Goal: Task Accomplishment & Management: Manage account settings

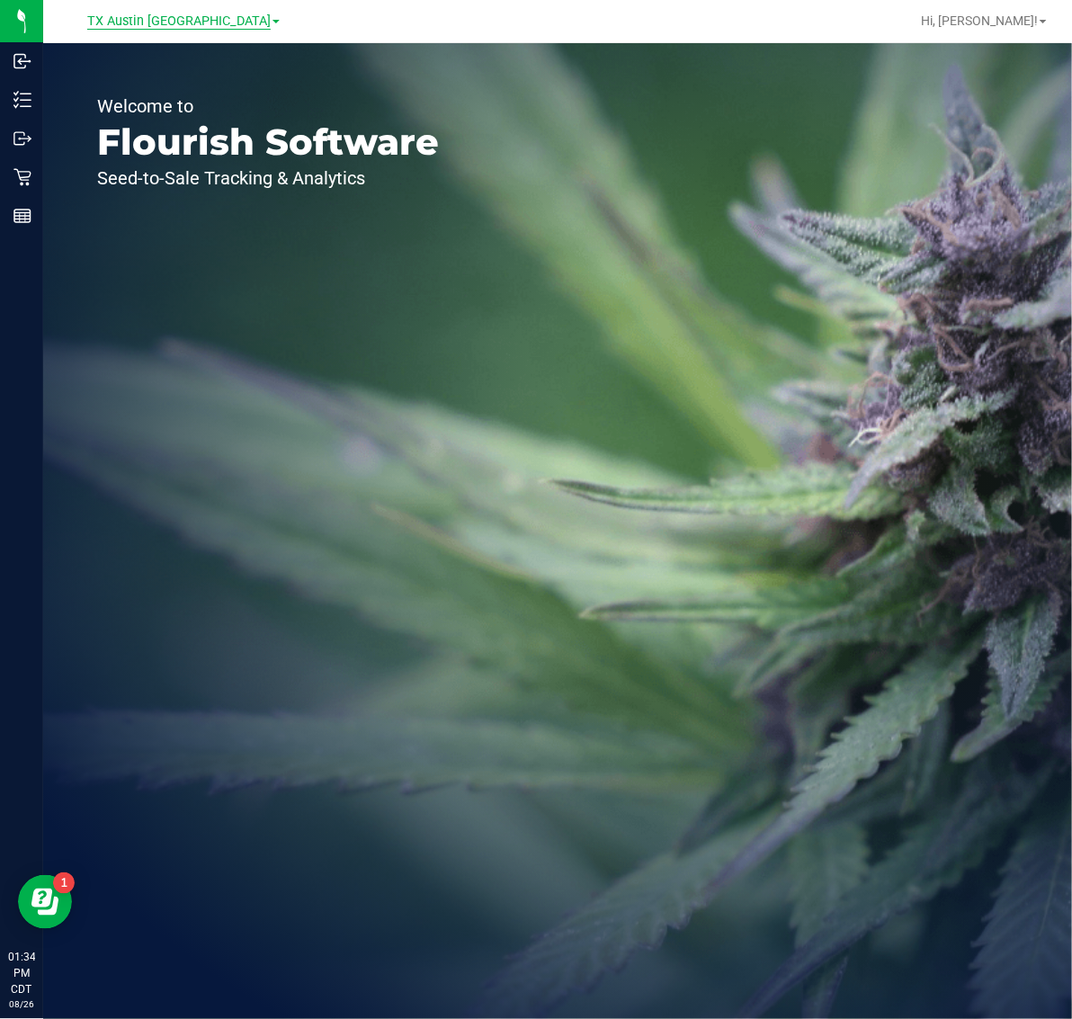
click at [164, 28] on span "TX Austin [GEOGRAPHIC_DATA]" at bounding box center [178, 21] width 183 height 16
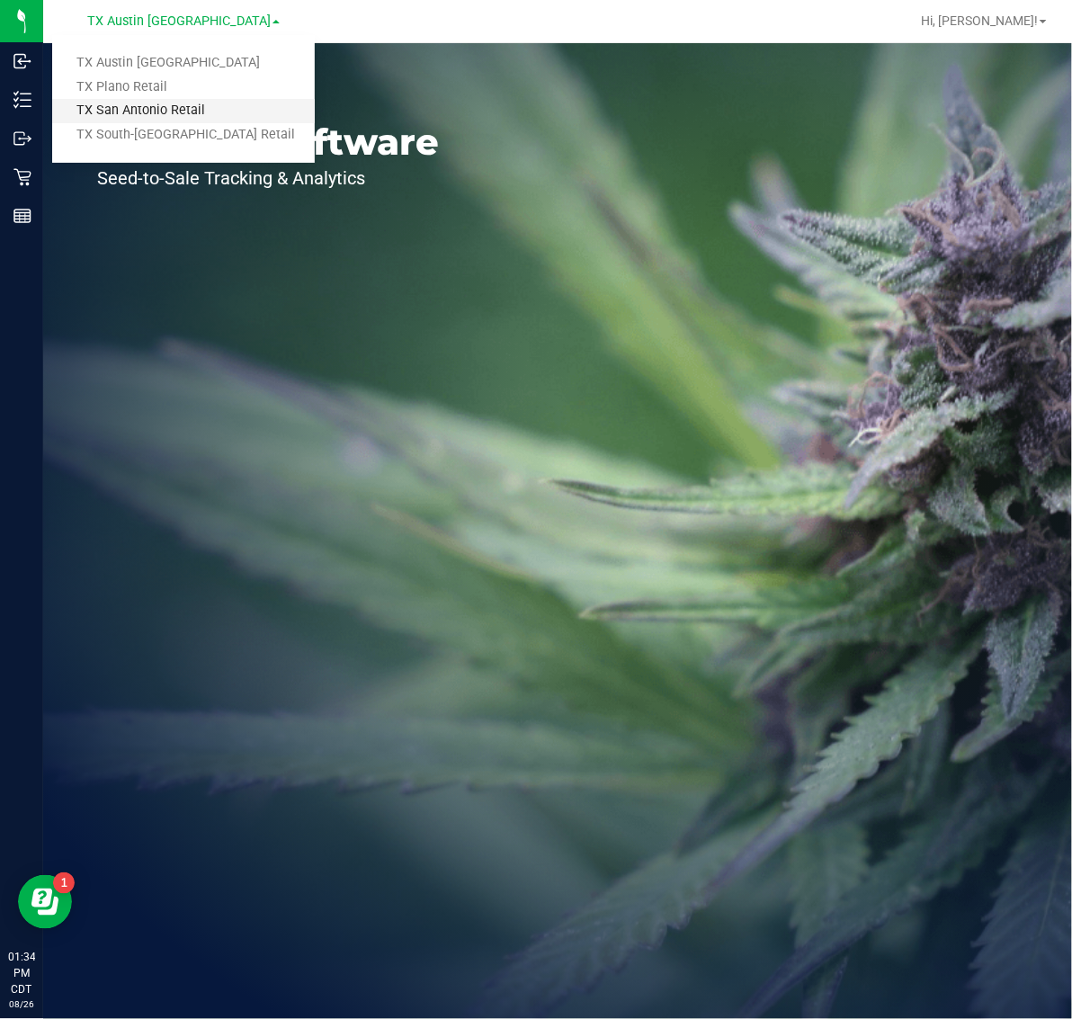
click at [160, 108] on link "TX San Antonio Retail" at bounding box center [183, 111] width 263 height 24
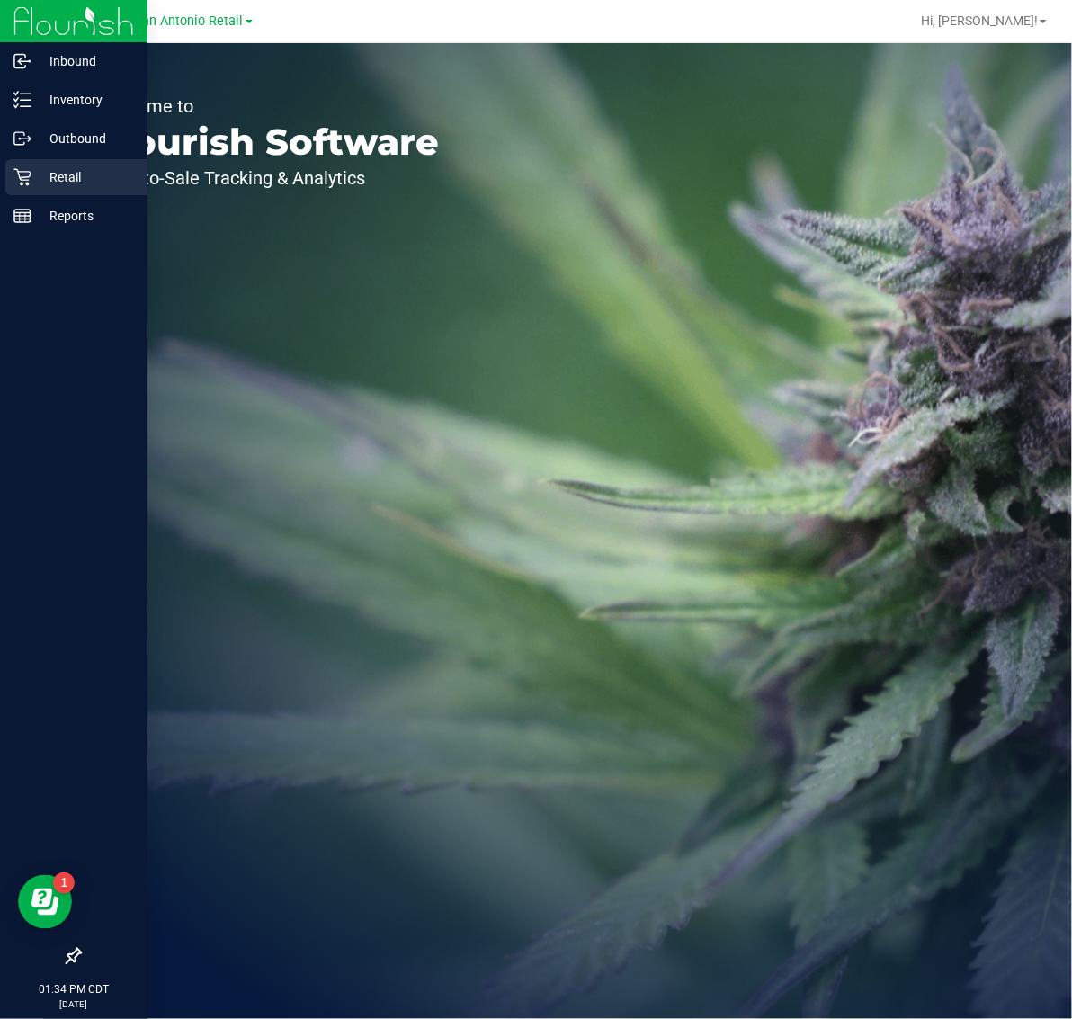
click at [38, 174] on p "Retail" at bounding box center [85, 177] width 108 height 22
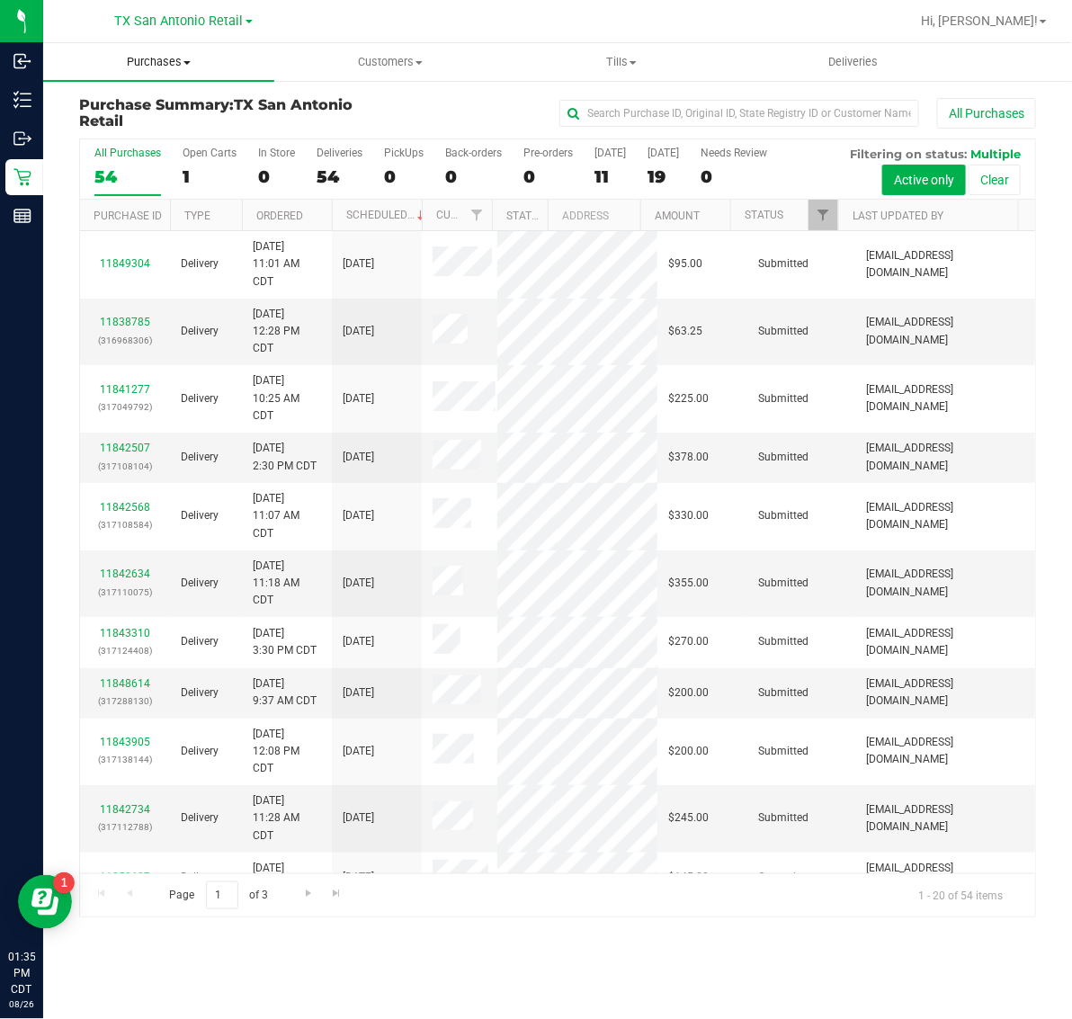
click at [173, 65] on span "Purchases" at bounding box center [158, 62] width 231 height 16
click at [173, 120] on li "Fulfillment" at bounding box center [158, 131] width 231 height 22
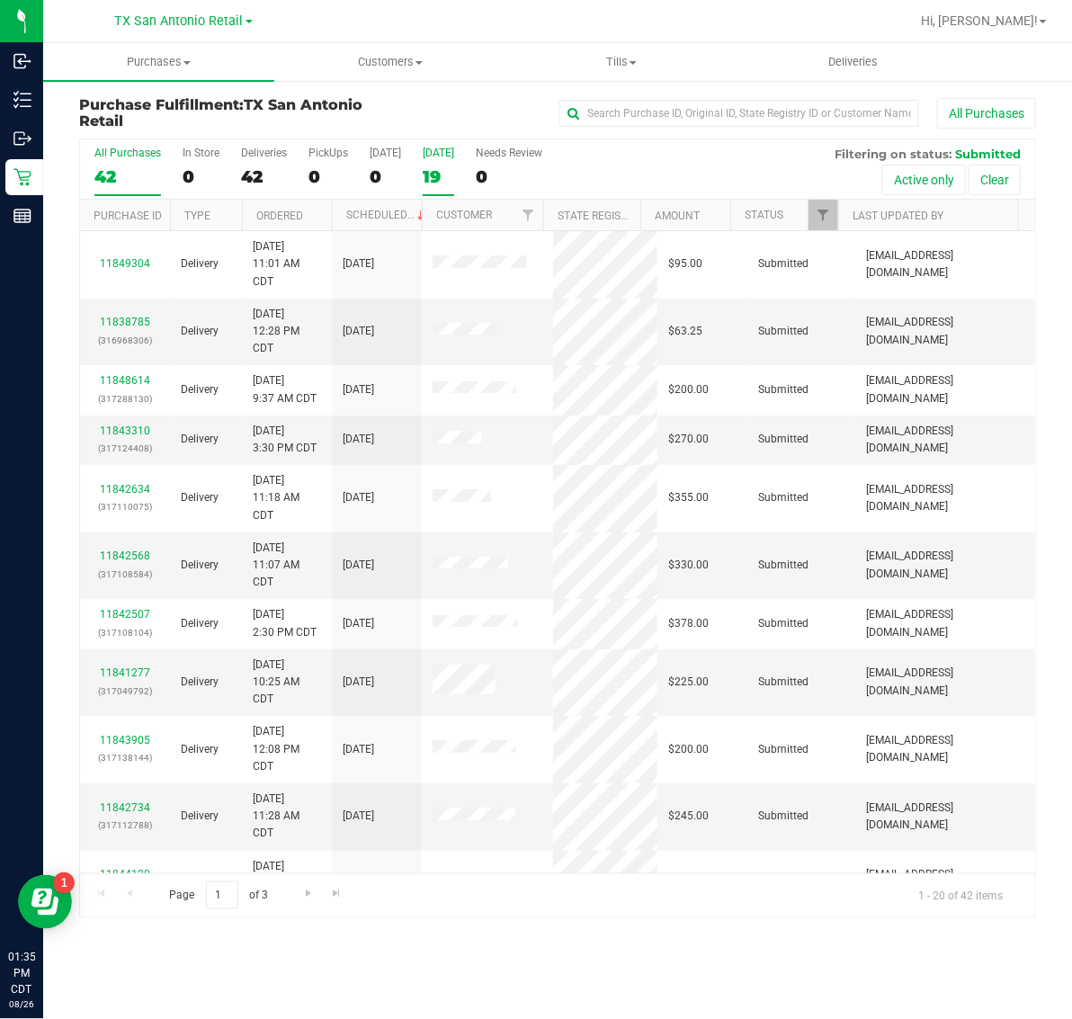
click at [438, 164] on label "Tomorrow 19" at bounding box center [438, 171] width 31 height 49
click at [0, 0] on input "Tomorrow 19" at bounding box center [0, 0] width 0 height 0
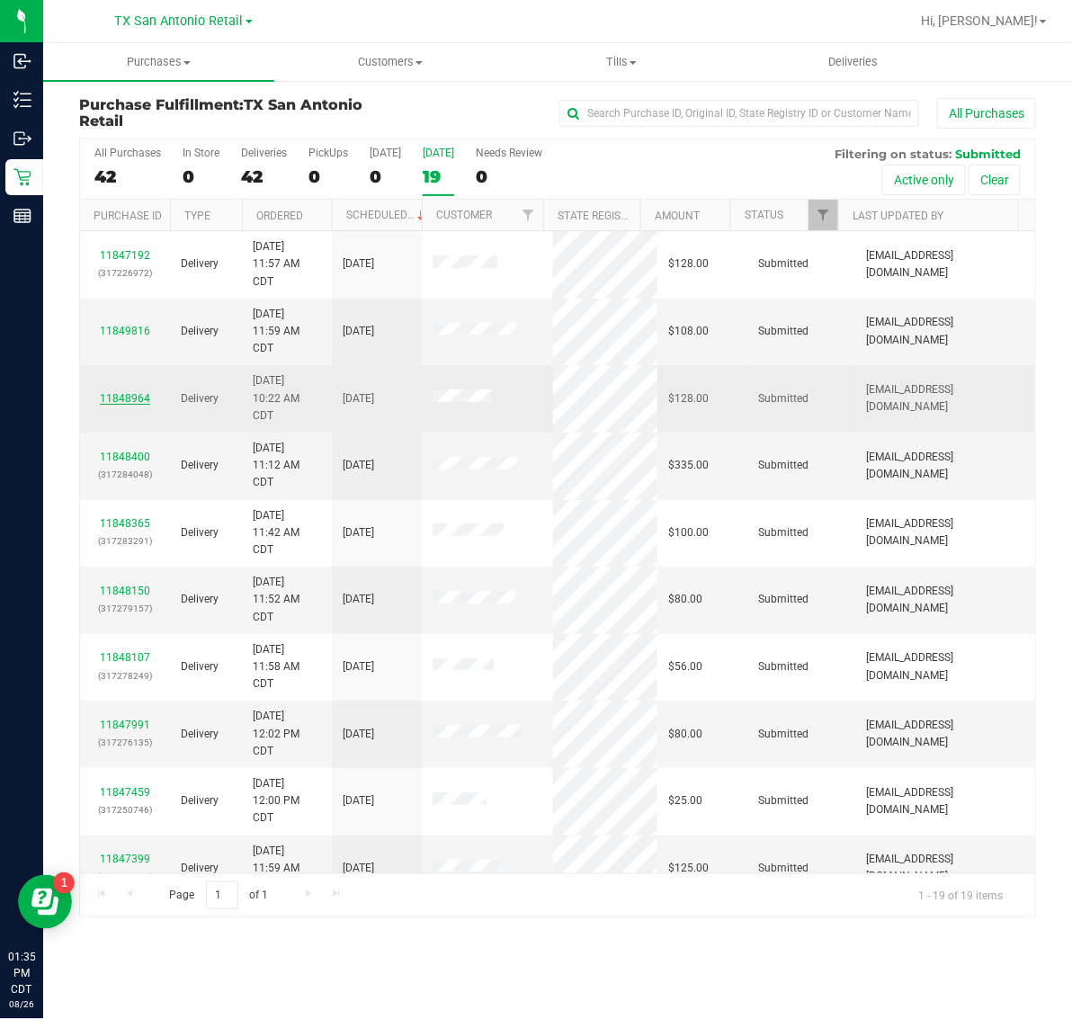
click at [126, 398] on link "11848964" at bounding box center [125, 398] width 50 height 13
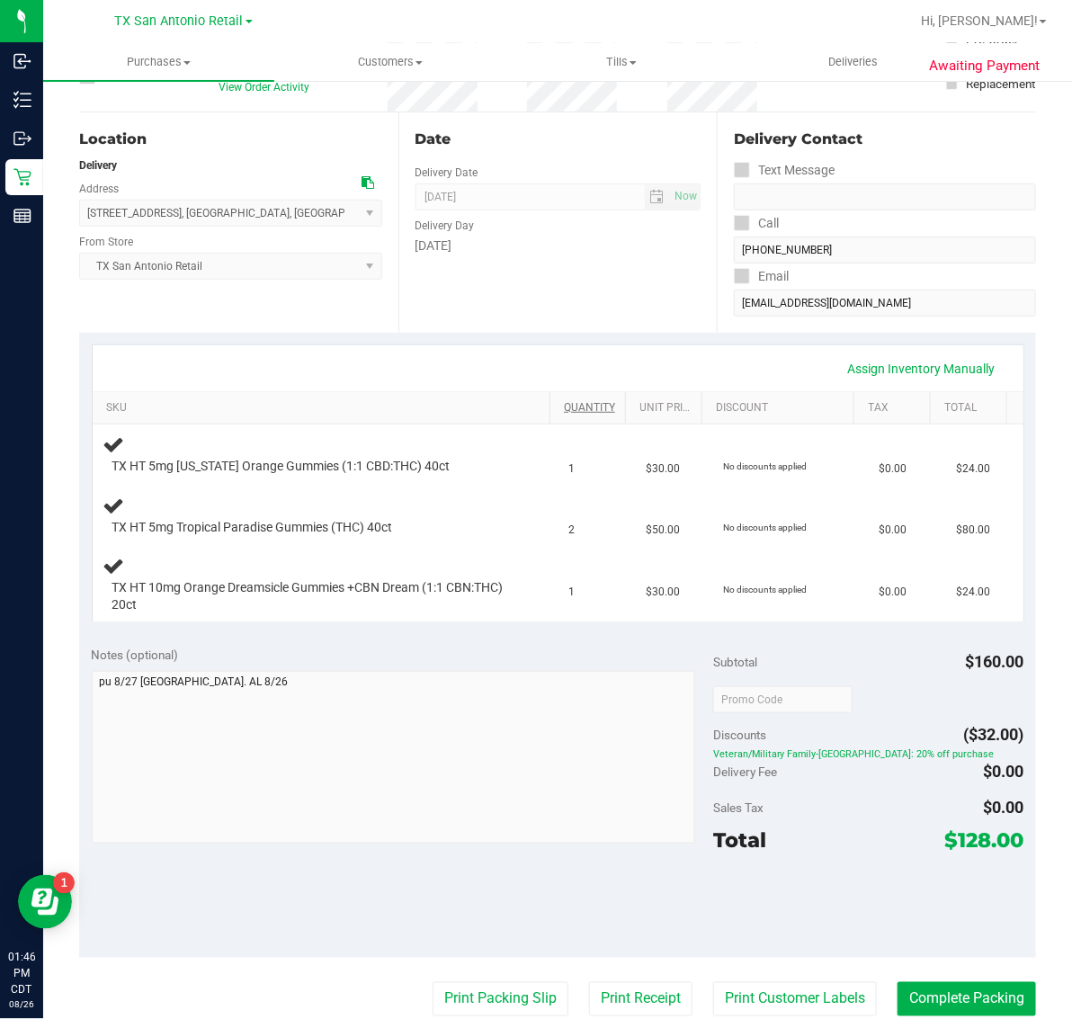
scroll to position [450, 0]
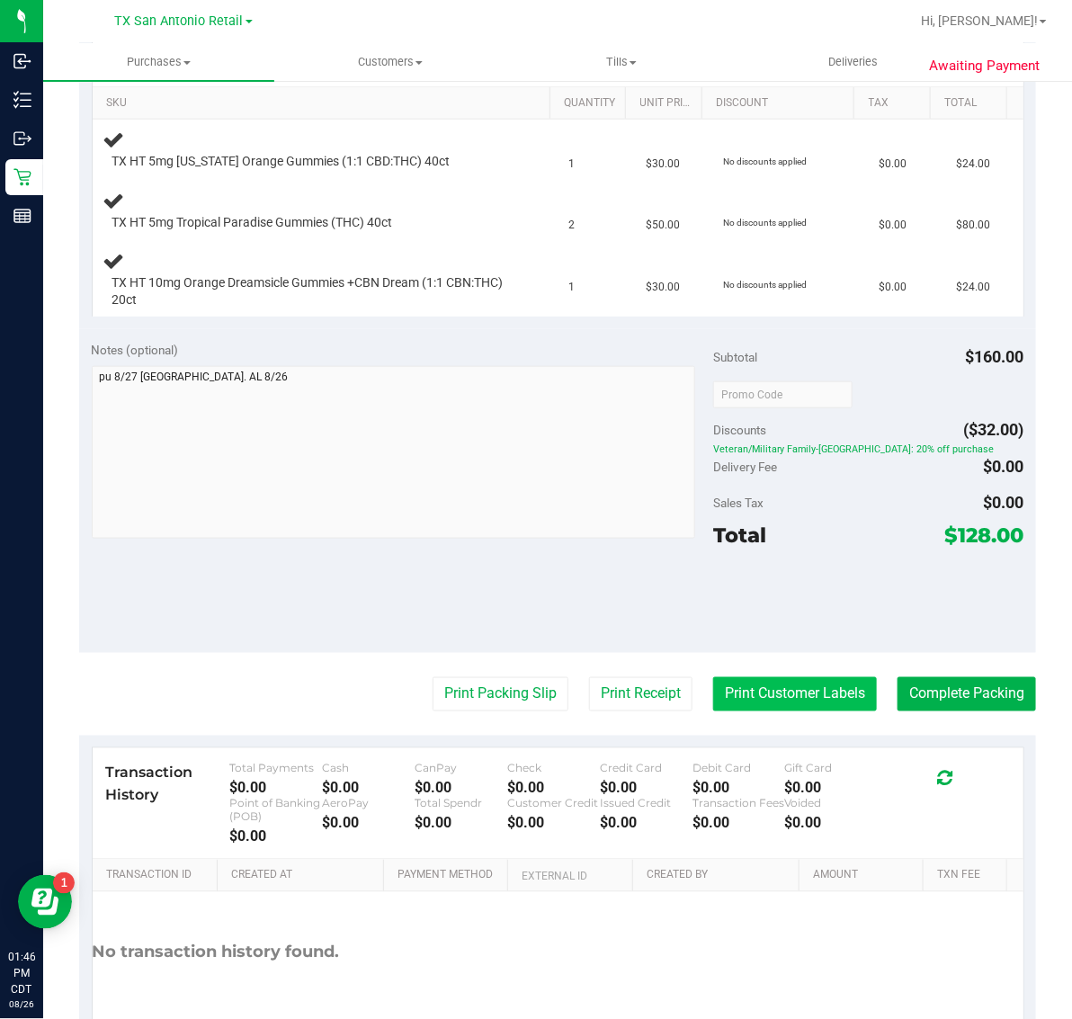
click at [756, 695] on button "Print Customer Labels" at bounding box center [795, 694] width 164 height 34
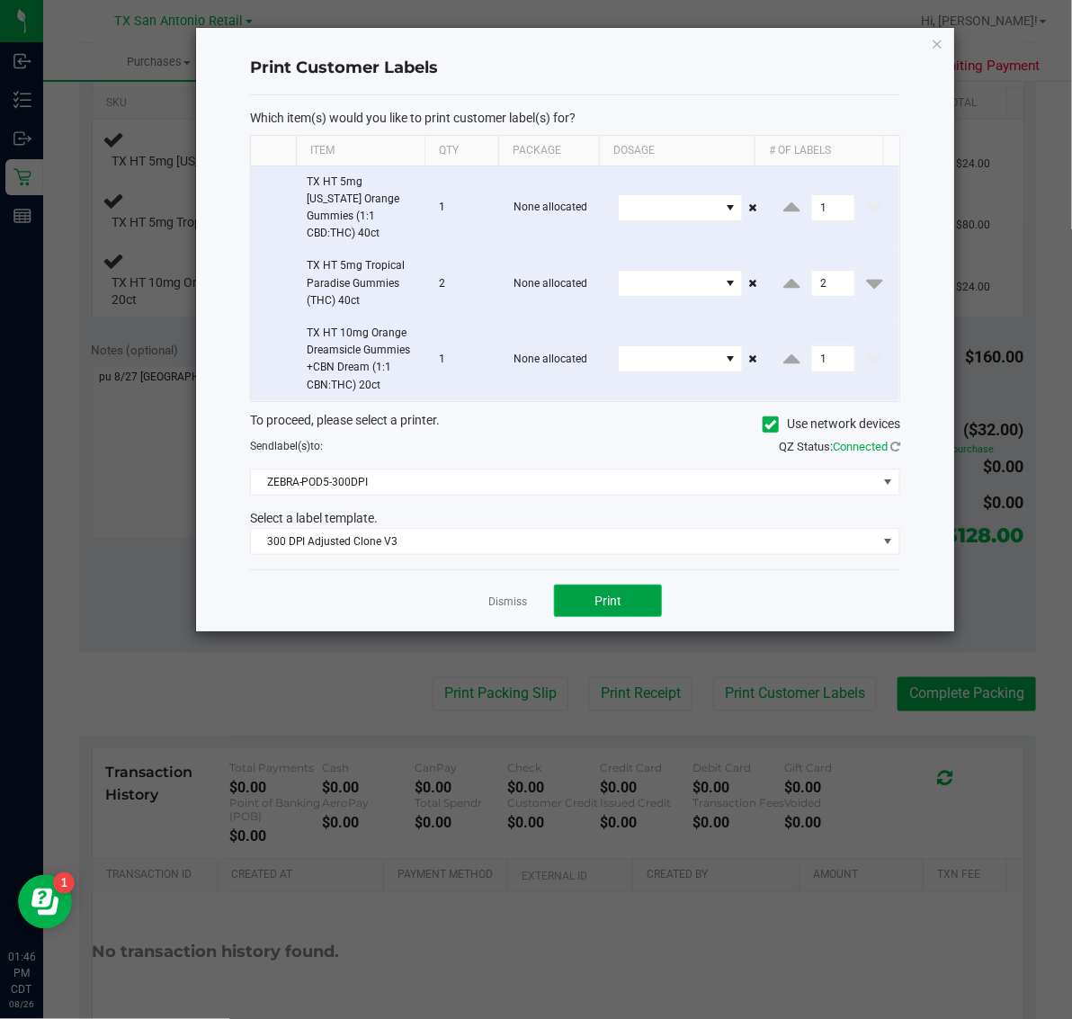
click at [627, 586] on button "Print" at bounding box center [608, 601] width 108 height 32
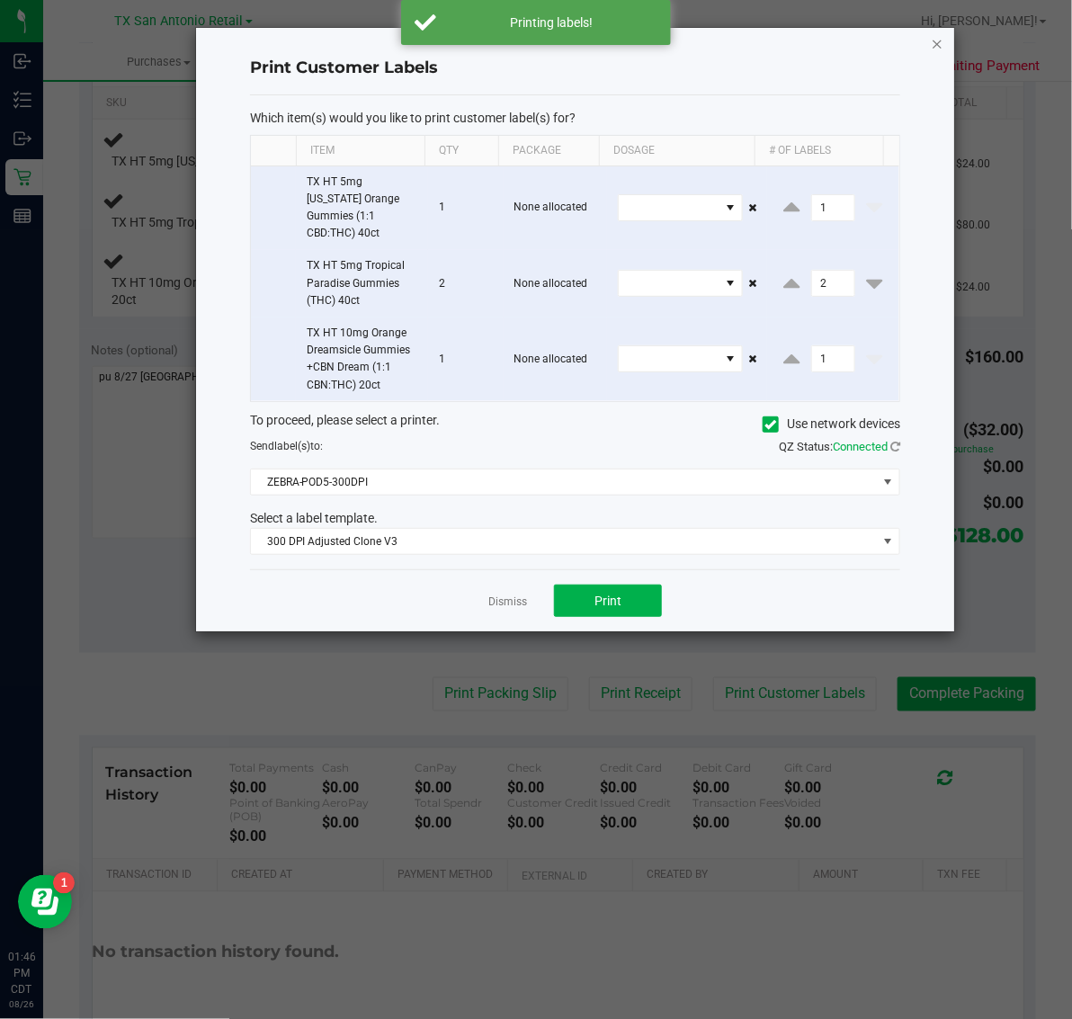
click at [935, 39] on icon "button" at bounding box center [937, 43] width 13 height 22
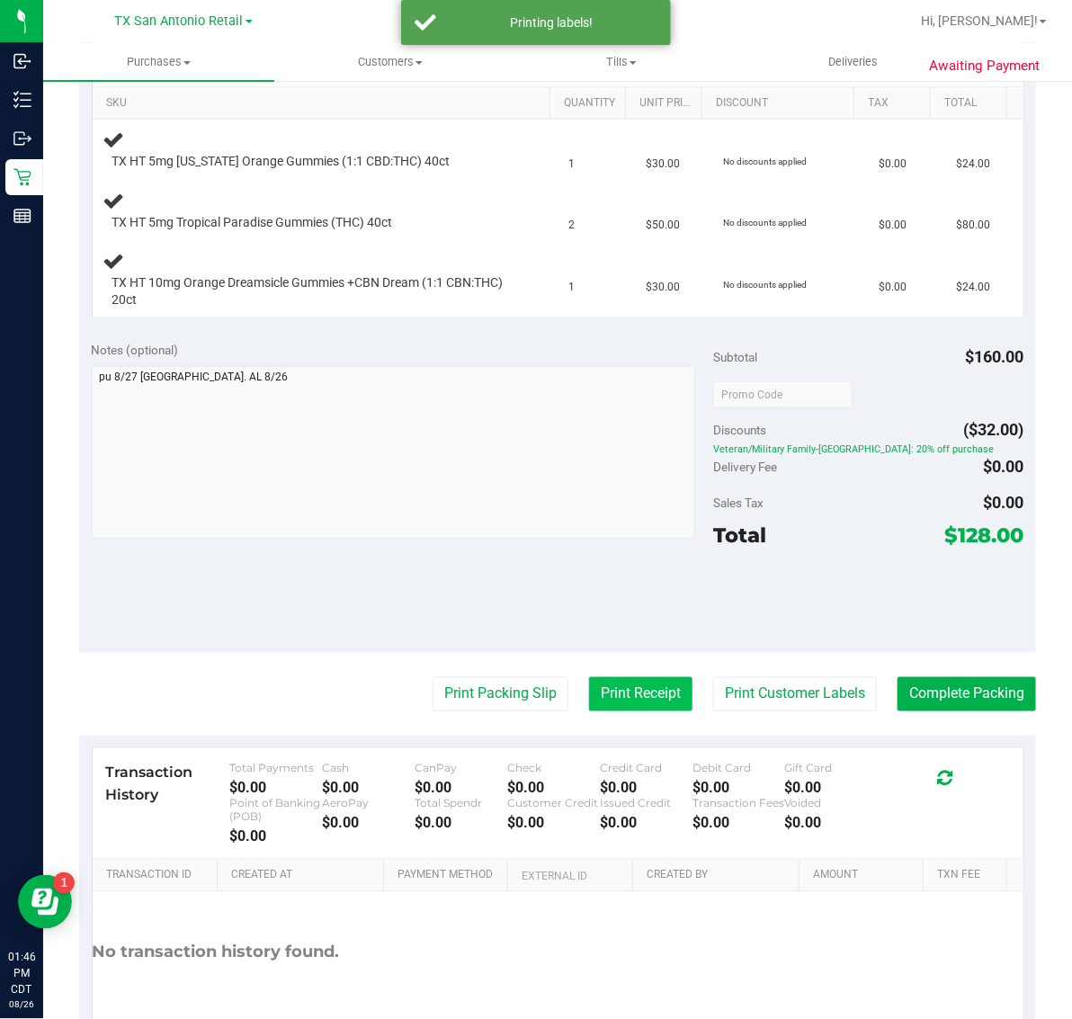
click at [603, 690] on button "Print Receipt" at bounding box center [640, 694] width 103 height 34
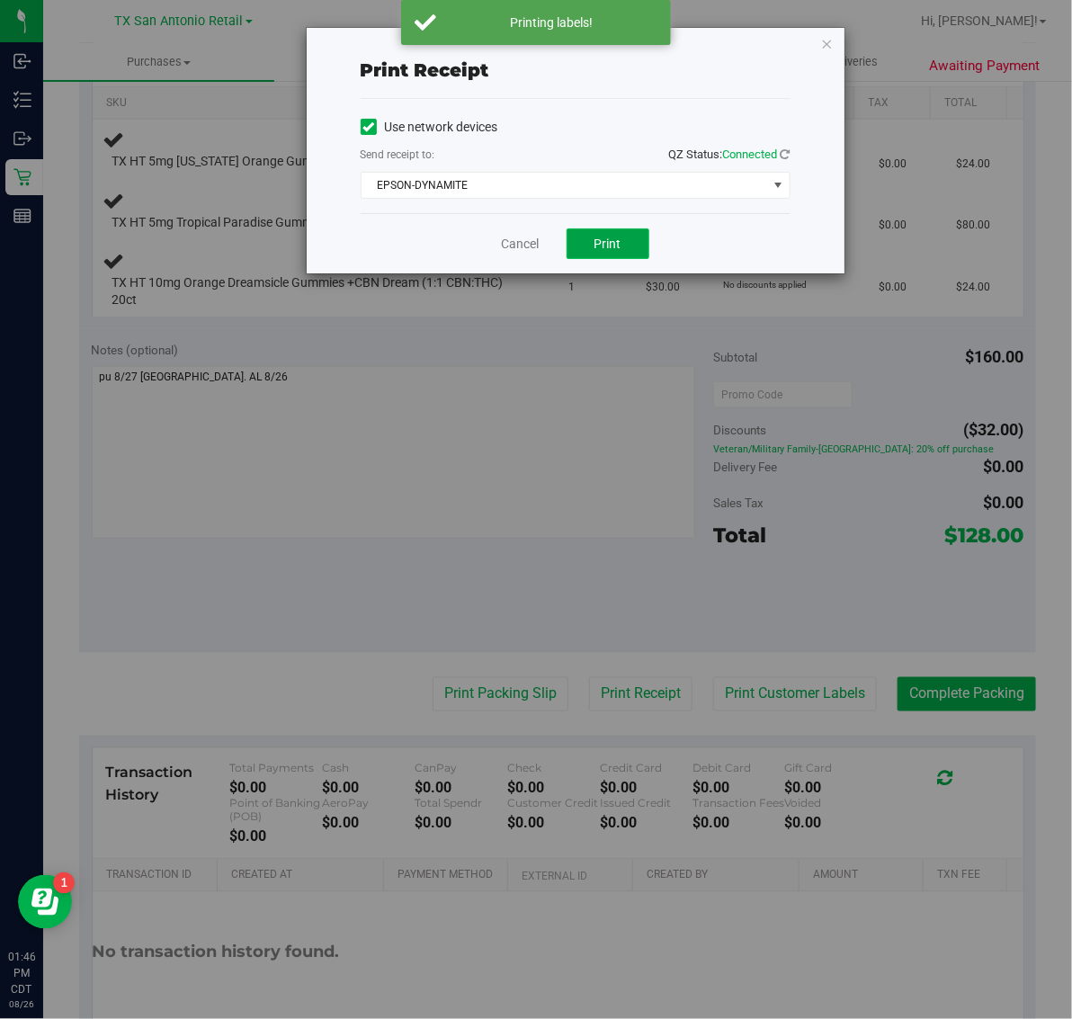
click at [614, 244] on span "Print" at bounding box center [608, 244] width 27 height 14
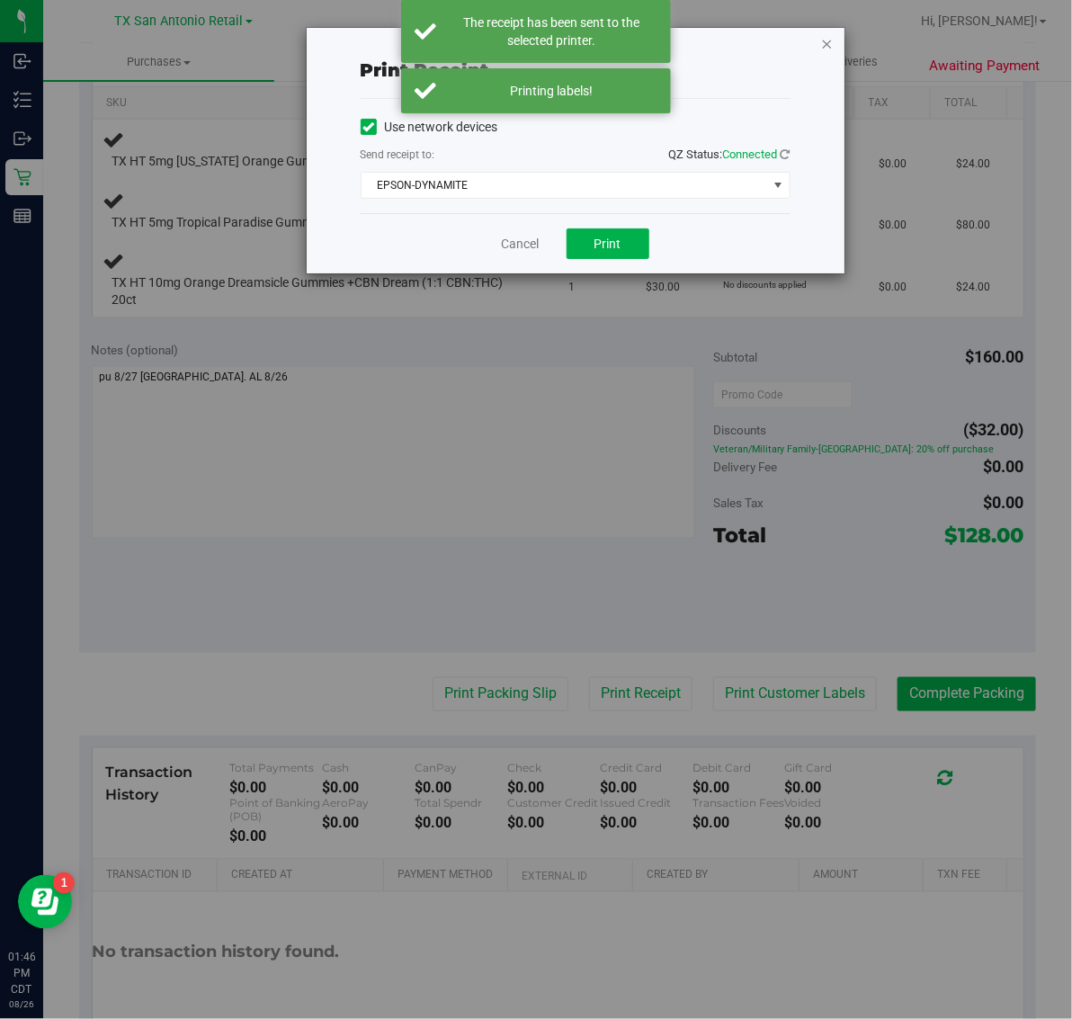
click at [826, 42] on icon "button" at bounding box center [827, 43] width 13 height 22
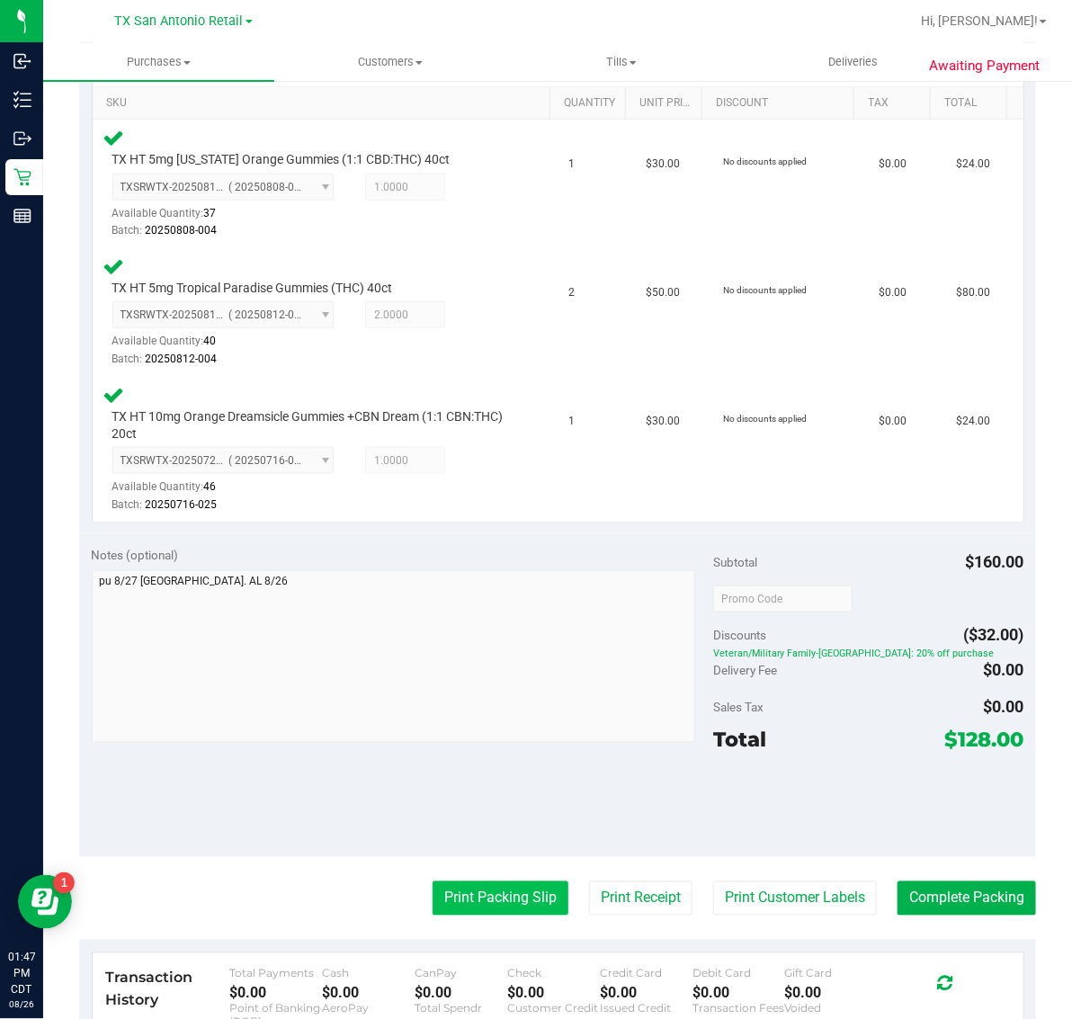
click at [508, 909] on button "Print Packing Slip" at bounding box center [501, 898] width 136 height 34
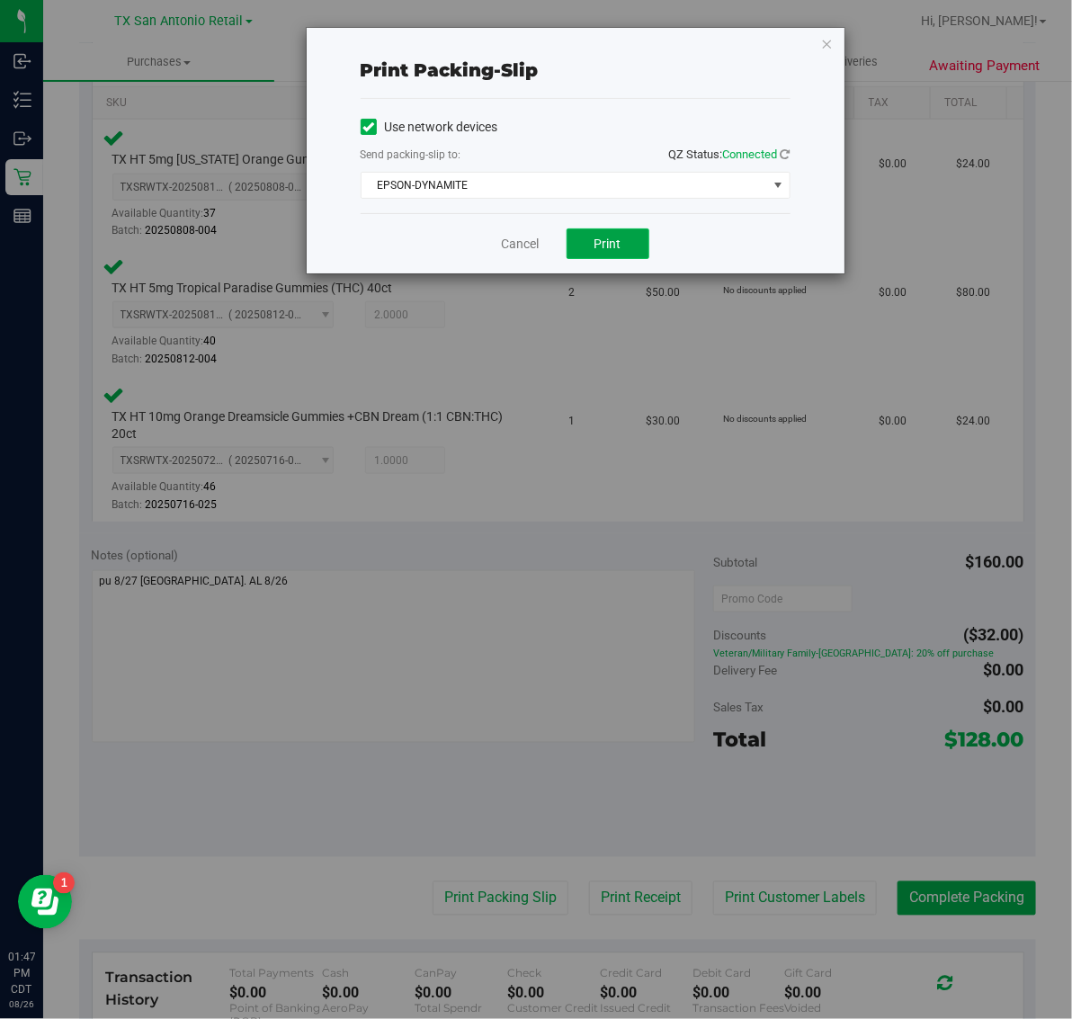
click at [626, 238] on button "Print" at bounding box center [608, 243] width 83 height 31
click at [826, 43] on icon "button" at bounding box center [827, 43] width 13 height 22
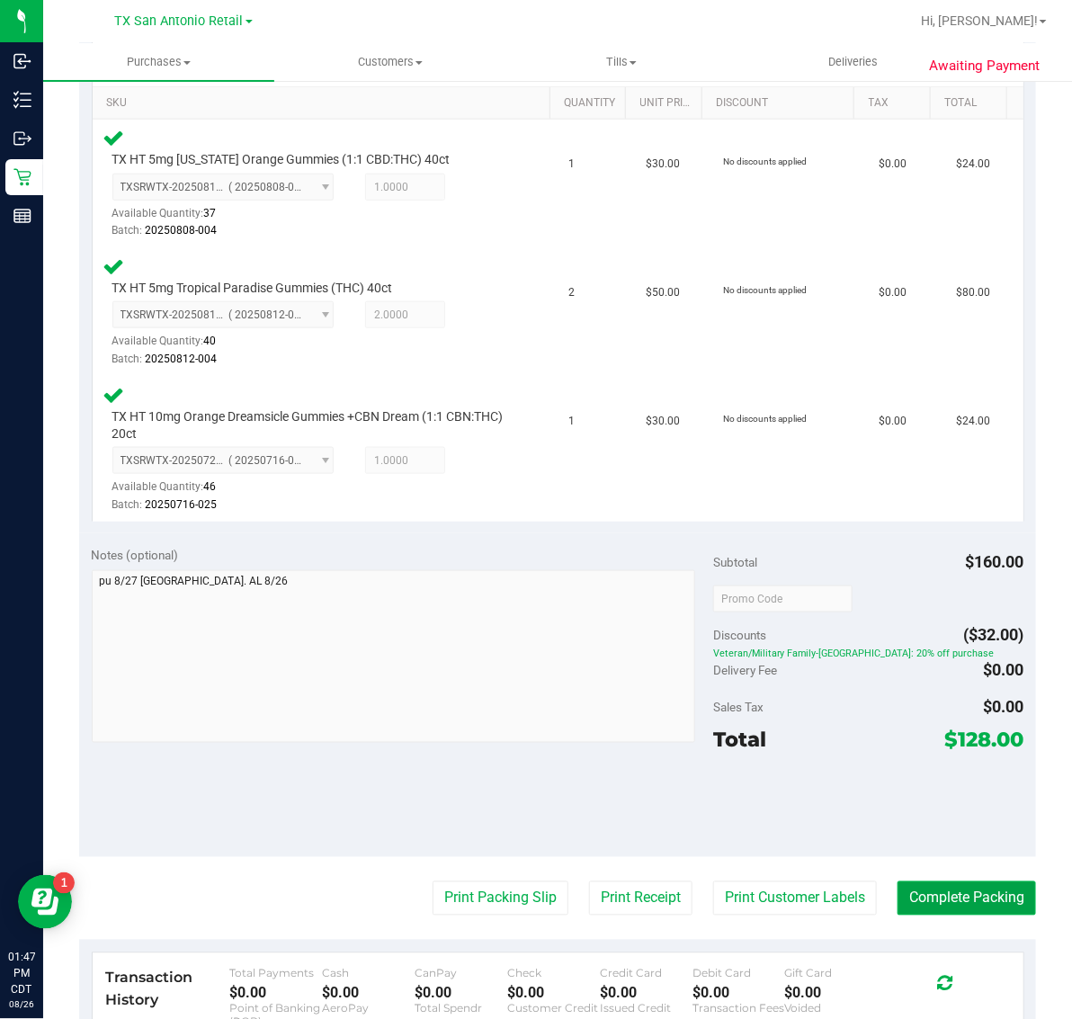
click at [964, 899] on button "Complete Packing" at bounding box center [967, 898] width 139 height 34
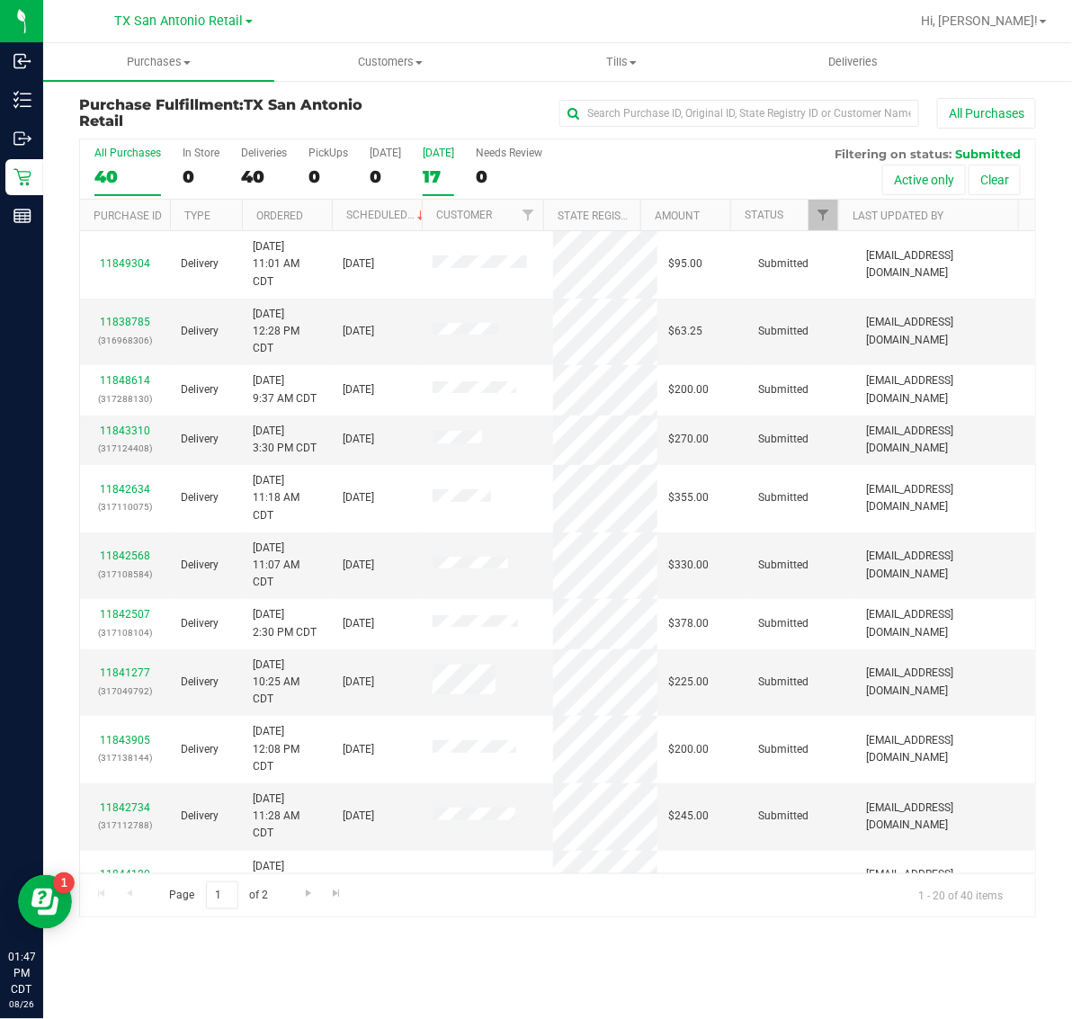
click at [443, 160] on label "[DATE] 17" at bounding box center [438, 171] width 31 height 49
click at [0, 0] on input "[DATE] 17" at bounding box center [0, 0] width 0 height 0
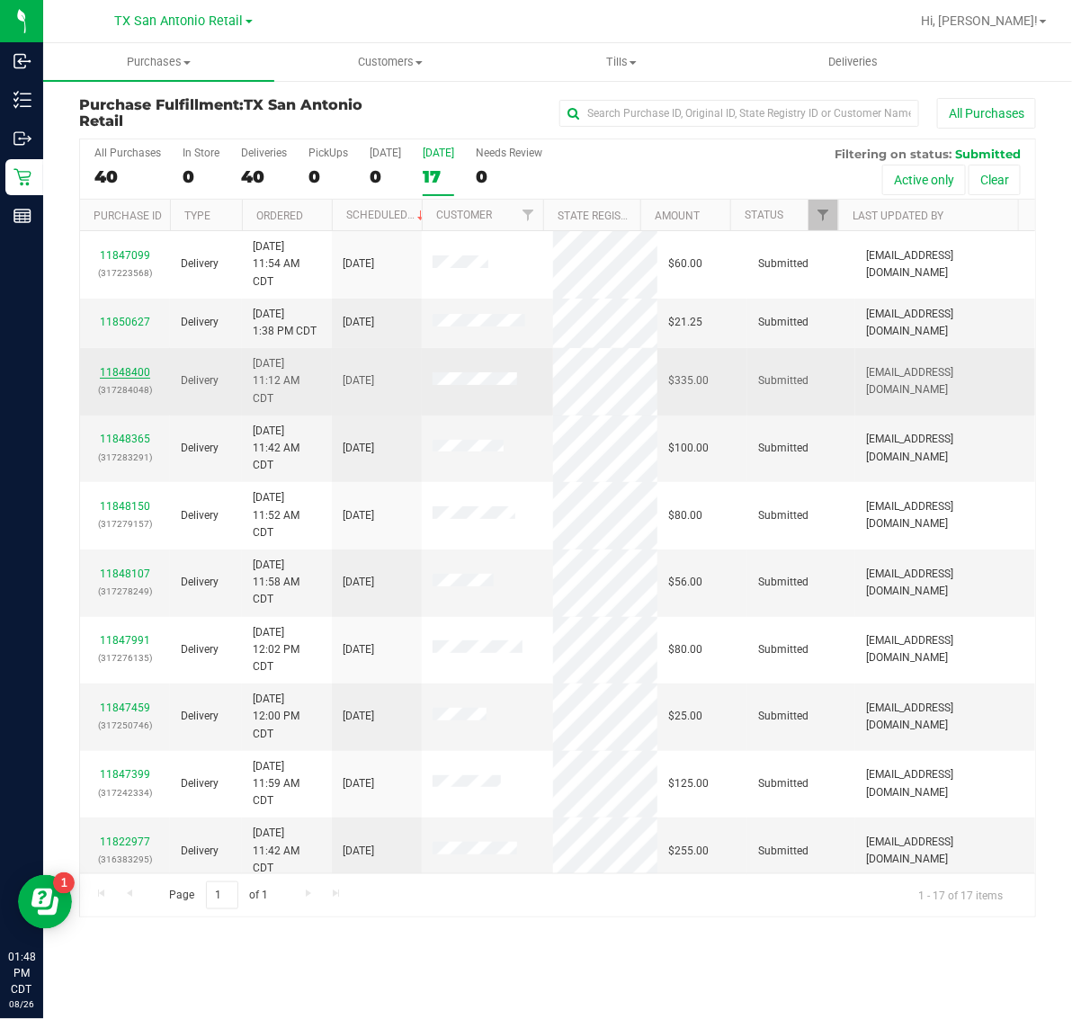
click at [137, 373] on link "11848400" at bounding box center [125, 372] width 50 height 13
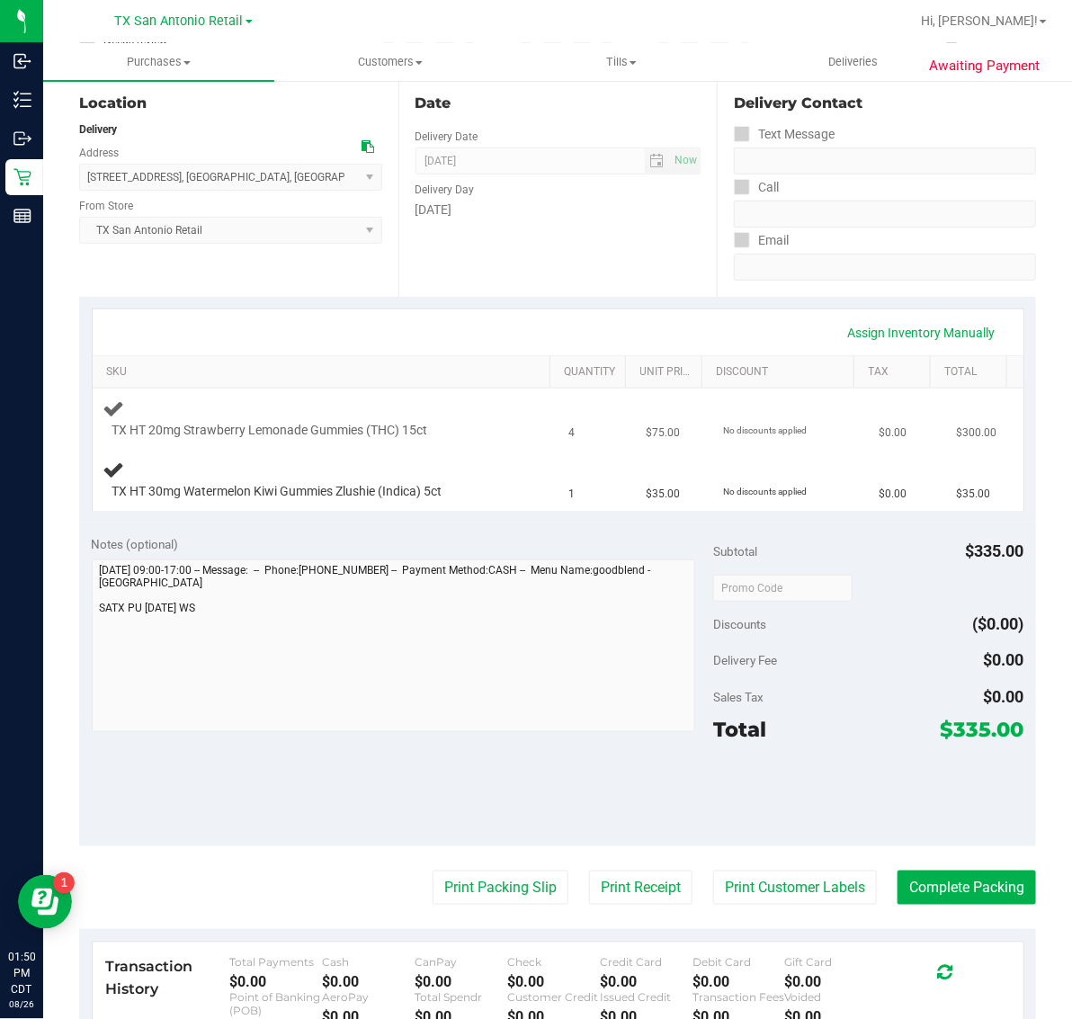
scroll to position [225, 0]
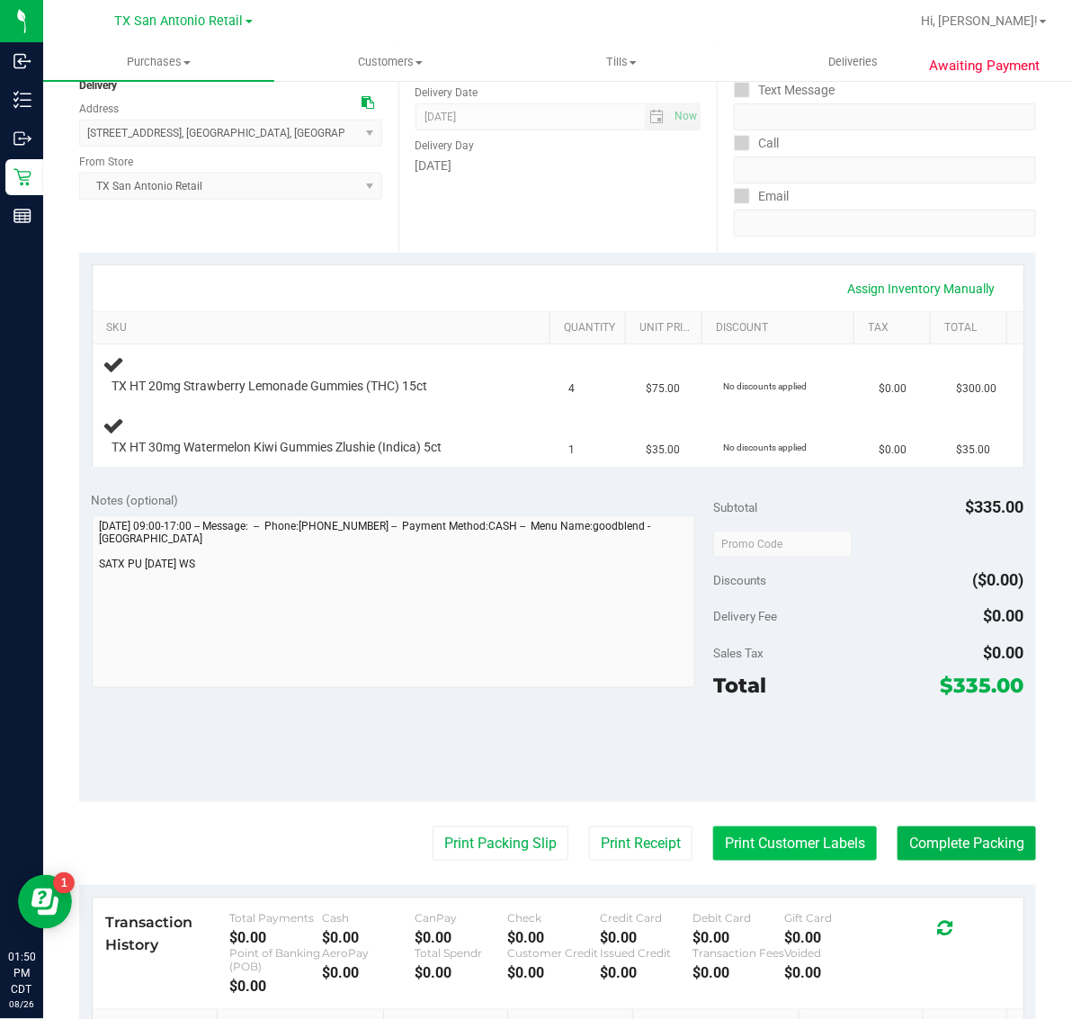
click at [787, 850] on button "Print Customer Labels" at bounding box center [795, 844] width 164 height 34
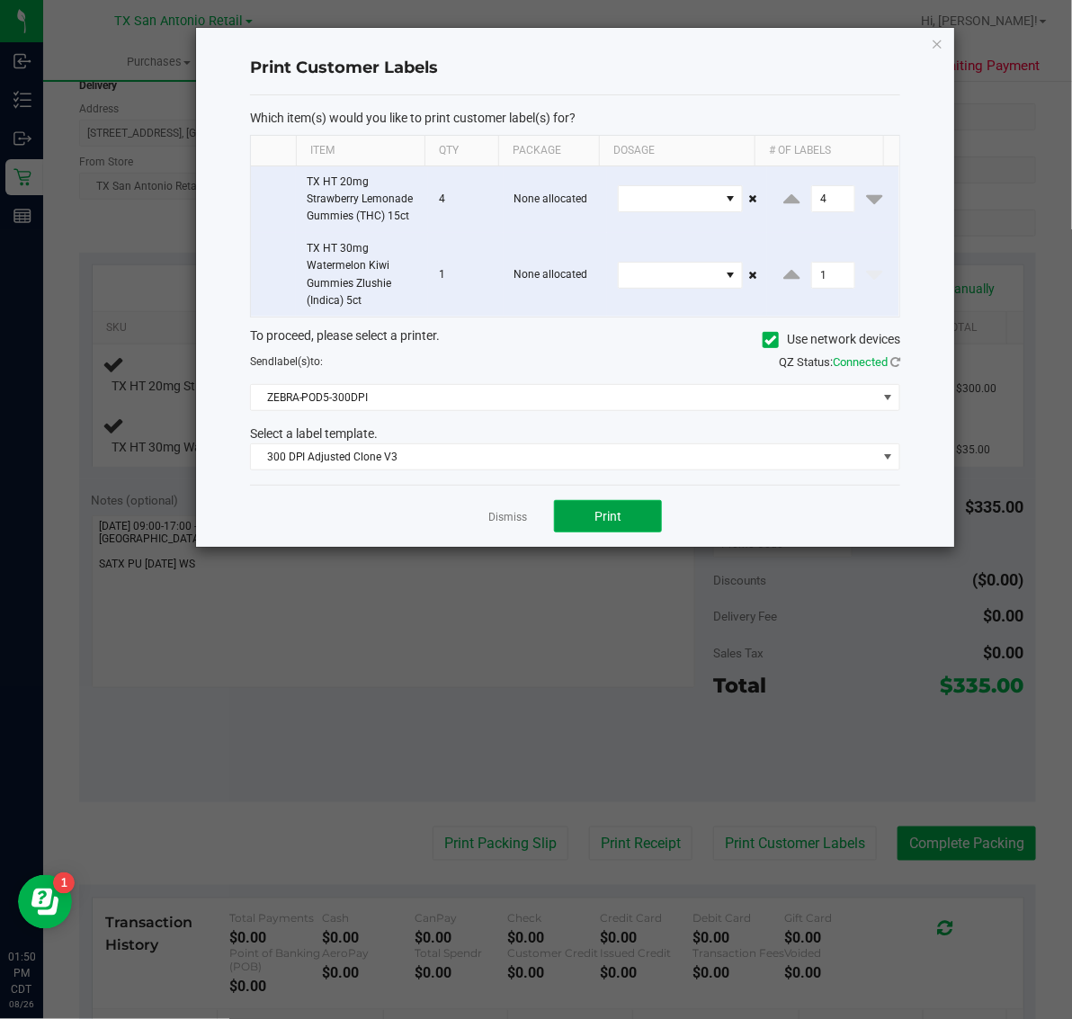
click at [607, 522] on span "Print" at bounding box center [608, 516] width 27 height 14
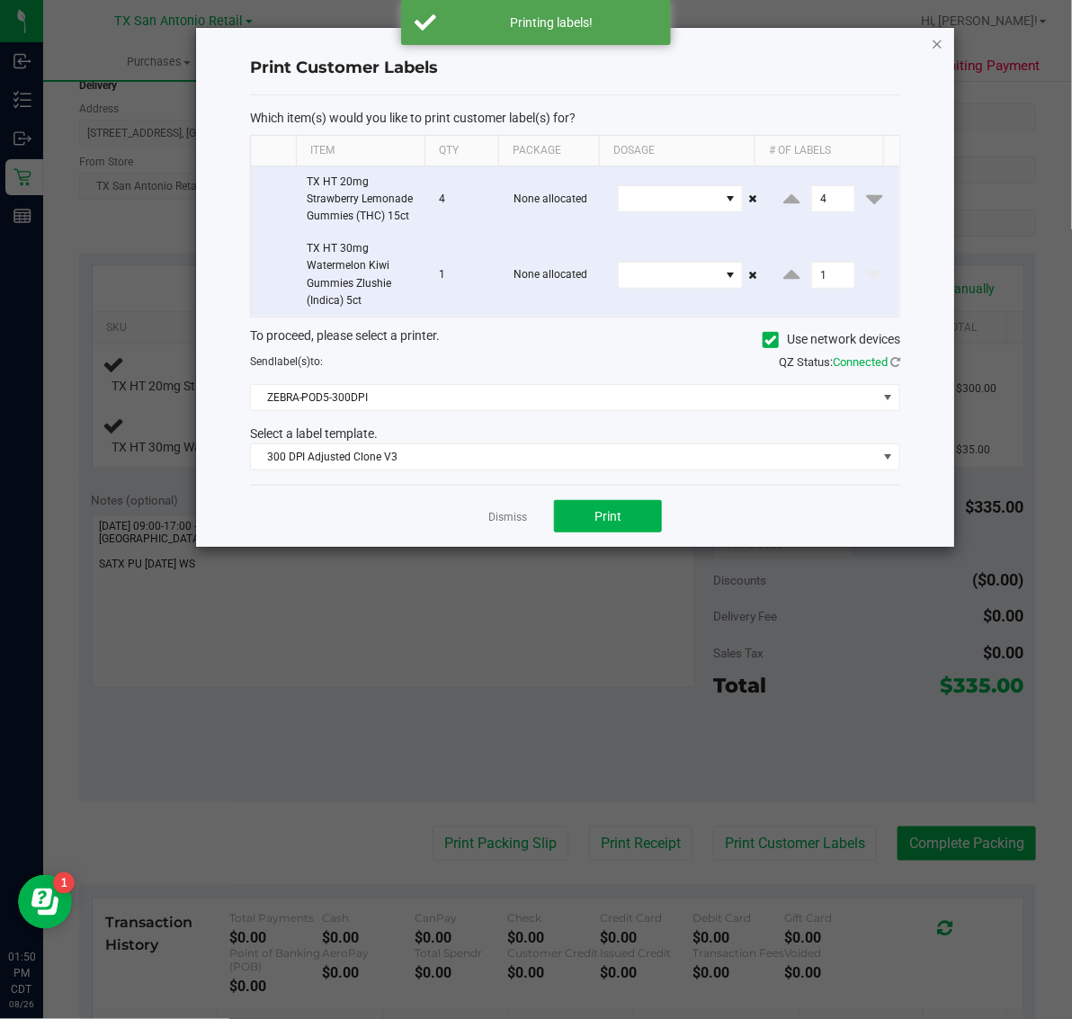
click at [936, 39] on icon "button" at bounding box center [937, 43] width 13 height 22
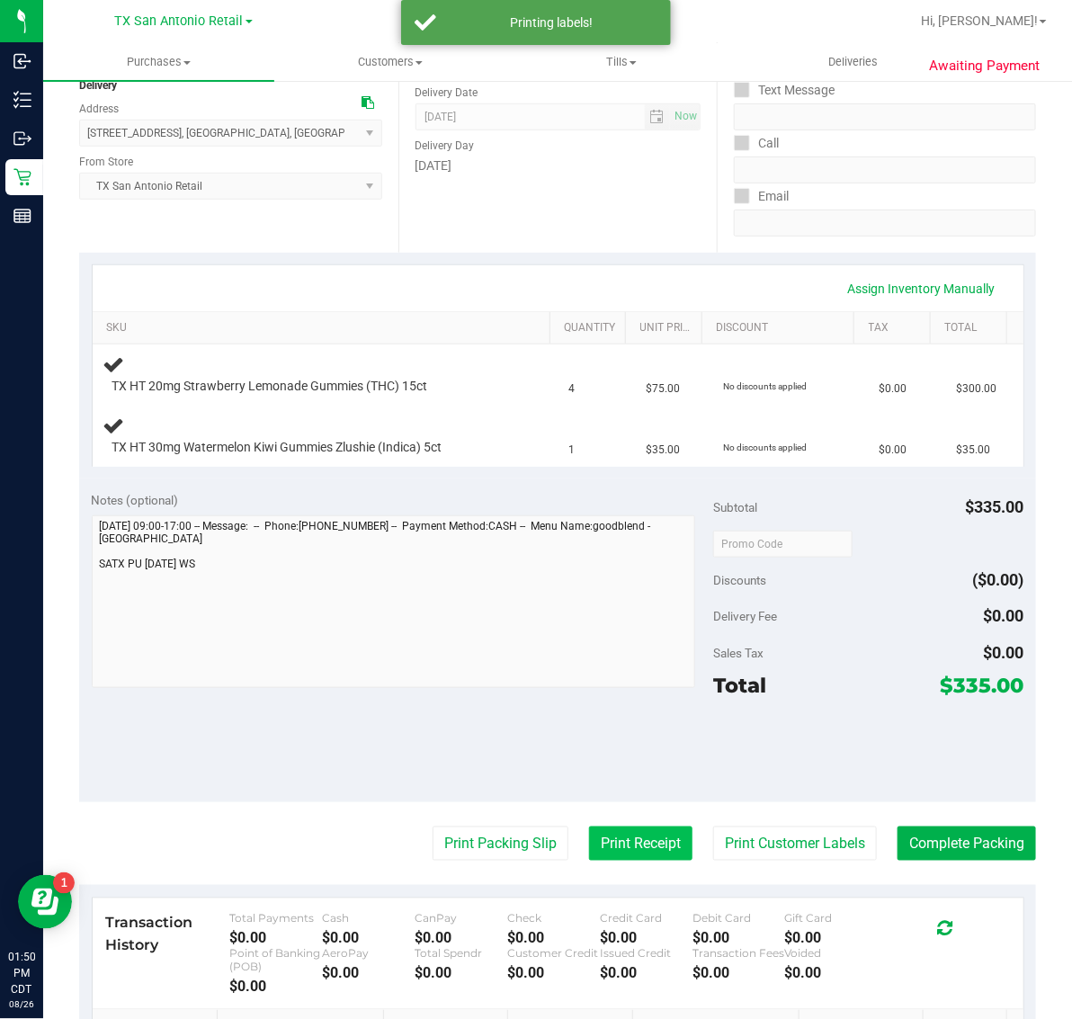
click at [618, 832] on button "Print Receipt" at bounding box center [640, 844] width 103 height 34
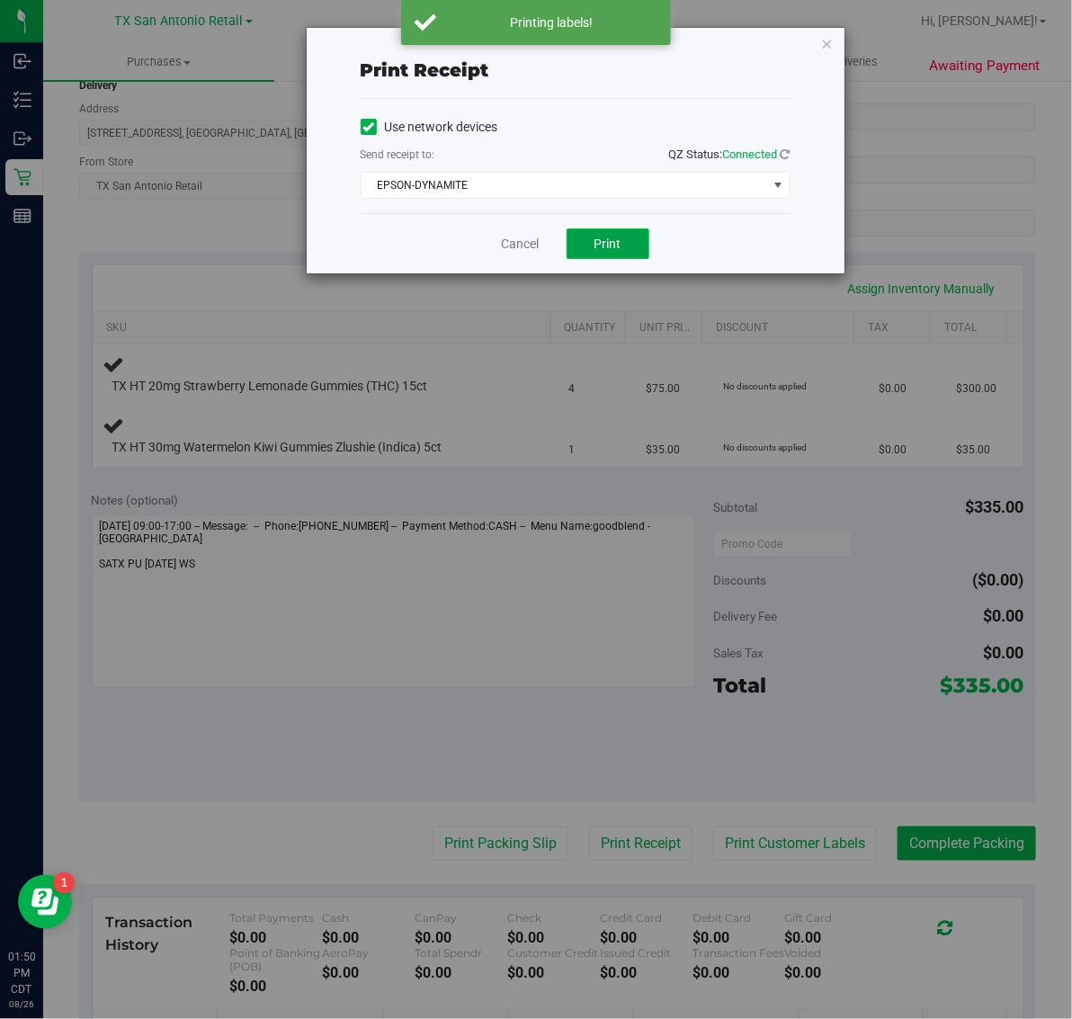
click at [619, 251] on span "Print" at bounding box center [608, 244] width 27 height 14
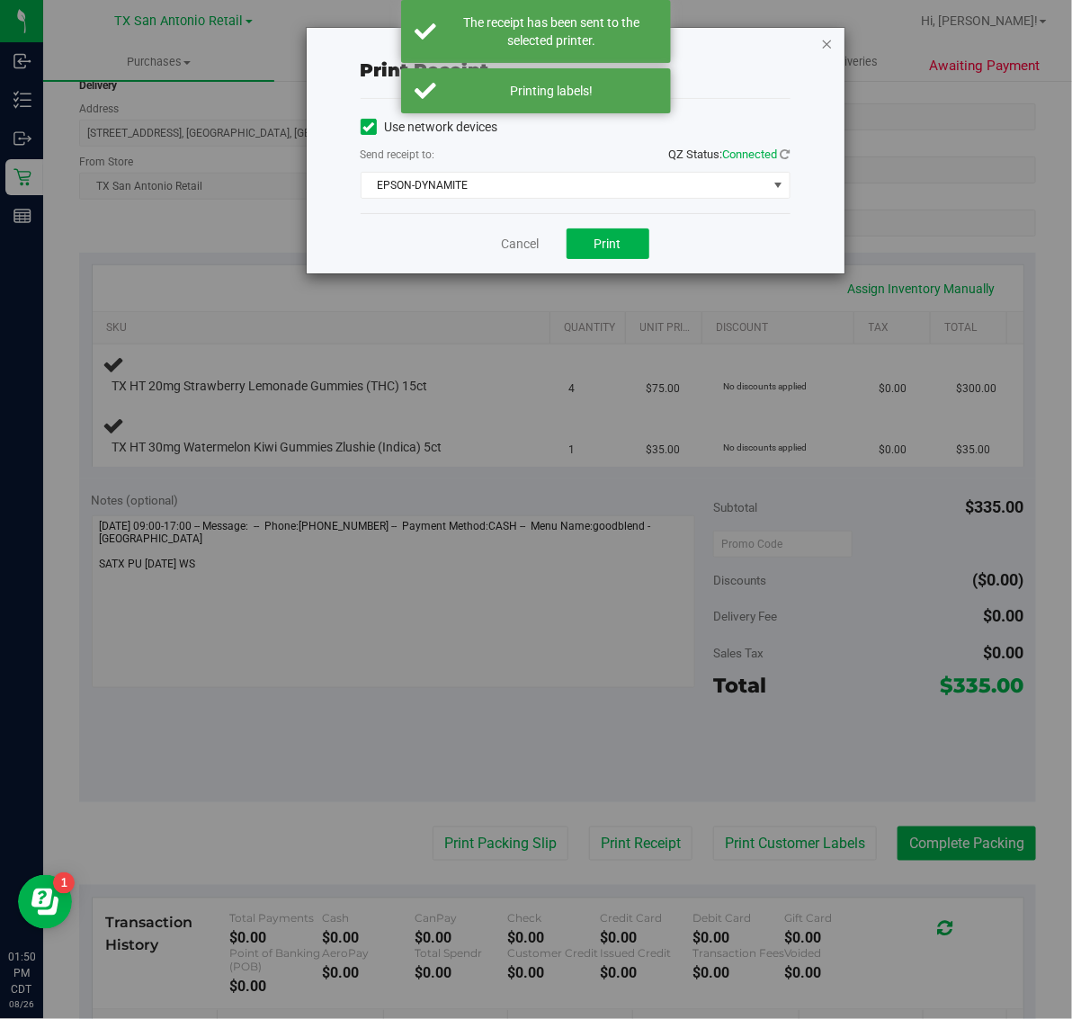
click at [832, 37] on icon "button" at bounding box center [827, 43] width 13 height 22
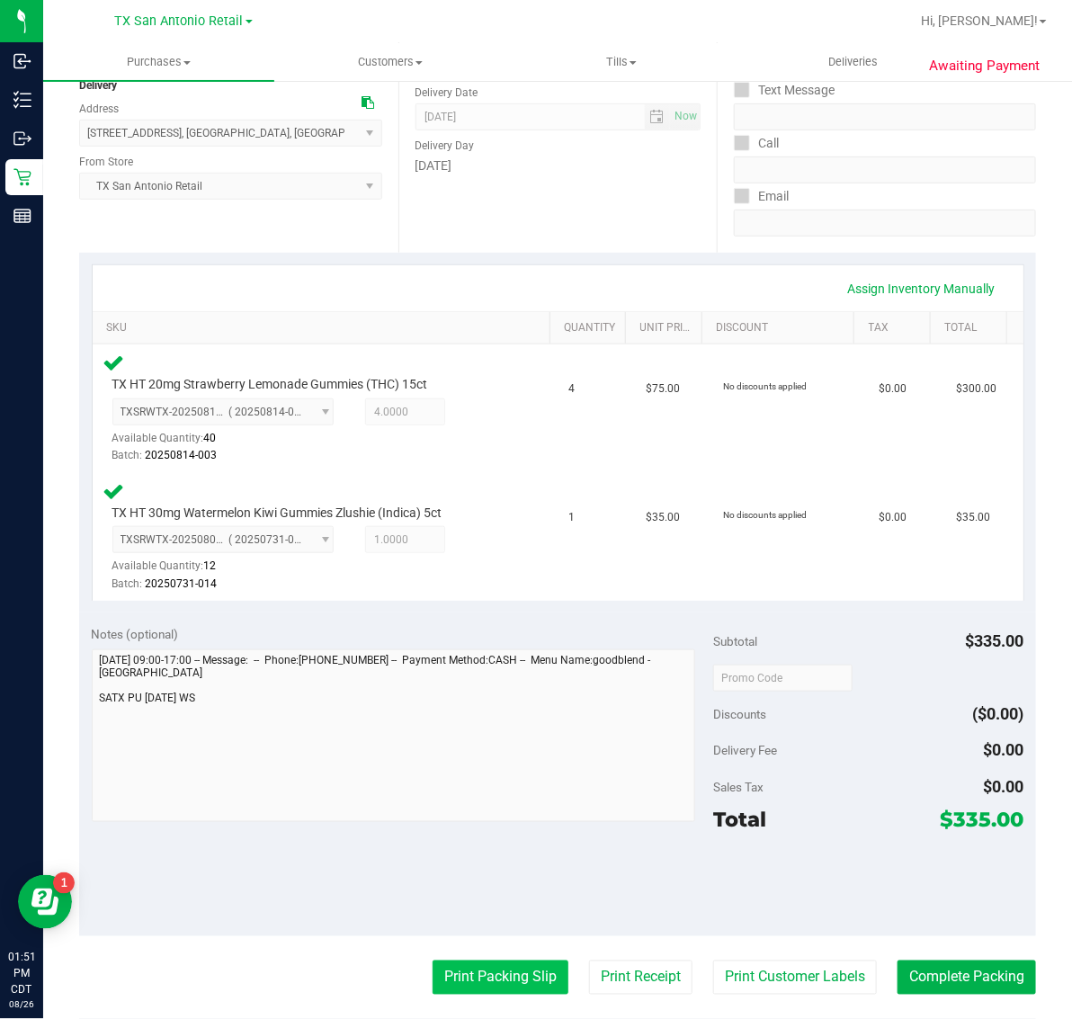
click at [509, 980] on button "Print Packing Slip" at bounding box center [501, 978] width 136 height 34
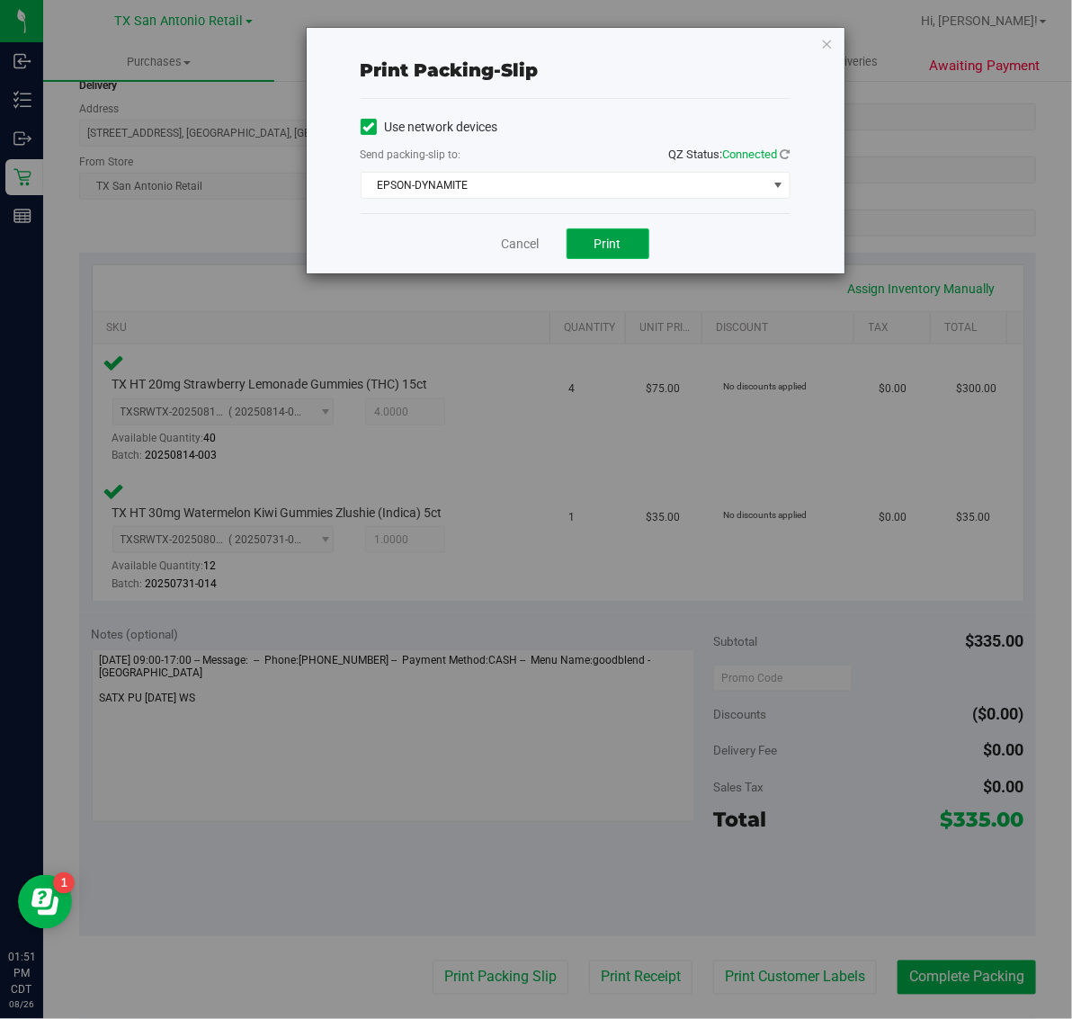
click at [608, 251] on span "Print" at bounding box center [608, 244] width 27 height 14
click at [828, 42] on icon "button" at bounding box center [827, 43] width 13 height 22
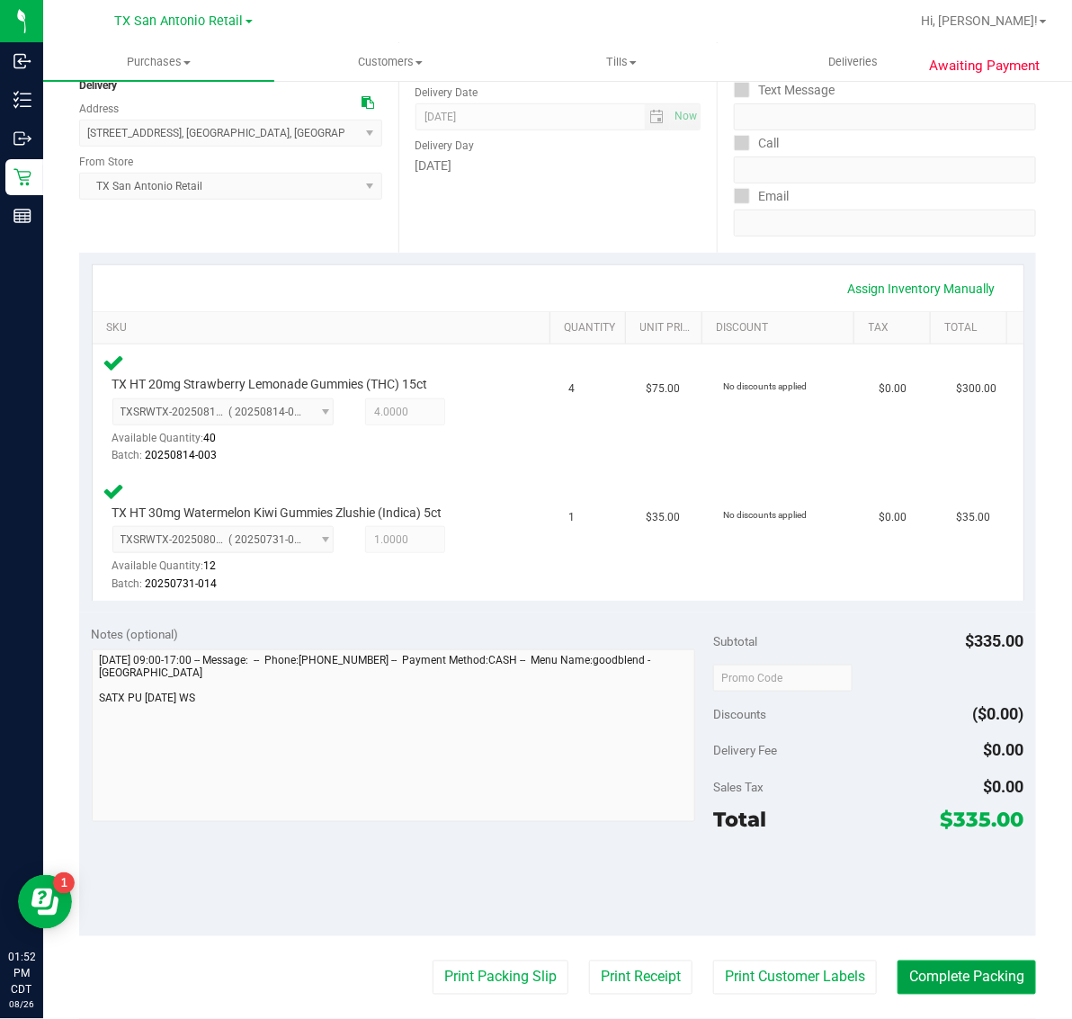
click at [961, 976] on button "Complete Packing" at bounding box center [967, 978] width 139 height 34
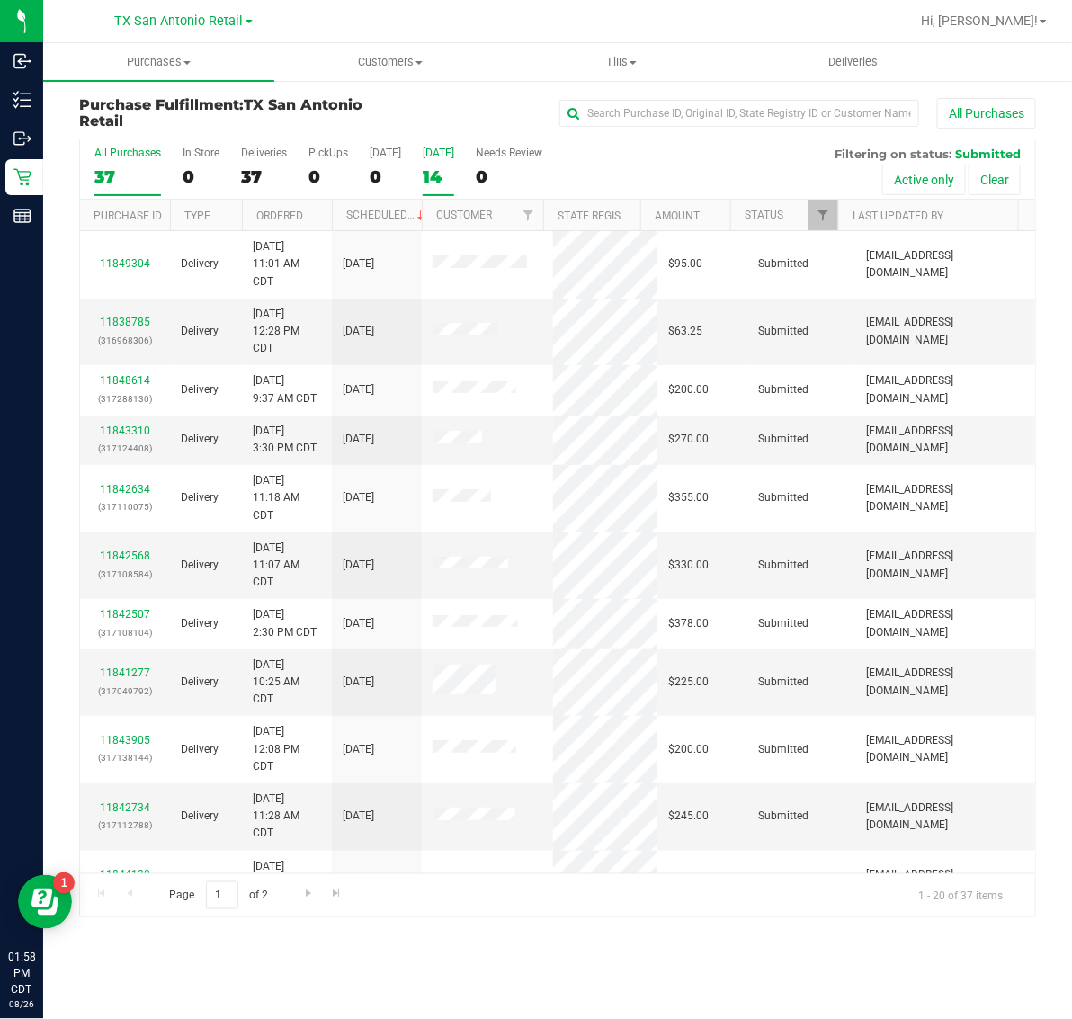
click at [452, 159] on label "Tomorrow 14" at bounding box center [438, 171] width 31 height 49
click at [0, 0] on input "Tomorrow 14" at bounding box center [0, 0] width 0 height 0
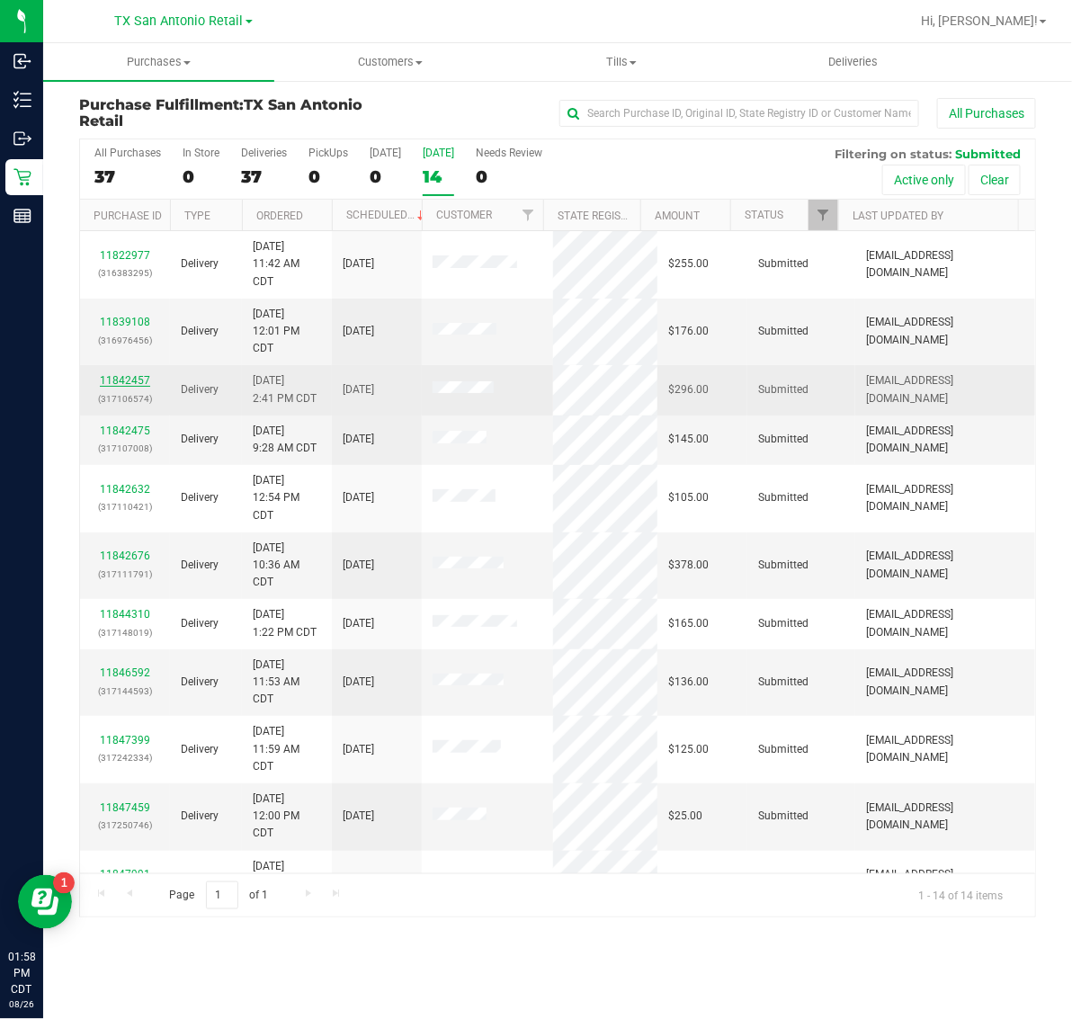
click at [127, 384] on link "11842457" at bounding box center [125, 380] width 50 height 13
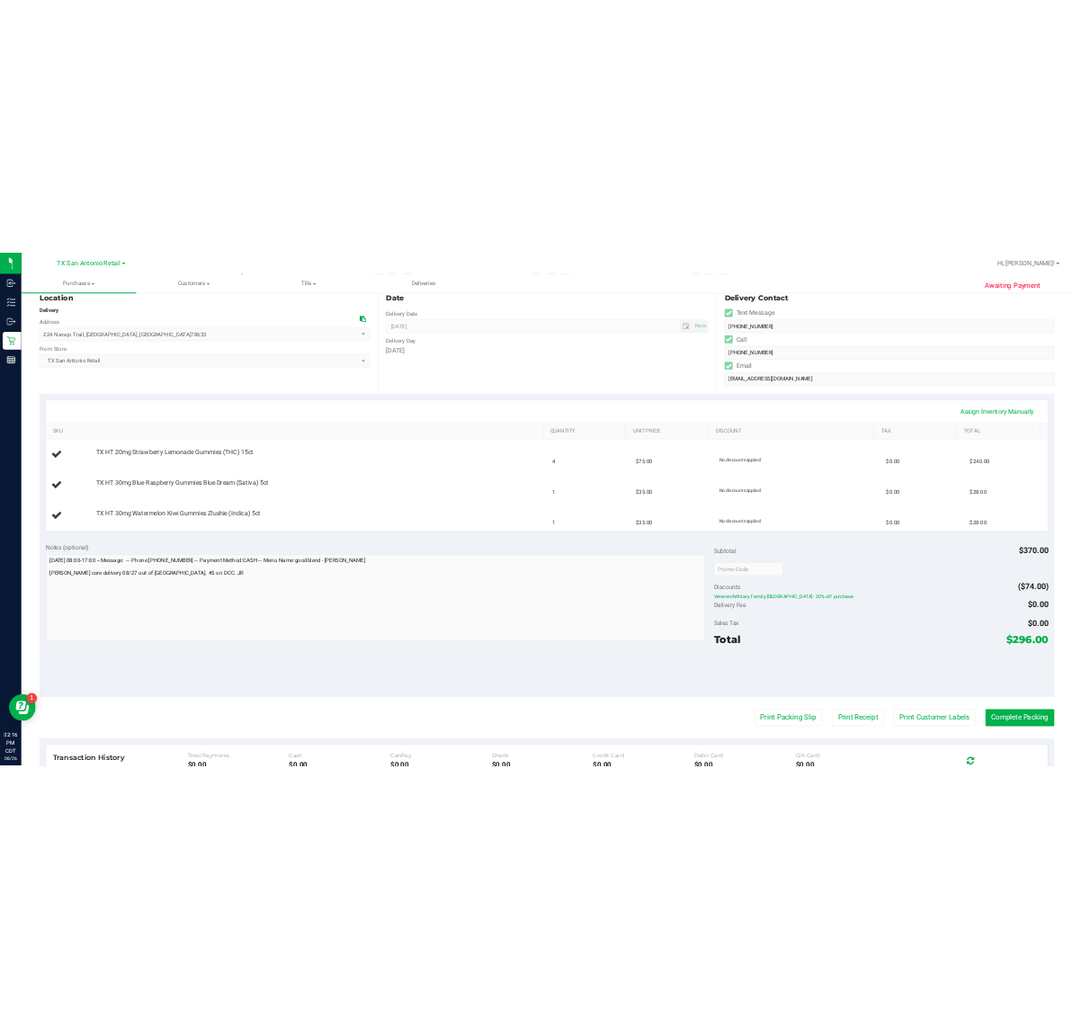
scroll to position [337, 0]
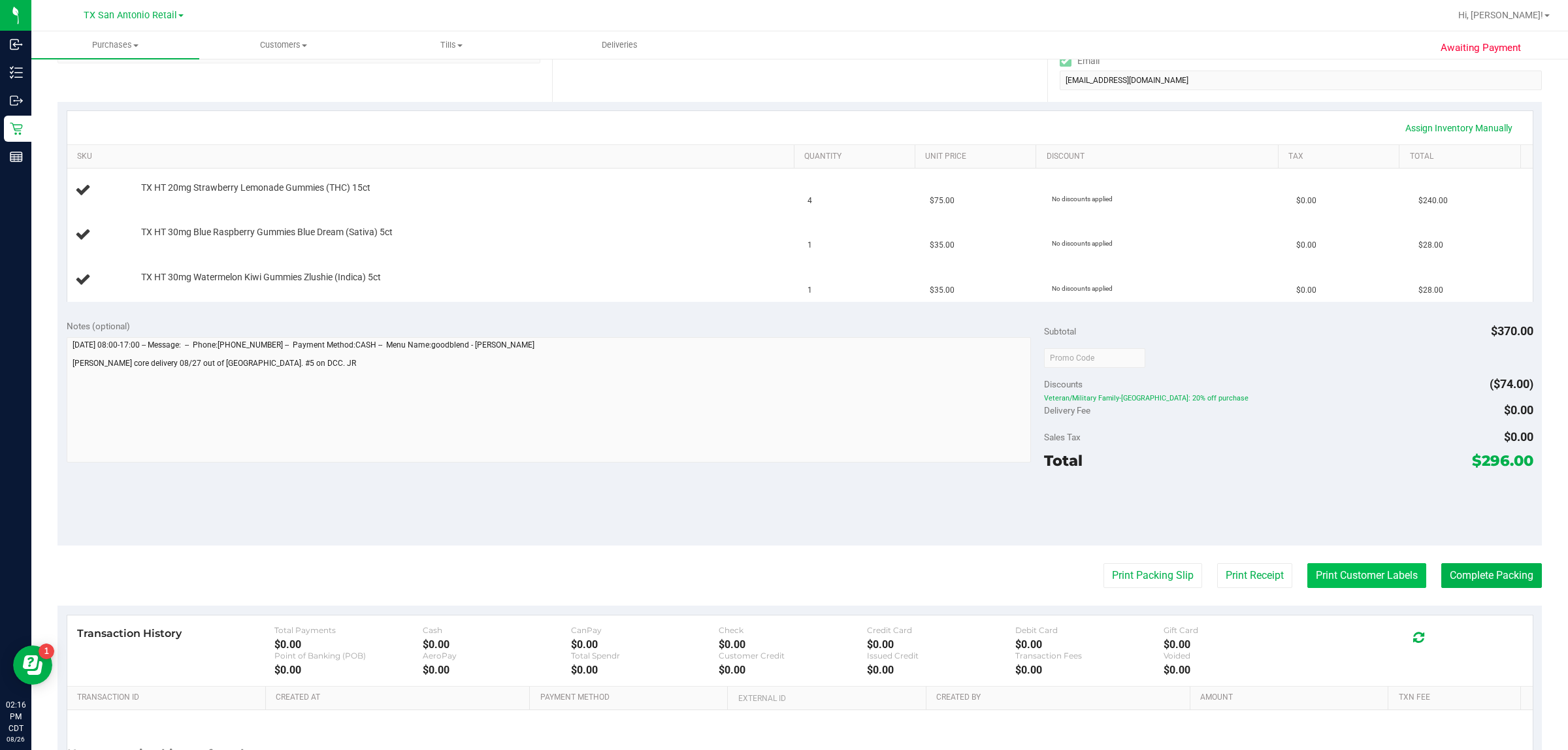
click at [778, 582] on button "Print Customer Labels" at bounding box center [1367, 575] width 119 height 25
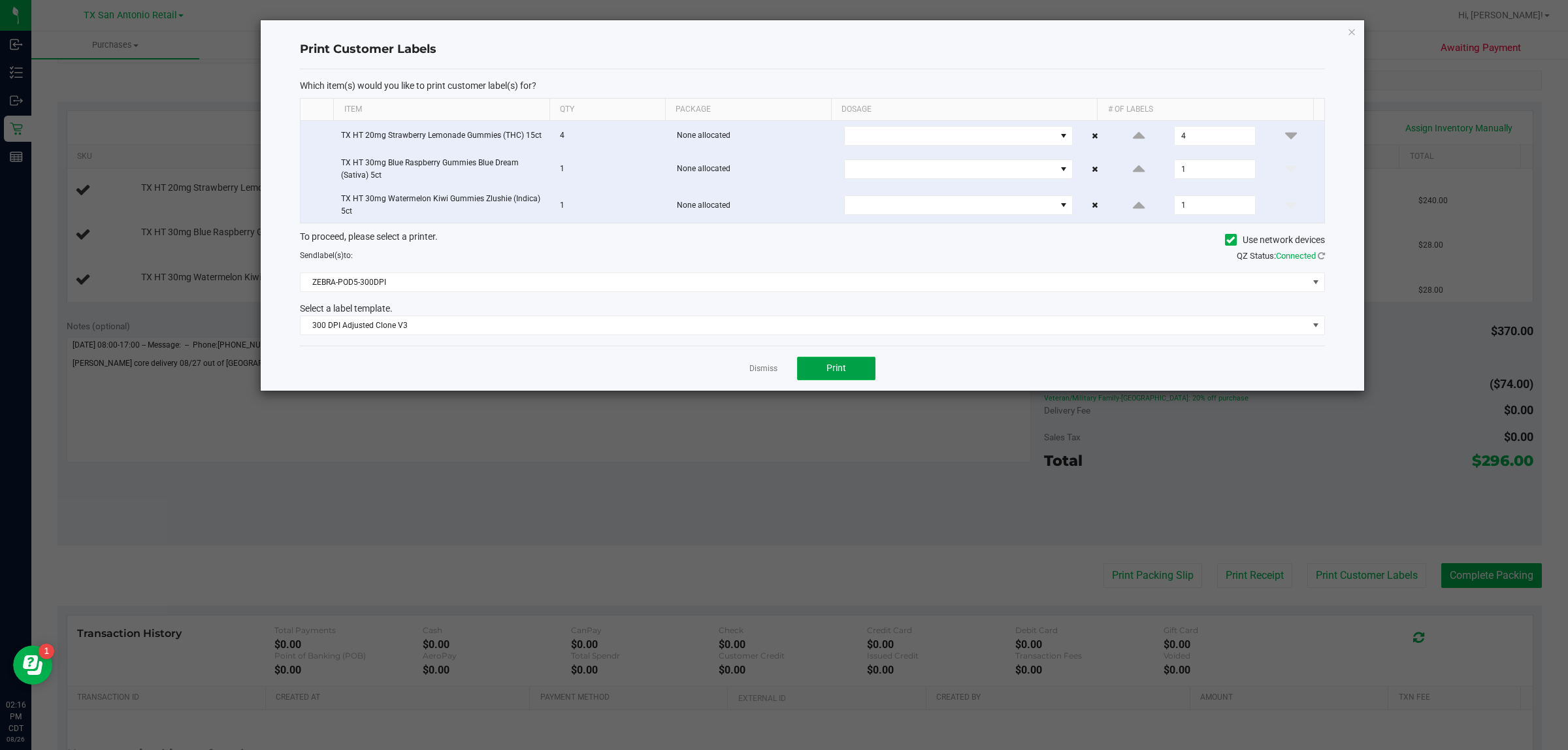
click at [778, 370] on button "Print" at bounding box center [836, 368] width 78 height 23
click at [778, 33] on icon "button" at bounding box center [1352, 31] width 9 height 16
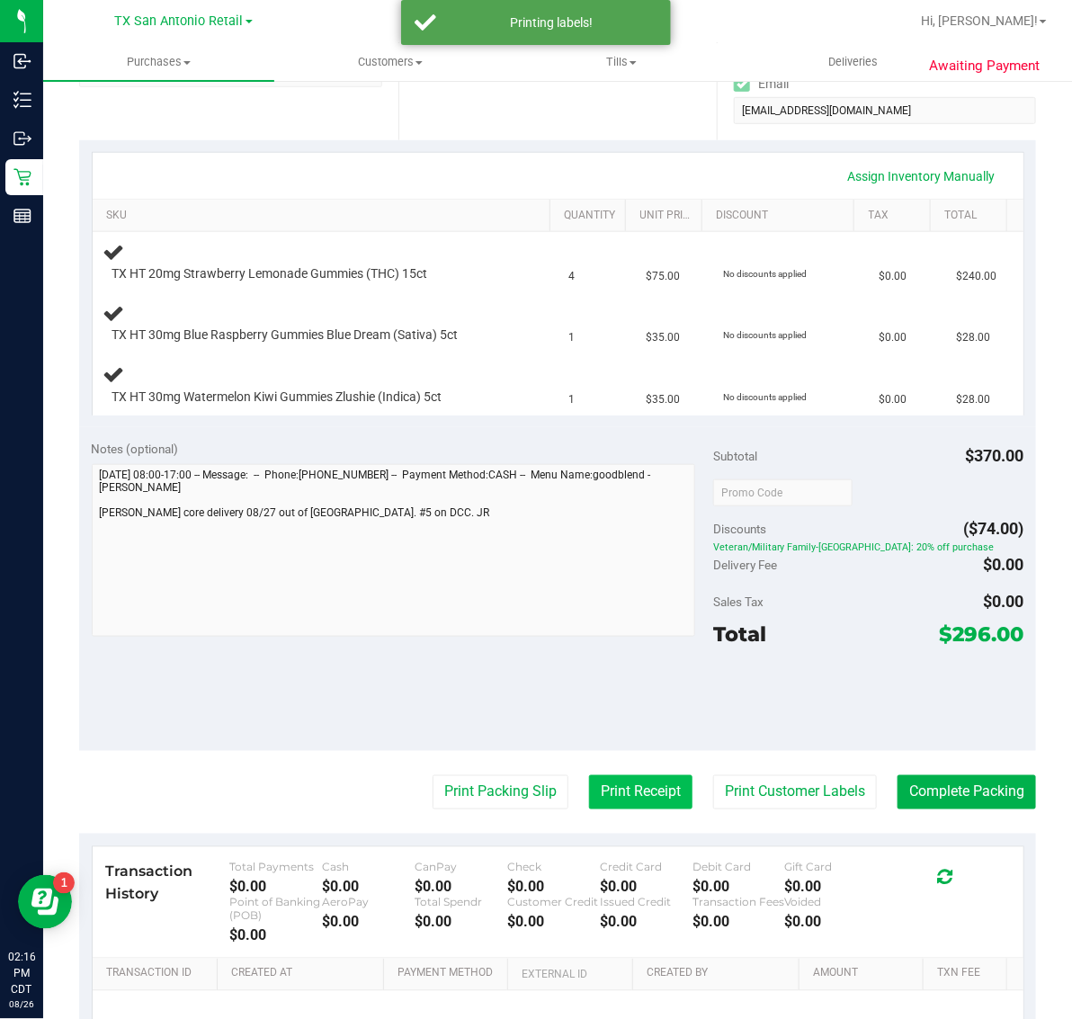
click at [589, 798] on button "Print Receipt" at bounding box center [640, 792] width 103 height 34
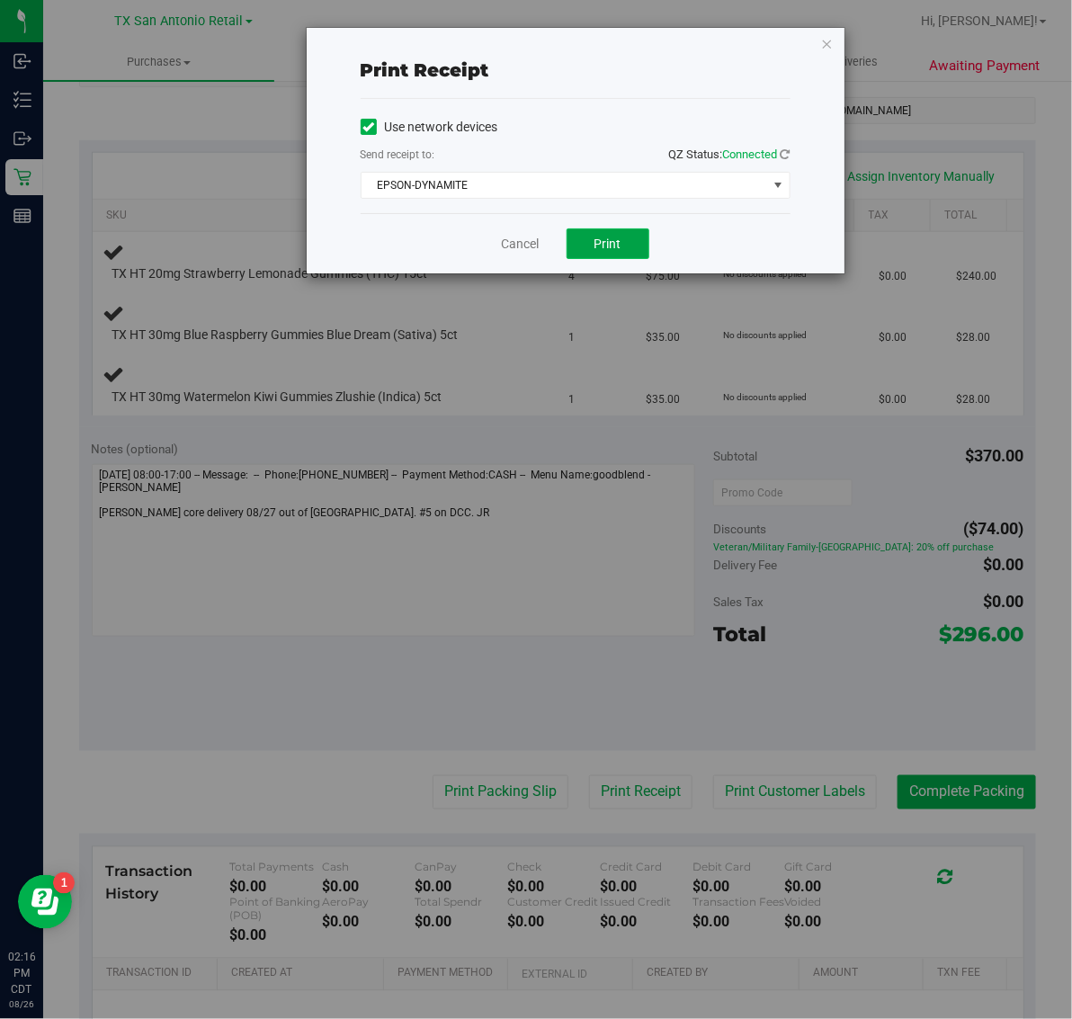
click at [614, 246] on span "Print" at bounding box center [608, 244] width 27 height 14
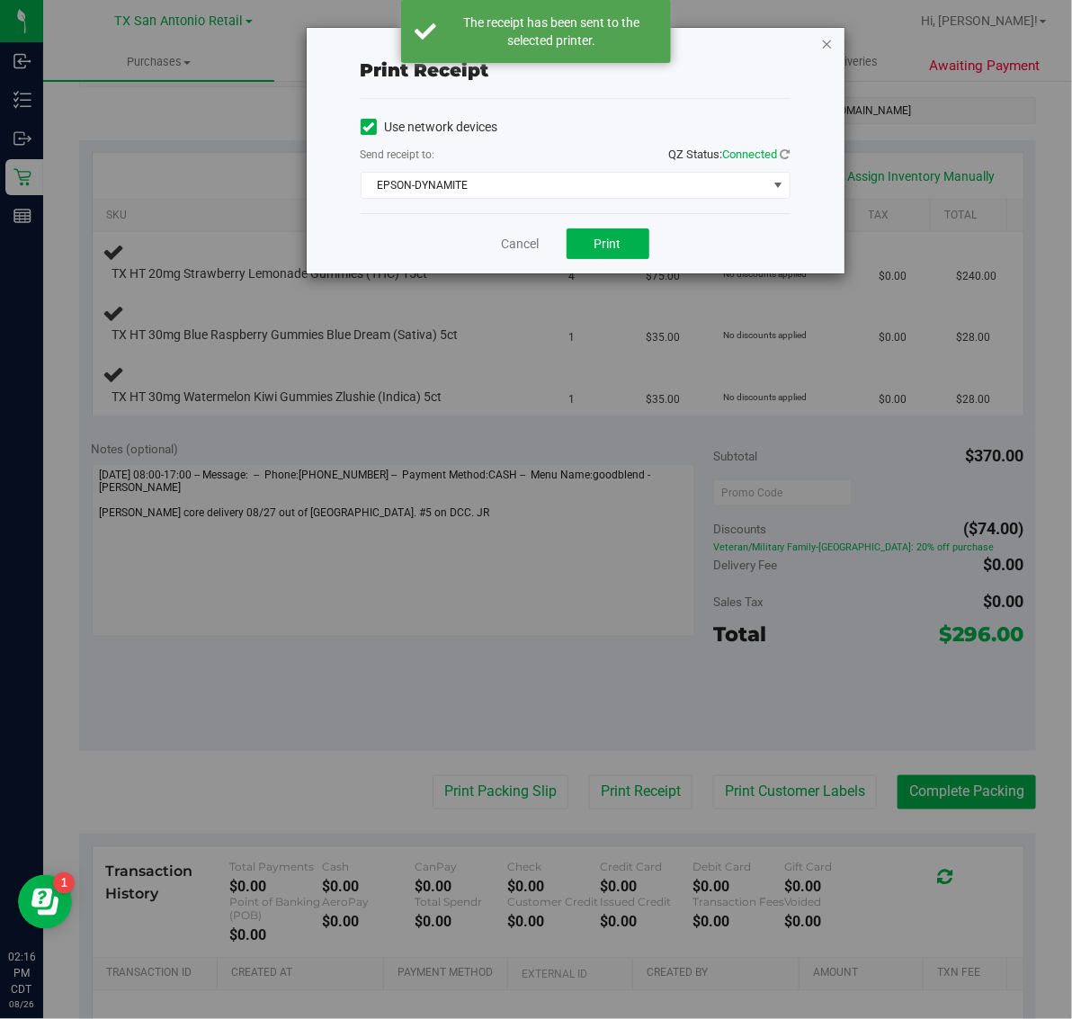
click at [830, 38] on icon "button" at bounding box center [827, 43] width 13 height 22
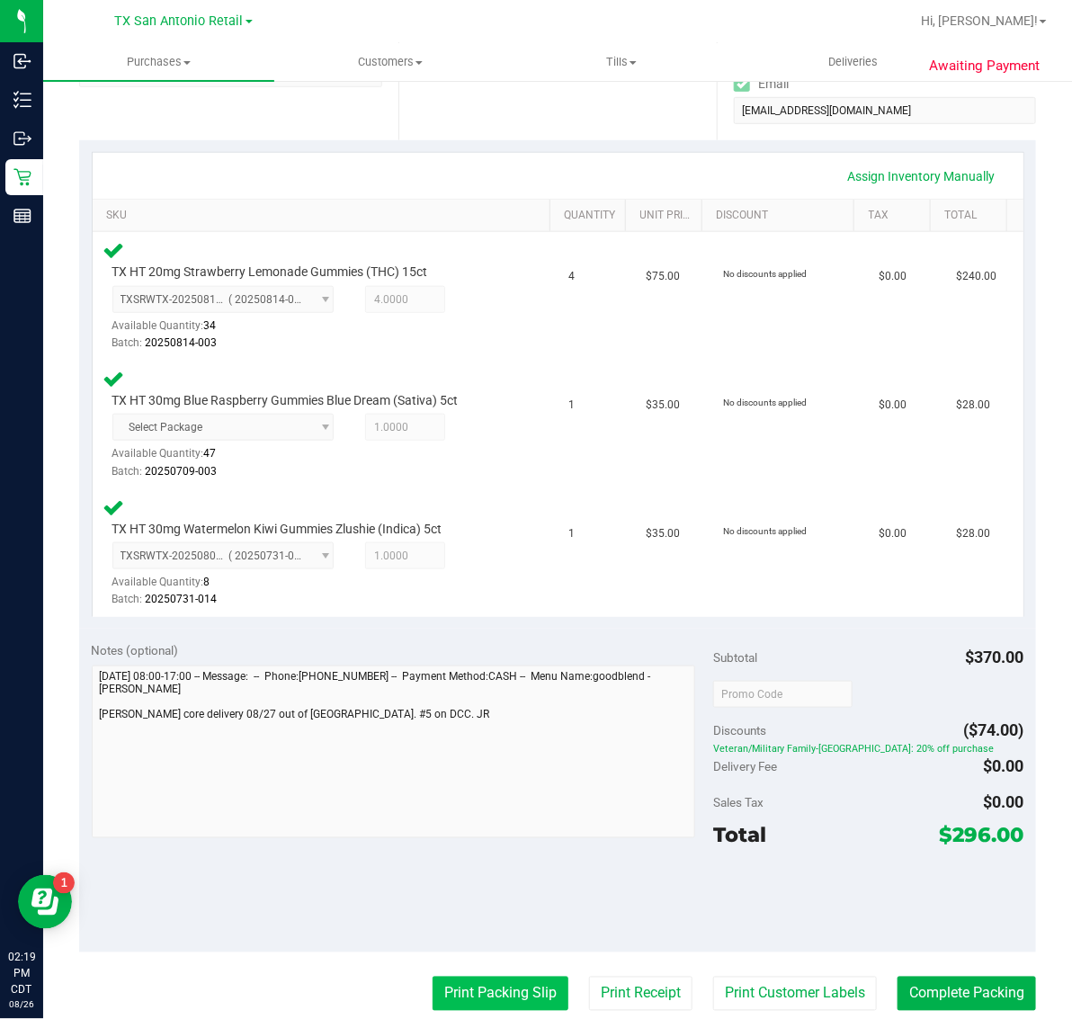
click at [511, 988] on button "Print Packing Slip" at bounding box center [501, 994] width 136 height 34
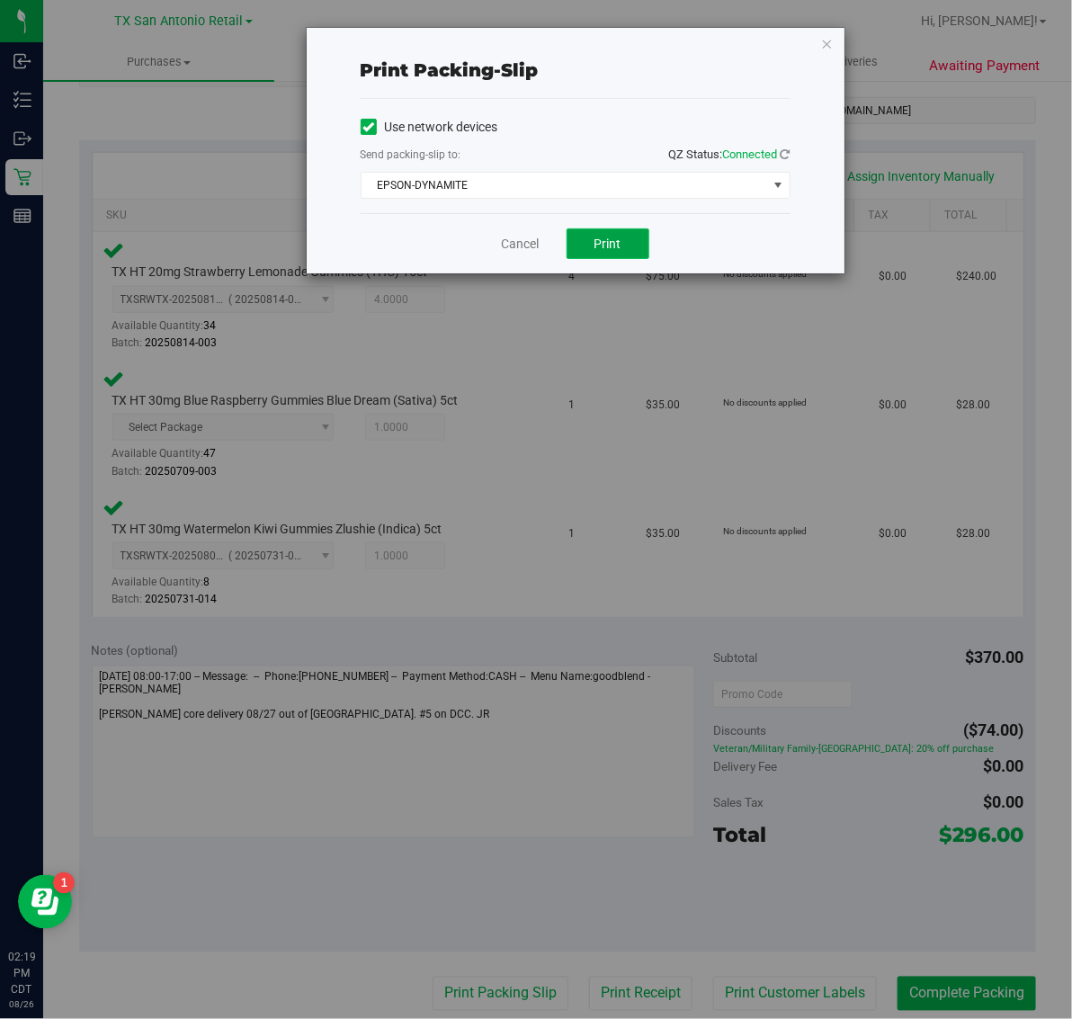
click at [618, 247] on span "Print" at bounding box center [608, 244] width 27 height 14
click at [823, 38] on icon "button" at bounding box center [827, 43] width 13 height 22
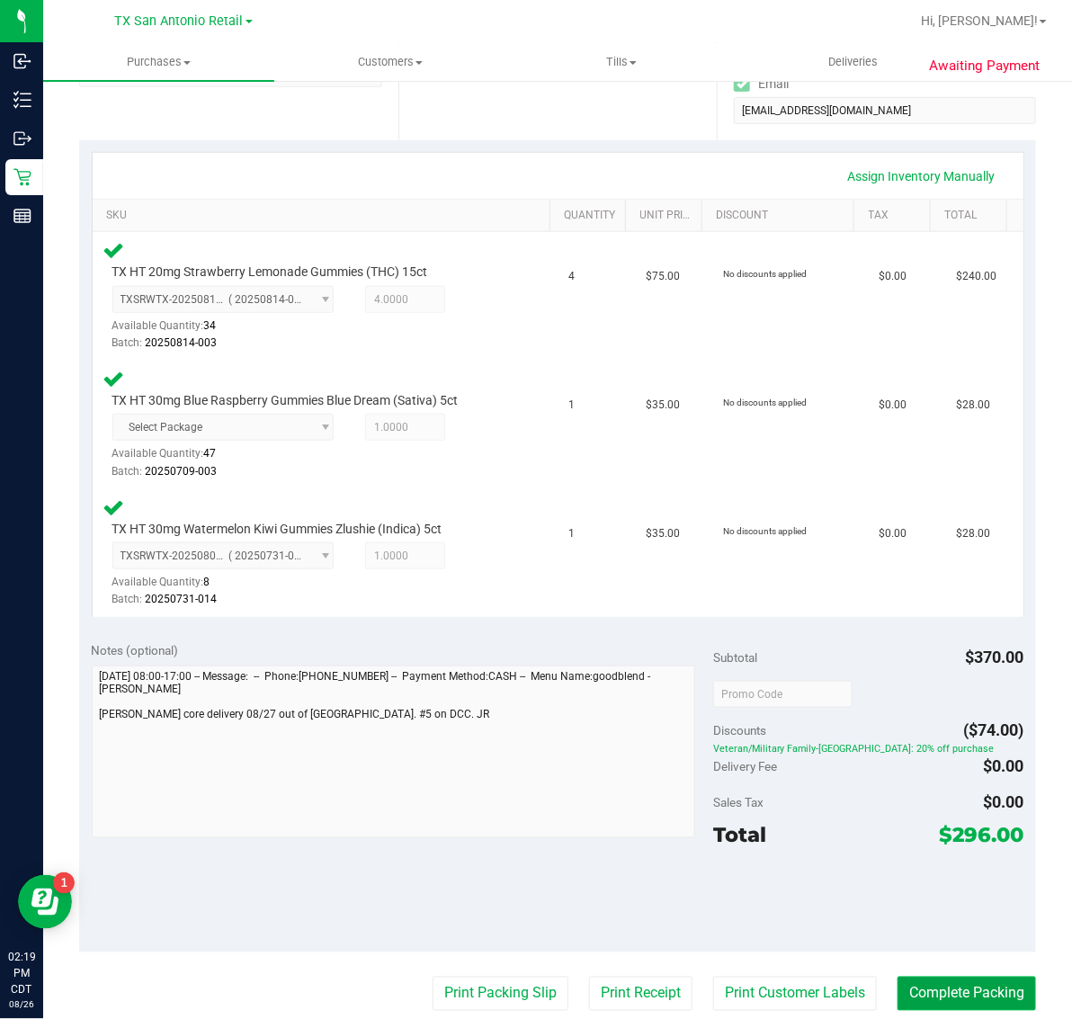
click at [938, 988] on button "Complete Packing" at bounding box center [967, 994] width 139 height 34
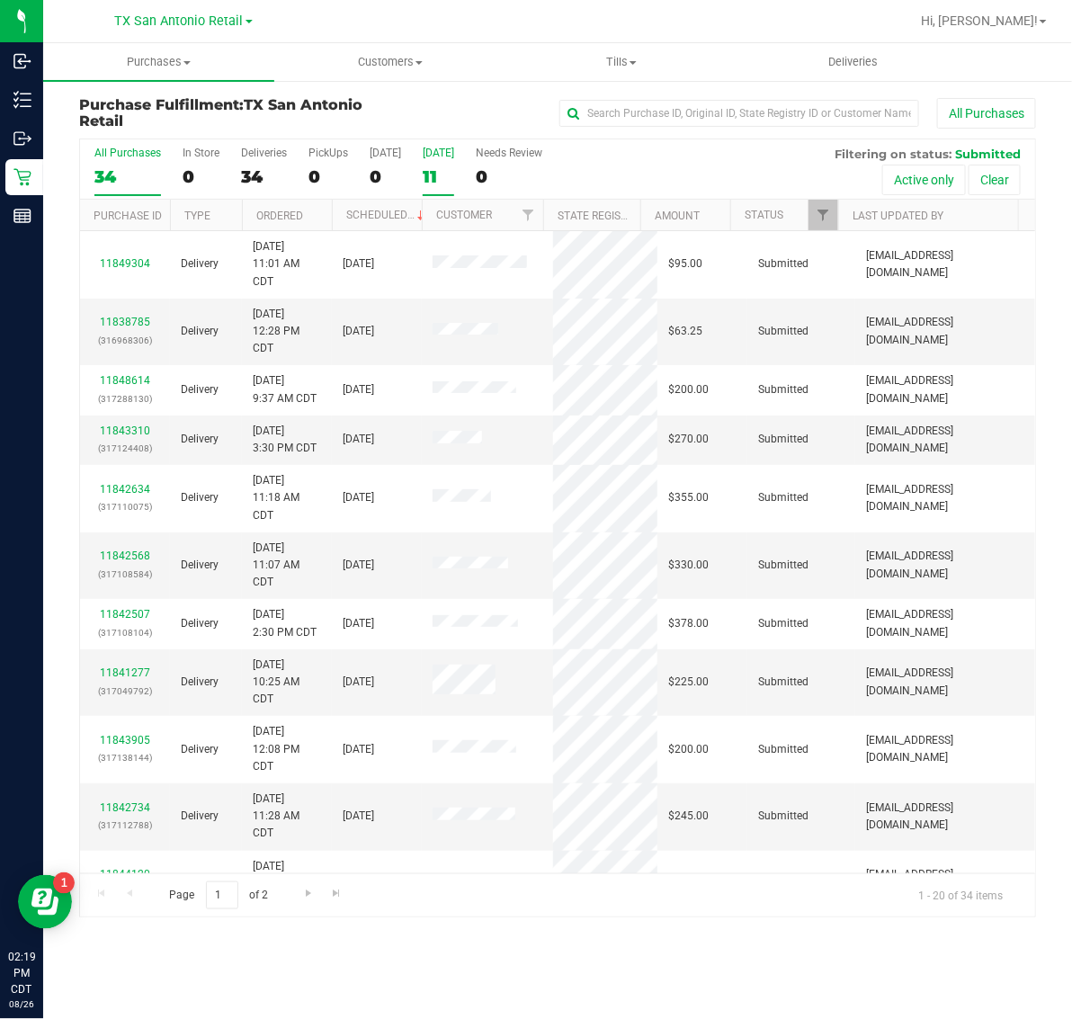
click at [432, 166] on div "11" at bounding box center [438, 176] width 31 height 21
click at [0, 0] on input "Tomorrow 11" at bounding box center [0, 0] width 0 height 0
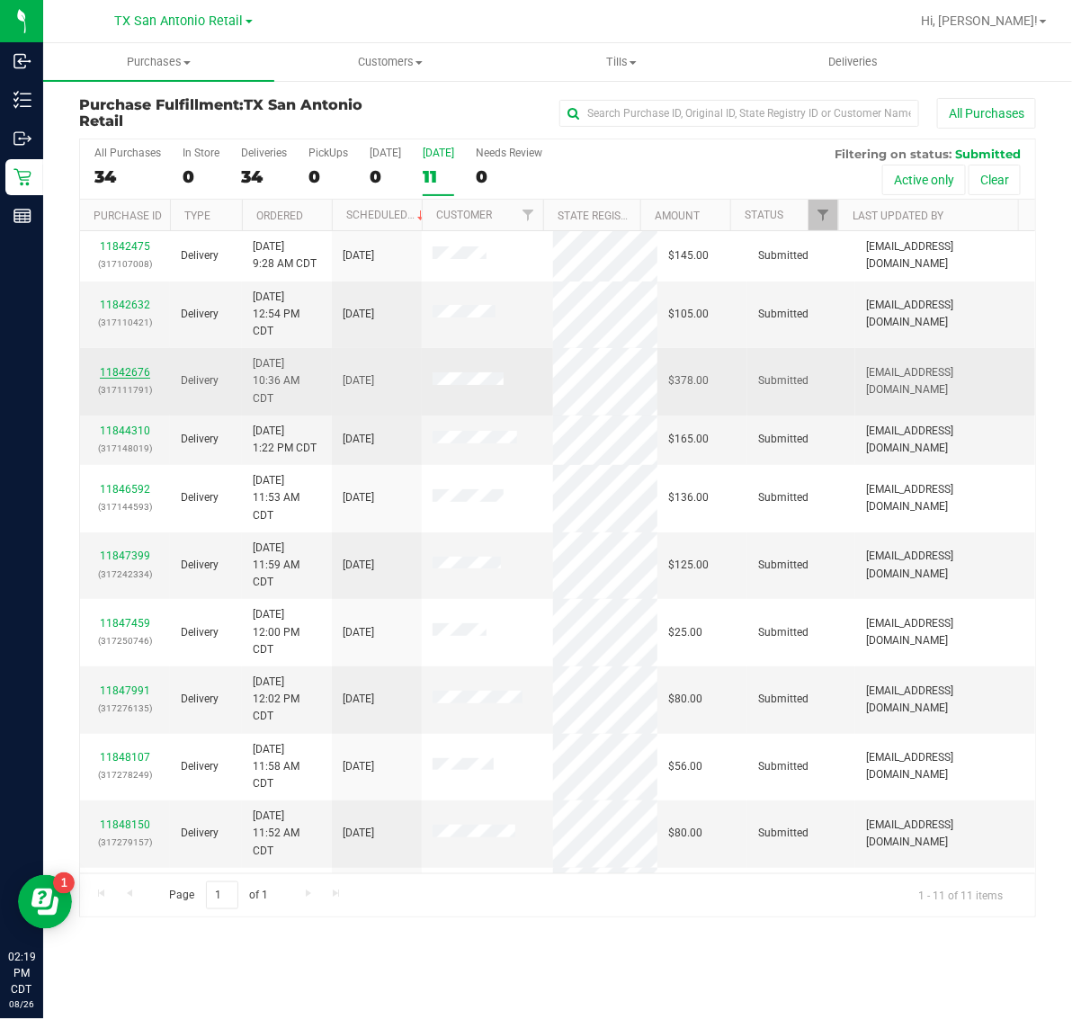
click at [135, 375] on link "11842676" at bounding box center [125, 372] width 50 height 13
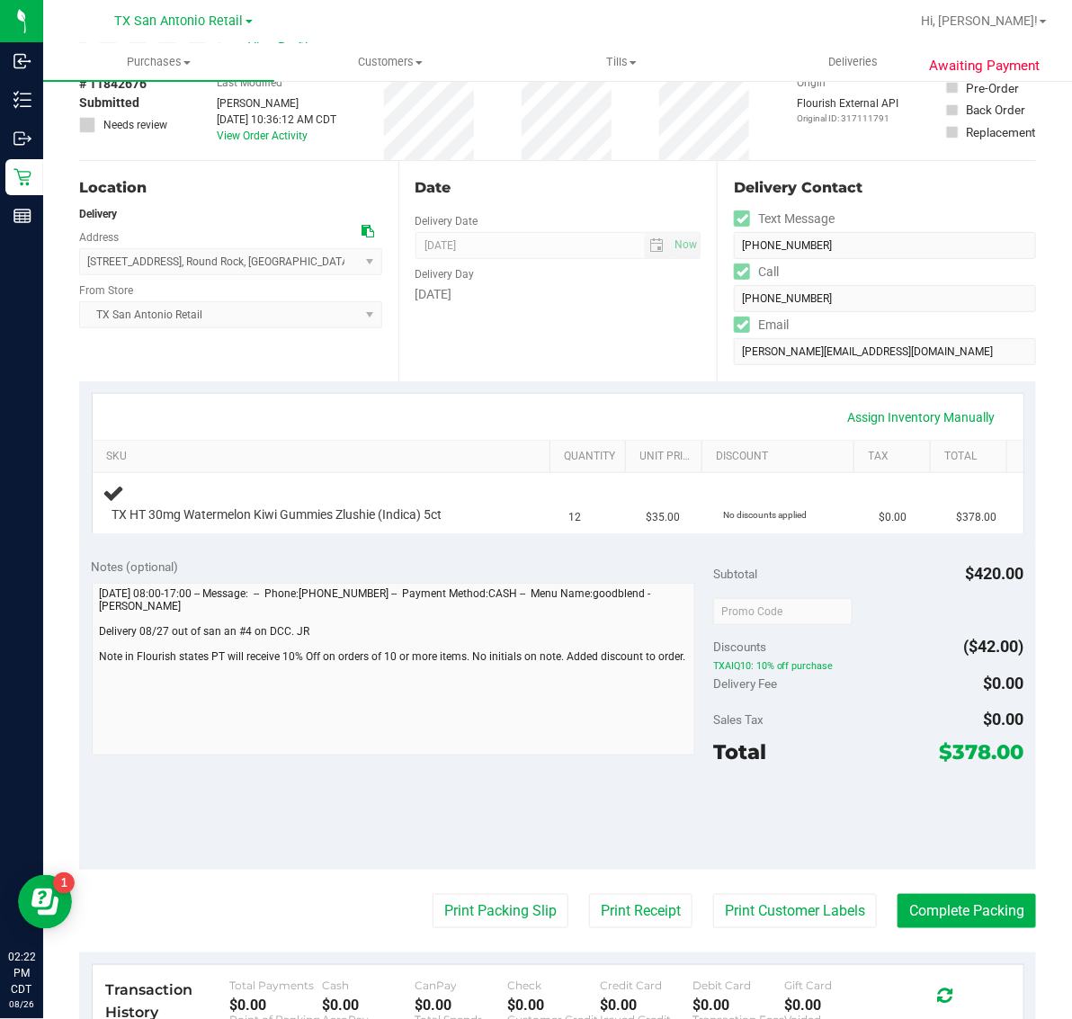
scroll to position [337, 0]
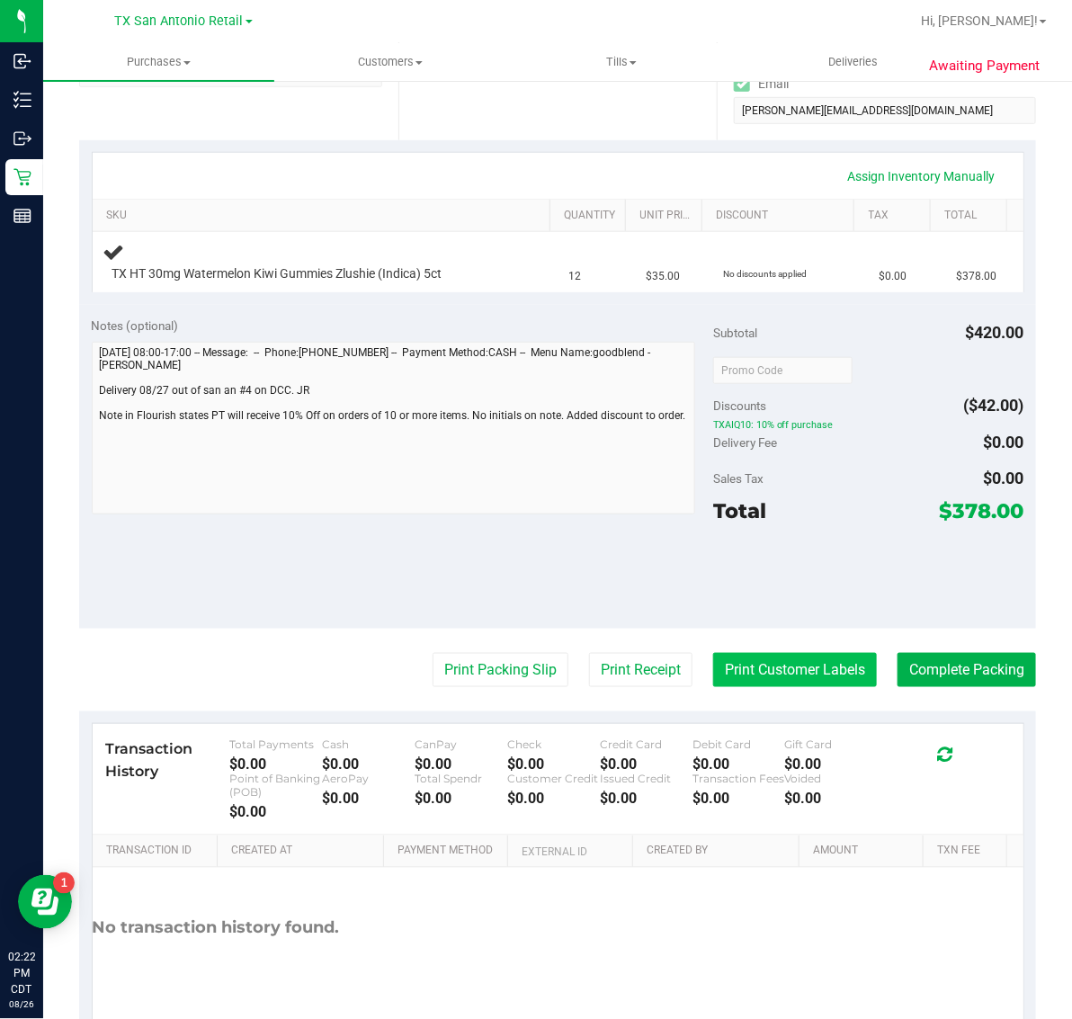
click at [757, 676] on button "Print Customer Labels" at bounding box center [795, 670] width 164 height 34
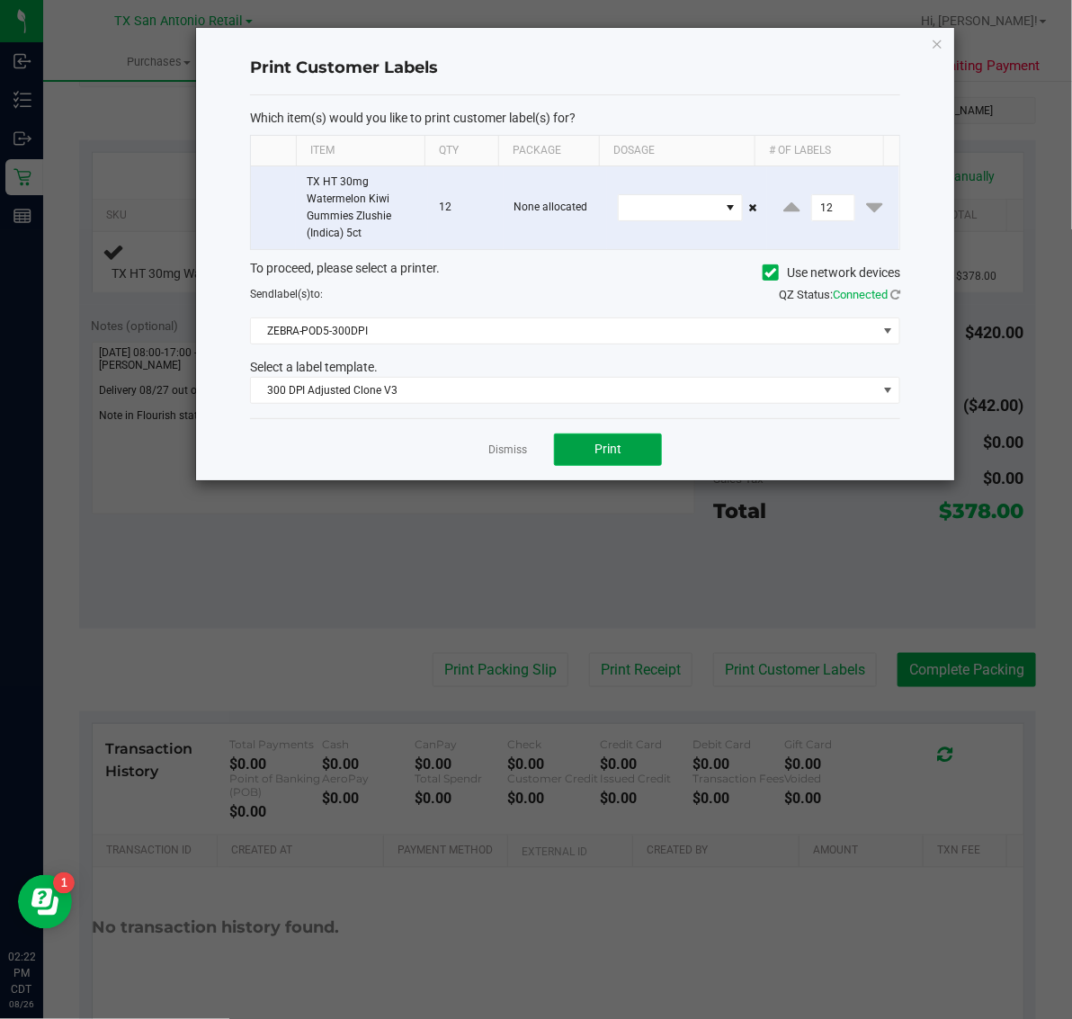
click at [643, 452] on button "Print" at bounding box center [608, 450] width 108 height 32
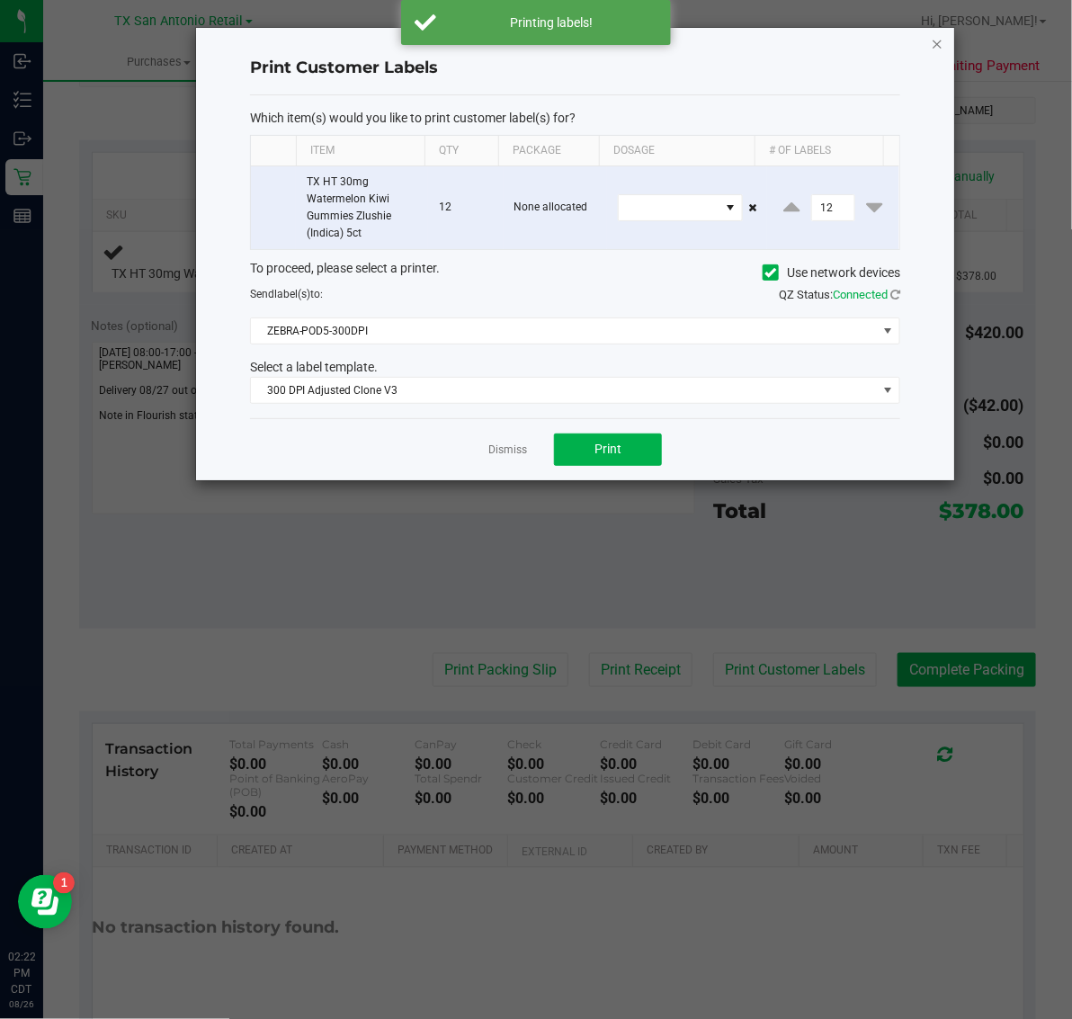
click at [938, 37] on icon "button" at bounding box center [937, 43] width 13 height 22
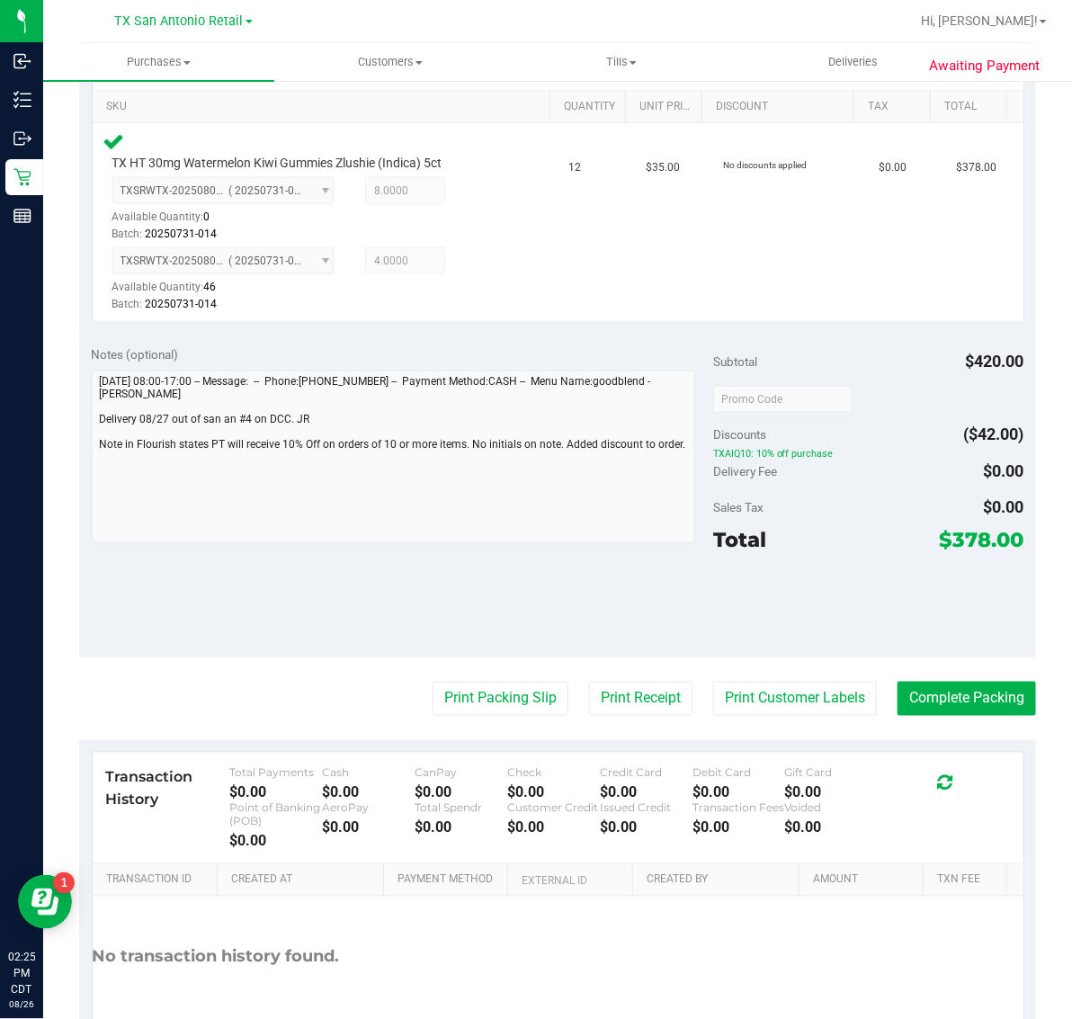
scroll to position [550, 0]
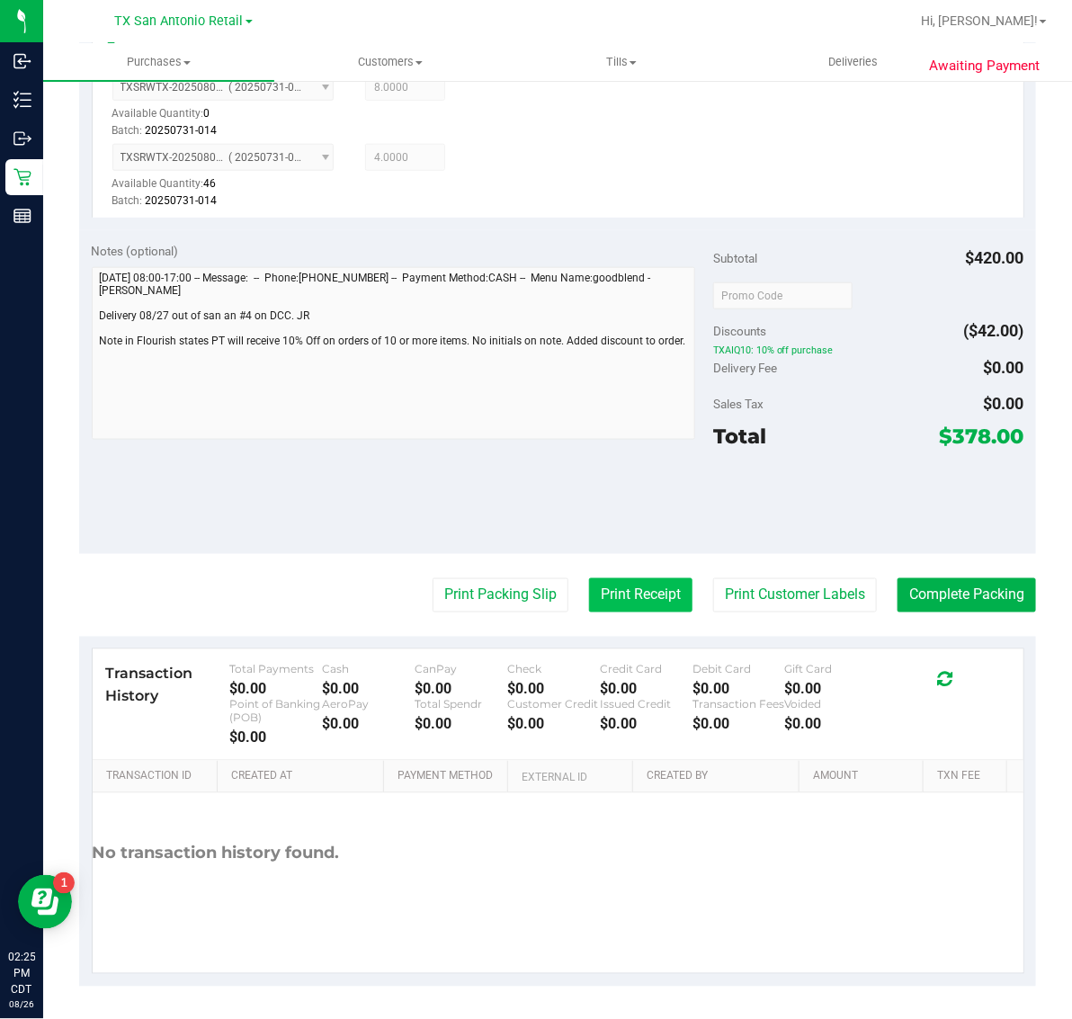
click at [604, 600] on button "Print Receipt" at bounding box center [640, 595] width 103 height 34
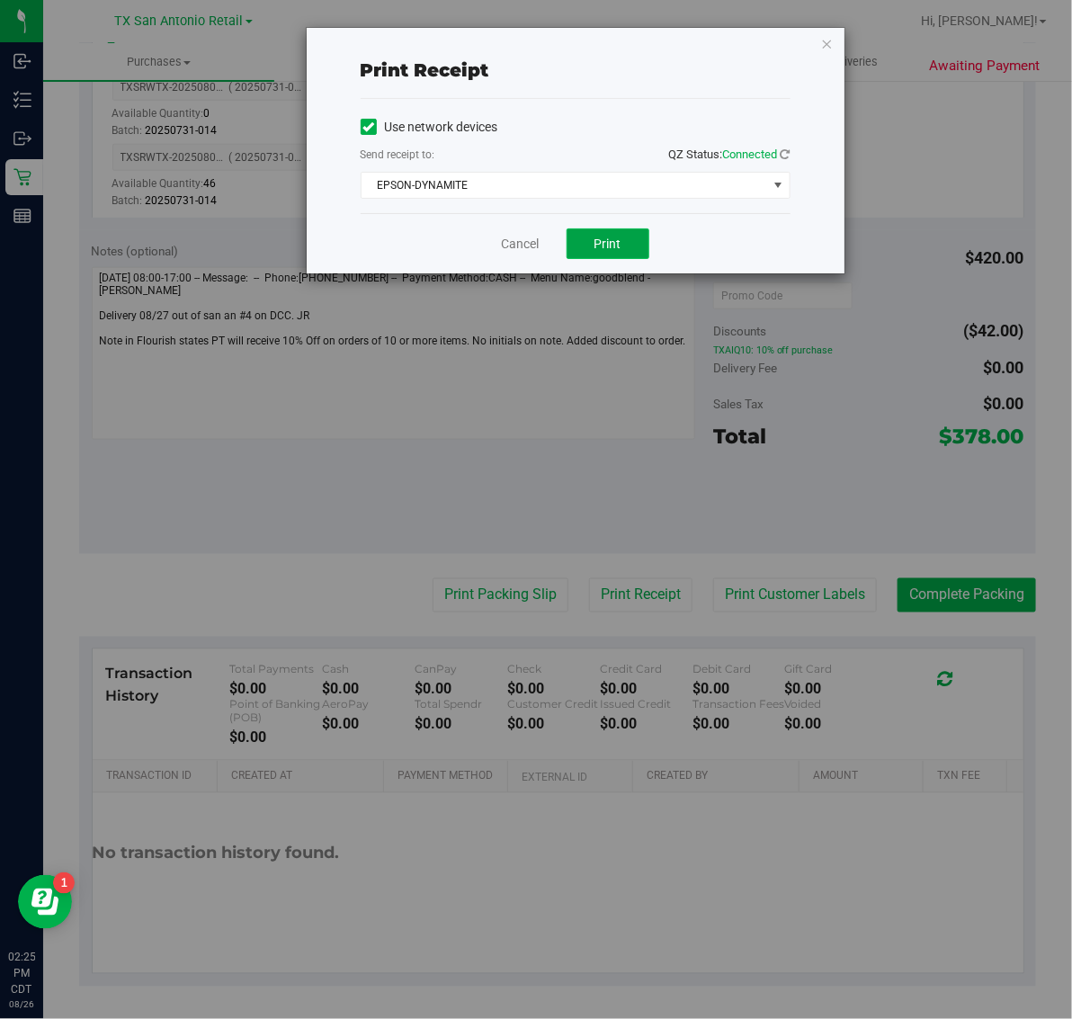
click at [618, 256] on button "Print" at bounding box center [608, 243] width 83 height 31
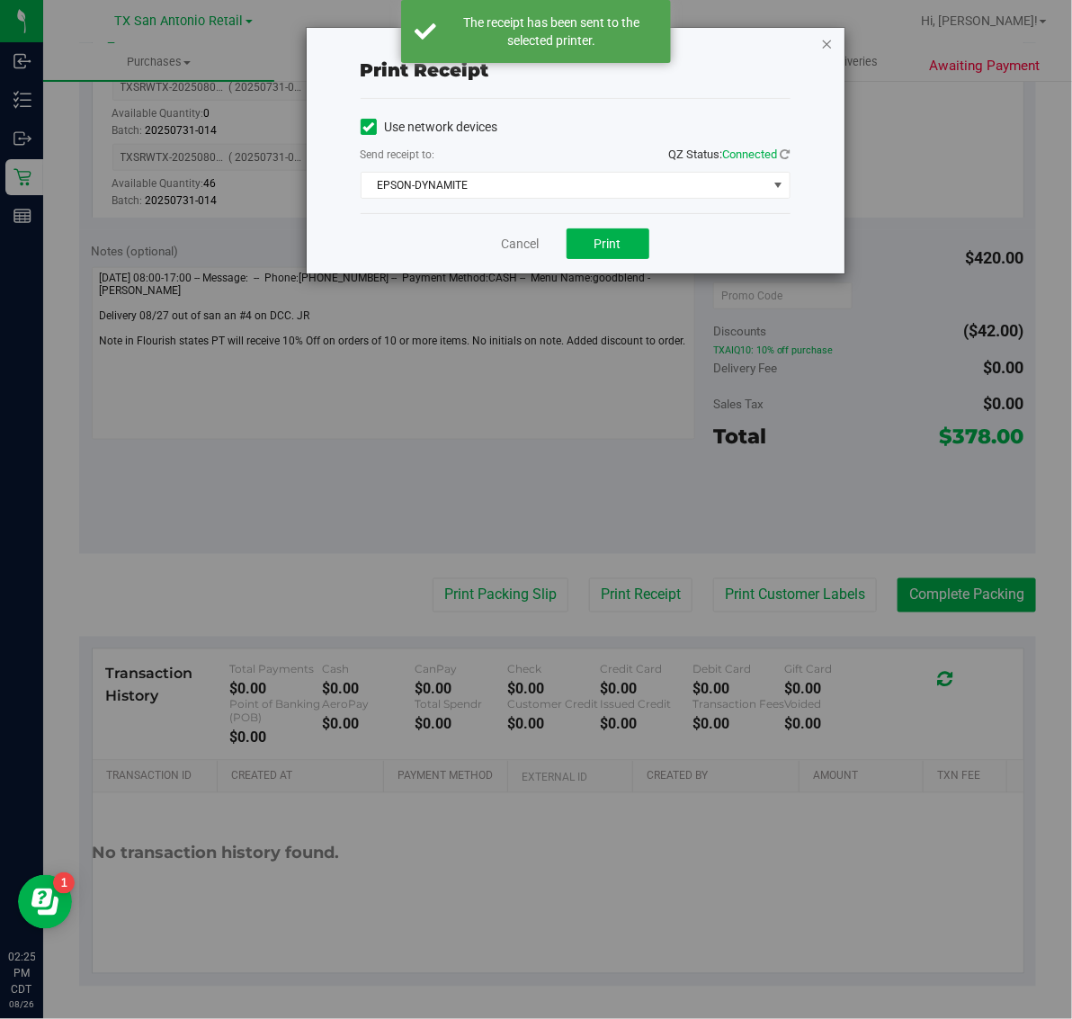
click at [828, 42] on icon "button" at bounding box center [827, 43] width 13 height 22
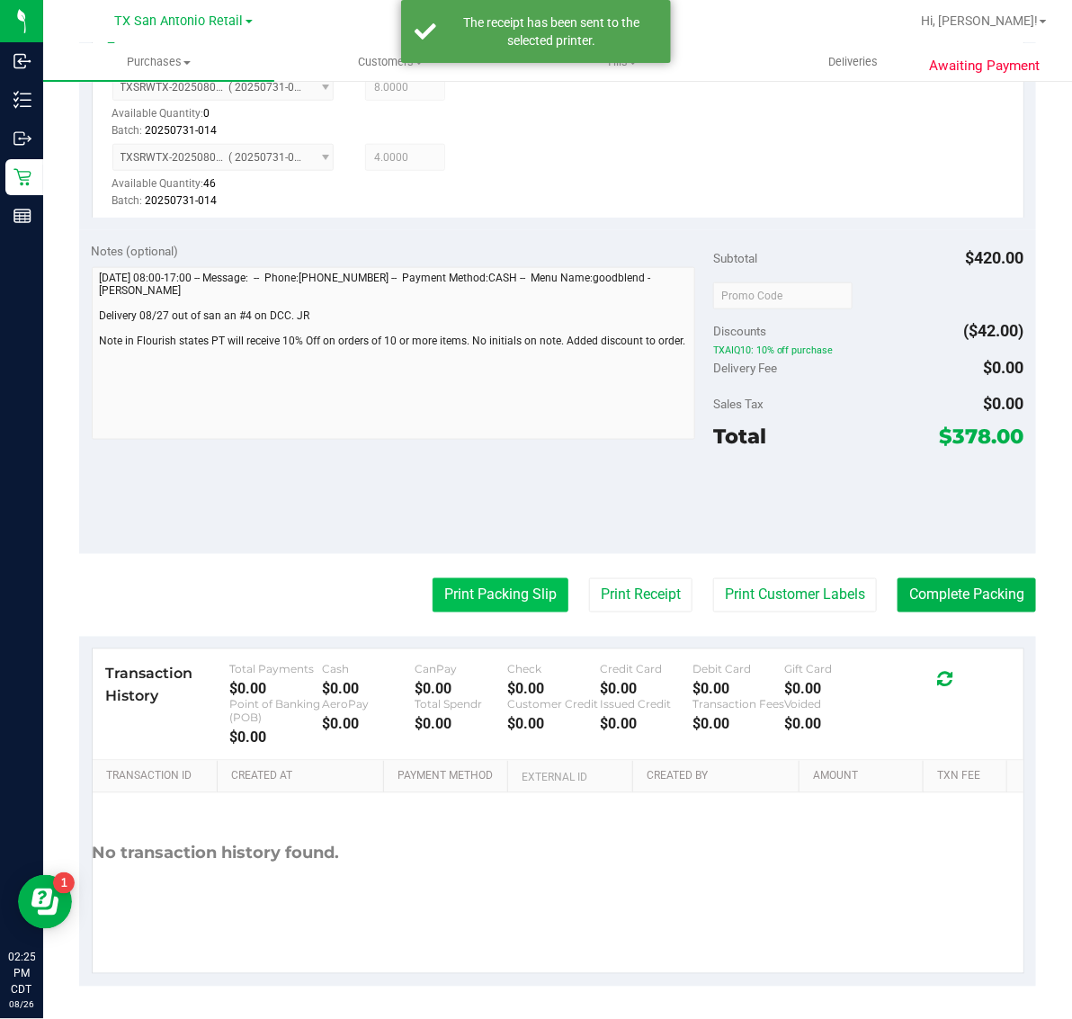
click at [492, 591] on button "Print Packing Slip" at bounding box center [501, 595] width 136 height 34
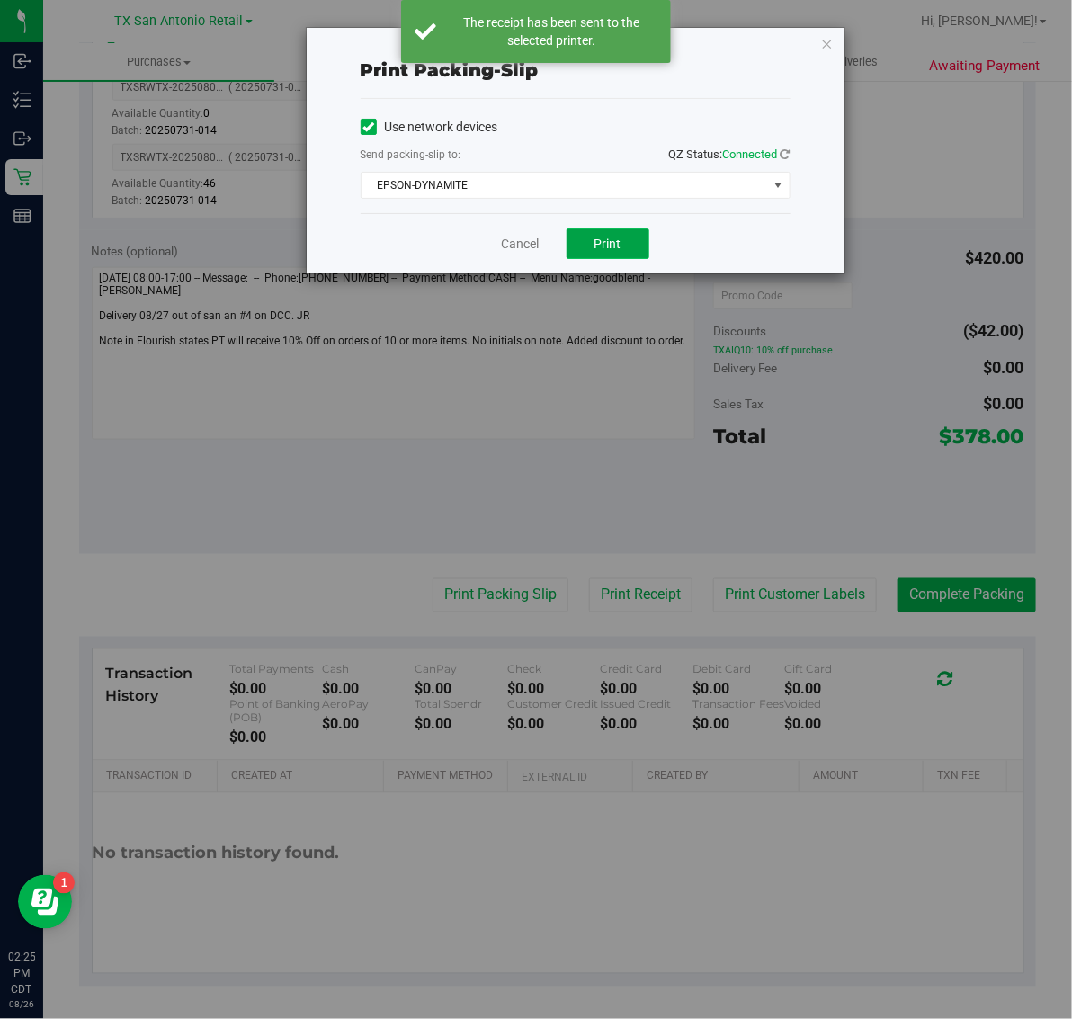
click at [625, 247] on button "Print" at bounding box center [608, 243] width 83 height 31
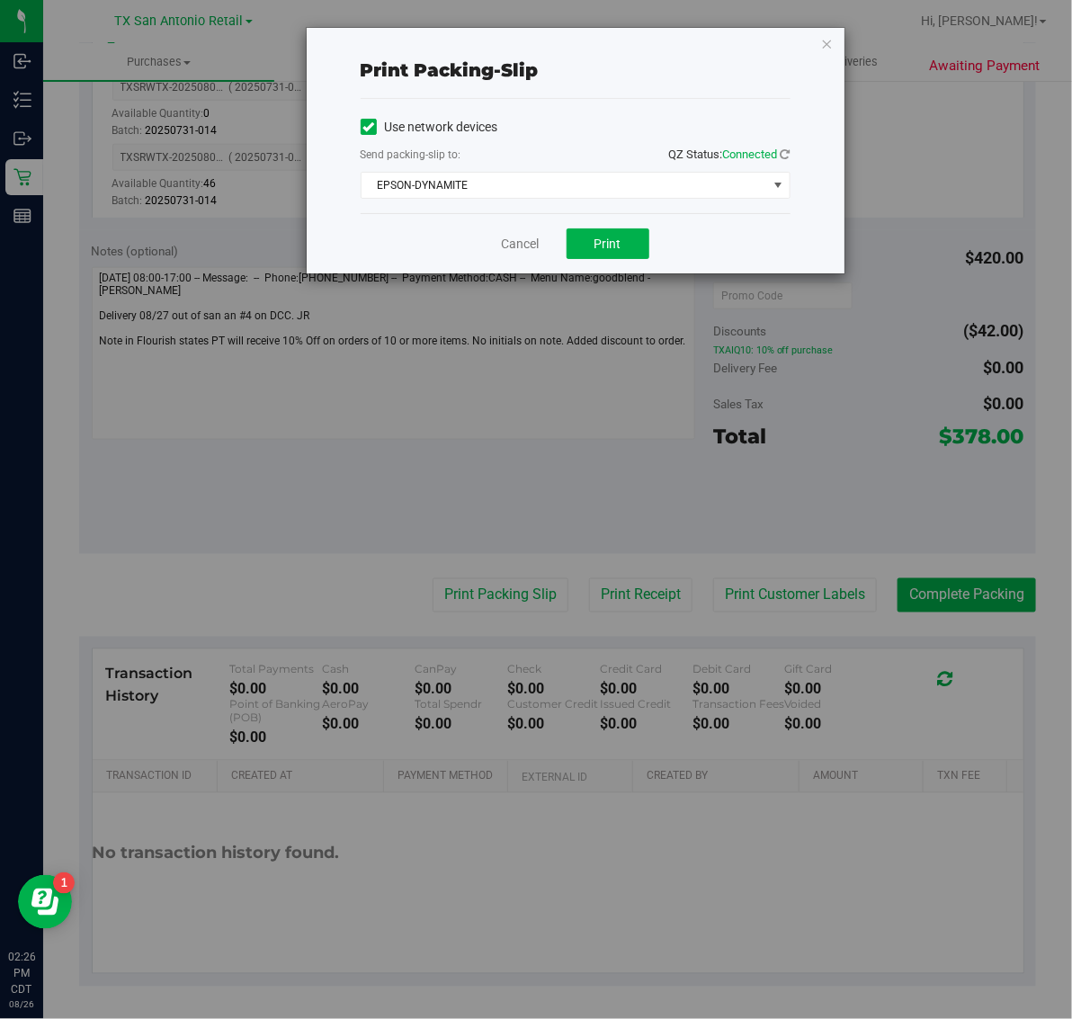
click at [819, 38] on div "Print packing-slip Use network devices Send packing-slip to: QZ Status: Connect…" at bounding box center [576, 151] width 538 height 246
click at [821, 38] on icon "button" at bounding box center [827, 43] width 13 height 22
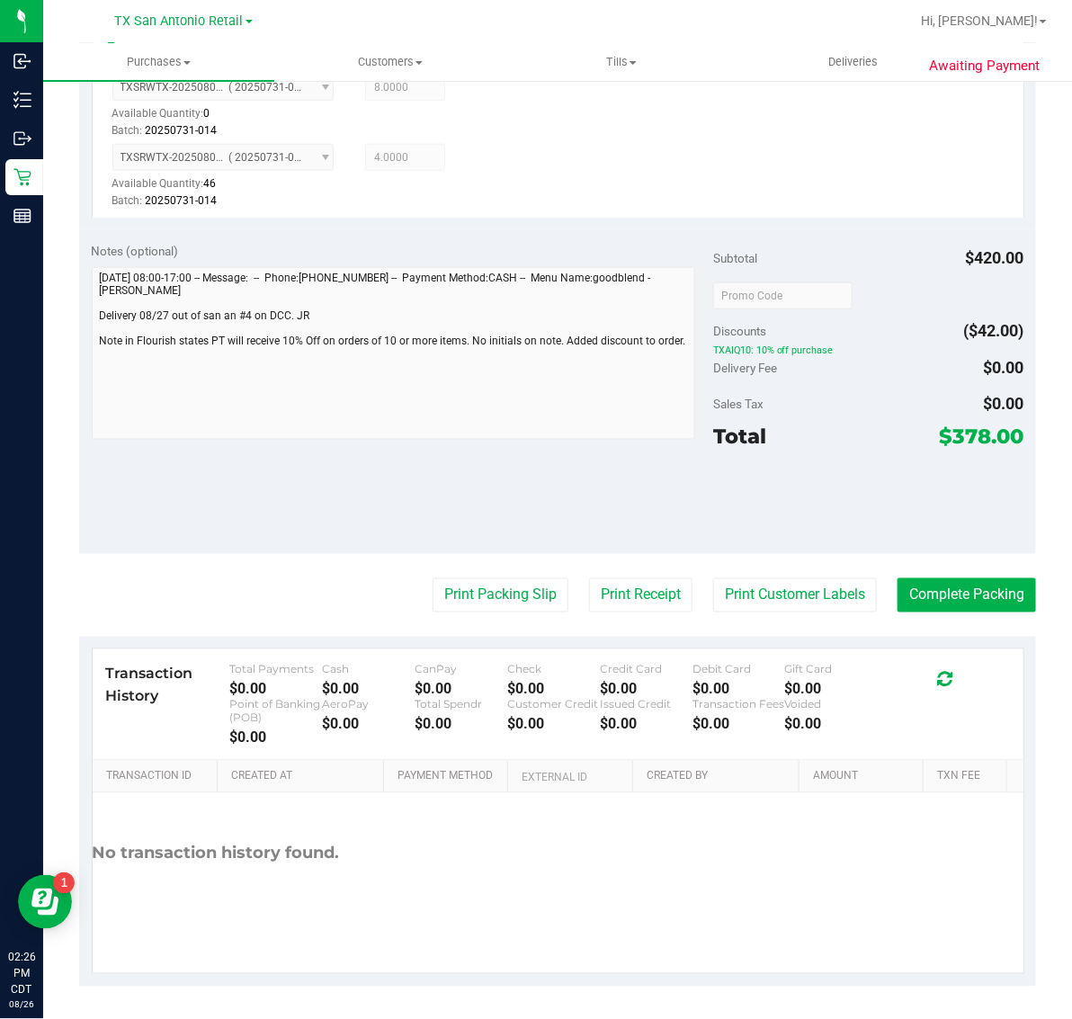
click at [936, 616] on purchase-details "Back Edit Purchase Cancel Purchase View Profile # 11842676 Submitted Needs revi…" at bounding box center [557, 267] width 957 height 1439
click at [934, 601] on button "Complete Packing" at bounding box center [967, 595] width 139 height 34
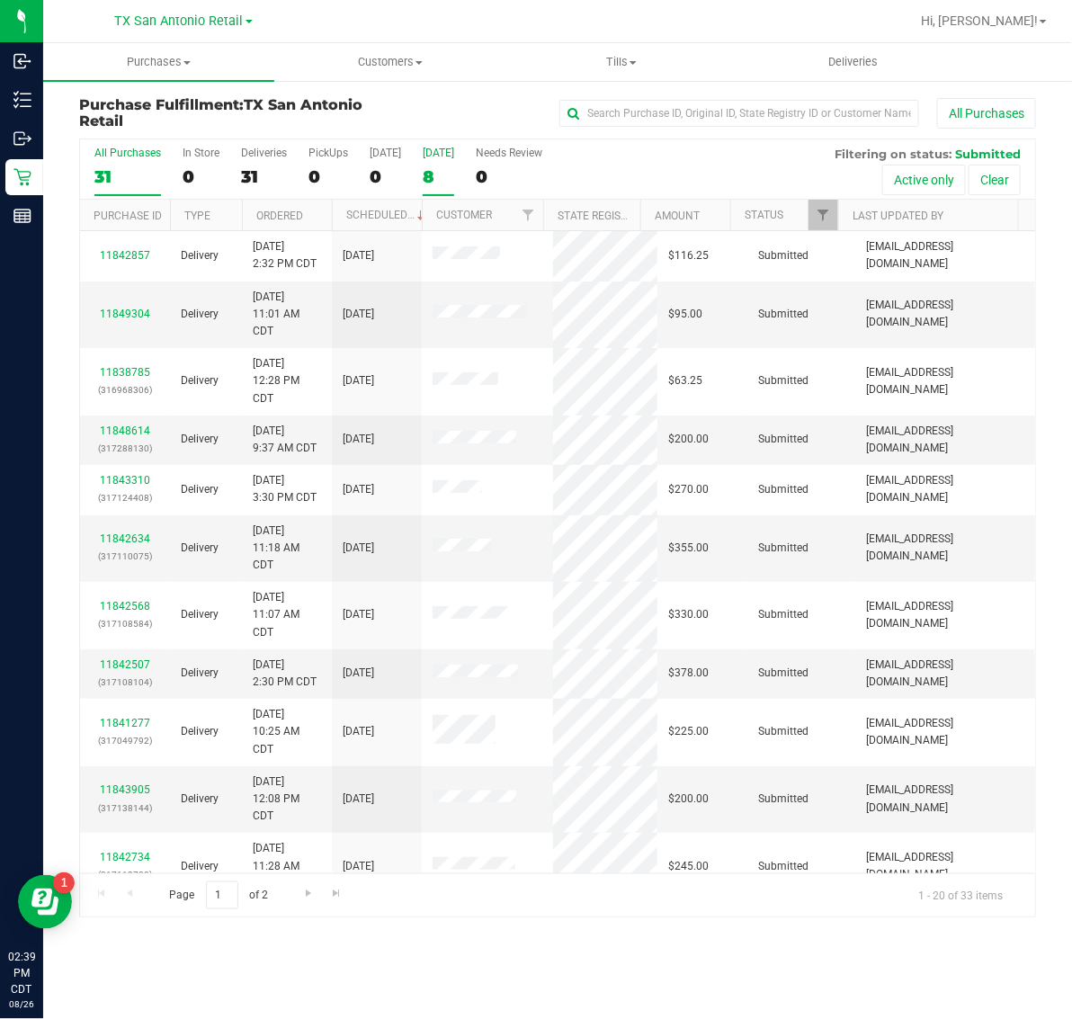
click at [434, 165] on label "Tomorrow 8" at bounding box center [438, 171] width 31 height 49
click at [0, 0] on input "Tomorrow 8" at bounding box center [0, 0] width 0 height 0
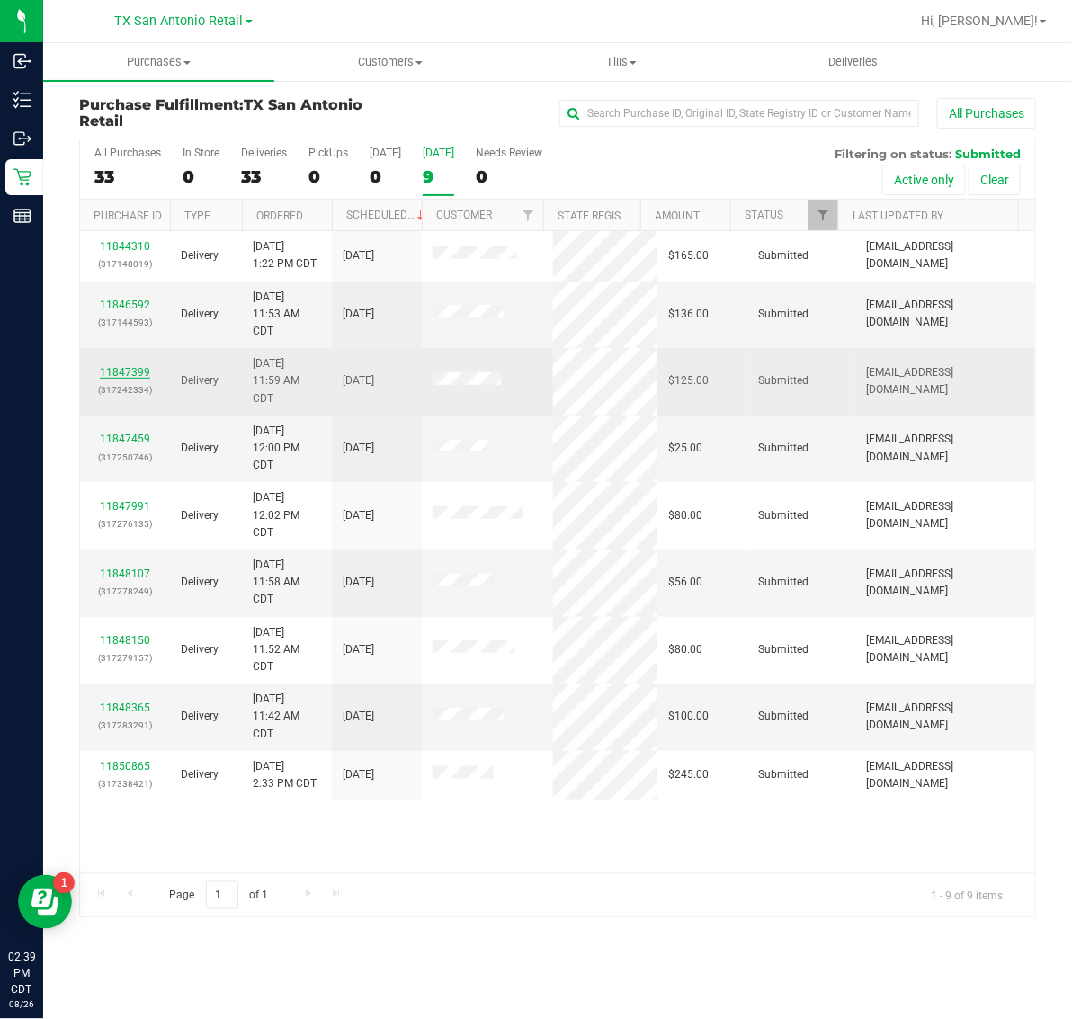
click at [130, 371] on link "11847399" at bounding box center [125, 372] width 50 height 13
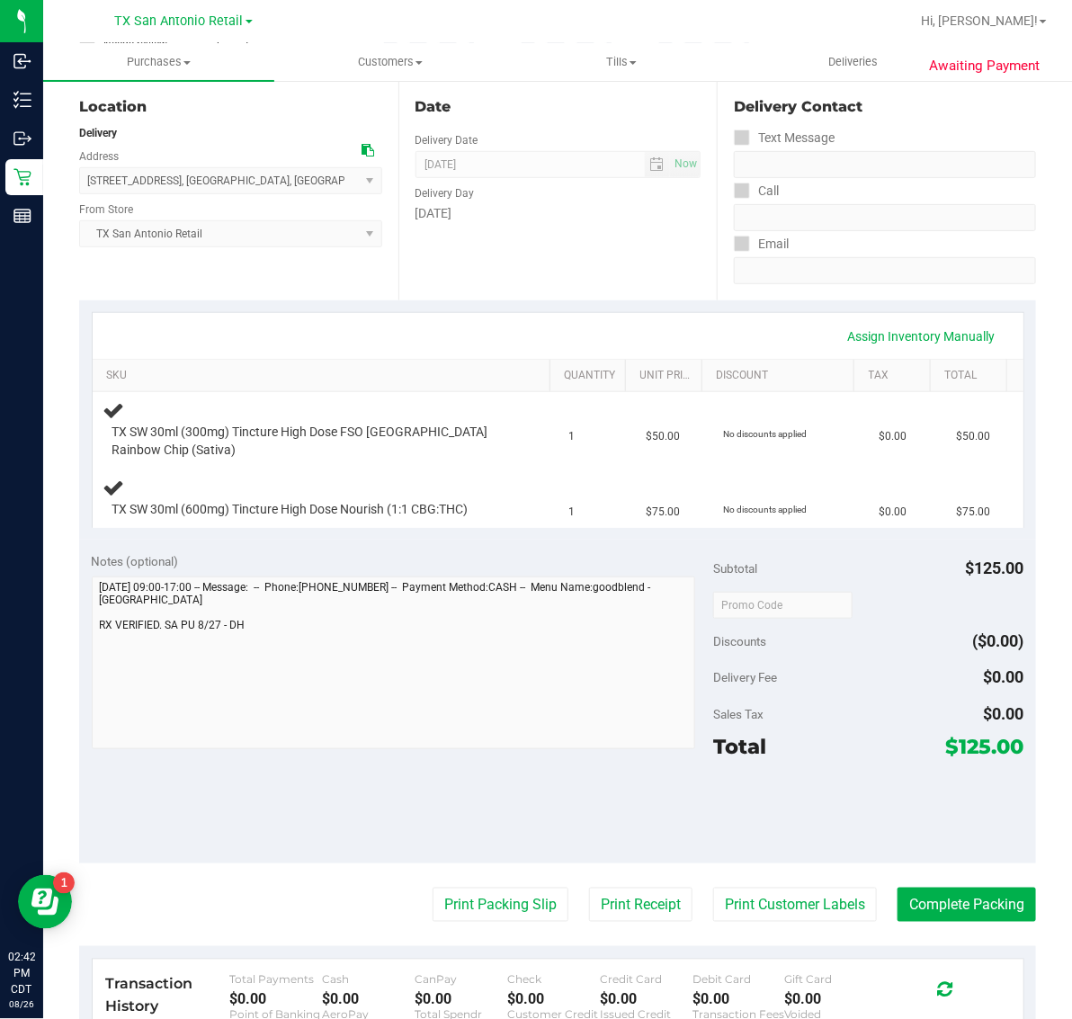
scroll to position [450, 0]
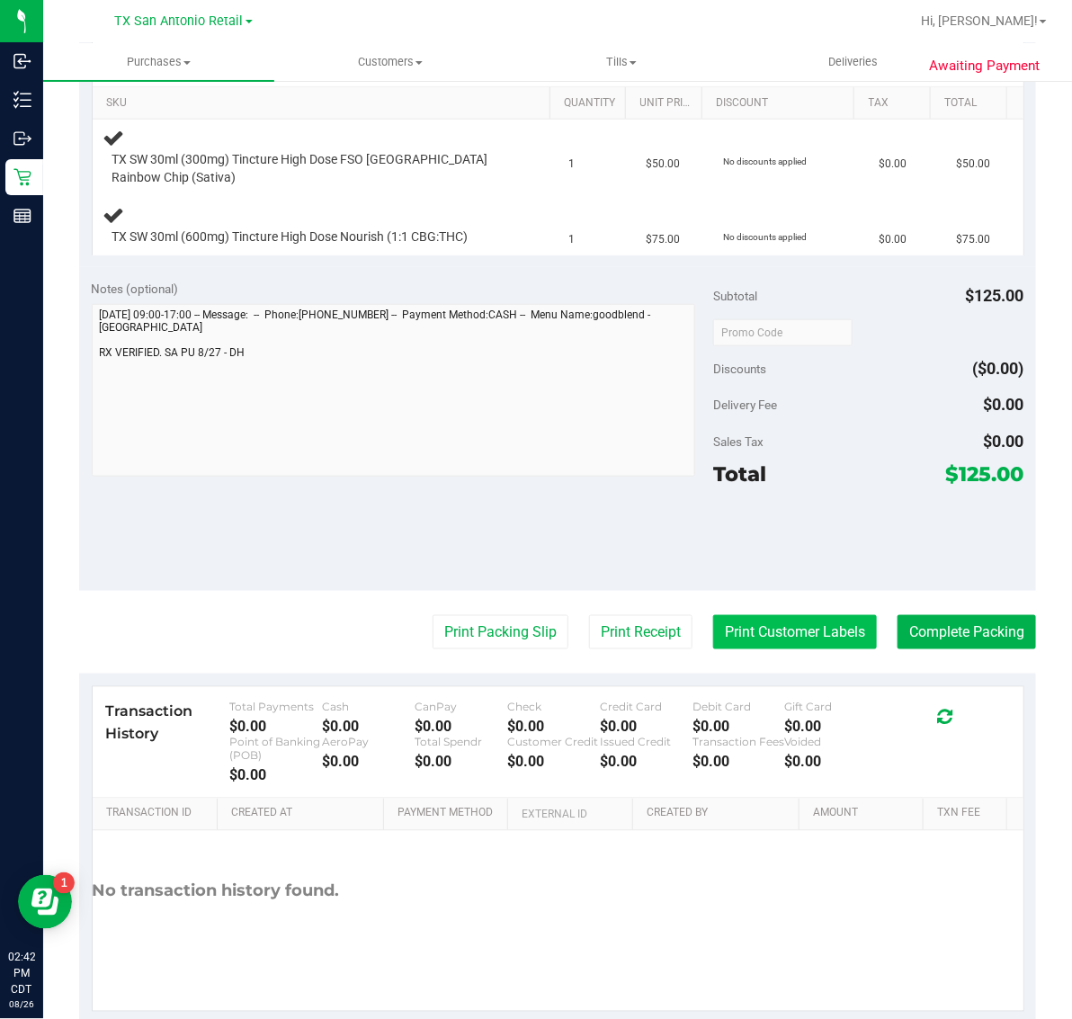
click at [765, 644] on button "Print Customer Labels" at bounding box center [795, 632] width 164 height 34
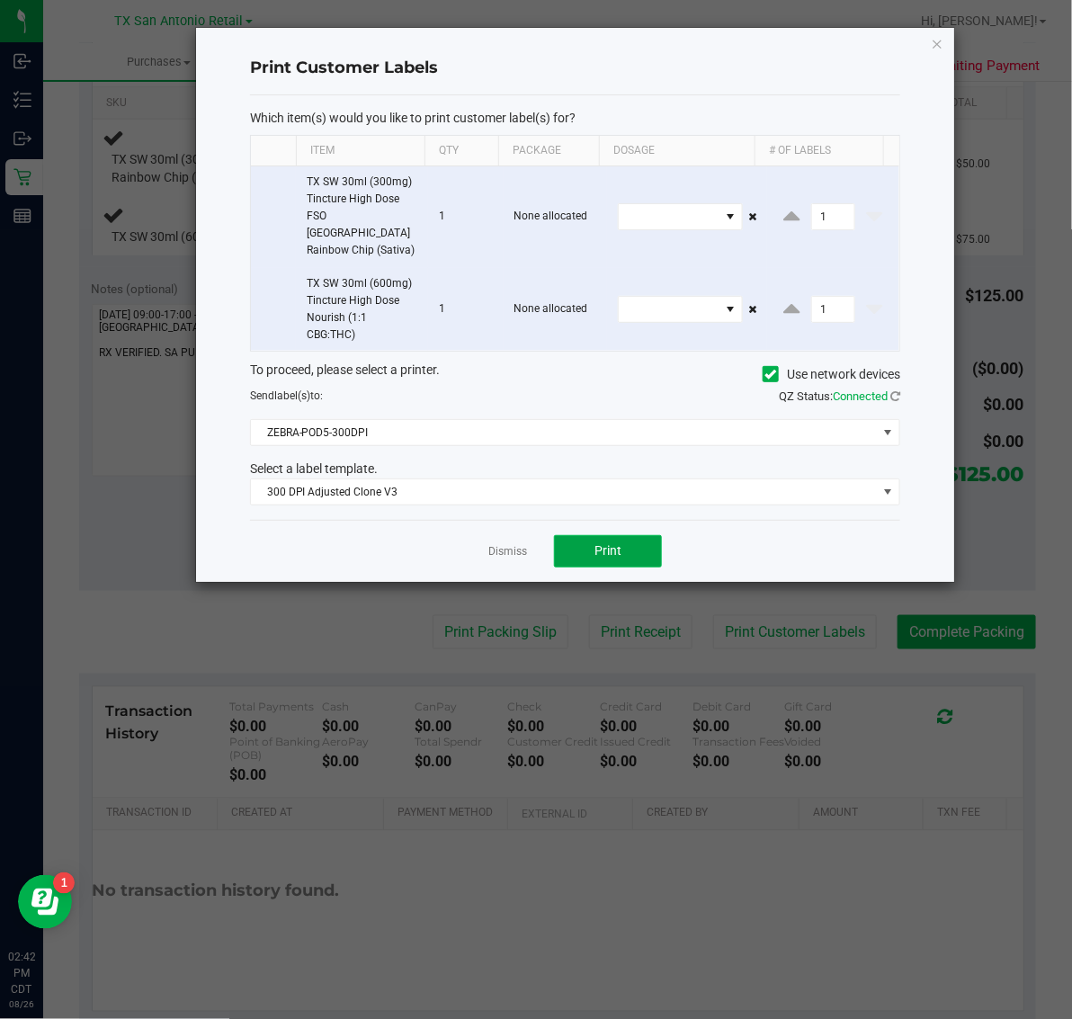
click at [628, 549] on button "Print" at bounding box center [608, 551] width 108 height 32
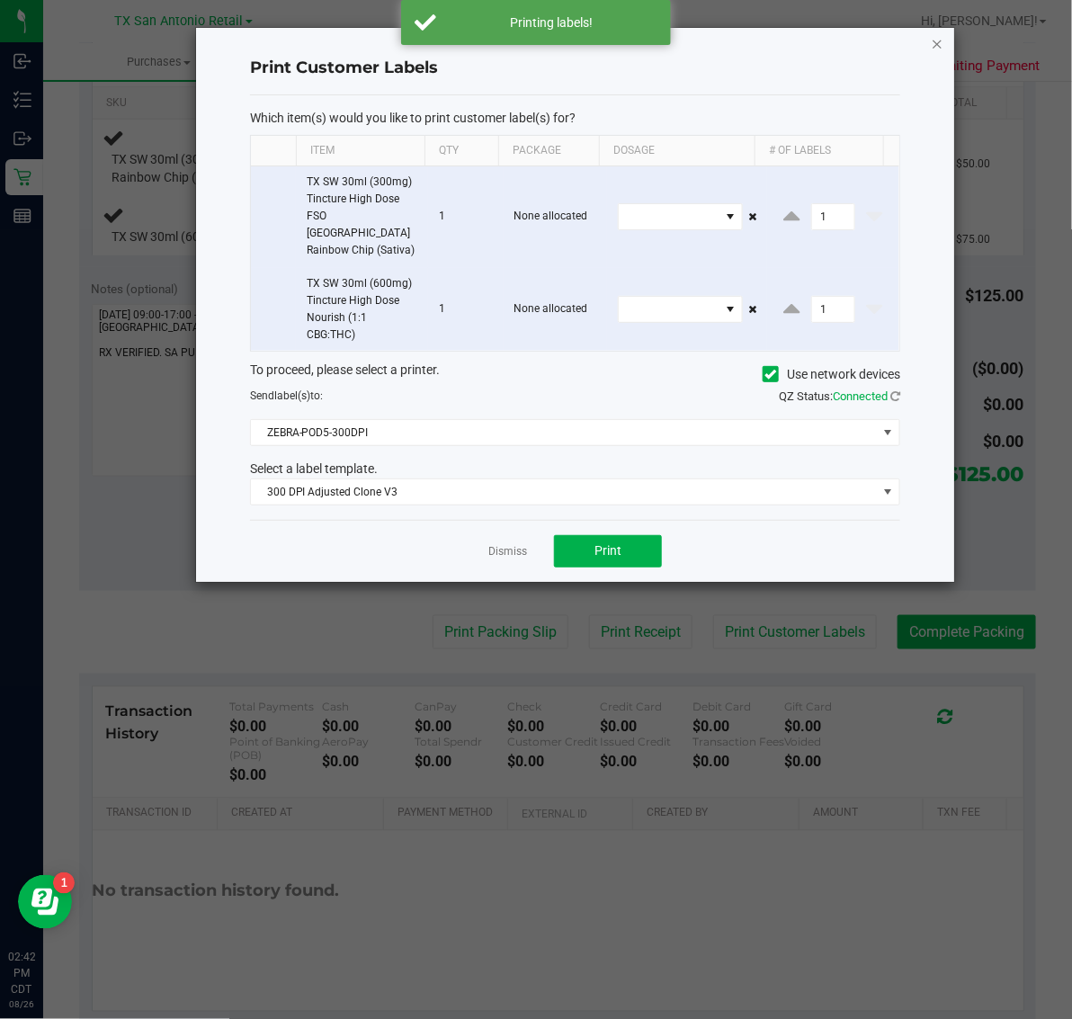
click at [937, 45] on icon "button" at bounding box center [937, 43] width 13 height 22
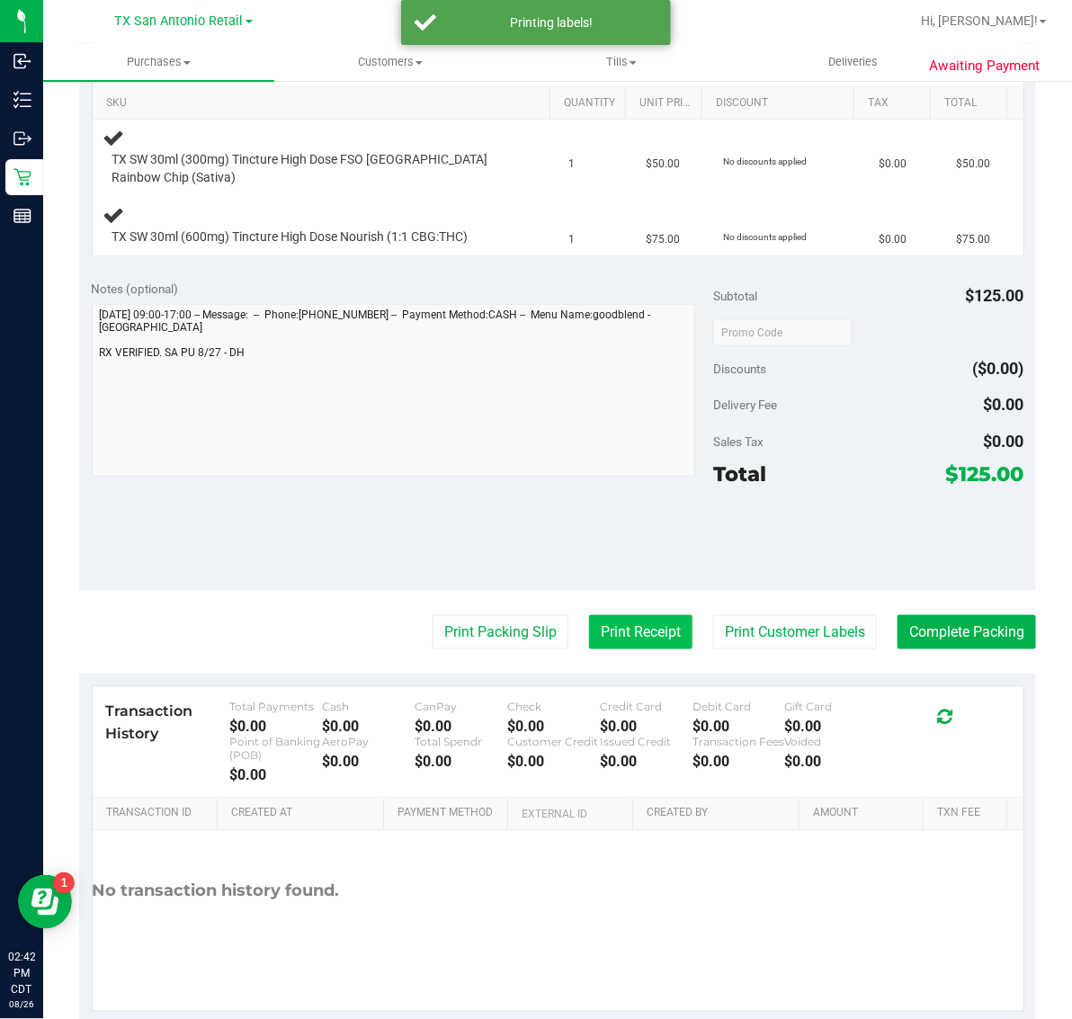
click at [598, 625] on button "Print Receipt" at bounding box center [640, 632] width 103 height 34
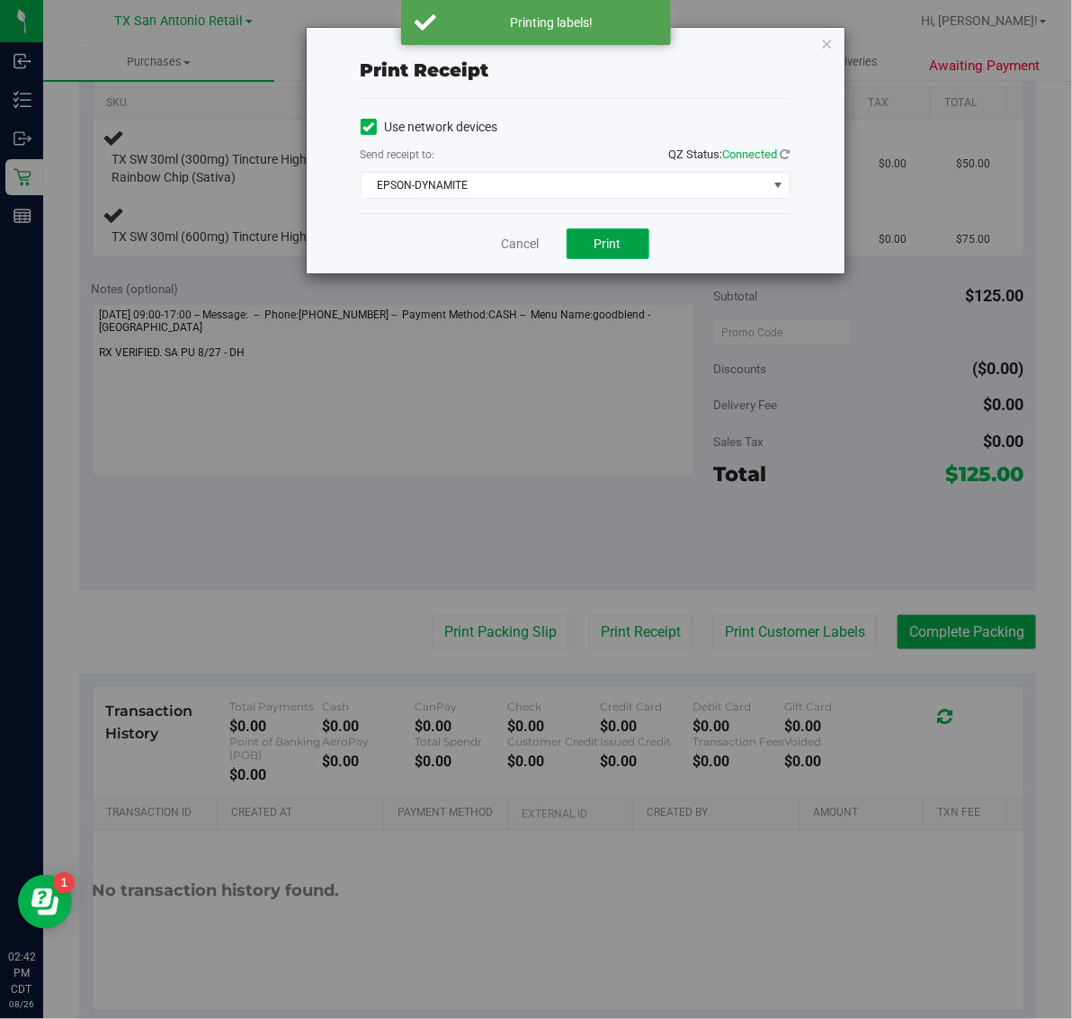
click at [631, 240] on button "Print" at bounding box center [608, 243] width 83 height 31
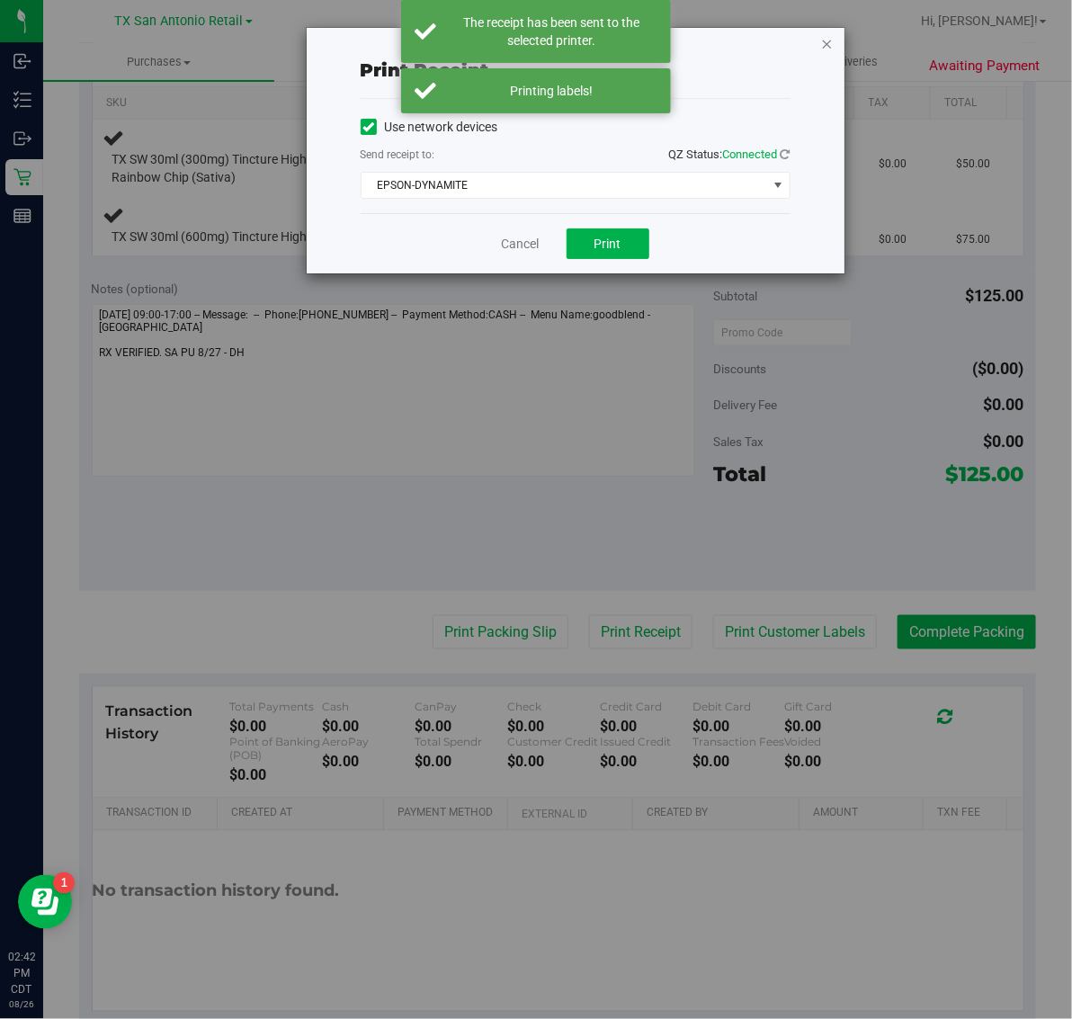
click at [828, 40] on icon "button" at bounding box center [827, 43] width 13 height 22
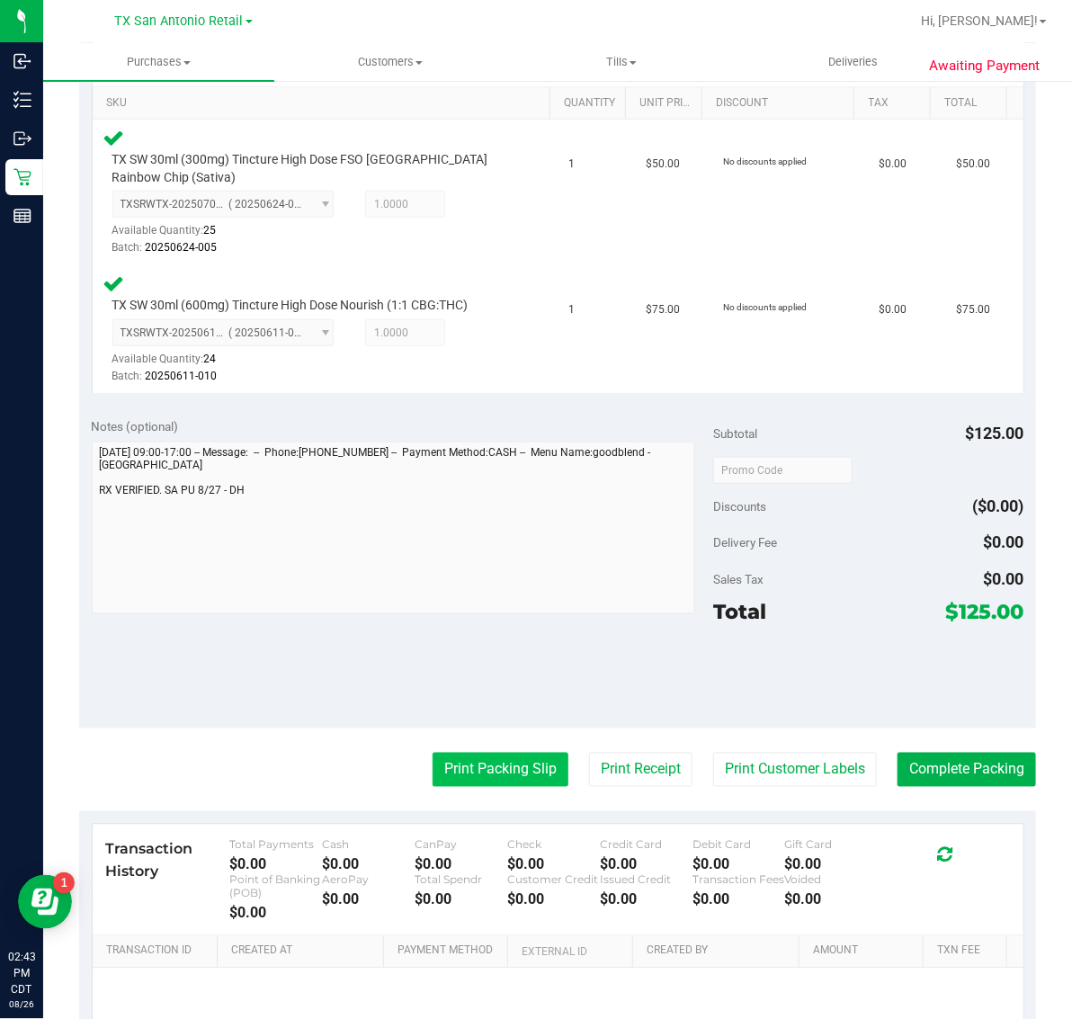
click at [505, 770] on button "Print Packing Slip" at bounding box center [501, 770] width 136 height 34
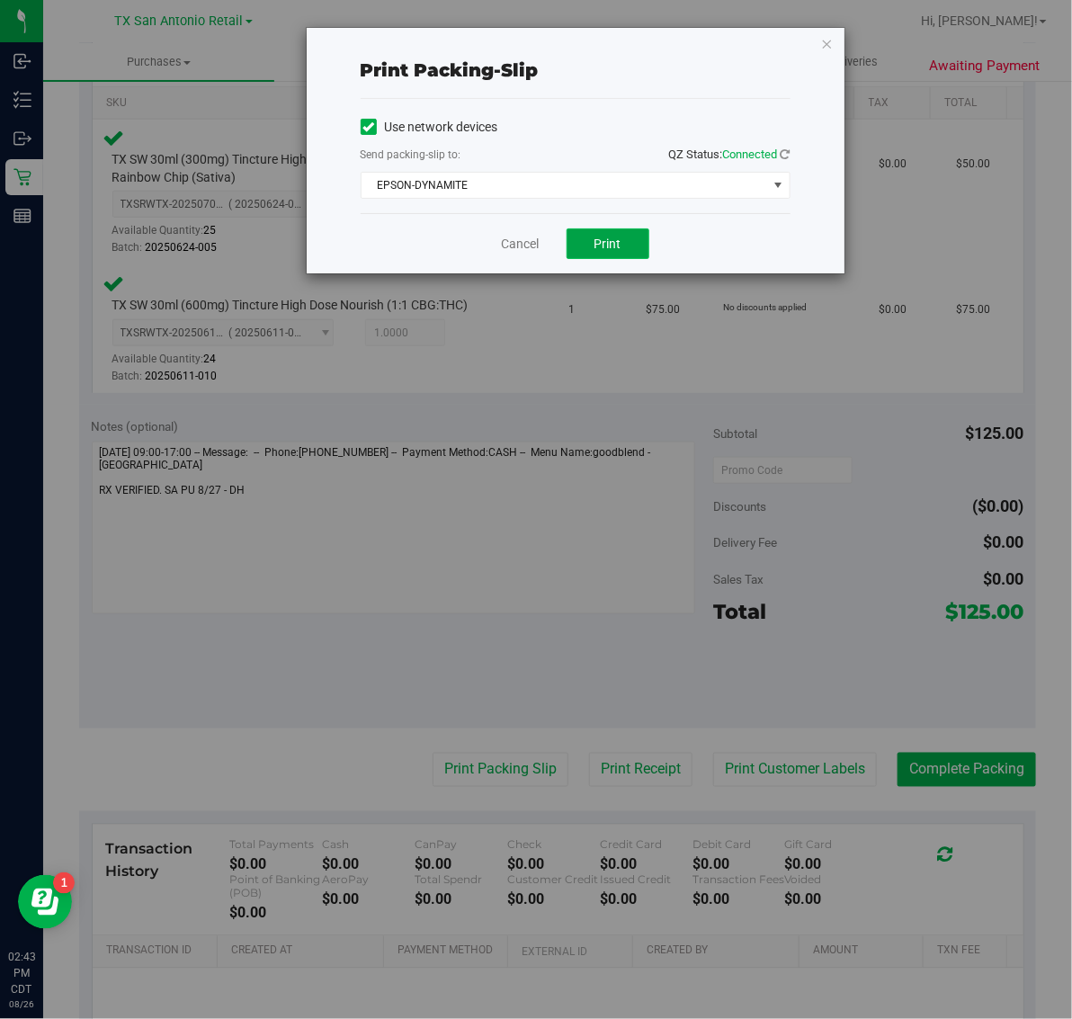
click at [595, 259] on button "Print" at bounding box center [608, 243] width 83 height 31
click at [828, 42] on icon "button" at bounding box center [827, 43] width 13 height 22
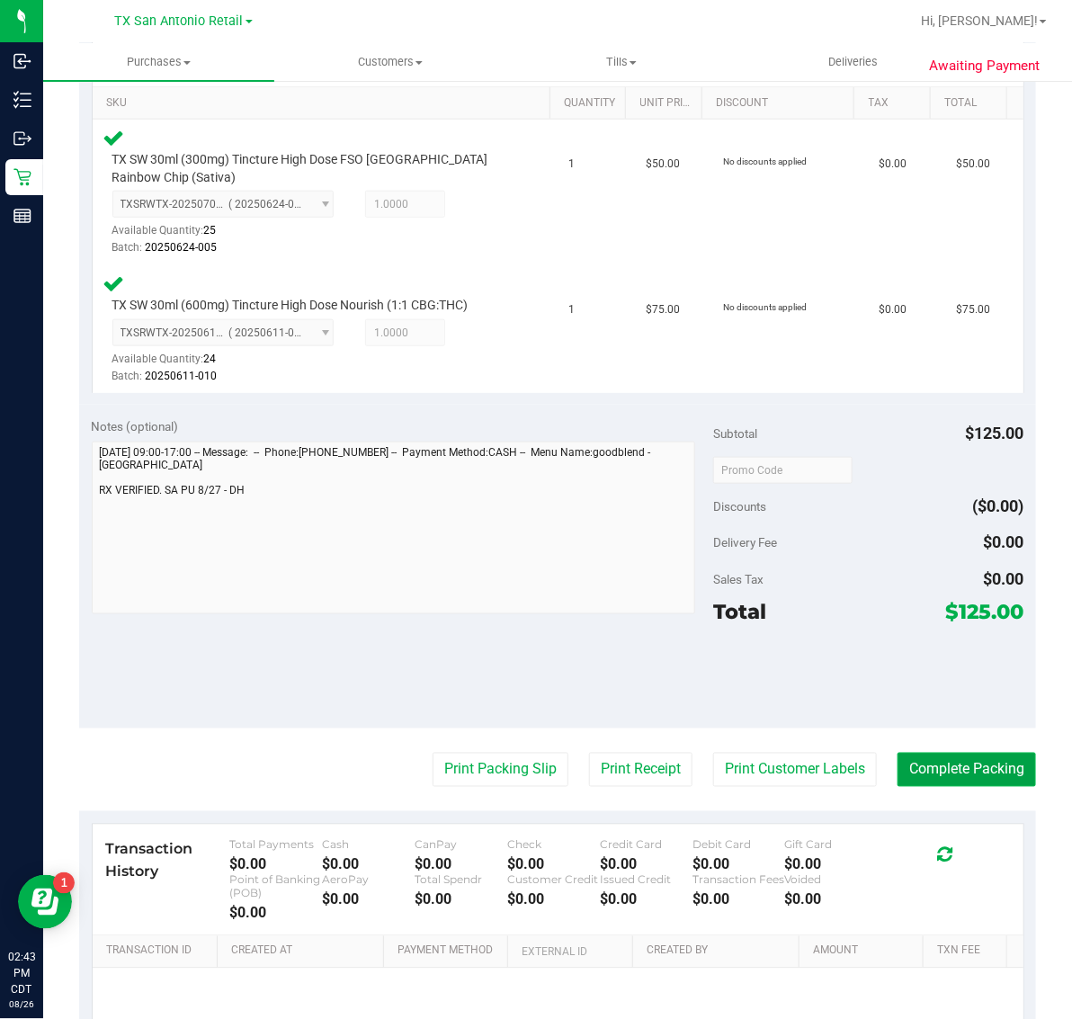
click at [945, 771] on button "Complete Packing" at bounding box center [967, 770] width 139 height 34
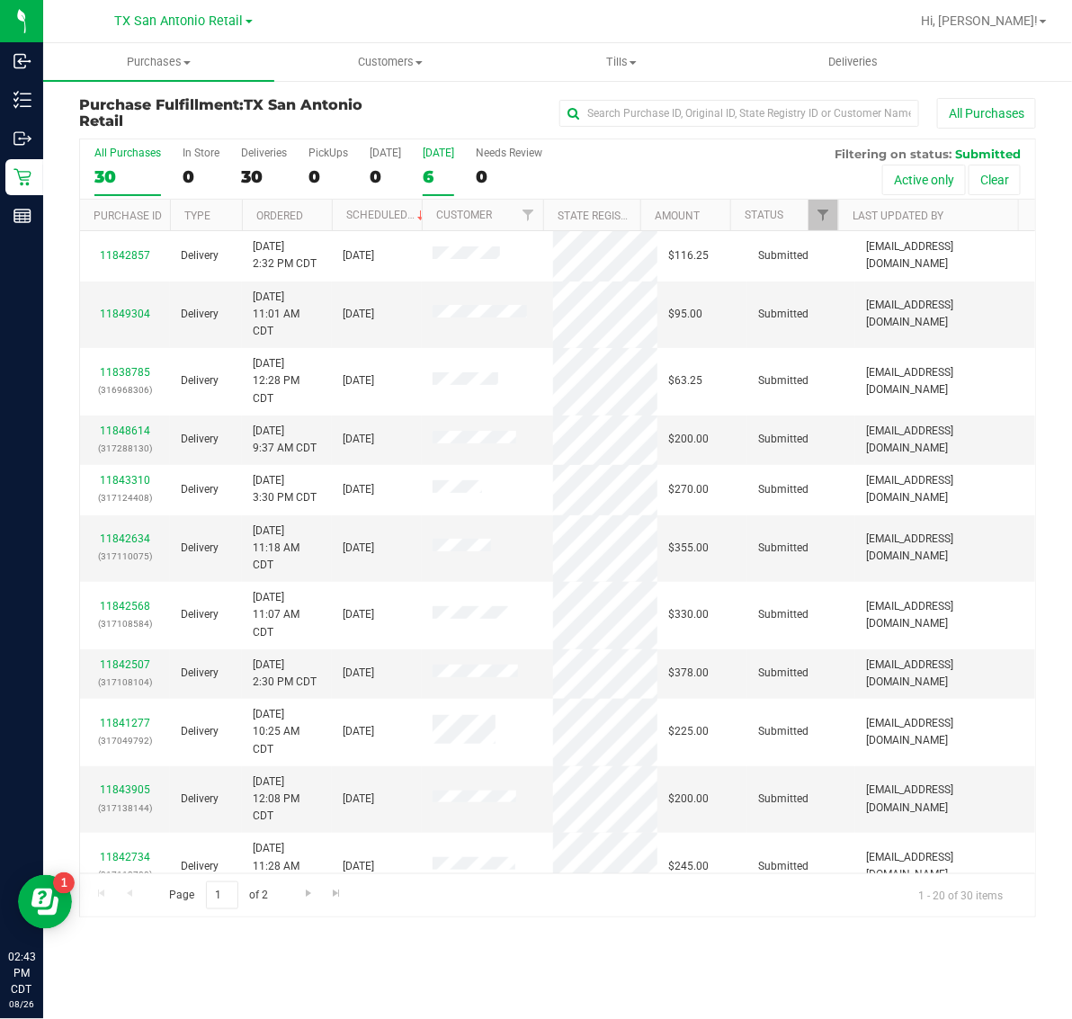
click at [434, 171] on div "6" at bounding box center [438, 176] width 31 height 21
click at [0, 0] on input "Tomorrow 6" at bounding box center [0, 0] width 0 height 0
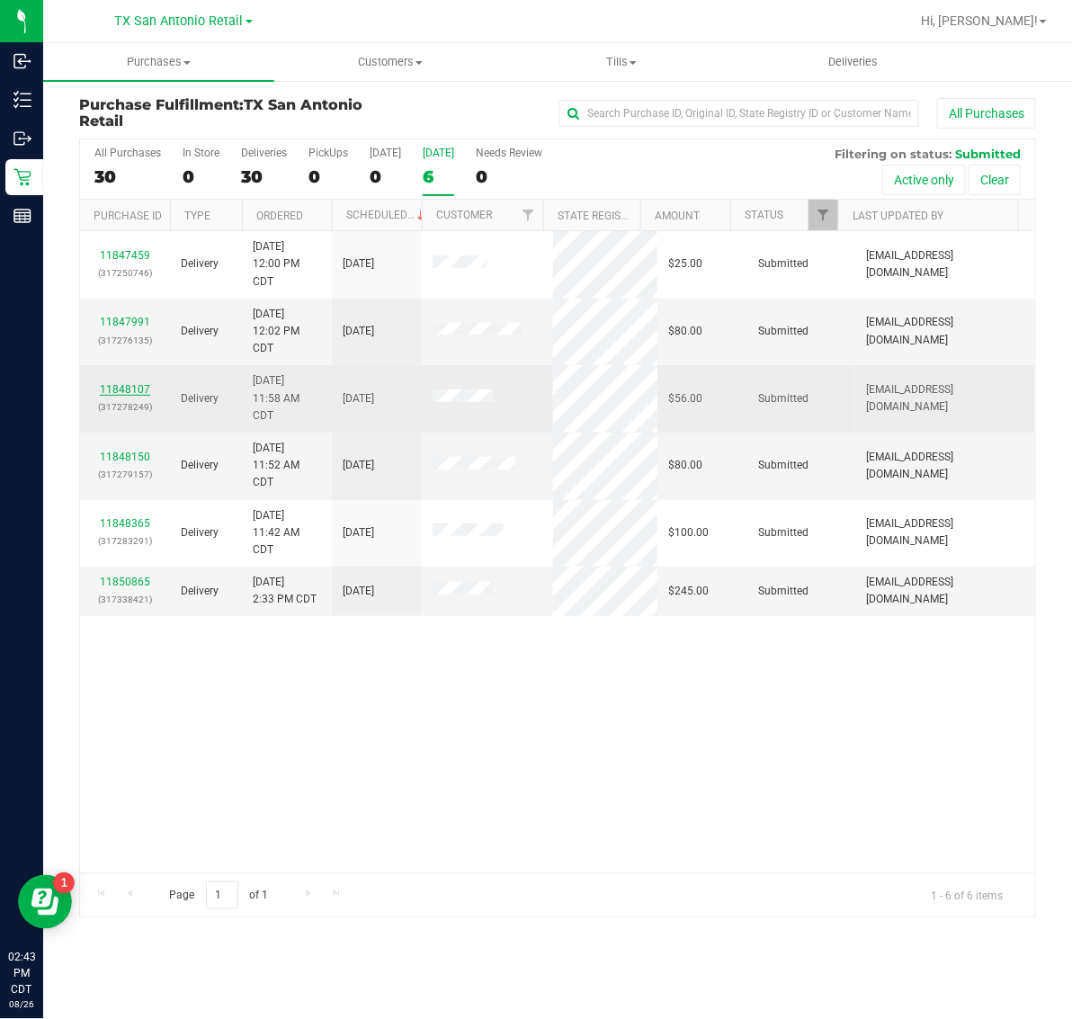
click at [136, 389] on link "11848107" at bounding box center [125, 389] width 50 height 13
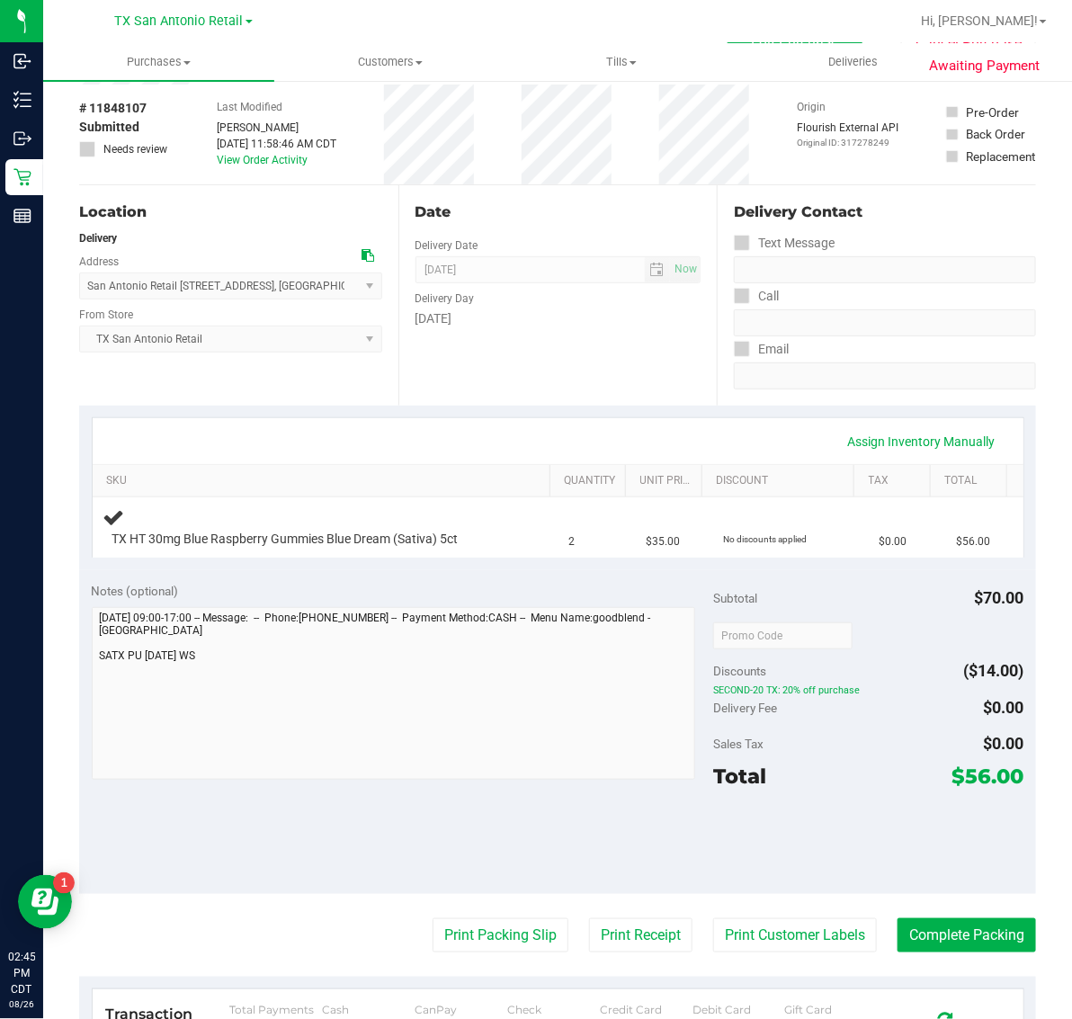
scroll to position [112, 0]
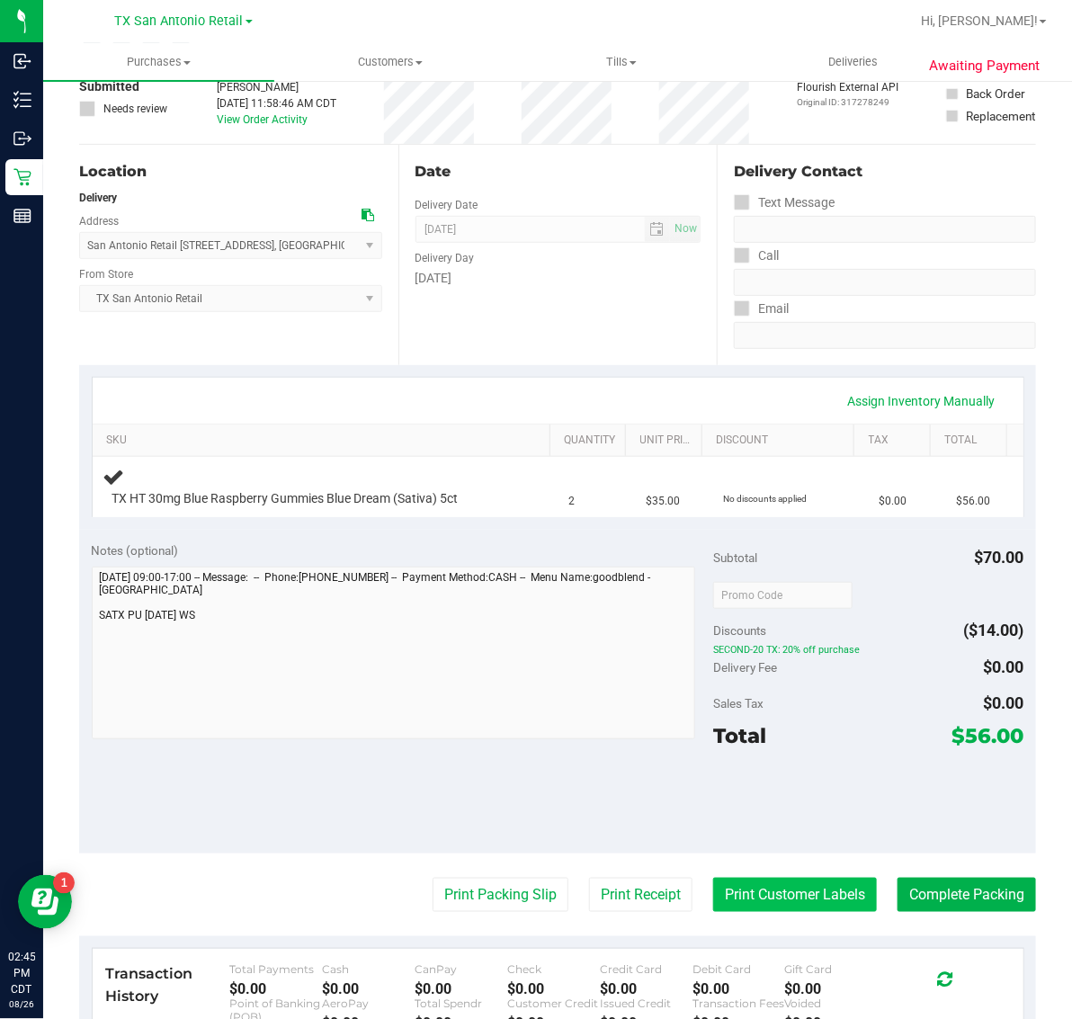
click at [798, 895] on button "Print Customer Labels" at bounding box center [795, 895] width 164 height 34
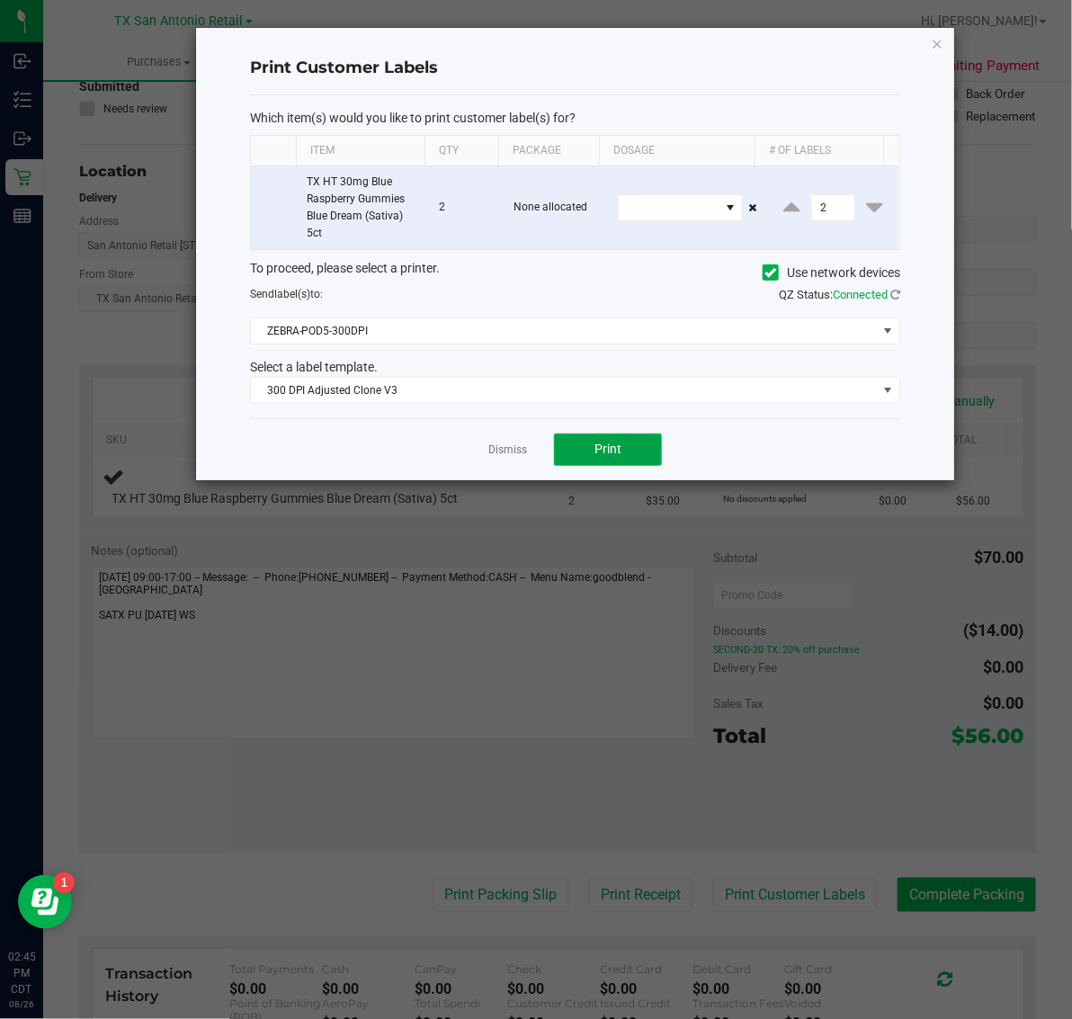
click at [631, 455] on button "Print" at bounding box center [608, 450] width 108 height 32
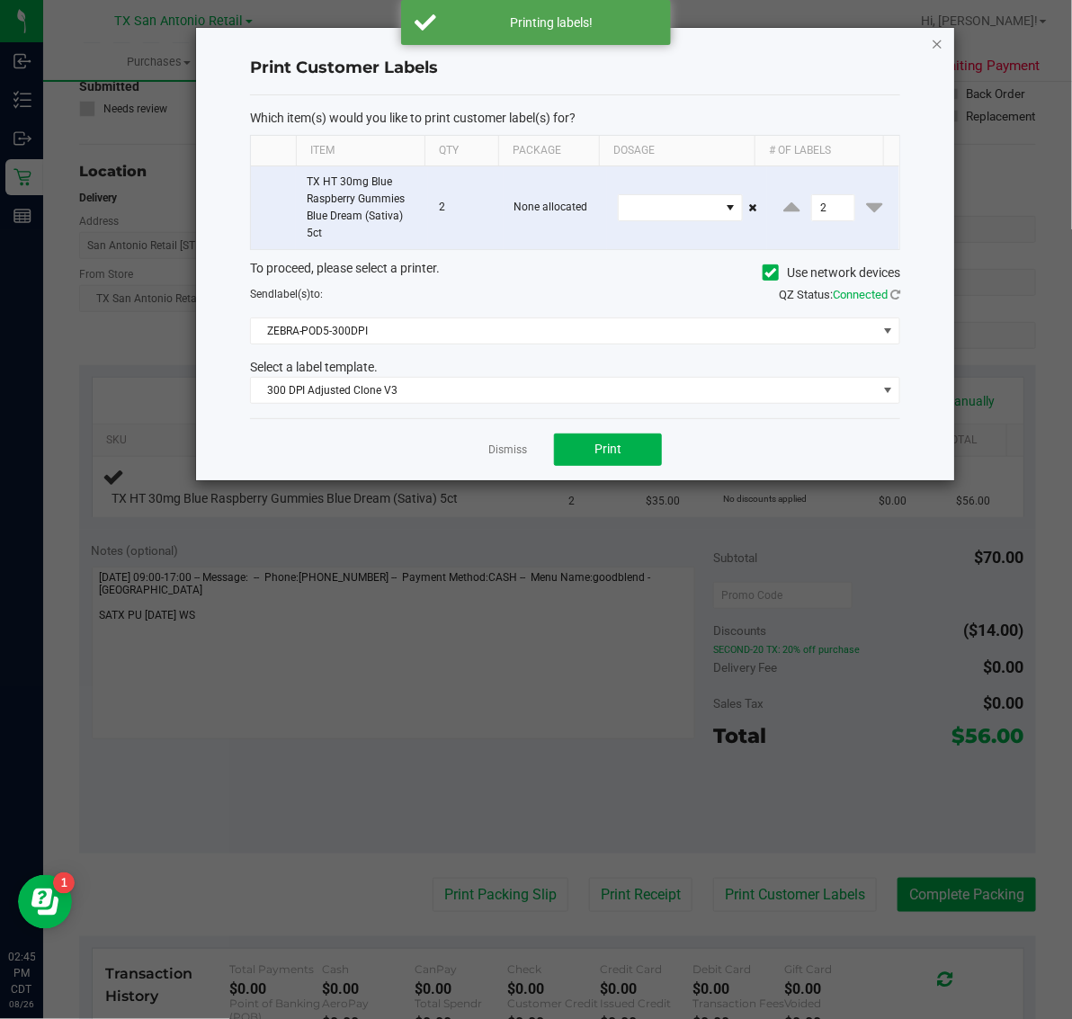
click at [937, 32] on icon "button" at bounding box center [937, 43] width 13 height 22
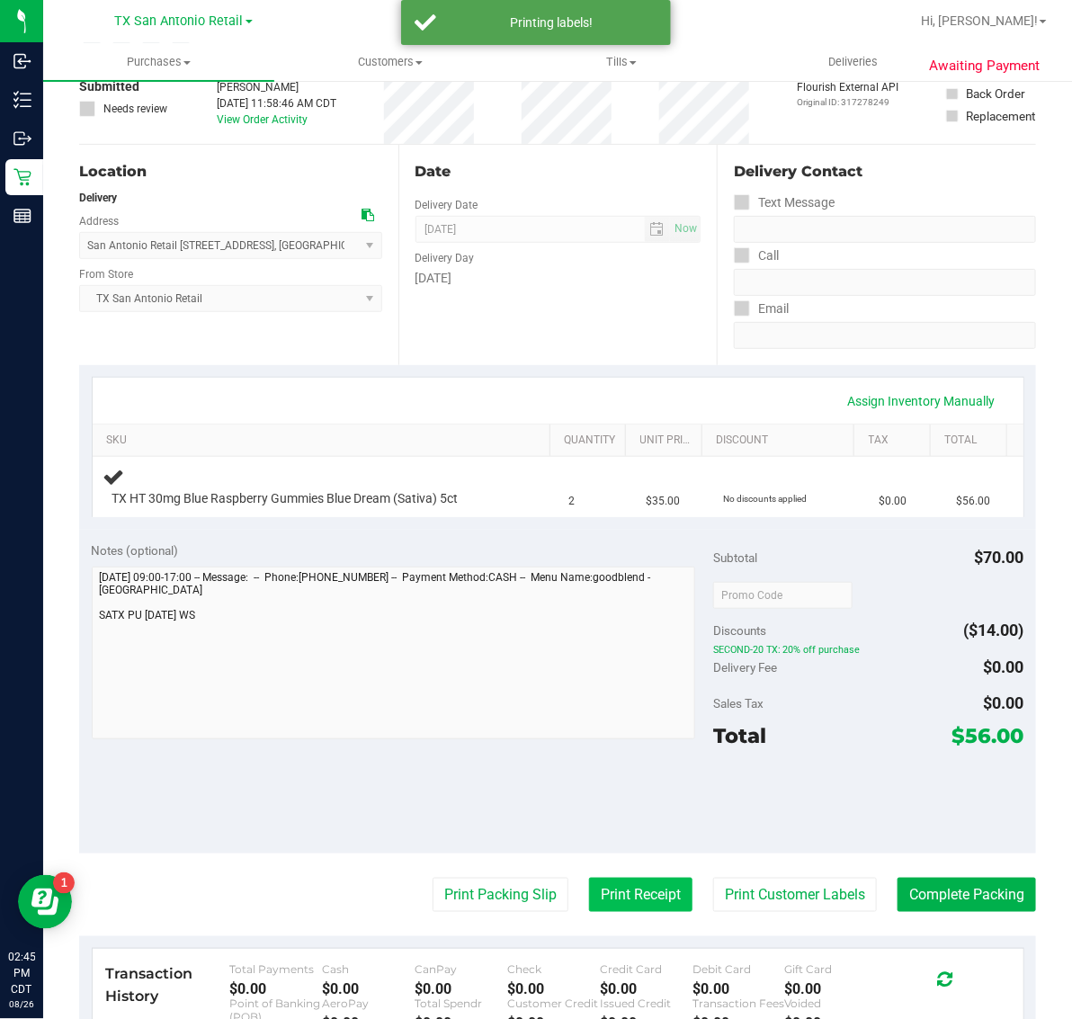
click at [645, 904] on button "Print Receipt" at bounding box center [640, 895] width 103 height 34
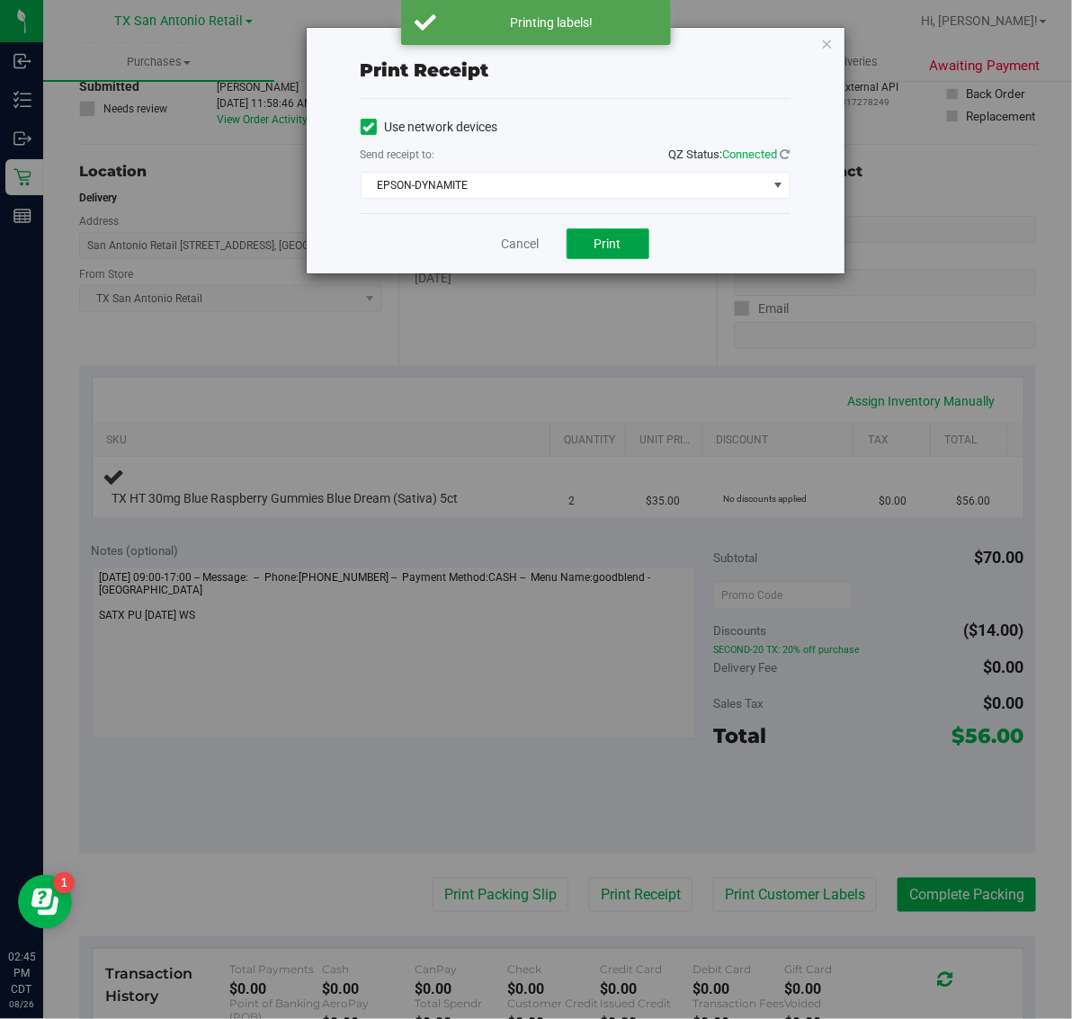
click at [619, 246] on span "Print" at bounding box center [608, 244] width 27 height 14
click at [821, 38] on icon "button" at bounding box center [827, 43] width 13 height 22
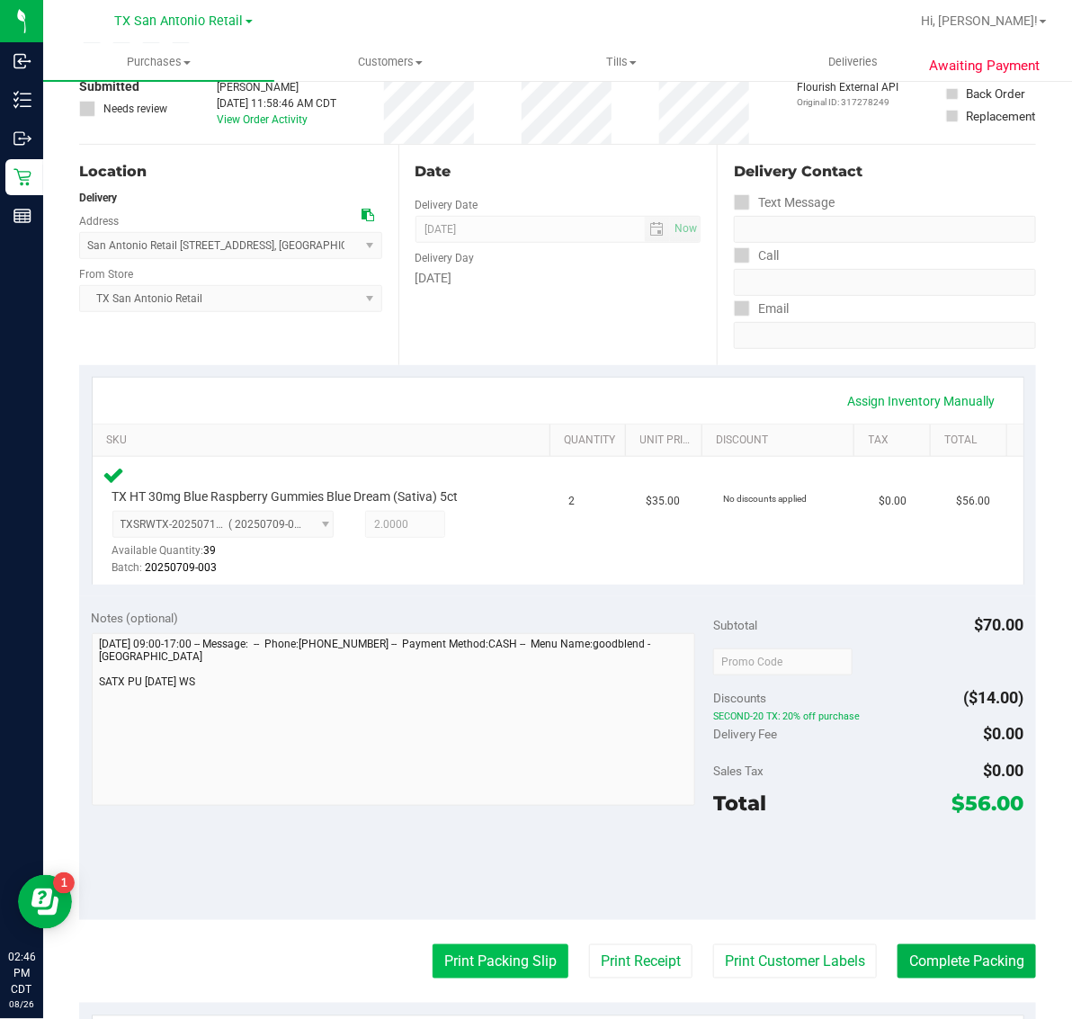
click at [523, 964] on button "Print Packing Slip" at bounding box center [501, 961] width 136 height 34
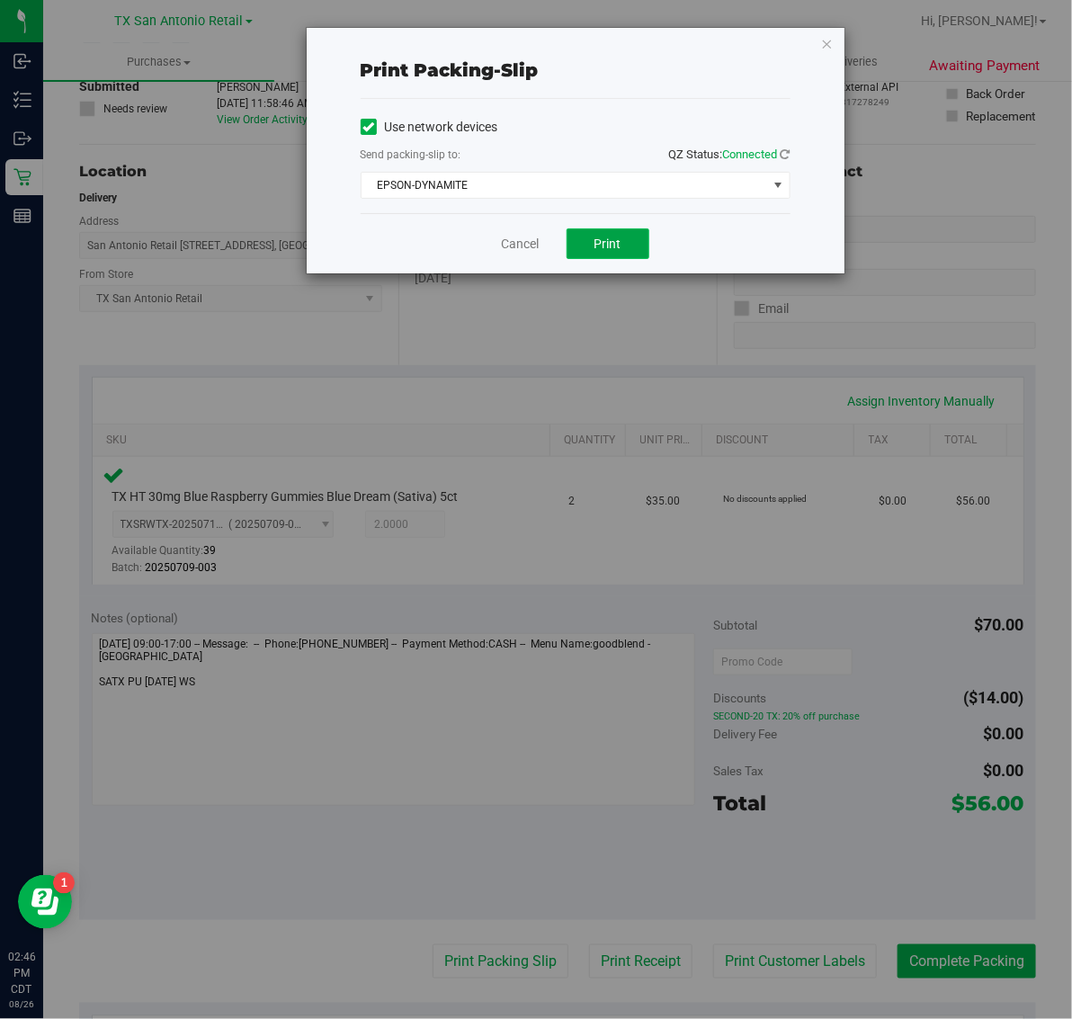
click at [621, 251] on span "Print" at bounding box center [608, 244] width 27 height 14
click at [828, 41] on icon "button" at bounding box center [827, 43] width 13 height 22
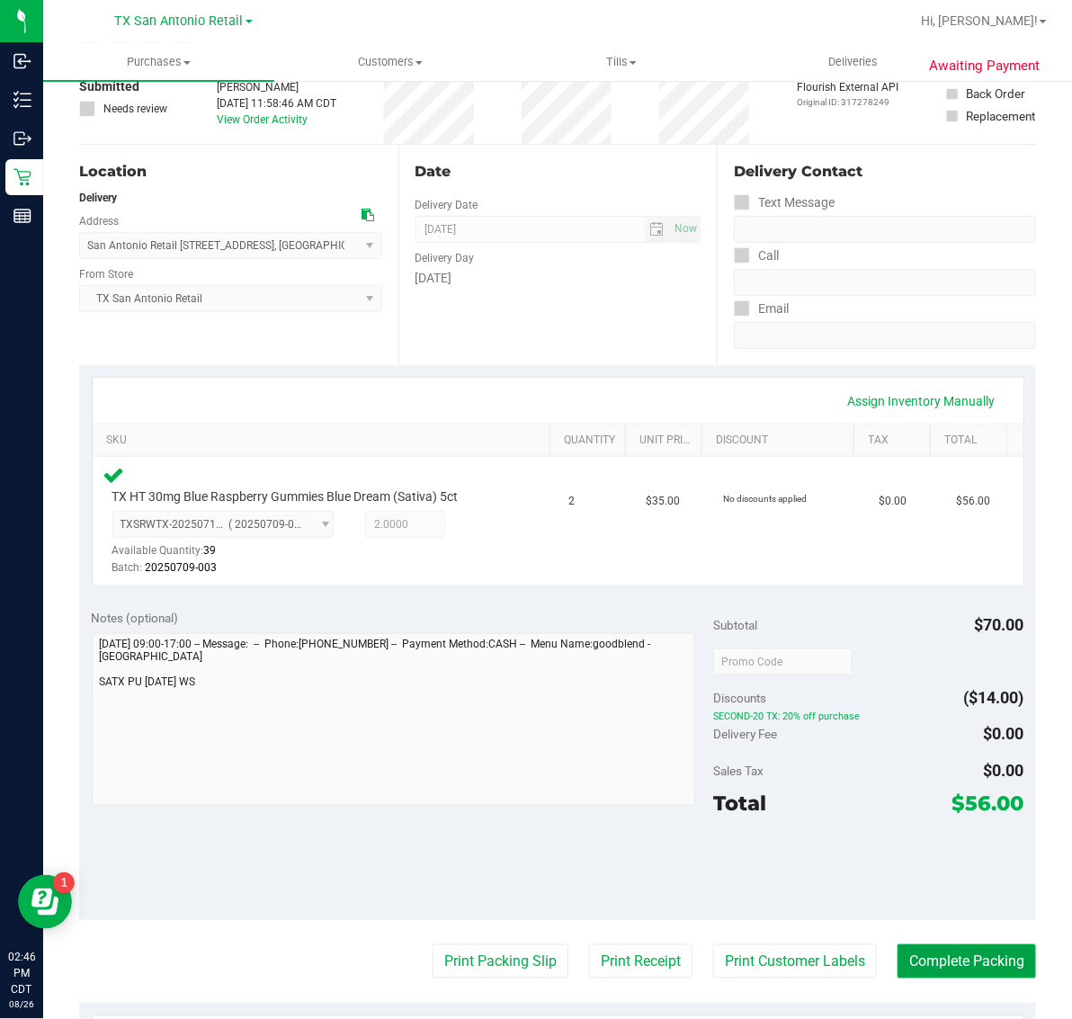
click at [969, 949] on button "Complete Packing" at bounding box center [967, 961] width 139 height 34
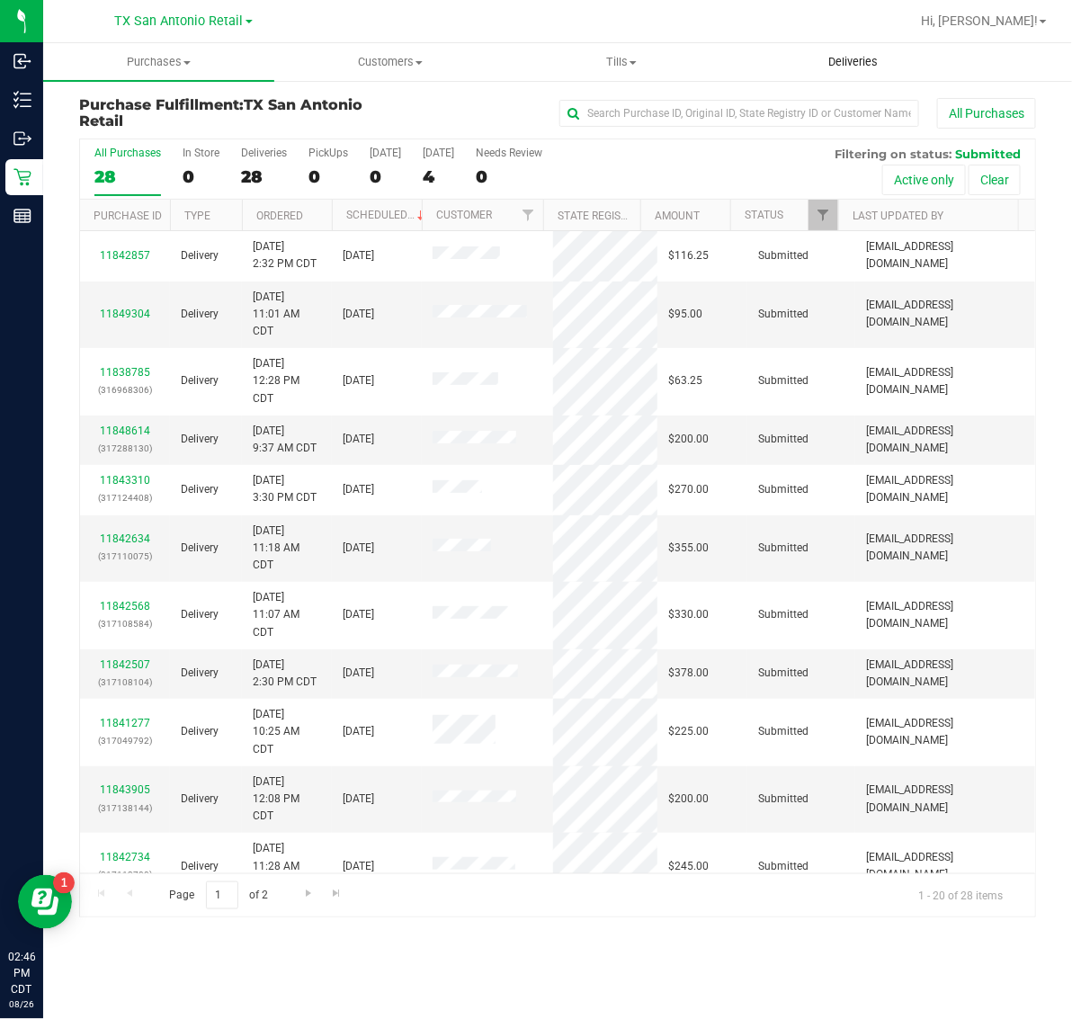
click at [850, 56] on span "Deliveries" at bounding box center [853, 62] width 98 height 16
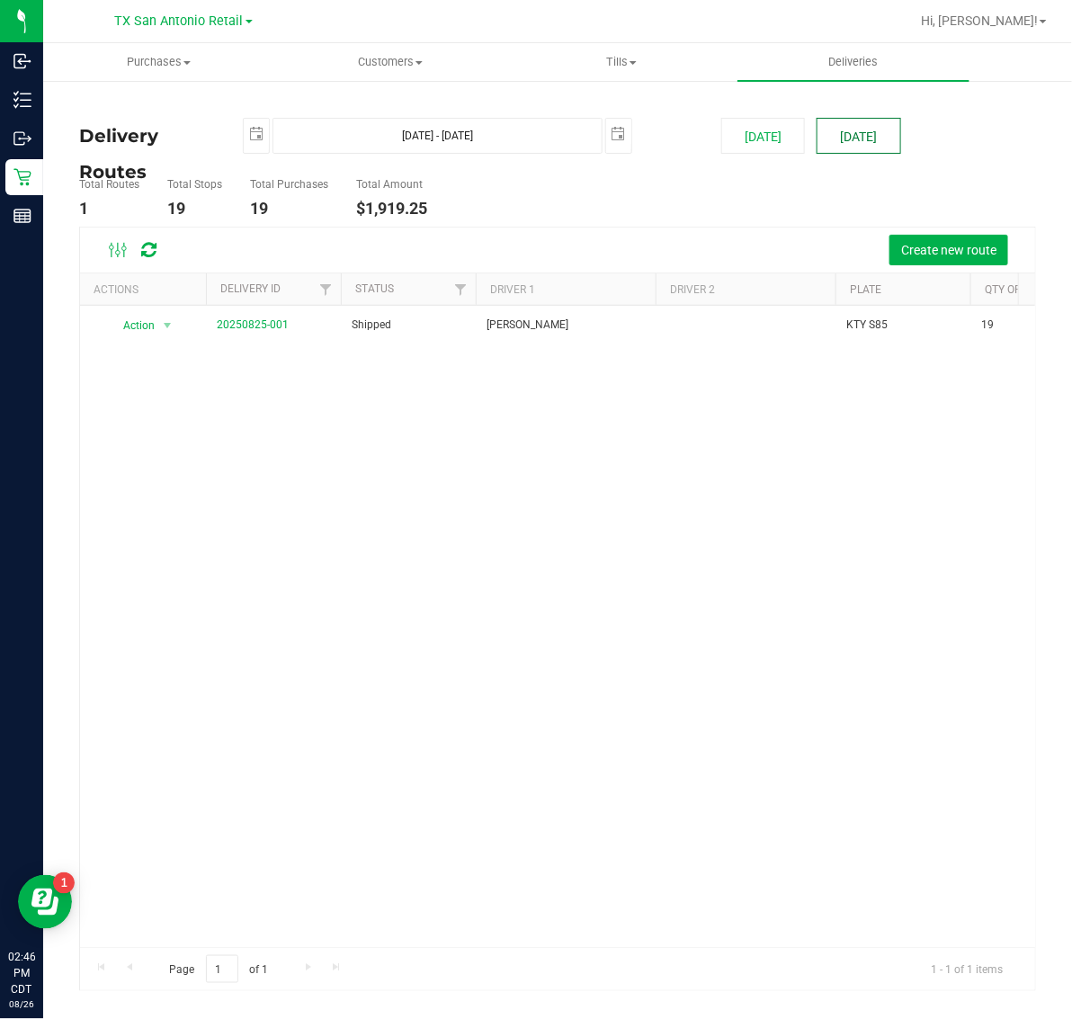
click at [855, 136] on button "Tomorrow" at bounding box center [859, 136] width 84 height 36
type input "Aug 27, 2025 - Aug 27, 2025"
type input "2025-08-27"
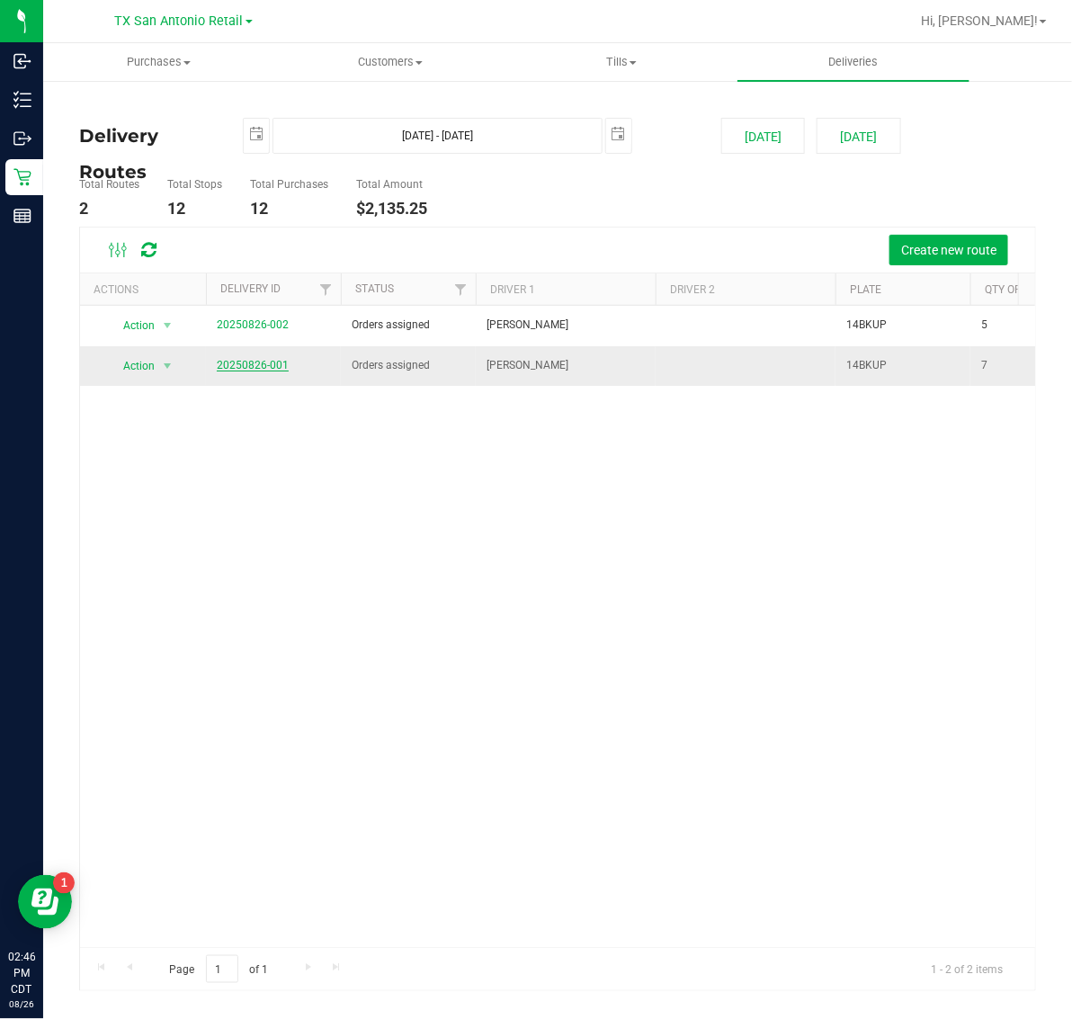
click at [271, 369] on link "20250826-001" at bounding box center [253, 365] width 72 height 13
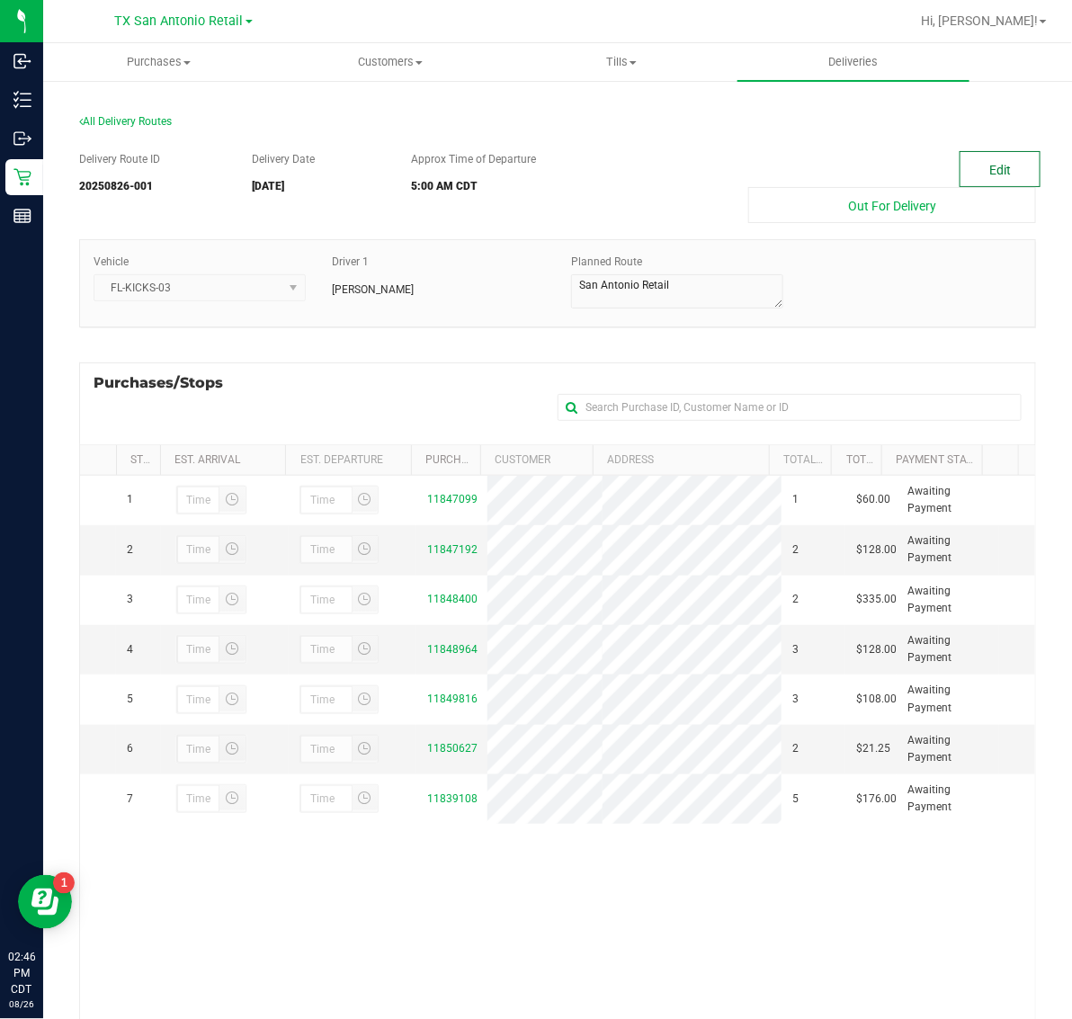
click at [986, 160] on button "Edit" at bounding box center [1000, 169] width 81 height 36
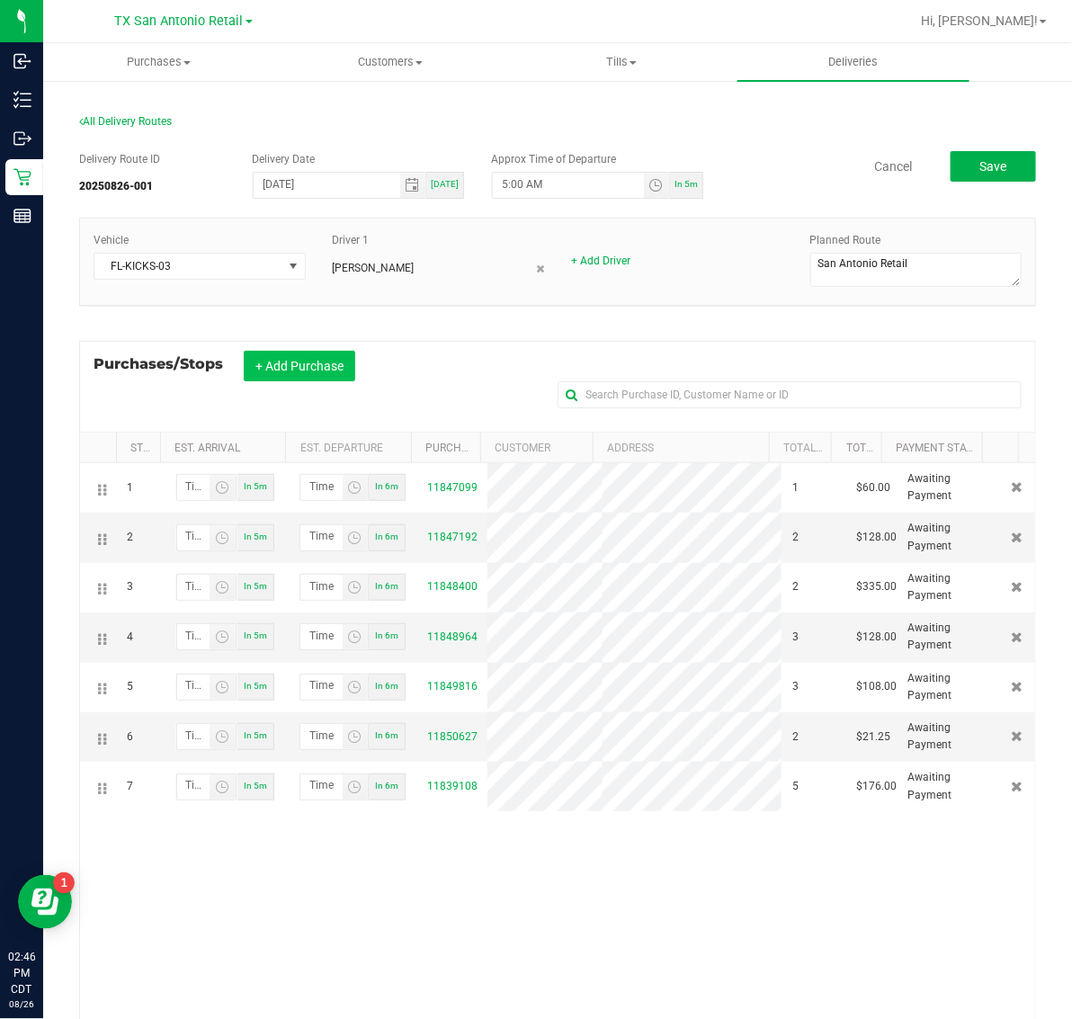
click at [299, 358] on button "+ Add Purchase" at bounding box center [300, 366] width 112 height 31
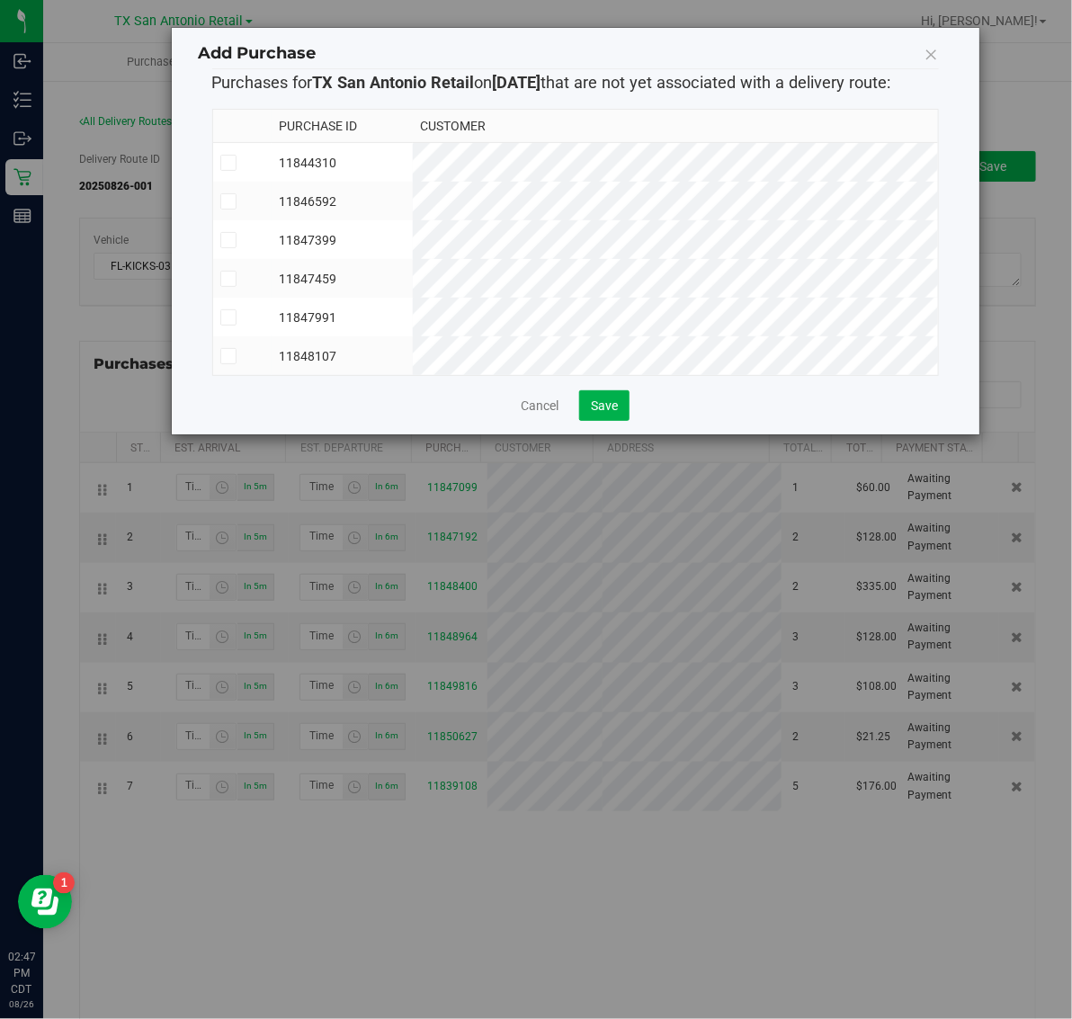
click at [413, 147] on td "11844310" at bounding box center [342, 163] width 141 height 40
drag, startPoint x: 477, startPoint y: 189, endPoint x: 478, endPoint y: 203, distance: 14.4
click at [413, 190] on td "11846592" at bounding box center [342, 201] width 141 height 39
click at [413, 231] on td "11847399" at bounding box center [342, 239] width 141 height 39
click at [413, 277] on td "11847459" at bounding box center [342, 278] width 141 height 39
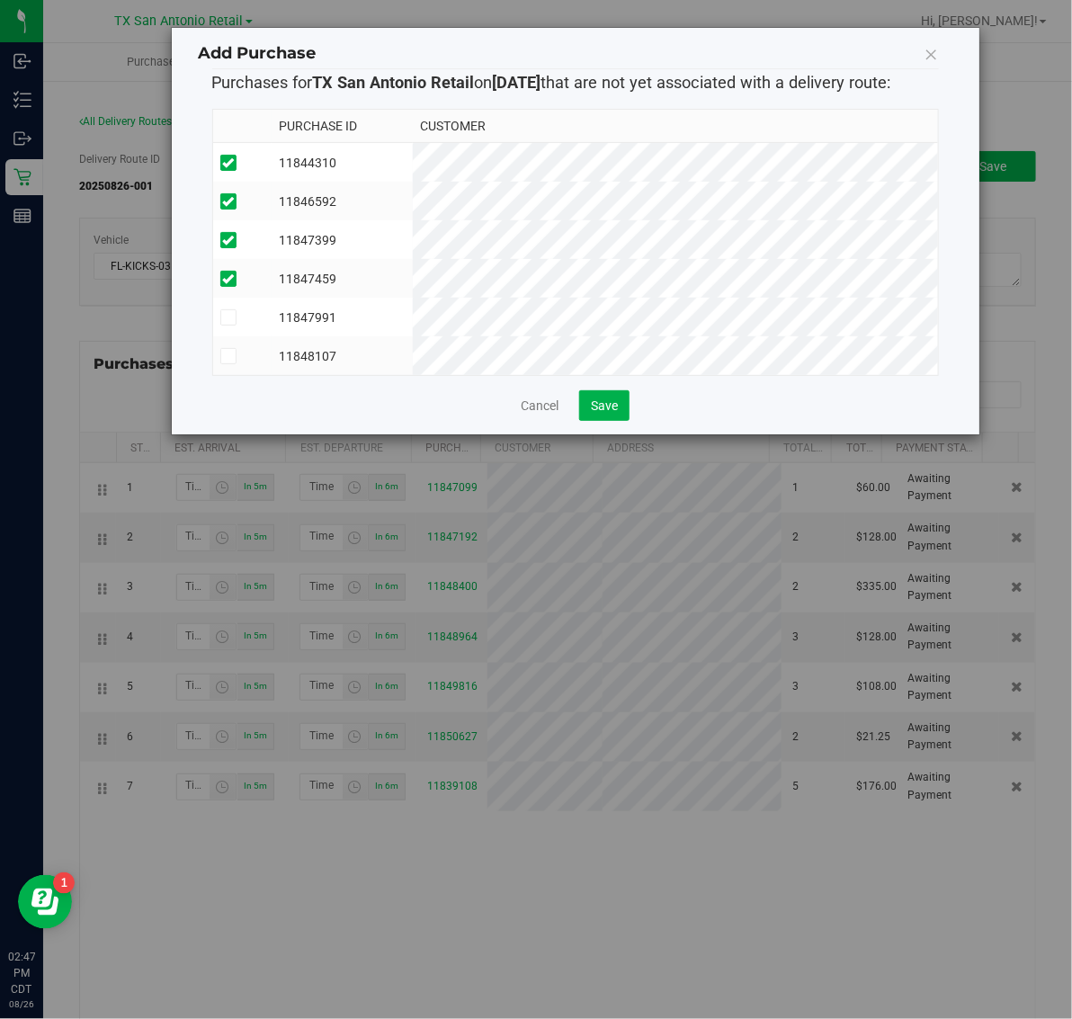
click at [413, 311] on td "11847991" at bounding box center [342, 317] width 141 height 39
drag, startPoint x: 486, startPoint y: 351, endPoint x: 523, endPoint y: 376, distance: 44.7
click at [413, 356] on td "11848107" at bounding box center [342, 355] width 141 height 39
click at [610, 413] on span "Save" at bounding box center [604, 405] width 27 height 14
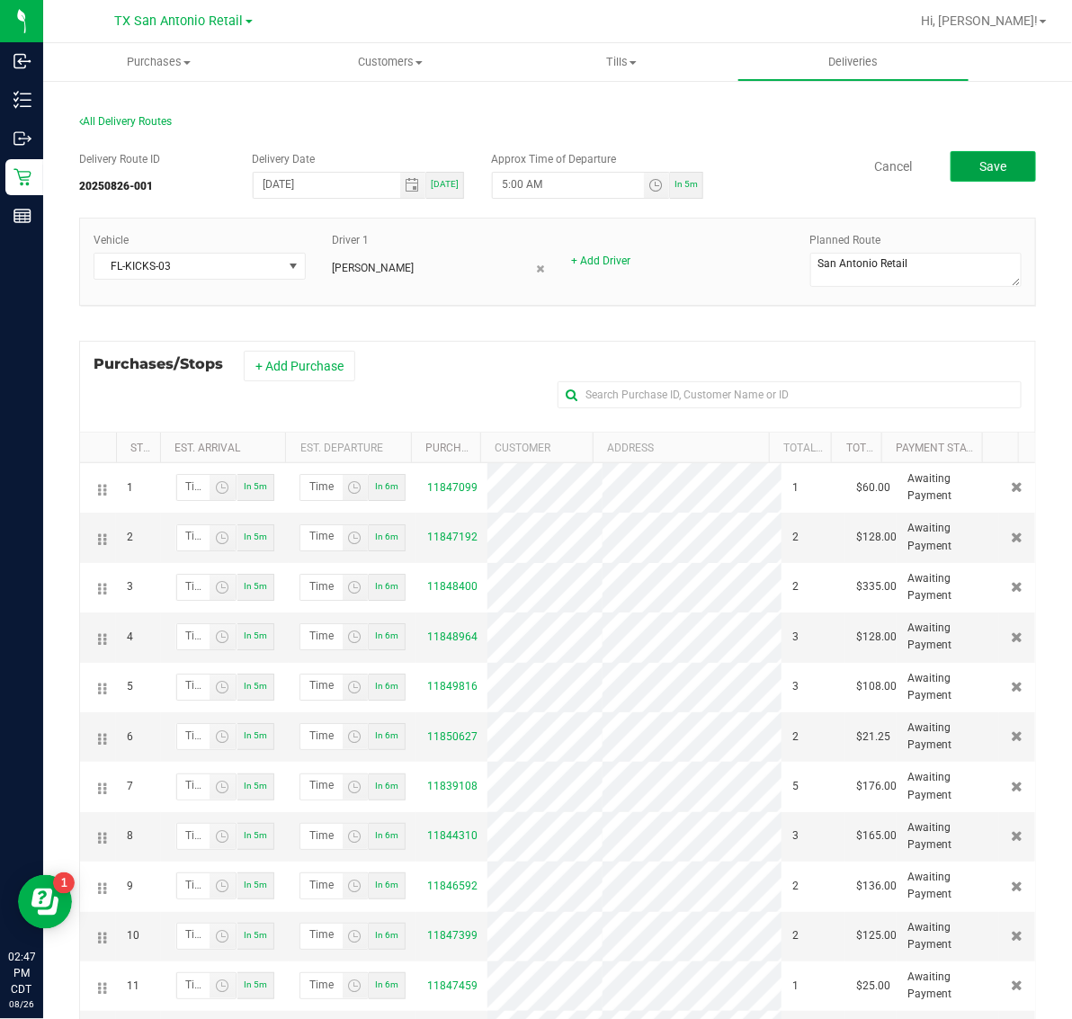
click at [980, 167] on span "Save" at bounding box center [993, 166] width 27 height 14
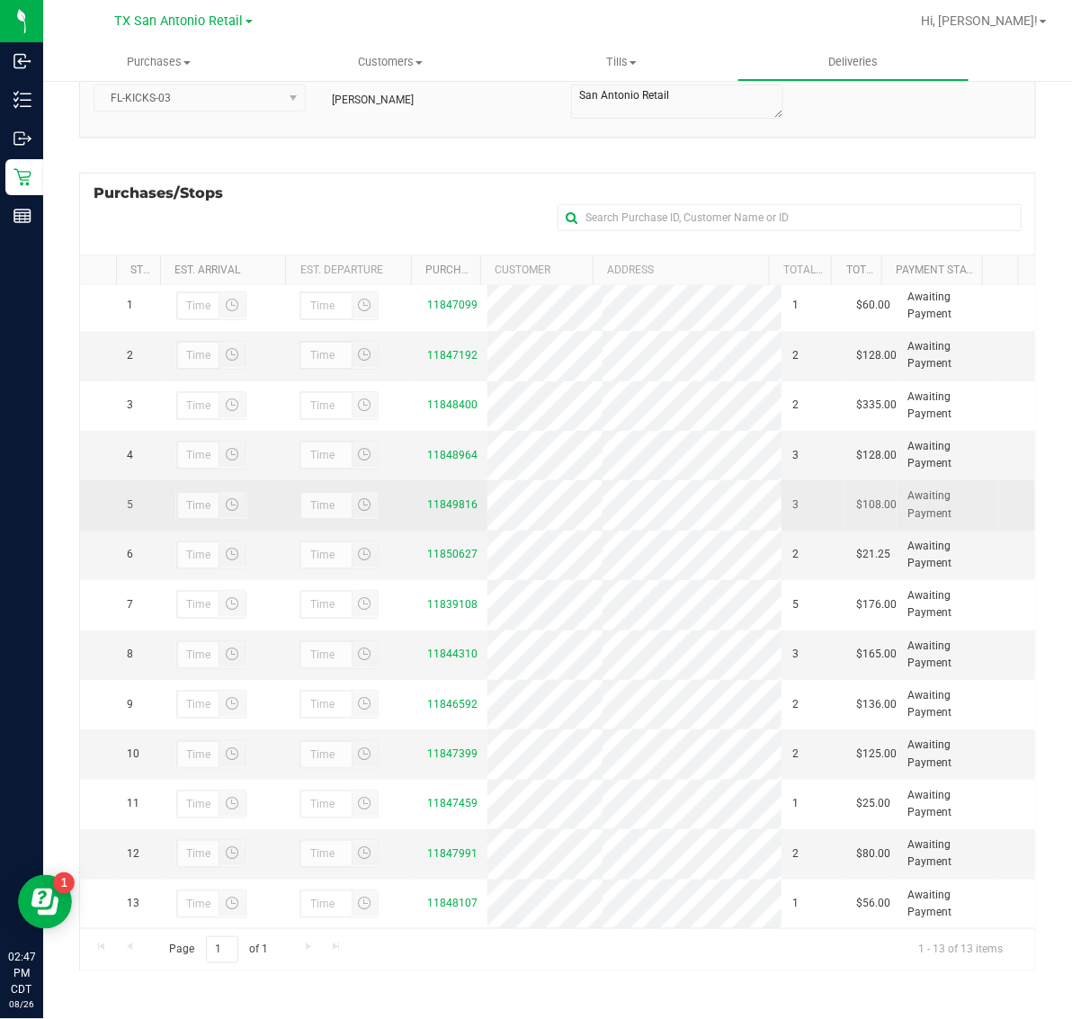
scroll to position [41, 0]
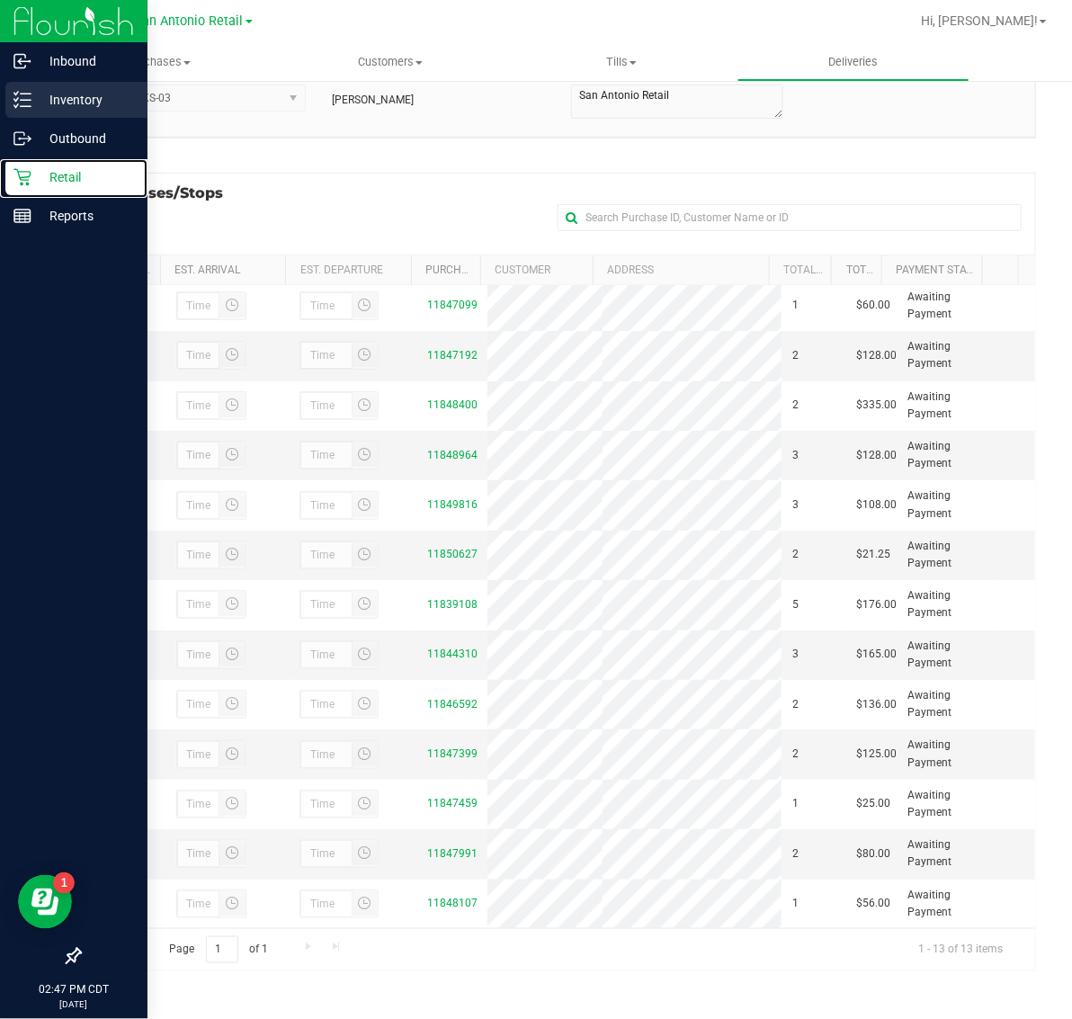
drag, startPoint x: 67, startPoint y: 167, endPoint x: 97, endPoint y: 84, distance: 88.8
click at [69, 166] on p "Retail" at bounding box center [85, 177] width 108 height 22
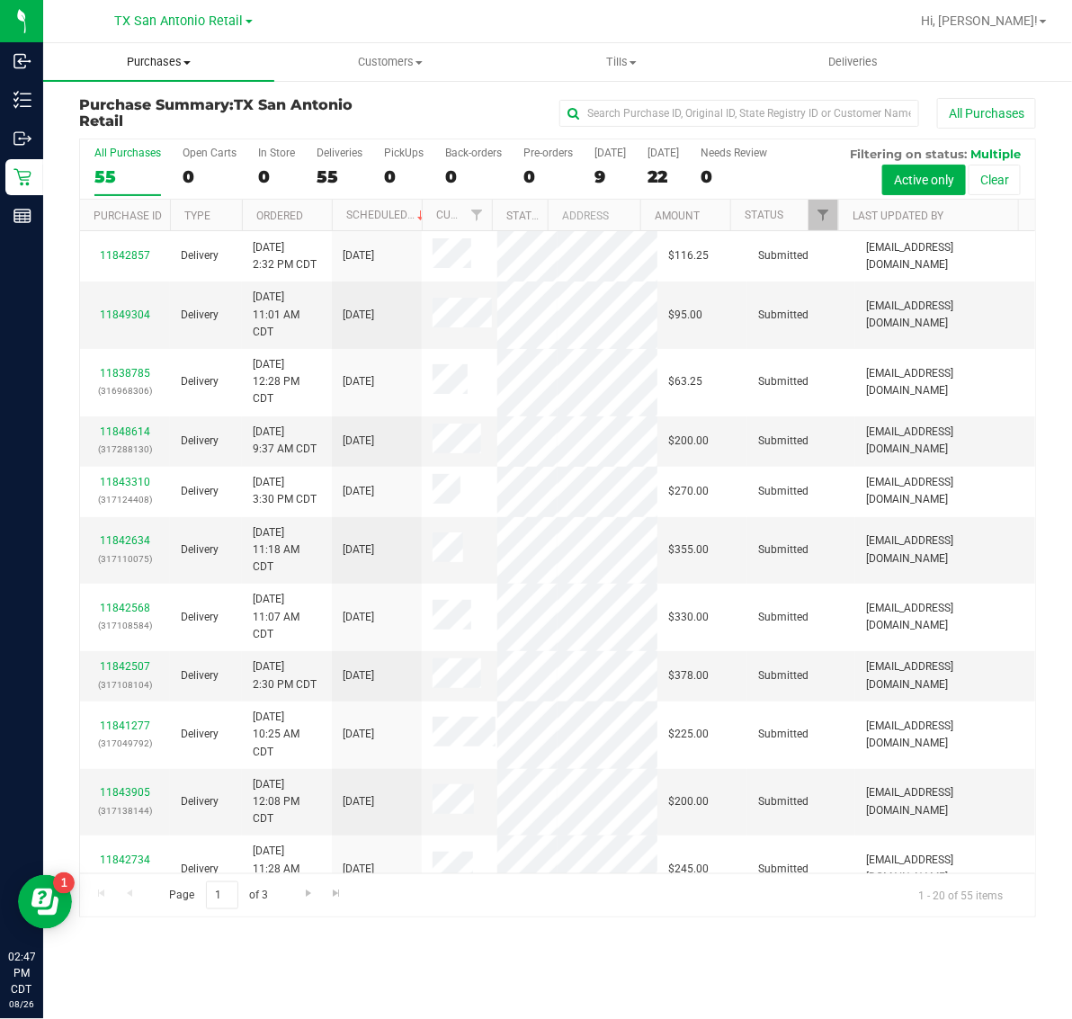
click at [166, 64] on span "Purchases" at bounding box center [158, 62] width 231 height 16
click at [172, 121] on li "Fulfillment" at bounding box center [158, 131] width 231 height 22
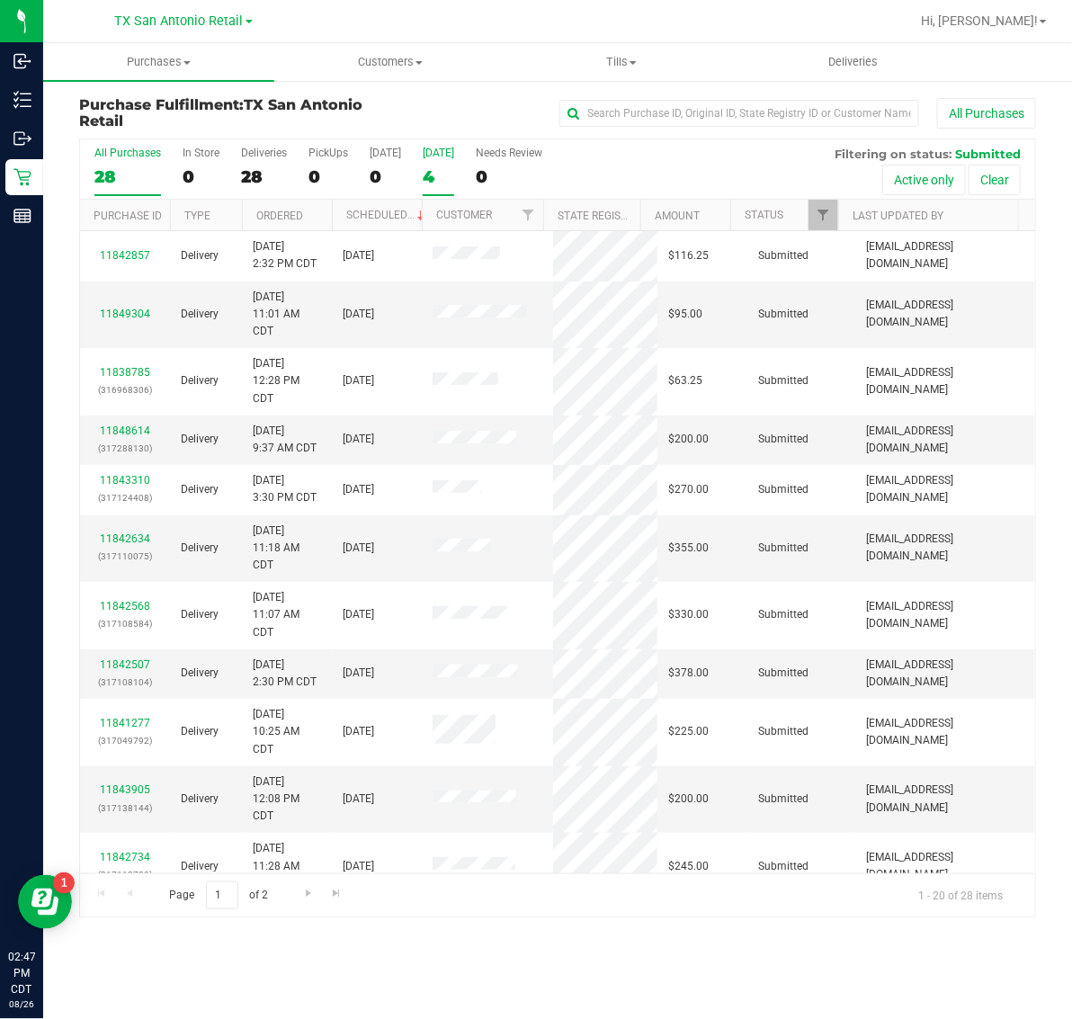
click at [447, 162] on label "Tomorrow 4" at bounding box center [438, 171] width 31 height 49
click at [0, 0] on input "Tomorrow 4" at bounding box center [0, 0] width 0 height 0
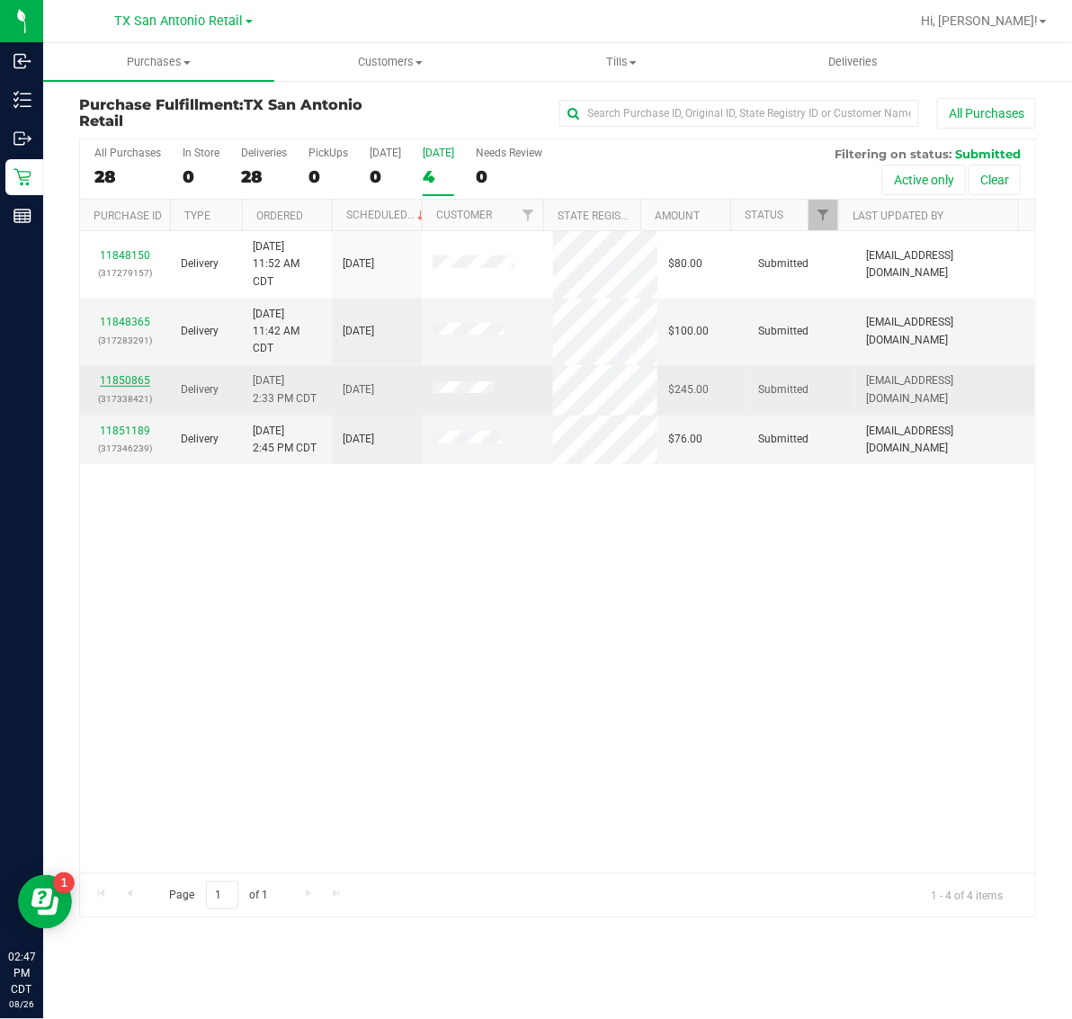
click at [124, 382] on link "11850865" at bounding box center [125, 380] width 50 height 13
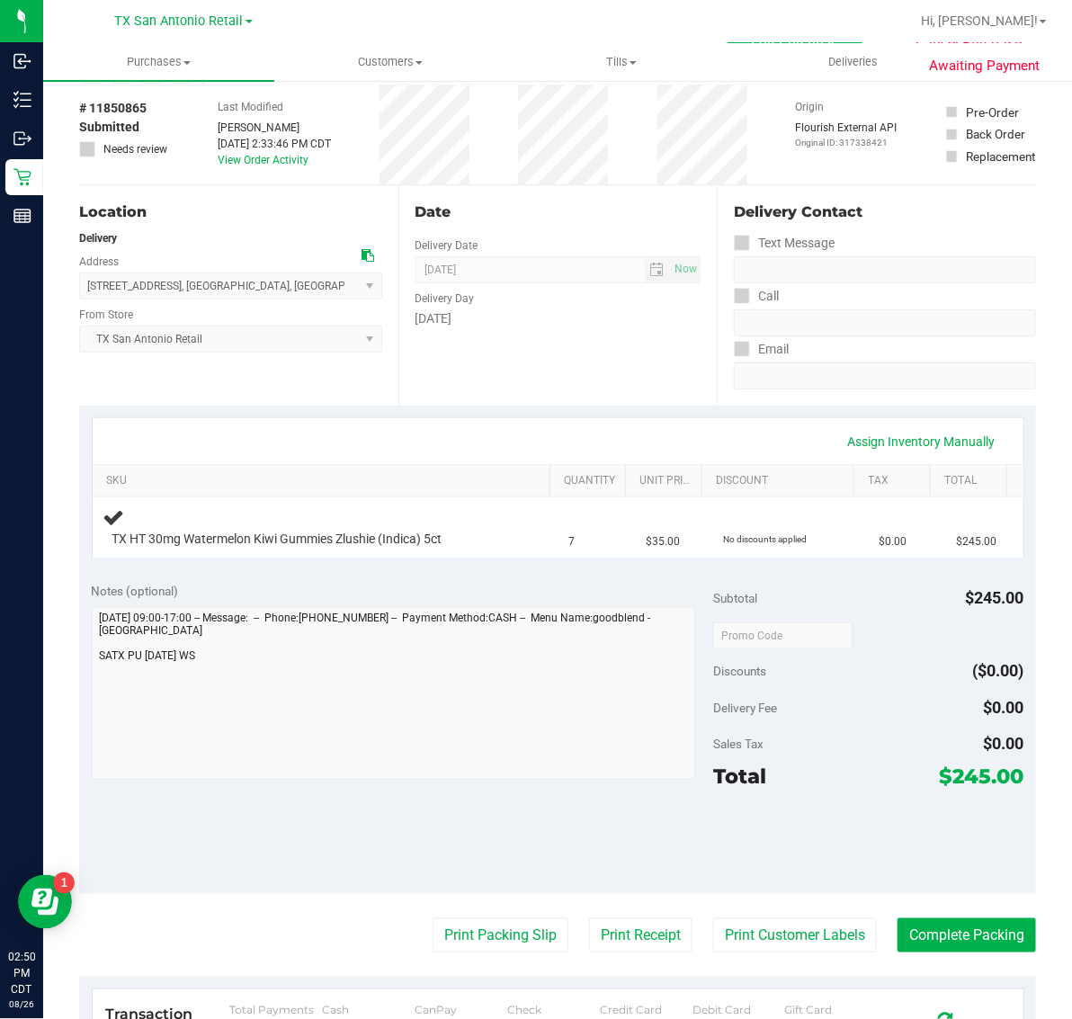
scroll to position [112, 0]
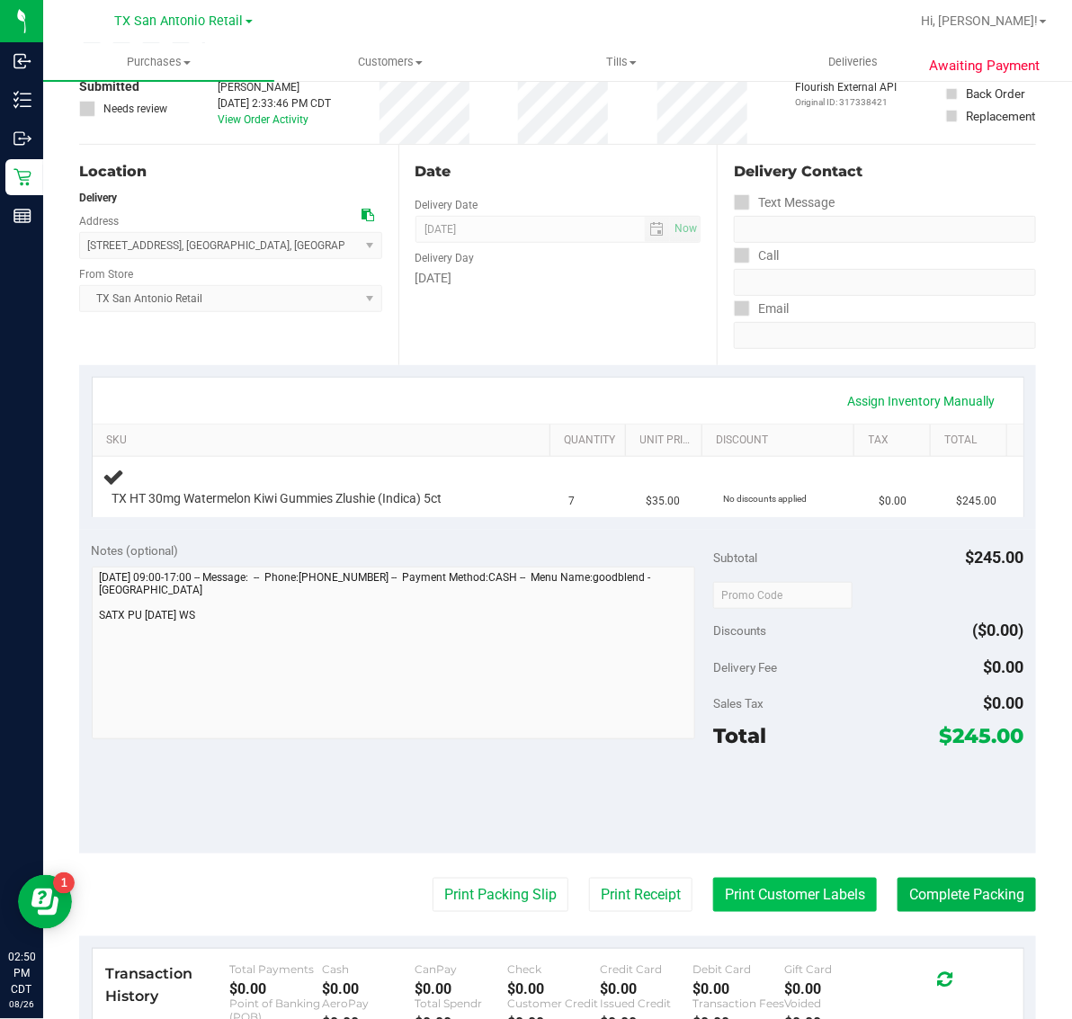
click at [767, 896] on button "Print Customer Labels" at bounding box center [795, 895] width 164 height 34
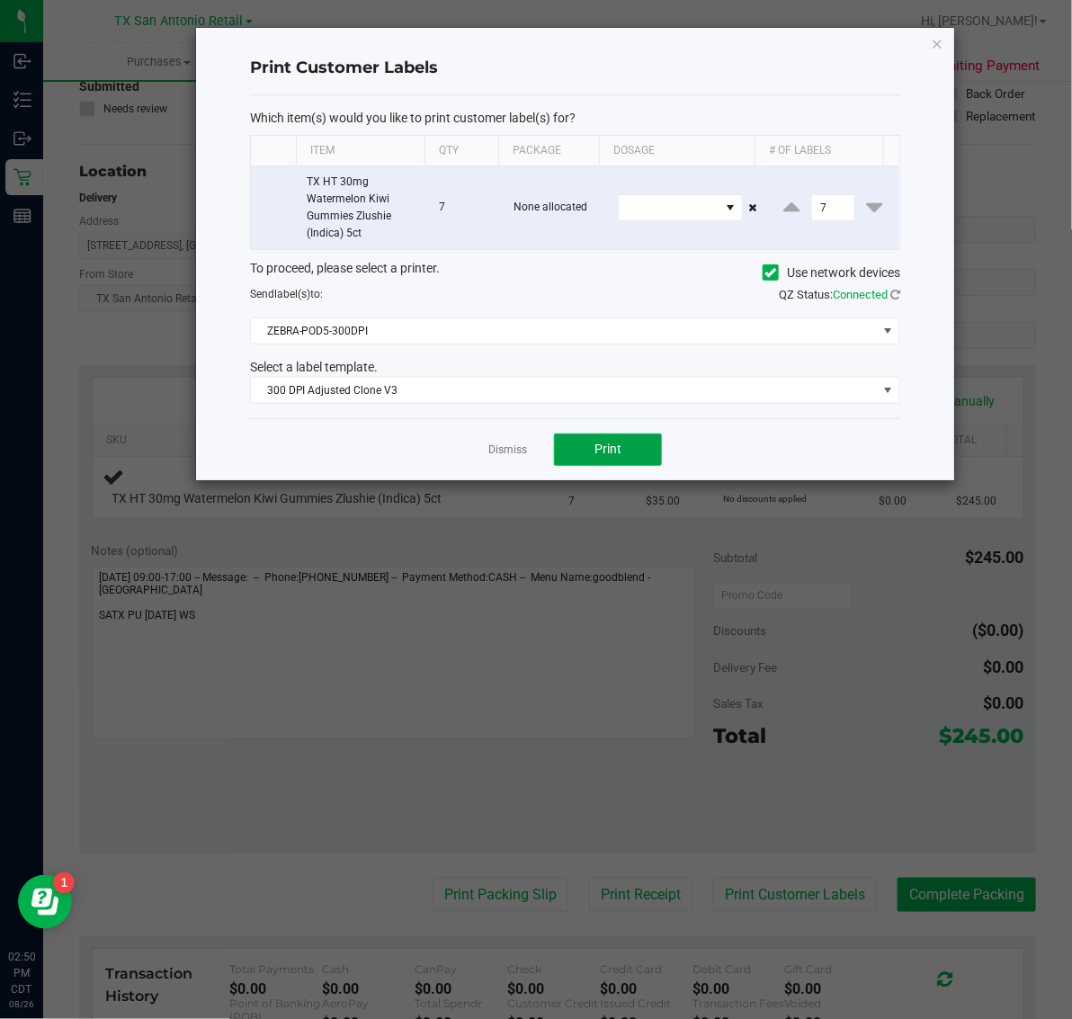
click at [621, 454] on span "Print" at bounding box center [608, 449] width 27 height 14
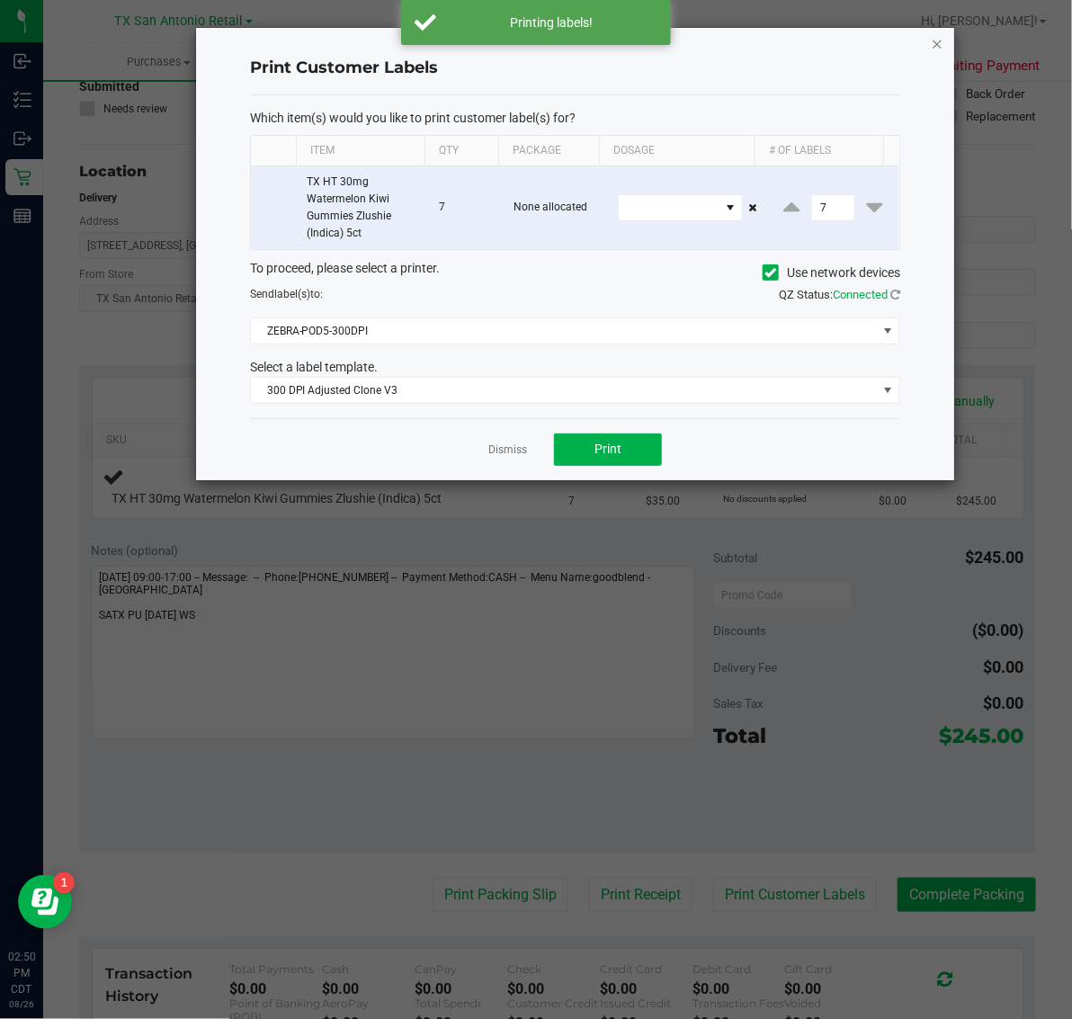
click at [937, 45] on icon "button" at bounding box center [937, 43] width 13 height 22
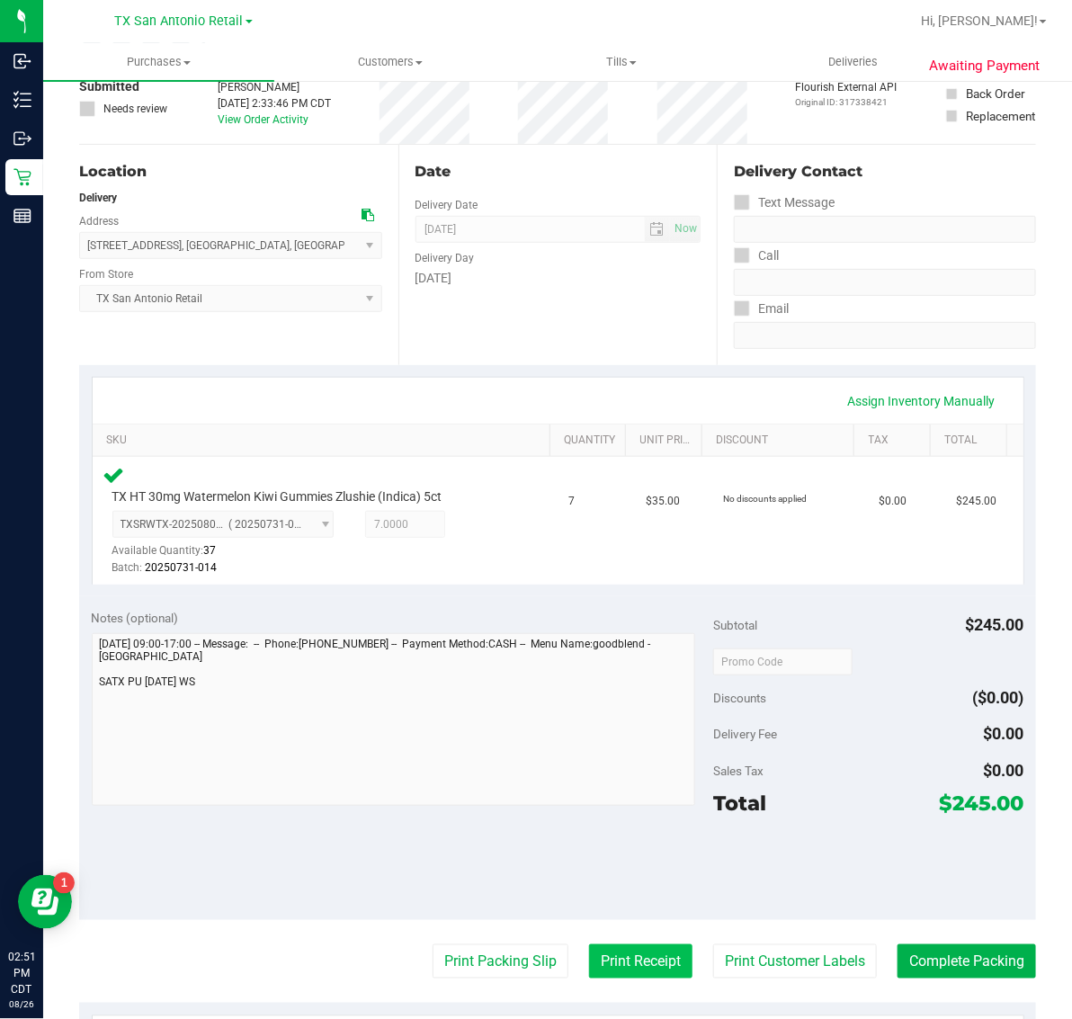
click at [626, 954] on button "Print Receipt" at bounding box center [640, 961] width 103 height 34
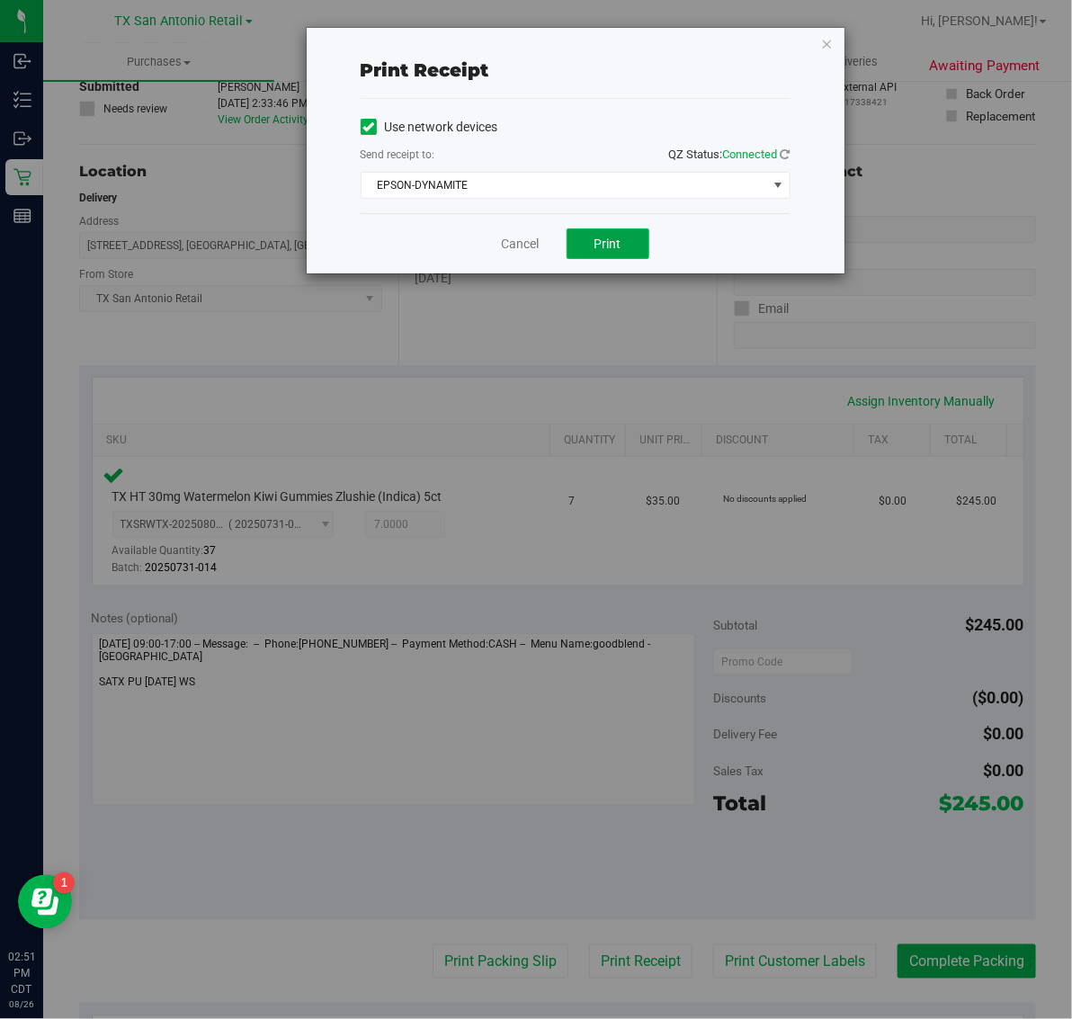
click at [622, 255] on button "Print" at bounding box center [608, 243] width 83 height 31
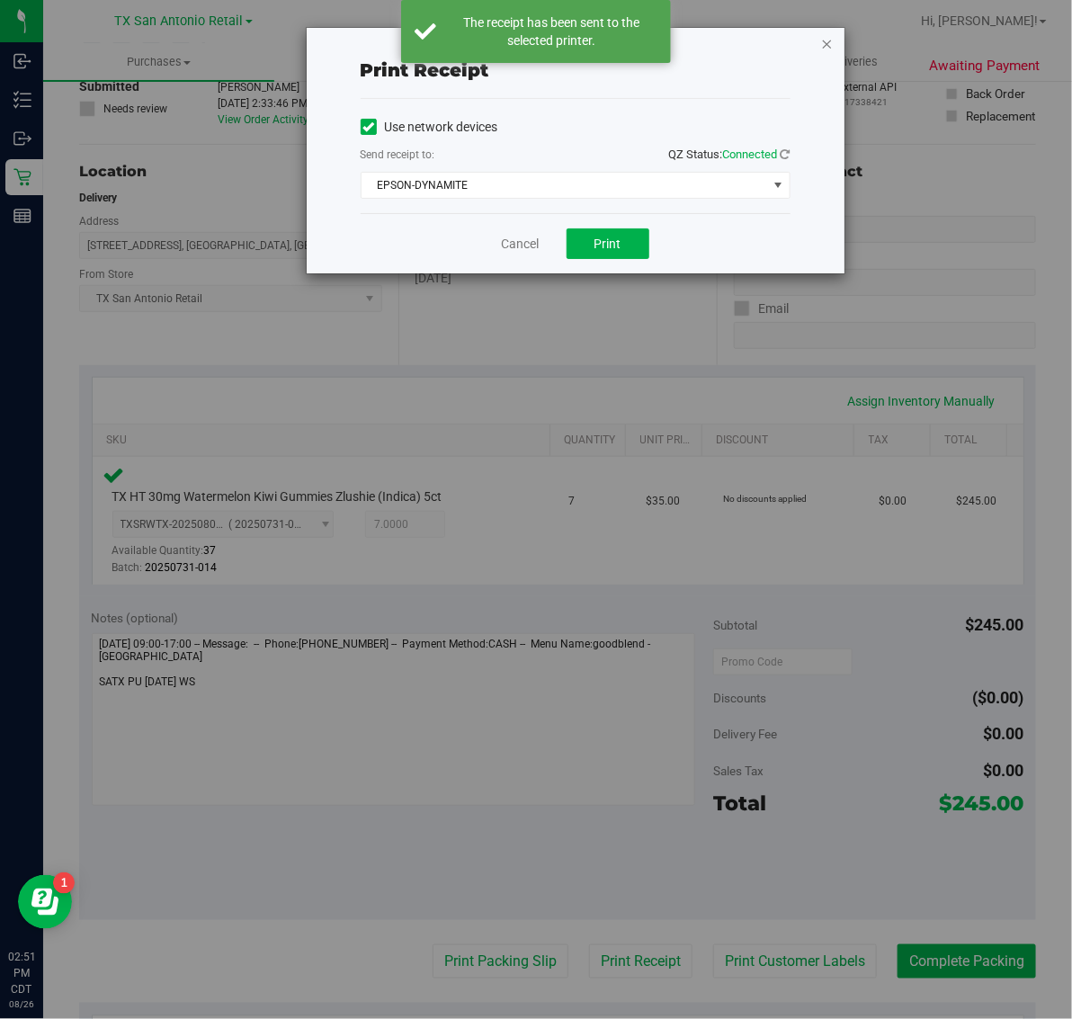
click at [829, 48] on icon "button" at bounding box center [827, 43] width 13 height 22
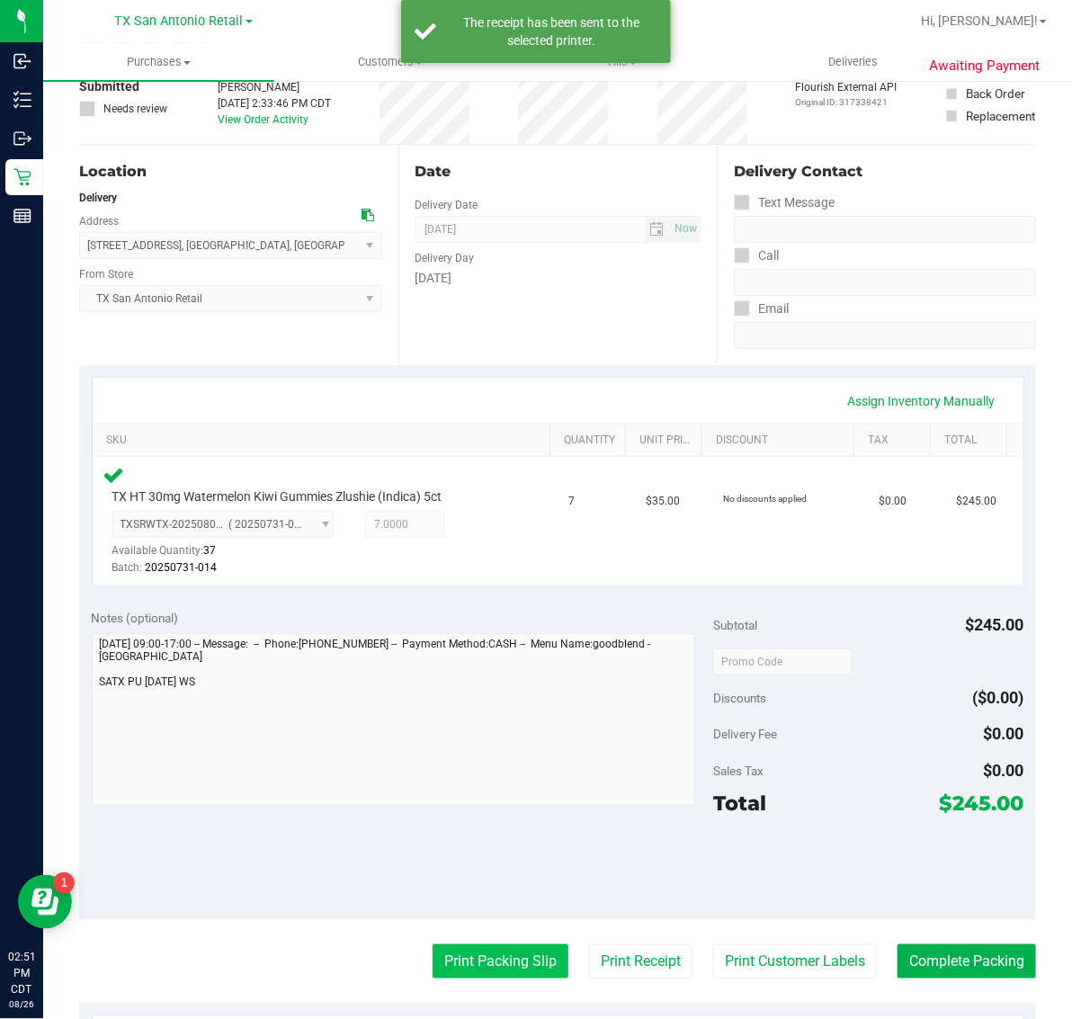
click at [477, 971] on button "Print Packing Slip" at bounding box center [501, 961] width 136 height 34
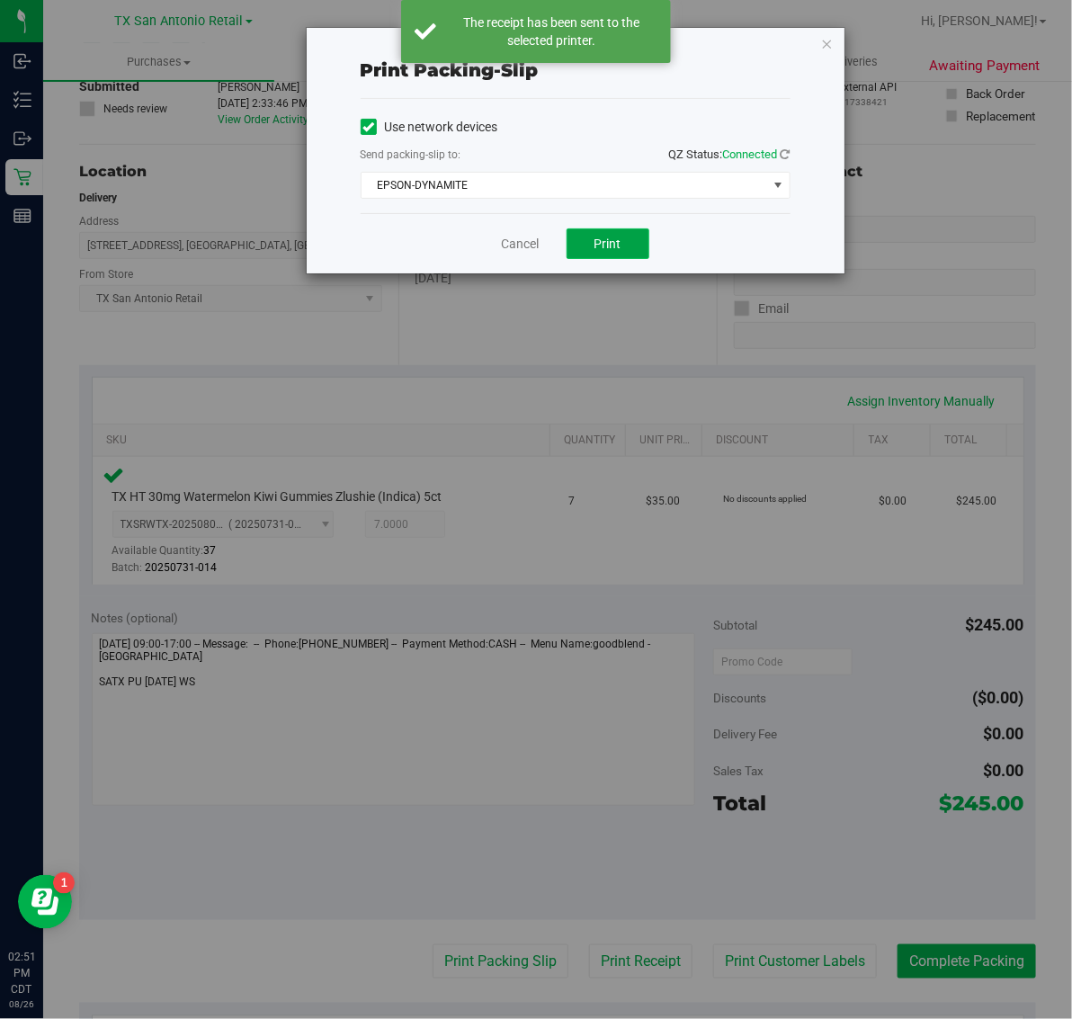
click at [631, 254] on button "Print" at bounding box center [608, 243] width 83 height 31
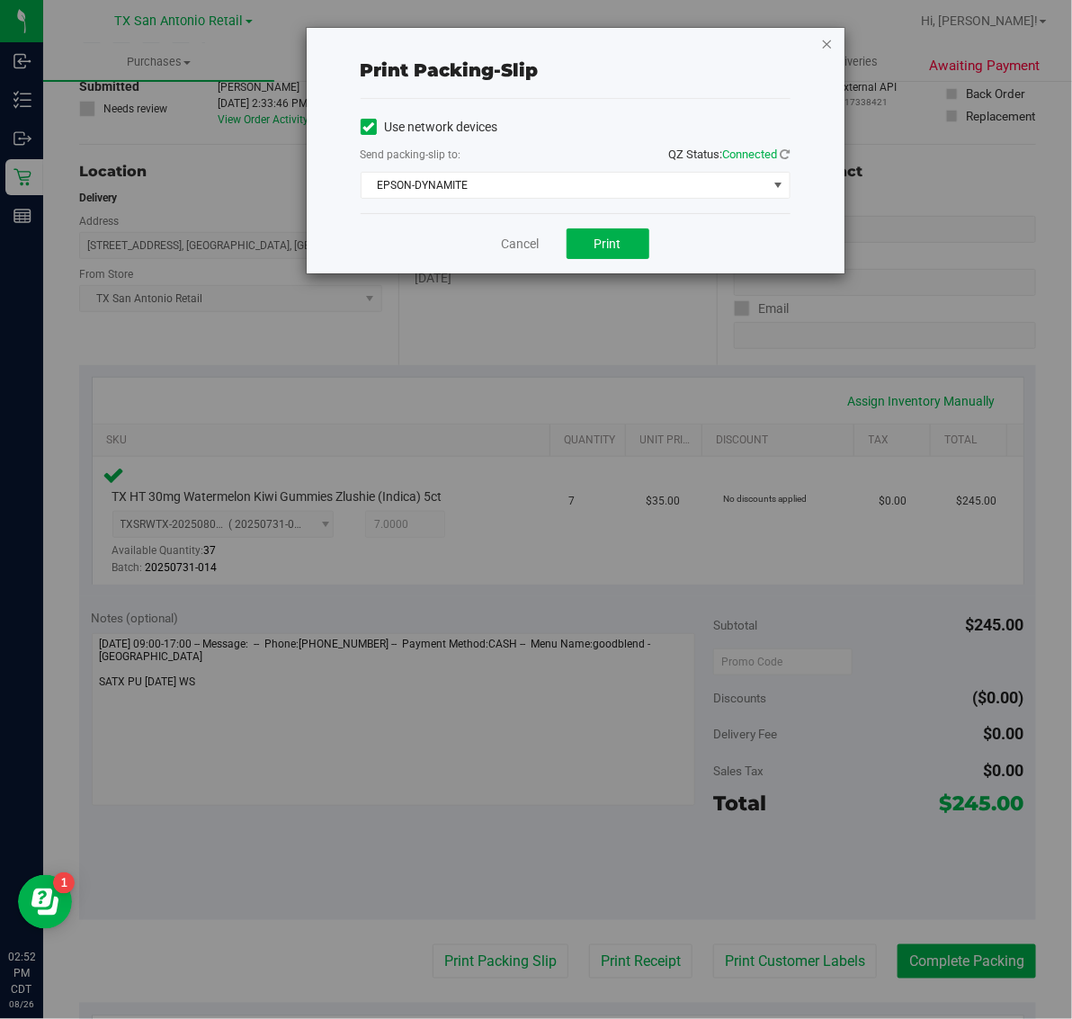
click at [828, 51] on icon "button" at bounding box center [827, 43] width 13 height 22
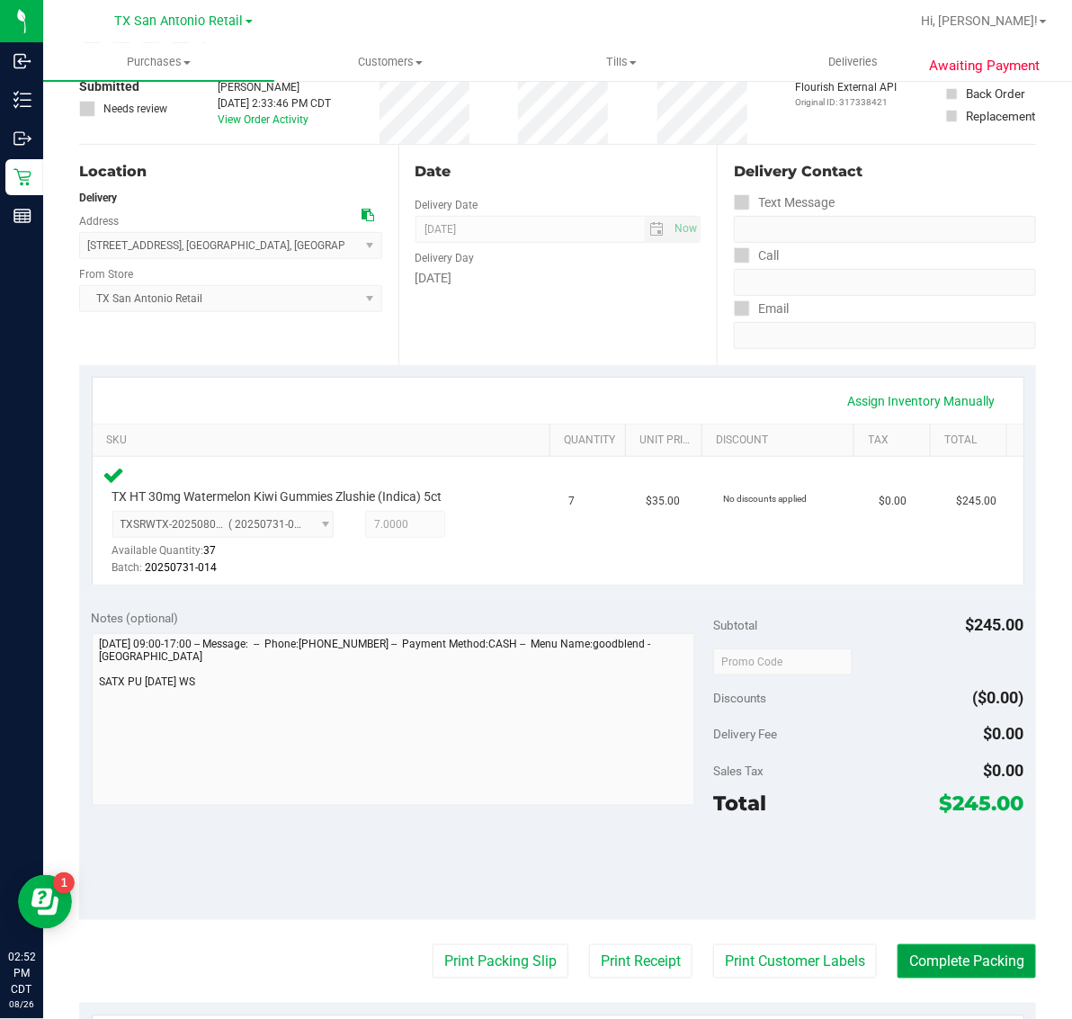
click at [949, 959] on button "Complete Packing" at bounding box center [967, 961] width 139 height 34
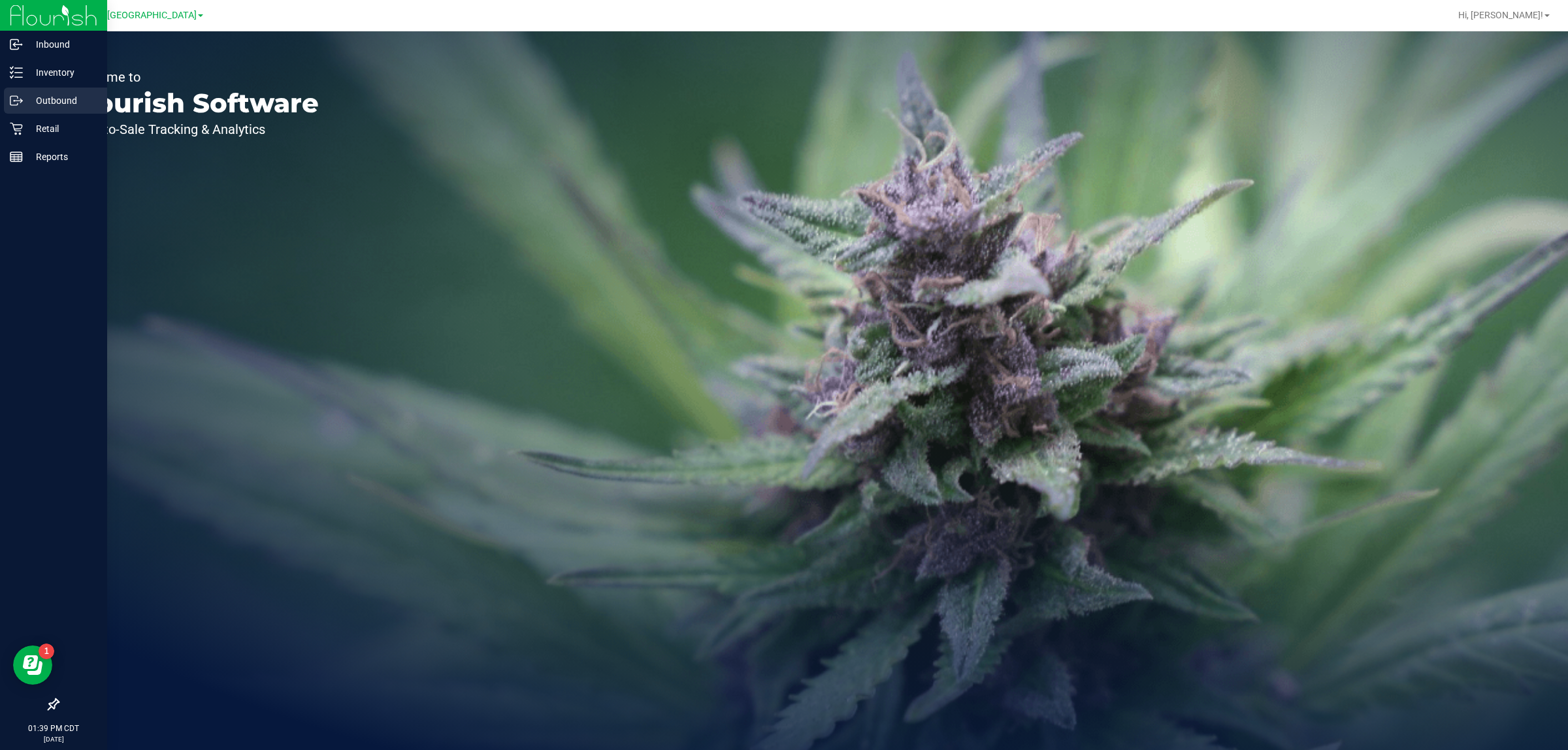
click at [37, 102] on p "Outbound" at bounding box center [62, 101] width 78 height 16
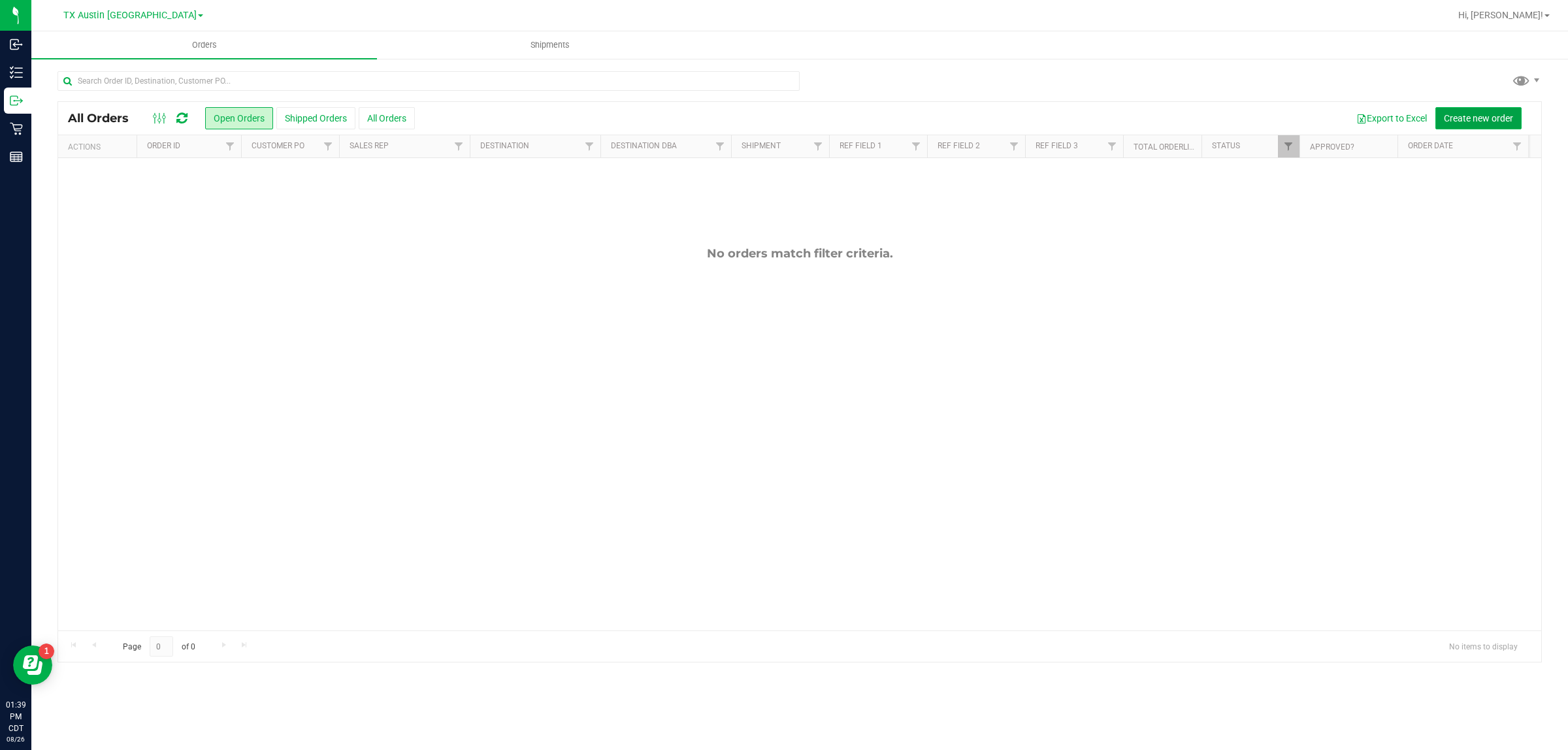
click at [778, 121] on span "Create new order" at bounding box center [1478, 118] width 69 height 10
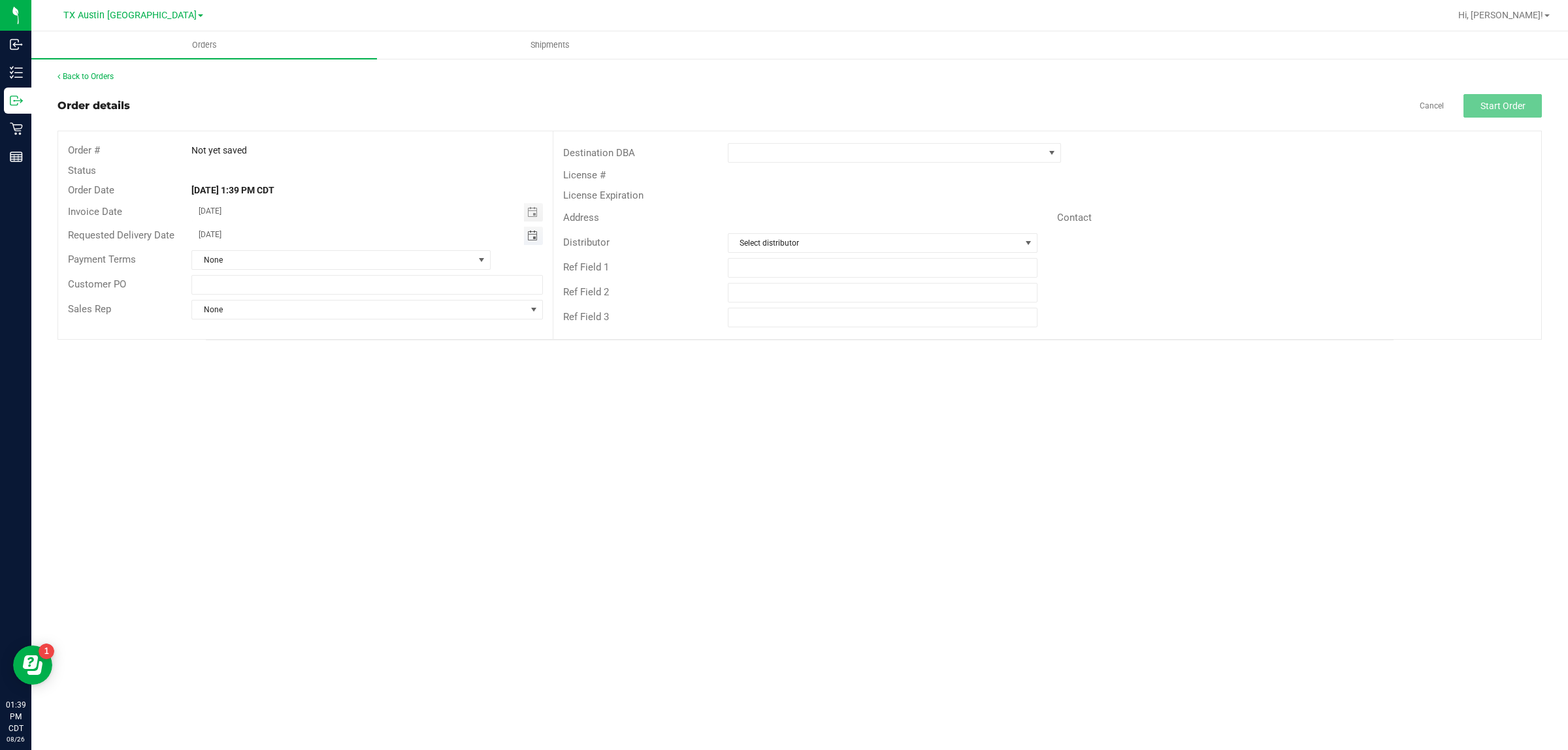
click at [531, 232] on span "Toggle calendar" at bounding box center [532, 236] width 10 height 10
click at [359, 258] on span "TODAY" at bounding box center [360, 259] width 29 height 17
type input "[DATE]"
click at [778, 158] on span at bounding box center [886, 152] width 315 height 18
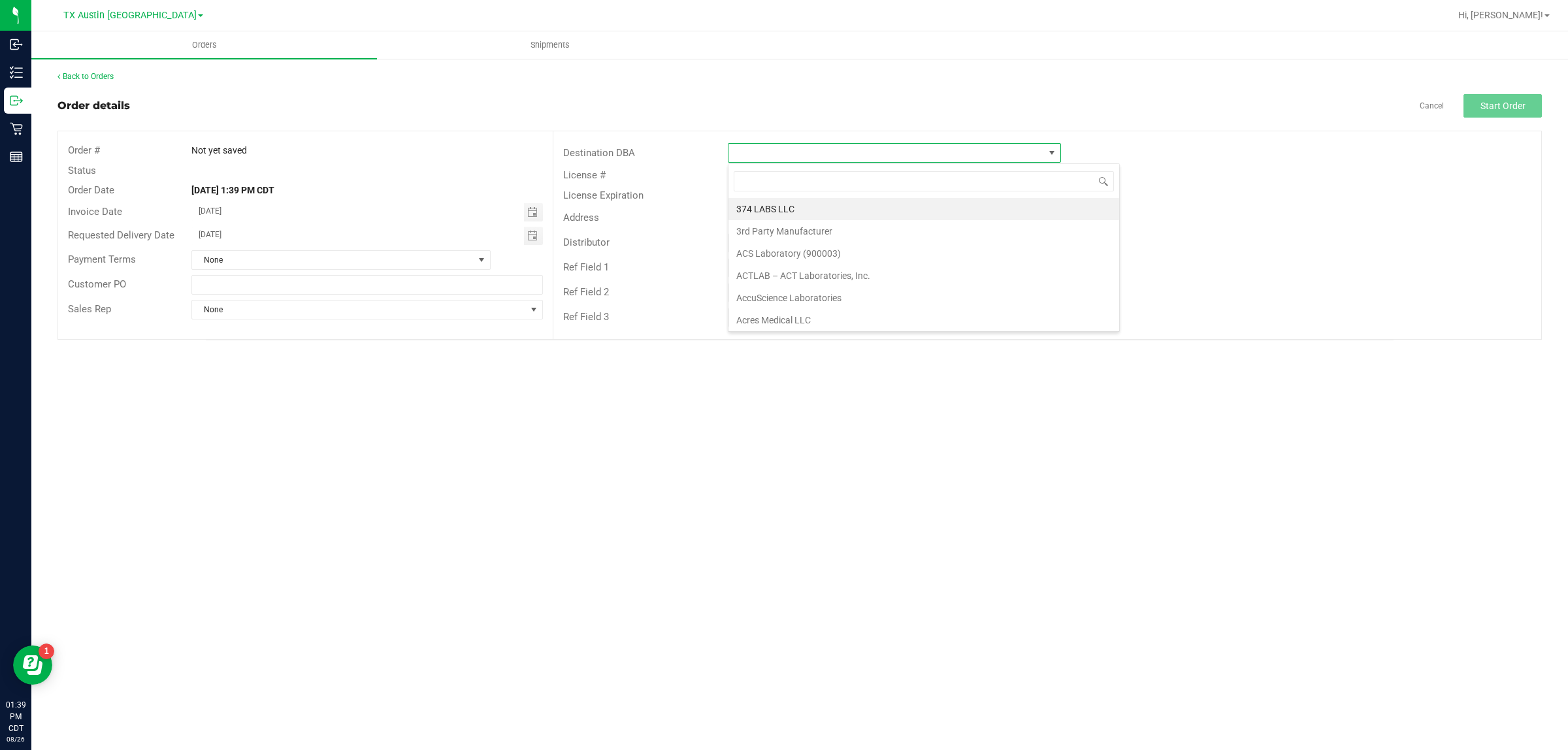
scroll to position [20, 333]
type input "tx"
click at [778, 213] on li "TX Plano Retail" at bounding box center [894, 209] width 332 height 23
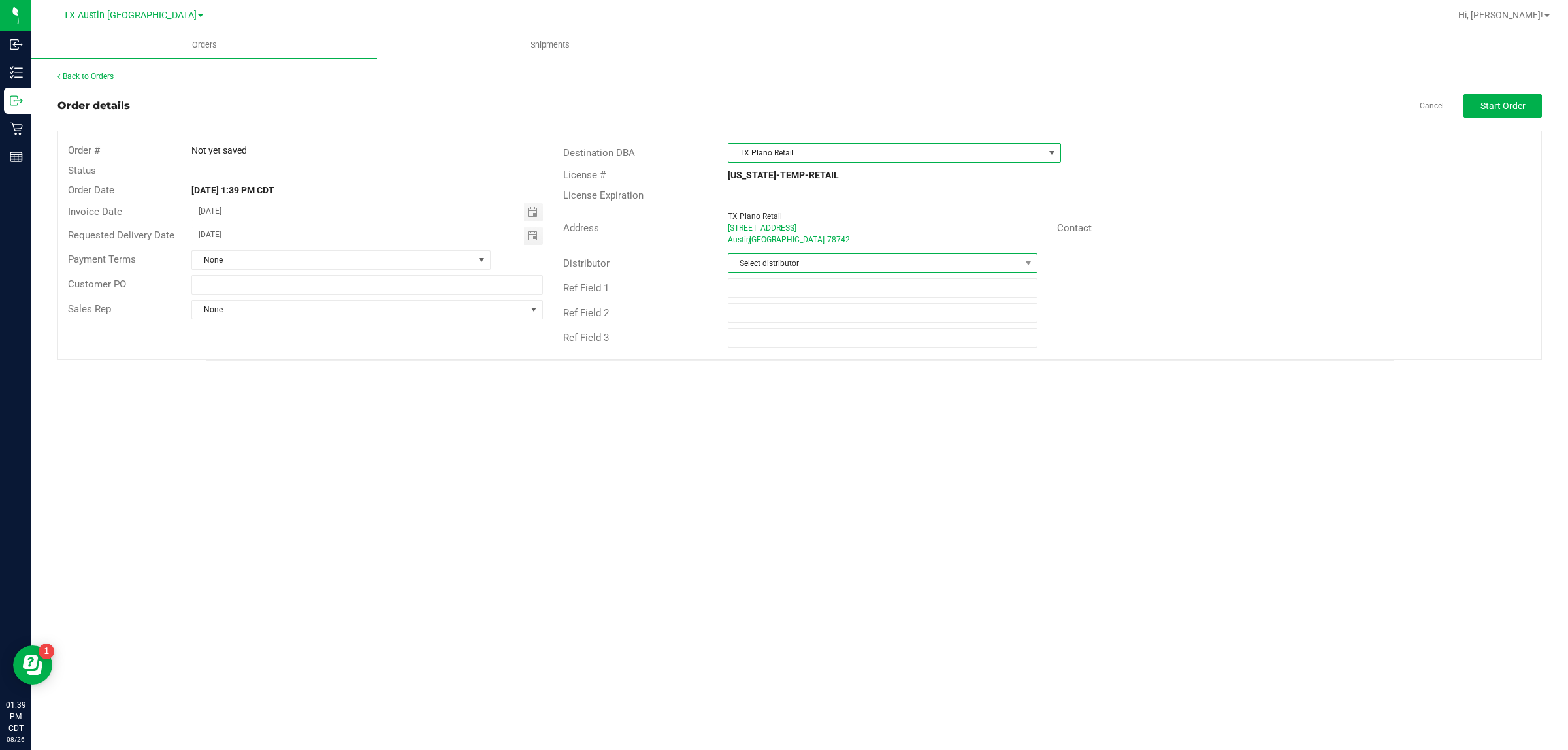
click at [778, 258] on span "Select distributor" at bounding box center [874, 263] width 292 height 18
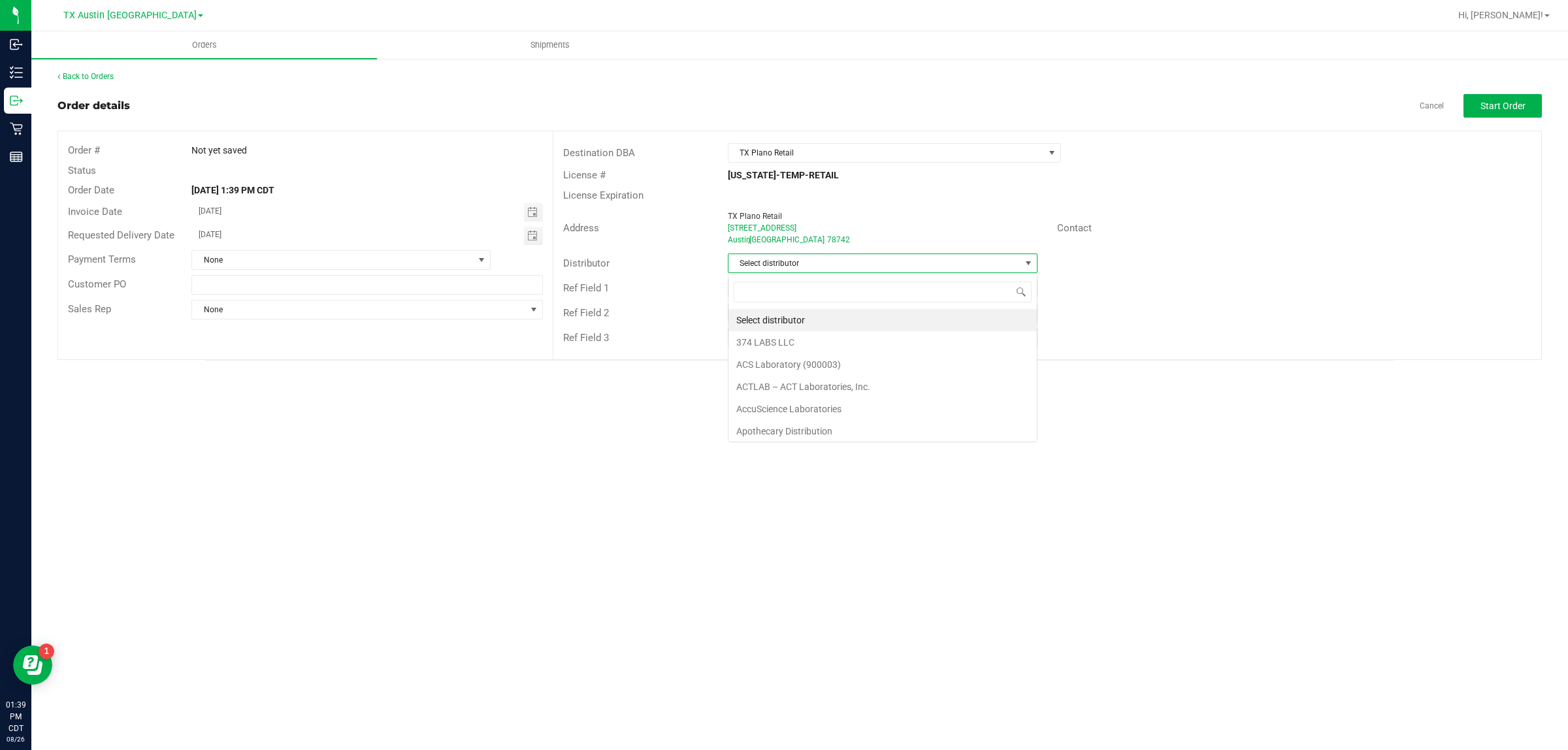
scroll to position [20, 309]
type input "aus"
click at [778, 315] on li "Austin DC" at bounding box center [882, 319] width 309 height 23
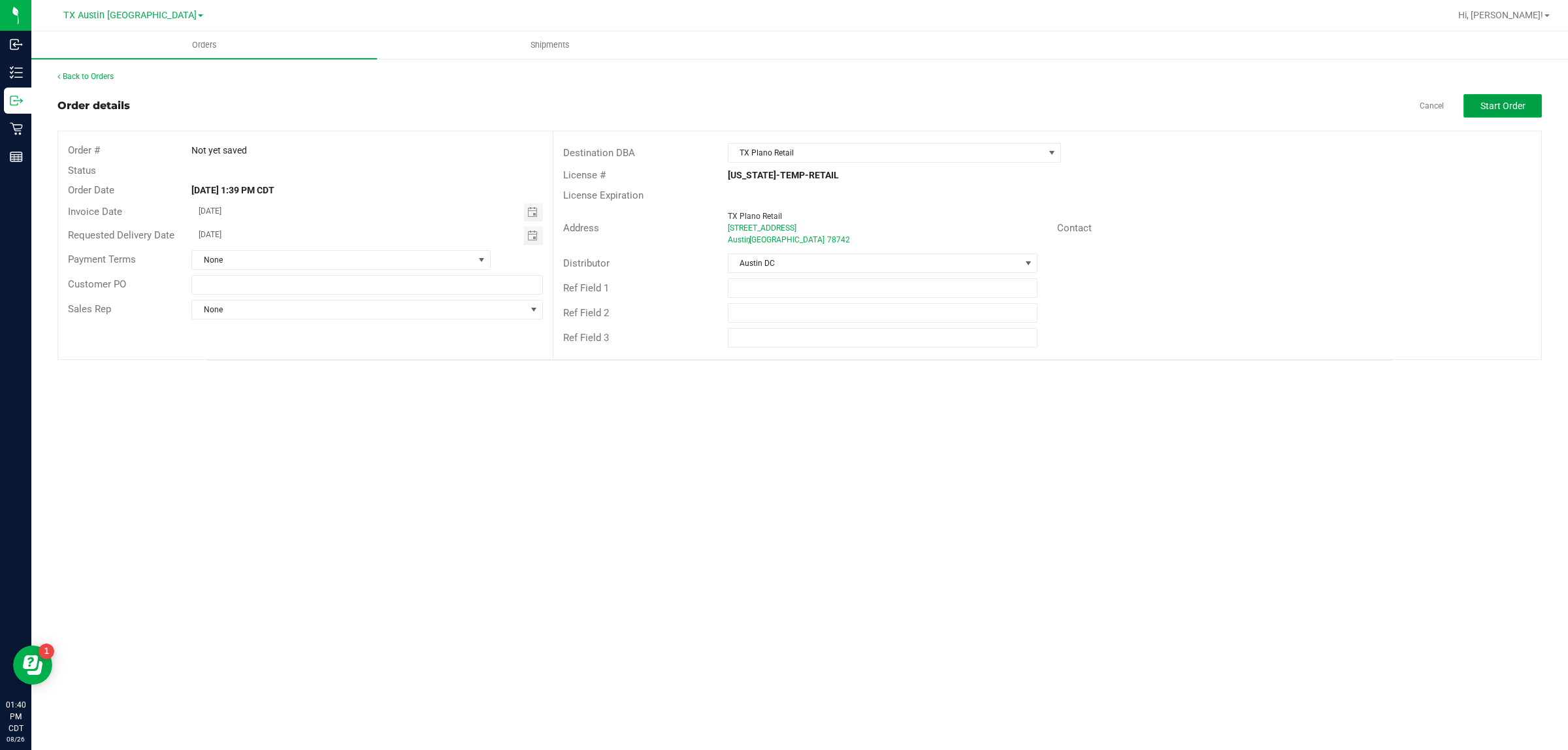
click at [778, 102] on span "Start Order" at bounding box center [1503, 106] width 45 height 10
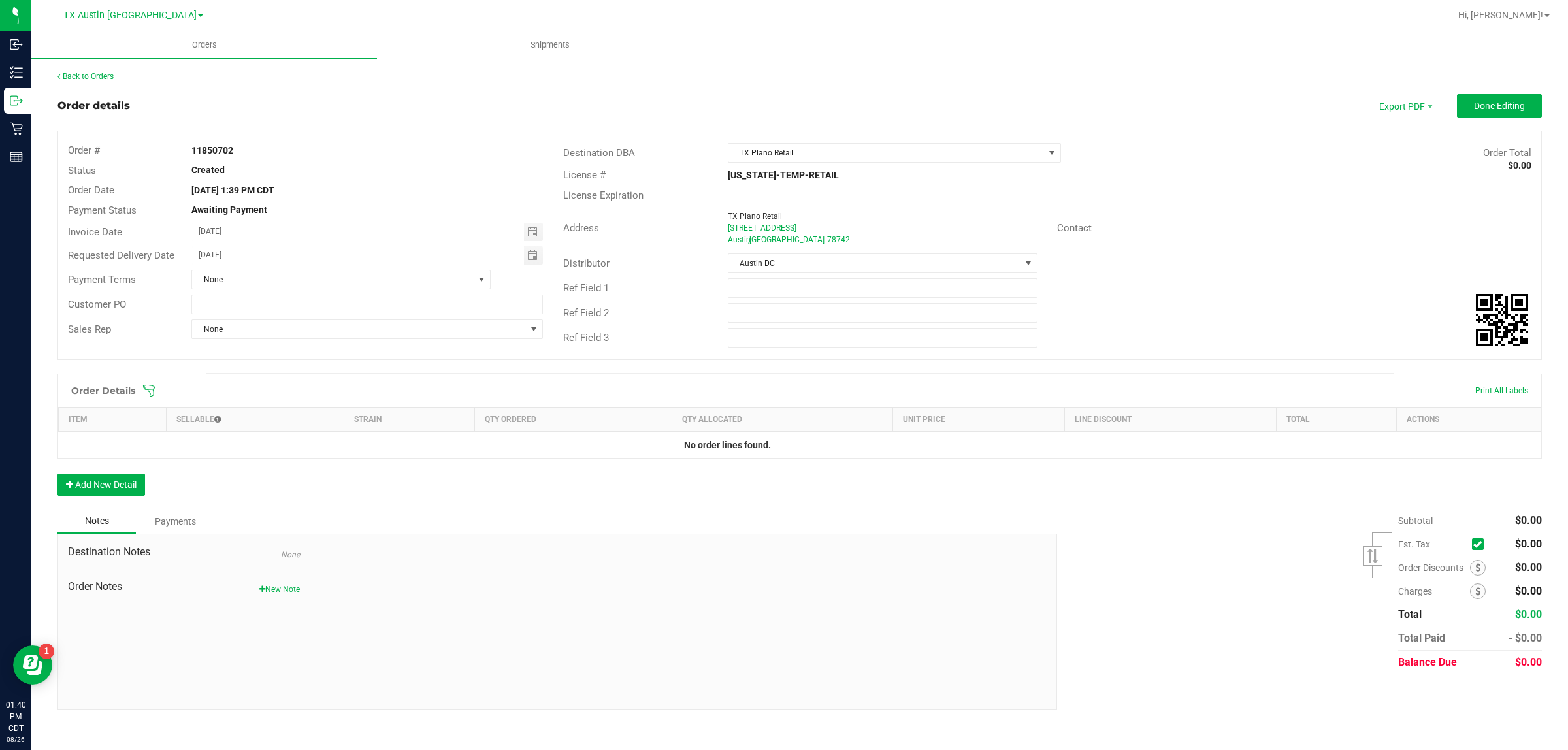
click at [145, 388] on icon at bounding box center [149, 391] width 12 height 12
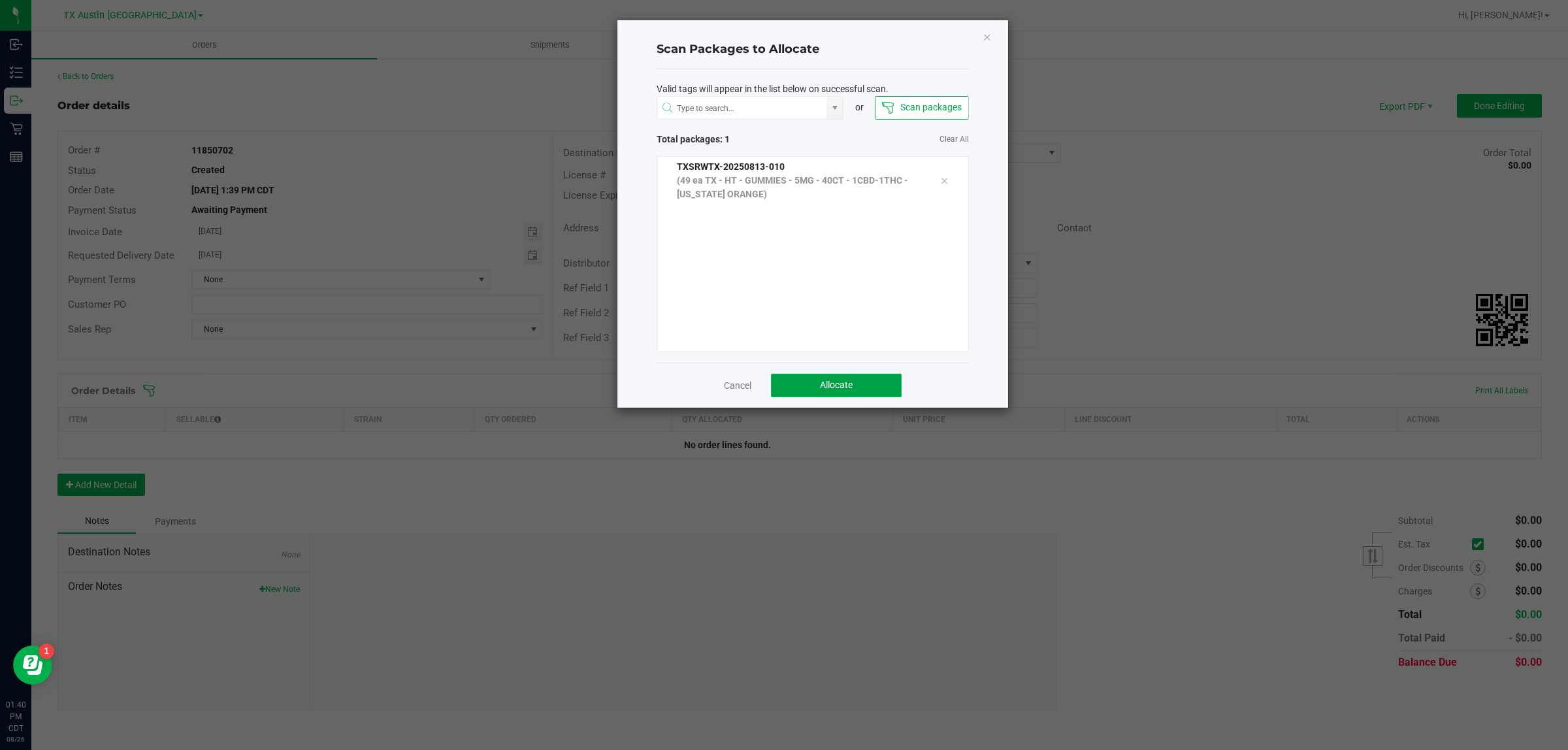
click at [778, 383] on span "Allocate" at bounding box center [836, 385] width 33 height 10
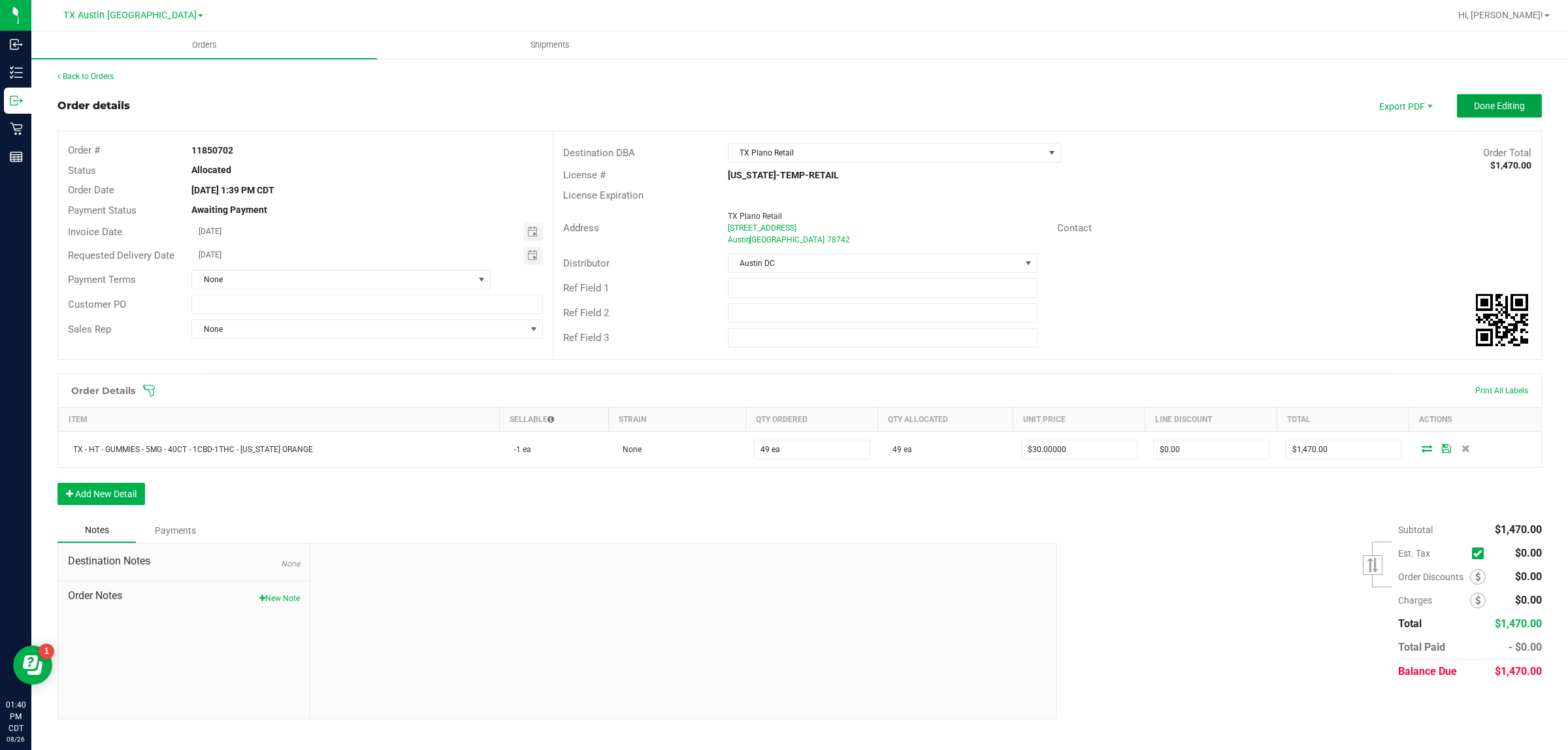
click at [778, 109] on span "Done Editing" at bounding box center [1499, 106] width 51 height 10
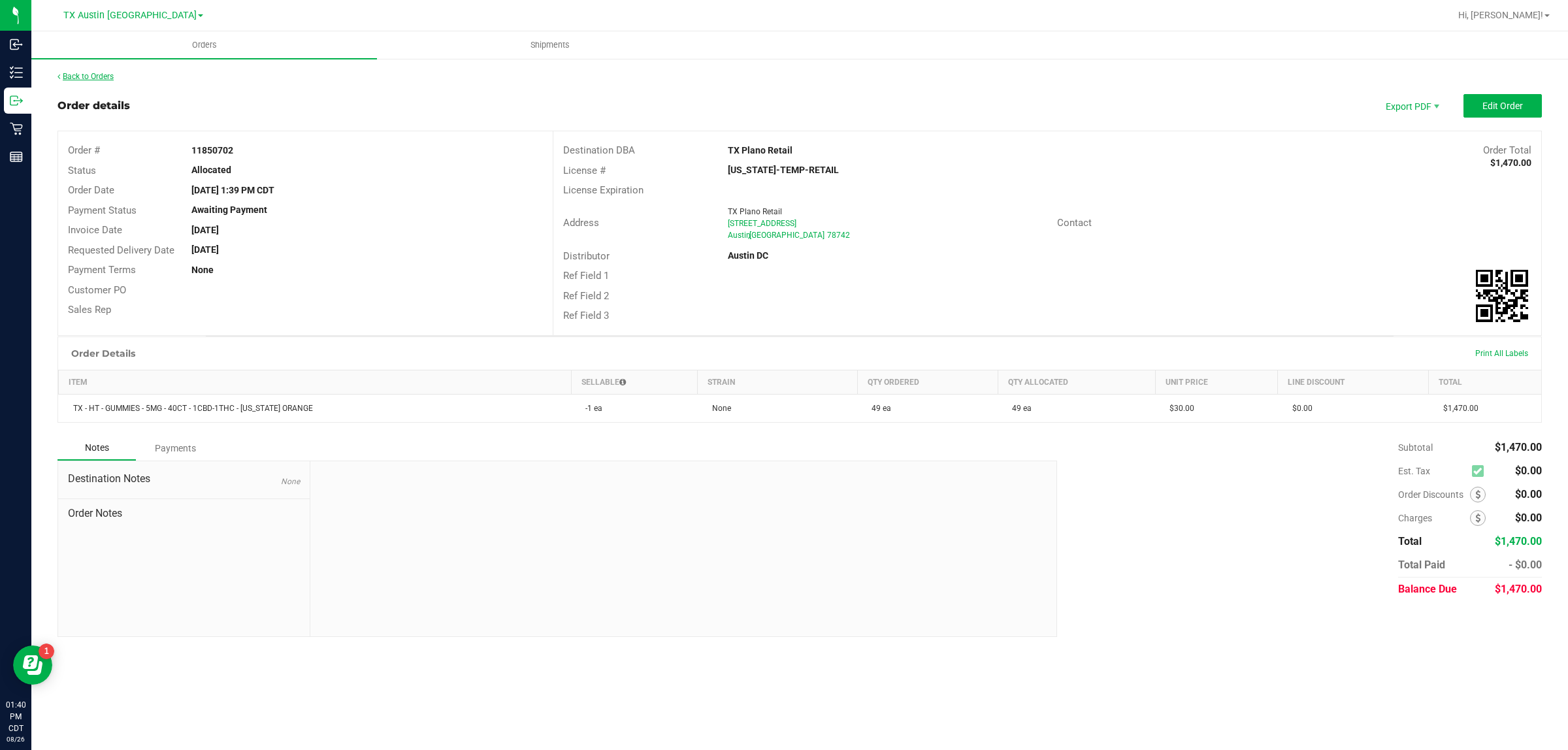
click at [83, 77] on link "Back to Orders" at bounding box center [85, 76] width 56 height 9
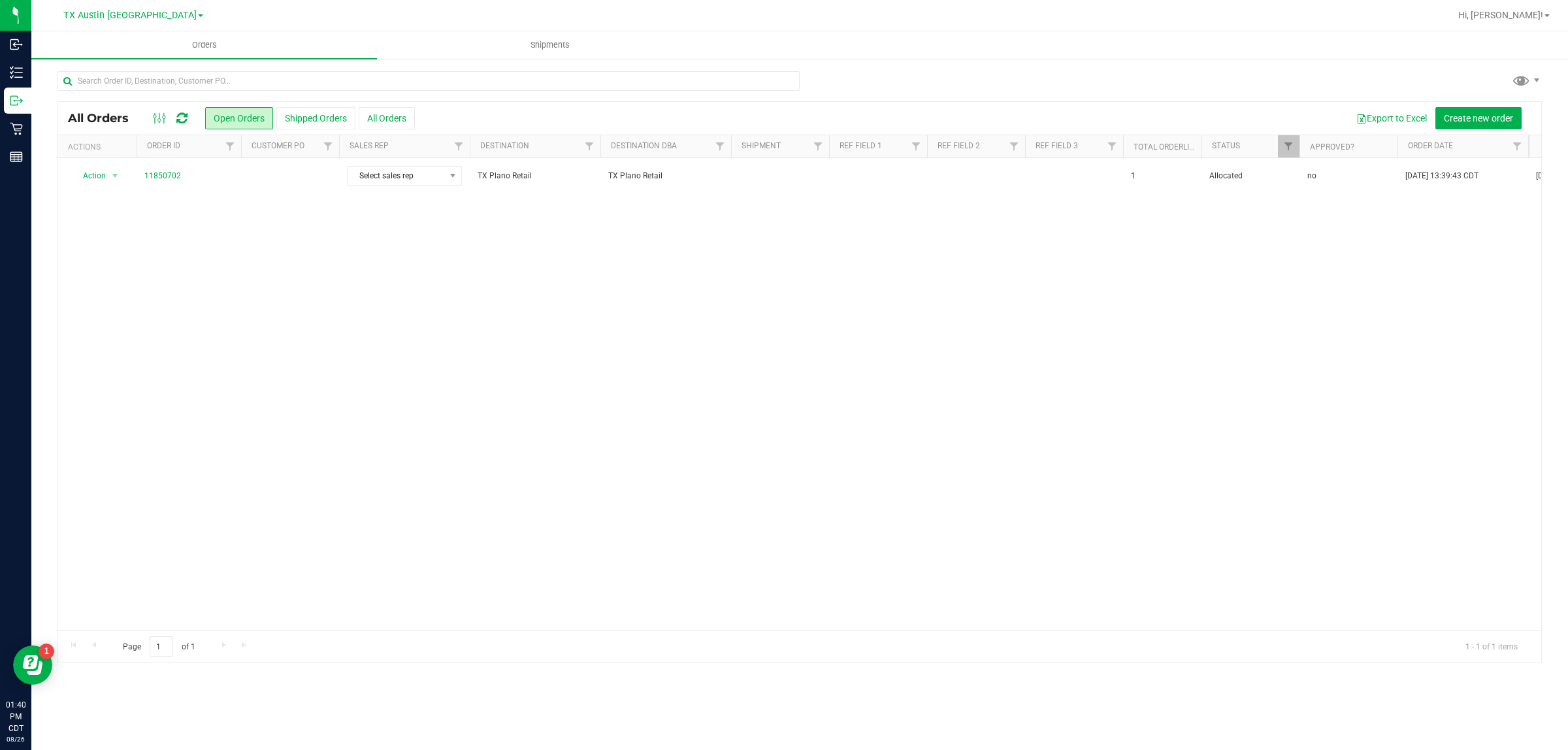
click at [299, 184] on td at bounding box center [290, 176] width 98 height 36
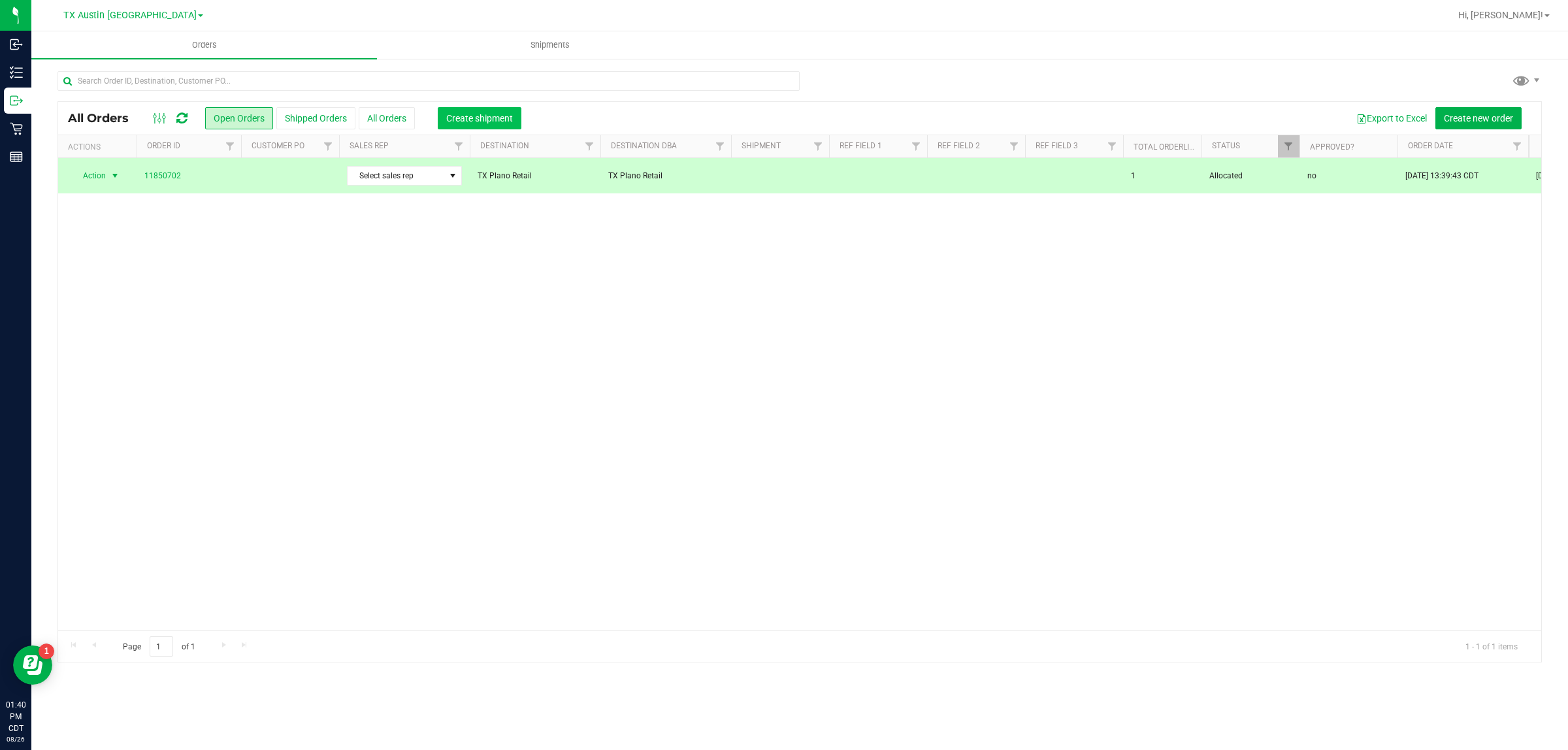
click at [449, 118] on span "Create shipment" at bounding box center [479, 118] width 67 height 10
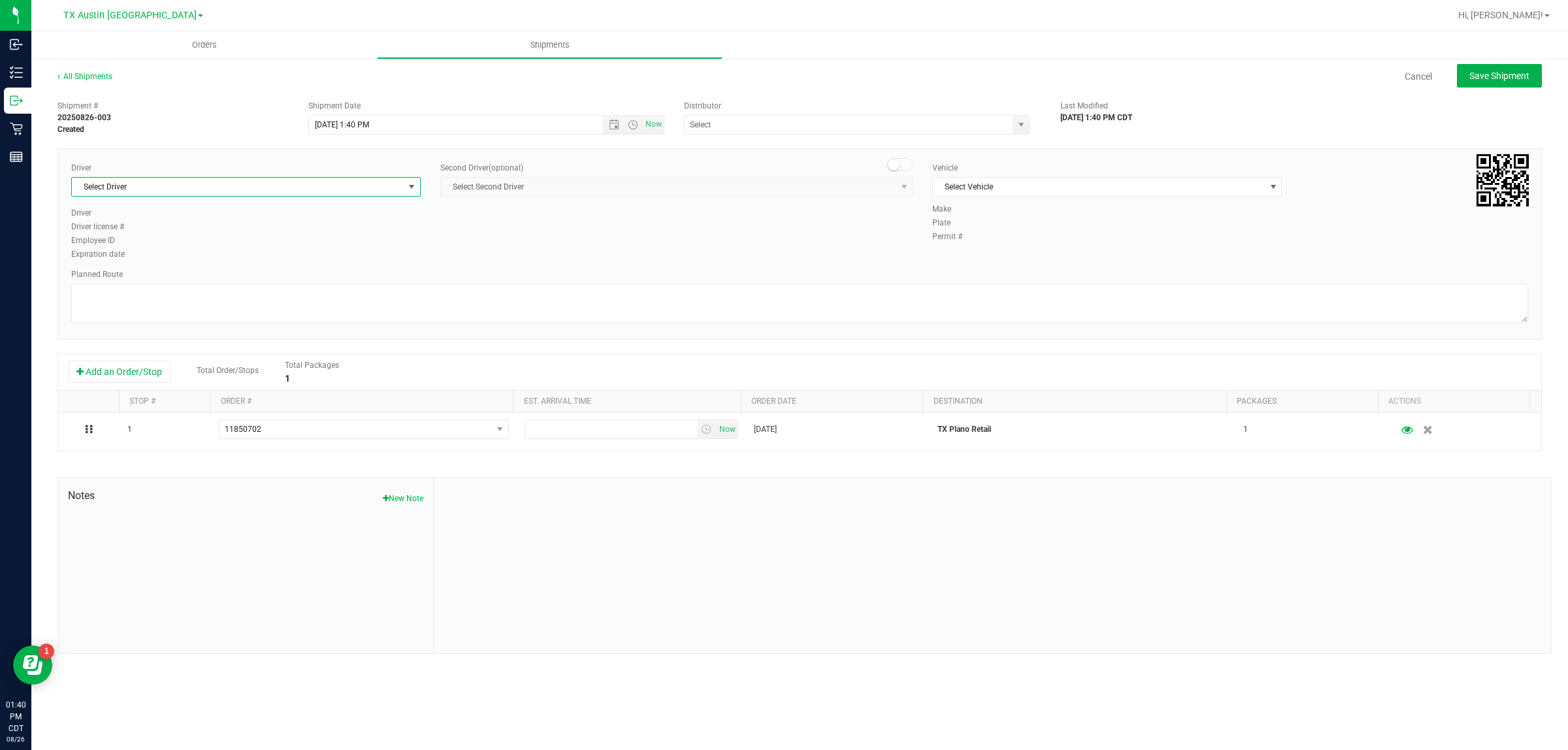
click at [354, 188] on span "Select Driver" at bounding box center [237, 187] width 332 height 18
click at [349, 245] on li "[PERSON_NAME]" at bounding box center [245, 241] width 348 height 20
type input "bat"
click at [778, 187] on span "Select Vehicle" at bounding box center [1098, 187] width 332 height 18
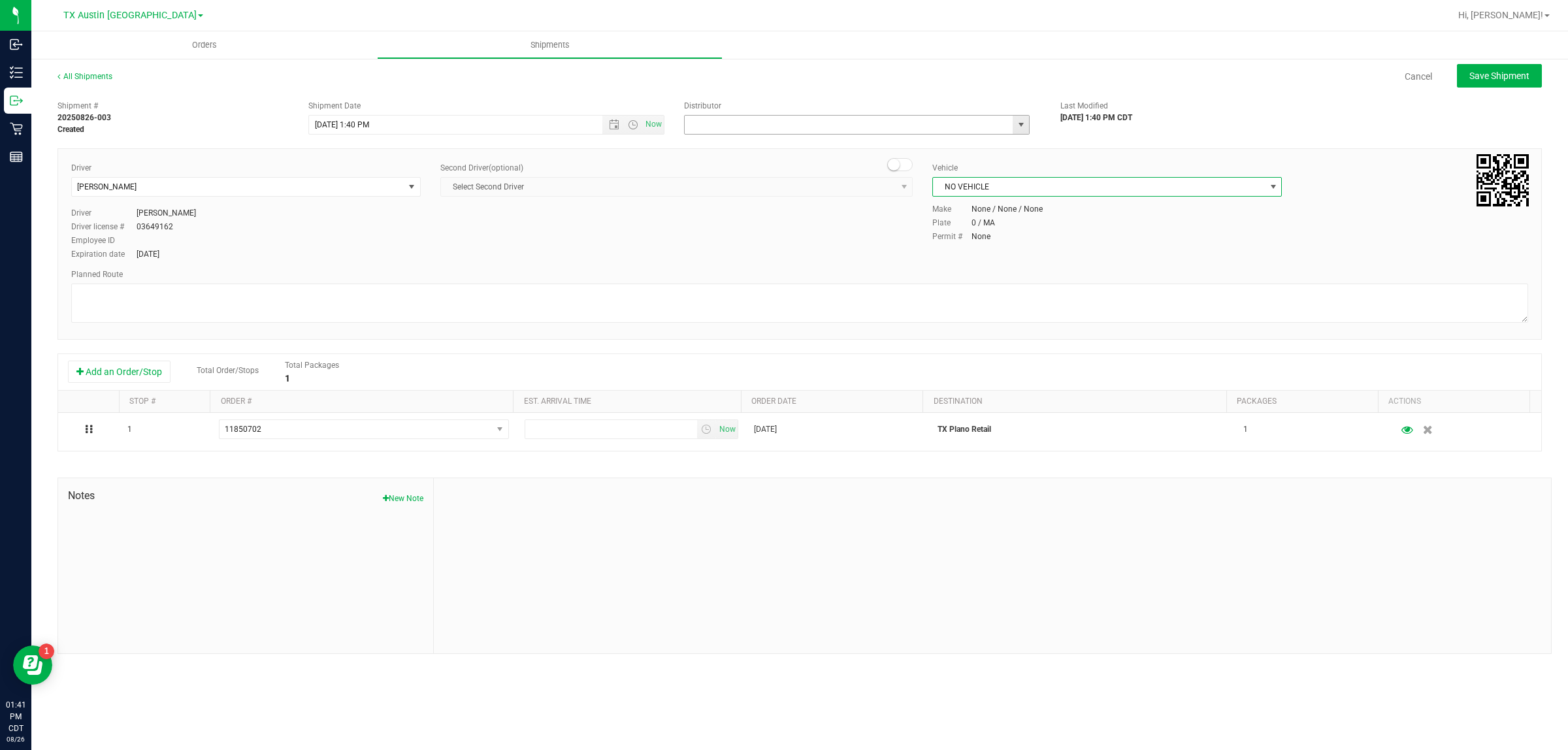
click at [778, 125] on input "text" at bounding box center [844, 124] width 318 height 18
click at [778, 149] on li "Austin DC" at bounding box center [857, 147] width 344 height 20
type input "Austin DC"
click at [653, 125] on span "Now" at bounding box center [654, 124] width 23 height 19
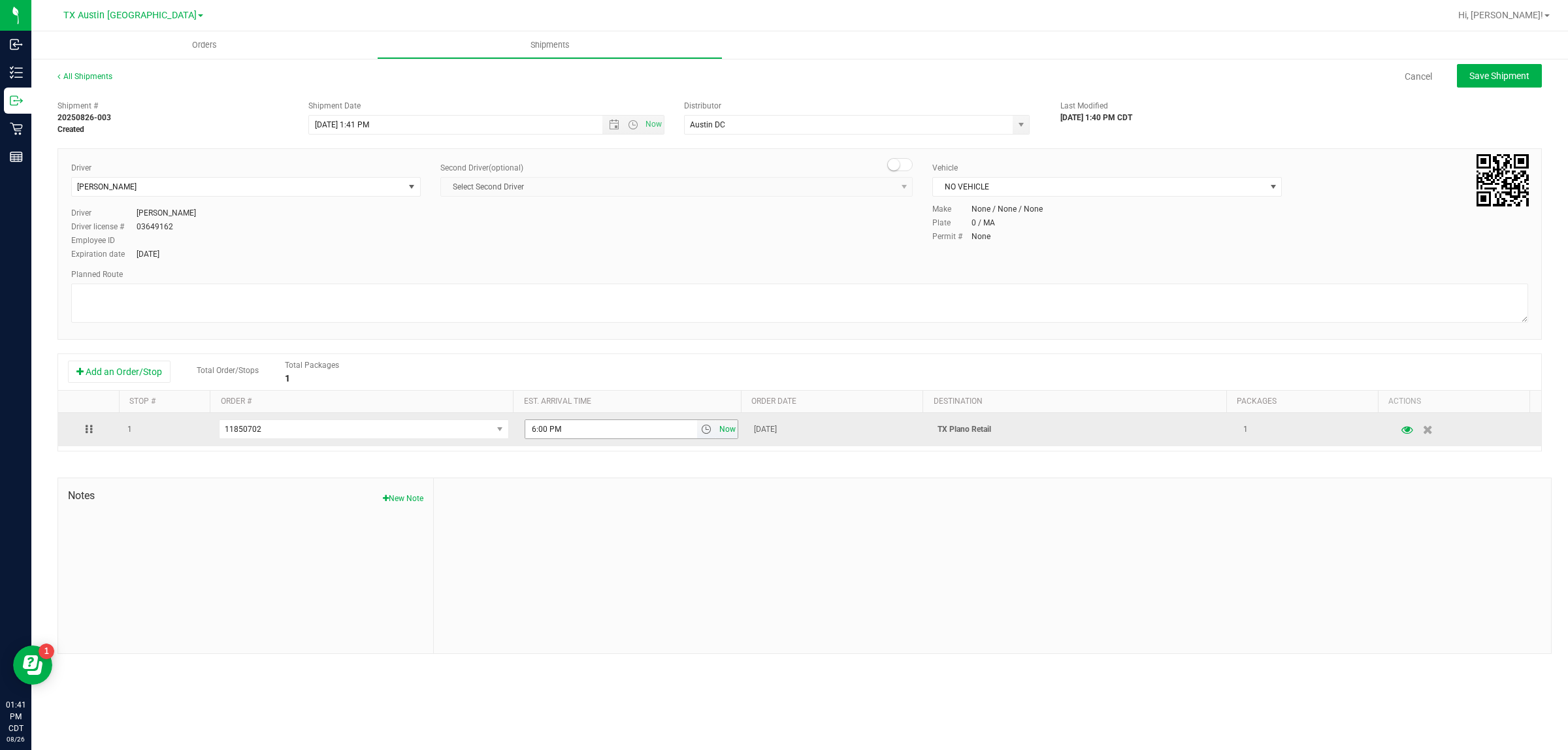
click at [722, 428] on span "Now" at bounding box center [728, 429] width 23 height 19
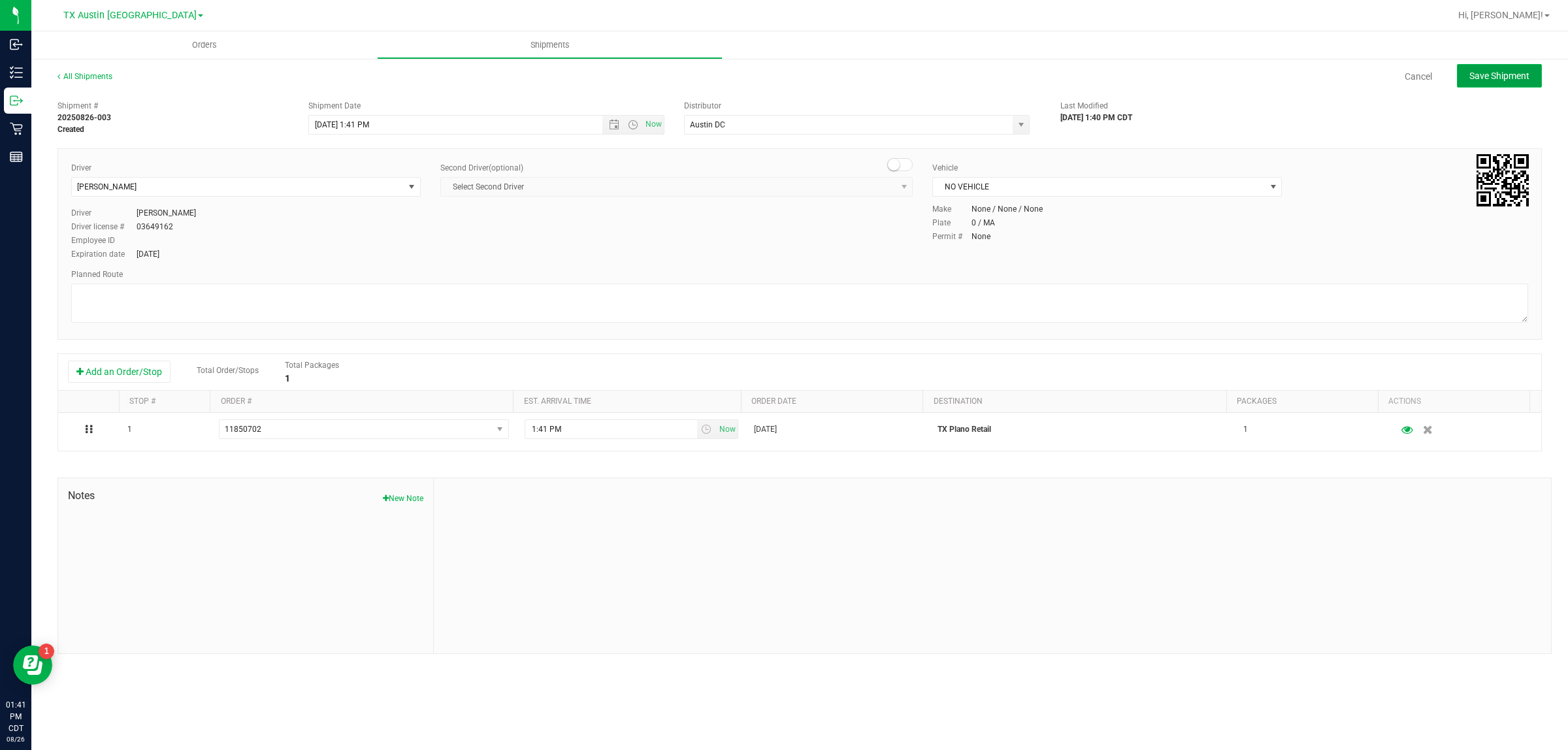
click at [778, 75] on span "Save Shipment" at bounding box center [1499, 76] width 60 height 10
type input "8/26/2025 6:41 PM"
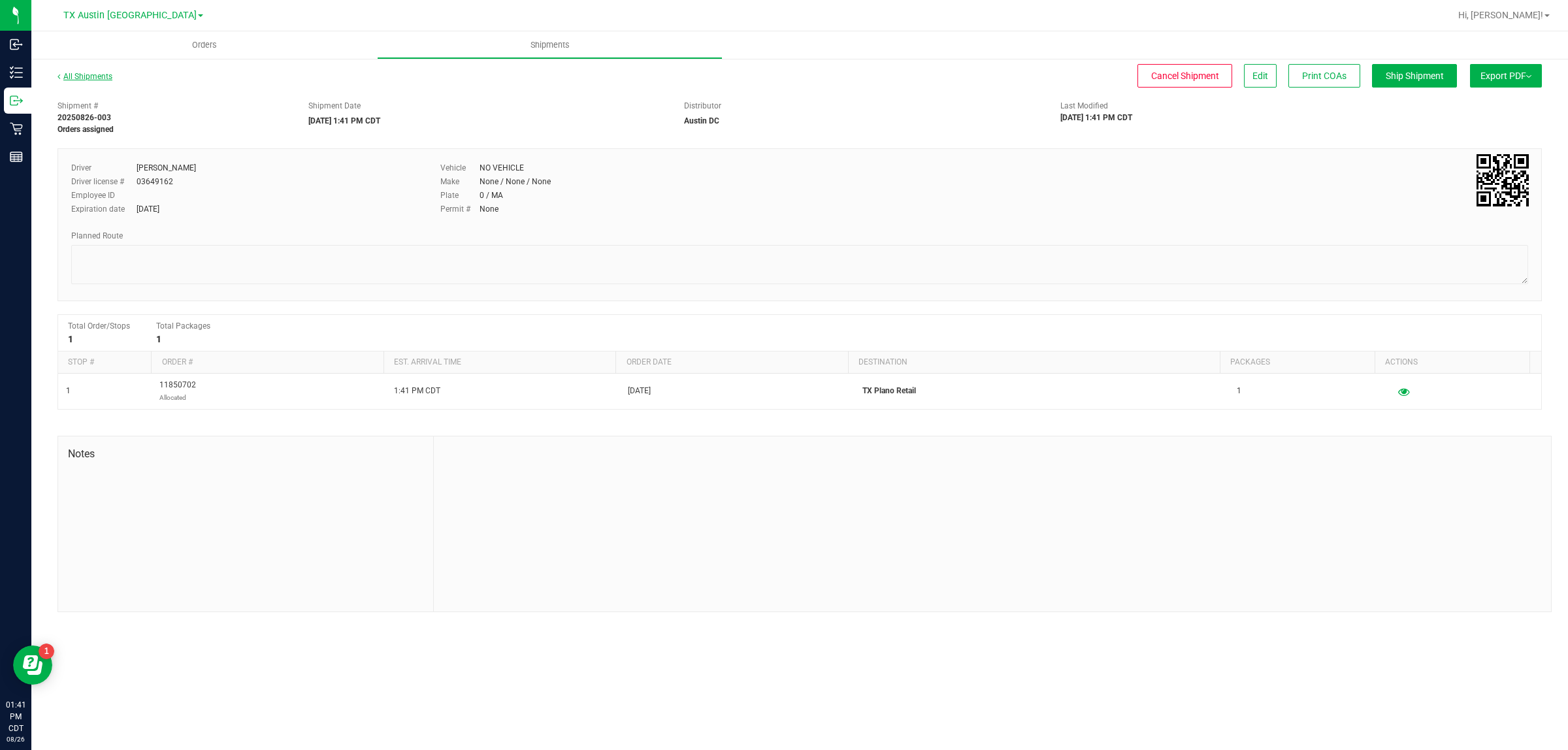
click at [97, 77] on link "All Shipments" at bounding box center [85, 76] width 55 height 9
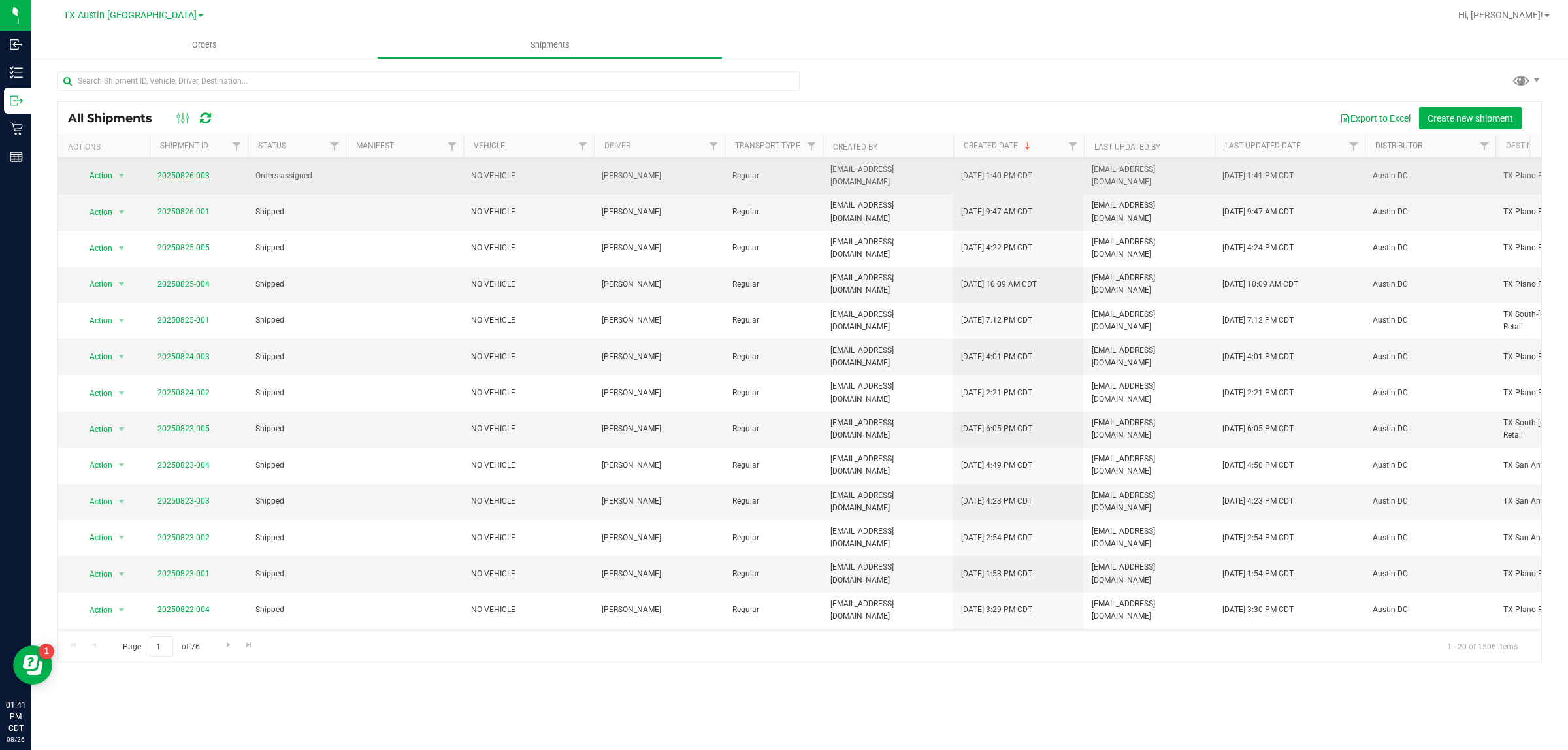
click at [183, 171] on link "20250826-003" at bounding box center [184, 176] width 52 height 9
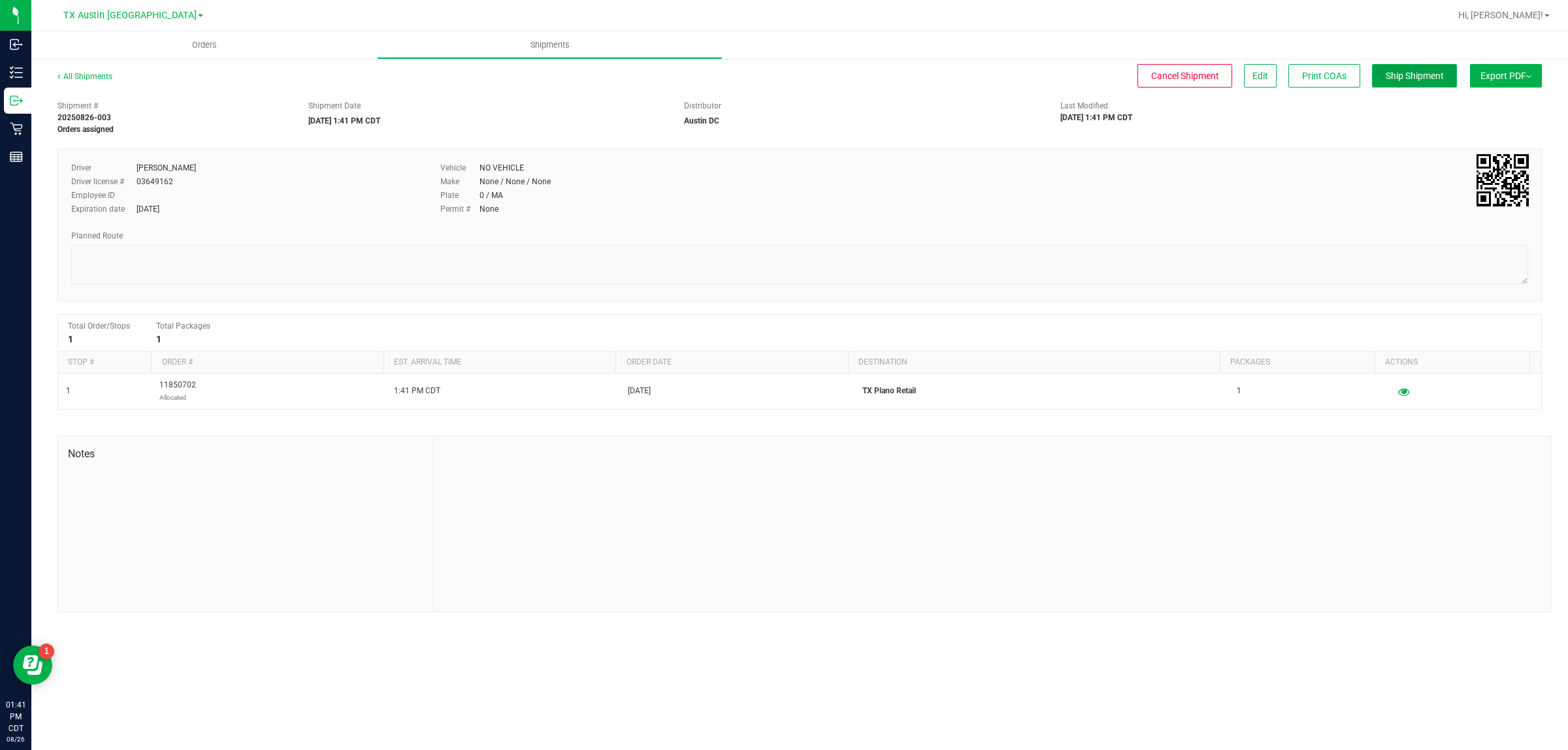
click at [778, 70] on span "Ship Shipment" at bounding box center [1415, 76] width 58 height 10
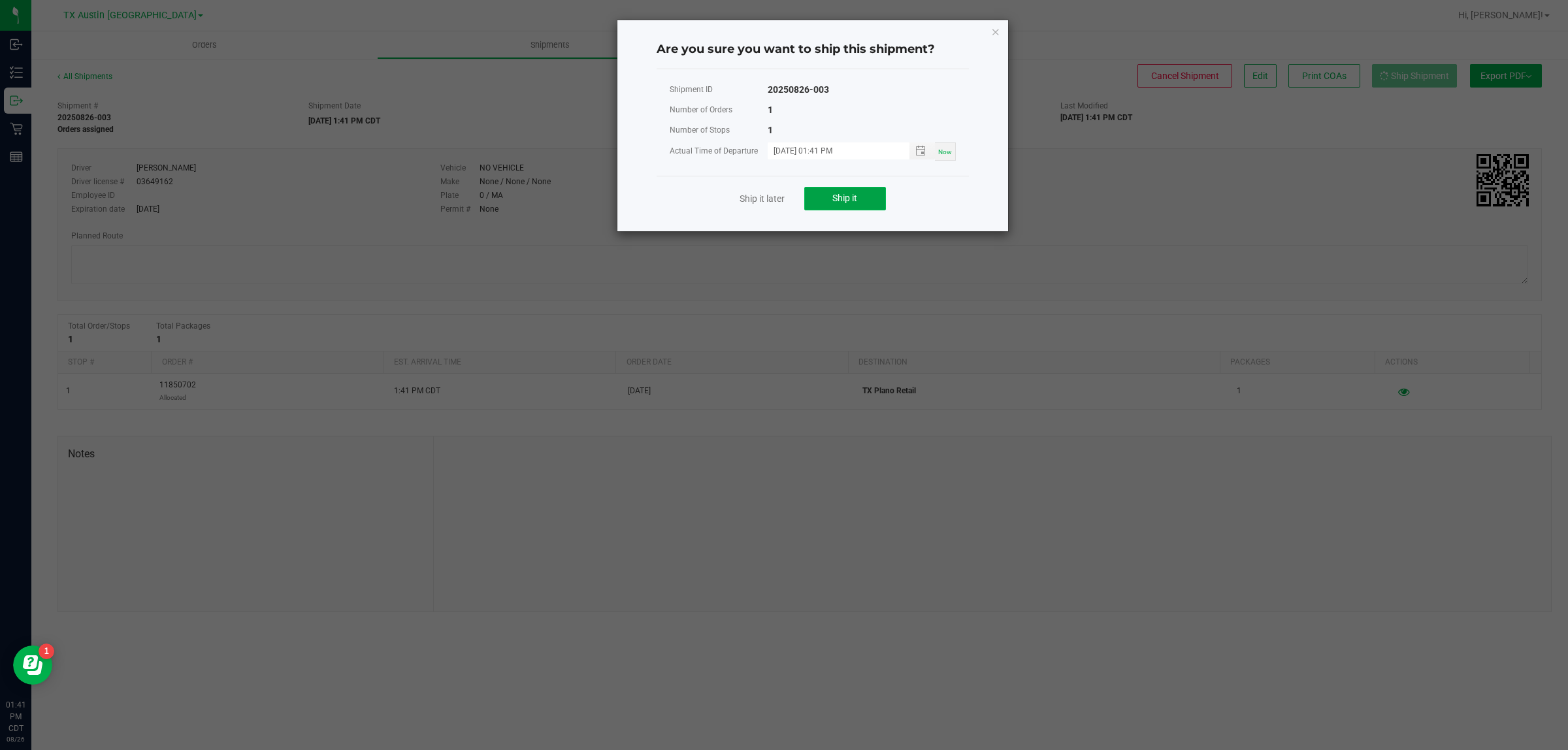
click at [778, 200] on button "Ship it" at bounding box center [845, 198] width 81 height 23
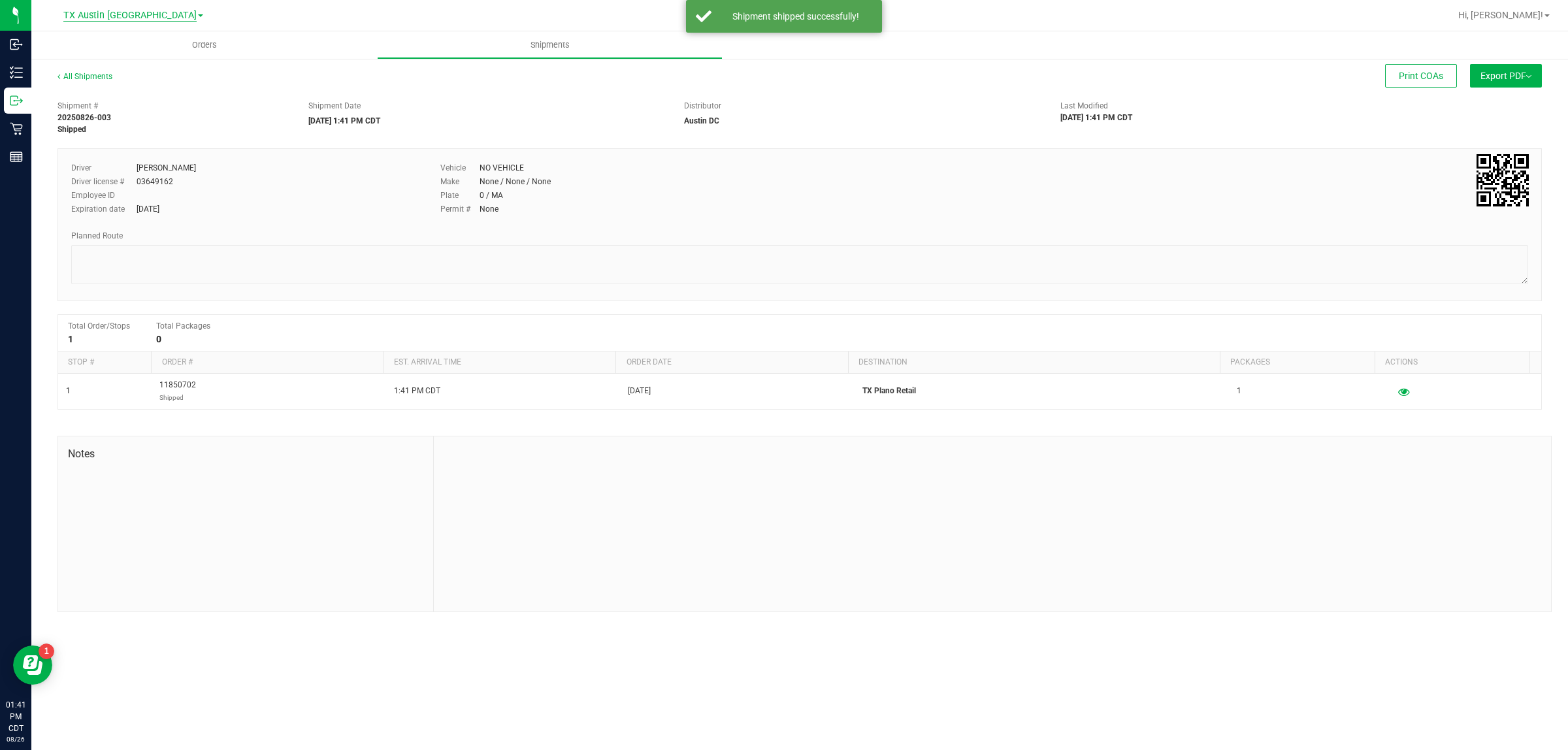
click at [122, 13] on span "TX Austin [GEOGRAPHIC_DATA]" at bounding box center [129, 15] width 133 height 12
click at [116, 59] on link "TX Plano Retail" at bounding box center [133, 64] width 191 height 17
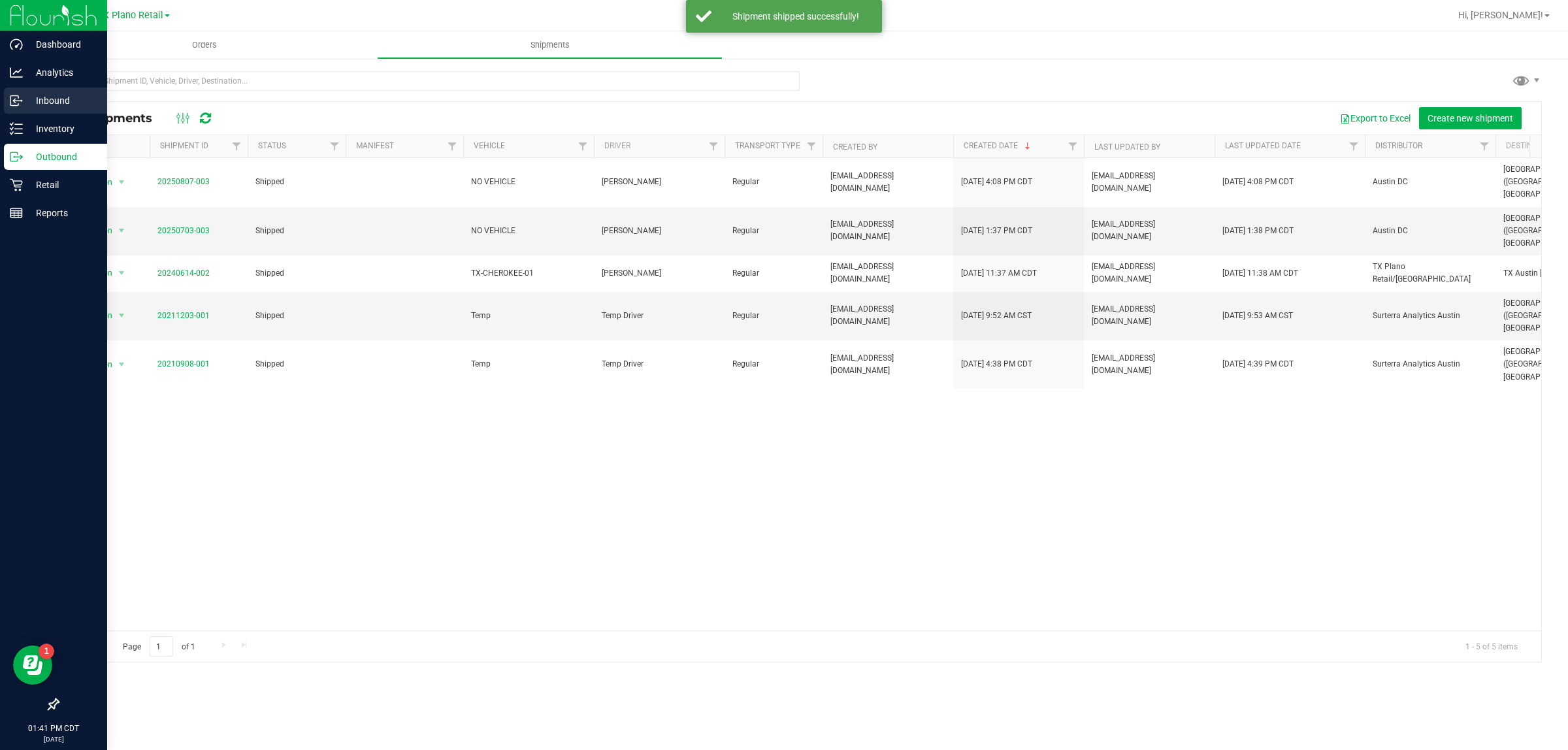
click at [44, 100] on p "Inbound" at bounding box center [62, 101] width 78 height 16
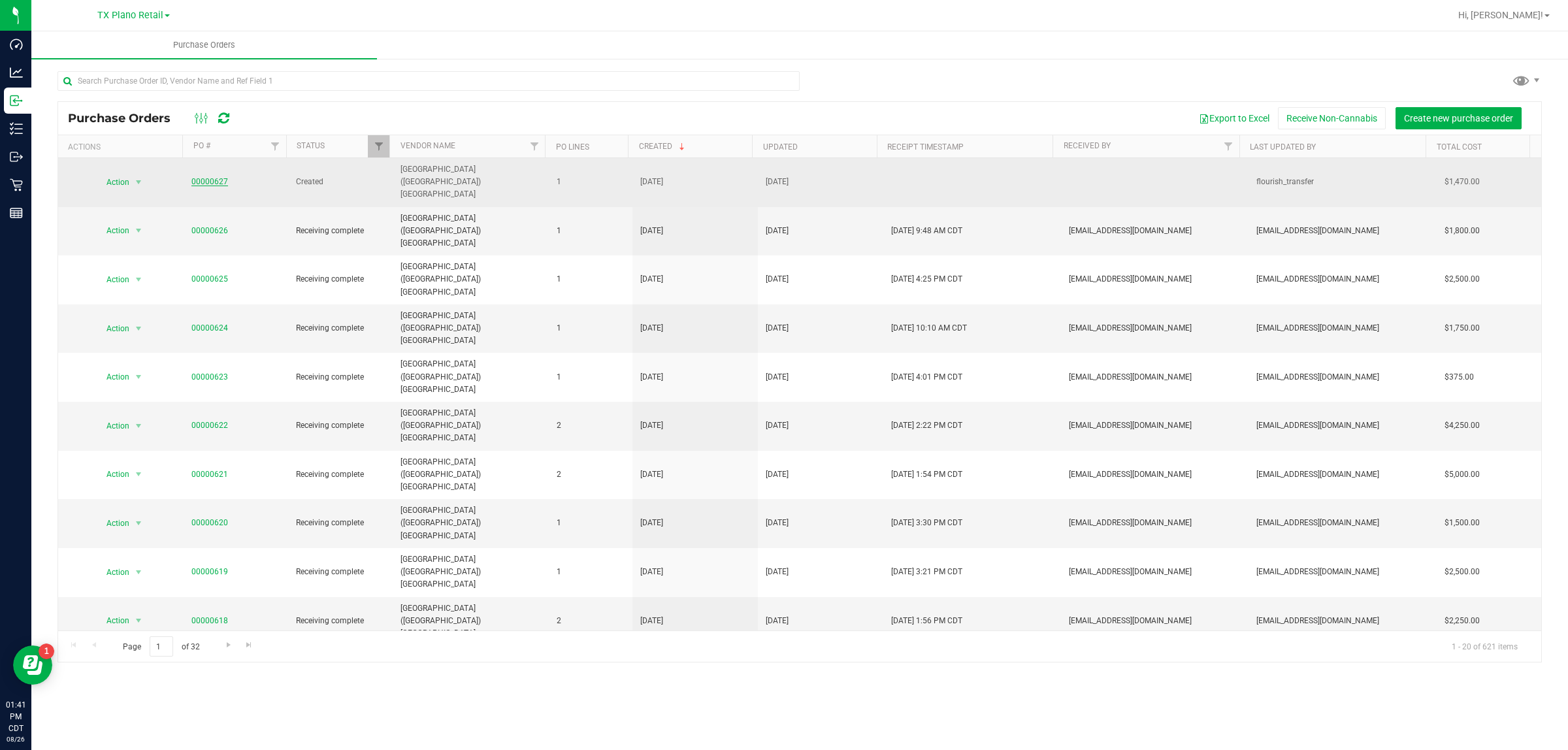
click at [198, 177] on link "00000627" at bounding box center [210, 182] width 36 height 9
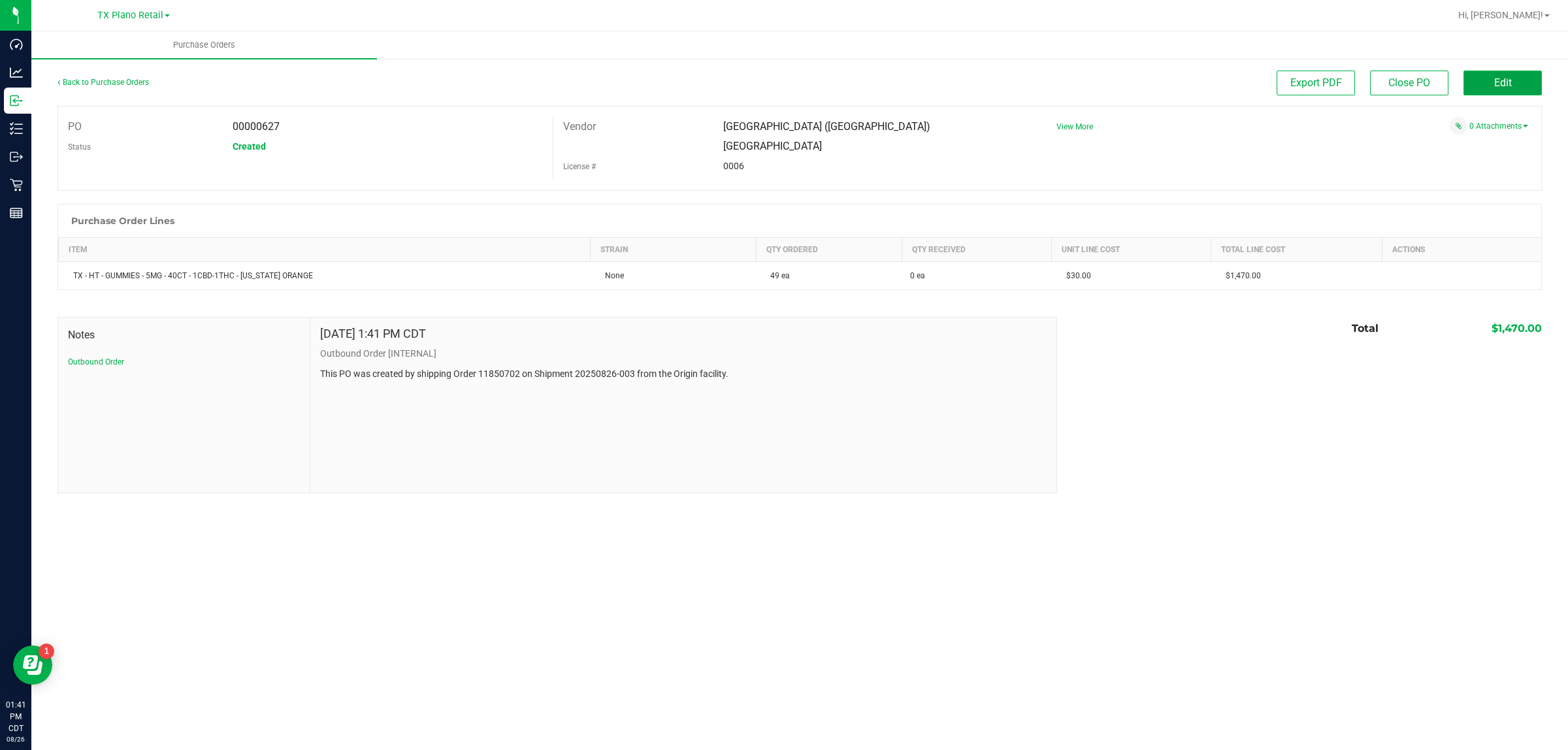
click at [778, 73] on button "Edit" at bounding box center [1503, 83] width 78 height 25
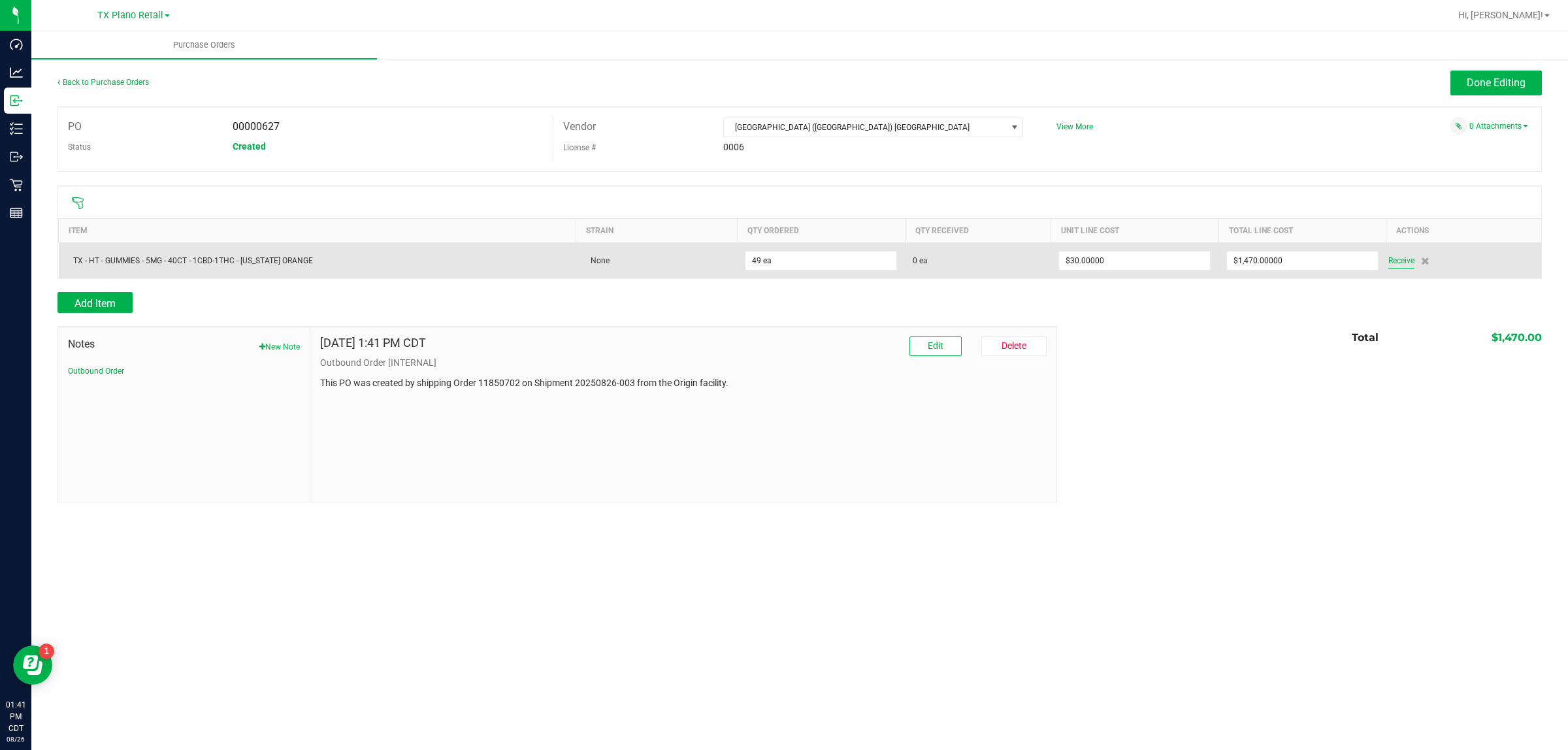
click at [778, 258] on span "Receive" at bounding box center [1401, 261] width 26 height 16
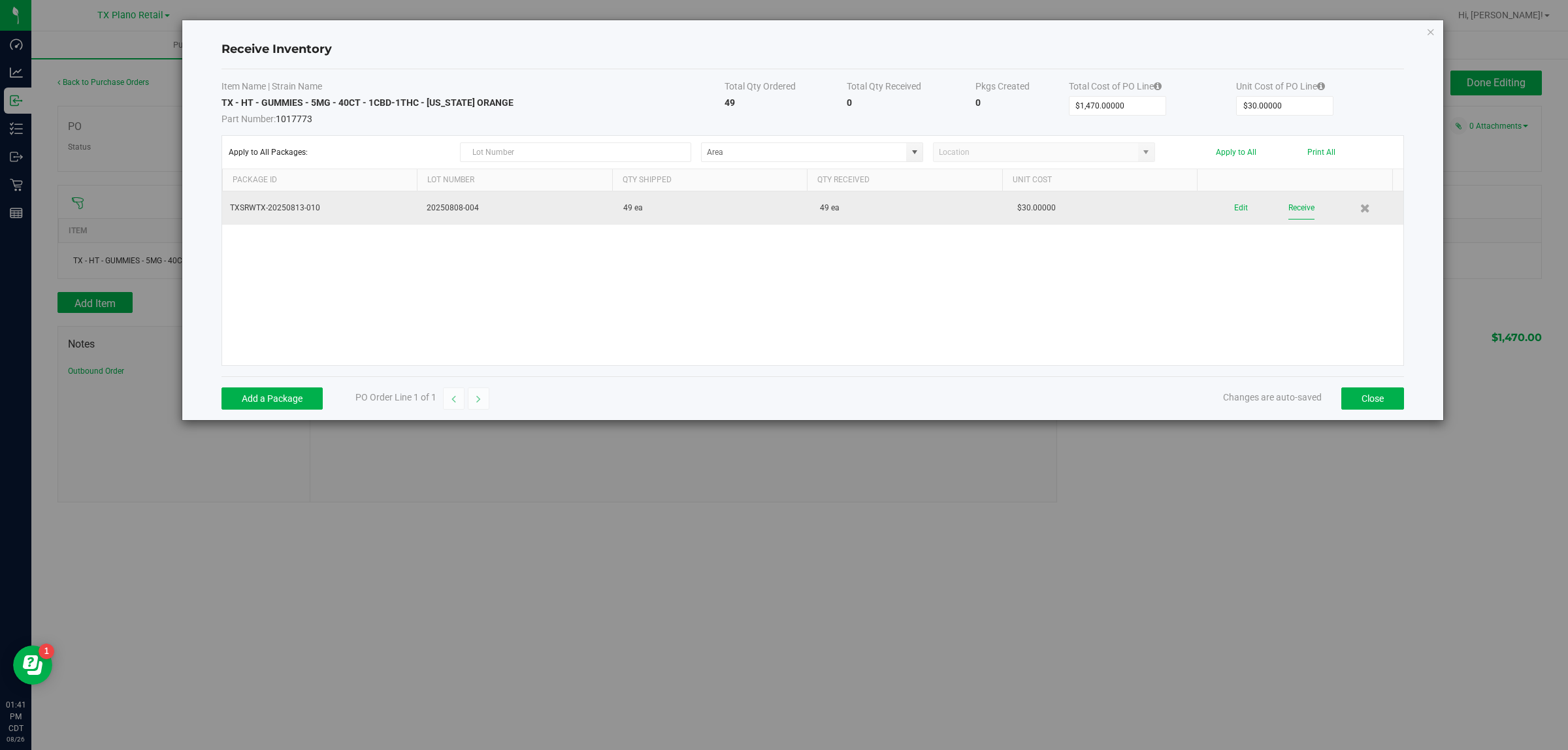
click at [778, 198] on button "Receive" at bounding box center [1301, 208] width 26 height 23
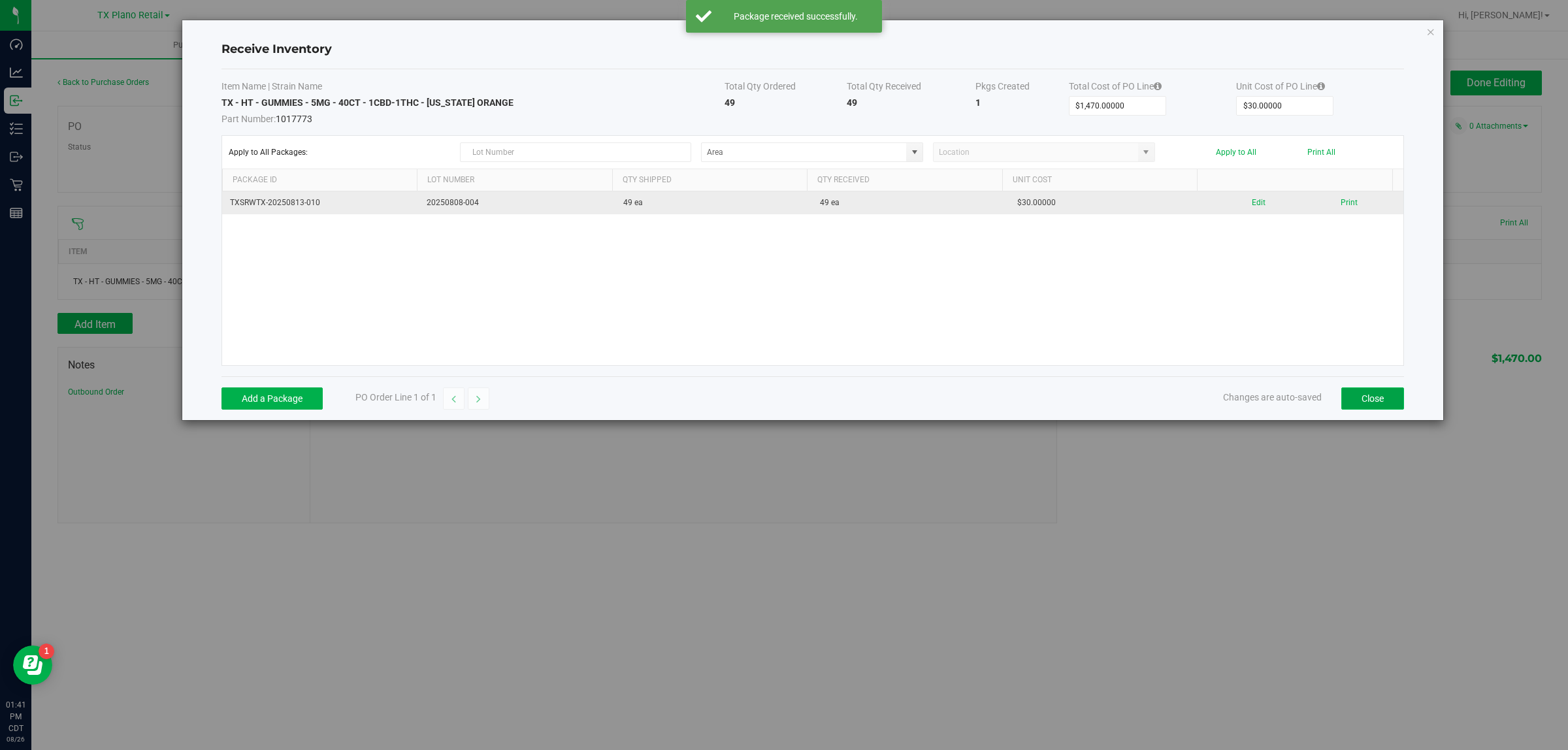
click at [778, 406] on button "Close" at bounding box center [1373, 398] width 62 height 23
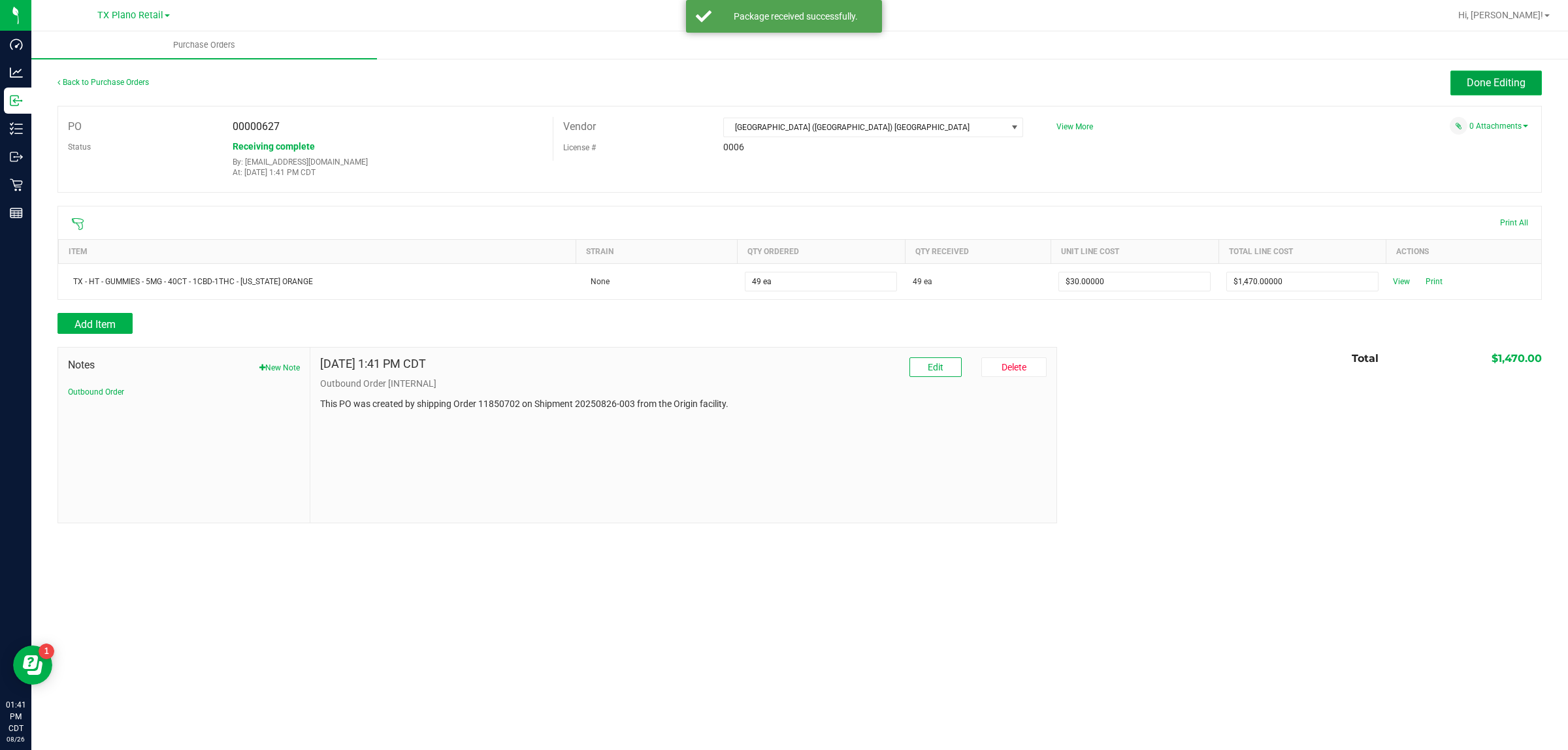
click at [778, 82] on span "Done Editing" at bounding box center [1495, 82] width 59 height 12
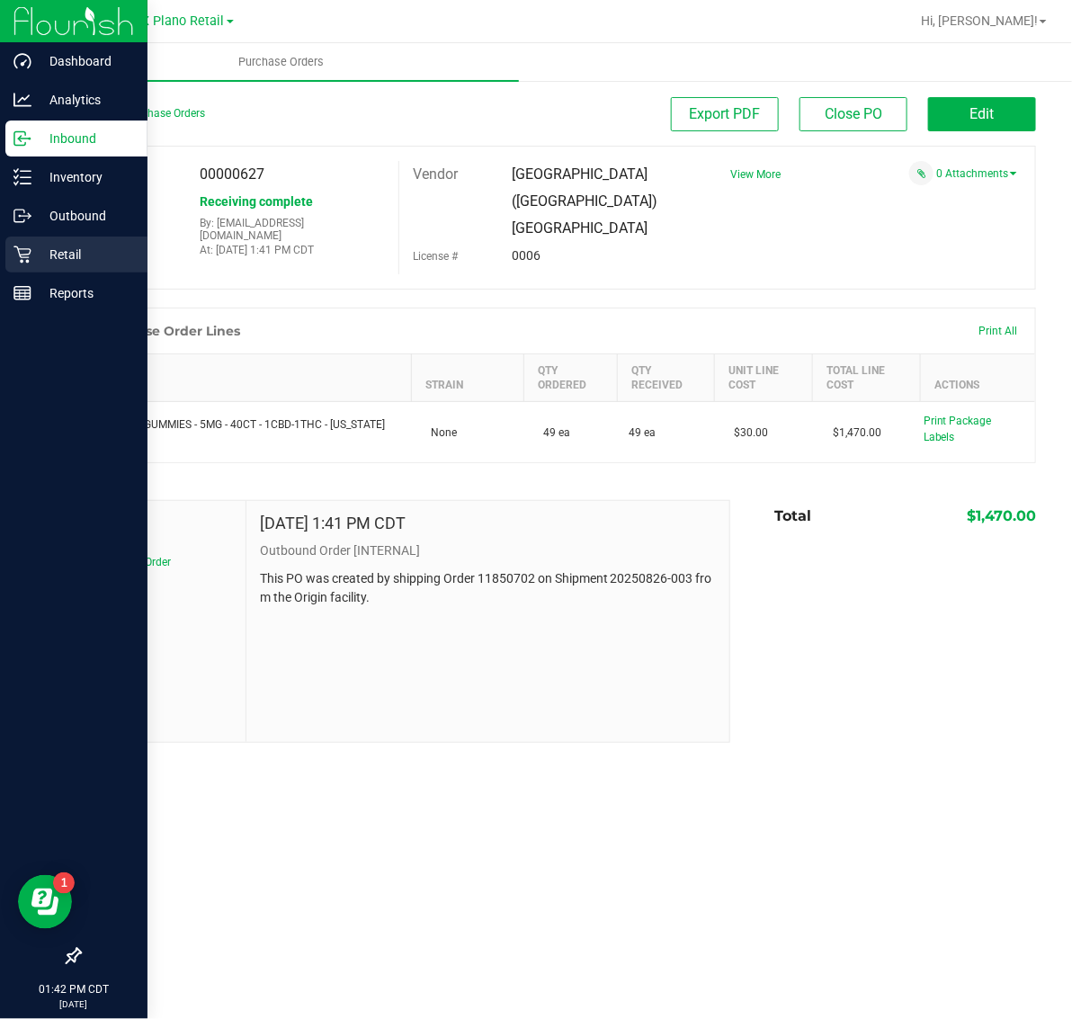
click at [57, 259] on p "Retail" at bounding box center [85, 255] width 108 height 22
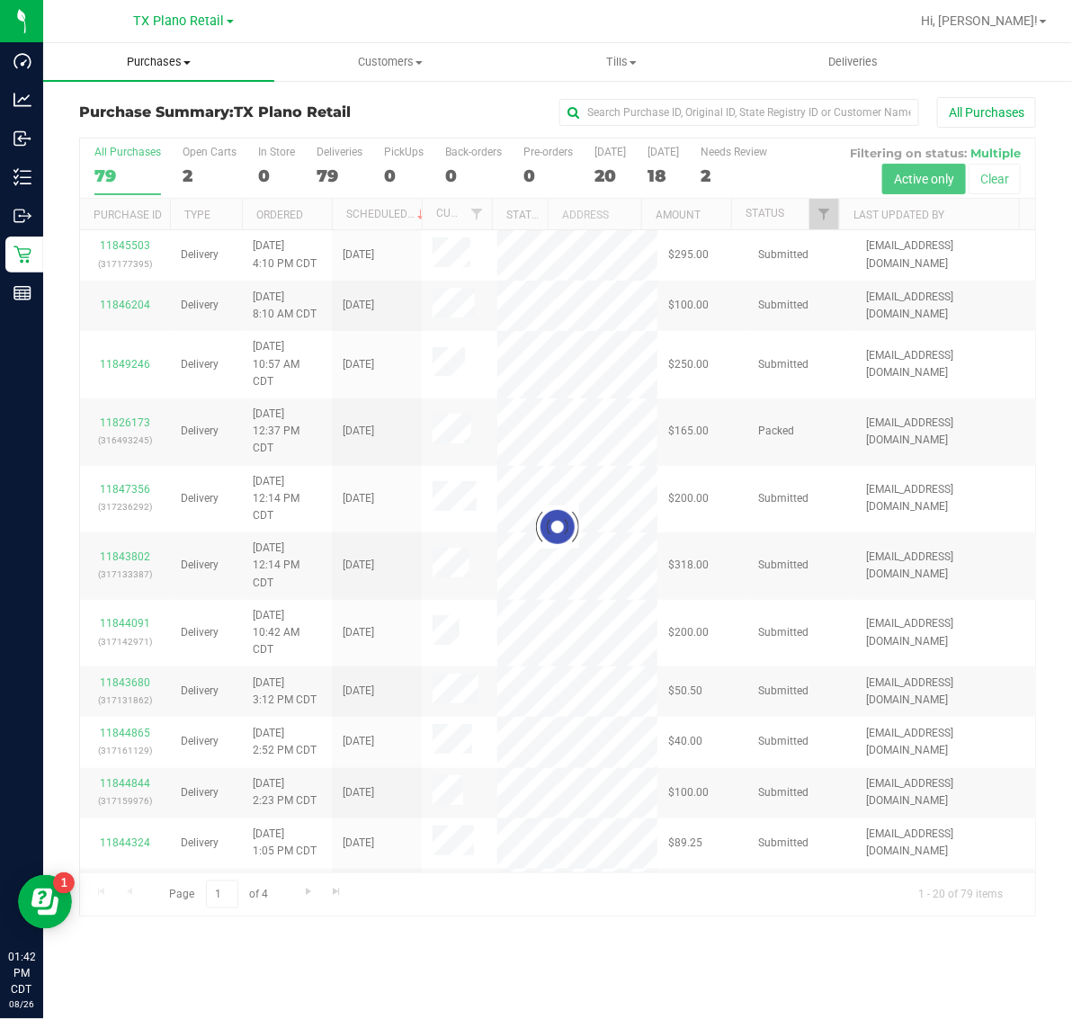
click at [159, 59] on span "Purchases" at bounding box center [158, 62] width 231 height 16
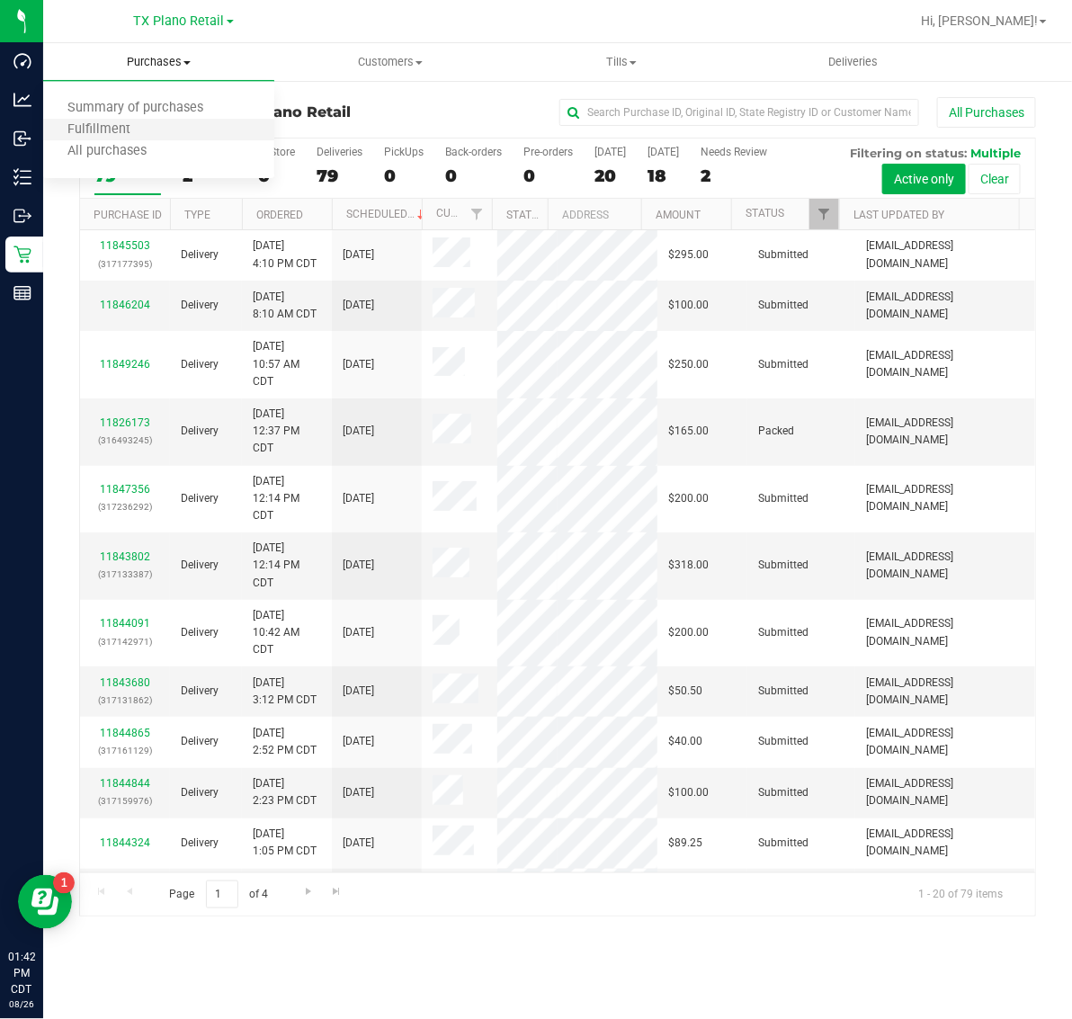
click at [155, 138] on li "Fulfillment" at bounding box center [158, 131] width 231 height 22
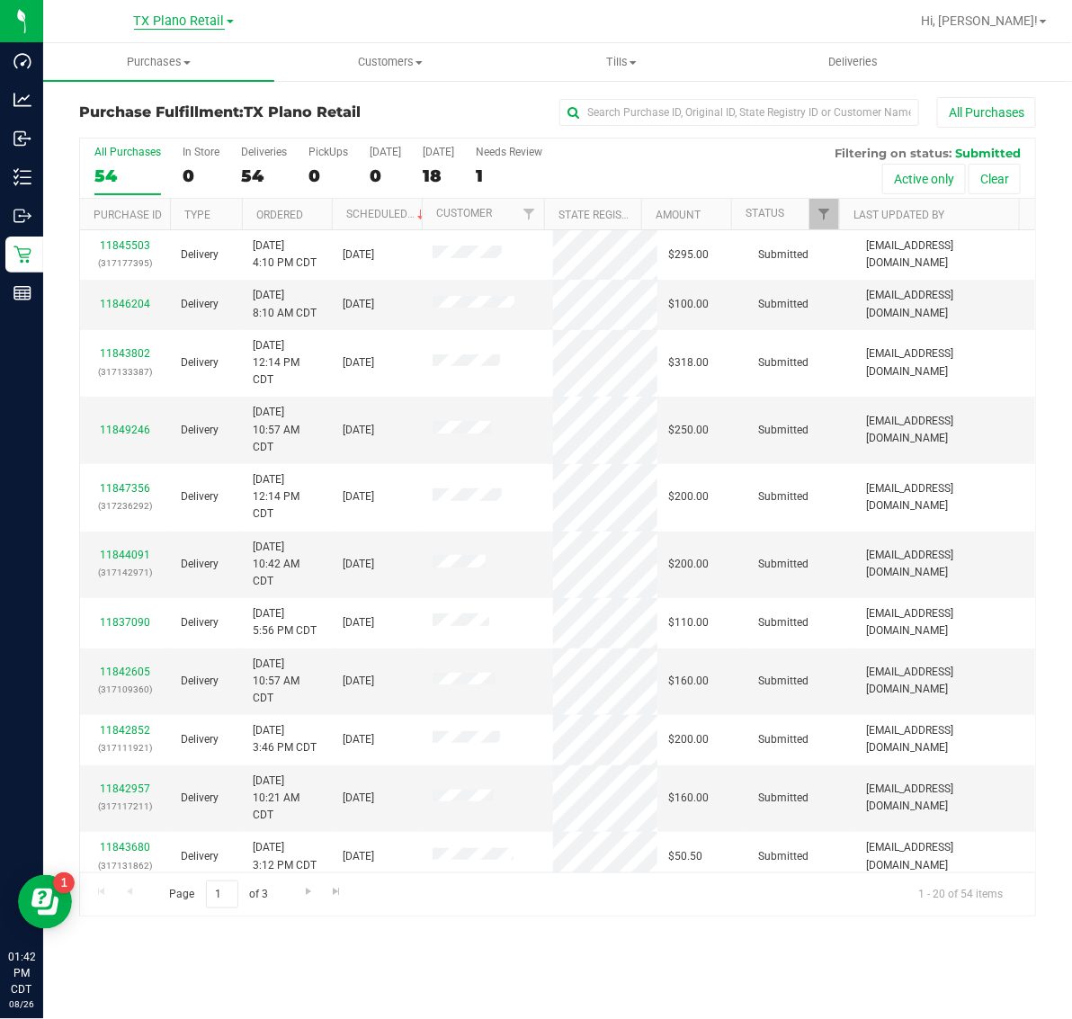
click at [182, 29] on span "TX Plano Retail" at bounding box center [179, 21] width 91 height 16
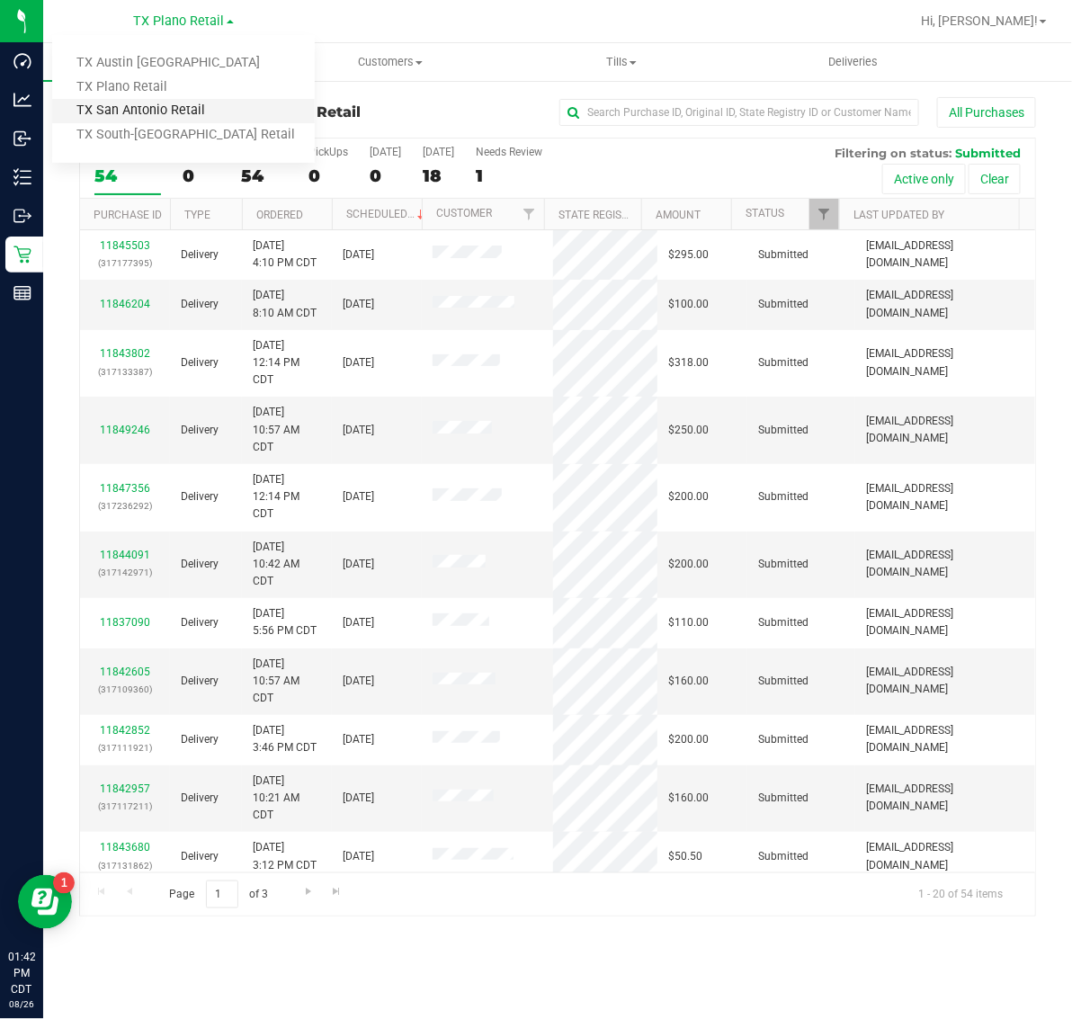
click at [166, 111] on link "TX San Antonio Retail" at bounding box center [183, 111] width 263 height 24
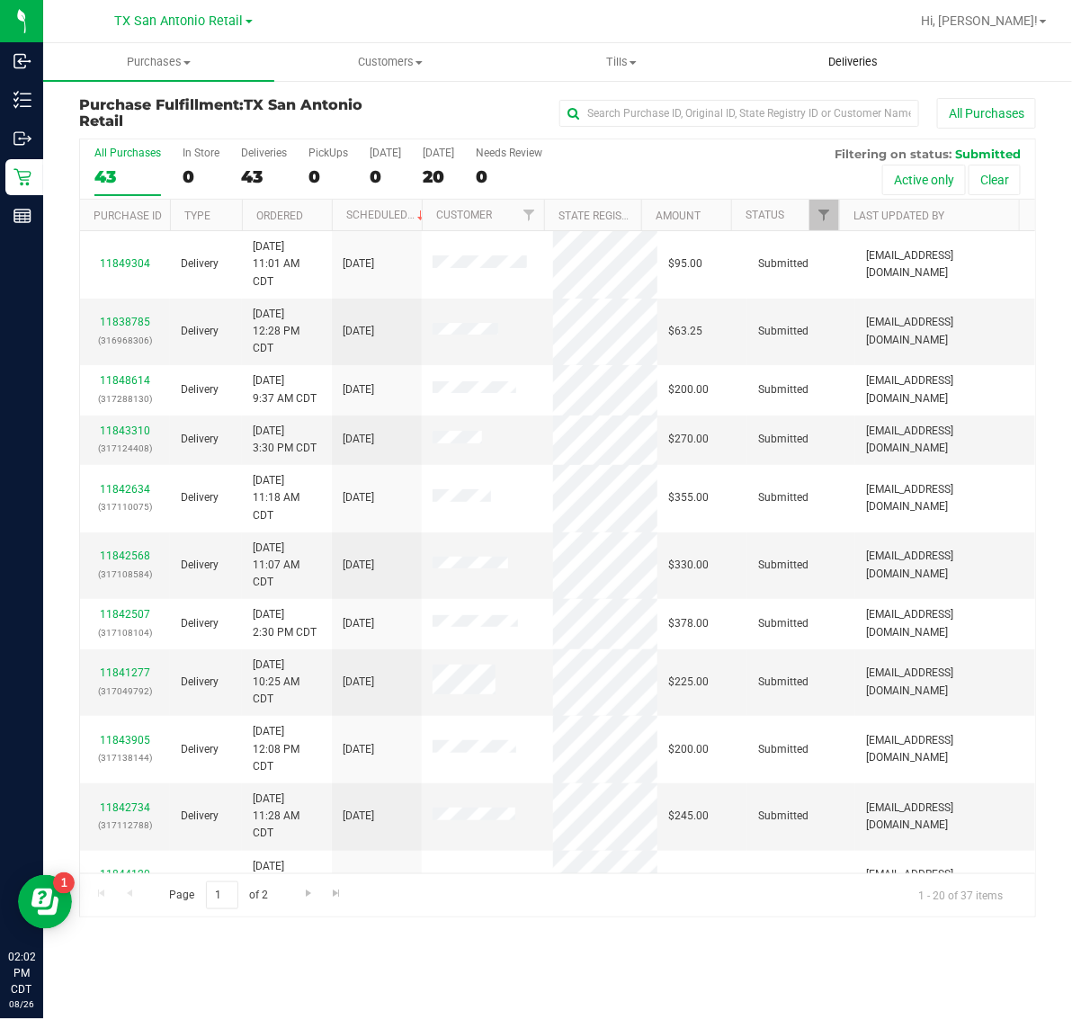
click at [848, 54] on span "Deliveries" at bounding box center [853, 62] width 98 height 16
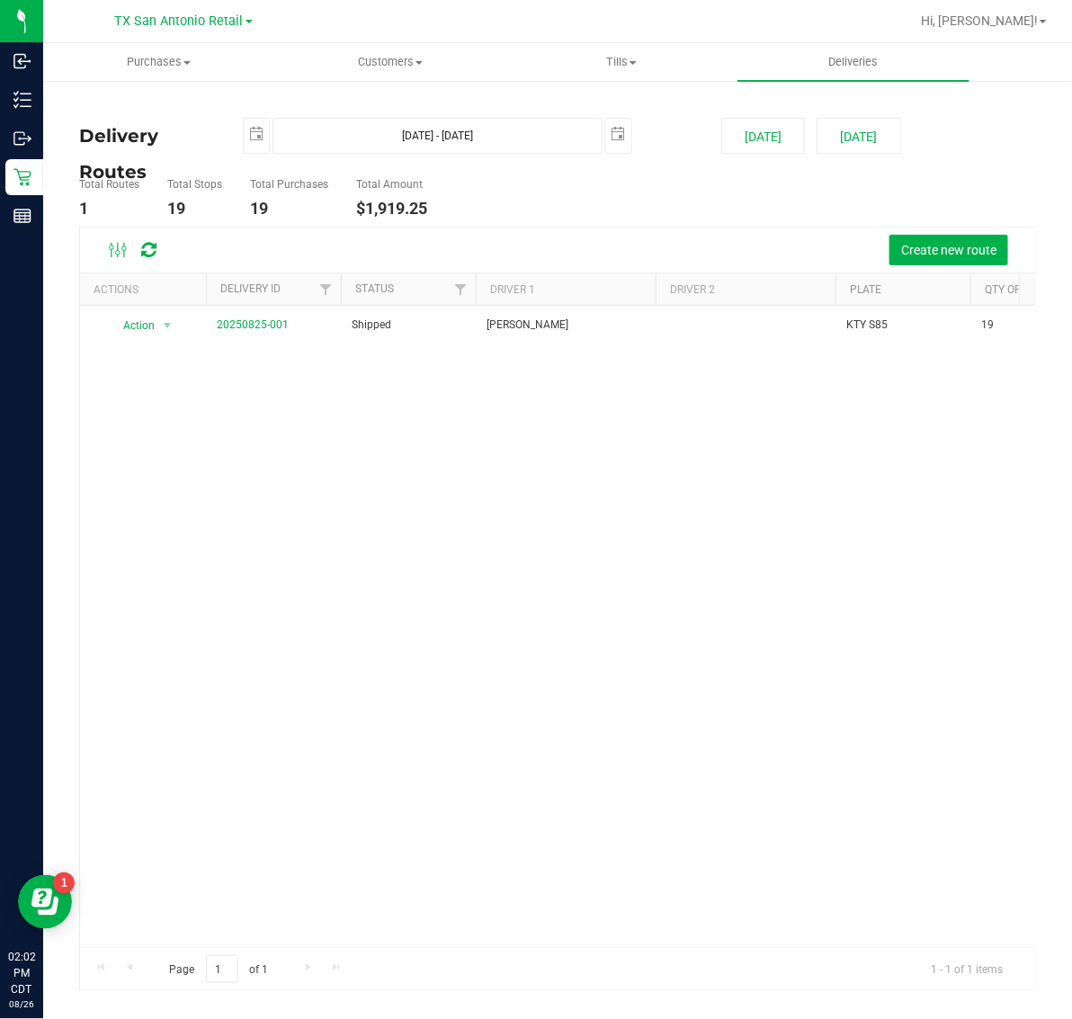
click at [201, 29] on div "TX San Antonio Retail TX Austin DC TX Plano Retail TX San Antonio Retail TX Sou…" at bounding box center [184, 21] width 138 height 22
click at [201, 21] on span "TX San Antonio Retail" at bounding box center [179, 21] width 129 height 16
click at [173, 63] on link "TX Austin [GEOGRAPHIC_DATA]" at bounding box center [183, 63] width 263 height 24
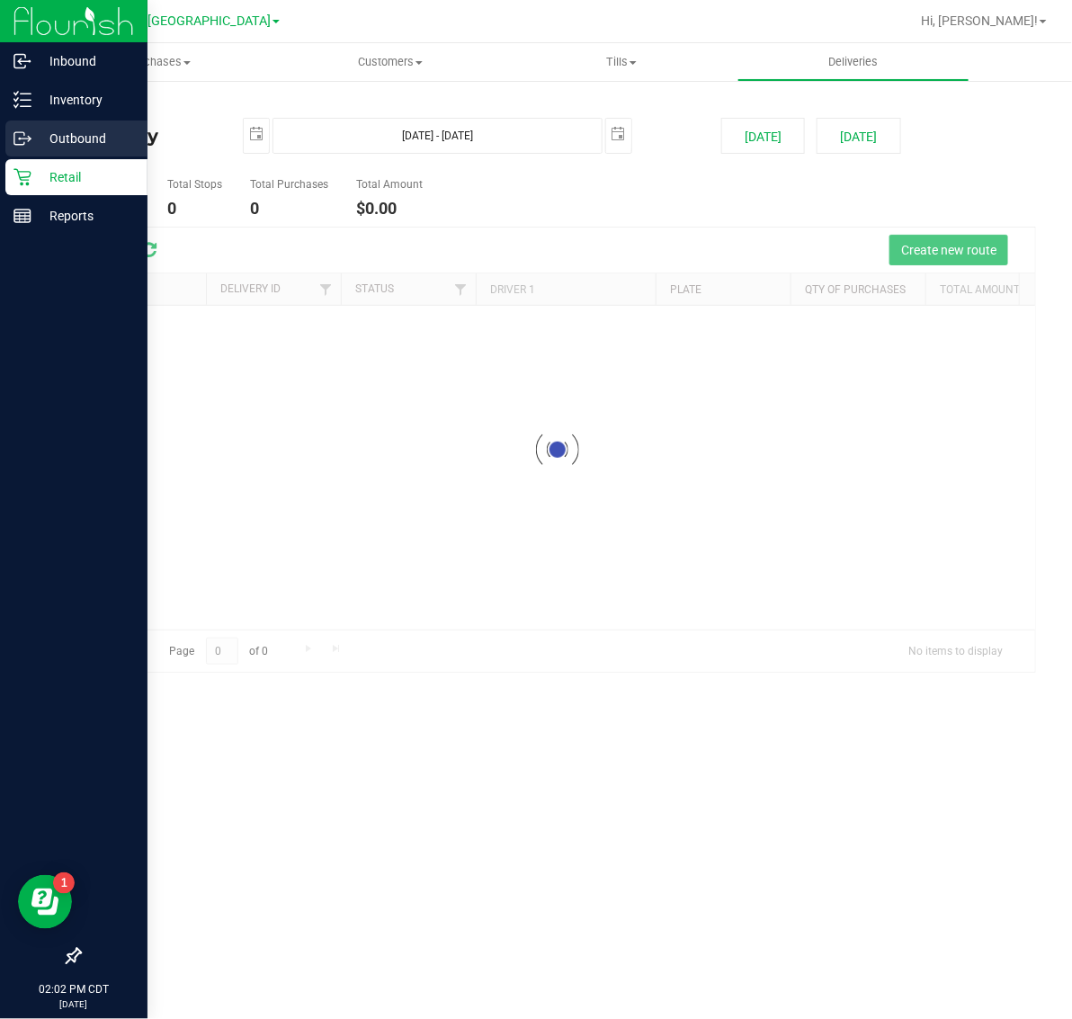
click at [65, 130] on p "Outbound" at bounding box center [85, 139] width 108 height 22
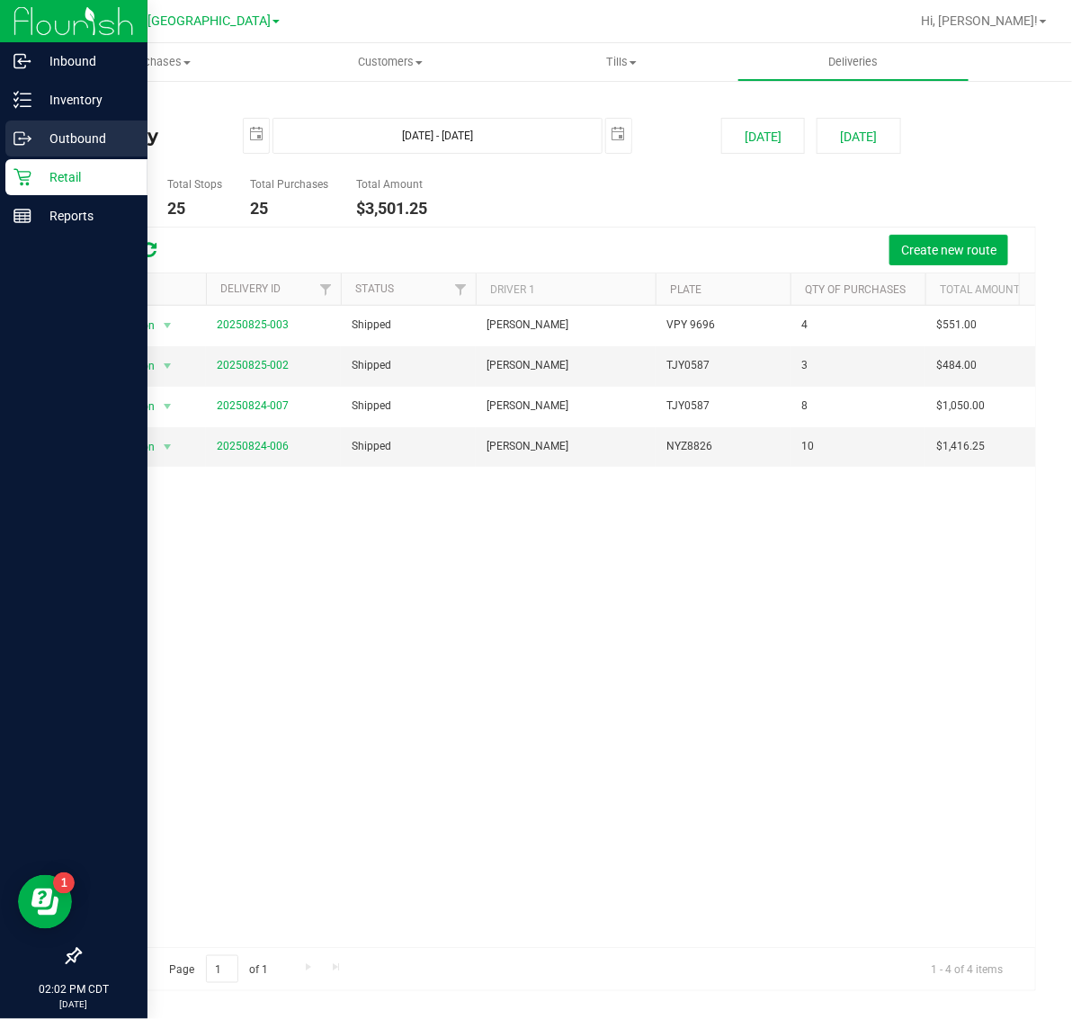
click at [94, 148] on p "Outbound" at bounding box center [85, 139] width 108 height 22
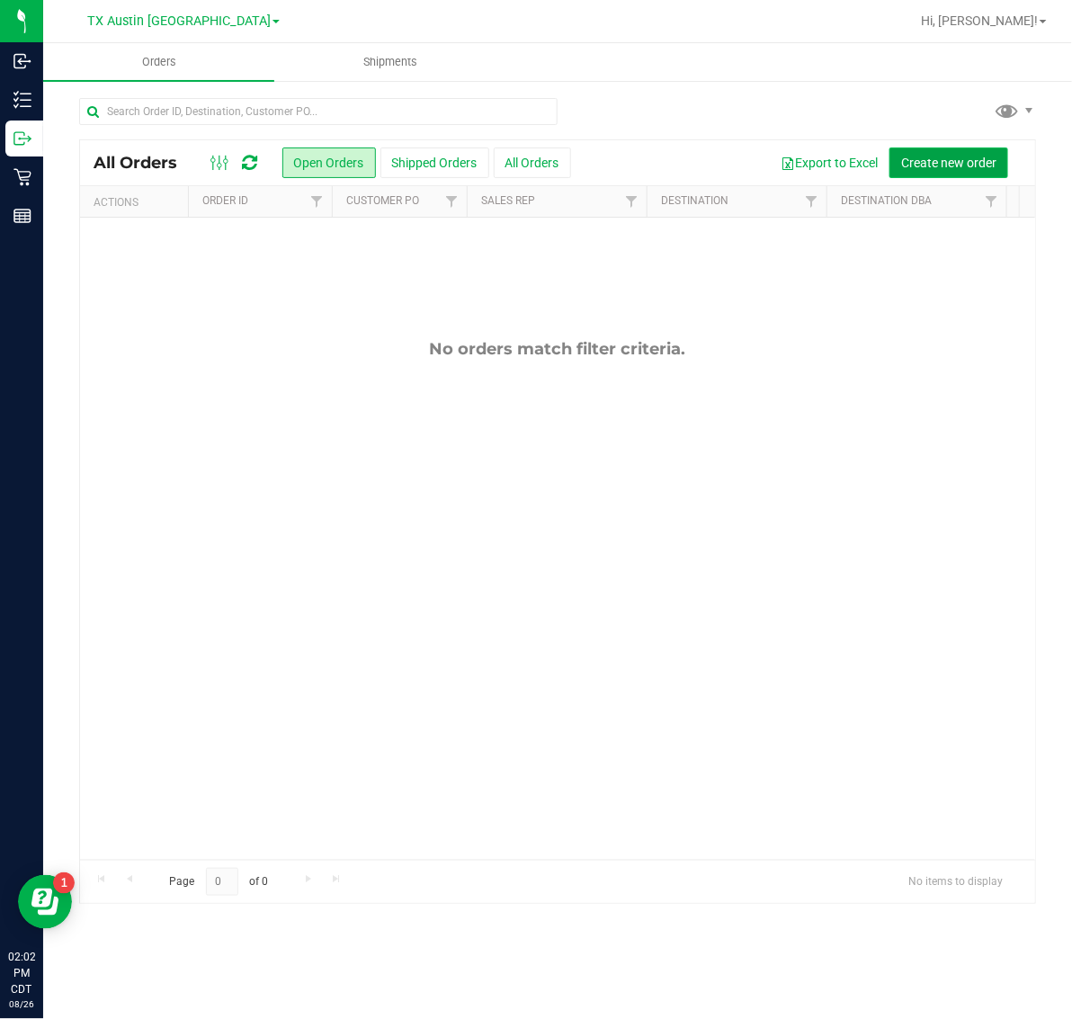
click at [924, 156] on span "Create new order" at bounding box center [948, 163] width 95 height 14
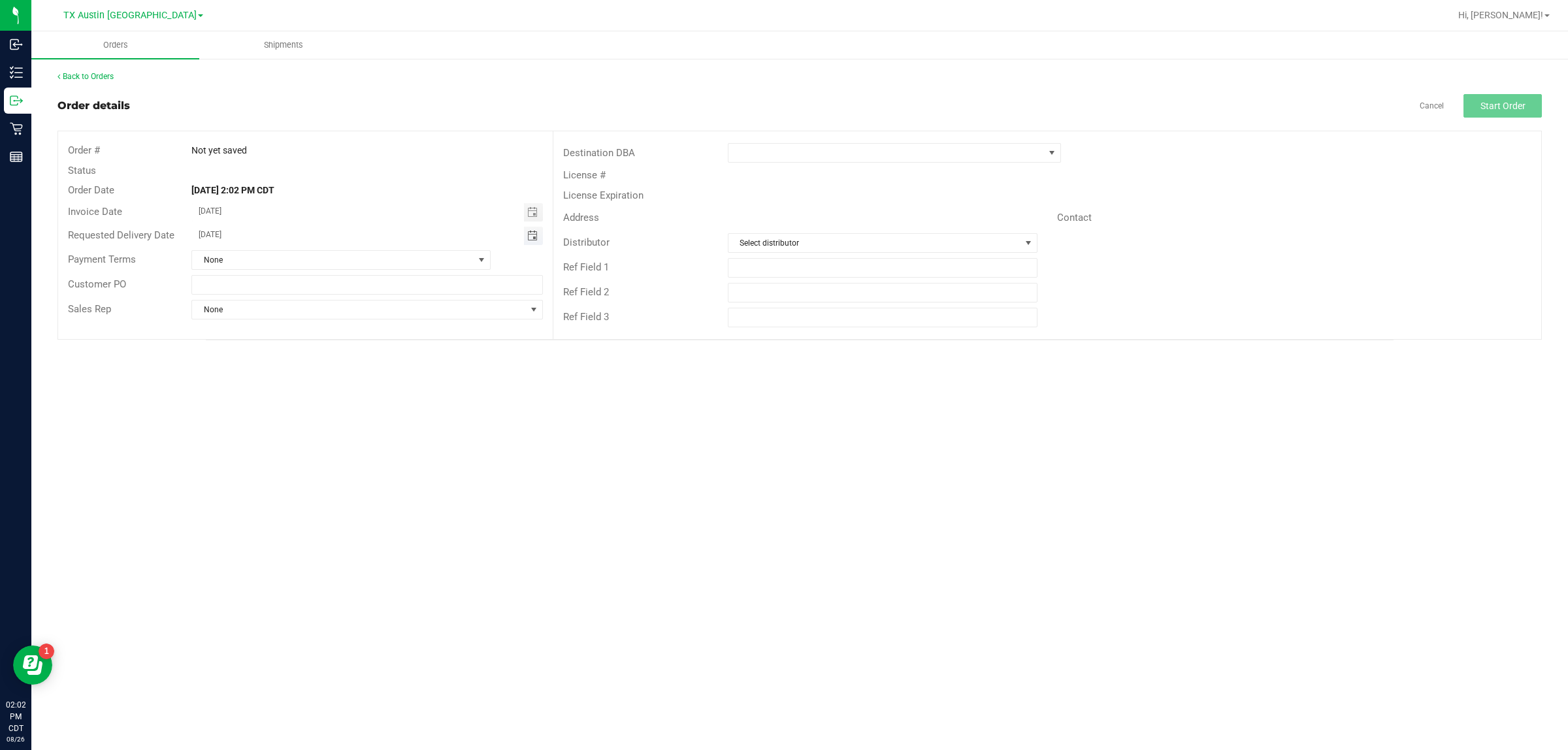
click at [536, 237] on span "Toggle calendar" at bounding box center [532, 236] width 10 height 10
click at [348, 253] on span "[DATE]" at bounding box center [360, 259] width 29 height 17
type input "[DATE]"
click at [778, 158] on span at bounding box center [886, 152] width 315 height 18
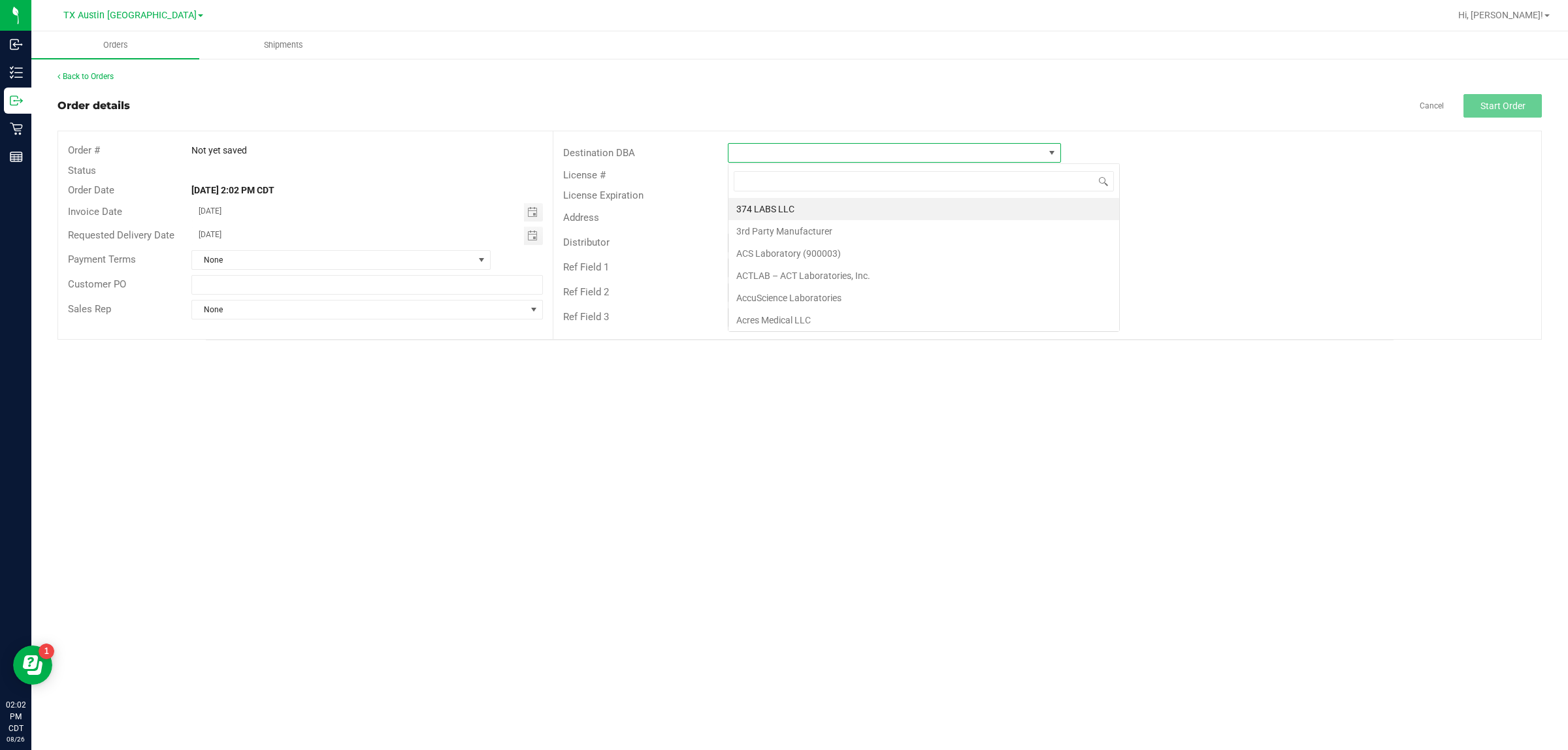
scroll to position [20, 333]
type input "tx"
click at [778, 229] on li "TX San Antonio Retail" at bounding box center [894, 231] width 332 height 23
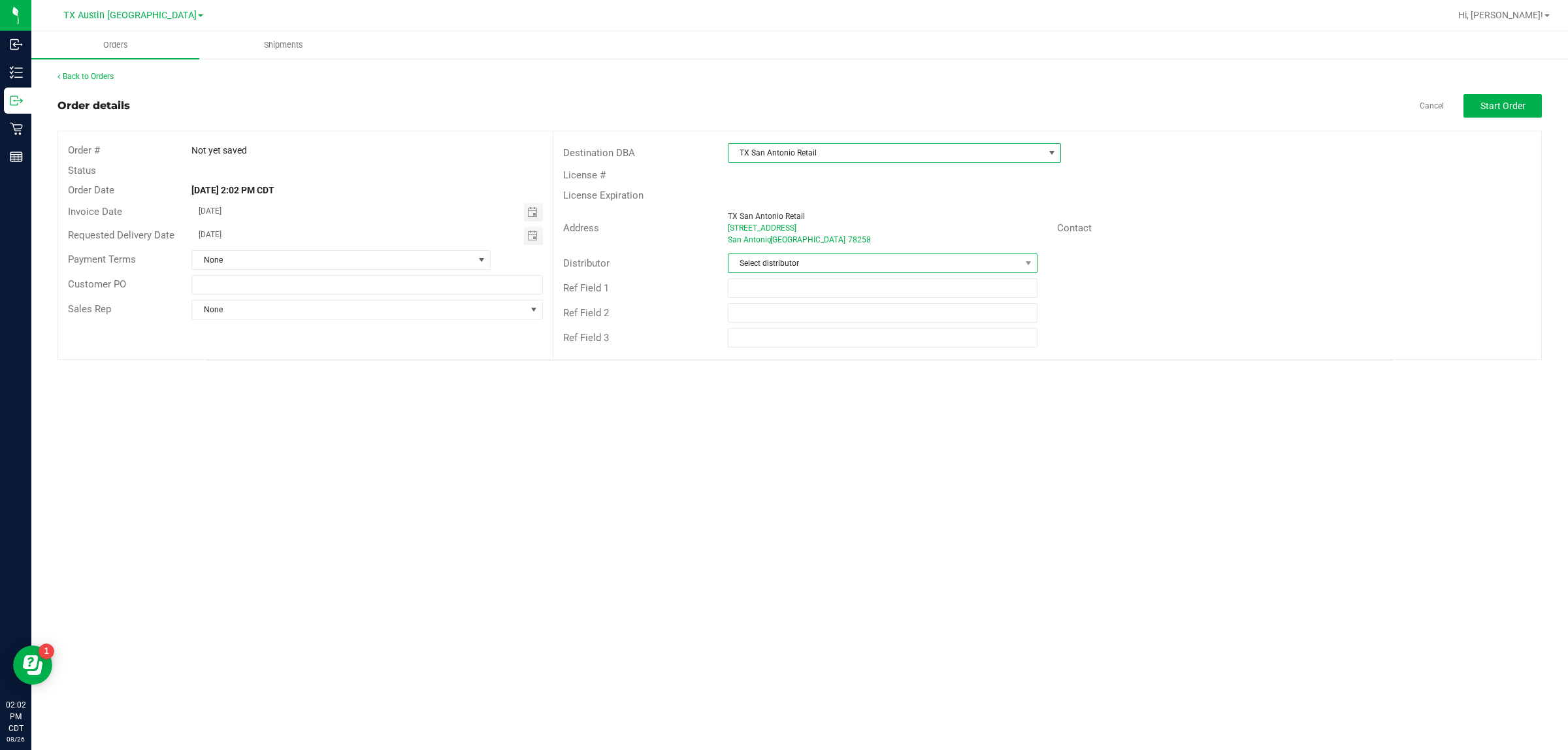
click at [778, 258] on span "Select distributor" at bounding box center [874, 263] width 292 height 18
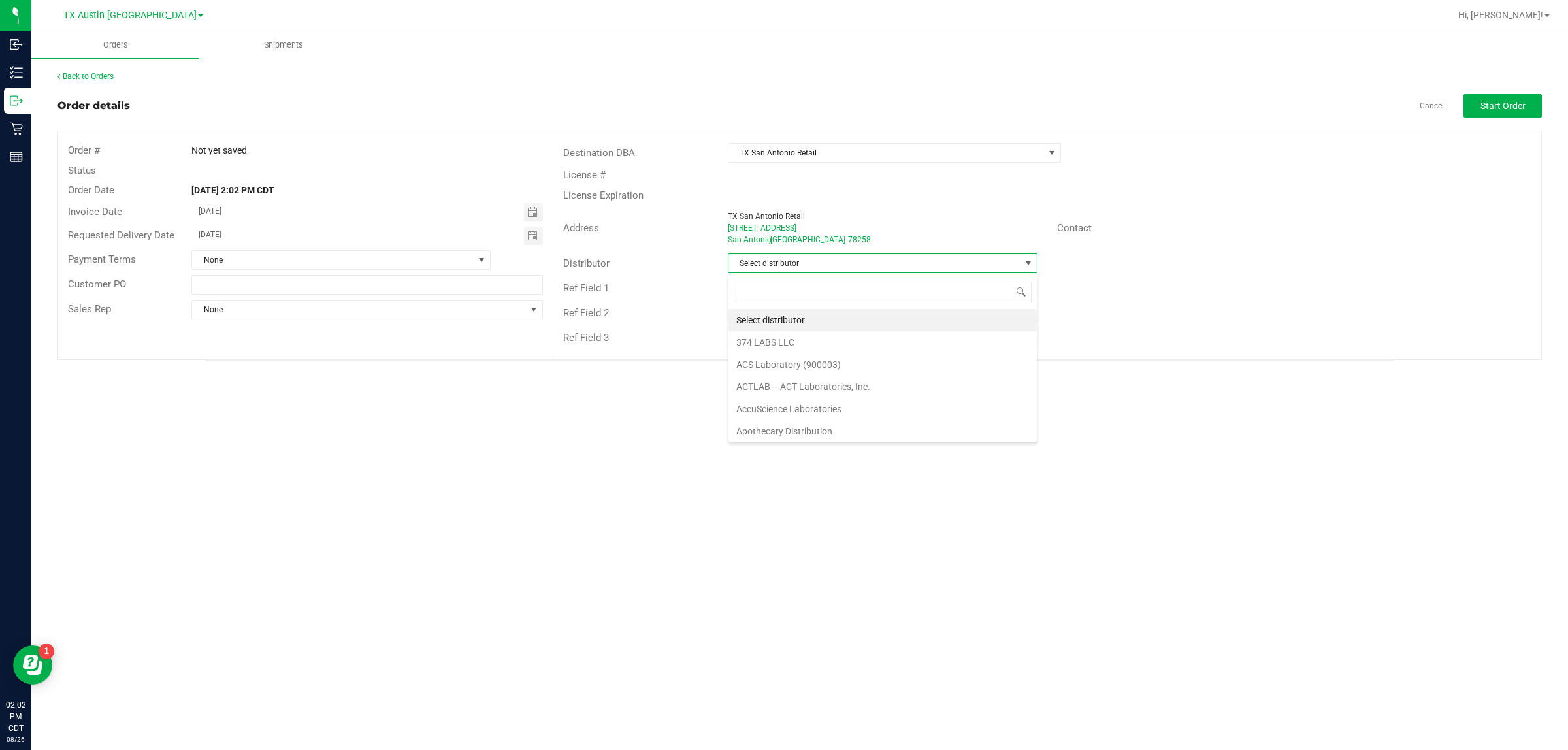
scroll to position [20, 309]
type input "aus"
click at [778, 318] on li "Austin DC" at bounding box center [882, 319] width 309 height 23
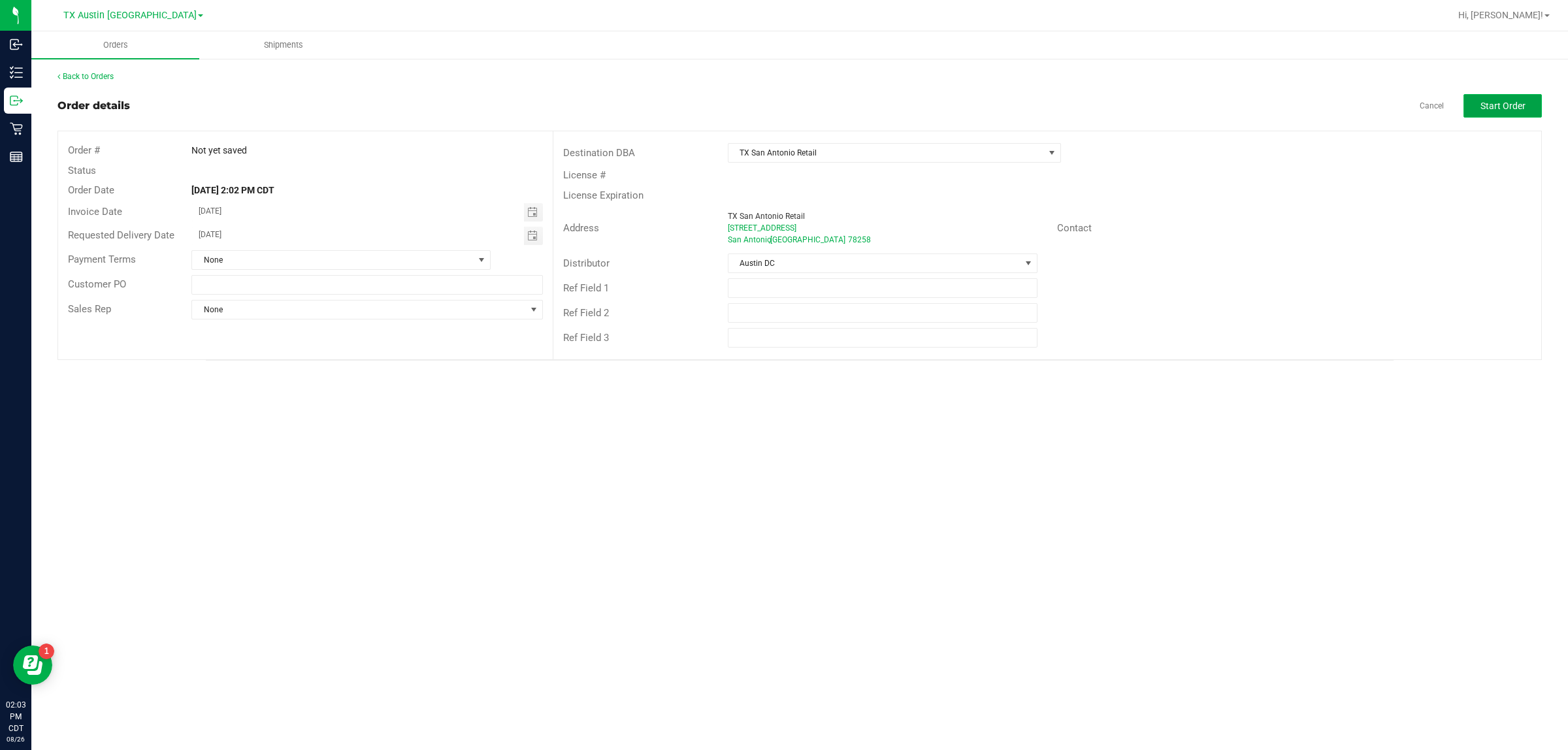
click at [778, 108] on span "Start Order" at bounding box center [1503, 106] width 45 height 10
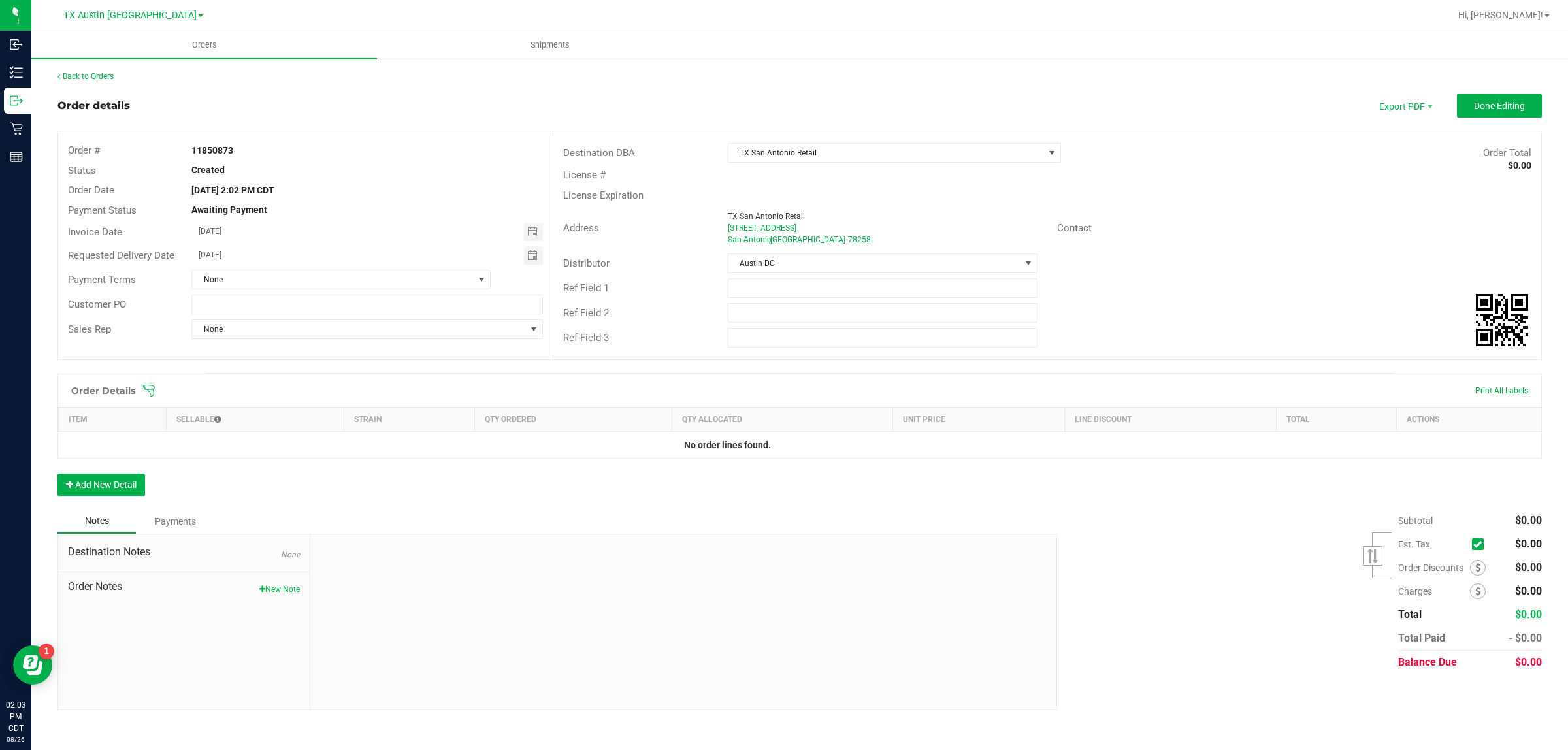
click at [147, 391] on icon at bounding box center [149, 391] width 13 height 13
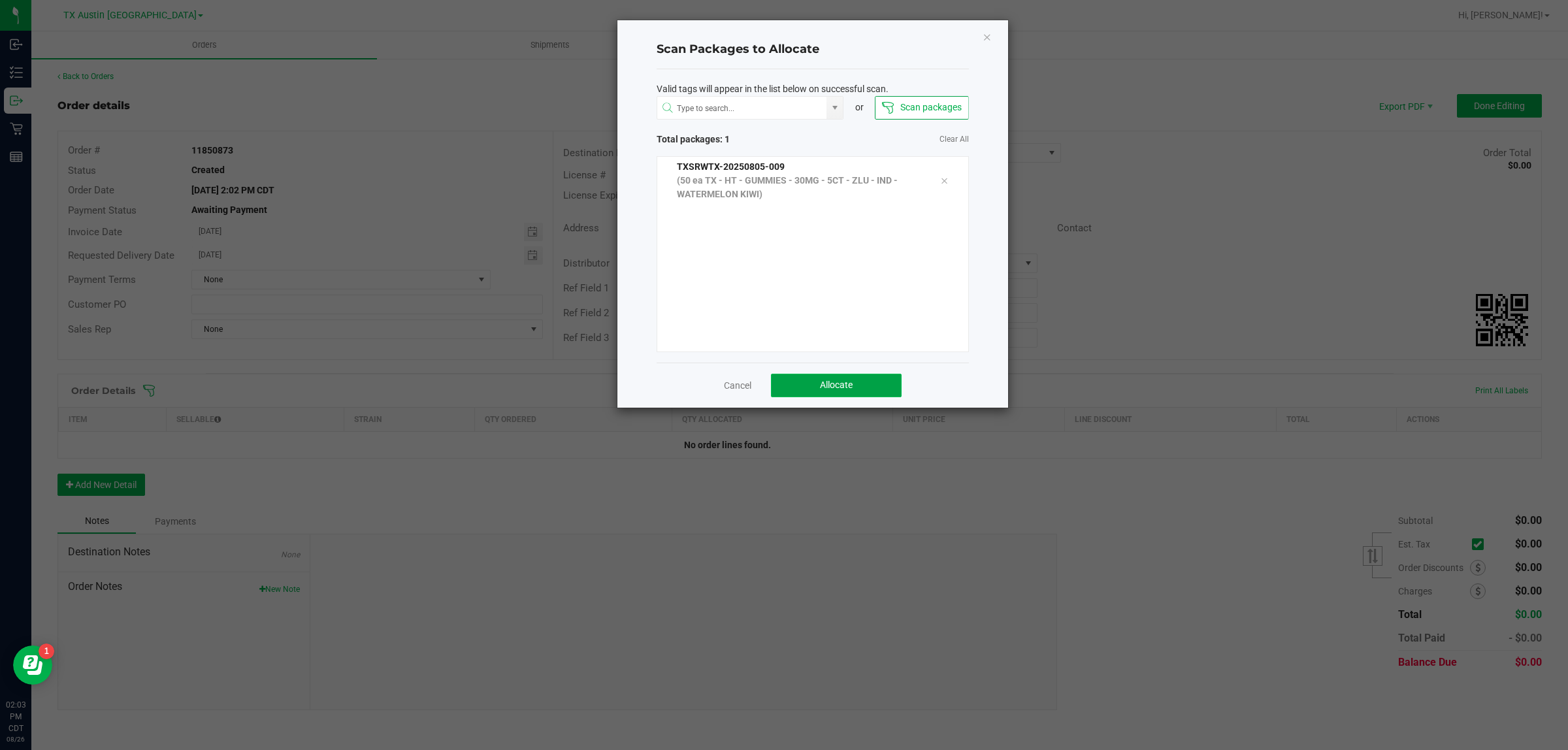
click at [778, 387] on span "Allocate" at bounding box center [836, 385] width 33 height 10
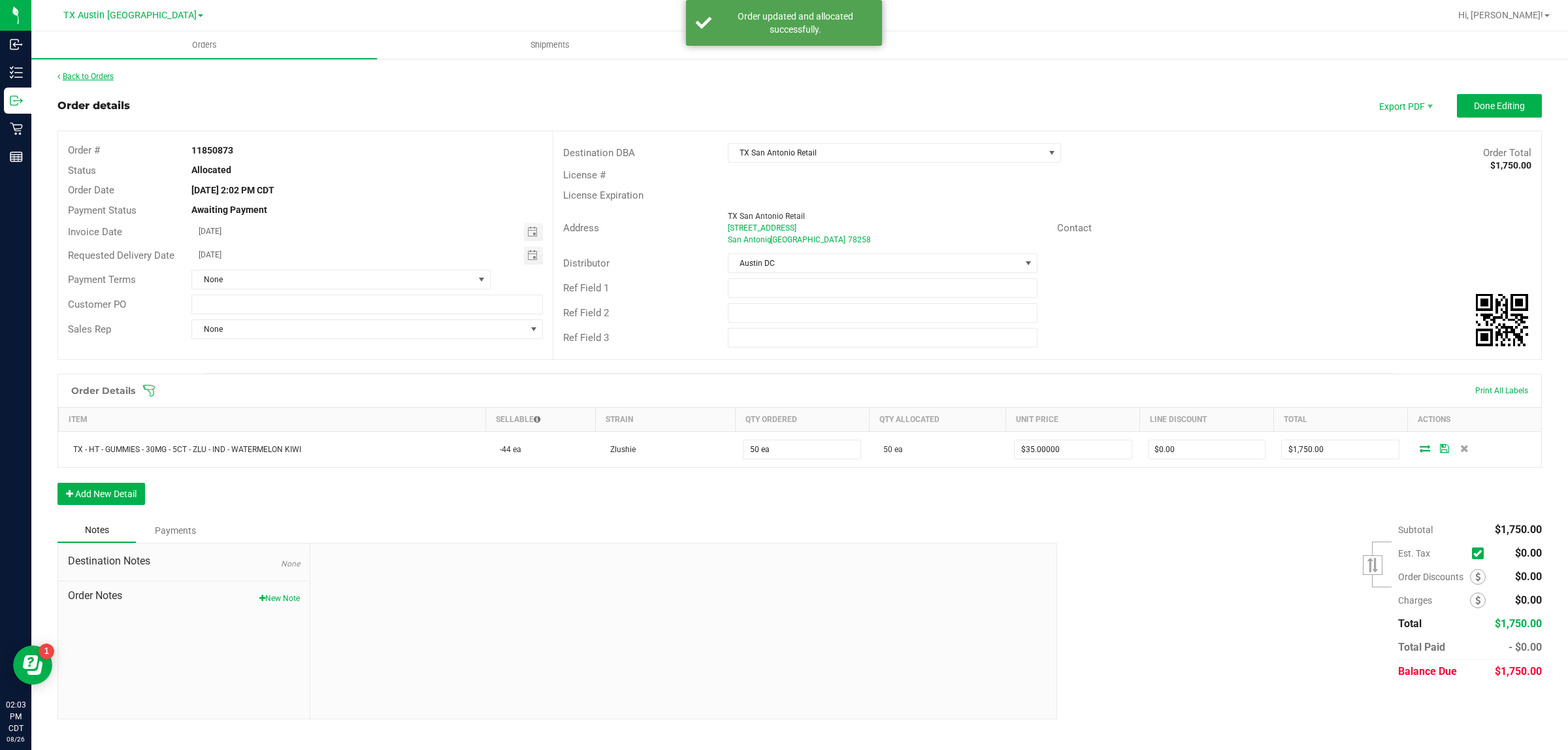
click at [74, 74] on link "Back to Orders" at bounding box center [85, 76] width 56 height 9
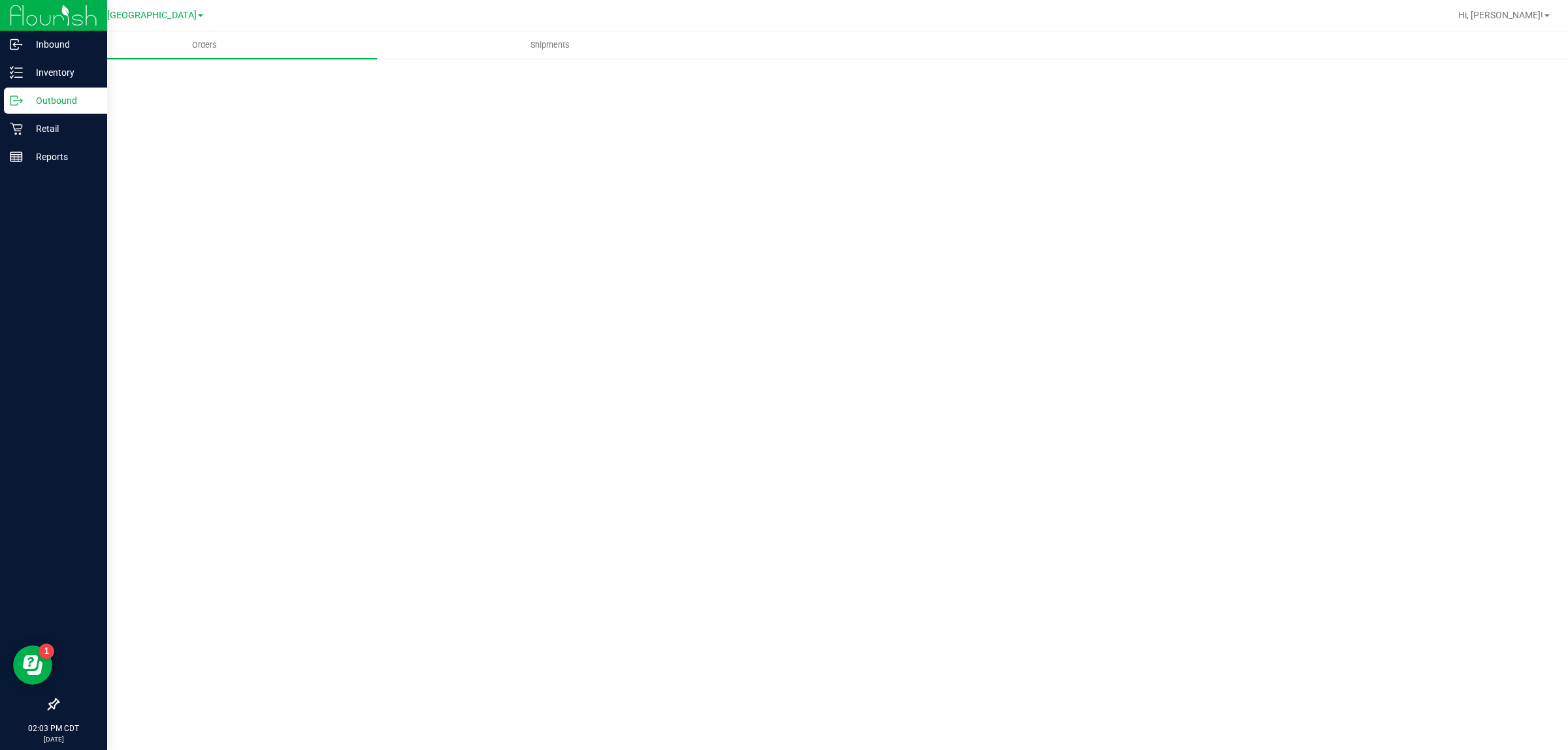
click at [26, 91] on div "Outbound" at bounding box center [55, 101] width 103 height 26
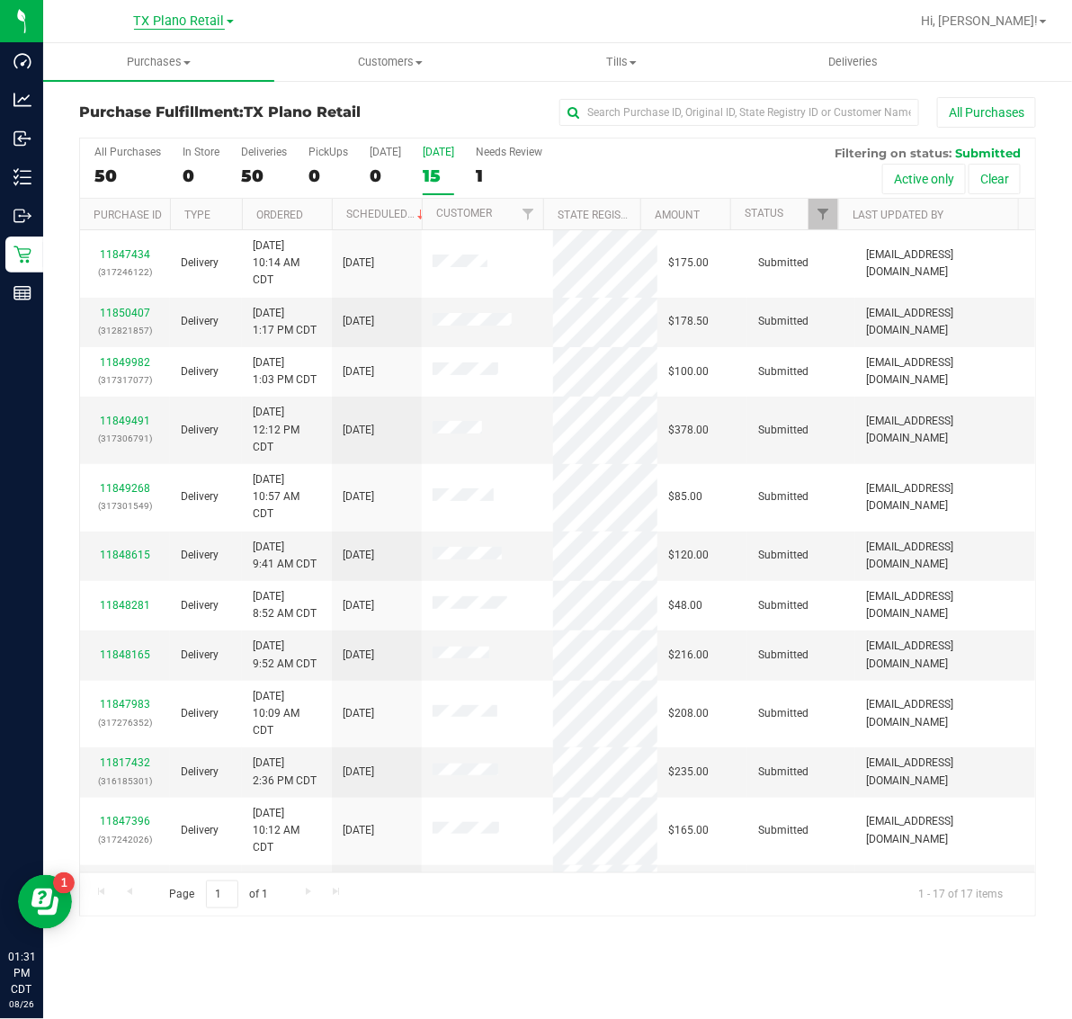
click at [180, 18] on span "TX Plano Retail" at bounding box center [179, 21] width 91 height 16
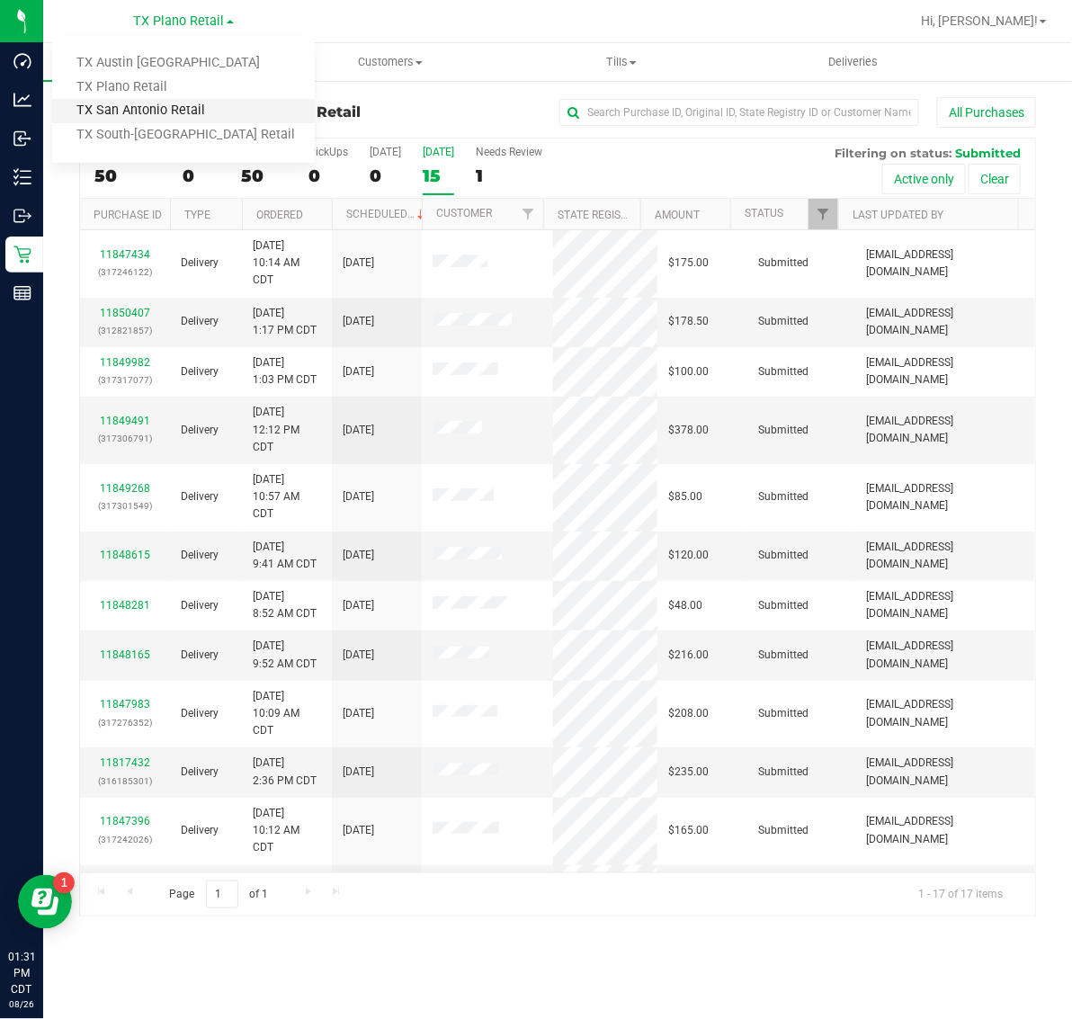
click at [173, 109] on link "TX San Antonio Retail" at bounding box center [183, 111] width 263 height 24
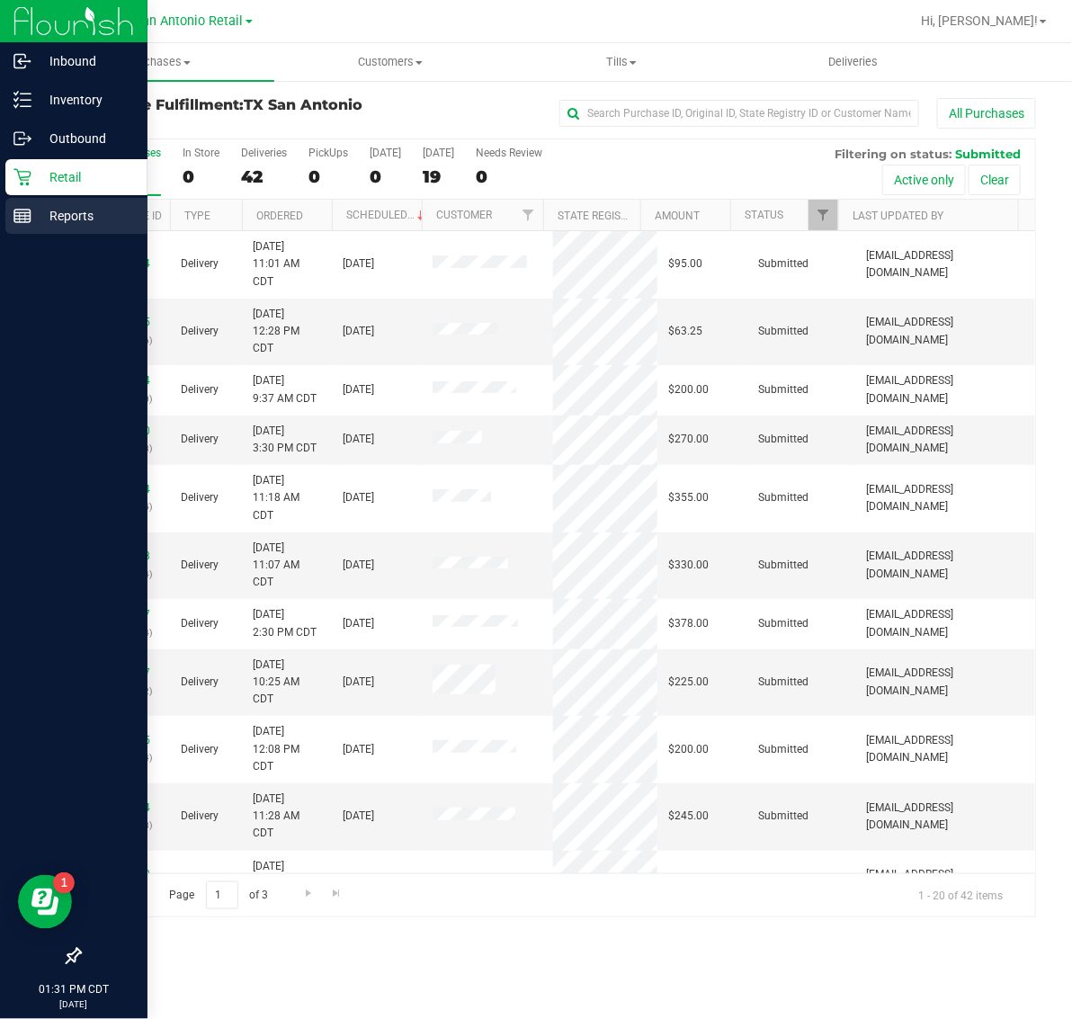
click at [45, 208] on p "Reports" at bounding box center [85, 216] width 108 height 22
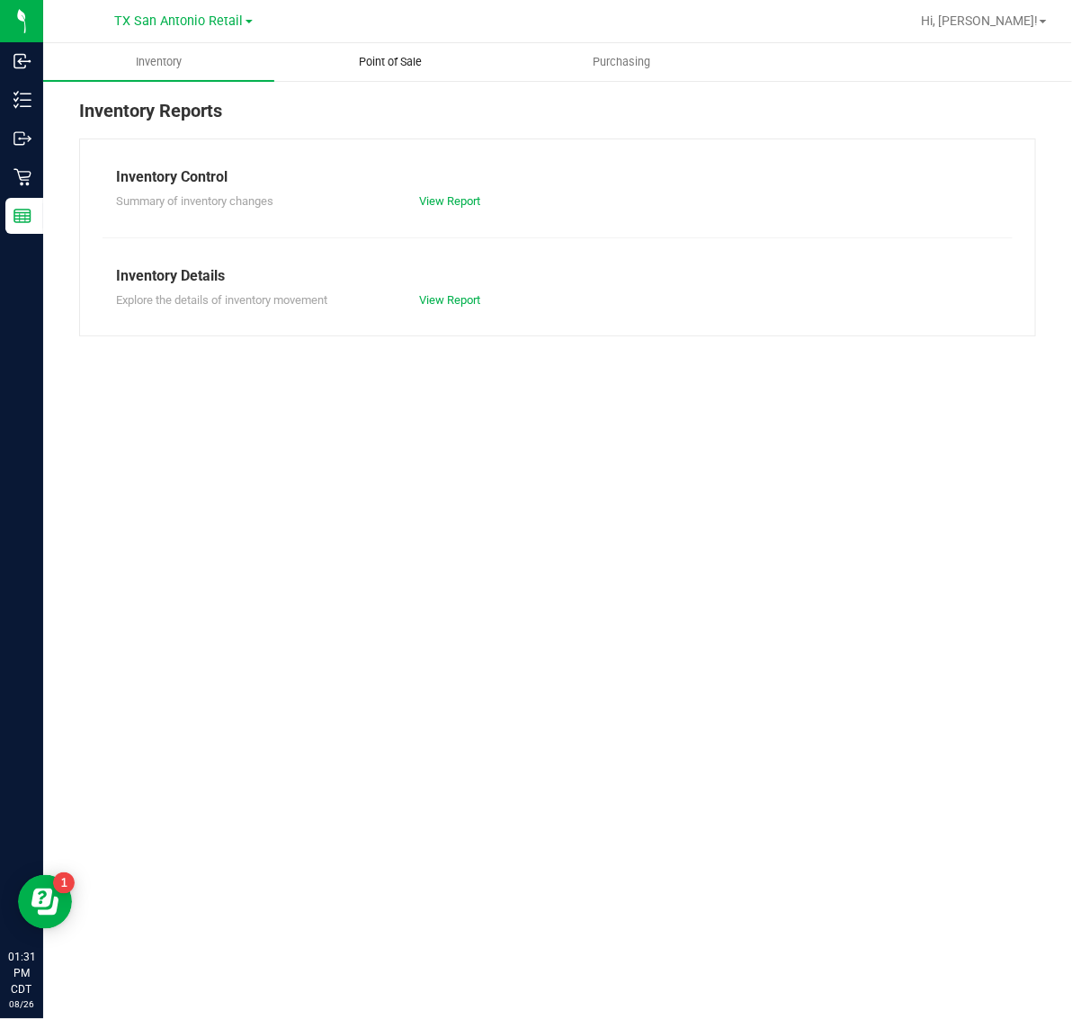
click at [383, 65] on span "Point of Sale" at bounding box center [391, 62] width 112 height 16
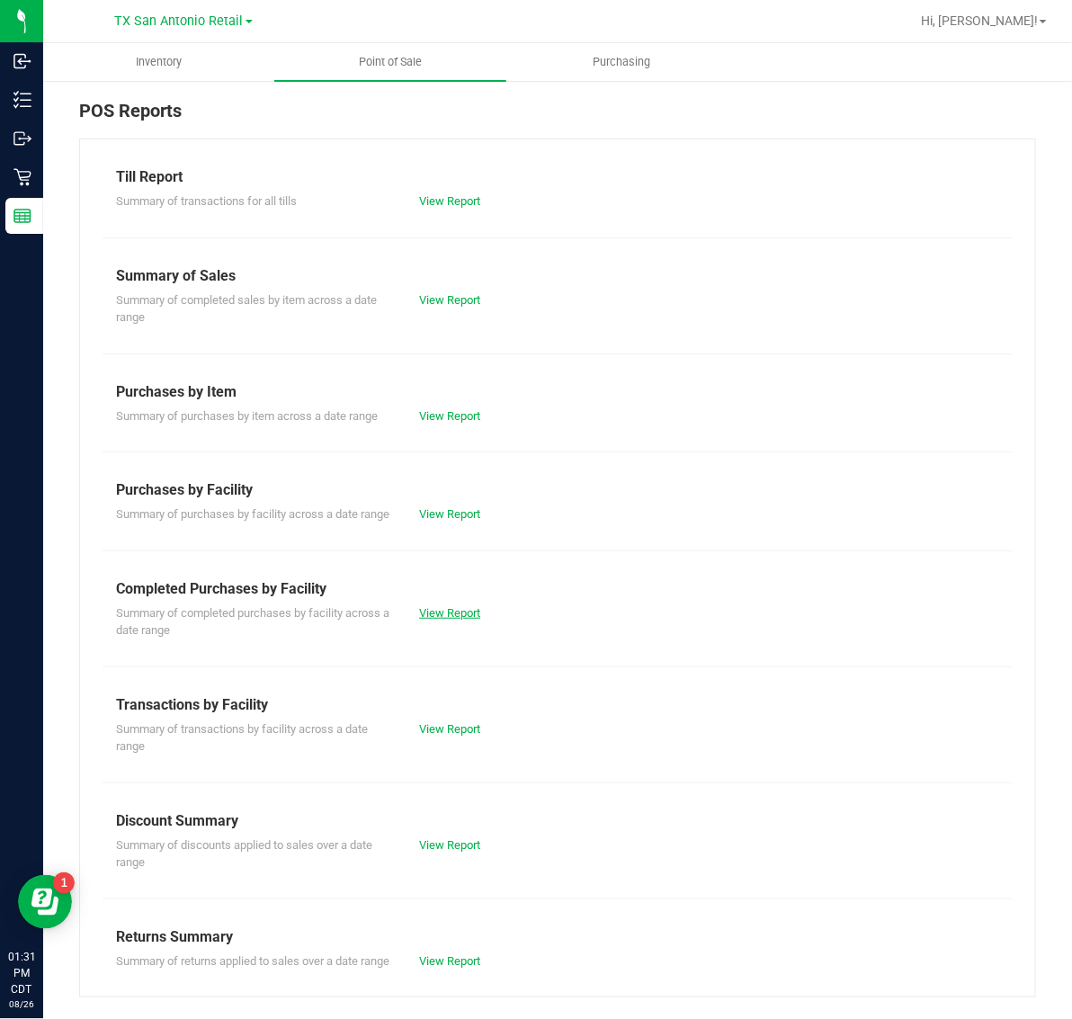
click at [454, 620] on link "View Report" at bounding box center [449, 612] width 61 height 13
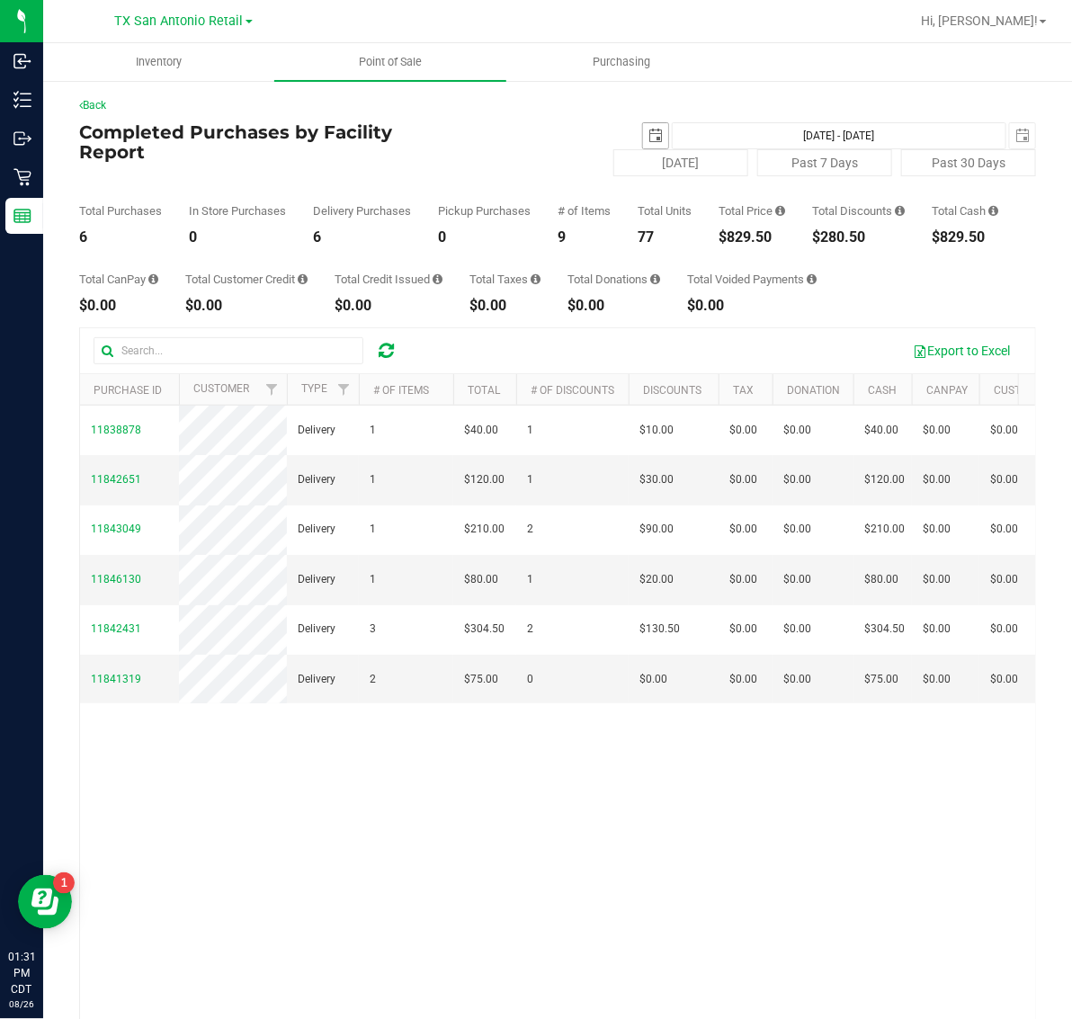
click at [649, 129] on span "select" at bounding box center [656, 136] width 14 height 14
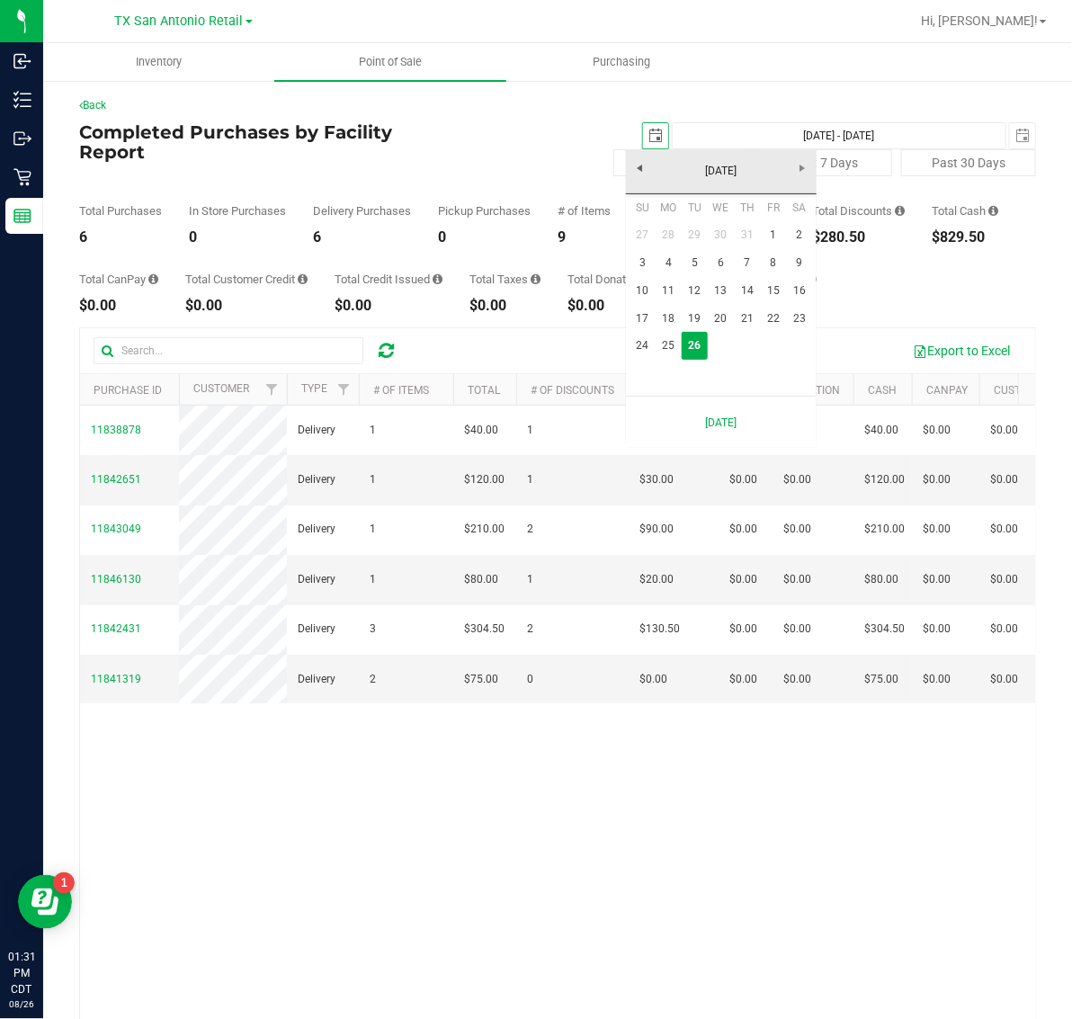
scroll to position [0, 45]
click at [667, 343] on link "25" at bounding box center [669, 346] width 26 height 28
type input "[DATE]"
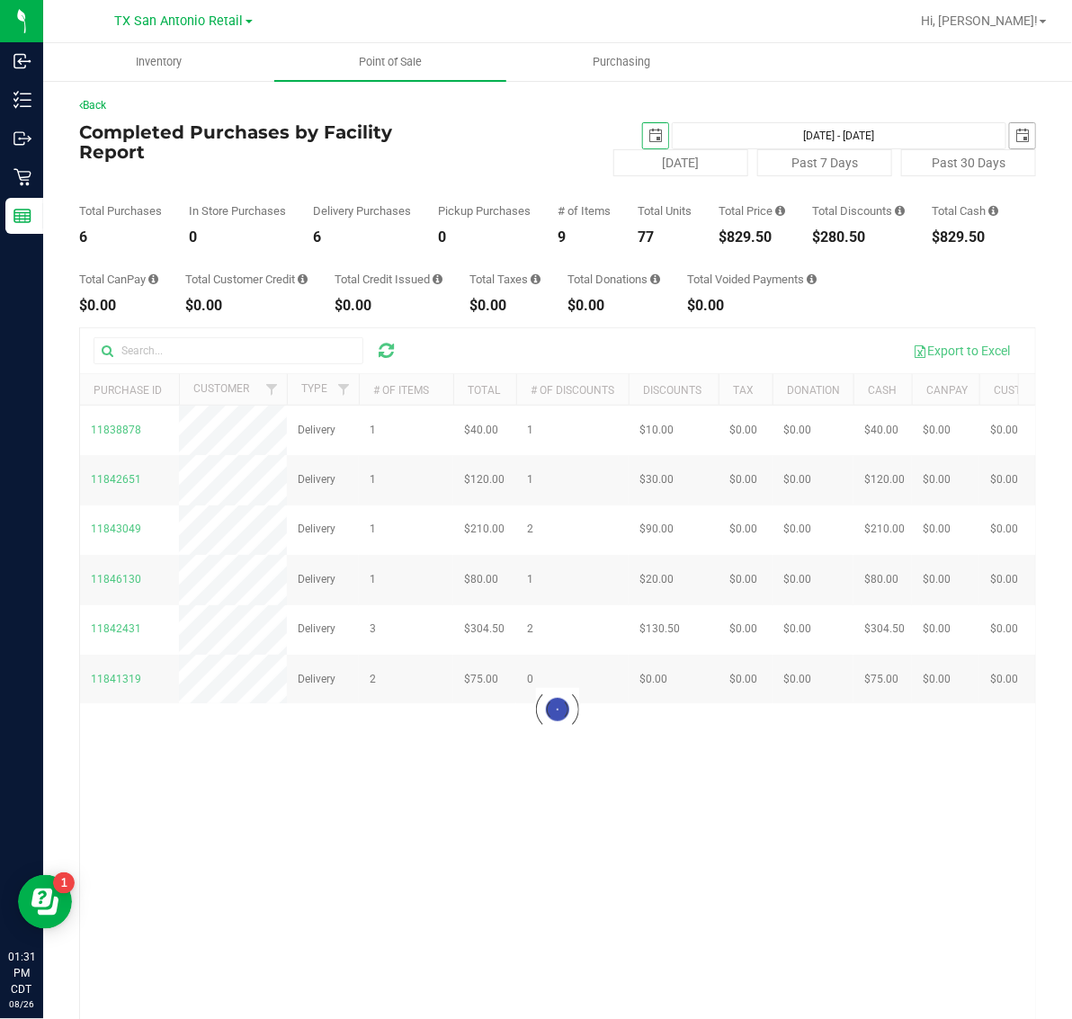
click at [1016, 133] on span "select" at bounding box center [1023, 136] width 14 height 14
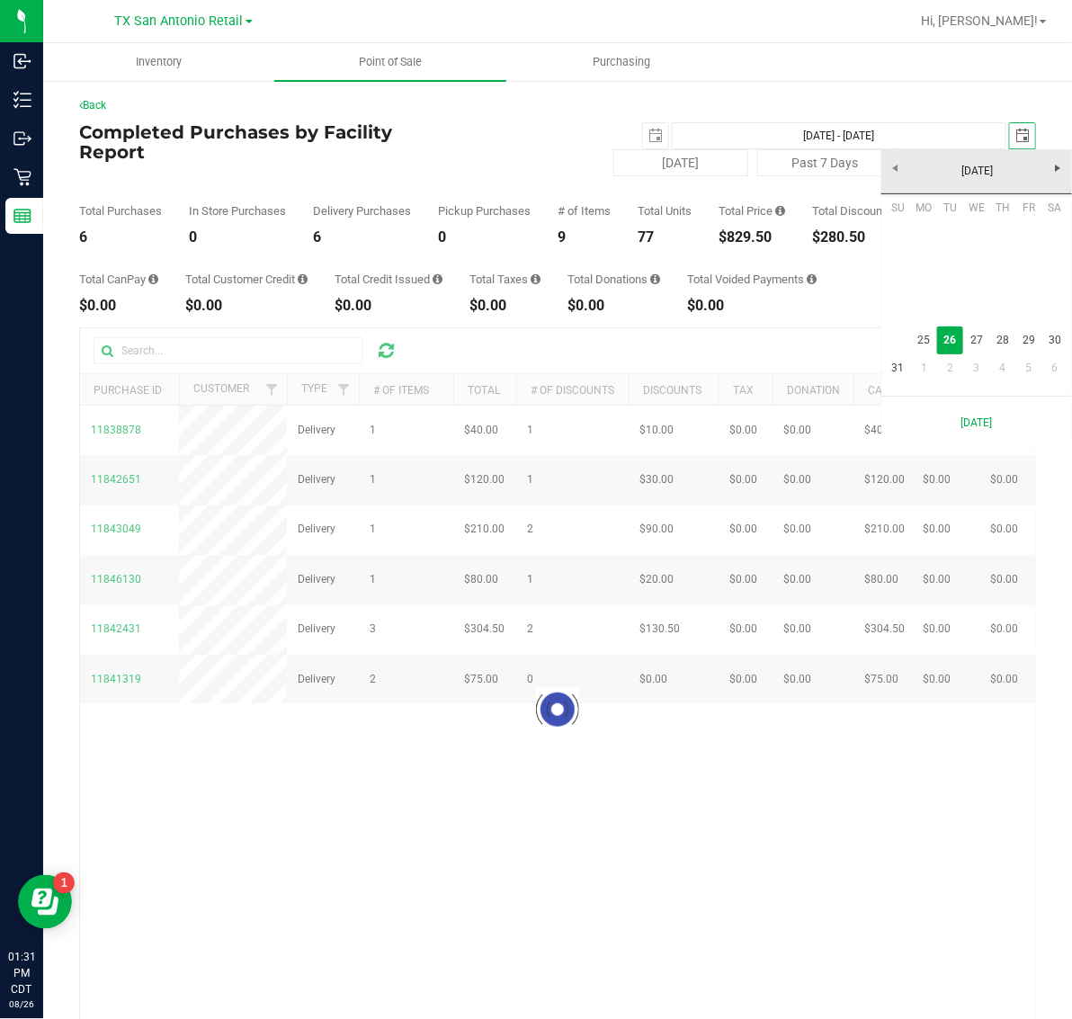
scroll to position [0, 45]
click at [934, 338] on link "25" at bounding box center [924, 341] width 26 height 28
type input "[DATE] - [DATE]"
type input "[DATE]"
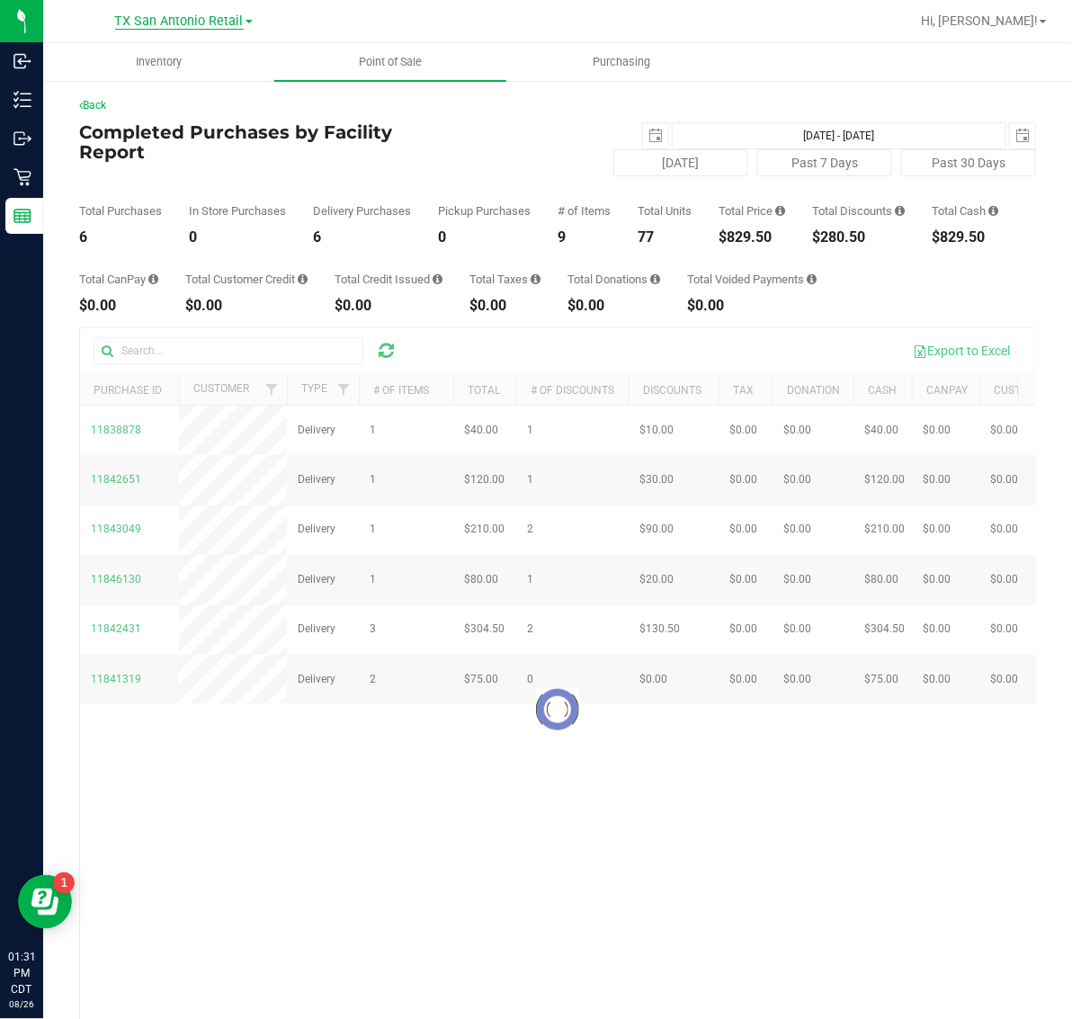
click at [184, 16] on span "TX San Antonio Retail" at bounding box center [179, 21] width 129 height 16
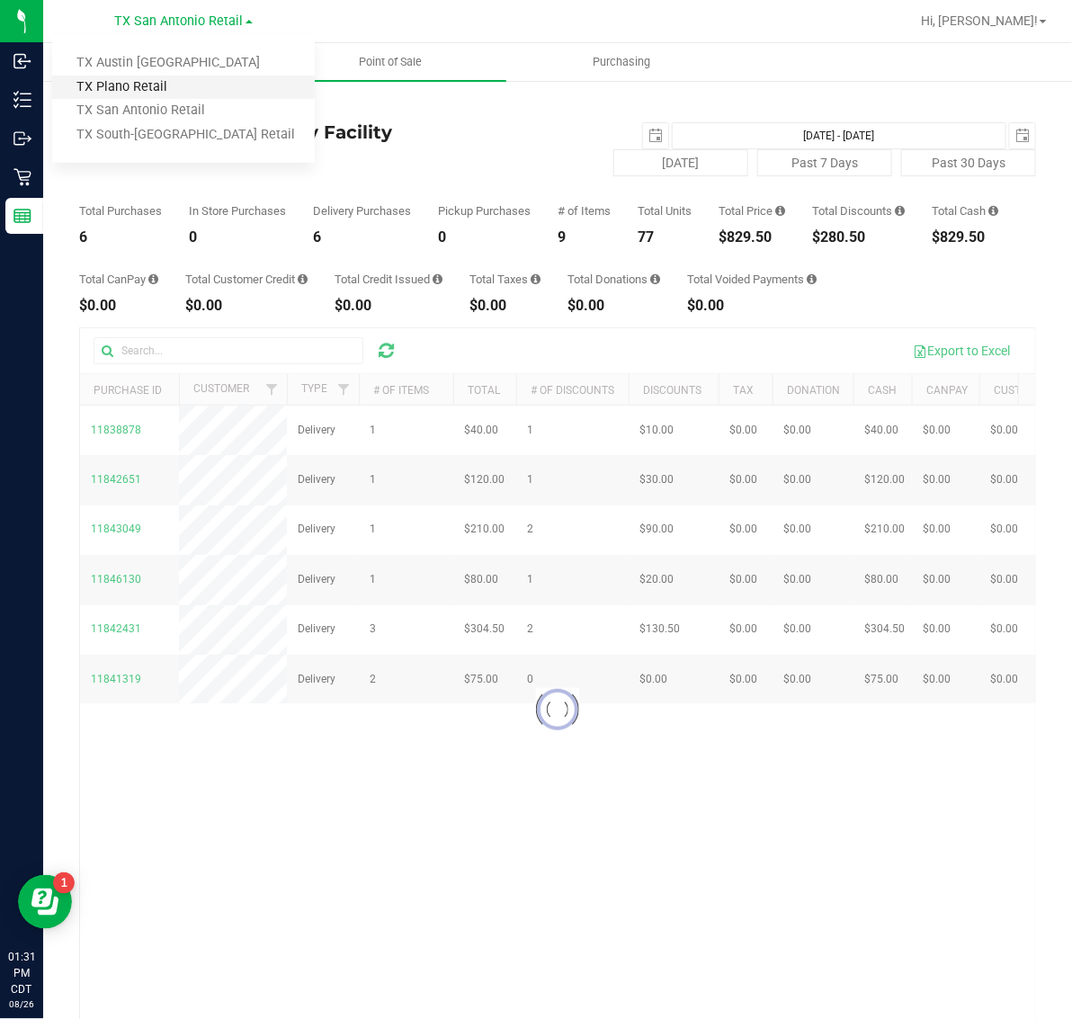
click at [177, 88] on link "TX Plano Retail" at bounding box center [183, 88] width 263 height 24
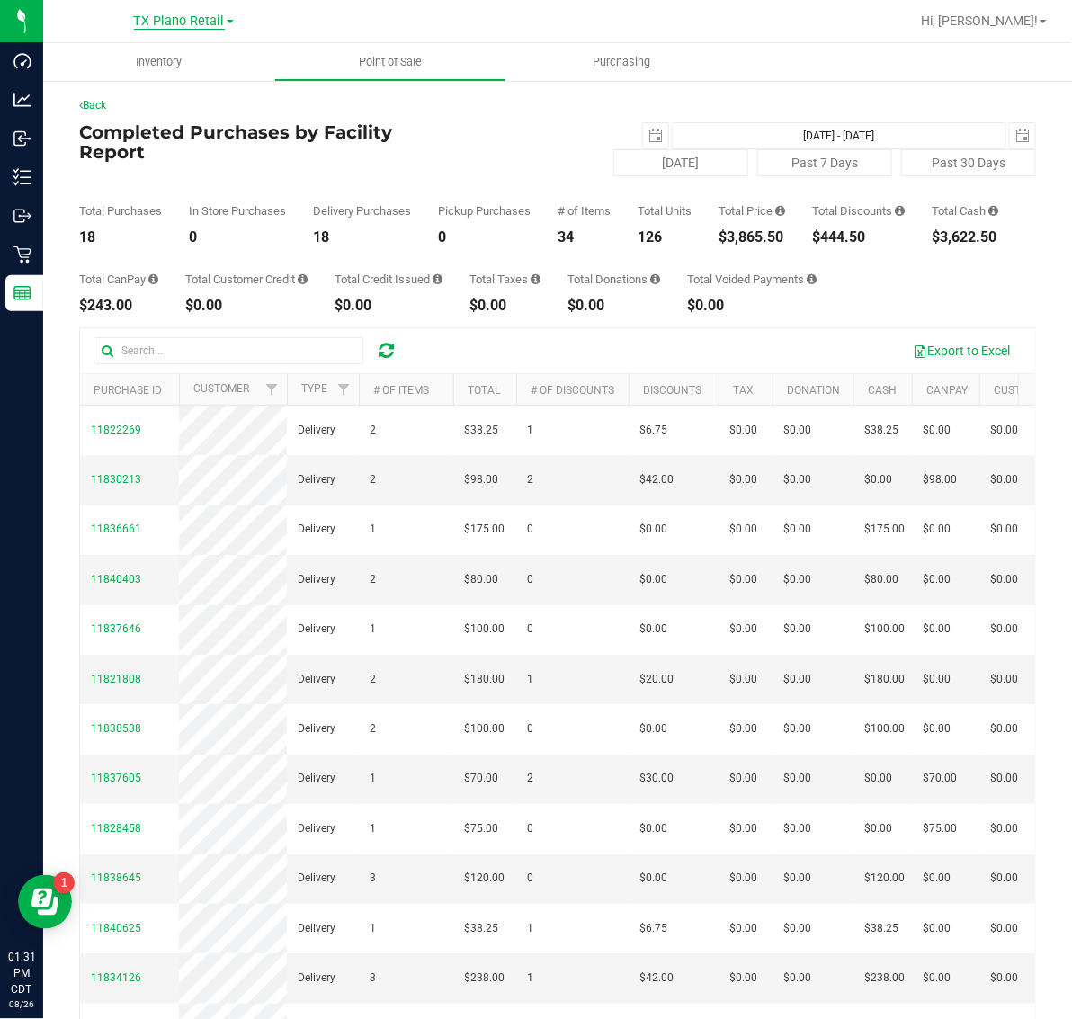
click at [174, 18] on span "TX Plano Retail" at bounding box center [179, 21] width 91 height 16
click at [175, 128] on link "TX South-[GEOGRAPHIC_DATA] Retail" at bounding box center [183, 135] width 263 height 24
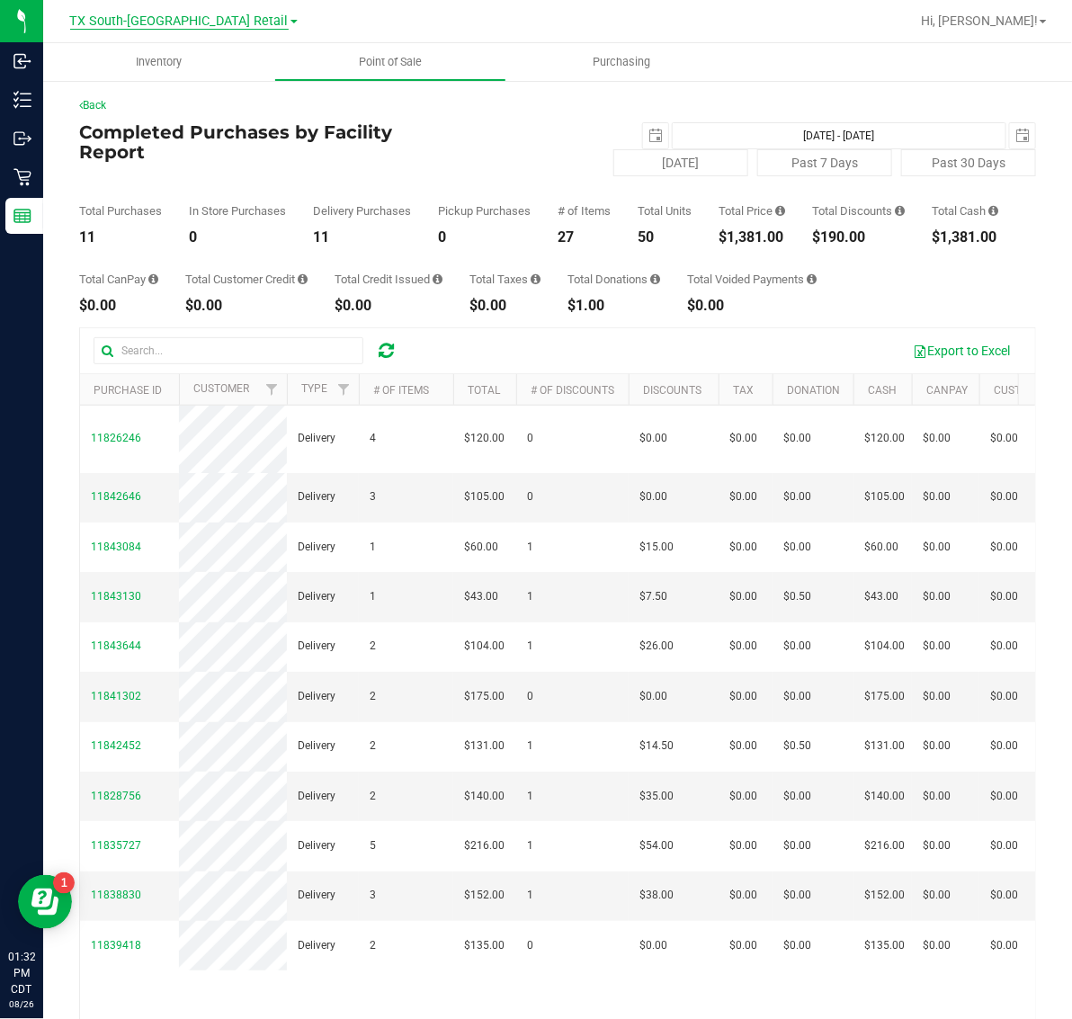
click at [158, 14] on span "TX South-[GEOGRAPHIC_DATA] Retail" at bounding box center [179, 21] width 219 height 16
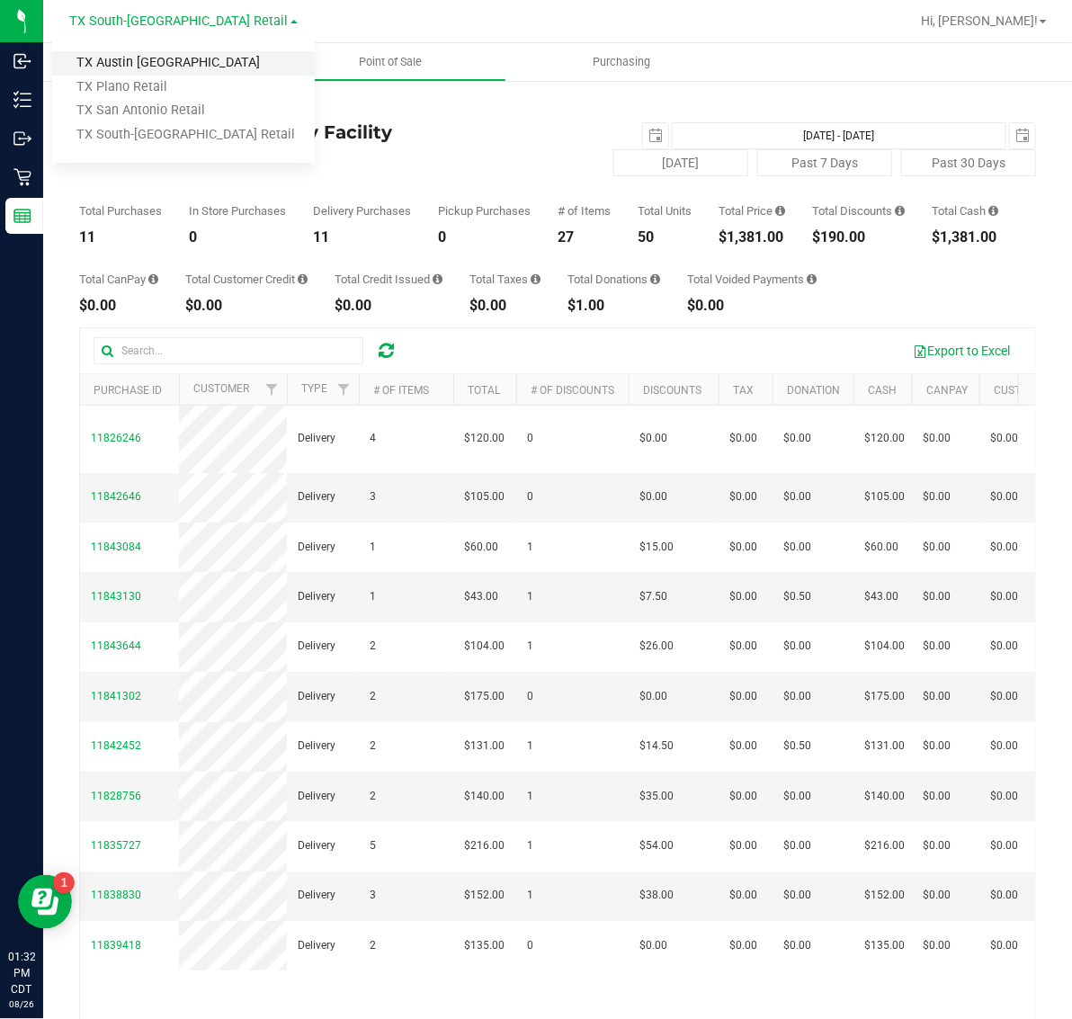
click at [158, 59] on link "TX Austin [GEOGRAPHIC_DATA]" at bounding box center [183, 63] width 263 height 24
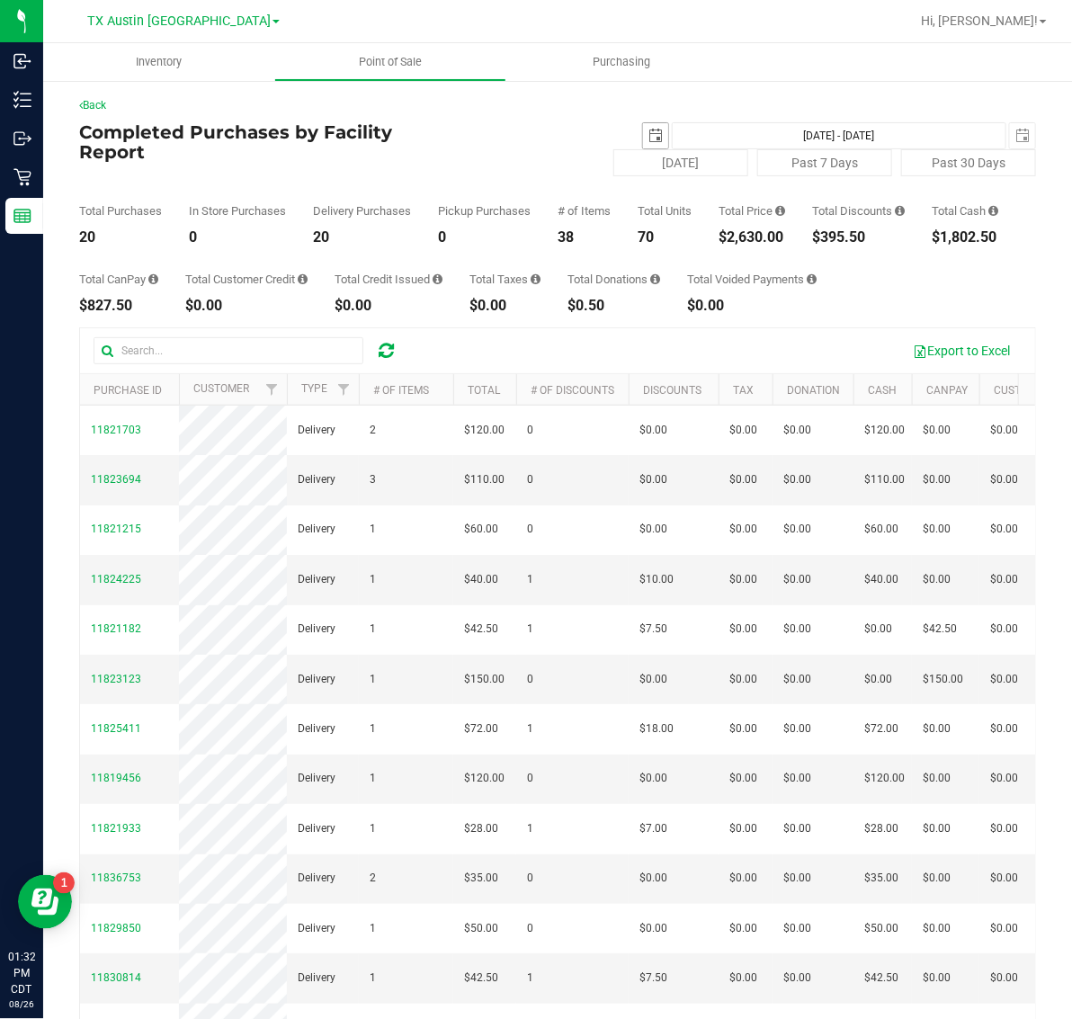
click at [649, 132] on span "select" at bounding box center [655, 135] width 25 height 25
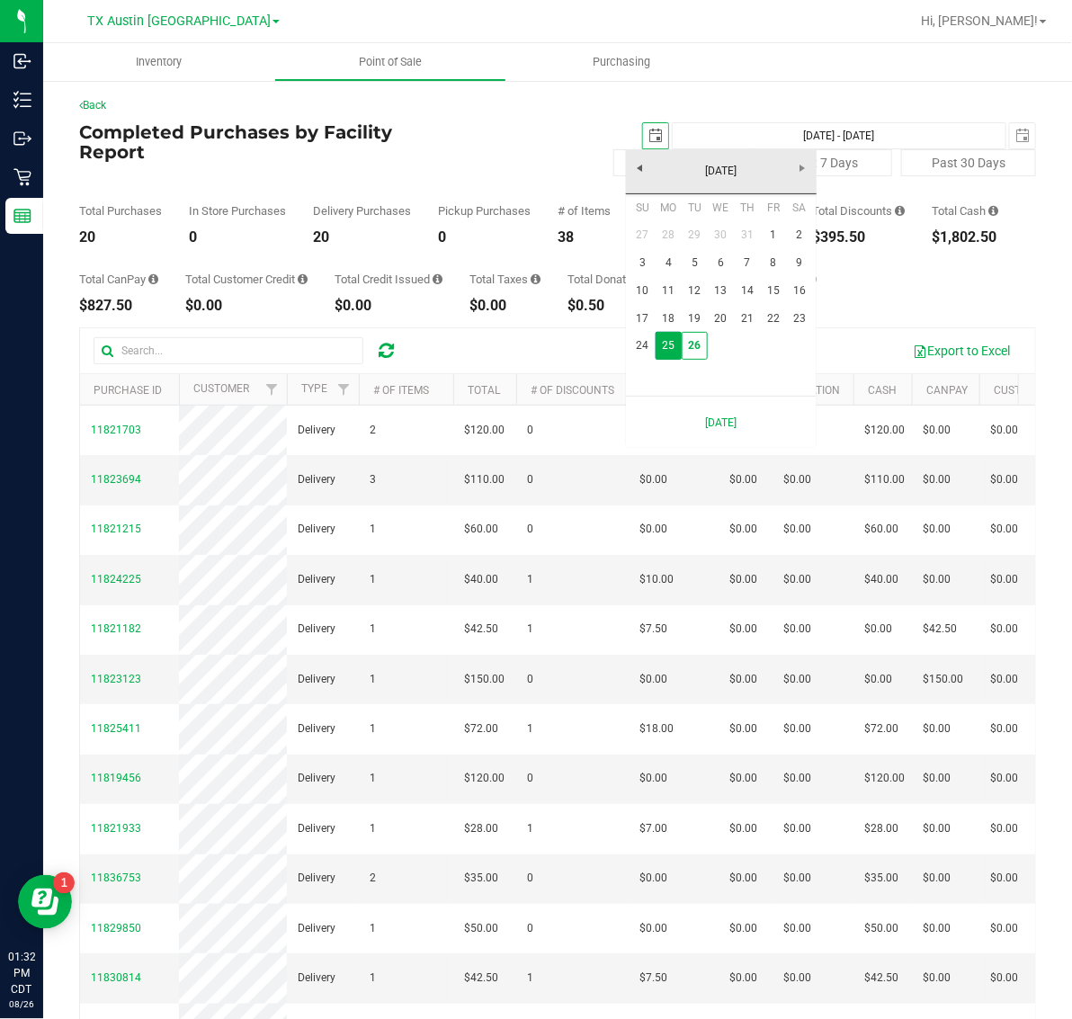
scroll to position [0, 45]
click at [645, 346] on link "24" at bounding box center [643, 346] width 26 height 28
type input "[DATE]"
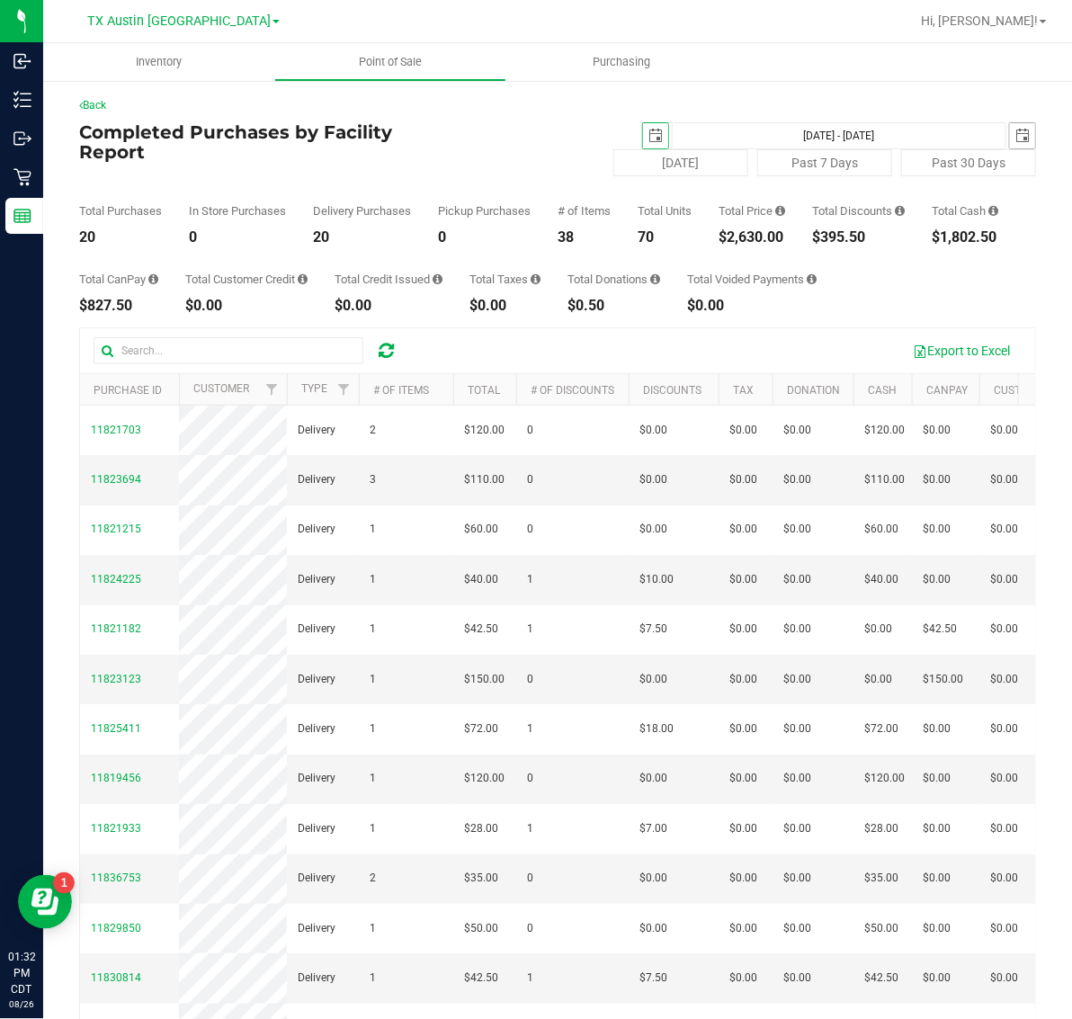
click at [1016, 138] on span "select" at bounding box center [1023, 136] width 14 height 14
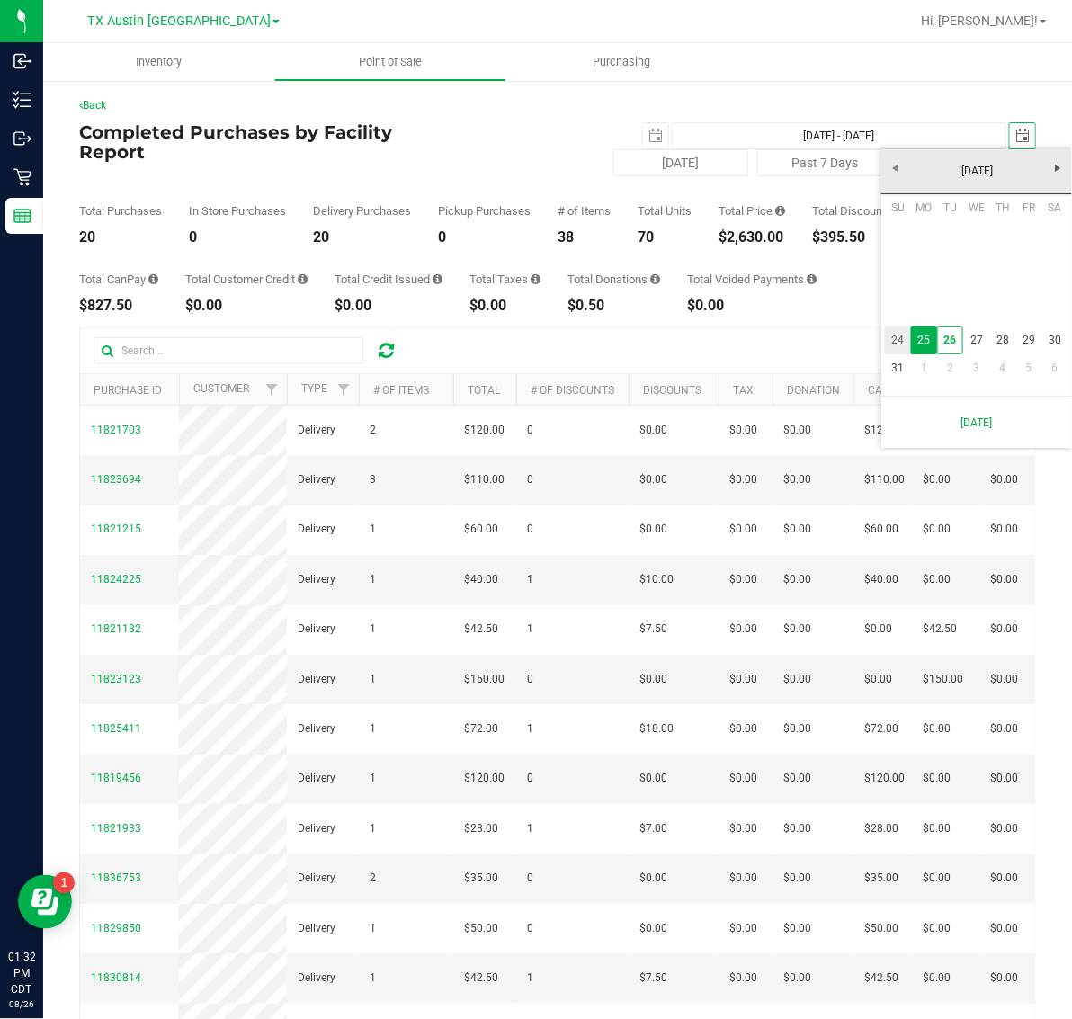
click at [896, 337] on link "24" at bounding box center [898, 341] width 26 height 28
type input "[DATE] - [DATE]"
type input "[DATE]"
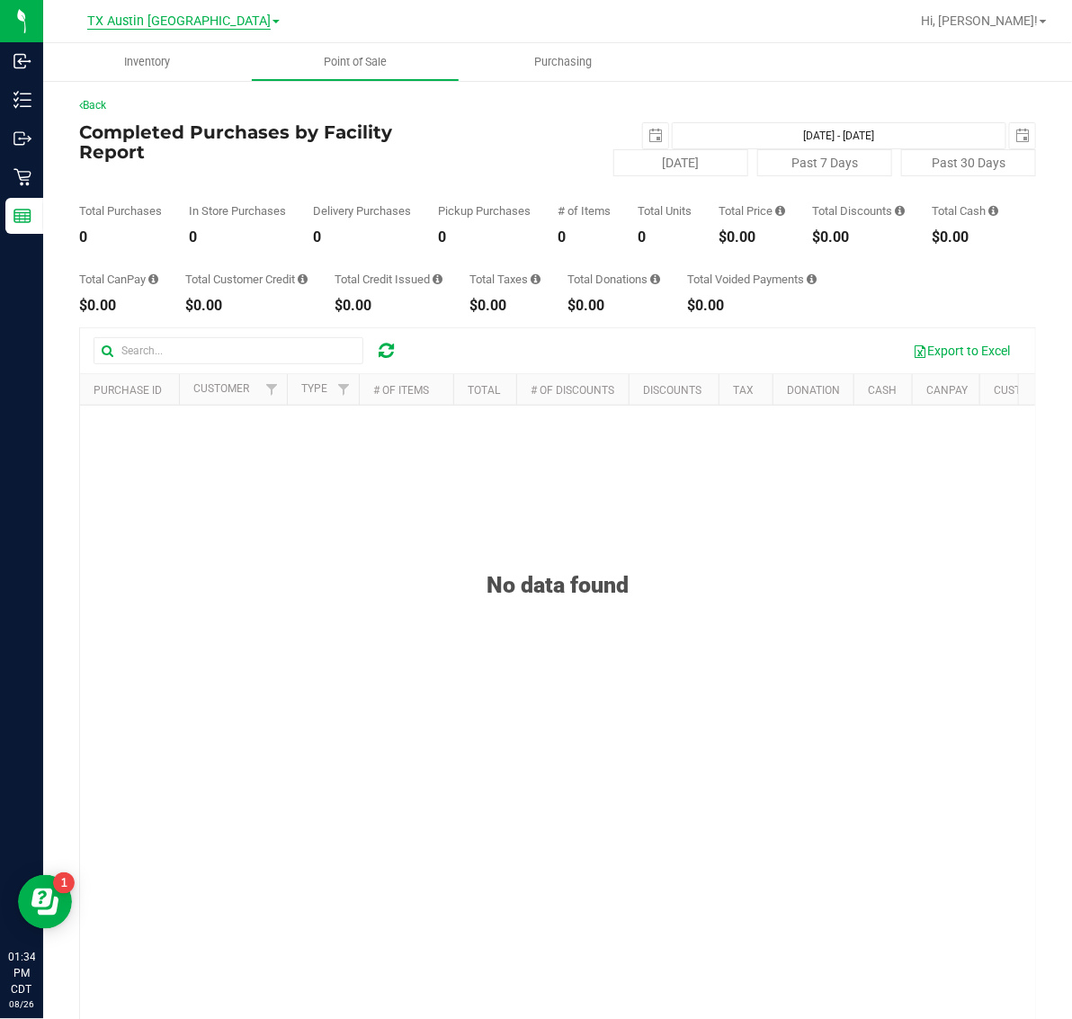
click at [164, 19] on span "TX Austin [GEOGRAPHIC_DATA]" at bounding box center [178, 21] width 183 height 16
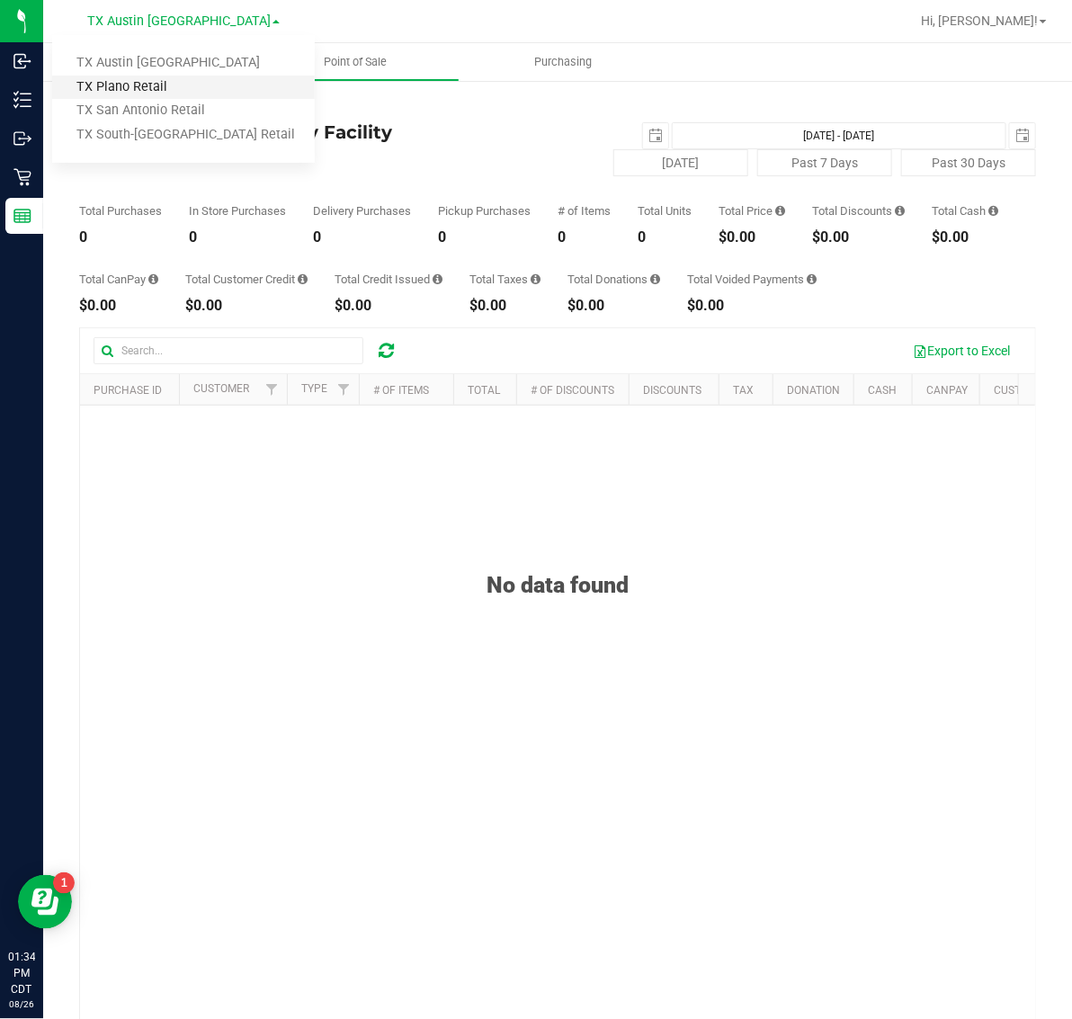
click at [164, 79] on link "TX Plano Retail" at bounding box center [183, 88] width 263 height 24
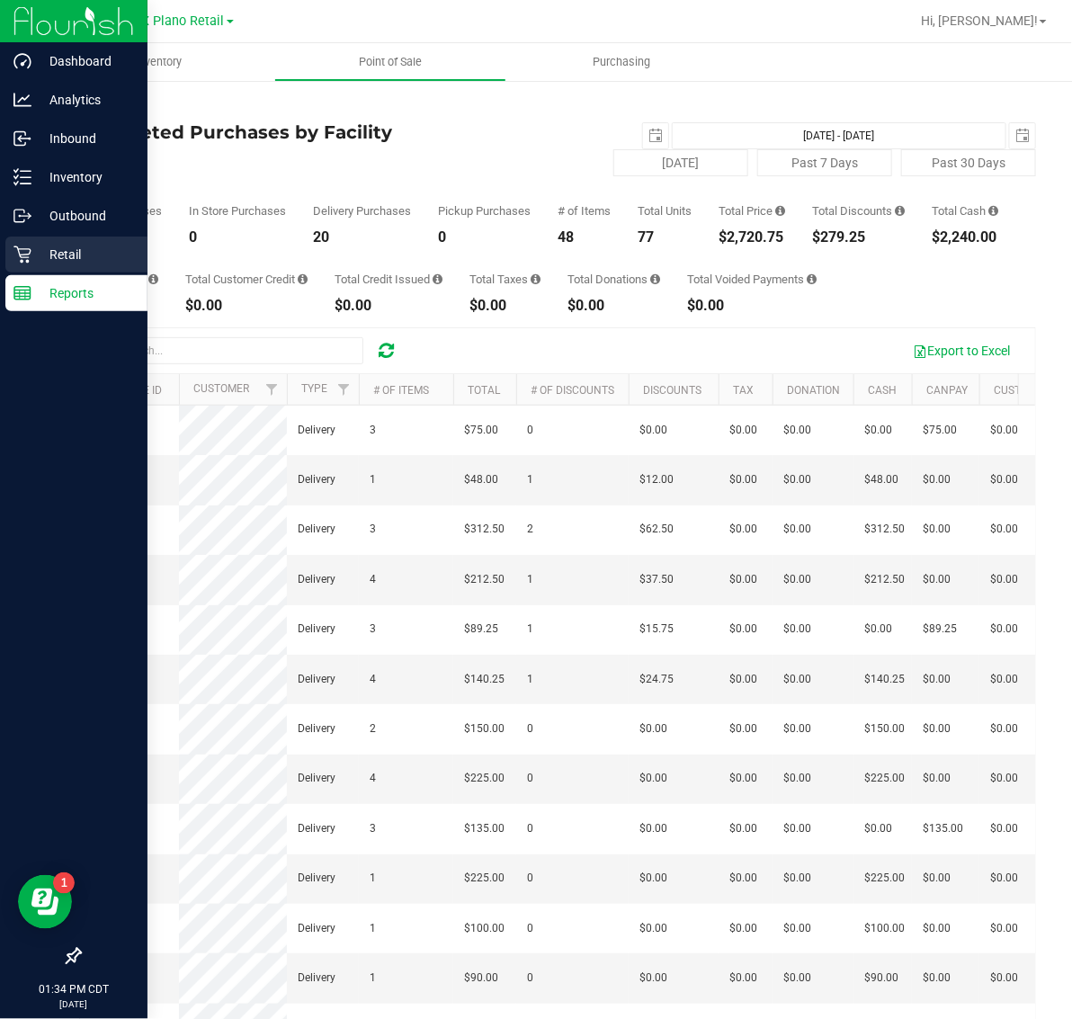
click at [36, 263] on p "Retail" at bounding box center [85, 255] width 108 height 22
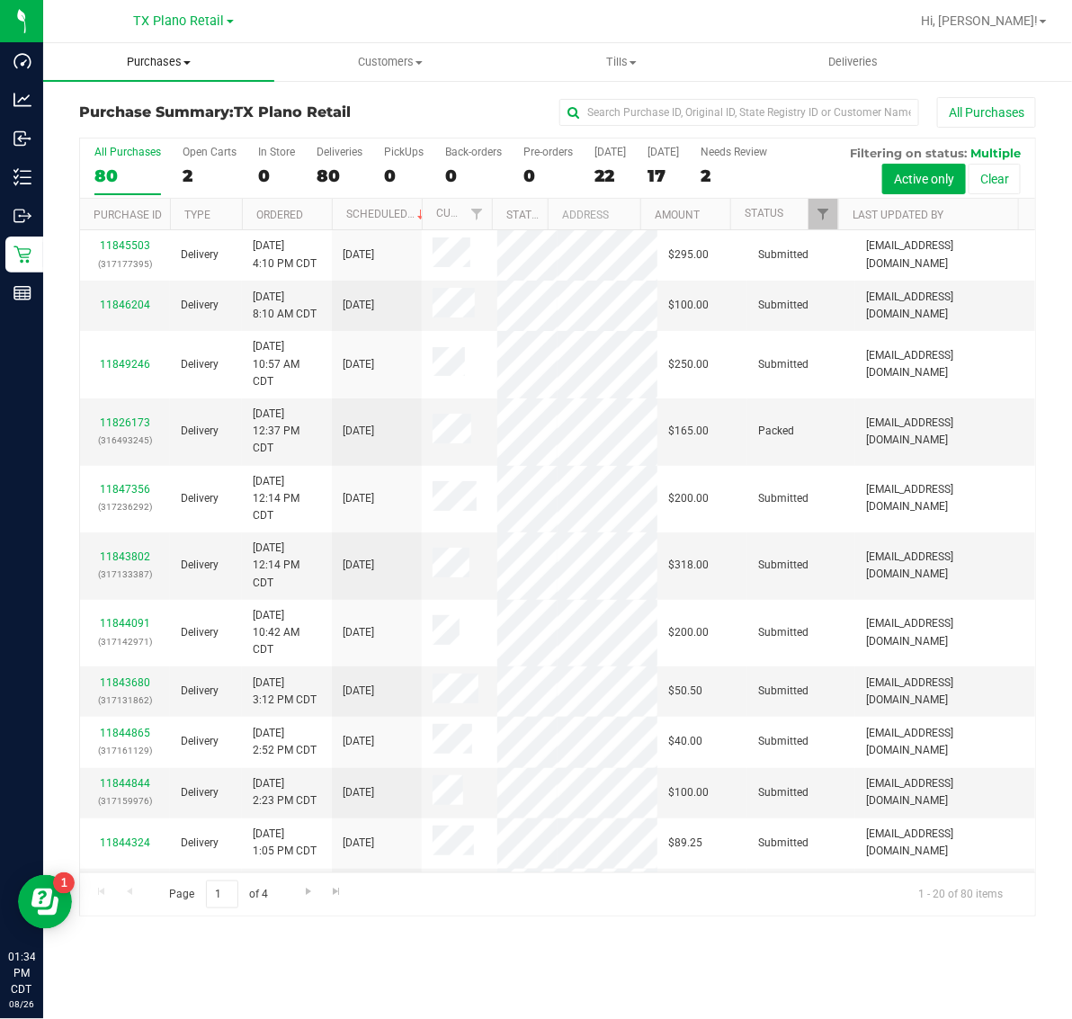
click at [133, 56] on span "Purchases" at bounding box center [158, 62] width 231 height 16
click at [169, 123] on li "Fulfillment" at bounding box center [158, 131] width 231 height 22
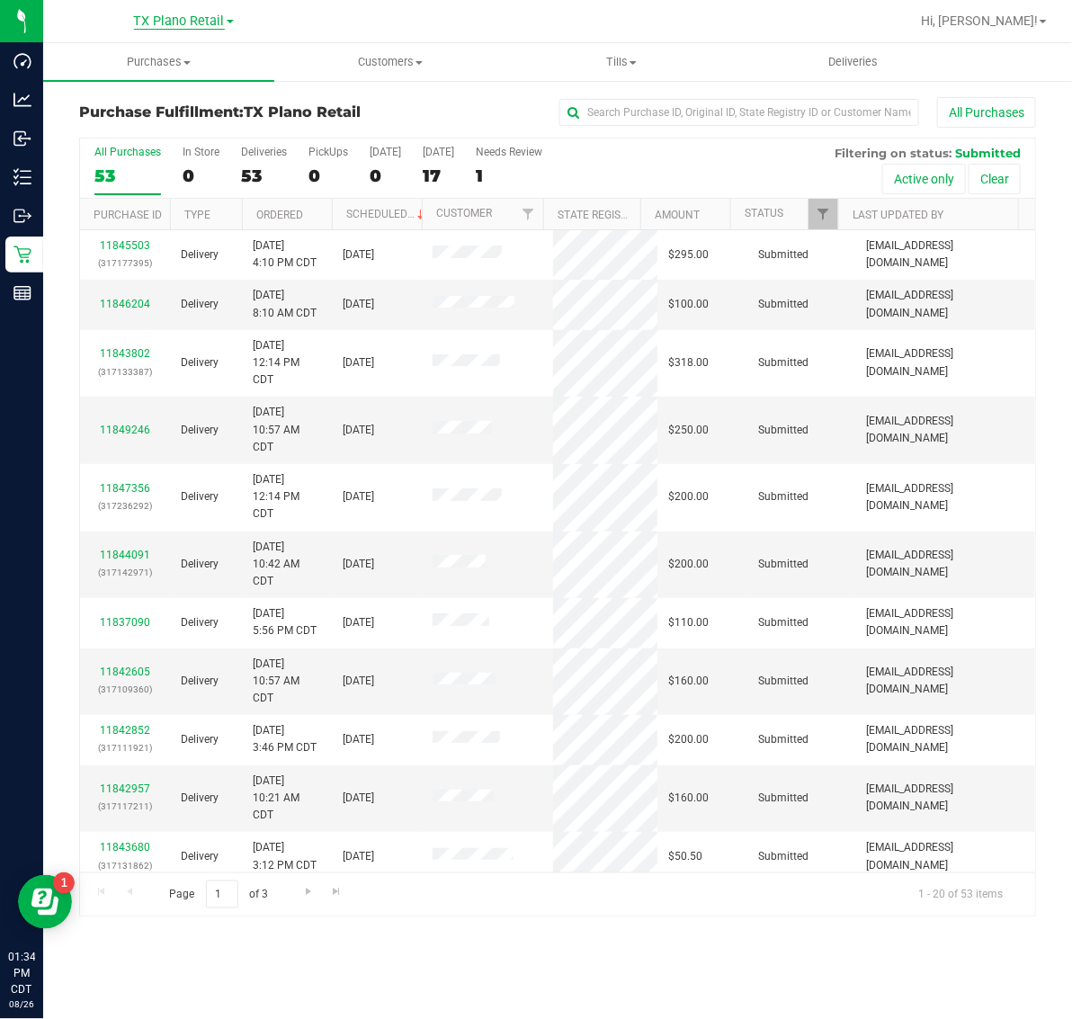
click at [175, 20] on span "TX Plano Retail" at bounding box center [179, 21] width 91 height 16
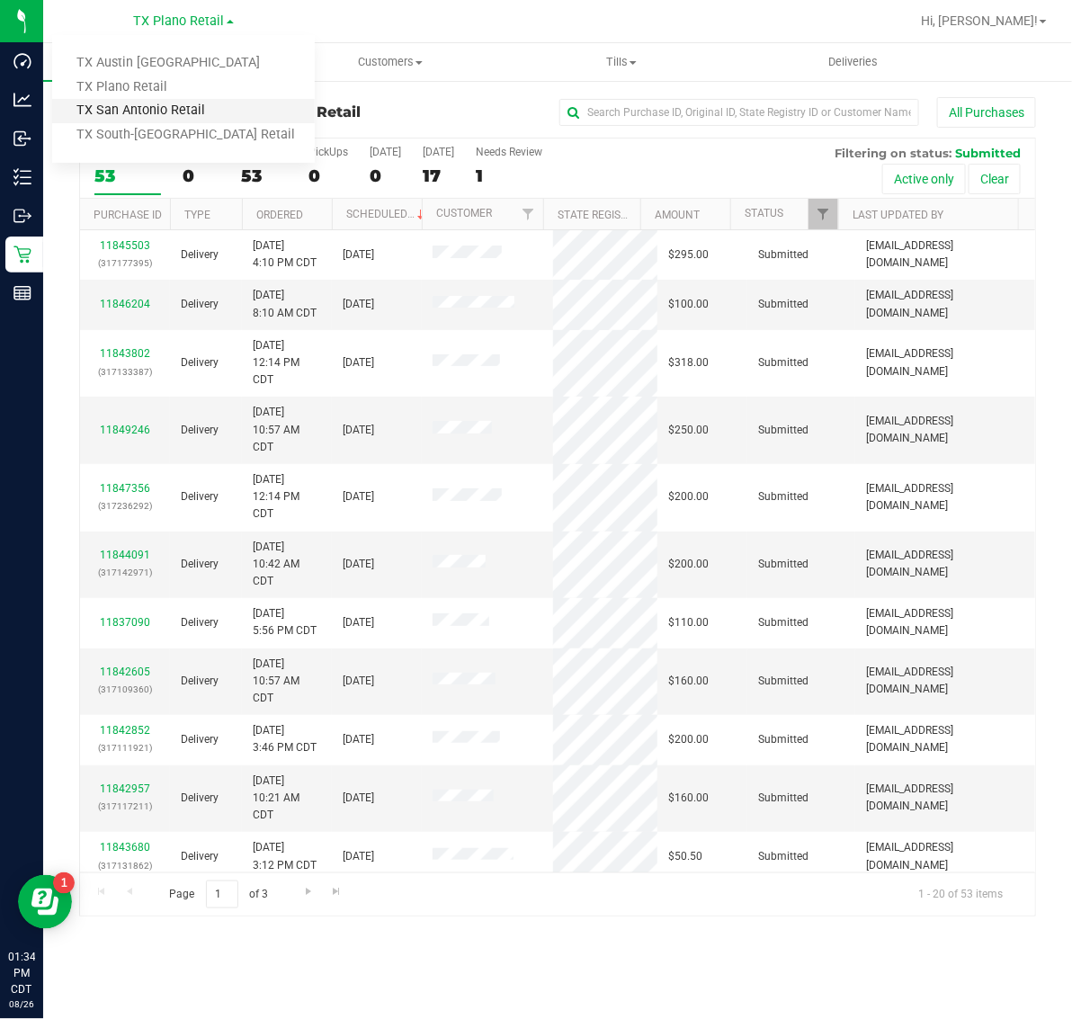
click at [166, 108] on link "TX San Antonio Retail" at bounding box center [183, 111] width 263 height 24
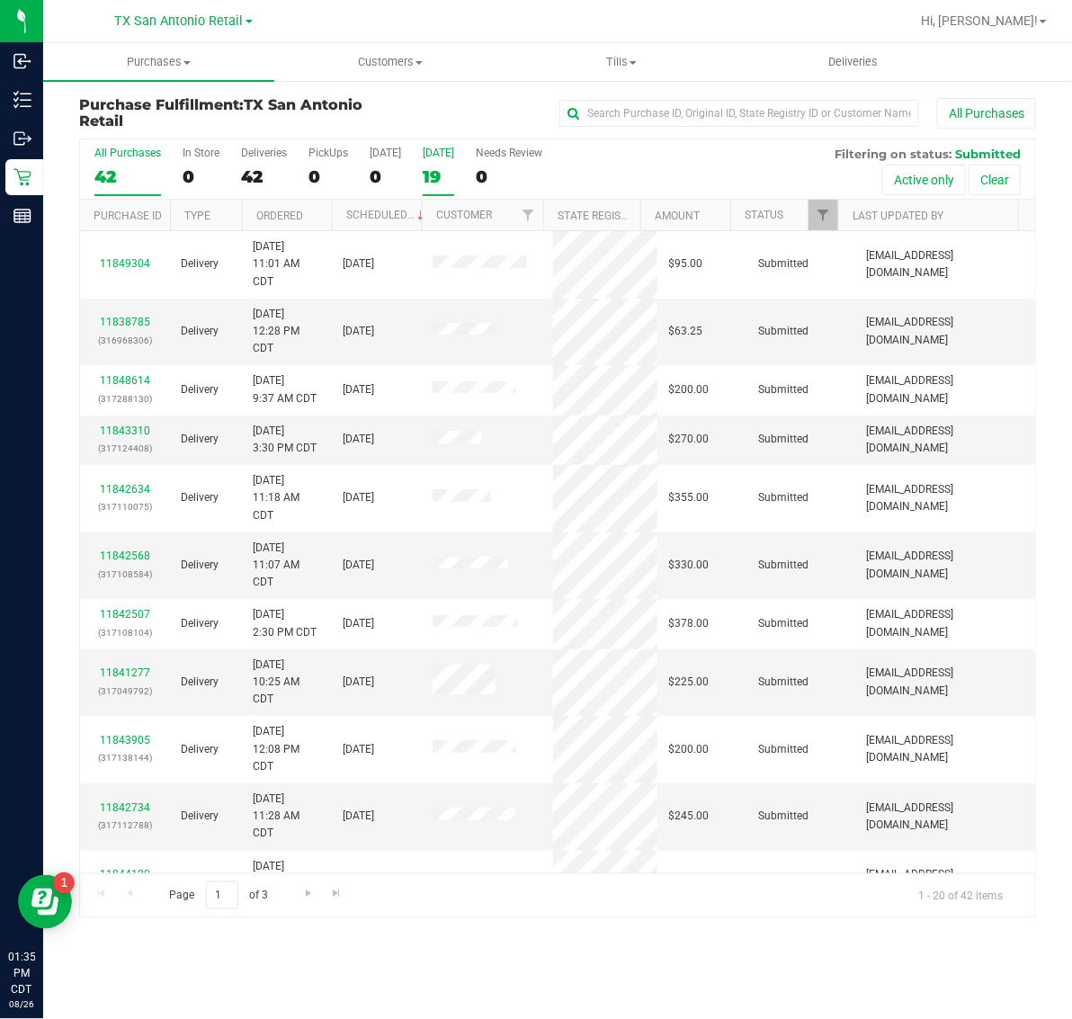
click at [439, 156] on div "[DATE]" at bounding box center [438, 153] width 31 height 13
click at [0, 0] on input "[DATE] 19" at bounding box center [0, 0] width 0 height 0
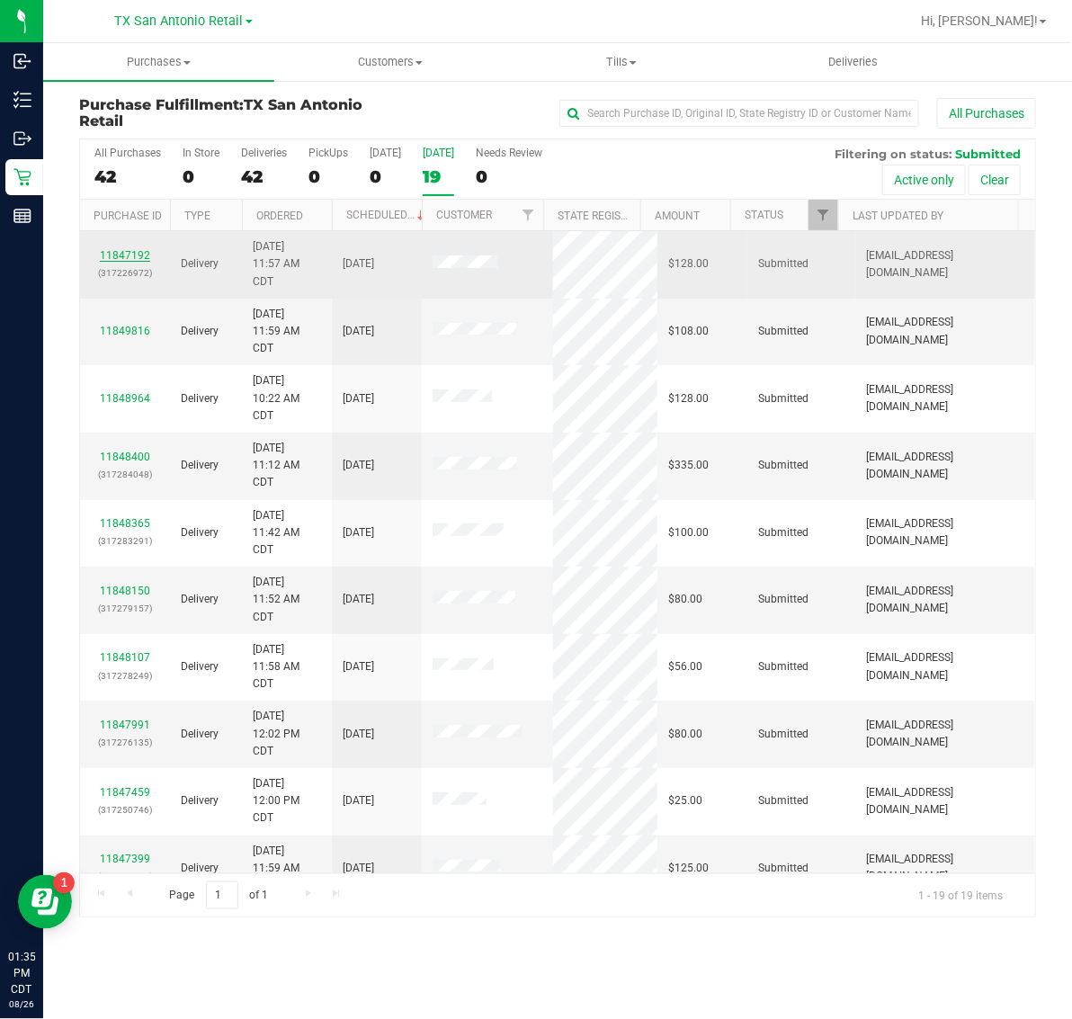
click at [115, 255] on link "11847192" at bounding box center [125, 255] width 50 height 13
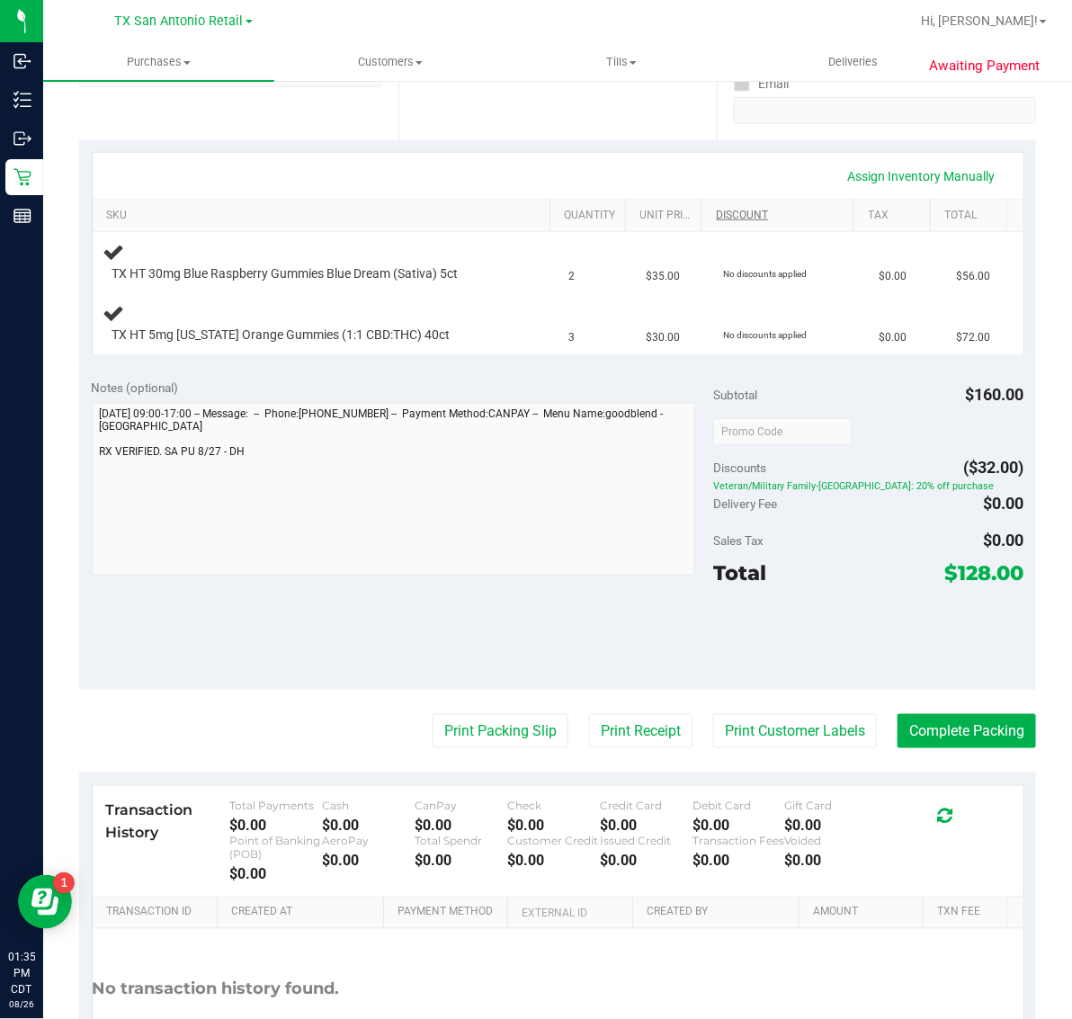
scroll to position [225, 0]
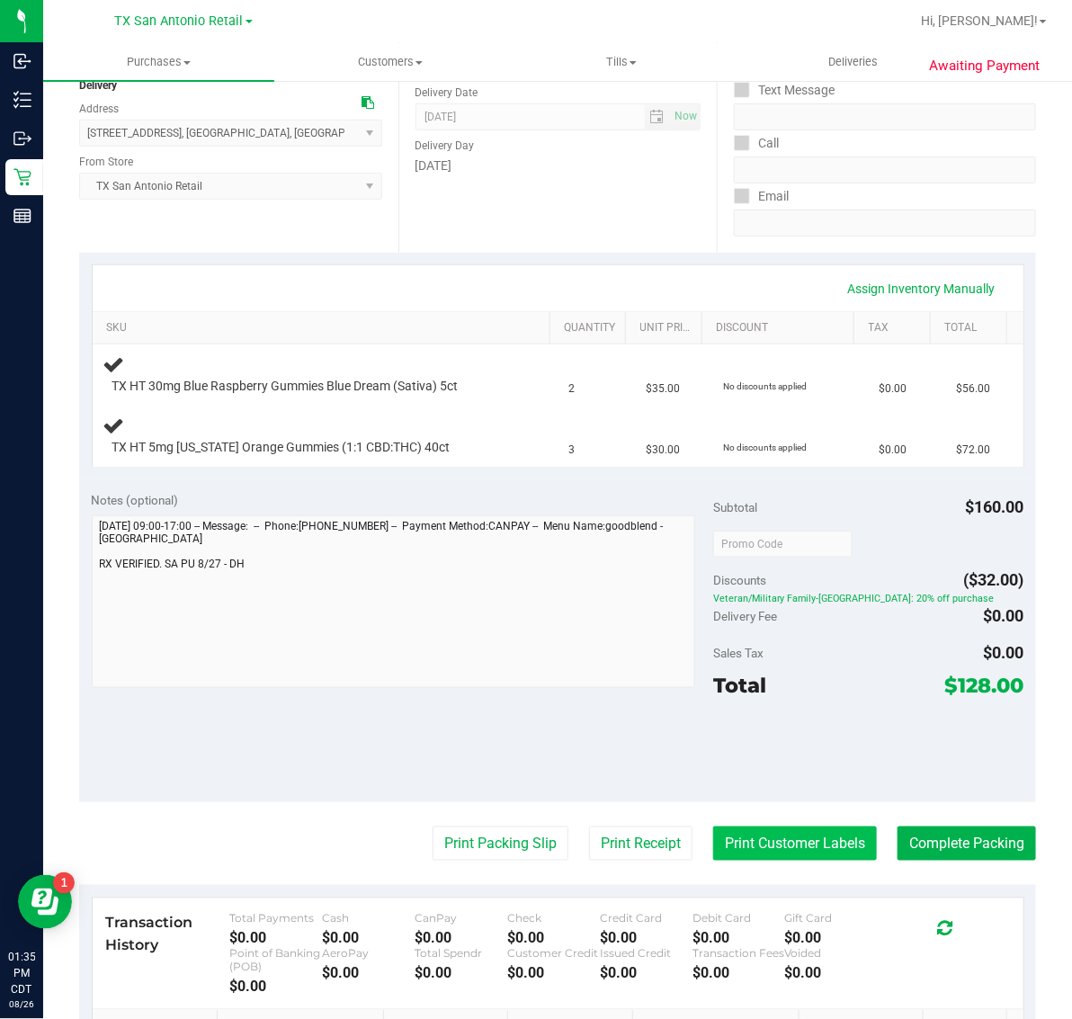
click at [752, 853] on button "Print Customer Labels" at bounding box center [795, 844] width 164 height 34
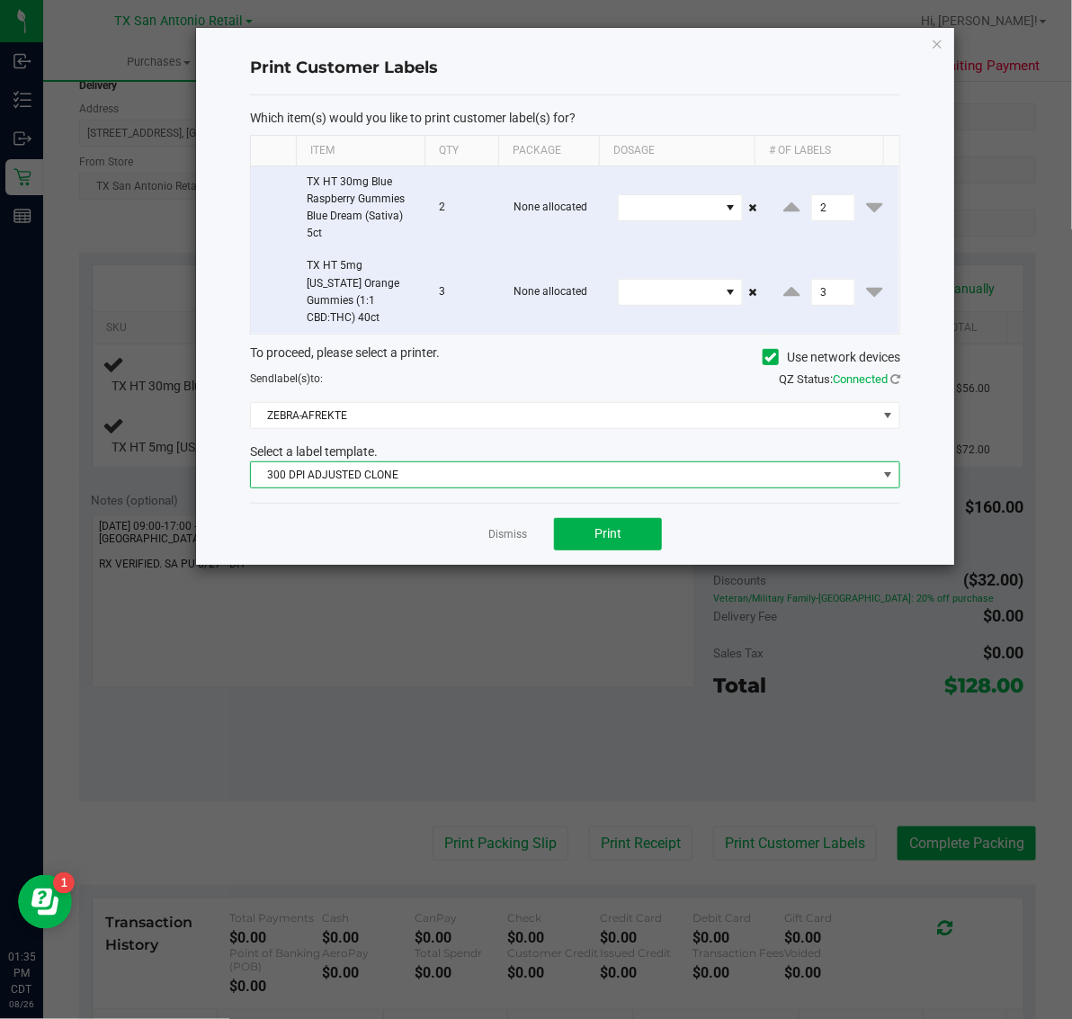
click at [509, 462] on span "300 DPI ADJUSTED CLONE" at bounding box center [564, 474] width 626 height 25
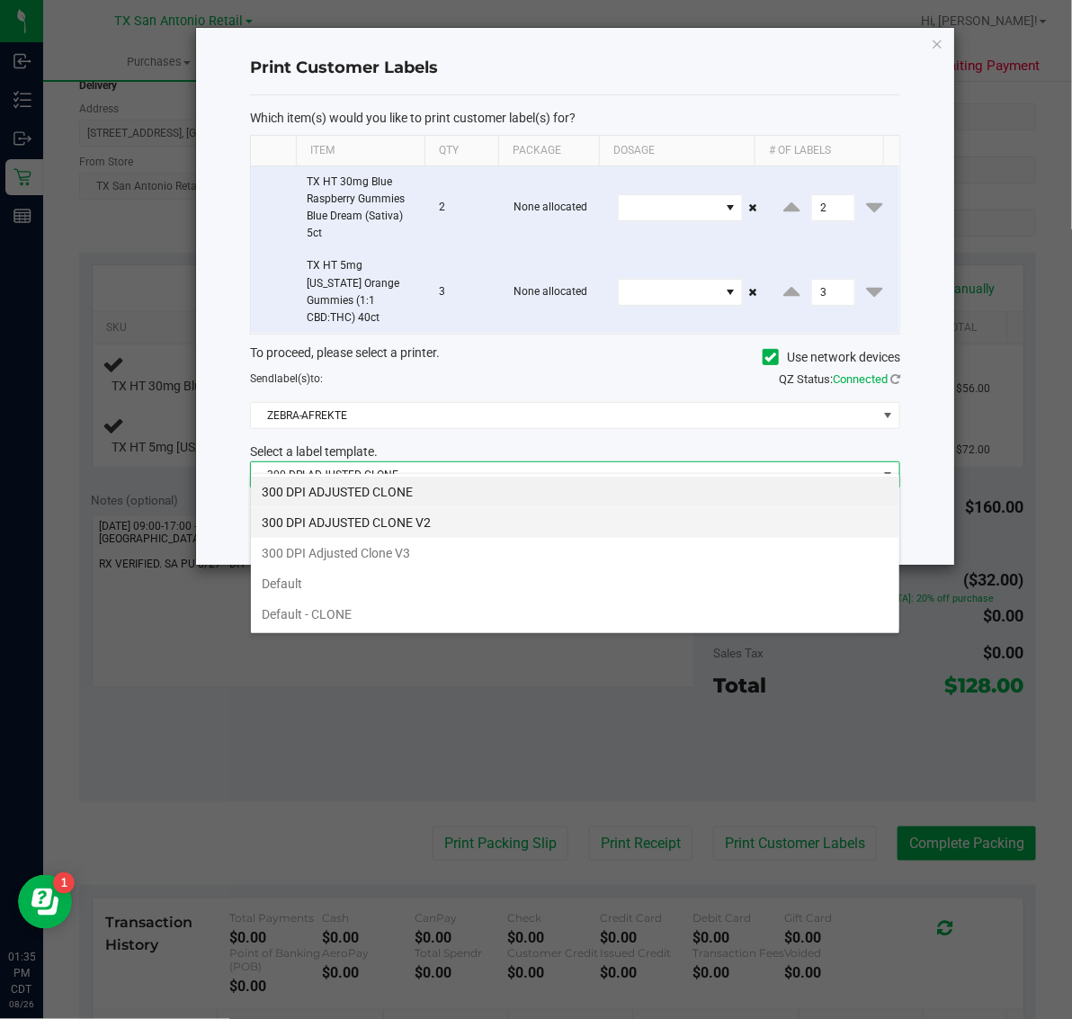
scroll to position [28, 649]
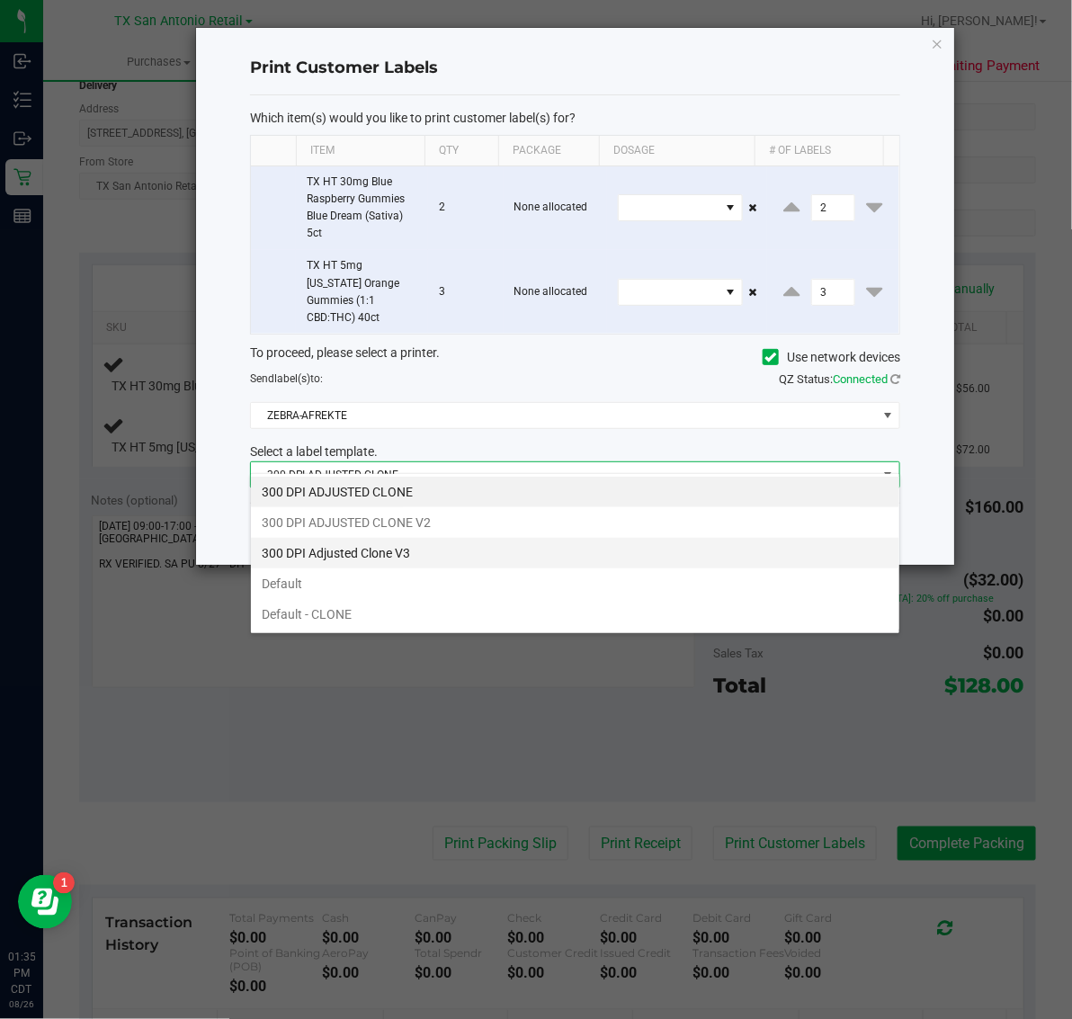
click at [452, 559] on li "300 DPI Adjusted Clone V3" at bounding box center [575, 553] width 649 height 31
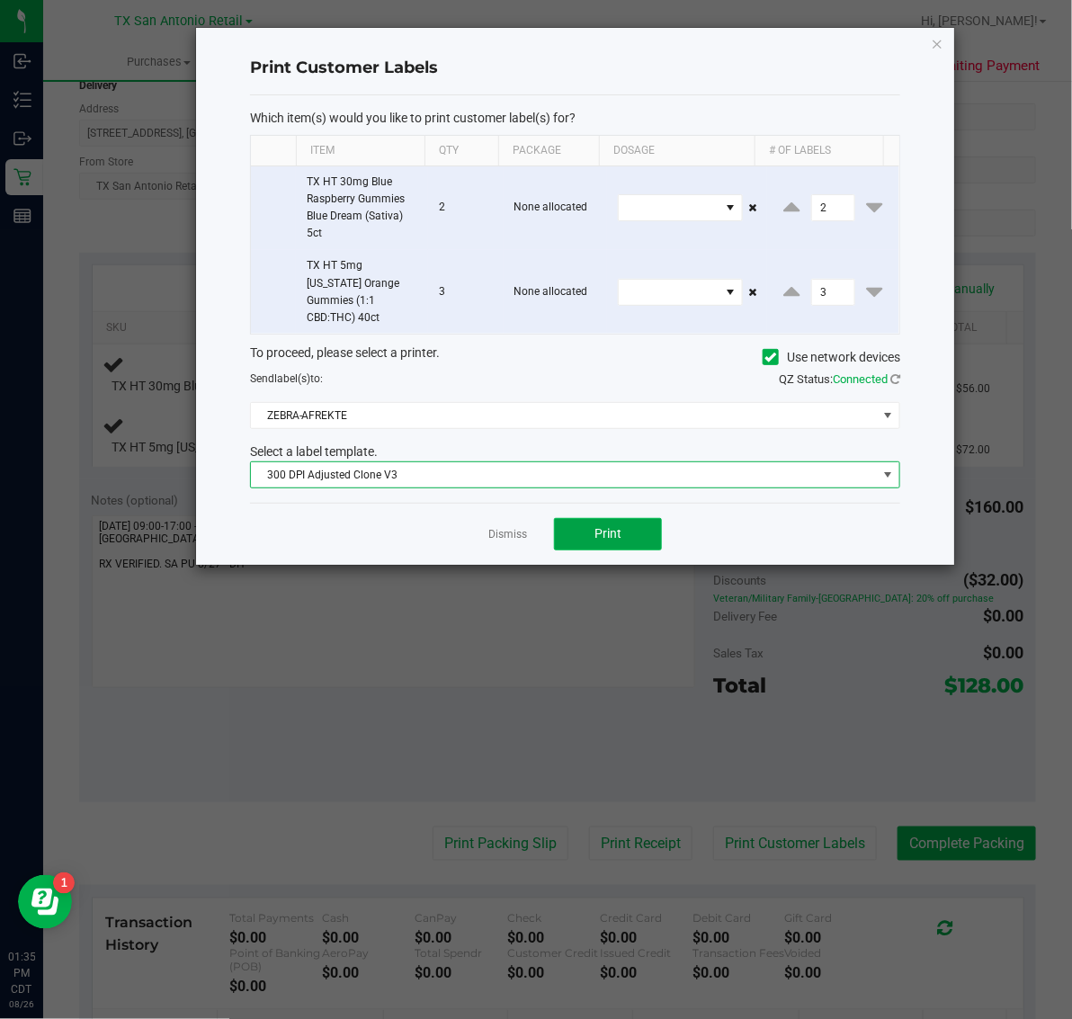
click at [605, 529] on button "Print" at bounding box center [608, 534] width 108 height 32
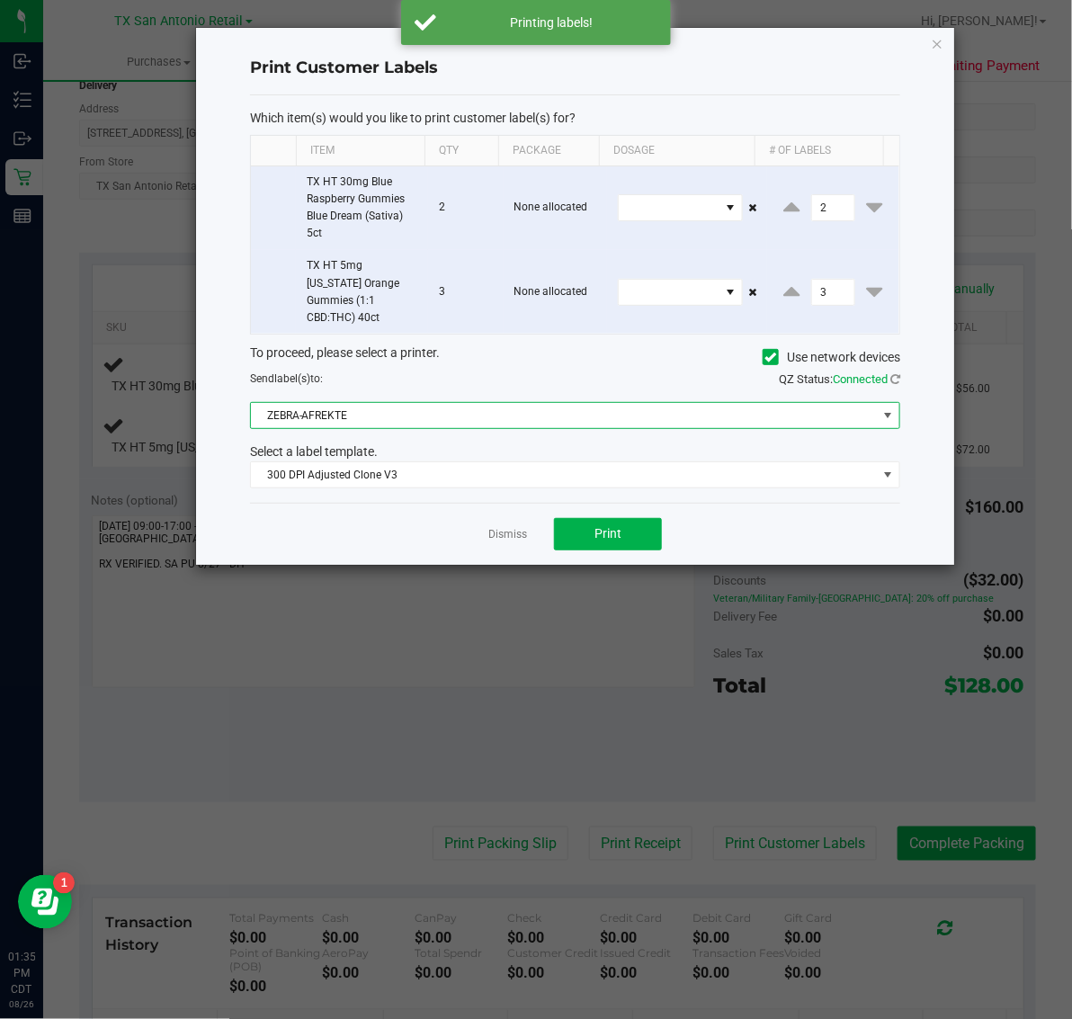
click at [590, 402] on span "ZEBRA-AFREKTE" at bounding box center [575, 415] width 650 height 27
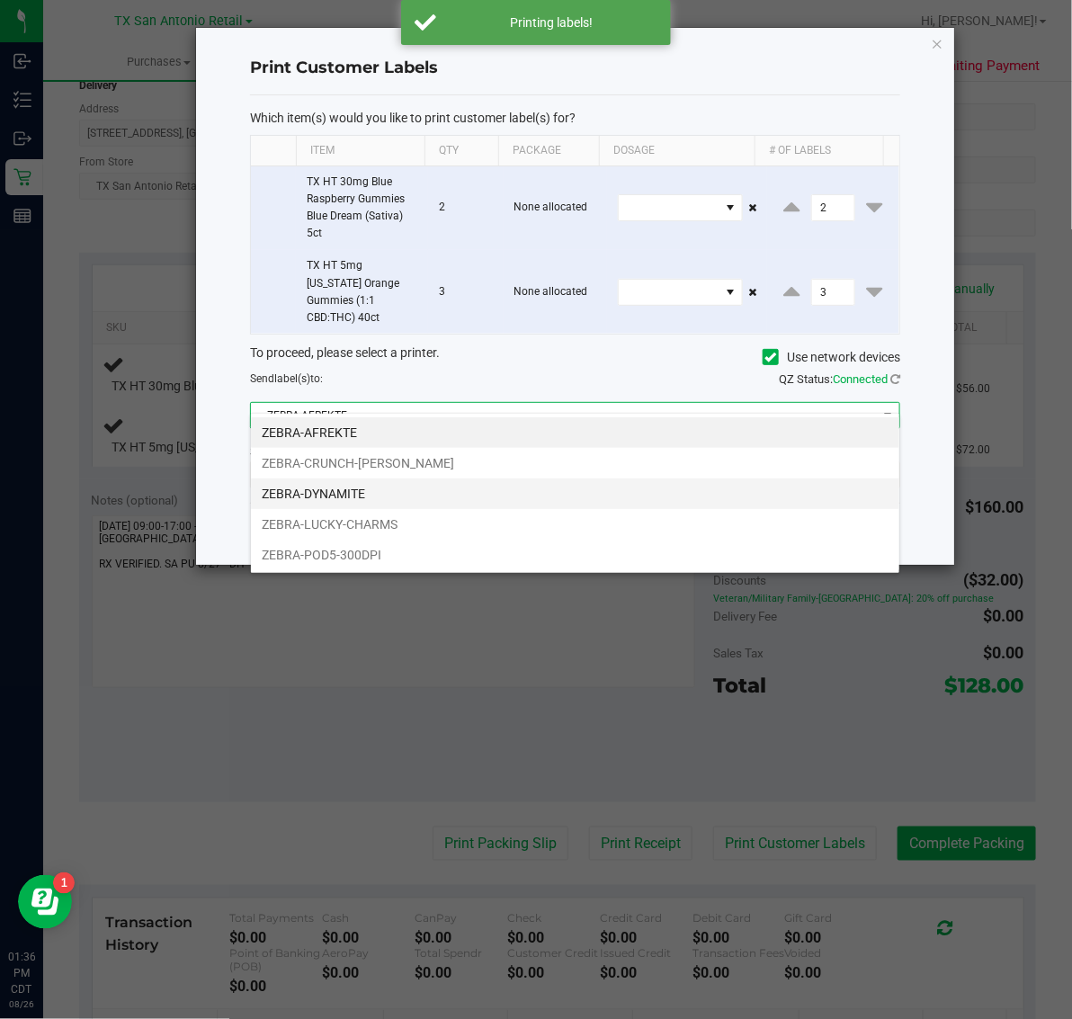
click at [515, 490] on li "ZEBRA-DYNAMITE" at bounding box center [575, 494] width 649 height 31
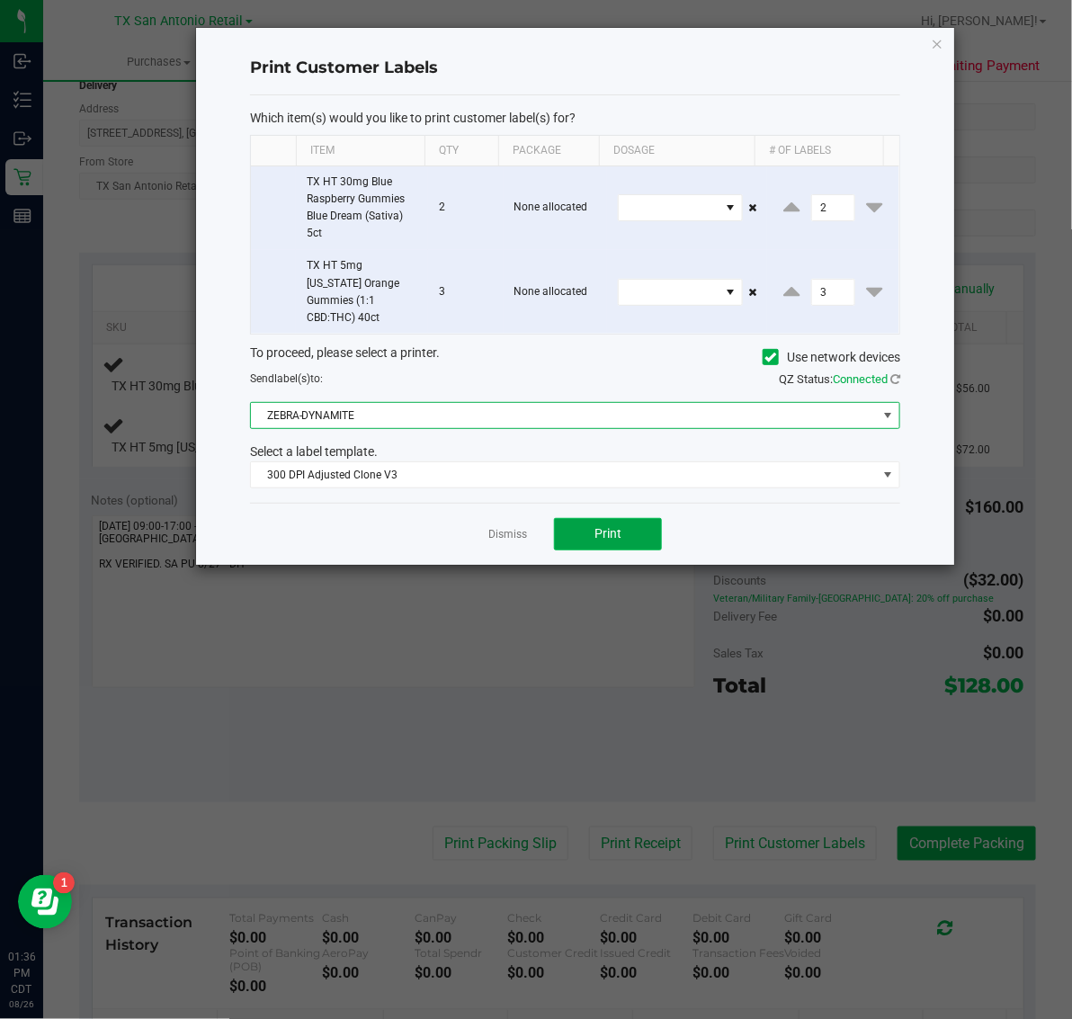
click at [590, 528] on button "Print" at bounding box center [608, 534] width 108 height 32
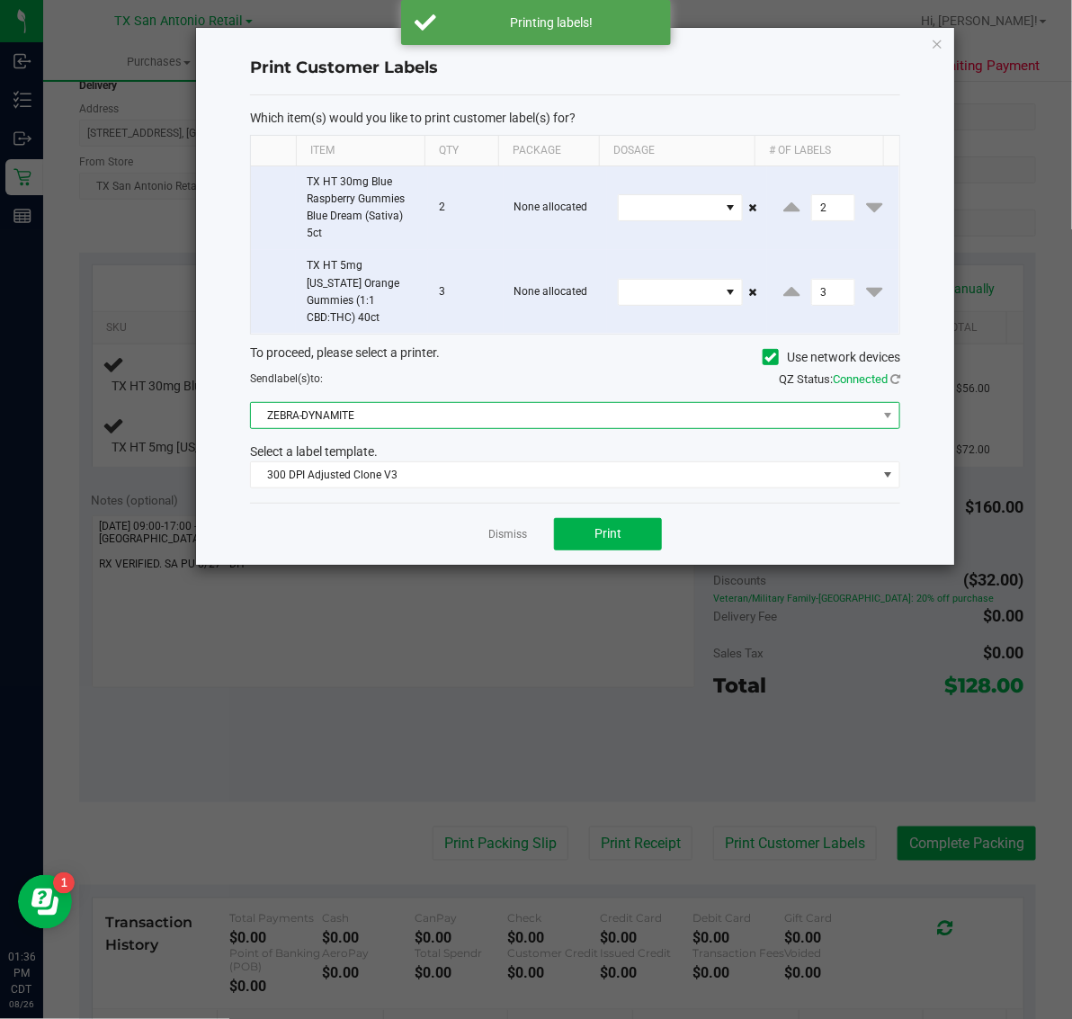
click at [479, 403] on span "ZEBRA-DYNAMITE" at bounding box center [564, 415] width 626 height 25
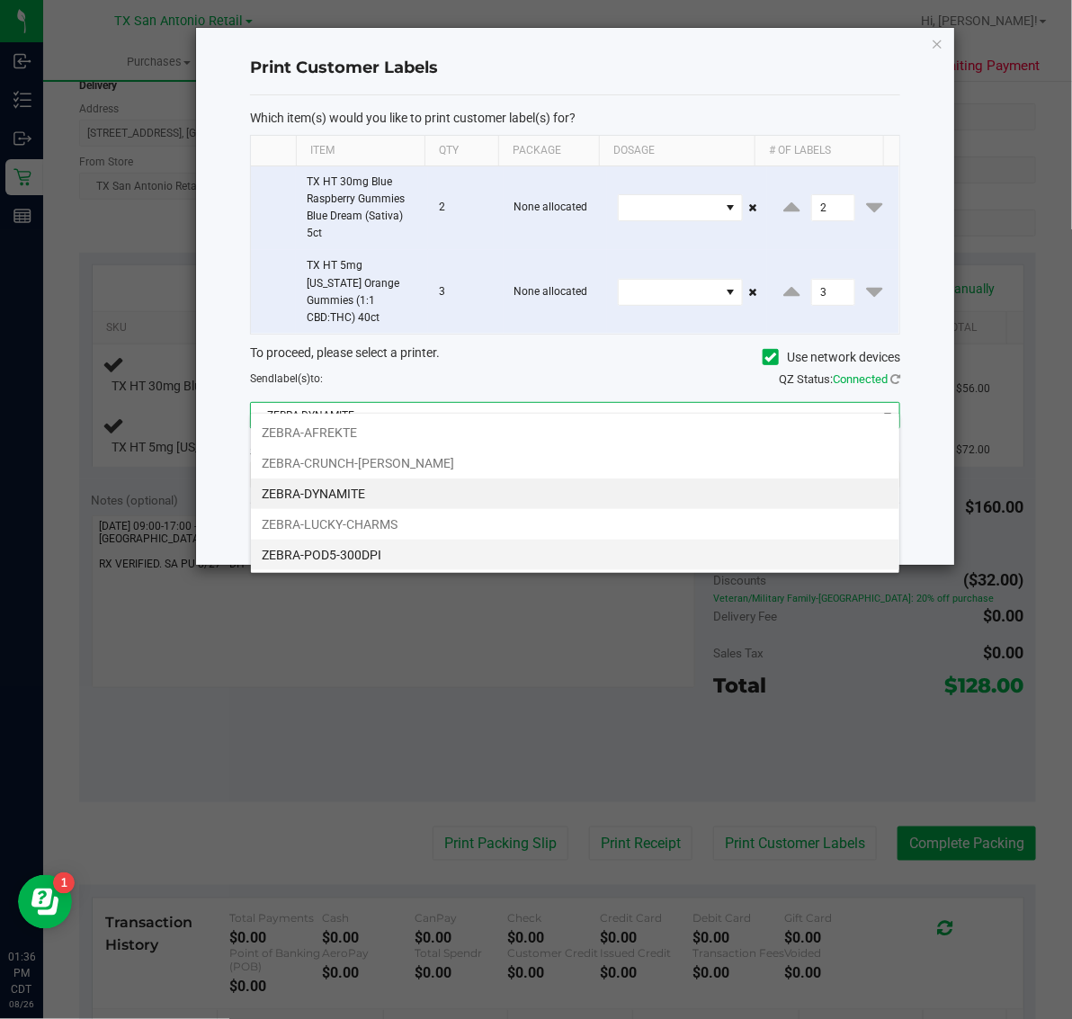
click at [460, 555] on li "ZEBRA-POD5-300DPI" at bounding box center [575, 555] width 649 height 31
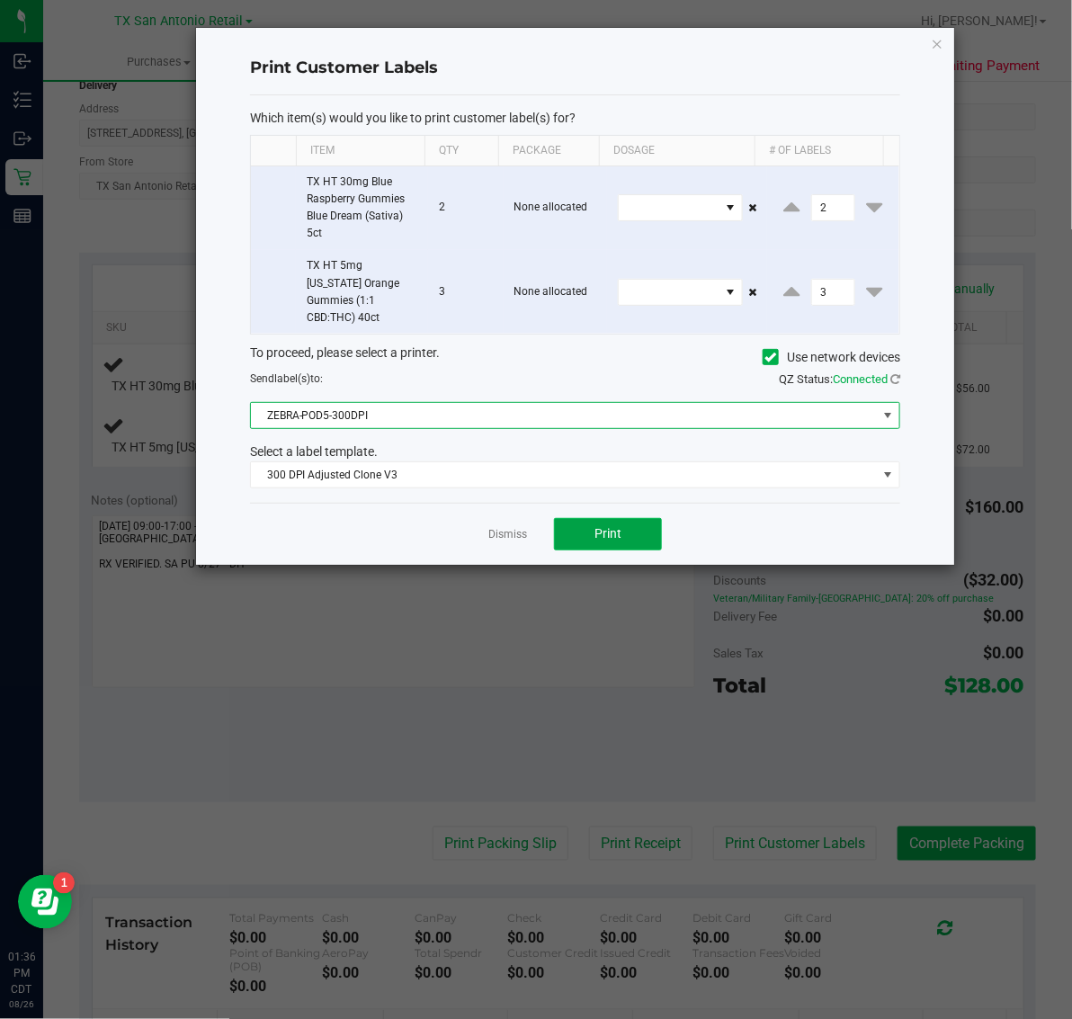
click at [598, 526] on span "Print" at bounding box center [608, 533] width 27 height 14
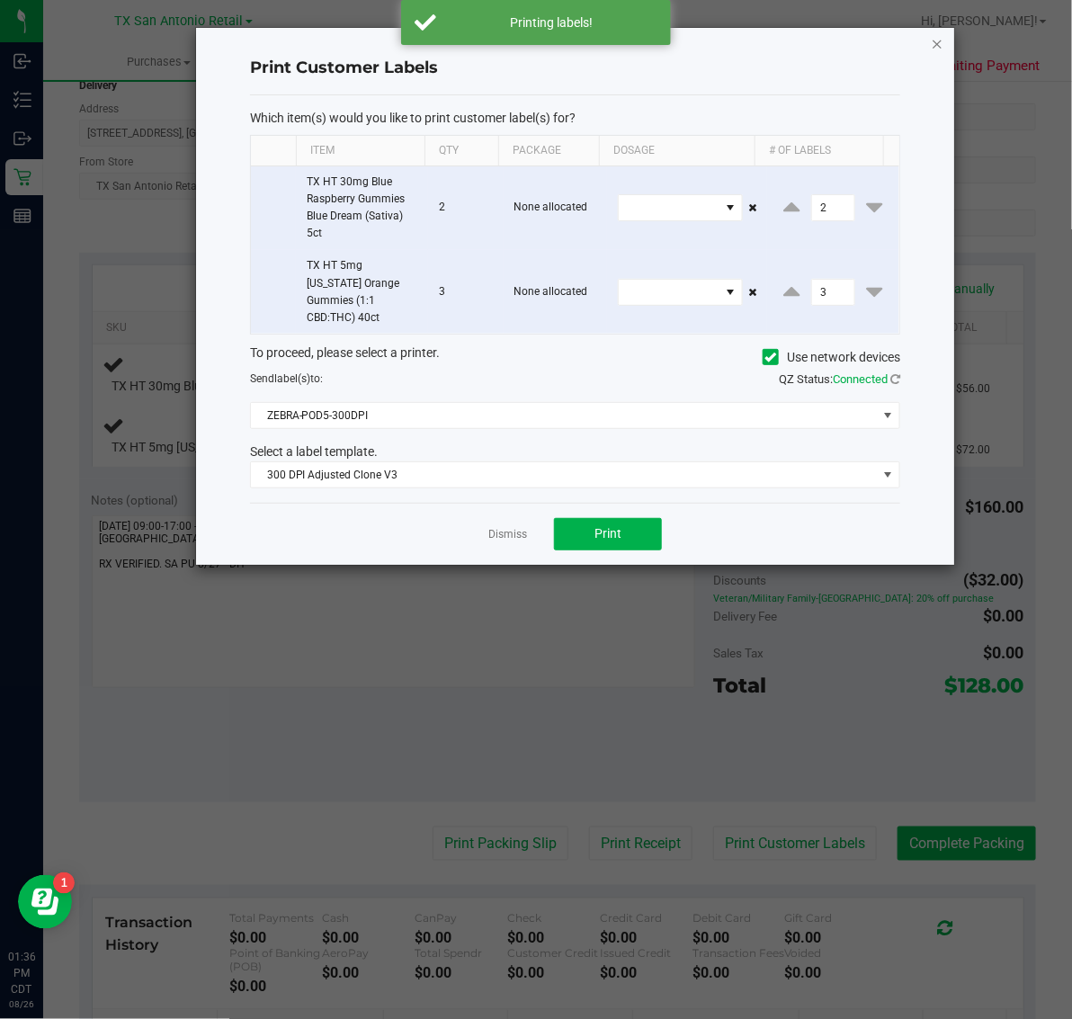
click at [933, 38] on icon "button" at bounding box center [937, 43] width 13 height 22
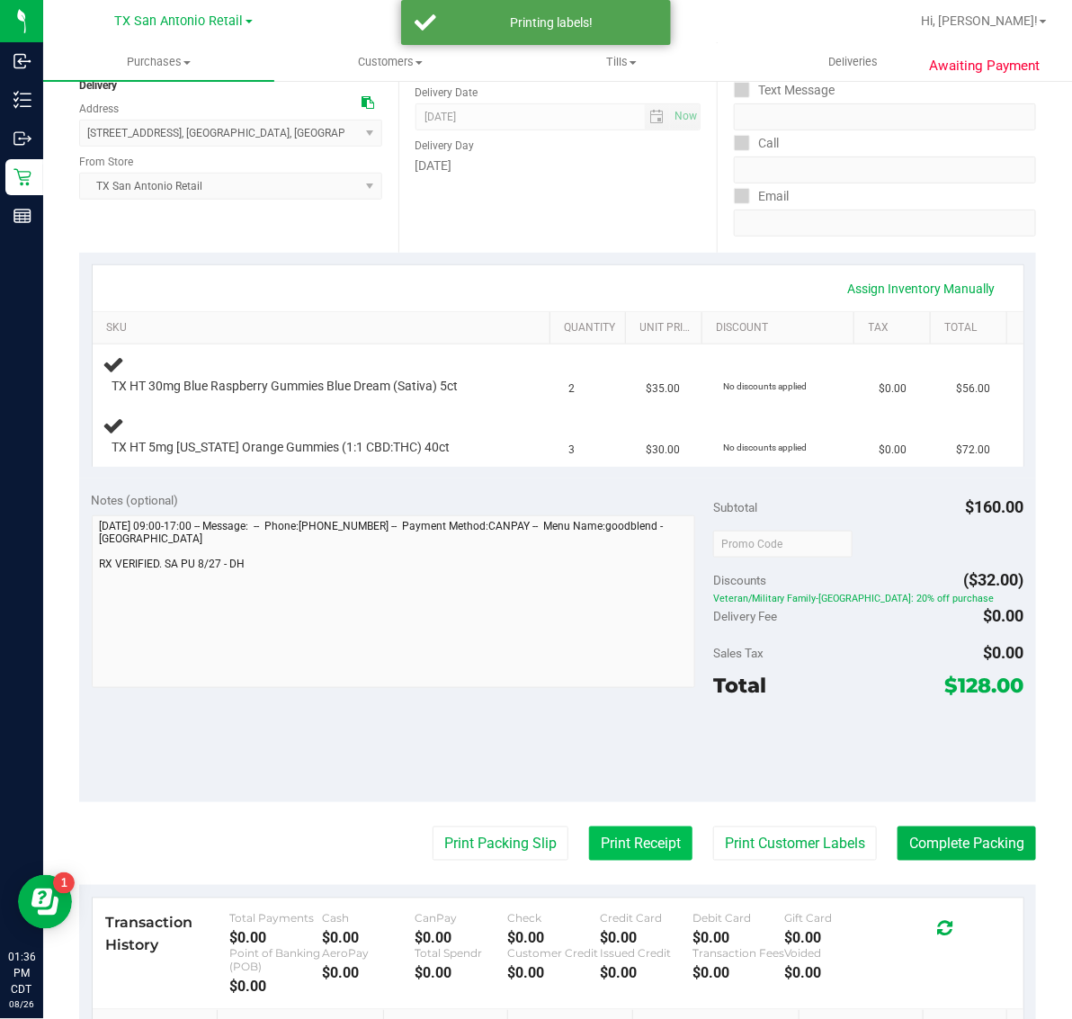
click at [608, 844] on button "Print Receipt" at bounding box center [640, 844] width 103 height 34
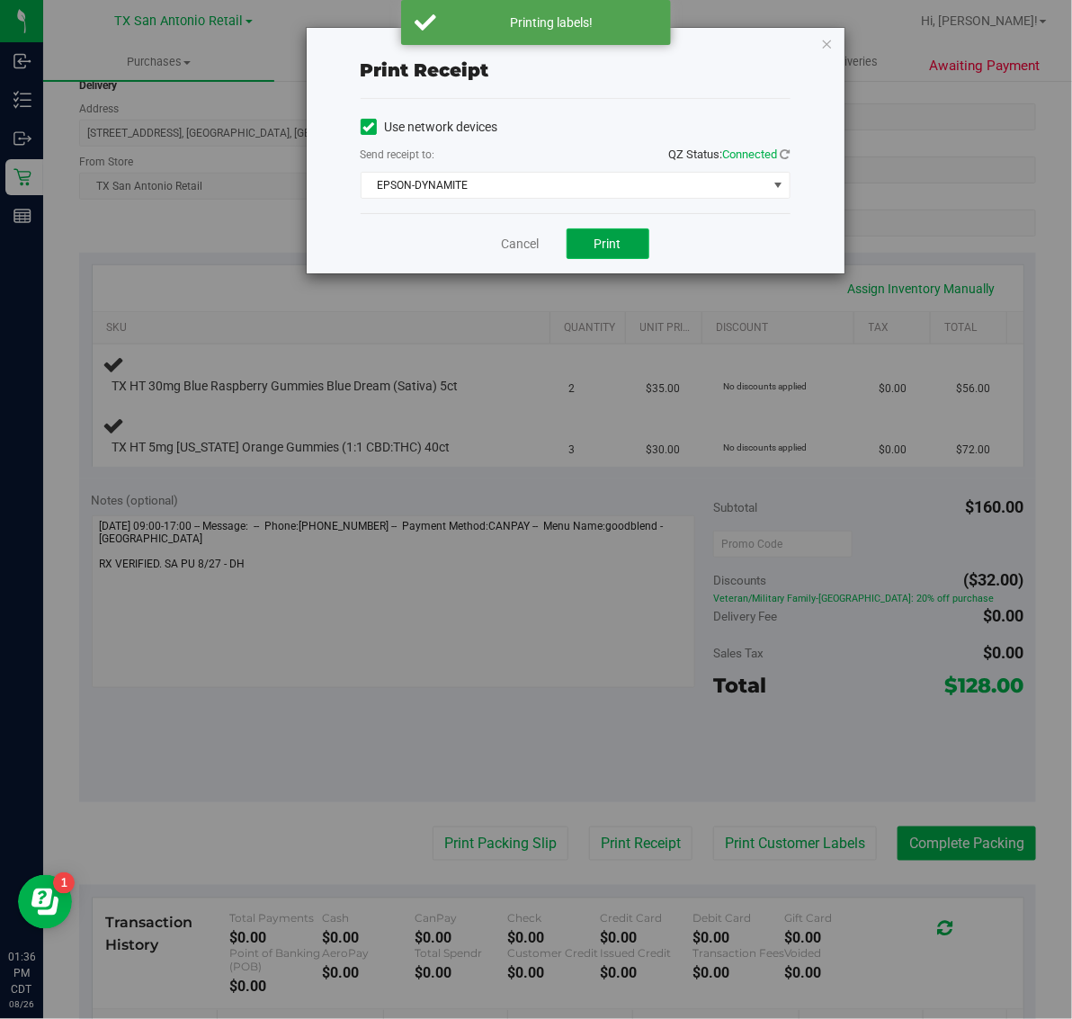
click at [621, 251] on span "Print" at bounding box center [608, 244] width 27 height 14
click at [823, 43] on icon "button" at bounding box center [827, 43] width 13 height 22
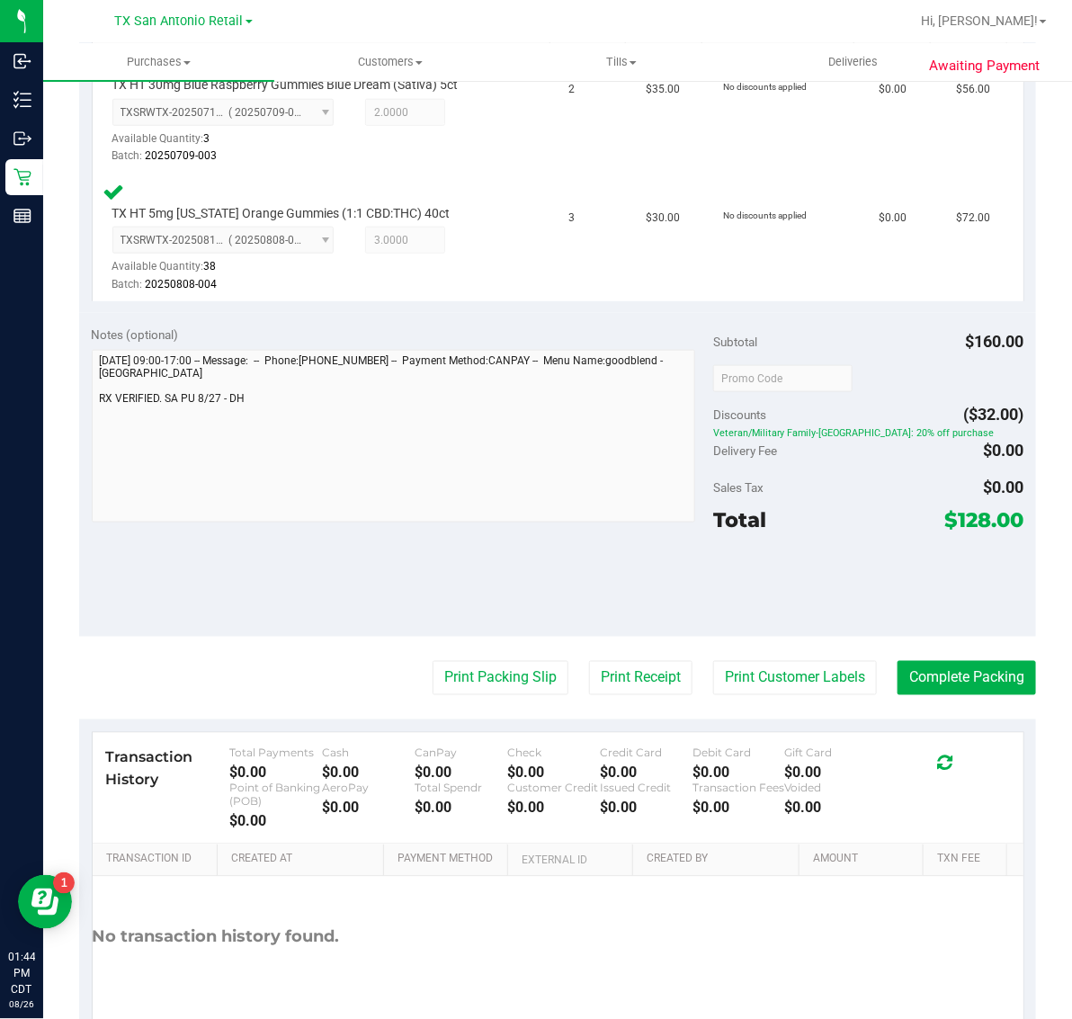
scroll to position [599, 0]
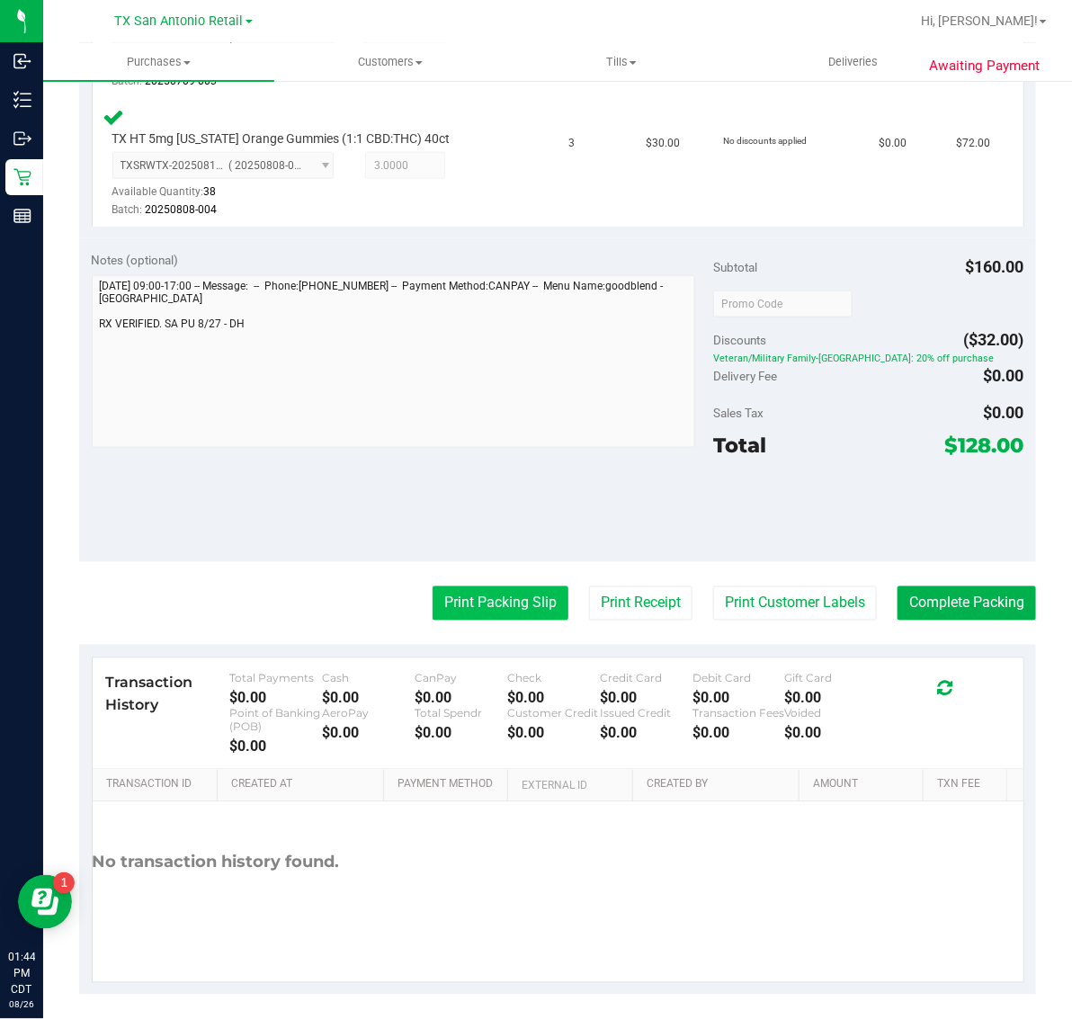
click at [495, 596] on button "Print Packing Slip" at bounding box center [501, 603] width 136 height 34
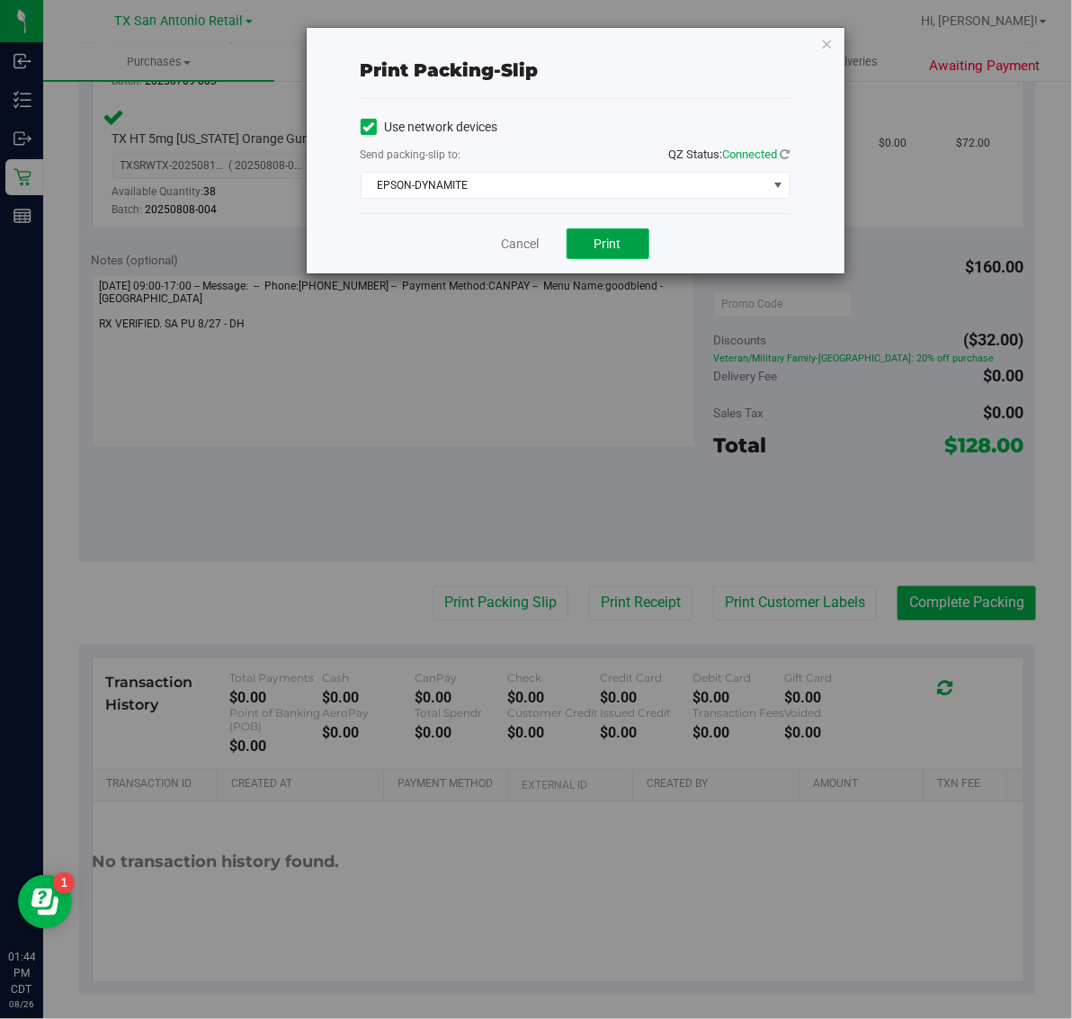
click at [616, 259] on button "Print" at bounding box center [608, 243] width 83 height 31
click at [824, 49] on icon "button" at bounding box center [827, 43] width 13 height 22
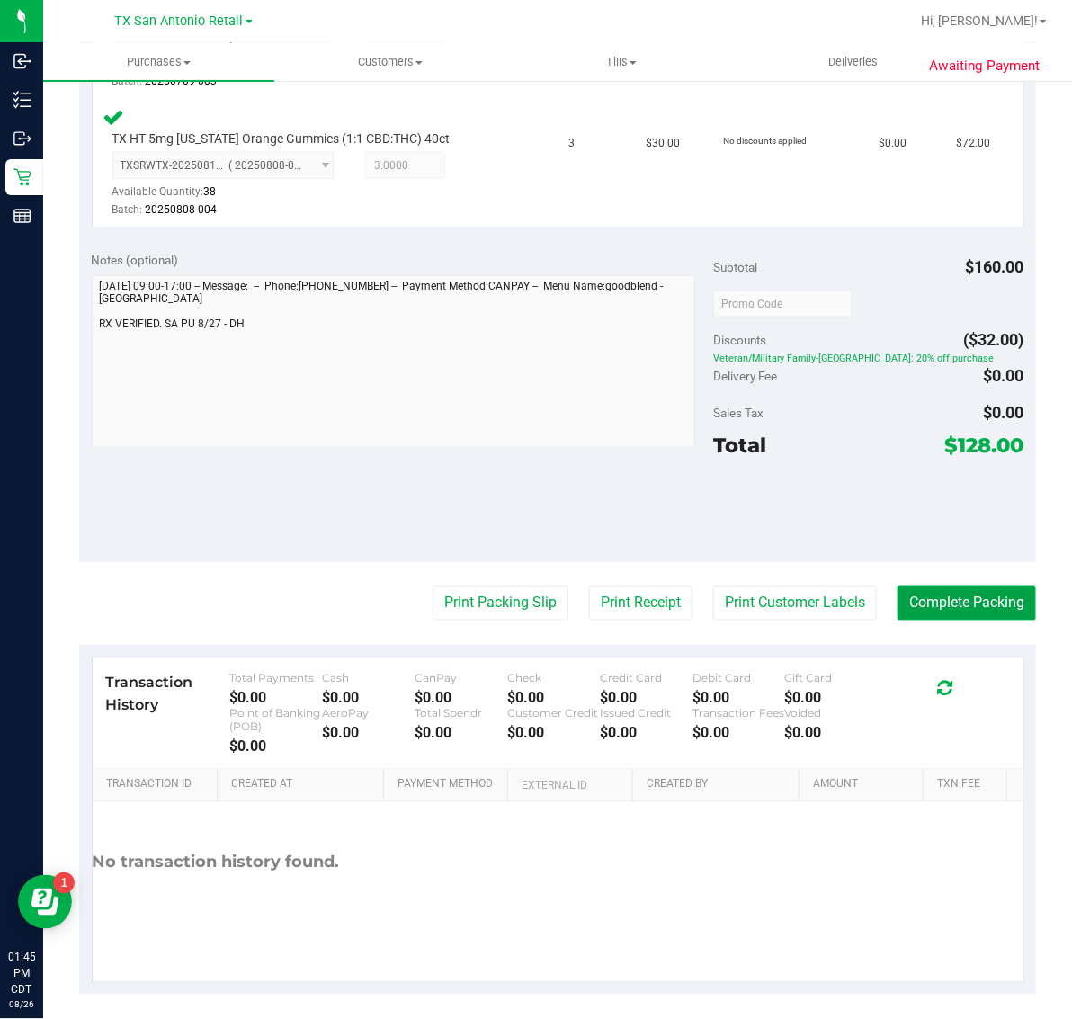
click at [941, 614] on button "Complete Packing" at bounding box center [967, 603] width 139 height 34
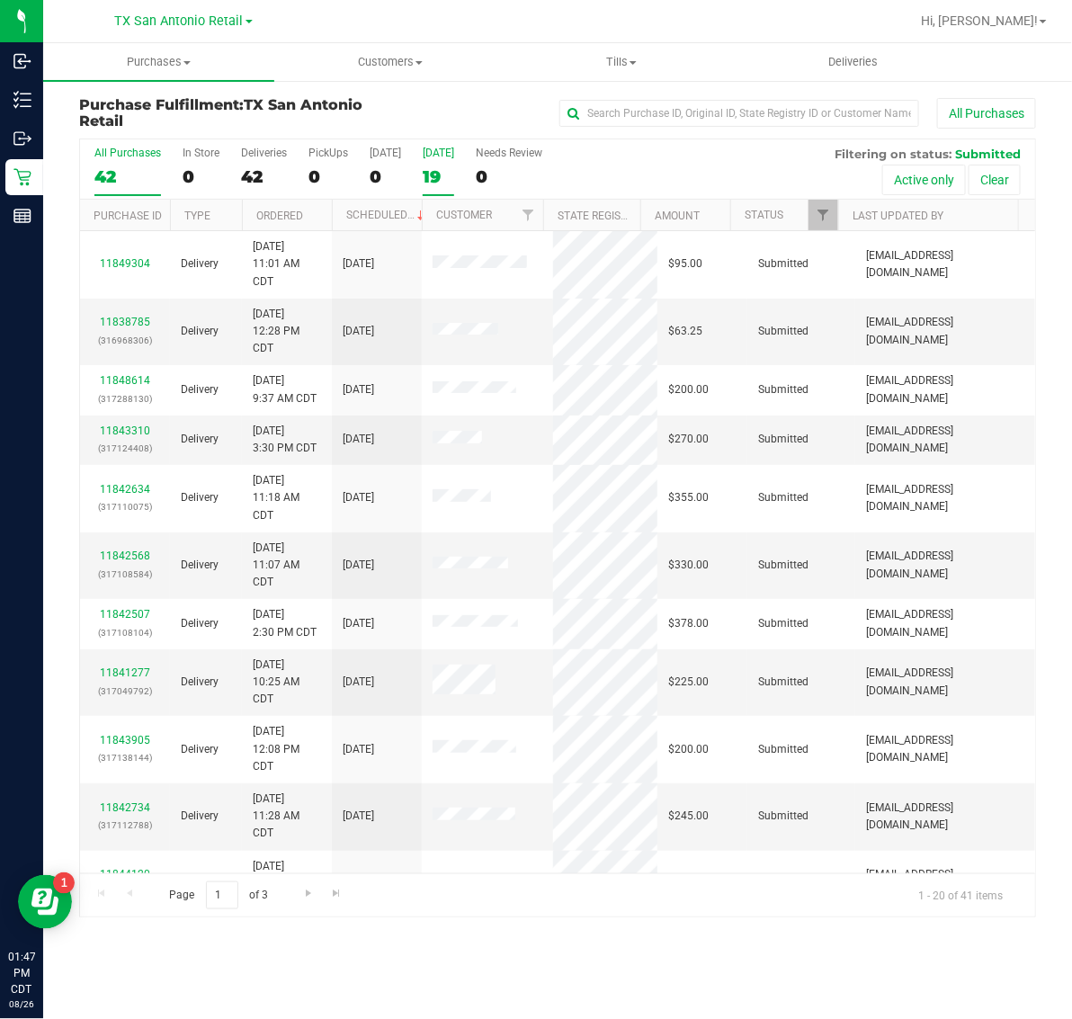
click at [437, 160] on label "[DATE] 19" at bounding box center [438, 171] width 31 height 49
click at [0, 0] on input "[DATE] 19" at bounding box center [0, 0] width 0 height 0
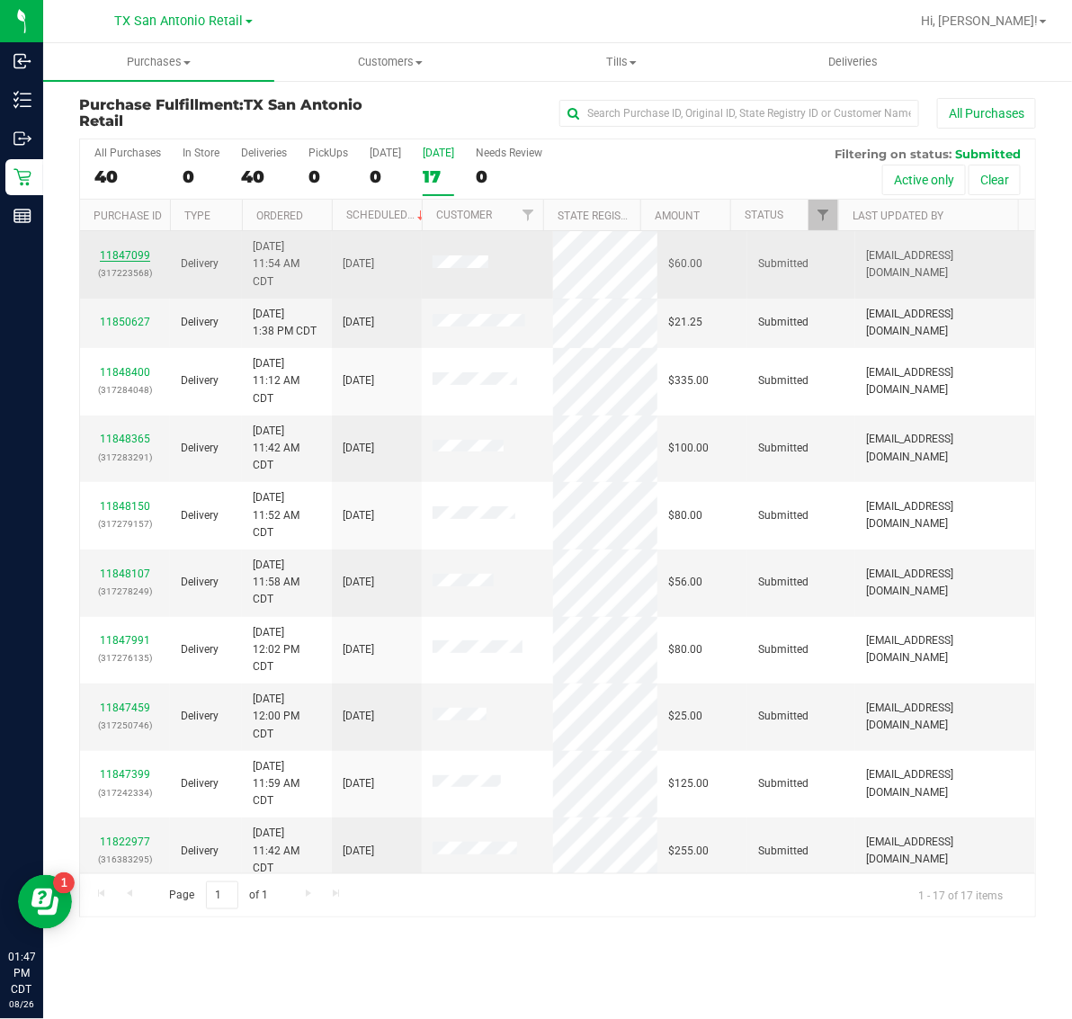
click at [121, 255] on link "11847099" at bounding box center [125, 255] width 50 height 13
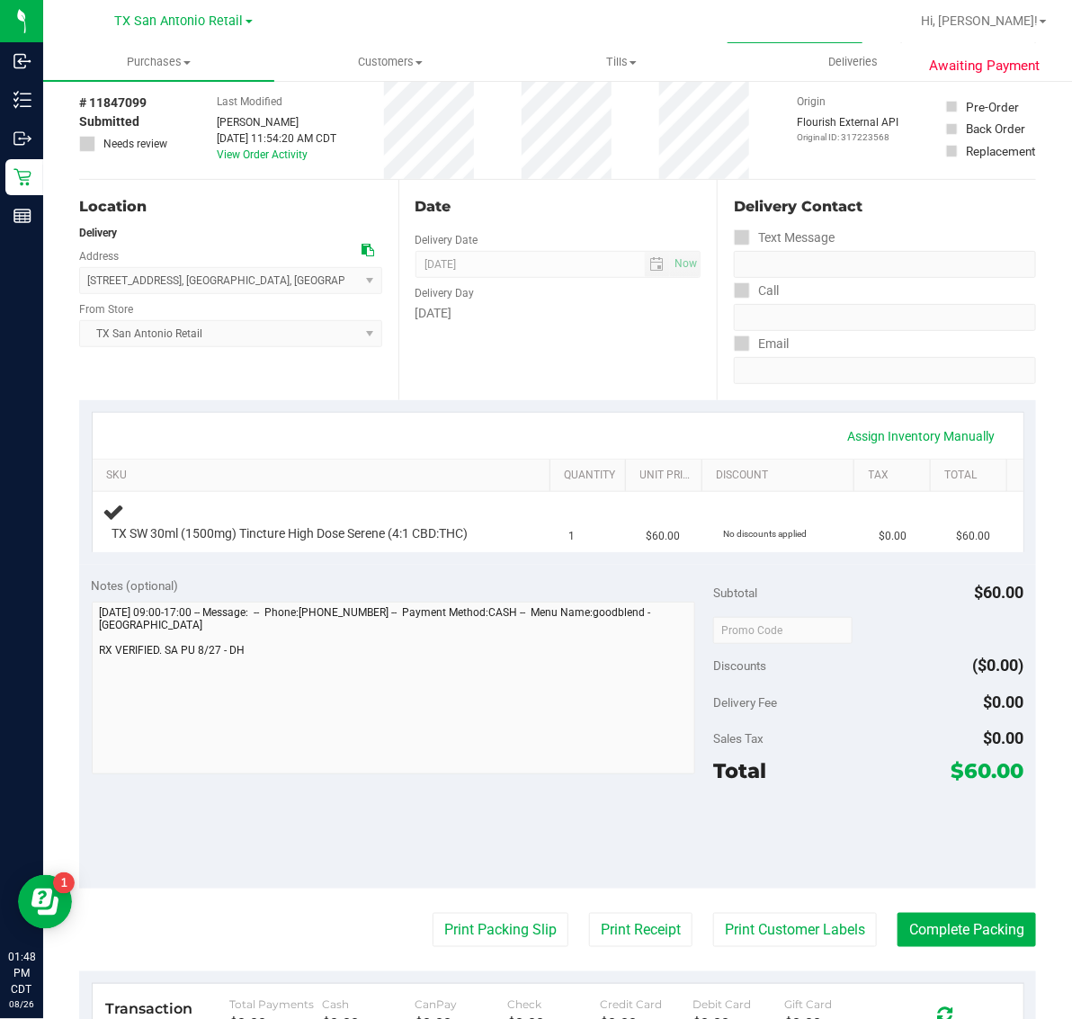
scroll to position [112, 0]
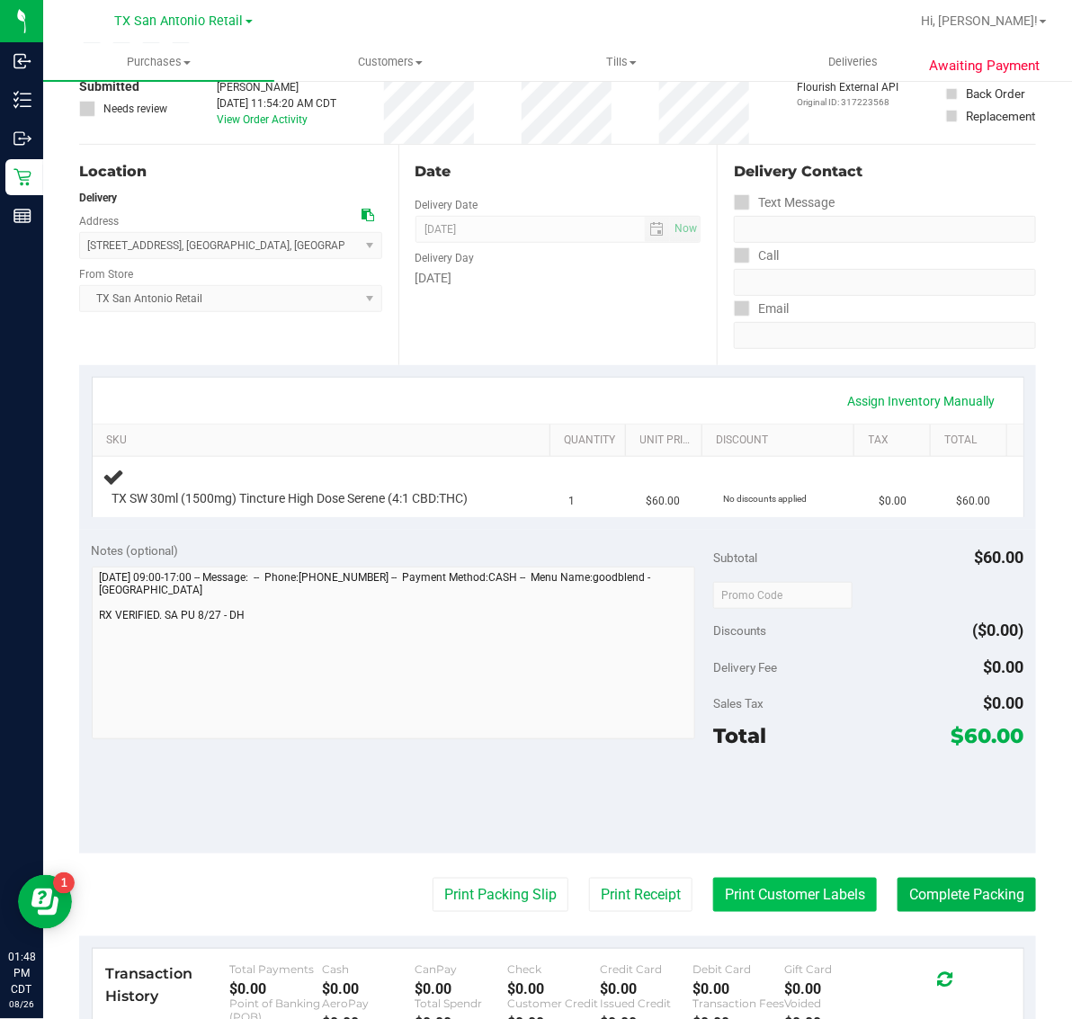
click at [767, 888] on button "Print Customer Labels" at bounding box center [795, 895] width 164 height 34
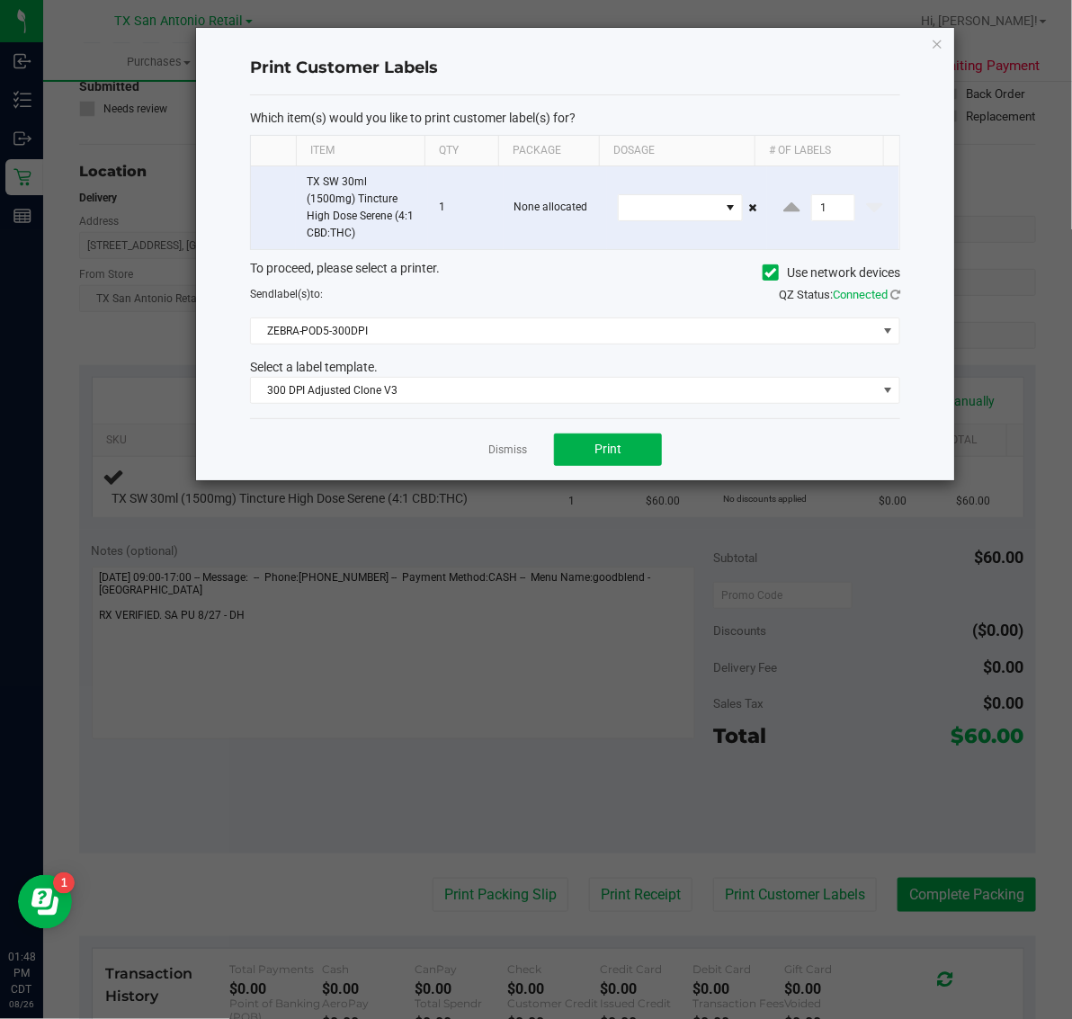
click at [630, 432] on div "Dismiss Print" at bounding box center [575, 449] width 650 height 62
click at [630, 456] on button "Print" at bounding box center [608, 450] width 108 height 32
click at [941, 36] on icon "button" at bounding box center [937, 43] width 13 height 22
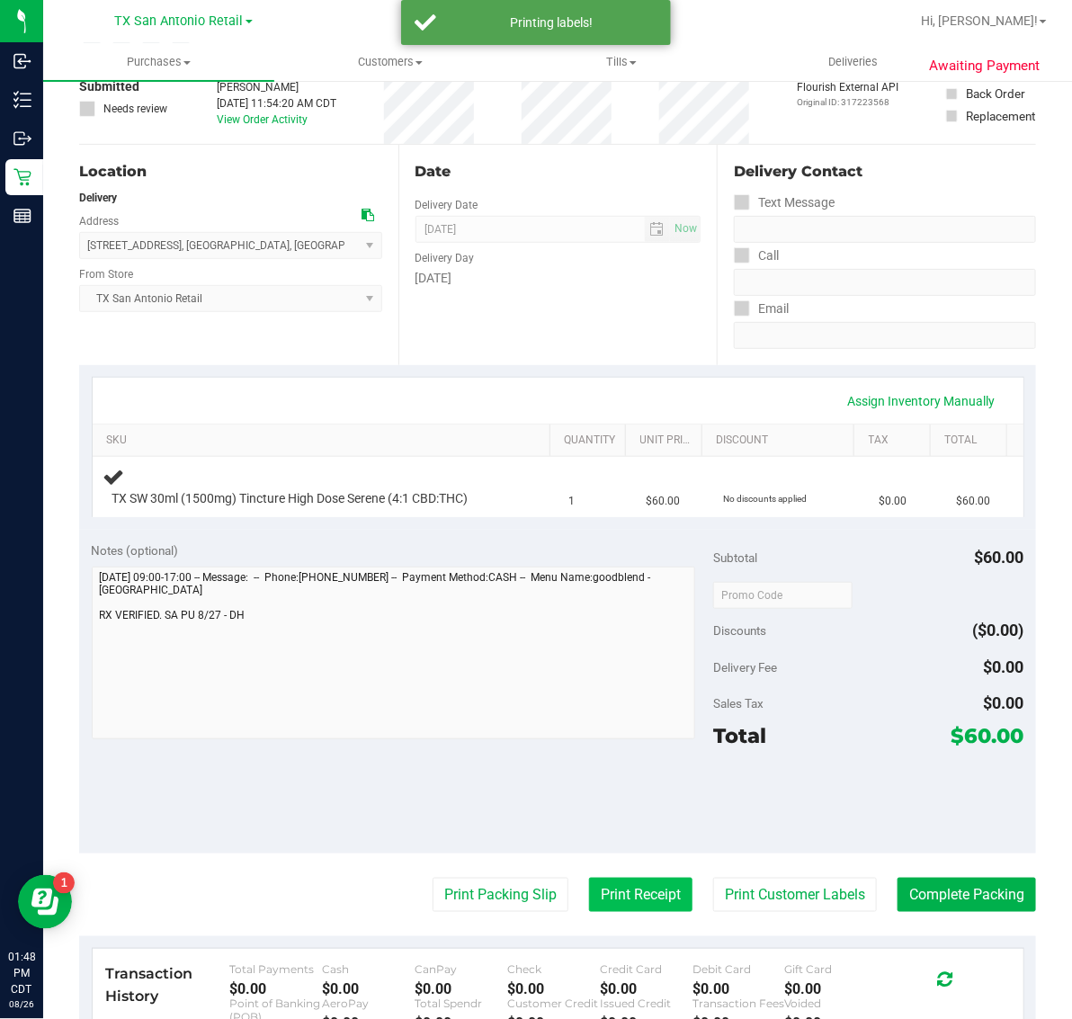
click at [631, 905] on button "Print Receipt" at bounding box center [640, 895] width 103 height 34
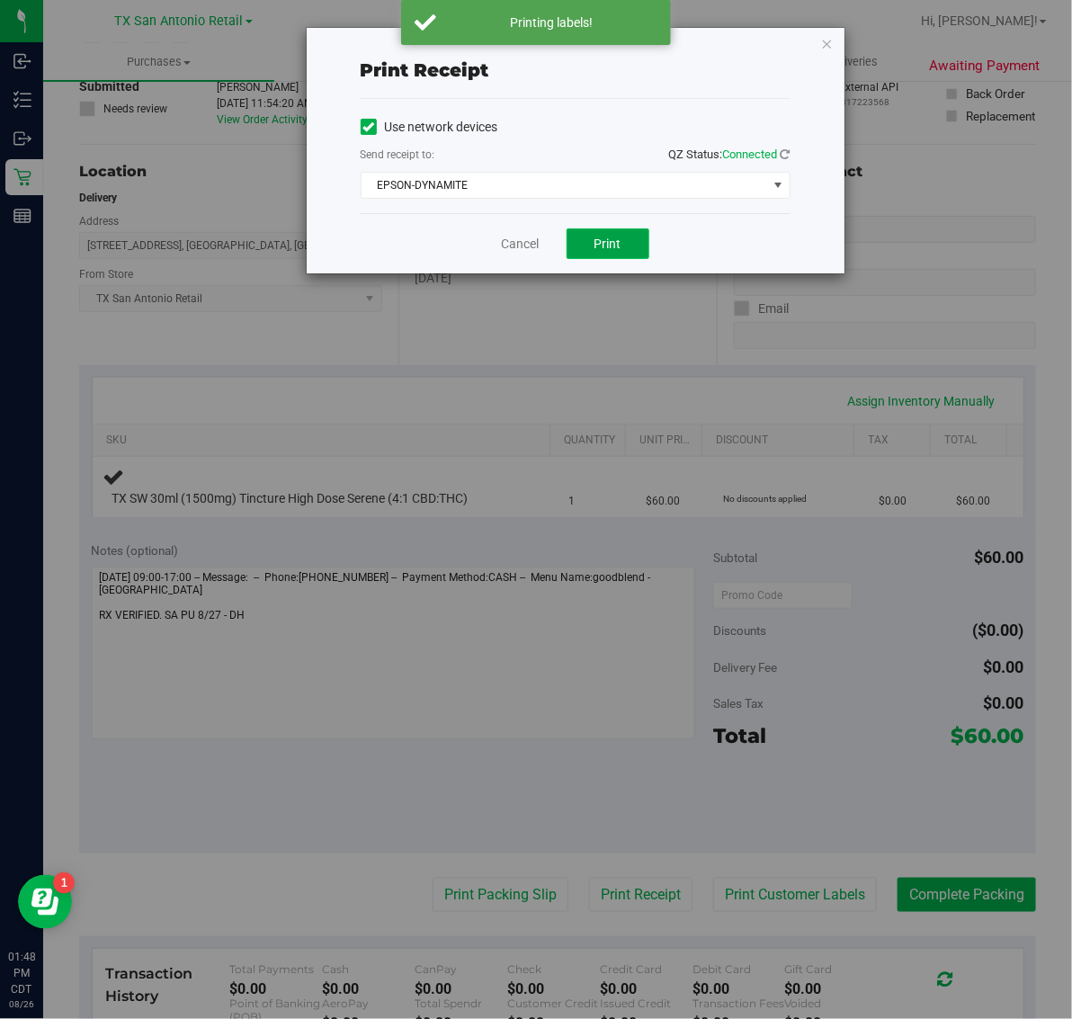
click at [604, 247] on span "Print" at bounding box center [608, 244] width 27 height 14
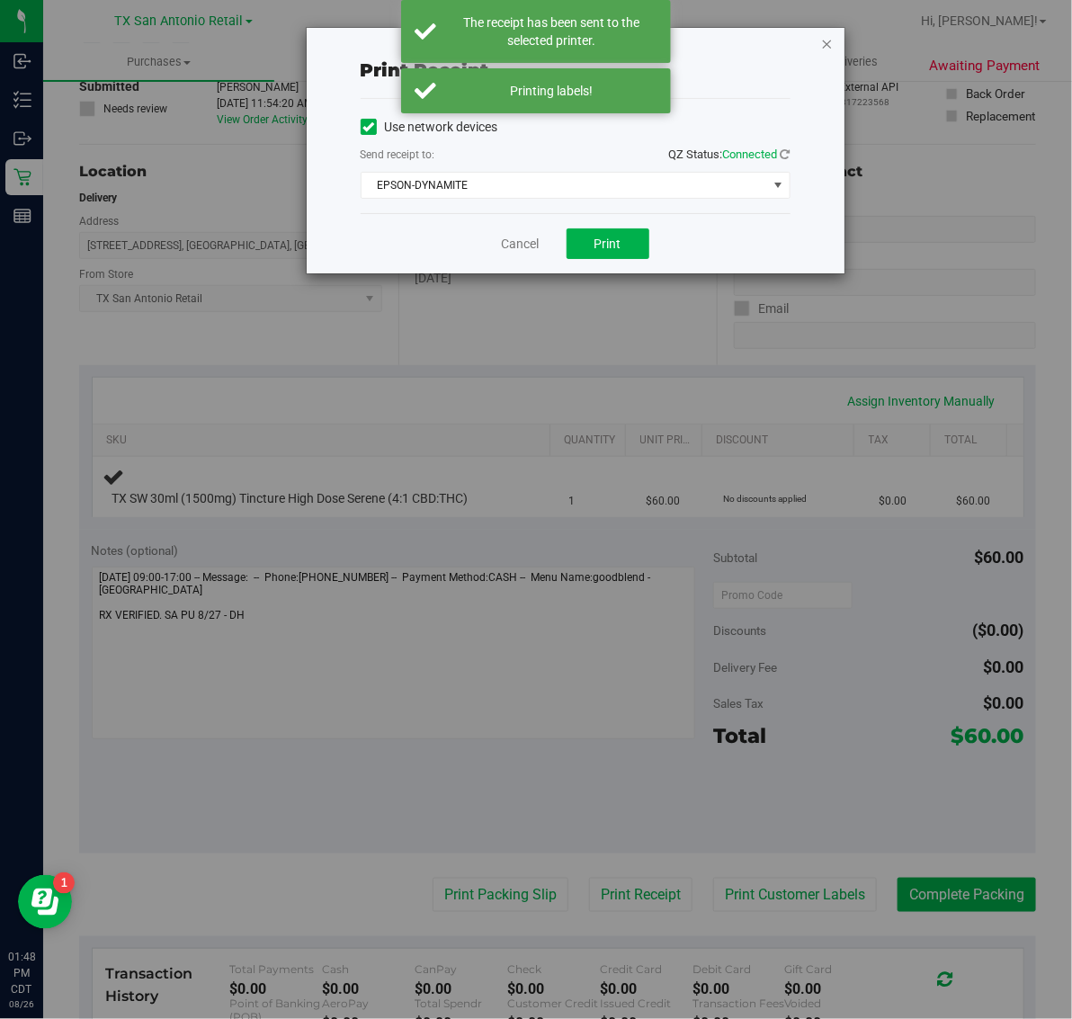
click at [828, 39] on icon "button" at bounding box center [827, 43] width 13 height 22
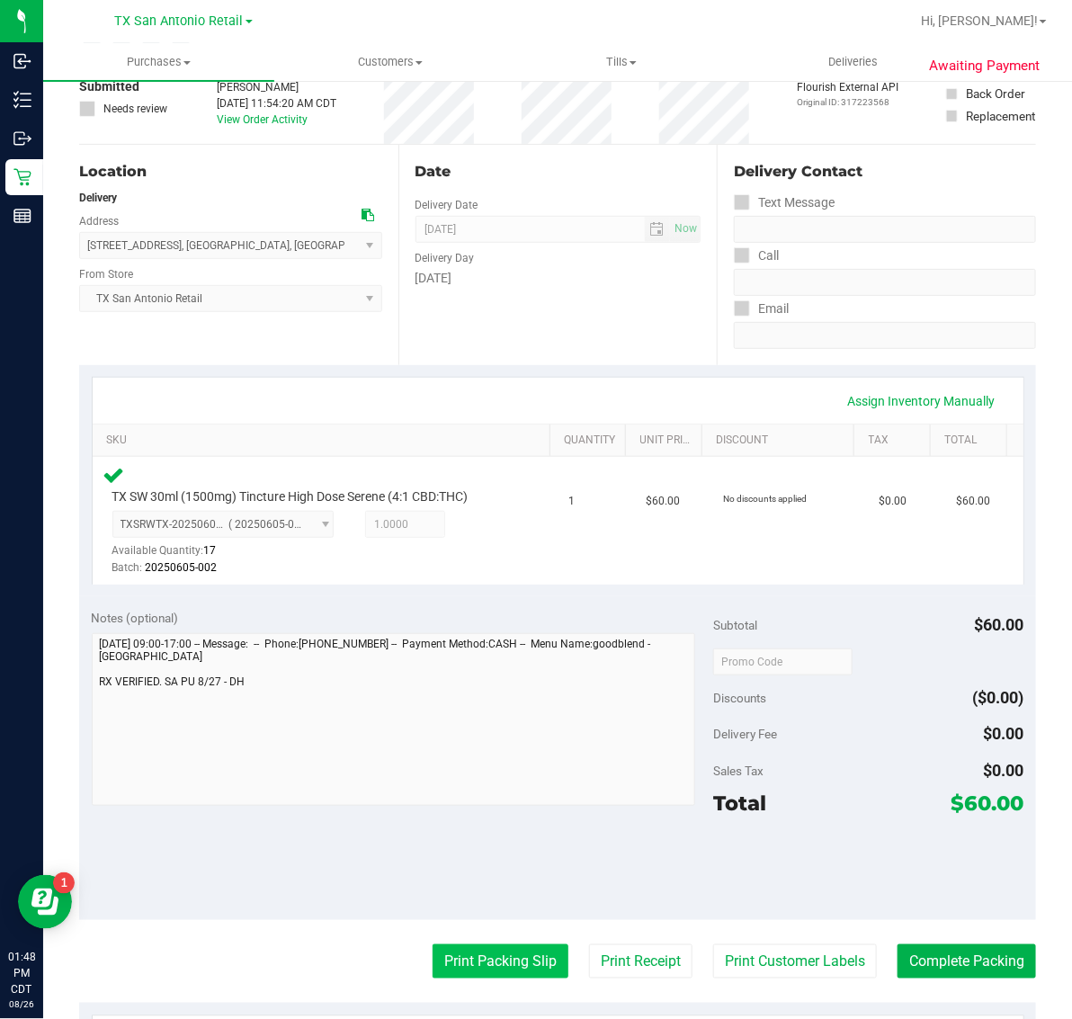
click at [540, 961] on button "Print Packing Slip" at bounding box center [501, 961] width 136 height 34
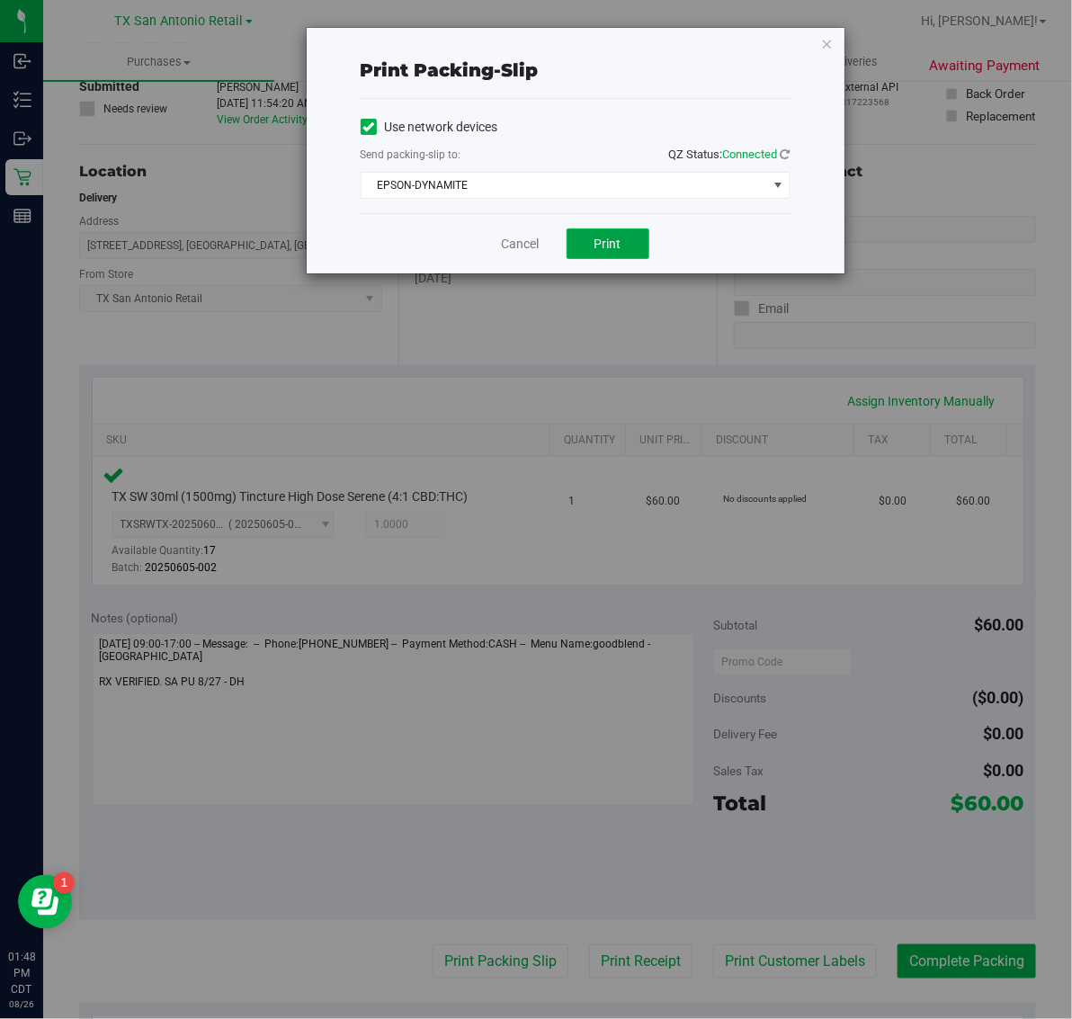
click at [587, 253] on button "Print" at bounding box center [608, 243] width 83 height 31
click at [829, 39] on icon "button" at bounding box center [827, 43] width 13 height 22
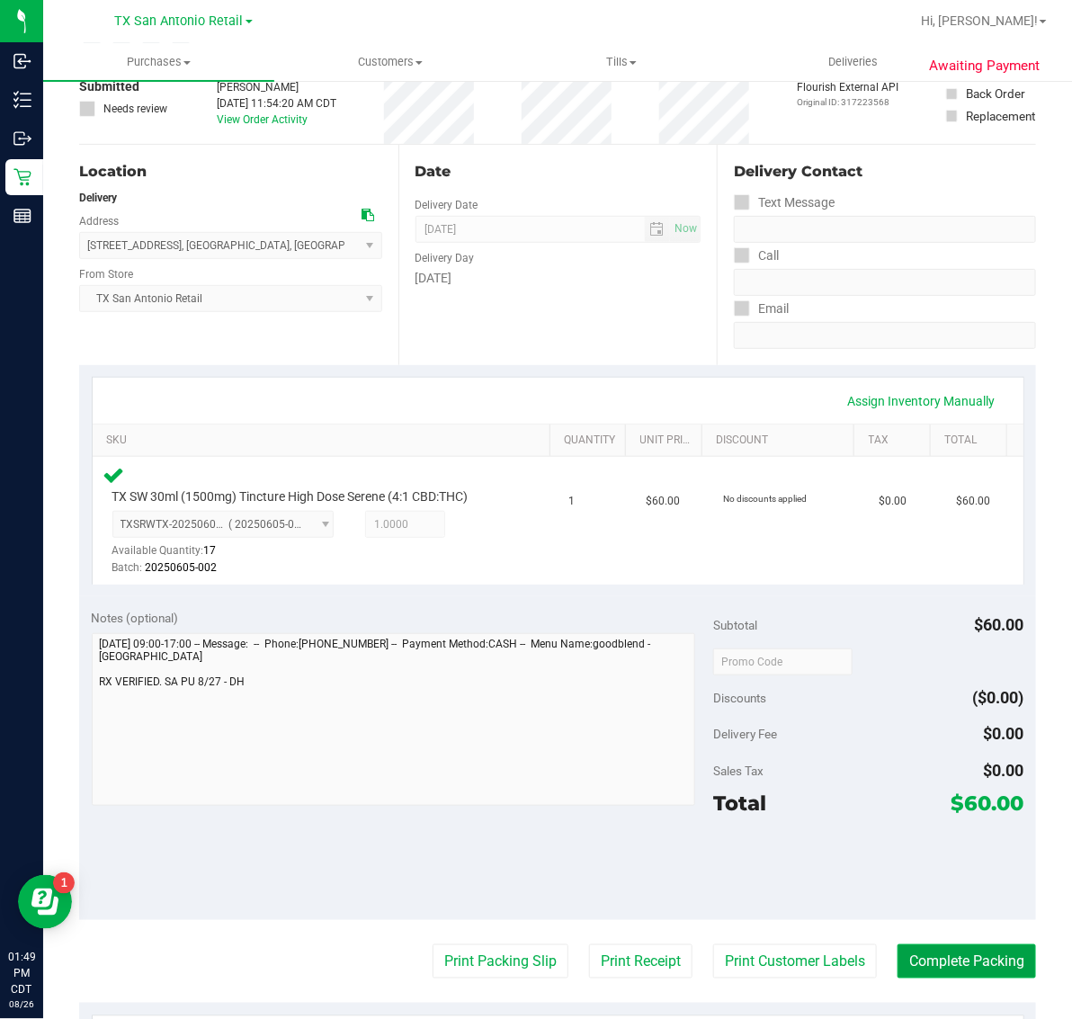
click at [953, 955] on button "Complete Packing" at bounding box center [967, 961] width 139 height 34
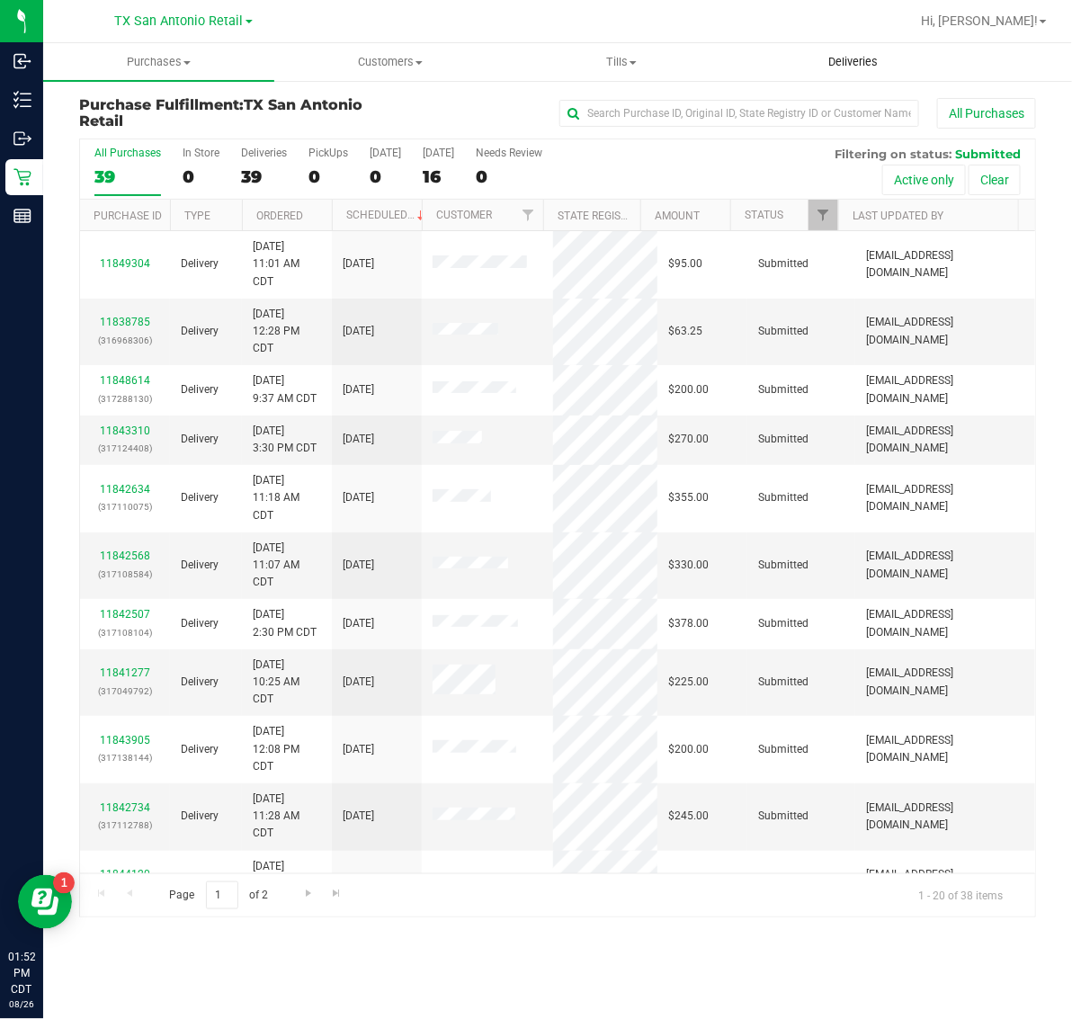
click at [846, 66] on span "Deliveries" at bounding box center [853, 62] width 98 height 16
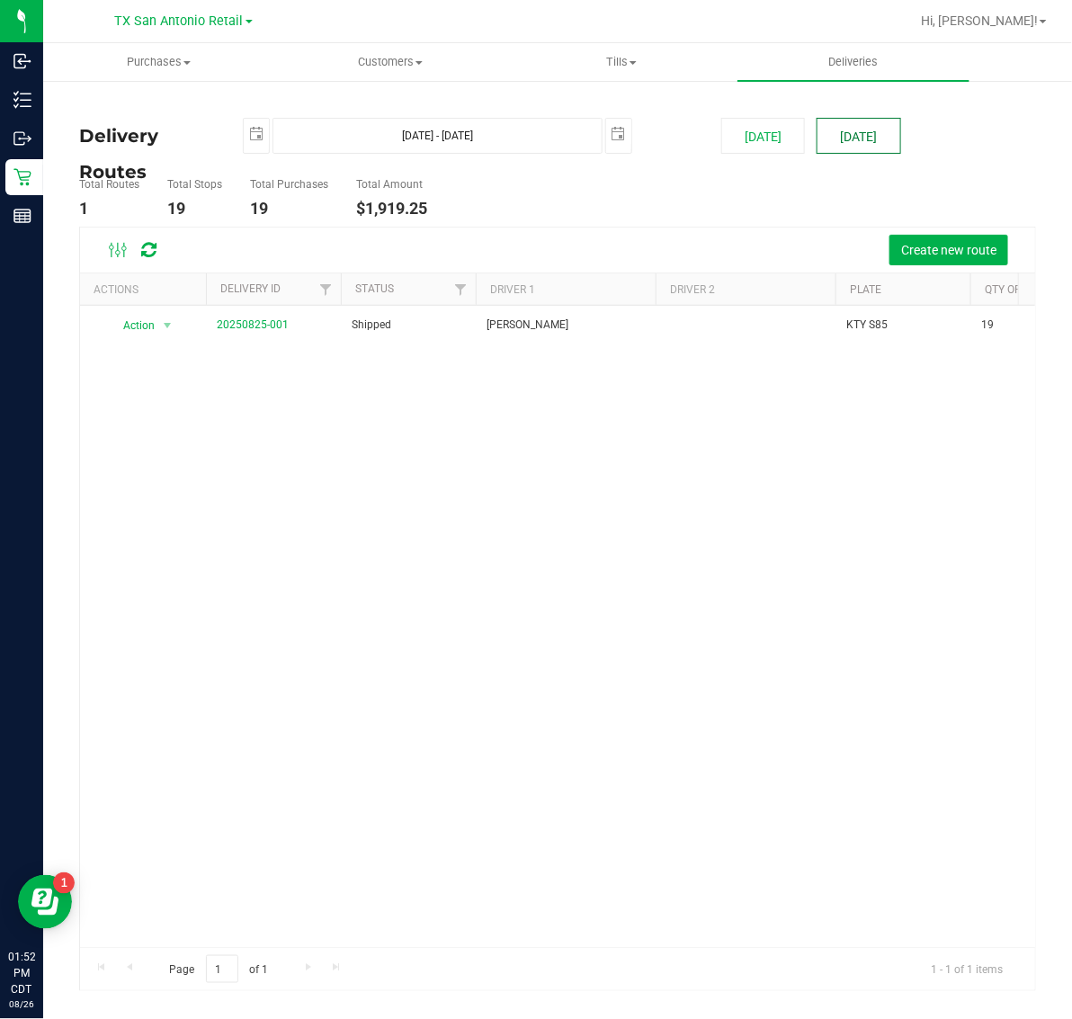
click at [838, 140] on button "[DATE]" at bounding box center [859, 136] width 84 height 36
type input "[DATE] - [DATE]"
type input "[DATE]"
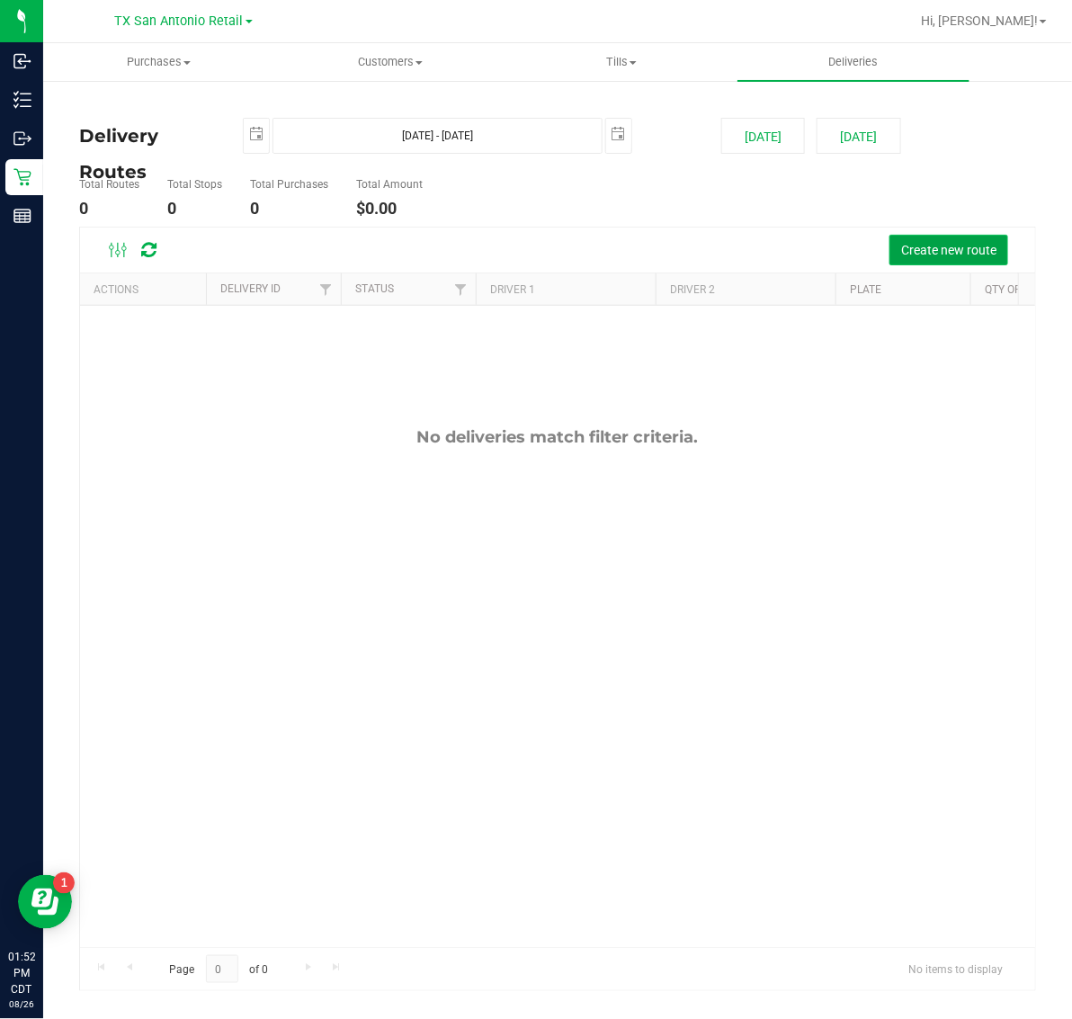
click at [934, 249] on span "Create new route" at bounding box center [948, 250] width 95 height 14
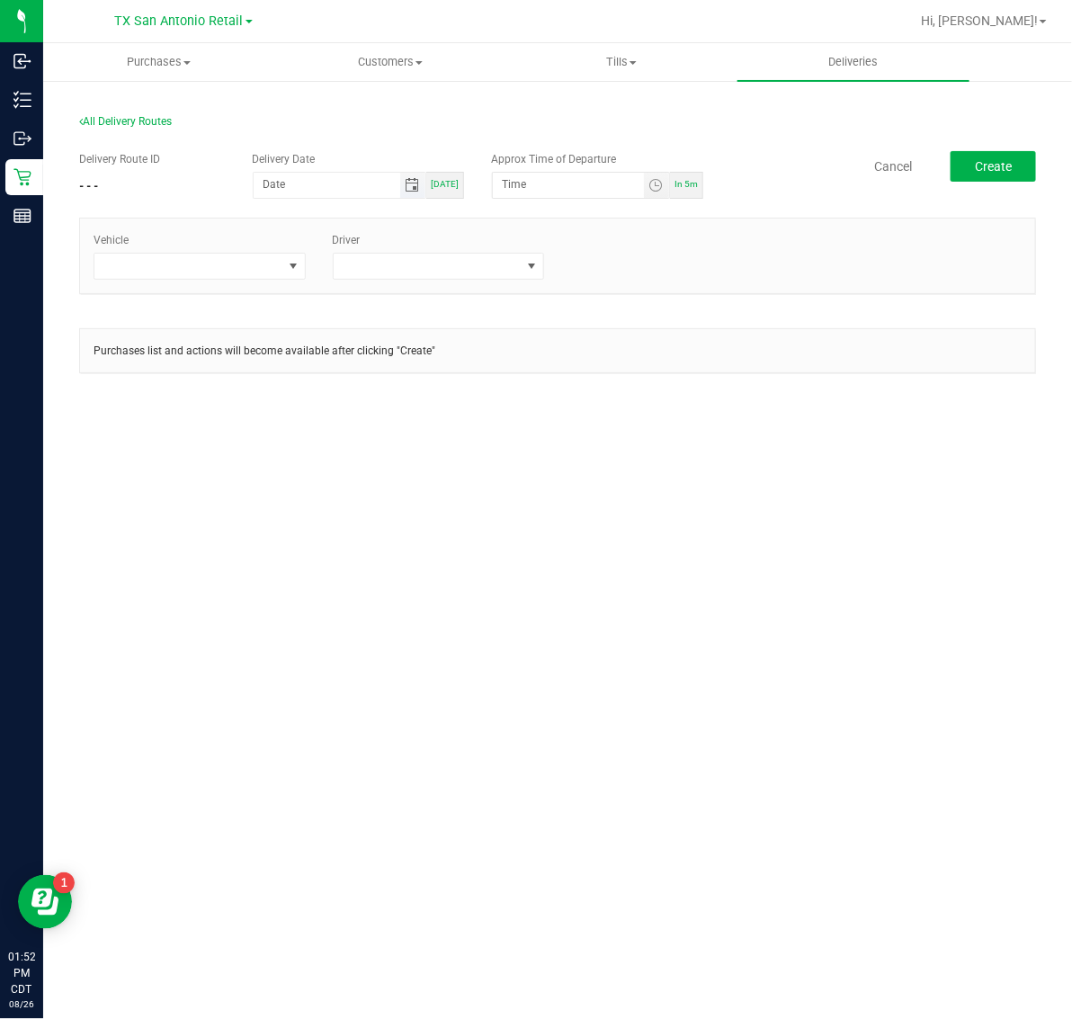
click at [416, 185] on span "Toggle calendar" at bounding box center [412, 185] width 14 height 14
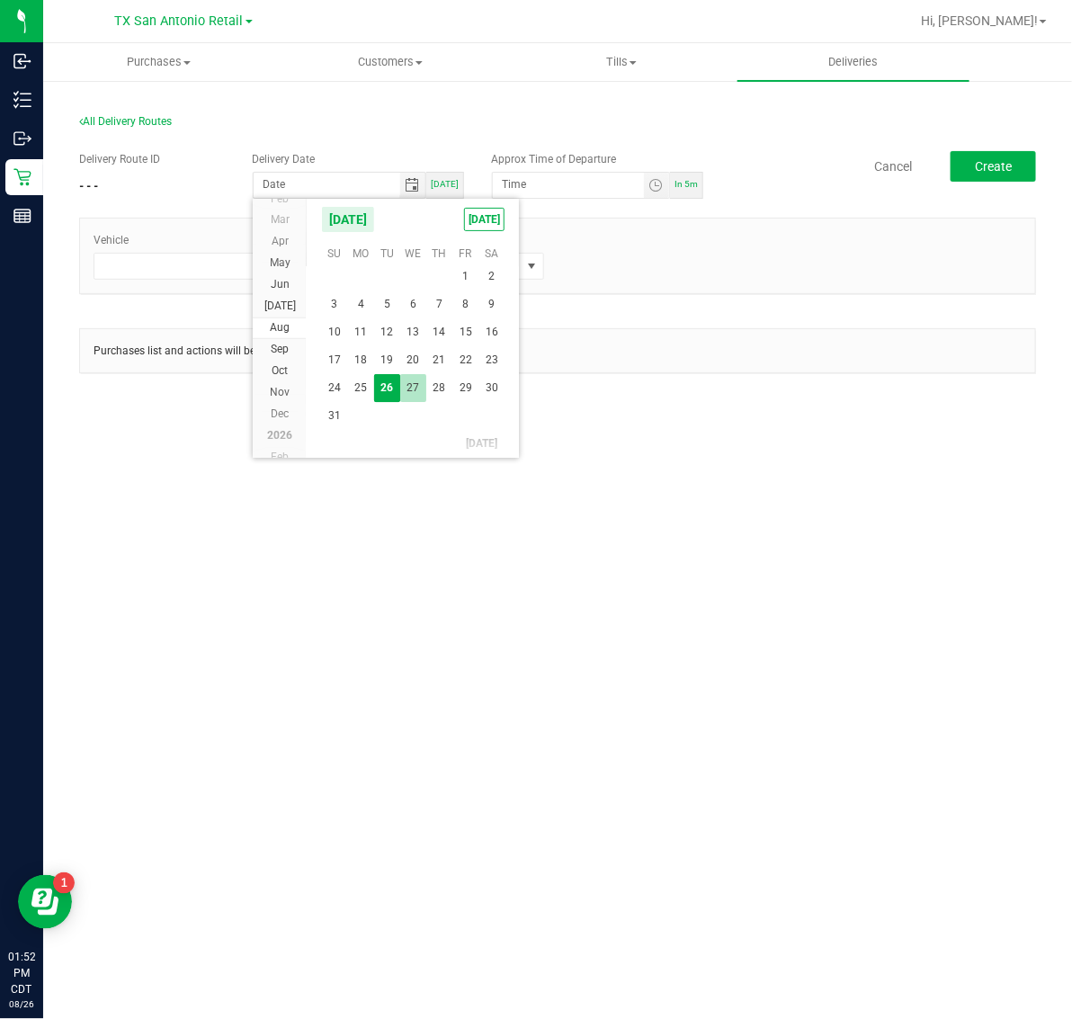
click at [407, 380] on span "27" at bounding box center [413, 388] width 26 height 28
type input "[DATE]"
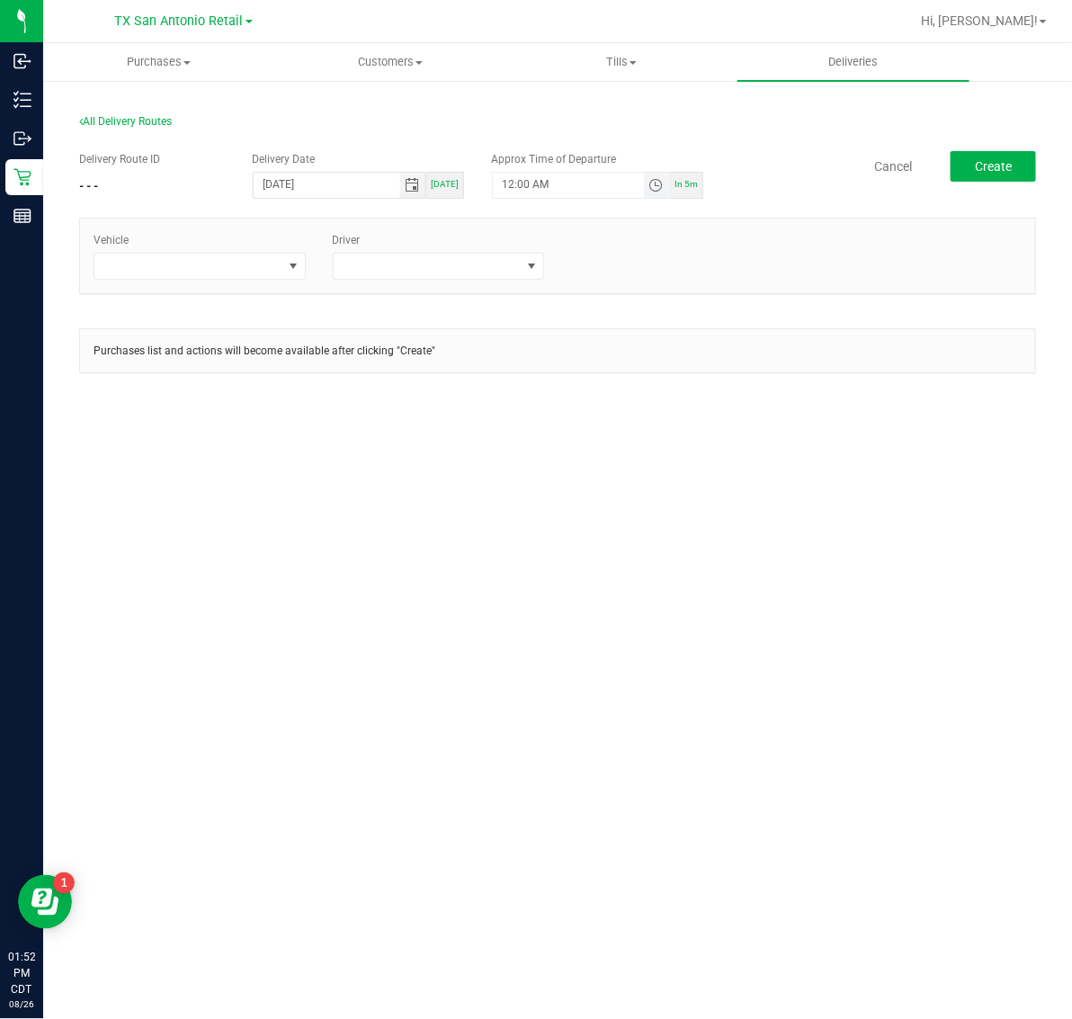
click at [658, 182] on span "Toggle time list" at bounding box center [656, 185] width 14 height 14
click at [523, 394] on li "5" at bounding box center [529, 387] width 43 height 24
click at [652, 389] on li "AM" at bounding box center [643, 387] width 43 height 24
drag, startPoint x: 635, startPoint y: 380, endPoint x: 636, endPoint y: 389, distance: 9.0
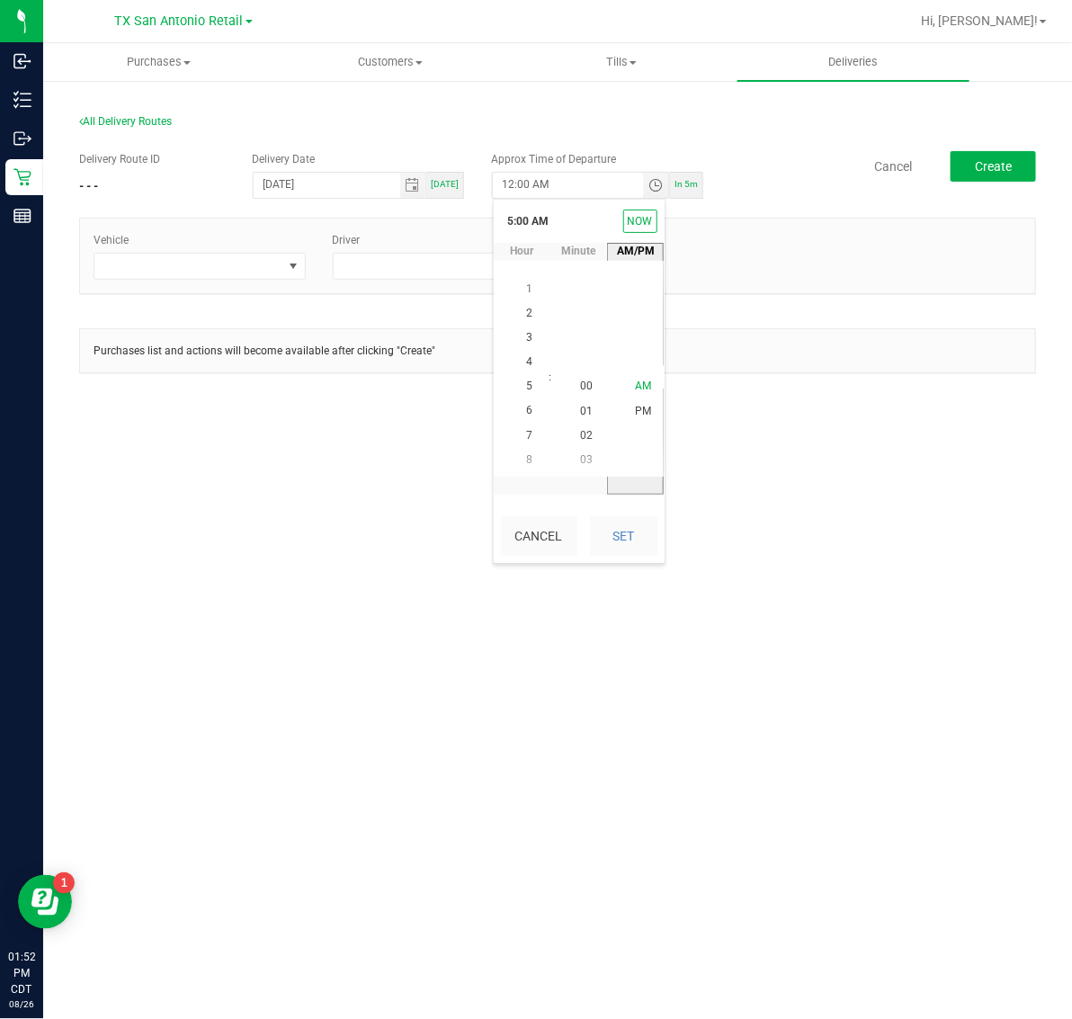
click at [636, 380] on span "AM" at bounding box center [643, 386] width 16 height 13
click at [626, 522] on button "Set" at bounding box center [623, 536] width 67 height 40
type input "5:00 AM"
click at [245, 264] on span at bounding box center [188, 266] width 188 height 25
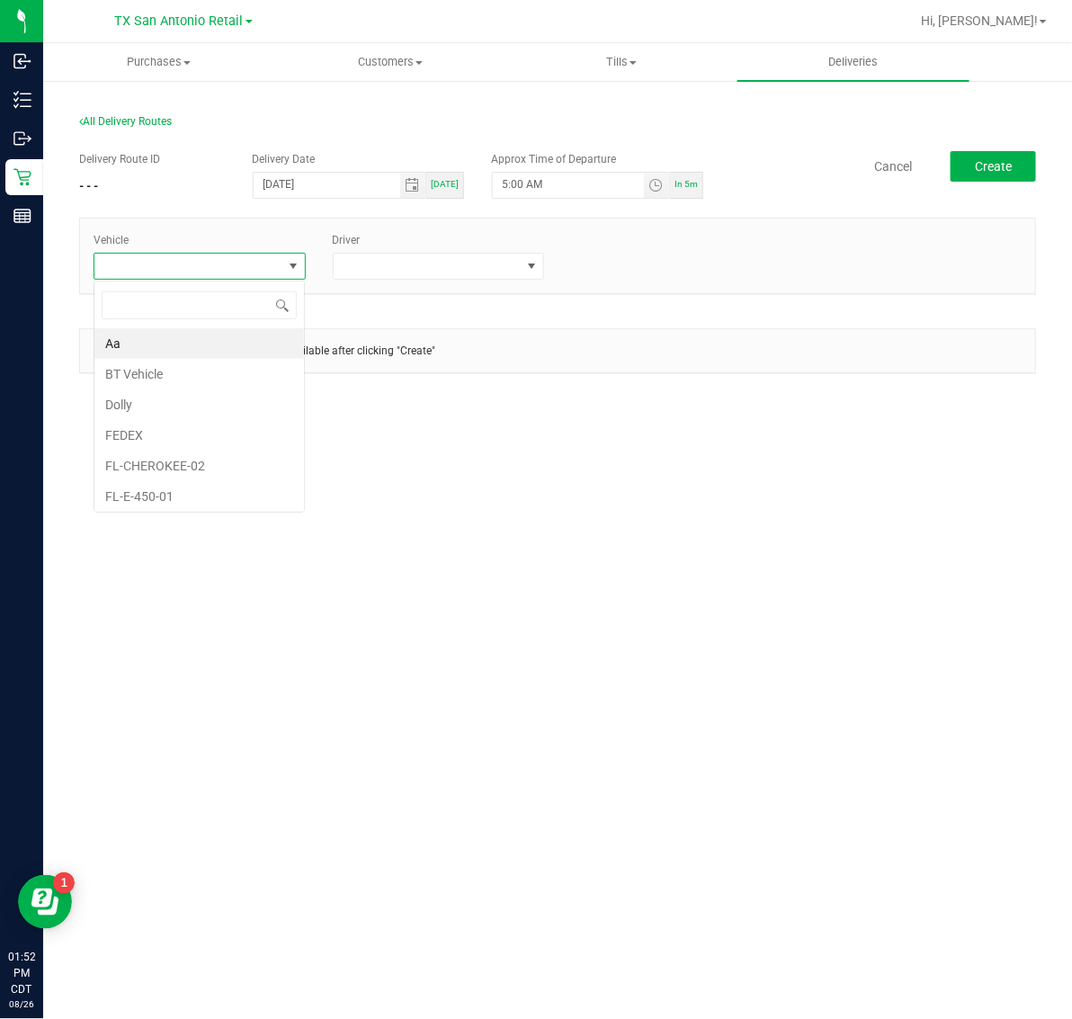
scroll to position [28, 212]
click at [228, 265] on span at bounding box center [188, 266] width 188 height 25
type input "kick"
click at [204, 378] on li "FL-KICKS-03" at bounding box center [199, 374] width 210 height 31
click at [479, 264] on span at bounding box center [428, 266] width 188 height 25
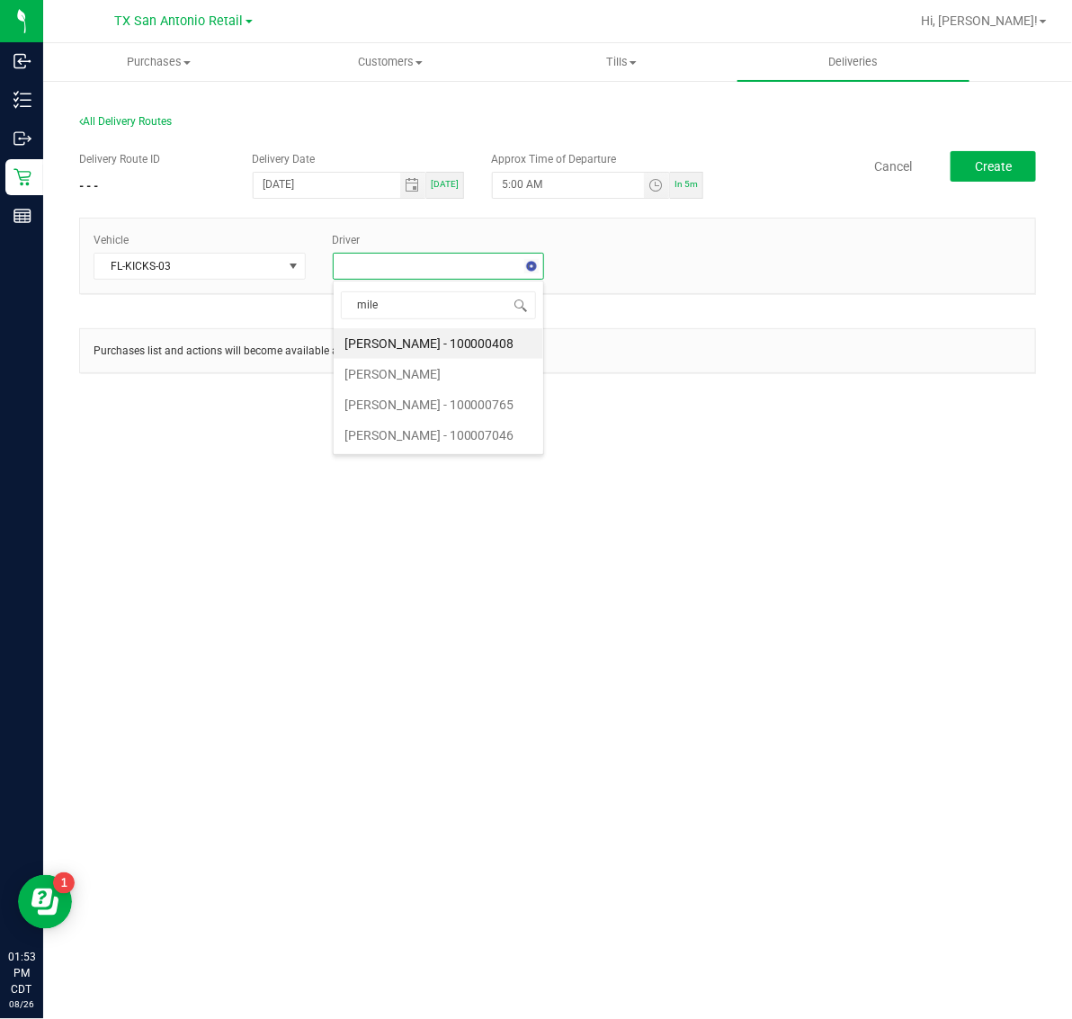
type input "miles"
click at [474, 339] on li "[PERSON_NAME]" at bounding box center [439, 343] width 210 height 31
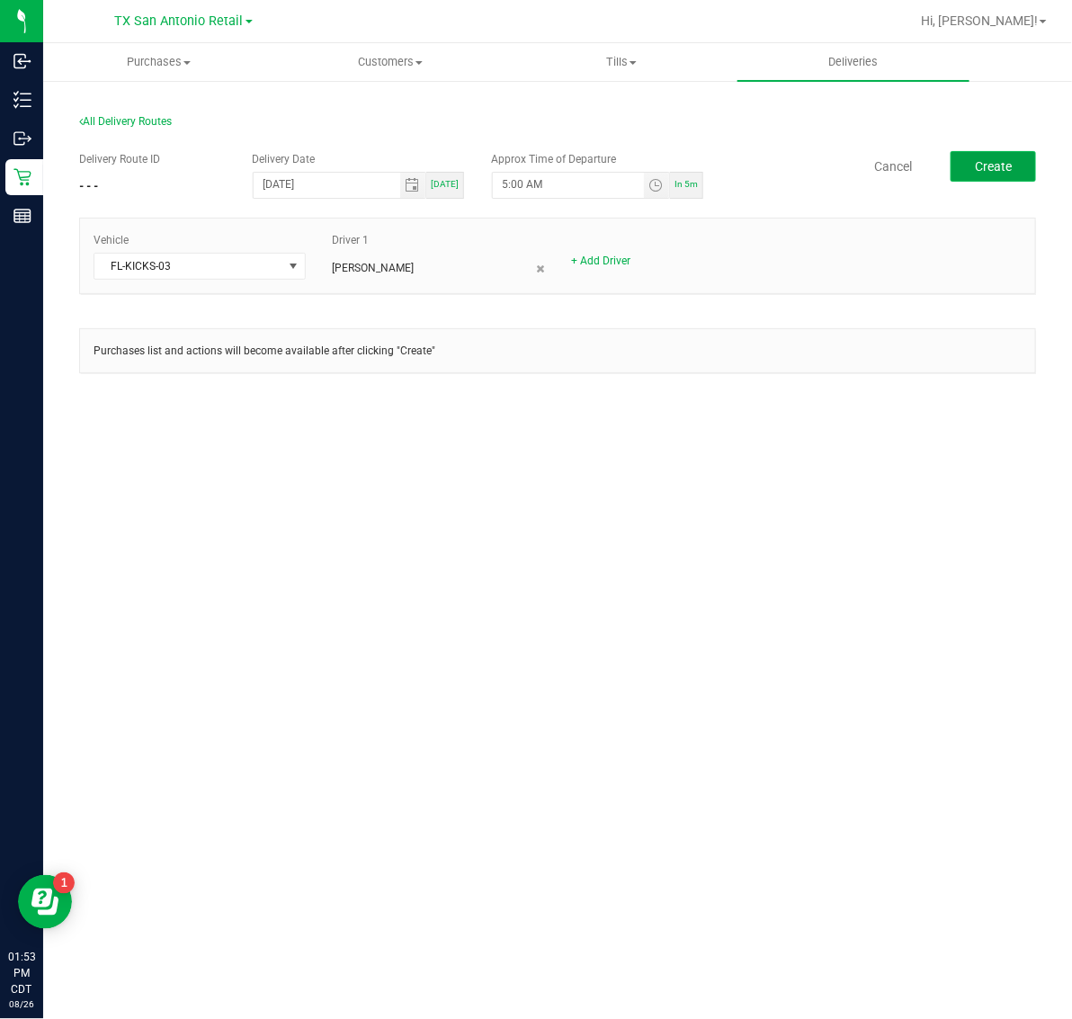
click at [1019, 154] on button "Create" at bounding box center [993, 166] width 85 height 31
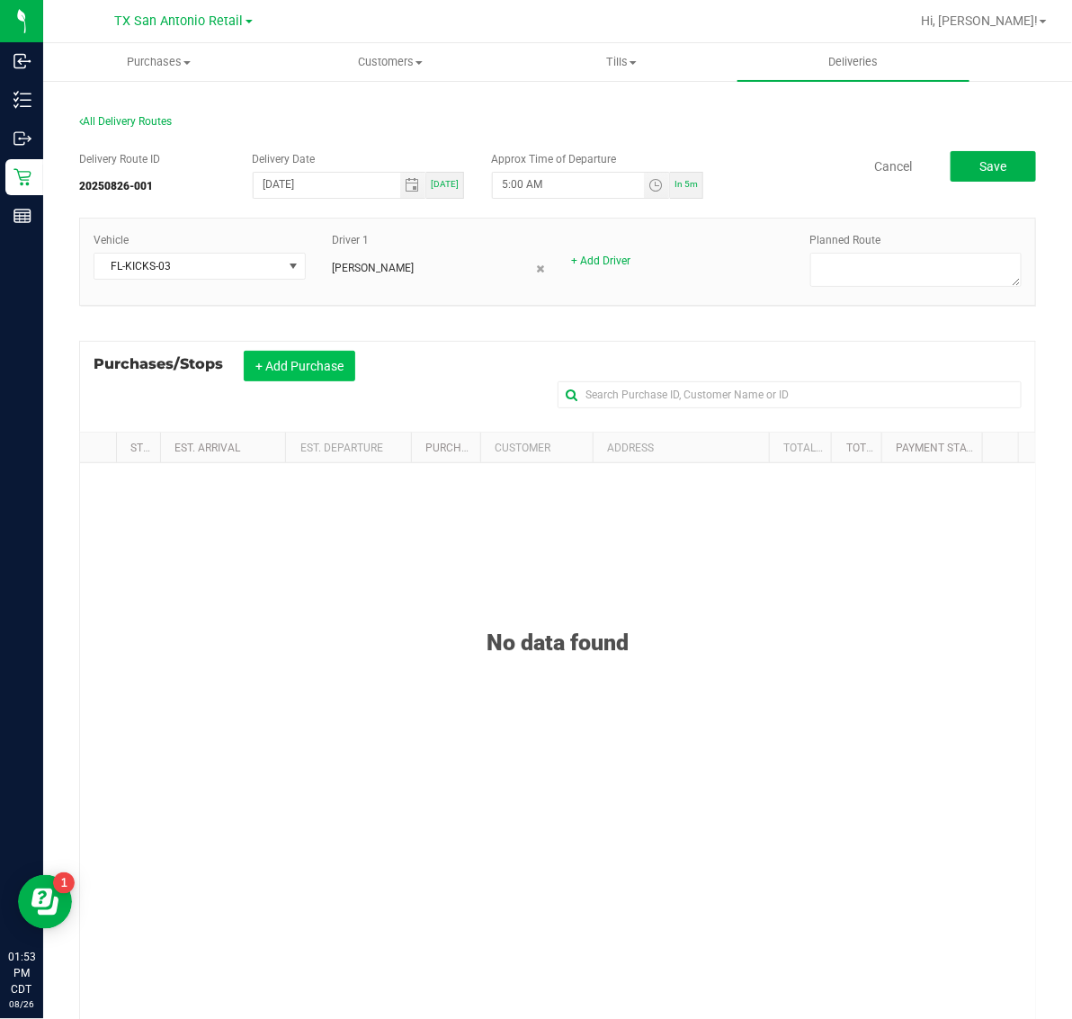
click at [299, 365] on button "+ Add Purchase" at bounding box center [300, 366] width 112 height 31
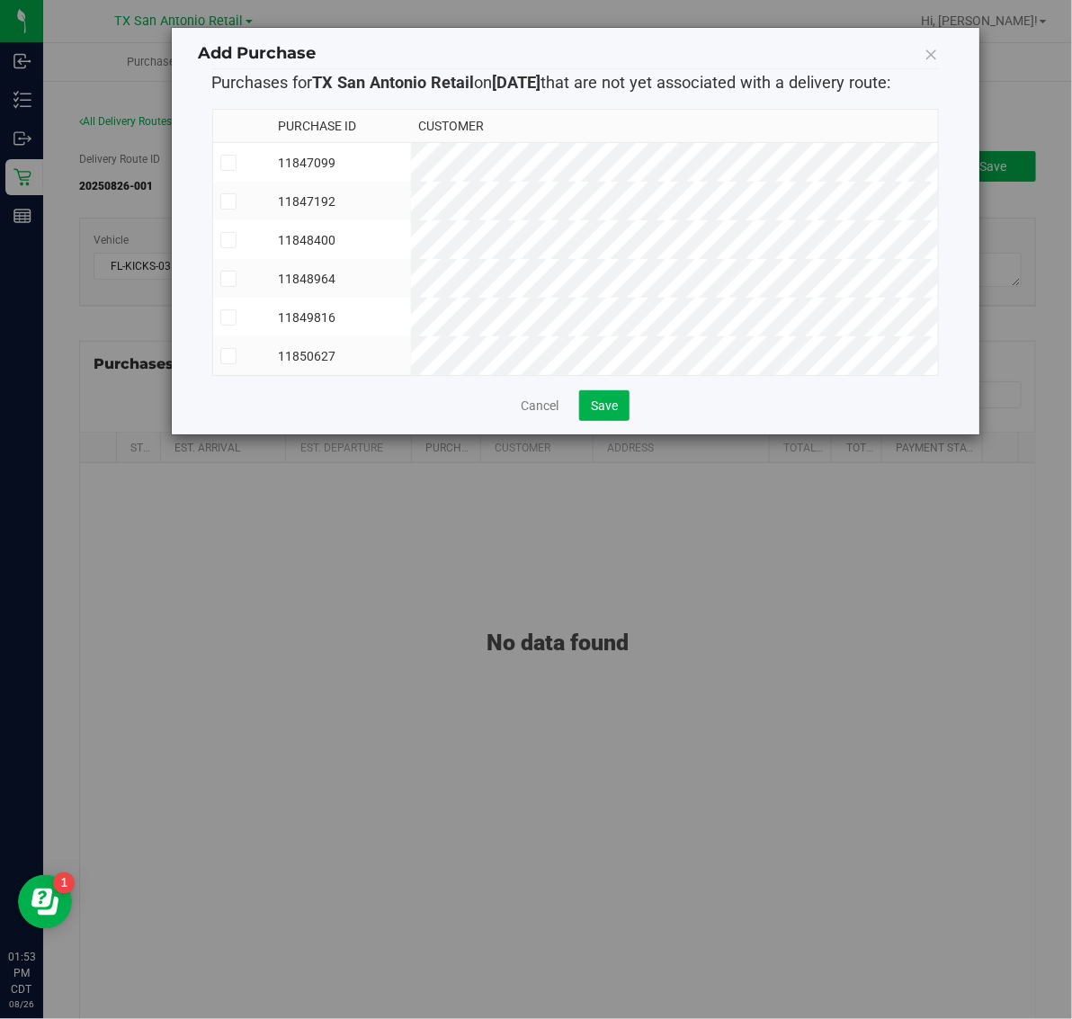
click at [410, 160] on td "11847099" at bounding box center [340, 163] width 139 height 40
click at [410, 209] on td "11847192" at bounding box center [340, 201] width 139 height 39
click at [410, 249] on td "11848400" at bounding box center [340, 239] width 139 height 39
click at [410, 272] on td "11848964" at bounding box center [340, 278] width 139 height 39
drag, startPoint x: 491, startPoint y: 304, endPoint x: 491, endPoint y: 337, distance: 33.3
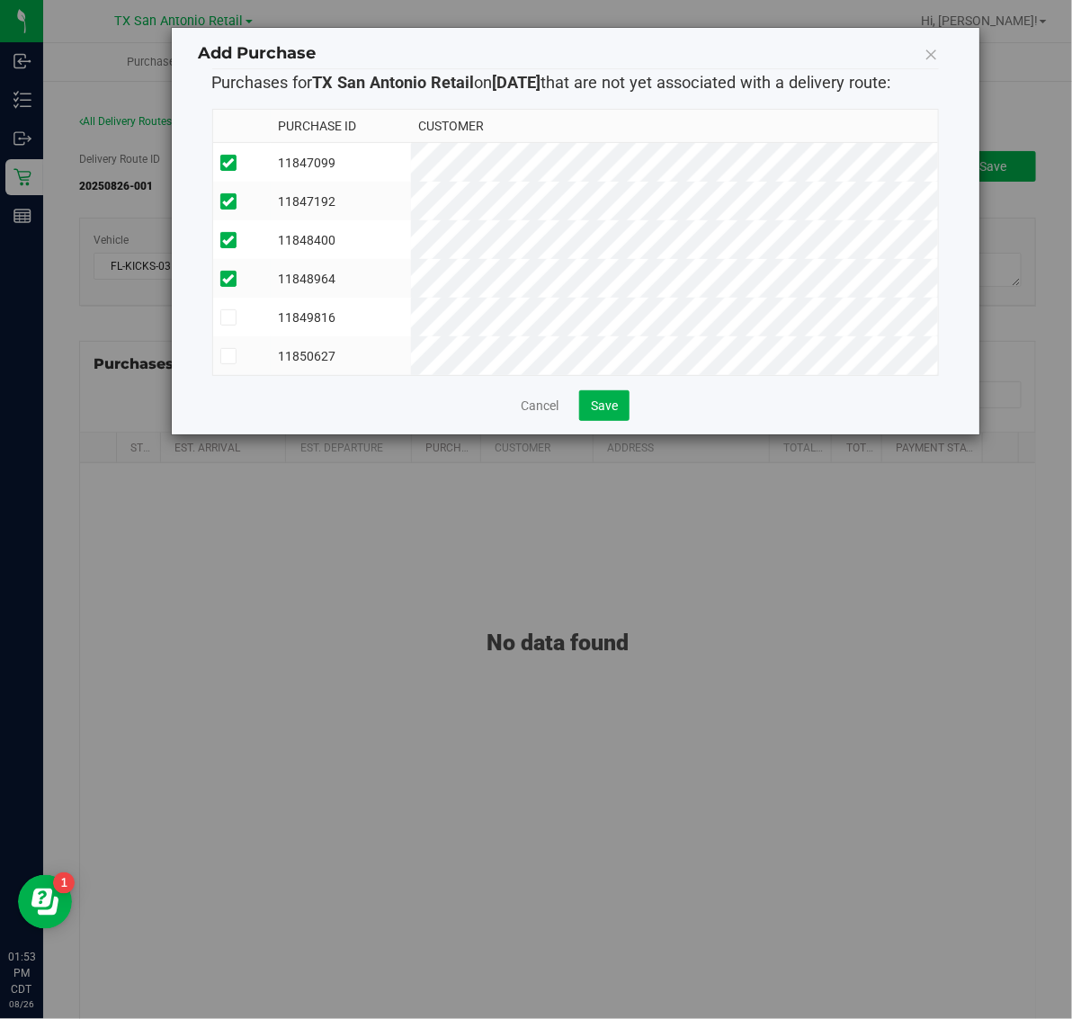
click at [410, 308] on td "11849816" at bounding box center [340, 317] width 139 height 39
click at [410, 346] on td "11850627" at bounding box center [340, 355] width 139 height 39
click at [609, 421] on button "Save" at bounding box center [604, 405] width 50 height 31
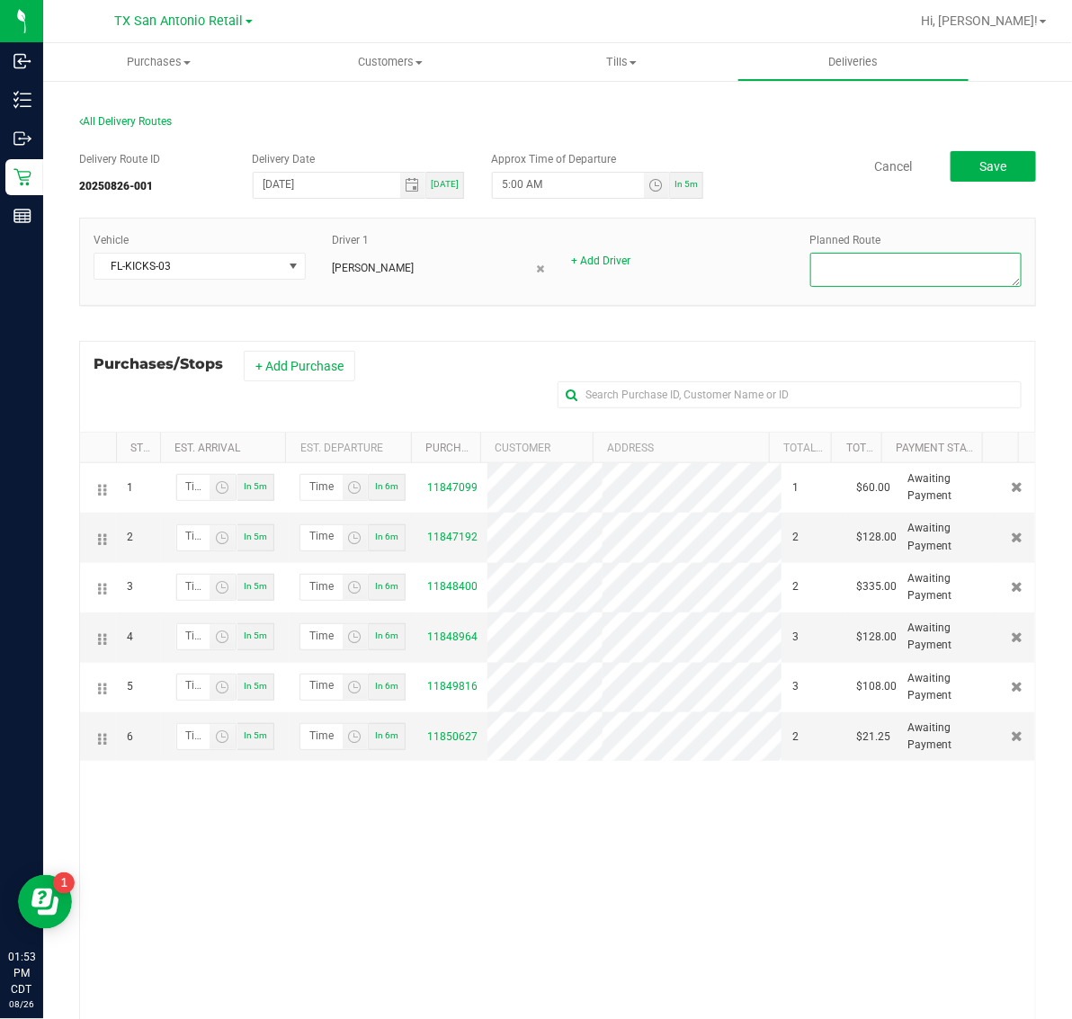
click at [915, 263] on textarea at bounding box center [916, 270] width 212 height 34
type textarea "San Antonio Retail"
click at [955, 156] on button "Save" at bounding box center [993, 166] width 85 height 31
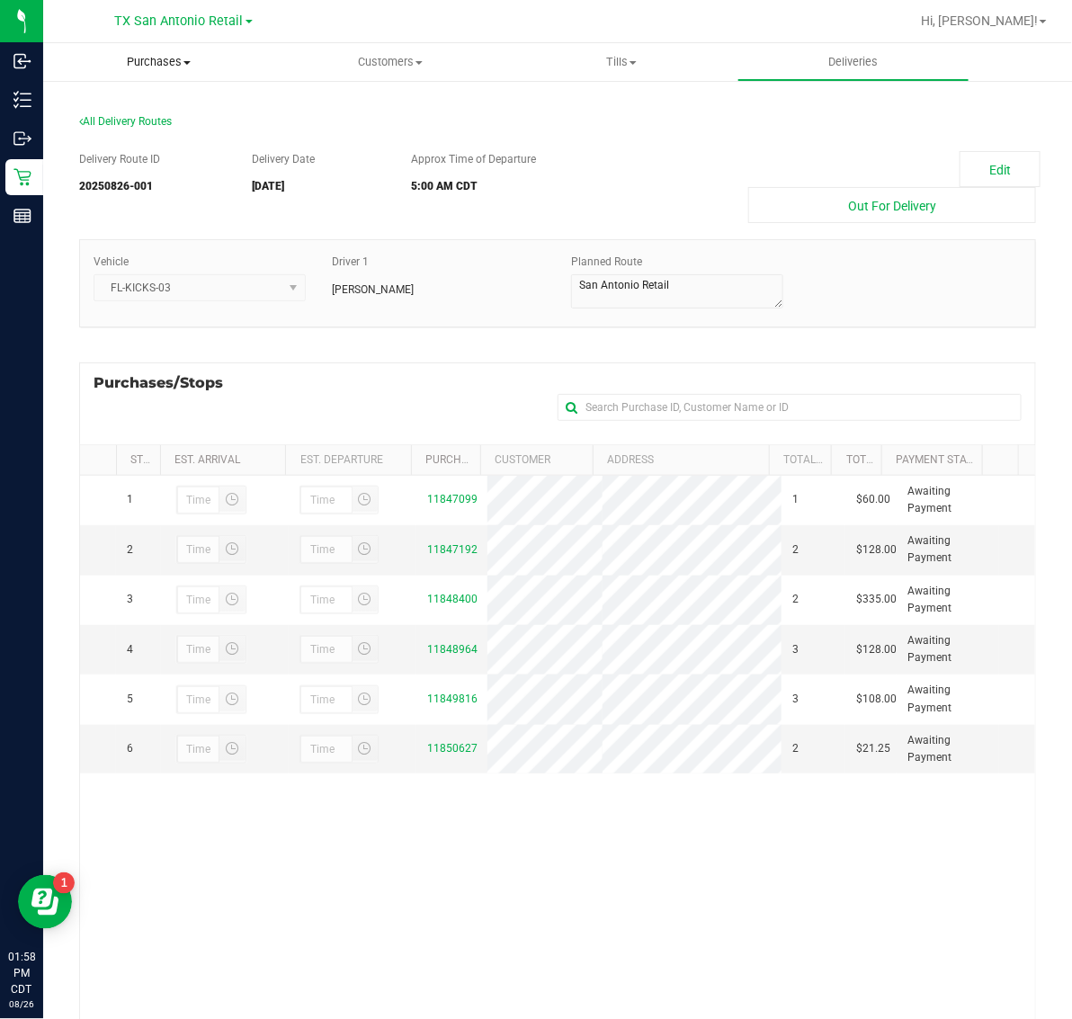
click at [140, 63] on span "Purchases" at bounding box center [158, 62] width 231 height 16
click at [153, 133] on li "Fulfillment" at bounding box center [158, 131] width 231 height 22
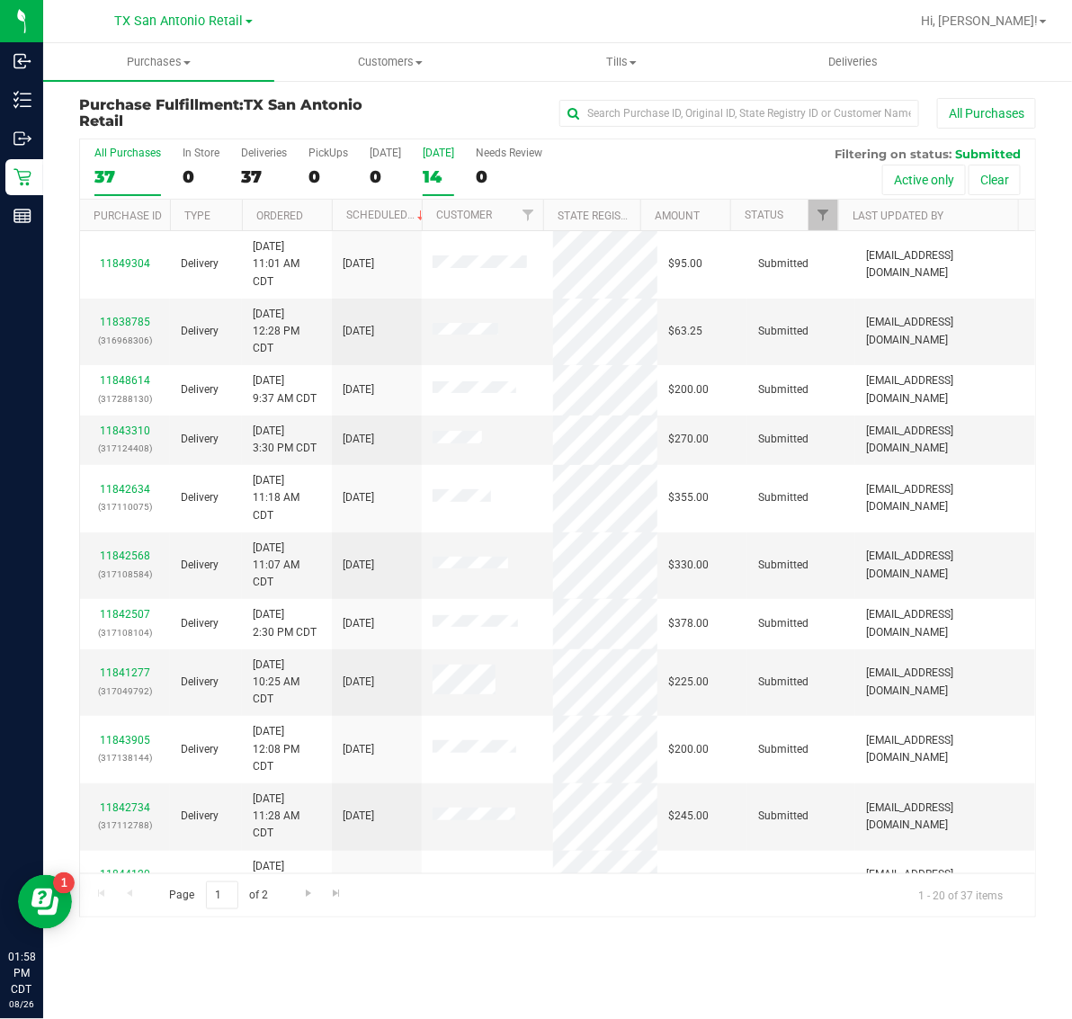
click at [436, 165] on label "Tomorrow 14" at bounding box center [438, 171] width 31 height 49
click at [0, 0] on input "Tomorrow 14" at bounding box center [0, 0] width 0 height 0
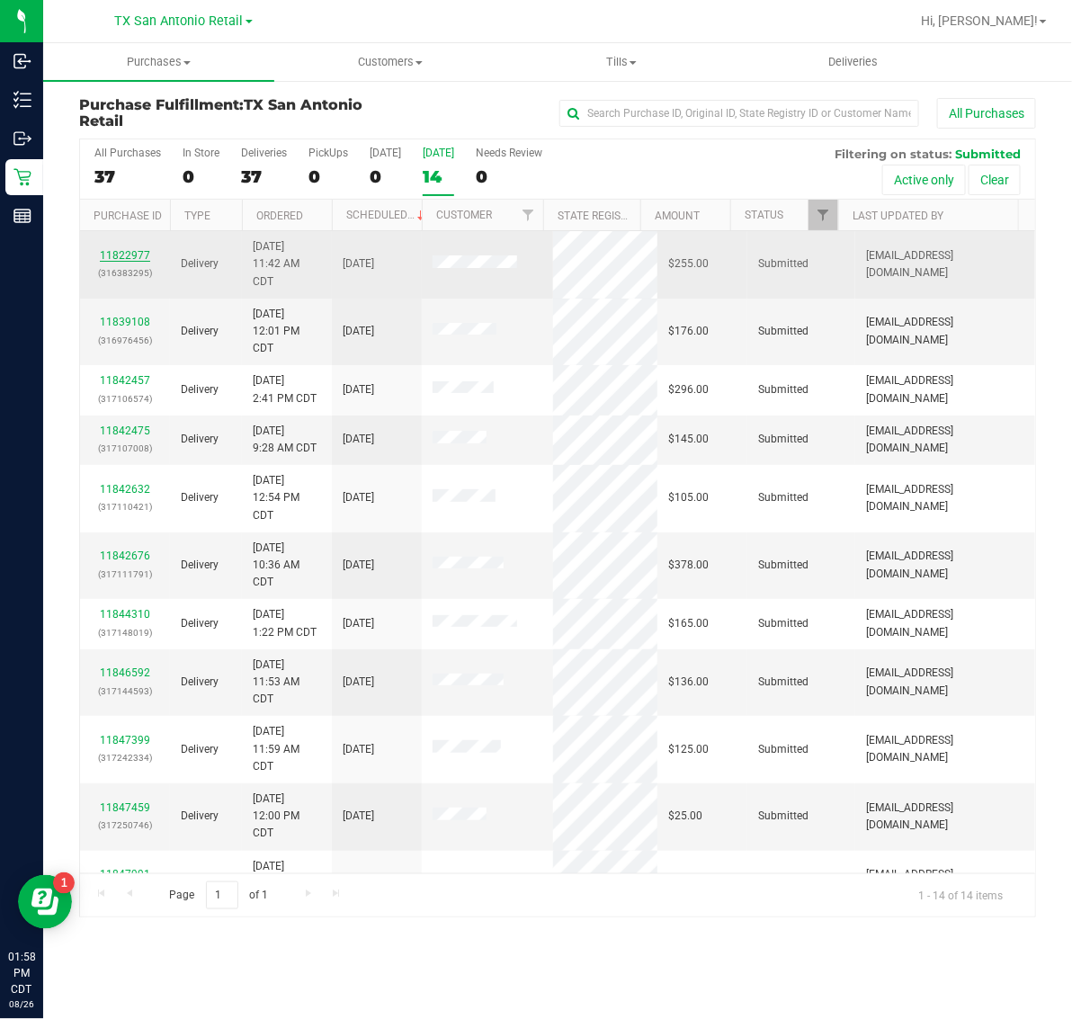
click at [136, 253] on link "11822977" at bounding box center [125, 255] width 50 height 13
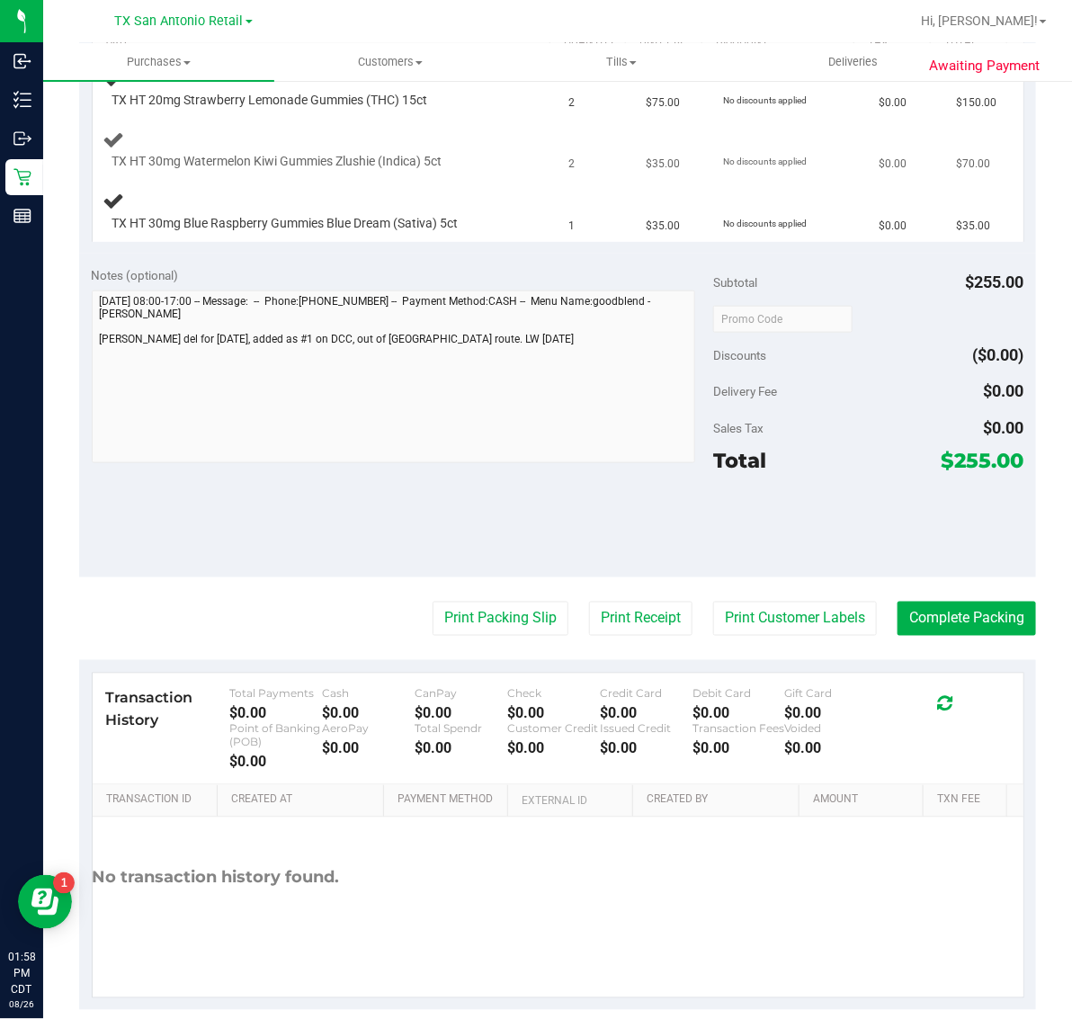
scroll to position [535, 0]
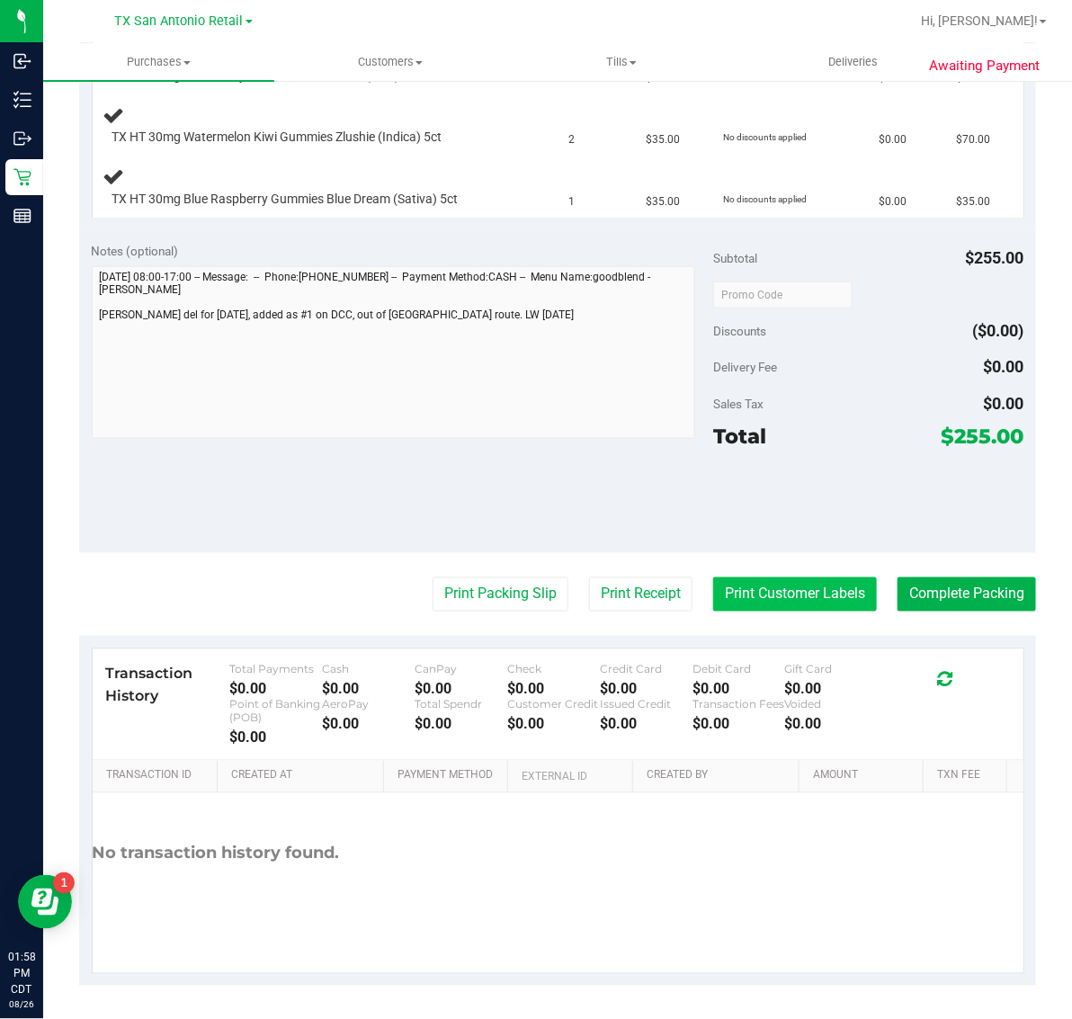
click at [770, 587] on button "Print Customer Labels" at bounding box center [795, 594] width 164 height 34
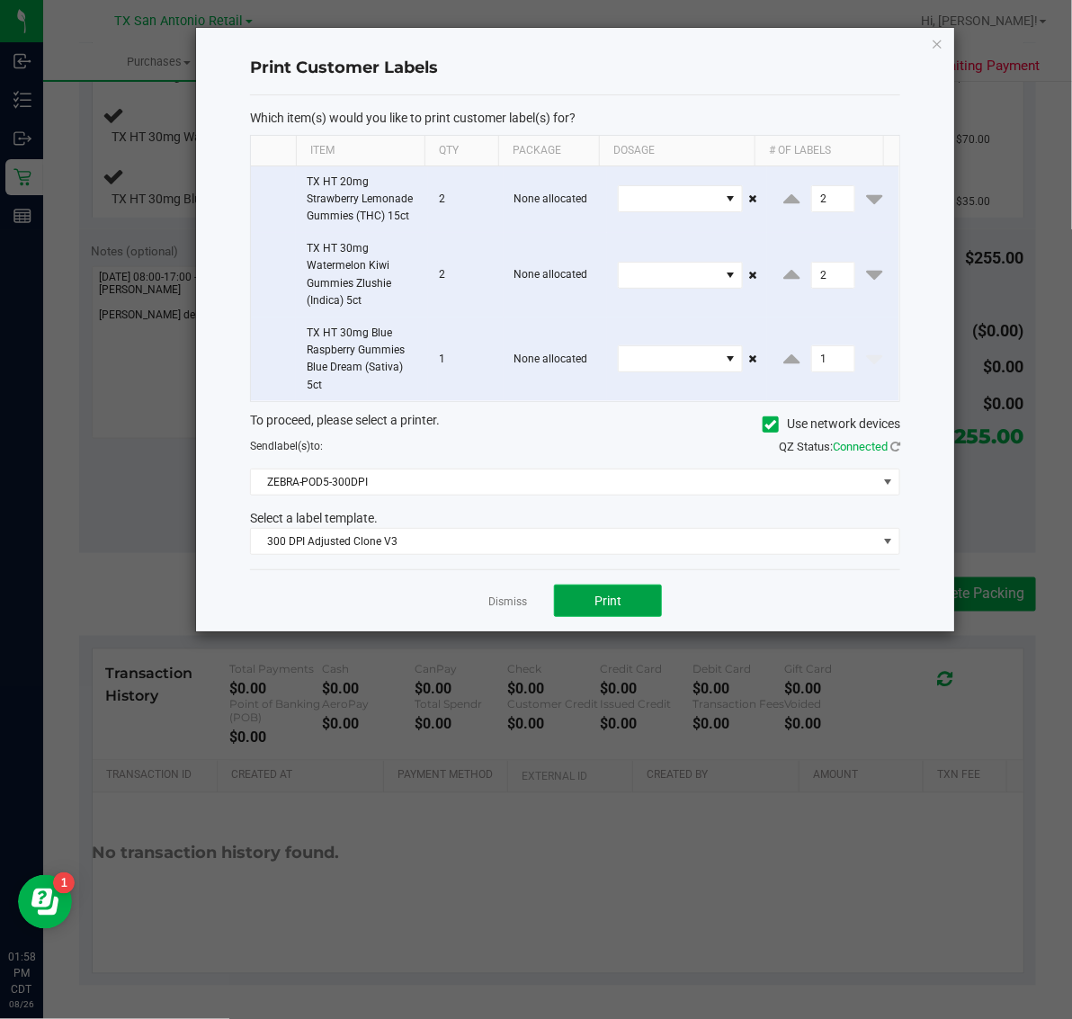
click at [628, 610] on button "Print" at bounding box center [608, 601] width 108 height 32
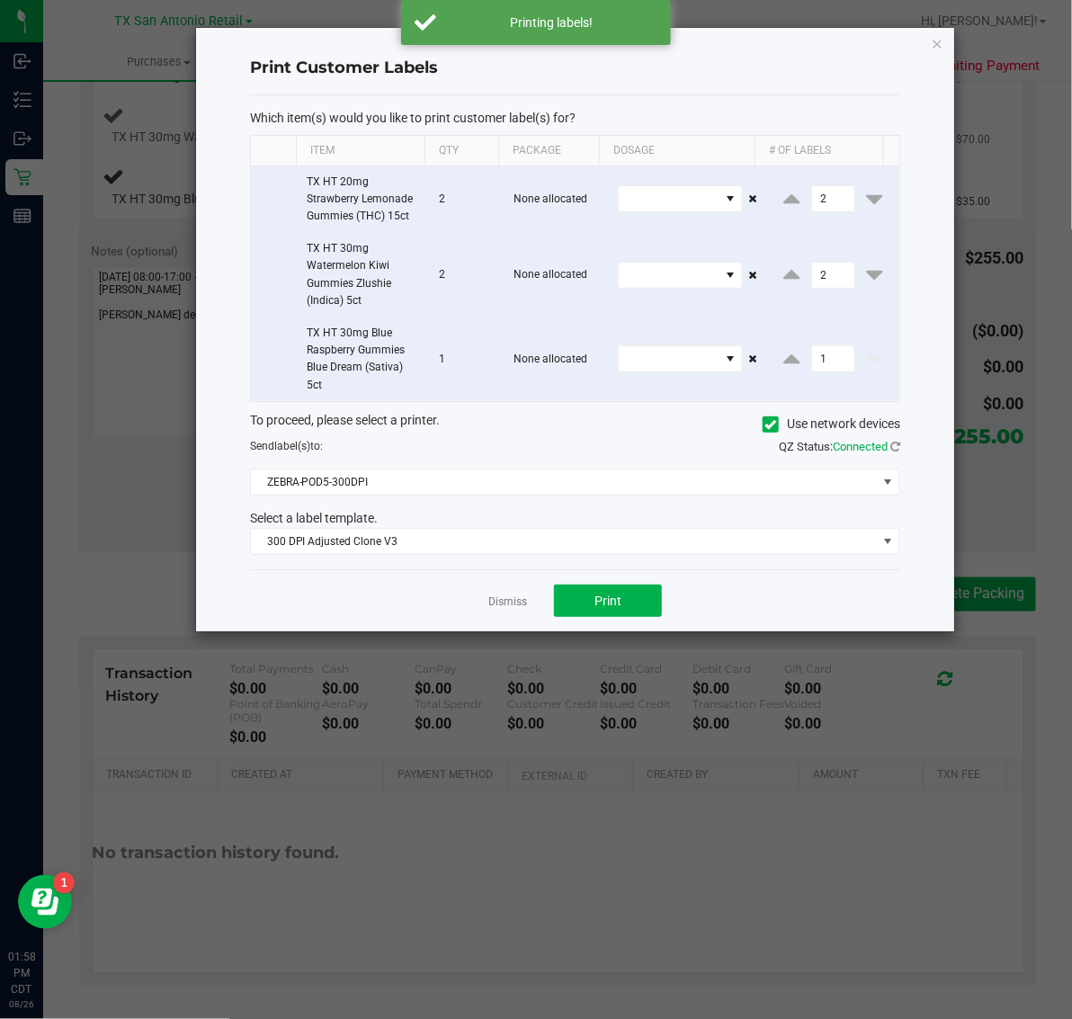
drag, startPoint x: 940, startPoint y: 34, endPoint x: 919, endPoint y: 138, distance: 105.5
click at [938, 37] on icon "button" at bounding box center [937, 43] width 13 height 22
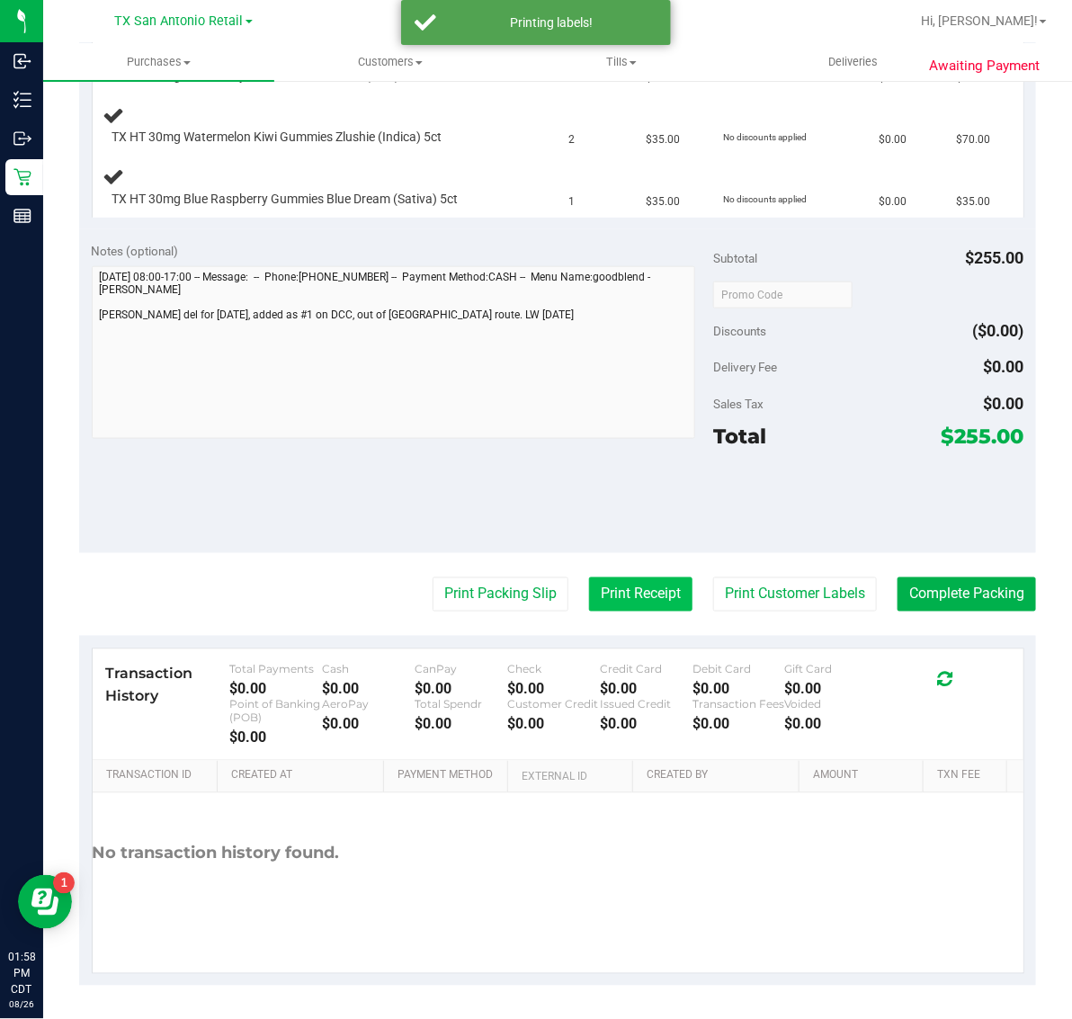
click at [616, 592] on button "Print Receipt" at bounding box center [640, 594] width 103 height 34
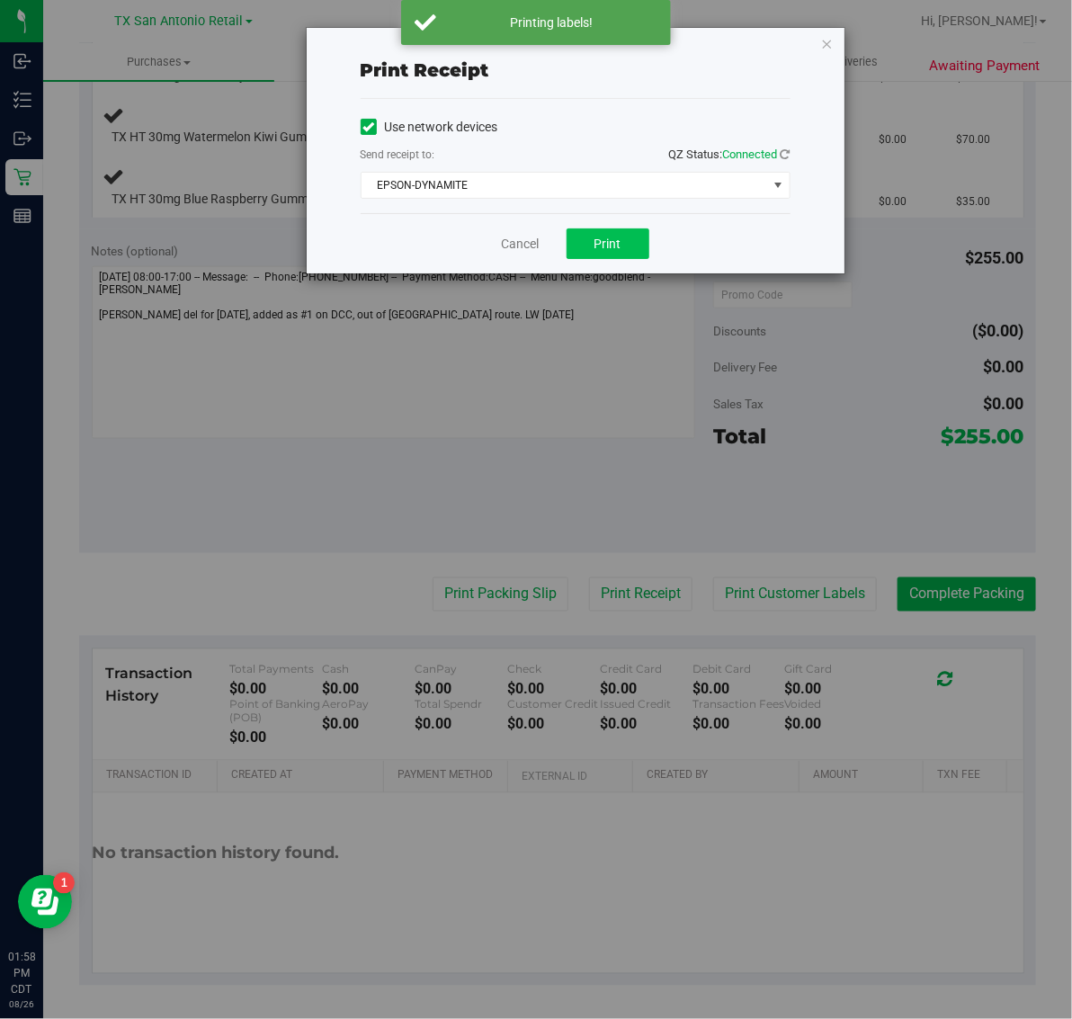
drag, startPoint x: 640, startPoint y: 219, endPoint x: 628, endPoint y: 240, distance: 25.0
click at [641, 220] on div "Cancel Print" at bounding box center [576, 243] width 430 height 60
click at [626, 243] on button "Print" at bounding box center [608, 243] width 83 height 31
drag, startPoint x: 828, startPoint y: 36, endPoint x: 829, endPoint y: 70, distance: 34.2
click at [829, 36] on icon "button" at bounding box center [827, 43] width 13 height 22
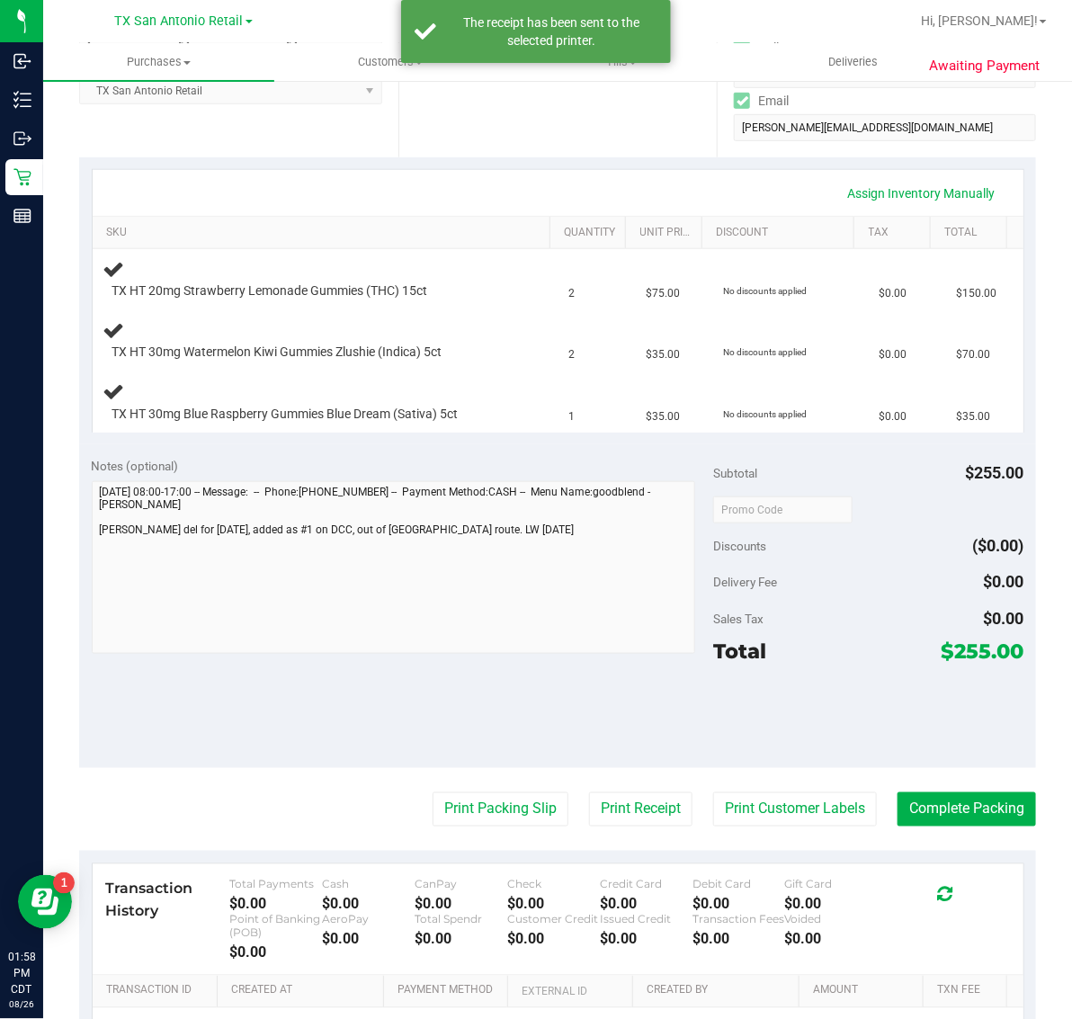
scroll to position [310, 0]
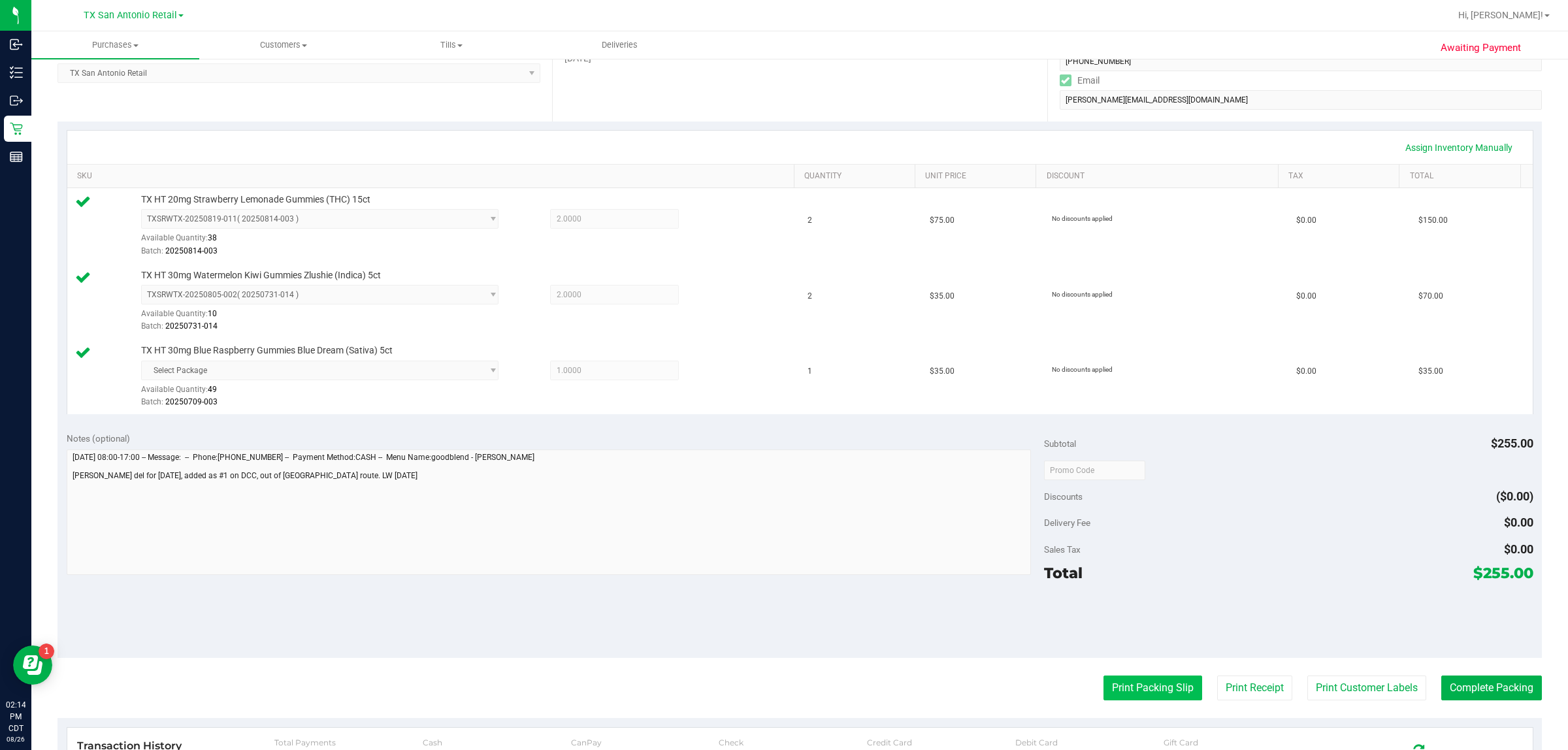
click at [778, 689] on button "Print Packing Slip" at bounding box center [1153, 688] width 99 height 25
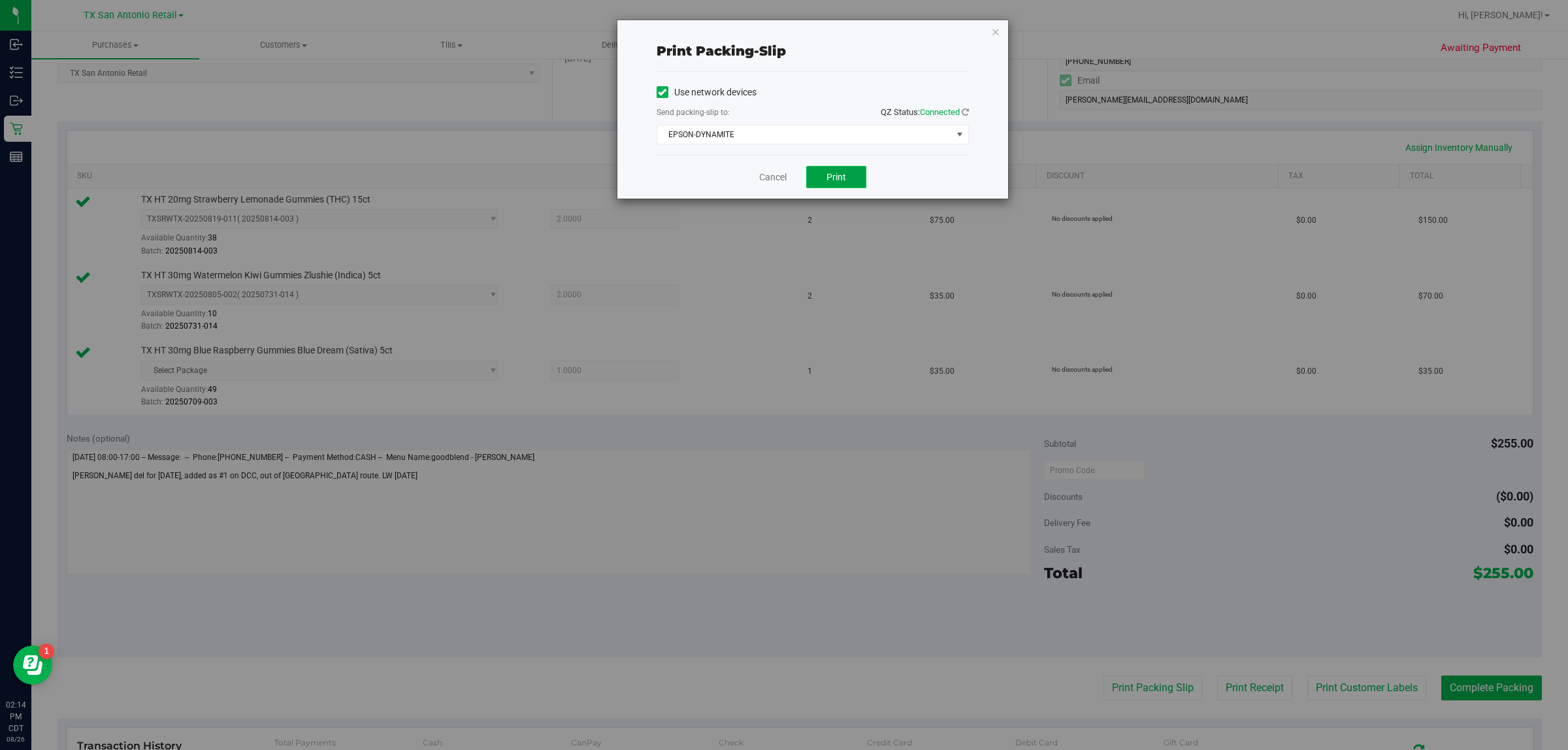
click at [778, 174] on span "Print" at bounding box center [836, 177] width 20 height 10
click at [778, 33] on icon "button" at bounding box center [996, 31] width 9 height 16
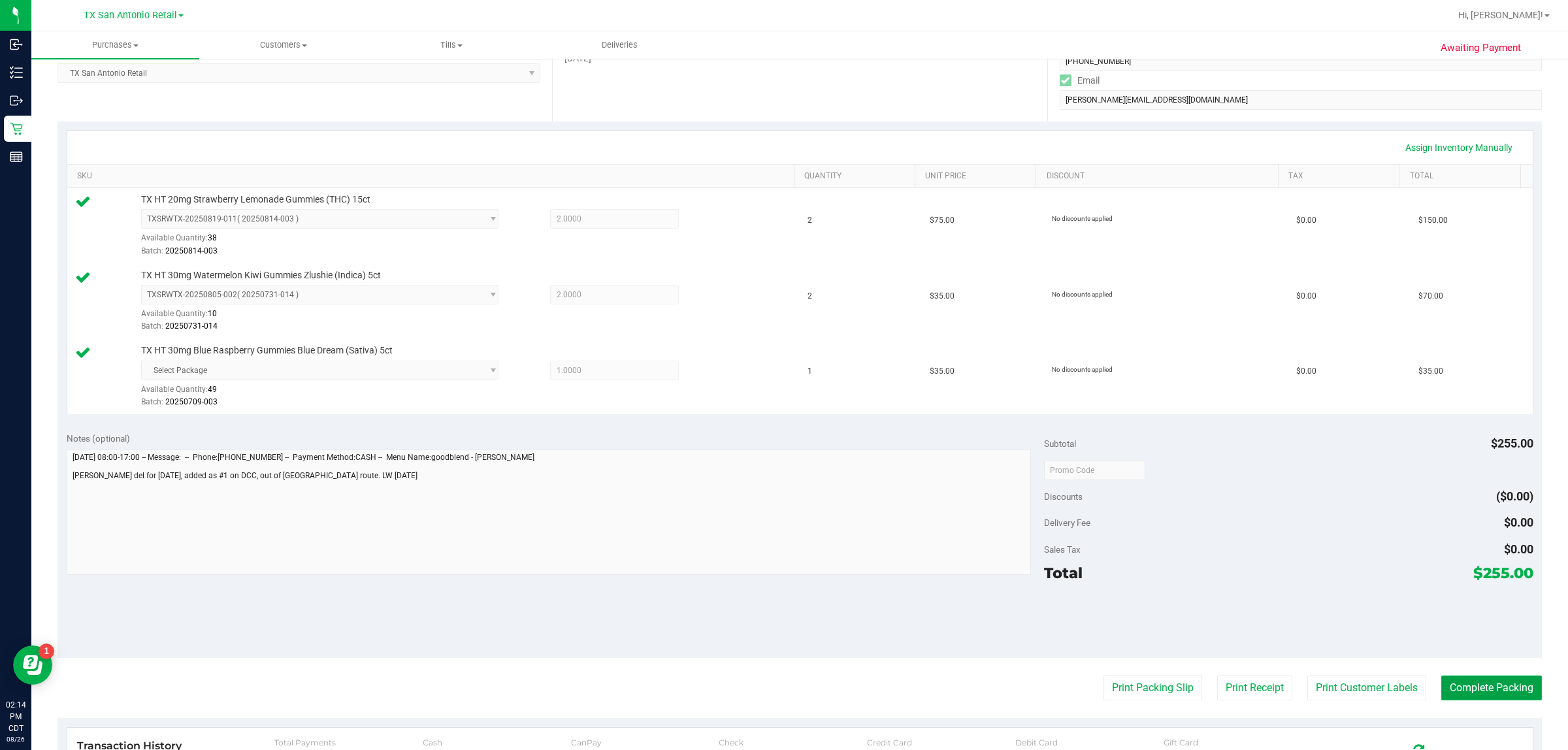
click at [778, 688] on button "Complete Packing" at bounding box center [1491, 688] width 101 height 25
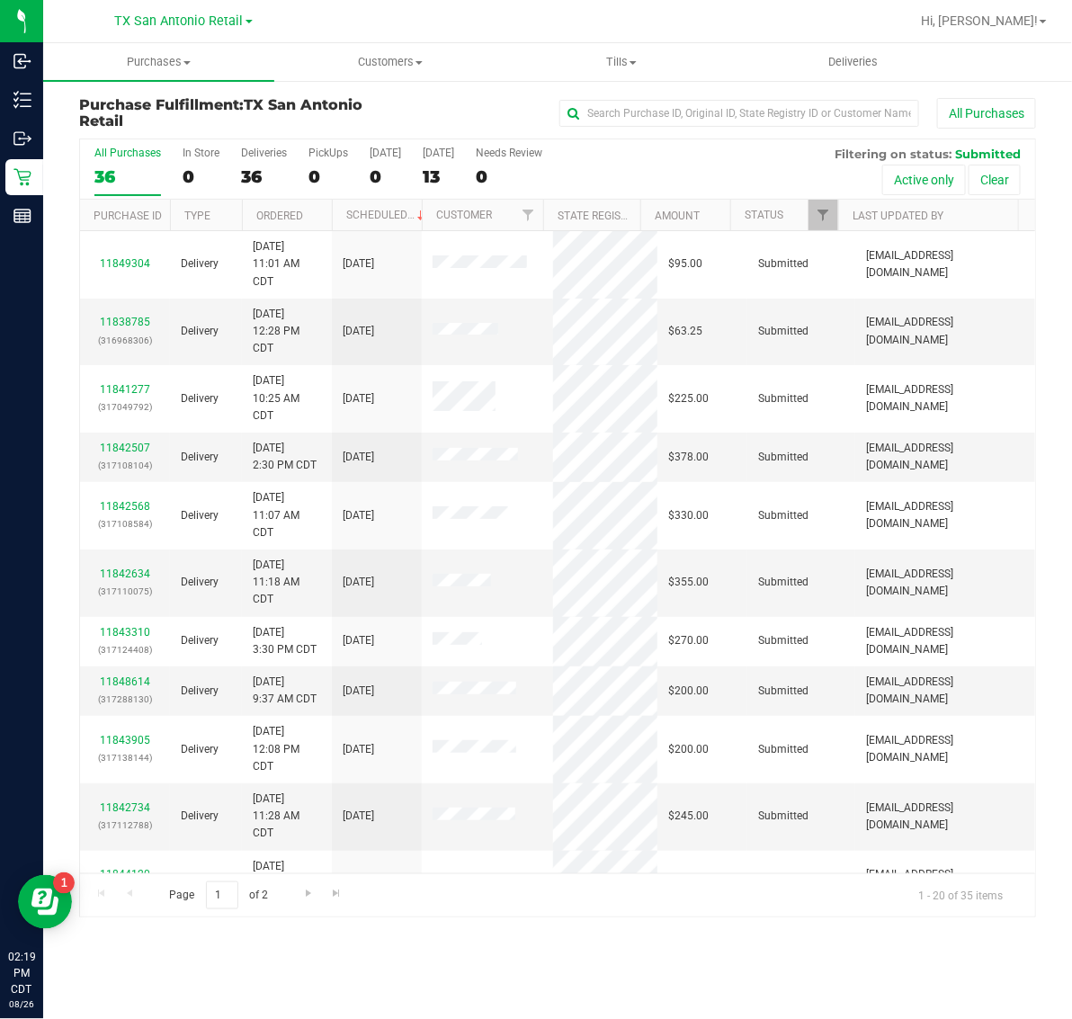
click at [470, 182] on div "All Purchases 36 In Store 0 Deliveries 36 PickUps 0 Today 0 Tomorrow 13 Needs R…" at bounding box center [557, 169] width 955 height 60
click at [454, 176] on div "13" at bounding box center [438, 176] width 31 height 21
click at [0, 0] on input "Tomorrow 13" at bounding box center [0, 0] width 0 height 0
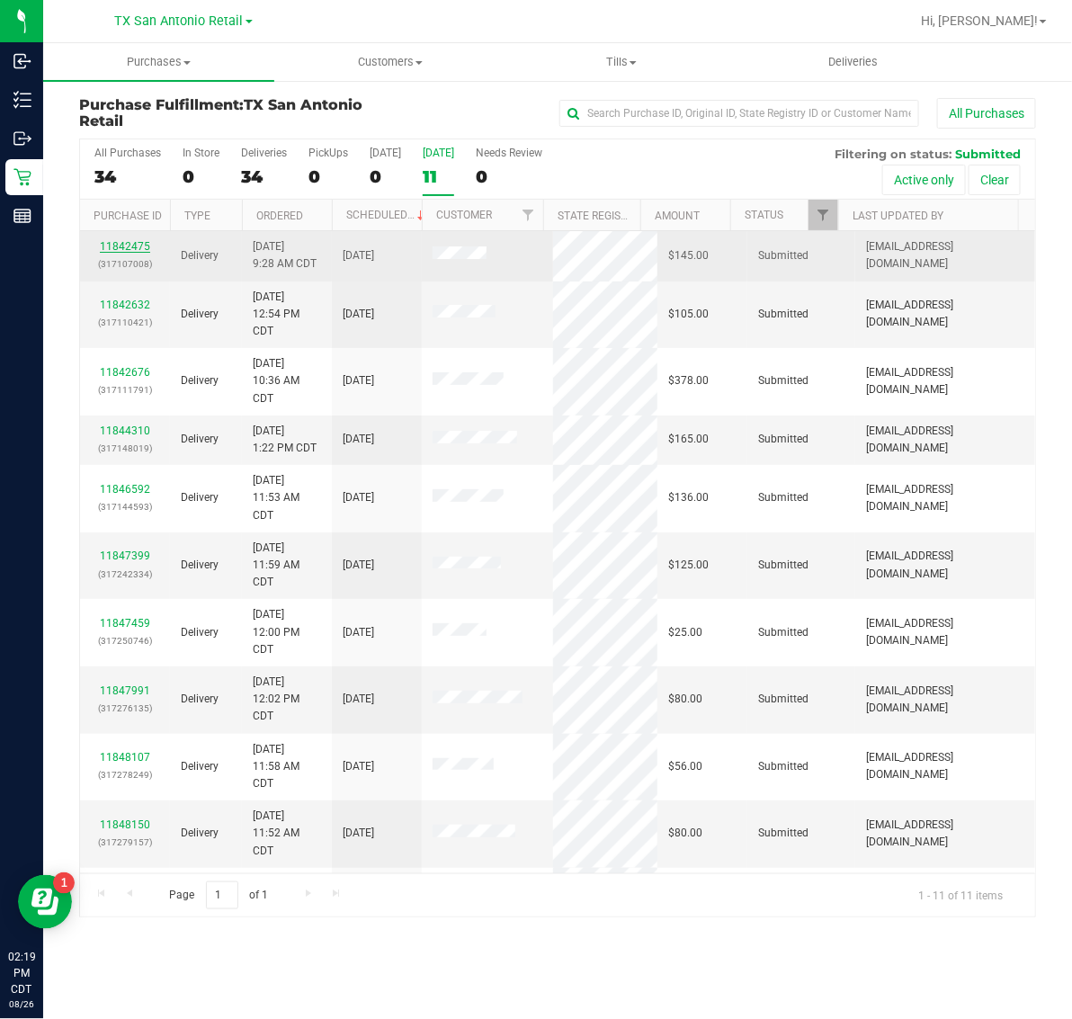
click at [128, 248] on link "11842475" at bounding box center [125, 246] width 50 height 13
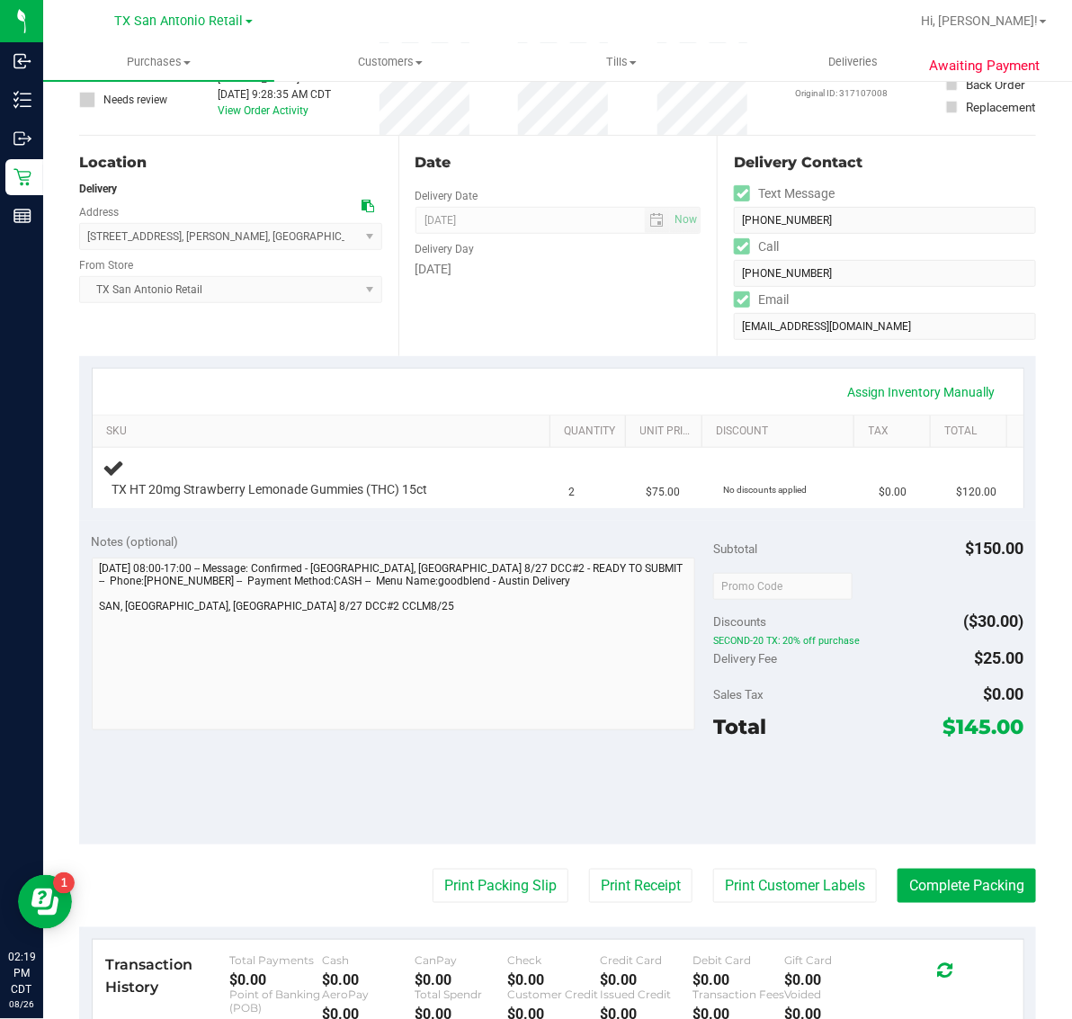
scroll to position [337, 0]
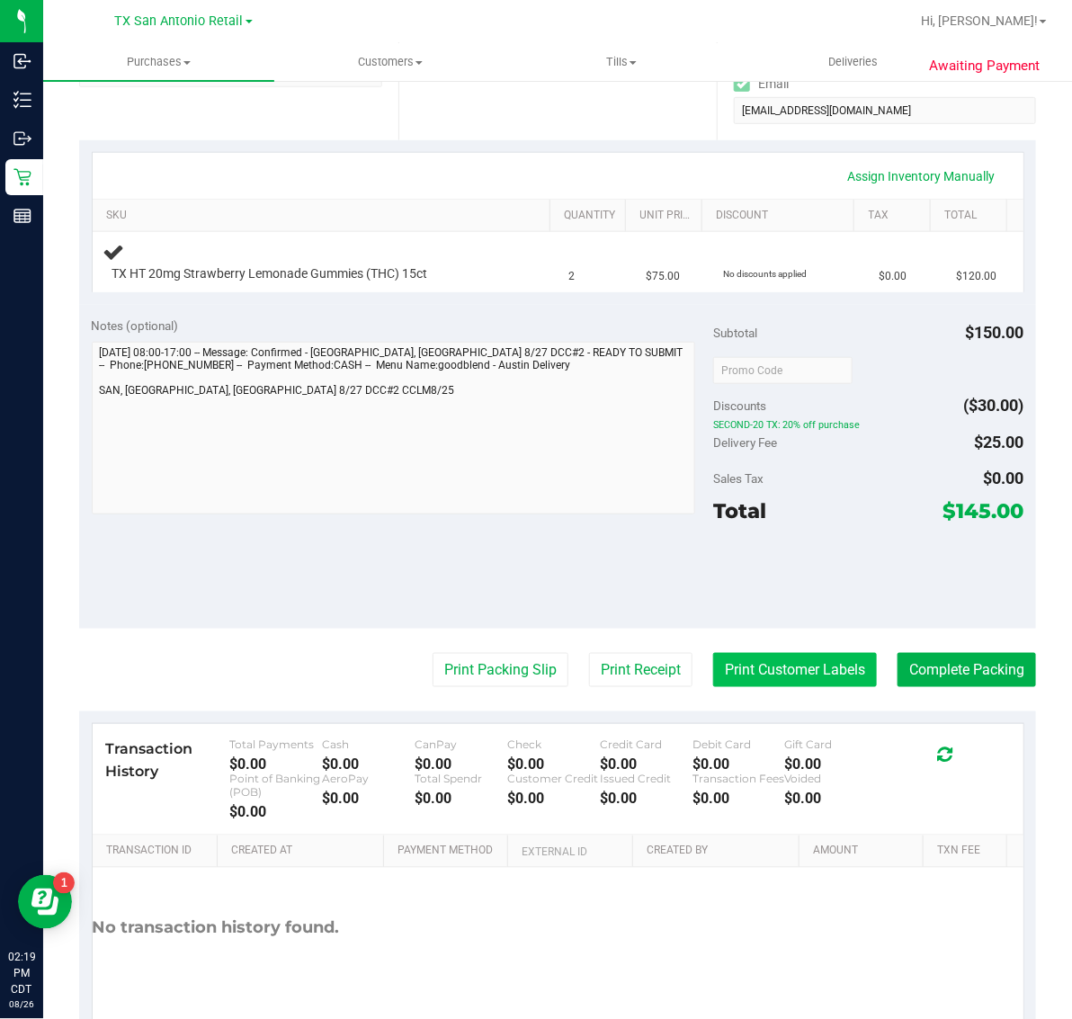
click at [766, 667] on button "Print Customer Labels" at bounding box center [795, 670] width 164 height 34
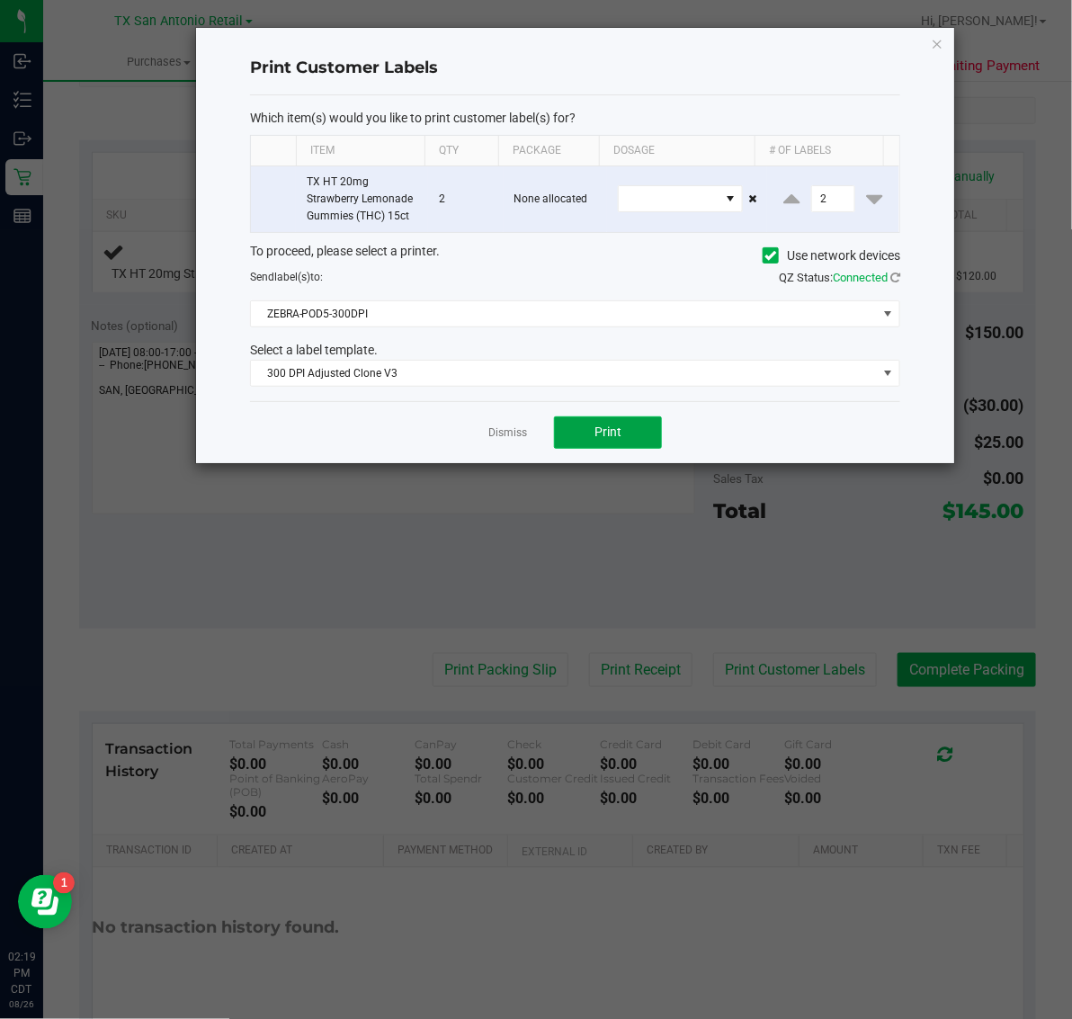
click at [622, 437] on button "Print" at bounding box center [608, 432] width 108 height 32
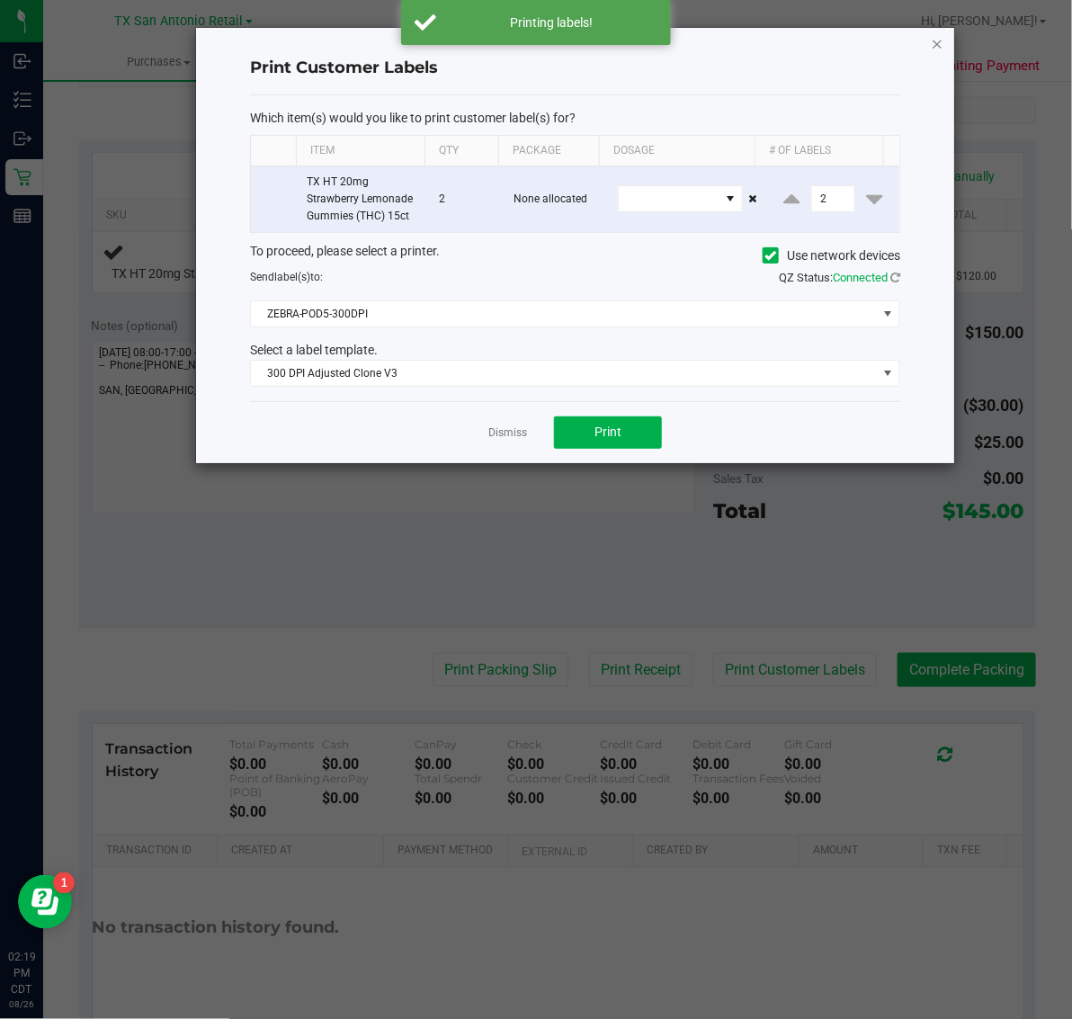
click at [937, 41] on icon "button" at bounding box center [937, 43] width 13 height 22
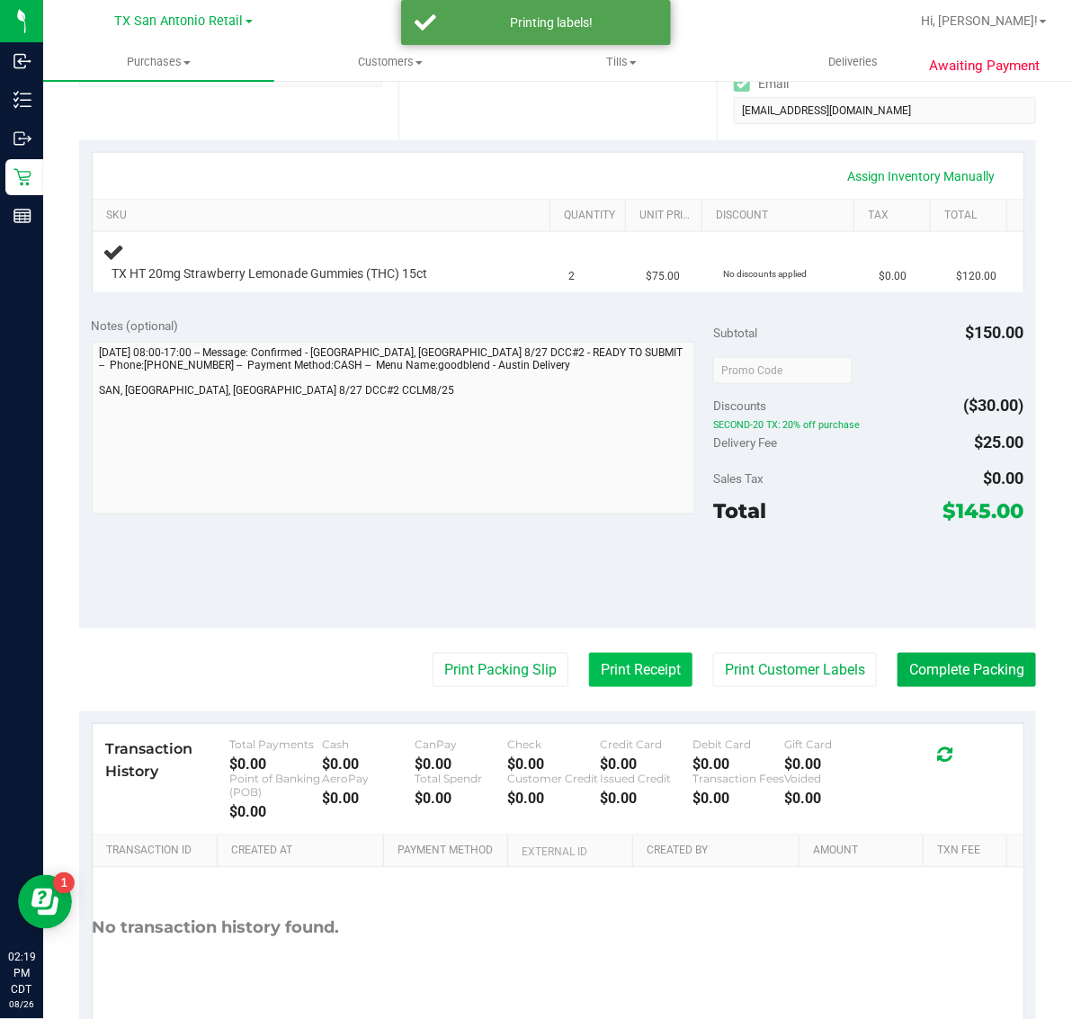
click at [621, 675] on button "Print Receipt" at bounding box center [640, 670] width 103 height 34
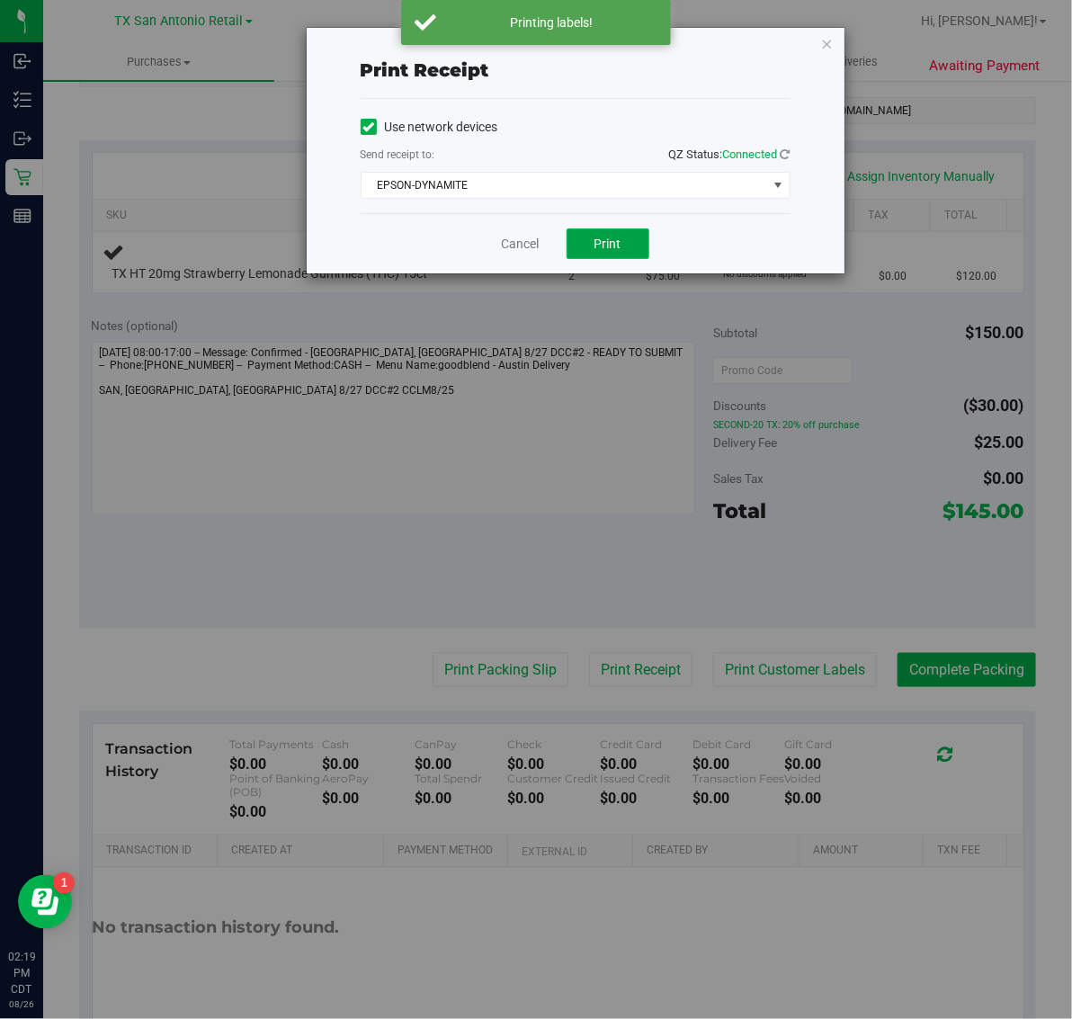
click at [622, 249] on button "Print" at bounding box center [608, 243] width 83 height 31
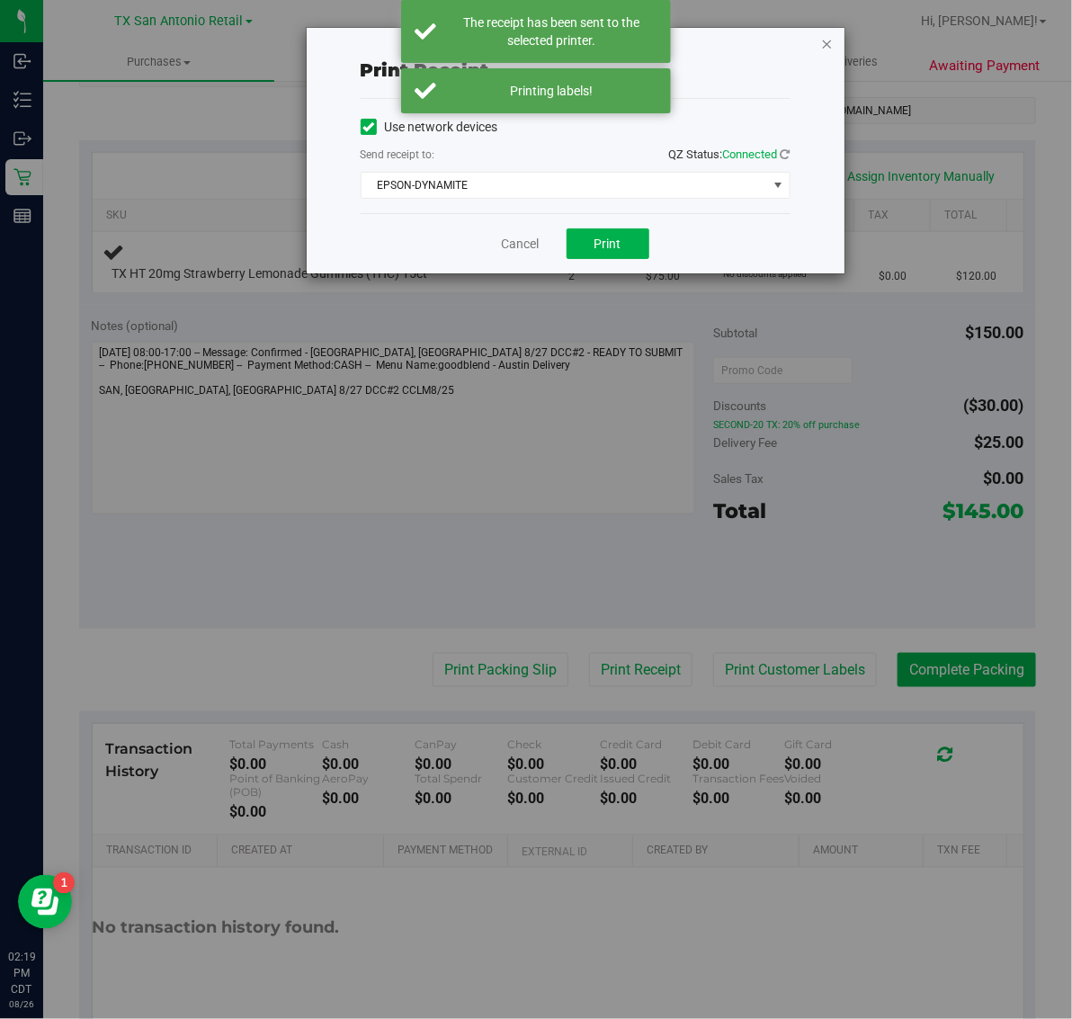
click at [828, 45] on icon "button" at bounding box center [827, 43] width 13 height 22
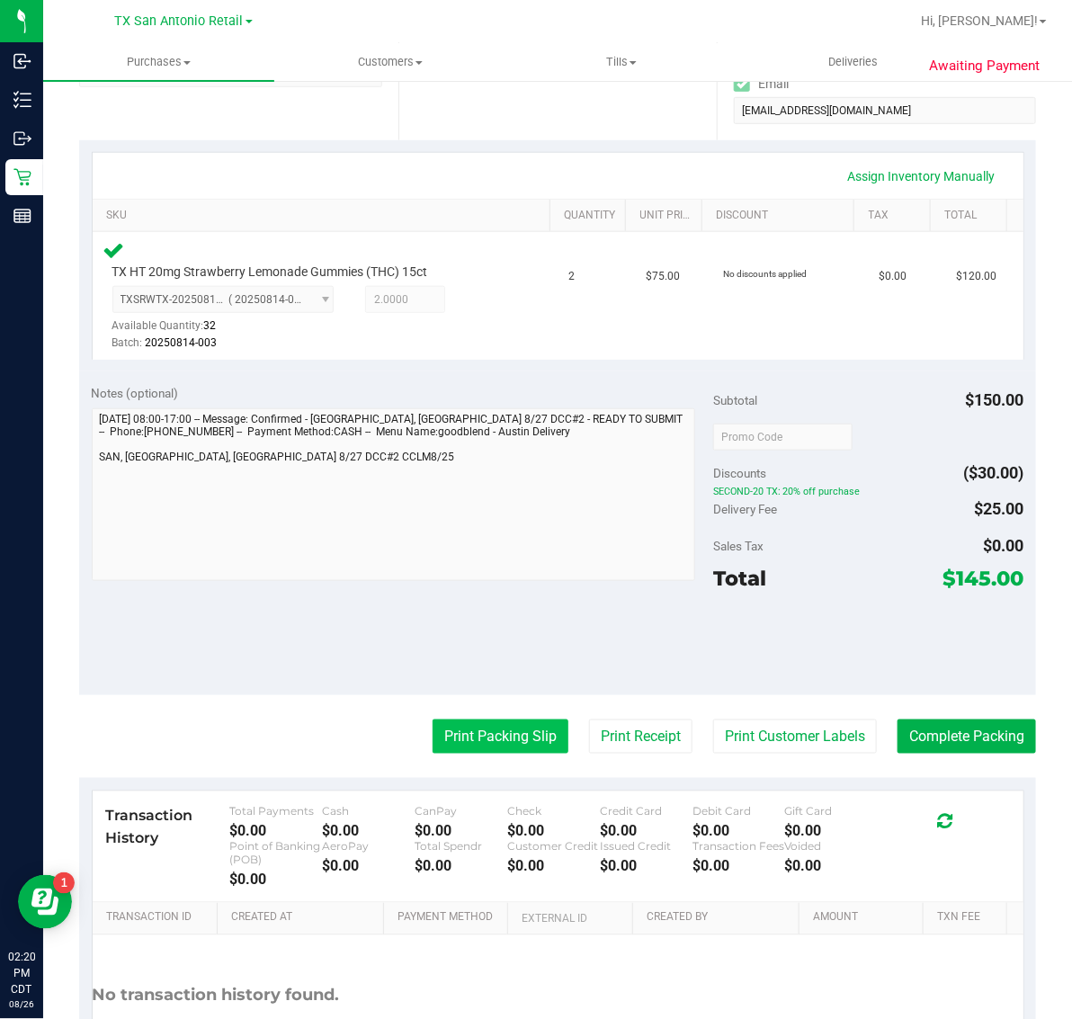
click at [439, 744] on button "Print Packing Slip" at bounding box center [501, 737] width 136 height 34
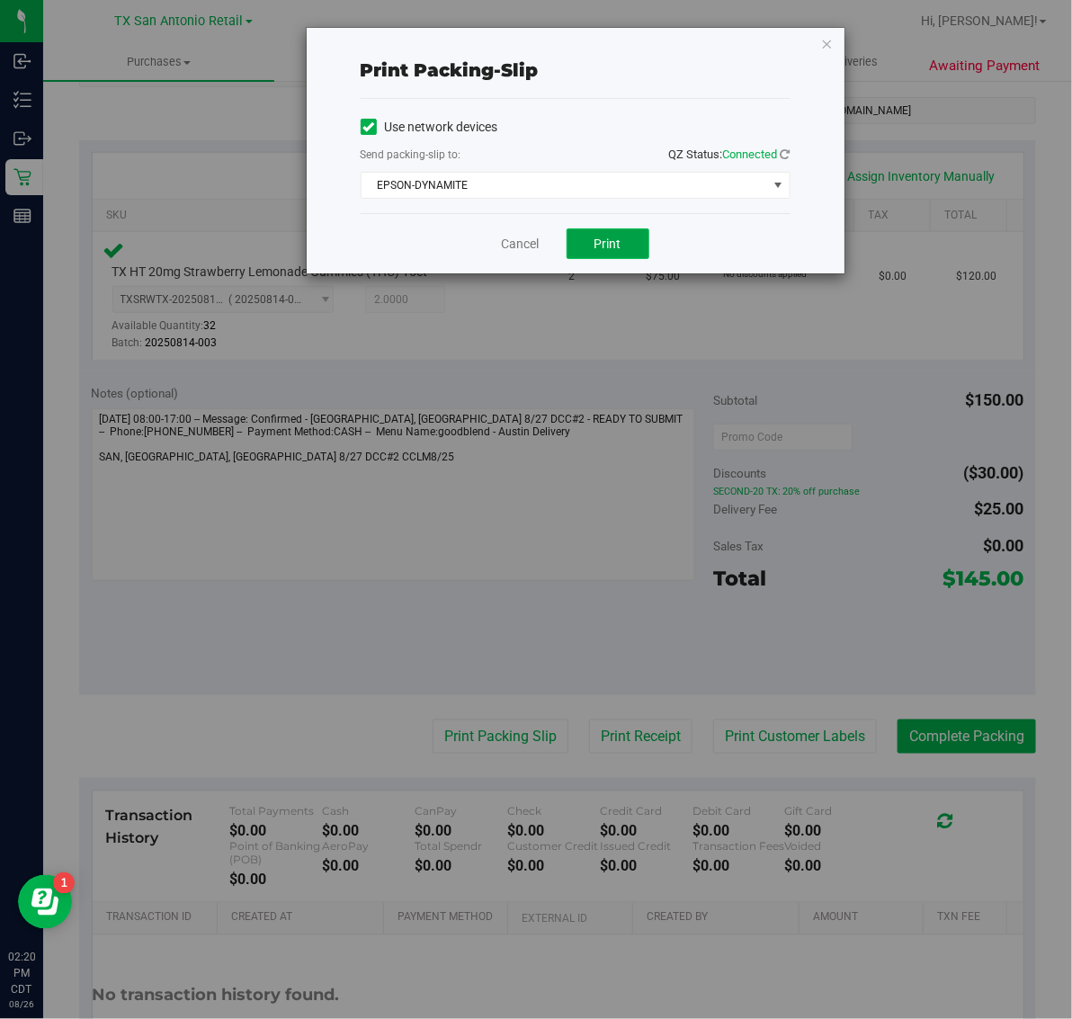
click at [613, 249] on span "Print" at bounding box center [608, 244] width 27 height 14
click at [828, 43] on icon "button" at bounding box center [827, 43] width 13 height 22
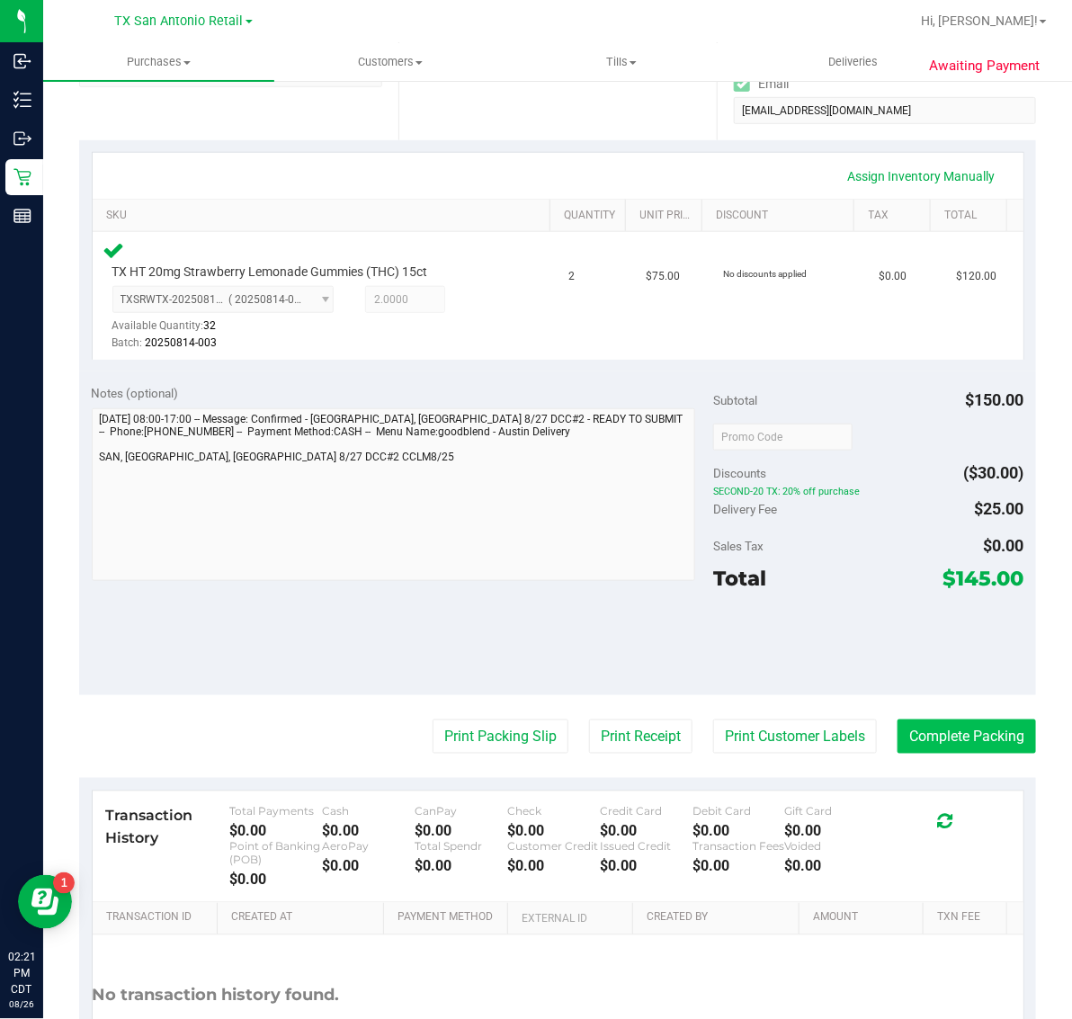
click at [962, 720] on button "Complete Packing" at bounding box center [967, 737] width 139 height 34
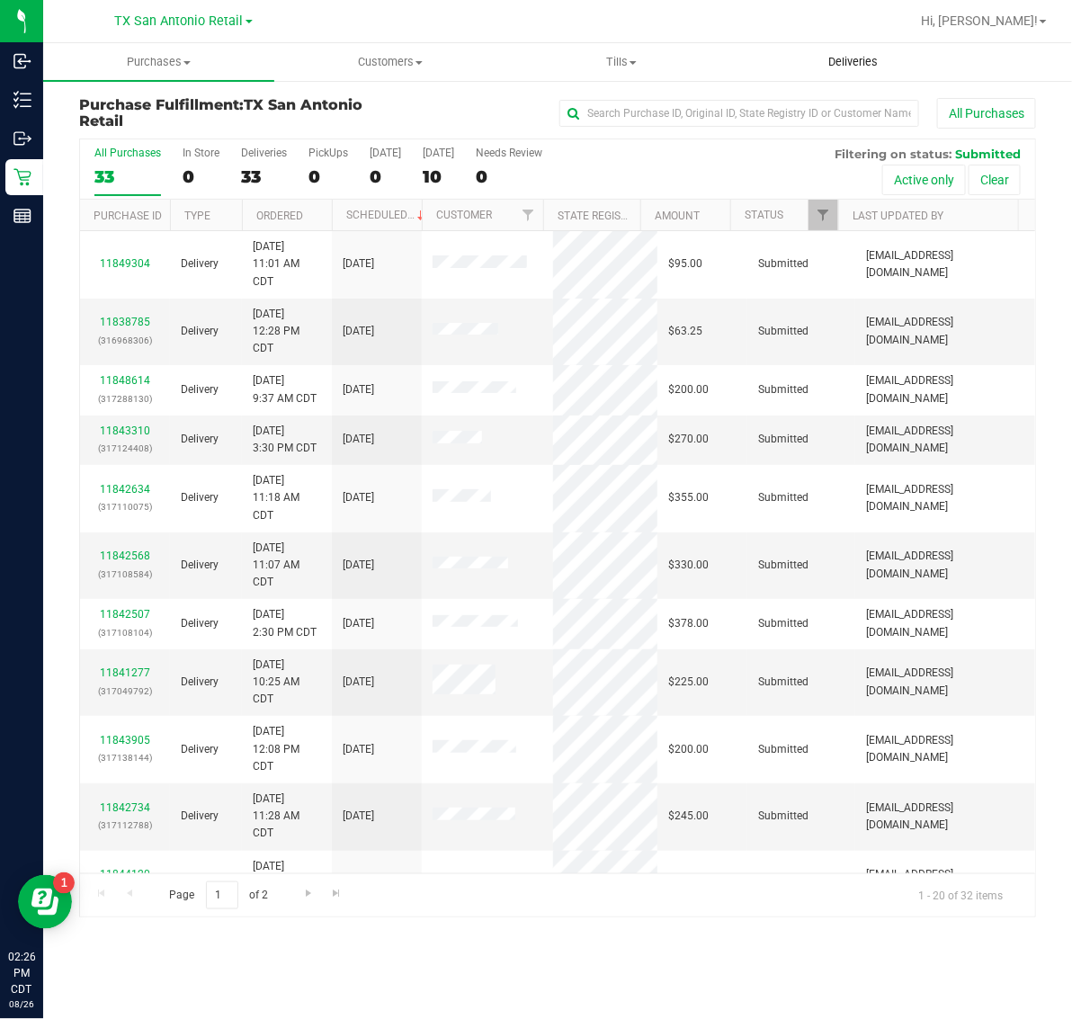
click at [877, 57] on span "Deliveries" at bounding box center [853, 62] width 98 height 16
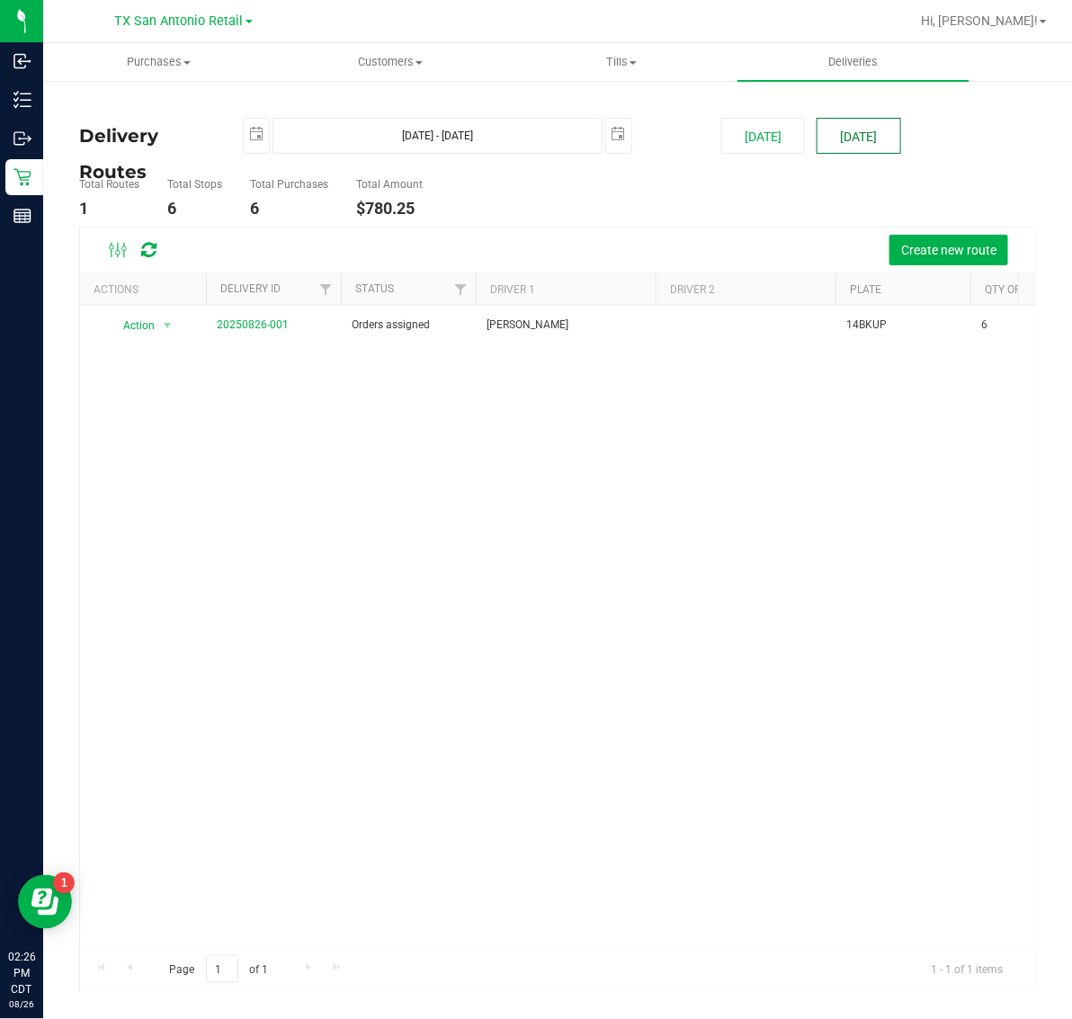
click at [846, 129] on button "[DATE]" at bounding box center [859, 136] width 84 height 36
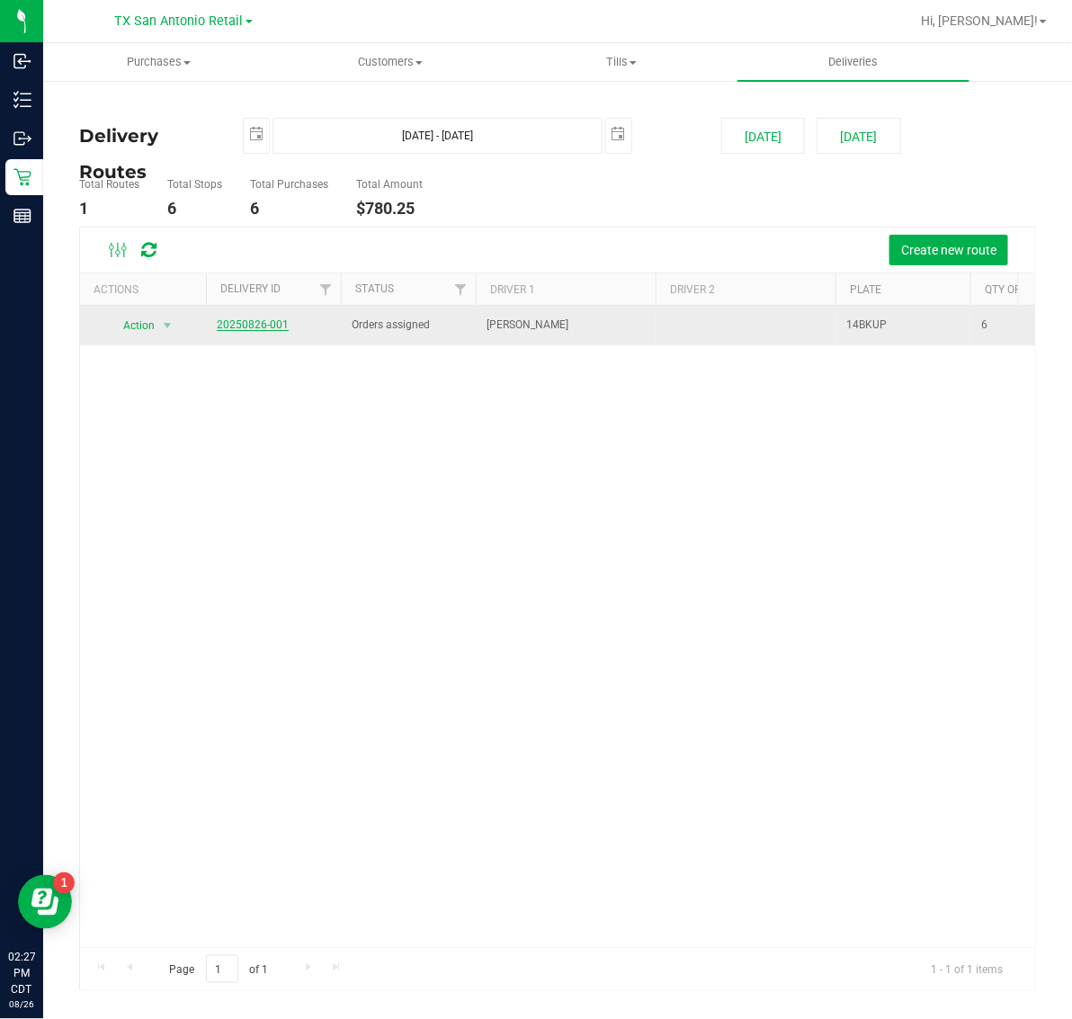
click at [256, 324] on link "20250826-001" at bounding box center [253, 324] width 72 height 13
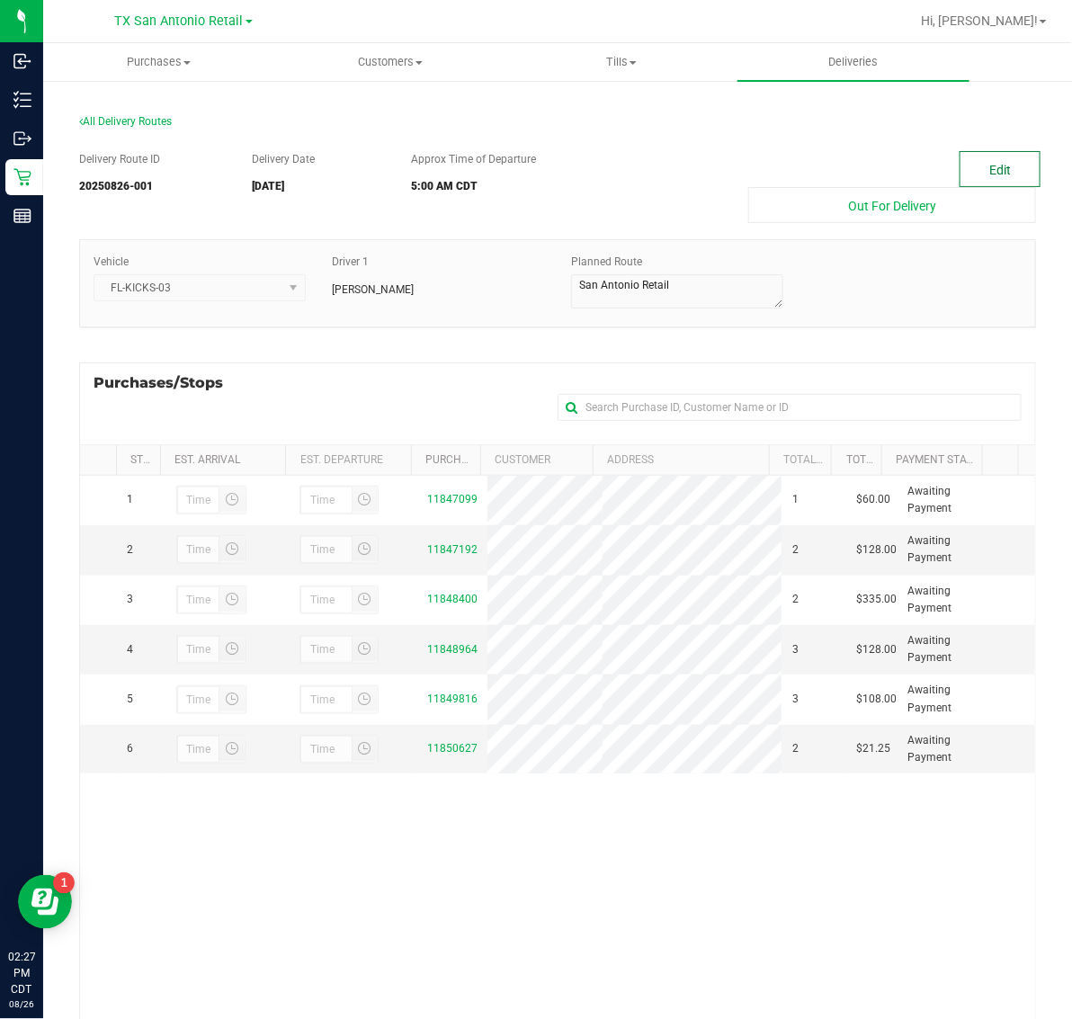
click at [1006, 165] on button "Edit" at bounding box center [1000, 169] width 81 height 36
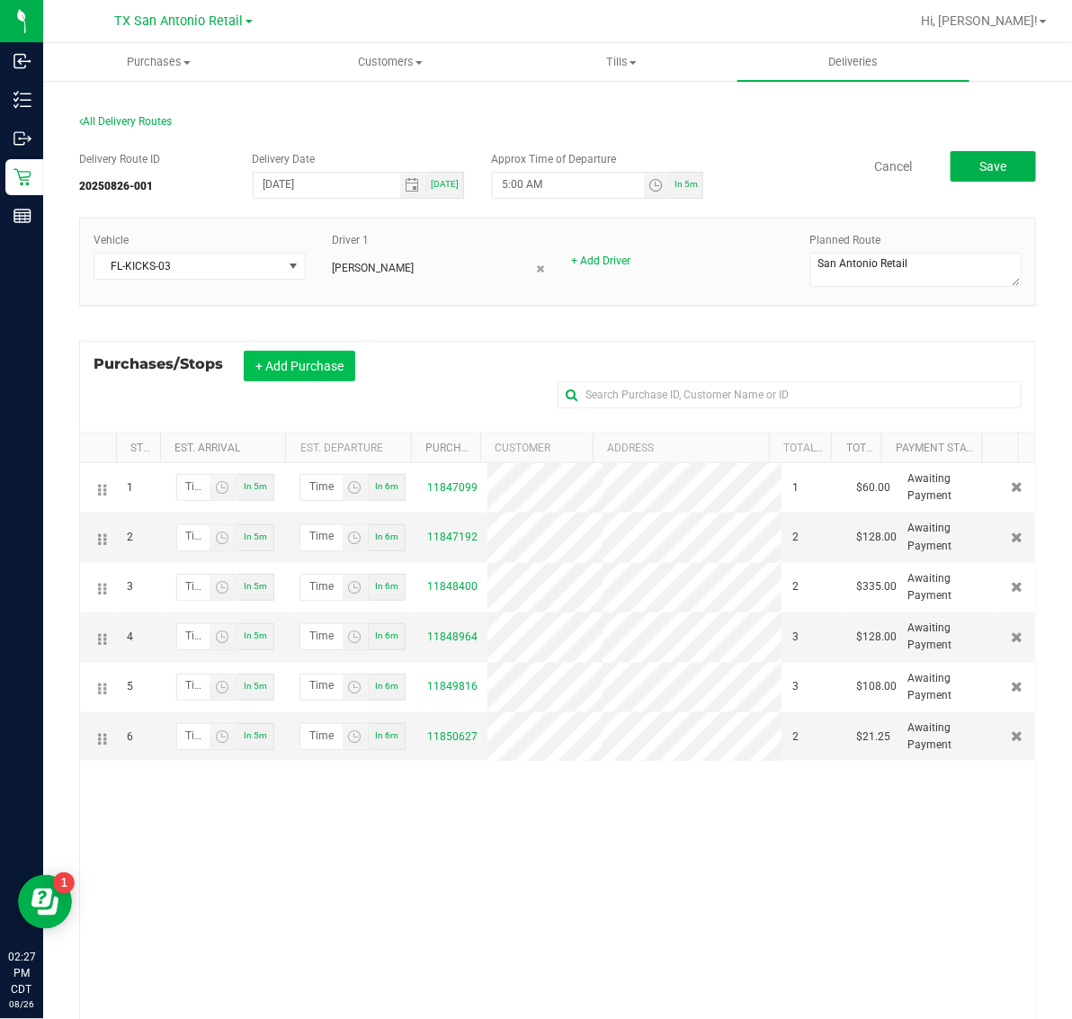
click at [309, 365] on button "+ Add Purchase" at bounding box center [300, 366] width 112 height 31
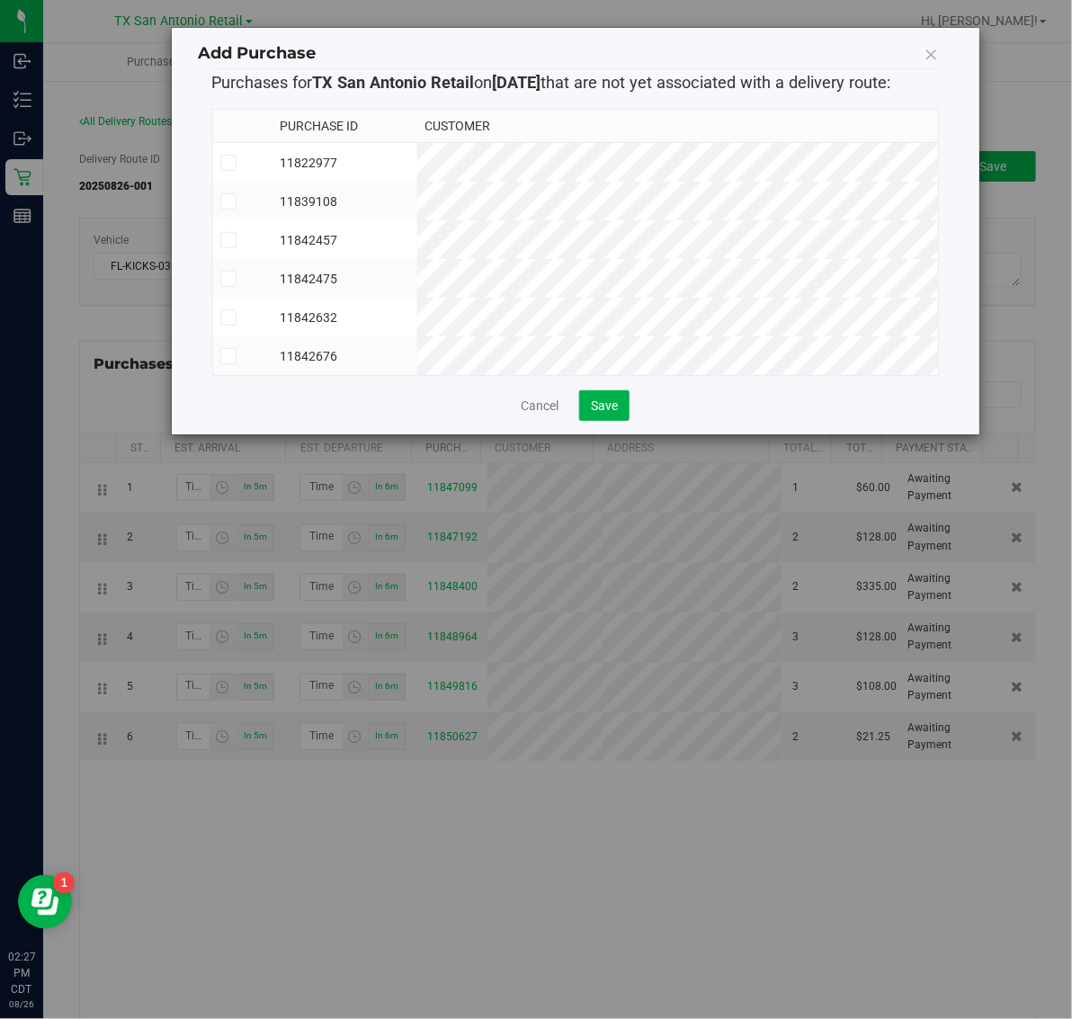
click at [416, 189] on td "11839108" at bounding box center [345, 201] width 144 height 39
click at [599, 434] on div "Add Purchase Purchases for TX San Antonio Retail on 8/27/2025 that are not yet …" at bounding box center [576, 231] width 808 height 407
click at [599, 413] on span "Save" at bounding box center [604, 405] width 27 height 14
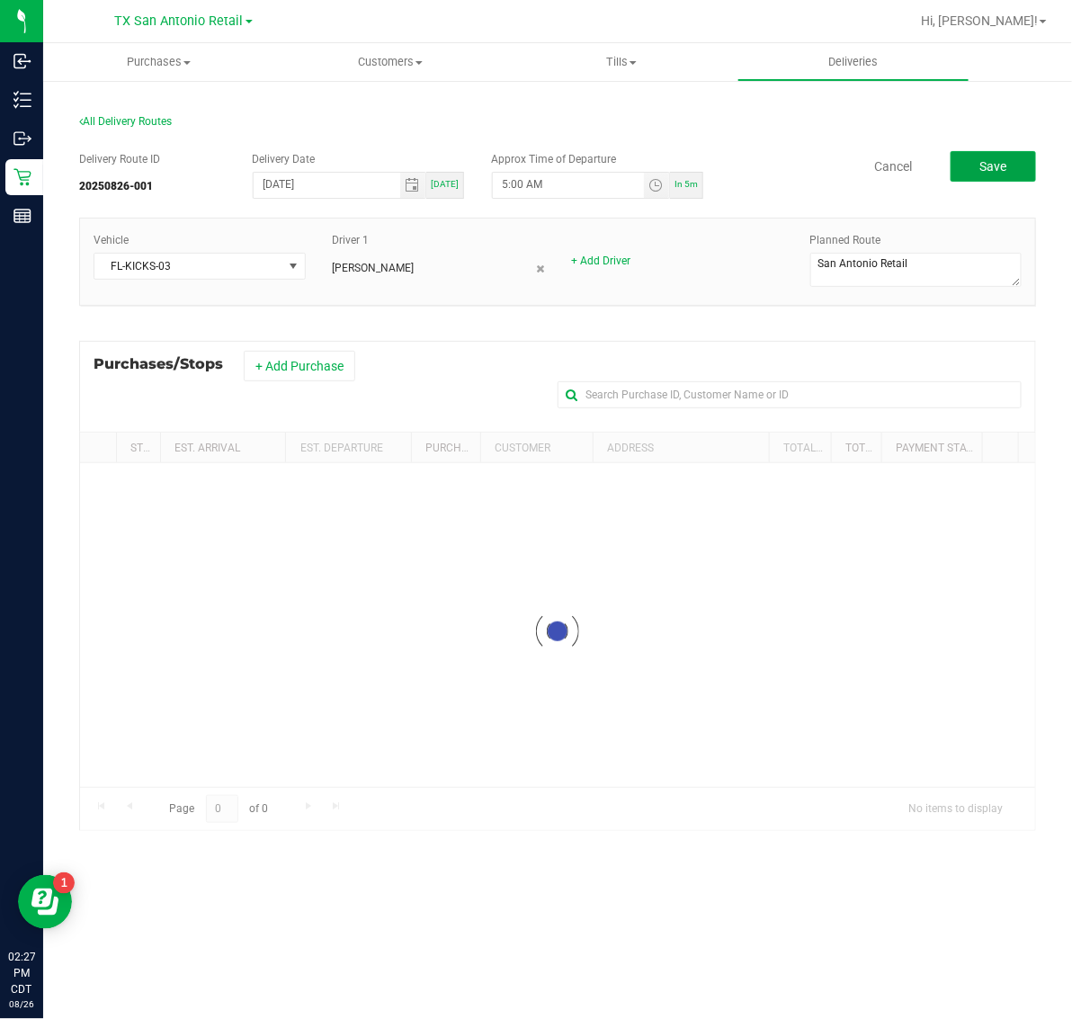
click at [980, 175] on button "Save" at bounding box center [993, 166] width 85 height 31
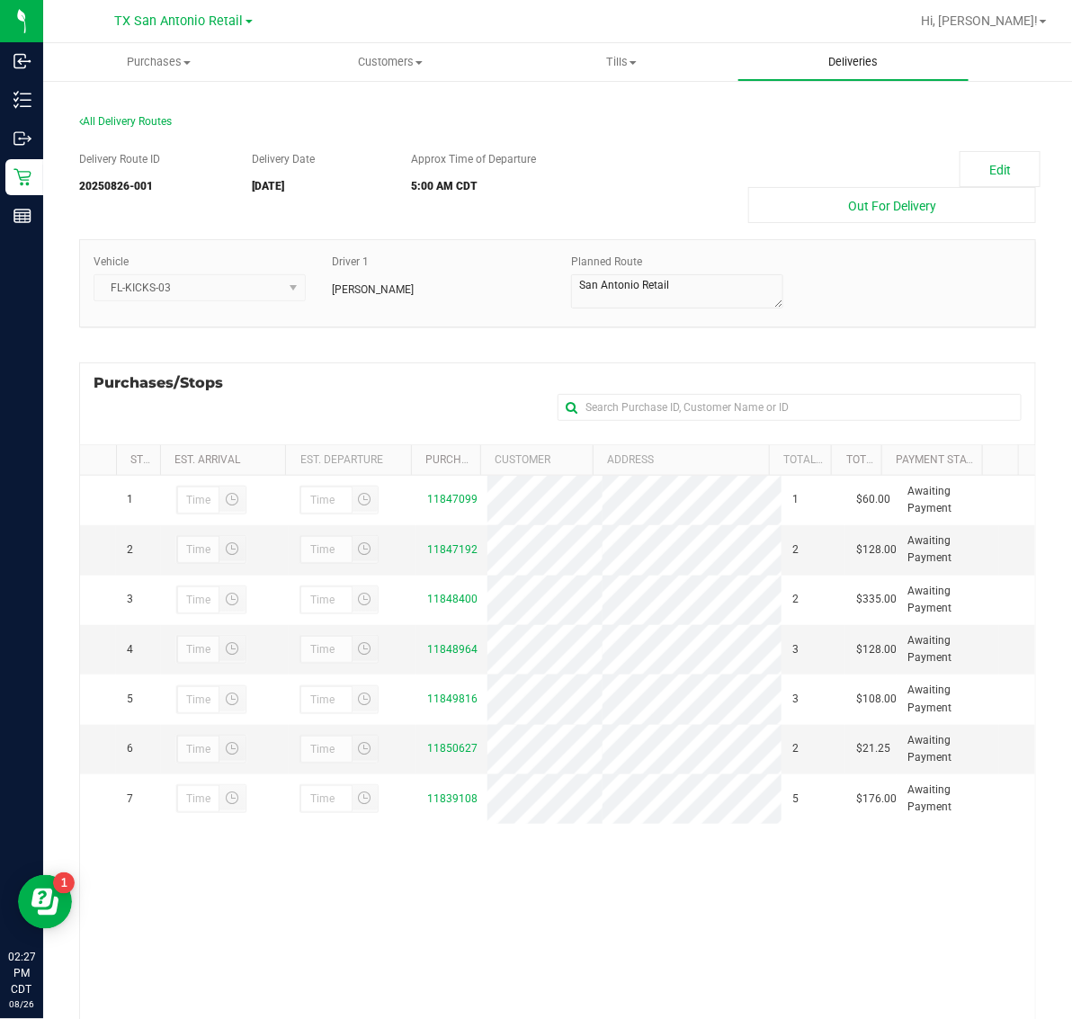
click at [875, 57] on span "Deliveries" at bounding box center [853, 62] width 98 height 16
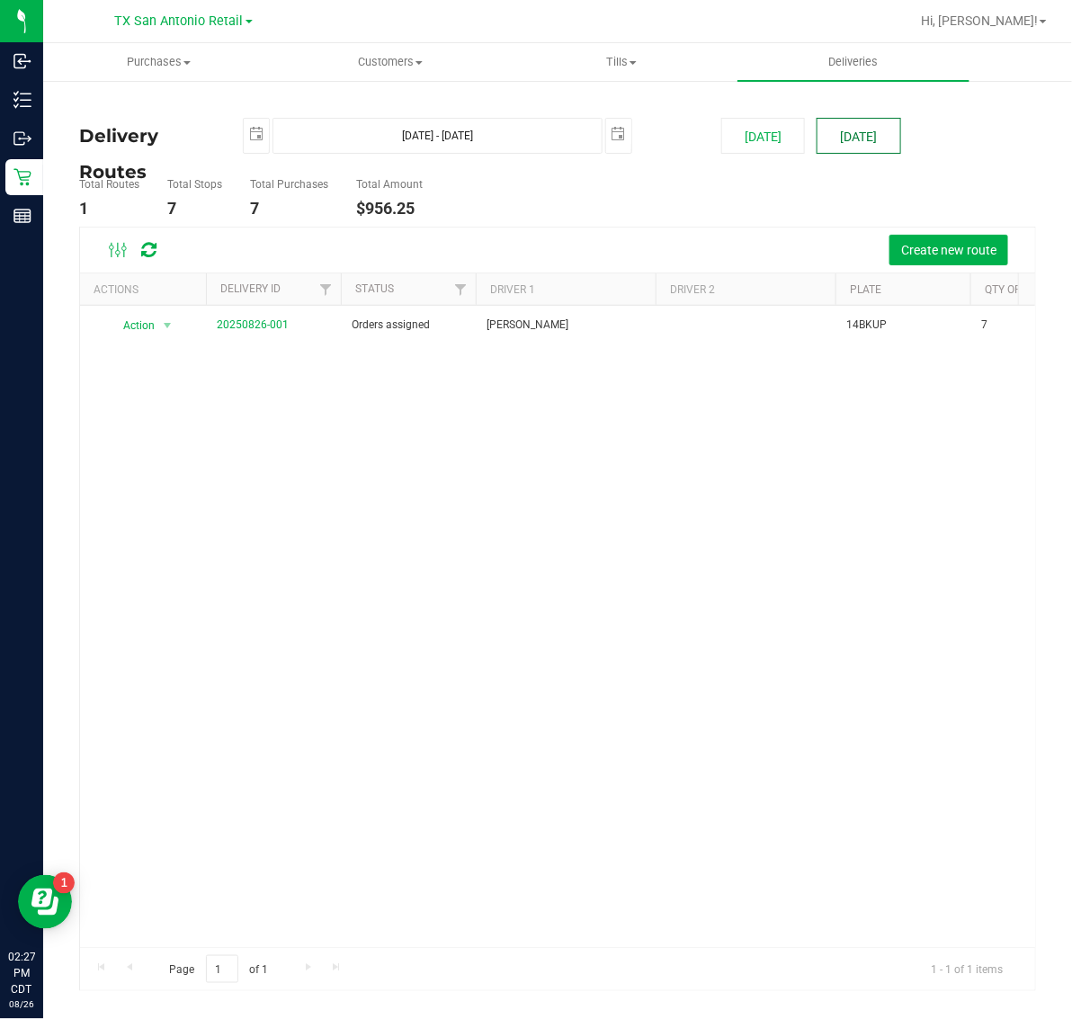
click at [828, 127] on button "[DATE]" at bounding box center [859, 136] width 84 height 36
click at [931, 259] on button "Create new route" at bounding box center [949, 250] width 119 height 31
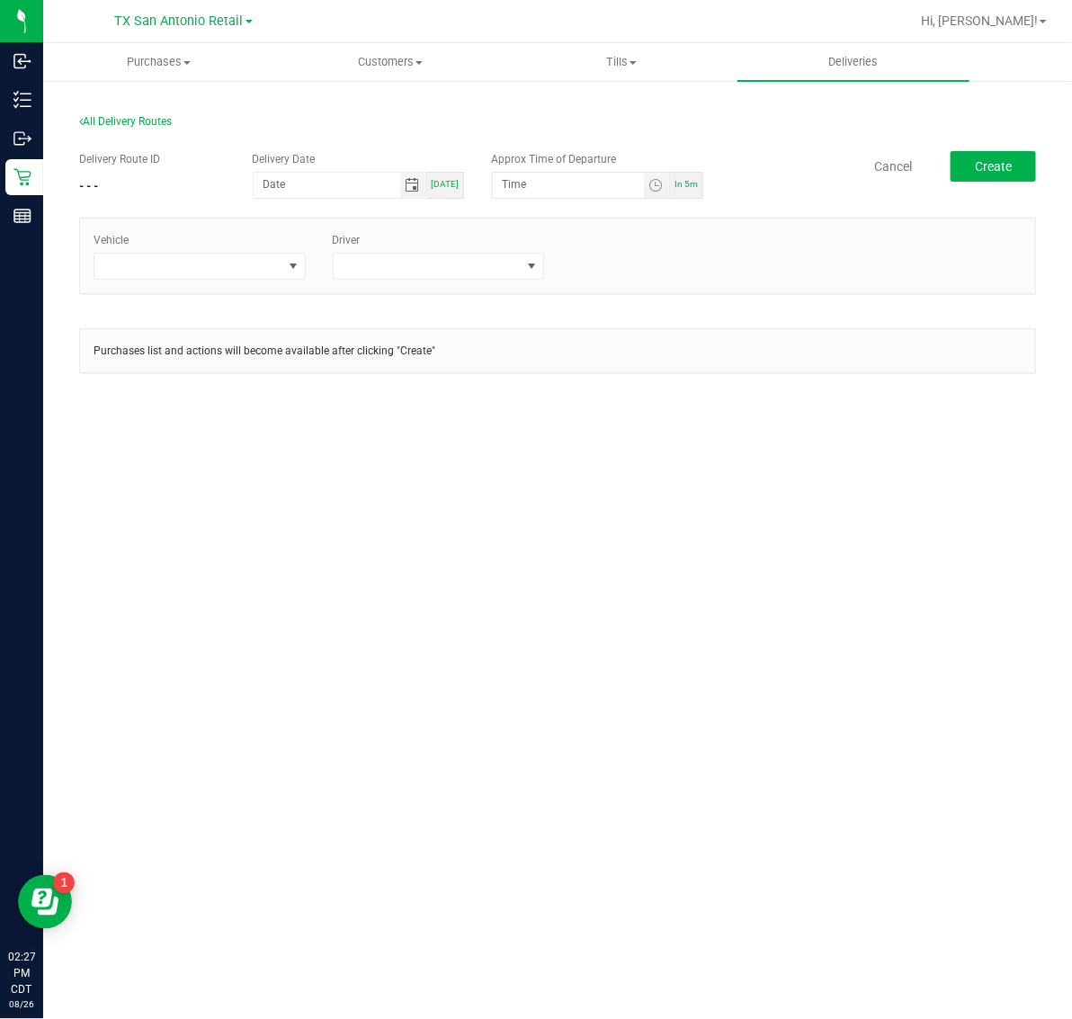
click at [415, 184] on span "Toggle calendar" at bounding box center [412, 185] width 14 height 14
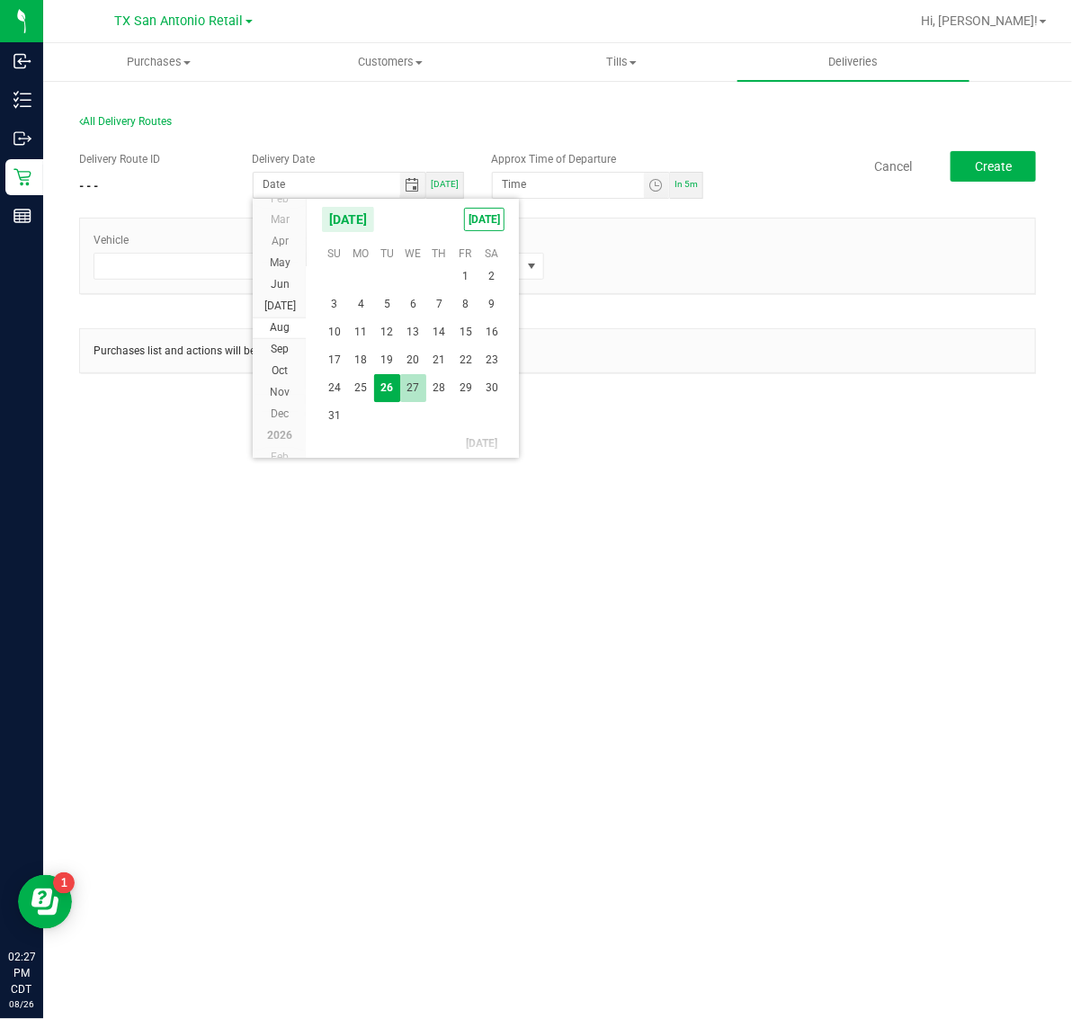
click at [409, 389] on span "27" at bounding box center [413, 388] width 26 height 28
type input "[DATE]"
type input "12:00 AM"
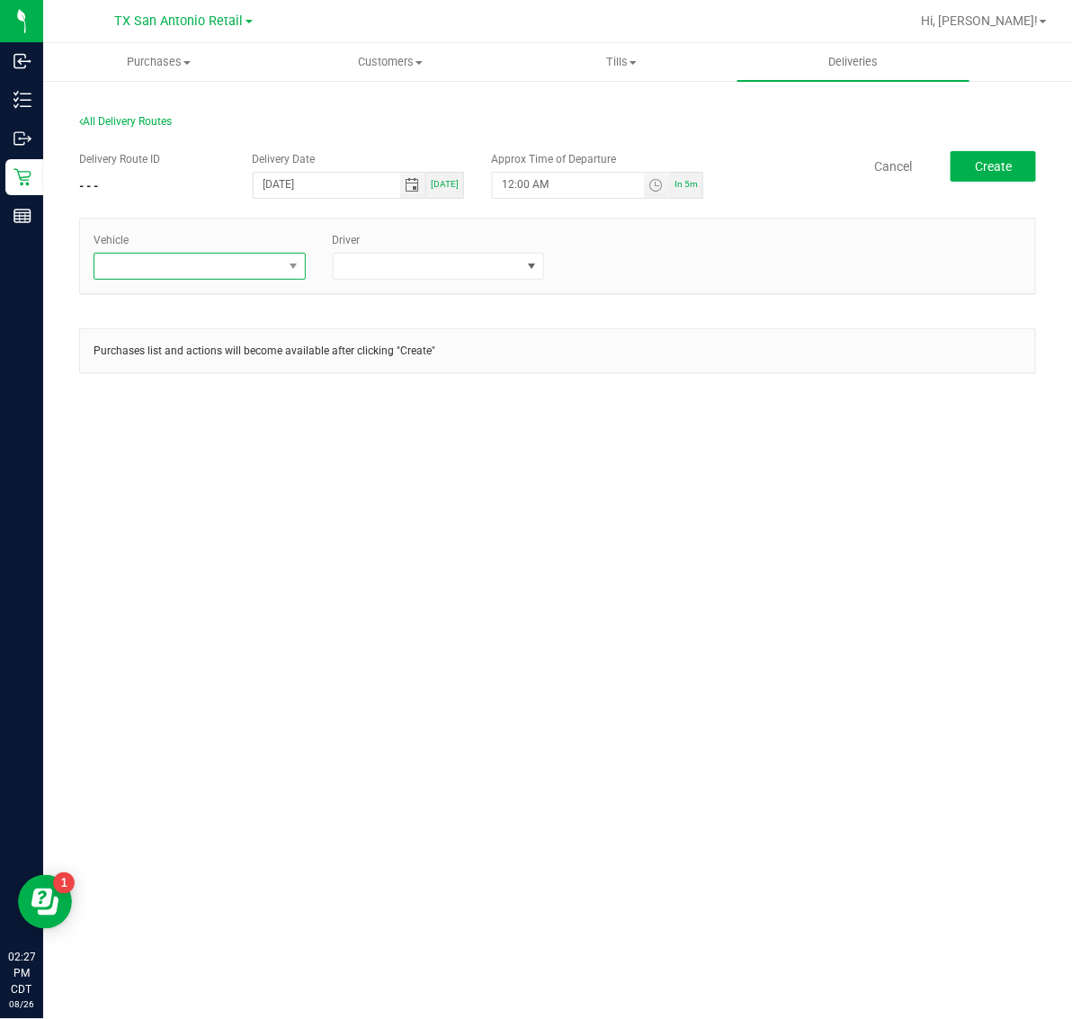
click at [257, 265] on span at bounding box center [188, 266] width 188 height 25
type input "kick"
click at [220, 355] on li "FL-KICKS-01" at bounding box center [199, 343] width 210 height 31
click at [211, 270] on span "FL-KICKS-01" at bounding box center [188, 266] width 188 height 25
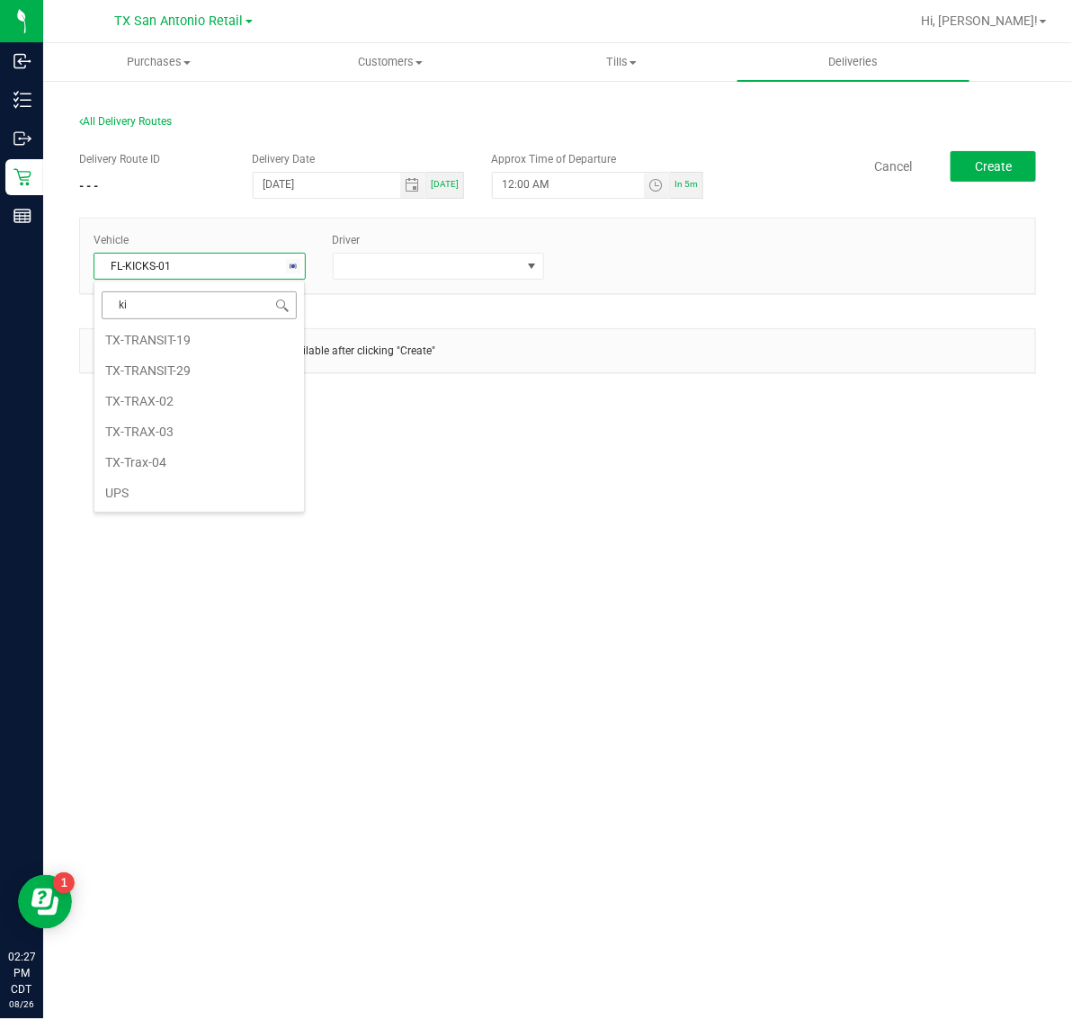
scroll to position [0, 0]
type input "kick"
click at [210, 369] on li "FL-KICKS-03" at bounding box center [199, 374] width 210 height 31
click at [456, 263] on span at bounding box center [428, 266] width 188 height 25
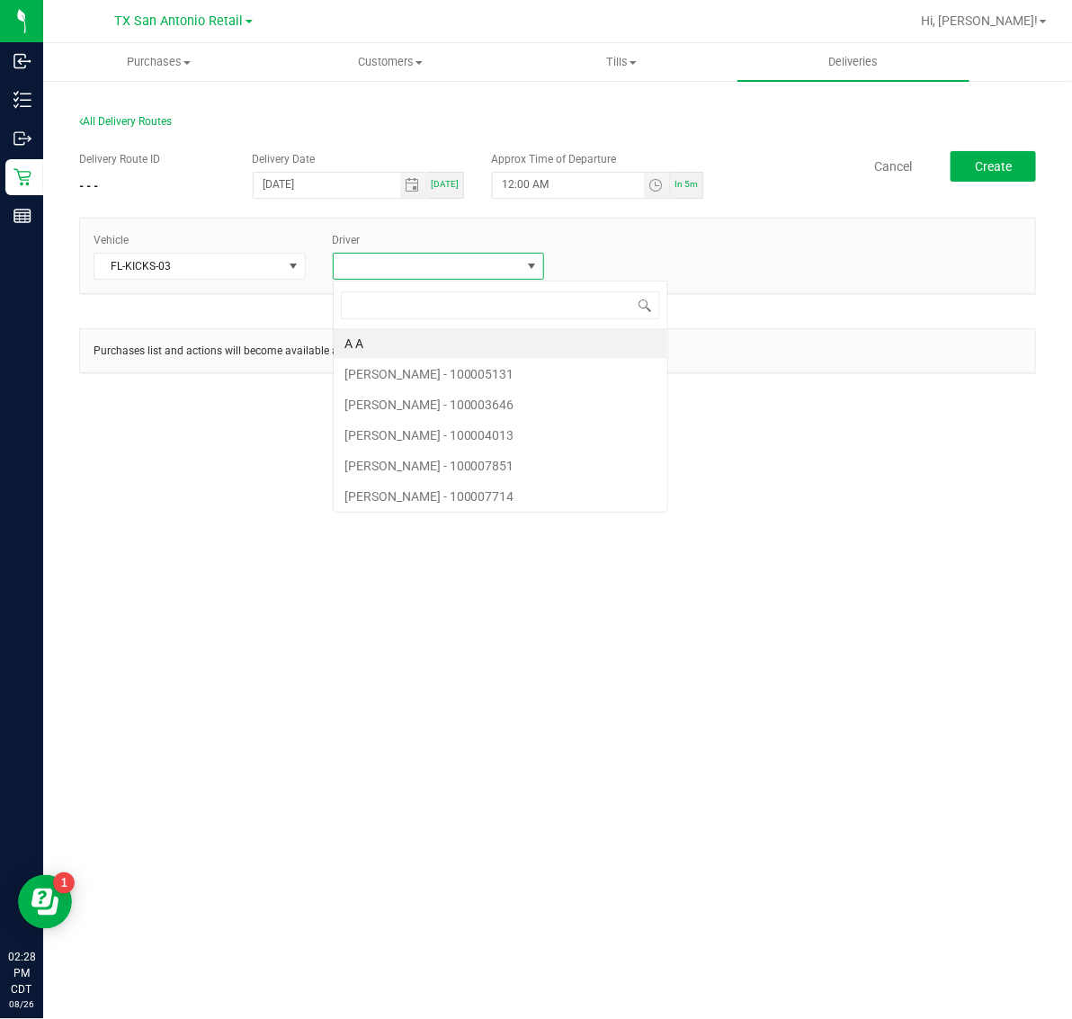
scroll to position [28, 212]
type input "mile"
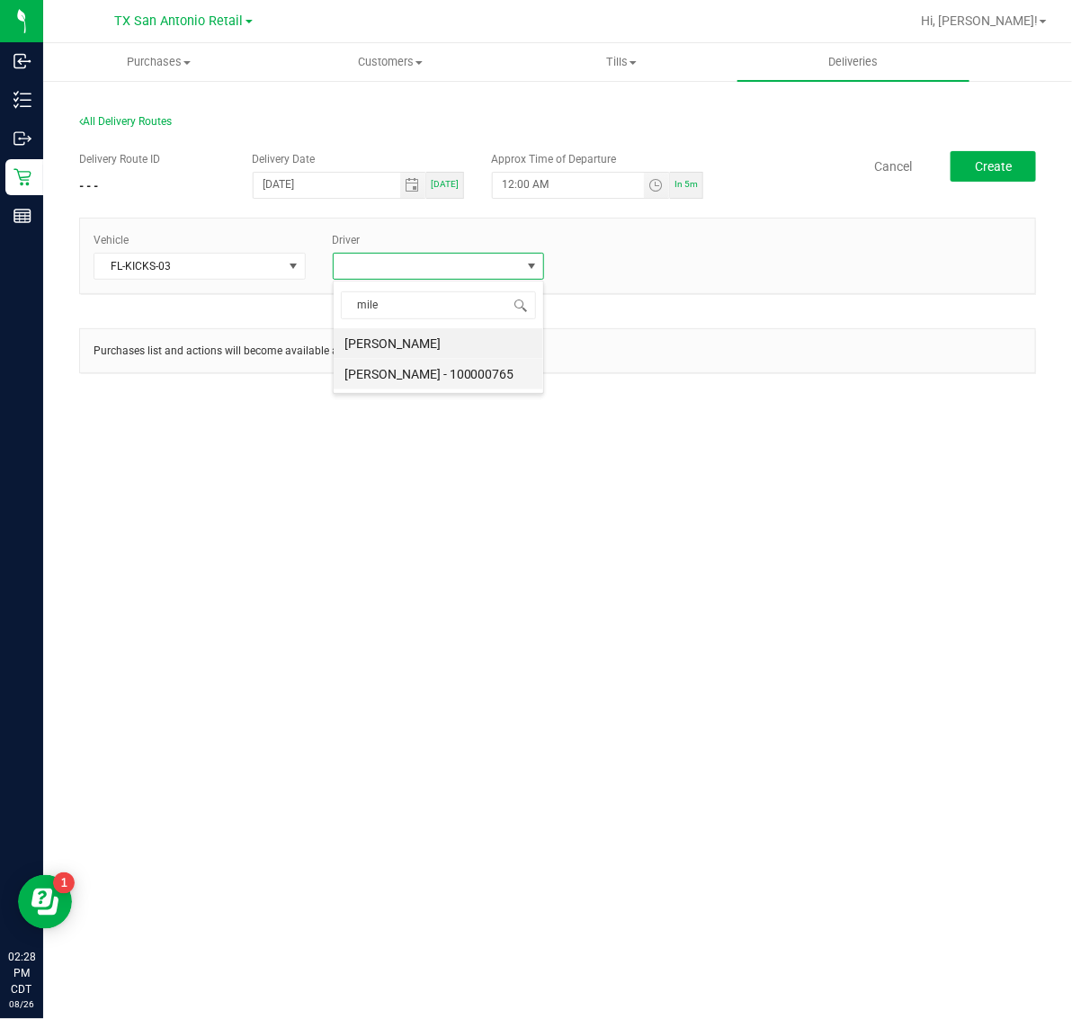
click at [428, 371] on li "[PERSON_NAME] - 100000765" at bounding box center [439, 374] width 210 height 31
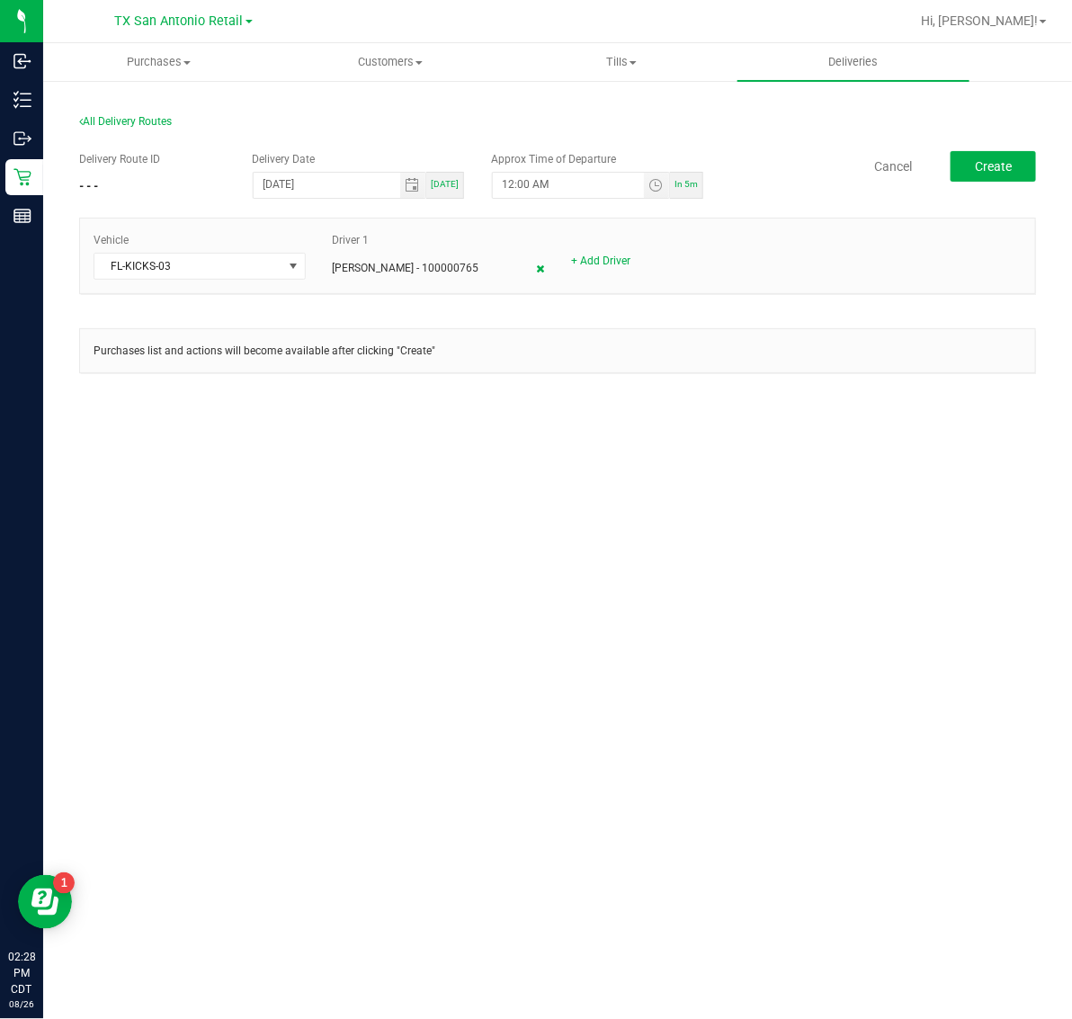
click at [538, 267] on icon at bounding box center [540, 269] width 8 height 11
click at [383, 259] on link "+ Add Driver" at bounding box center [362, 261] width 59 height 13
click at [397, 272] on span at bounding box center [428, 266] width 188 height 25
type input "mil"
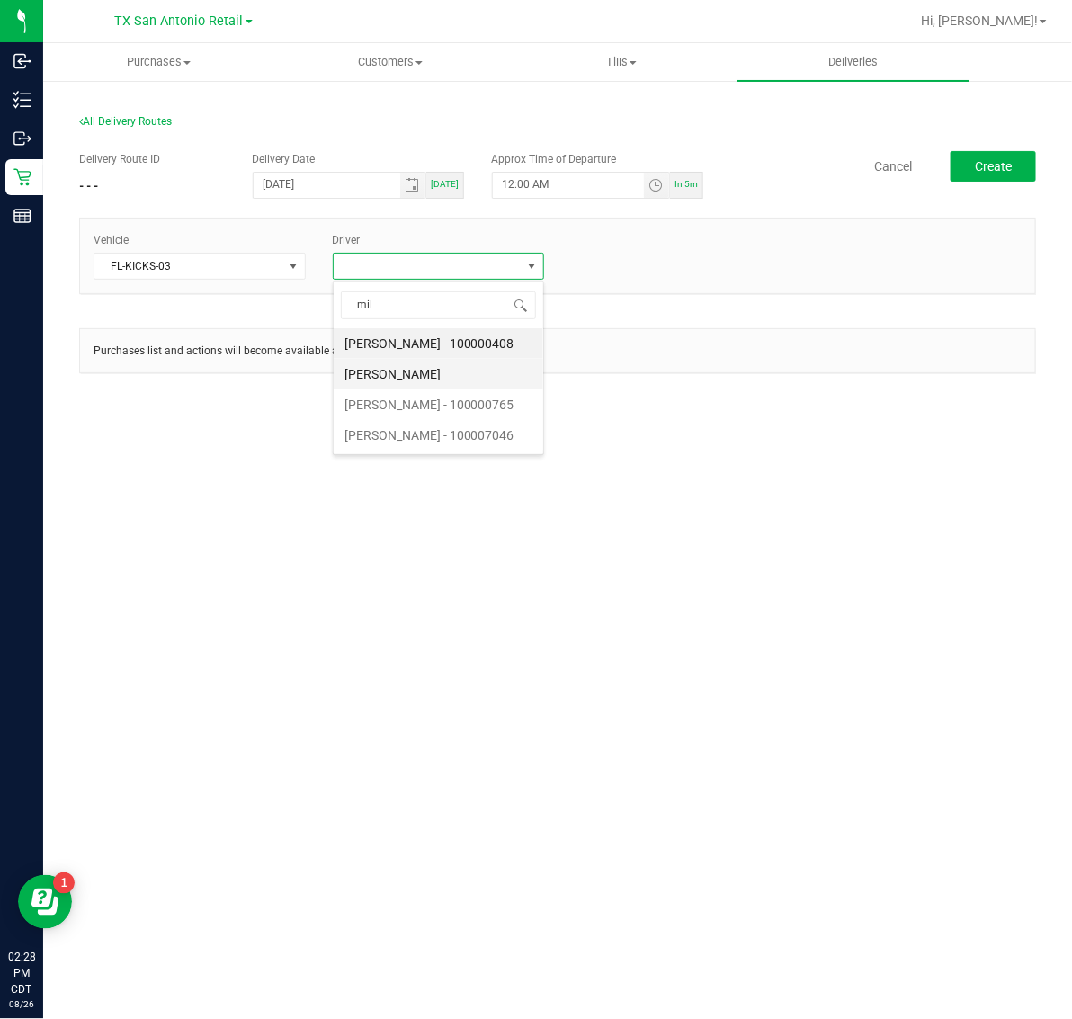
click at [389, 375] on li "[PERSON_NAME]" at bounding box center [439, 374] width 210 height 31
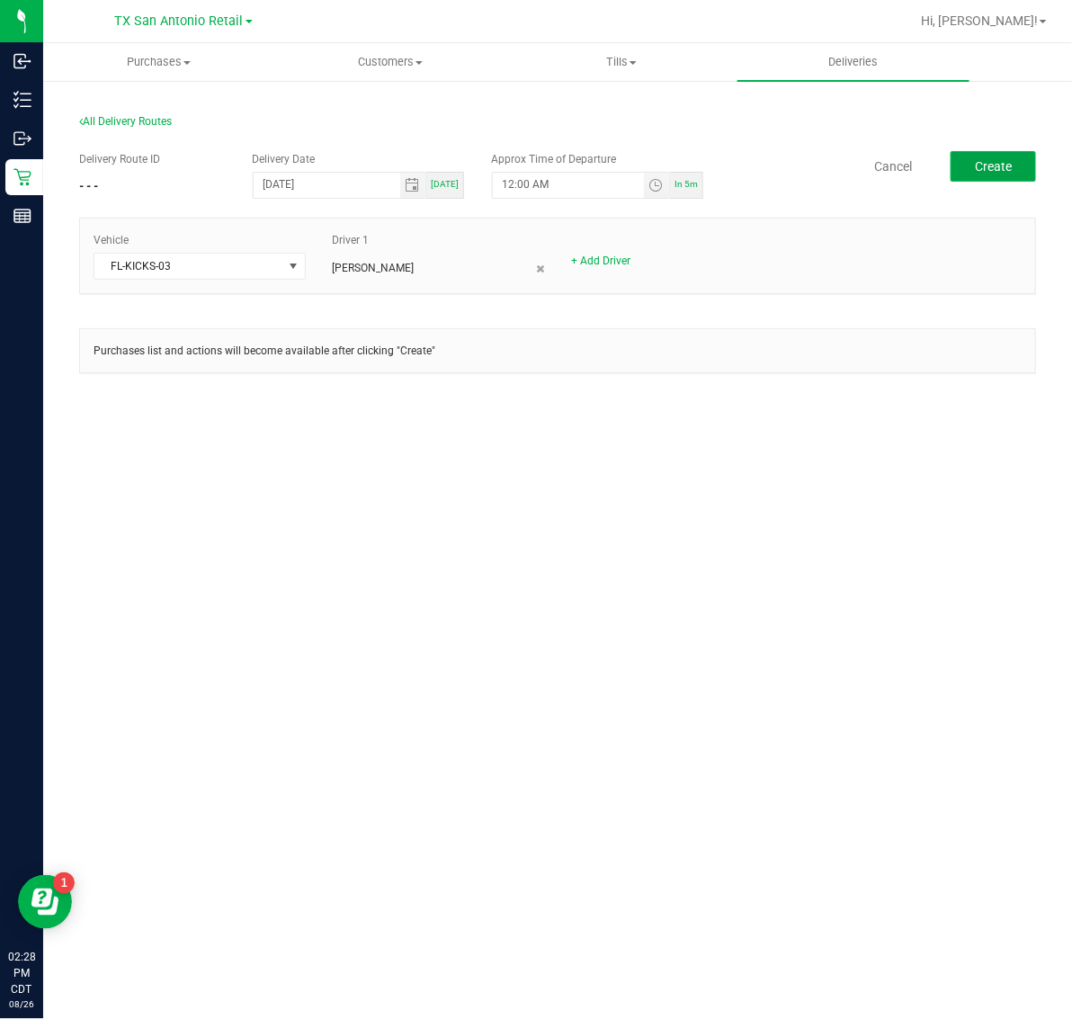
click at [989, 172] on span "Create" at bounding box center [993, 166] width 37 height 14
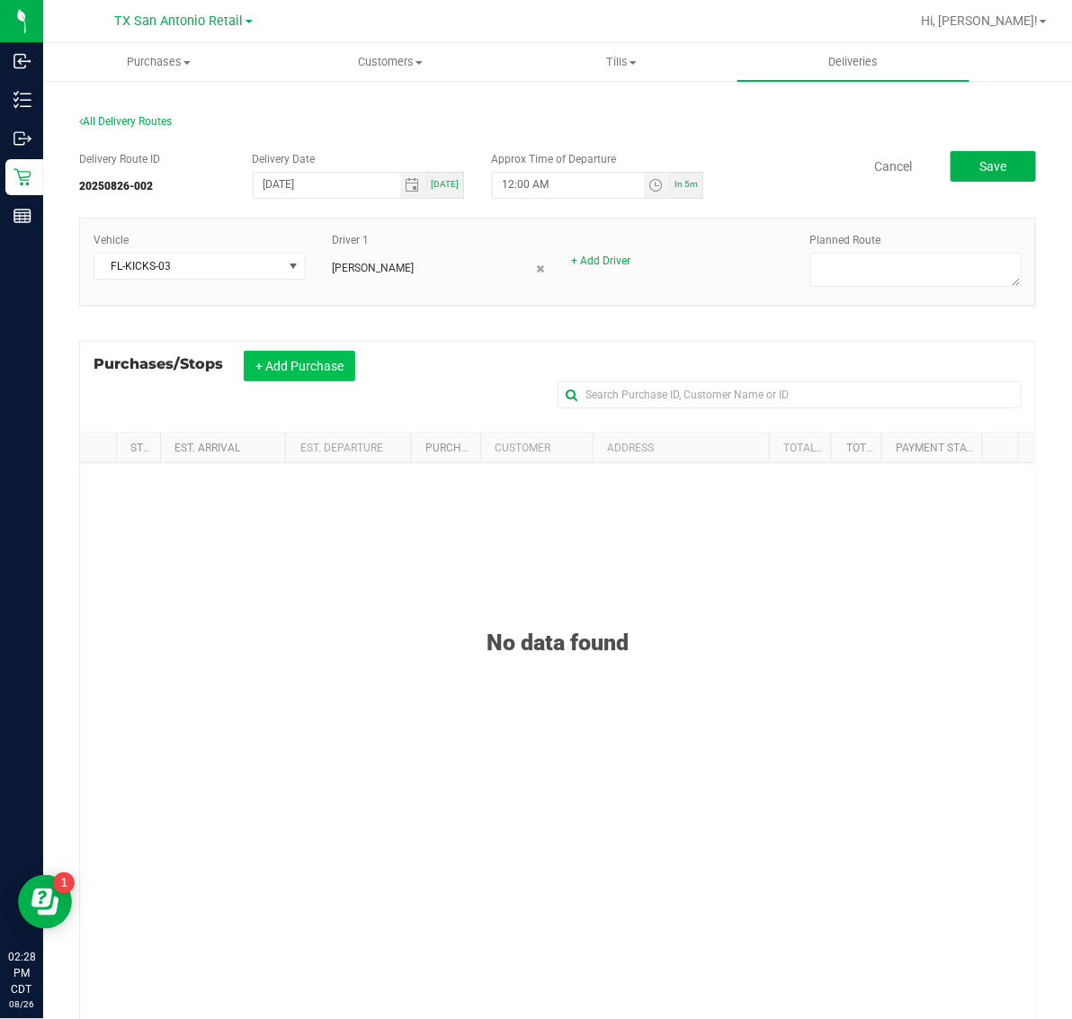
click at [304, 360] on button "+ Add Purchase" at bounding box center [300, 366] width 112 height 31
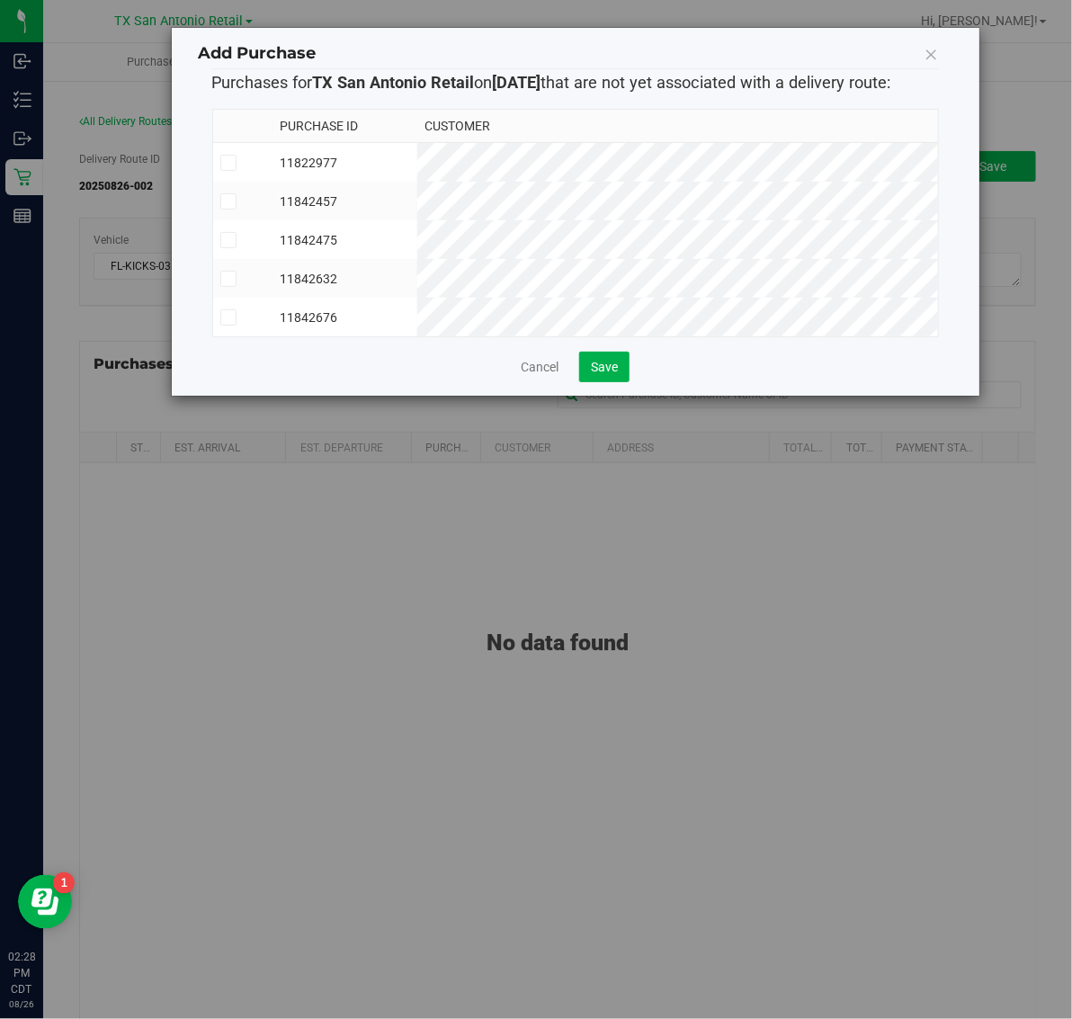
click at [416, 168] on td "11822977" at bounding box center [345, 163] width 144 height 40
click at [416, 214] on td "11842457" at bounding box center [345, 201] width 144 height 39
click at [416, 244] on td "11842475" at bounding box center [345, 239] width 144 height 39
drag, startPoint x: 448, startPoint y: 277, endPoint x: 448, endPoint y: 307, distance: 29.7
click at [416, 282] on td "11842632" at bounding box center [345, 278] width 144 height 39
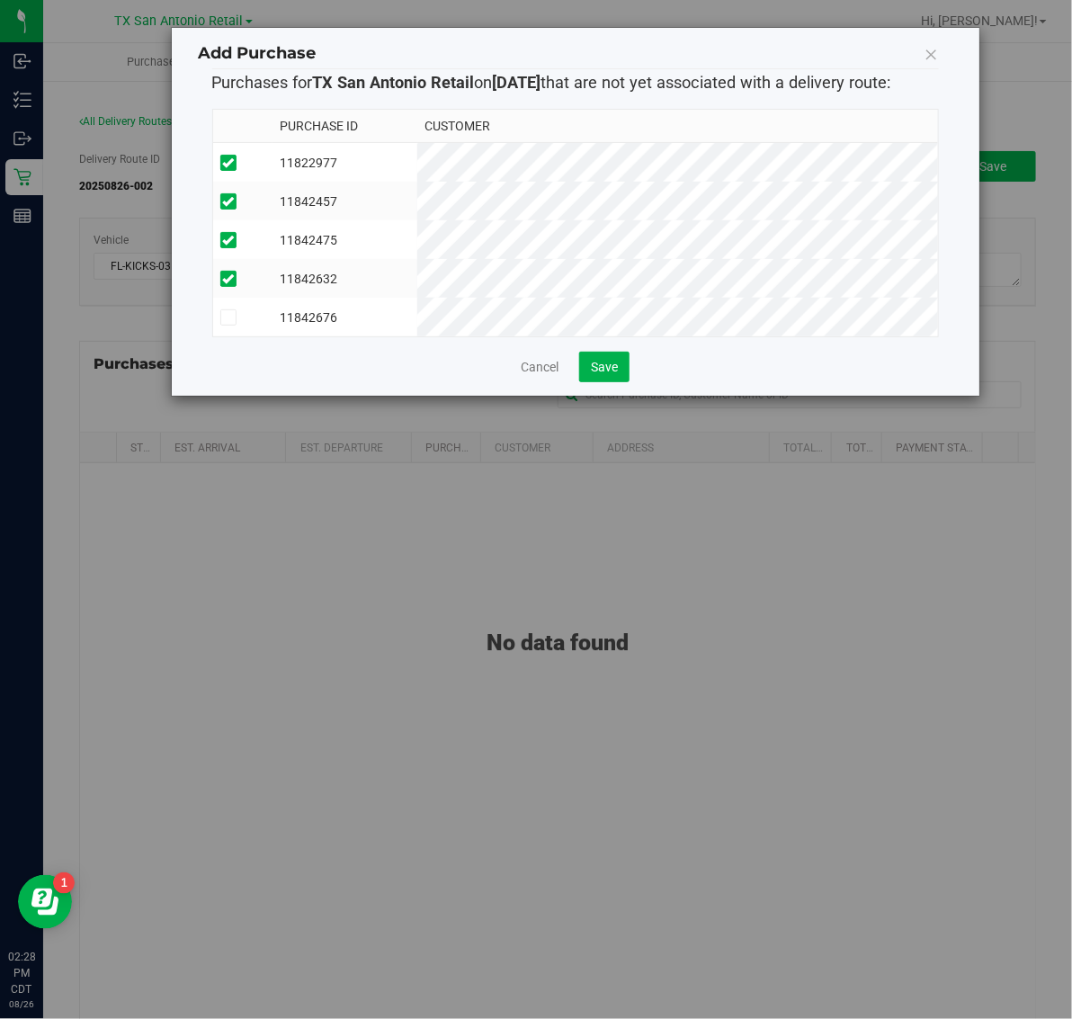
click at [416, 318] on td "11842676" at bounding box center [345, 317] width 144 height 39
click at [589, 382] on button "Save" at bounding box center [604, 367] width 50 height 31
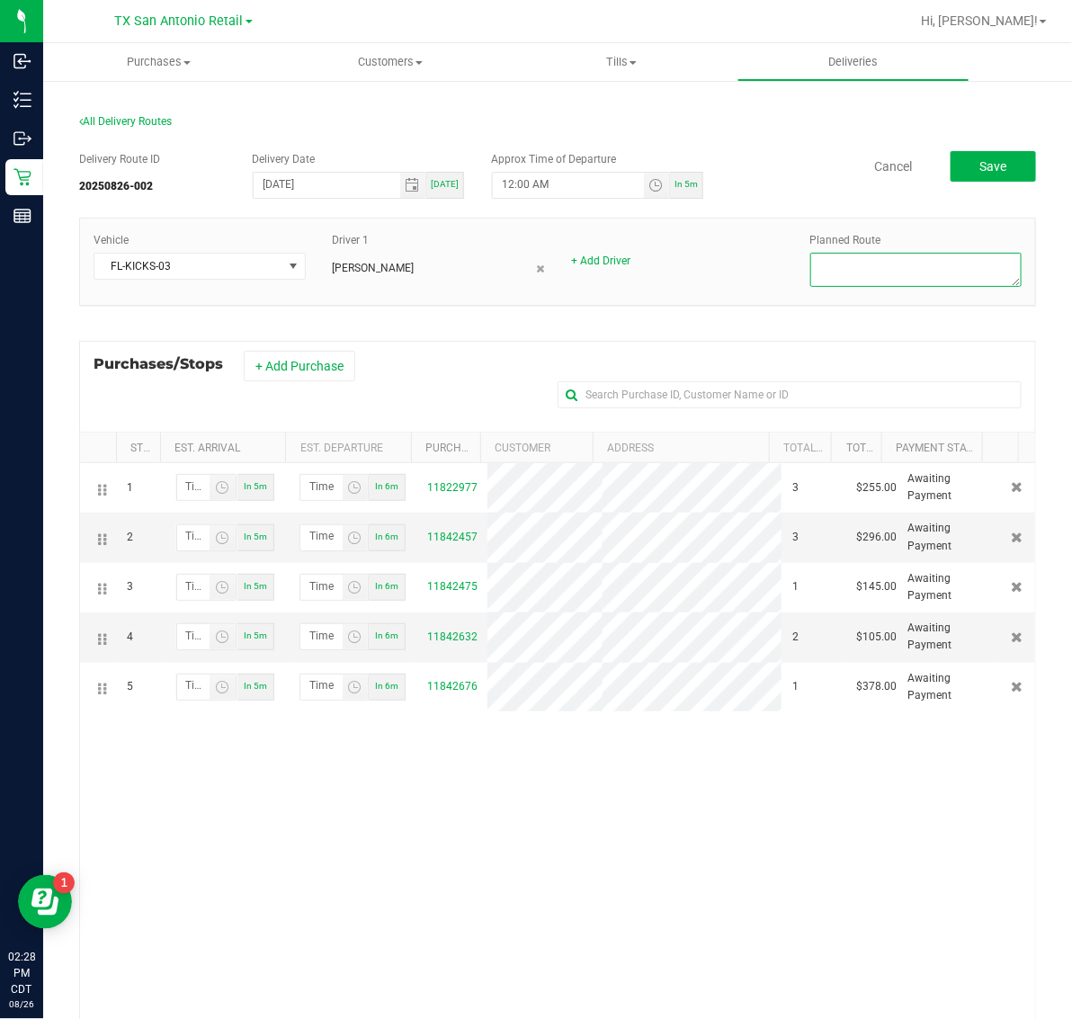
click at [917, 272] on textarea at bounding box center [916, 270] width 212 height 34
type textarea "Austin"
click at [961, 162] on button "Save" at bounding box center [993, 166] width 85 height 31
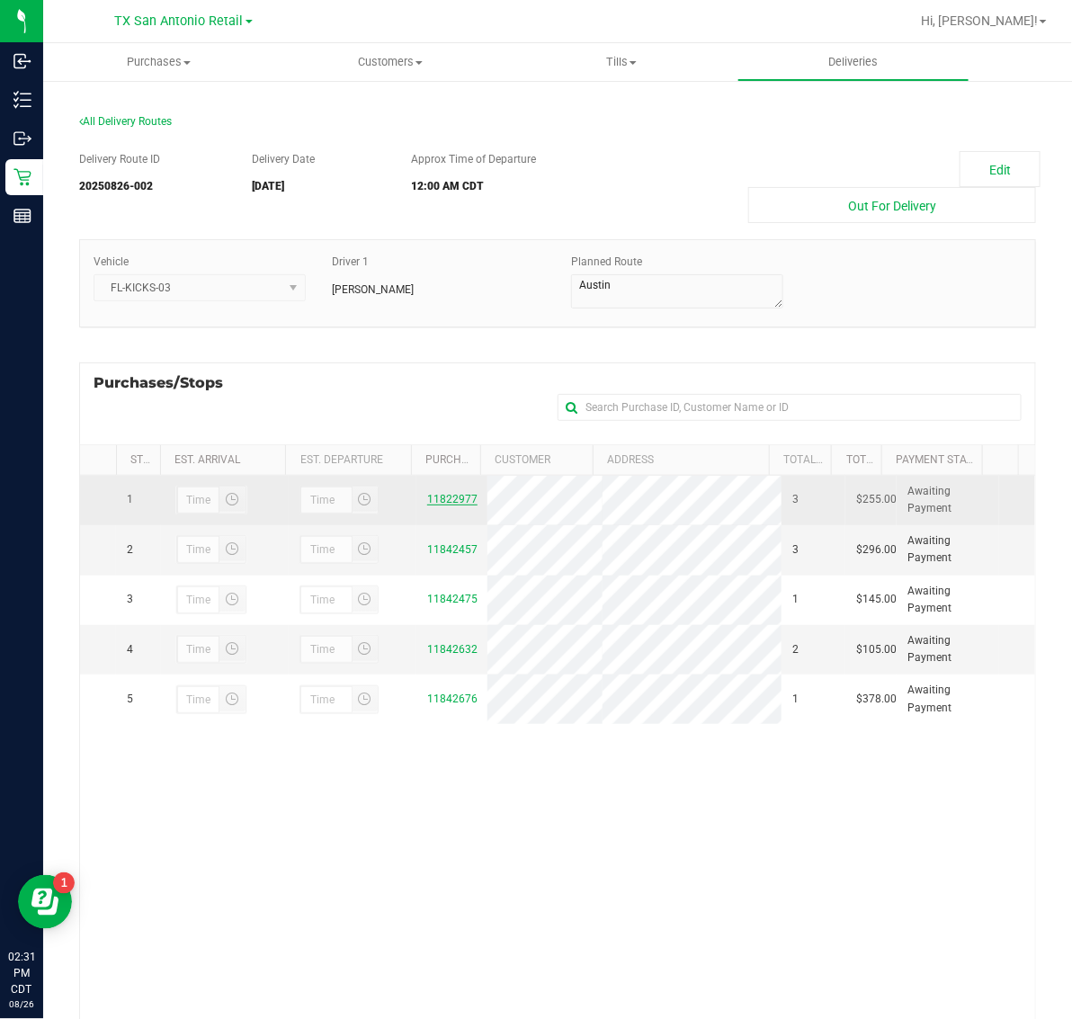
click at [451, 500] on link "11822977" at bounding box center [452, 499] width 50 height 13
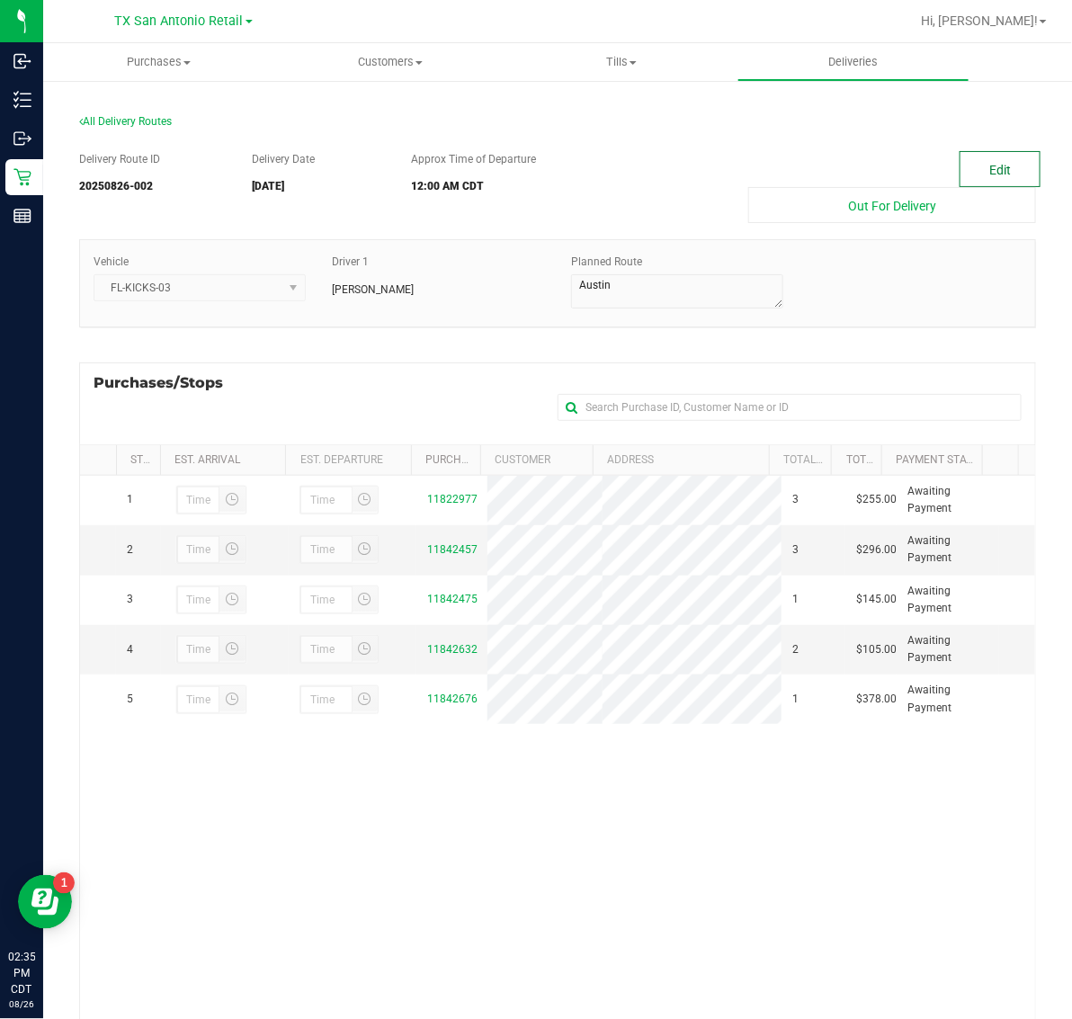
click at [972, 162] on button "Edit" at bounding box center [1000, 169] width 81 height 36
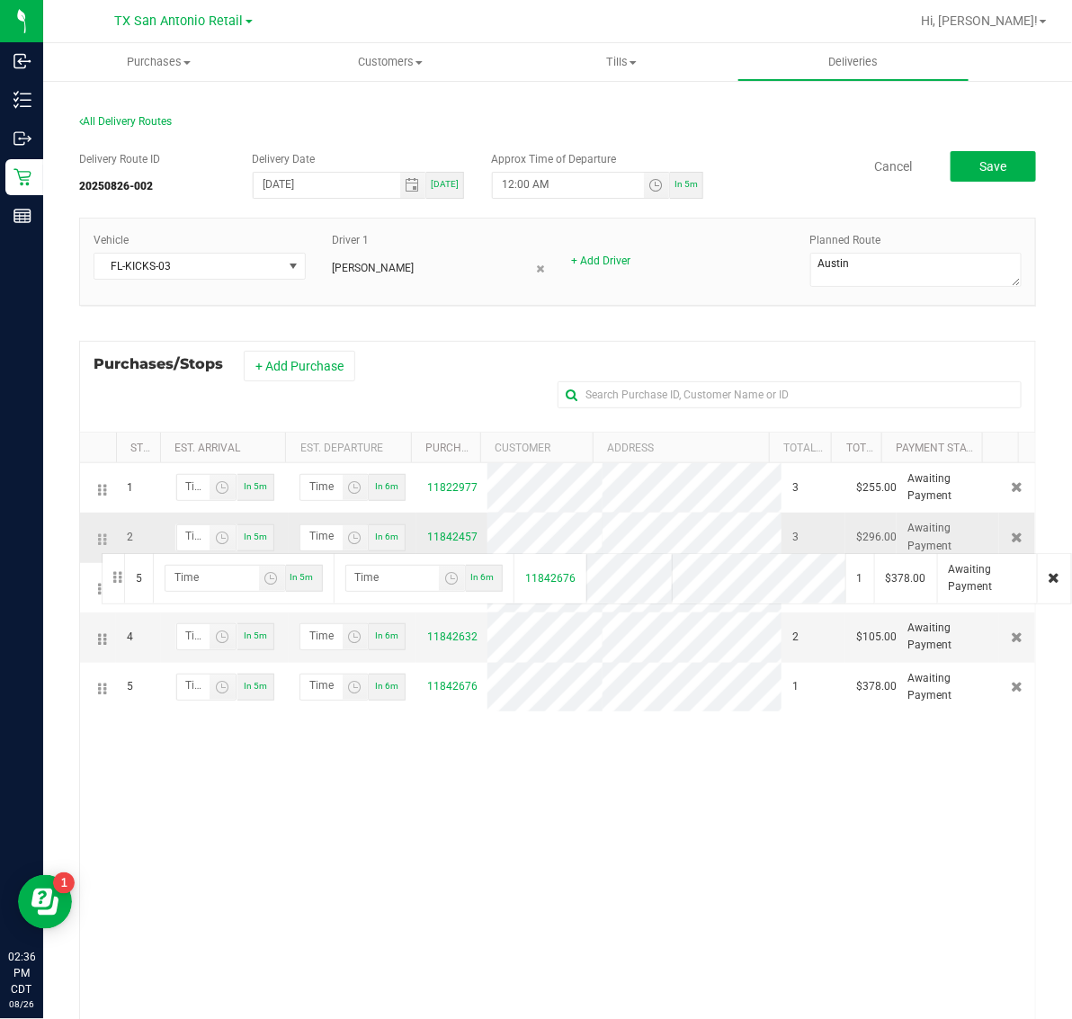
drag, startPoint x: 104, startPoint y: 688, endPoint x: 99, endPoint y: 551, distance: 136.8
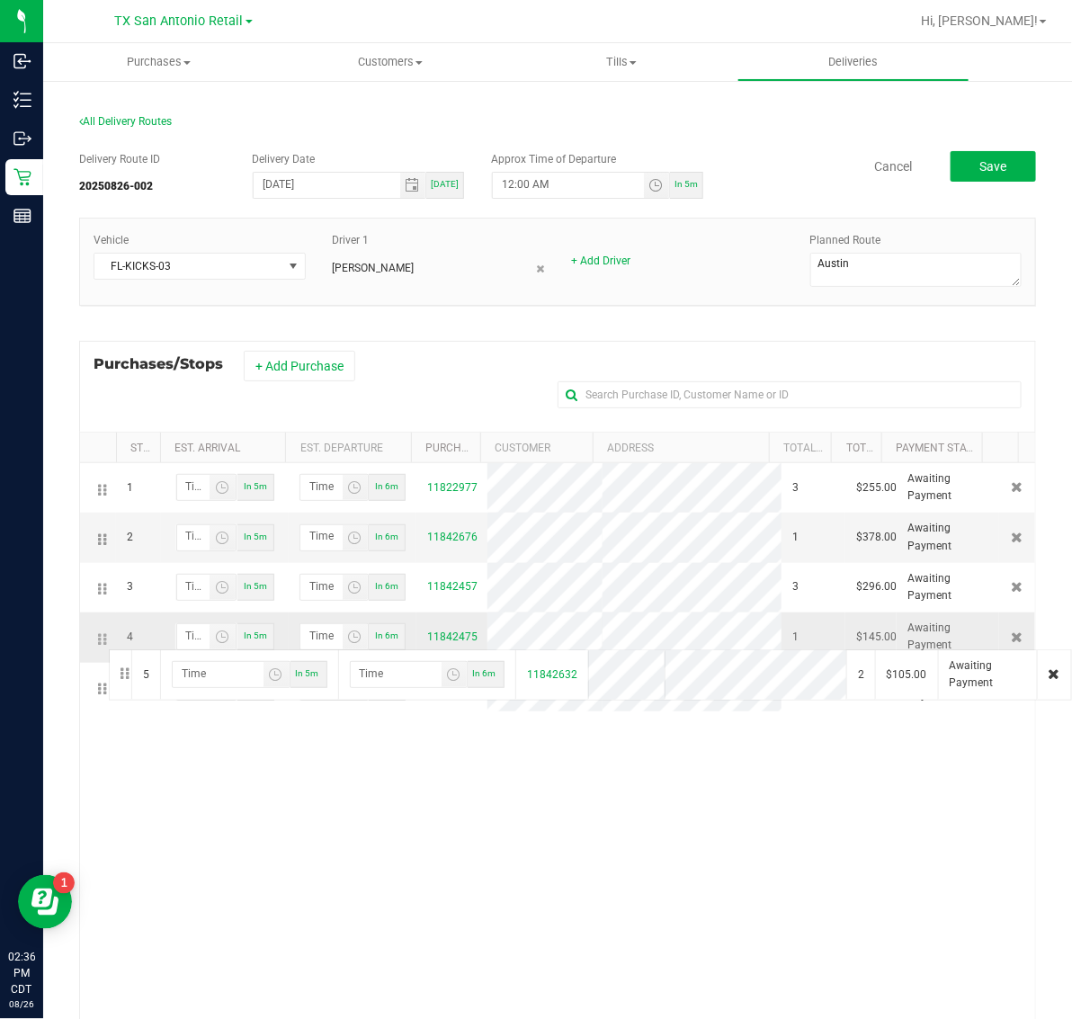
drag, startPoint x: 100, startPoint y: 688, endPoint x: 106, endPoint y: 648, distance: 41.0
click at [983, 174] on span "Save" at bounding box center [993, 166] width 27 height 14
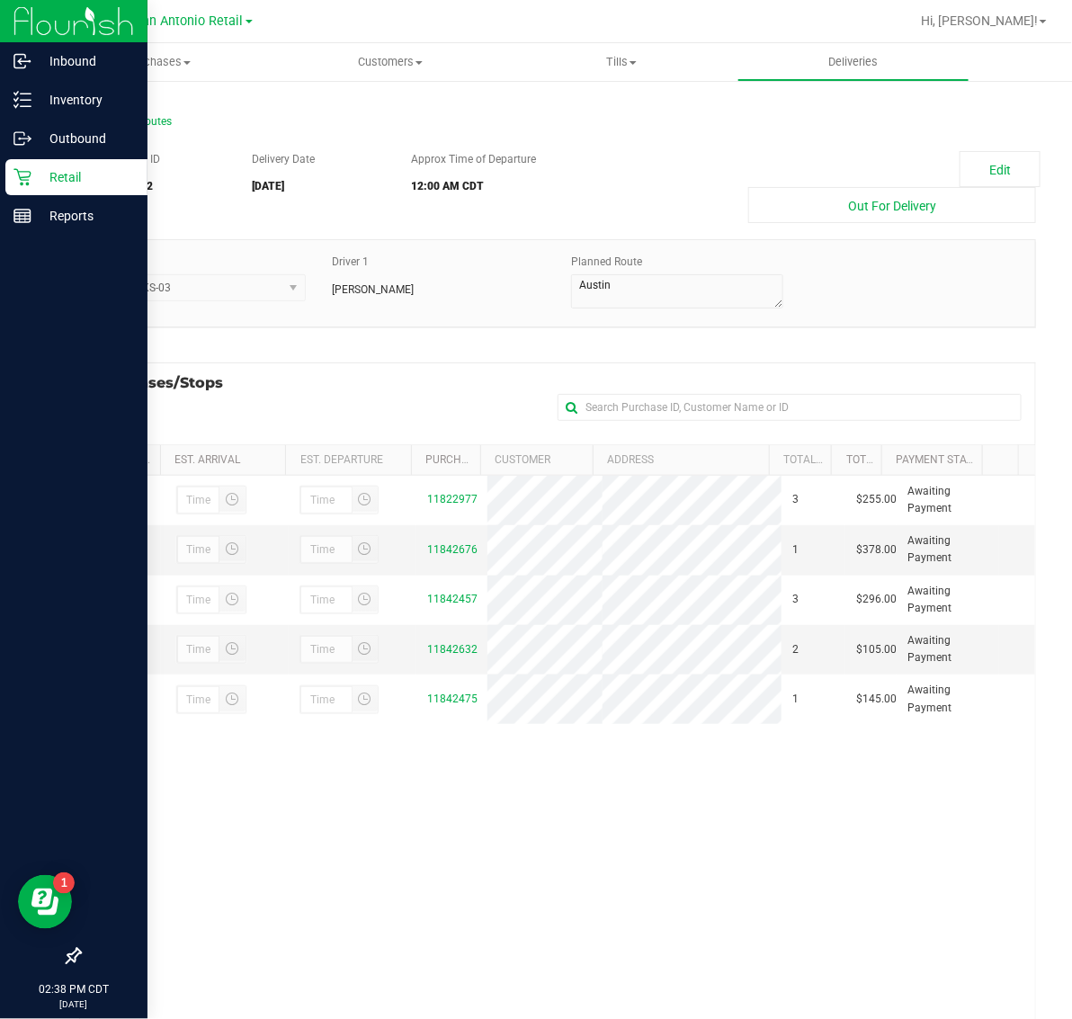
click at [65, 167] on p "Retail" at bounding box center [85, 177] width 108 height 22
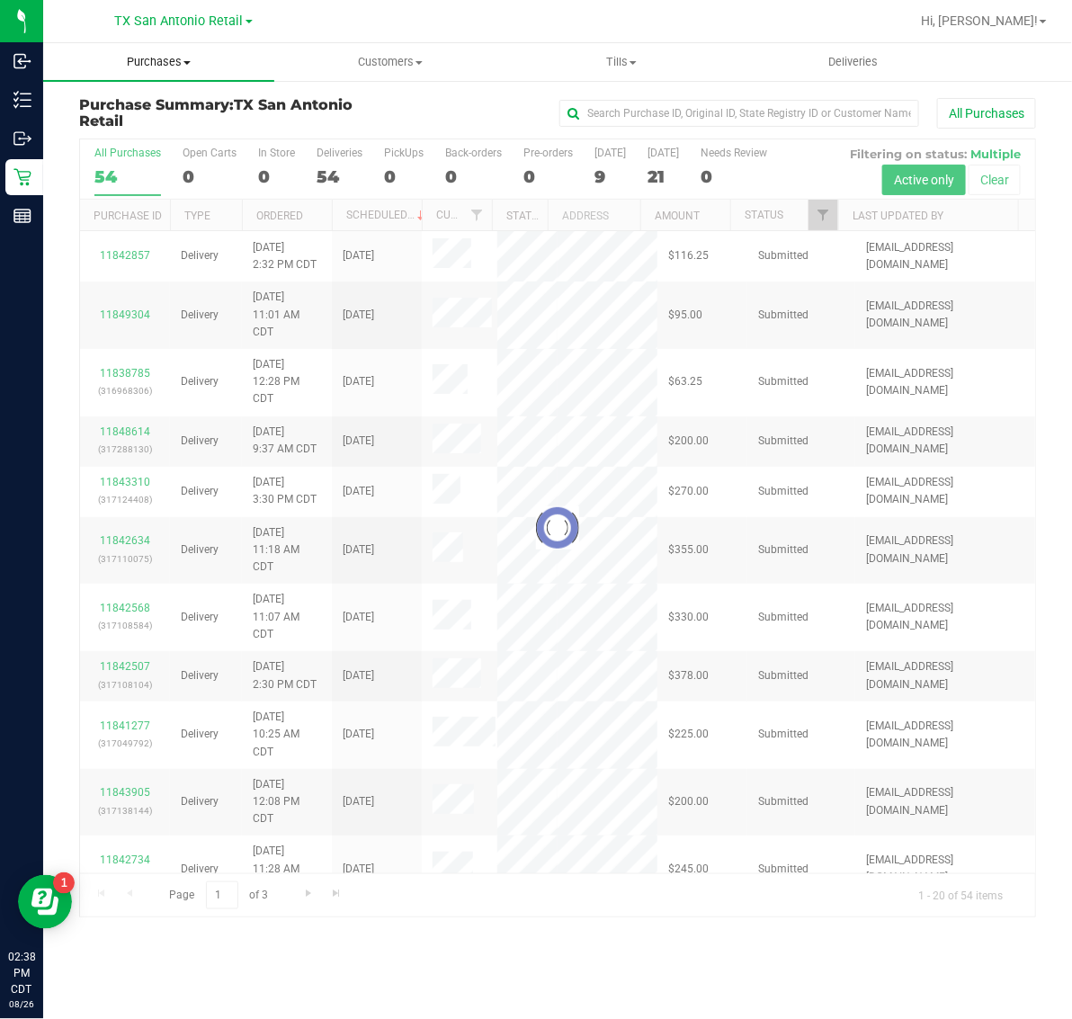
click at [137, 64] on span "Purchases" at bounding box center [158, 62] width 231 height 16
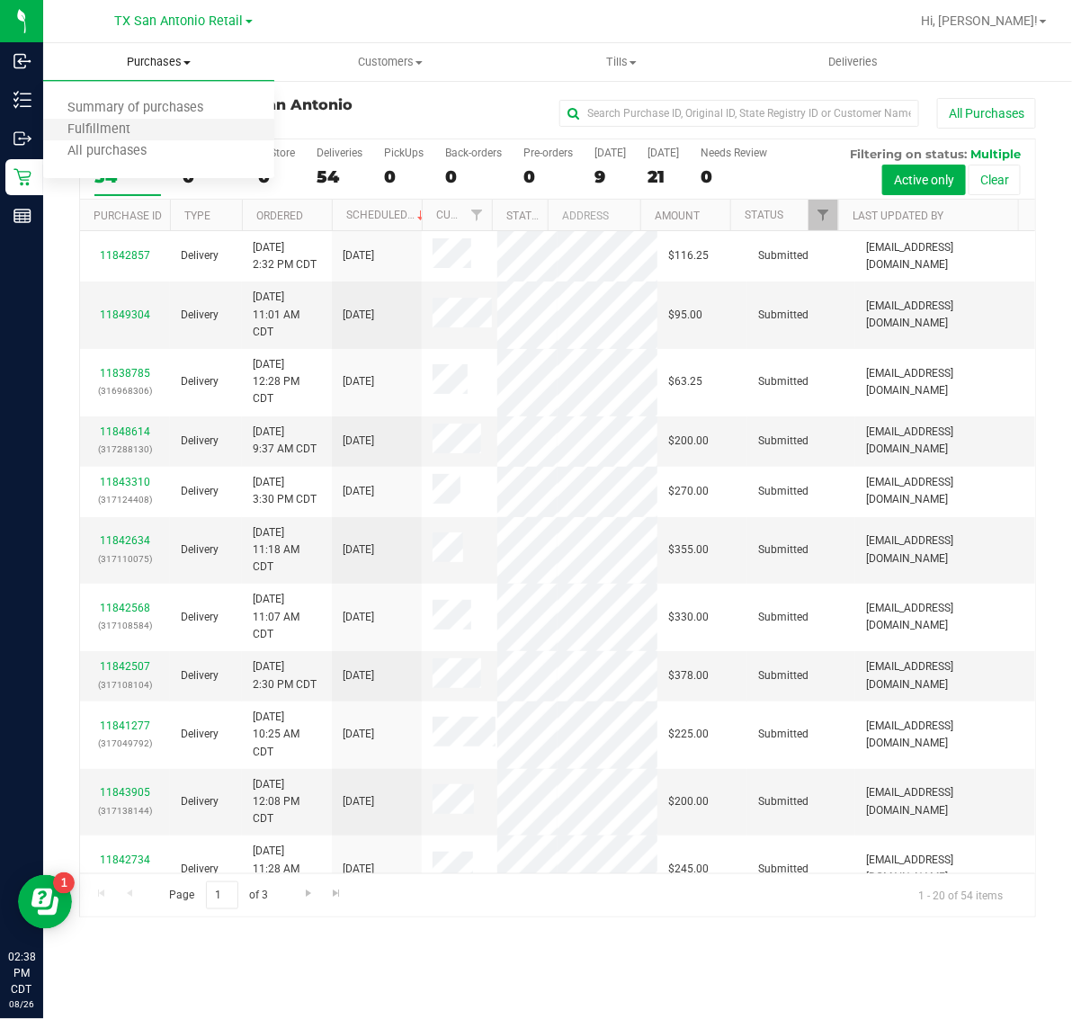
click at [166, 130] on li "Fulfillment" at bounding box center [158, 131] width 231 height 22
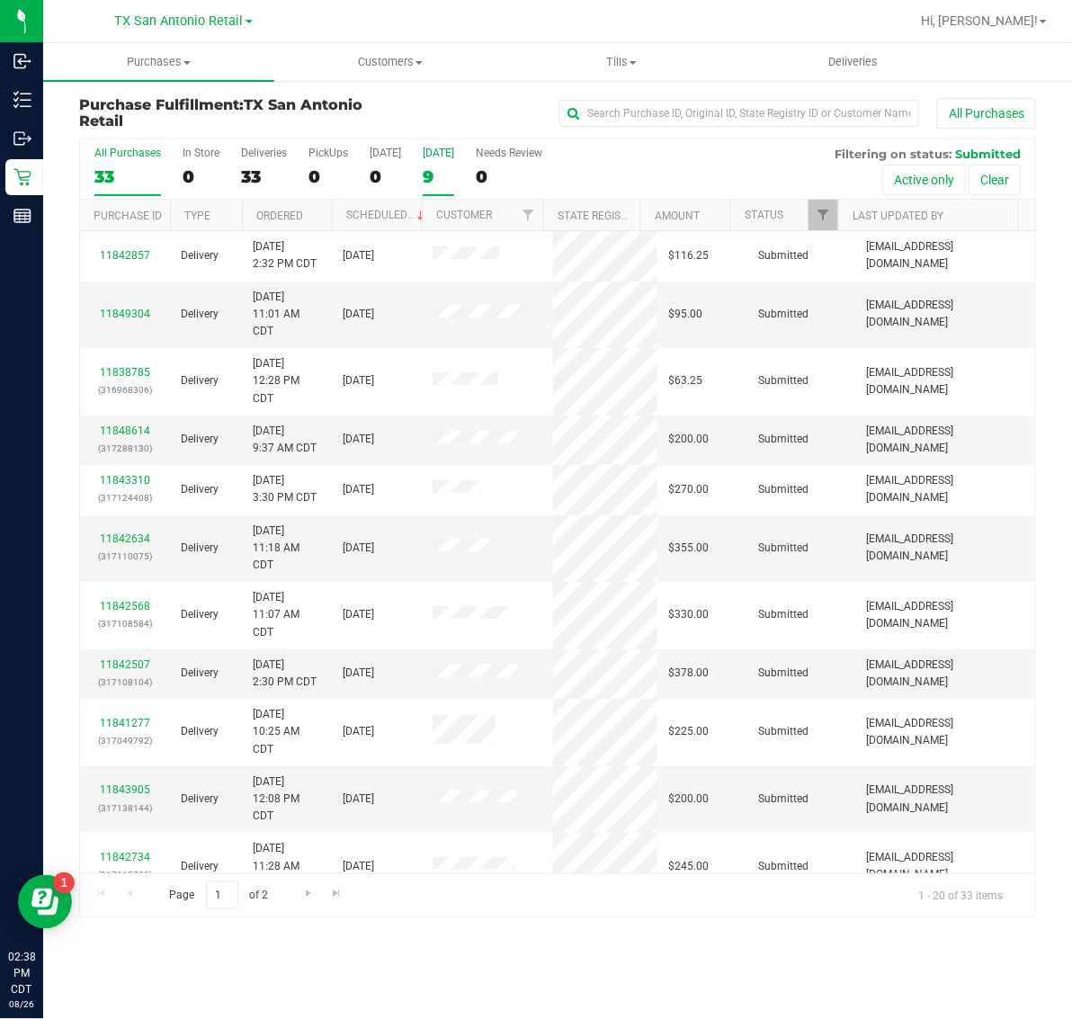
click at [454, 159] on label "Tomorrow 9" at bounding box center [438, 171] width 31 height 49
click at [0, 0] on input "Tomorrow 9" at bounding box center [0, 0] width 0 height 0
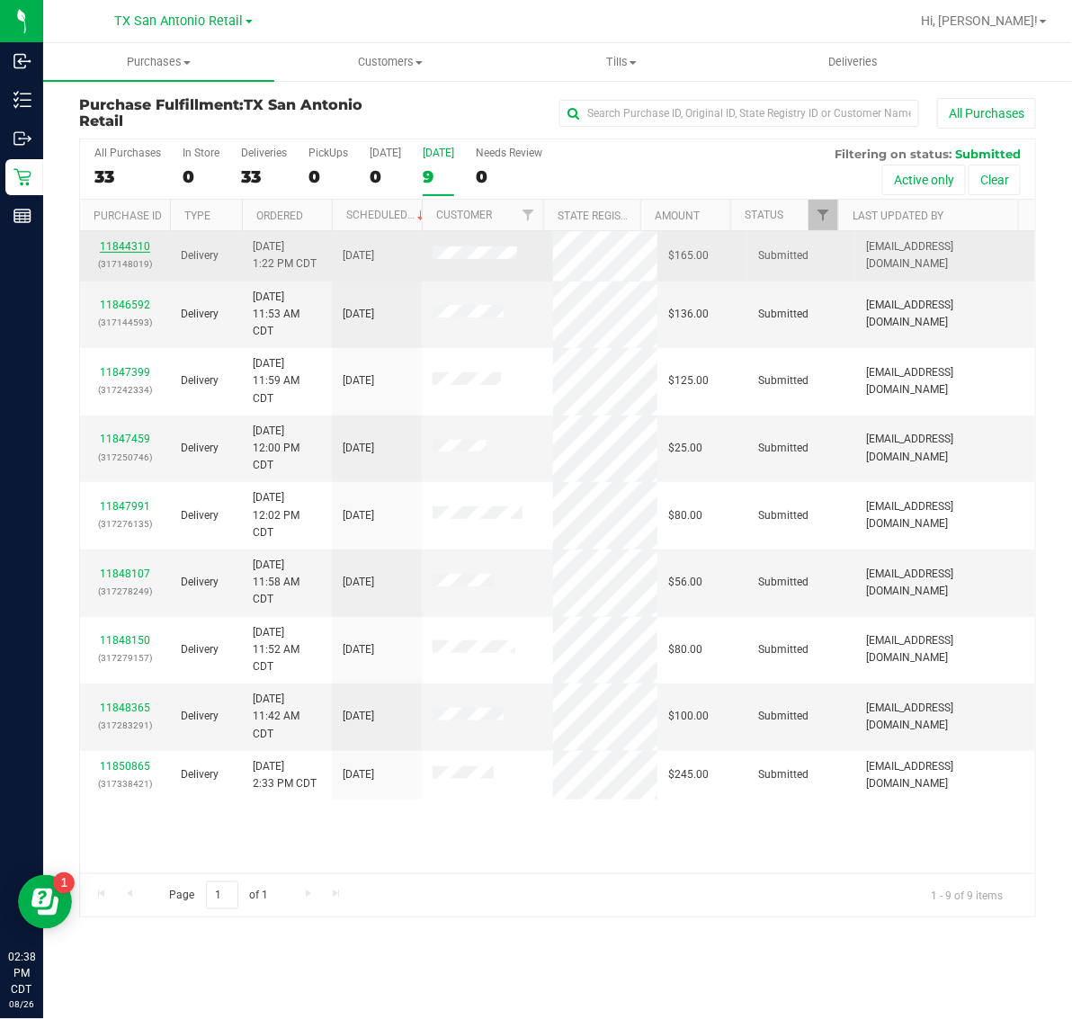
click at [126, 250] on link "11844310" at bounding box center [125, 246] width 50 height 13
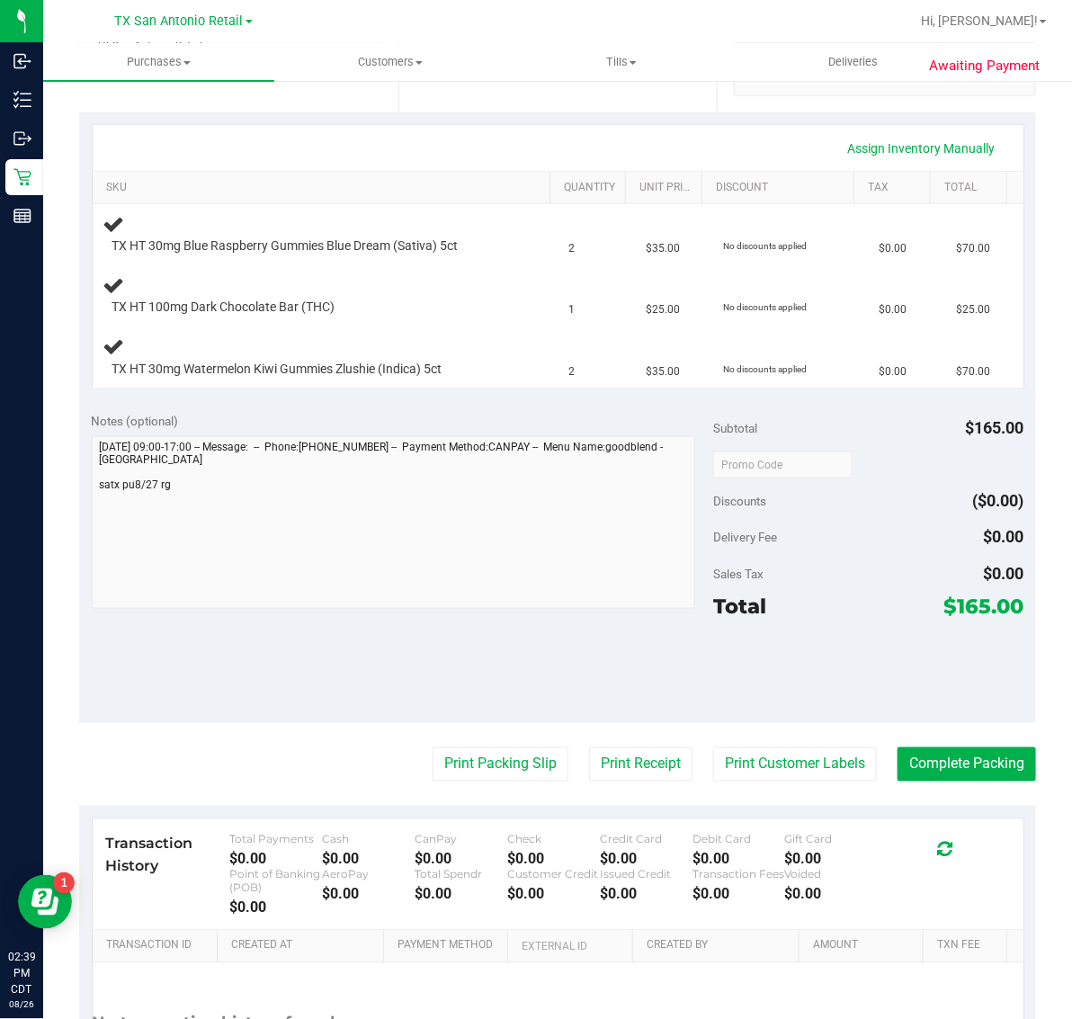
scroll to position [450, 0]
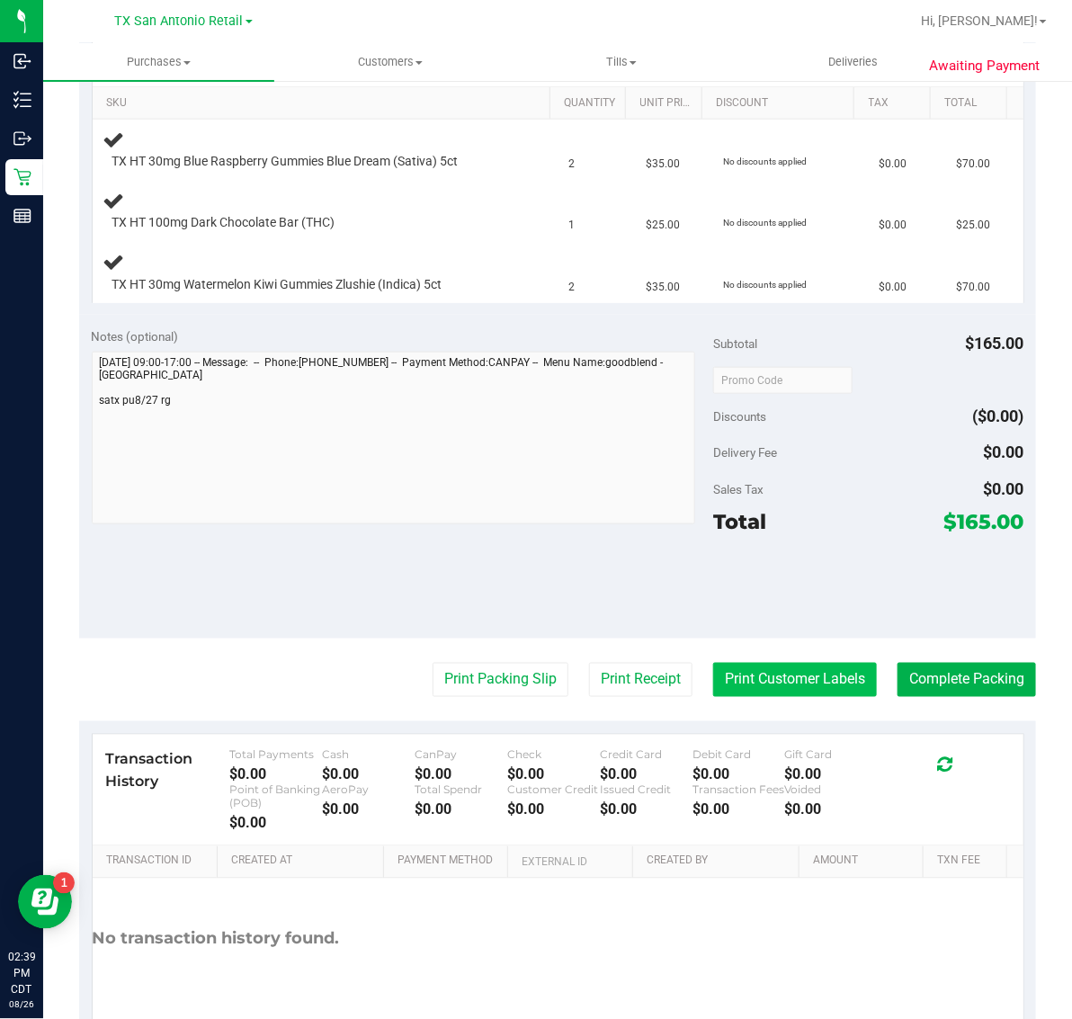
click at [752, 676] on button "Print Customer Labels" at bounding box center [795, 680] width 164 height 34
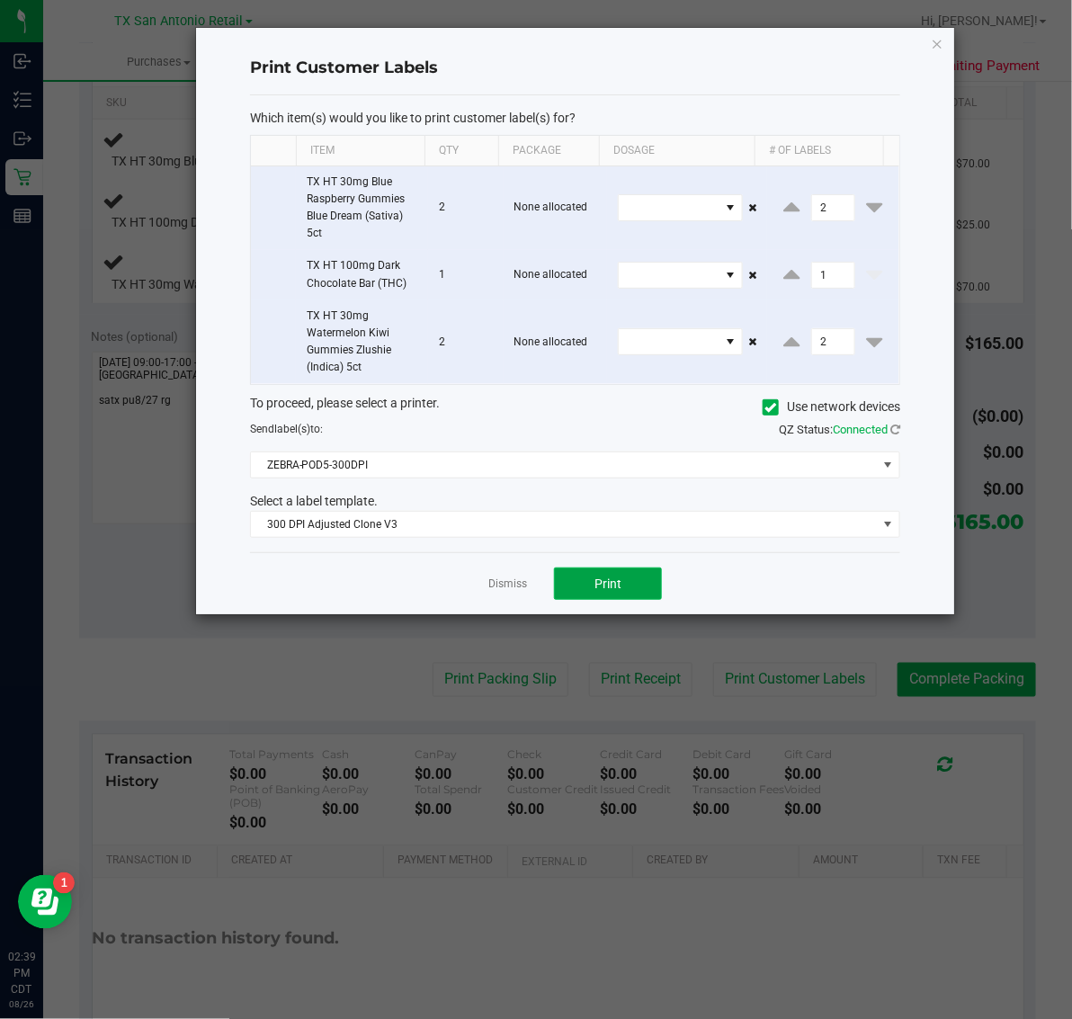
click at [621, 583] on span "Print" at bounding box center [608, 584] width 27 height 14
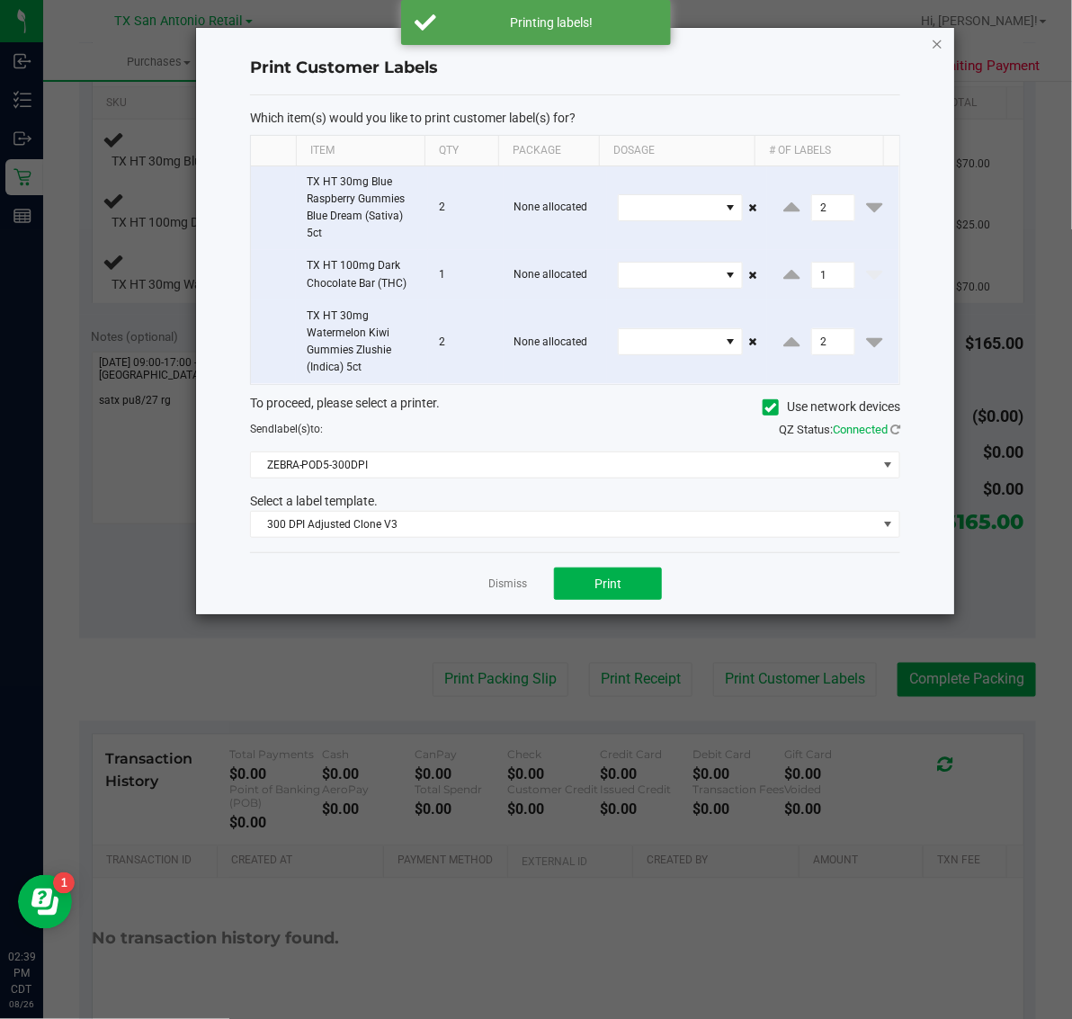
click at [935, 38] on icon "button" at bounding box center [937, 43] width 13 height 22
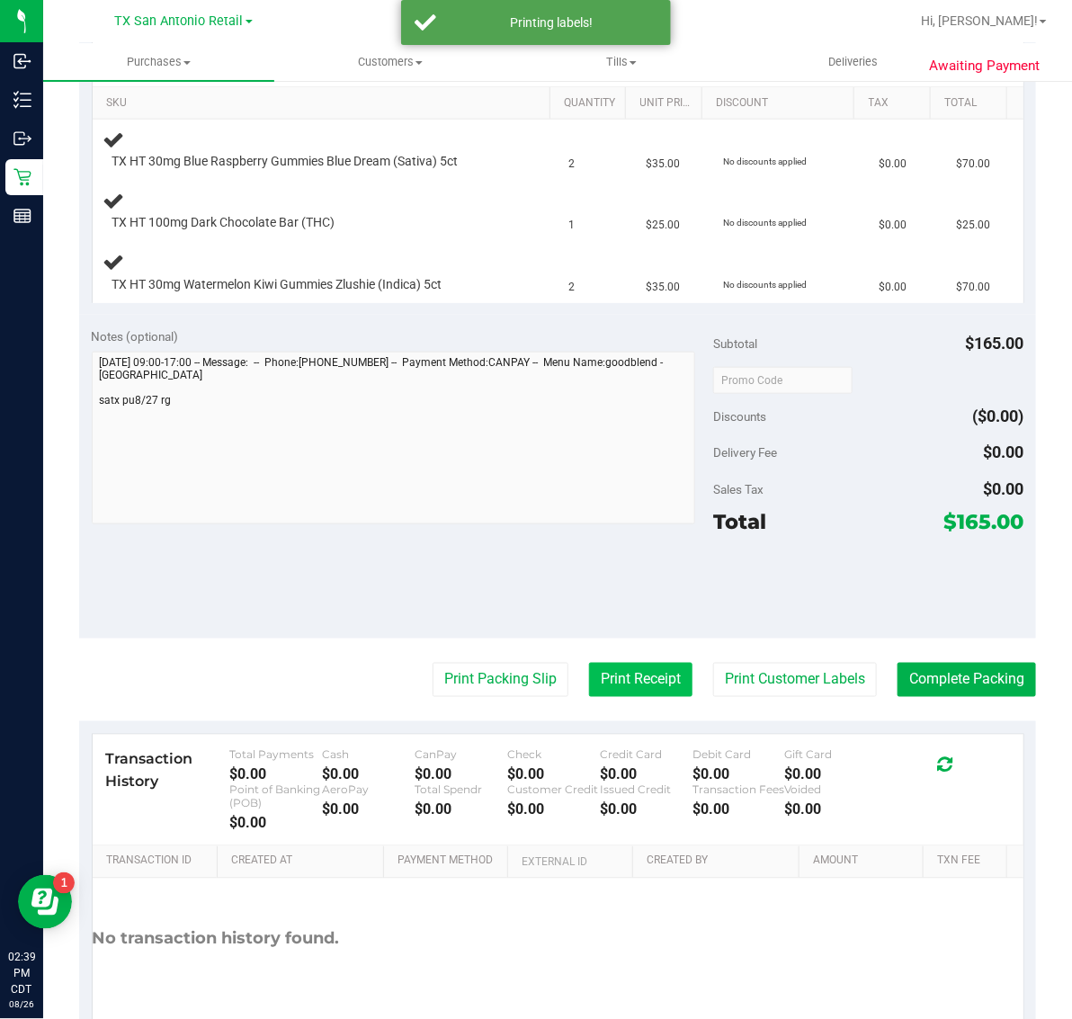
click at [636, 676] on button "Print Receipt" at bounding box center [640, 680] width 103 height 34
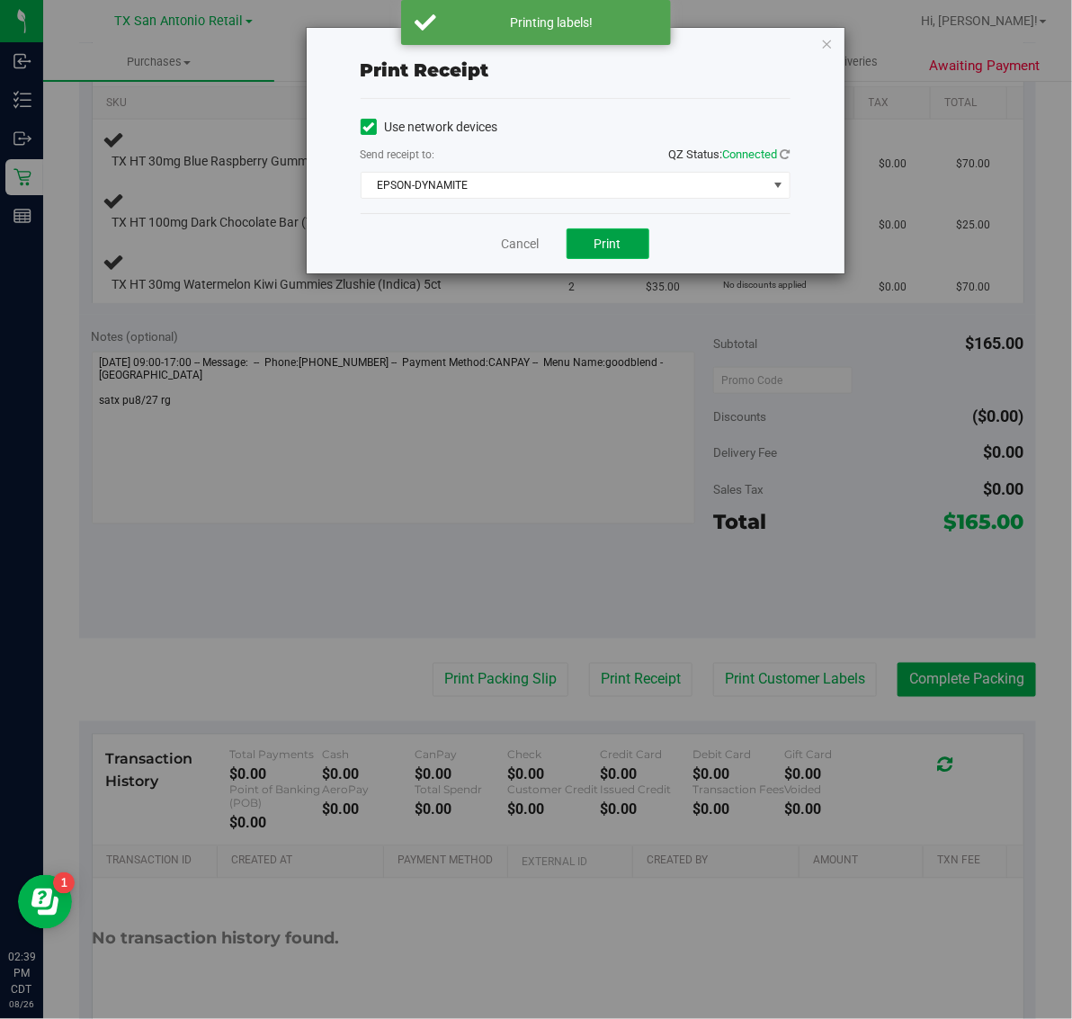
click at [608, 244] on span "Print" at bounding box center [608, 244] width 27 height 14
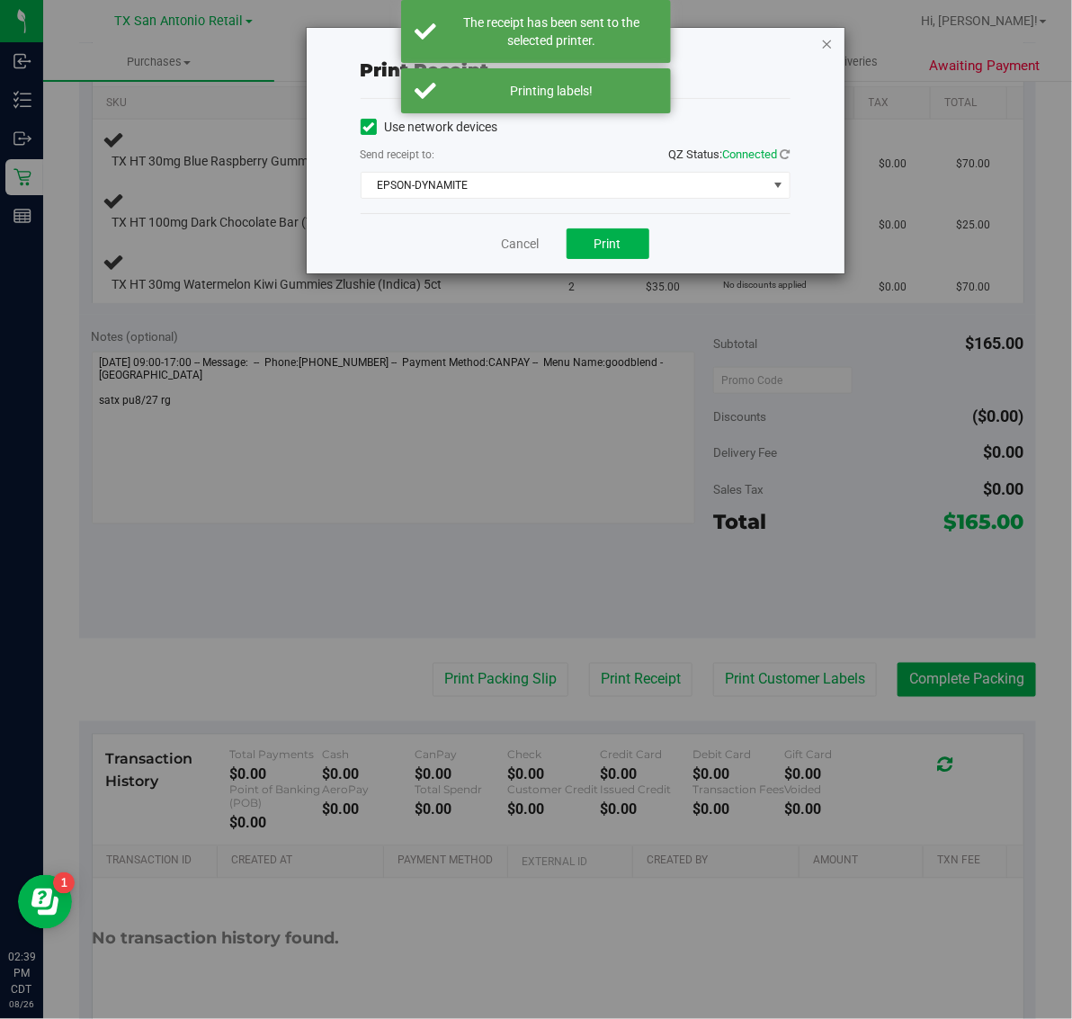
click at [823, 37] on icon "button" at bounding box center [827, 43] width 13 height 22
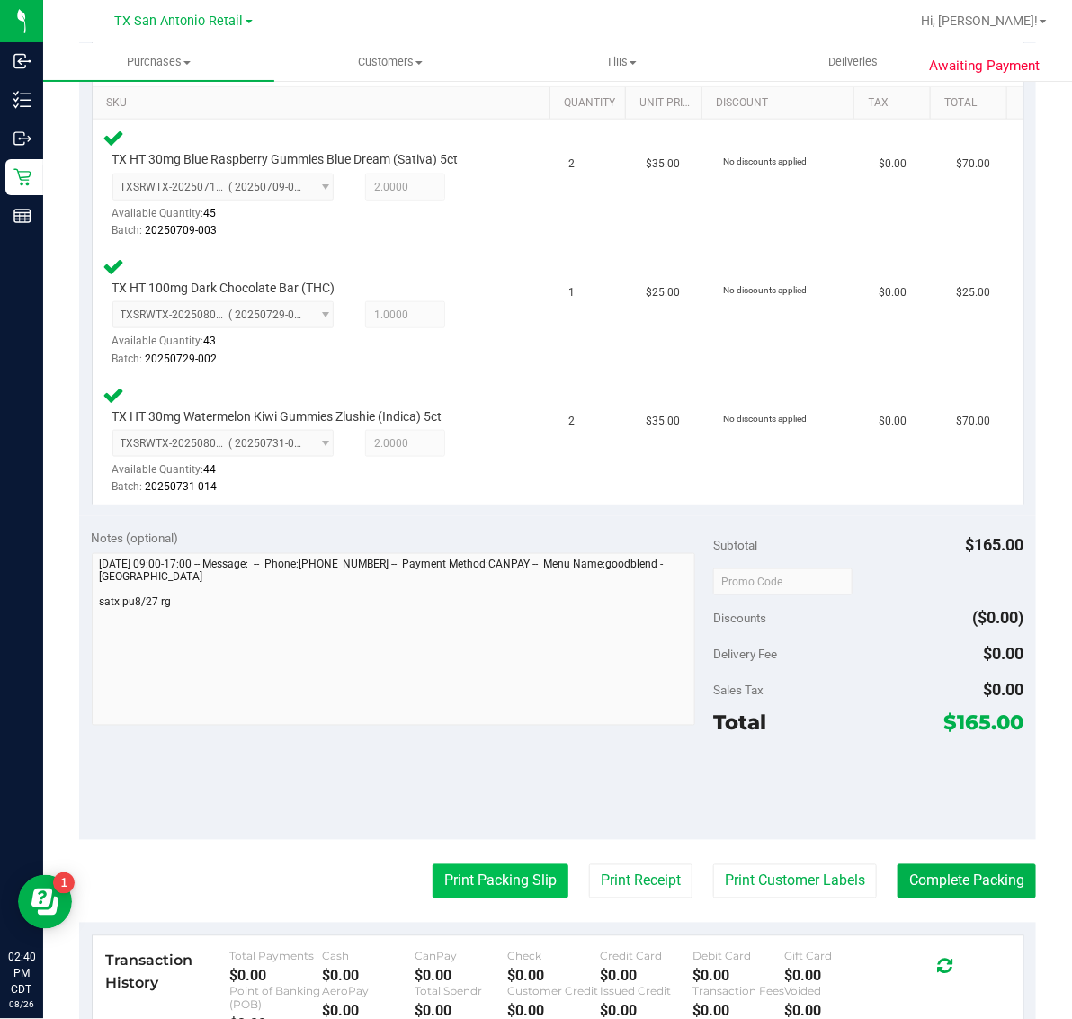
click at [488, 879] on button "Print Packing Slip" at bounding box center [501, 881] width 136 height 34
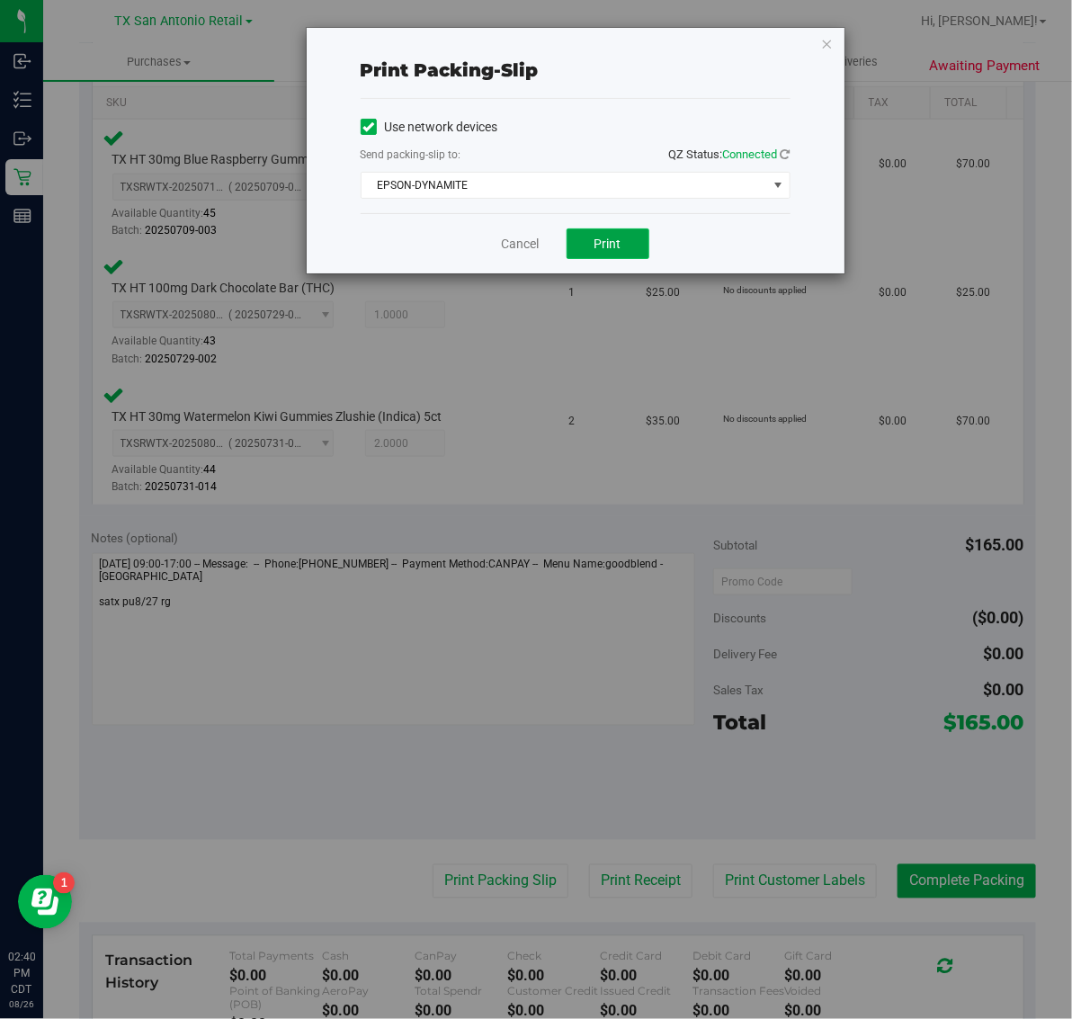
click at [609, 250] on span "Print" at bounding box center [608, 244] width 27 height 14
click at [832, 32] on icon "button" at bounding box center [827, 43] width 13 height 22
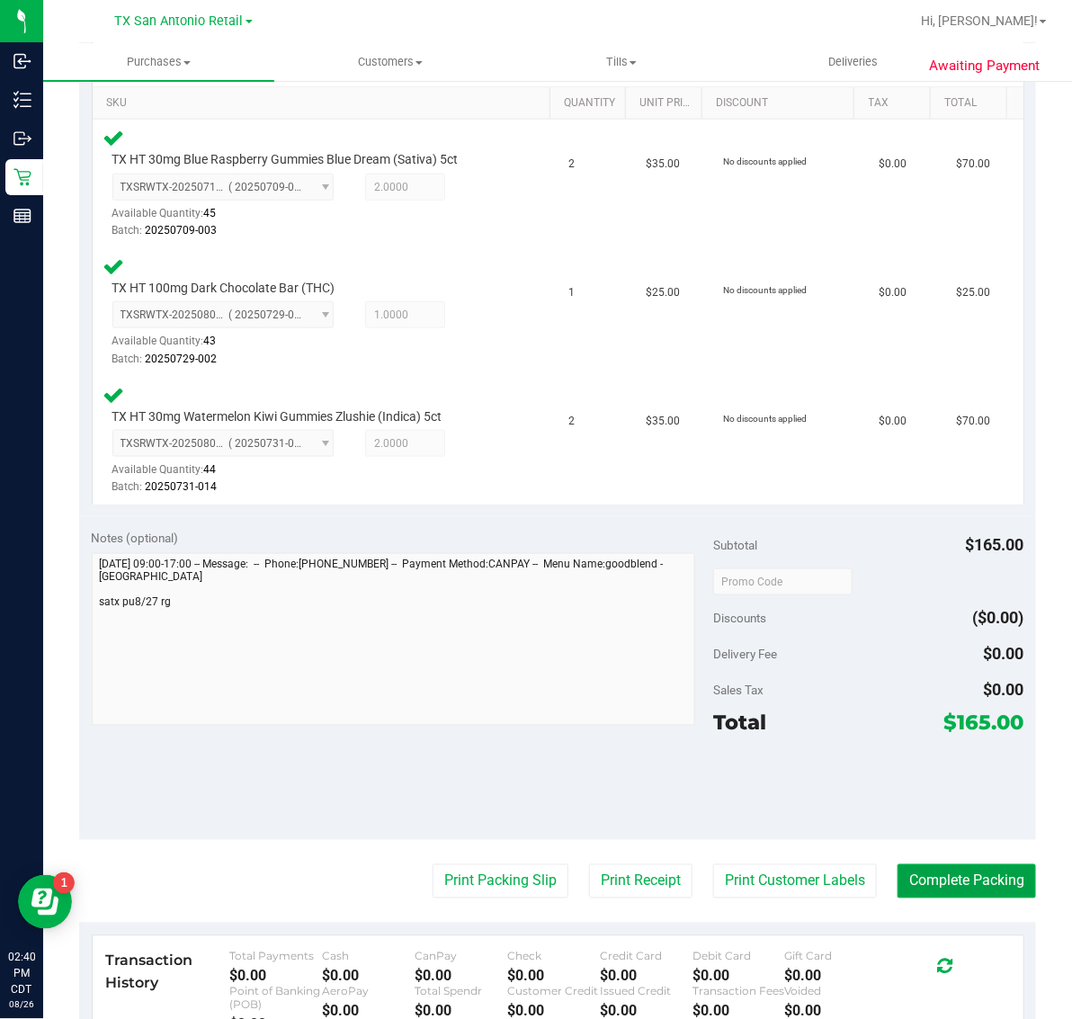
click at [973, 878] on button "Complete Packing" at bounding box center [967, 881] width 139 height 34
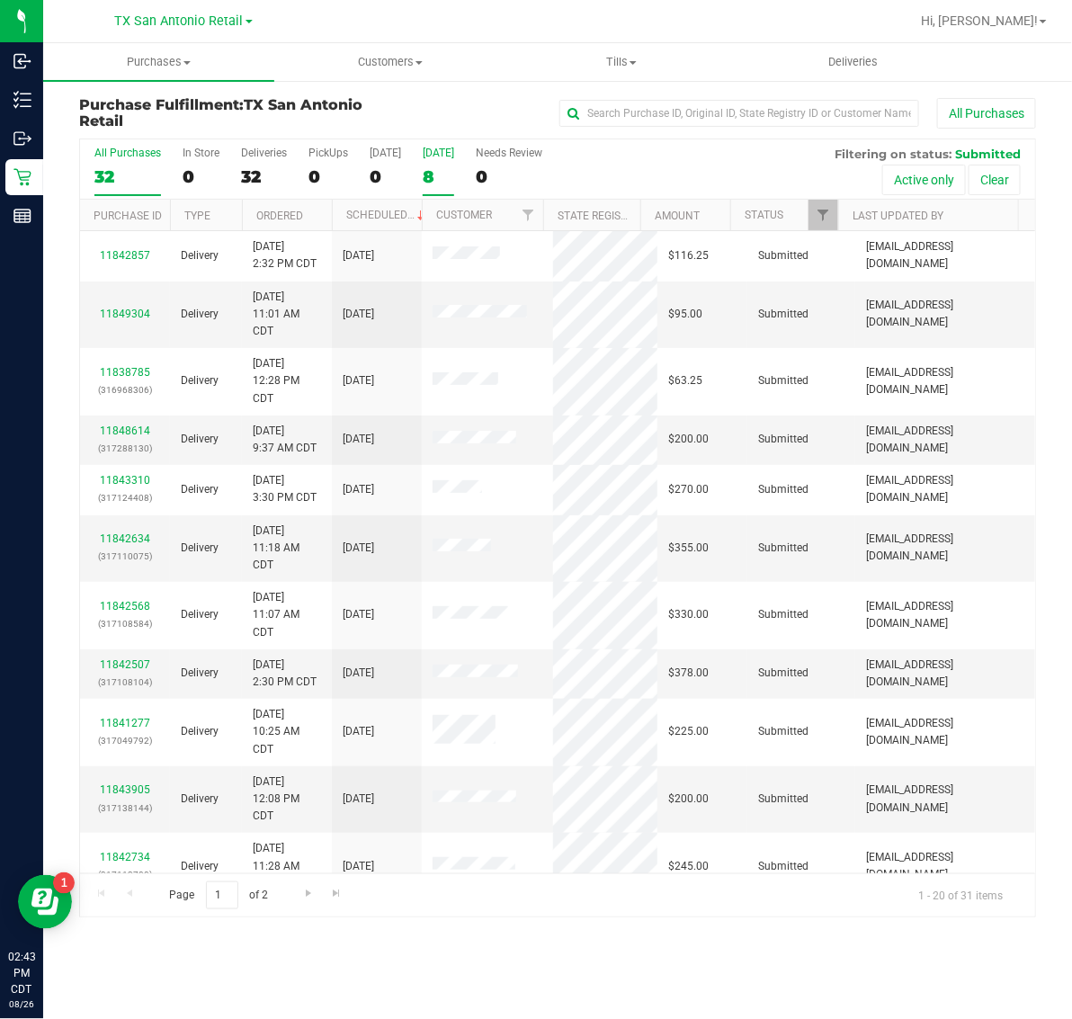
click at [427, 153] on div "Tomorrow" at bounding box center [438, 153] width 31 height 13
click at [0, 0] on input "Tomorrow 8" at bounding box center [0, 0] width 0 height 0
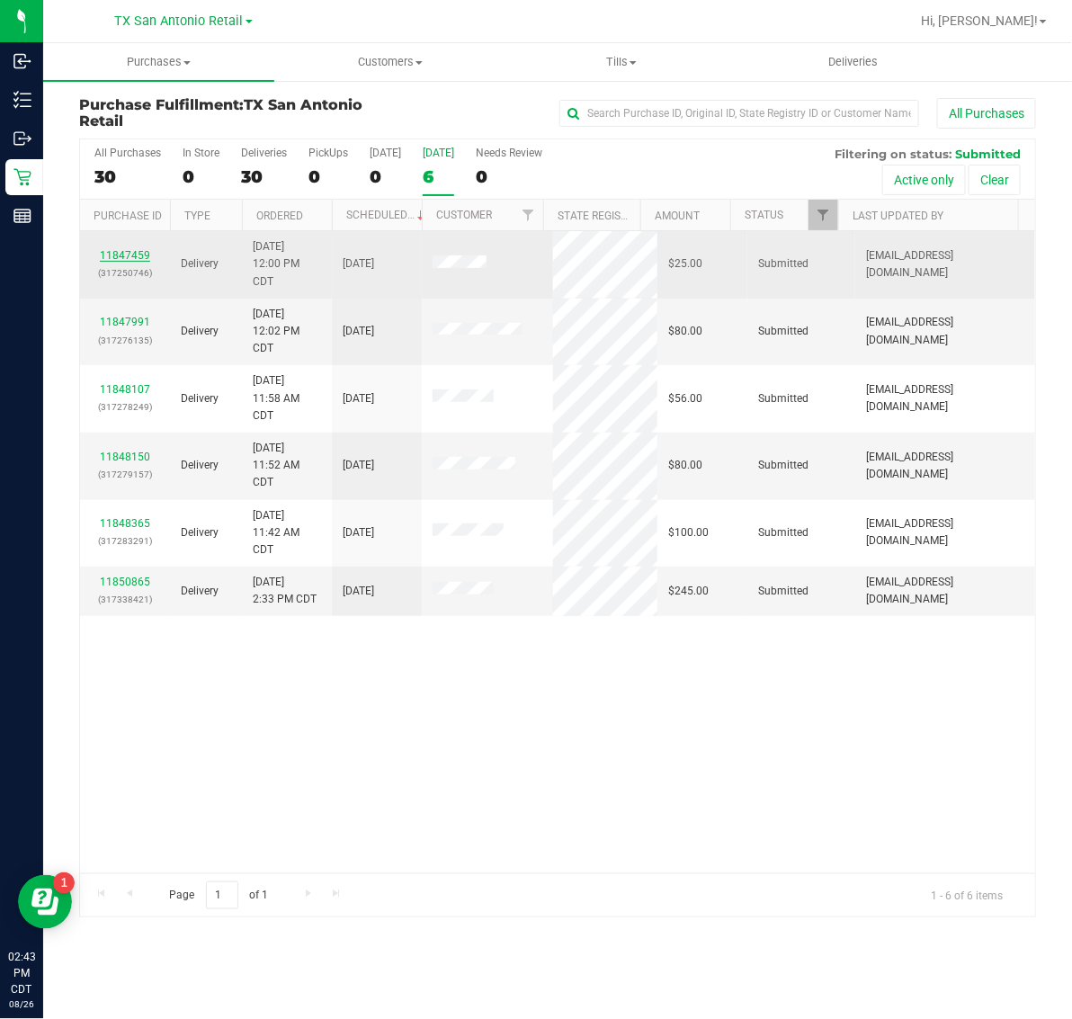
click at [112, 258] on link "11847459" at bounding box center [125, 255] width 50 height 13
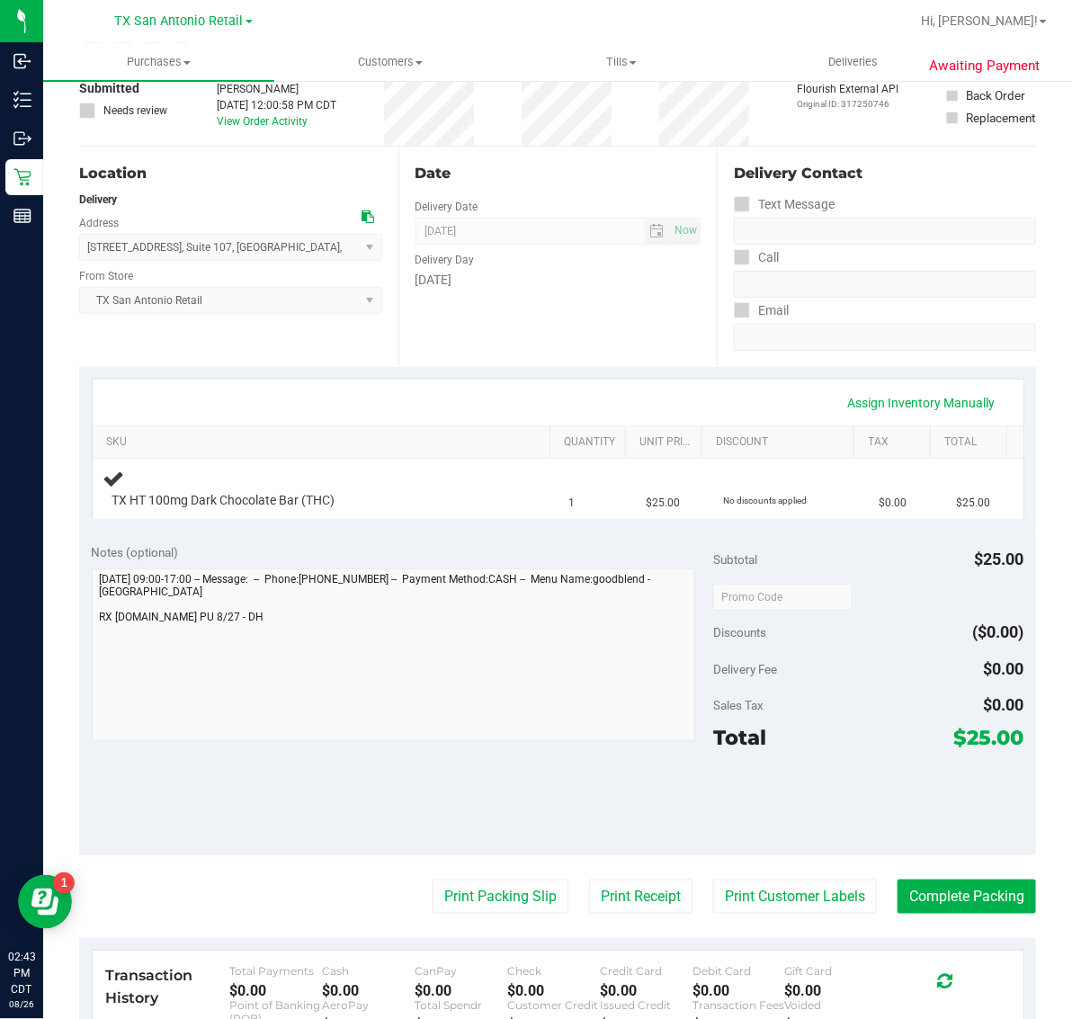
scroll to position [337, 0]
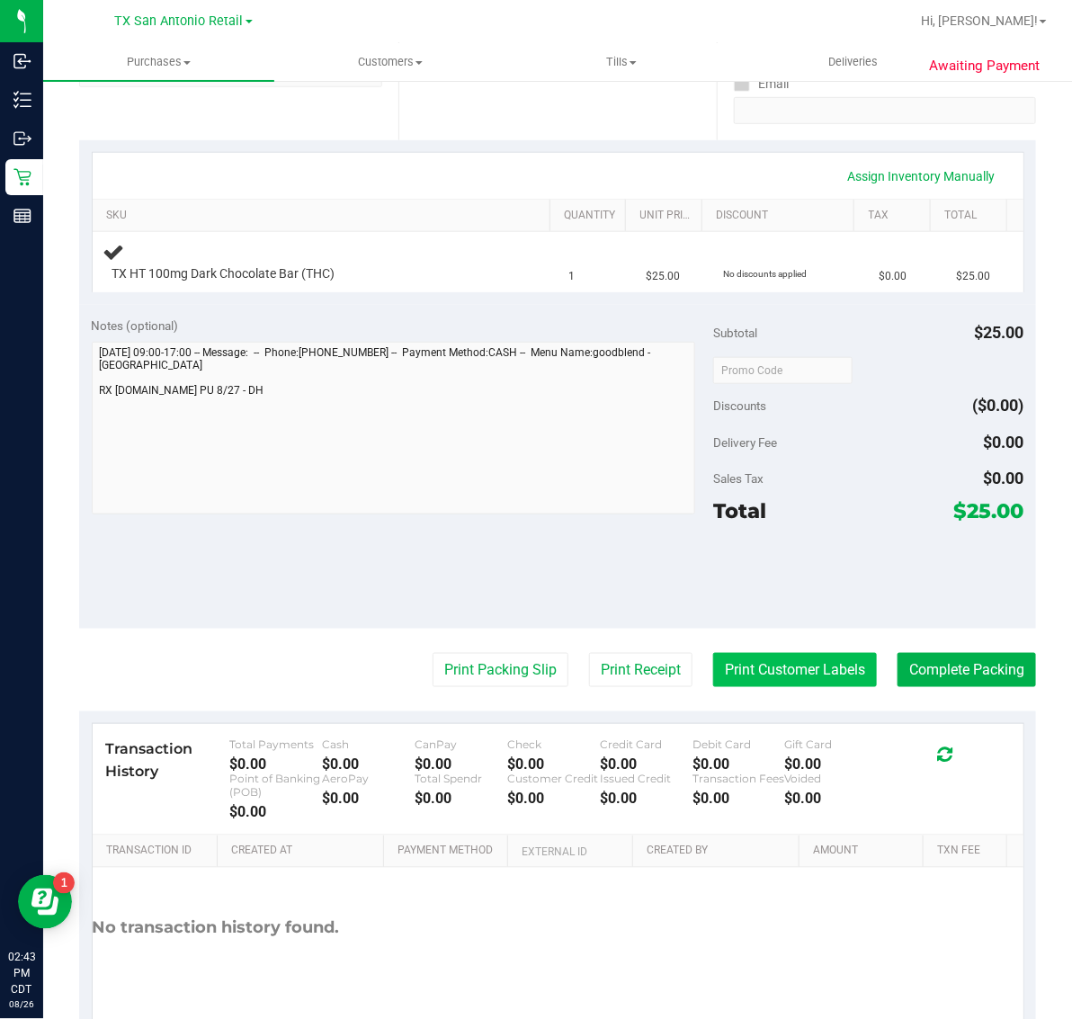
click at [748, 668] on button "Print Customer Labels" at bounding box center [795, 670] width 164 height 34
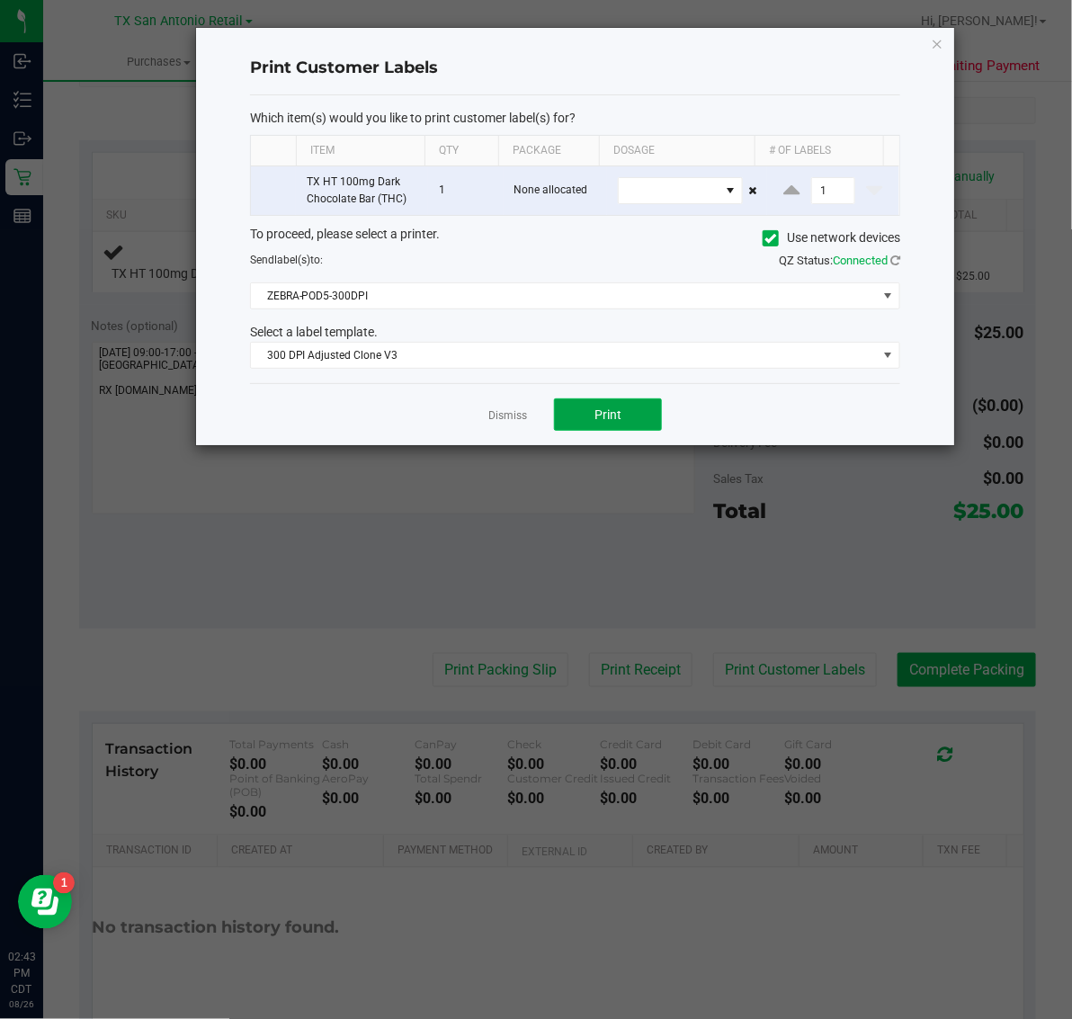
click at [640, 431] on button "Print" at bounding box center [608, 414] width 108 height 32
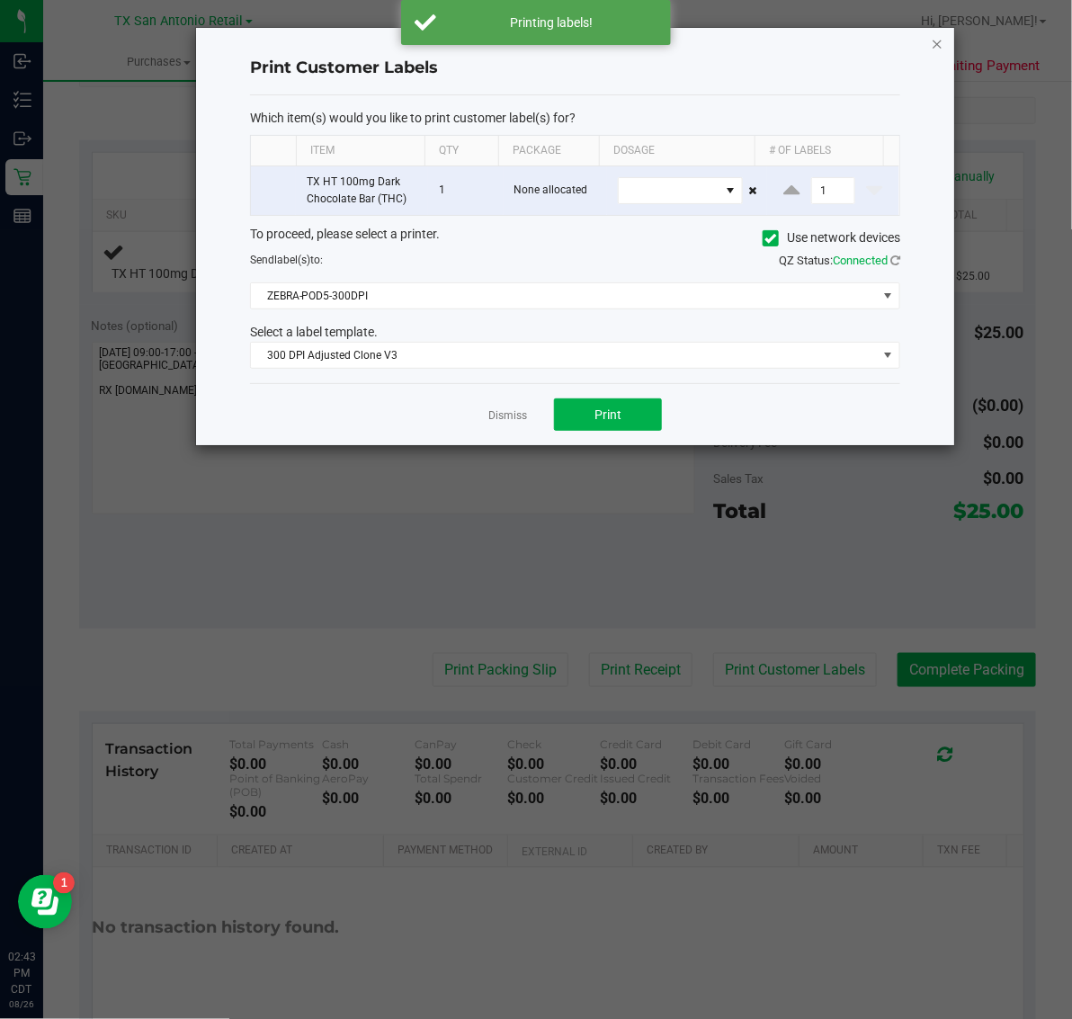
click at [938, 39] on icon "button" at bounding box center [937, 43] width 13 height 22
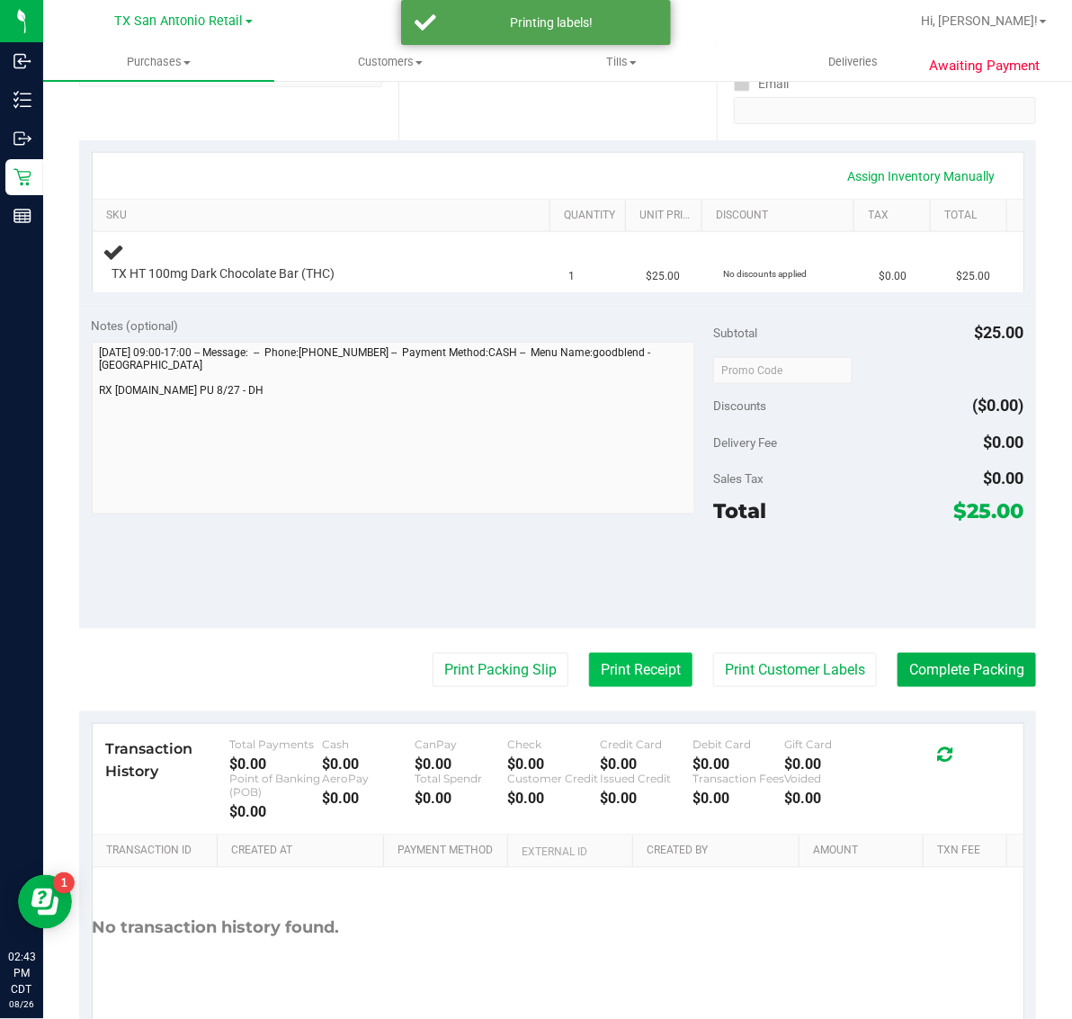
click at [604, 667] on button "Print Receipt" at bounding box center [640, 670] width 103 height 34
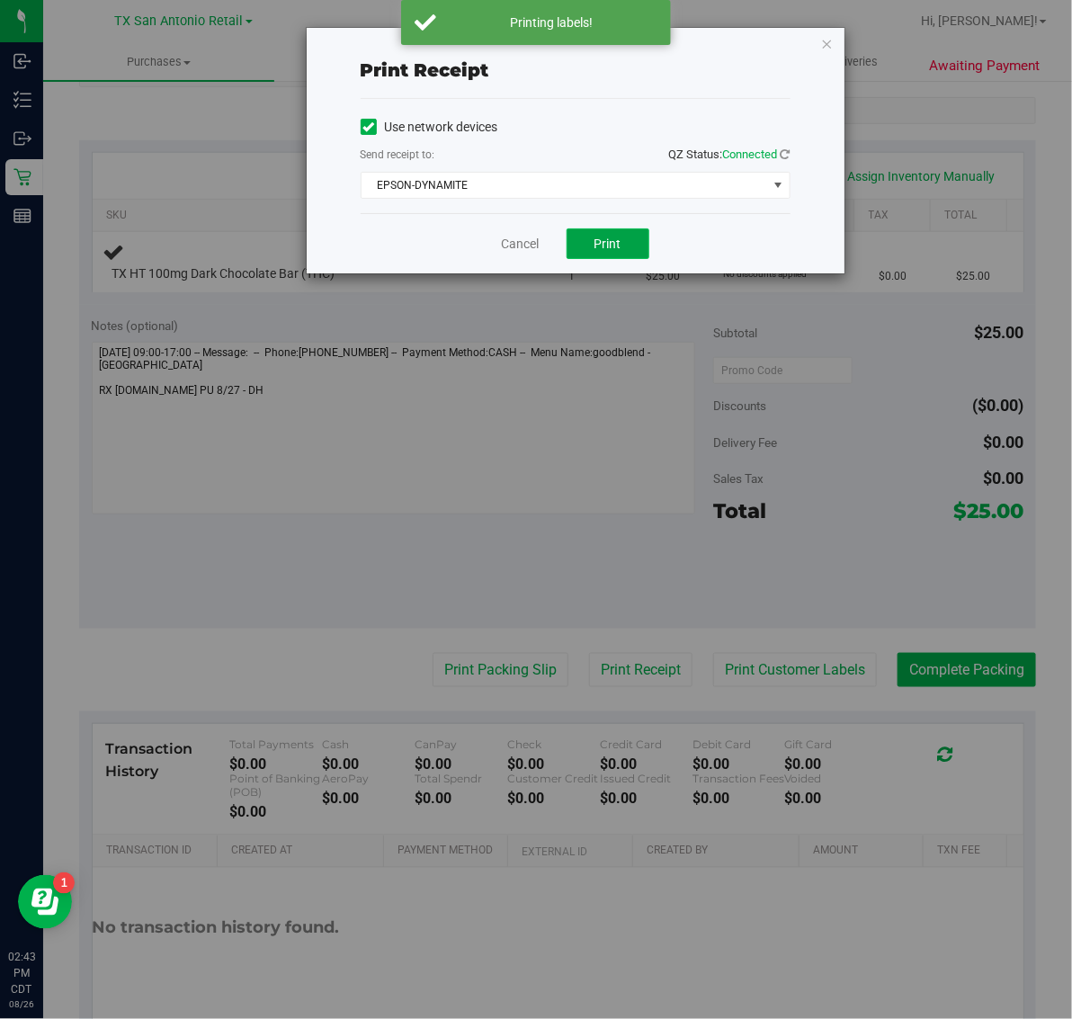
click at [569, 239] on button "Print" at bounding box center [608, 243] width 83 height 31
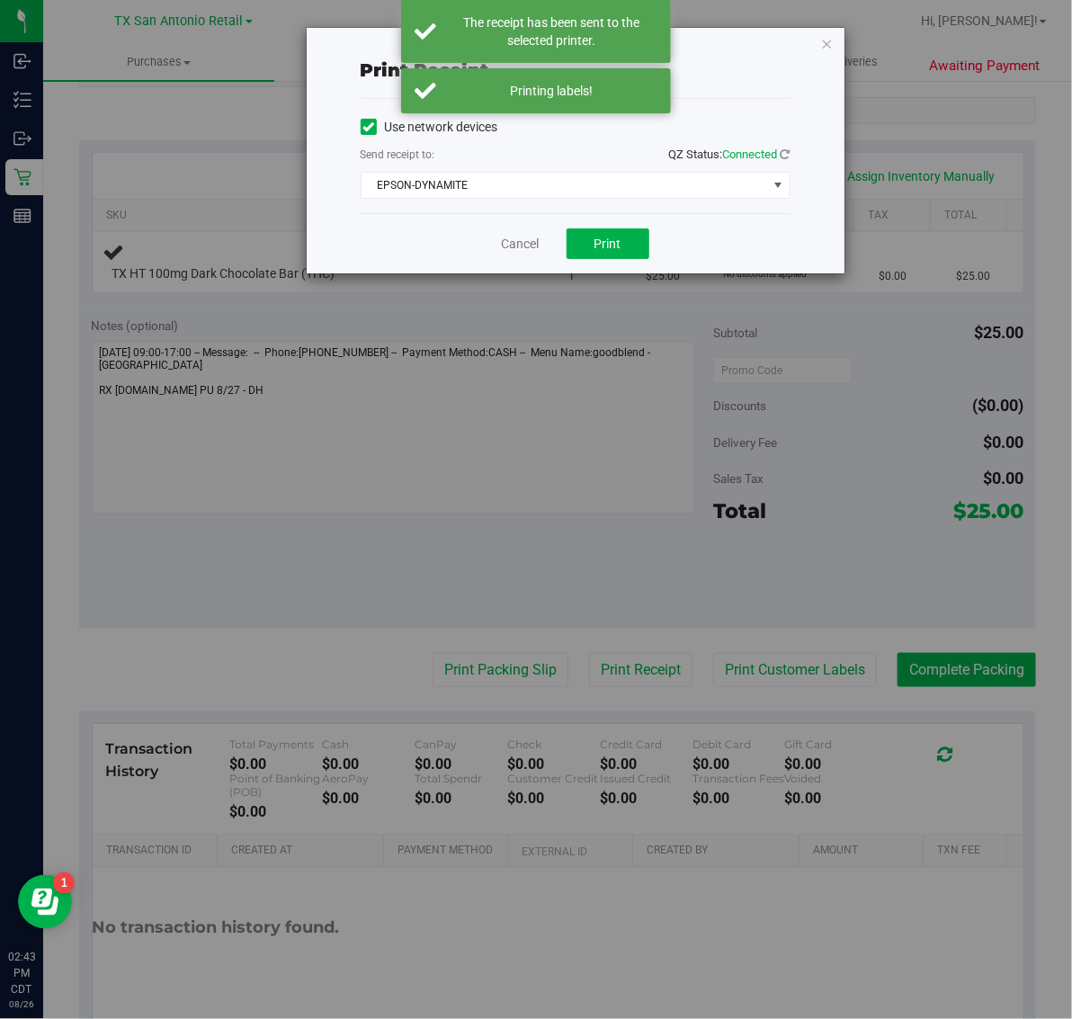
click at [819, 37] on div "Print receipt Use network devices Send receipt to: QZ Status: Connected EPSON-D…" at bounding box center [576, 151] width 538 height 246
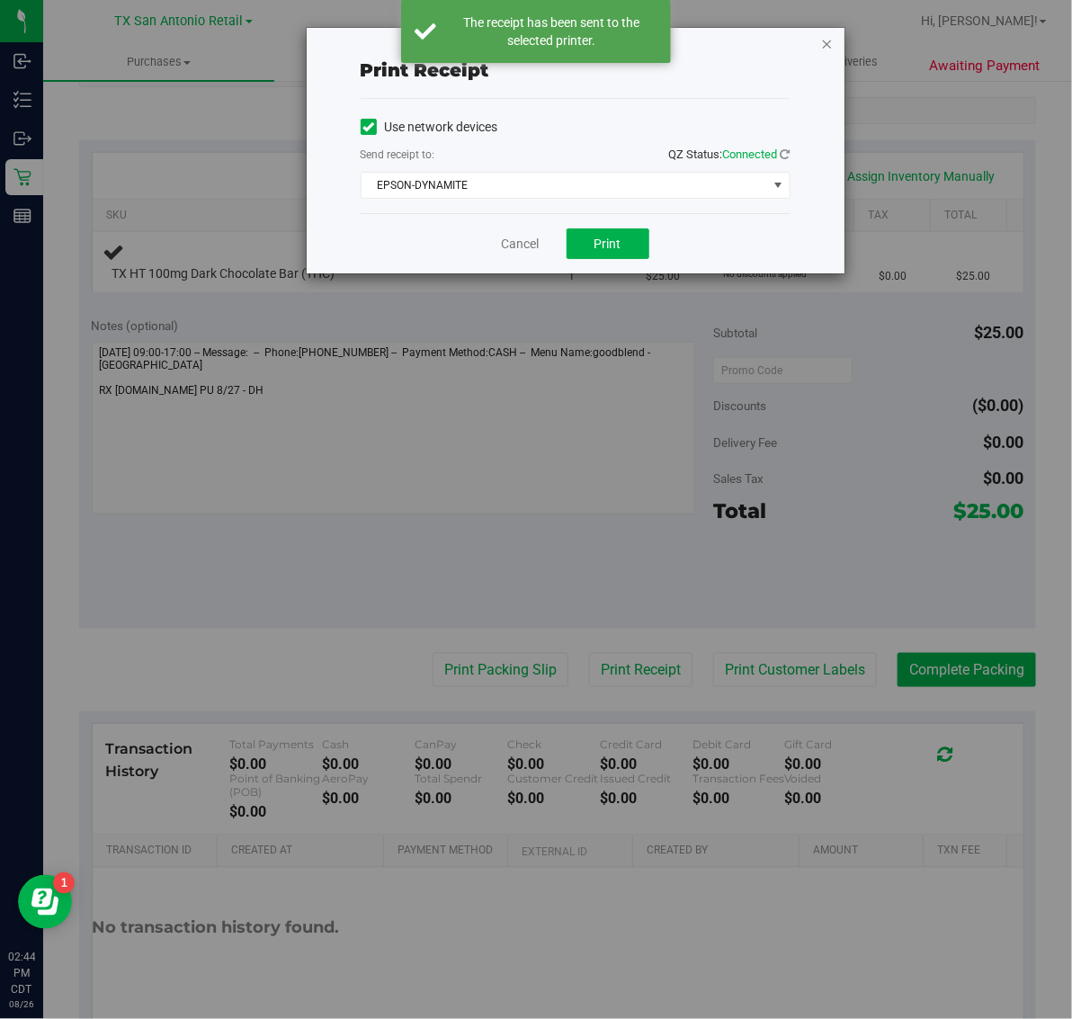
click at [828, 37] on icon "button" at bounding box center [827, 43] width 13 height 22
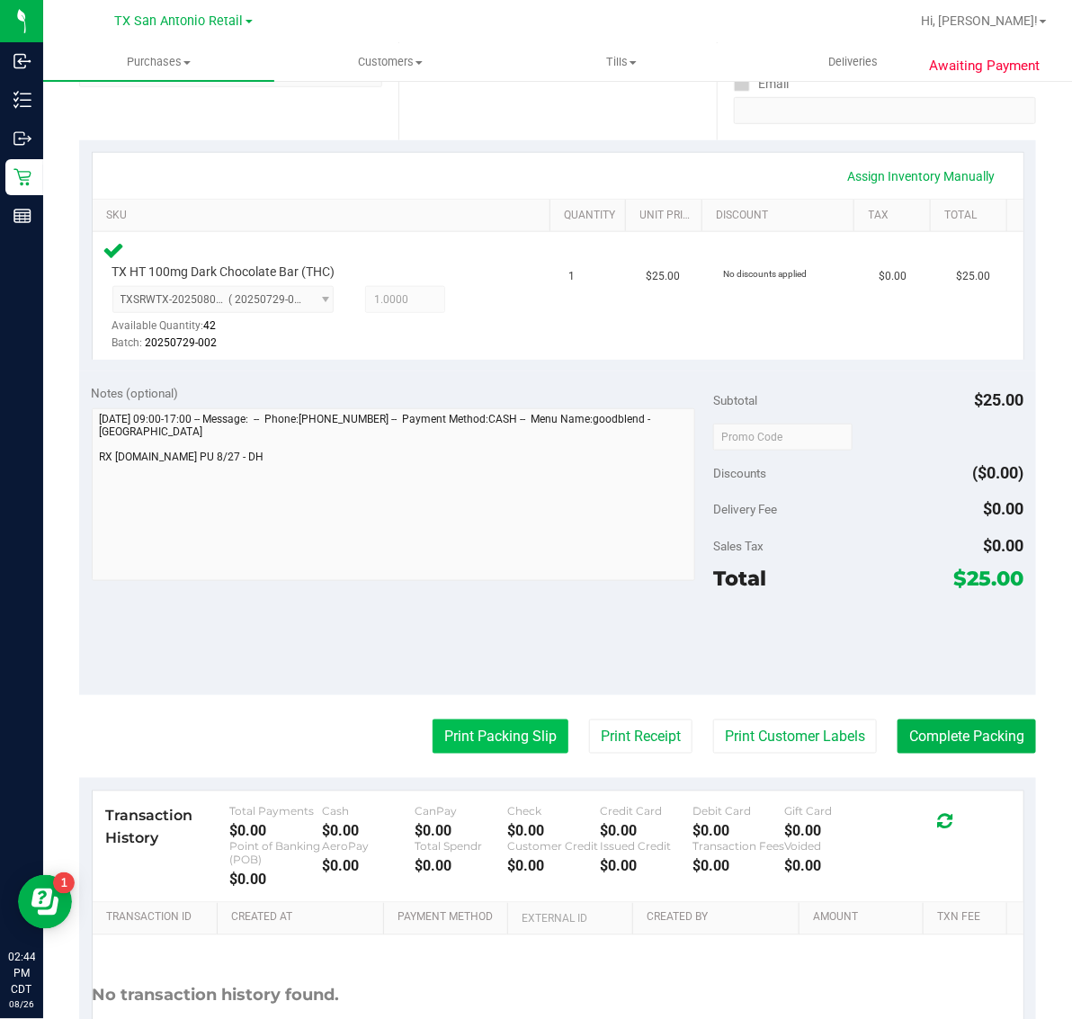
click at [515, 736] on button "Print Packing Slip" at bounding box center [501, 737] width 136 height 34
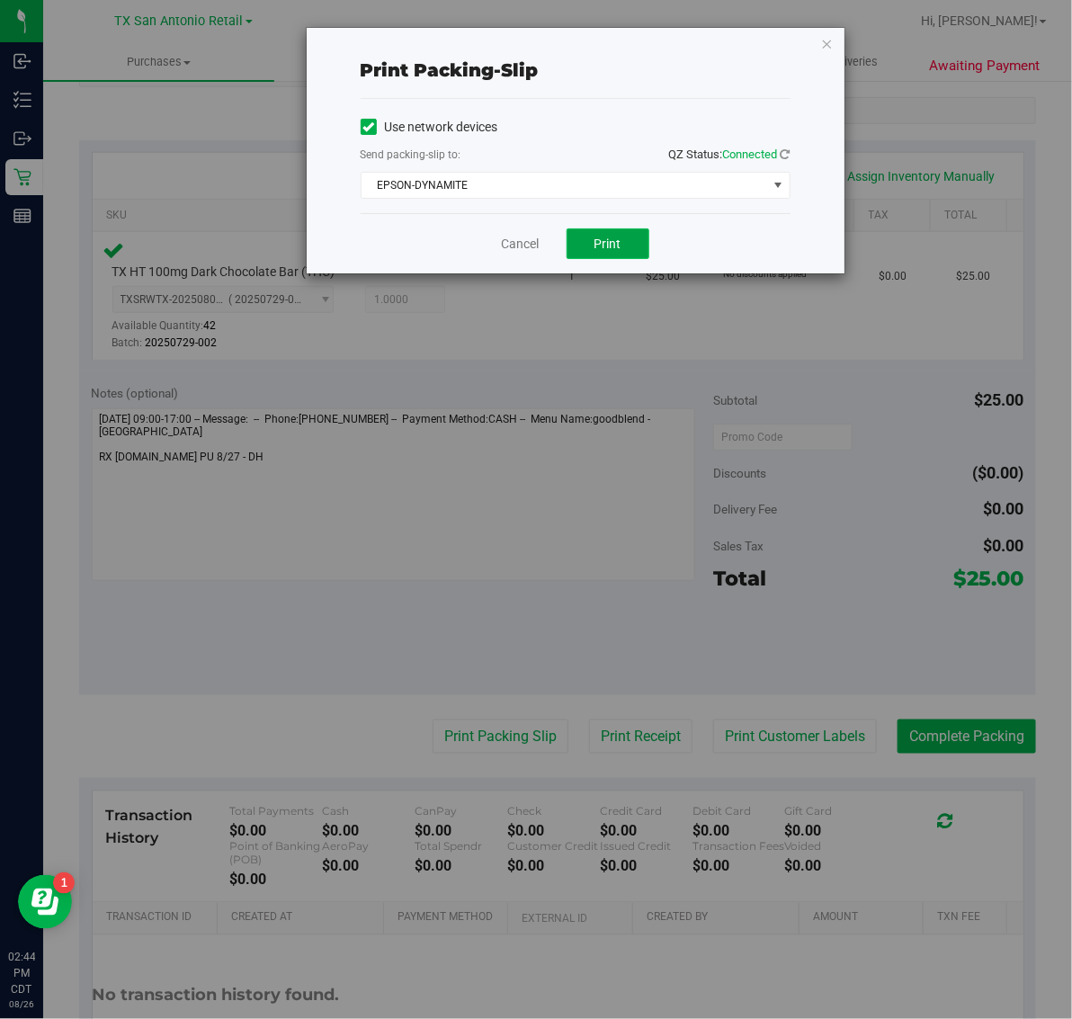
click at [613, 246] on span "Print" at bounding box center [608, 244] width 27 height 14
click at [826, 47] on icon "button" at bounding box center [827, 43] width 13 height 22
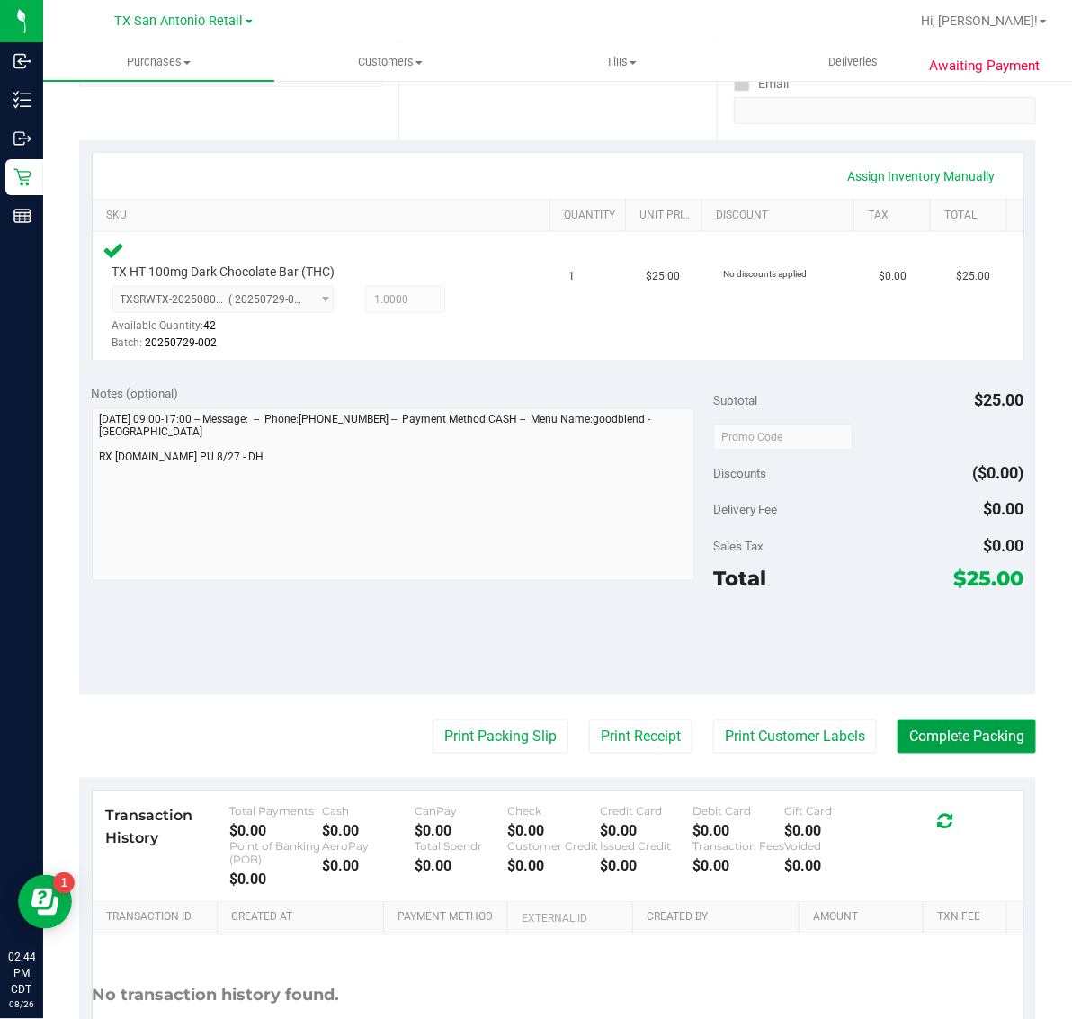
click at [963, 736] on button "Complete Packing" at bounding box center [967, 737] width 139 height 34
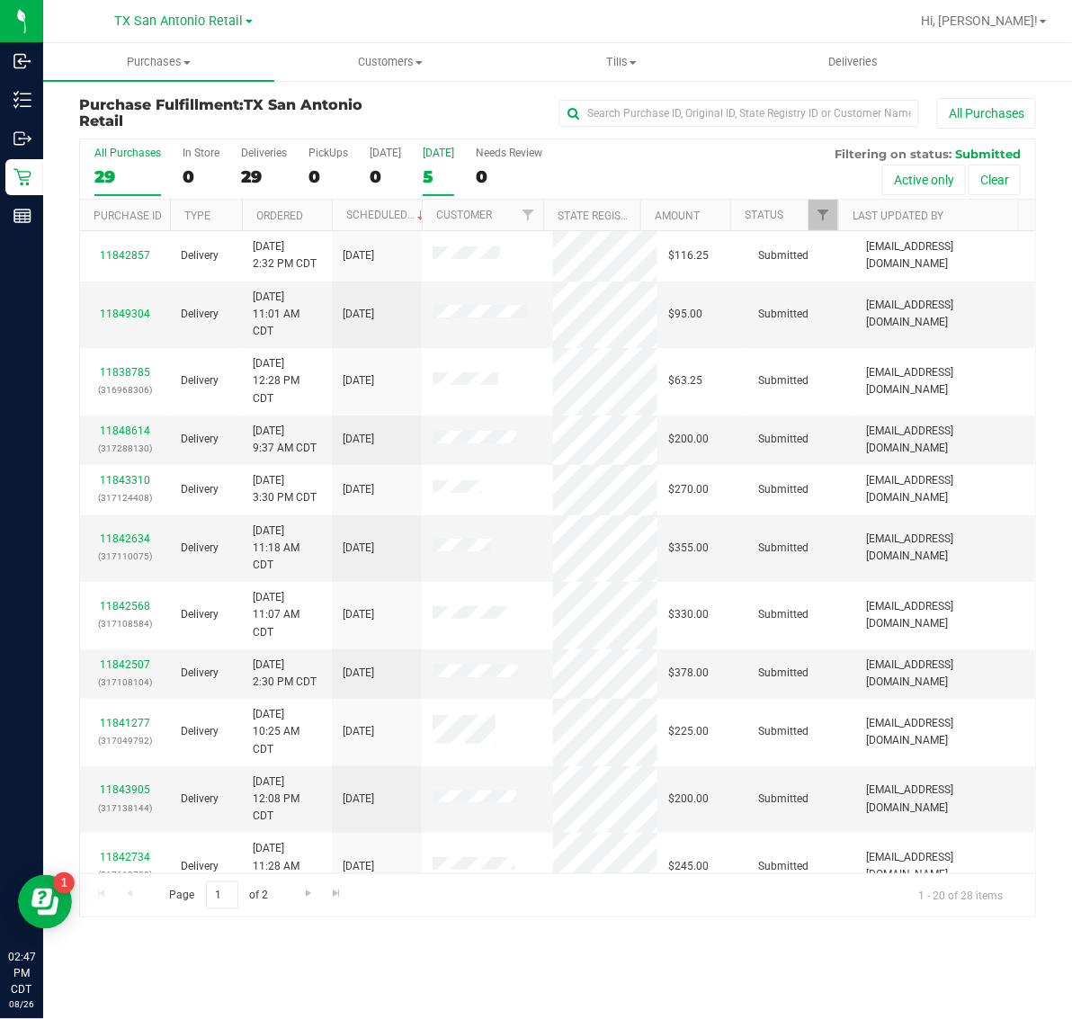
click at [439, 163] on label "Tomorrow 5" at bounding box center [438, 171] width 31 height 49
click at [0, 0] on input "Tomorrow 5" at bounding box center [0, 0] width 0 height 0
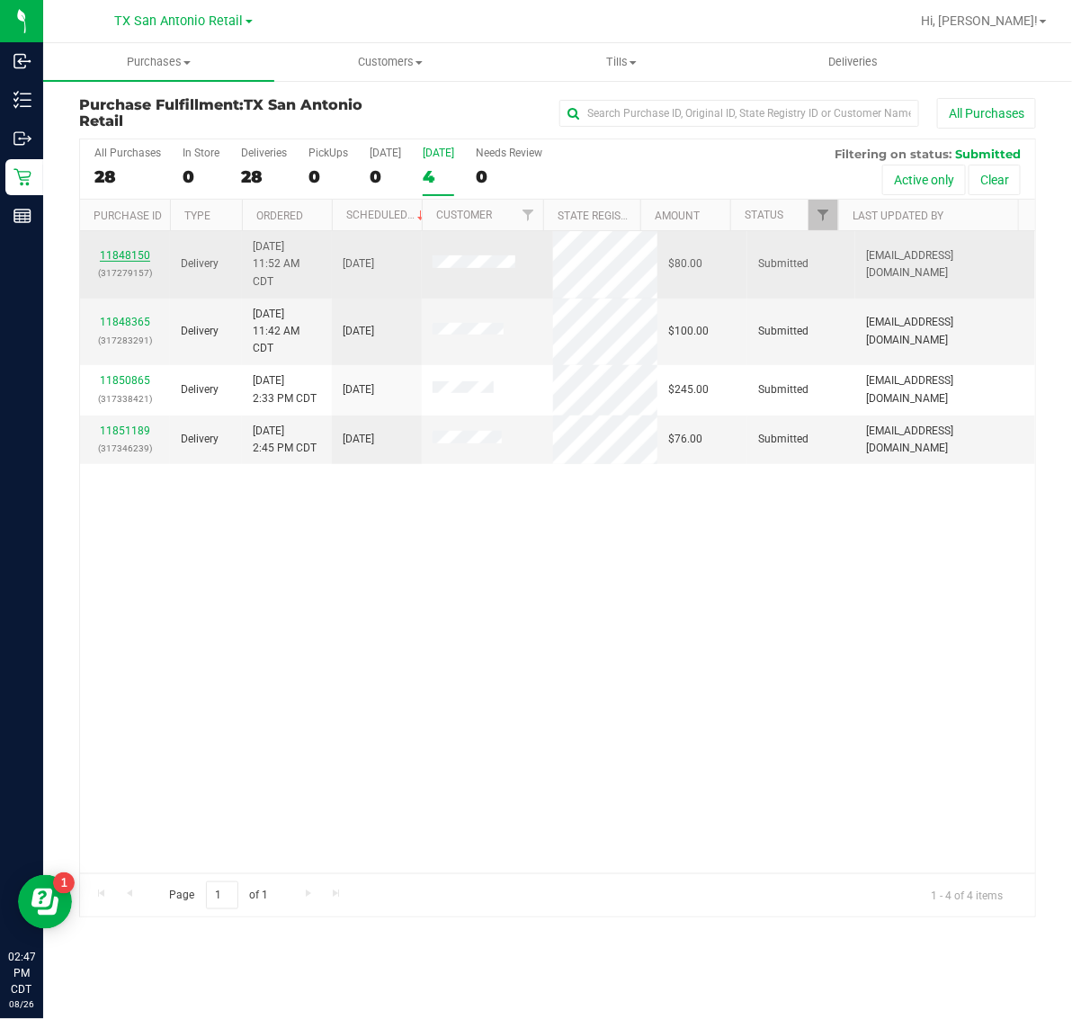
click at [119, 255] on link "11848150" at bounding box center [125, 255] width 50 height 13
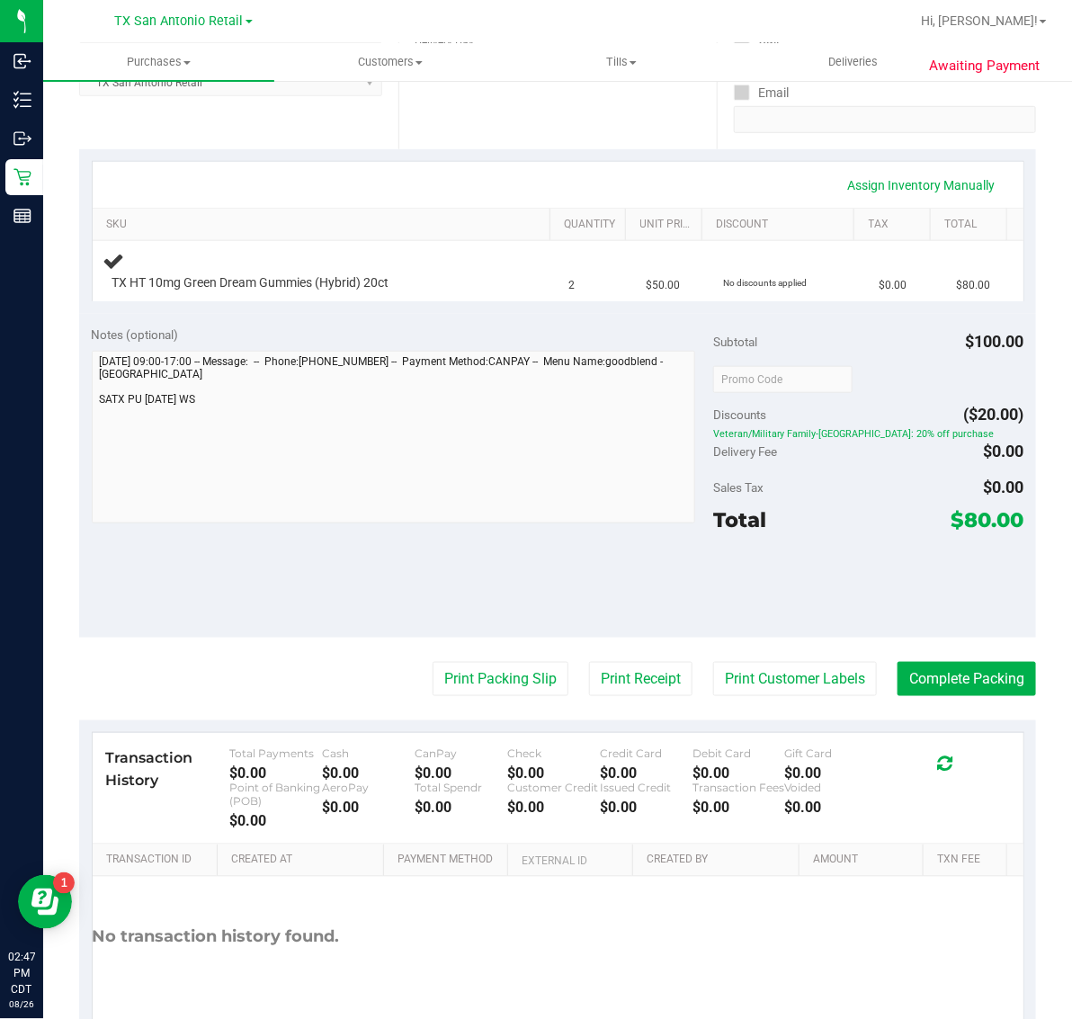
scroll to position [337, 0]
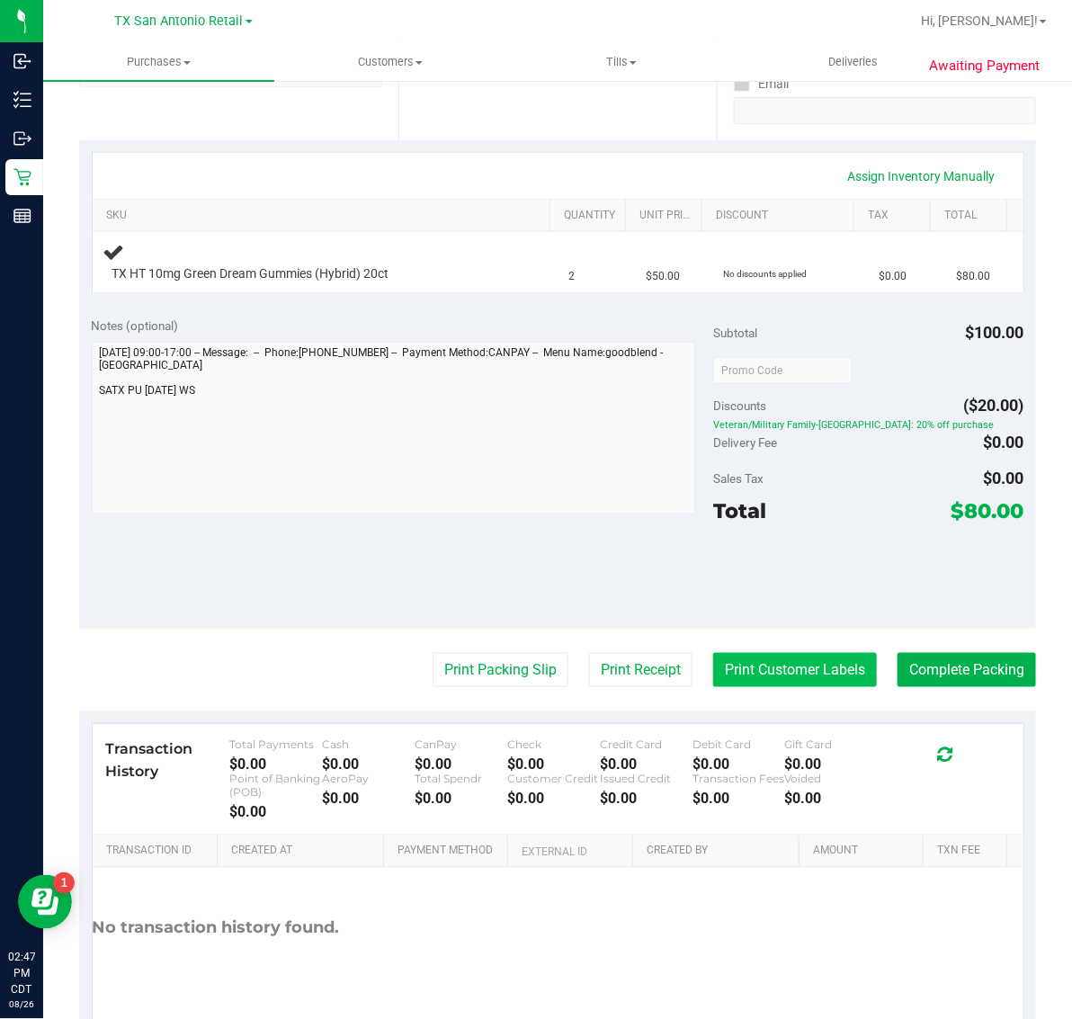
click at [771, 657] on button "Print Customer Labels" at bounding box center [795, 670] width 164 height 34
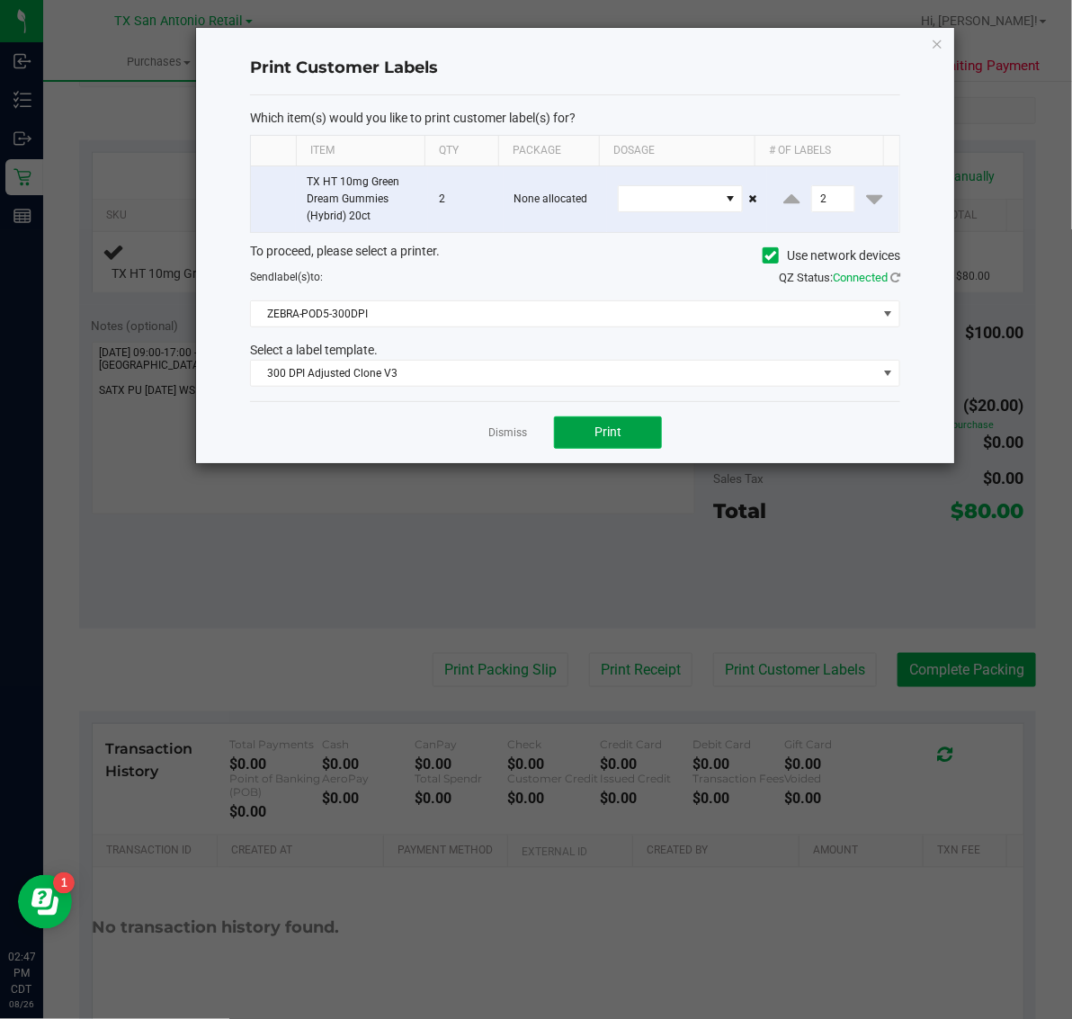
click at [640, 449] on button "Print" at bounding box center [608, 432] width 108 height 32
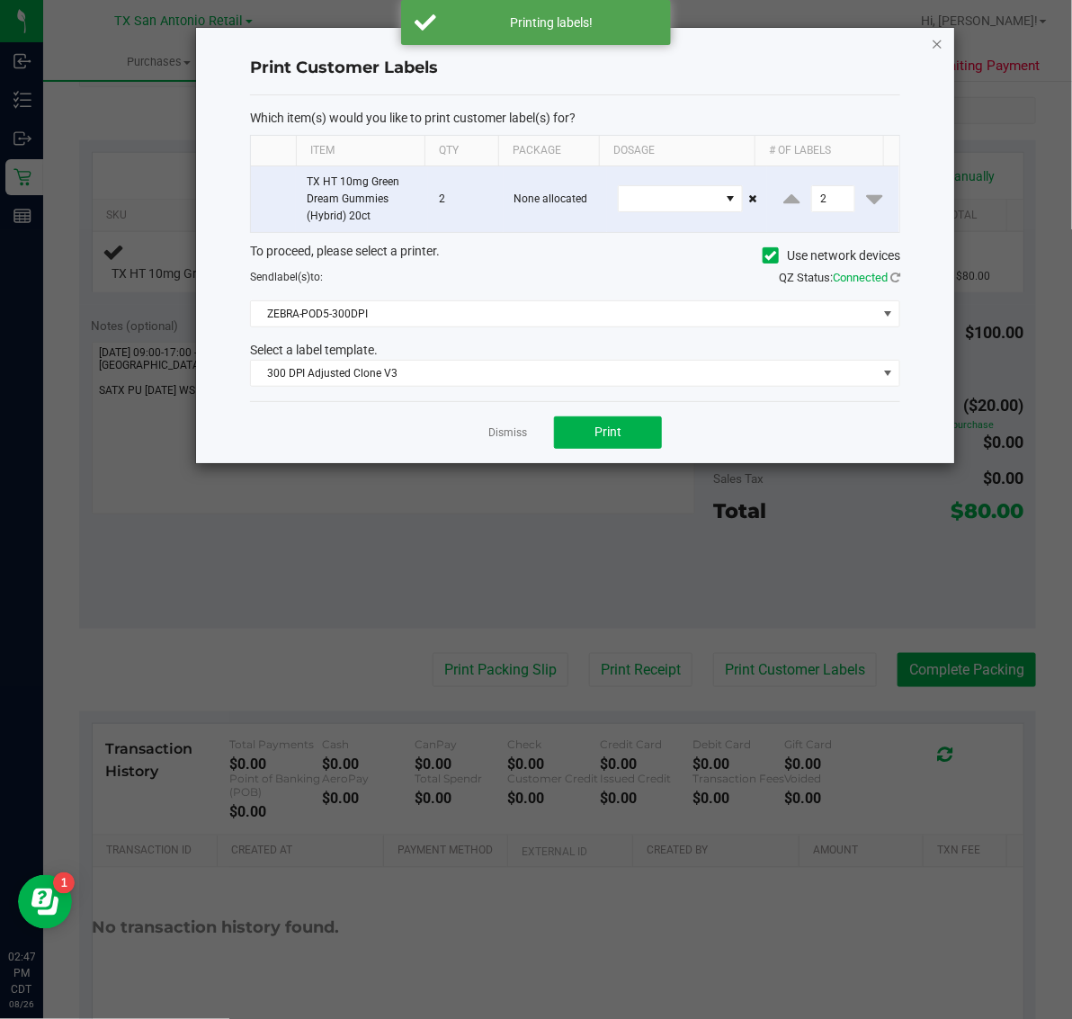
click at [931, 37] on icon "button" at bounding box center [937, 43] width 13 height 22
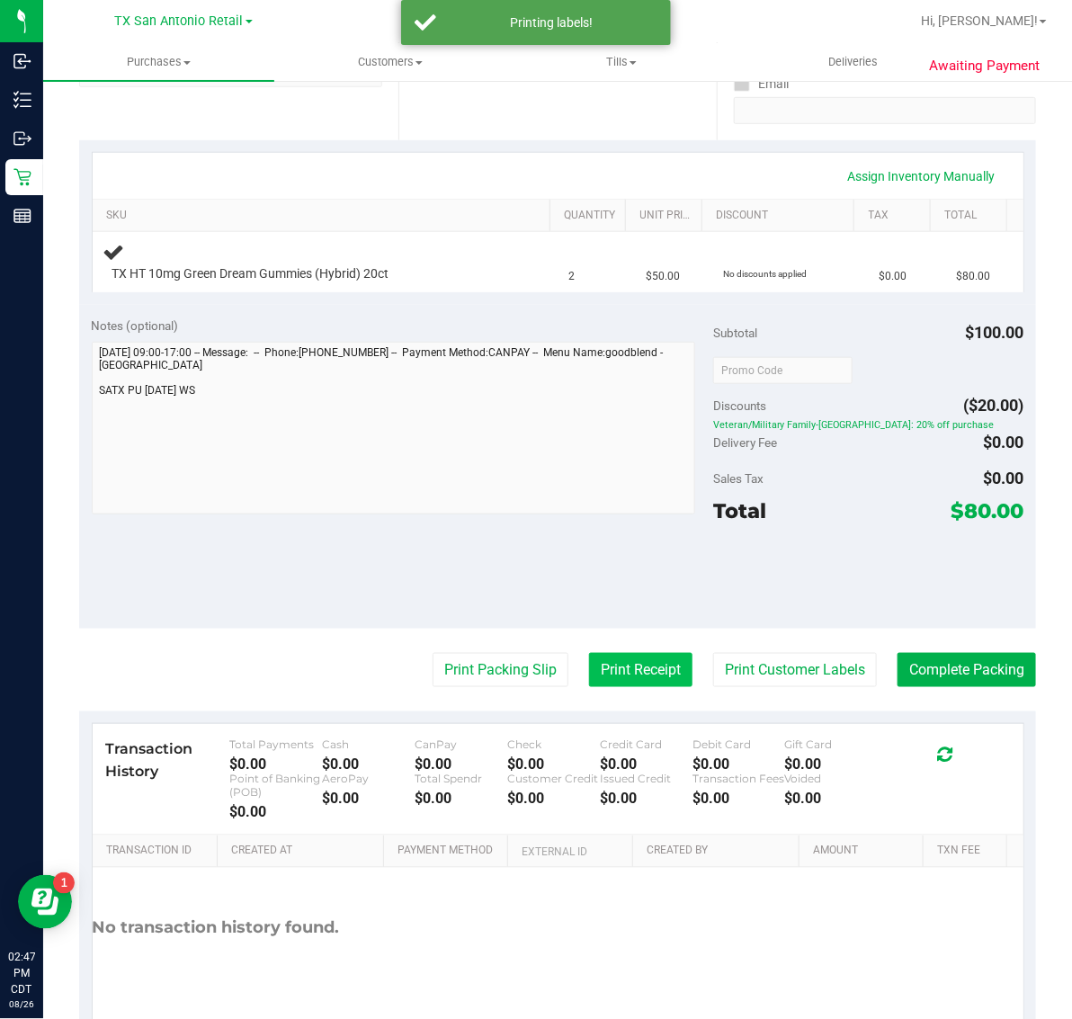
click at [622, 655] on purchase-details "Back Edit Purchase Cancel Purchase View Profile # 11848150 Submitted Needs revi…" at bounding box center [557, 411] width 957 height 1302
click at [232, 670] on div "Print Packing Slip Print Receipt Print Customer Labels Complete Packing" at bounding box center [557, 670] width 957 height 34
click at [592, 668] on button "Print Receipt" at bounding box center [640, 670] width 103 height 34
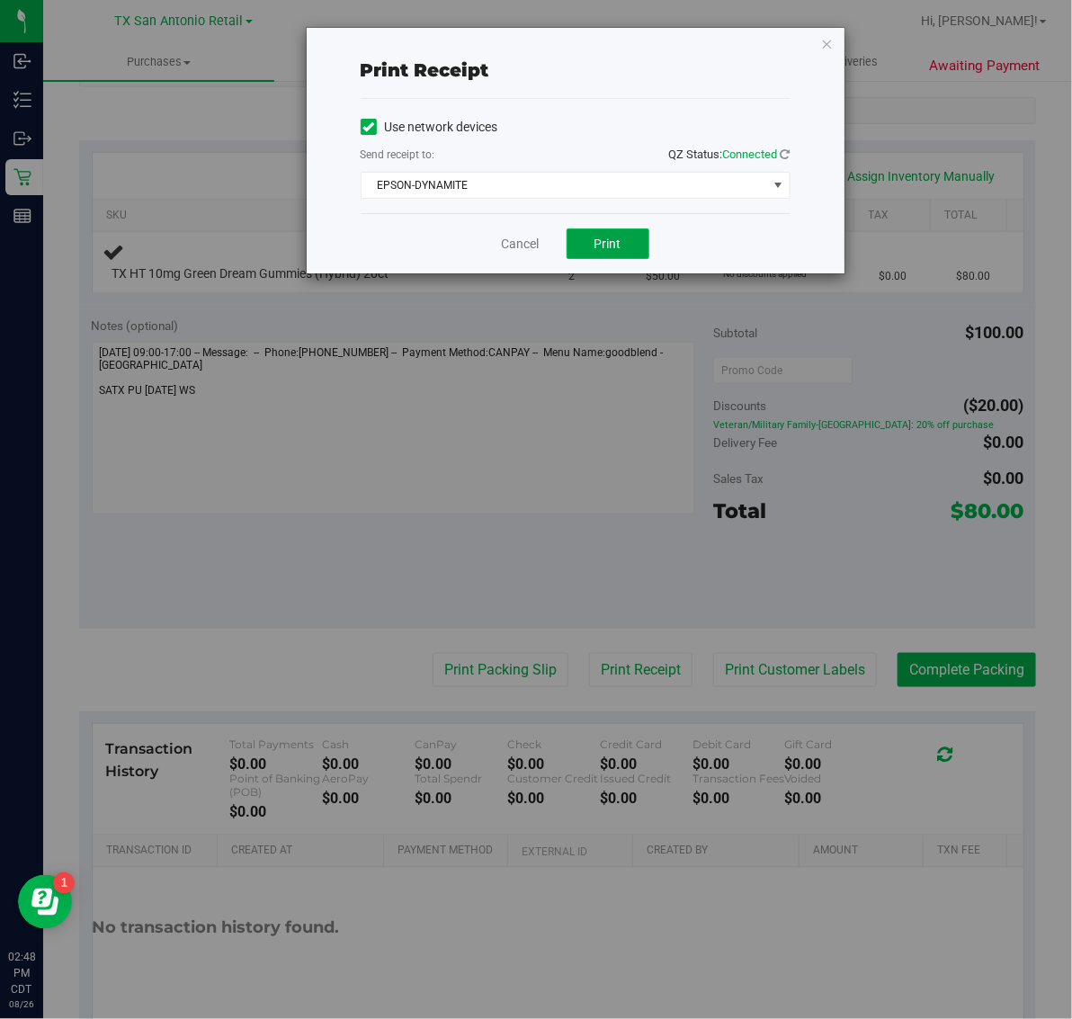
click at [596, 251] on span "Print" at bounding box center [608, 244] width 27 height 14
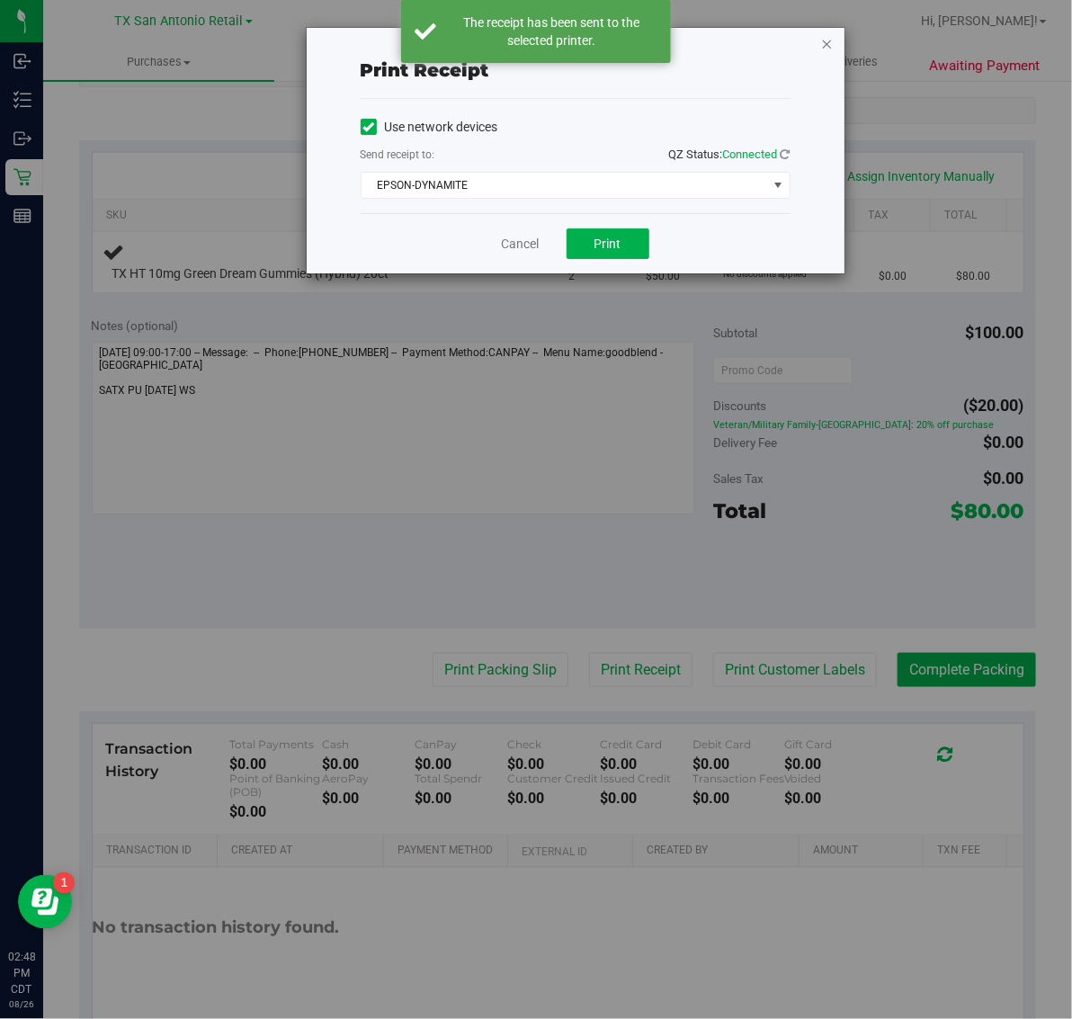
click at [829, 34] on icon "button" at bounding box center [827, 43] width 13 height 22
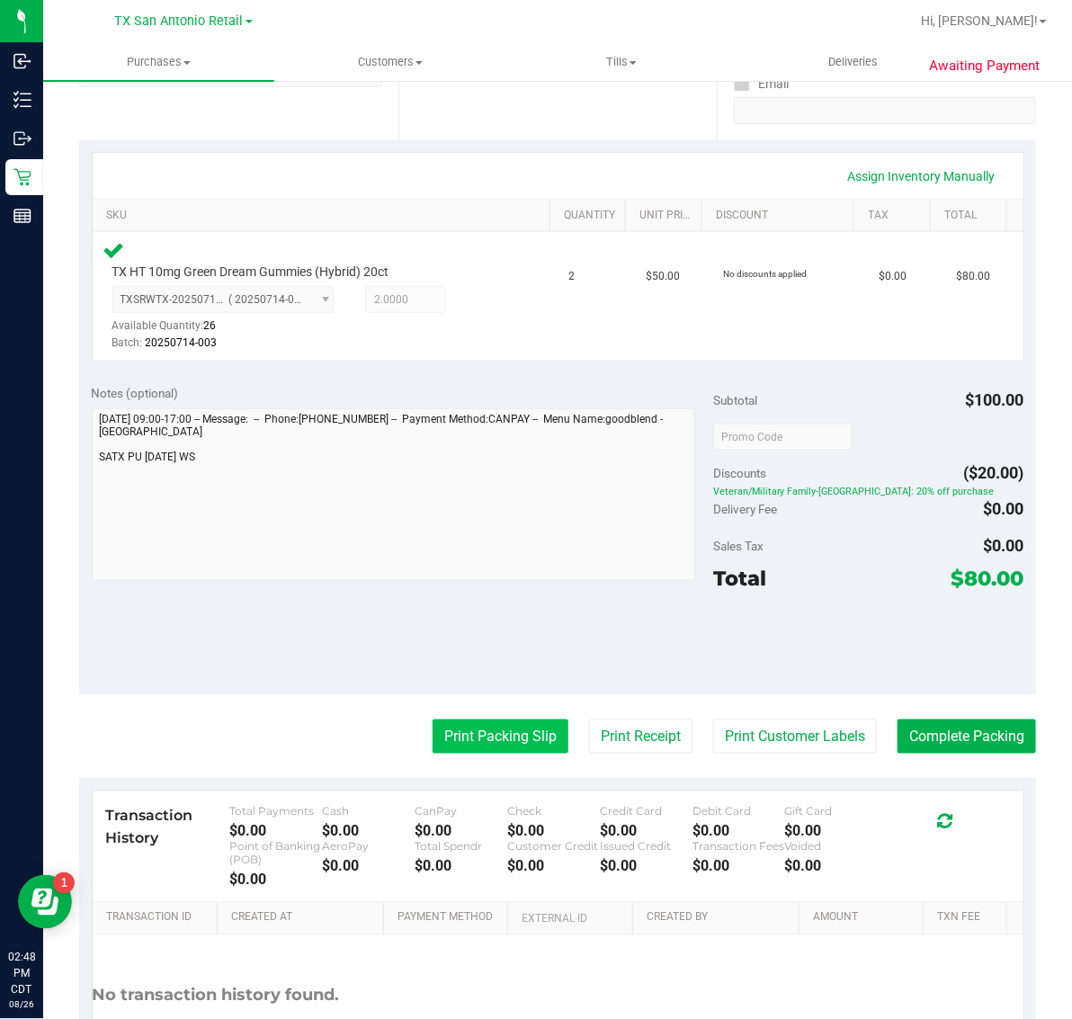
click at [520, 735] on button "Print Packing Slip" at bounding box center [501, 737] width 136 height 34
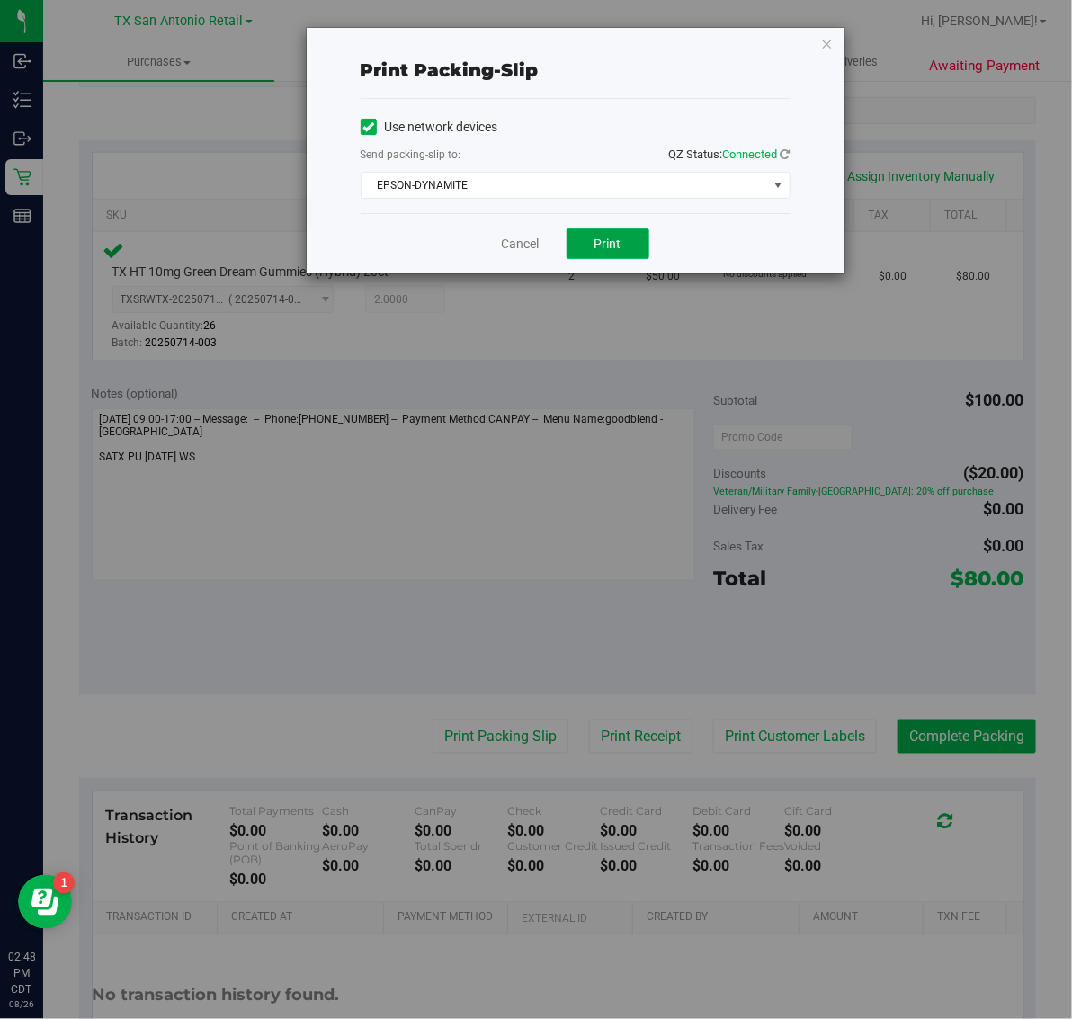
click at [627, 246] on button "Print" at bounding box center [608, 243] width 83 height 31
click at [832, 42] on icon "button" at bounding box center [827, 43] width 13 height 22
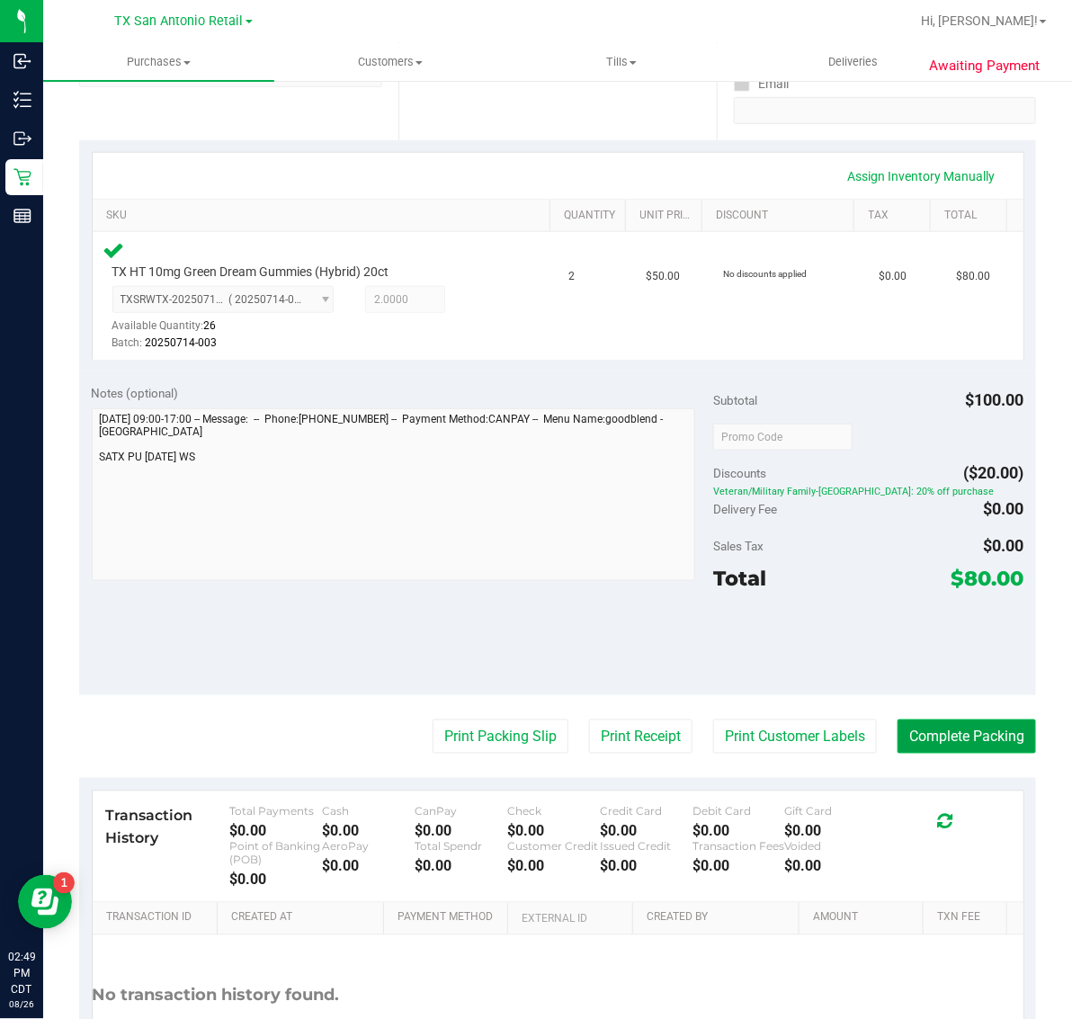
click at [965, 733] on button "Complete Packing" at bounding box center [967, 737] width 139 height 34
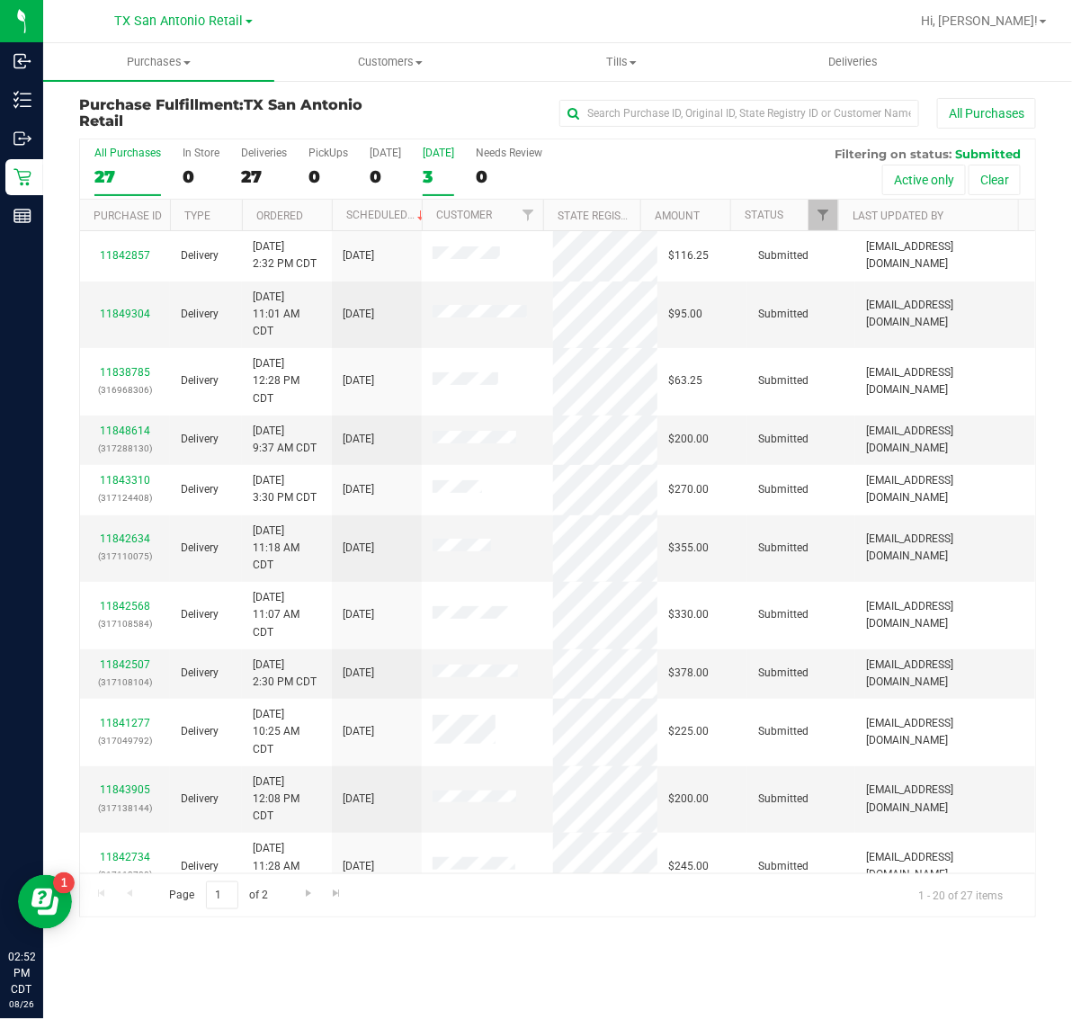
click at [452, 164] on label "Tomorrow 3" at bounding box center [438, 171] width 31 height 49
click at [0, 0] on input "Tomorrow 3" at bounding box center [0, 0] width 0 height 0
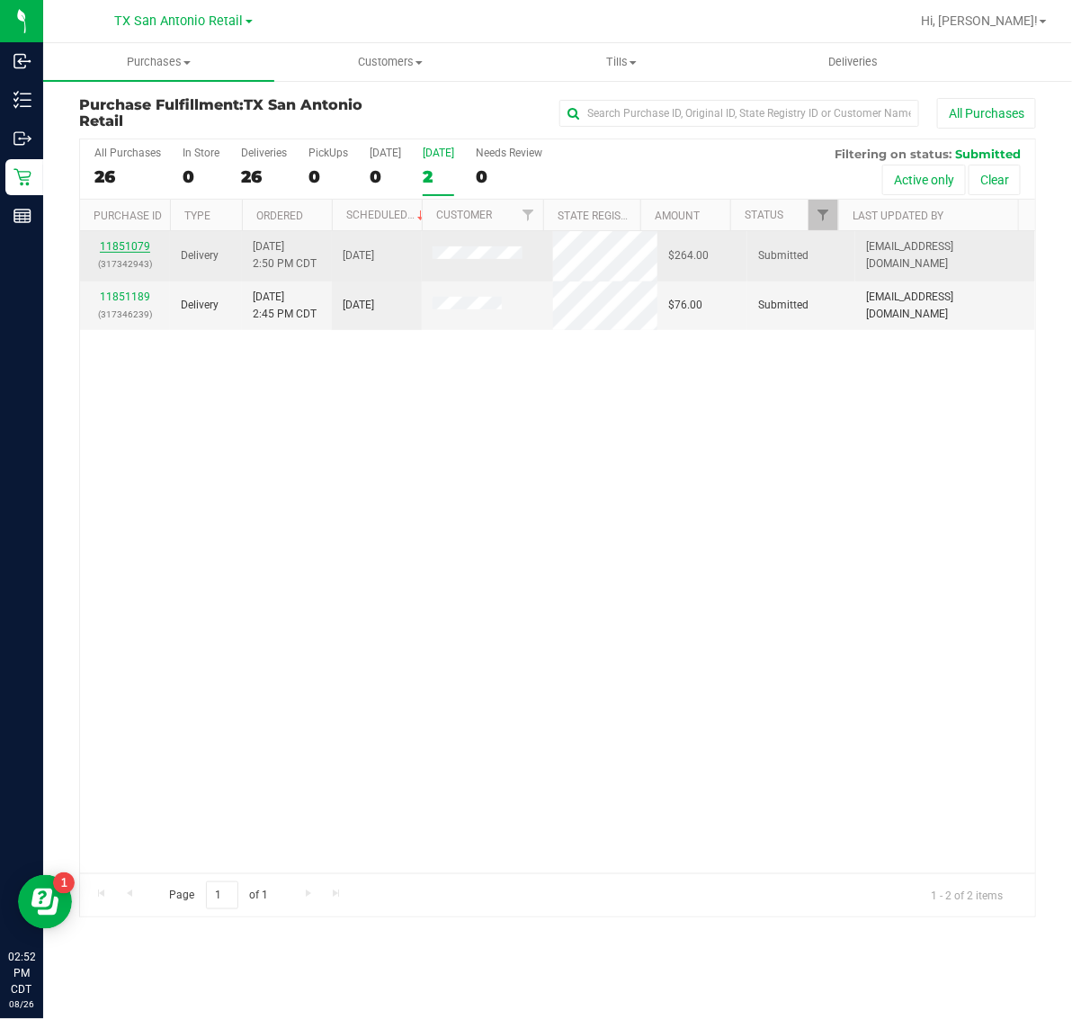
click at [129, 245] on link "11851079" at bounding box center [125, 246] width 50 height 13
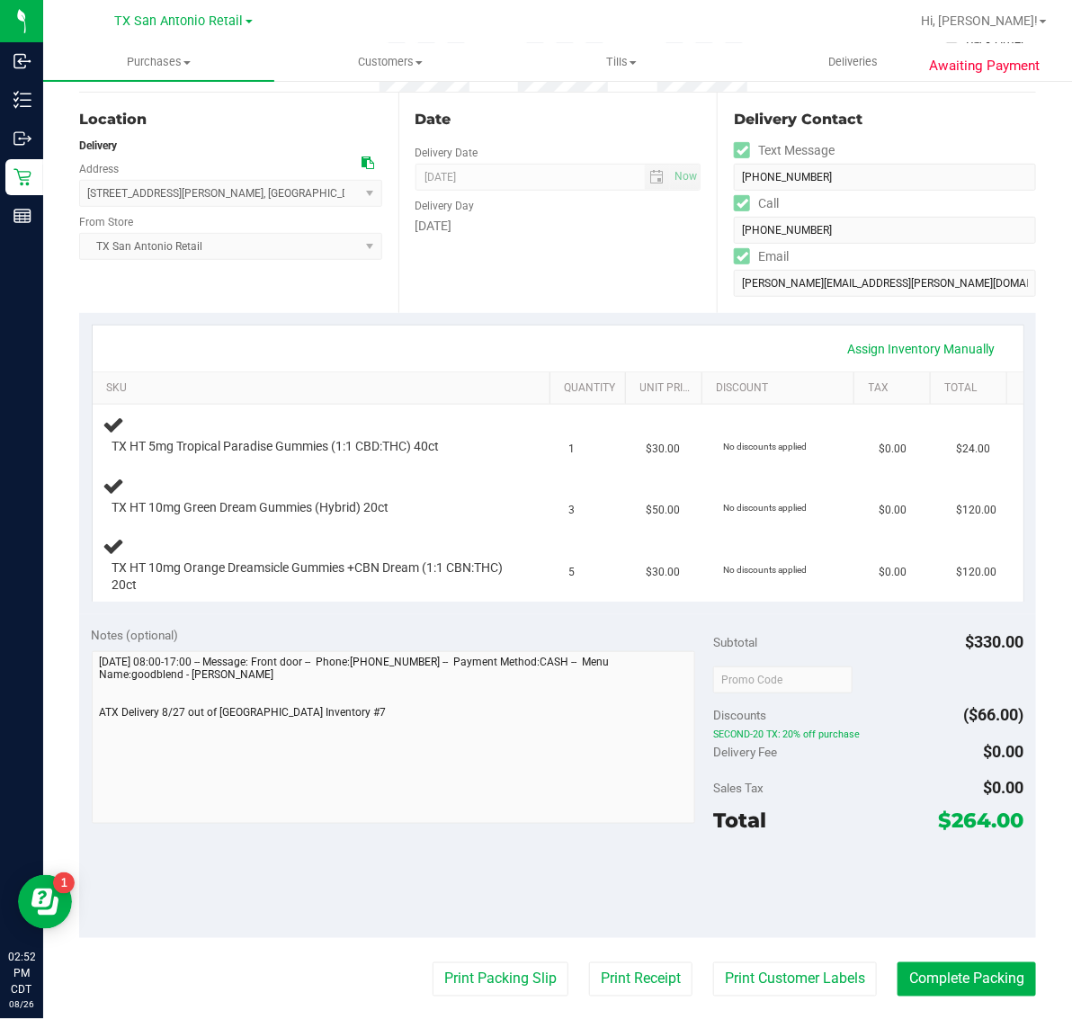
scroll to position [225, 0]
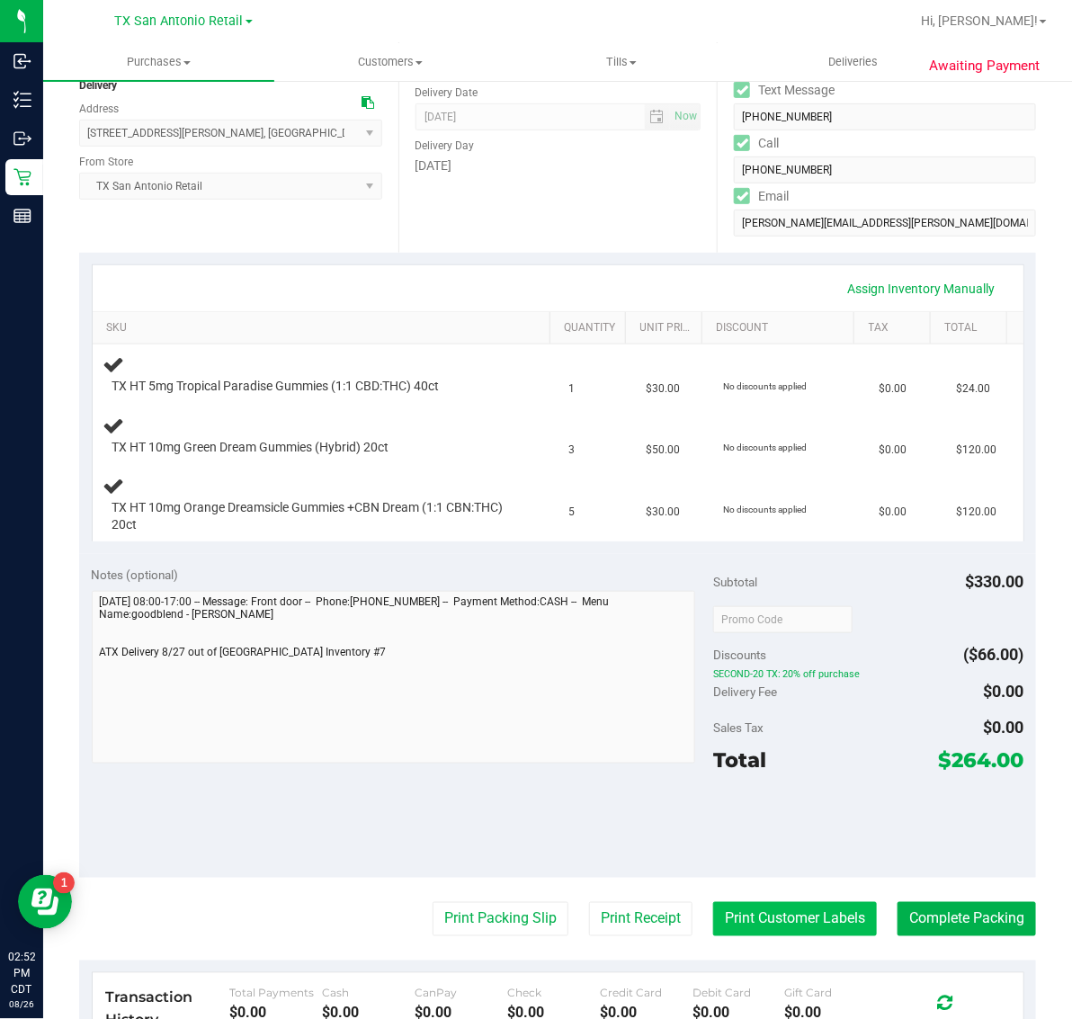
click at [787, 911] on button "Print Customer Labels" at bounding box center [795, 919] width 164 height 34
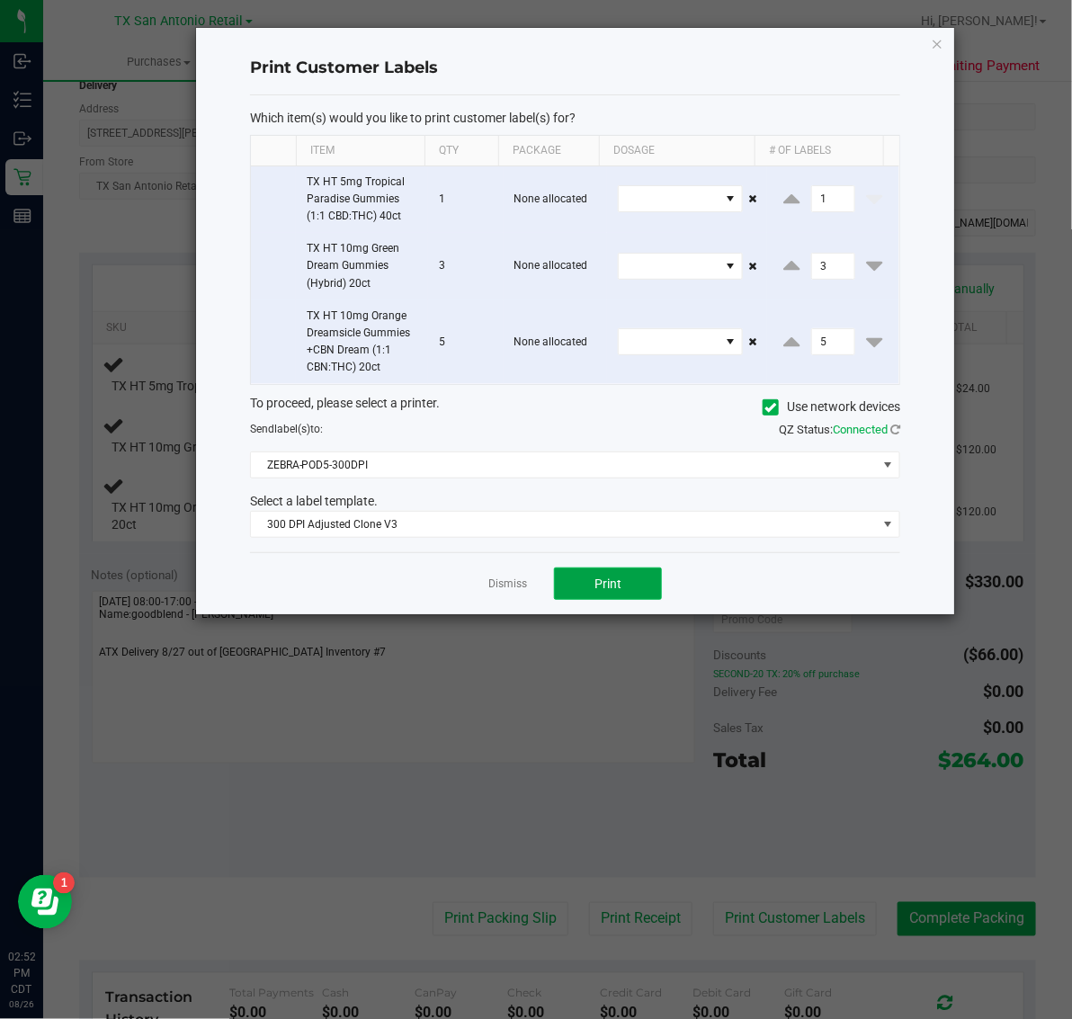
click at [600, 589] on span "Print" at bounding box center [608, 584] width 27 height 14
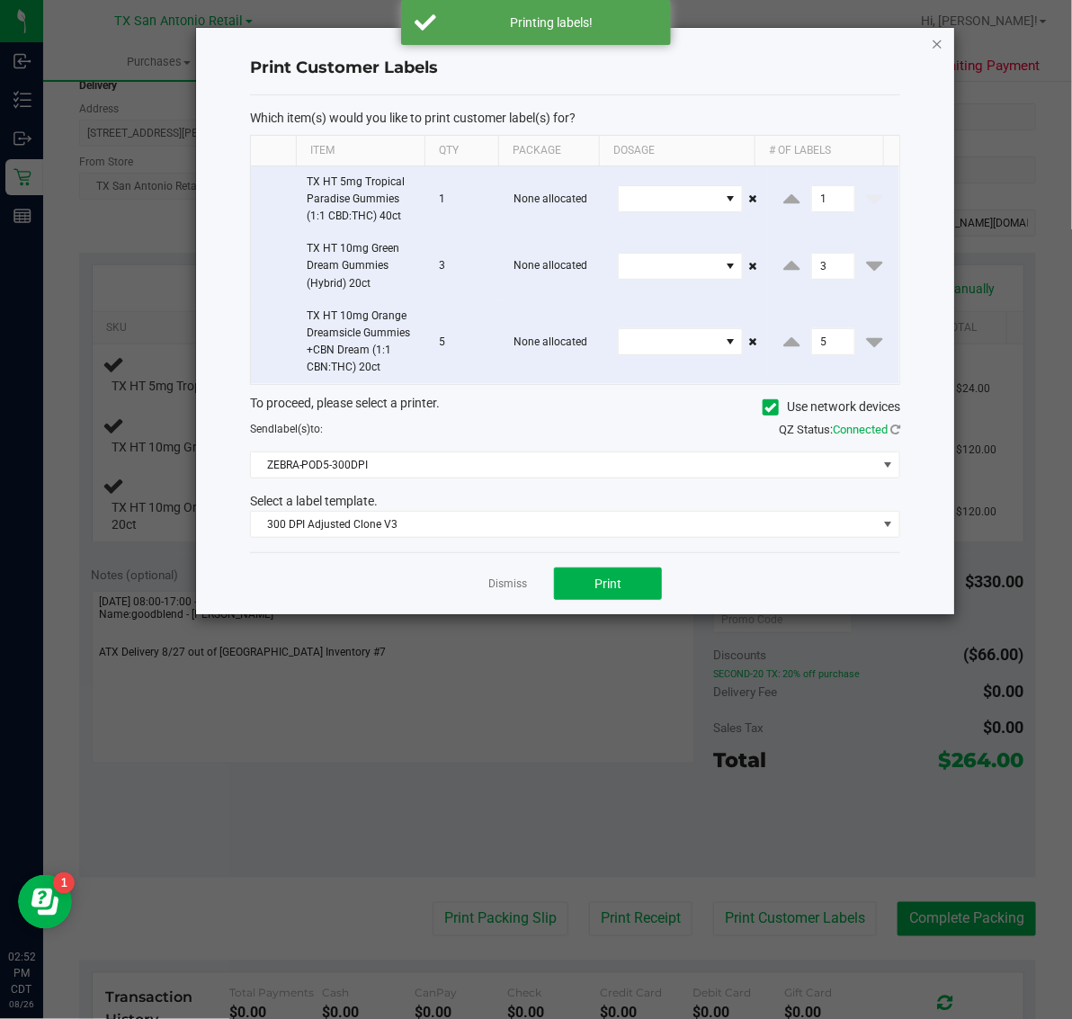
click at [937, 40] on icon "button" at bounding box center [937, 43] width 13 height 22
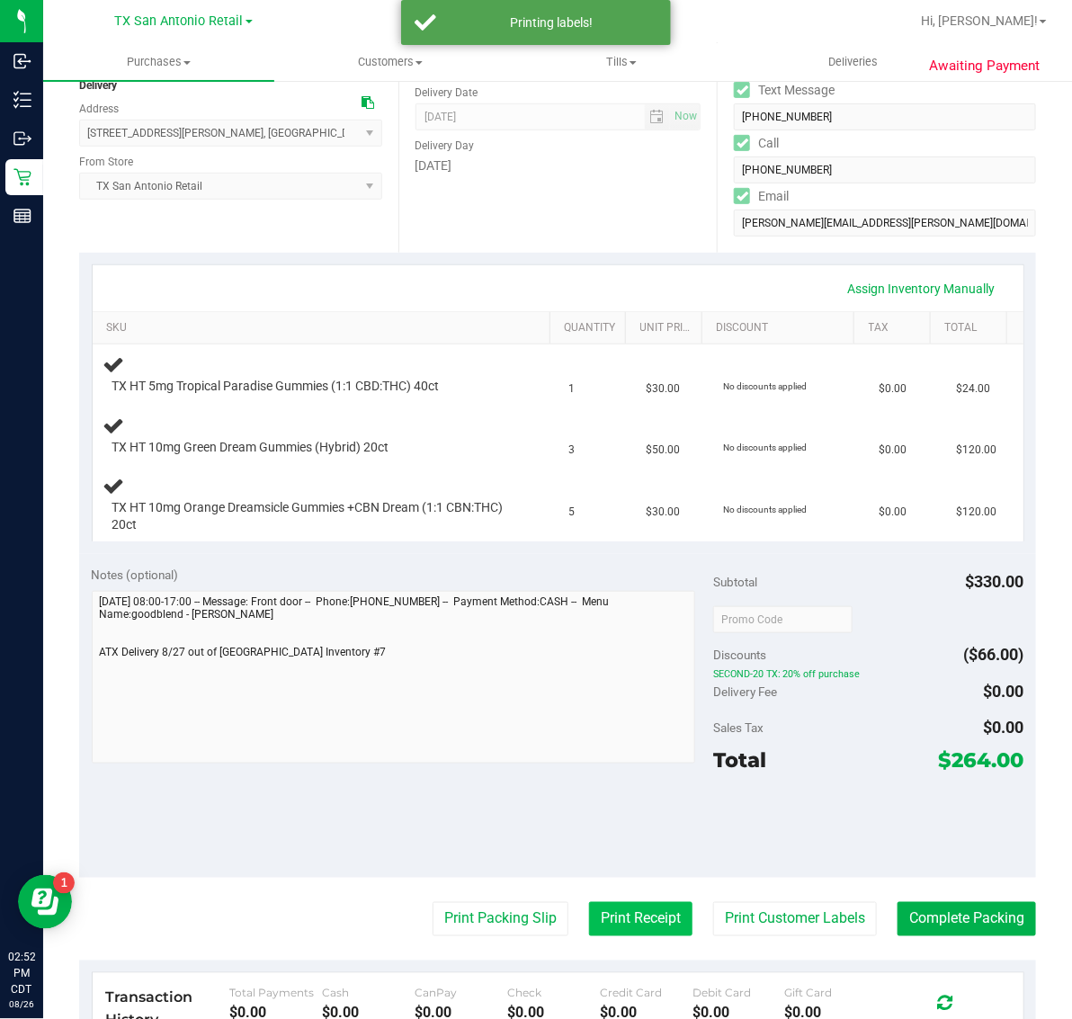
click at [614, 920] on button "Print Receipt" at bounding box center [640, 919] width 103 height 34
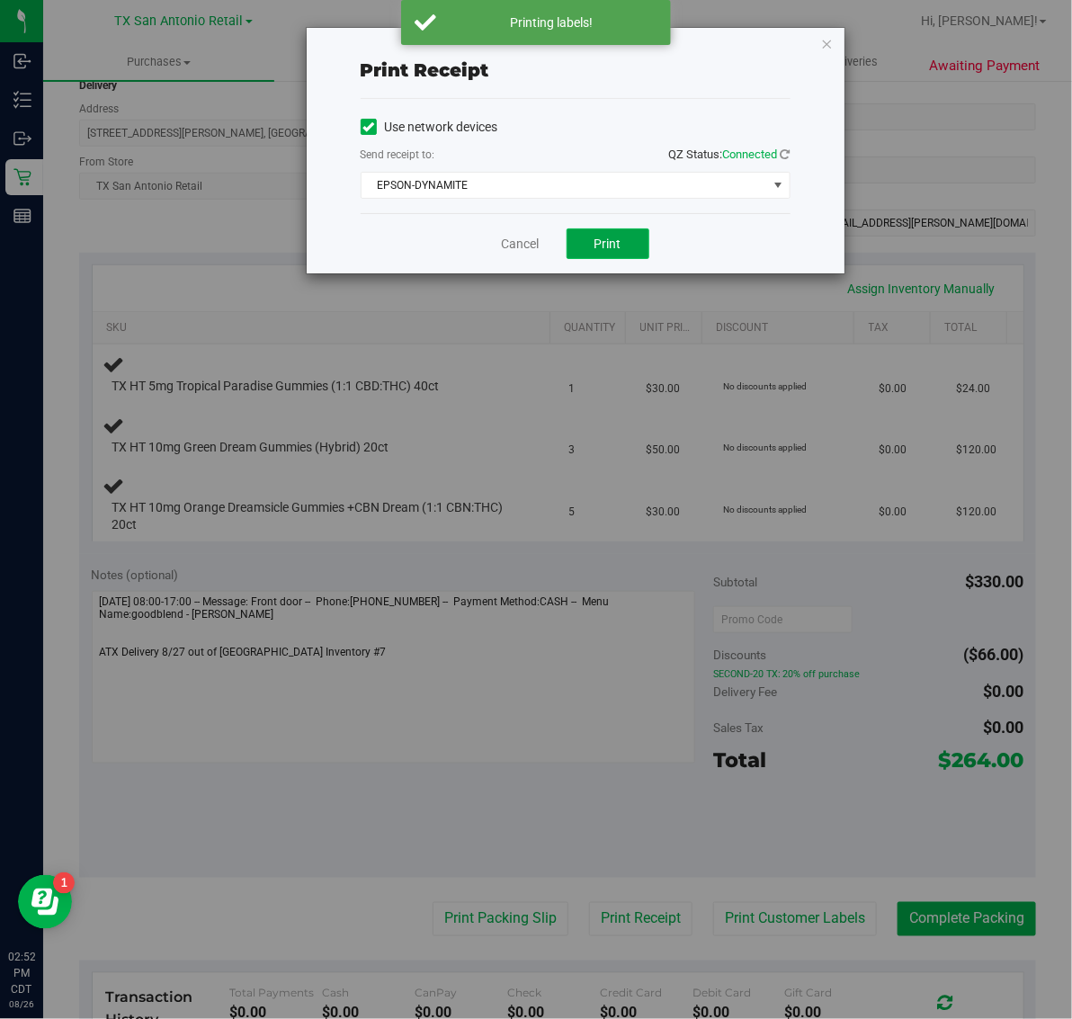
click at [622, 245] on button "Print" at bounding box center [608, 243] width 83 height 31
click at [824, 40] on icon "button" at bounding box center [827, 43] width 13 height 22
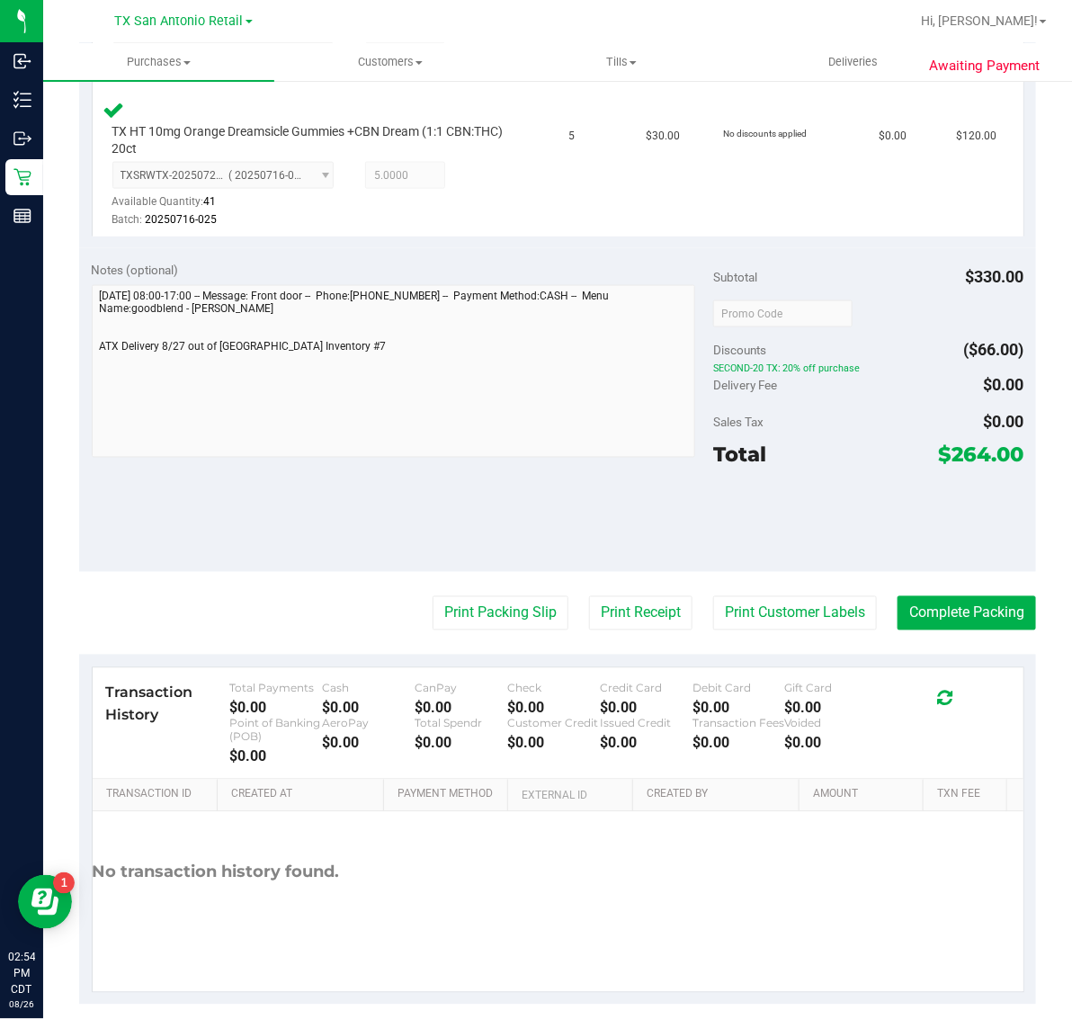
scroll to position [738, 0]
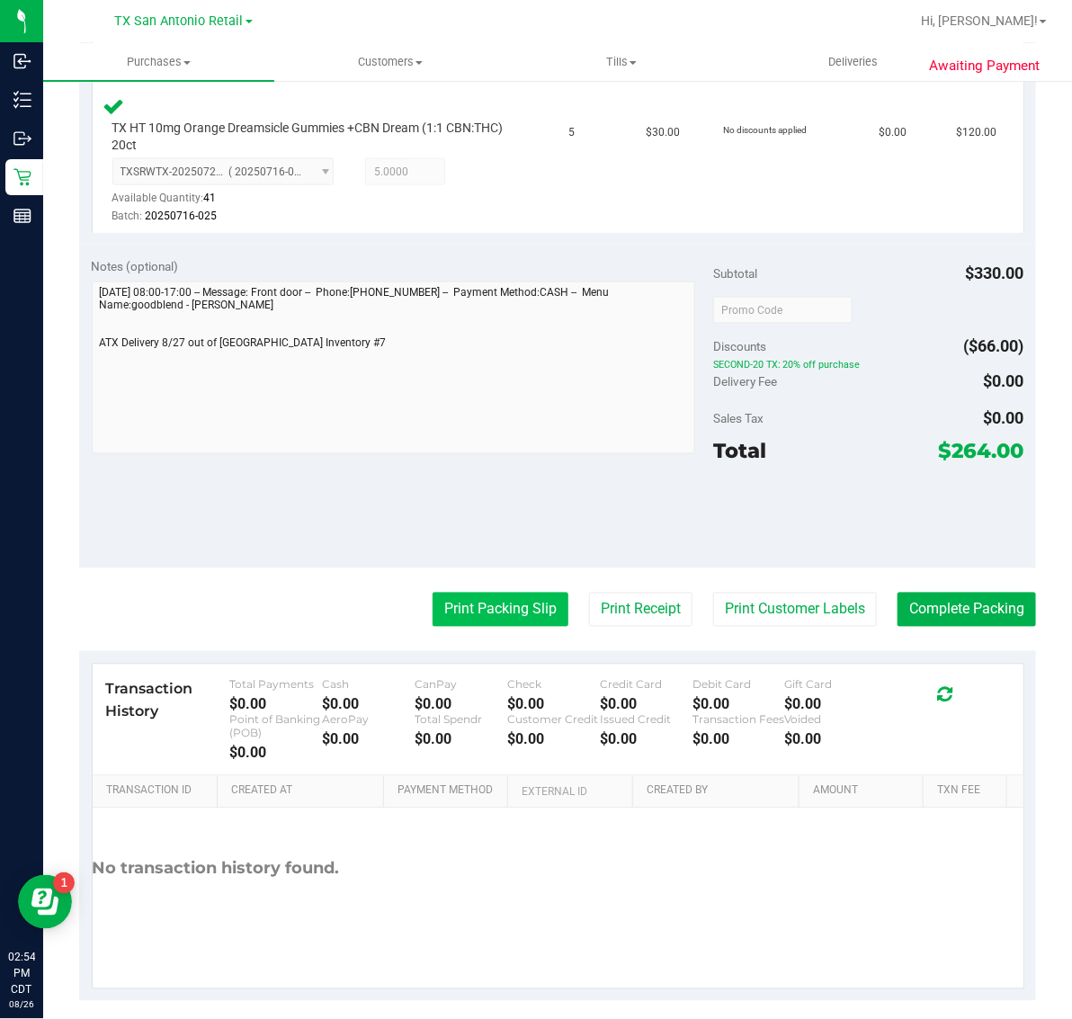
click at [486, 613] on button "Print Packing Slip" at bounding box center [501, 610] width 136 height 34
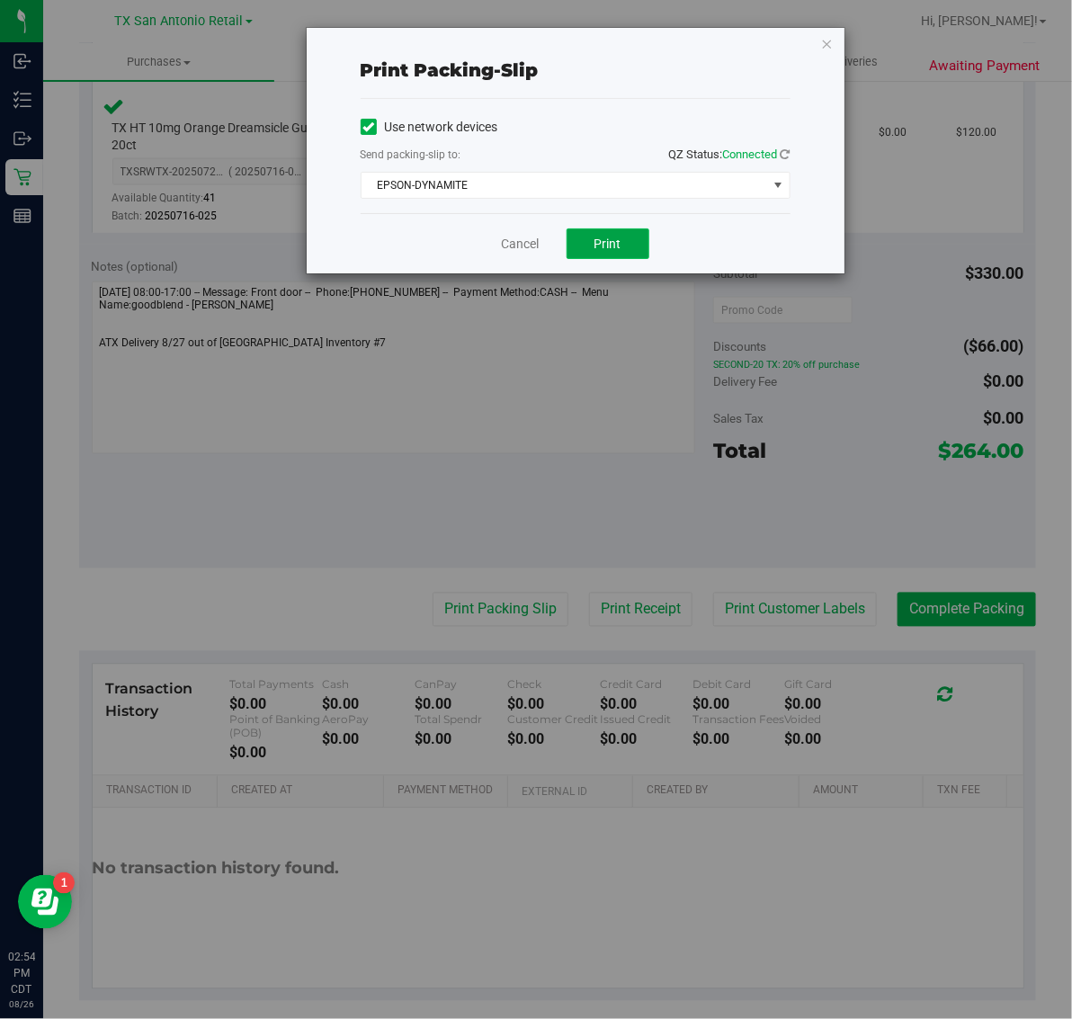
click at [621, 251] on span "Print" at bounding box center [608, 244] width 27 height 14
click at [826, 41] on icon "button" at bounding box center [827, 43] width 13 height 22
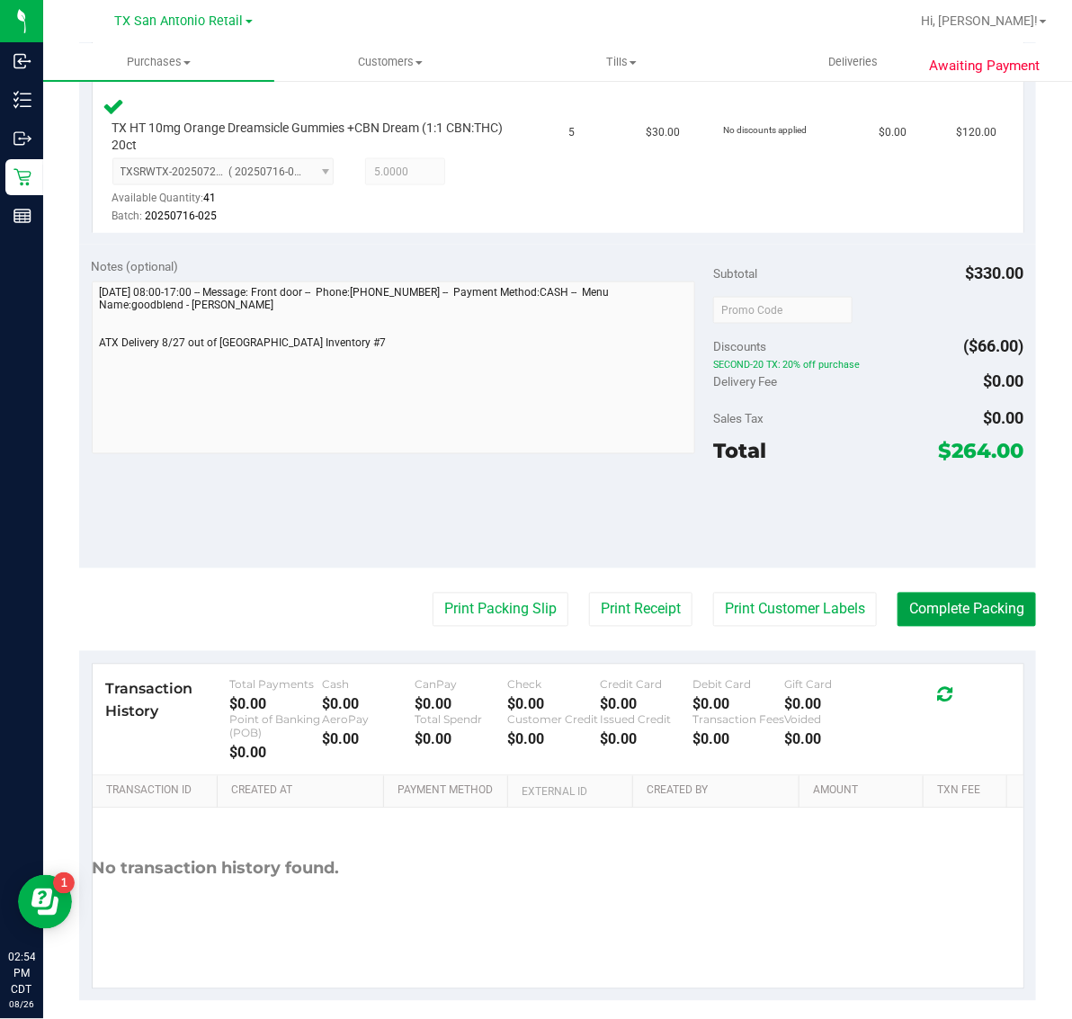
drag, startPoint x: 927, startPoint y: 609, endPoint x: 528, endPoint y: 407, distance: 447.7
click at [927, 608] on button "Complete Packing" at bounding box center [967, 610] width 139 height 34
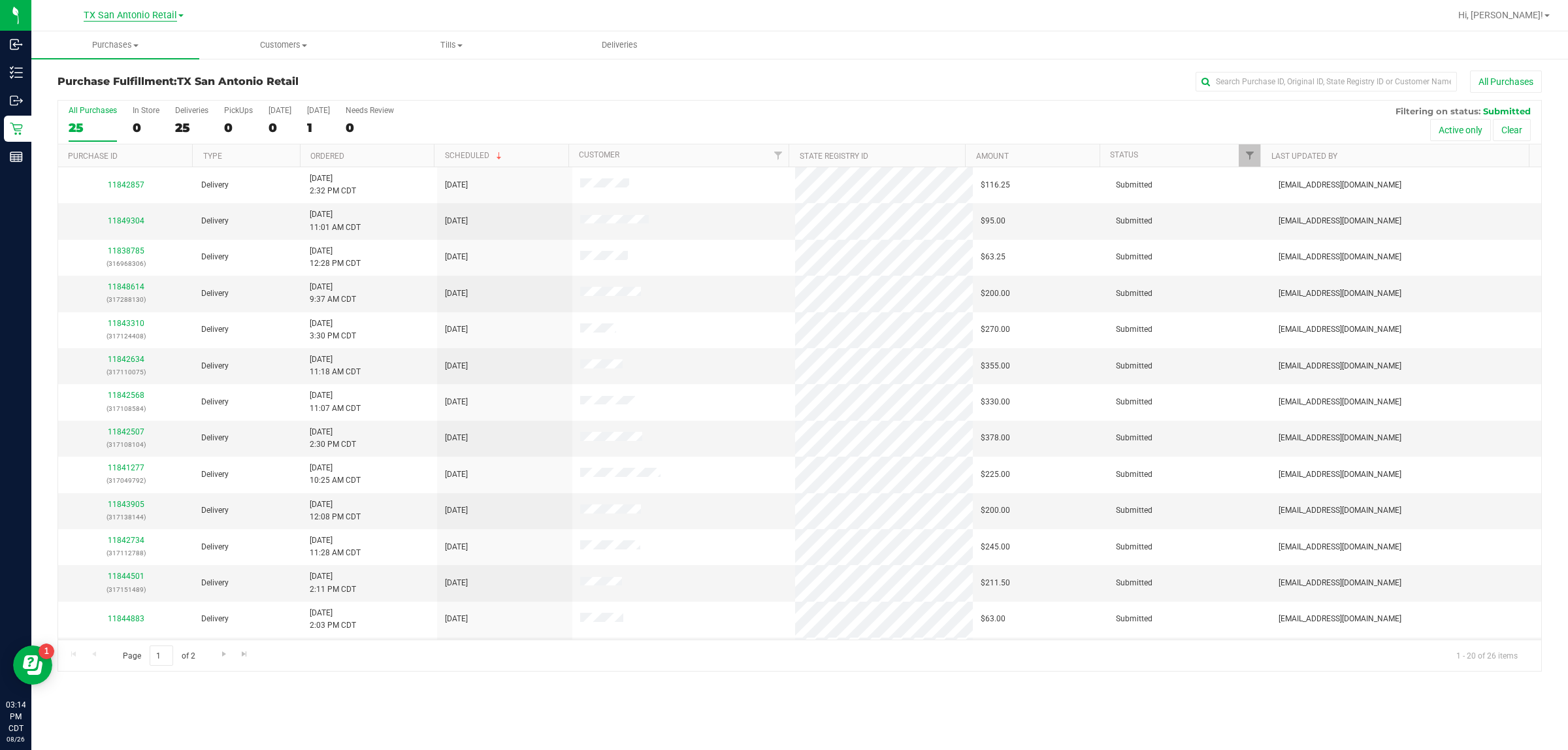
click at [140, 16] on span "TX San Antonio Retail" at bounding box center [130, 15] width 94 height 12
click at [112, 41] on link "TX Austin [GEOGRAPHIC_DATA]" at bounding box center [133, 46] width 191 height 17
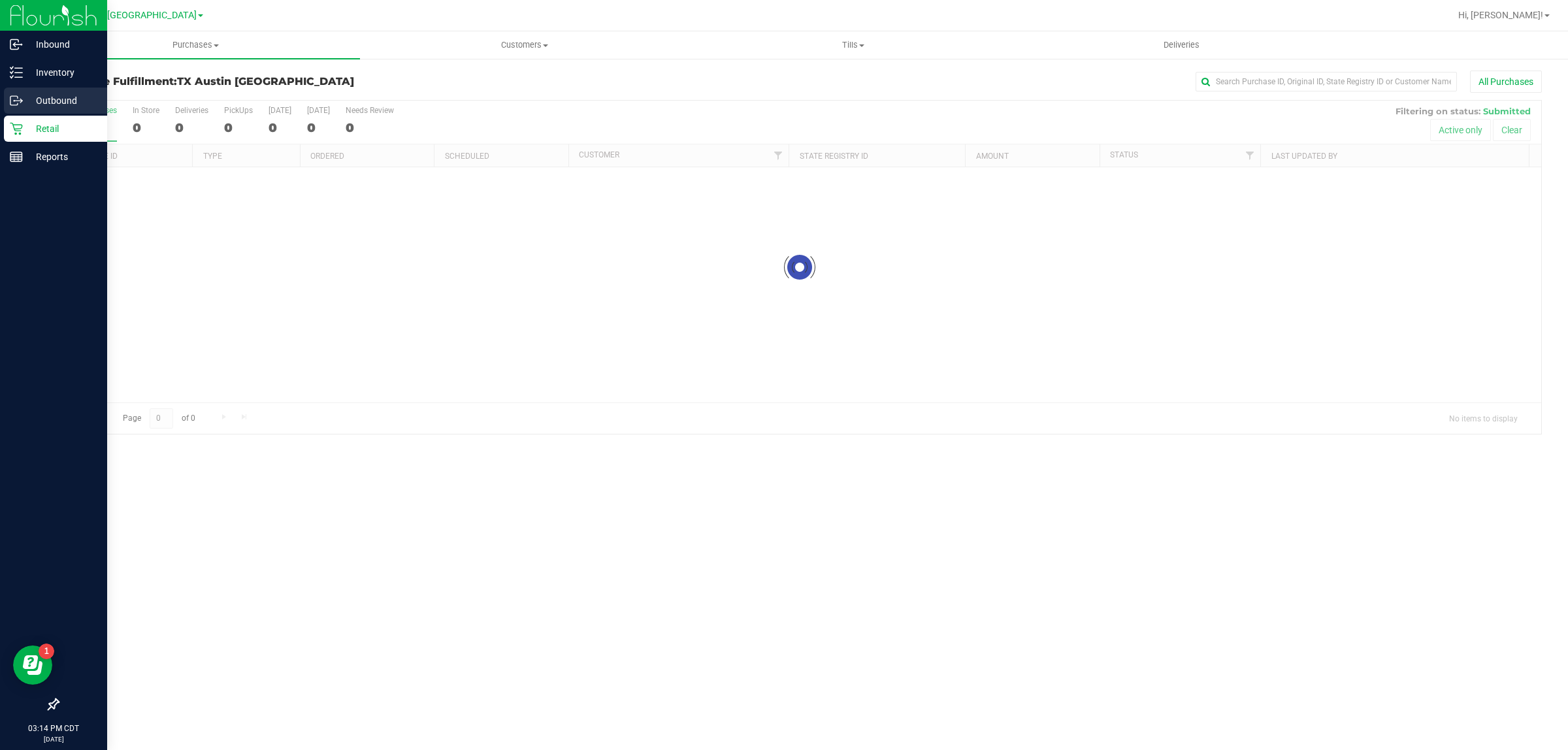
click at [63, 97] on p "Outbound" at bounding box center [62, 101] width 78 height 16
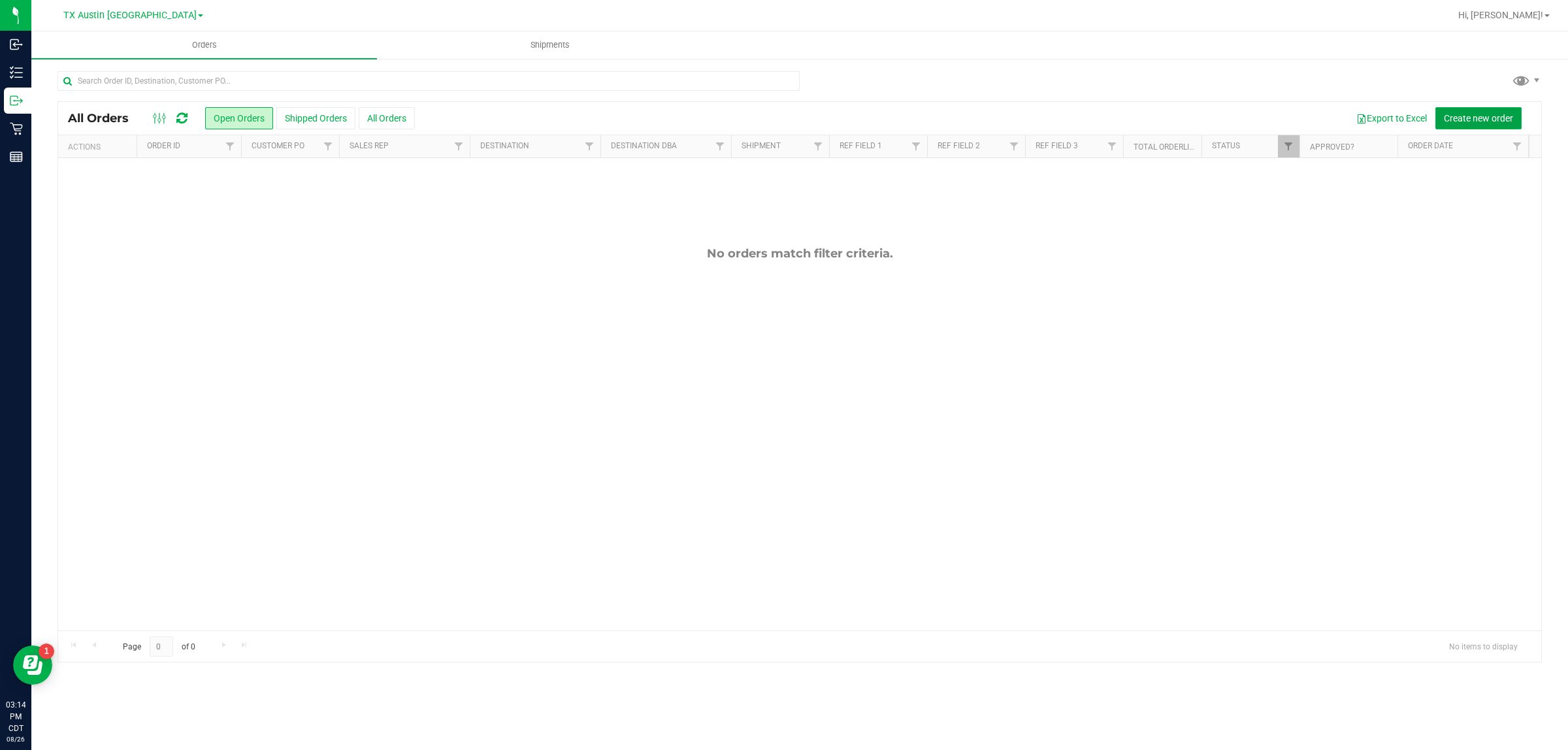
click at [778, 122] on span "Create new order" at bounding box center [1478, 118] width 69 height 10
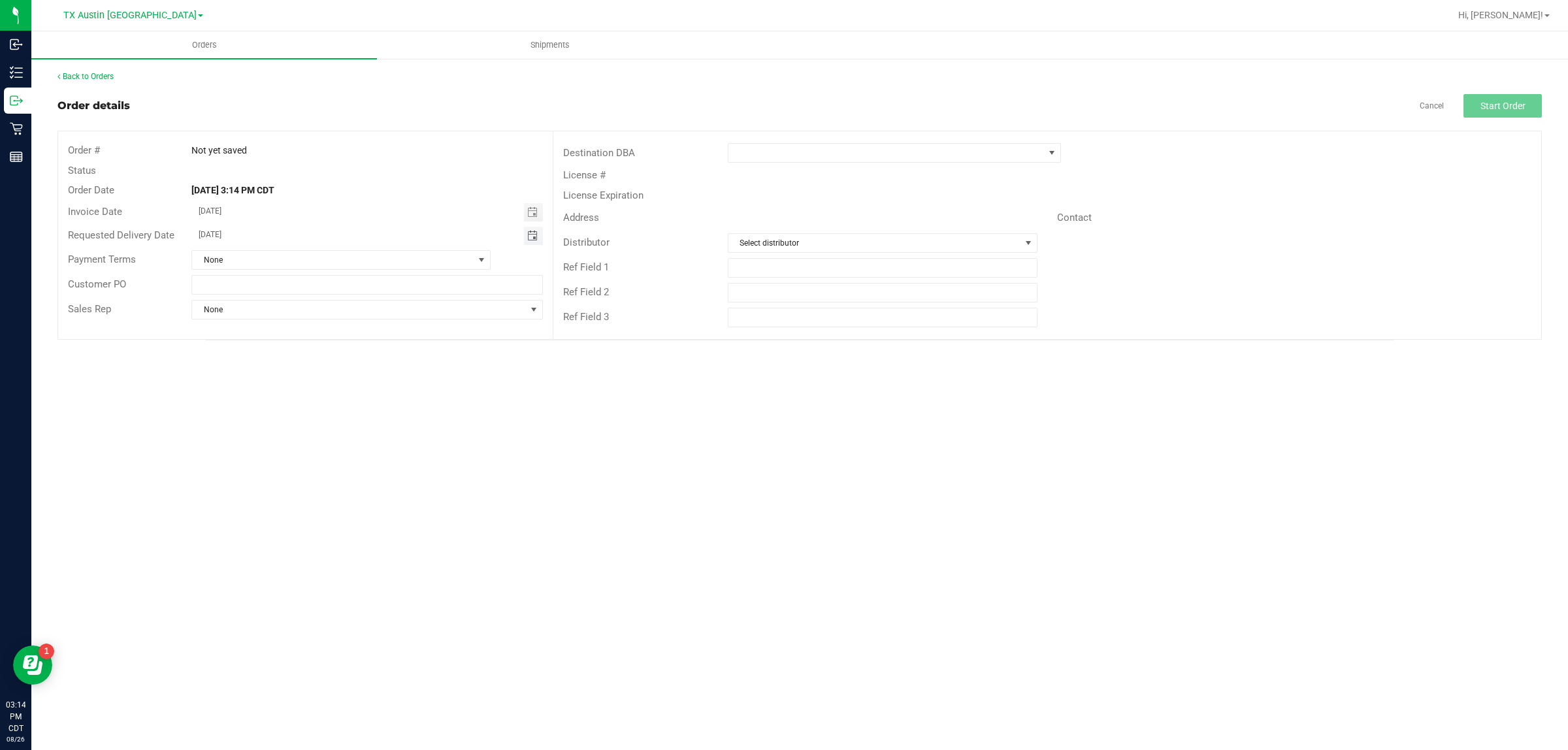
click at [529, 238] on span "Toggle calendar" at bounding box center [532, 236] width 10 height 10
click at [356, 263] on span "TODAY" at bounding box center [360, 259] width 29 height 17
type input "[DATE]"
click at [778, 152] on span at bounding box center [886, 152] width 315 height 18
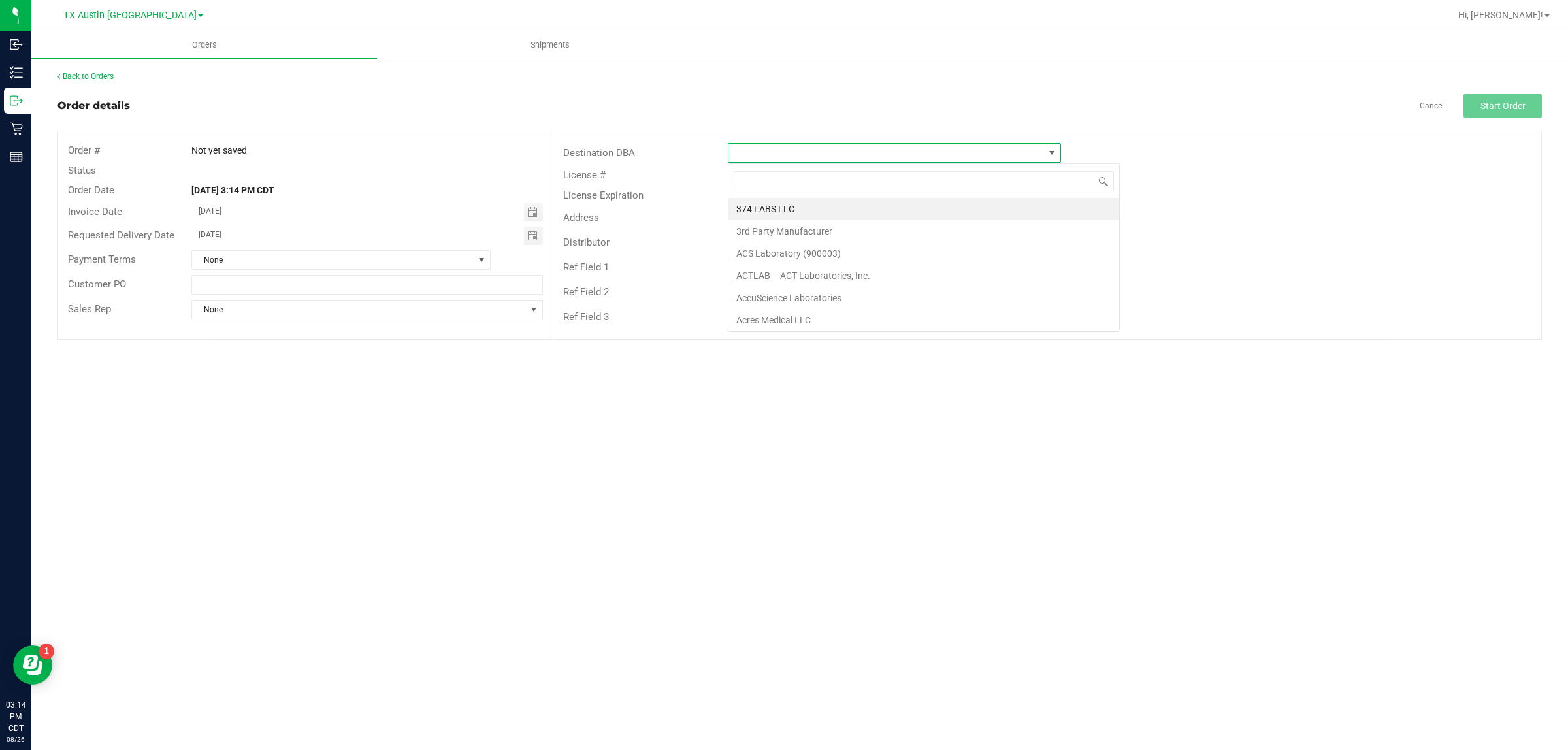
scroll to position [20, 333]
type input "tx"
click at [778, 213] on li "TX Plano Retail" at bounding box center [894, 209] width 332 height 23
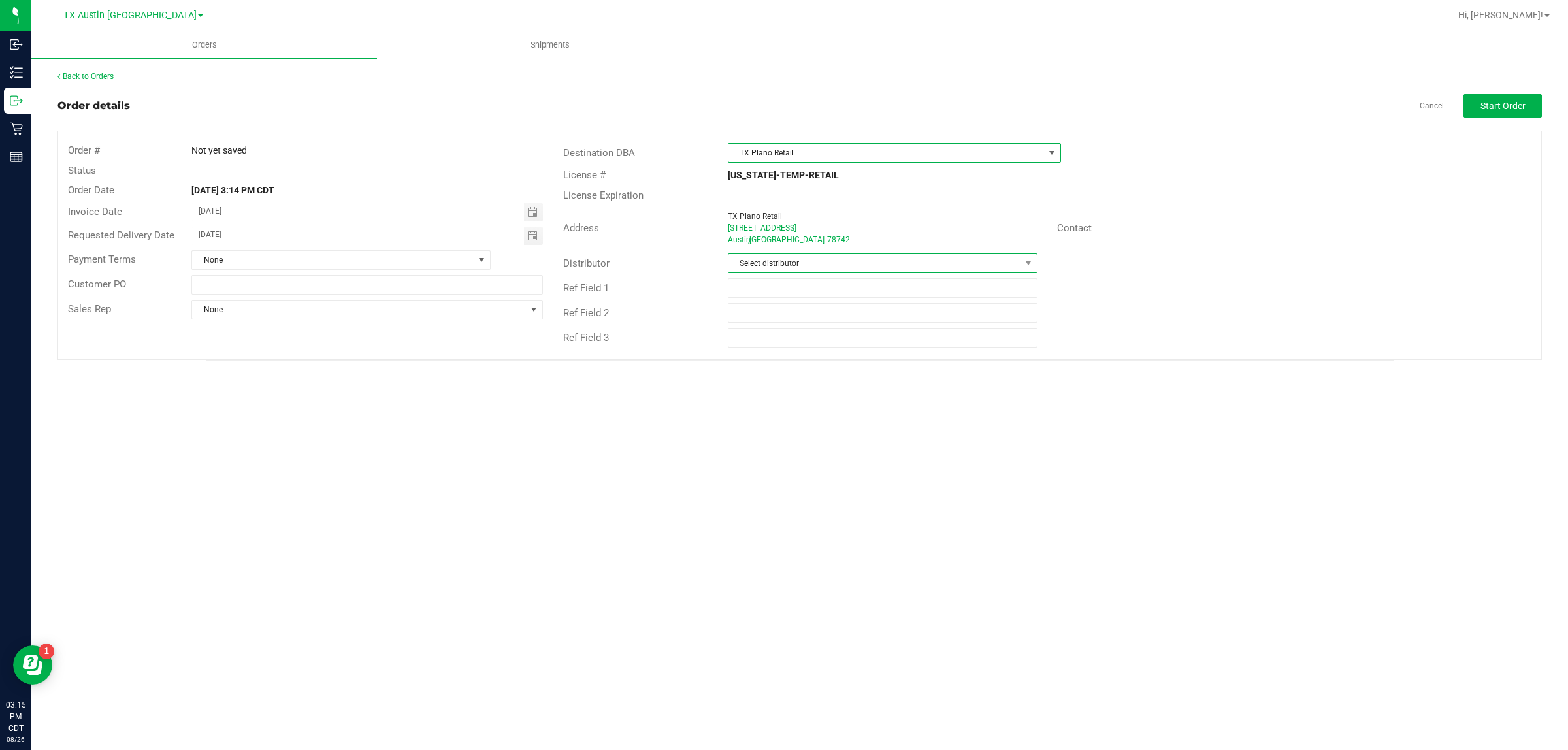
click at [778, 259] on span "Select distributor" at bounding box center [874, 263] width 292 height 18
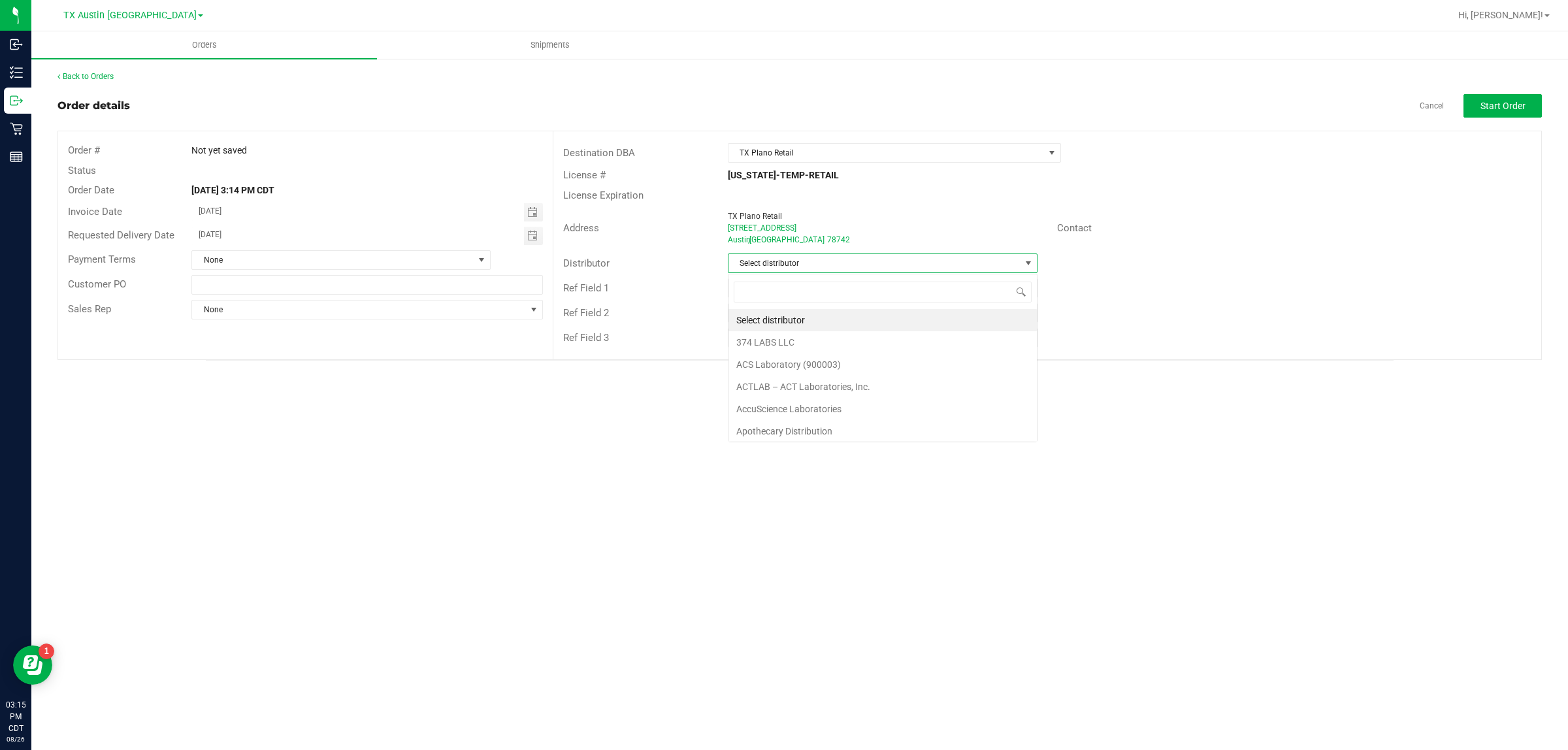
scroll to position [20, 309]
type input "aus"
click at [778, 319] on li "Austin DC" at bounding box center [882, 319] width 309 height 23
click at [778, 112] on button "Start Order" at bounding box center [1503, 106] width 78 height 23
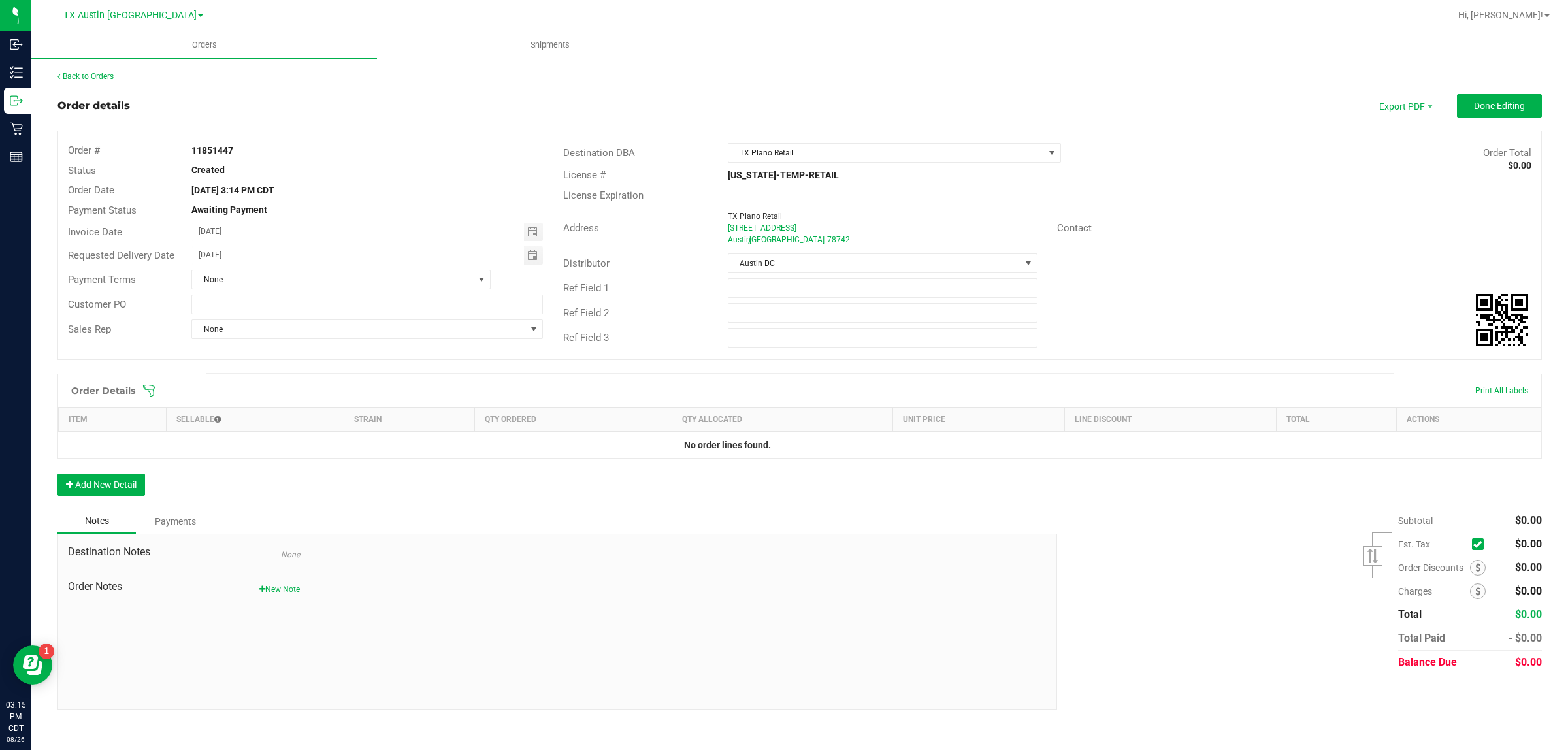
click at [153, 388] on icon at bounding box center [149, 391] width 13 height 13
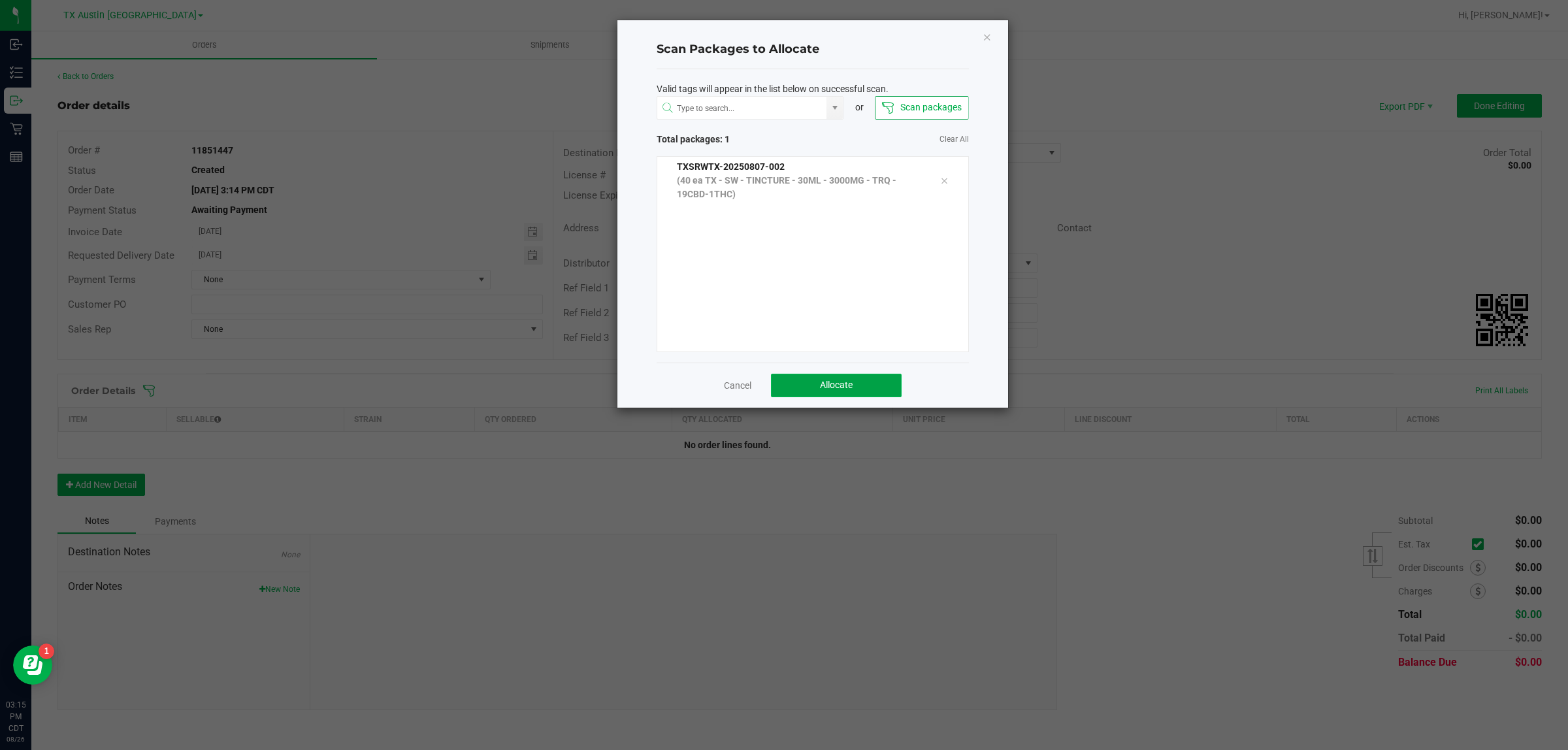
click at [778, 384] on span "Allocate" at bounding box center [836, 385] width 33 height 10
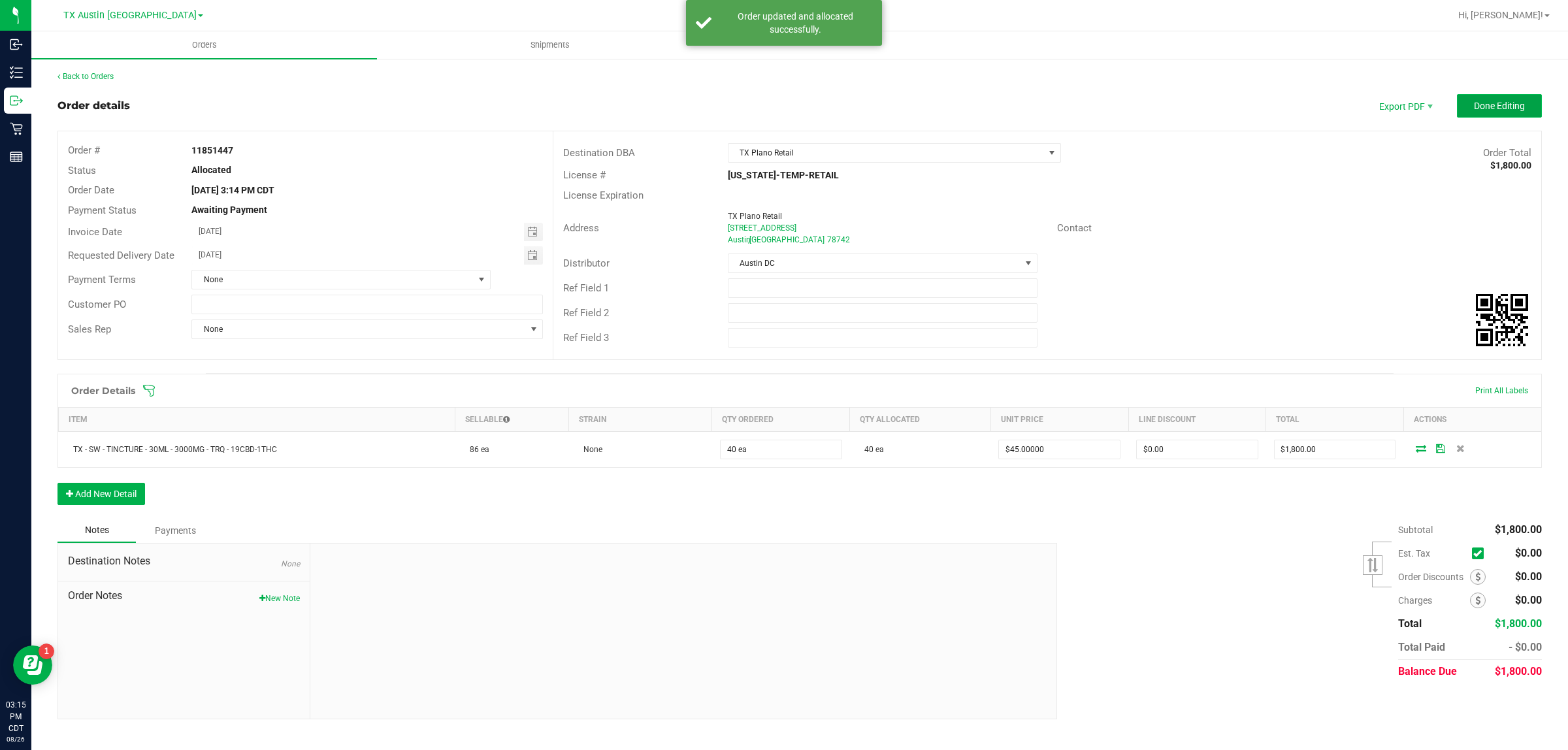
click at [778, 102] on span "Done Editing" at bounding box center [1499, 106] width 51 height 10
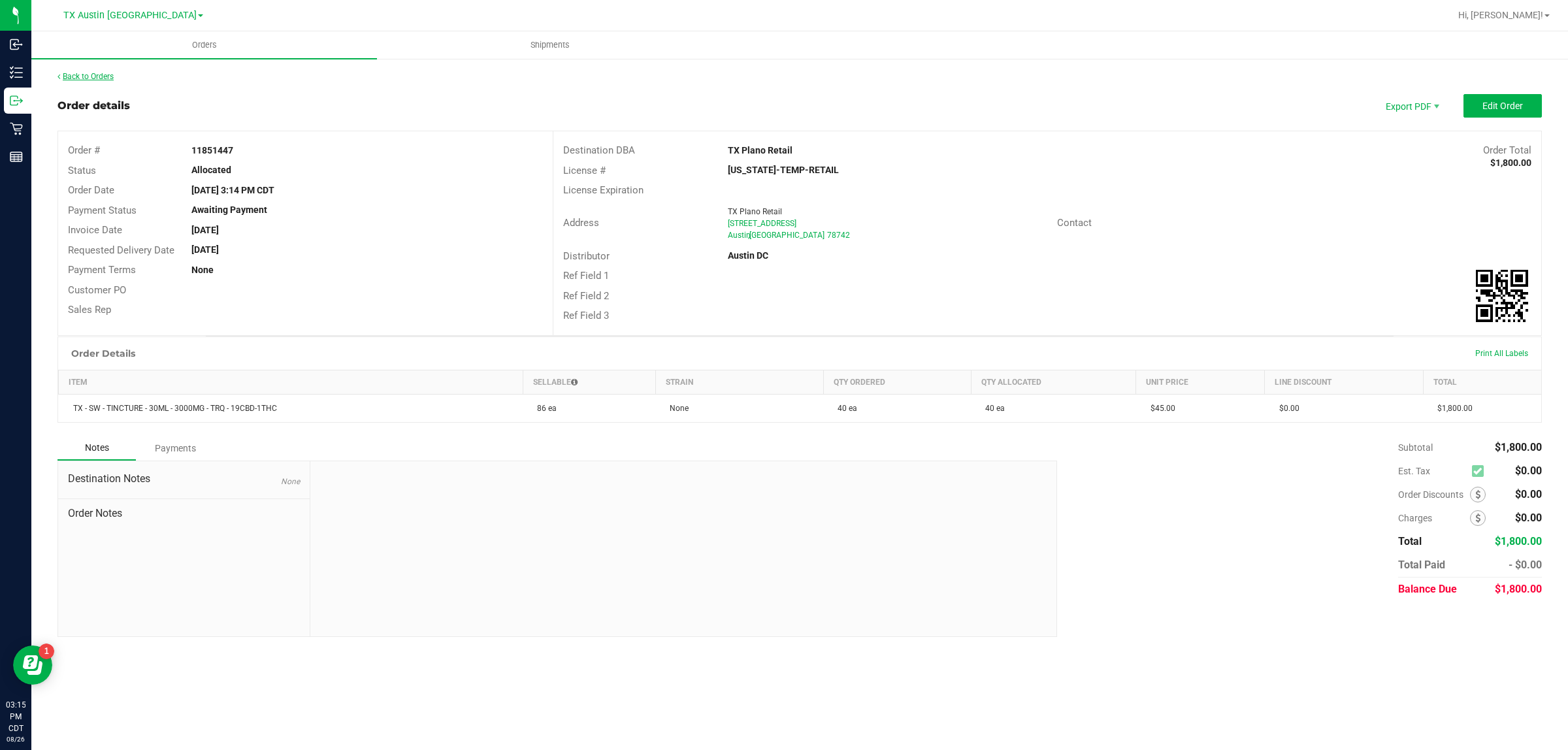
click at [93, 73] on link "Back to Orders" at bounding box center [85, 76] width 56 height 9
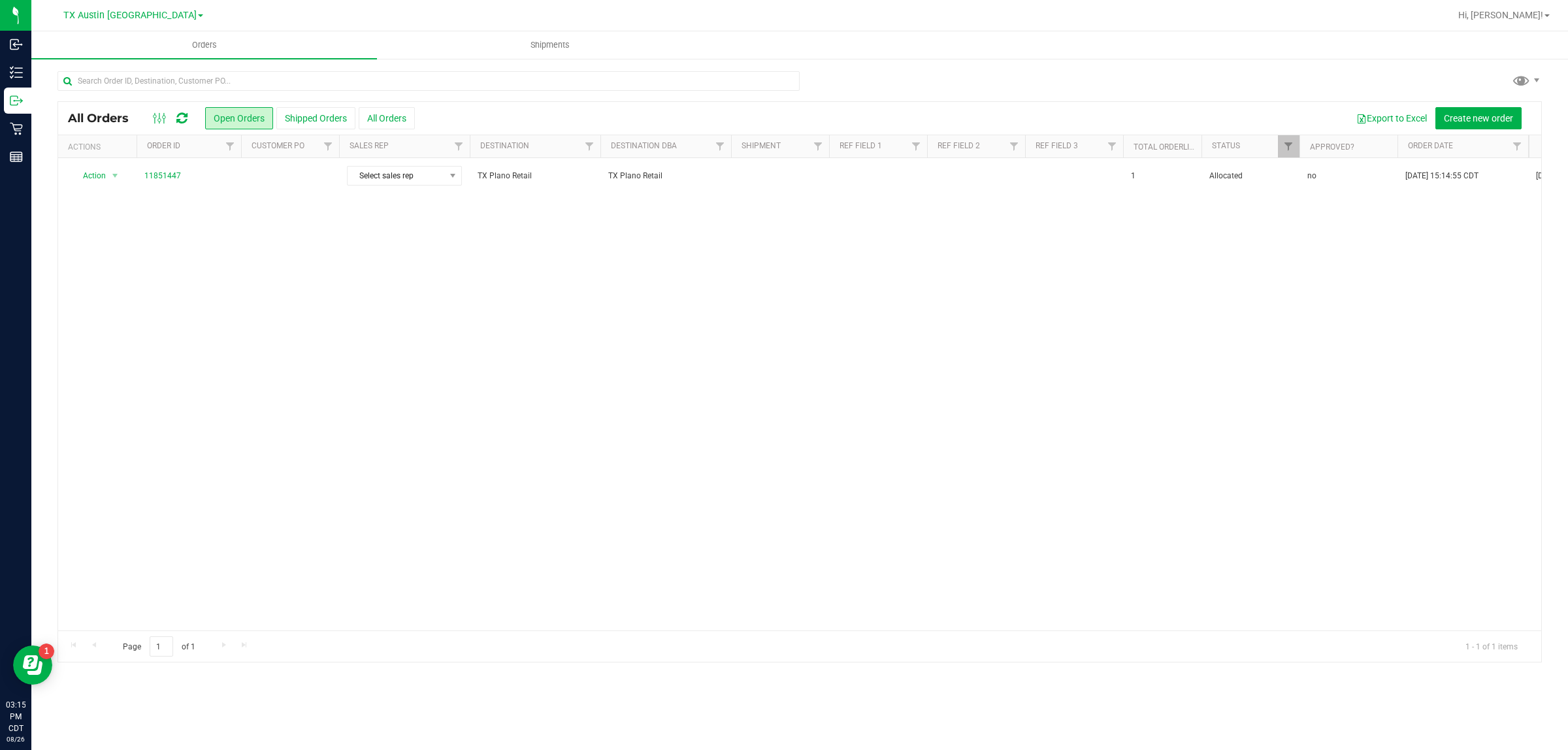
click at [265, 184] on td at bounding box center [290, 176] width 98 height 36
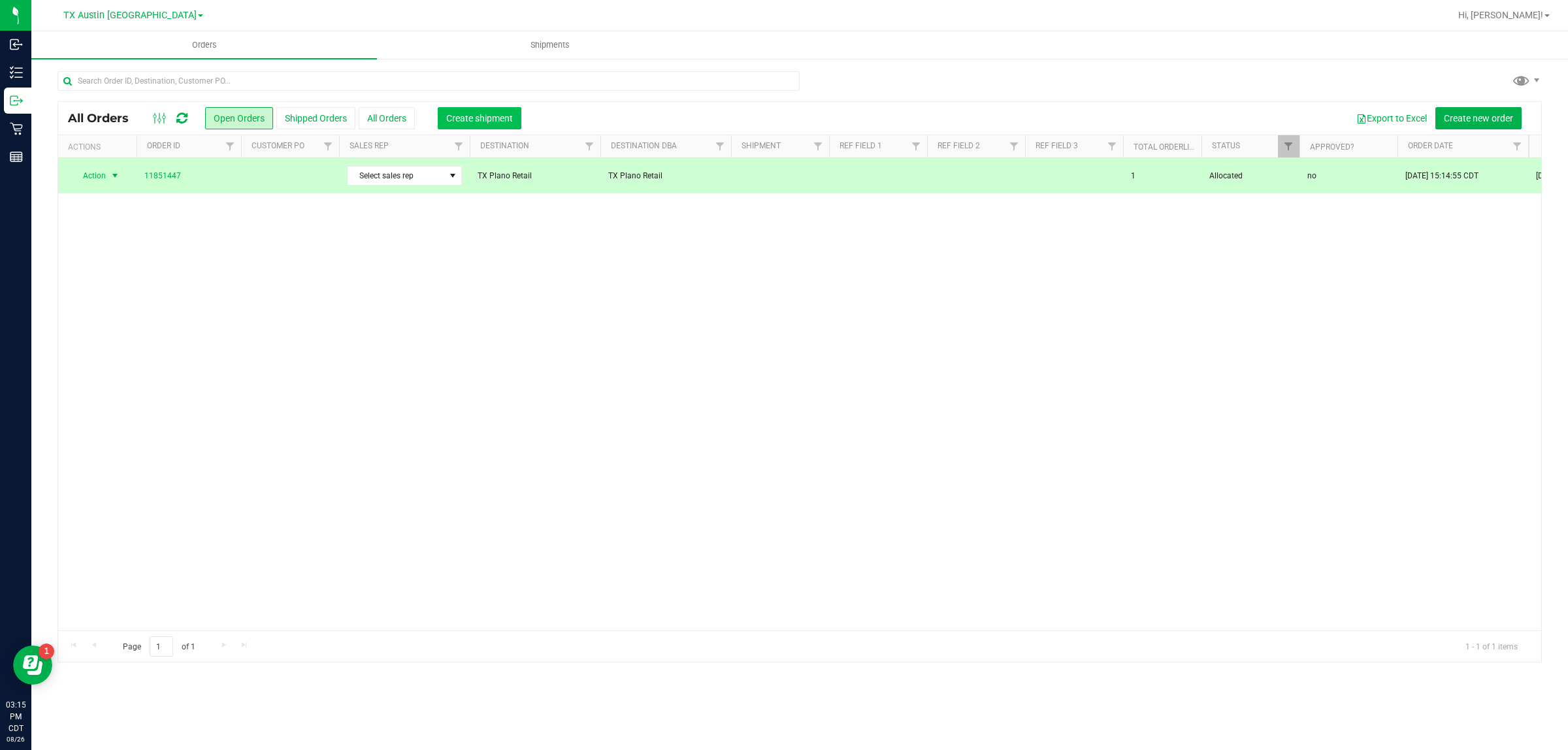
click at [478, 124] on button "Create shipment" at bounding box center [479, 118] width 84 height 23
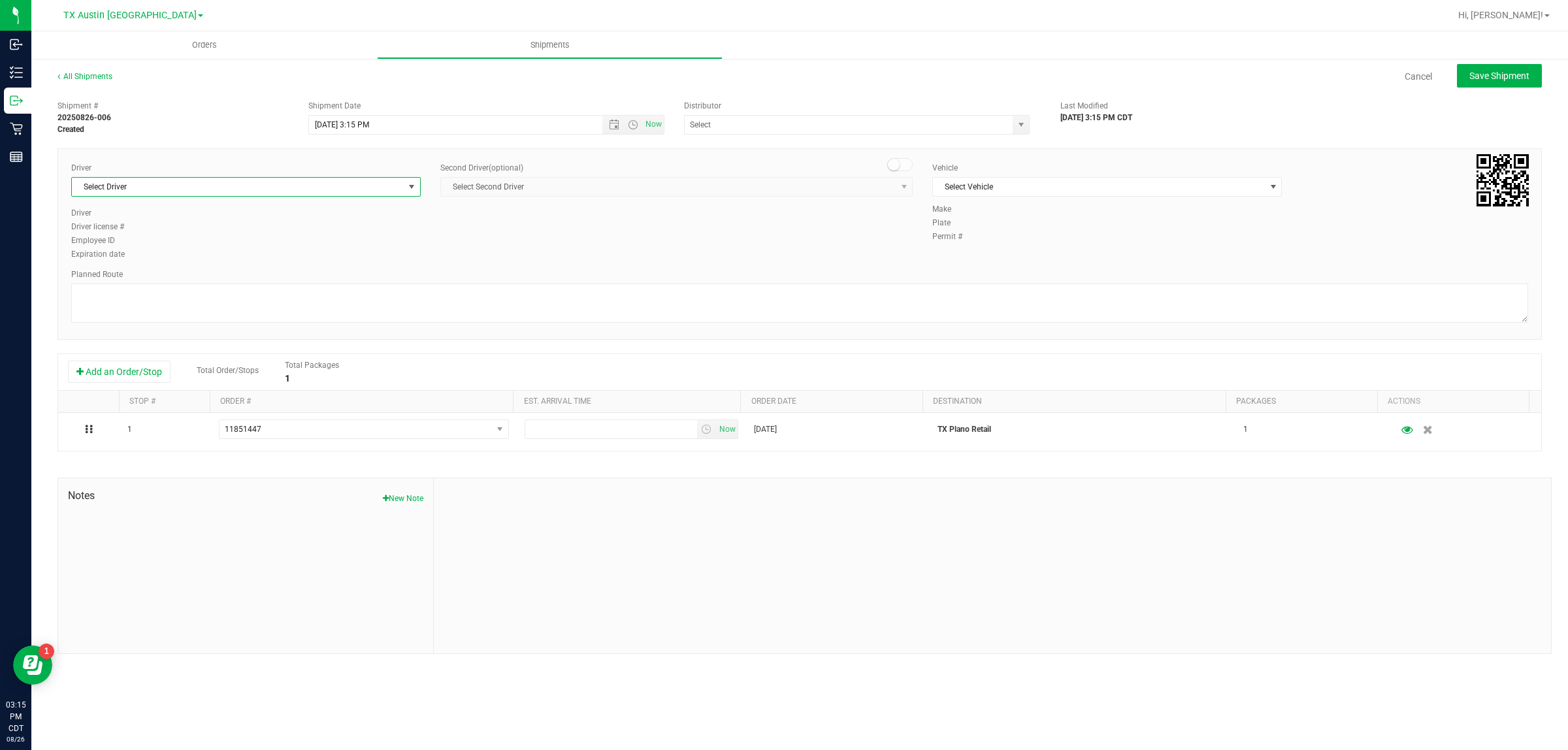
click at [308, 184] on span "Select Driver" at bounding box center [237, 187] width 332 height 18
click at [310, 240] on li "[PERSON_NAME]" at bounding box center [245, 241] width 348 height 20
type input "bat"
click at [778, 185] on span "Select Vehicle" at bounding box center [1098, 187] width 332 height 18
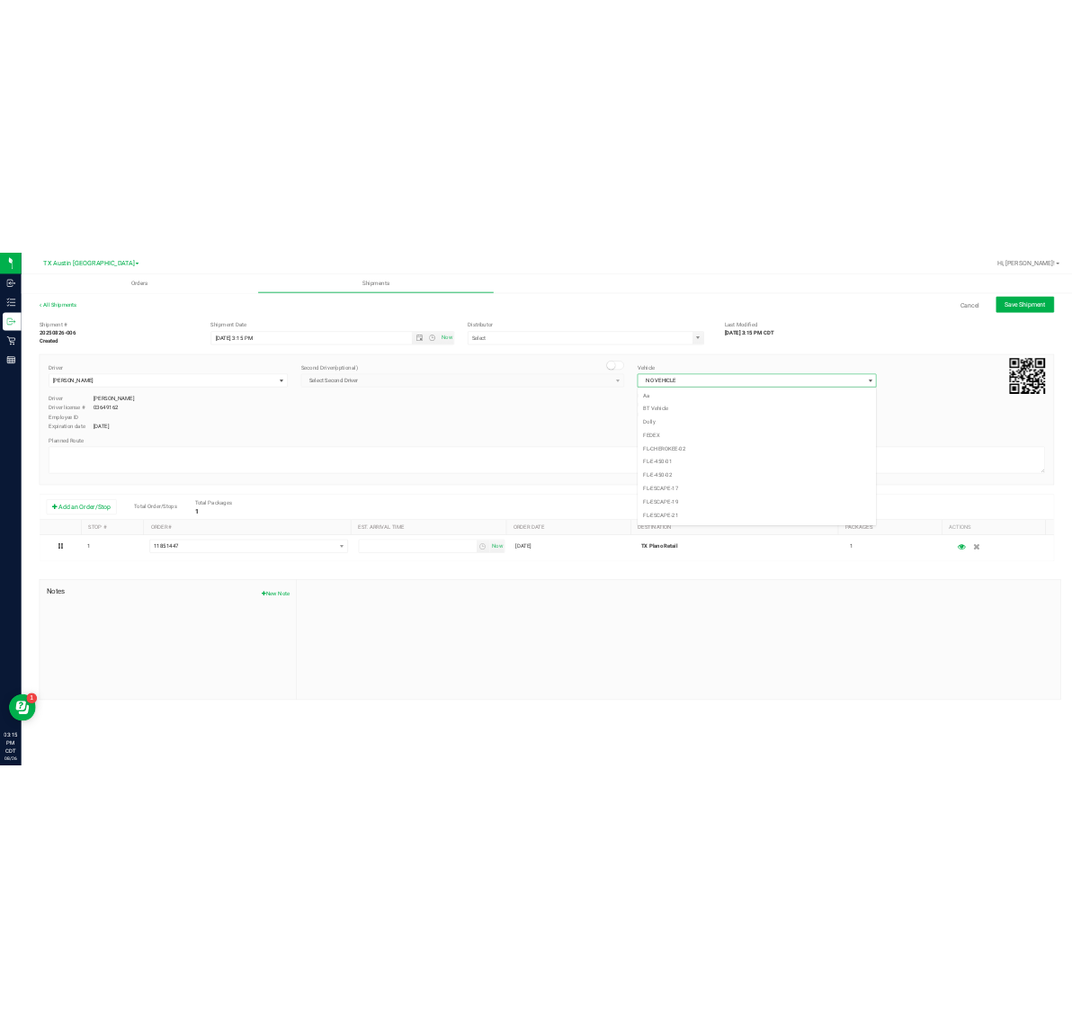
scroll to position [1197, 0]
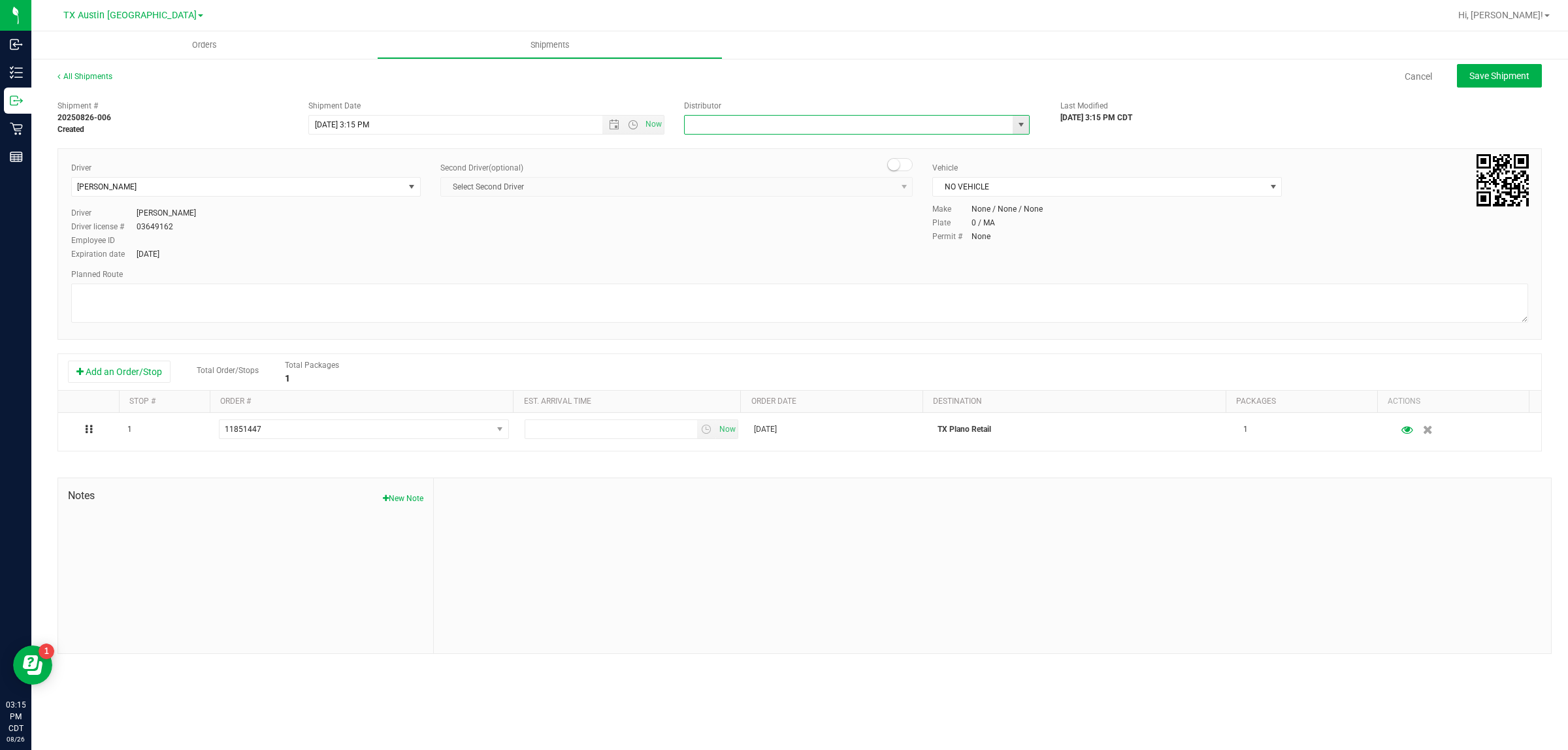
click at [778, 131] on input "text" at bounding box center [844, 124] width 318 height 18
click at [778, 147] on li "Austin DC" at bounding box center [857, 147] width 344 height 20
type input "Austin DC"
click at [651, 121] on span "Now" at bounding box center [654, 124] width 23 height 19
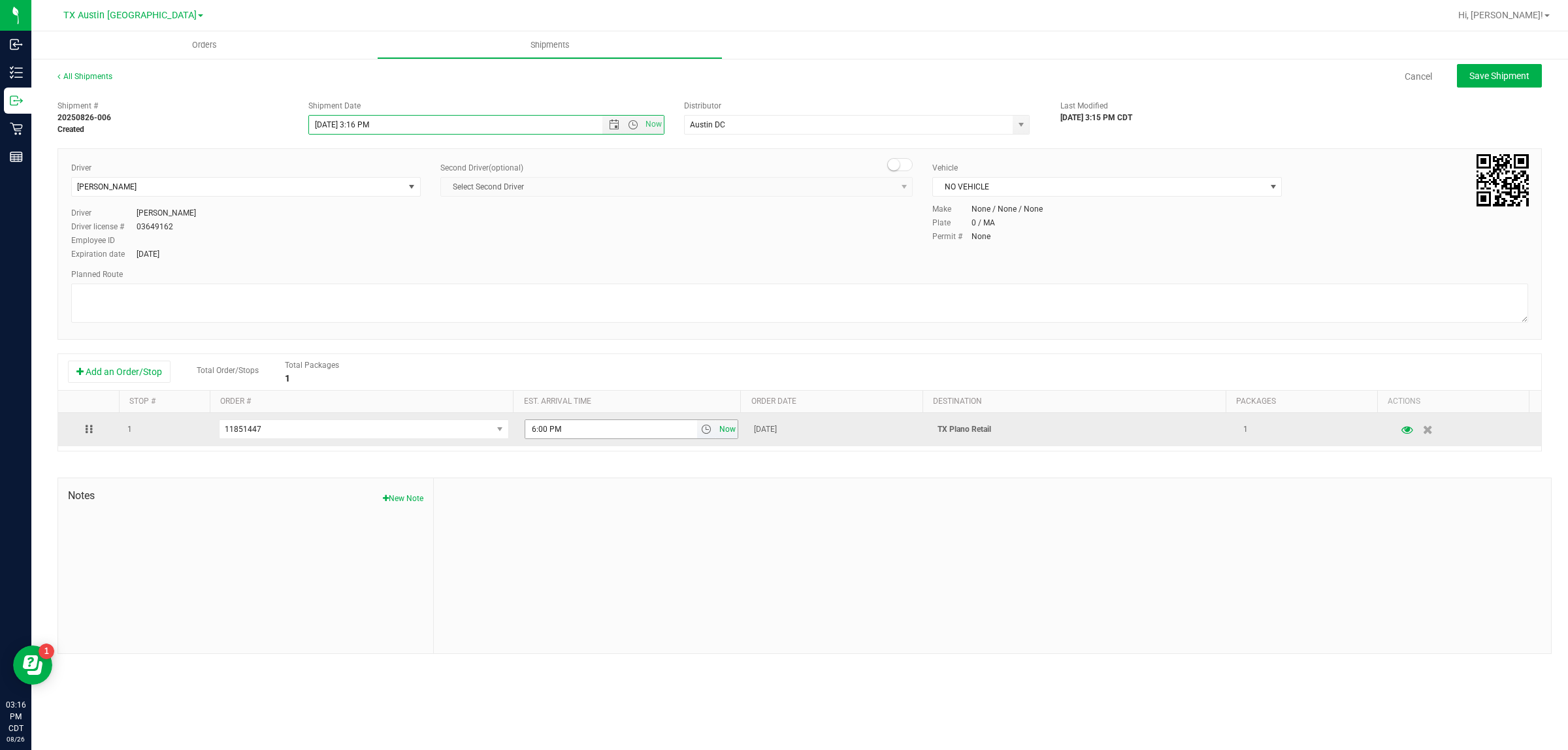
click at [718, 436] on span "Now" at bounding box center [728, 429] width 23 height 19
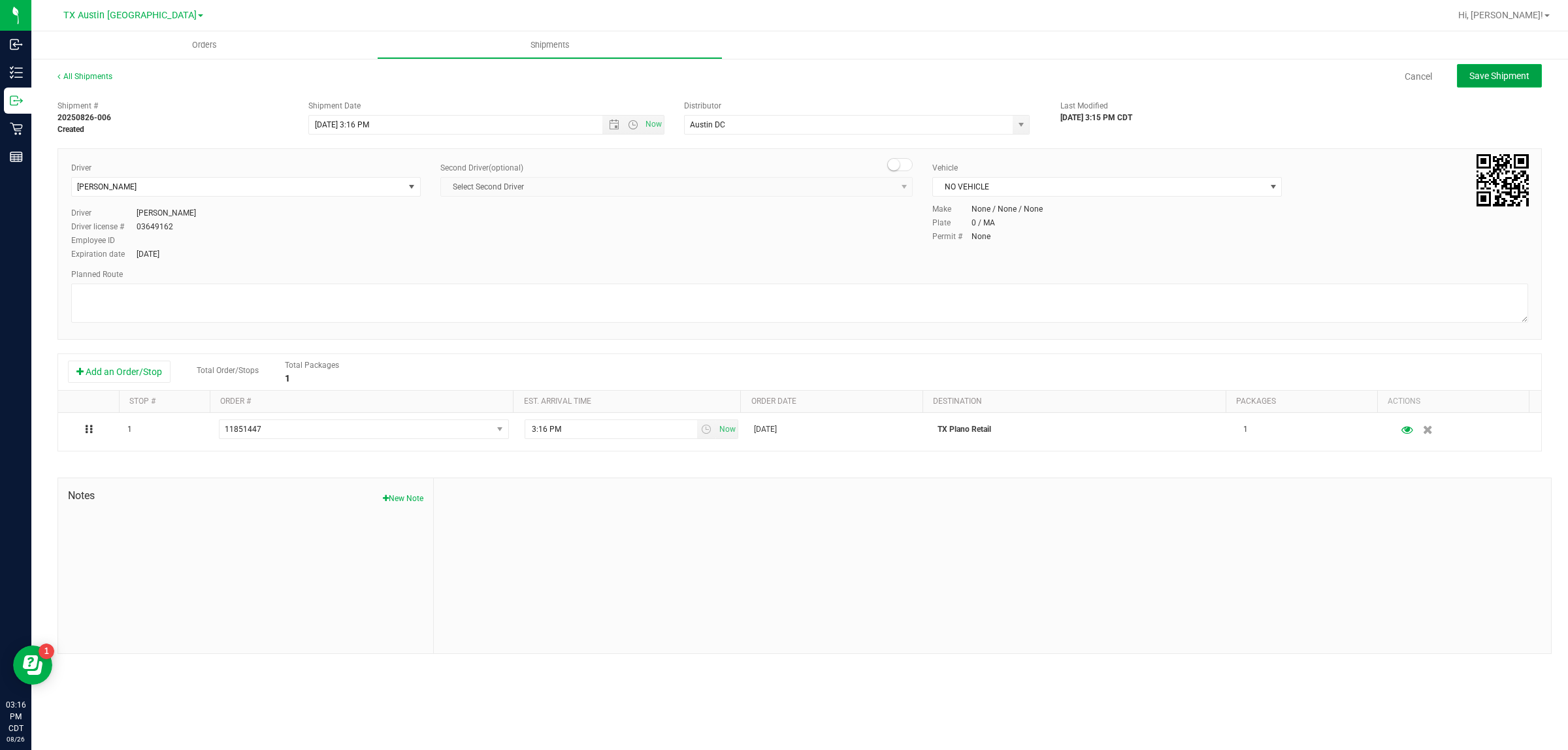
click at [778, 72] on span "Save Shipment" at bounding box center [1499, 76] width 60 height 10
type input "8/26/2025 8:16 PM"
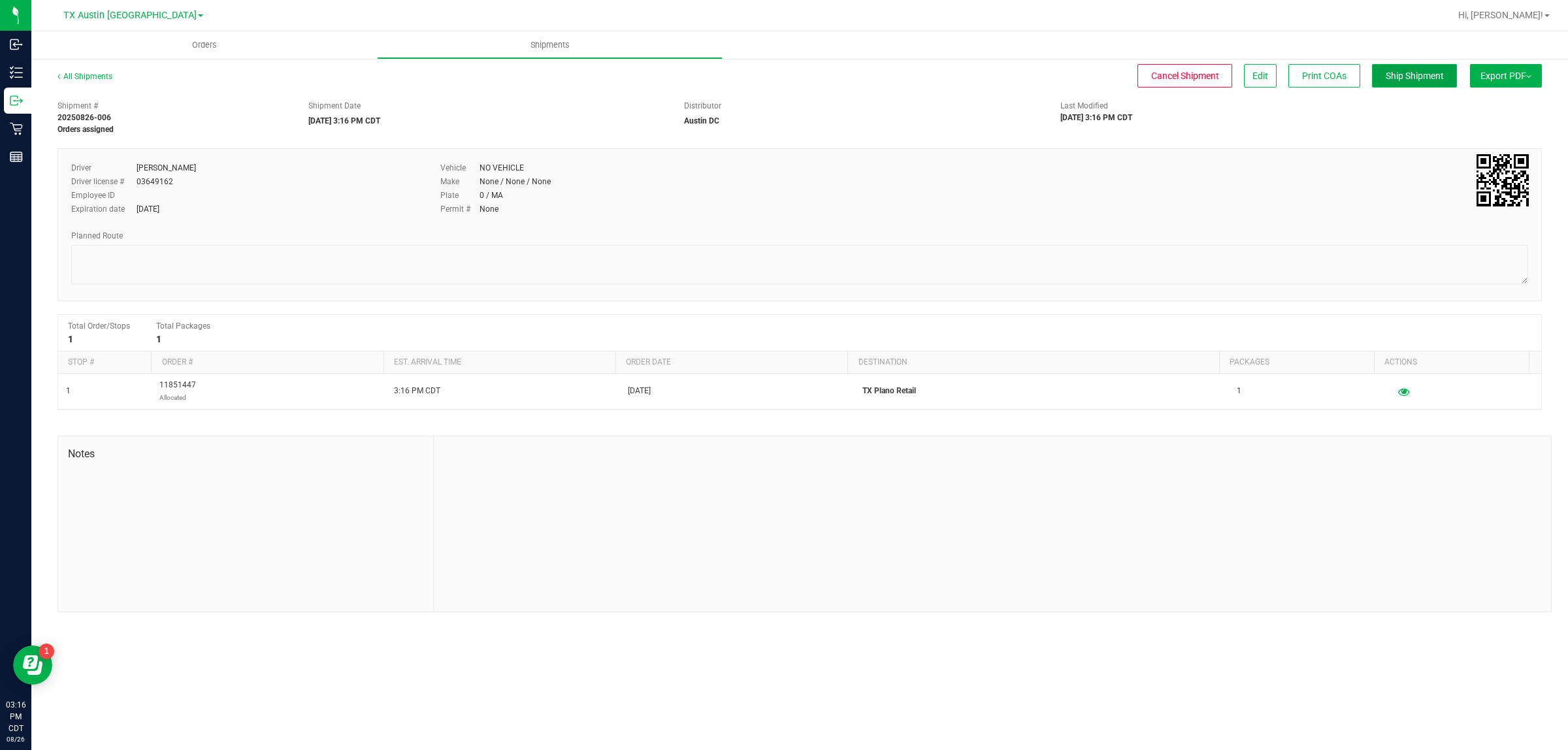
click at [778, 70] on span "Ship Shipment" at bounding box center [1415, 76] width 58 height 10
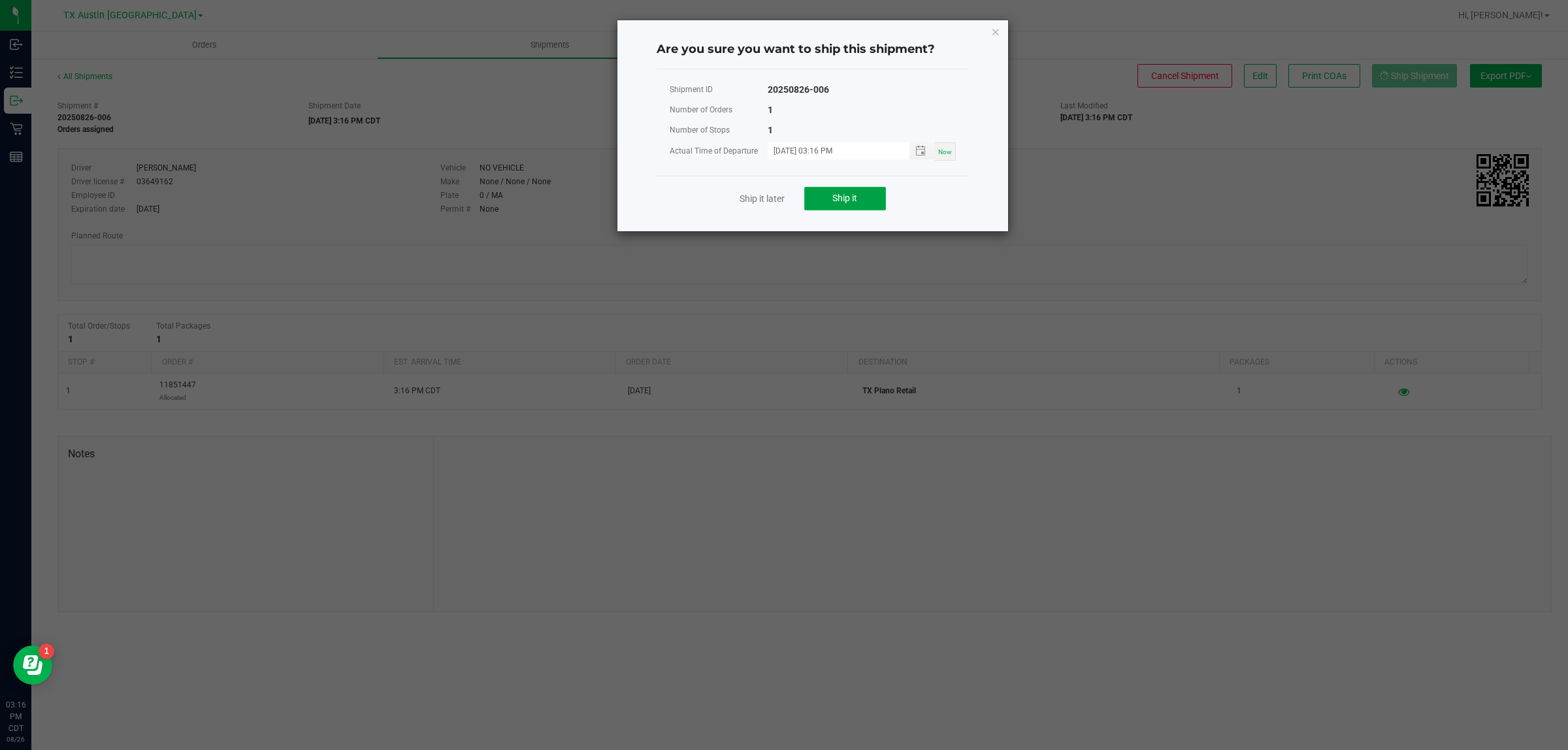
click at [778, 201] on span "Ship it" at bounding box center [845, 197] width 25 height 10
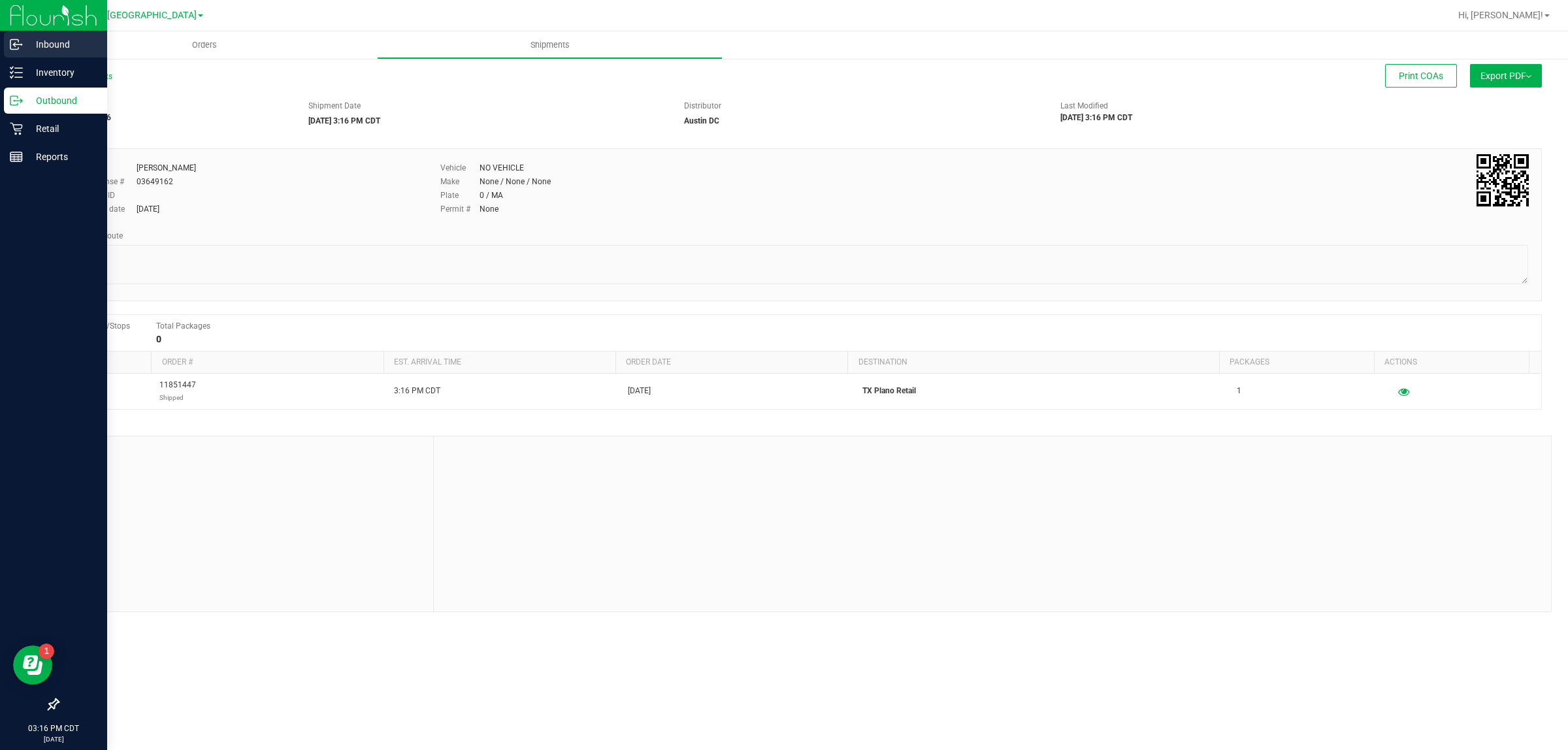
click at [47, 44] on p "Inbound" at bounding box center [62, 44] width 78 height 16
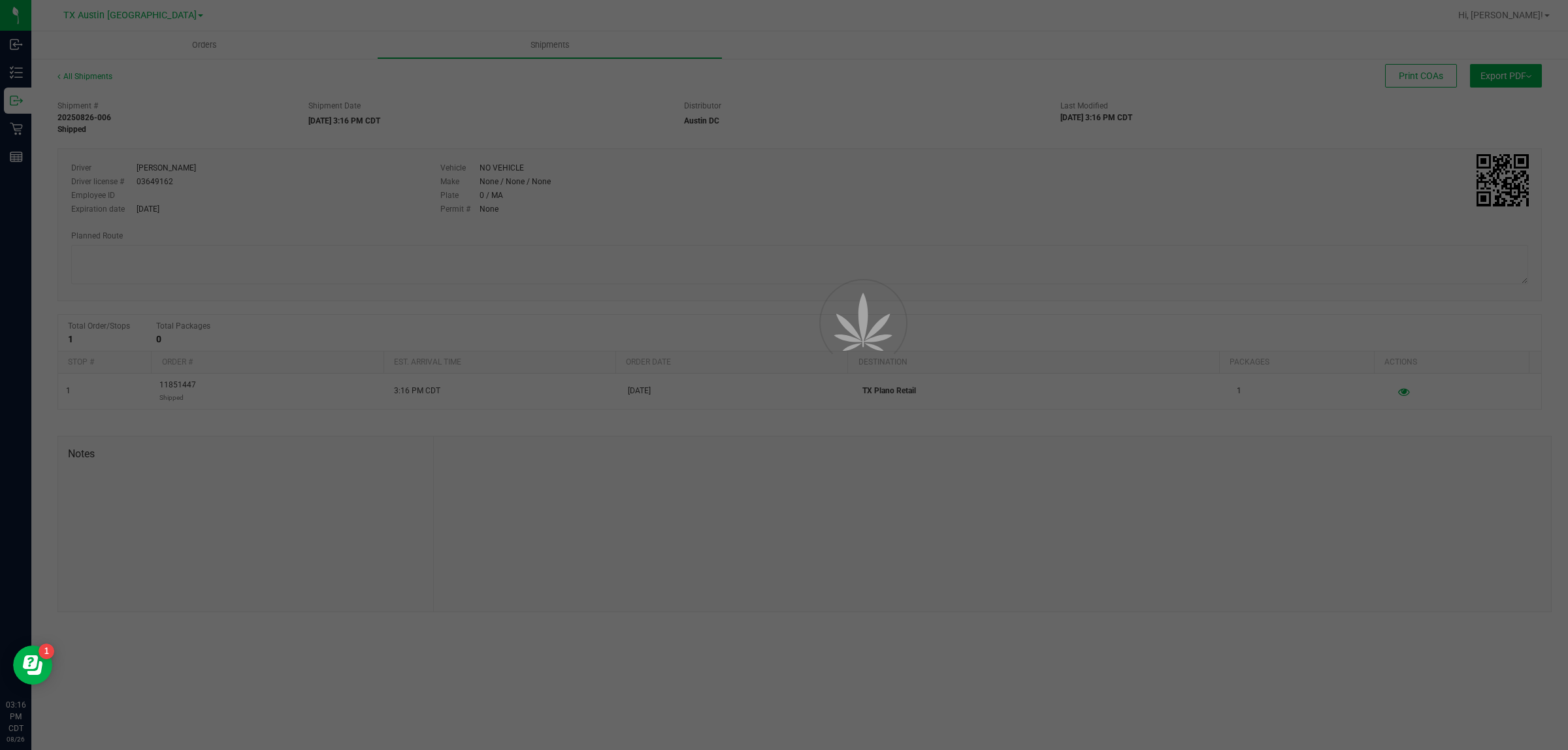
click at [132, 14] on span "TX Austin [GEOGRAPHIC_DATA]" at bounding box center [129, 15] width 133 height 11
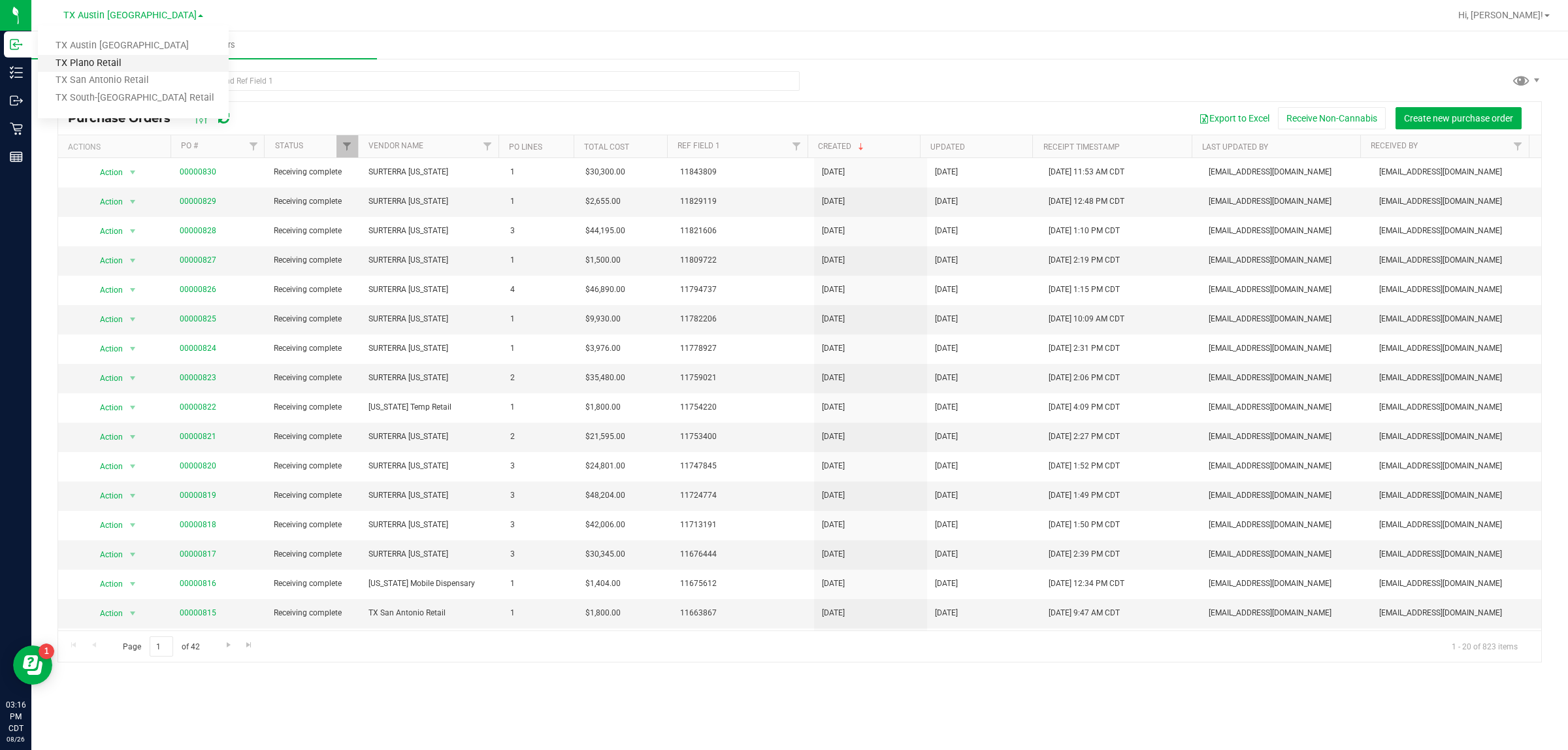
click at [127, 60] on link "TX Plano Retail" at bounding box center [133, 64] width 191 height 17
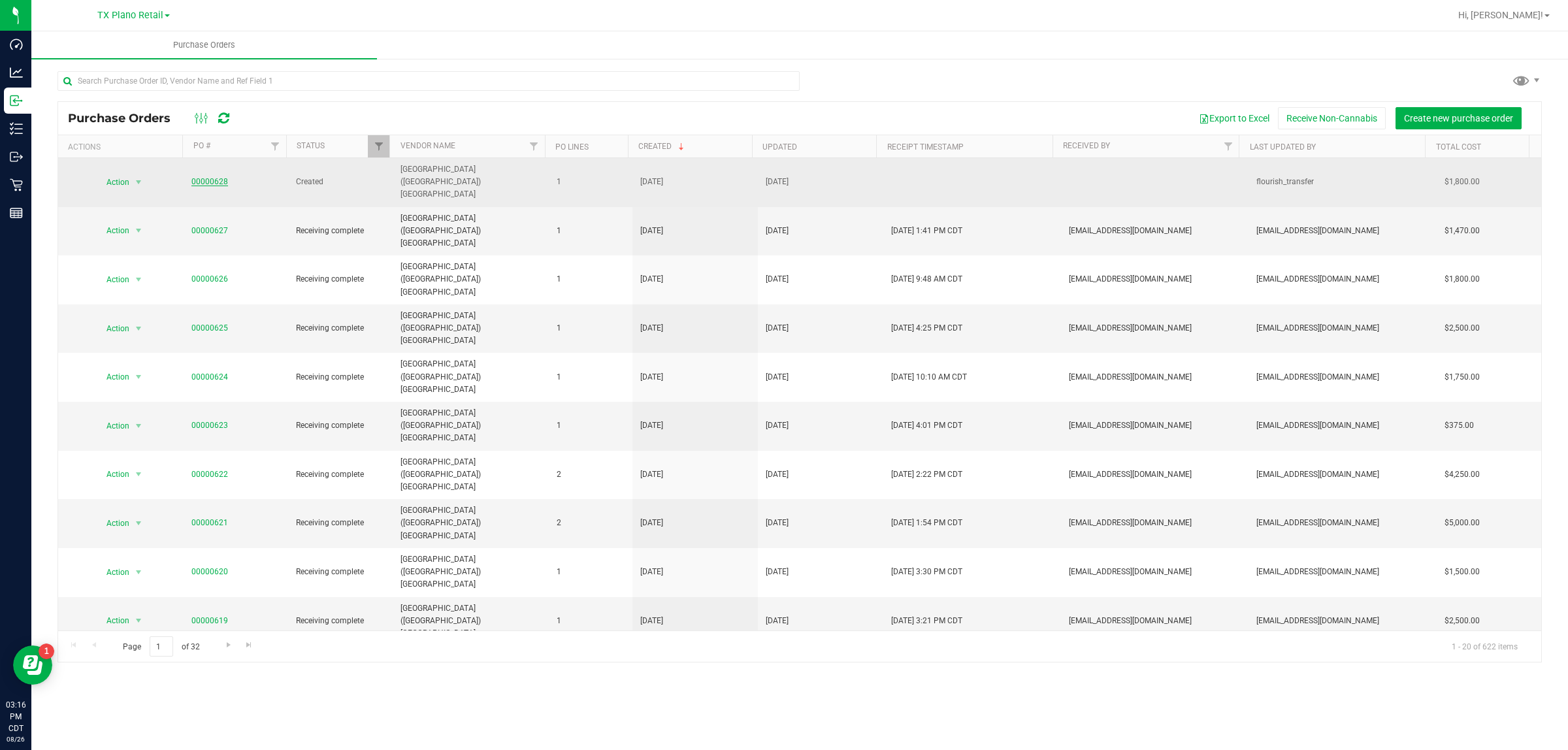
click at [203, 177] on link "00000628" at bounding box center [210, 182] width 36 height 9
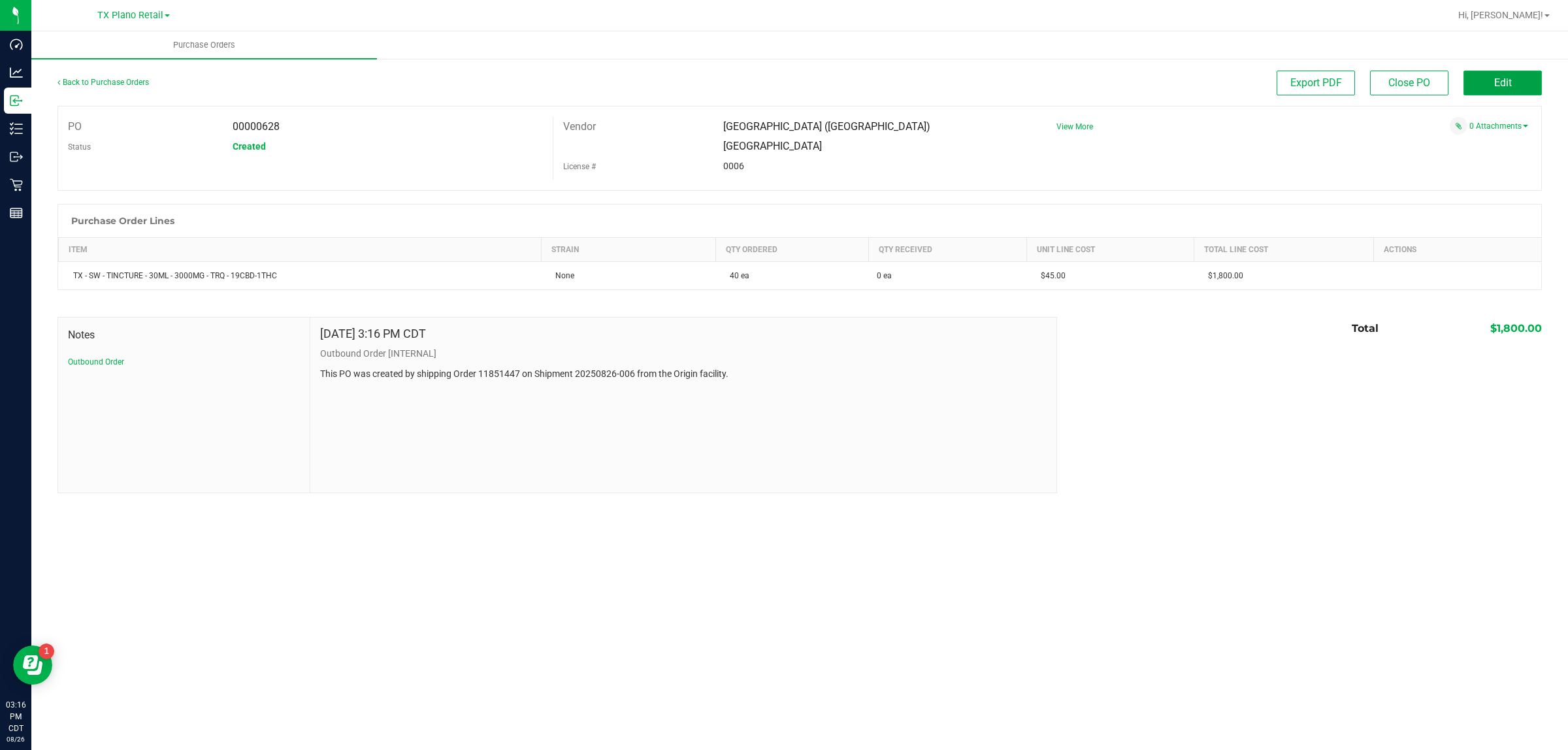
click at [778, 80] on button "Edit" at bounding box center [1503, 83] width 78 height 25
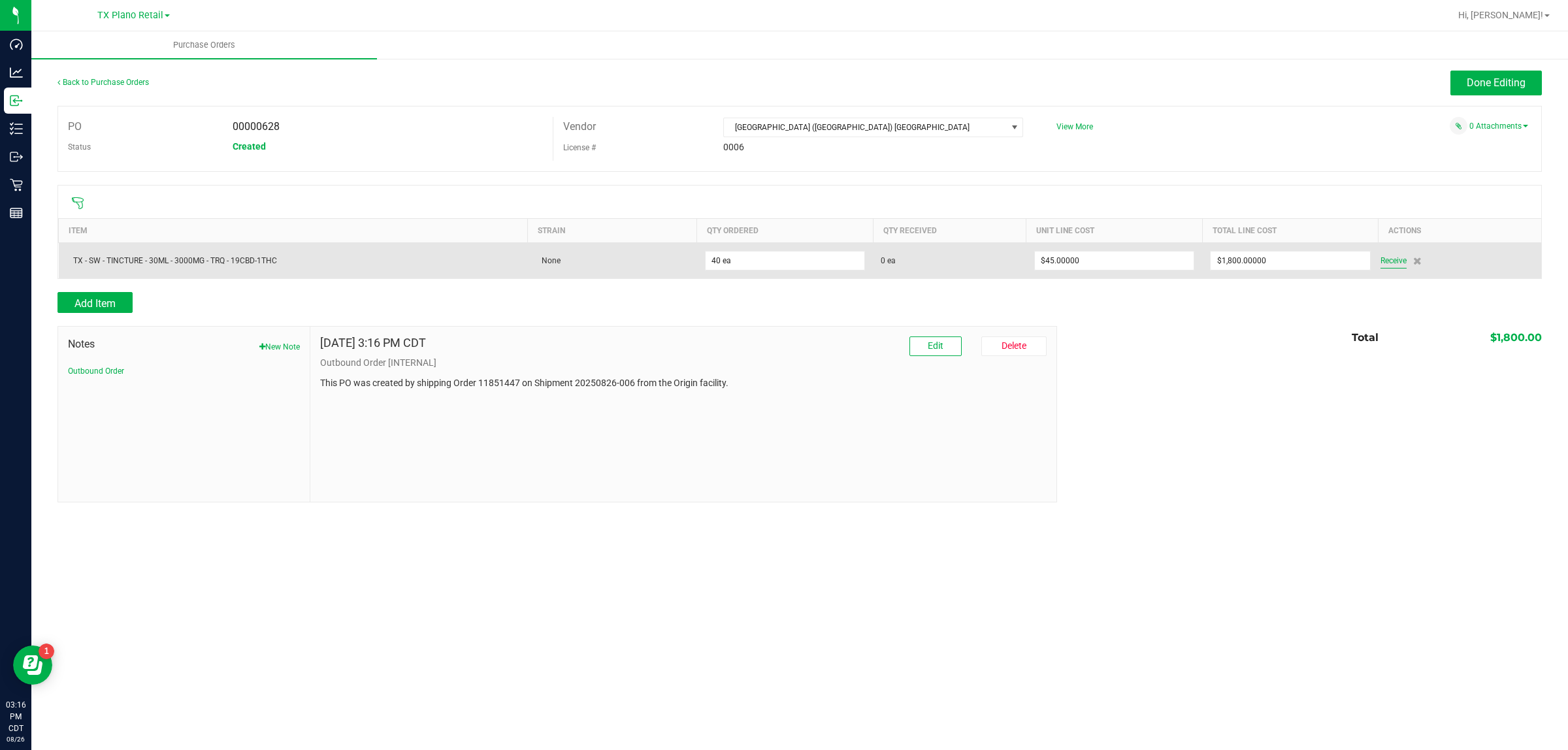
click at [778, 265] on span "Receive" at bounding box center [1394, 261] width 26 height 16
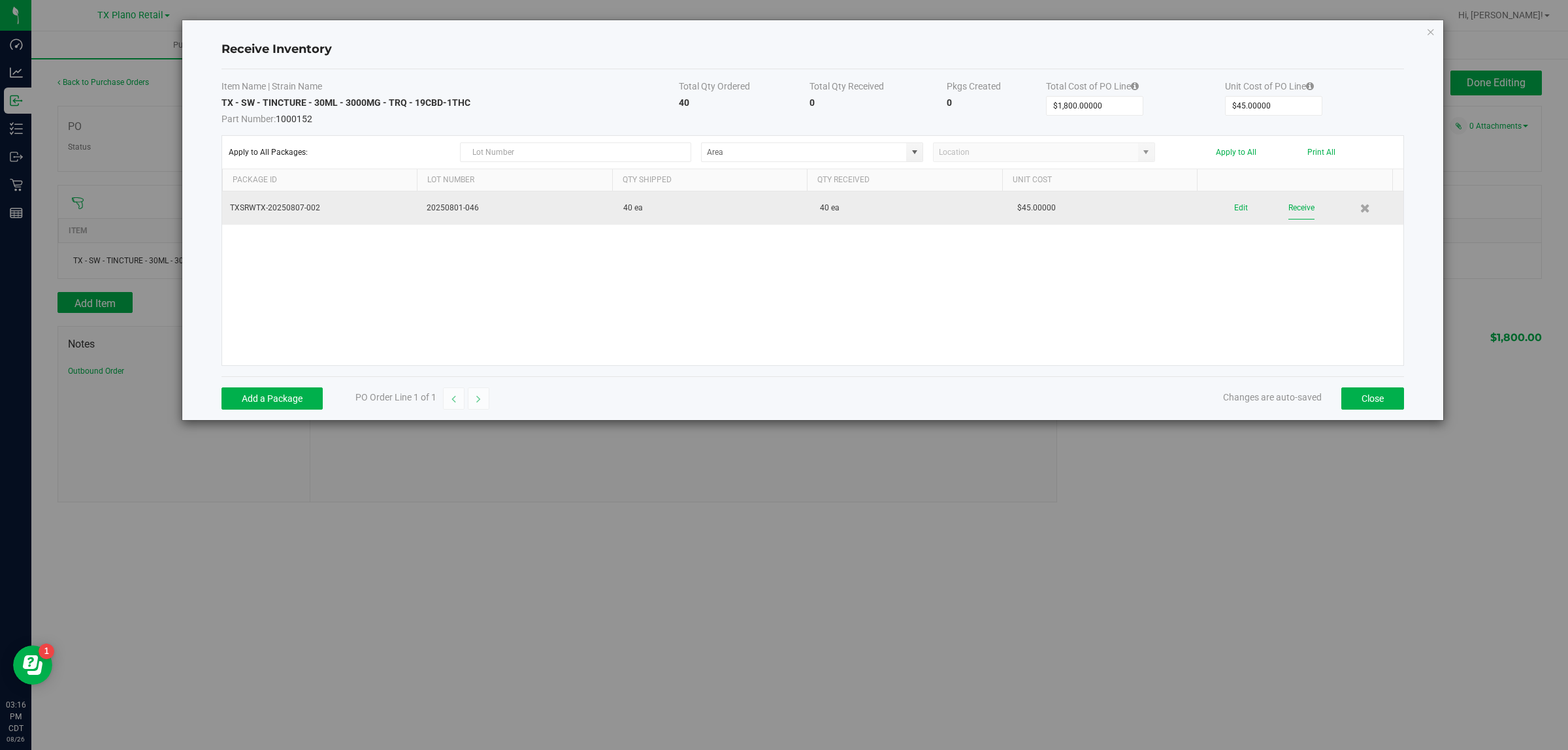
click at [778, 212] on button "Receive" at bounding box center [1301, 208] width 26 height 23
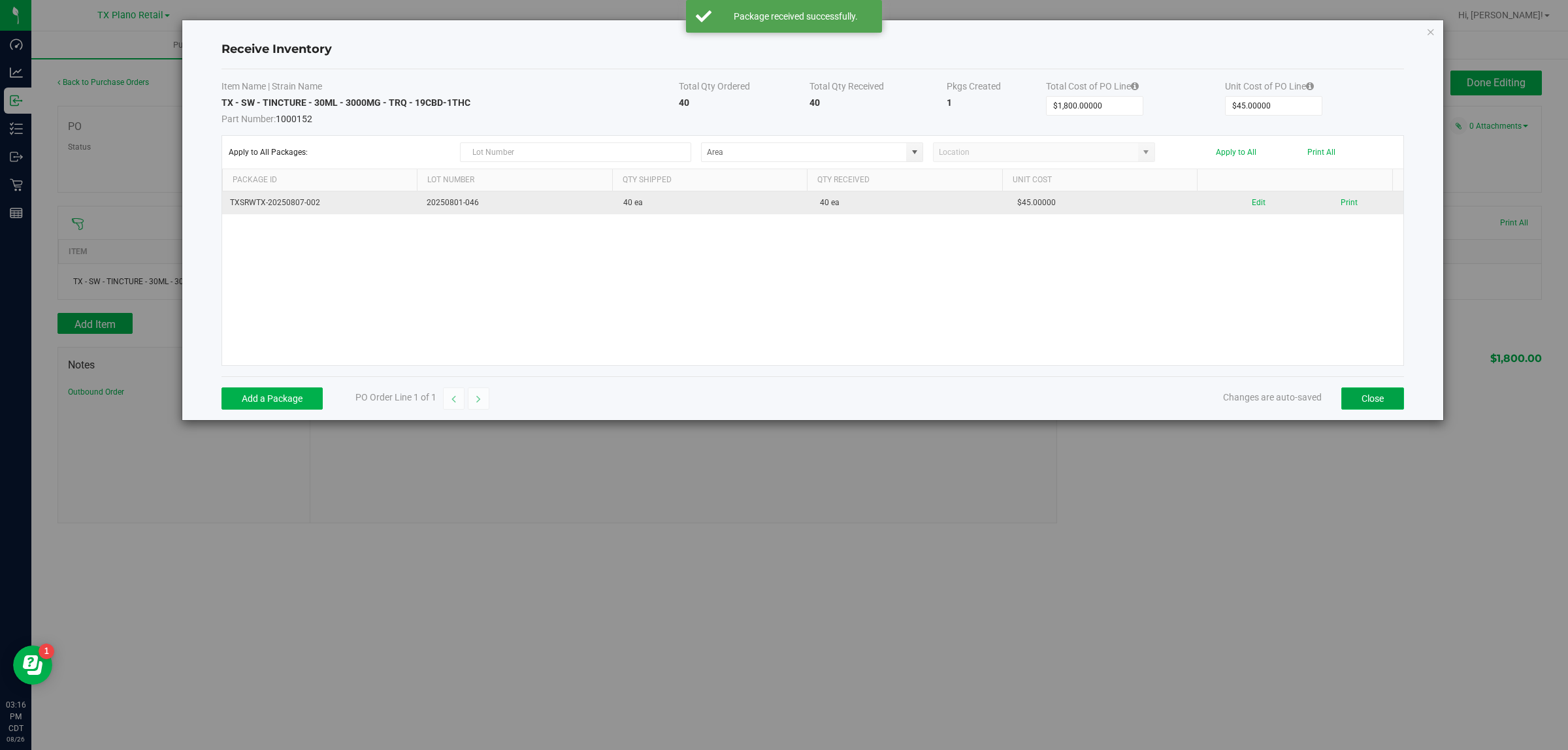
click at [778, 400] on button "Close" at bounding box center [1373, 398] width 62 height 23
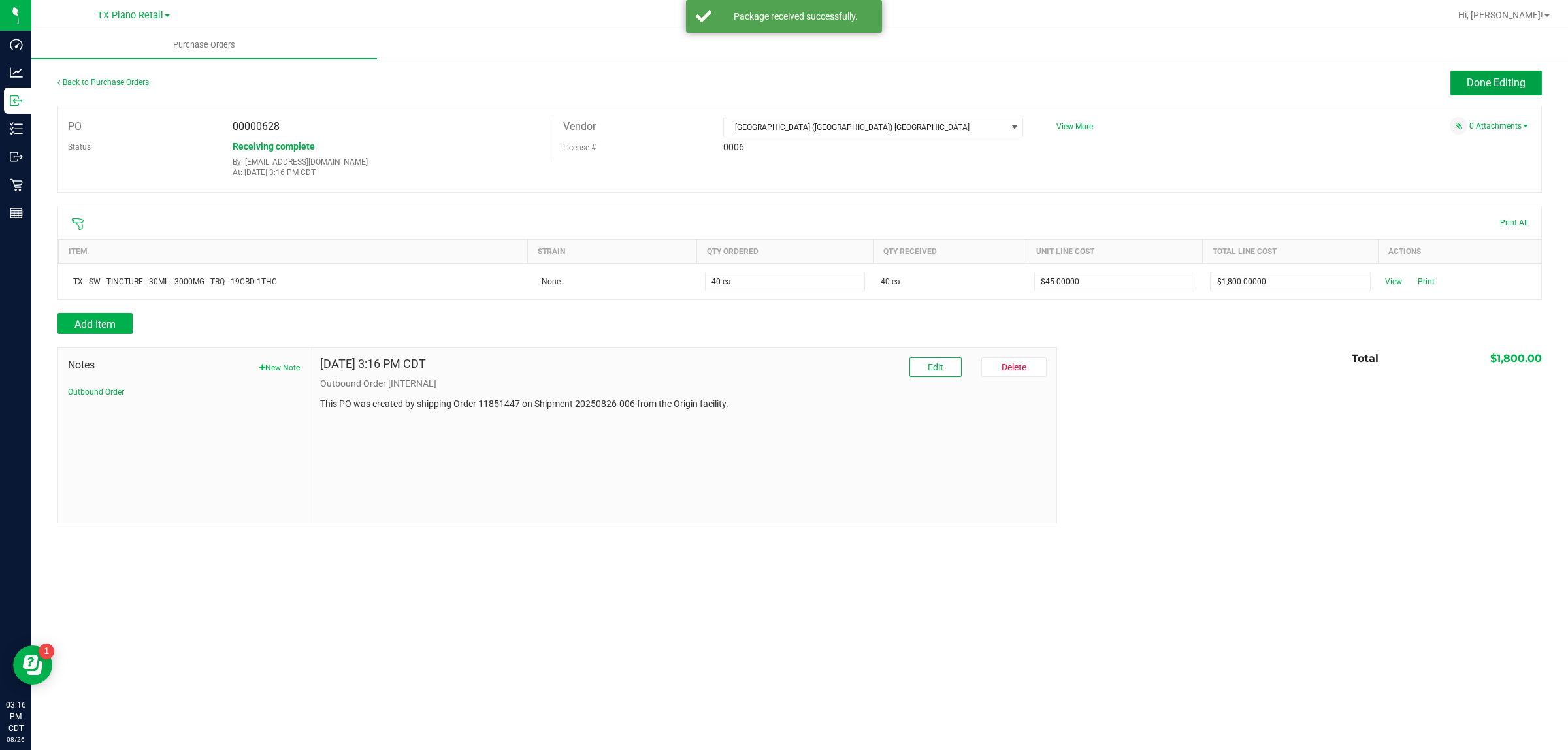
click at [778, 75] on button "Done Editing" at bounding box center [1496, 83] width 92 height 25
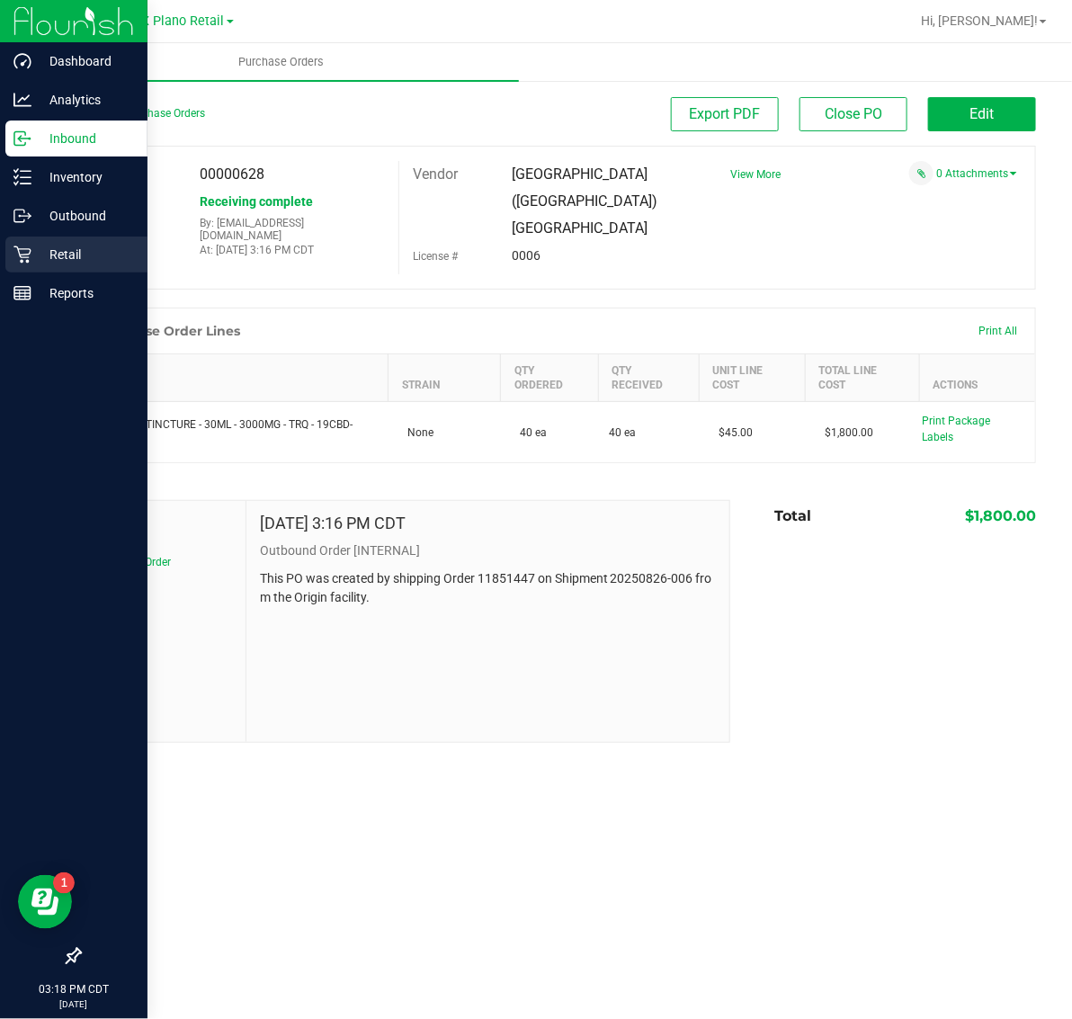
click at [37, 248] on p "Retail" at bounding box center [85, 255] width 108 height 22
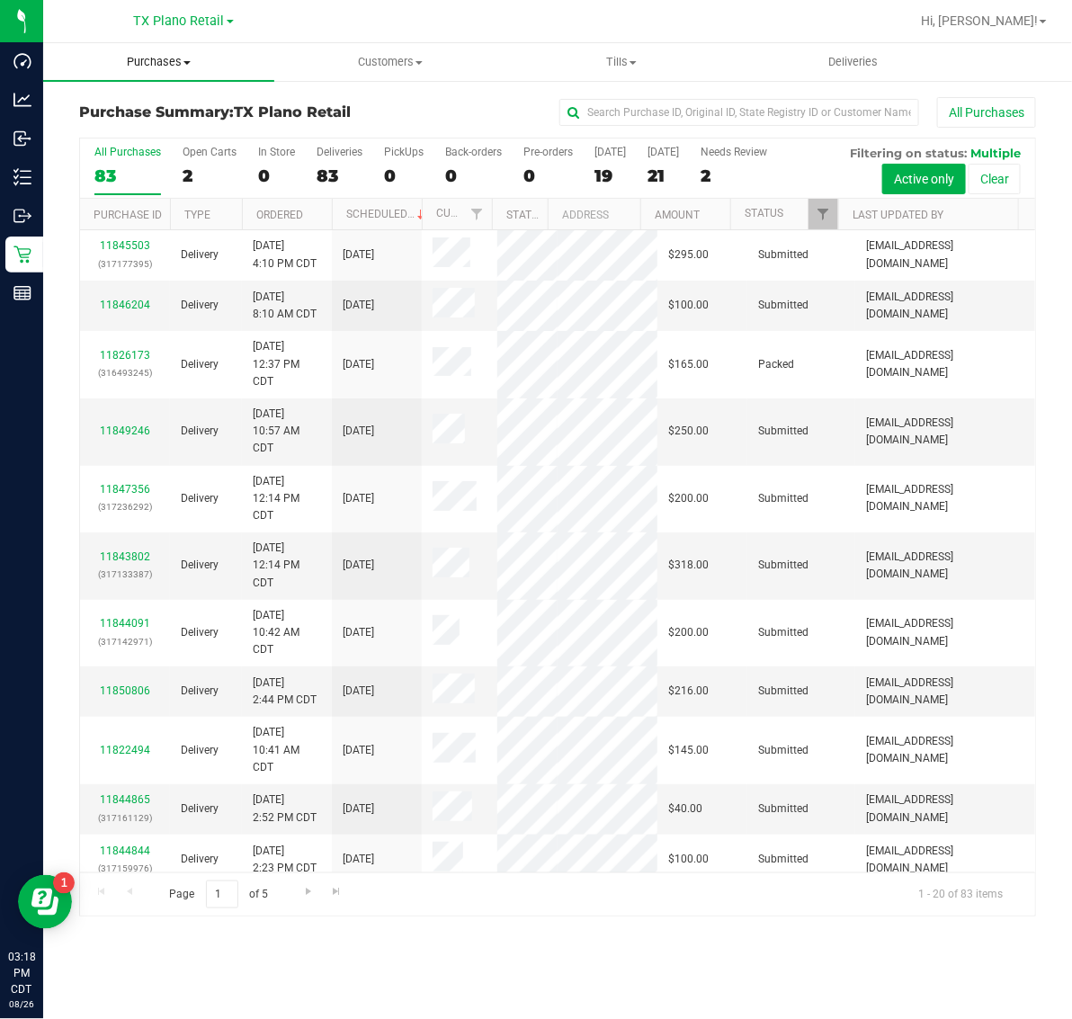
click at [174, 67] on span "Purchases" at bounding box center [158, 62] width 231 height 16
click at [160, 133] on li "Fulfillment" at bounding box center [158, 131] width 231 height 22
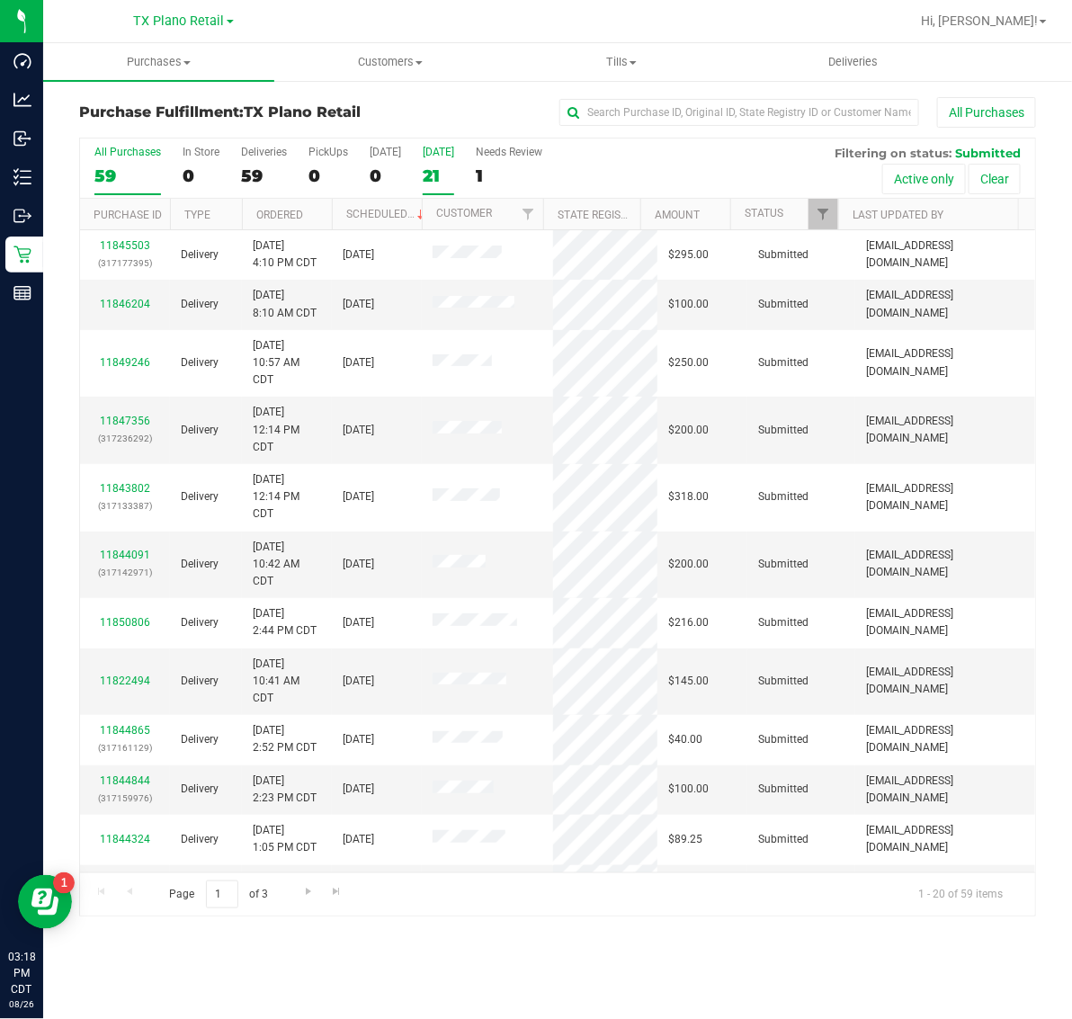
click at [454, 166] on div "21" at bounding box center [438, 176] width 31 height 21
click at [0, 0] on input "Tomorrow 21" at bounding box center [0, 0] width 0 height 0
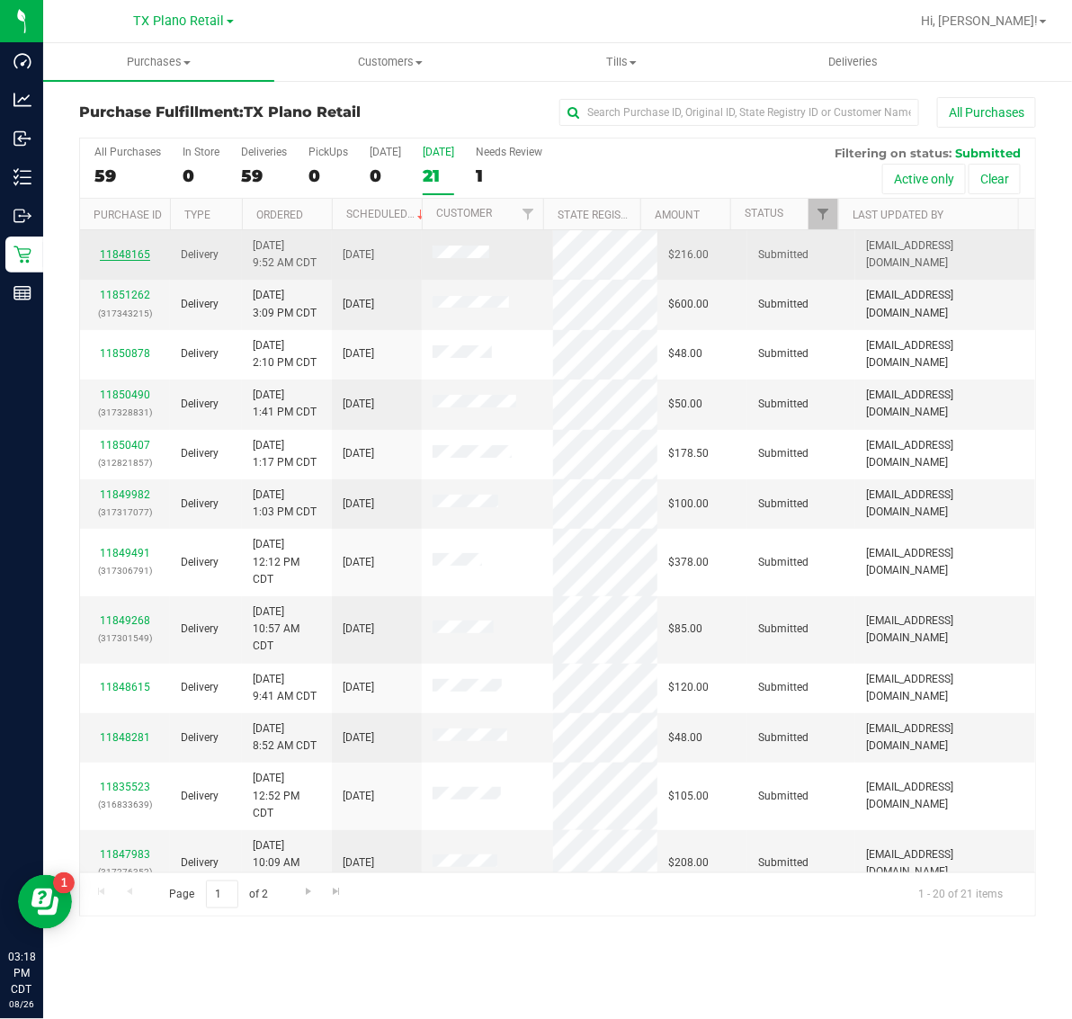
click at [115, 254] on link "11848165" at bounding box center [125, 254] width 50 height 13
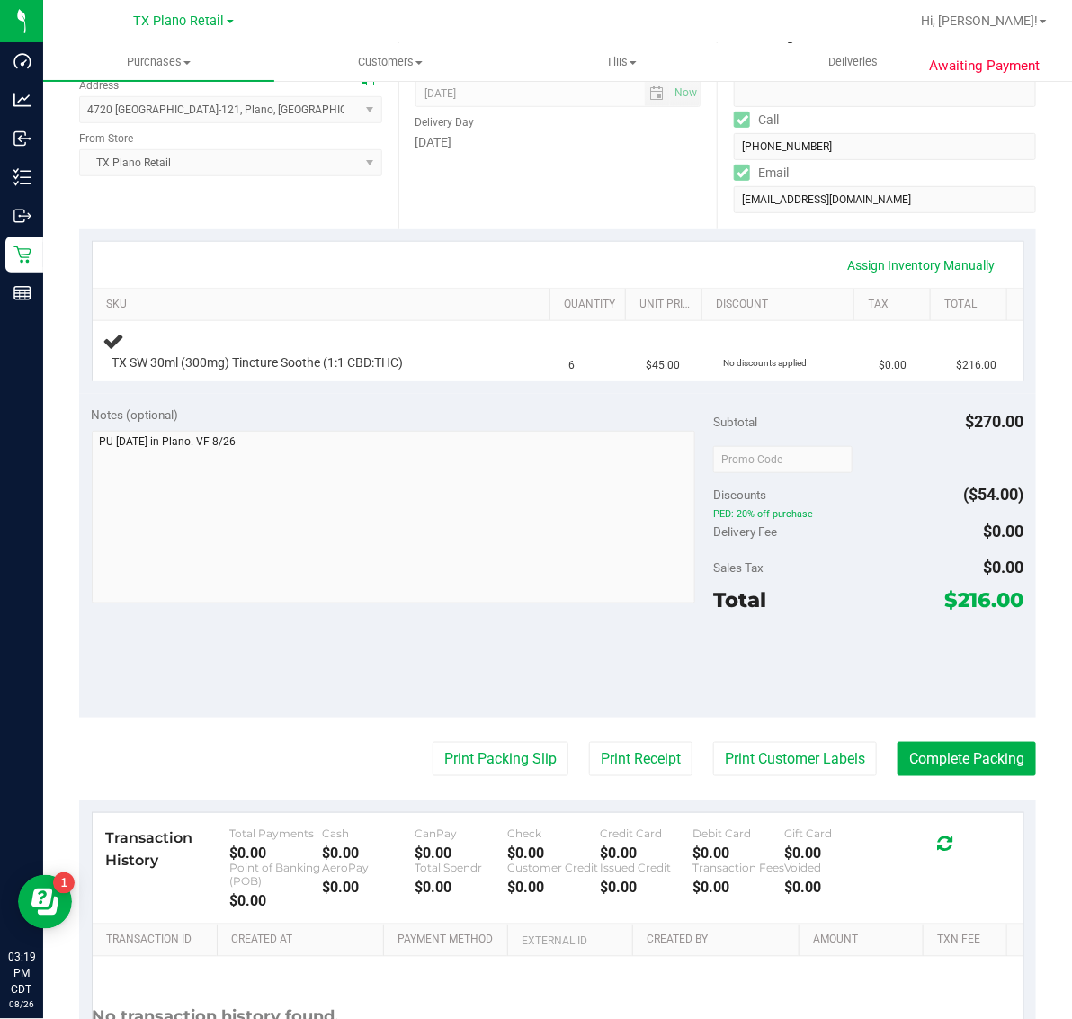
scroll to position [337, 0]
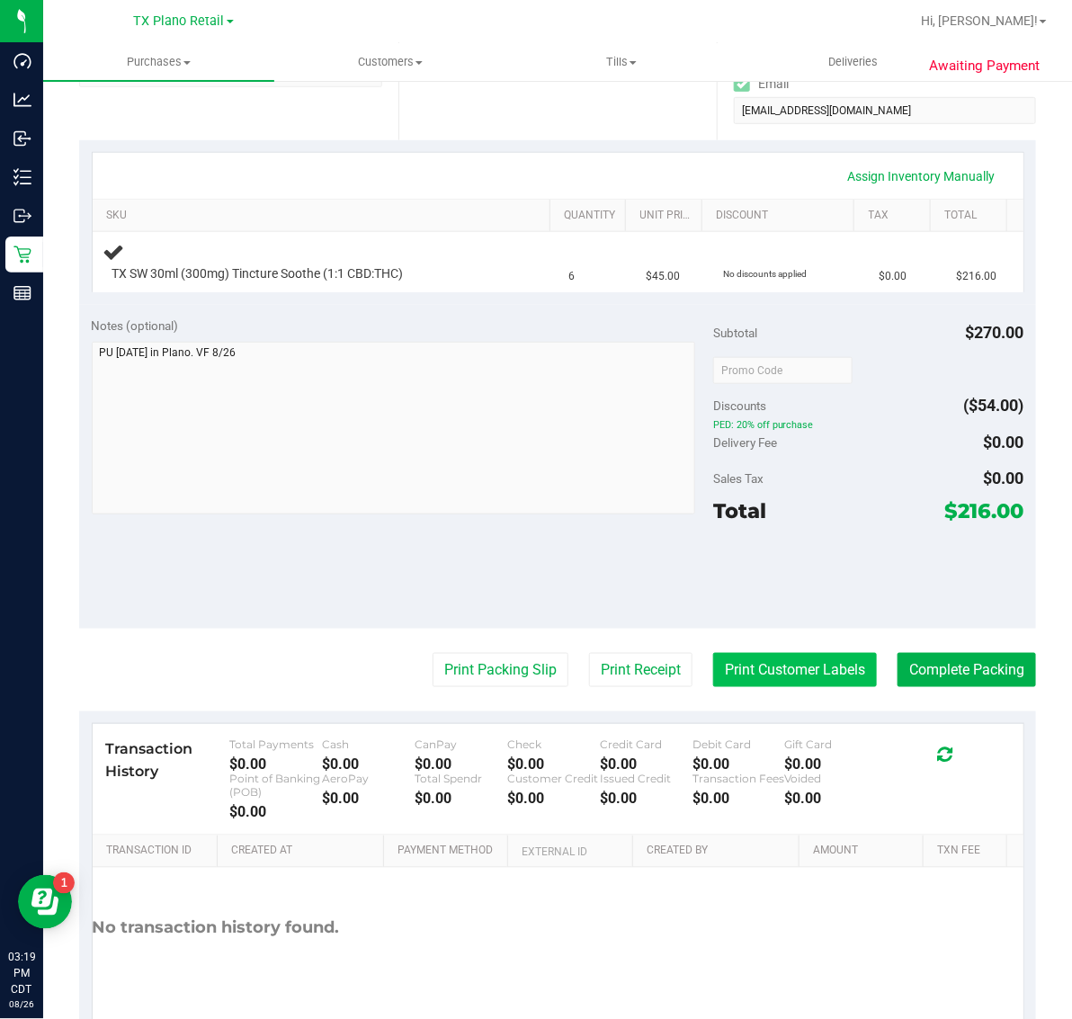
click at [772, 667] on button "Print Customer Labels" at bounding box center [795, 670] width 164 height 34
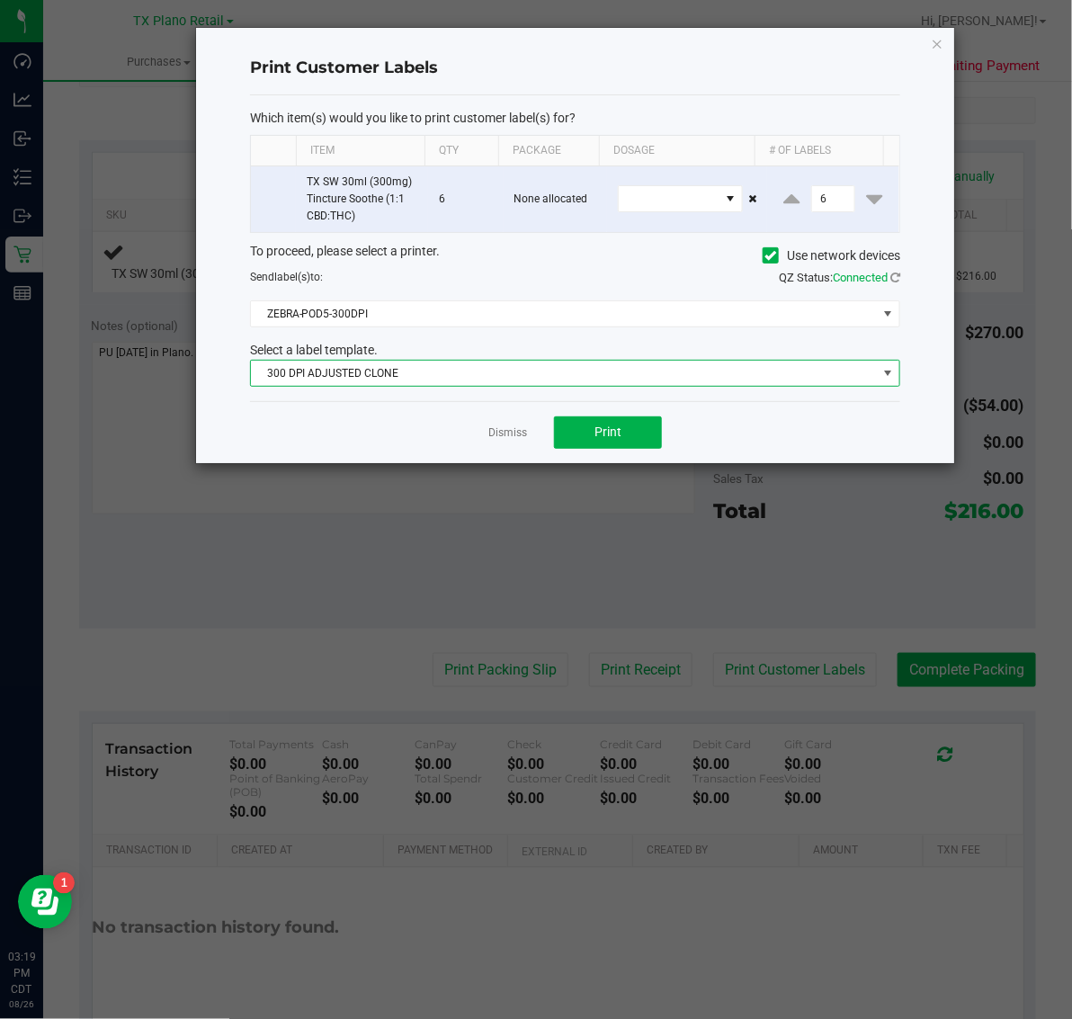
click at [472, 373] on span "300 DPI ADJUSTED CLONE" at bounding box center [564, 373] width 626 height 25
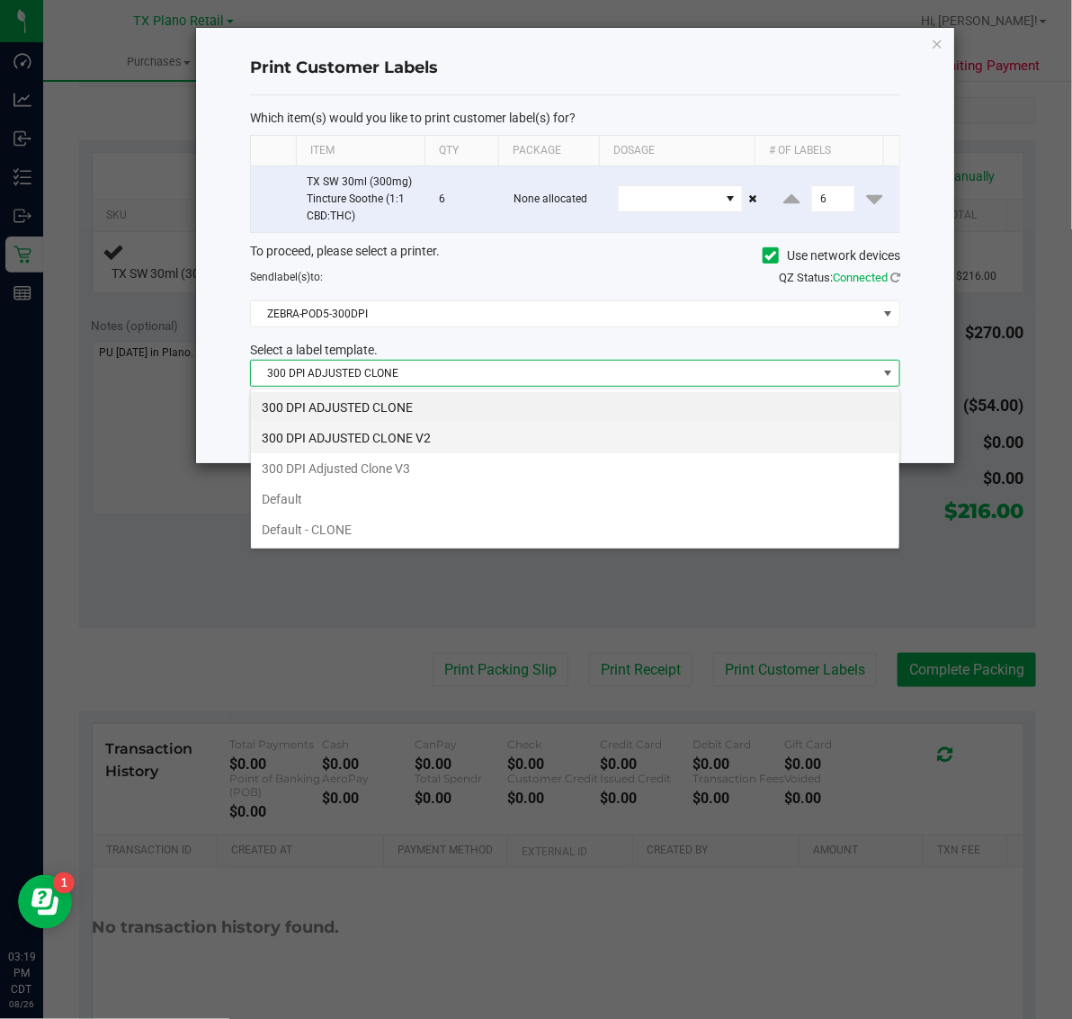
scroll to position [28, 649]
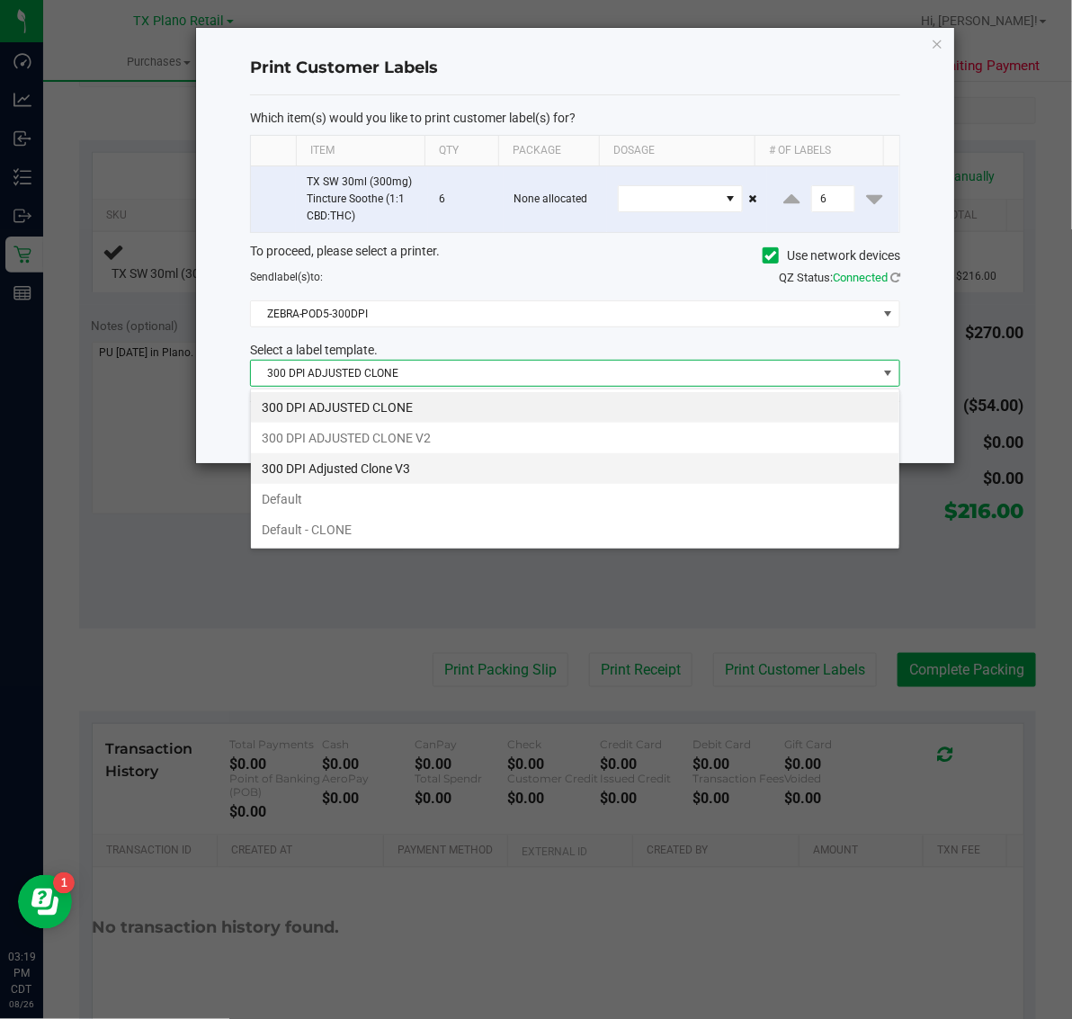
click at [442, 470] on li "300 DPI Adjusted Clone V3" at bounding box center [575, 468] width 649 height 31
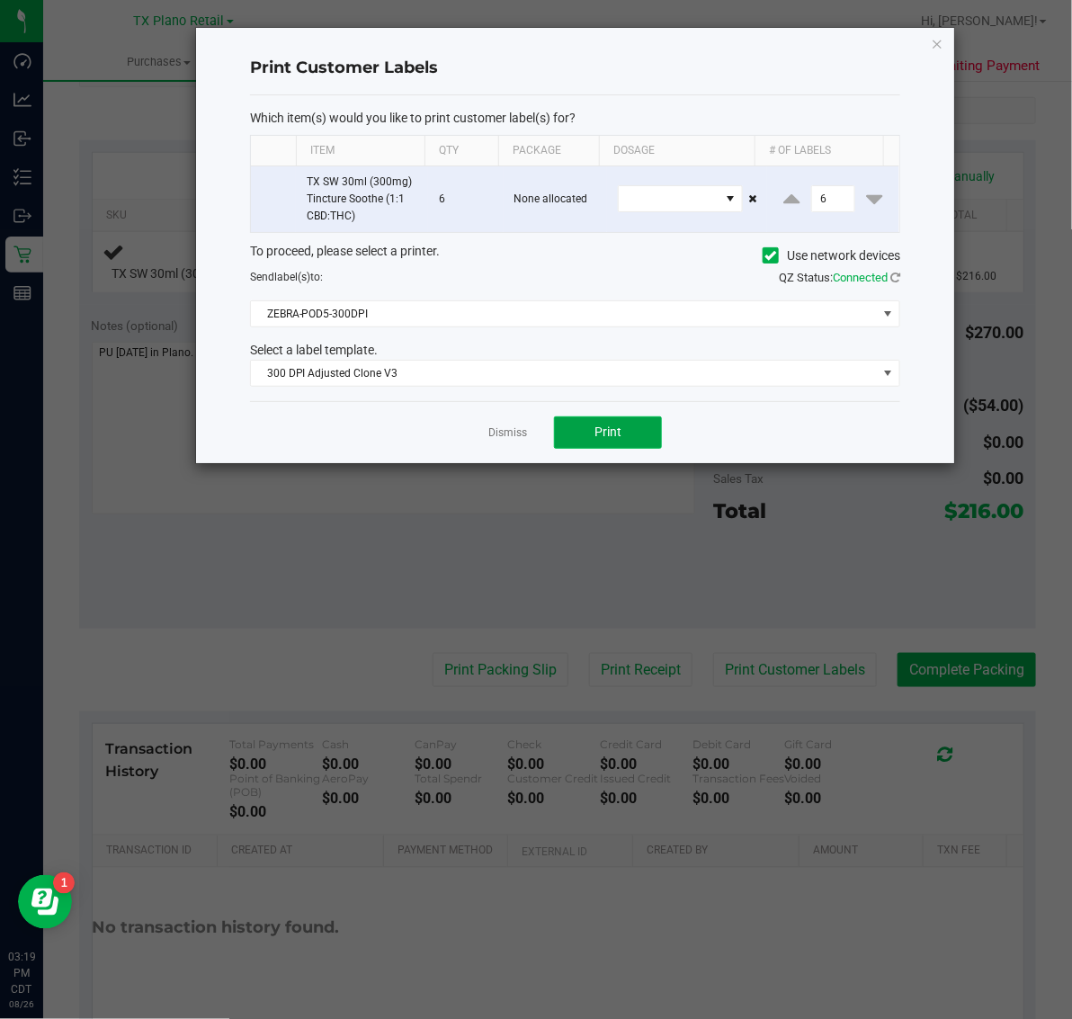
drag, startPoint x: 610, startPoint y: 429, endPoint x: 619, endPoint y: 425, distance: 10.1
click at [619, 425] on button "Print" at bounding box center [608, 432] width 108 height 32
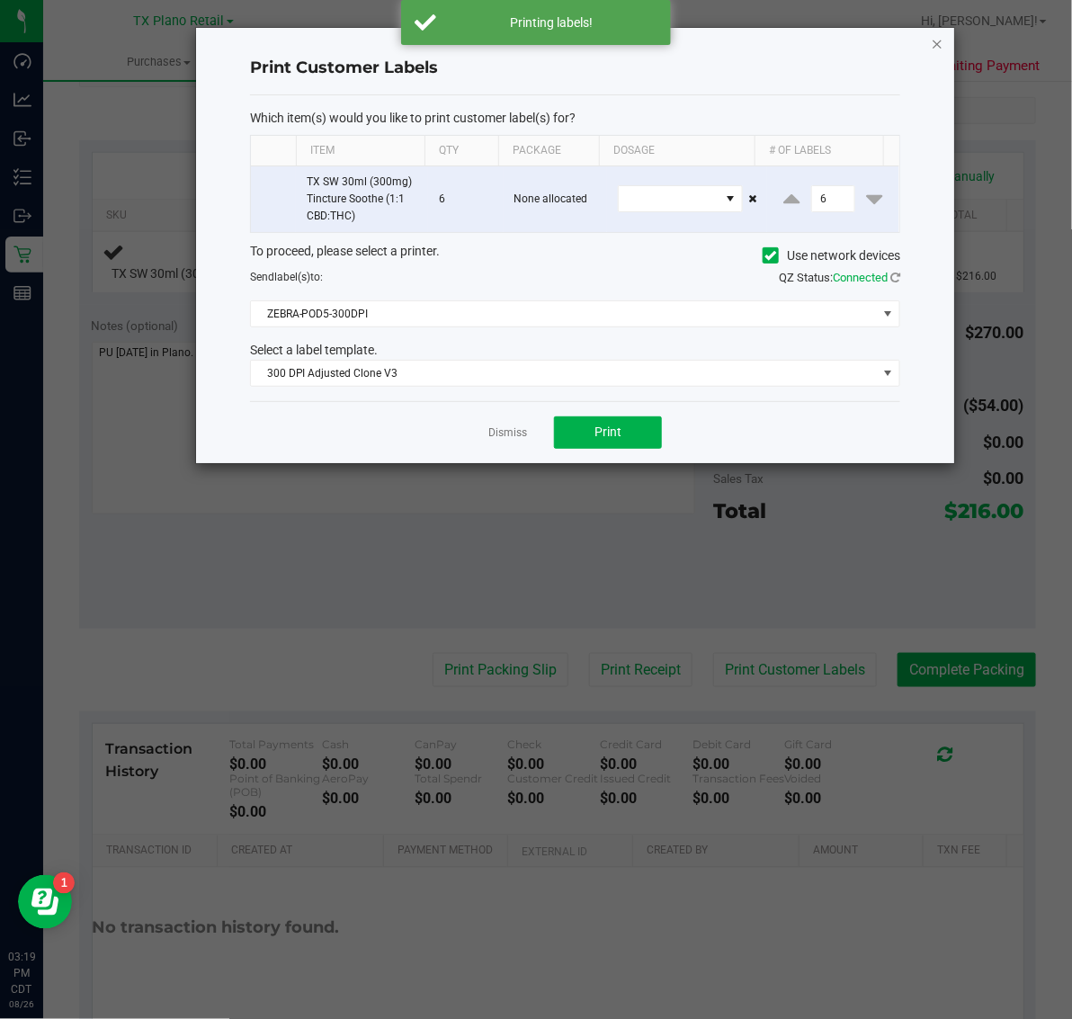
click at [932, 32] on icon "button" at bounding box center [937, 43] width 13 height 22
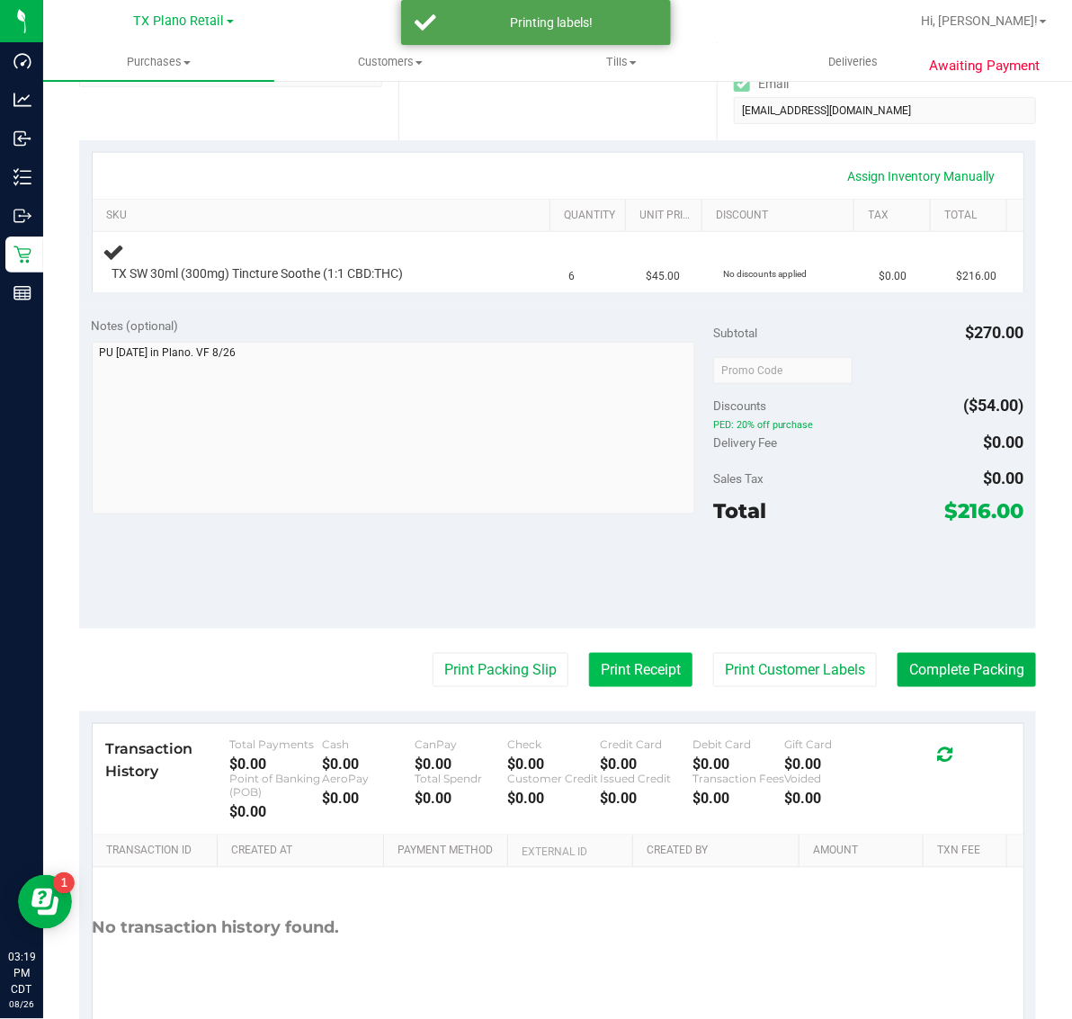
click at [625, 659] on button "Print Receipt" at bounding box center [640, 670] width 103 height 34
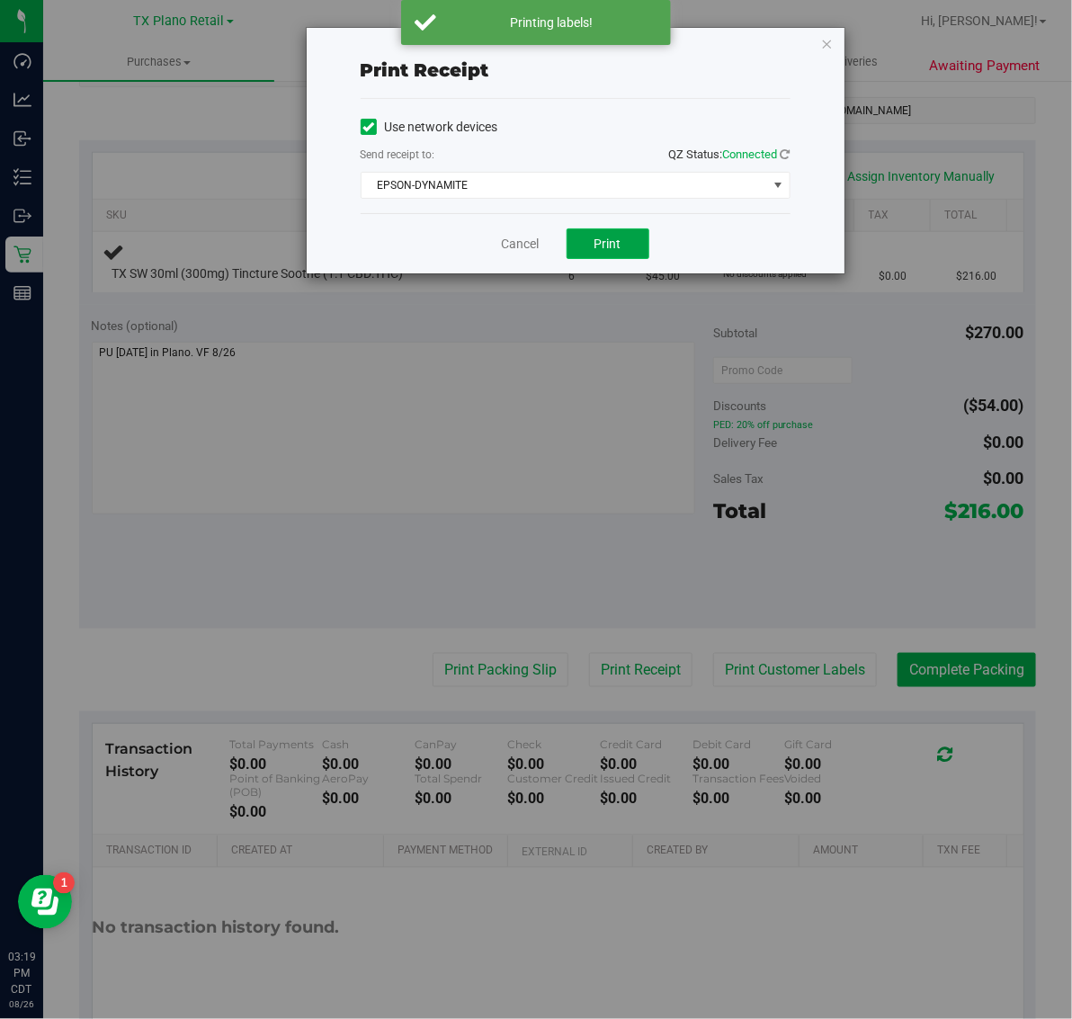
click at [619, 239] on span "Print" at bounding box center [608, 244] width 27 height 14
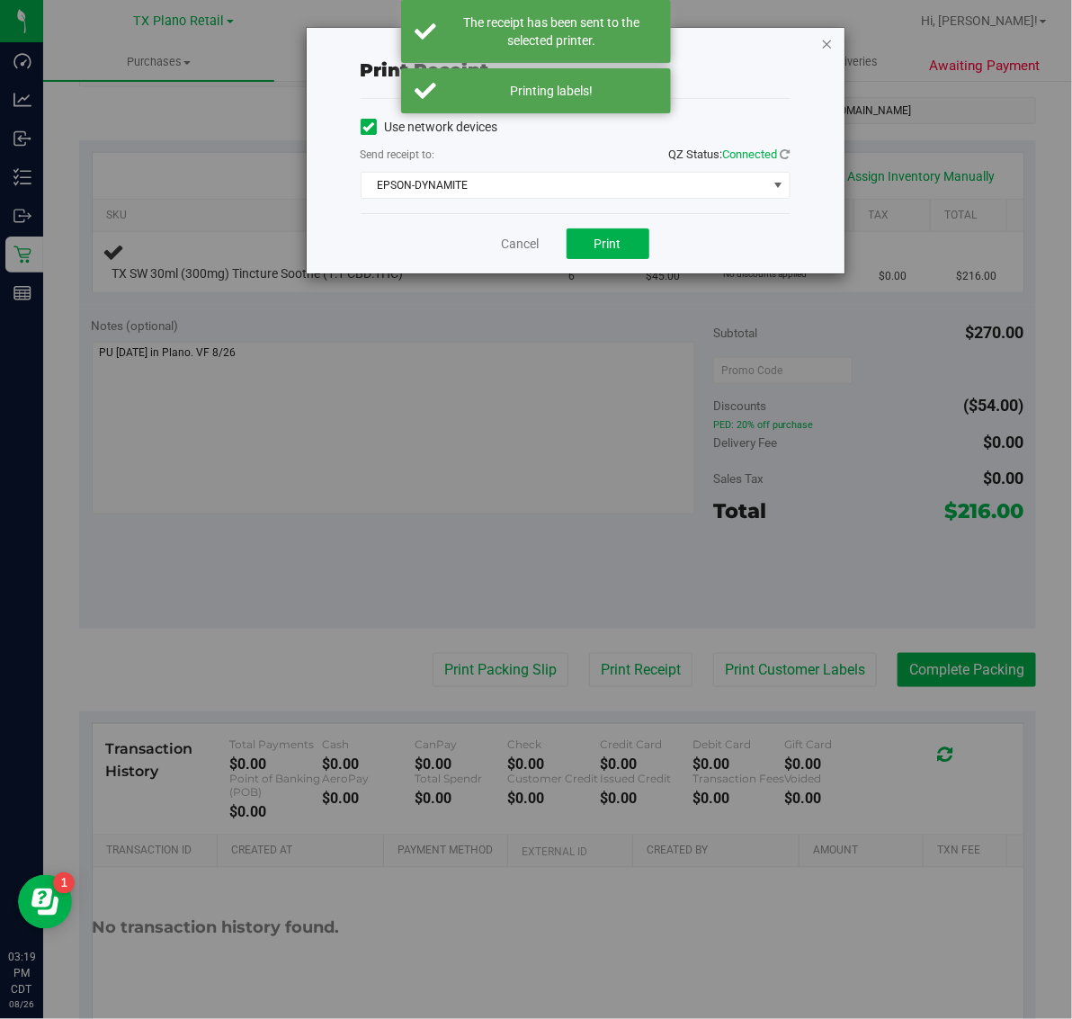
click at [828, 38] on icon "button" at bounding box center [827, 43] width 13 height 22
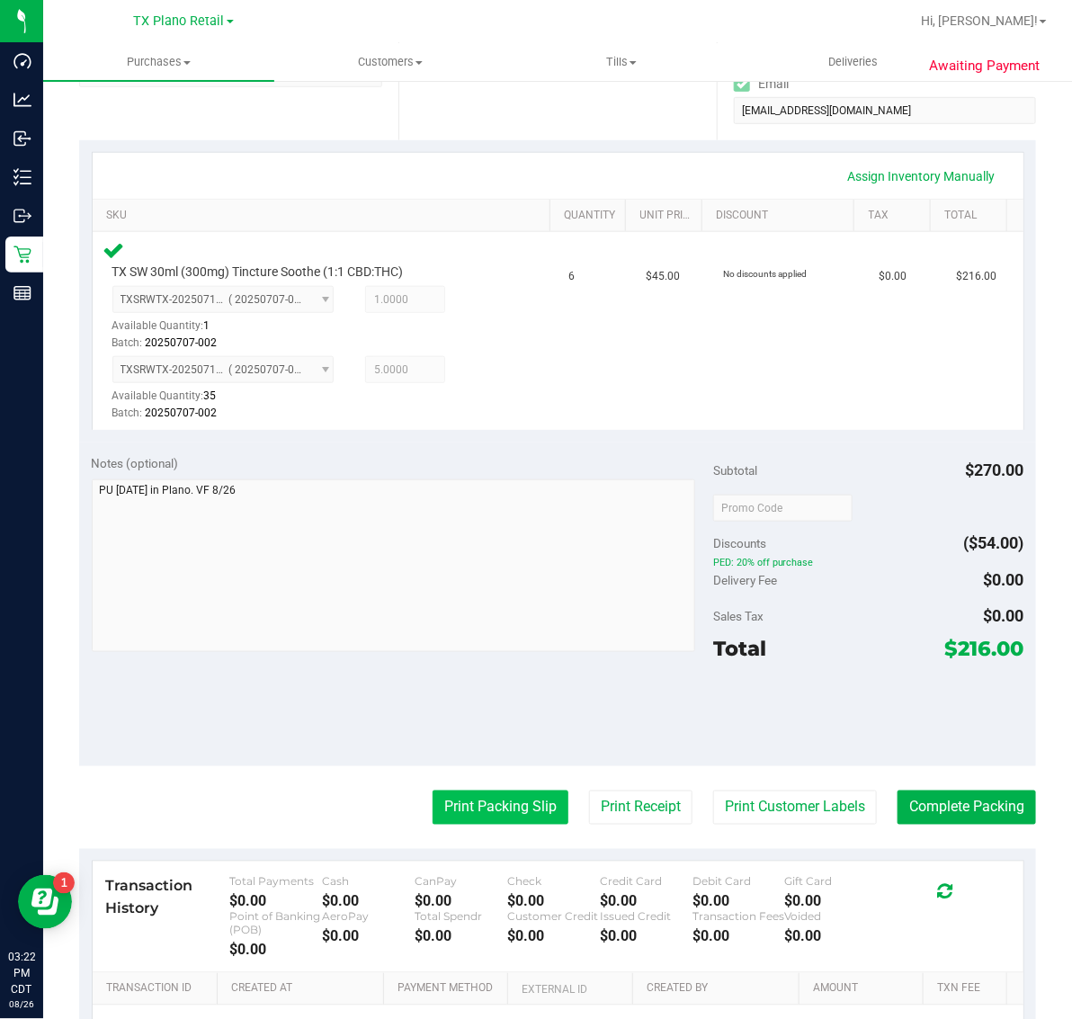
click at [488, 810] on button "Print Packing Slip" at bounding box center [501, 808] width 136 height 34
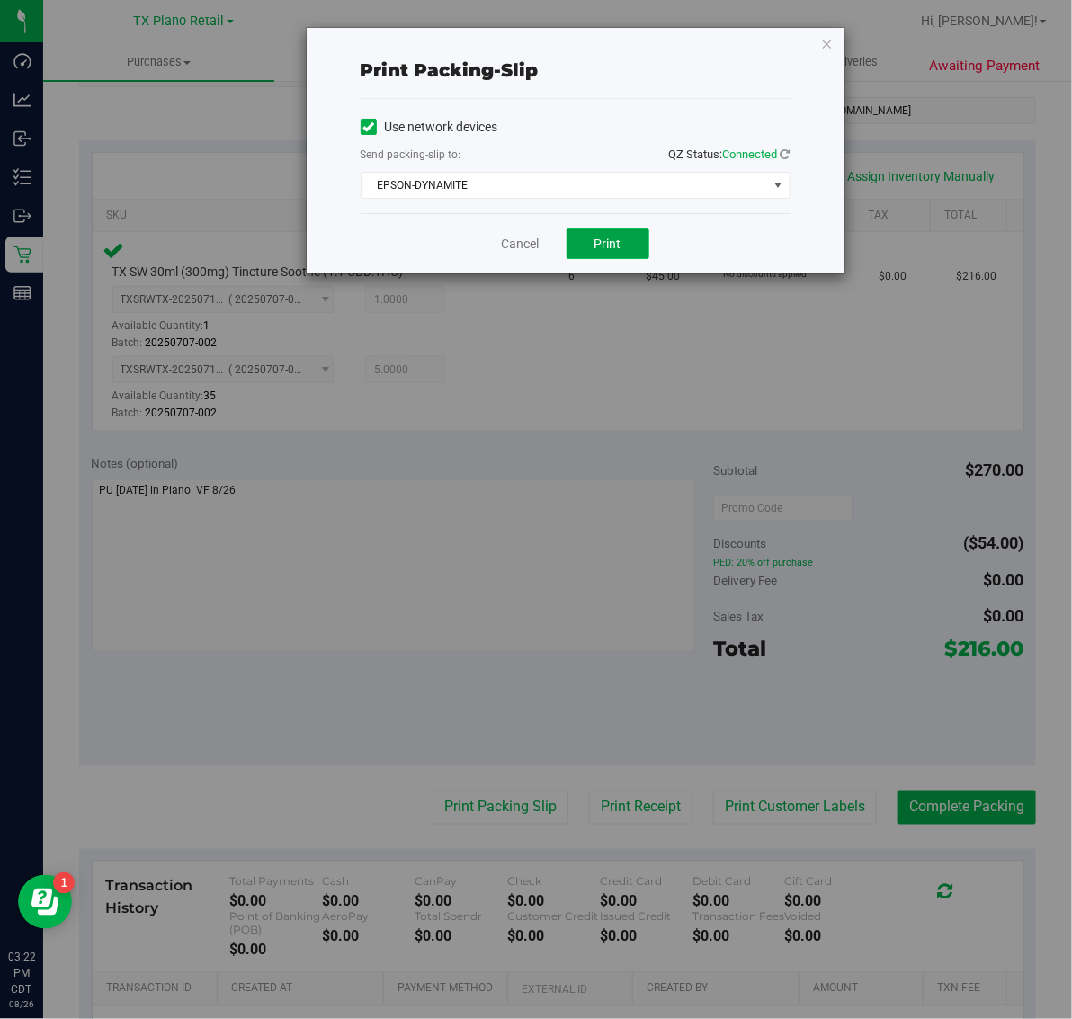
click at [619, 234] on button "Print" at bounding box center [608, 243] width 83 height 31
click at [826, 32] on icon "button" at bounding box center [827, 43] width 13 height 22
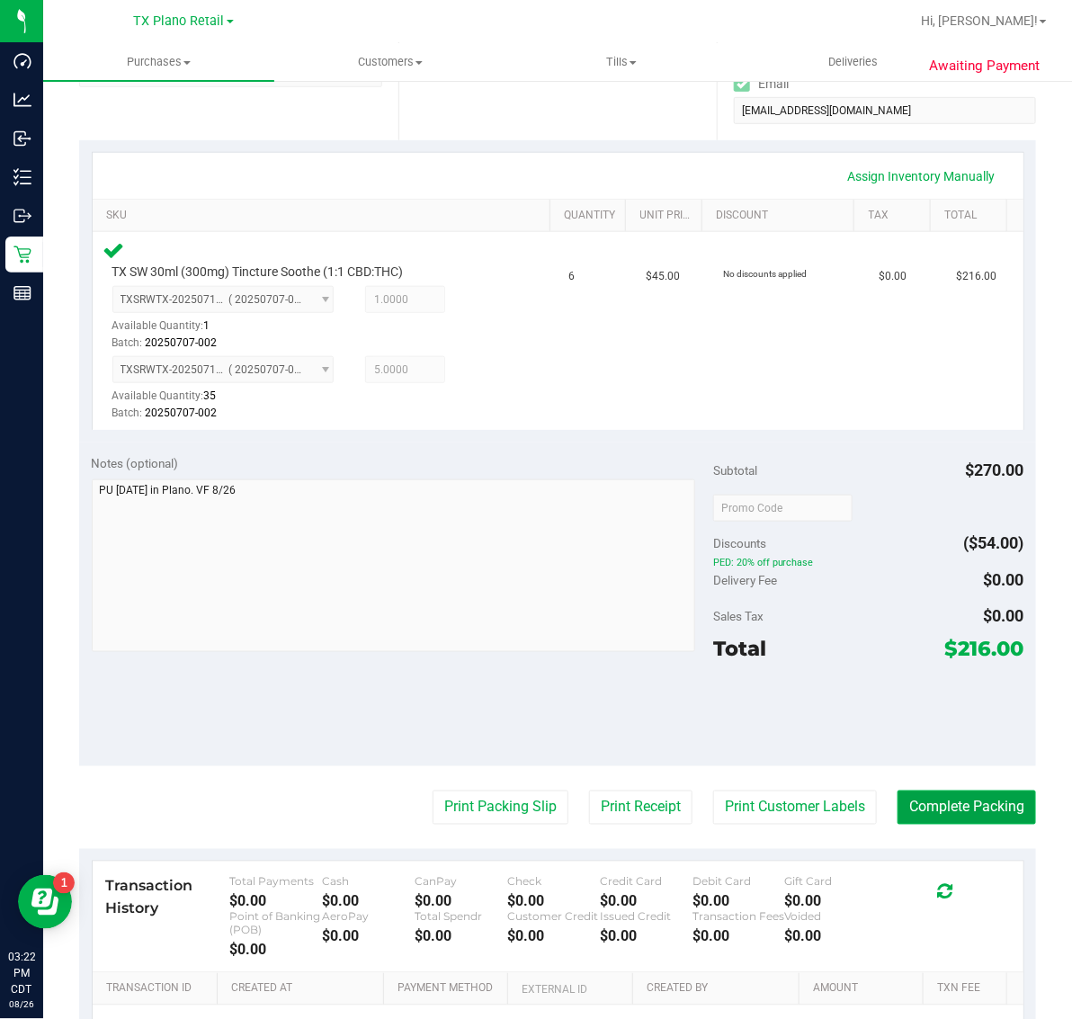
click at [919, 815] on button "Complete Packing" at bounding box center [967, 808] width 139 height 34
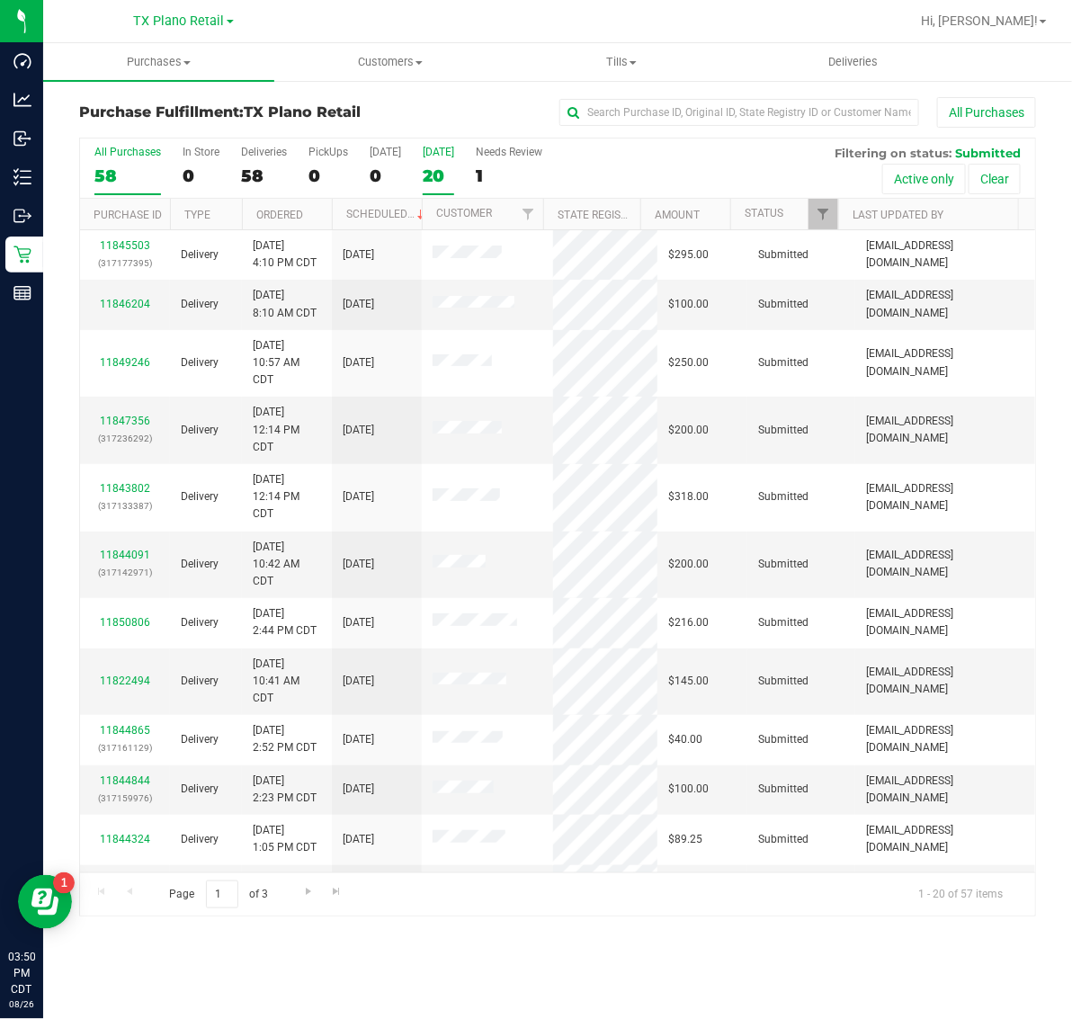
click at [433, 162] on label "Tomorrow 20" at bounding box center [438, 170] width 31 height 49
click at [0, 0] on input "Tomorrow 20" at bounding box center [0, 0] width 0 height 0
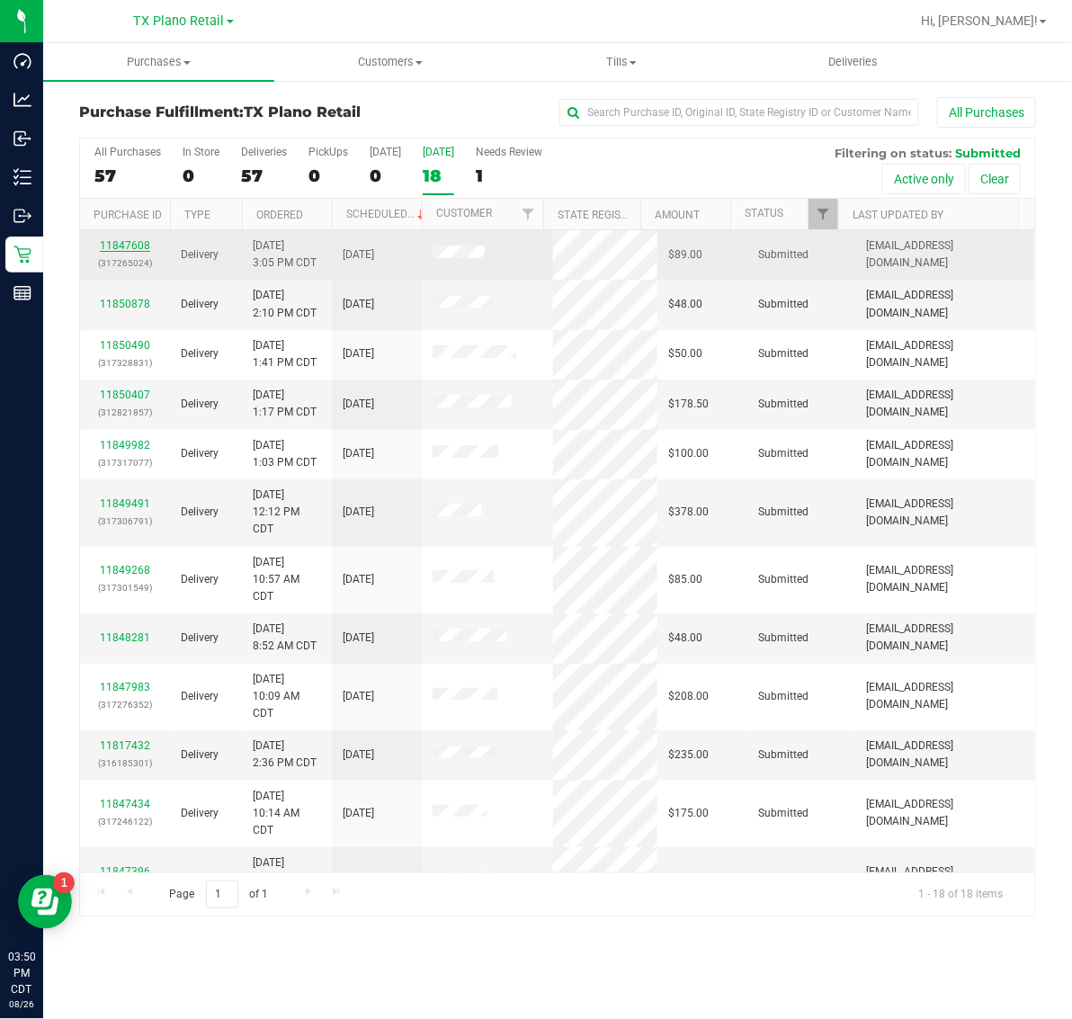
click at [122, 247] on link "11847608" at bounding box center [125, 245] width 50 height 13
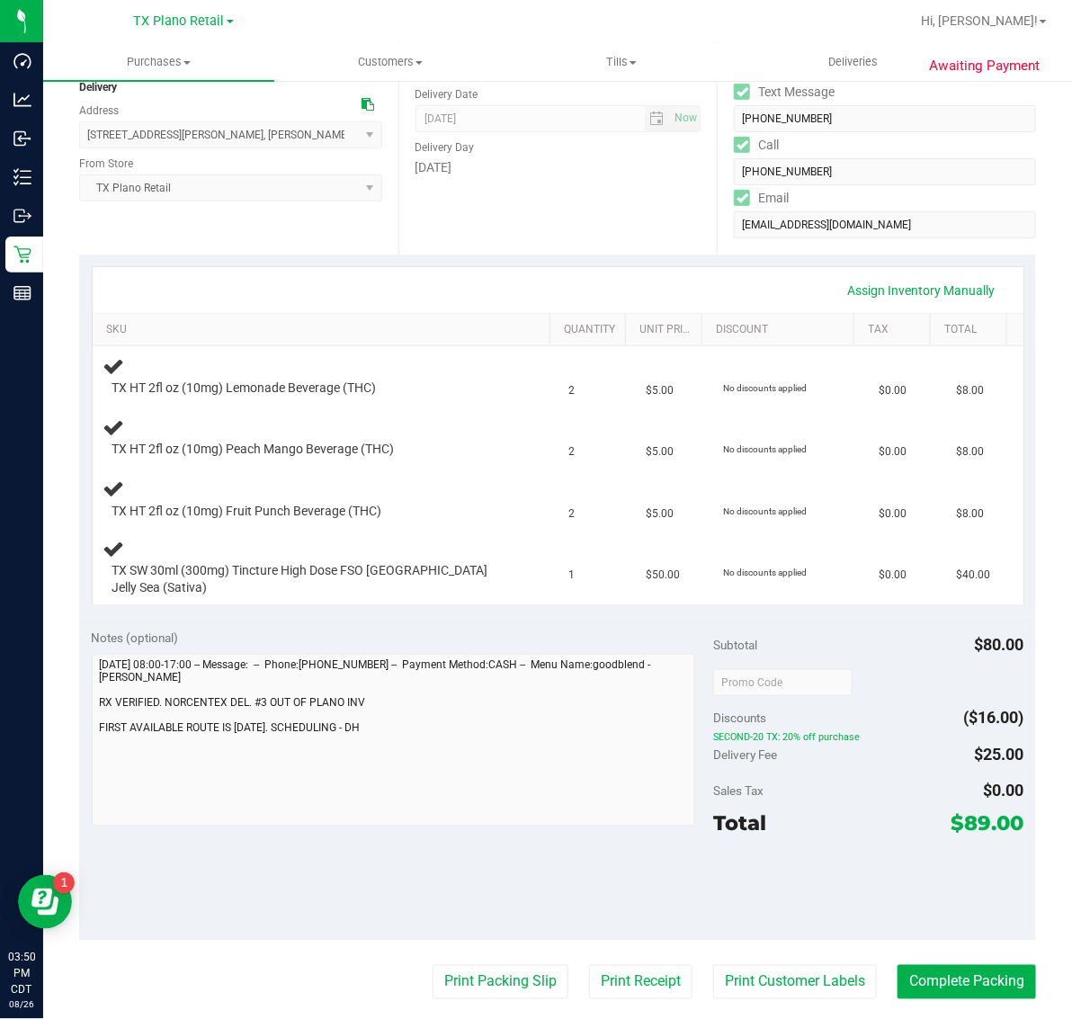
scroll to position [225, 0]
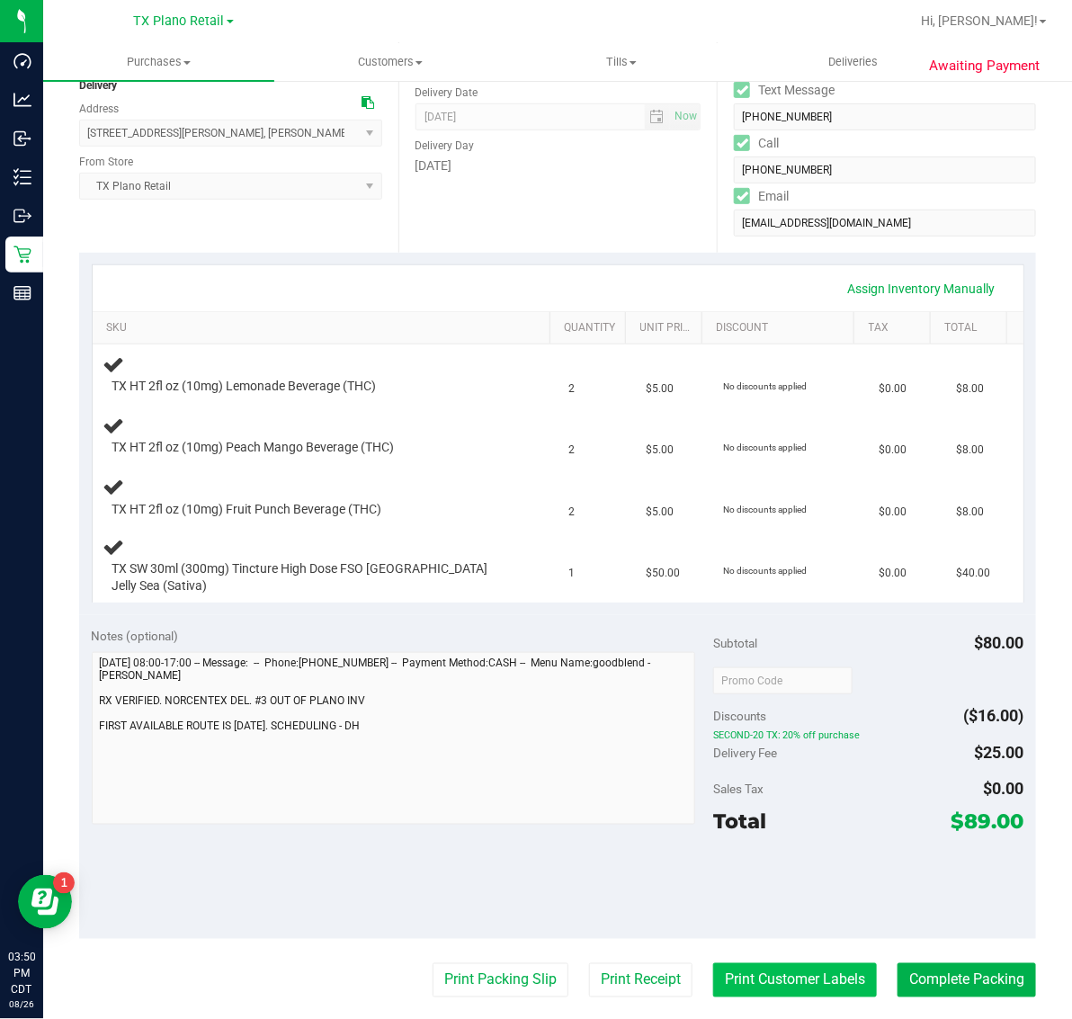
click at [808, 972] on button "Print Customer Labels" at bounding box center [795, 980] width 164 height 34
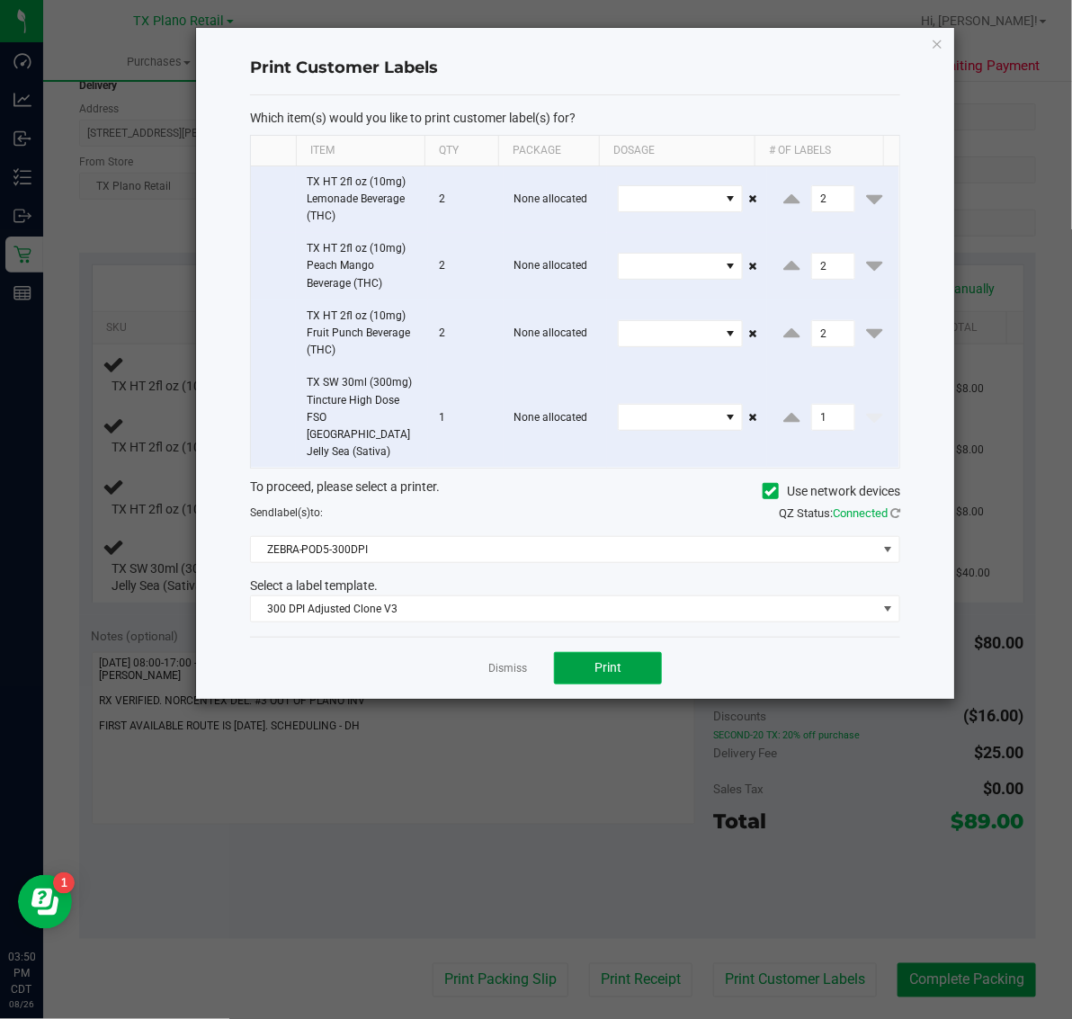
click at [613, 660] on span "Print" at bounding box center [608, 667] width 27 height 14
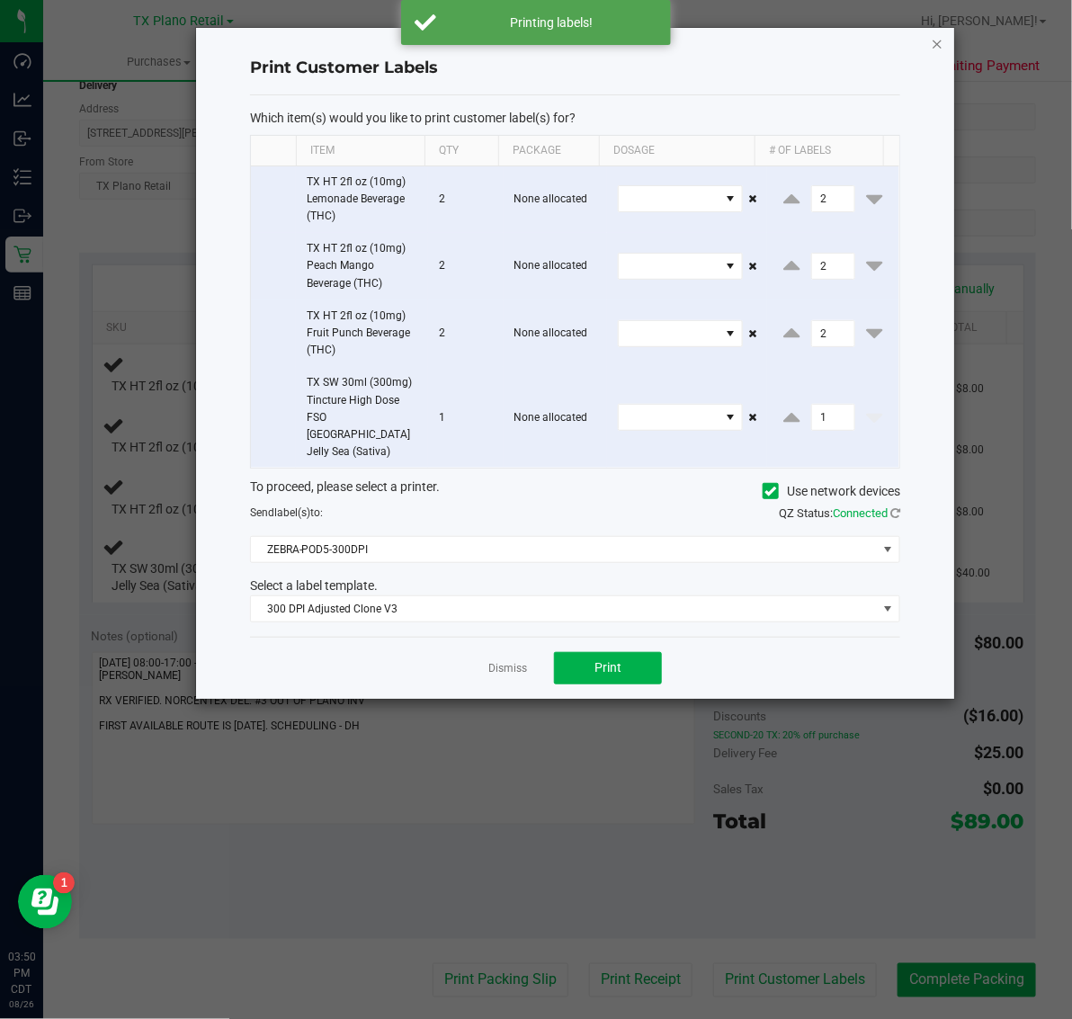
click at [936, 40] on icon "button" at bounding box center [937, 43] width 13 height 22
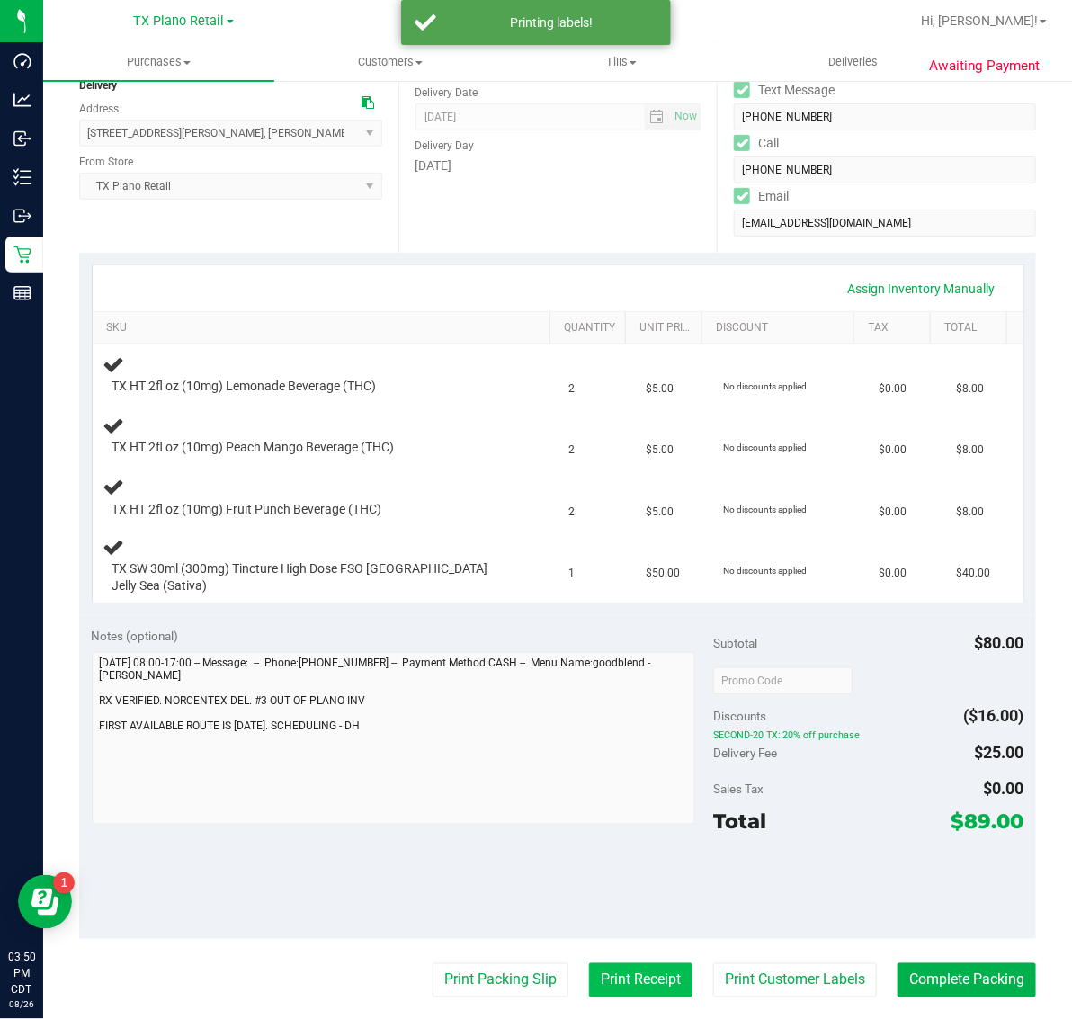
click at [616, 977] on button "Print Receipt" at bounding box center [640, 980] width 103 height 34
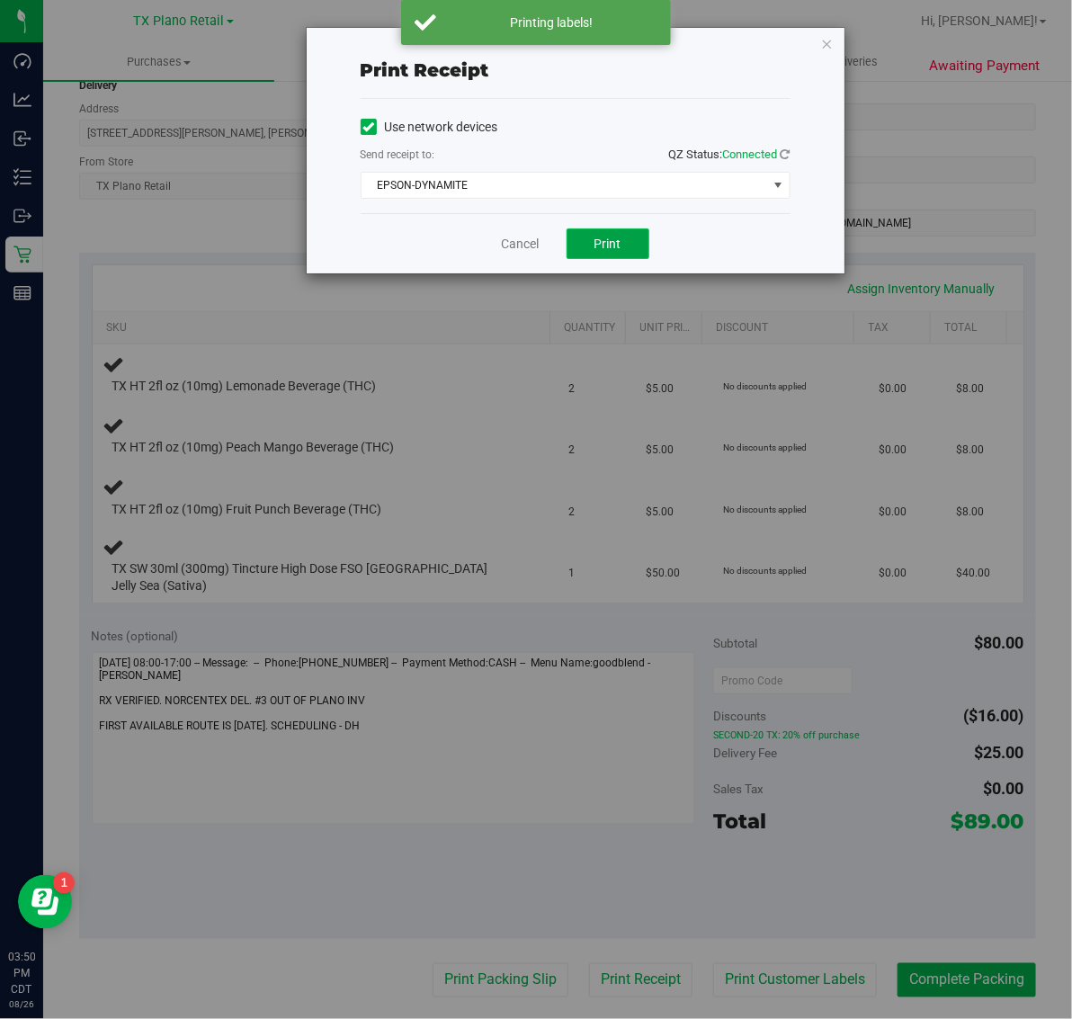
click at [599, 247] on span "Print" at bounding box center [608, 244] width 27 height 14
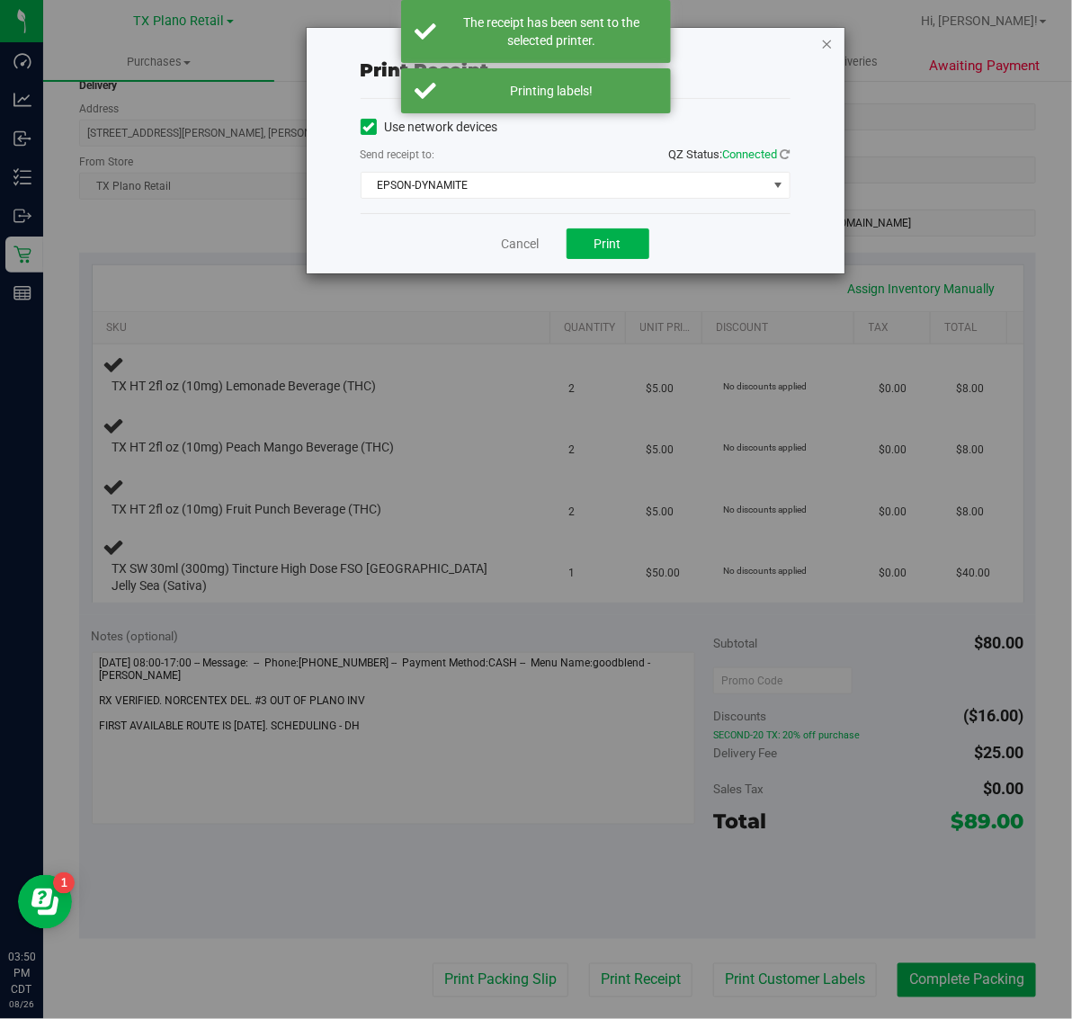
click at [832, 38] on icon "button" at bounding box center [827, 43] width 13 height 22
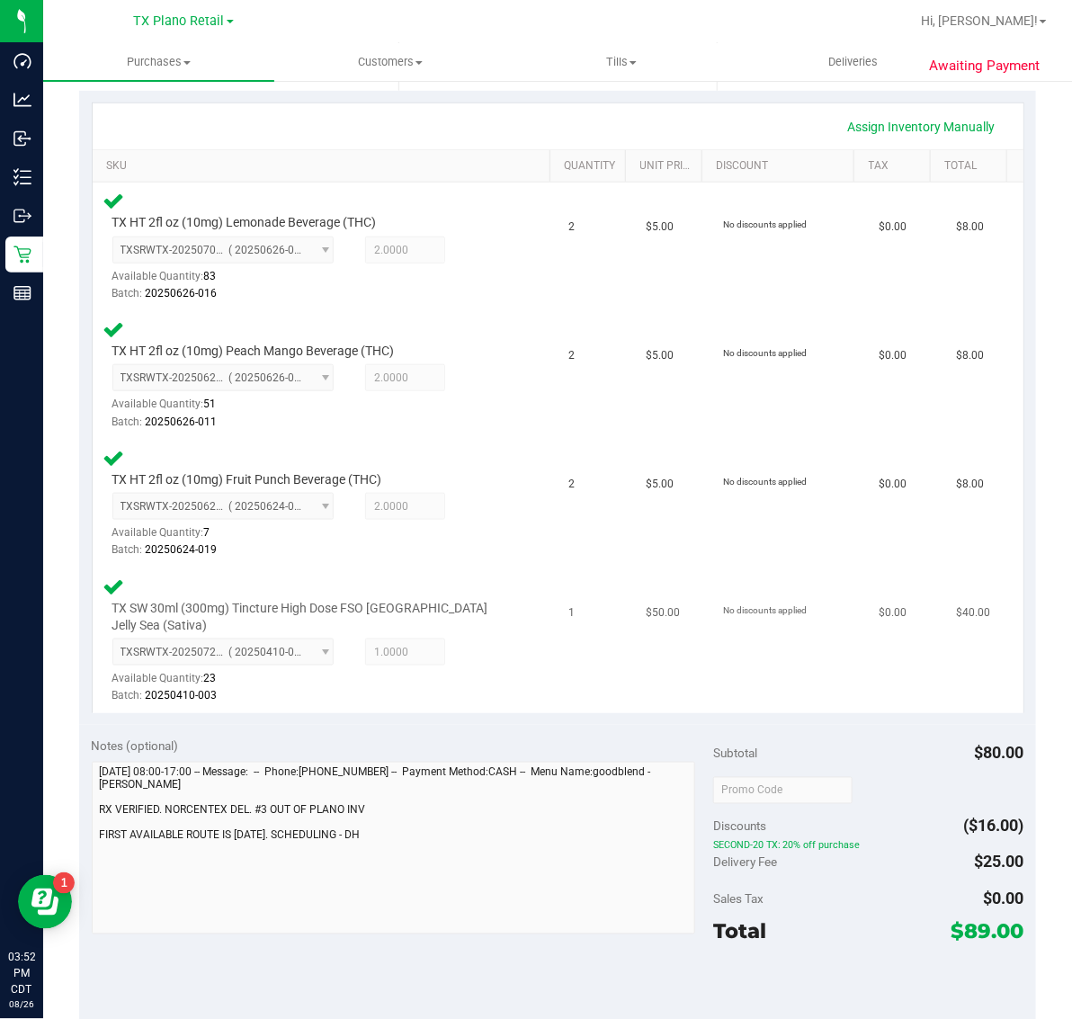
scroll to position [562, 0]
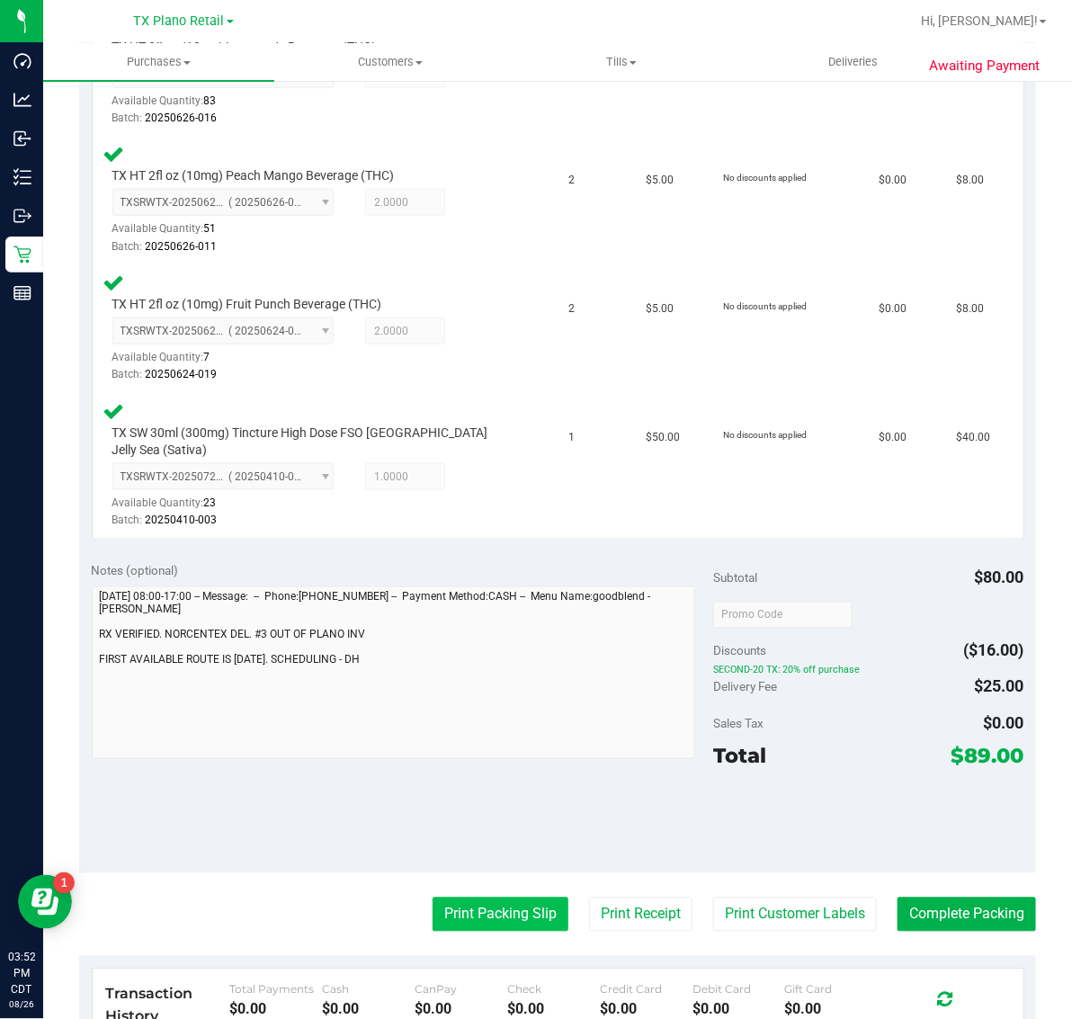
click at [497, 905] on button "Print Packing Slip" at bounding box center [501, 915] width 136 height 34
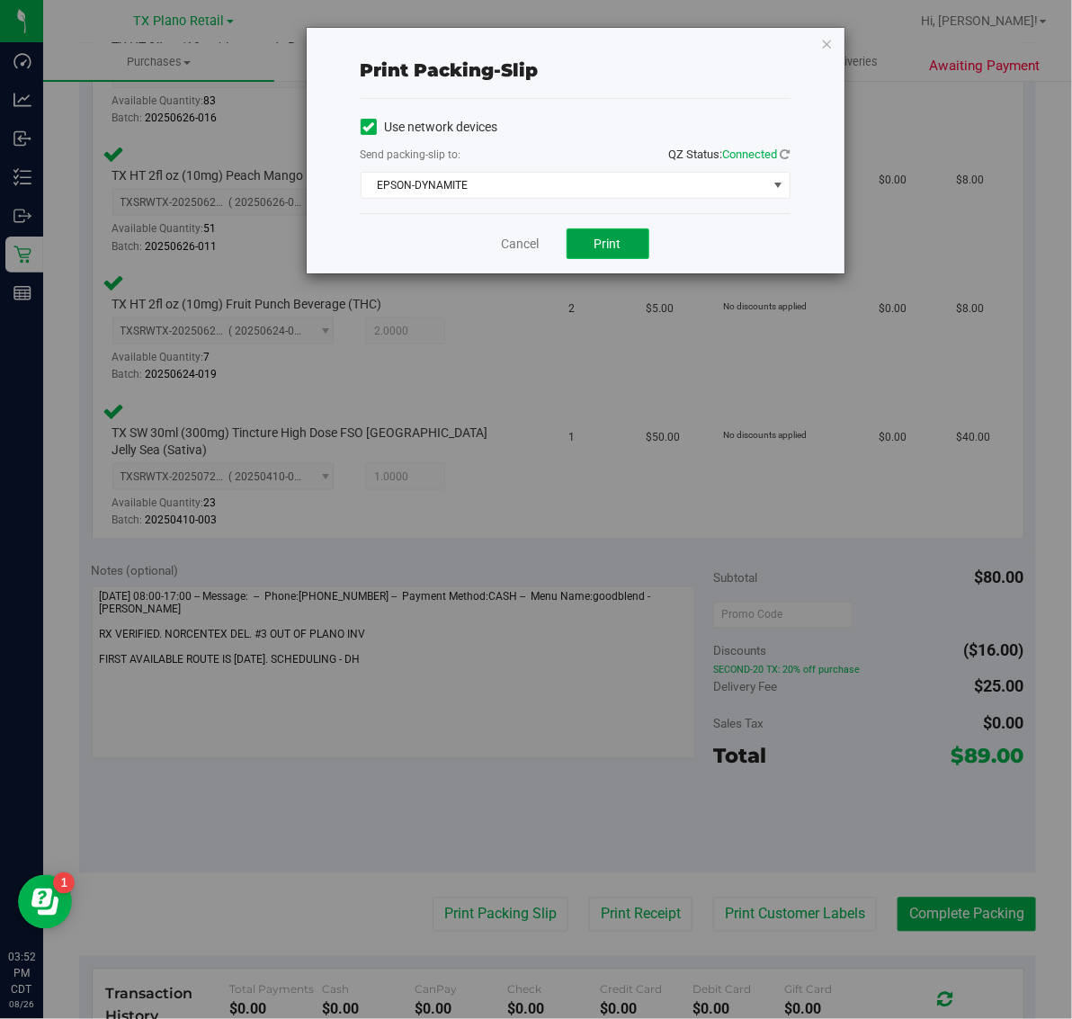
click at [604, 241] on span "Print" at bounding box center [608, 244] width 27 height 14
click at [801, 37] on div "Print packing-slip Use network devices Send packing-slip to: QZ Status: Connect…" at bounding box center [576, 151] width 538 height 246
click at [828, 36] on icon "button" at bounding box center [827, 43] width 13 height 22
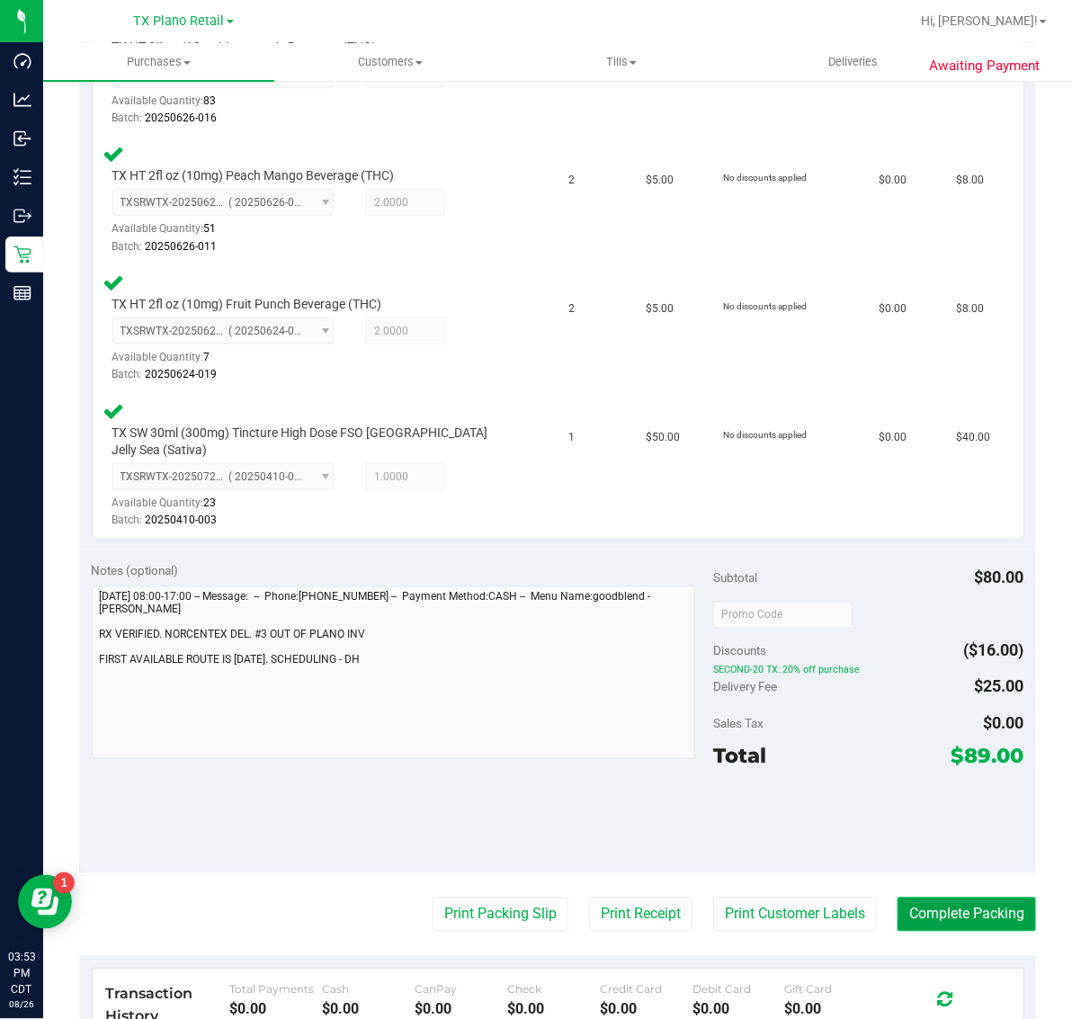
click at [962, 904] on button "Complete Packing" at bounding box center [967, 915] width 139 height 34
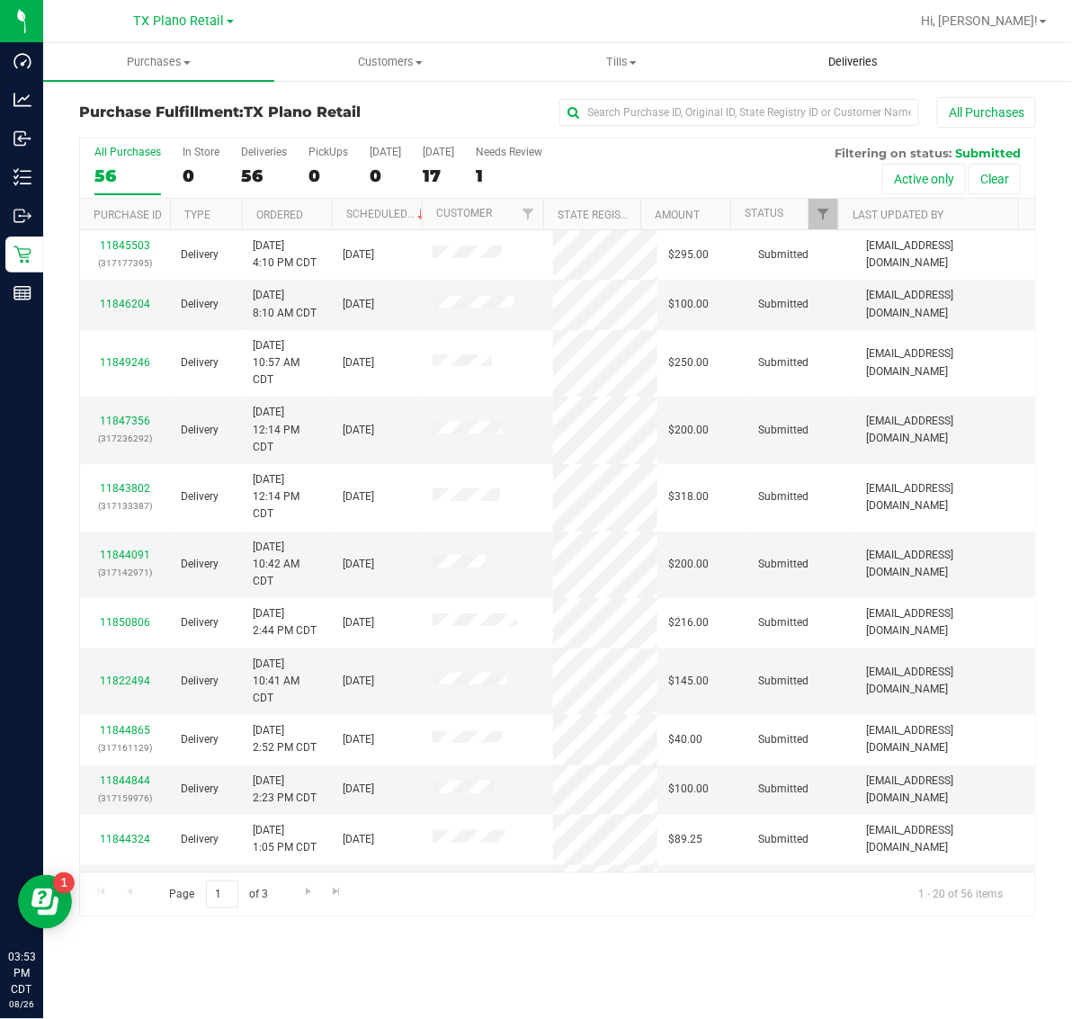
click at [853, 57] on span "Deliveries" at bounding box center [853, 62] width 98 height 16
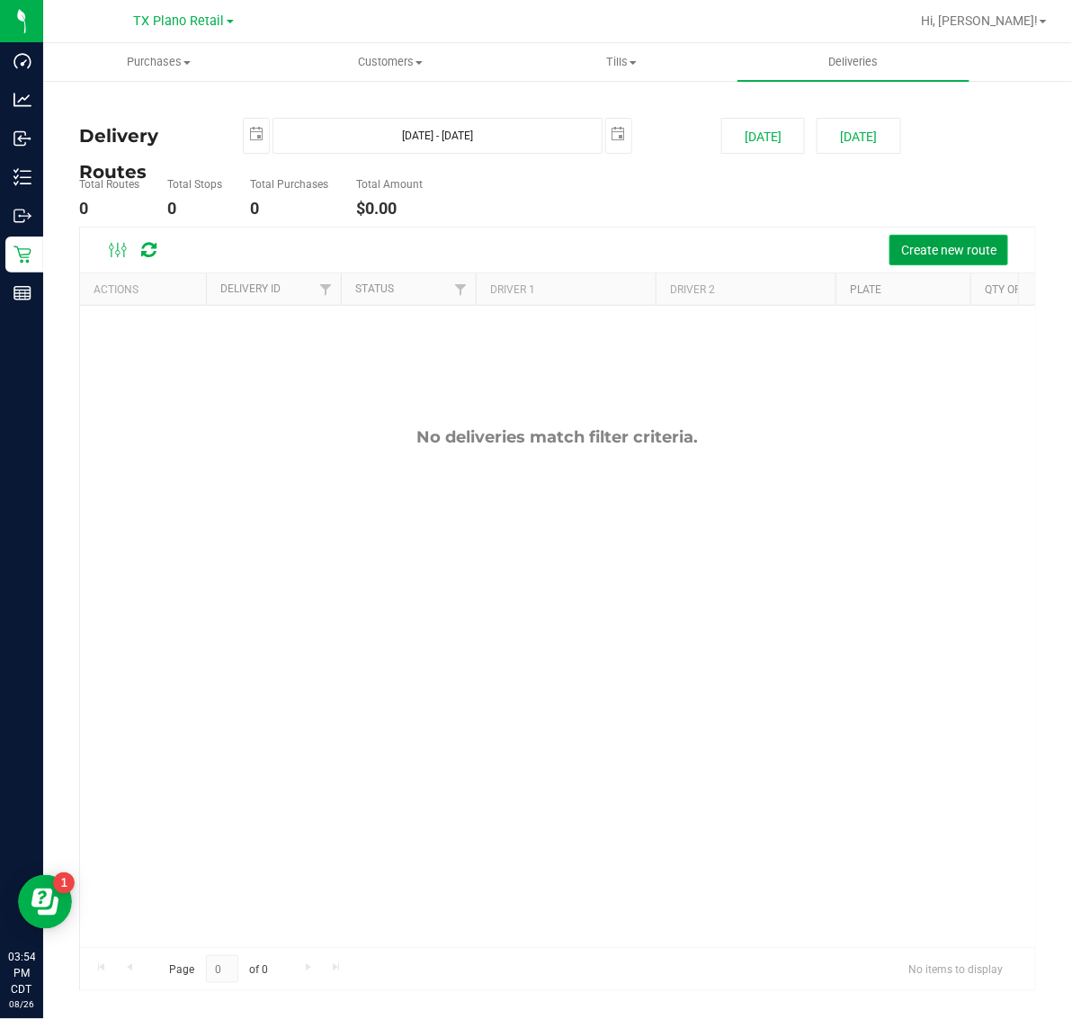
click at [927, 252] on span "Create new route" at bounding box center [948, 250] width 95 height 14
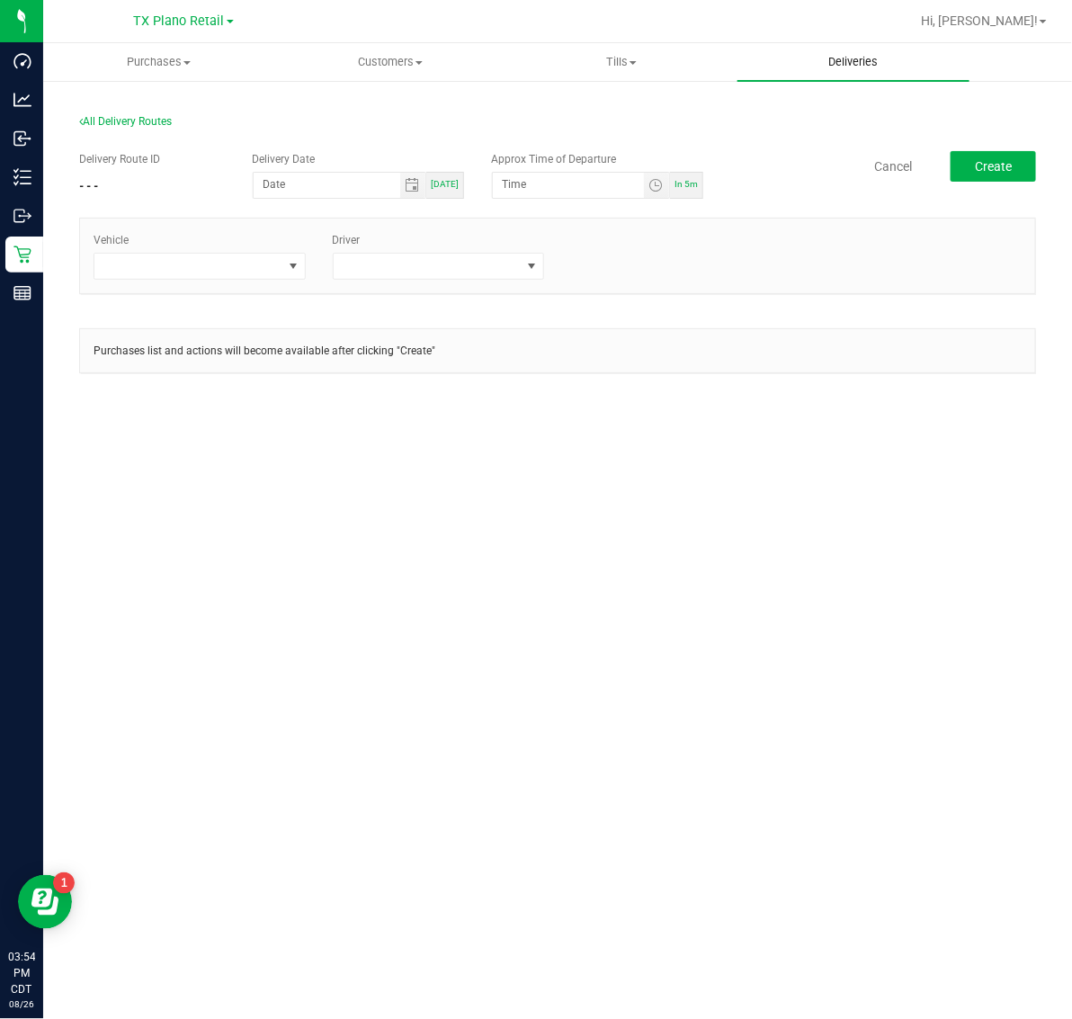
click at [851, 69] on span "Deliveries" at bounding box center [853, 62] width 98 height 16
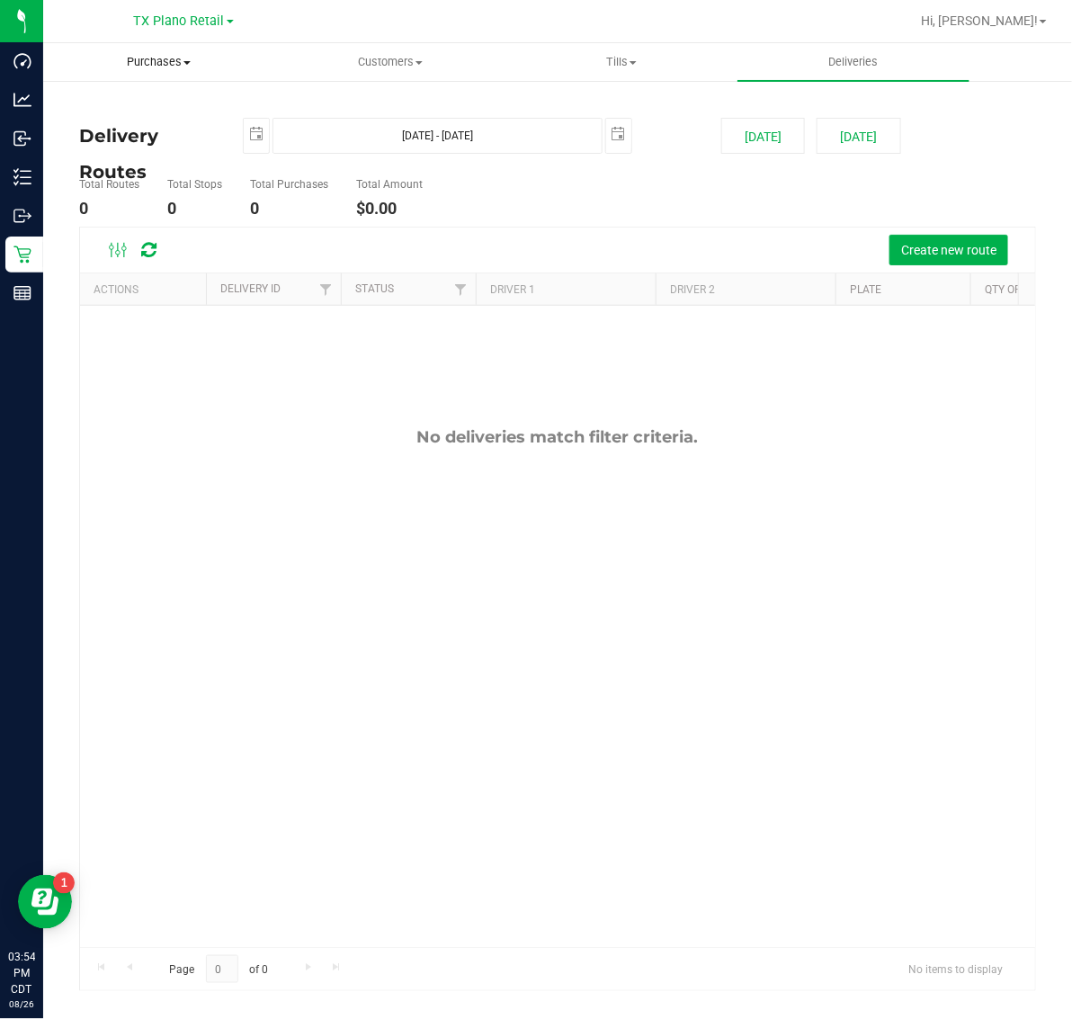
click at [154, 64] on span "Purchases" at bounding box center [158, 62] width 229 height 16
click at [182, 24] on span "TX Plano Retail" at bounding box center [179, 21] width 91 height 16
click at [185, 113] on link "TX San Antonio Retail" at bounding box center [183, 111] width 263 height 24
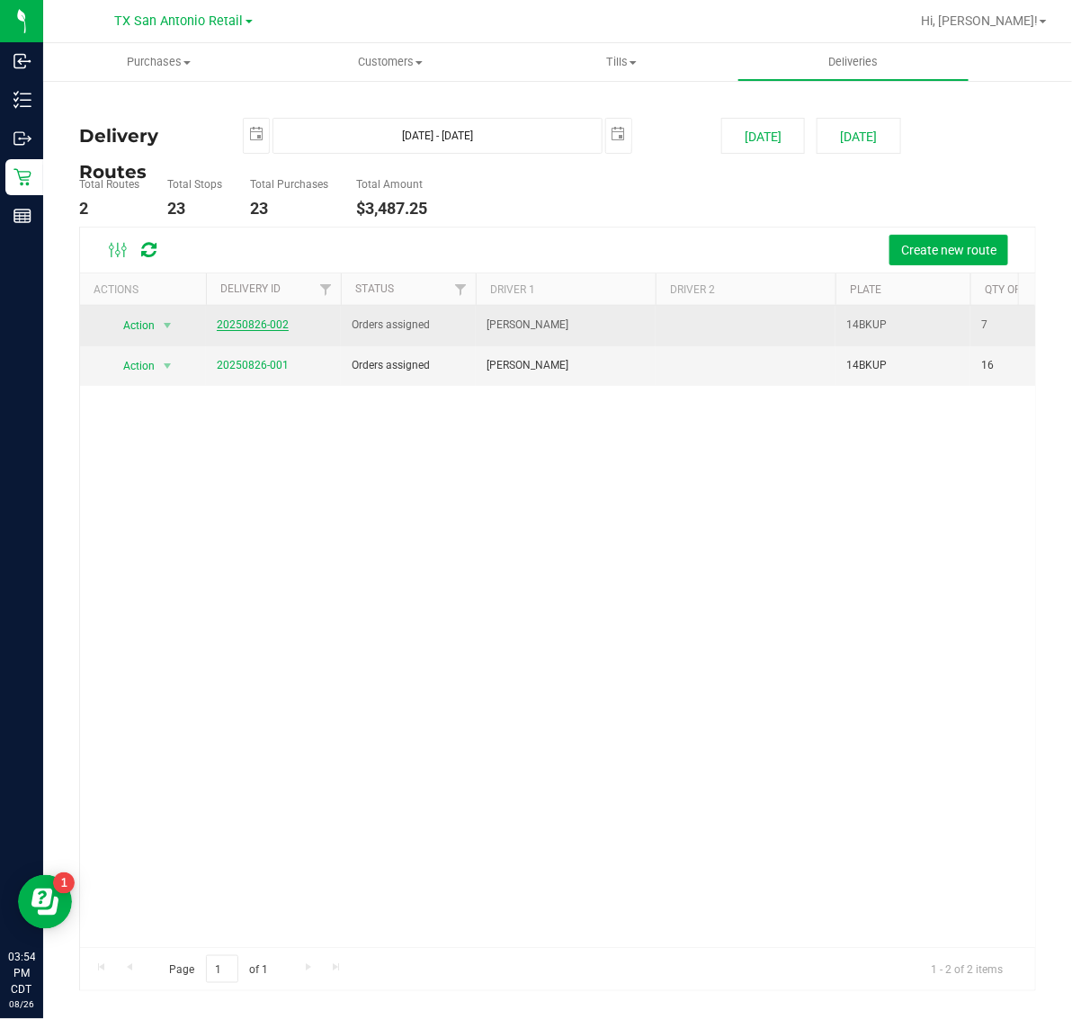
click at [261, 329] on link "20250826-002" at bounding box center [253, 324] width 72 height 13
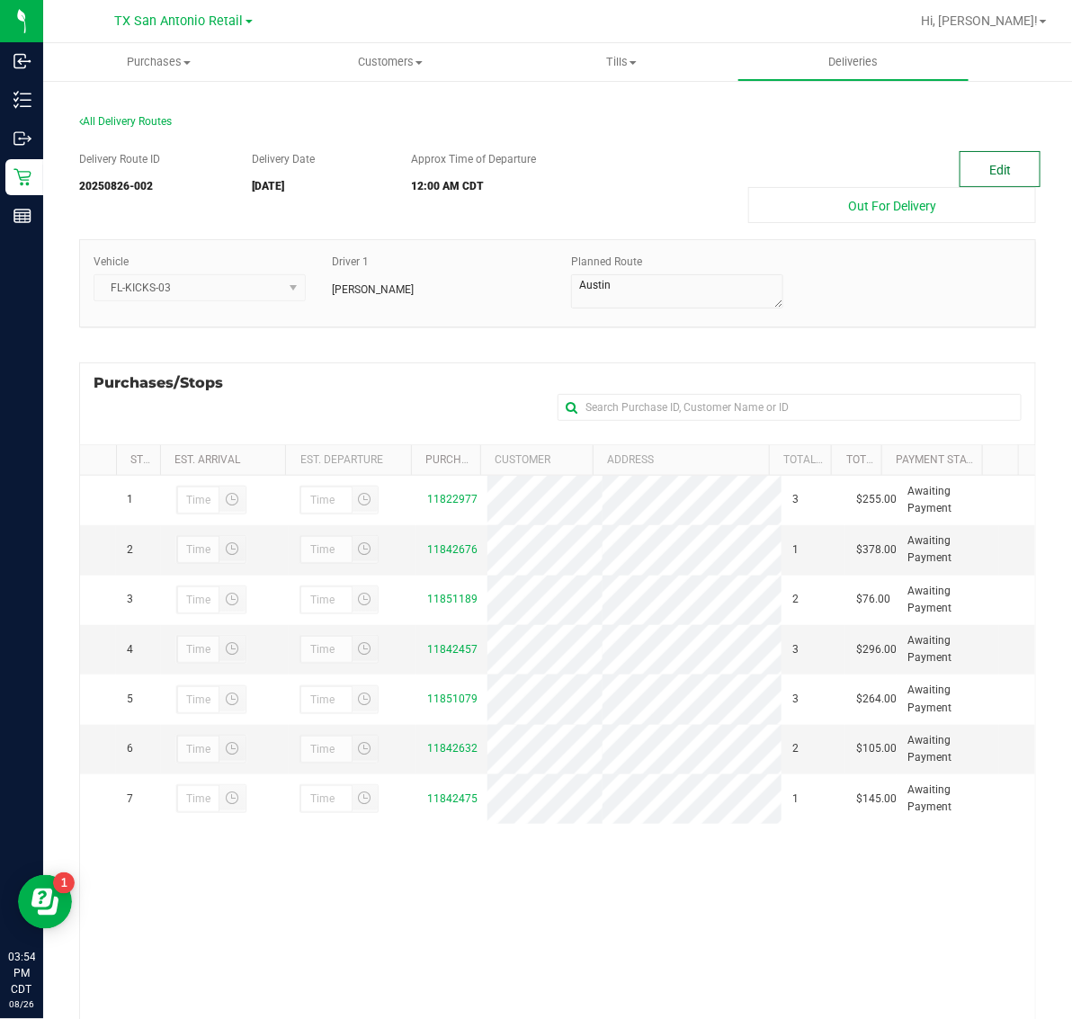
drag, startPoint x: 991, startPoint y: 132, endPoint x: 981, endPoint y: 160, distance: 29.6
click at [991, 137] on section "All Delivery Routes Delivery Route ID 20250826-002 Delivery Date 08/27/2025 App…" at bounding box center [557, 644] width 957 height 1094
click at [981, 163] on button "Edit" at bounding box center [1000, 169] width 81 height 36
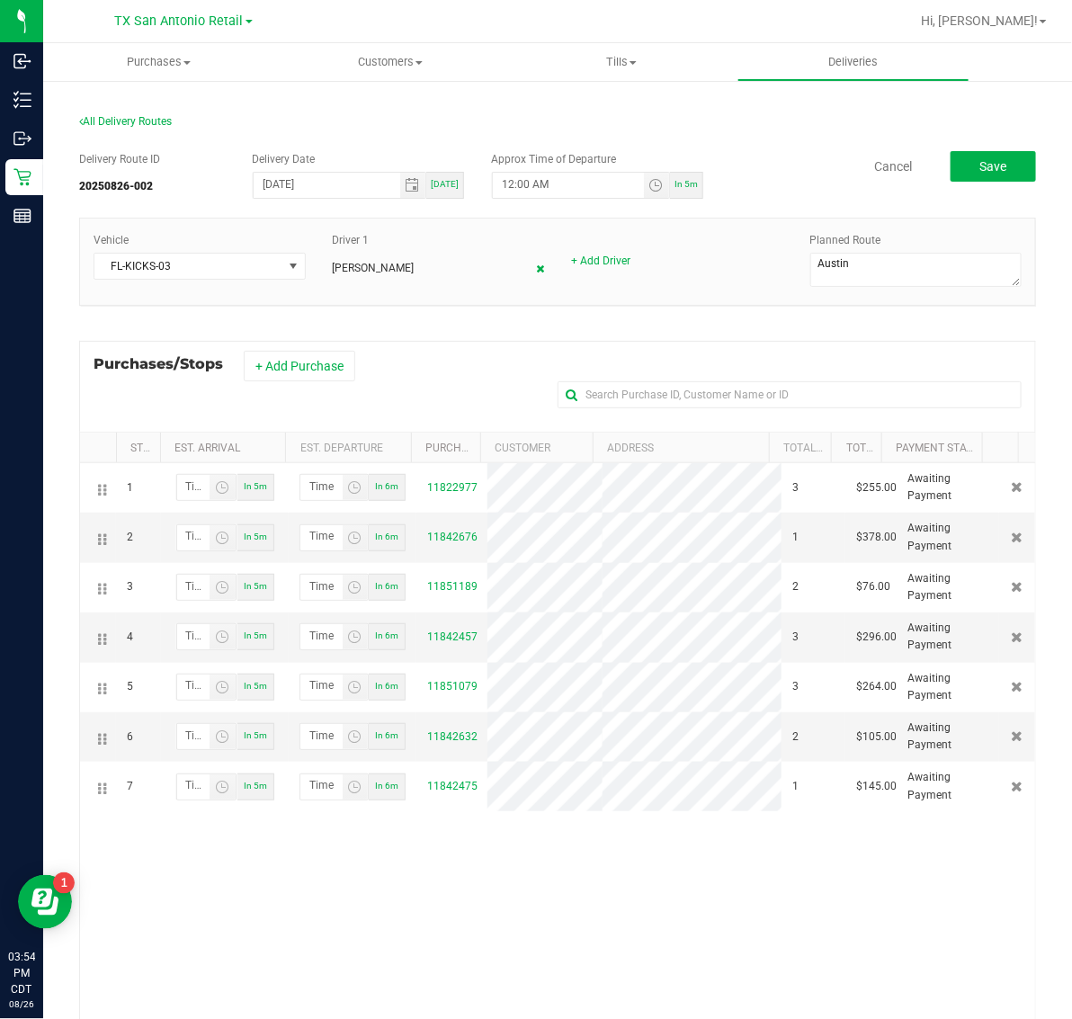
click at [536, 265] on icon at bounding box center [540, 269] width 8 height 11
click at [365, 261] on link "+ Add Driver" at bounding box center [362, 261] width 59 height 13
click at [466, 256] on span at bounding box center [428, 266] width 188 height 25
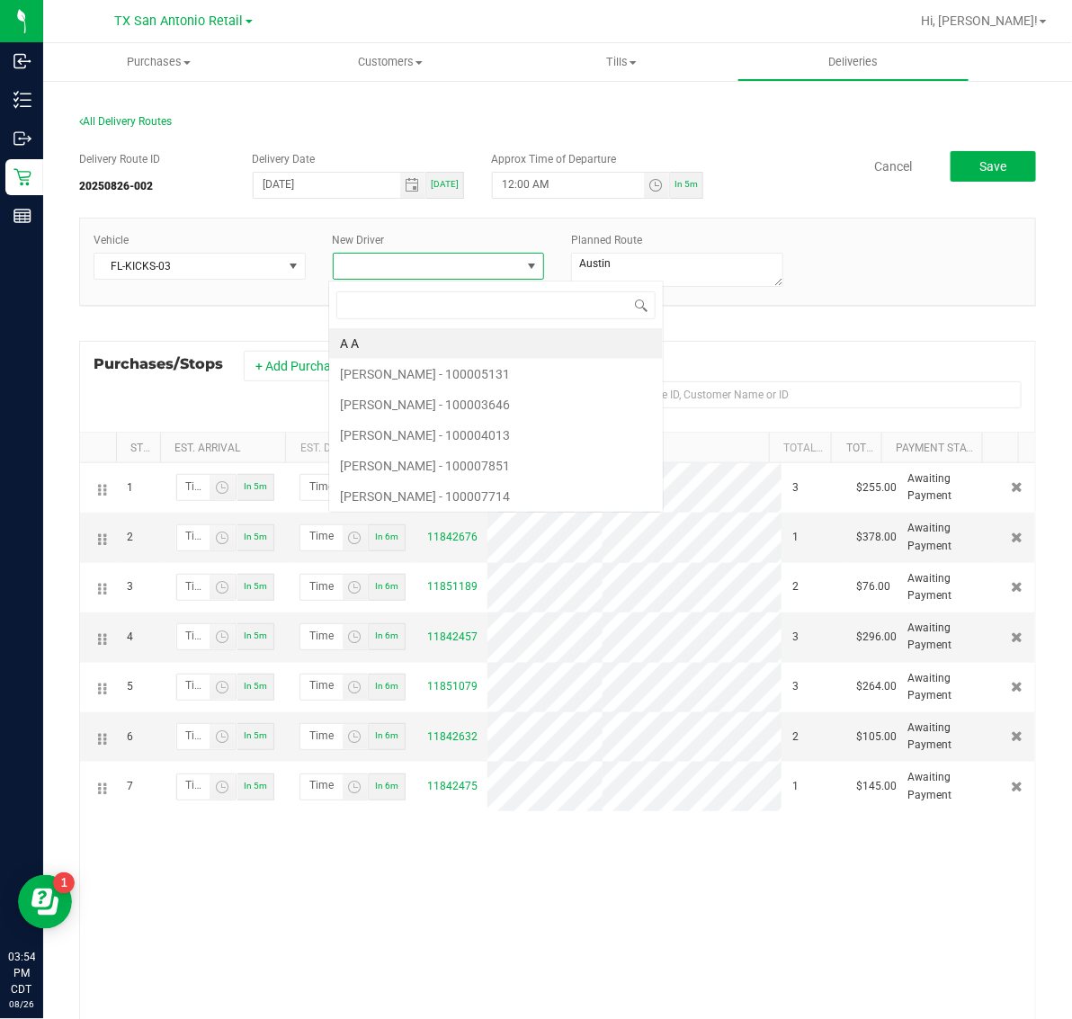
scroll to position [28, 207]
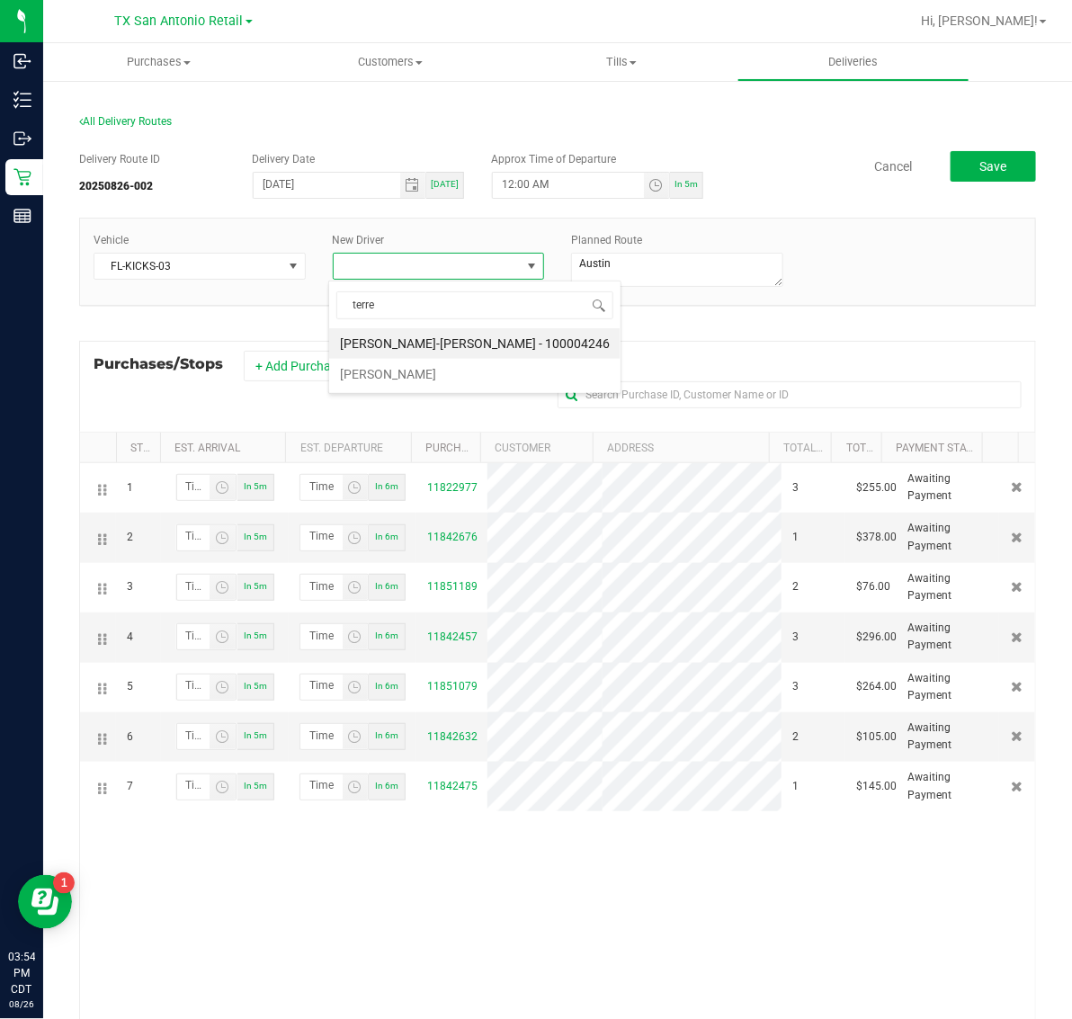
type input "terren"
click at [446, 355] on li "[PERSON_NAME]" at bounding box center [432, 343] width 206 height 31
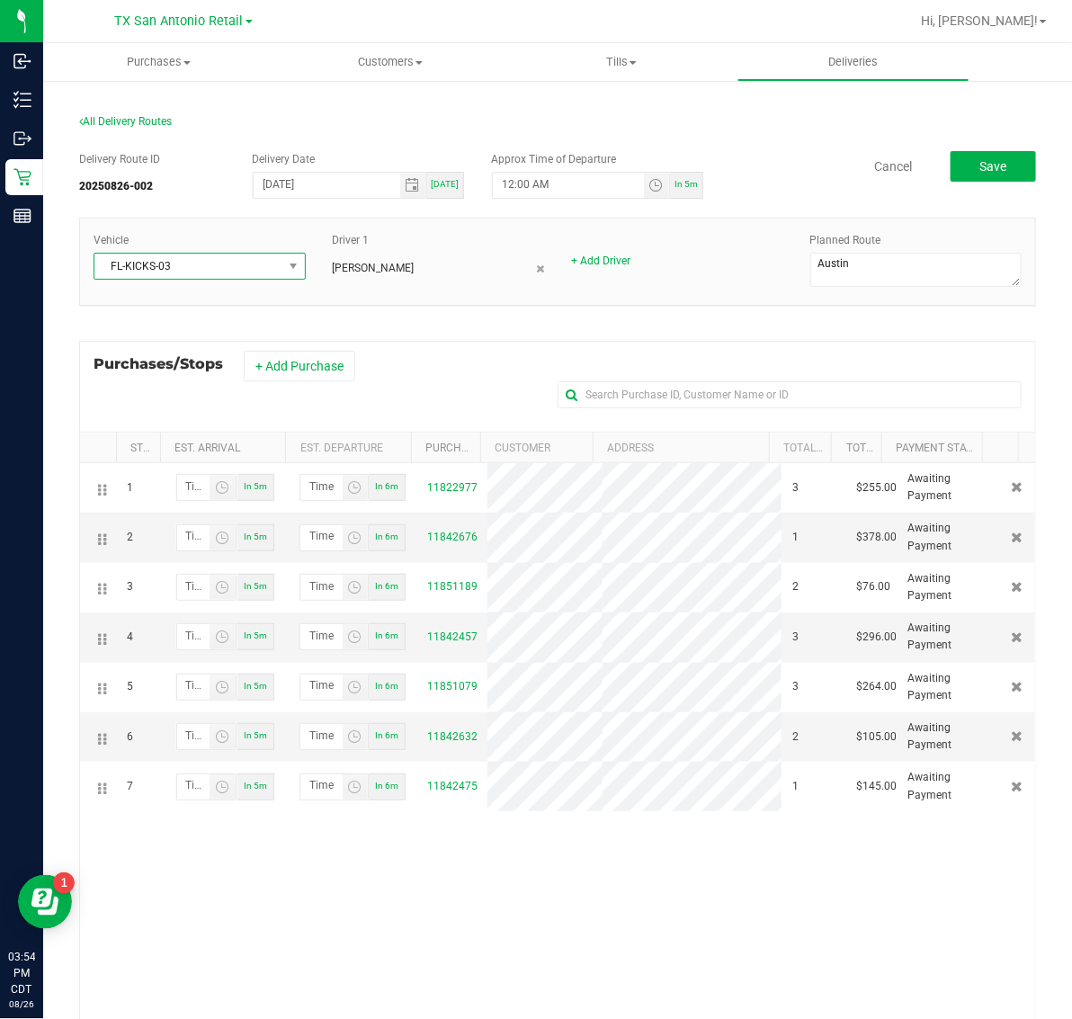
click at [273, 263] on span "FL-KICKS-03" at bounding box center [188, 266] width 188 height 25
type input "42"
click at [245, 344] on li "TX Escape 42" at bounding box center [197, 343] width 206 height 31
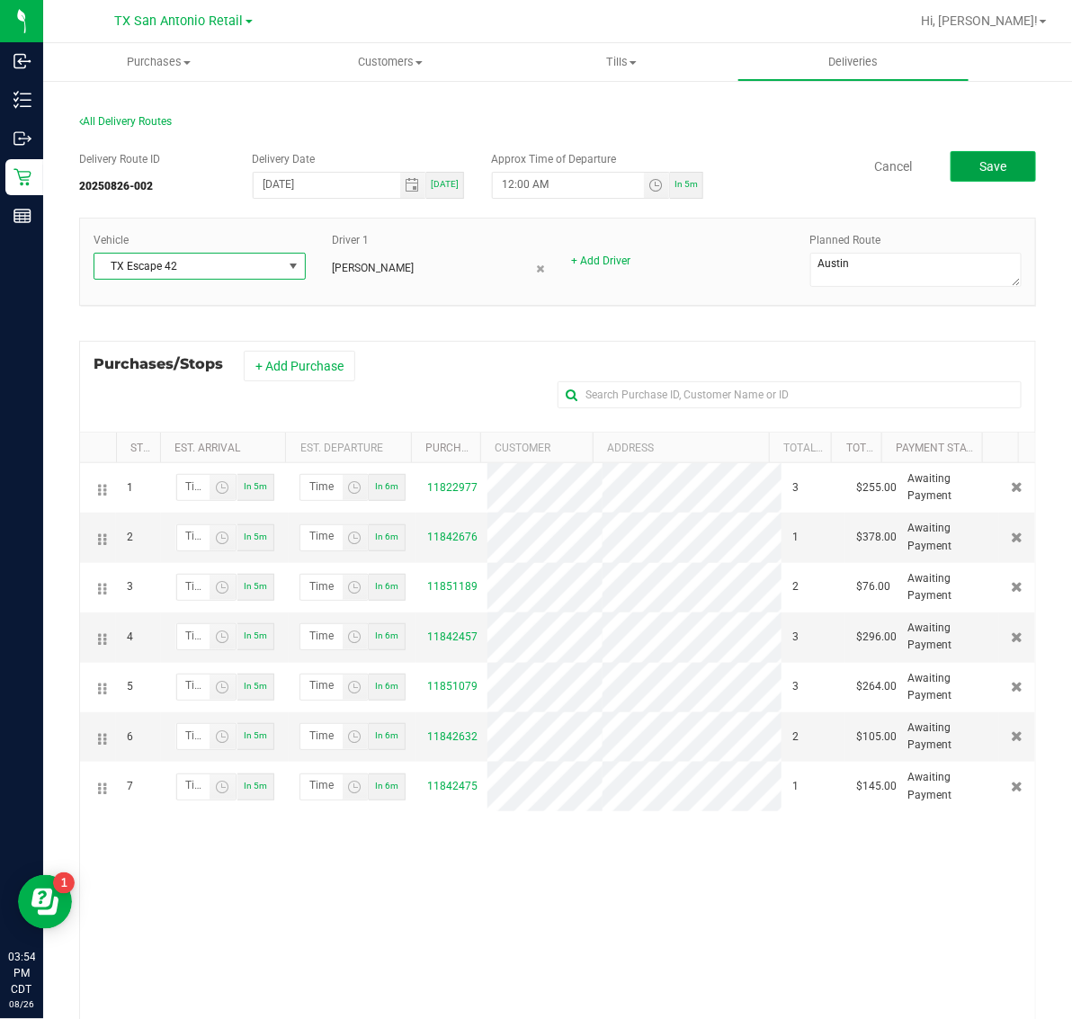
click at [996, 162] on button "Save" at bounding box center [993, 166] width 85 height 31
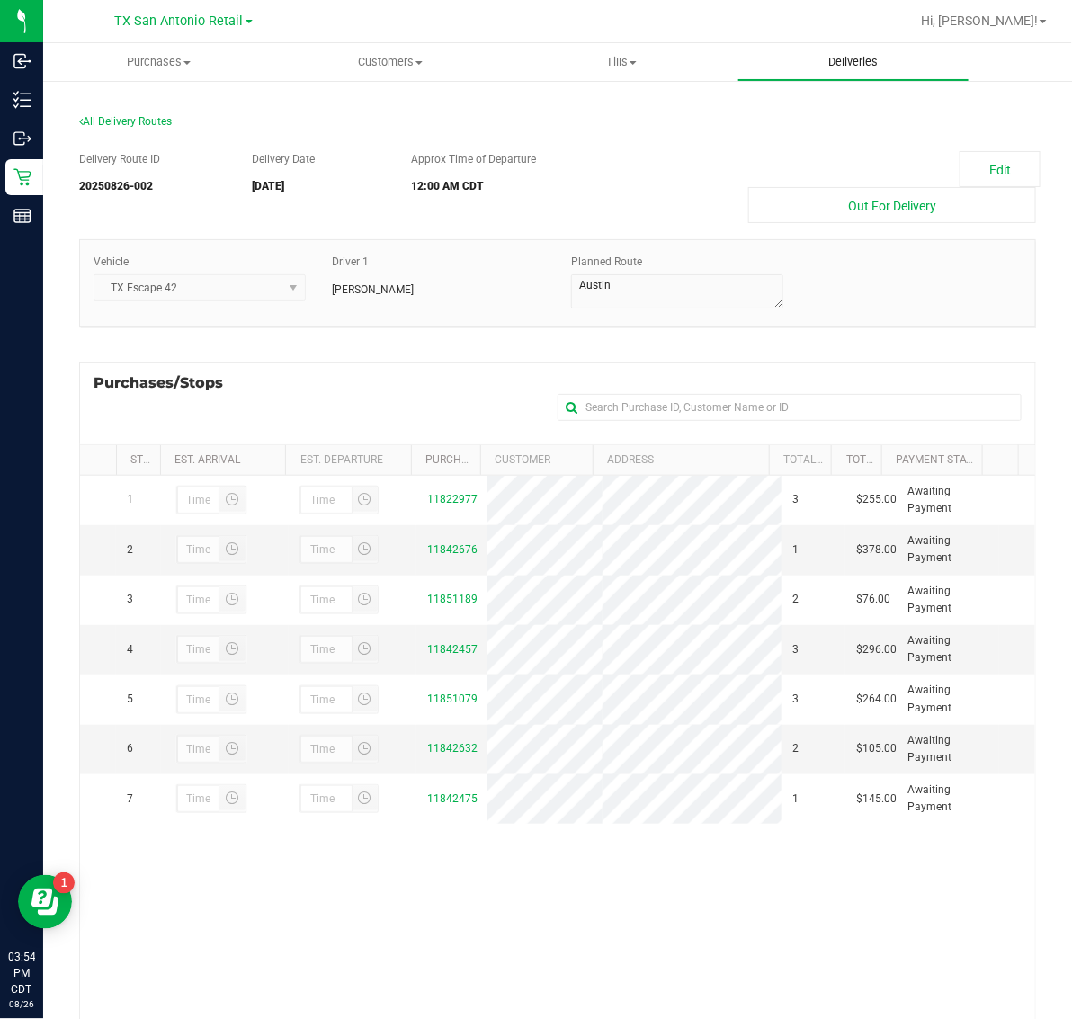
click at [861, 60] on span "Deliveries" at bounding box center [853, 62] width 98 height 16
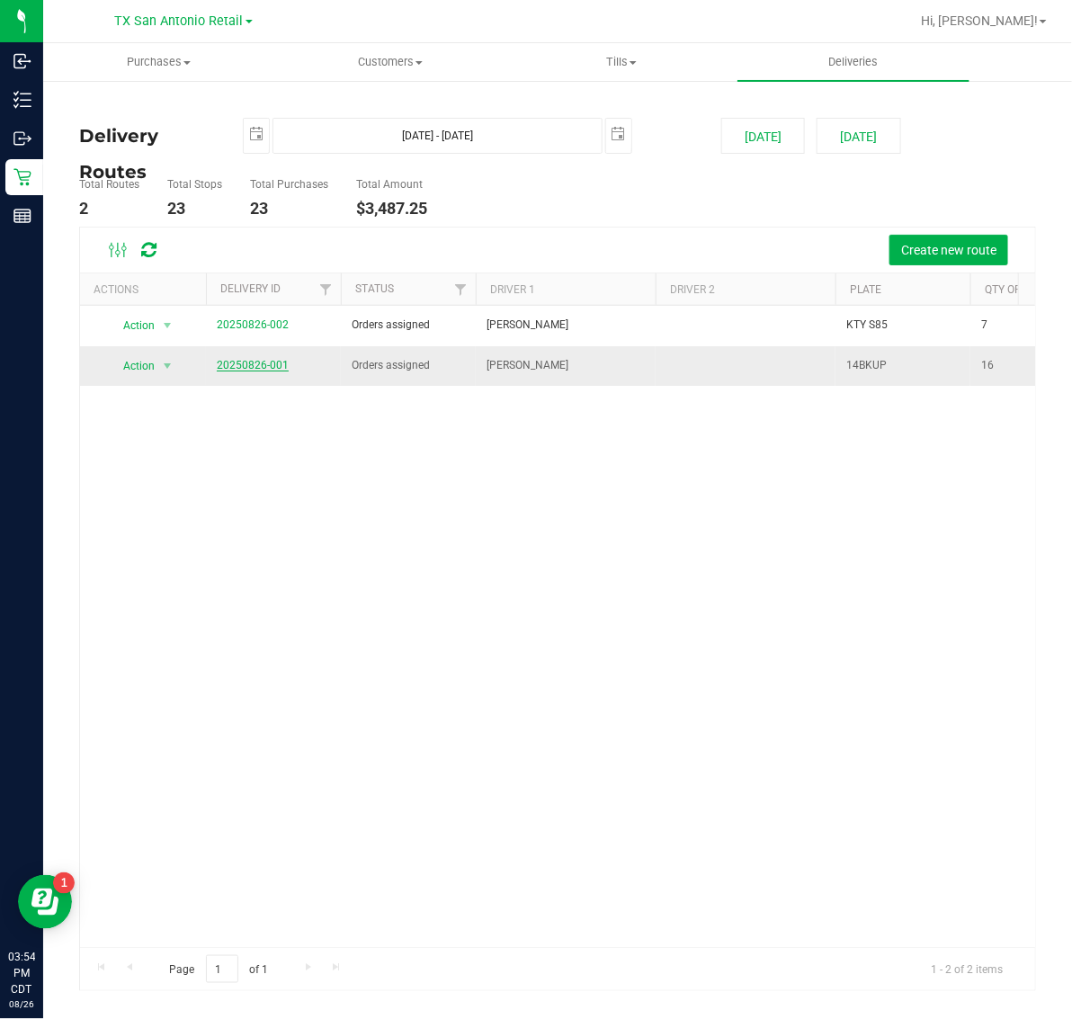
click at [256, 362] on link "20250826-001" at bounding box center [253, 365] width 72 height 13
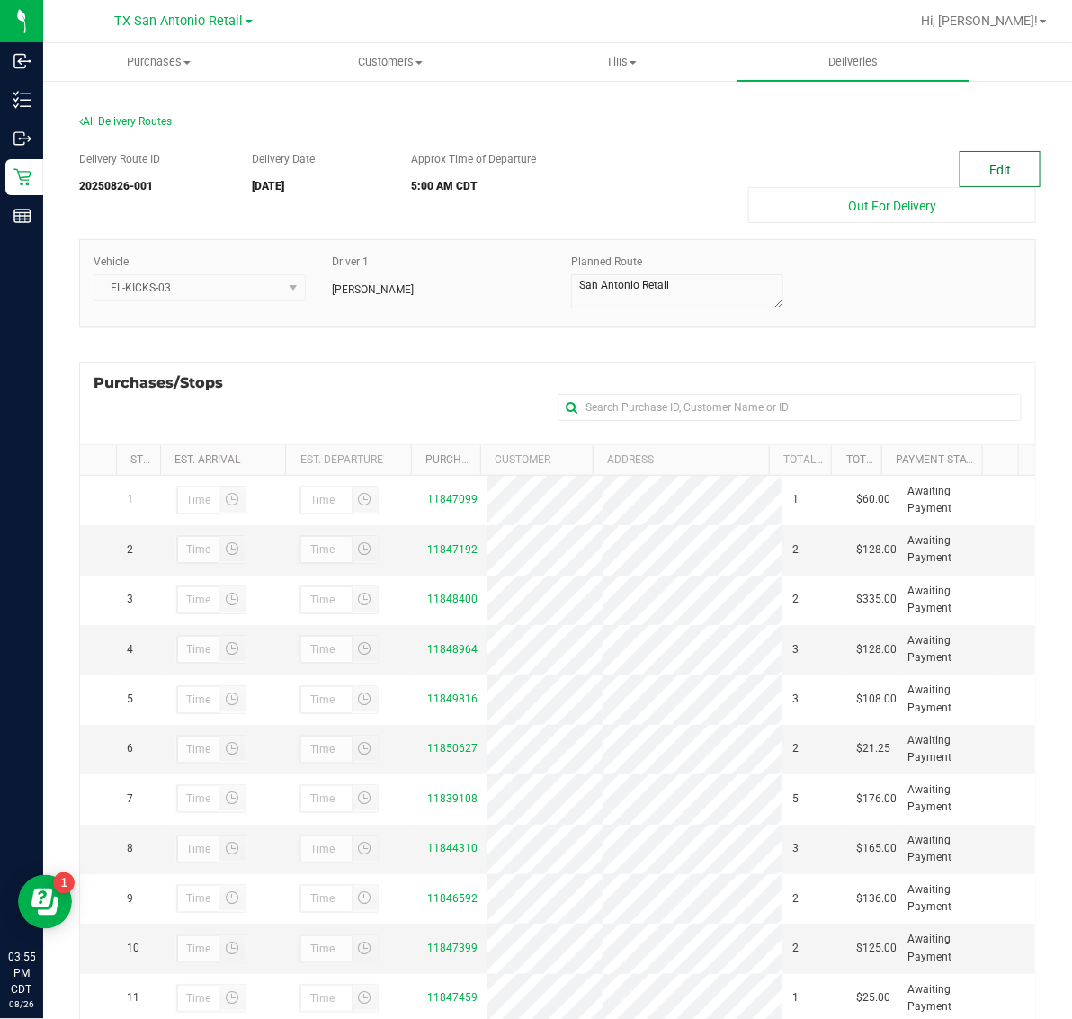
click at [980, 164] on button "Edit" at bounding box center [1000, 169] width 81 height 36
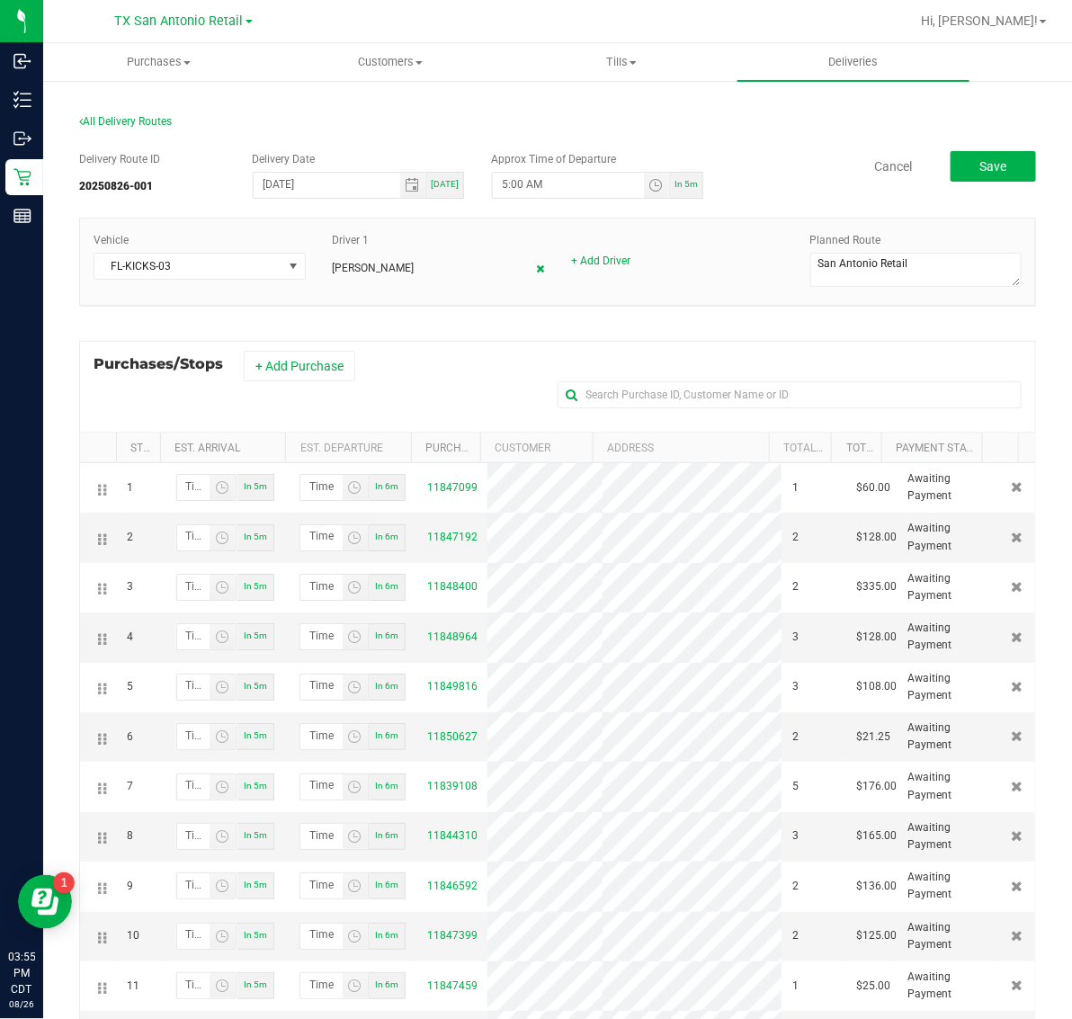
click at [536, 264] on icon at bounding box center [540, 269] width 8 height 11
click at [361, 256] on link "+ Add Driver" at bounding box center [362, 261] width 59 height 13
click at [419, 274] on span at bounding box center [428, 266] width 188 height 25
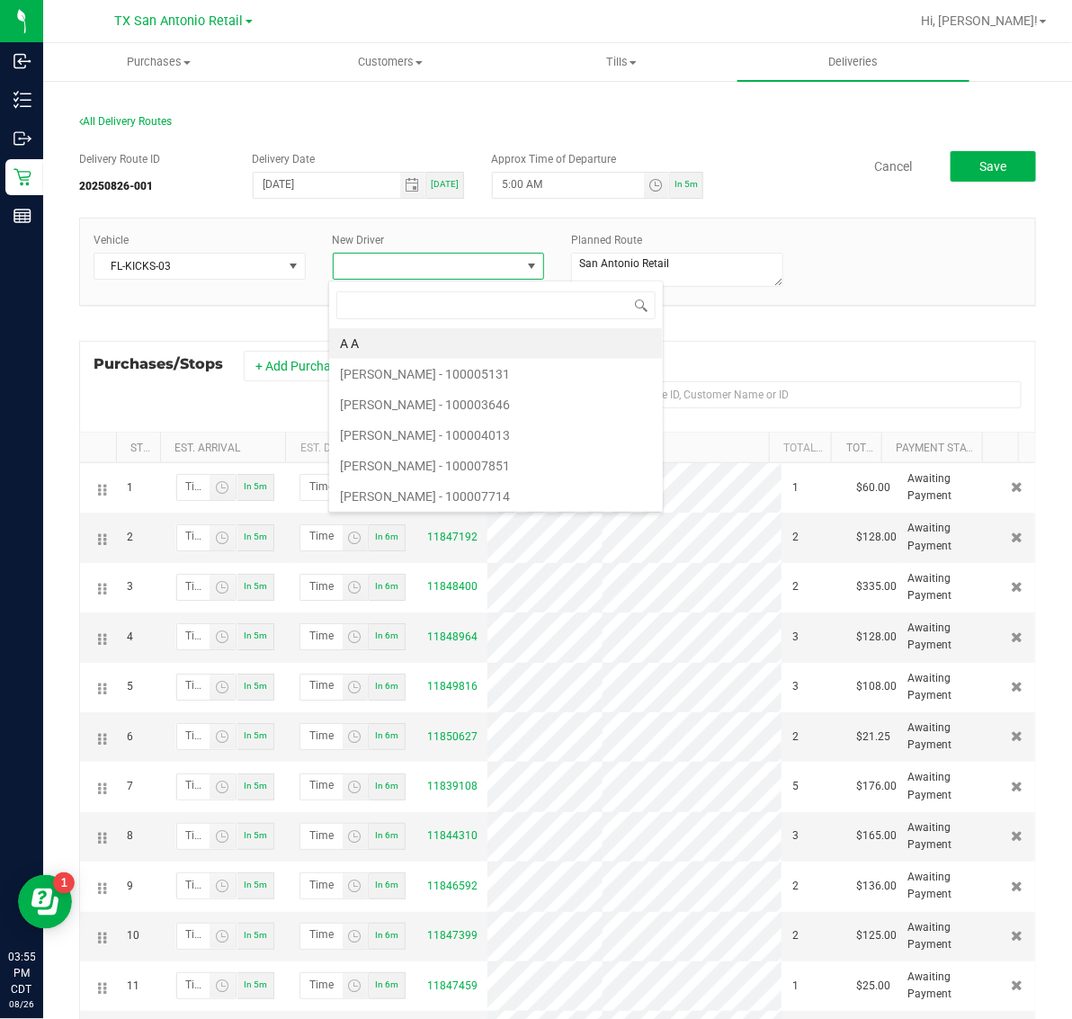
scroll to position [28, 207]
type input "kur"
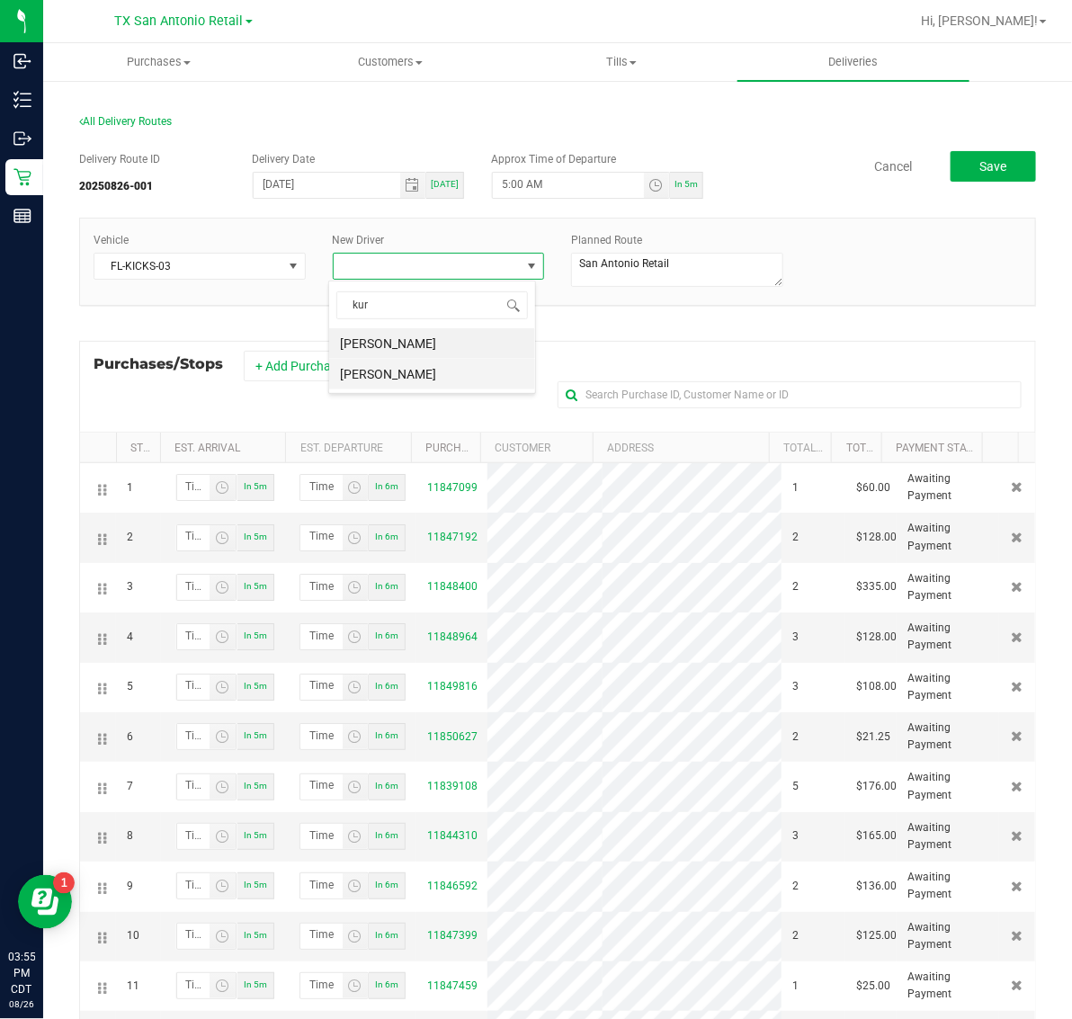
click at [432, 375] on li "[PERSON_NAME]" at bounding box center [432, 374] width 206 height 31
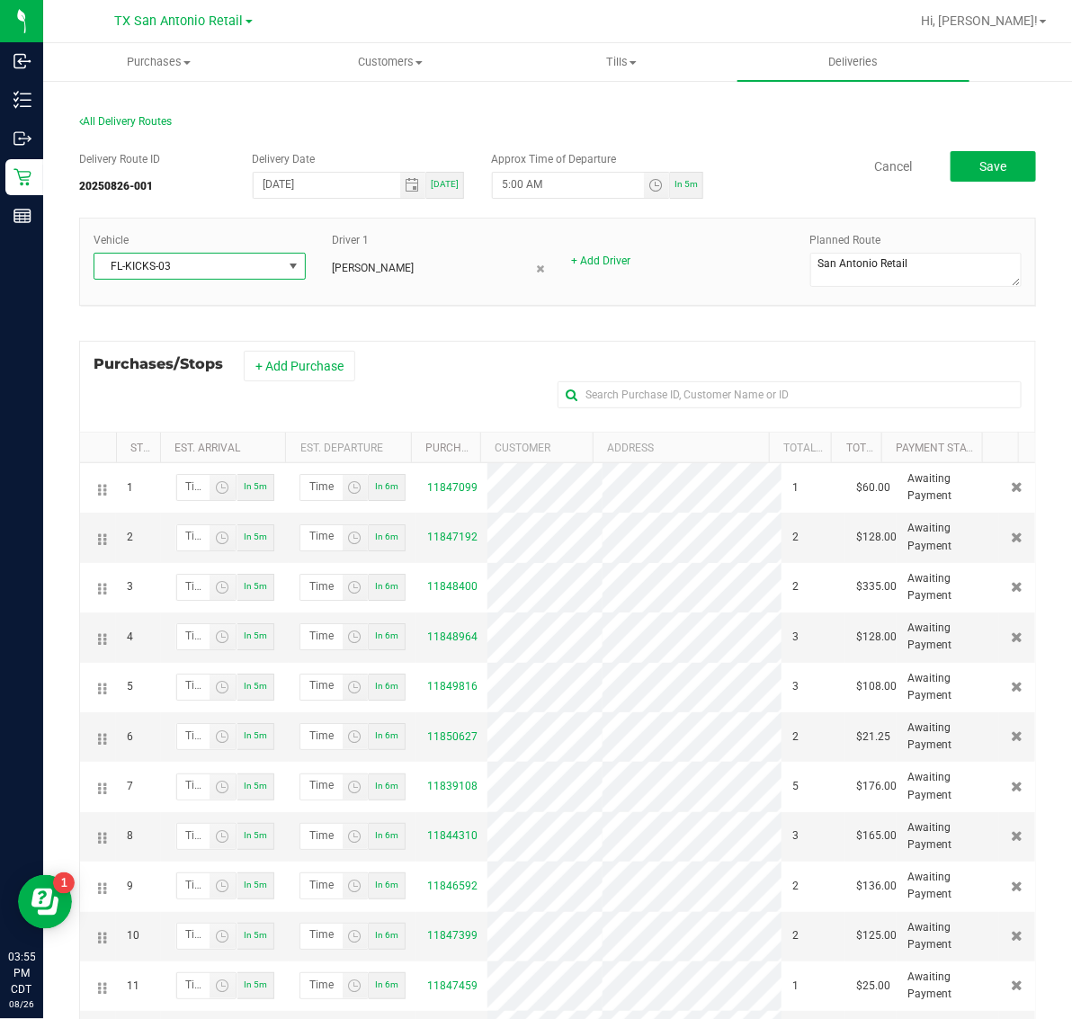
click at [258, 263] on span "FL-KICKS-03" at bounding box center [188, 266] width 188 height 25
type input "05"
click at [229, 374] on li "TX-TRANSIT-05" at bounding box center [197, 374] width 206 height 31
click at [999, 163] on button "Save" at bounding box center [993, 166] width 85 height 31
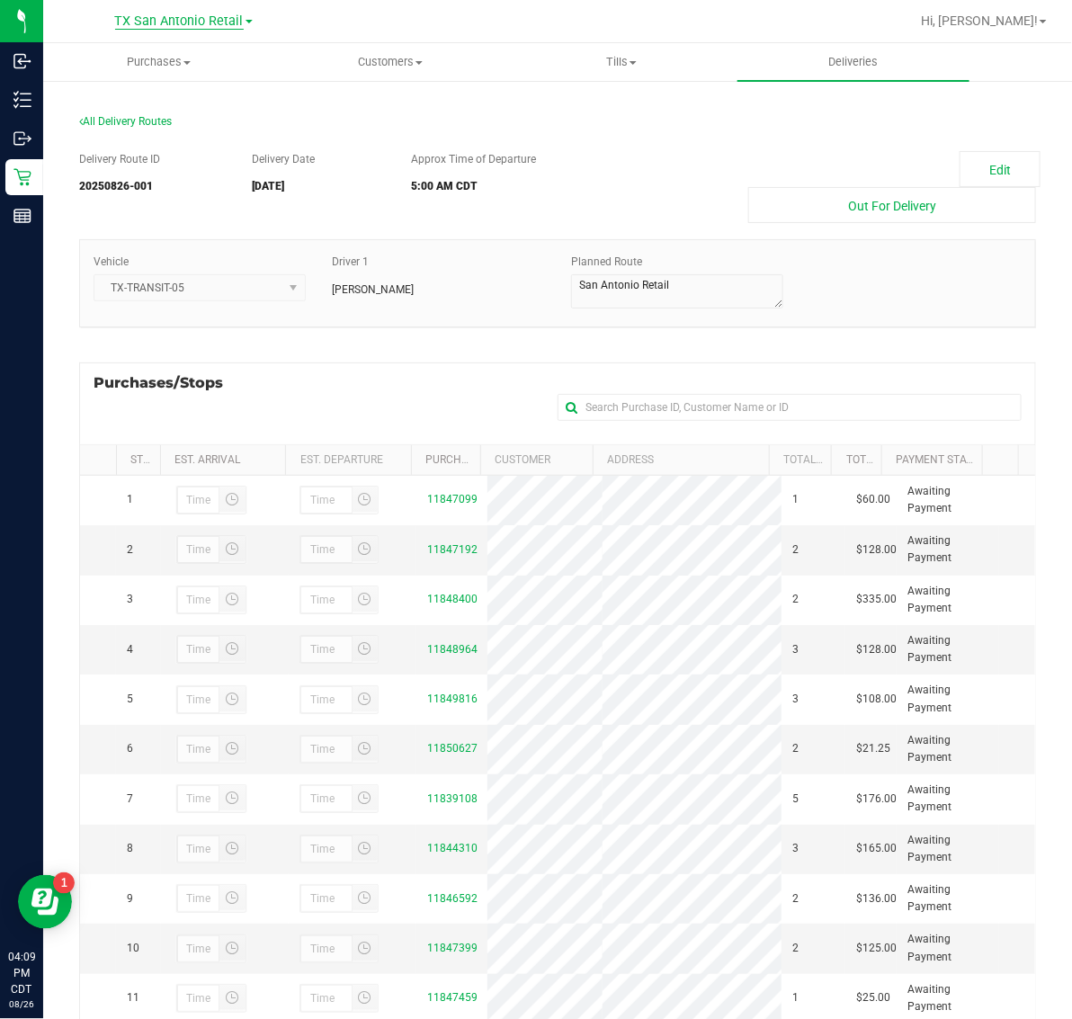
click at [156, 22] on span "TX San Antonio Retail" at bounding box center [179, 21] width 129 height 16
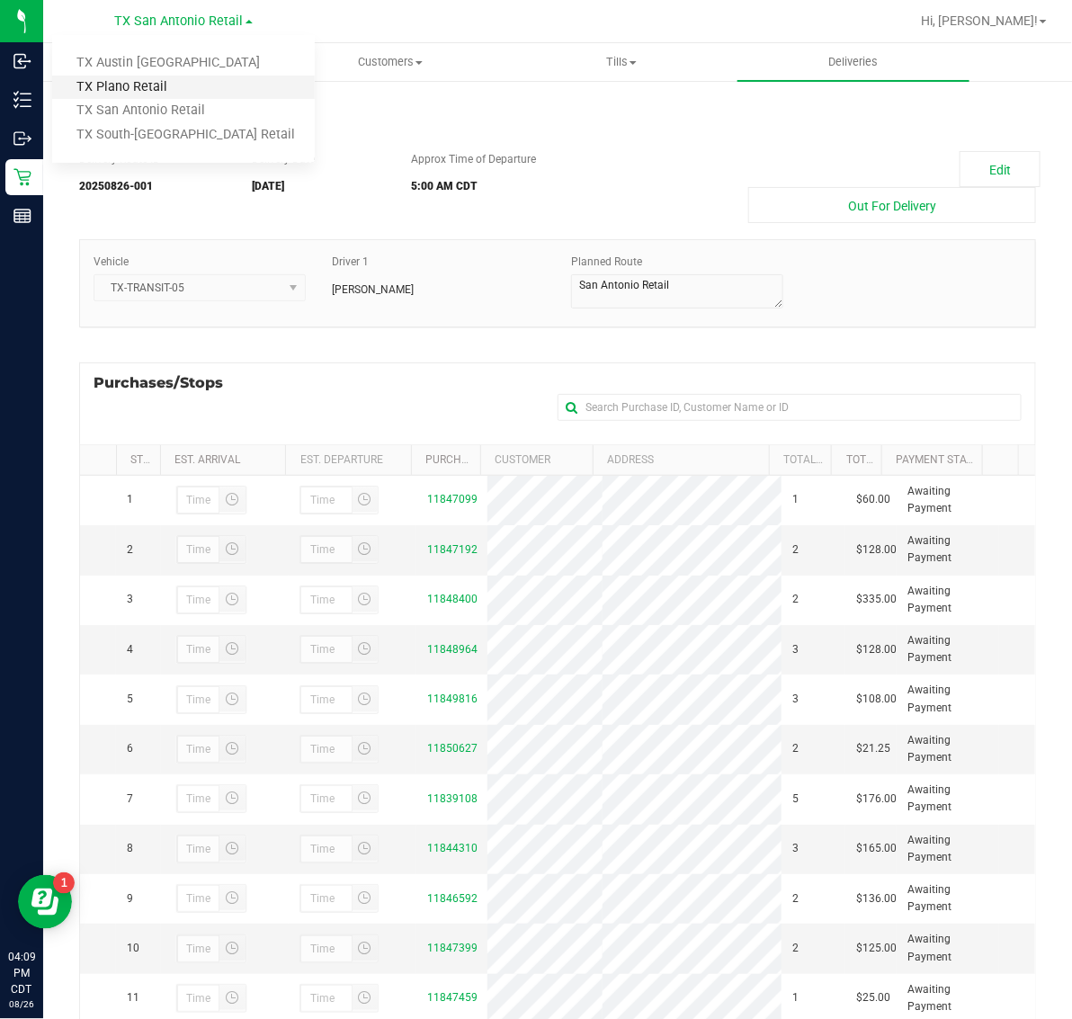
click at [135, 83] on link "TX Plano Retail" at bounding box center [183, 88] width 263 height 24
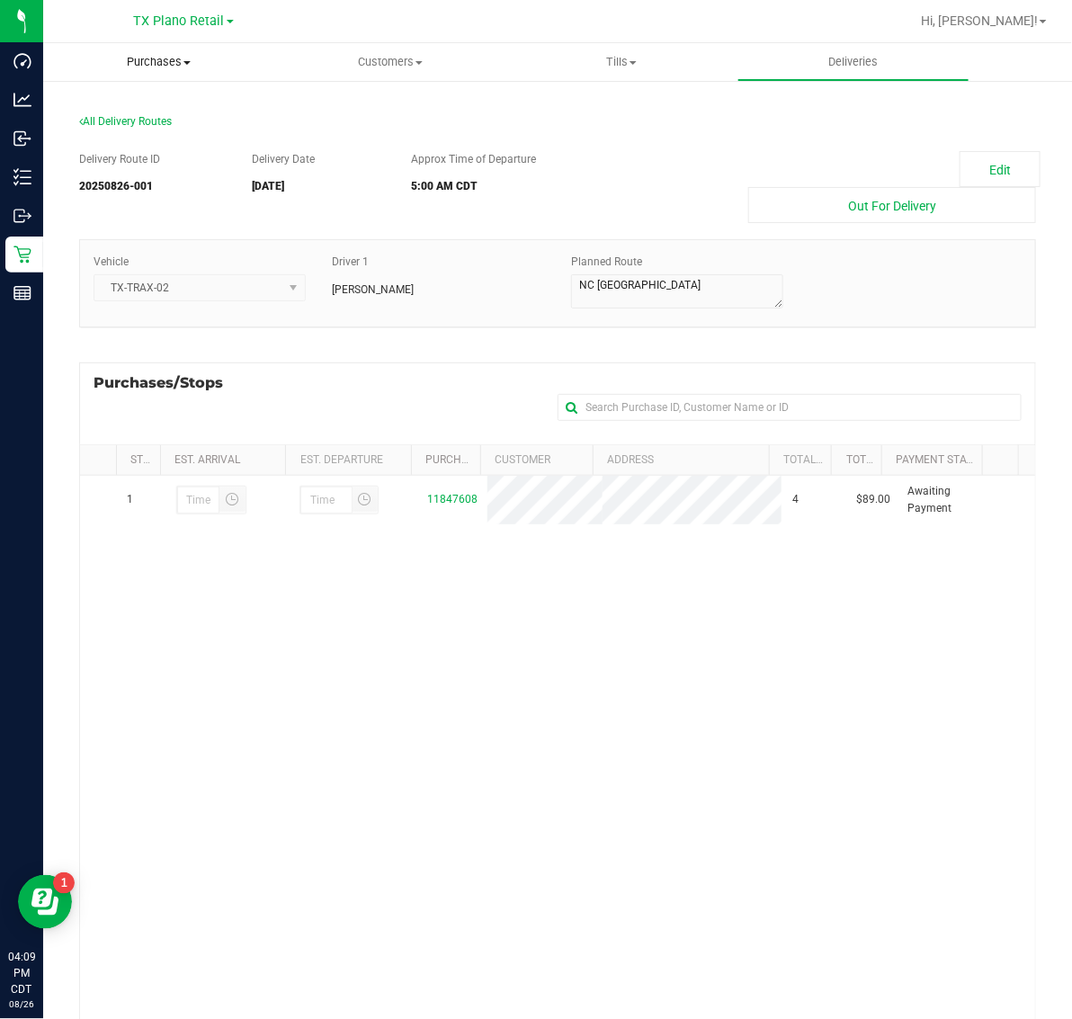
click at [172, 55] on span "Purchases" at bounding box center [158, 62] width 231 height 16
click at [168, 133] on li "Fulfillment" at bounding box center [158, 131] width 231 height 22
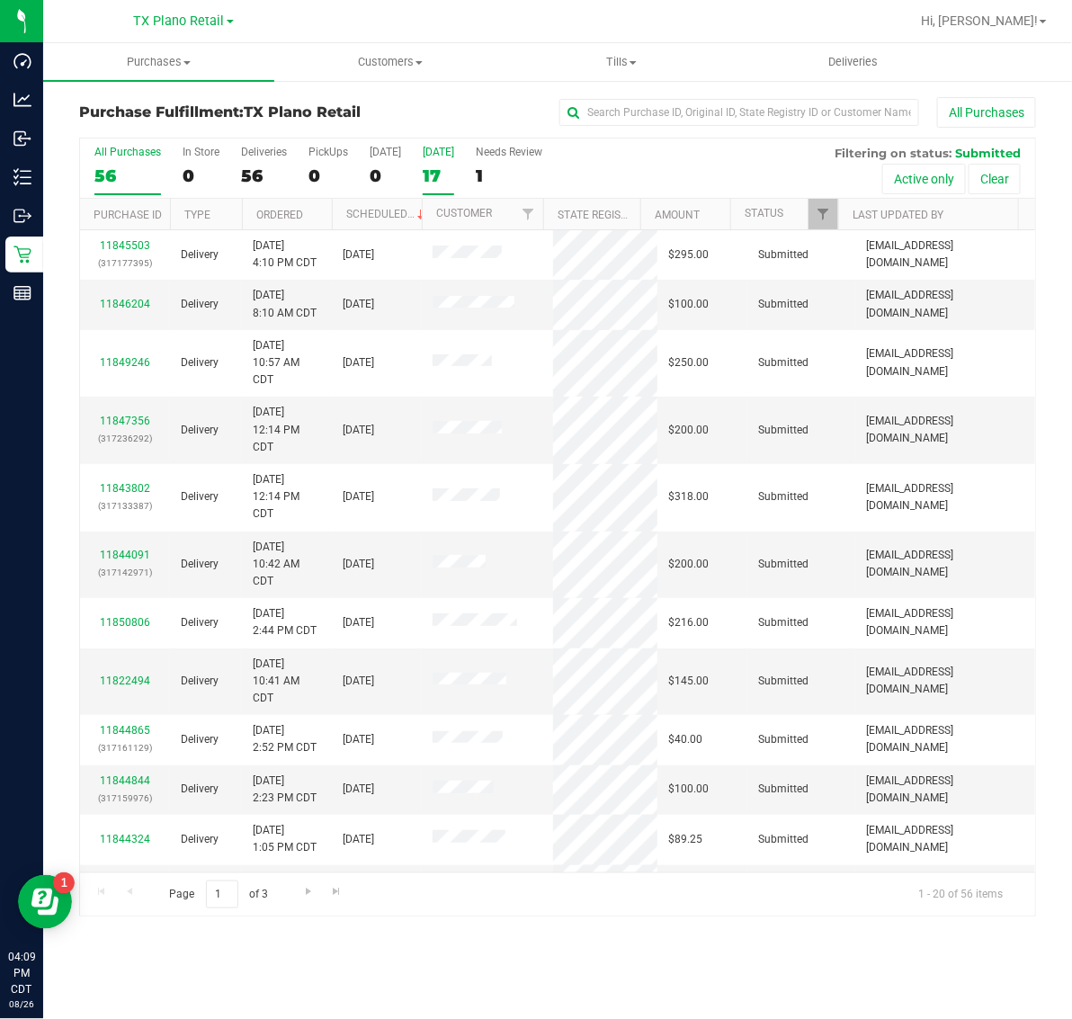
click at [434, 175] on div "17" at bounding box center [438, 176] width 31 height 21
click at [0, 0] on input "Tomorrow 17" at bounding box center [0, 0] width 0 height 0
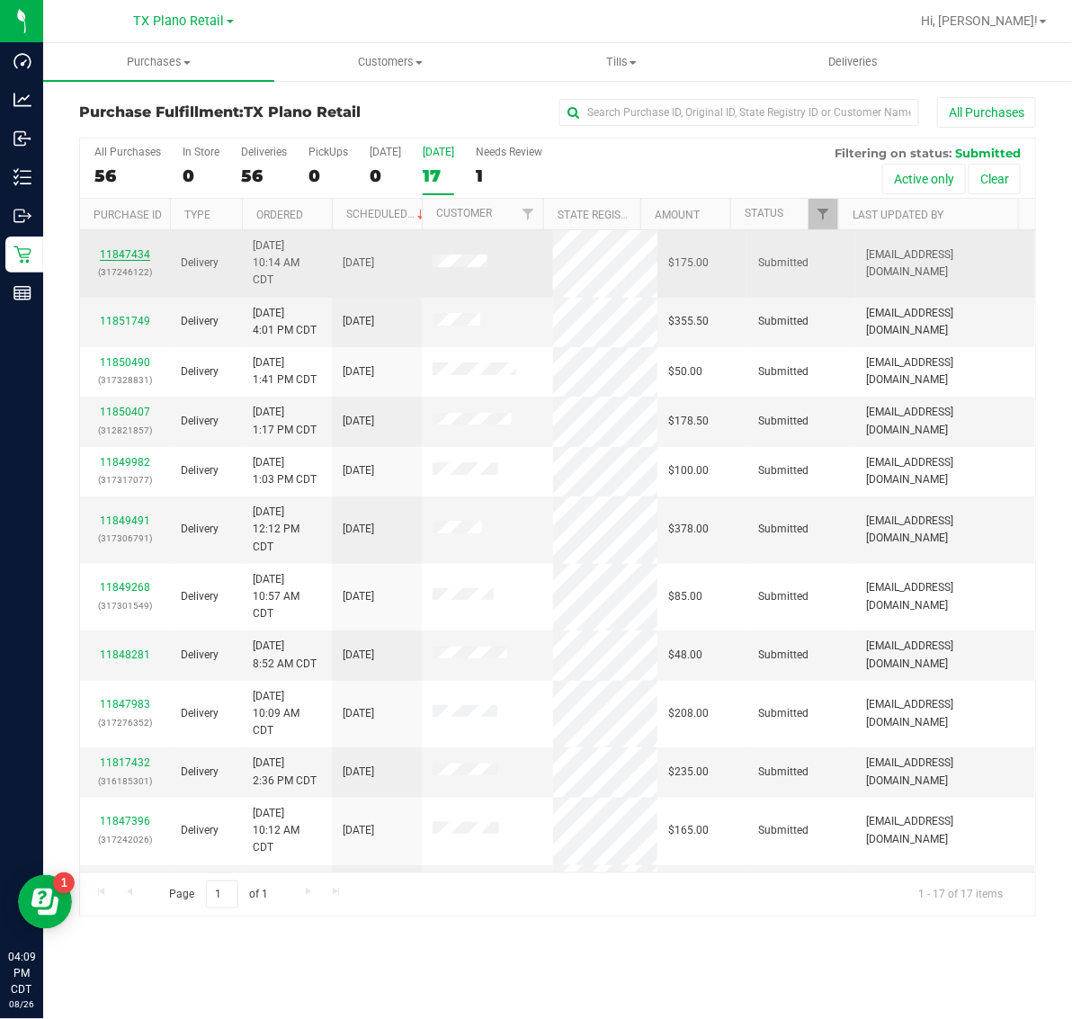
click at [132, 256] on link "11847434" at bounding box center [125, 254] width 50 height 13
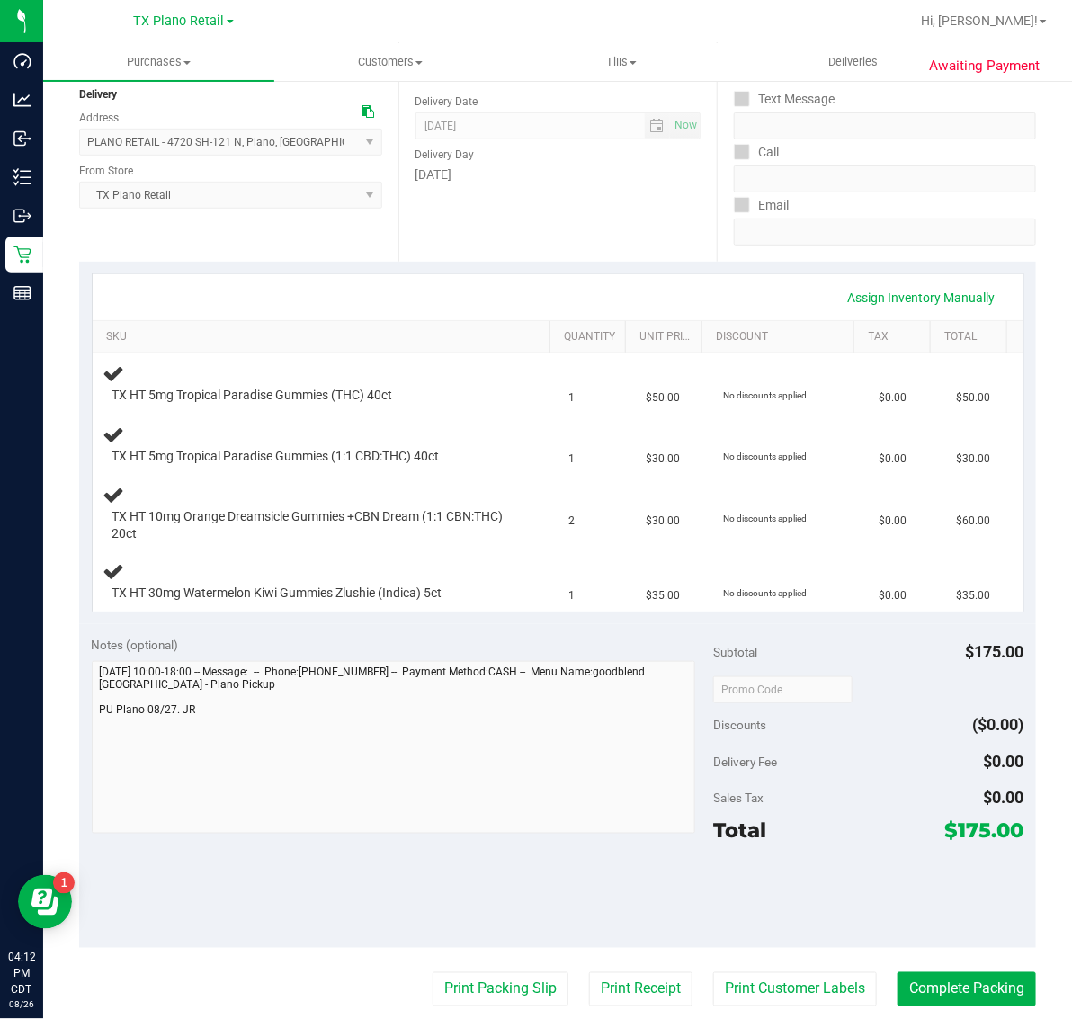
scroll to position [225, 0]
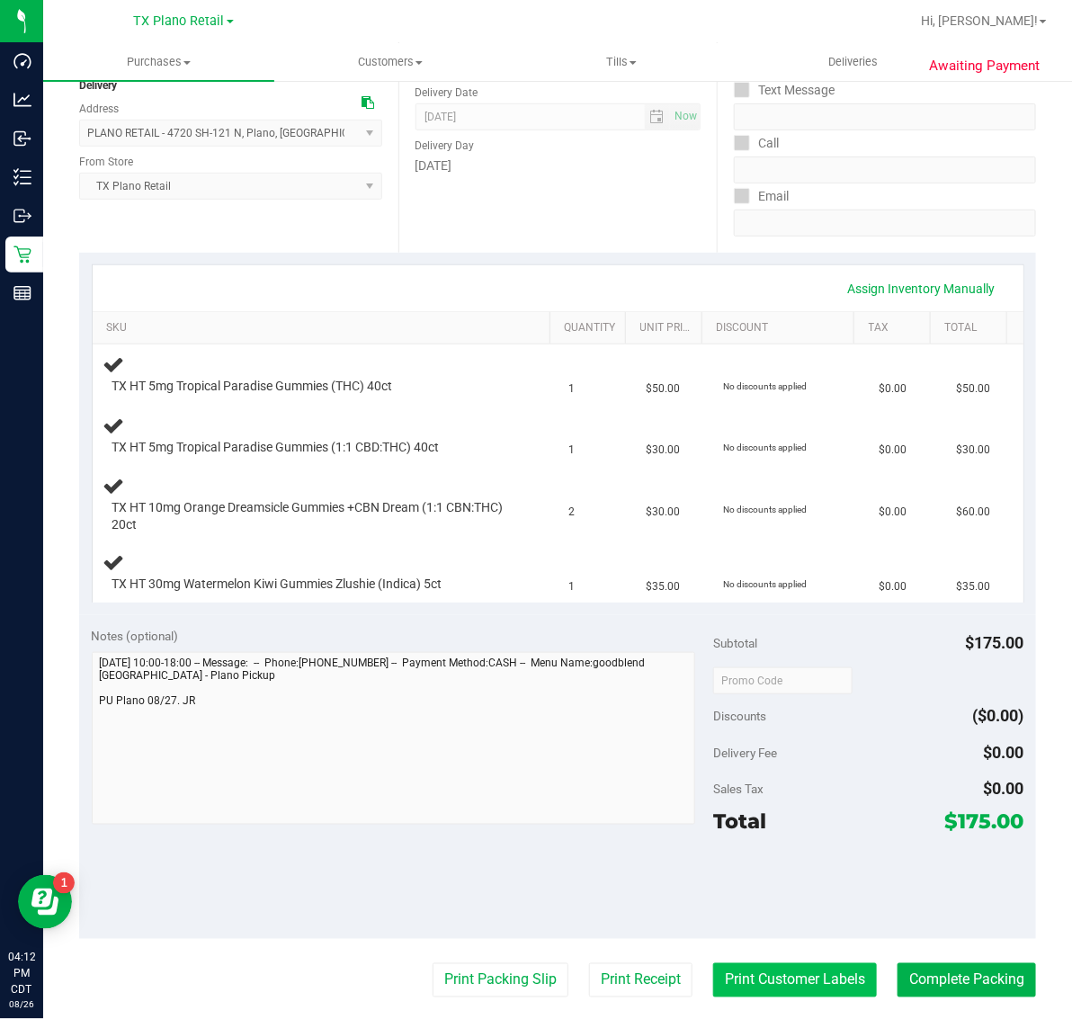
click at [775, 979] on button "Print Customer Labels" at bounding box center [795, 980] width 164 height 34
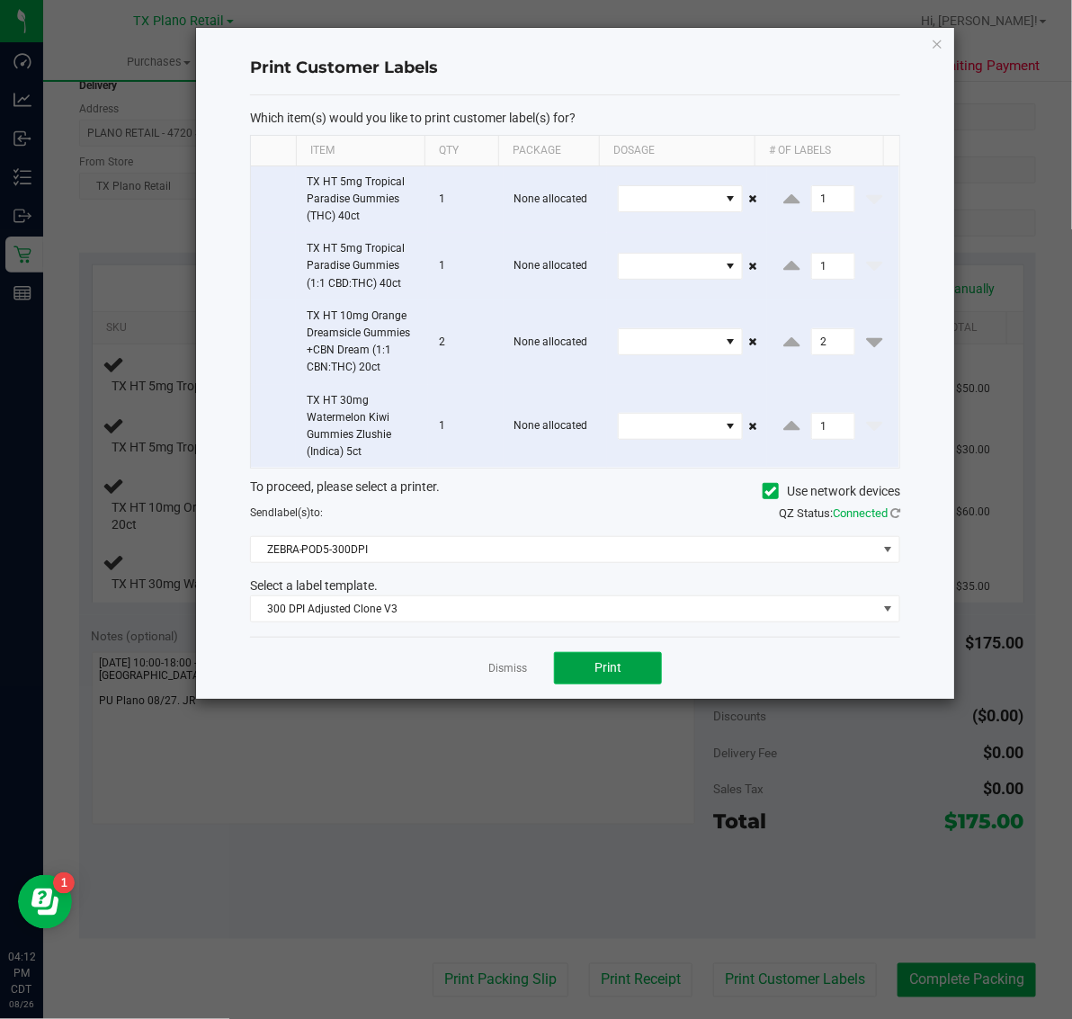
click at [626, 657] on button "Print" at bounding box center [608, 668] width 108 height 32
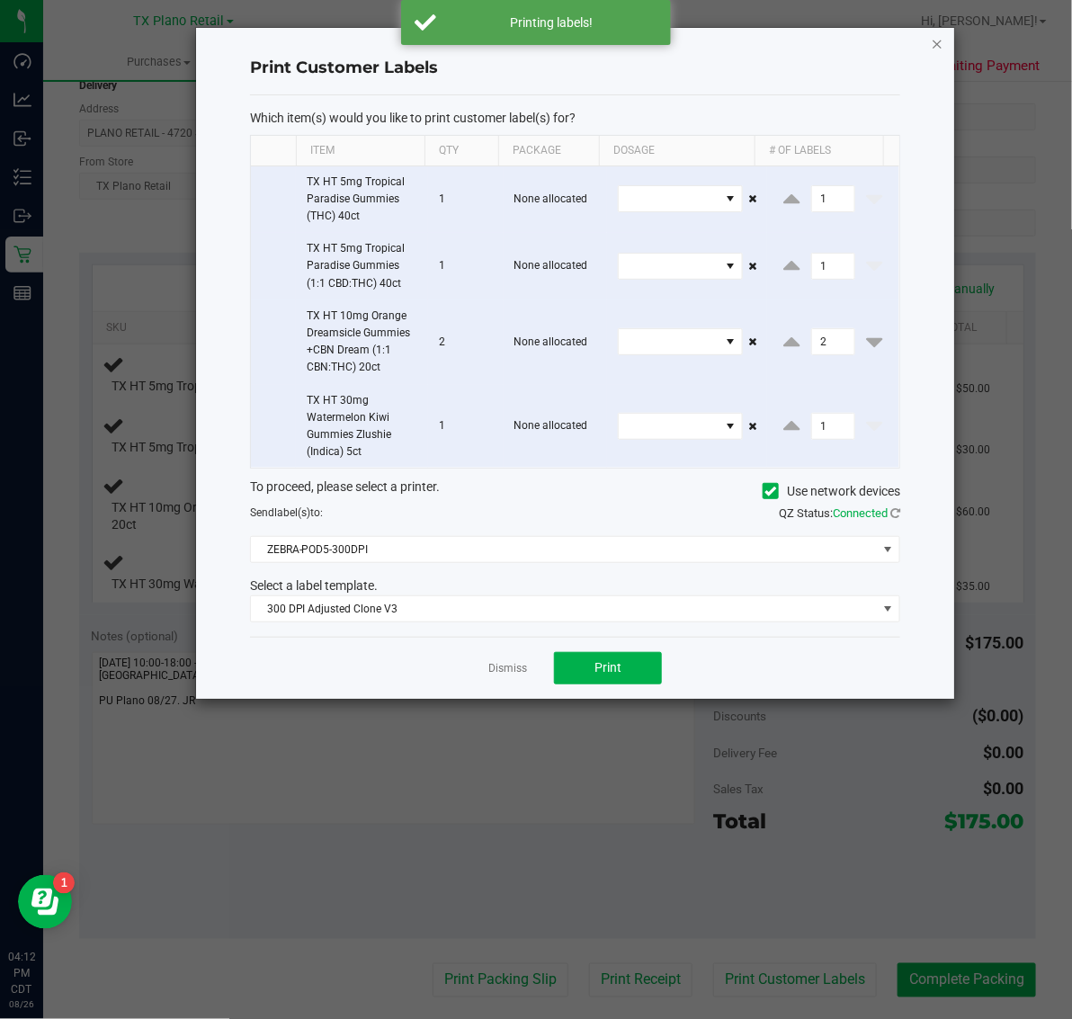
click at [942, 33] on icon "button" at bounding box center [937, 43] width 13 height 22
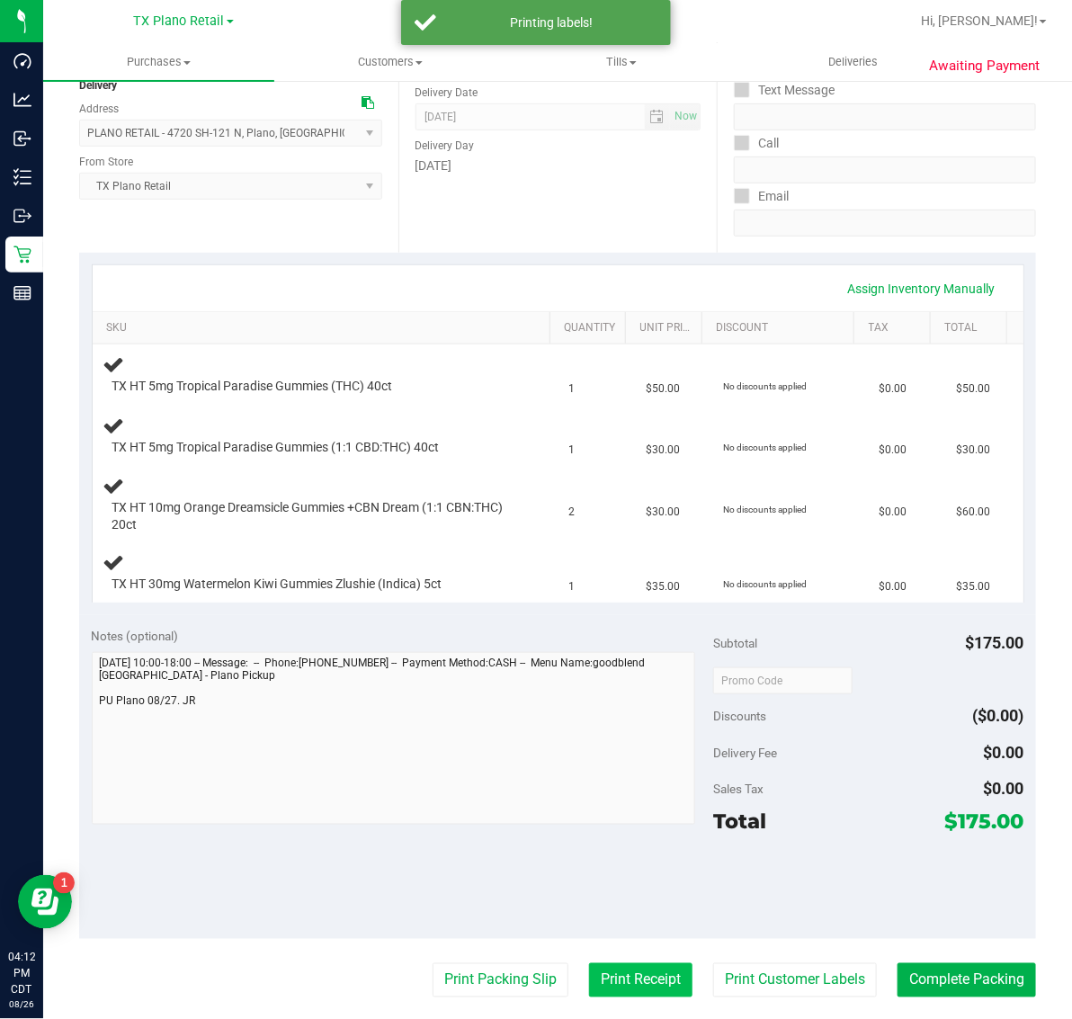
click at [636, 974] on button "Print Receipt" at bounding box center [640, 980] width 103 height 34
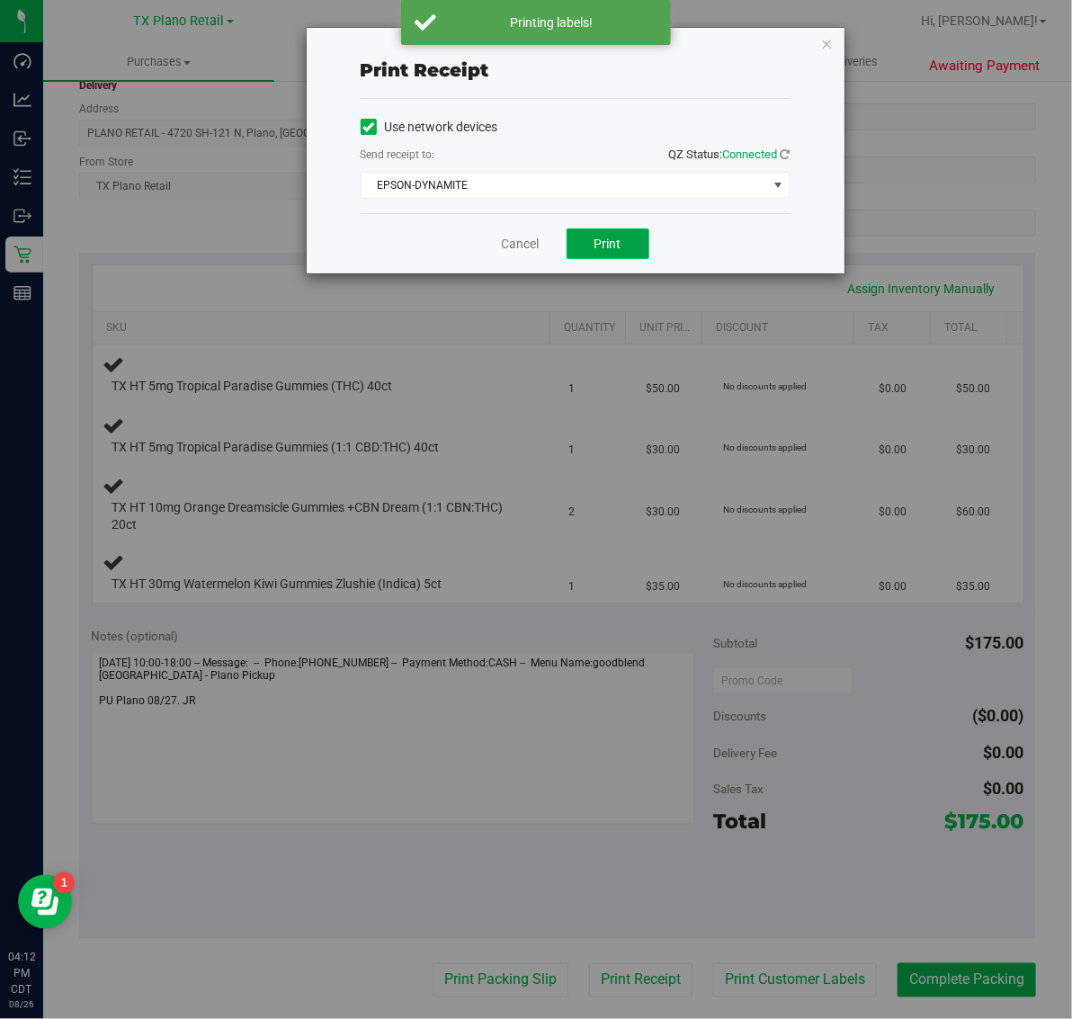
click at [625, 235] on button "Print" at bounding box center [608, 243] width 83 height 31
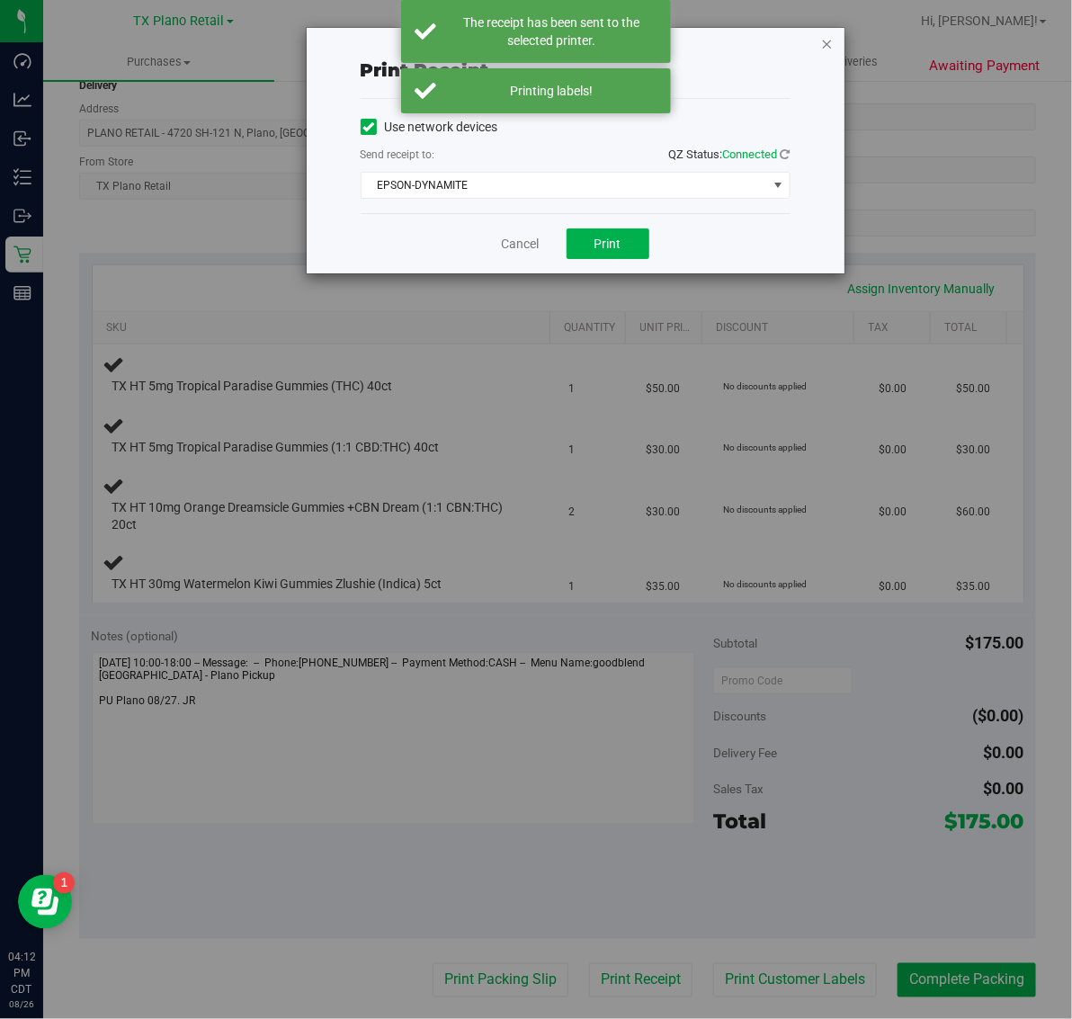
click at [821, 32] on icon "button" at bounding box center [827, 43] width 13 height 22
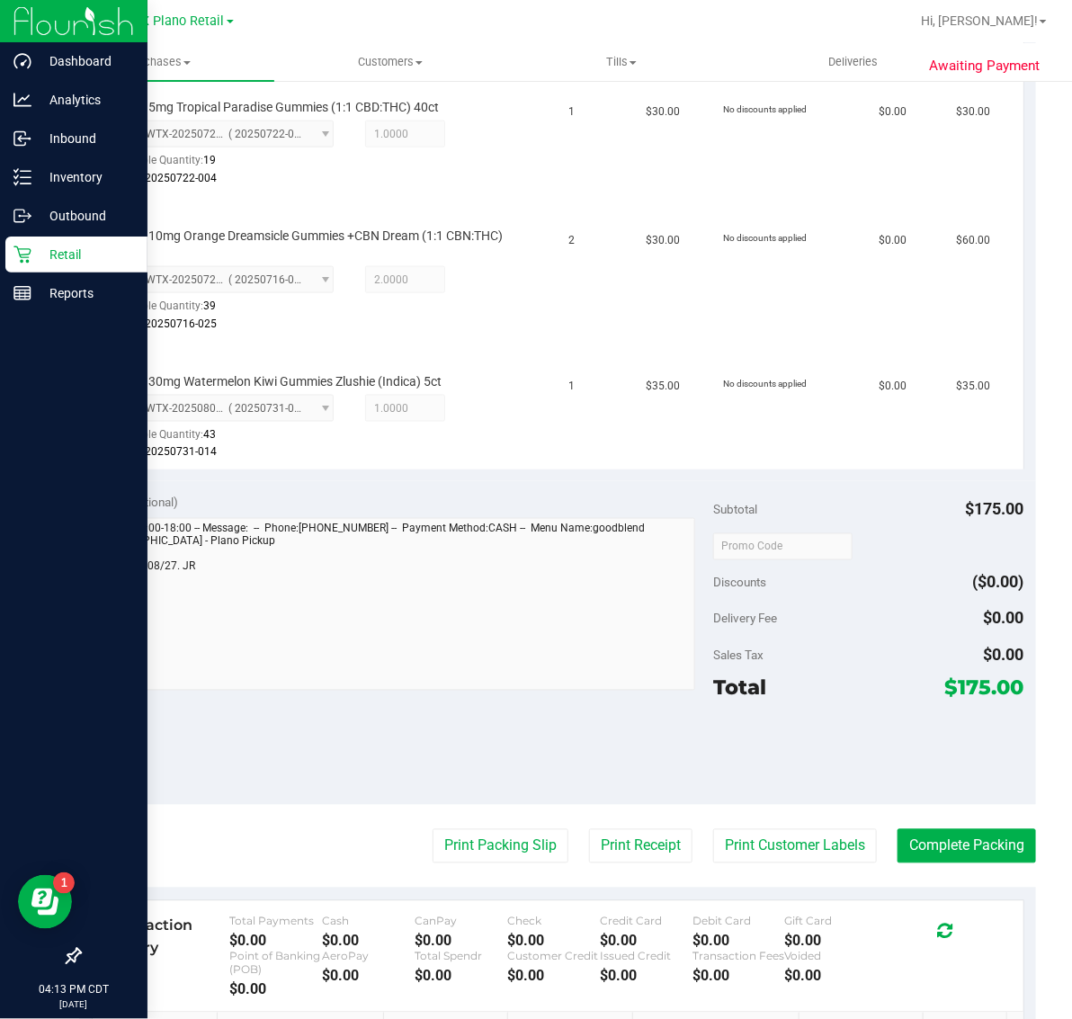
scroll to position [630, 0]
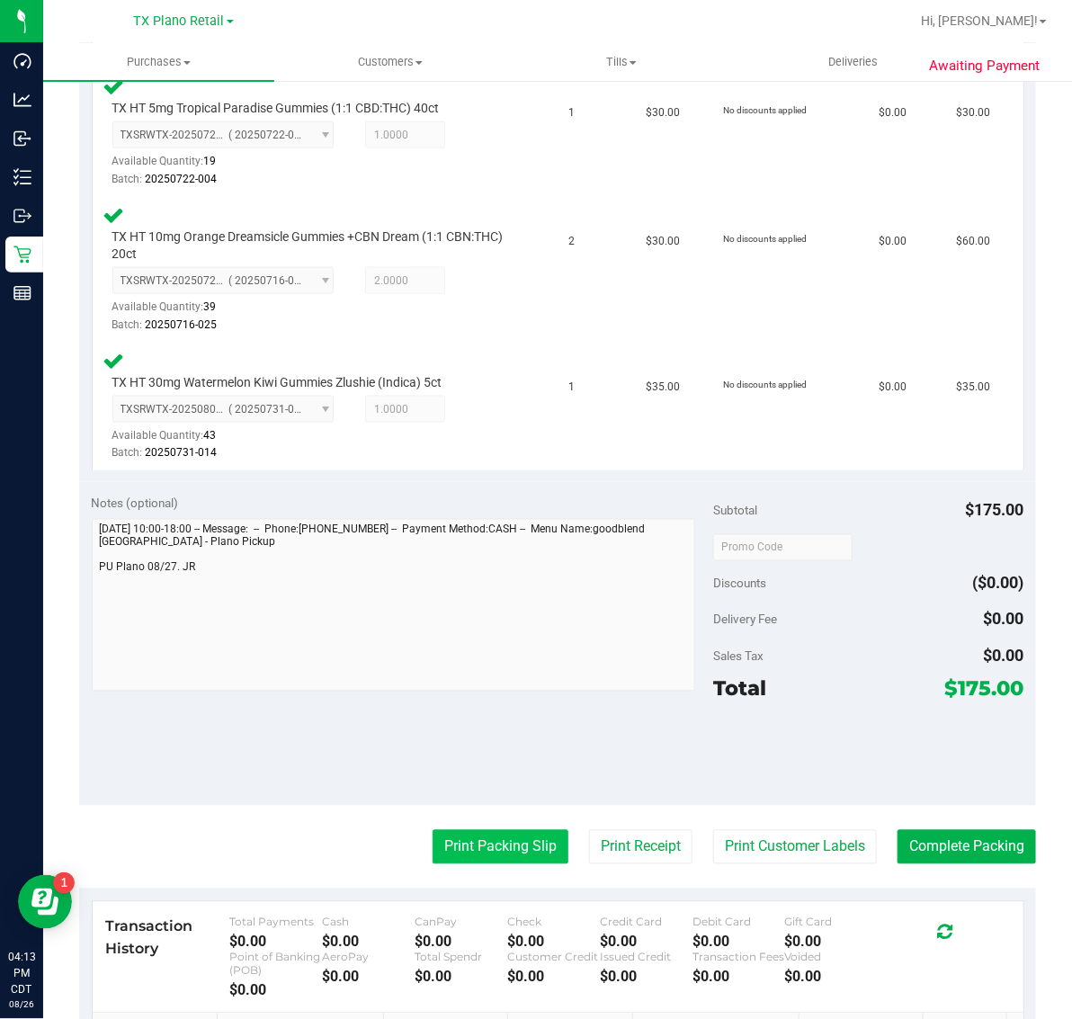
click at [502, 841] on button "Print Packing Slip" at bounding box center [501, 847] width 136 height 34
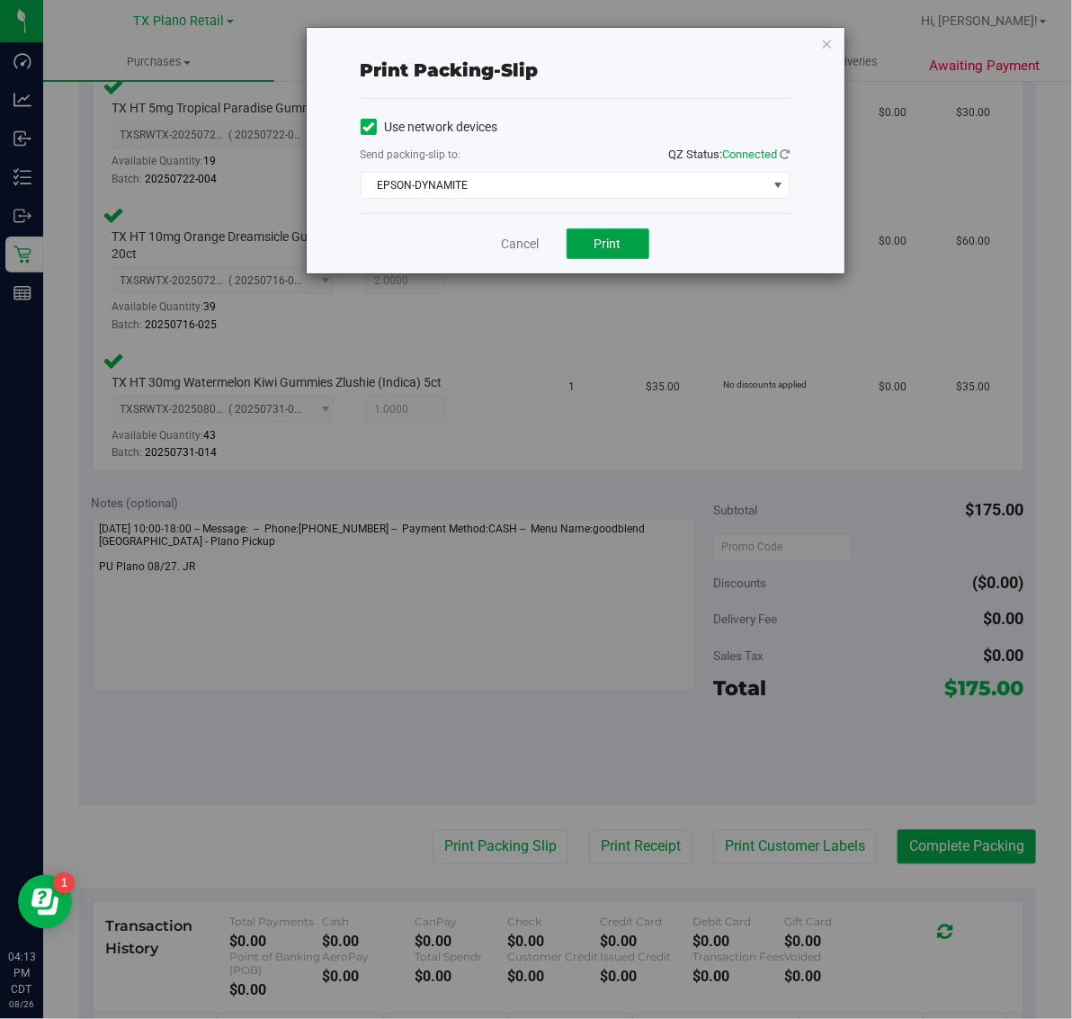
click at [622, 244] on button "Print" at bounding box center [608, 243] width 83 height 31
click at [828, 42] on icon "button" at bounding box center [827, 43] width 13 height 22
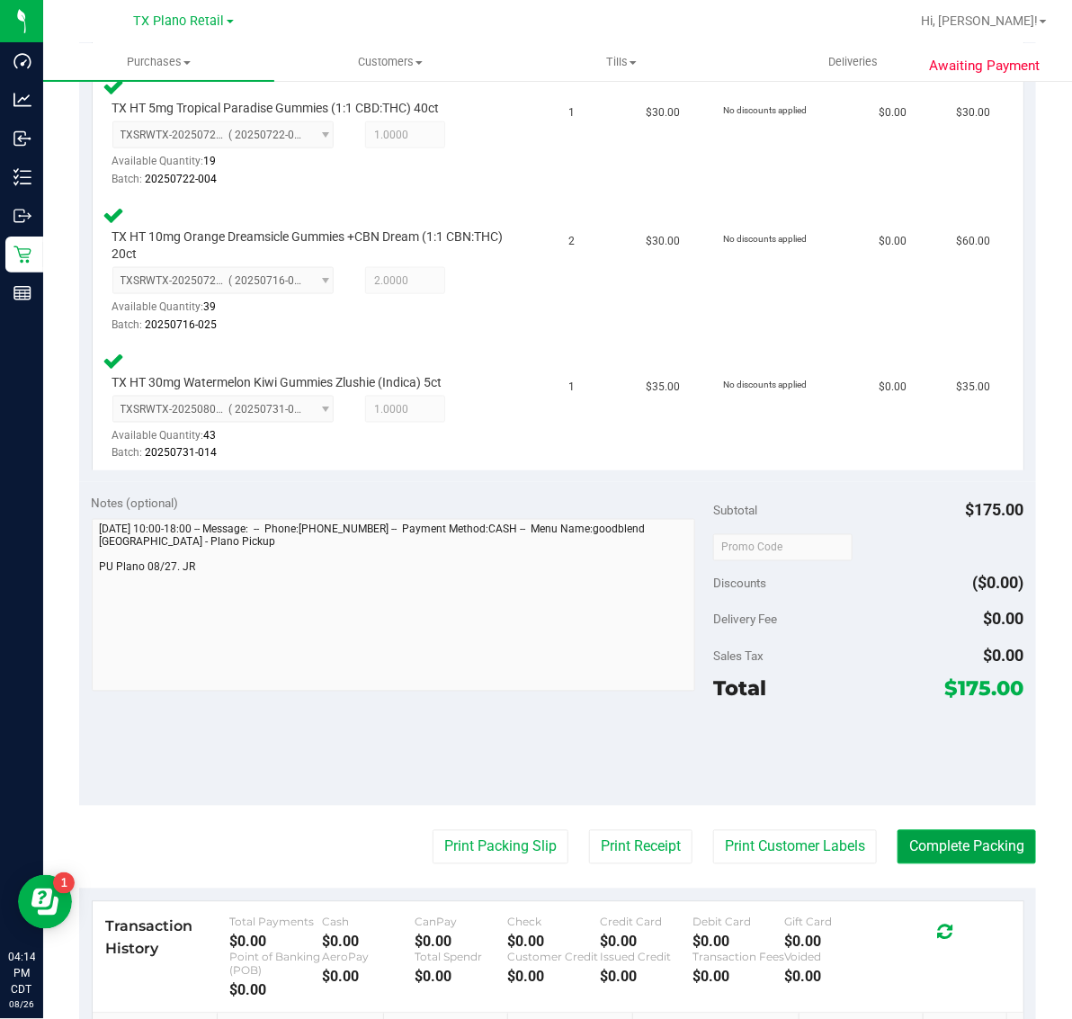
click at [945, 850] on button "Complete Packing" at bounding box center [967, 847] width 139 height 34
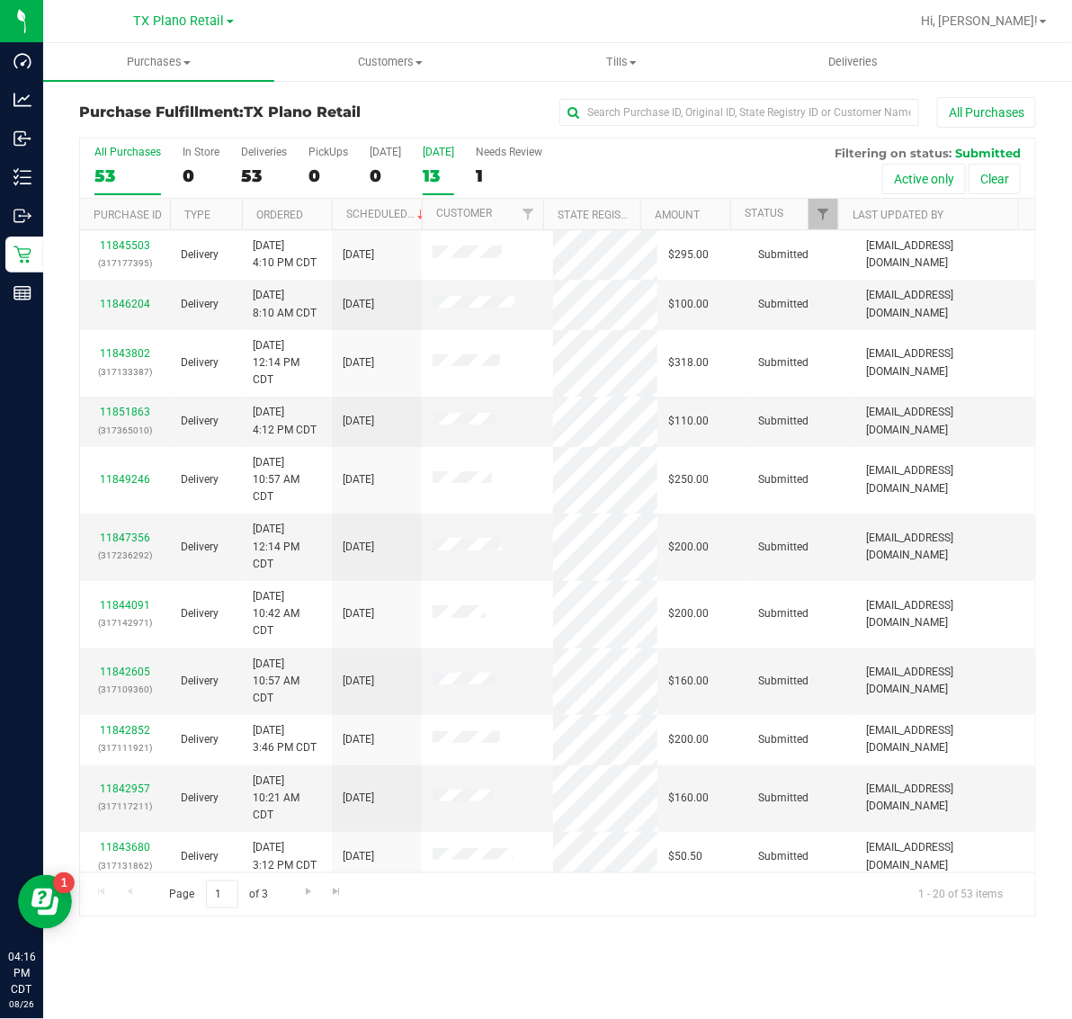
click at [454, 156] on div "[DATE]" at bounding box center [438, 152] width 31 height 13
click at [0, 0] on input "Tomorrow 13" at bounding box center [0, 0] width 0 height 0
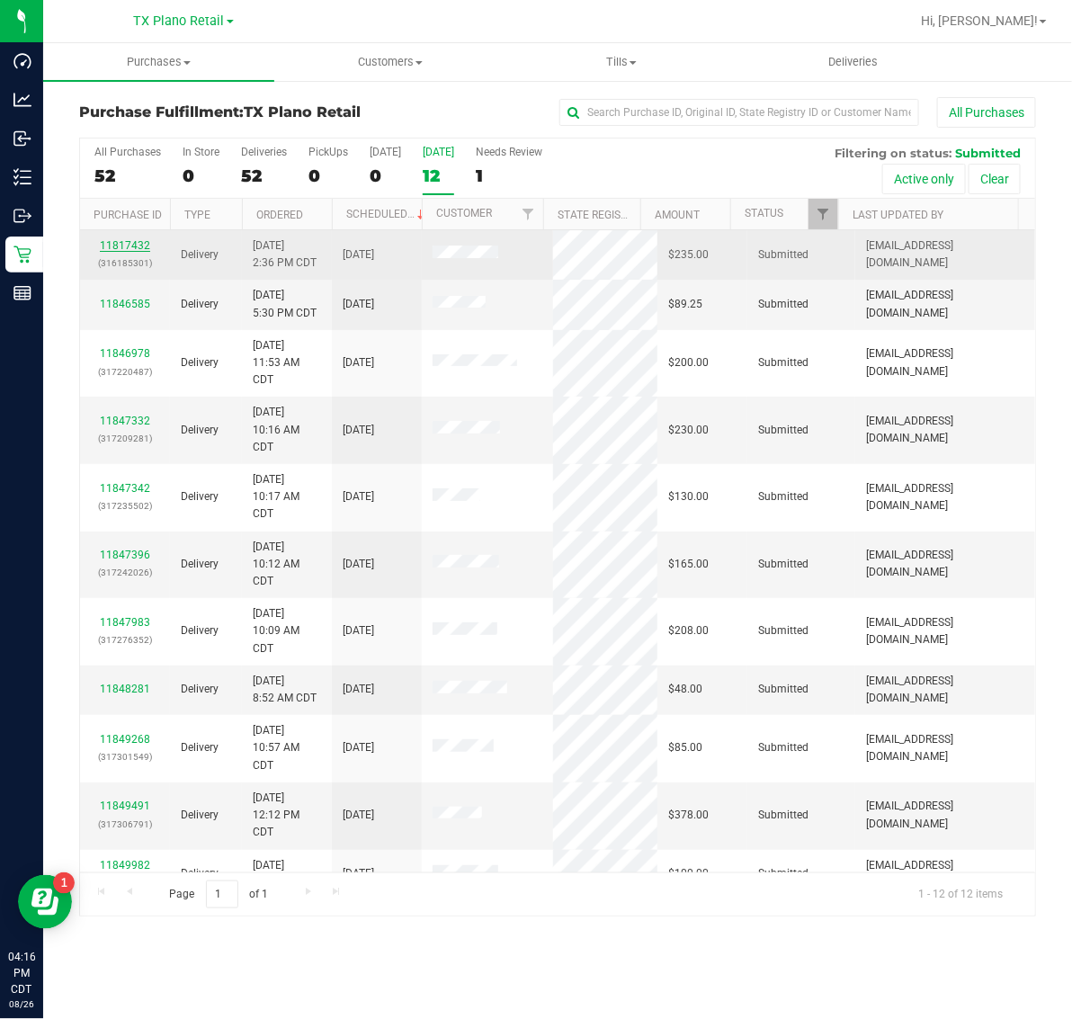
click at [135, 244] on link "11817432" at bounding box center [125, 245] width 50 height 13
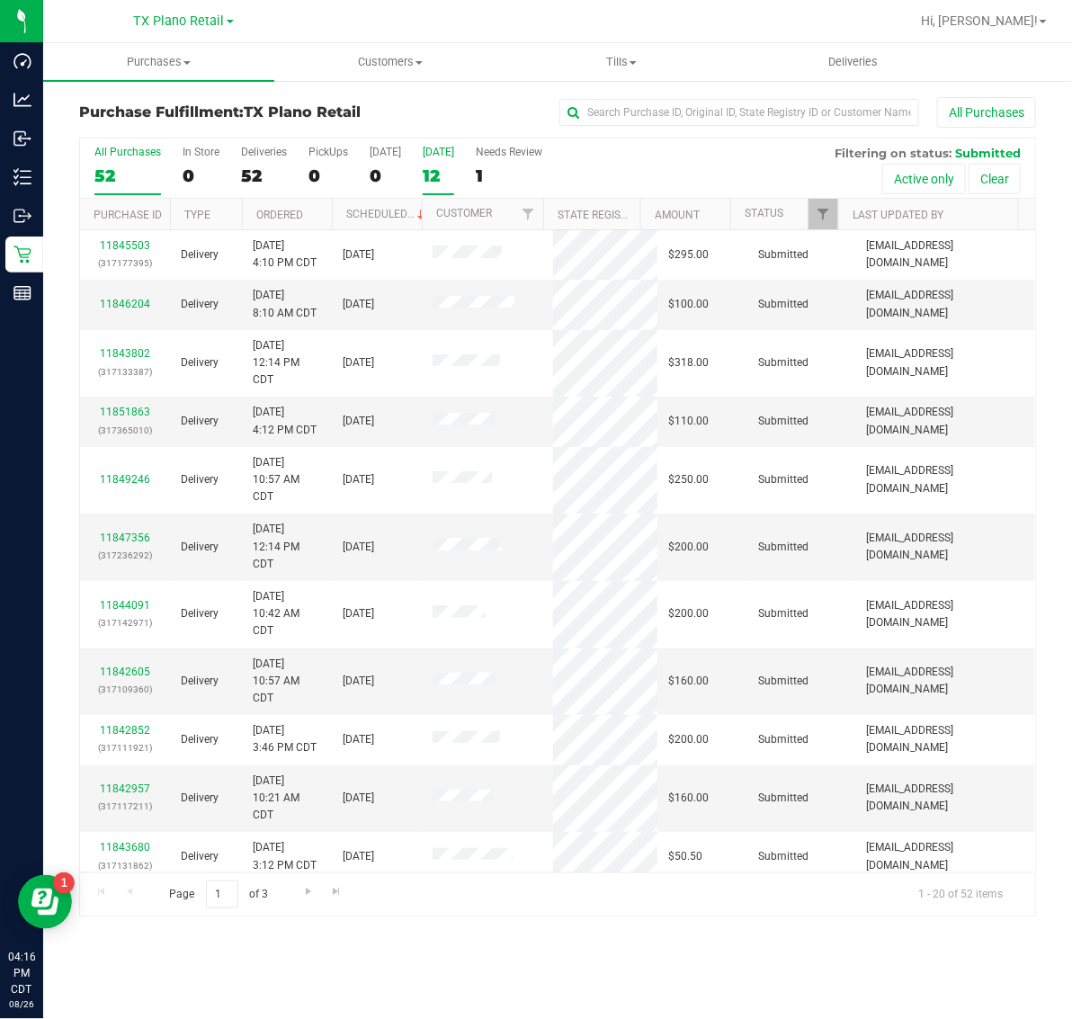
click at [432, 162] on label "Tomorrow 12" at bounding box center [438, 170] width 31 height 49
click at [0, 0] on input "Tomorrow 12" at bounding box center [0, 0] width 0 height 0
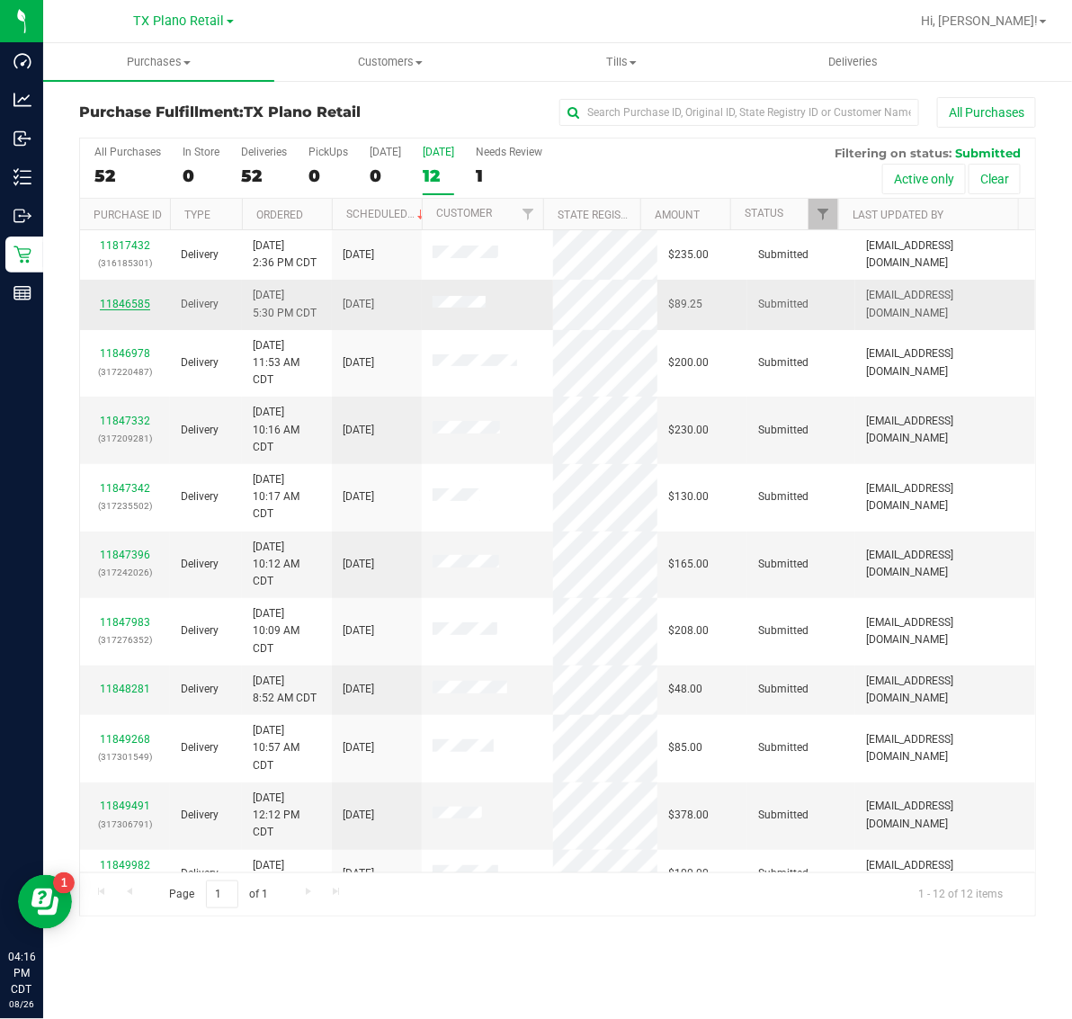
click at [137, 302] on link "11846585" at bounding box center [125, 304] width 50 height 13
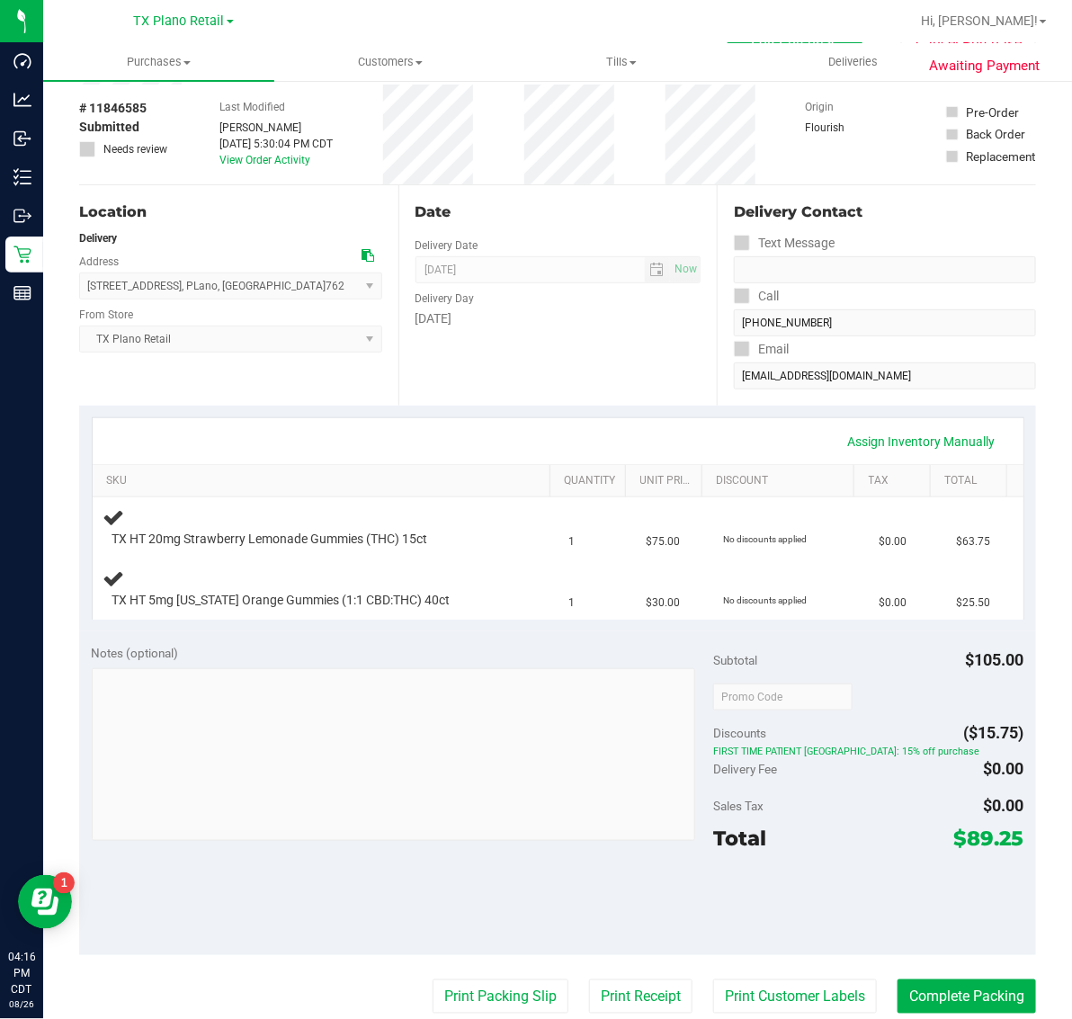
scroll to position [225, 0]
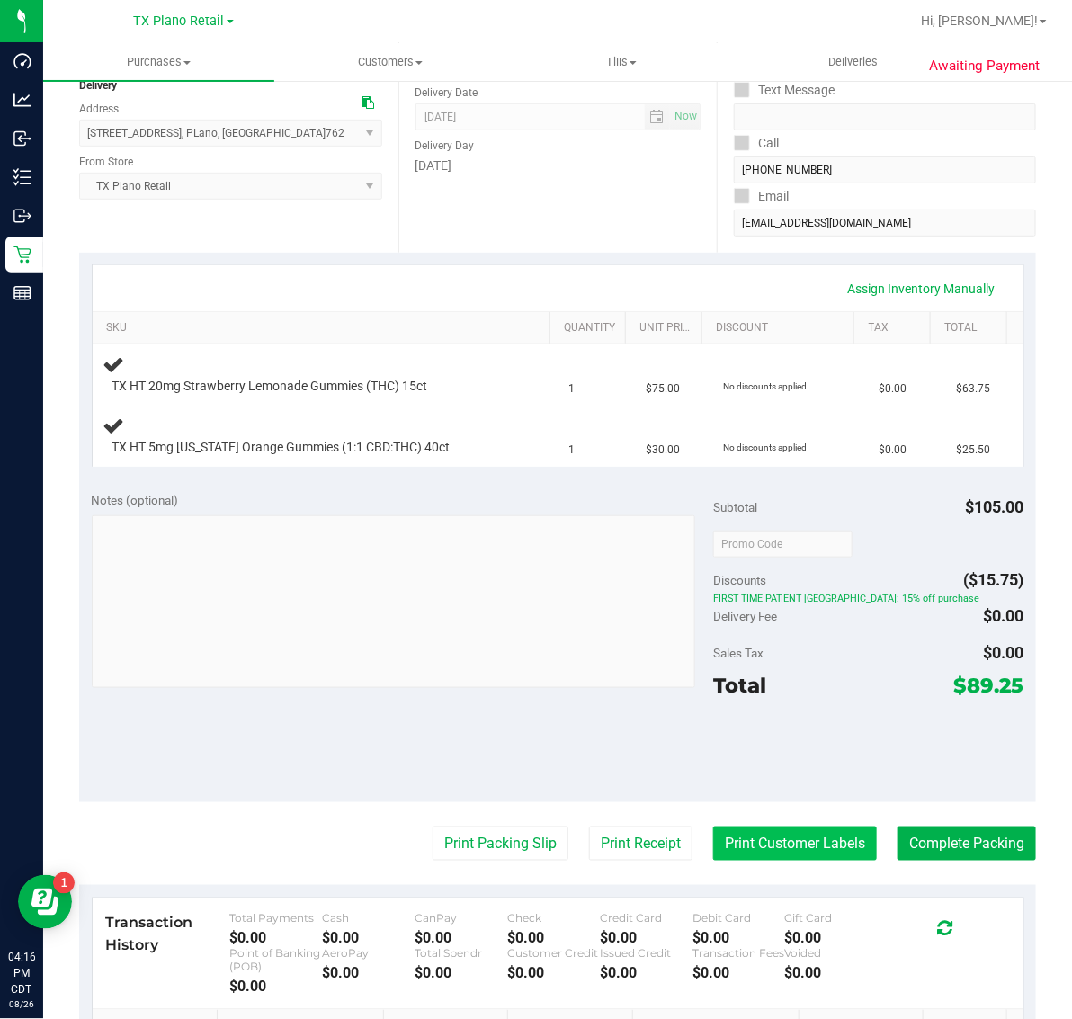
click at [774, 838] on button "Print Customer Labels" at bounding box center [795, 844] width 164 height 34
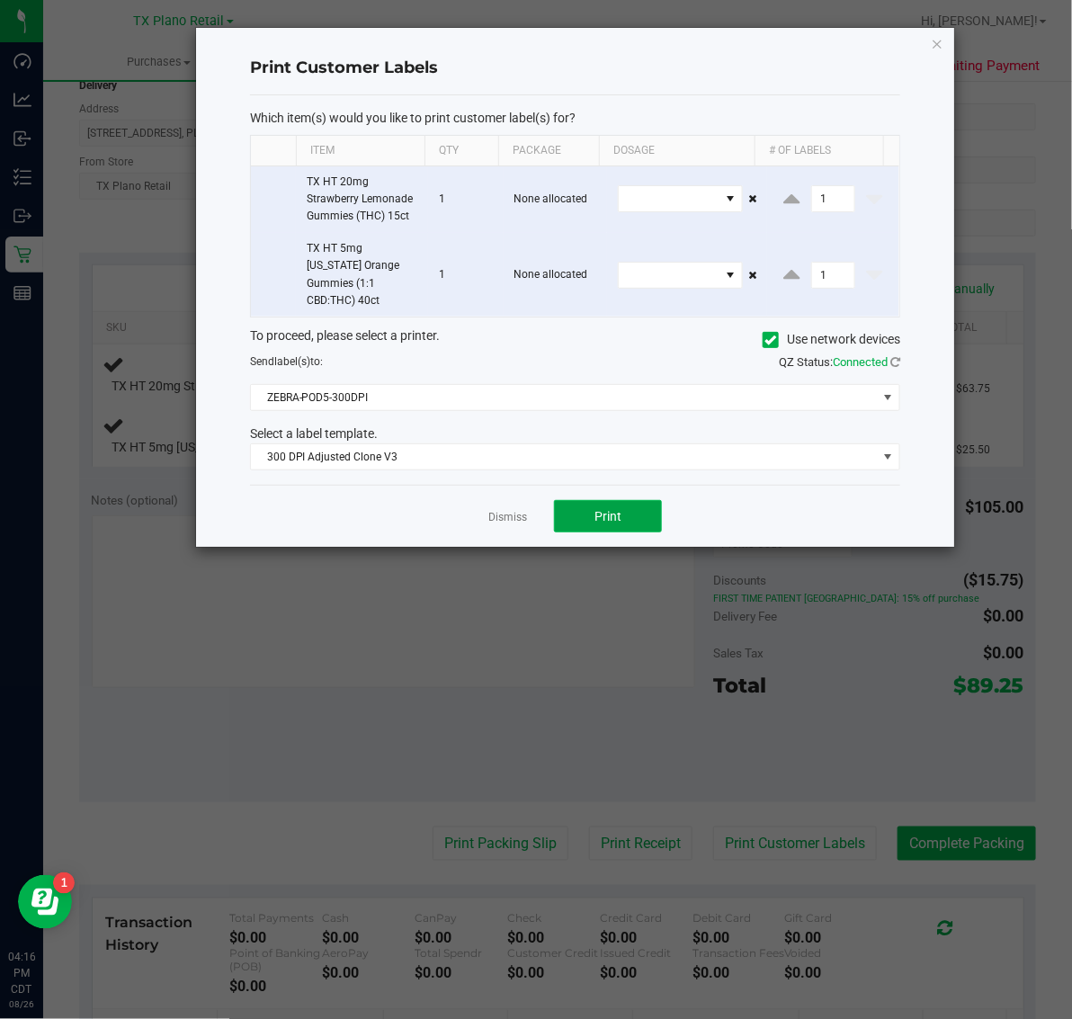
click at [657, 506] on button "Print" at bounding box center [608, 516] width 108 height 32
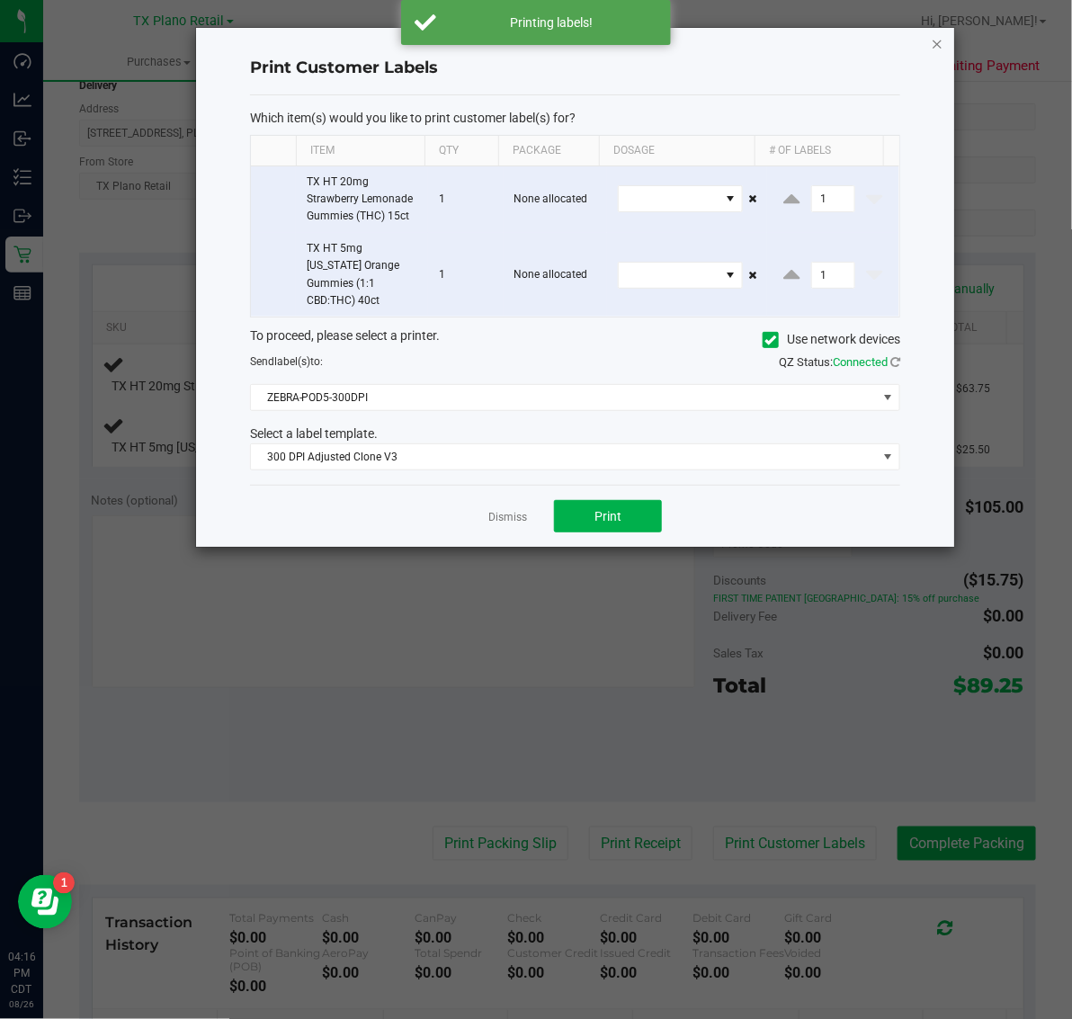
click at [942, 37] on icon "button" at bounding box center [937, 43] width 13 height 22
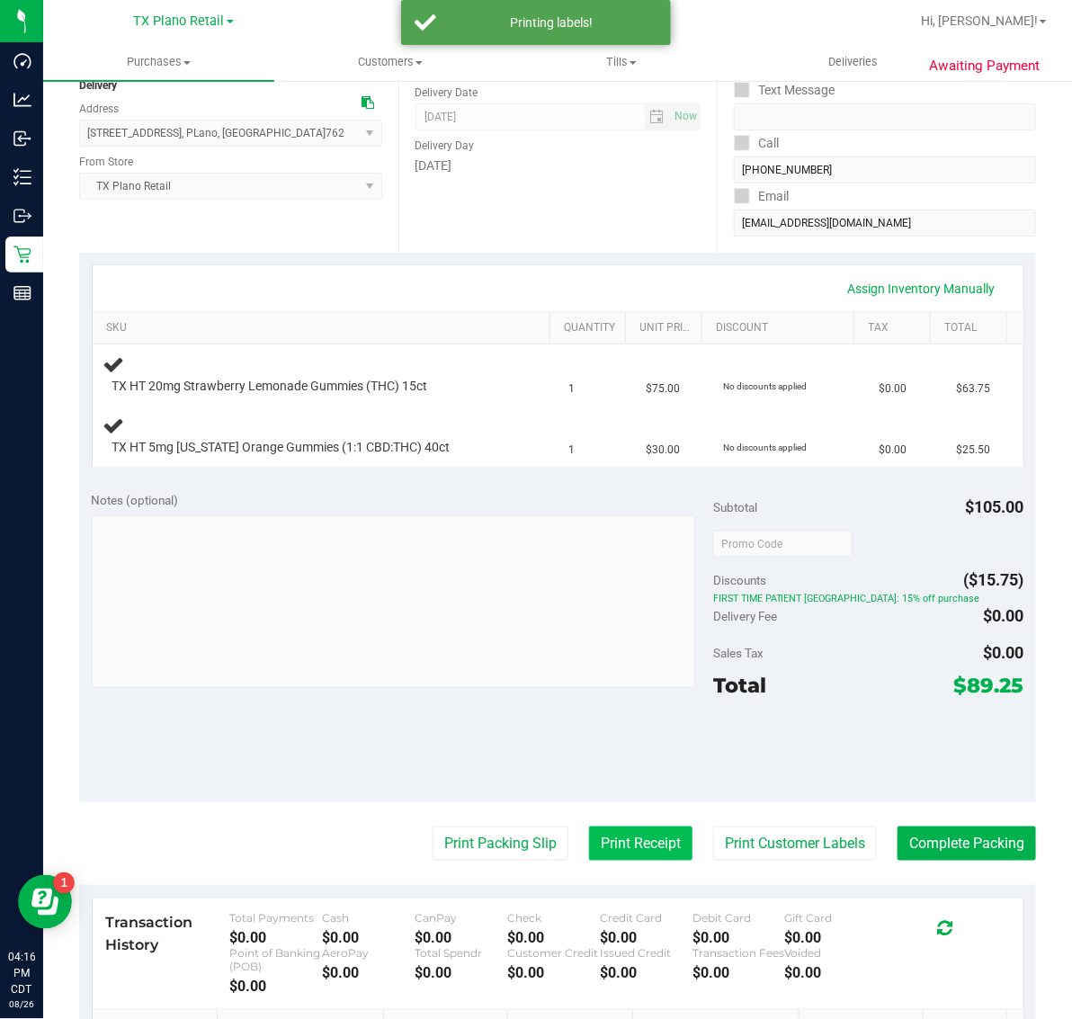
click at [625, 829] on button "Print Receipt" at bounding box center [640, 844] width 103 height 34
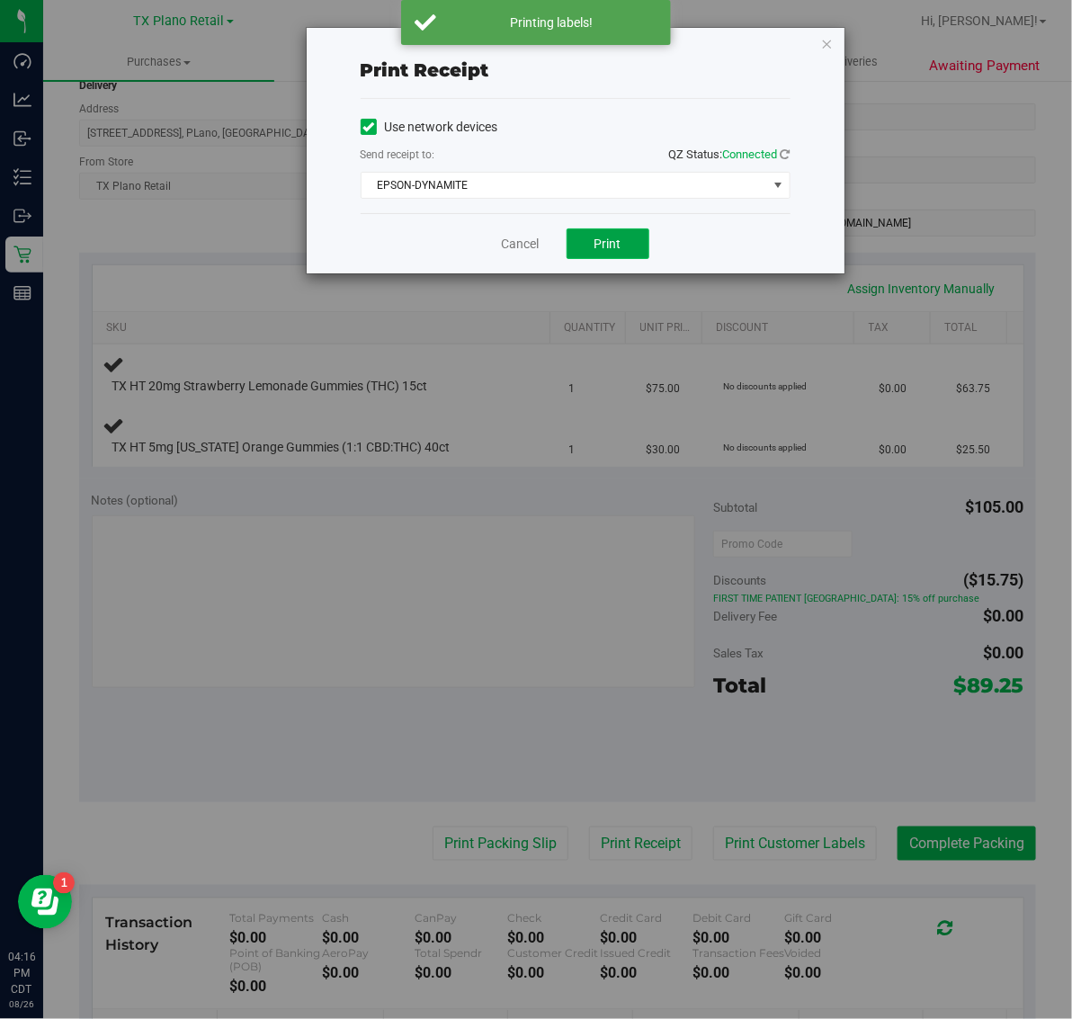
click at [613, 239] on span "Print" at bounding box center [608, 244] width 27 height 14
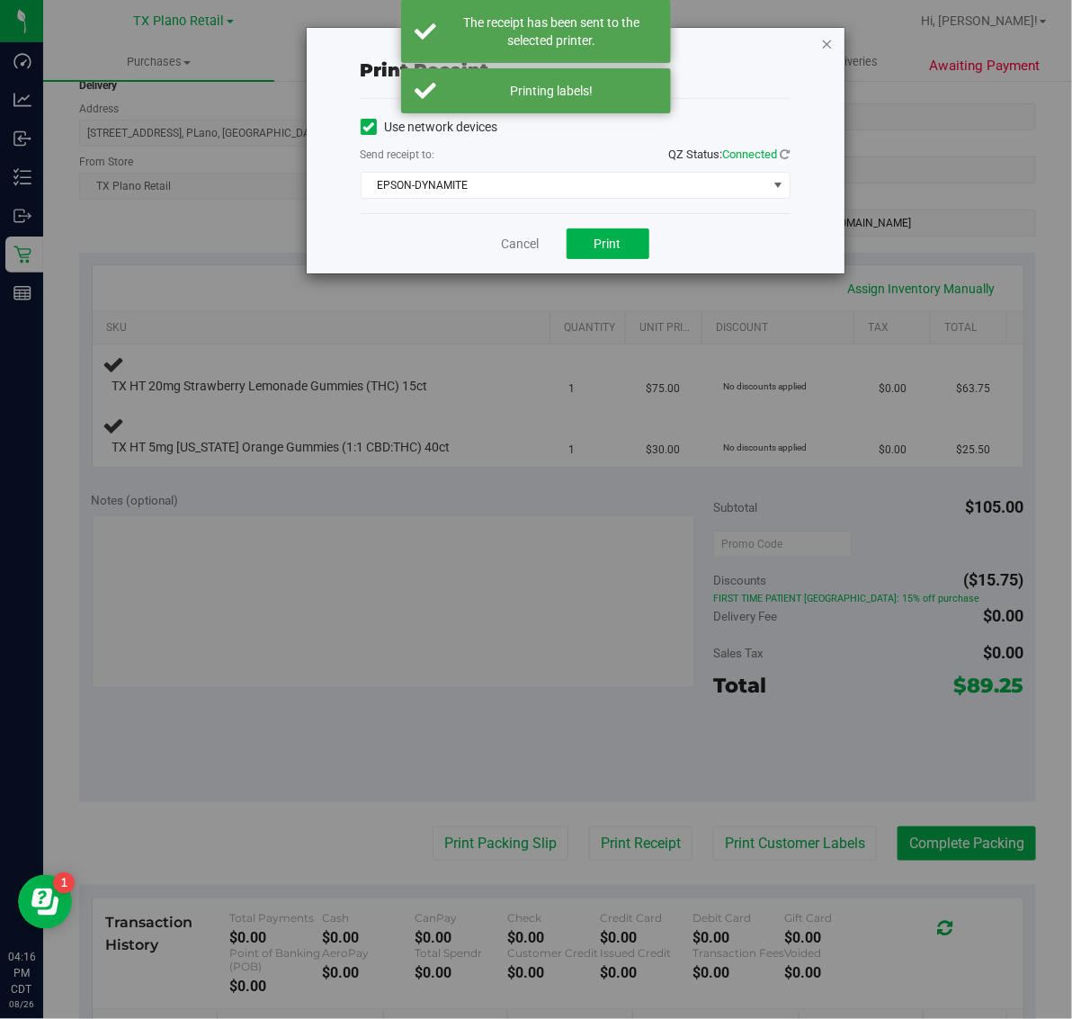
click at [826, 42] on icon "button" at bounding box center [827, 43] width 13 height 22
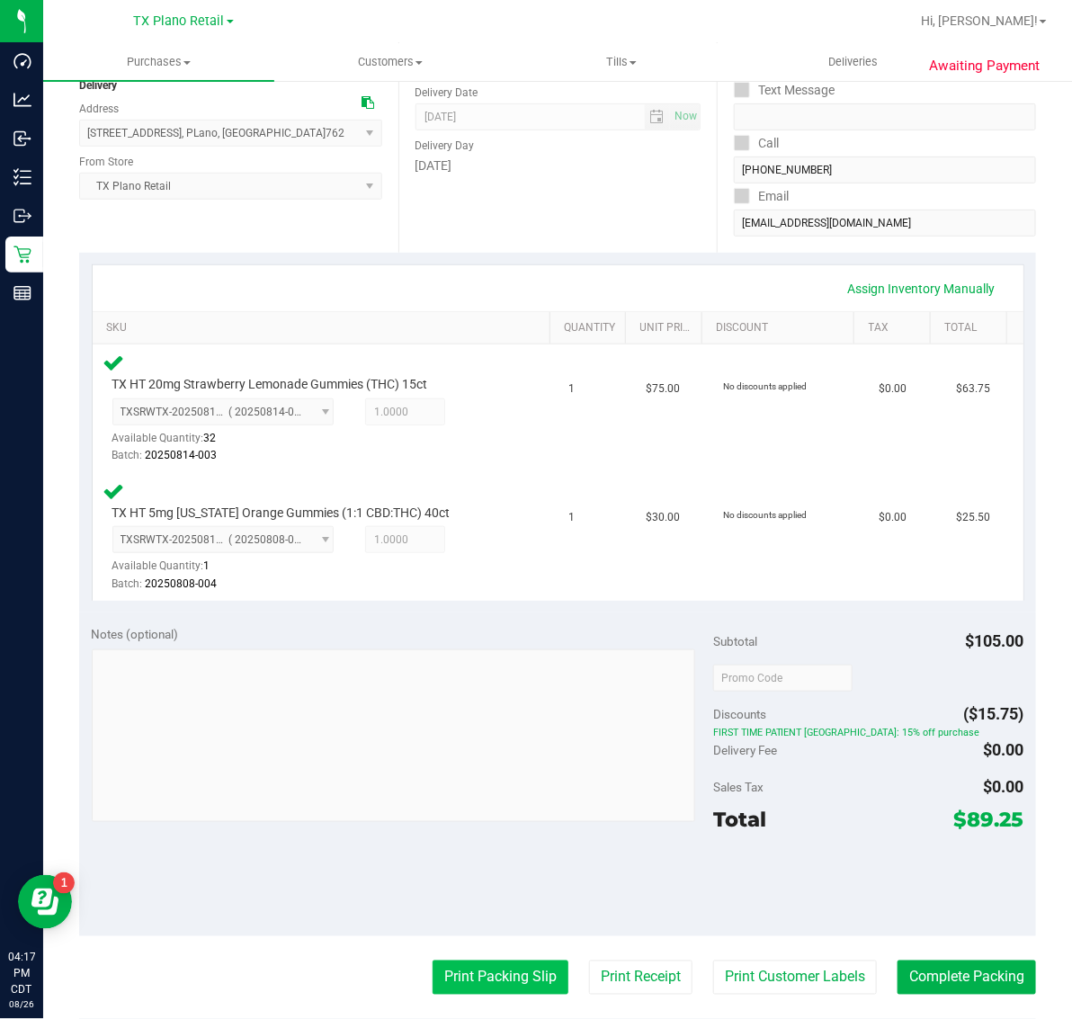
click at [501, 963] on button "Print Packing Slip" at bounding box center [501, 978] width 136 height 34
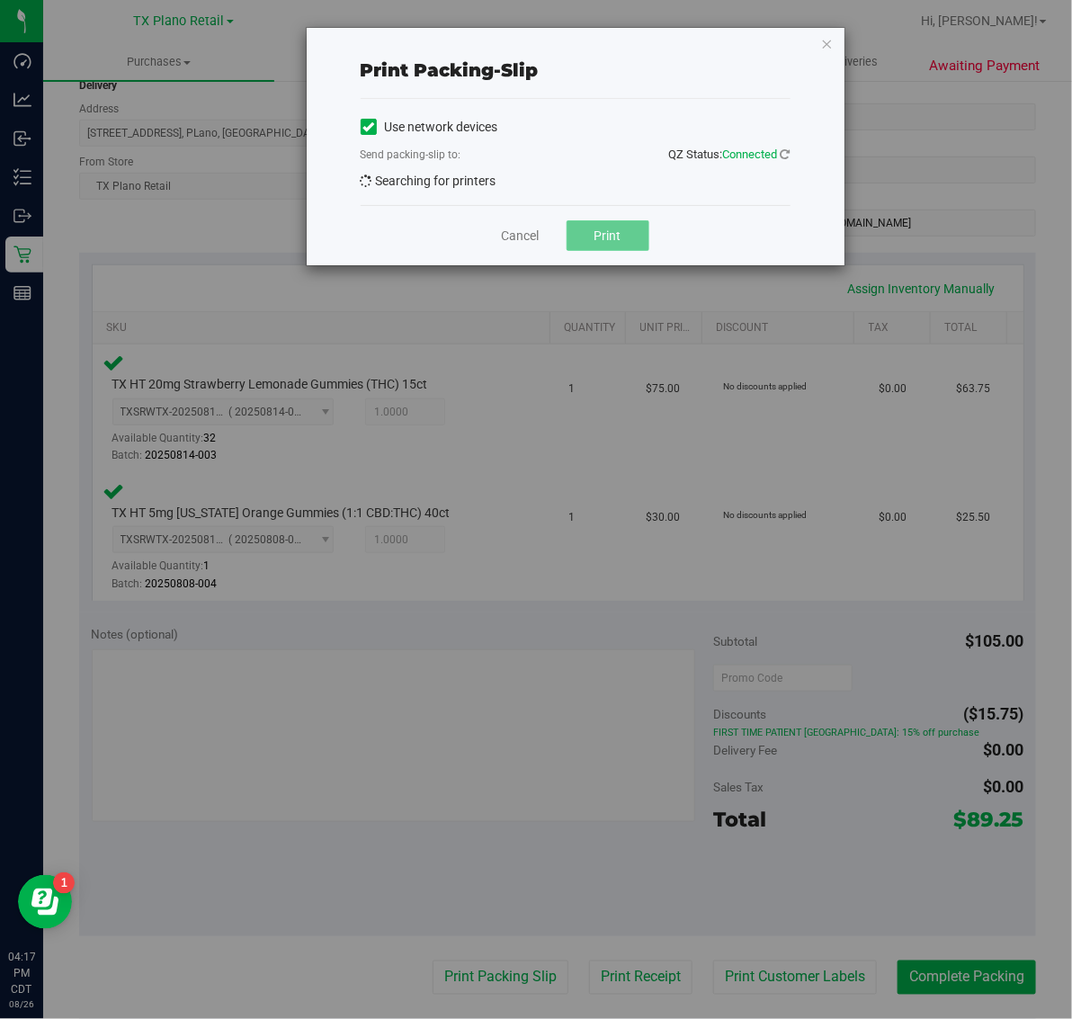
click at [621, 243] on span "Print" at bounding box center [608, 235] width 27 height 14
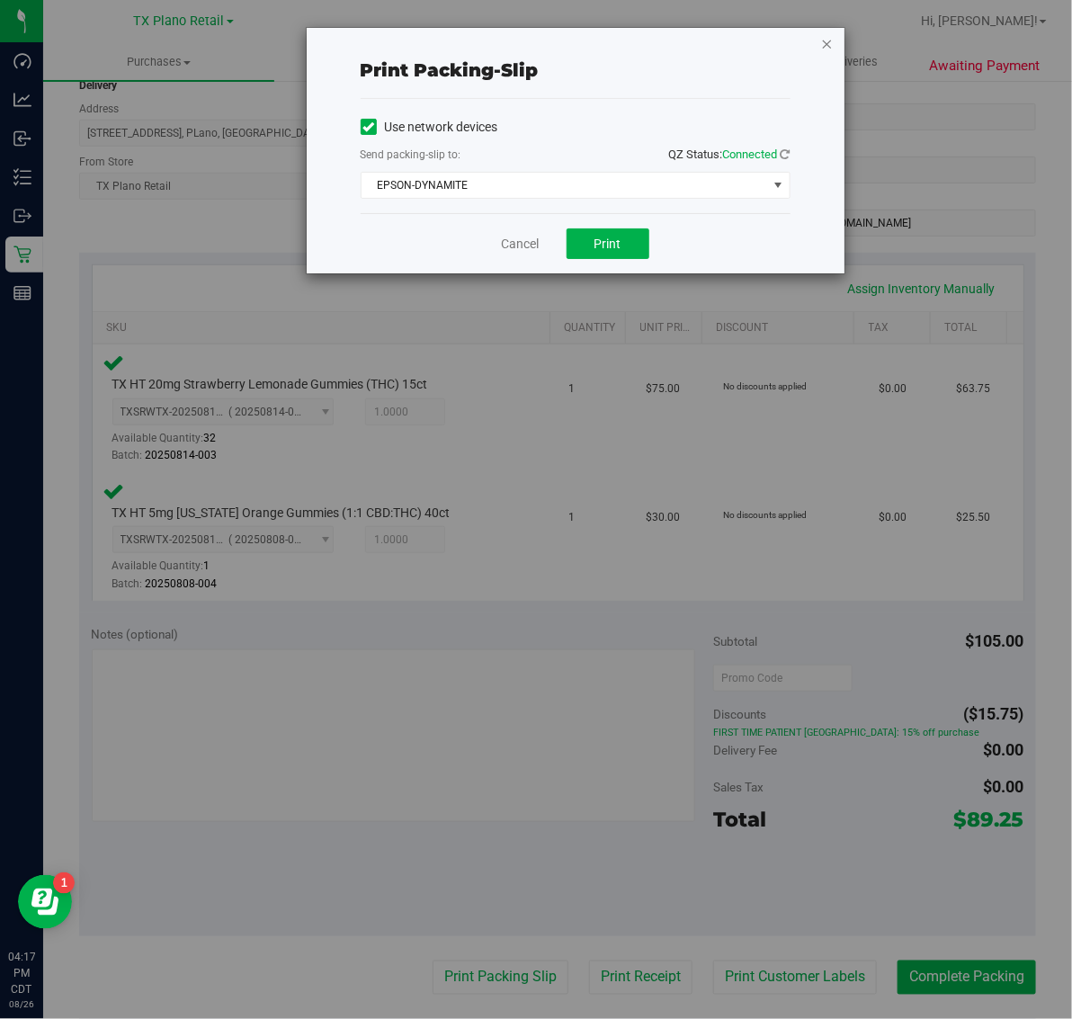
click at [828, 42] on icon "button" at bounding box center [827, 43] width 13 height 22
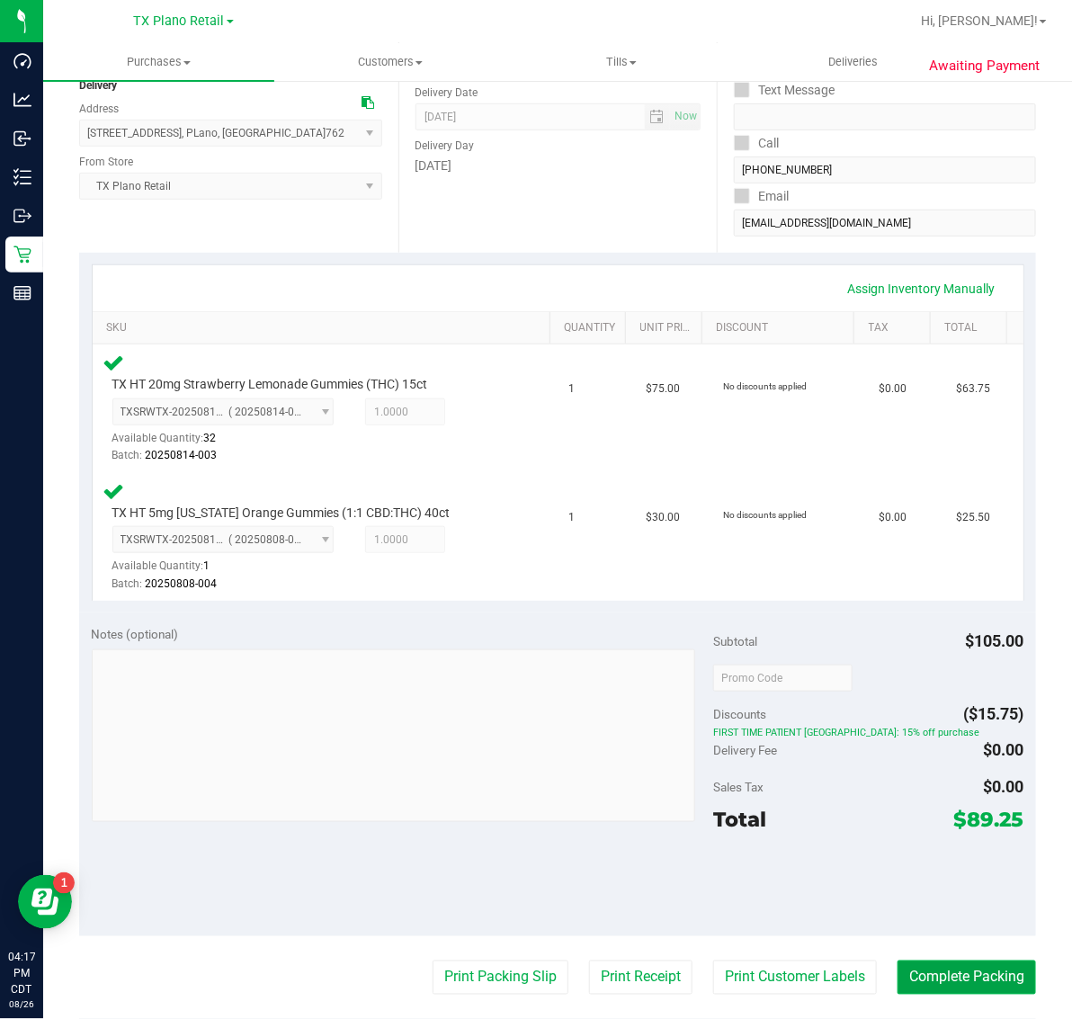
click at [974, 981] on button "Complete Packing" at bounding box center [967, 978] width 139 height 34
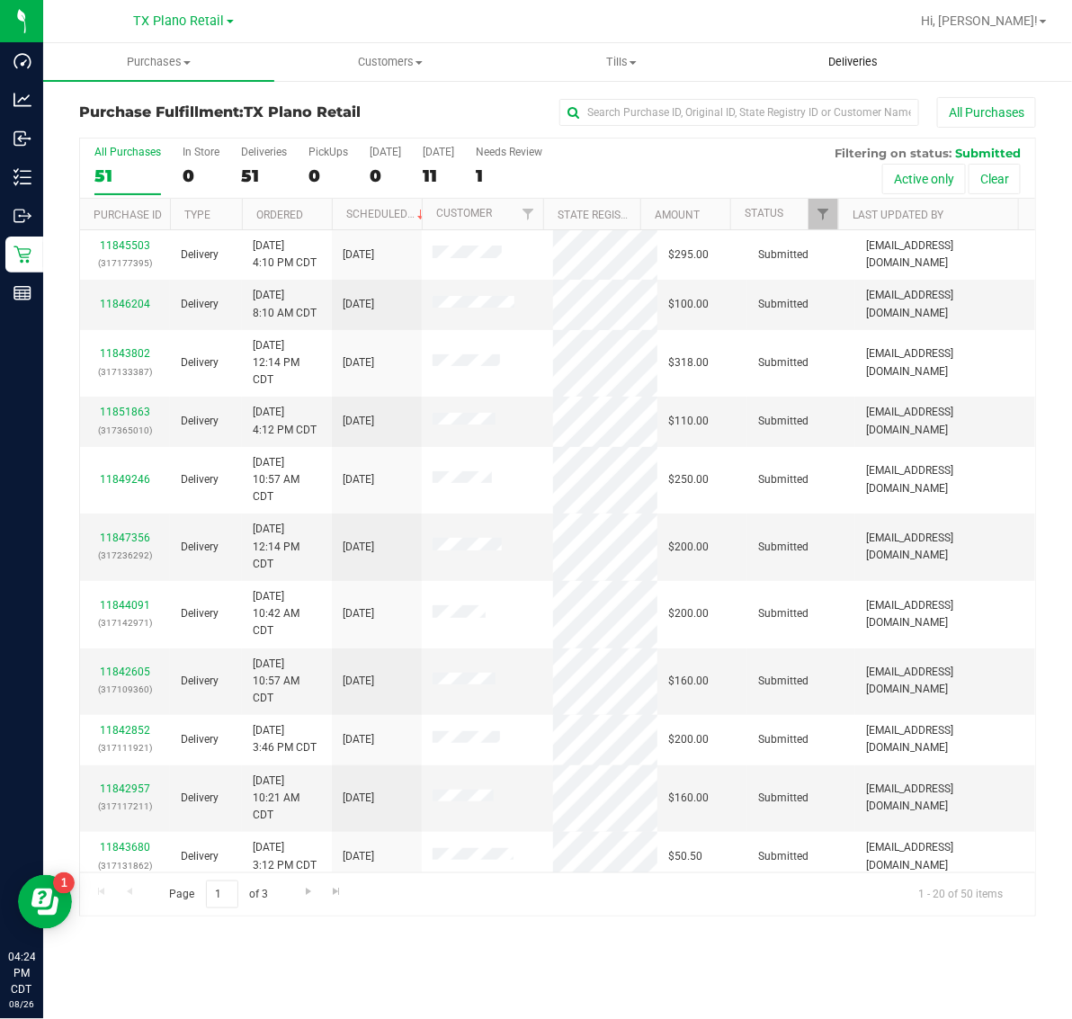
click at [864, 59] on span "Deliveries" at bounding box center [853, 62] width 98 height 16
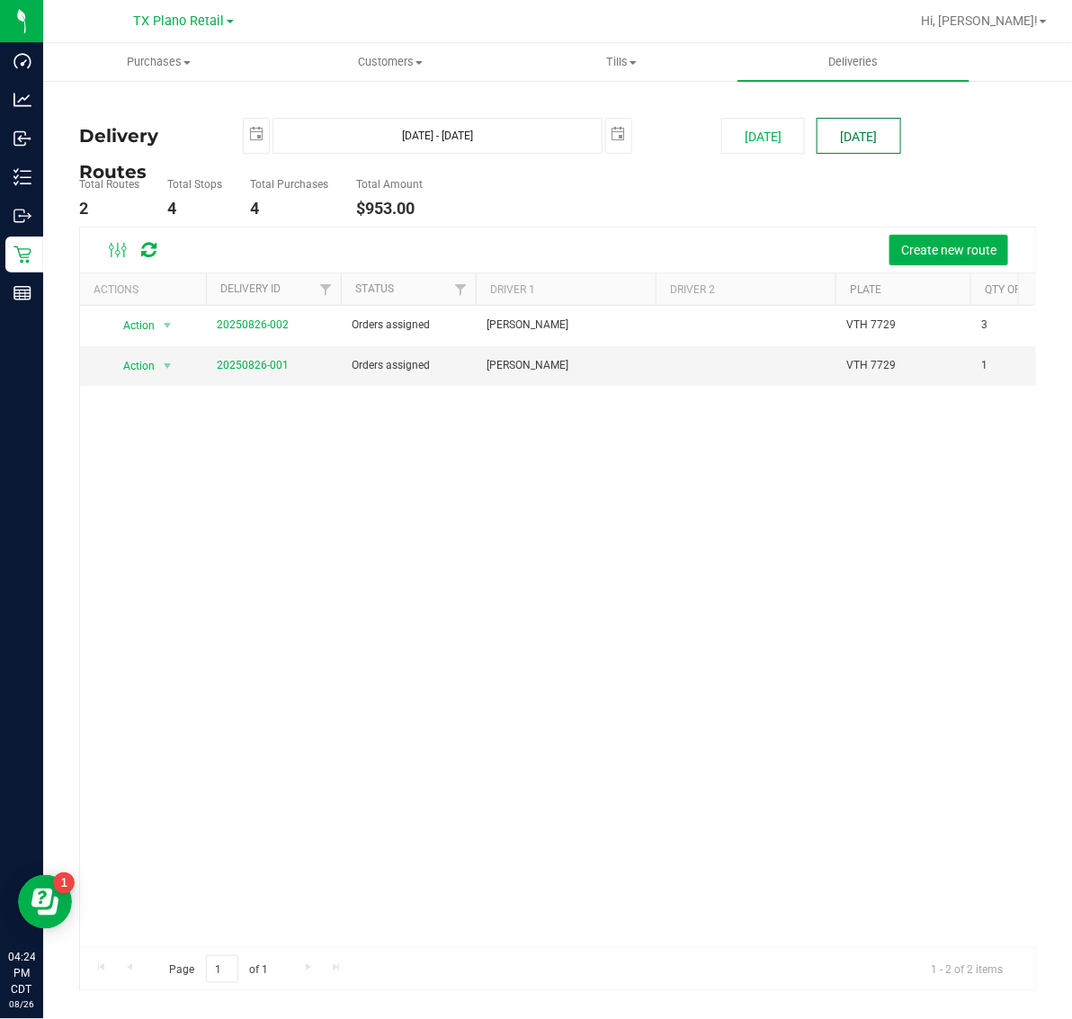
click at [865, 136] on button "[DATE]" at bounding box center [859, 136] width 84 height 36
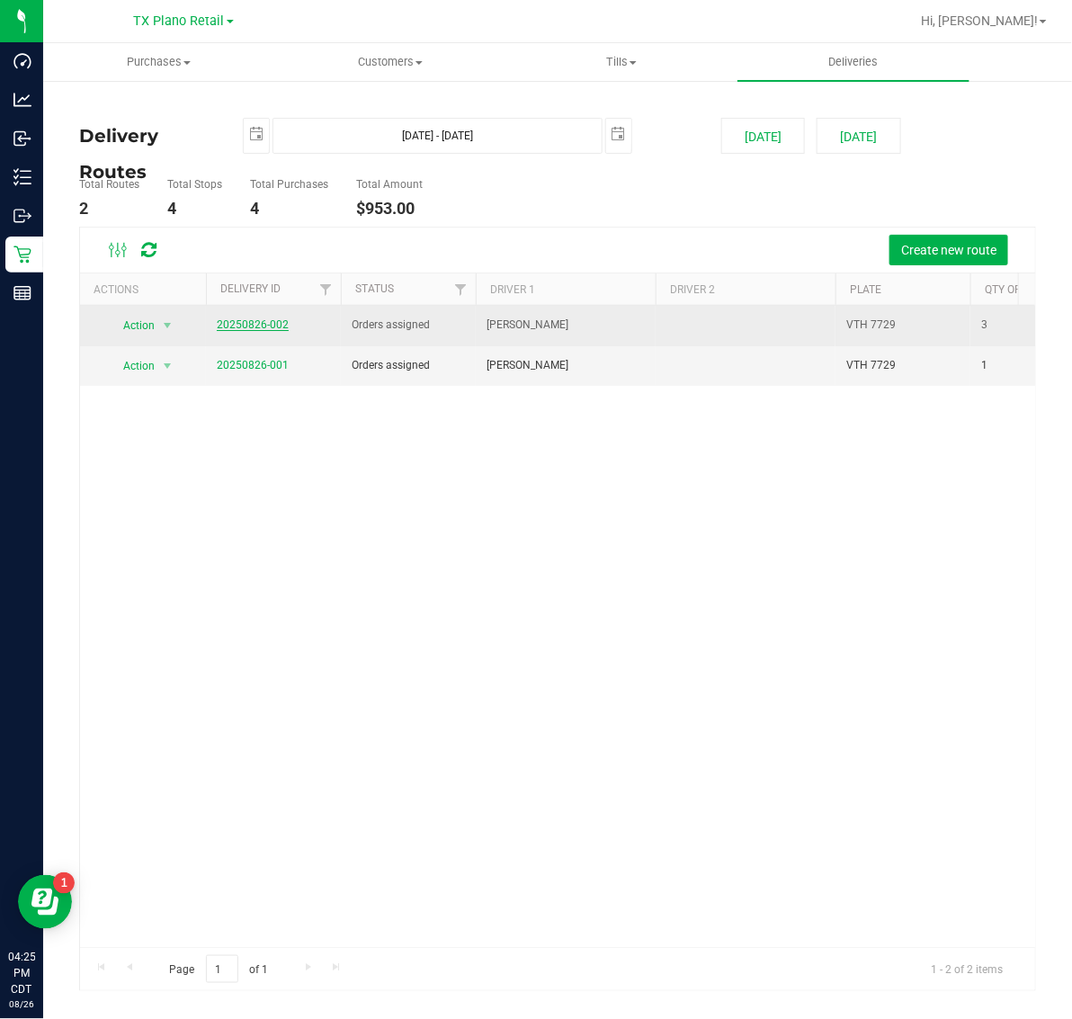
click at [250, 328] on link "20250826-002" at bounding box center [253, 324] width 72 height 13
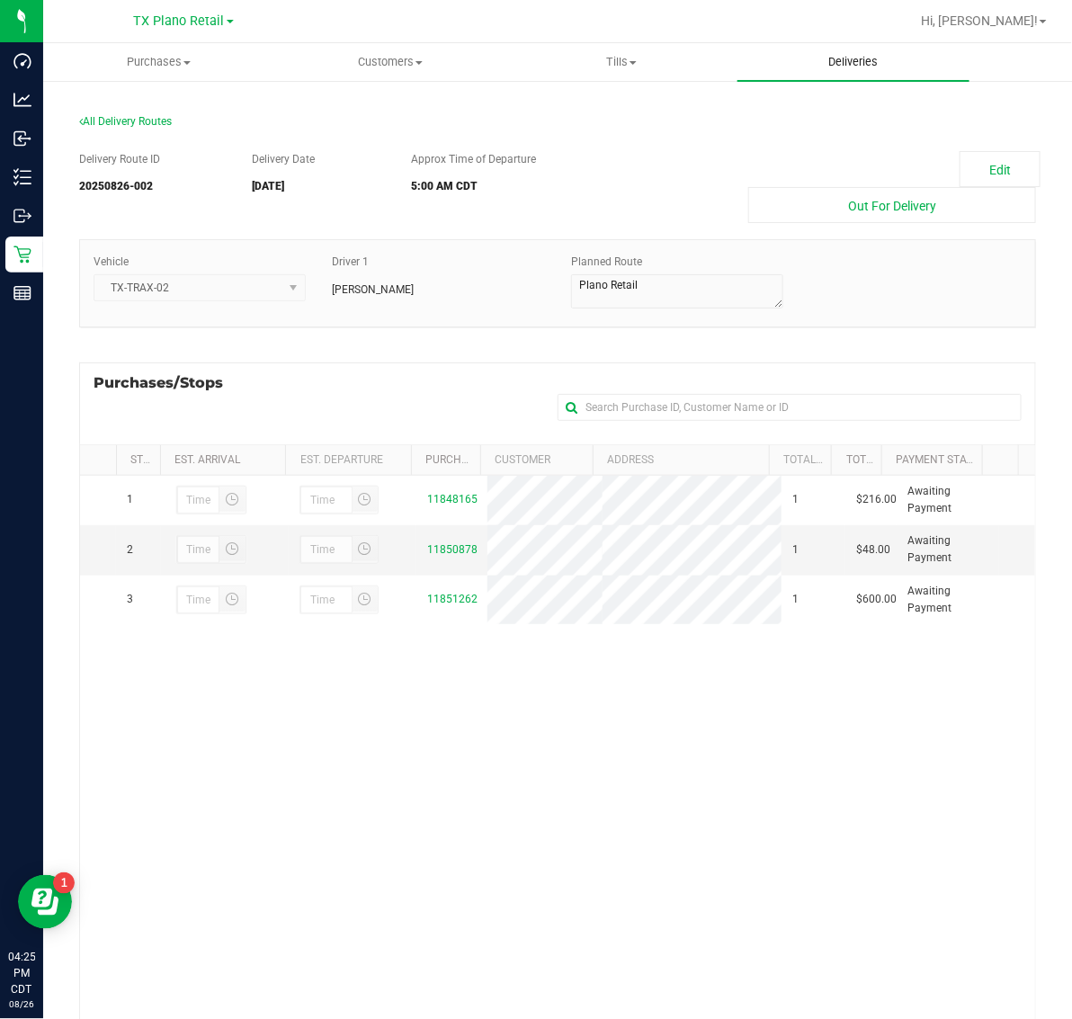
click at [871, 65] on span "Deliveries" at bounding box center [853, 62] width 98 height 16
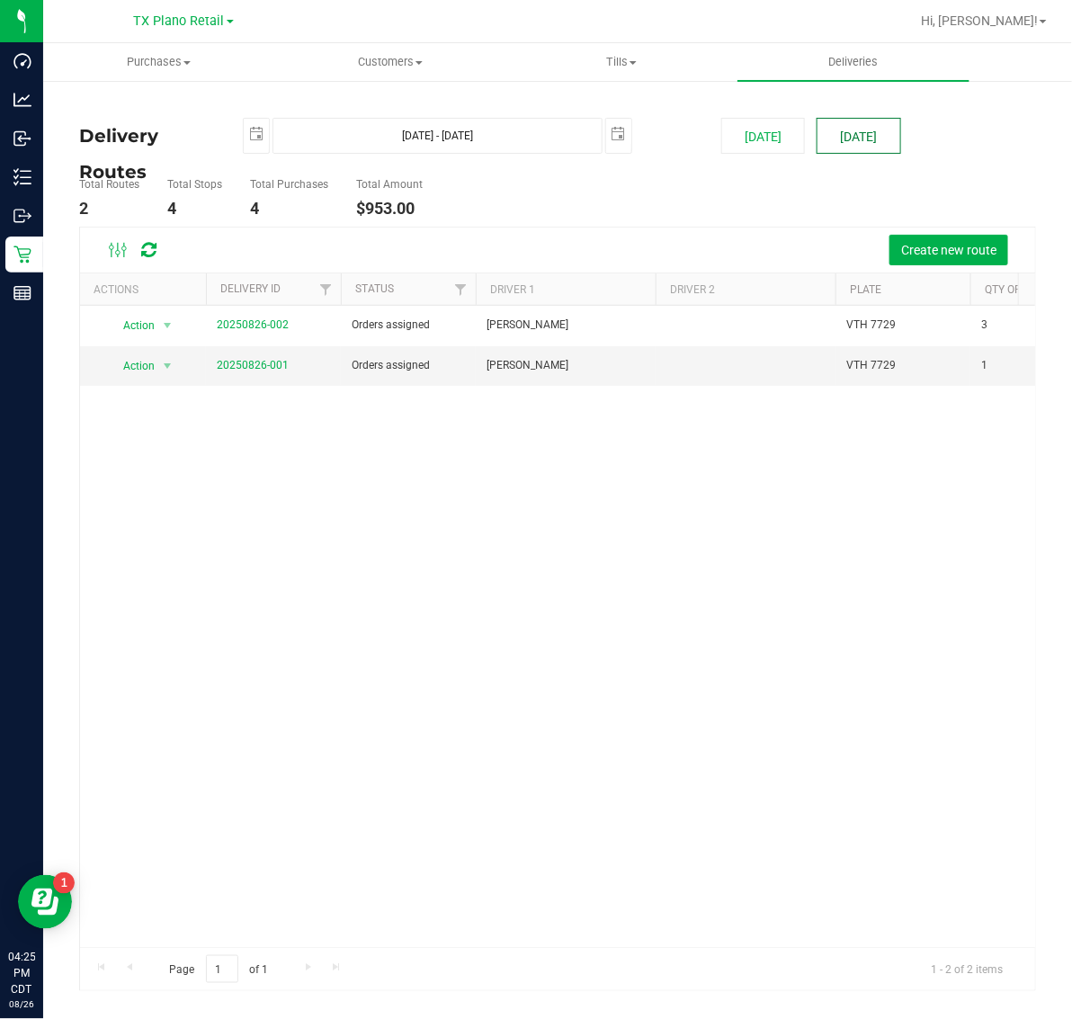
click at [878, 123] on button "[DATE]" at bounding box center [859, 136] width 84 height 36
click at [259, 369] on link "20250826-001" at bounding box center [253, 365] width 72 height 13
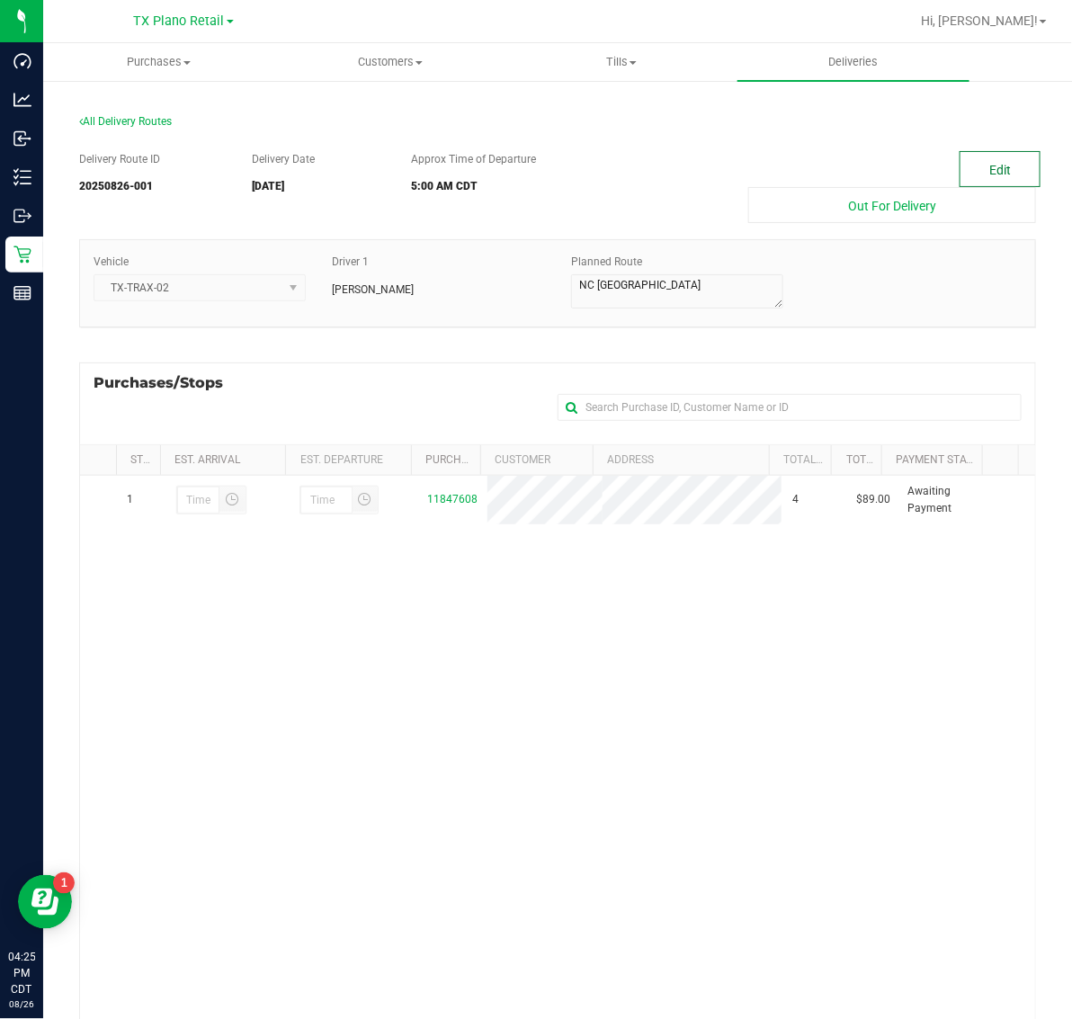
click at [970, 166] on button "Edit" at bounding box center [1000, 169] width 81 height 36
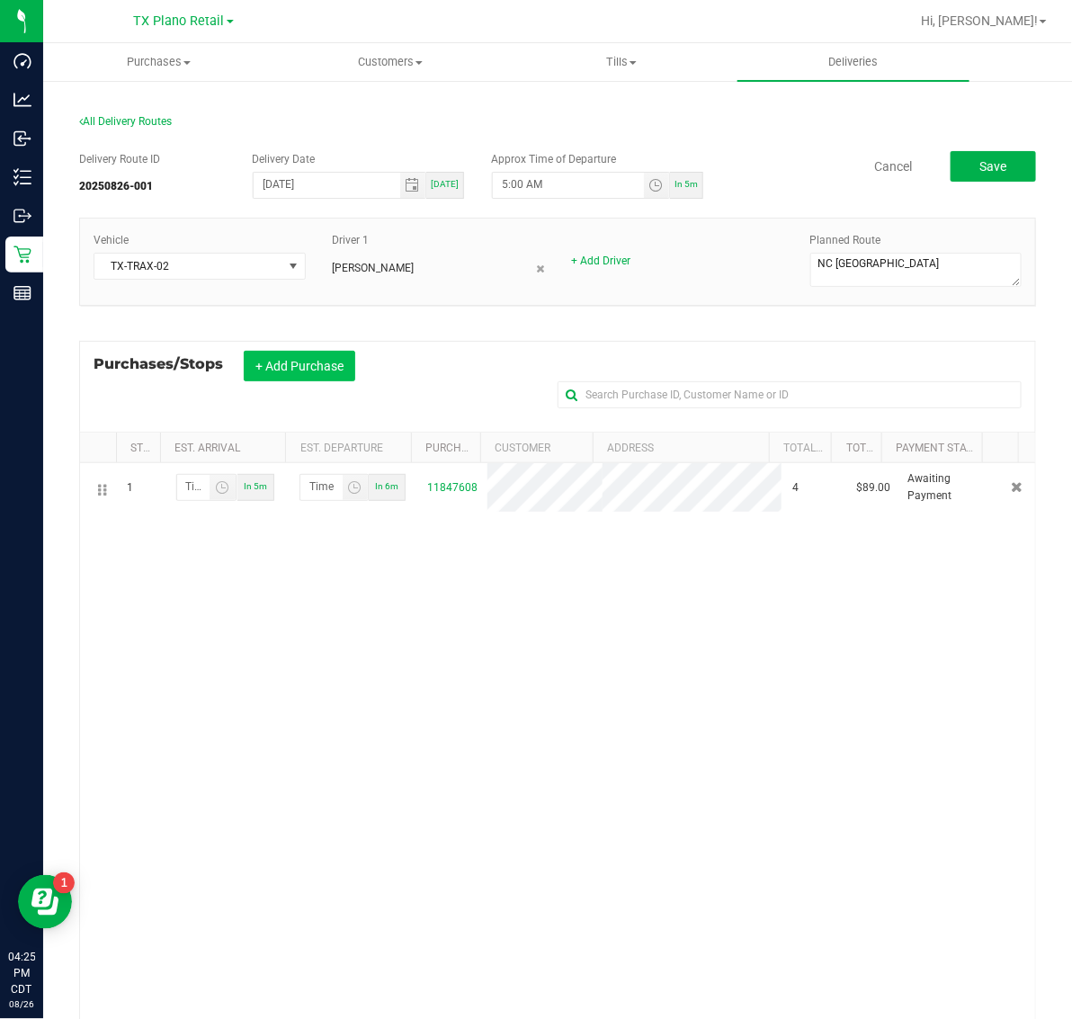
click at [286, 356] on button "+ Add Purchase" at bounding box center [300, 366] width 112 height 31
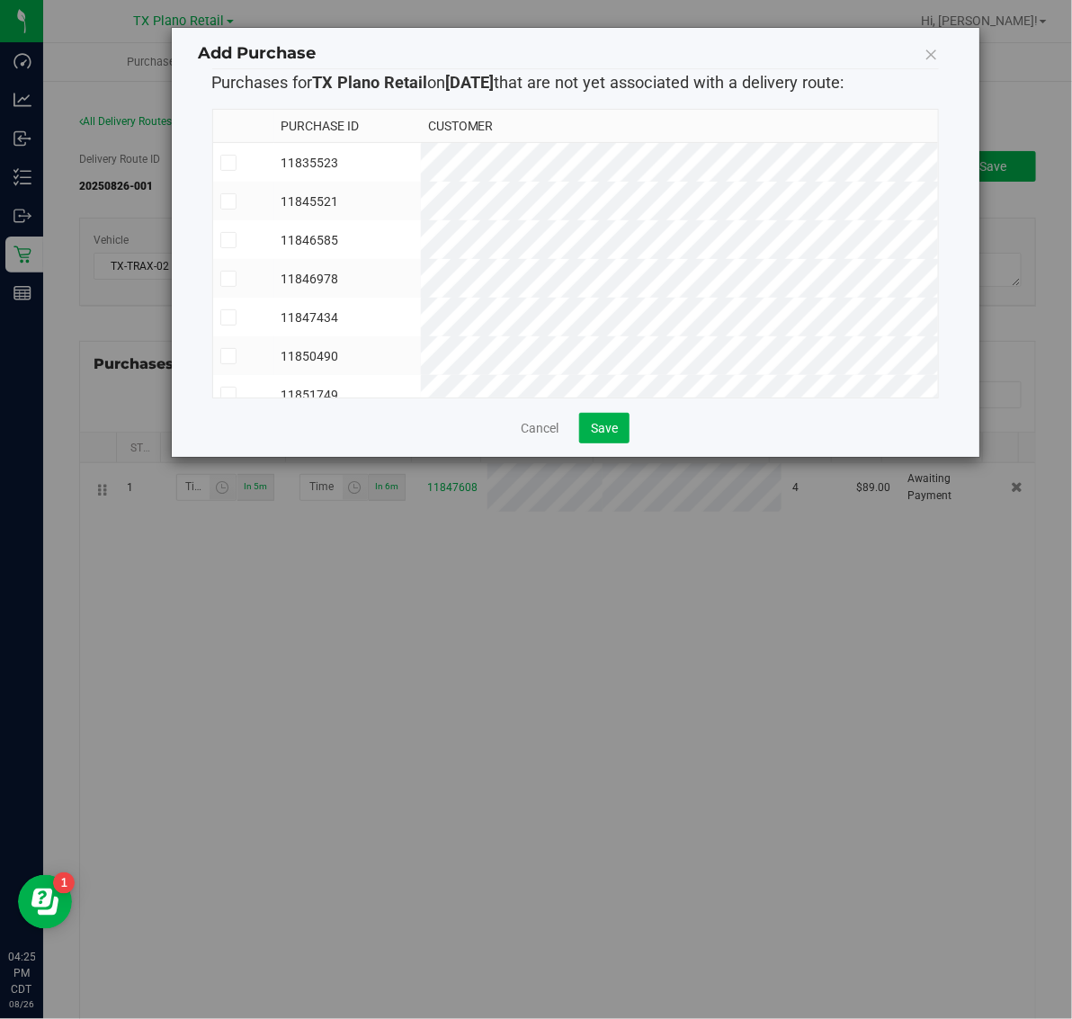
click at [421, 164] on td "11835523" at bounding box center [347, 163] width 147 height 40
click at [421, 231] on td "11846585" at bounding box center [347, 239] width 147 height 39
click at [622, 416] on button "Save" at bounding box center [604, 428] width 50 height 31
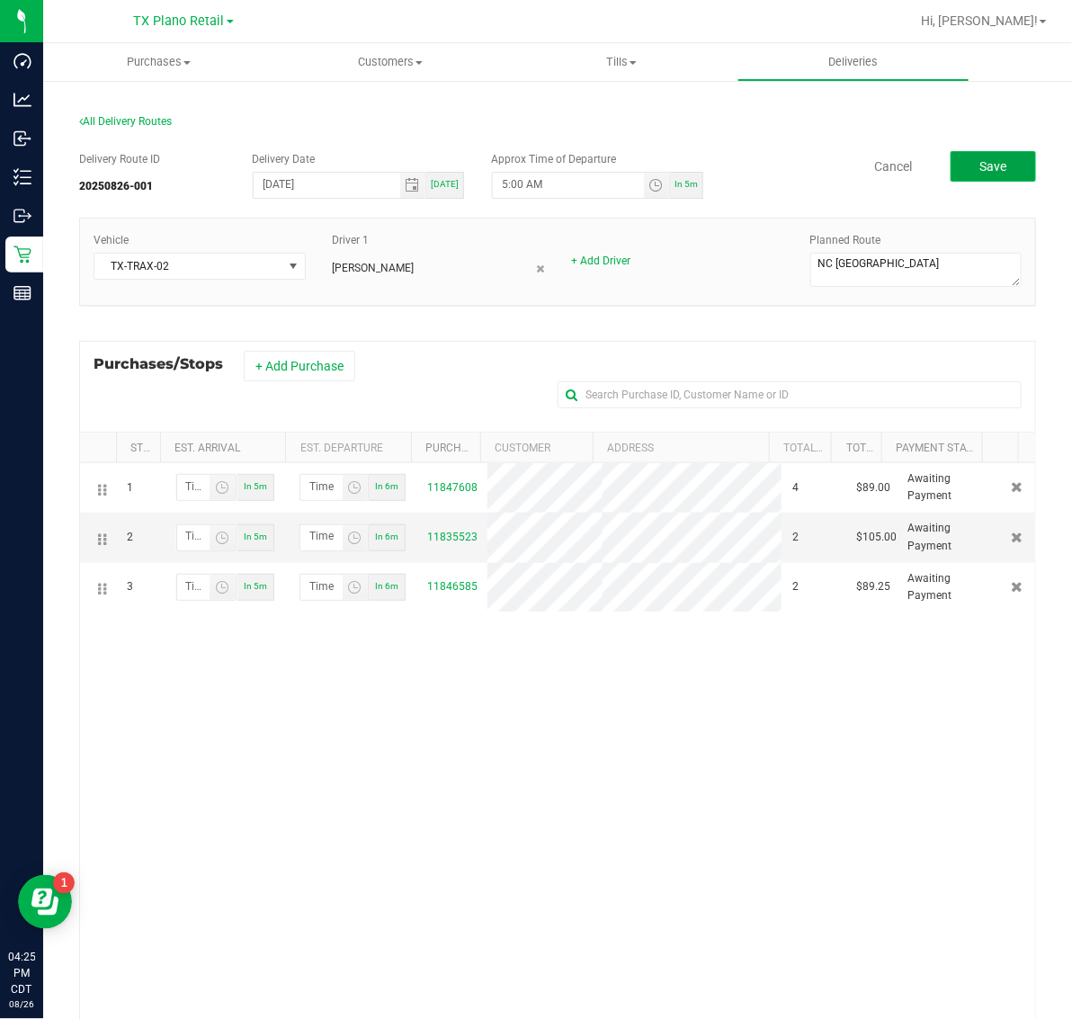
click at [951, 165] on button "Save" at bounding box center [993, 166] width 85 height 31
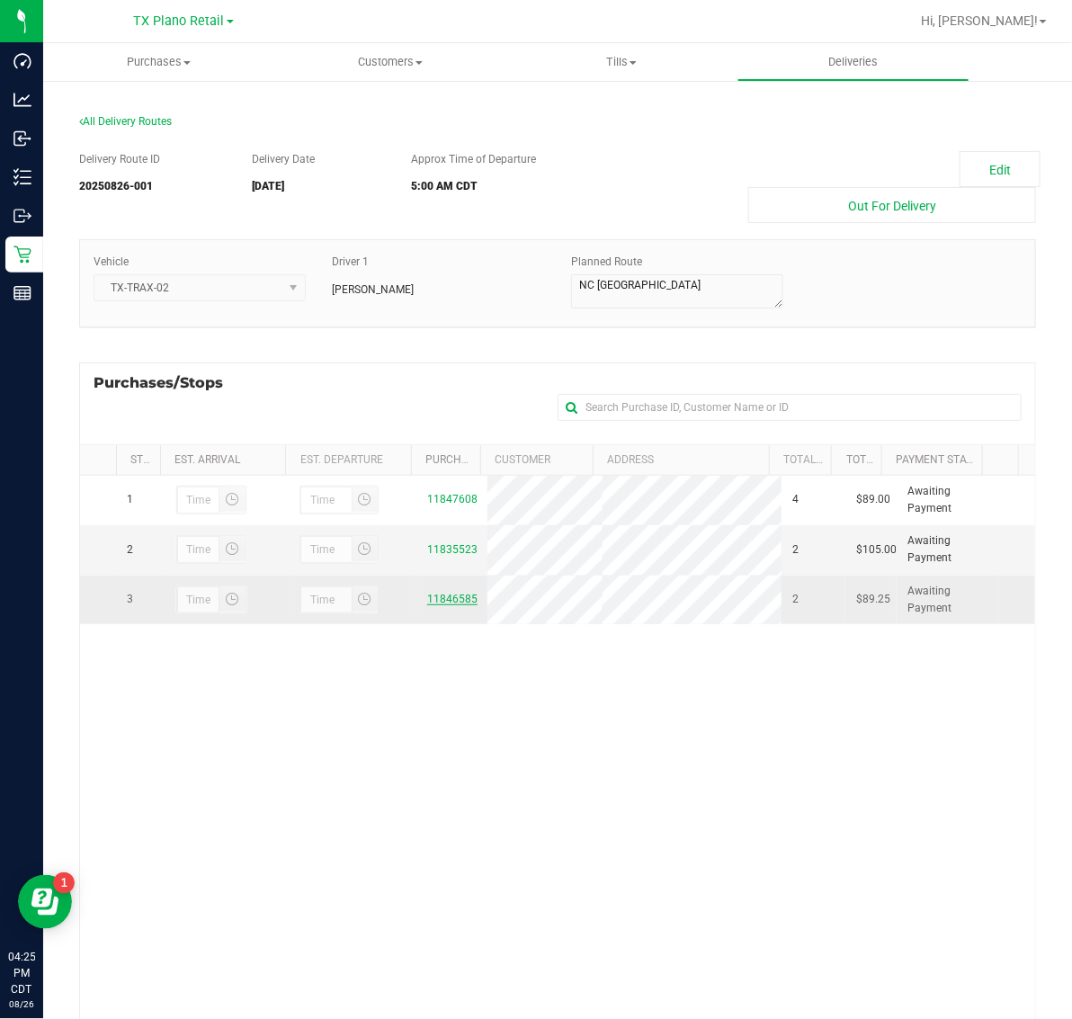
click at [442, 601] on link "11846585" at bounding box center [452, 599] width 50 height 13
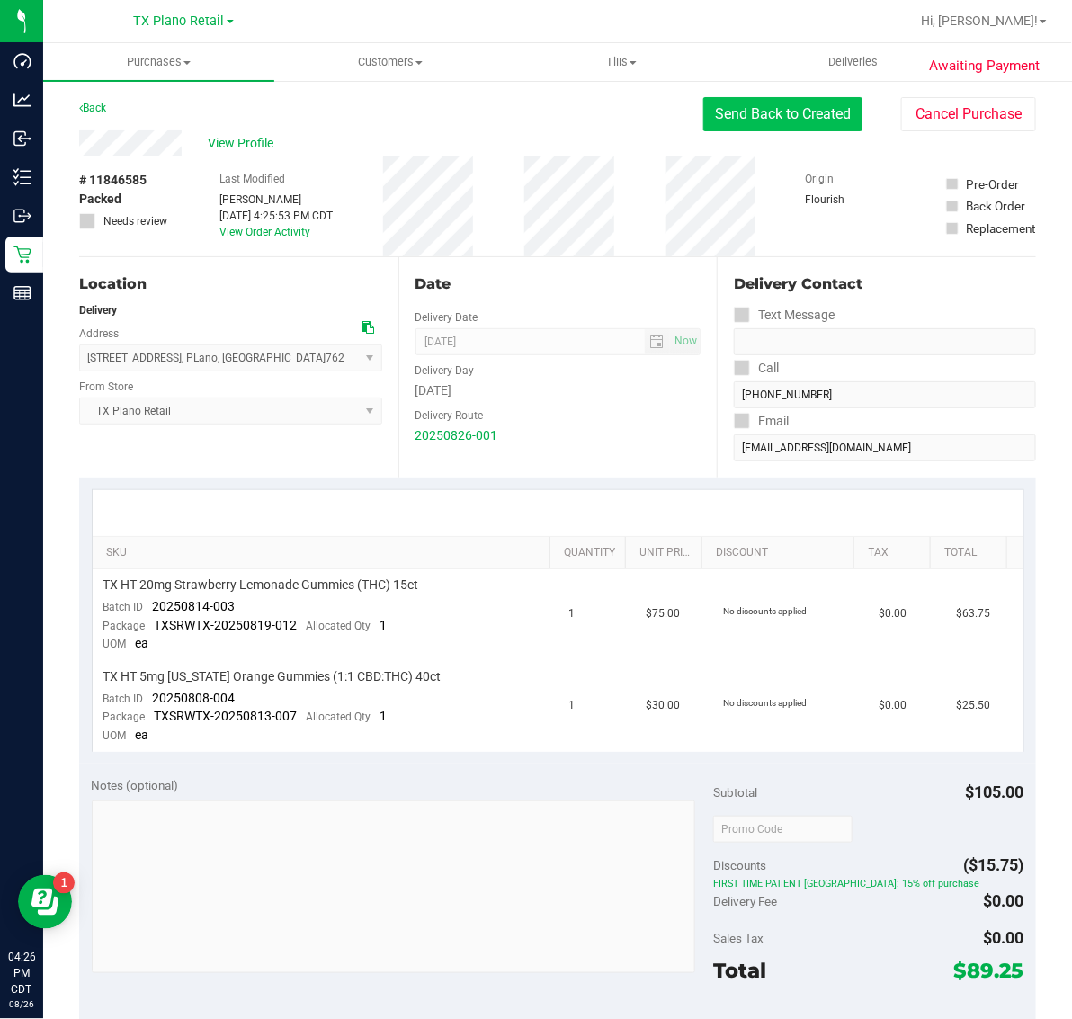
click at [771, 114] on button "Send Back to Created" at bounding box center [782, 114] width 159 height 34
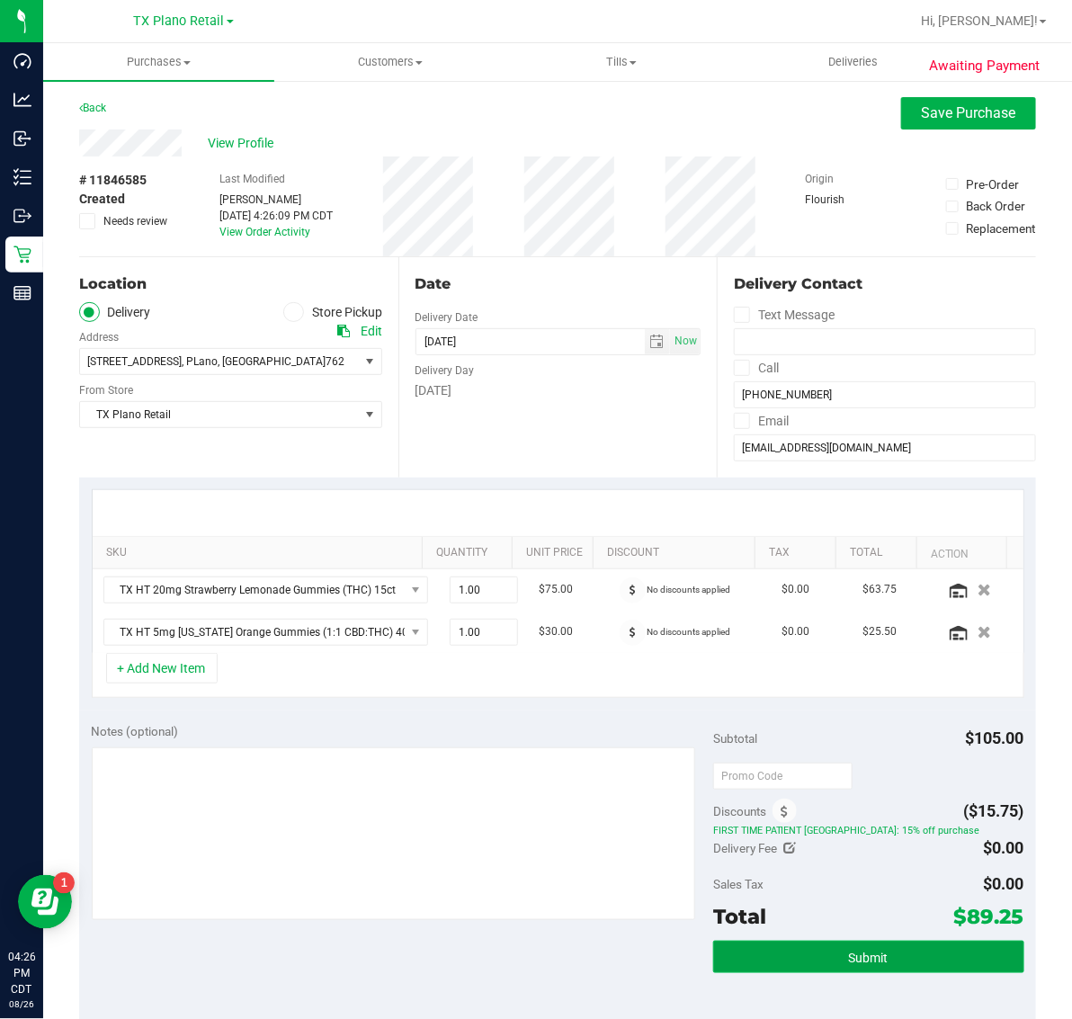
click at [870, 949] on button "Submit" at bounding box center [868, 957] width 311 height 32
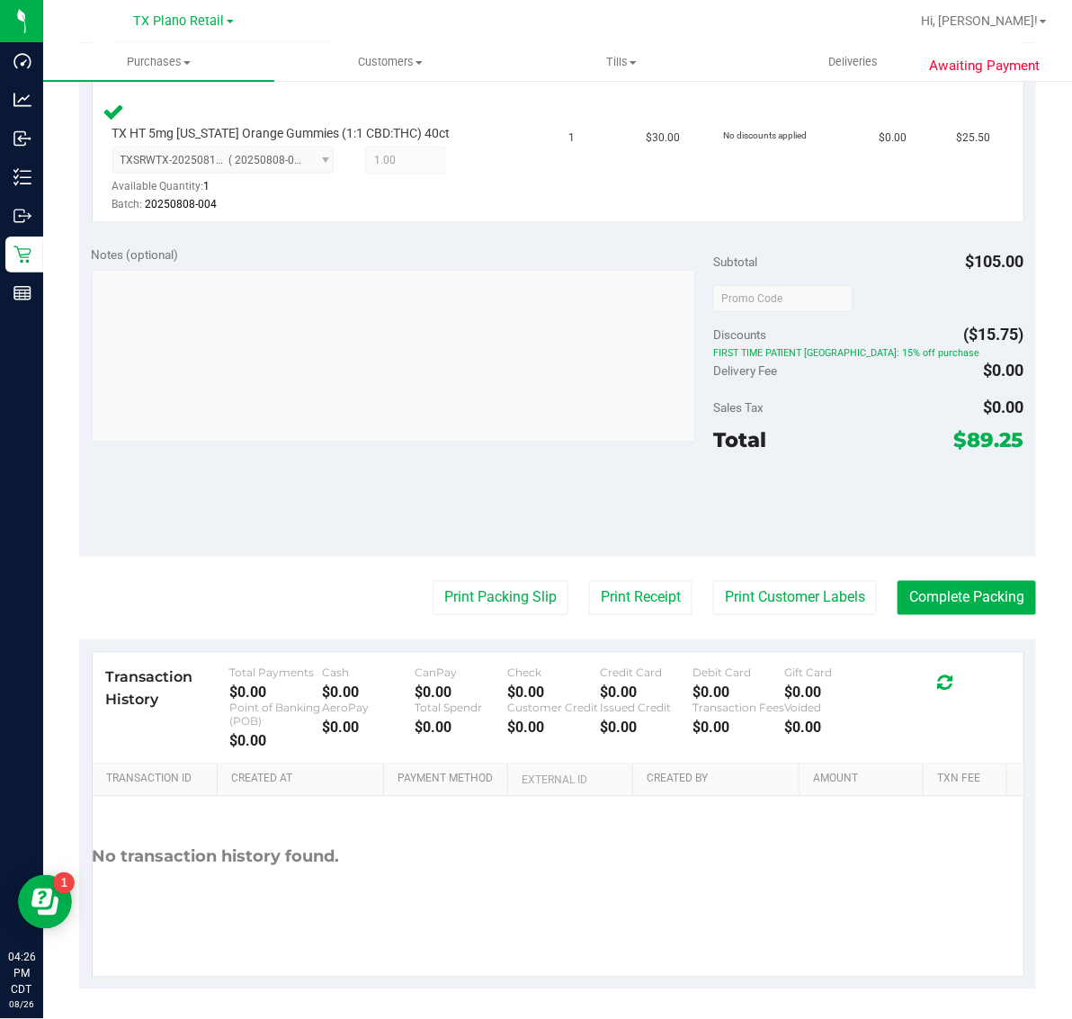
scroll to position [605, 0]
click at [956, 595] on button "Complete Packing" at bounding box center [967, 597] width 139 height 34
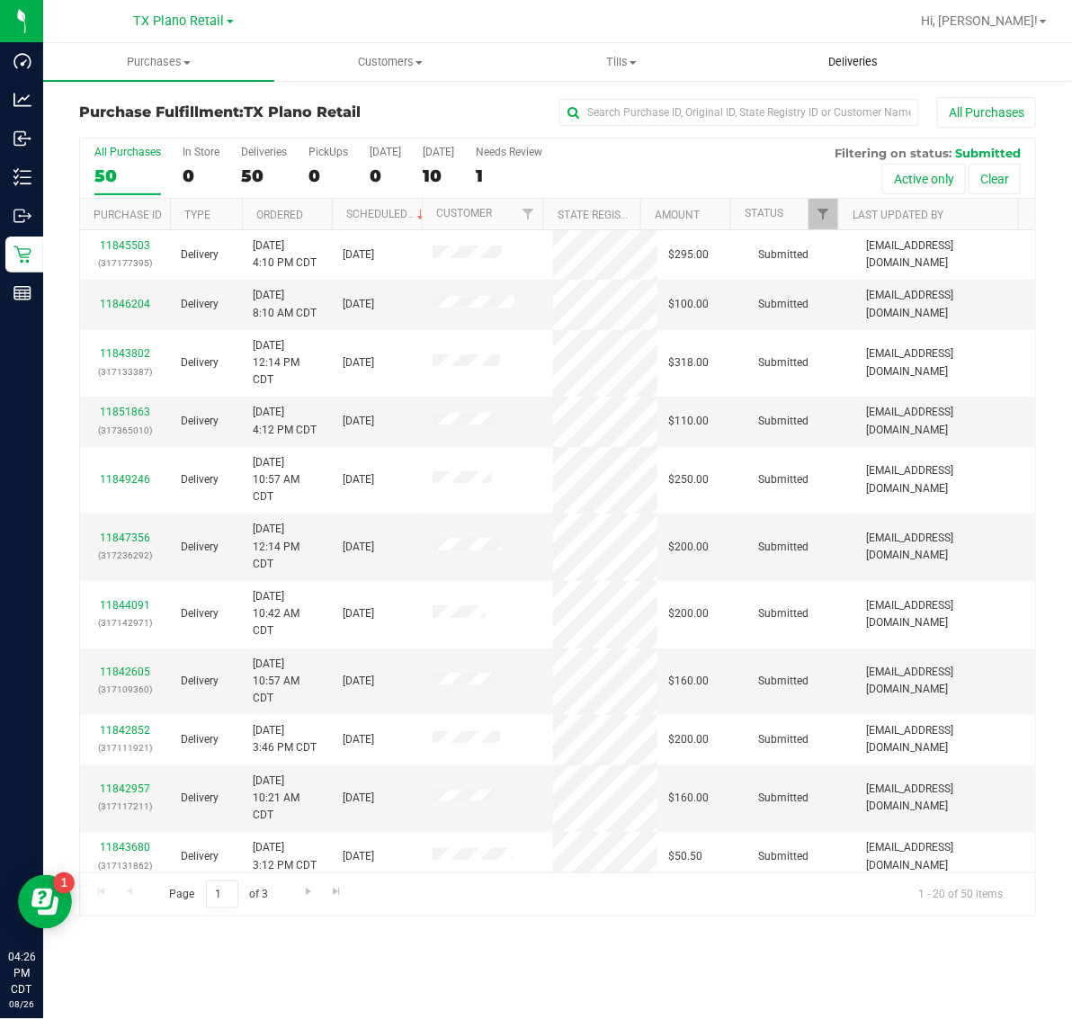
click at [861, 63] on span "Deliveries" at bounding box center [853, 62] width 98 height 16
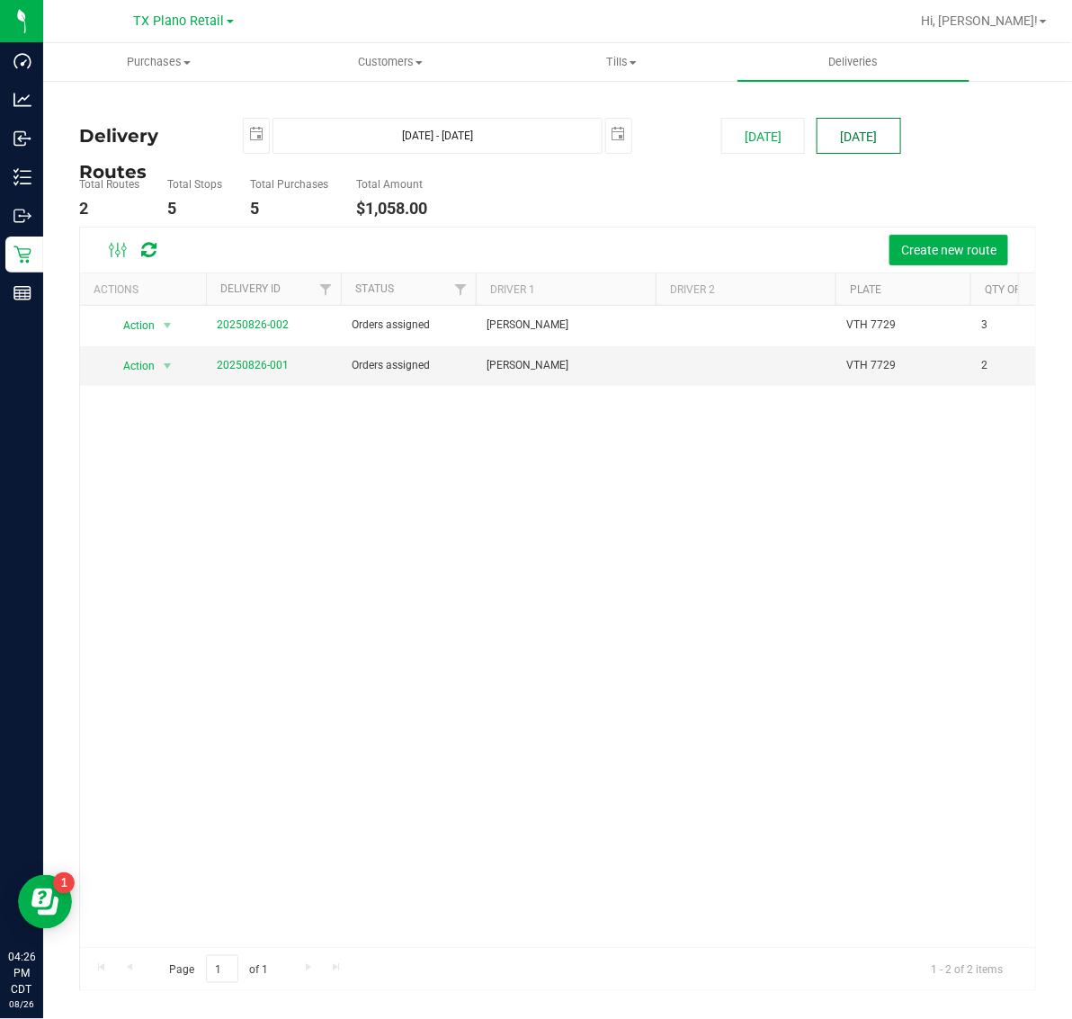
click at [860, 138] on button "[DATE]" at bounding box center [859, 136] width 84 height 36
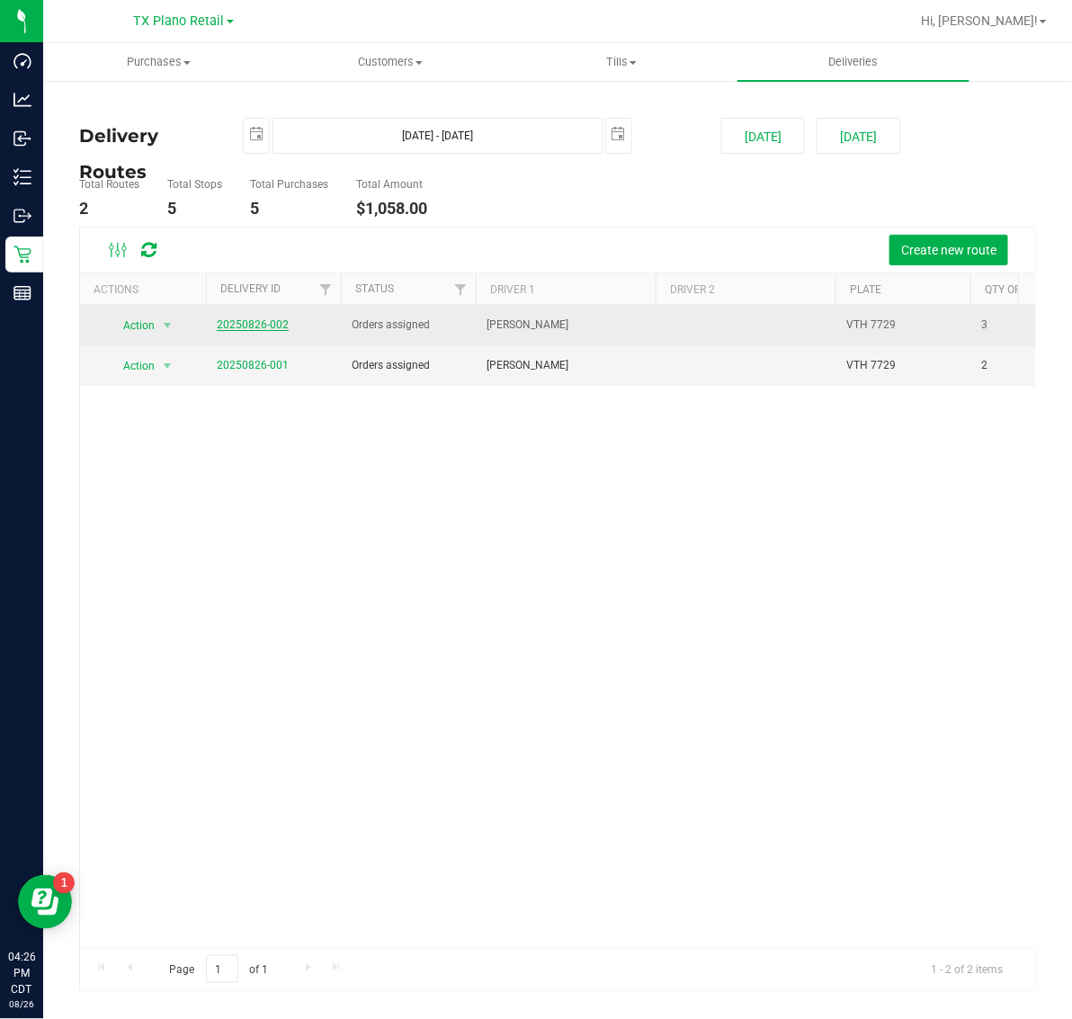
click at [272, 326] on link "20250826-002" at bounding box center [253, 324] width 72 height 13
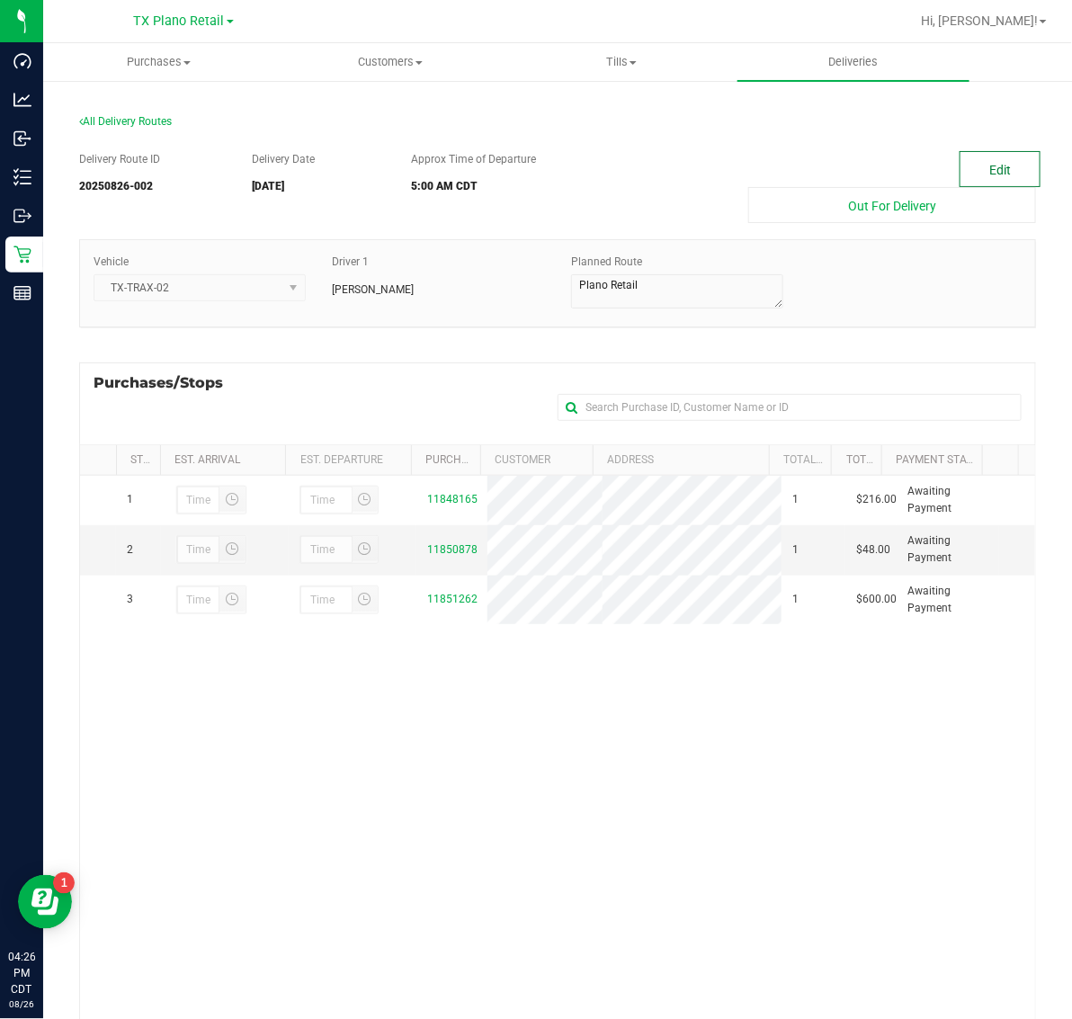
click at [970, 169] on button "Edit" at bounding box center [1000, 169] width 81 height 36
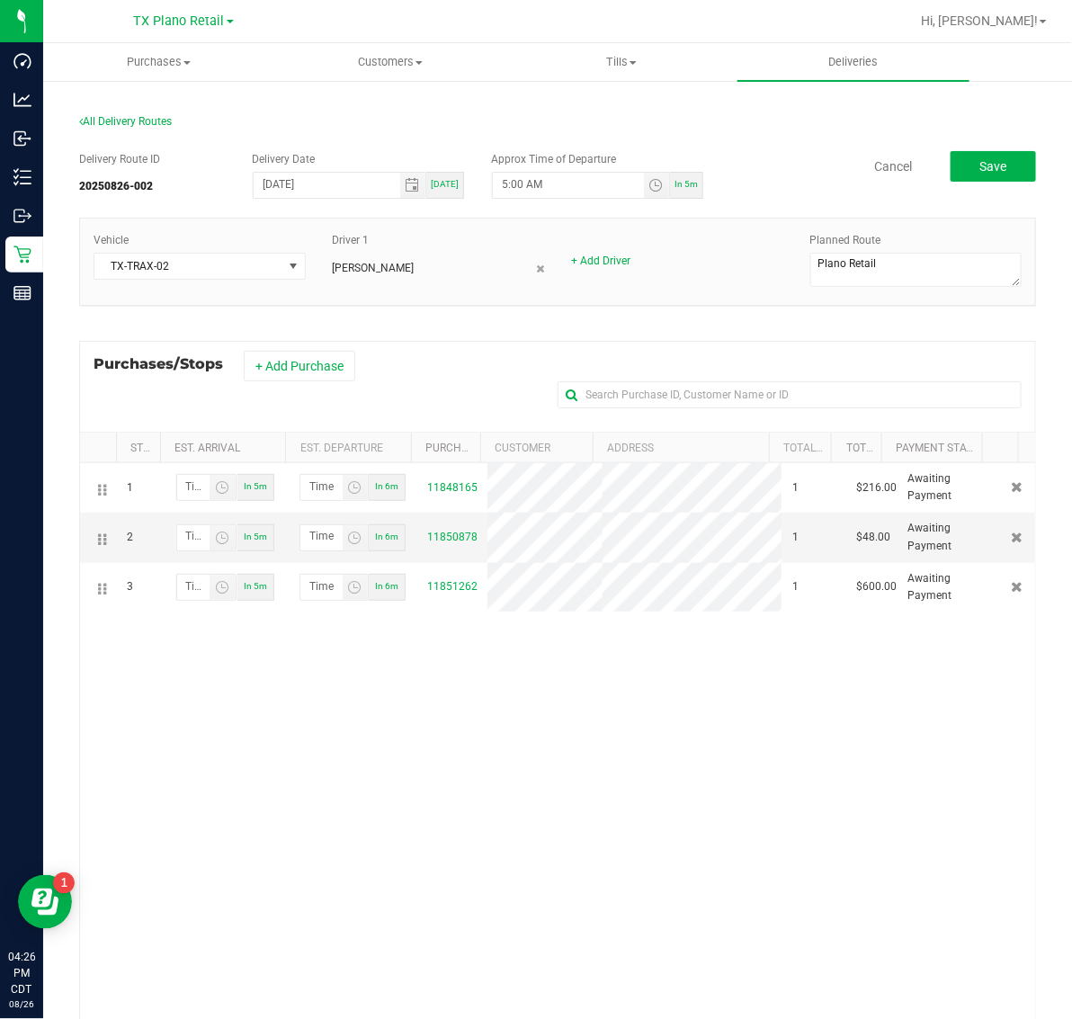
drag, startPoint x: 290, startPoint y: 362, endPoint x: 318, endPoint y: 340, distance: 35.3
click at [299, 360] on button "+ Add Purchase" at bounding box center [300, 366] width 112 height 31
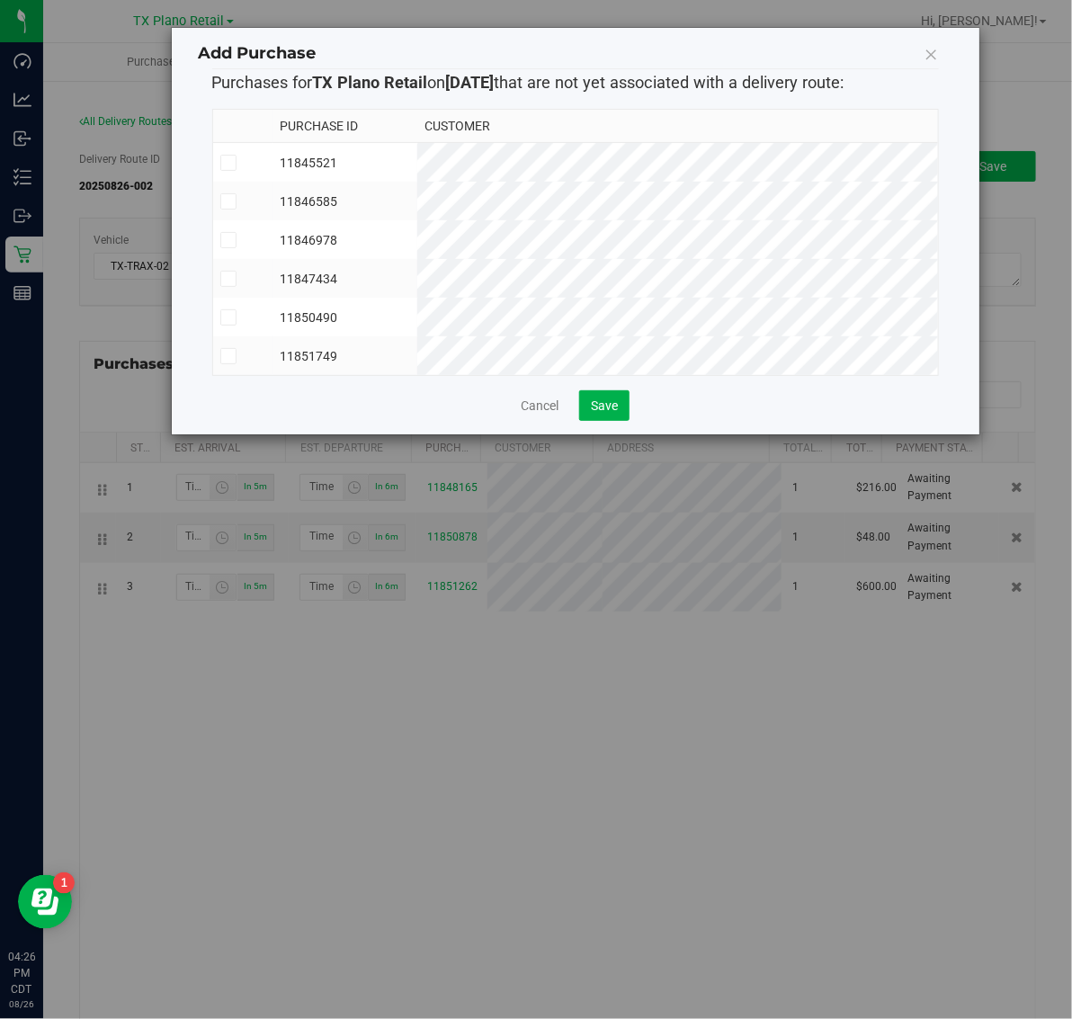
click at [416, 160] on td "11845521" at bounding box center [345, 163] width 144 height 40
click at [416, 190] on td "11846585" at bounding box center [345, 201] width 144 height 39
click at [416, 252] on td "11846978" at bounding box center [345, 239] width 144 height 39
click at [416, 281] on td "11847434" at bounding box center [345, 278] width 144 height 39
drag, startPoint x: 470, startPoint y: 325, endPoint x: 466, endPoint y: 362, distance: 37.2
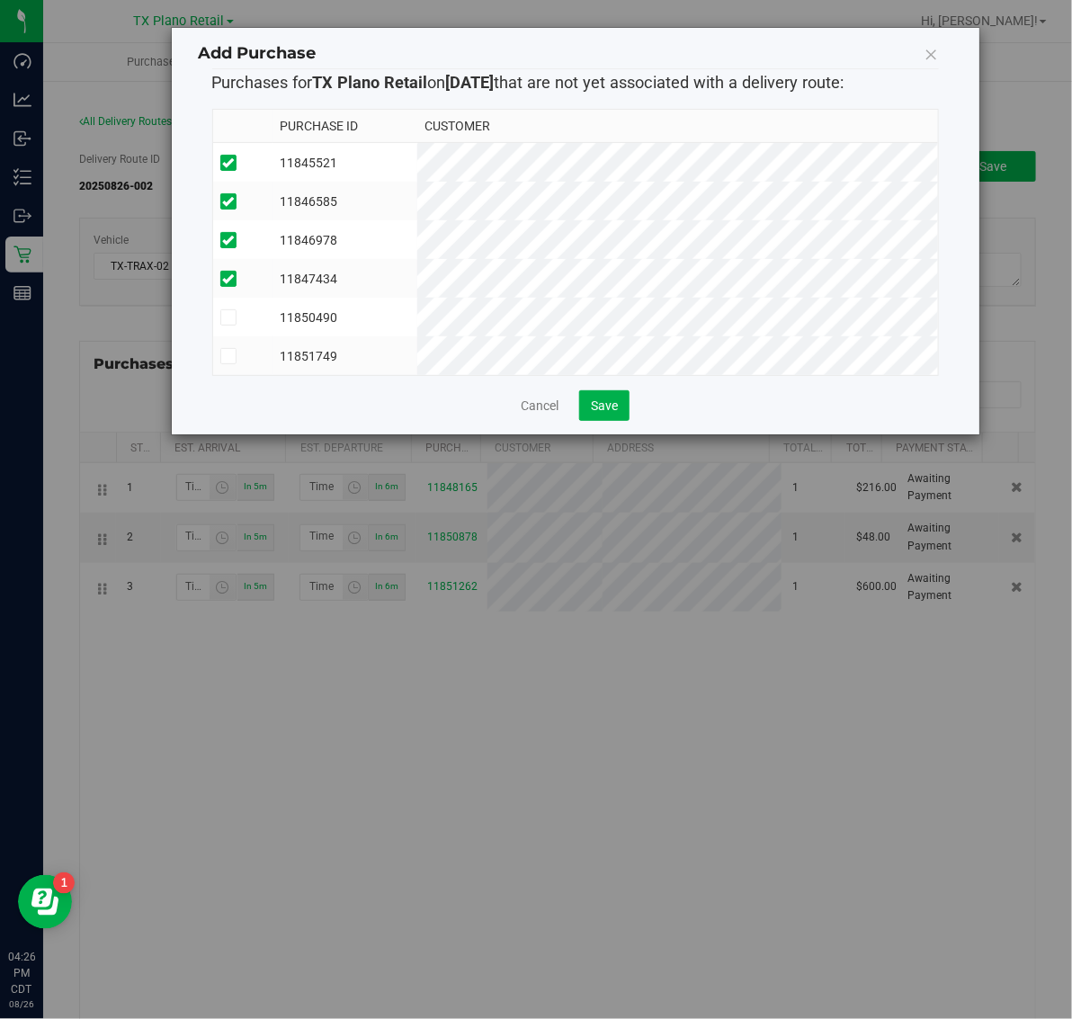
click at [416, 333] on td "11850490" at bounding box center [345, 317] width 144 height 39
click at [416, 362] on td "11851749" at bounding box center [345, 355] width 144 height 39
click at [592, 413] on span "Save" at bounding box center [604, 405] width 27 height 14
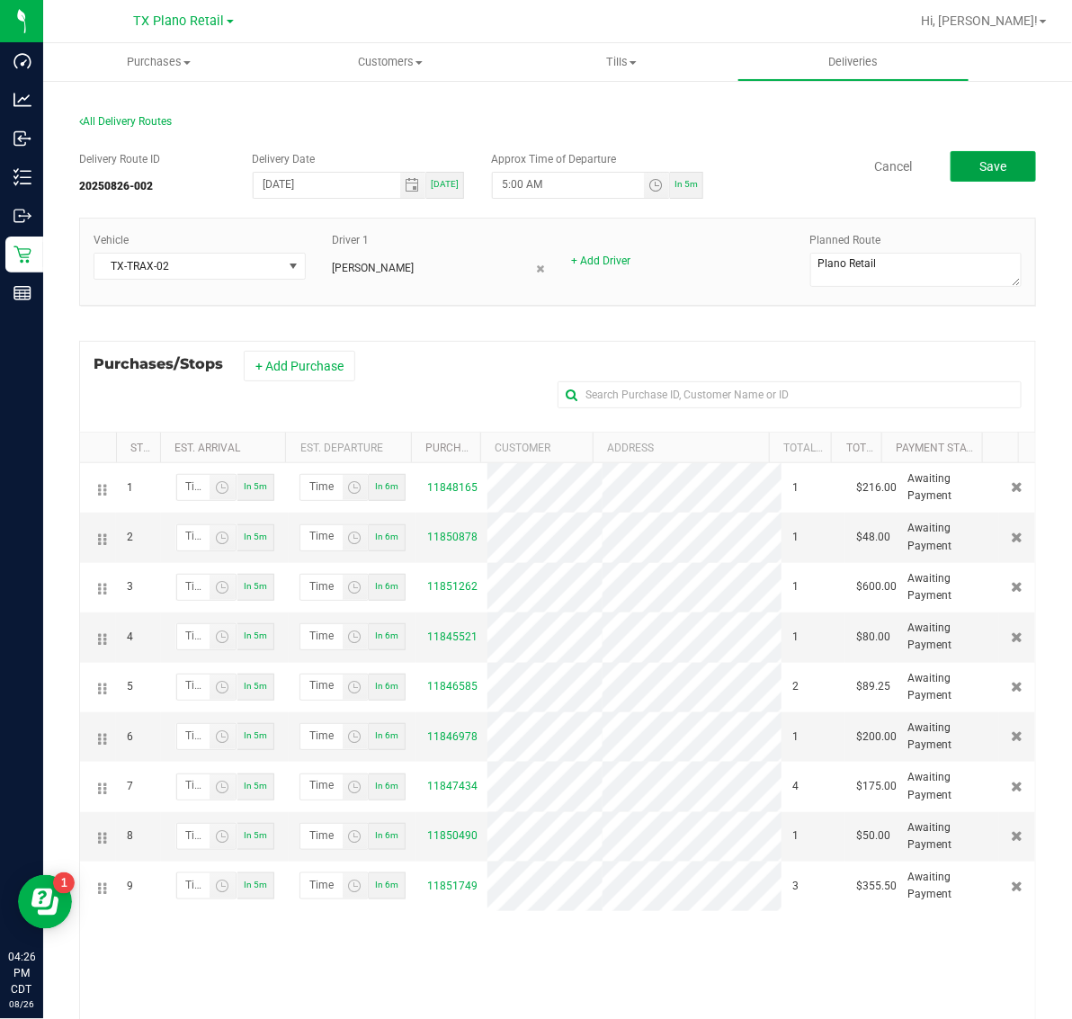
click at [998, 169] on button "Save" at bounding box center [993, 166] width 85 height 31
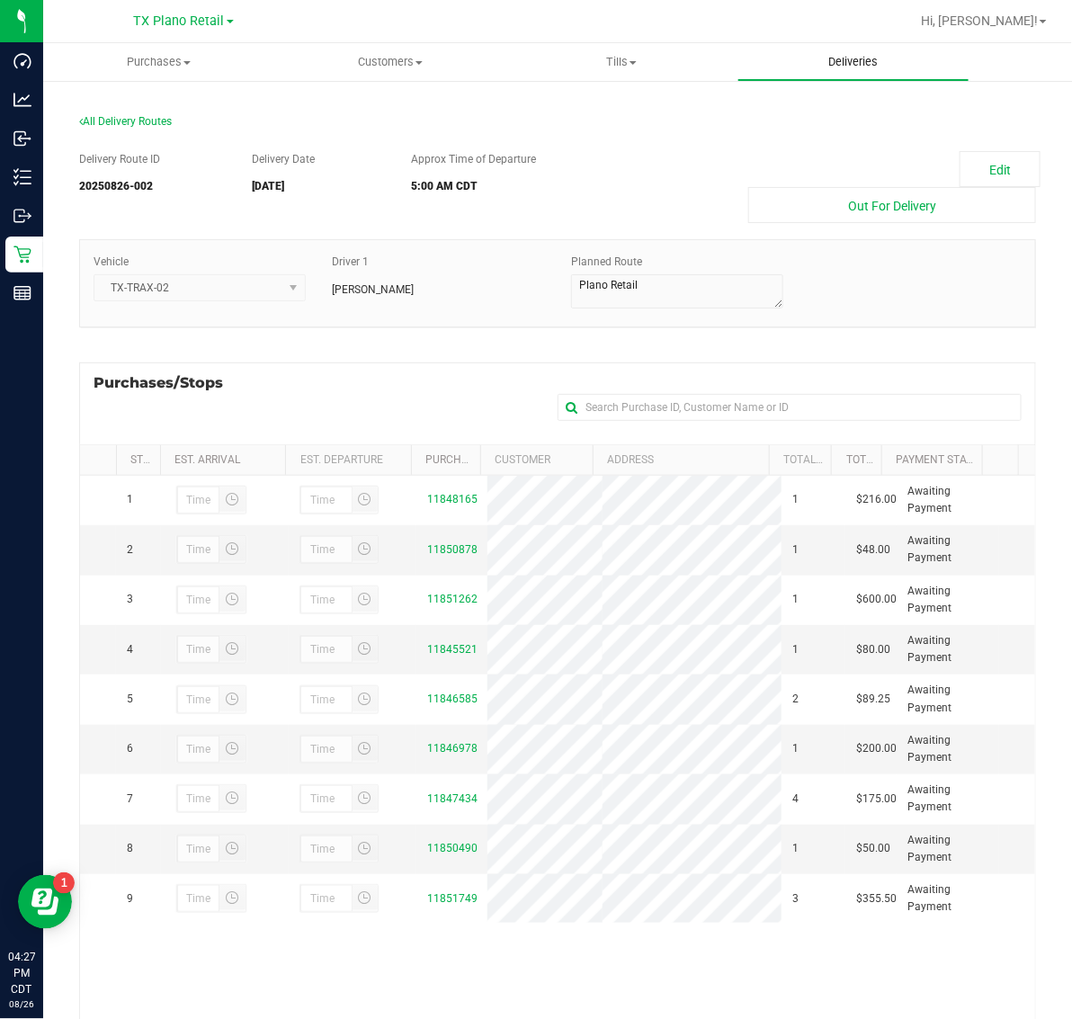
click at [879, 61] on span "Deliveries" at bounding box center [853, 62] width 98 height 16
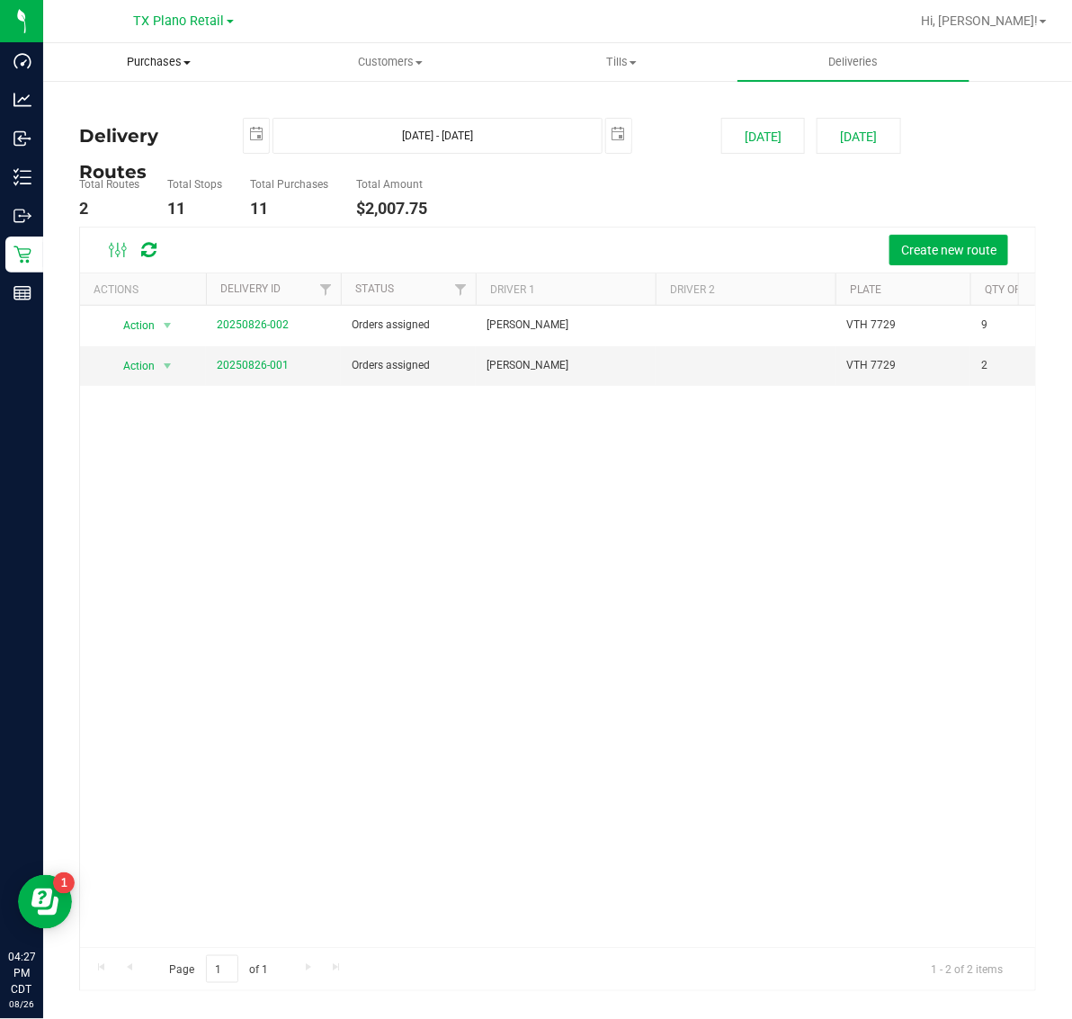
click at [163, 65] on span "Purchases" at bounding box center [158, 62] width 229 height 16
click at [169, 124] on li "Fulfillment" at bounding box center [158, 131] width 231 height 22
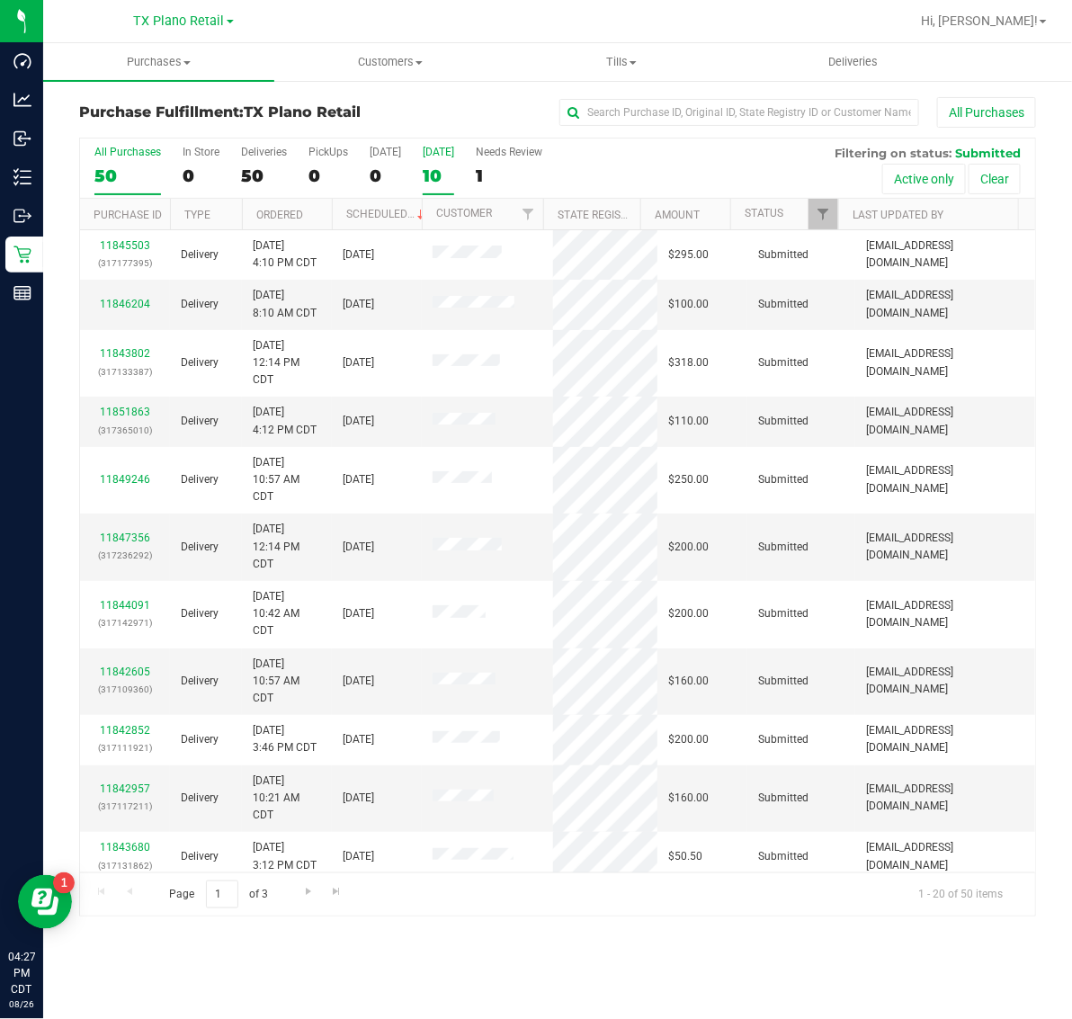
click at [443, 162] on label "Tomorrow 10" at bounding box center [438, 170] width 31 height 49
click at [0, 0] on input "Tomorrow 10" at bounding box center [0, 0] width 0 height 0
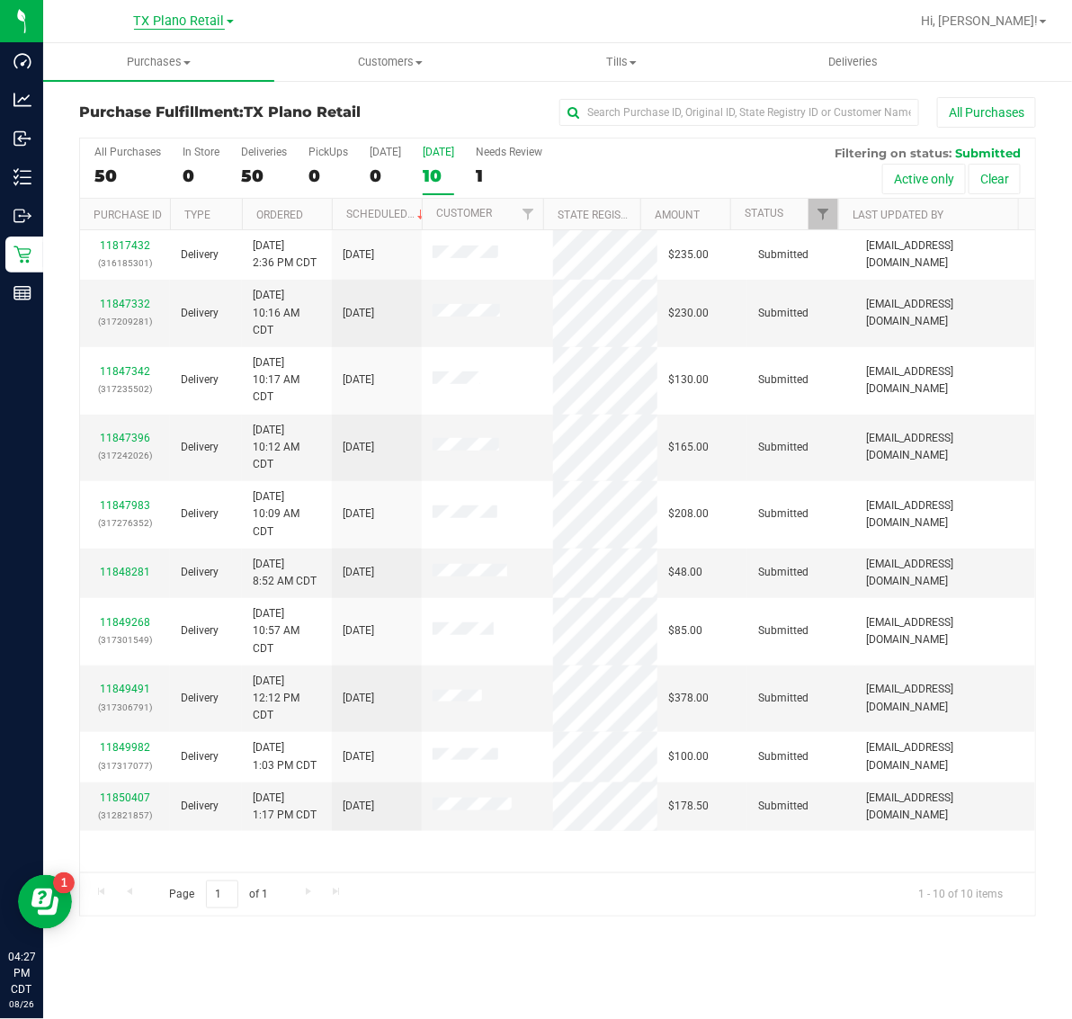
click at [183, 27] on span "TX Plano Retail" at bounding box center [179, 21] width 91 height 16
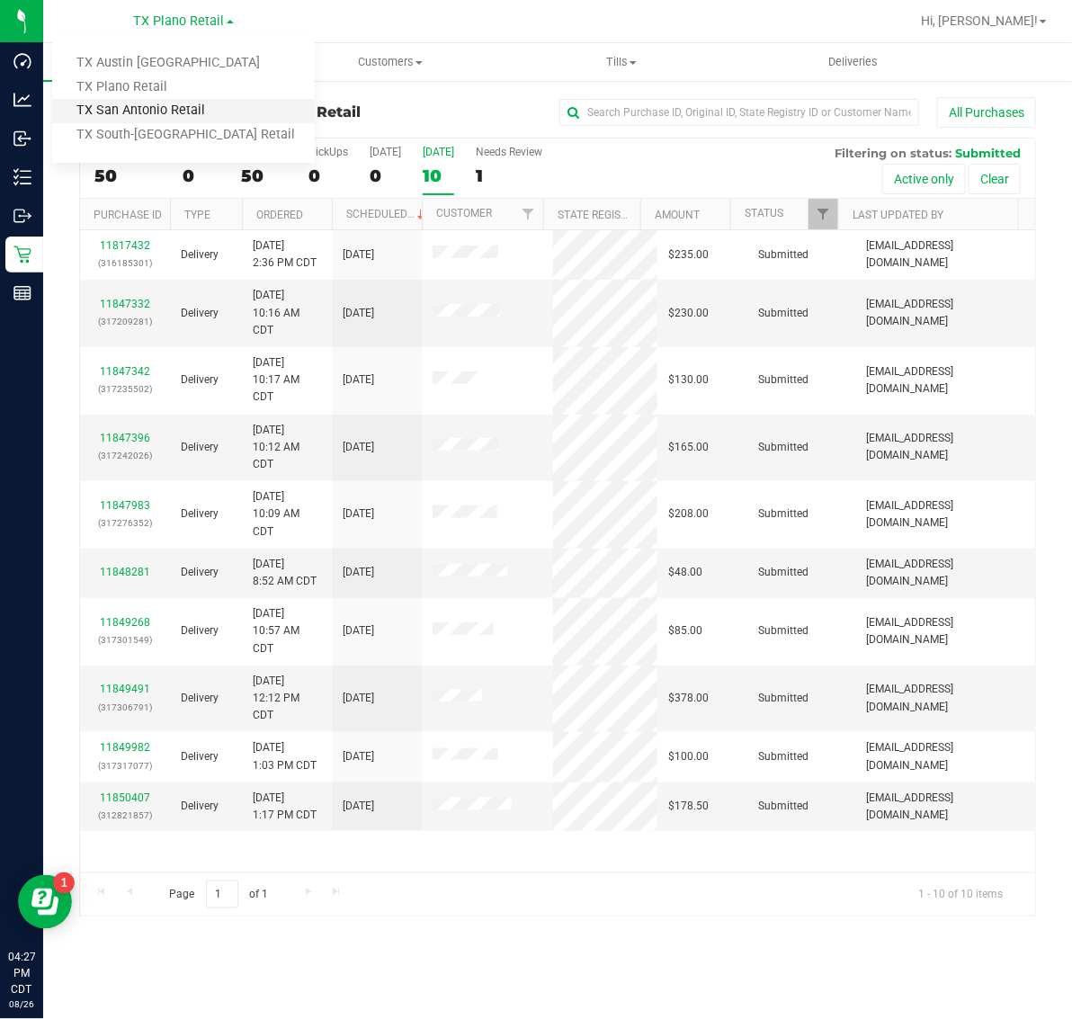
click at [162, 115] on link "TX San Antonio Retail" at bounding box center [183, 111] width 263 height 24
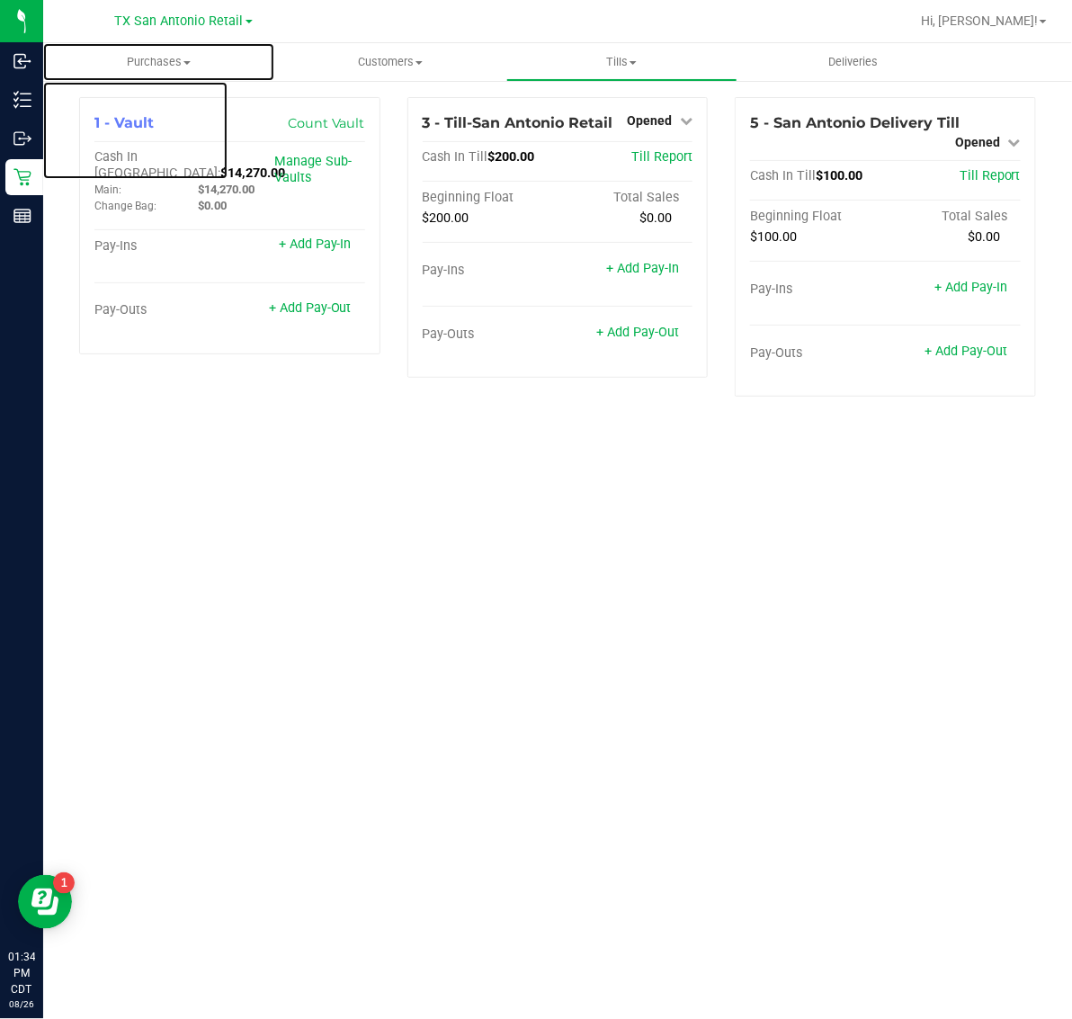
click at [142, 60] on span "Purchases" at bounding box center [158, 62] width 231 height 16
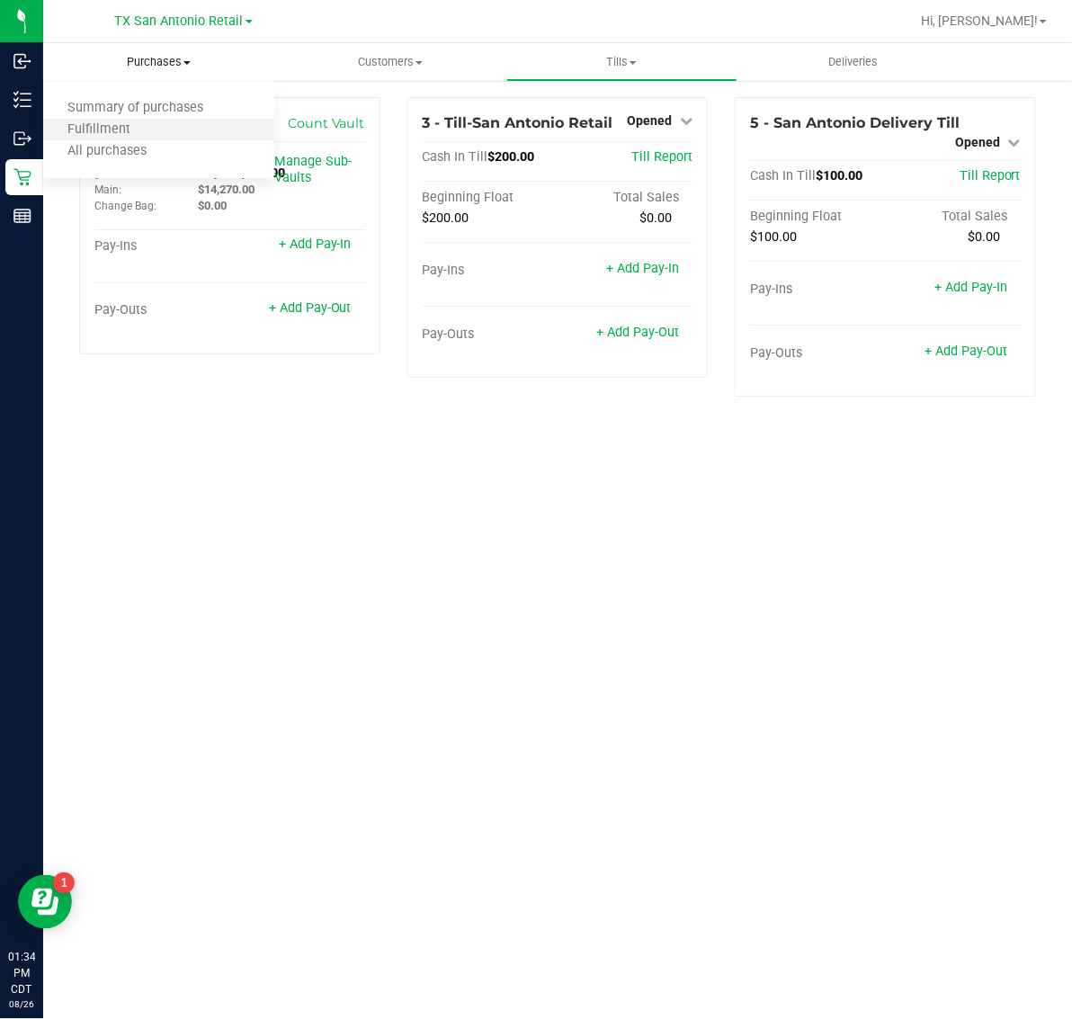
click at [157, 127] on li "Fulfillment" at bounding box center [158, 131] width 231 height 22
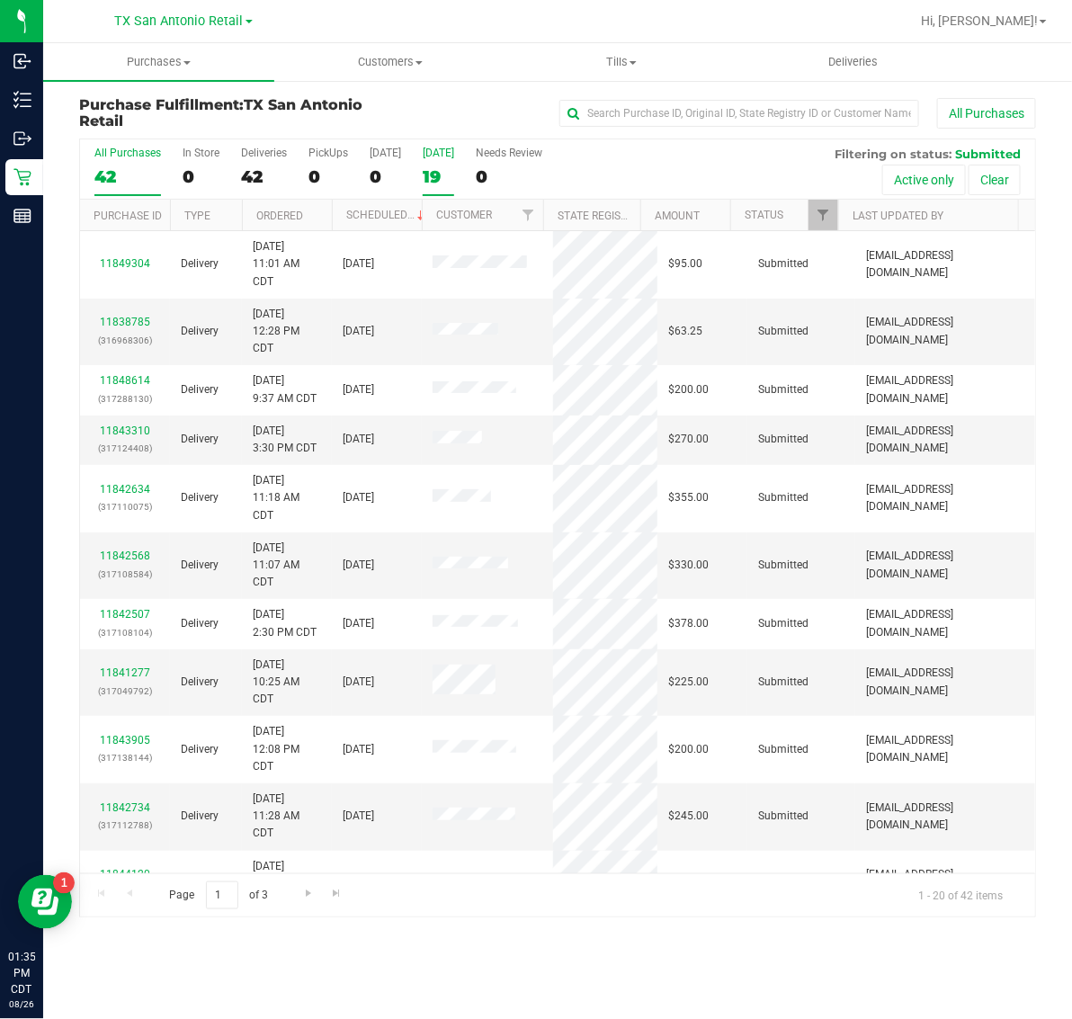
click at [425, 159] on label "[DATE] 19" at bounding box center [438, 171] width 31 height 49
click at [0, 0] on input "[DATE] 19" at bounding box center [0, 0] width 0 height 0
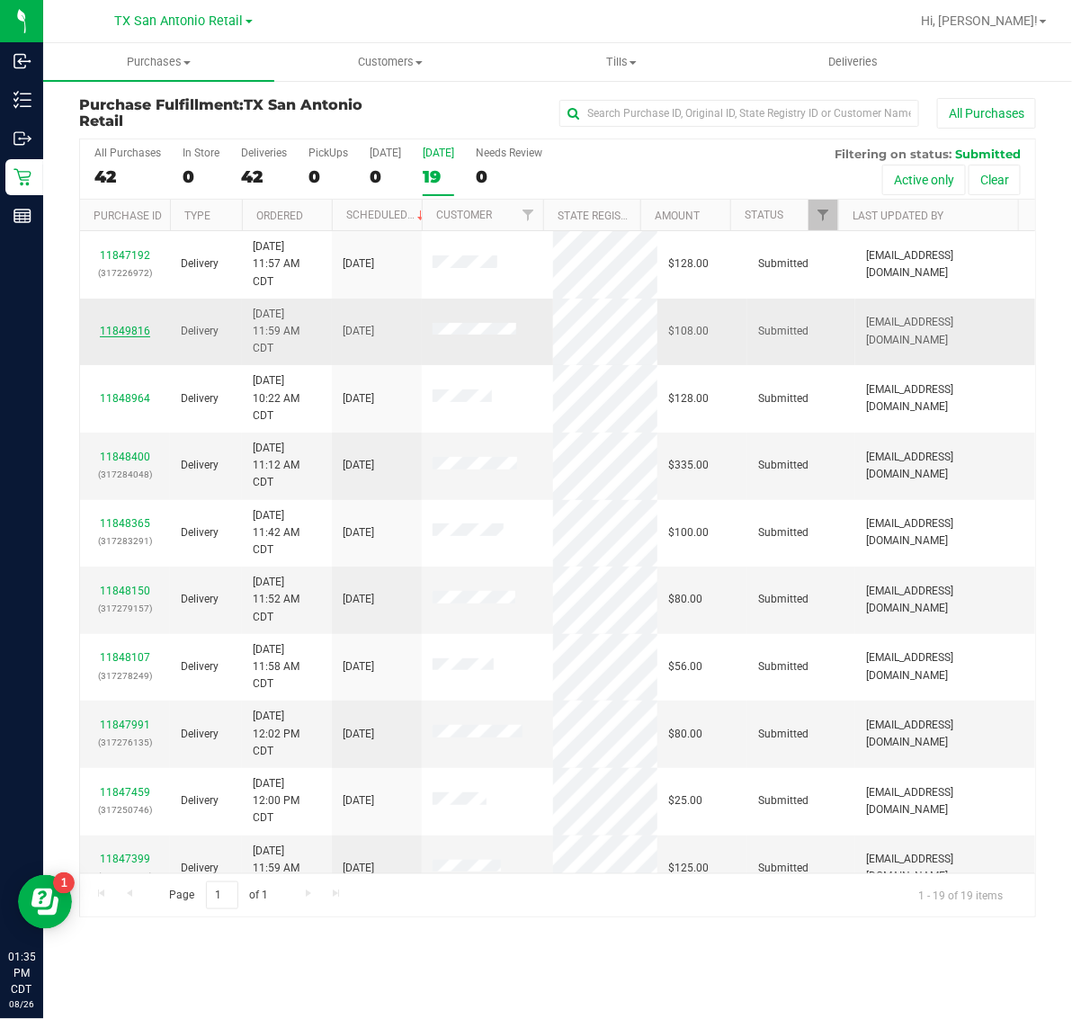
click at [113, 334] on link "11849816" at bounding box center [125, 331] width 50 height 13
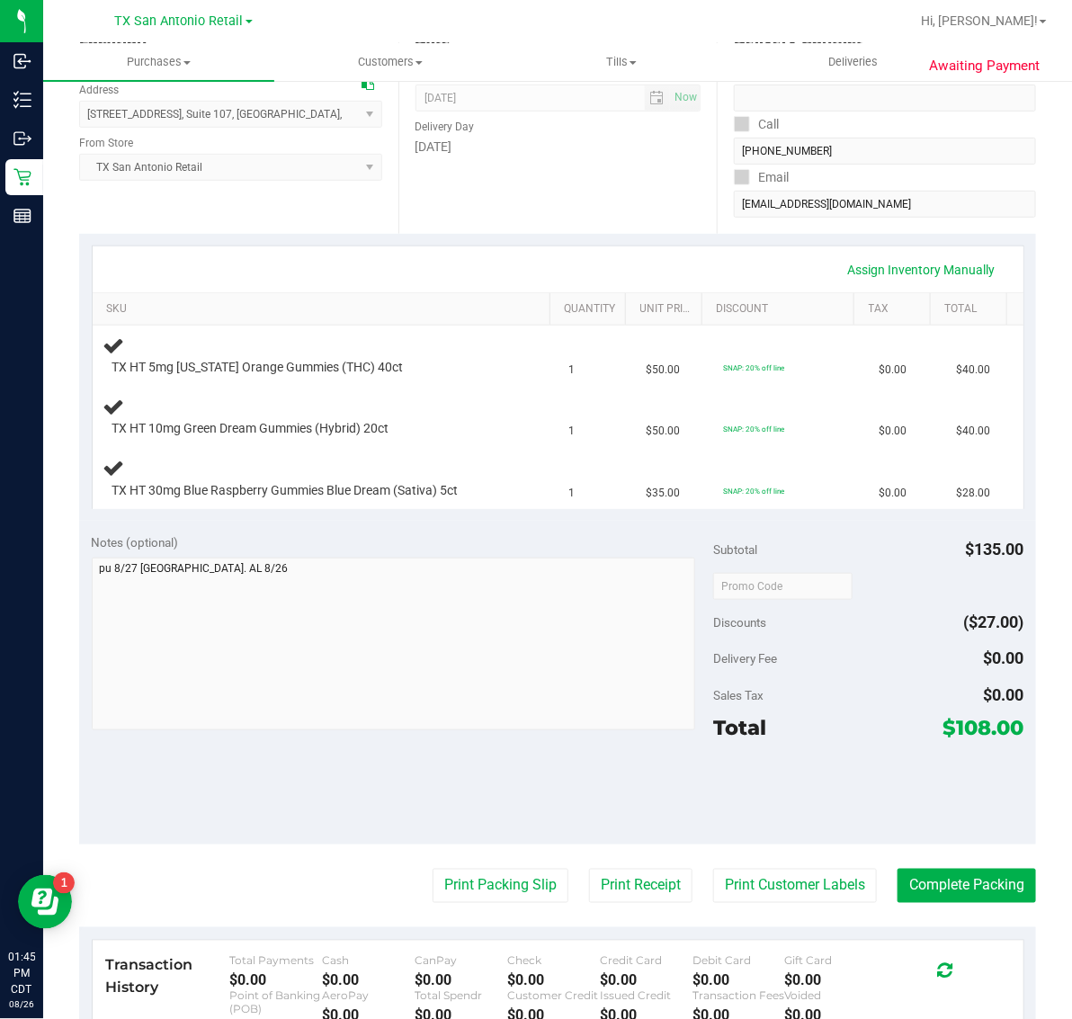
scroll to position [450, 0]
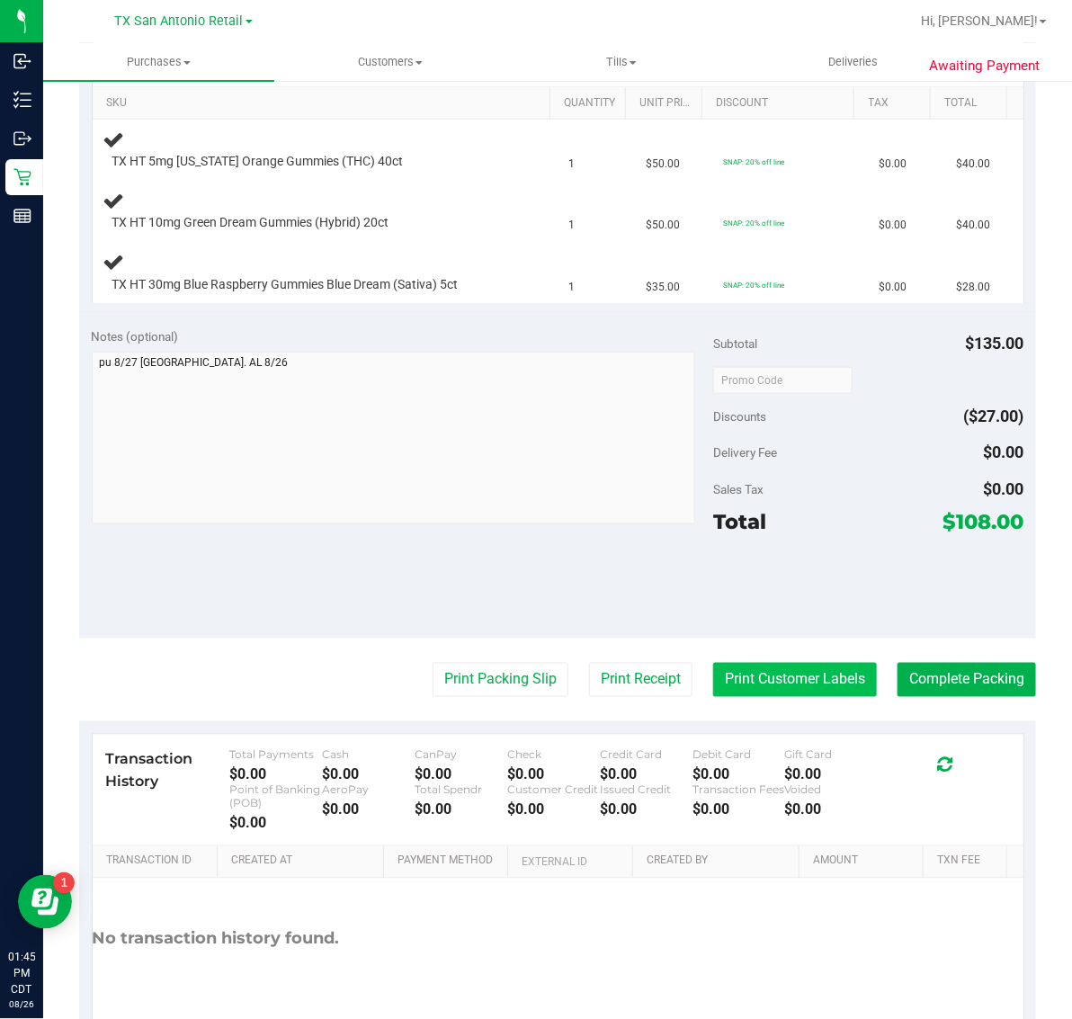
click at [787, 670] on button "Print Customer Labels" at bounding box center [795, 680] width 164 height 34
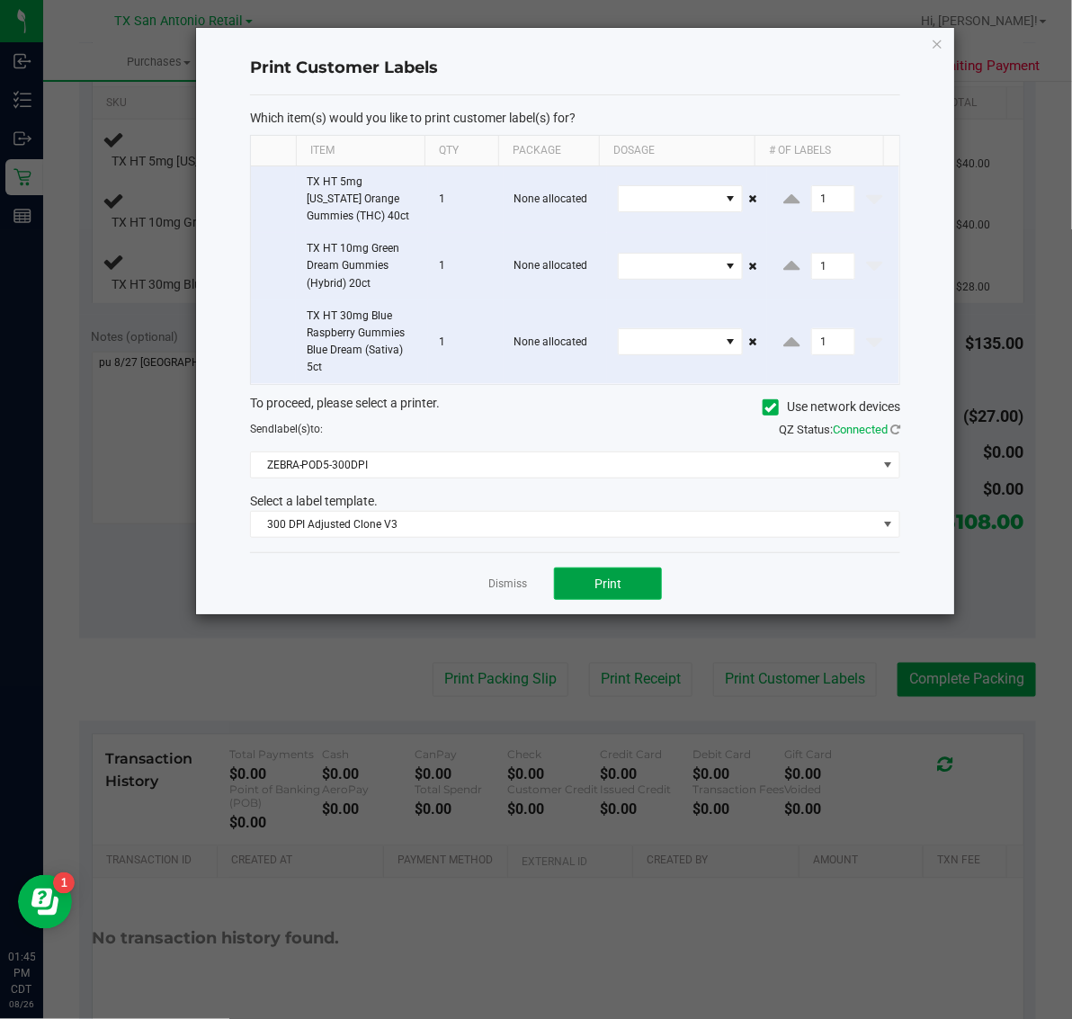
click at [639, 594] on button "Print" at bounding box center [608, 584] width 108 height 32
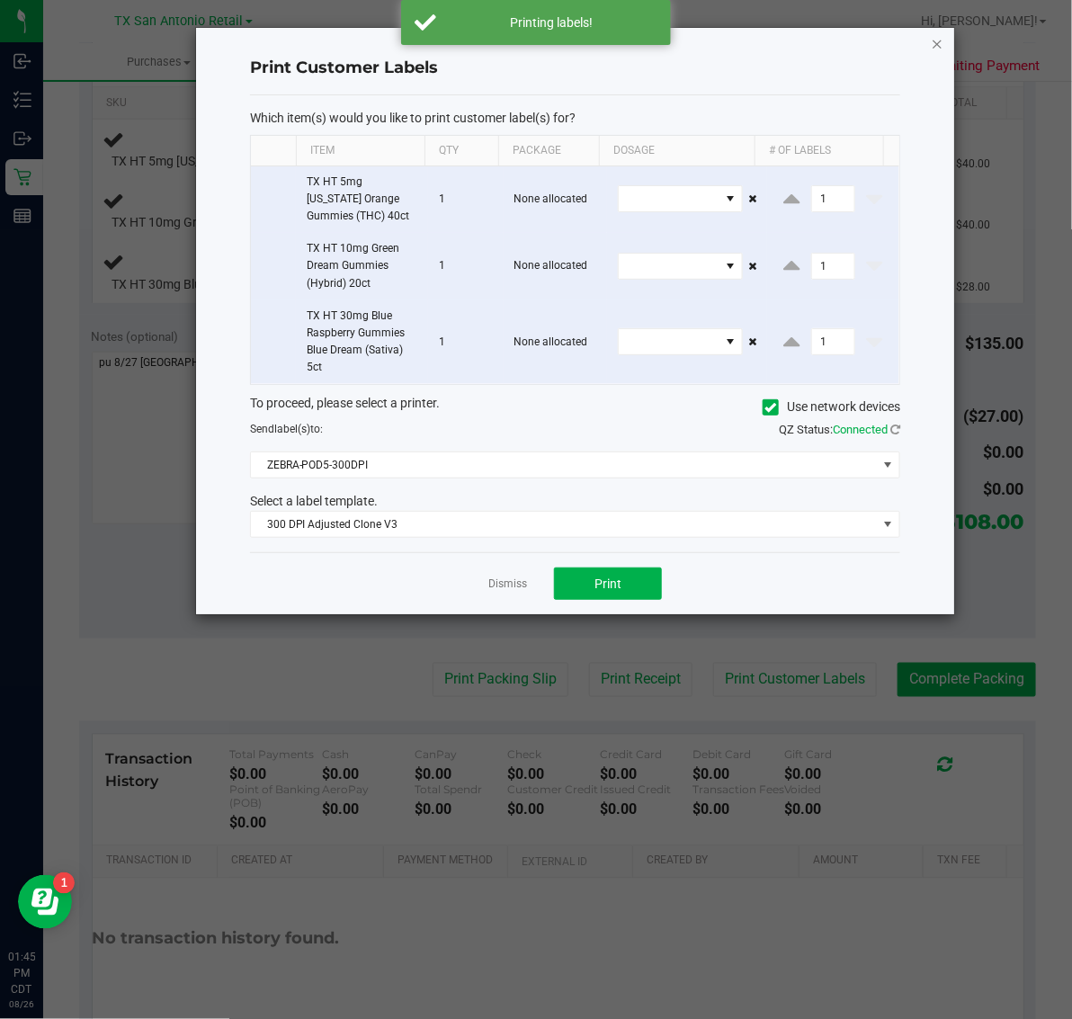
click at [938, 41] on icon "button" at bounding box center [937, 43] width 13 height 22
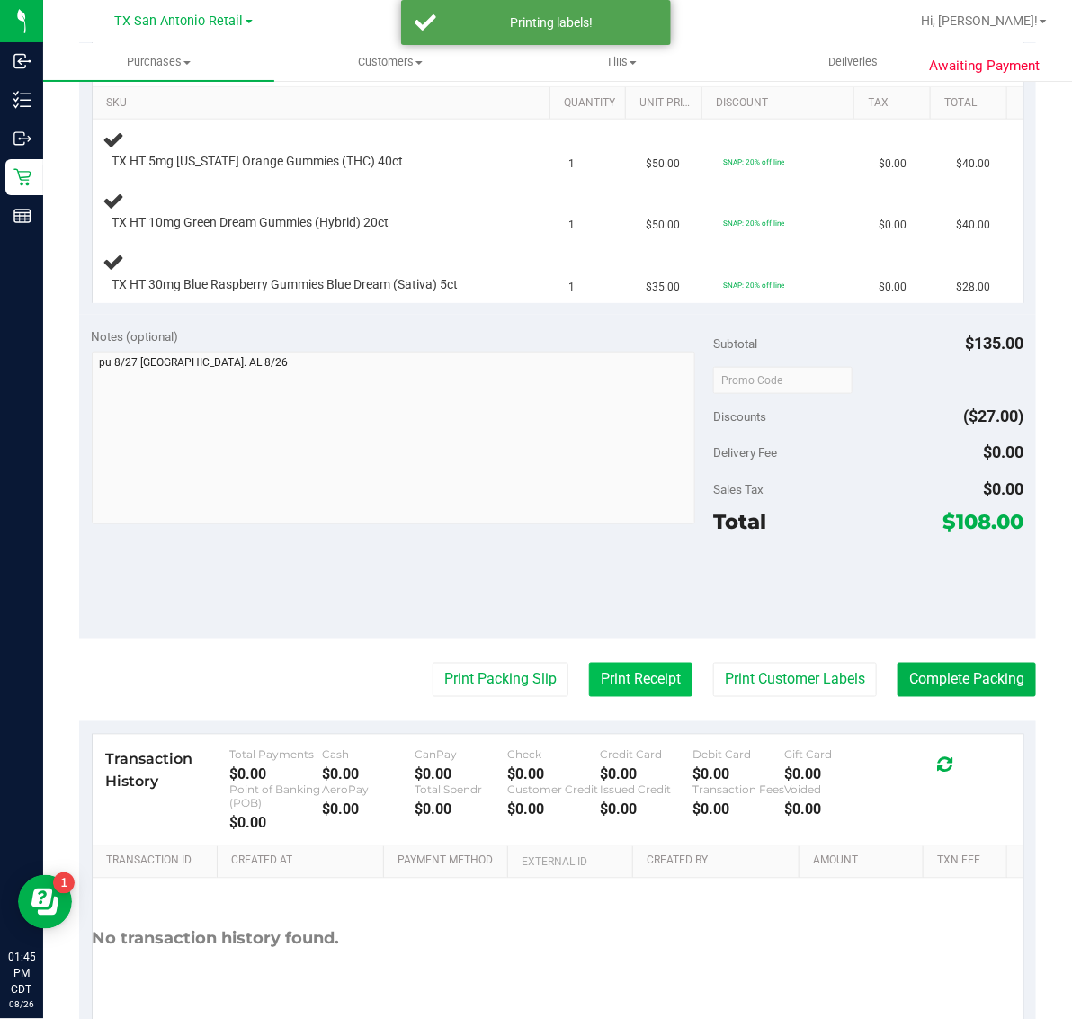
click at [614, 691] on button "Print Receipt" at bounding box center [640, 680] width 103 height 34
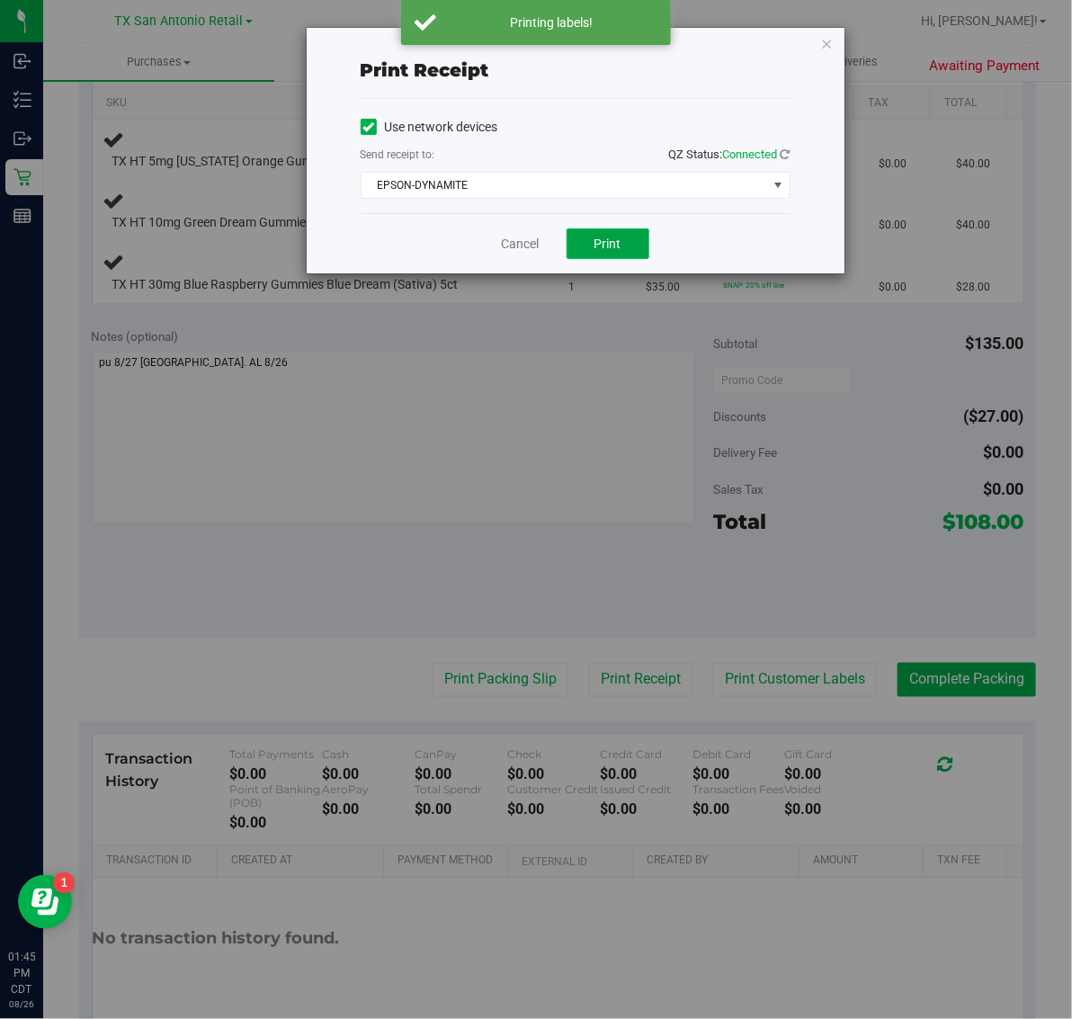
click at [608, 251] on span "Print" at bounding box center [608, 244] width 27 height 14
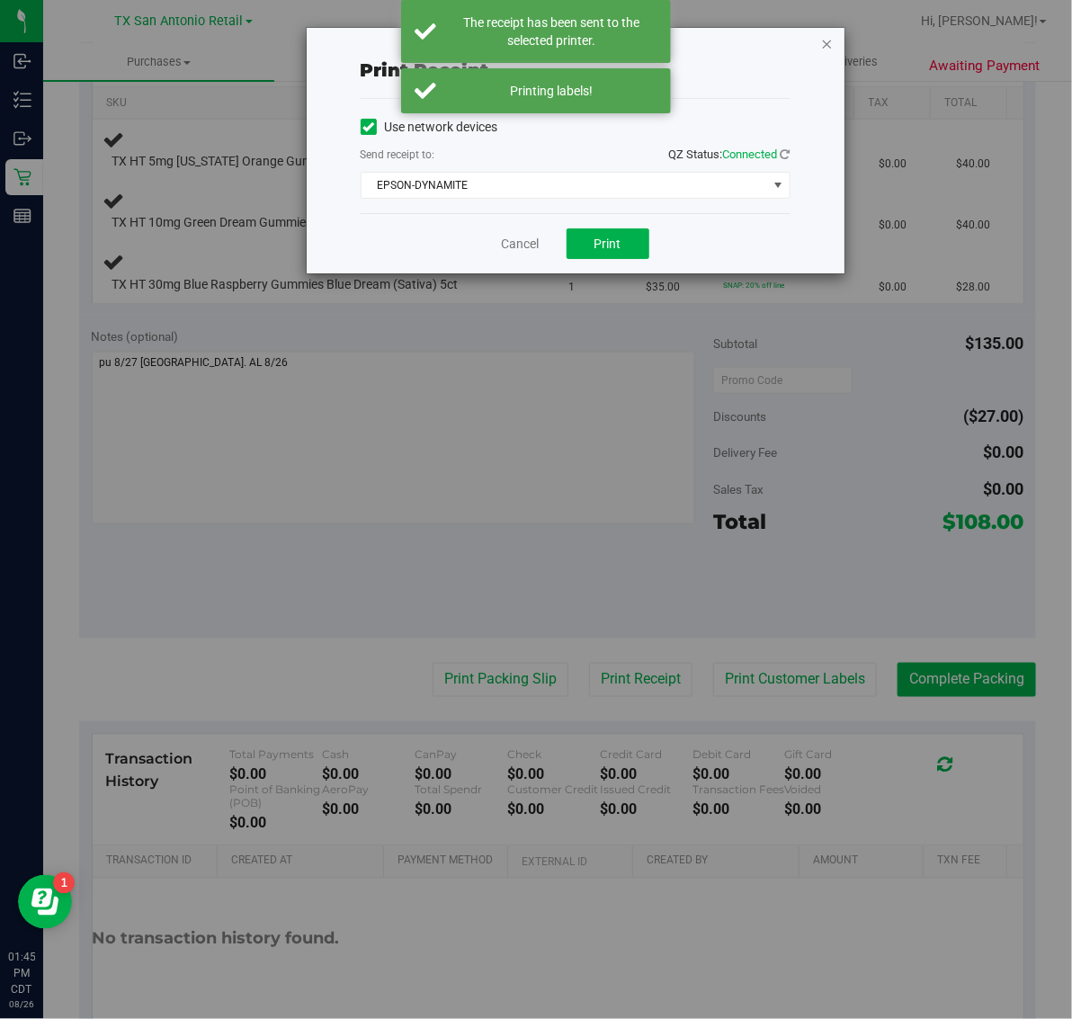
click at [826, 40] on icon "button" at bounding box center [827, 43] width 13 height 22
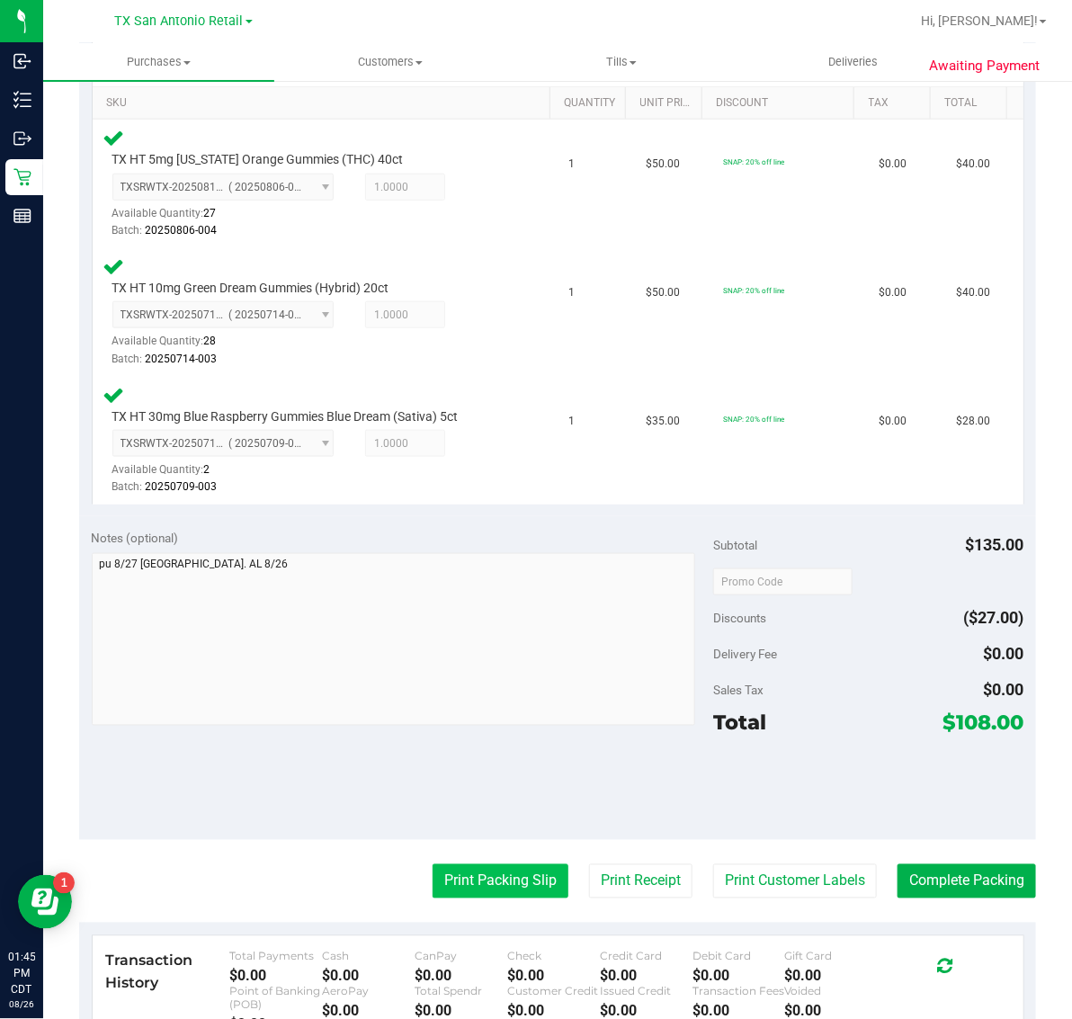
click at [492, 868] on button "Print Packing Slip" at bounding box center [501, 881] width 136 height 34
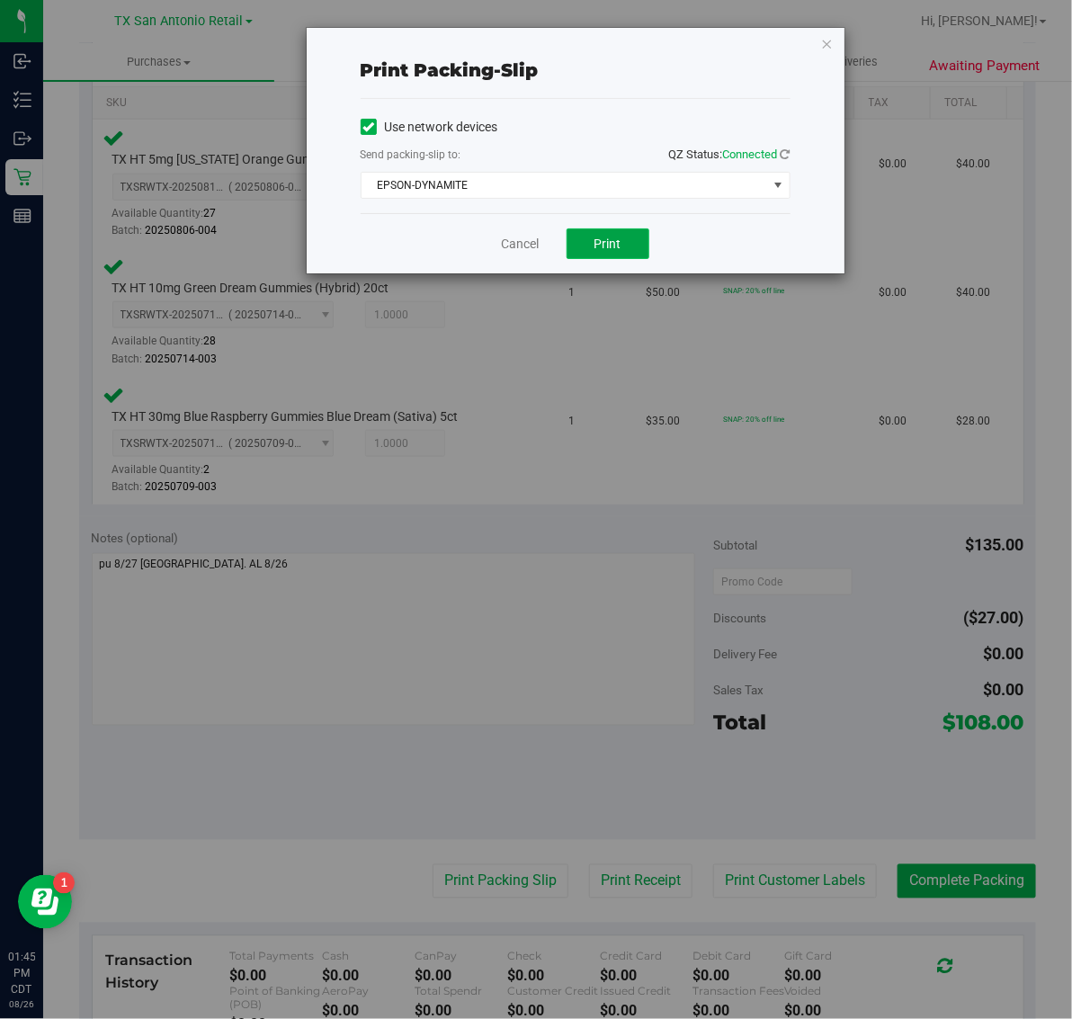
click at [625, 253] on button "Print" at bounding box center [608, 243] width 83 height 31
click at [828, 42] on icon "button" at bounding box center [827, 43] width 13 height 22
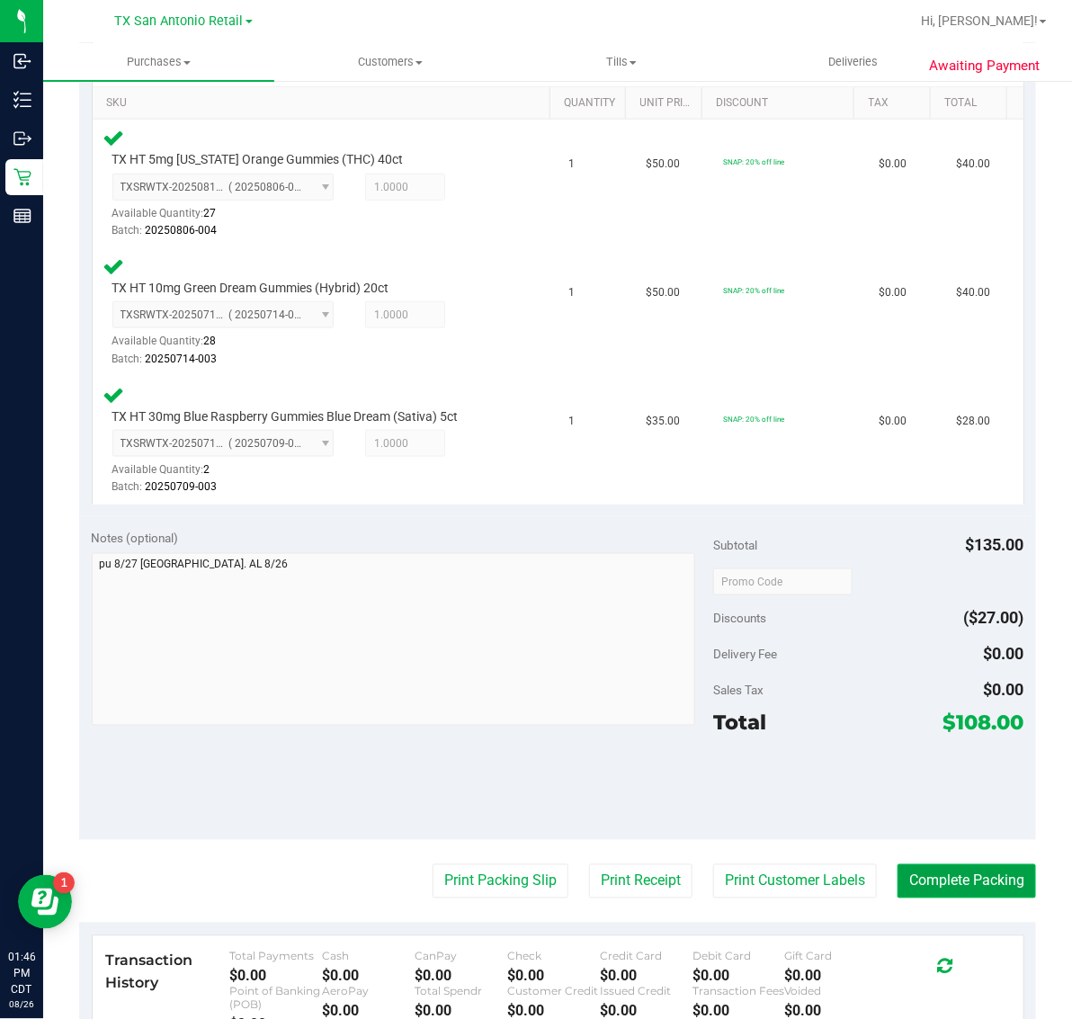
click at [961, 887] on button "Complete Packing" at bounding box center [967, 881] width 139 height 34
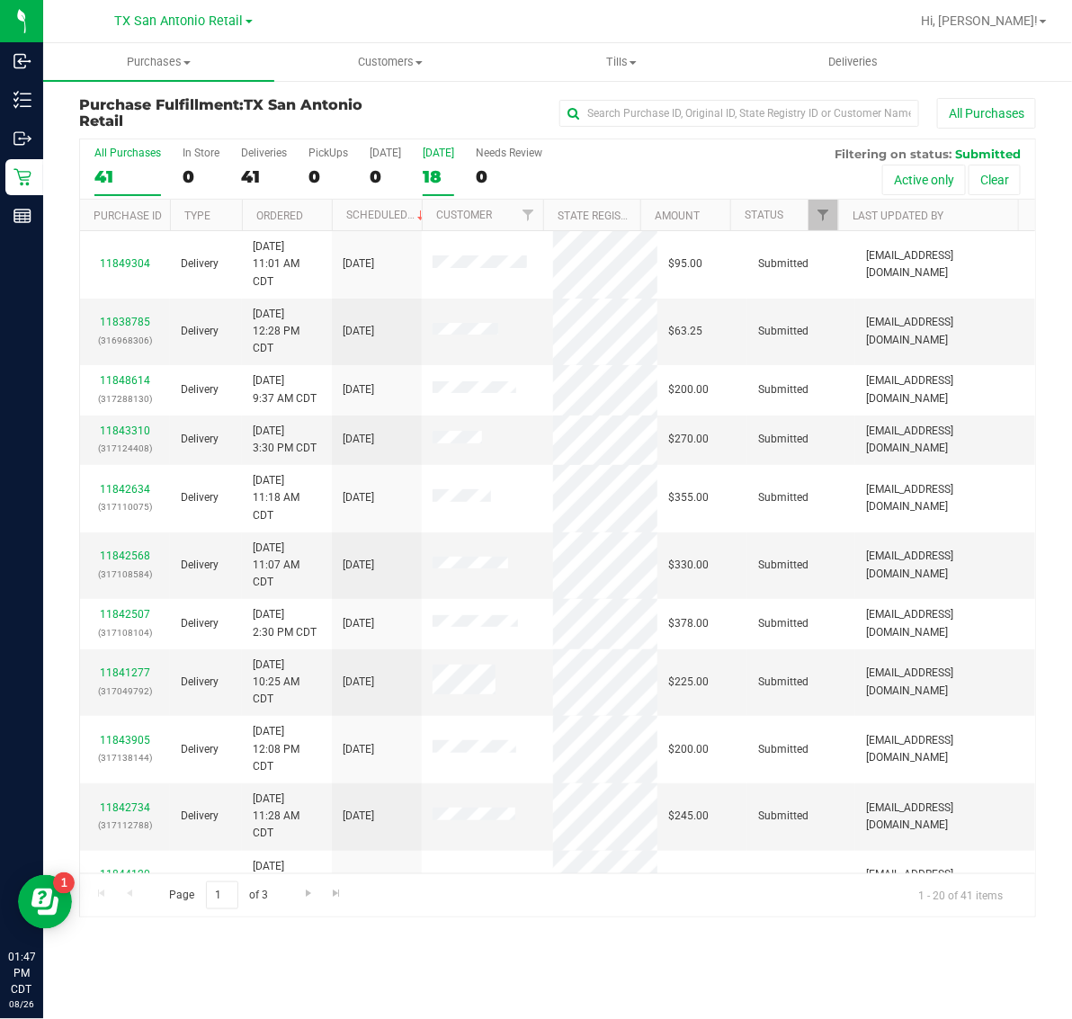
click at [446, 155] on div "[DATE]" at bounding box center [438, 153] width 31 height 13
click at [0, 0] on input "[DATE] 18" at bounding box center [0, 0] width 0 height 0
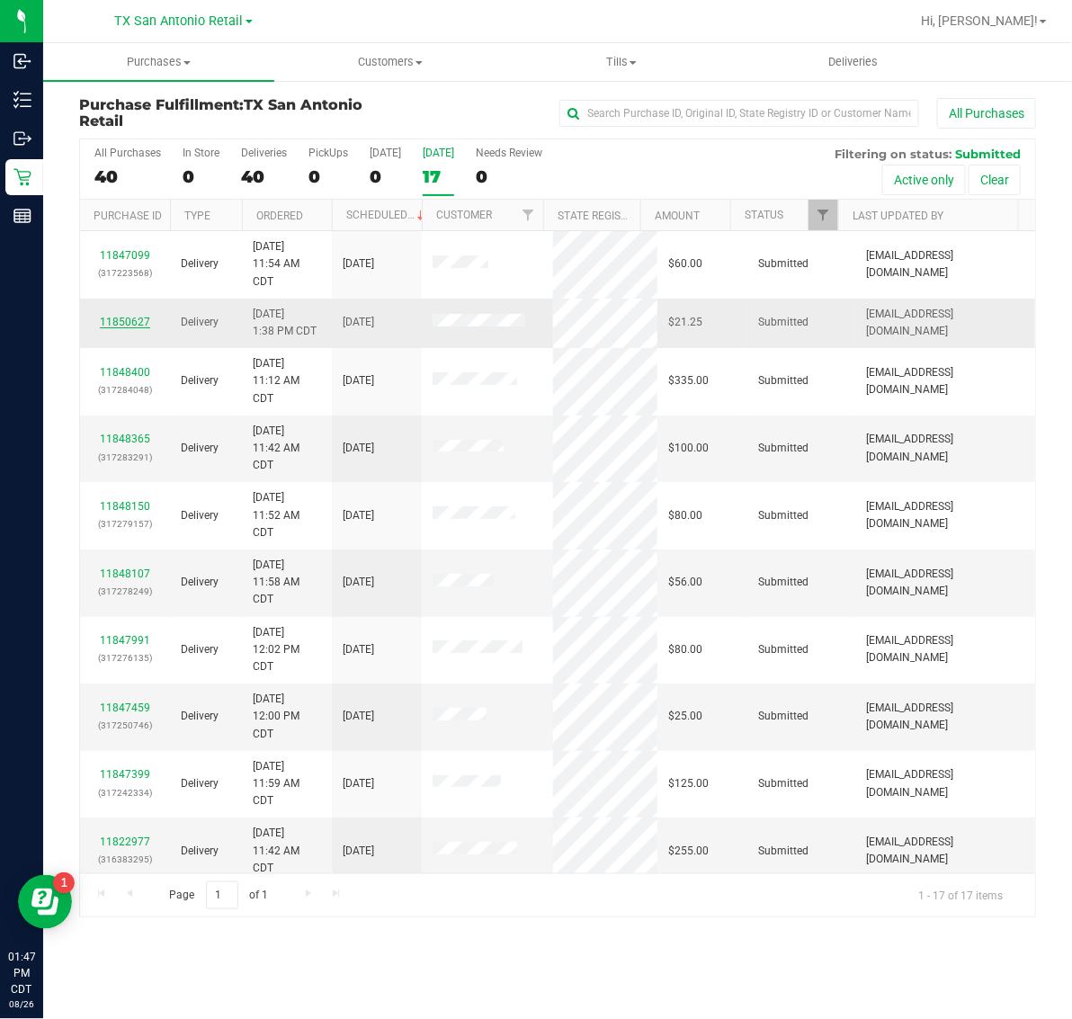
click at [126, 326] on link "11850627" at bounding box center [125, 322] width 50 height 13
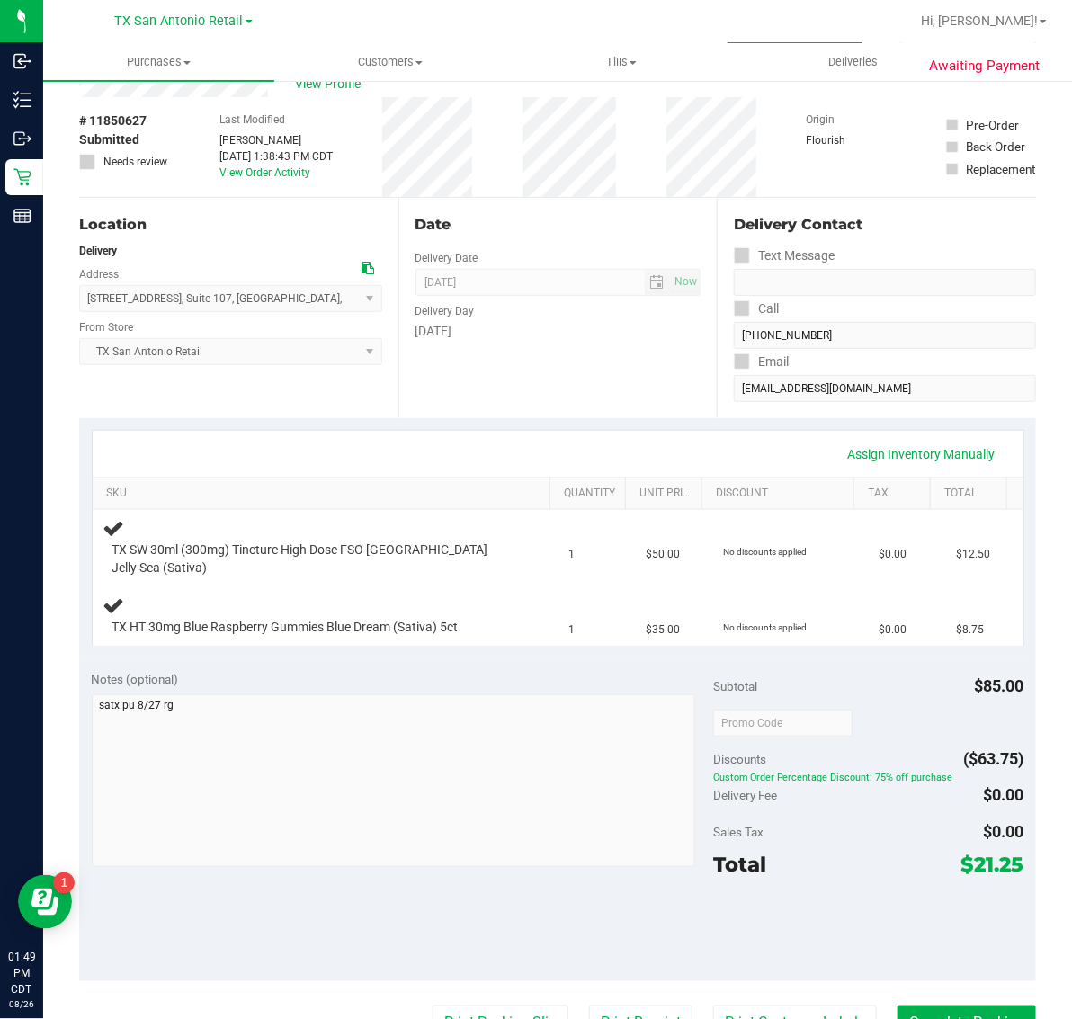
scroll to position [112, 0]
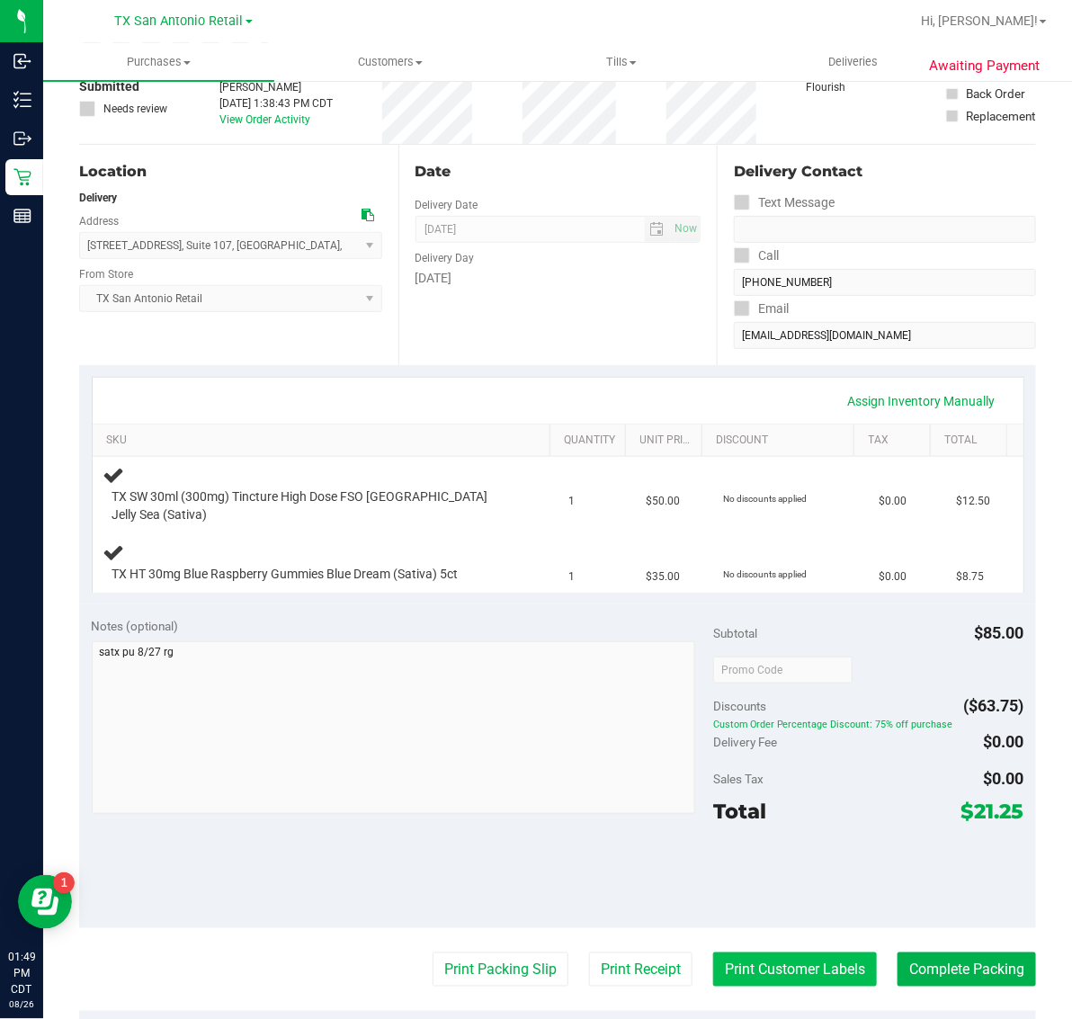
click at [780, 958] on button "Print Customer Labels" at bounding box center [795, 970] width 164 height 34
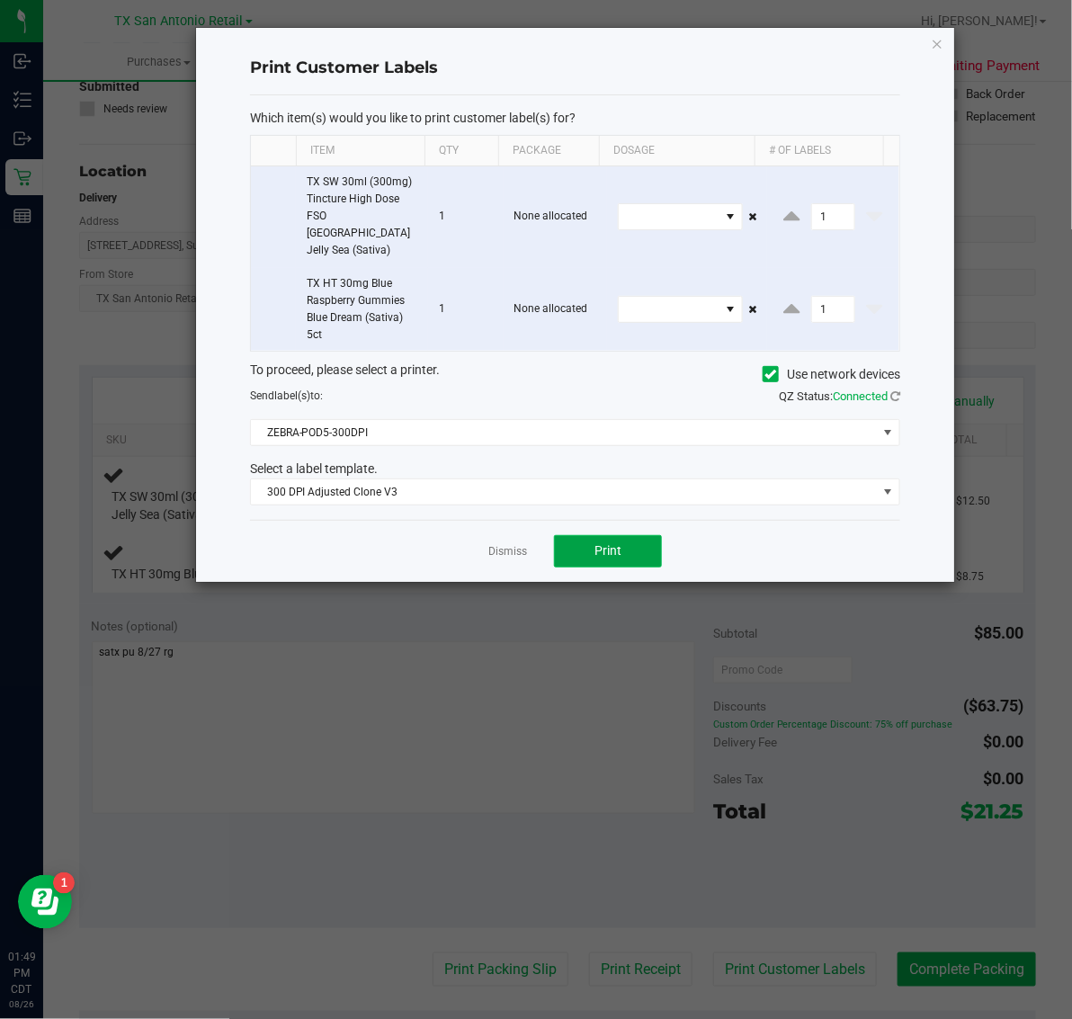
click at [640, 538] on button "Print" at bounding box center [608, 551] width 108 height 32
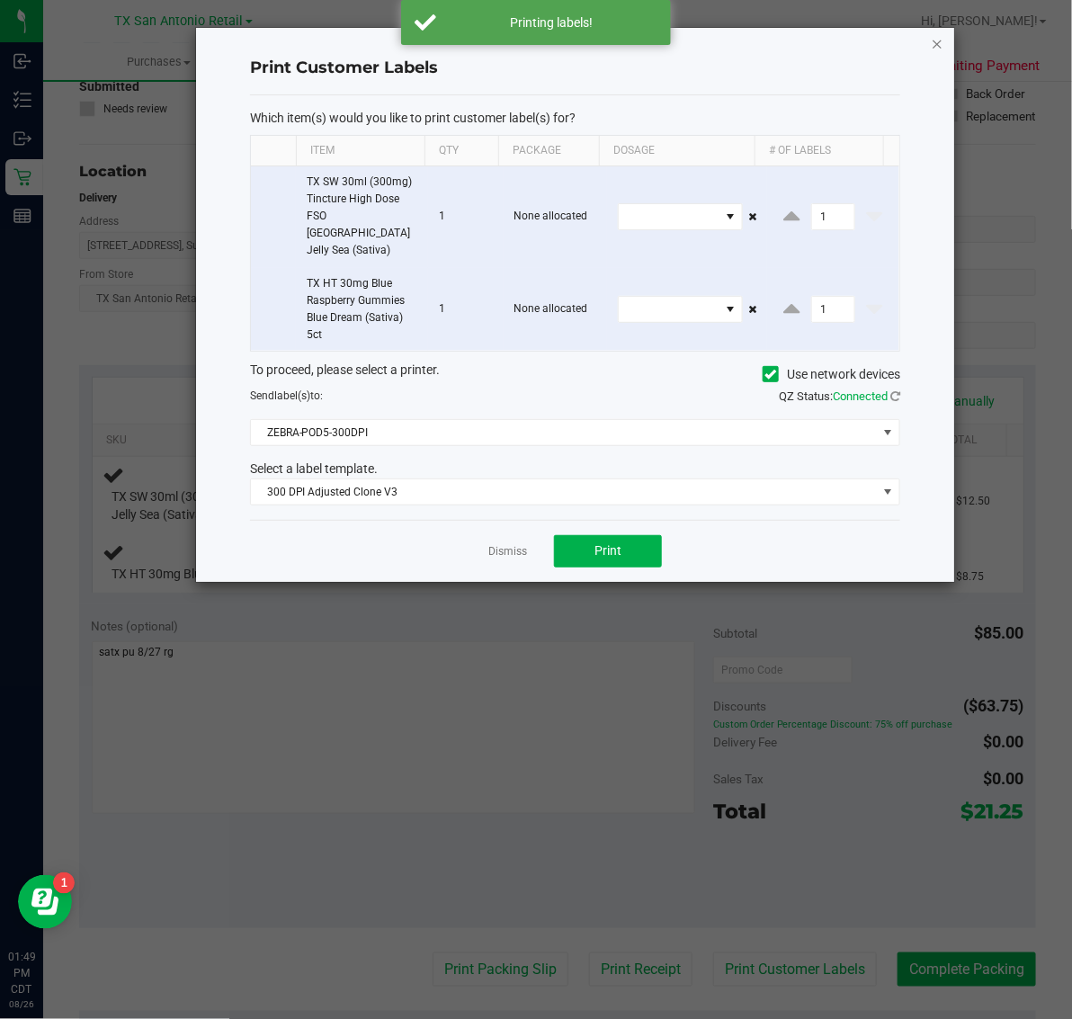
click at [938, 40] on icon "button" at bounding box center [937, 43] width 13 height 22
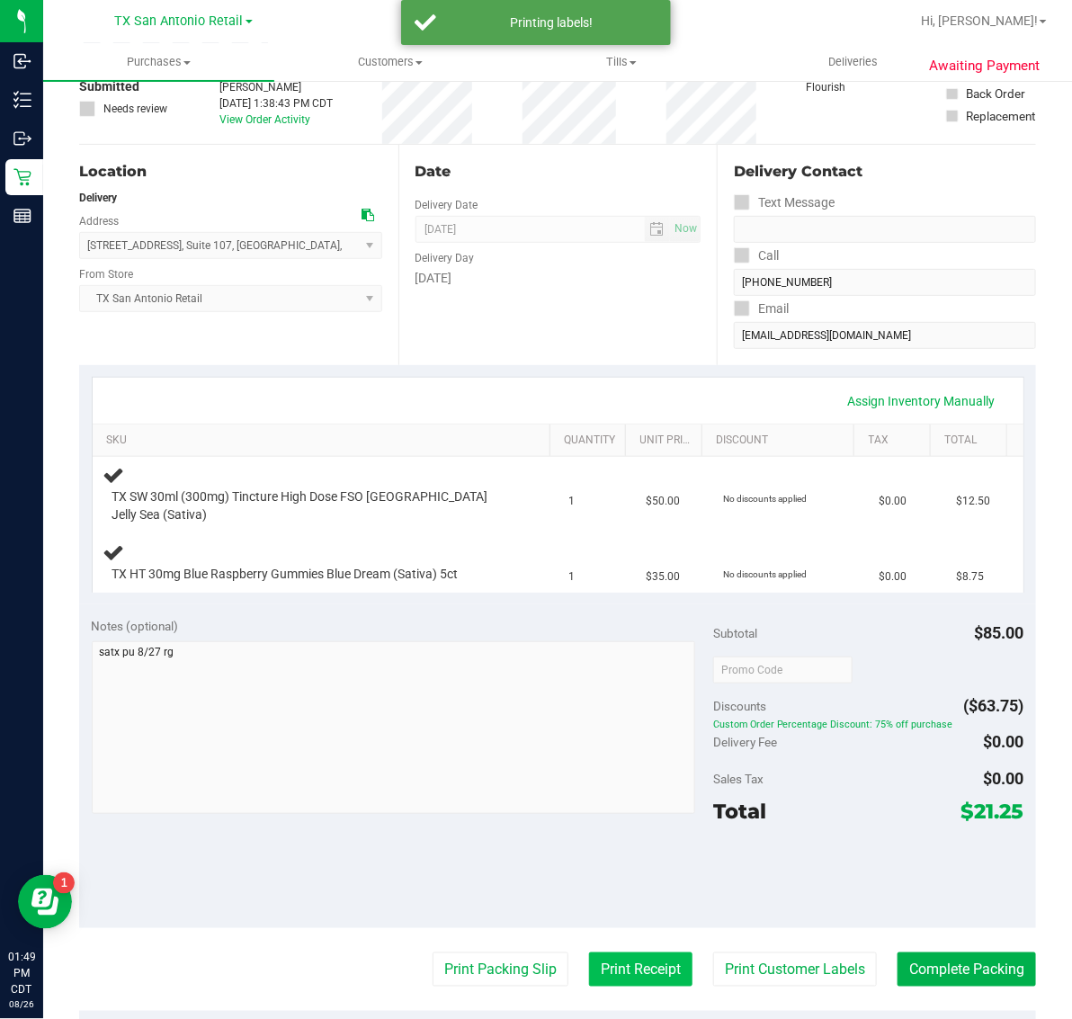
click at [603, 953] on button "Print Receipt" at bounding box center [640, 970] width 103 height 34
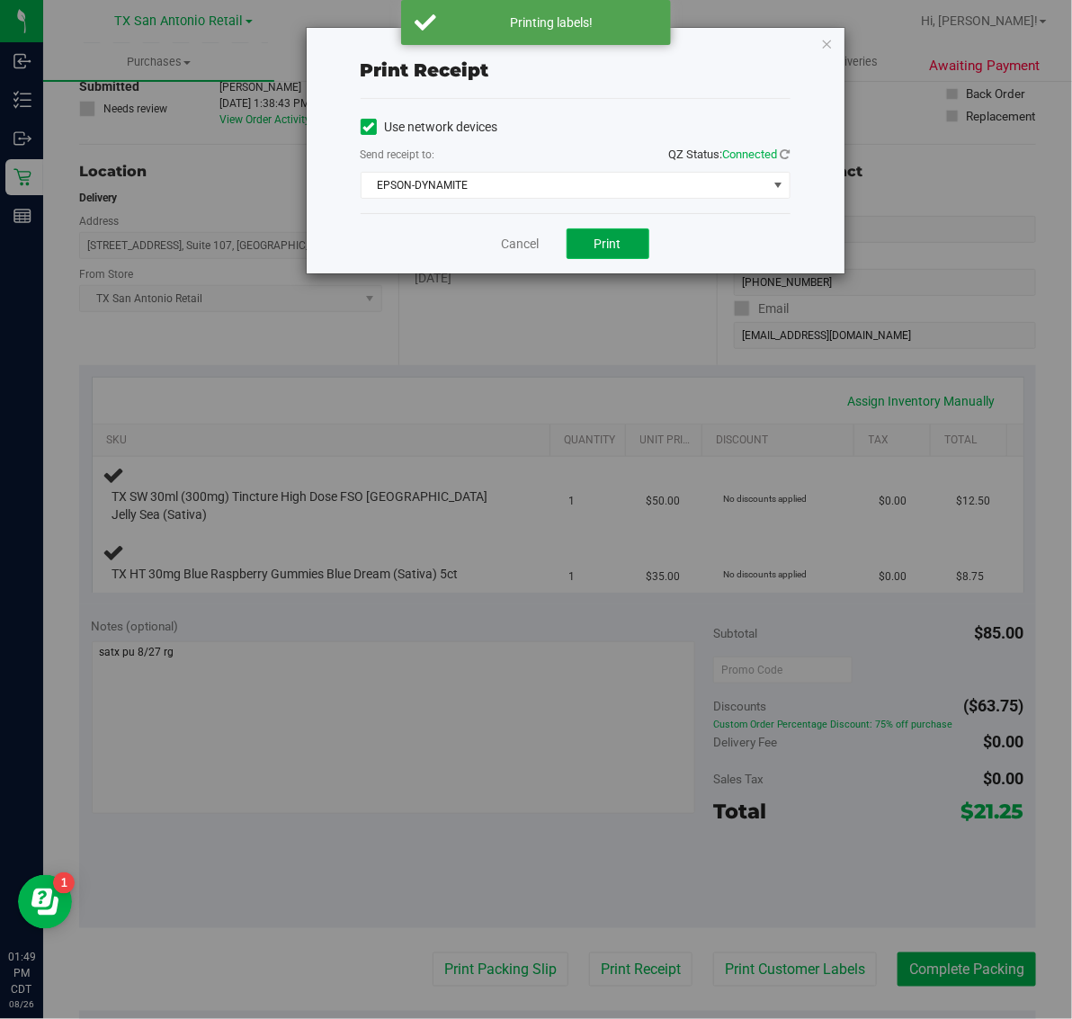
click at [613, 247] on span "Print" at bounding box center [608, 244] width 27 height 14
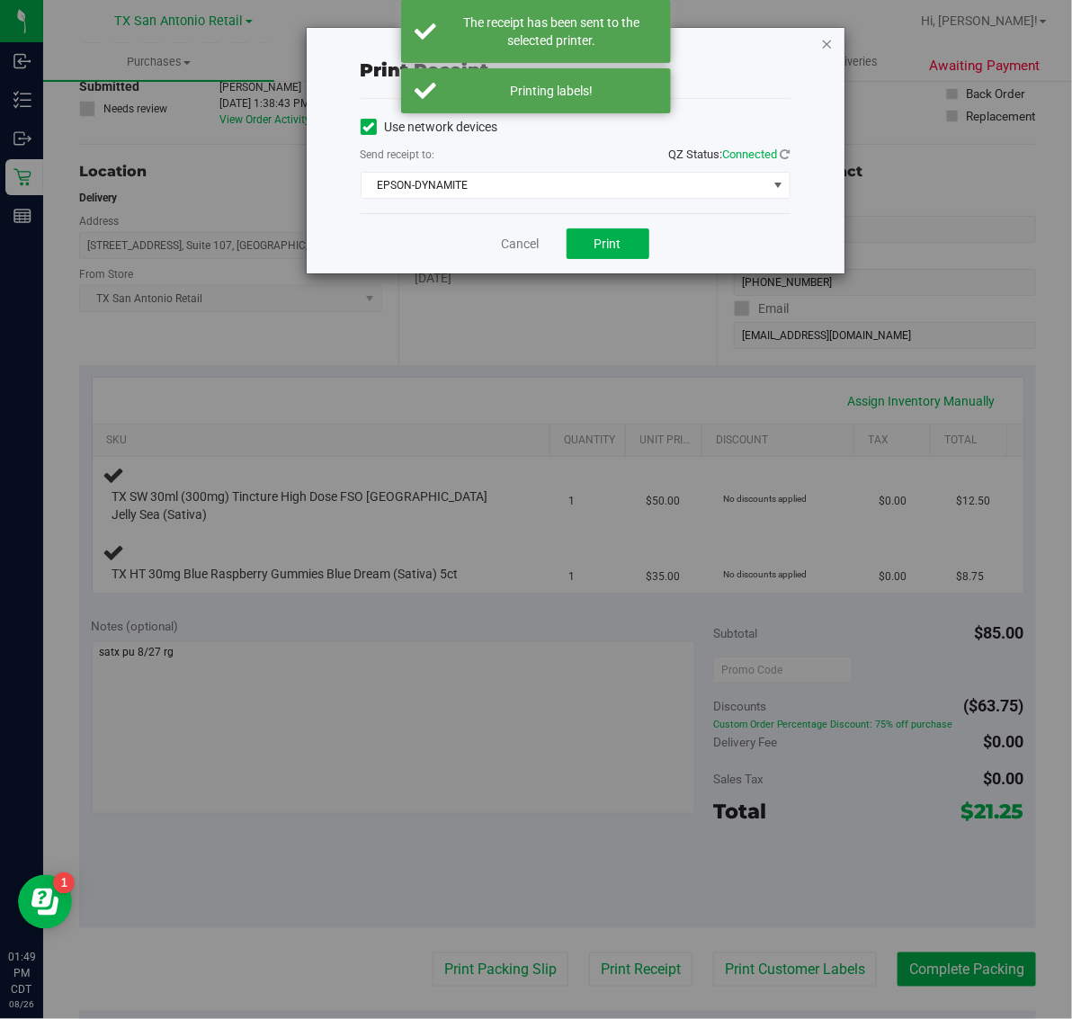
click at [823, 41] on icon "button" at bounding box center [827, 43] width 13 height 22
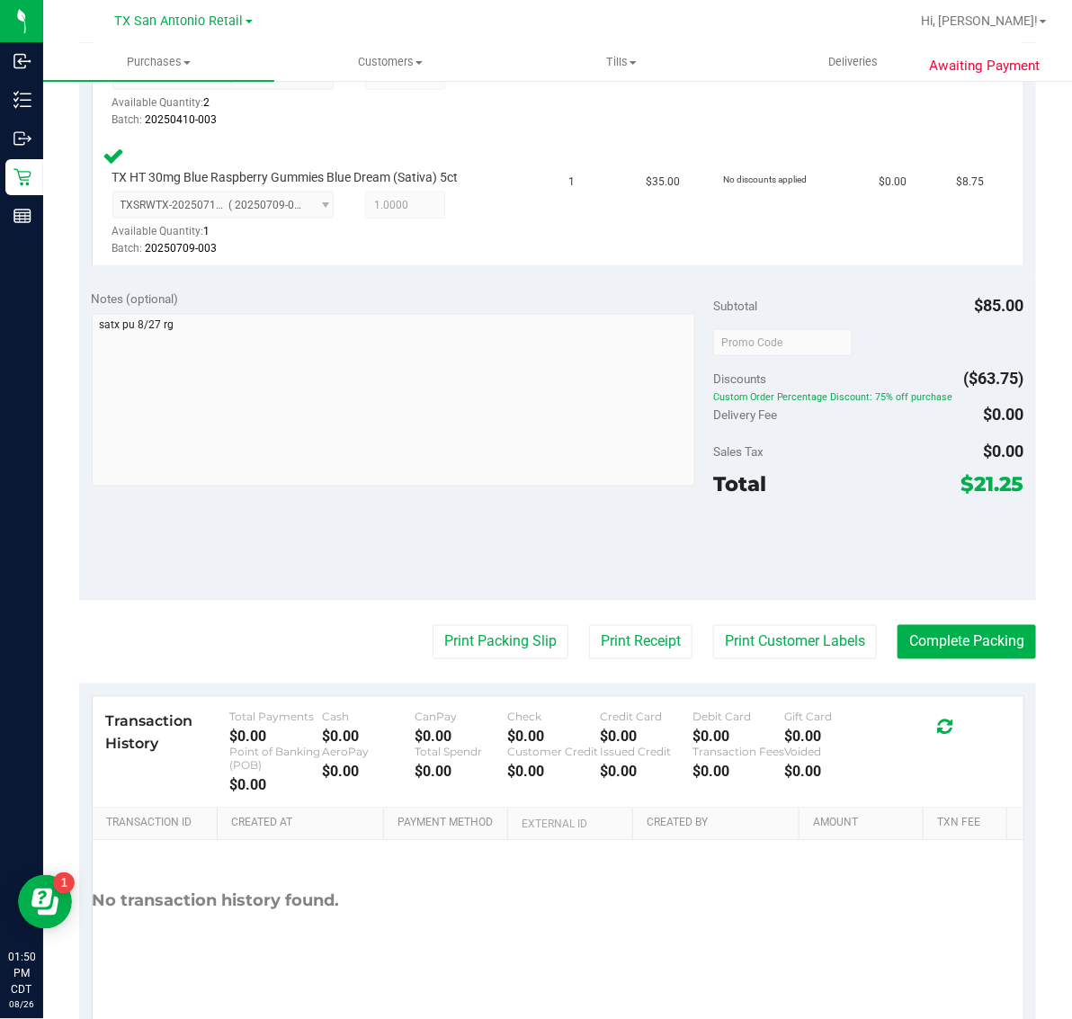
scroll to position [605, 0]
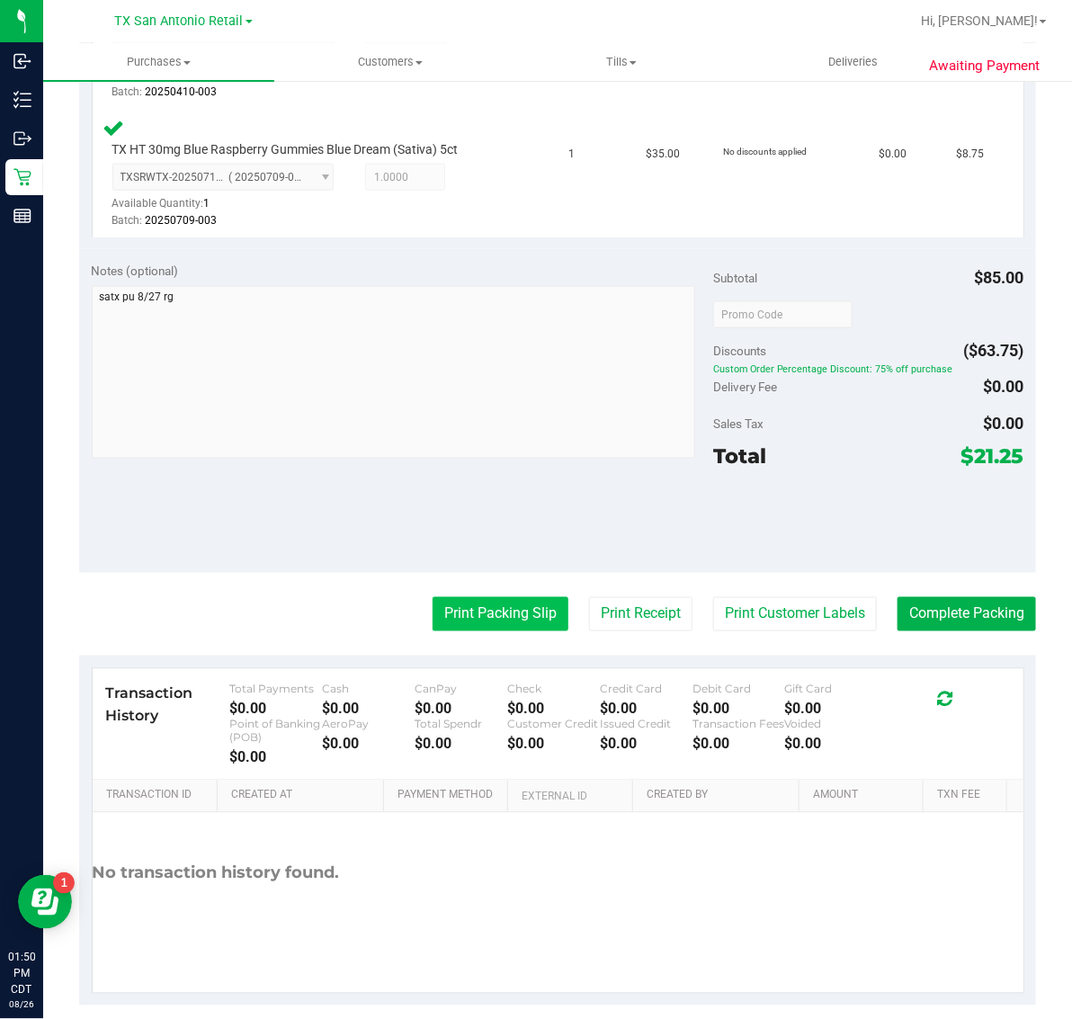
click at [492, 599] on button "Print Packing Slip" at bounding box center [501, 614] width 136 height 34
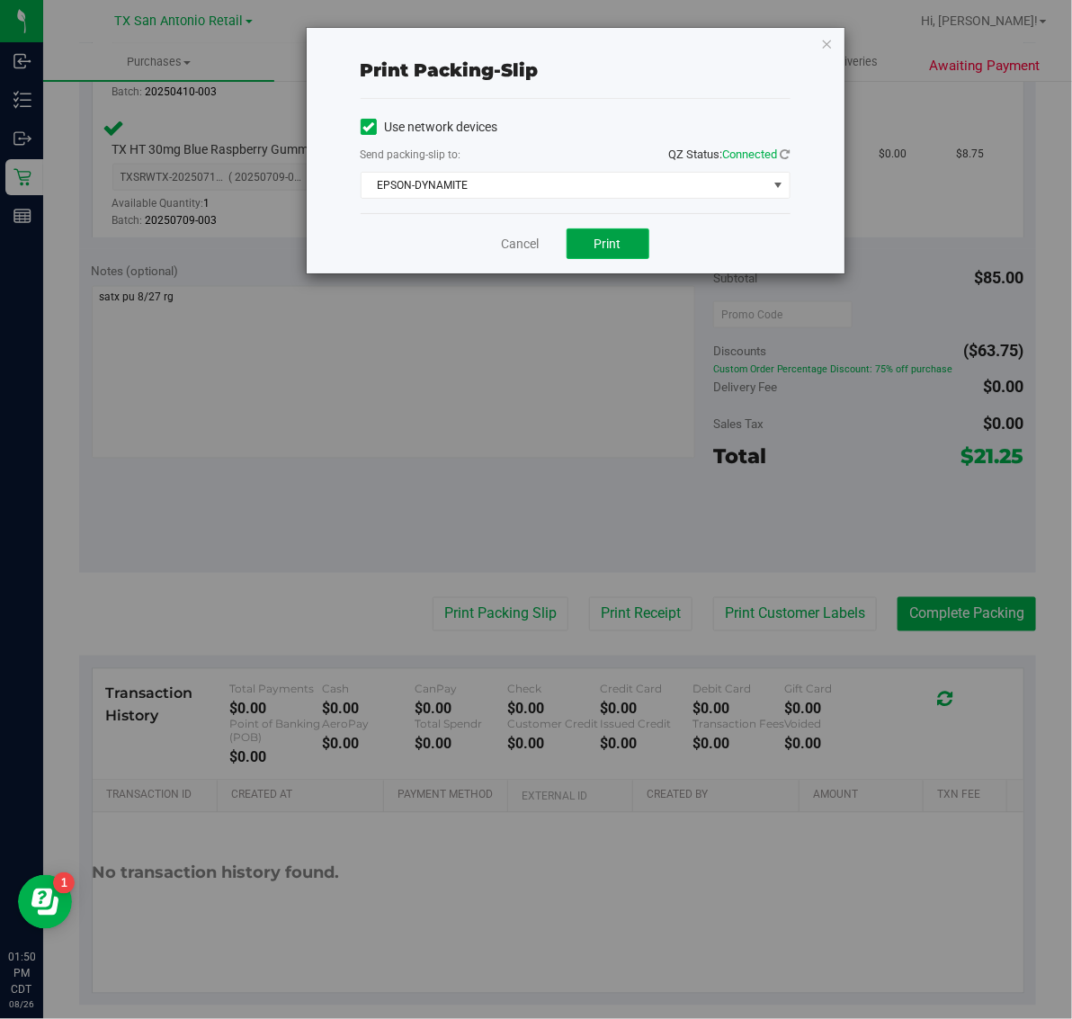
click at [621, 251] on span "Print" at bounding box center [608, 244] width 27 height 14
click at [828, 36] on icon "button" at bounding box center [827, 43] width 13 height 22
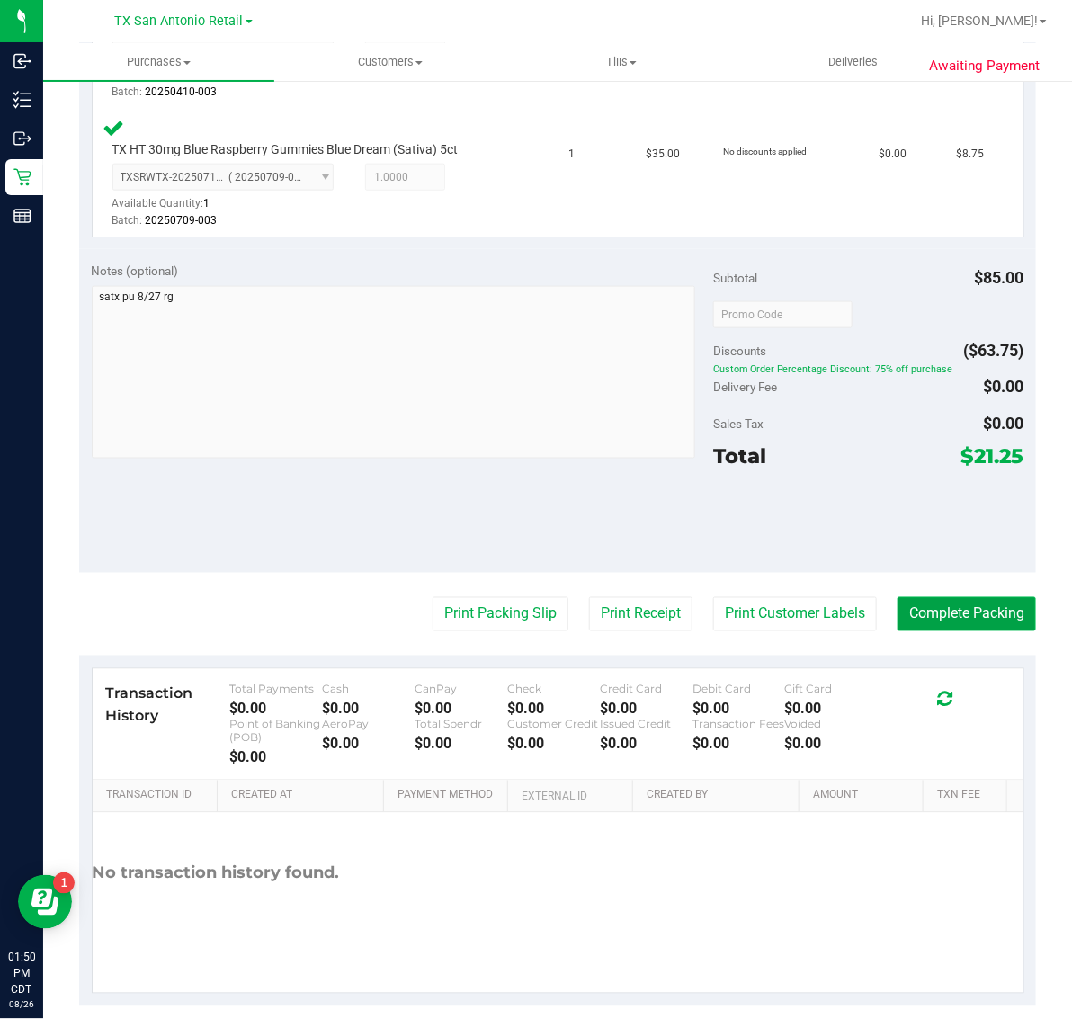
click at [956, 597] on button "Complete Packing" at bounding box center [967, 614] width 139 height 34
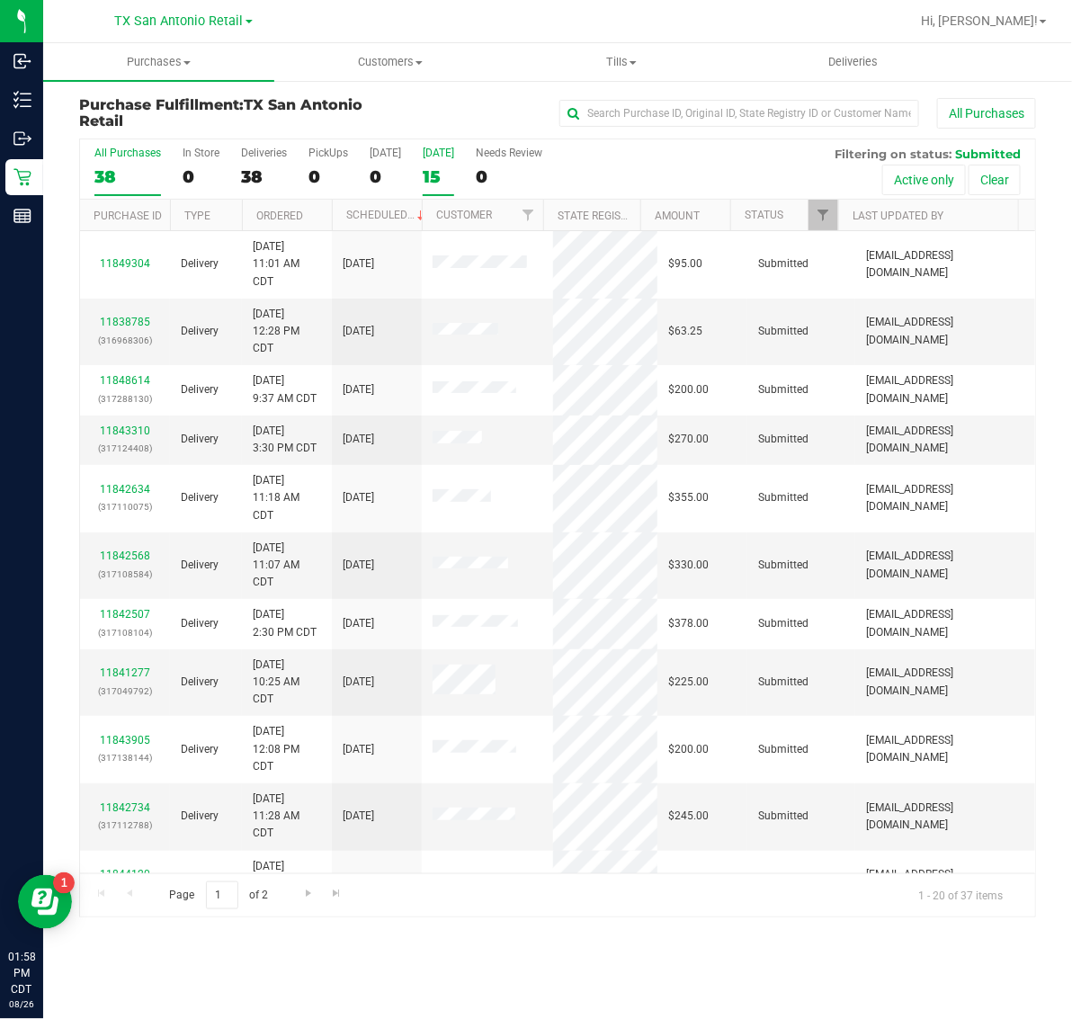
click at [436, 168] on div "15" at bounding box center [438, 176] width 31 height 21
click at [0, 0] on input "[DATE] 15" at bounding box center [0, 0] width 0 height 0
click at [131, 320] on link "11839108" at bounding box center [125, 322] width 50 height 13
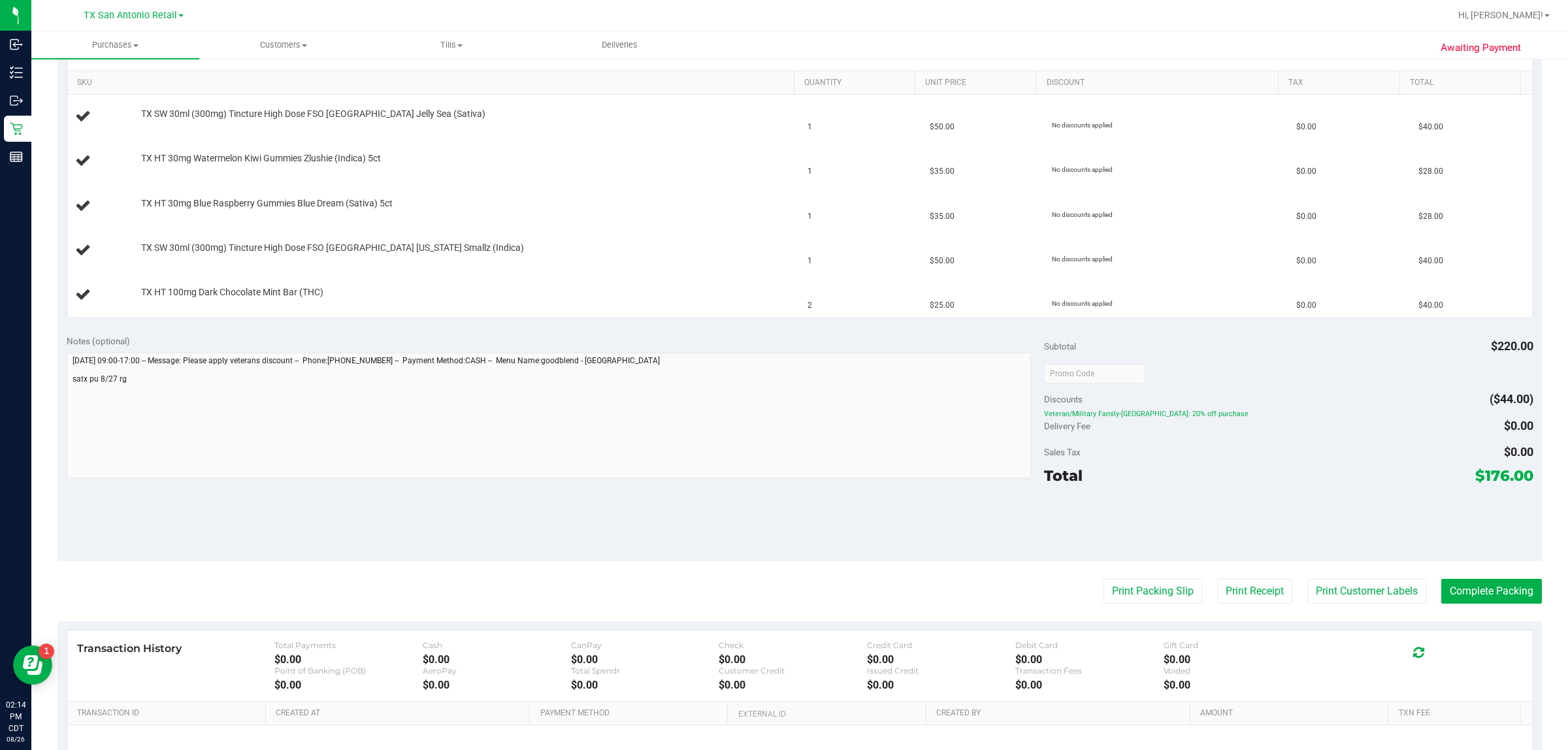
scroll to position [327, 0]
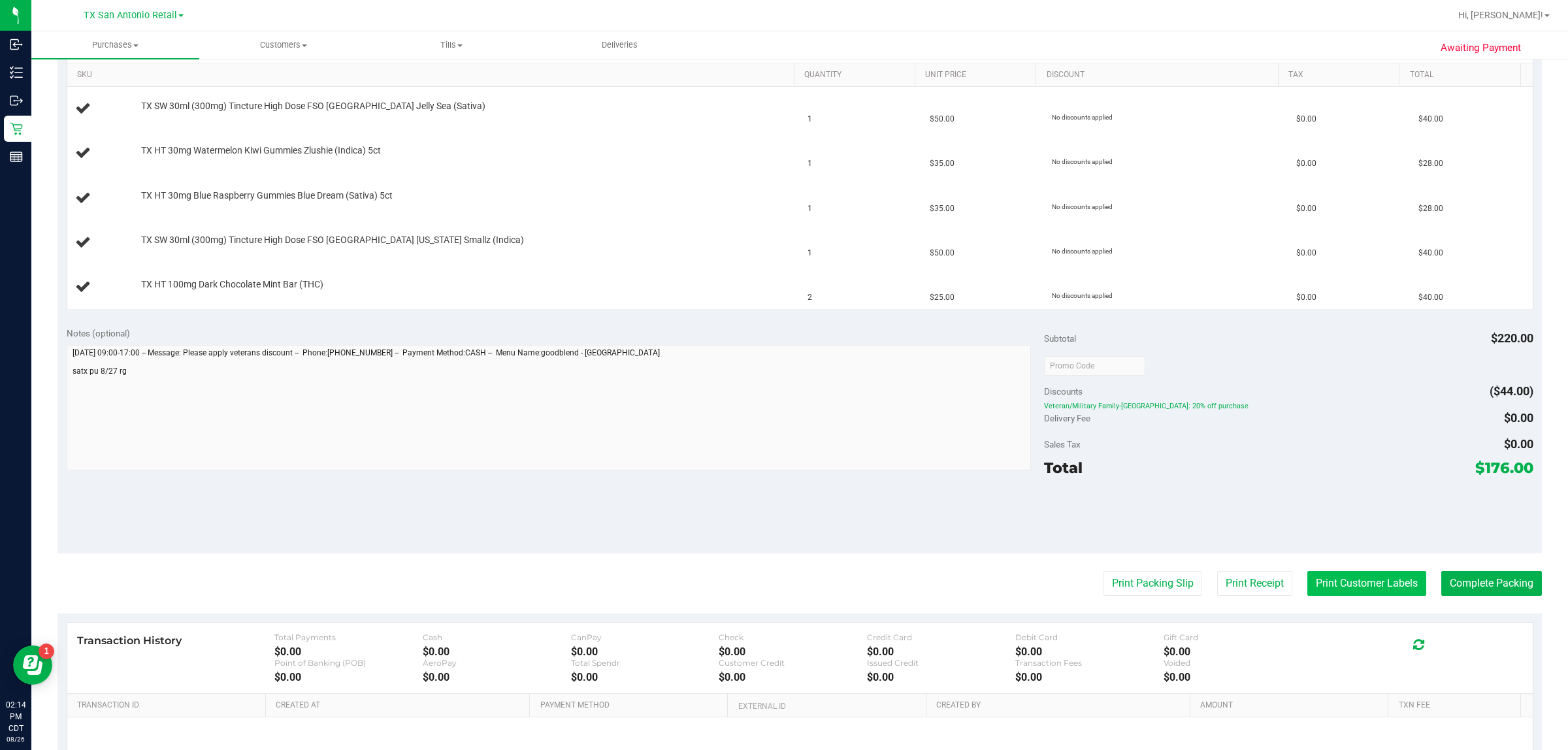
click at [778, 585] on button "Print Customer Labels" at bounding box center [1367, 583] width 119 height 25
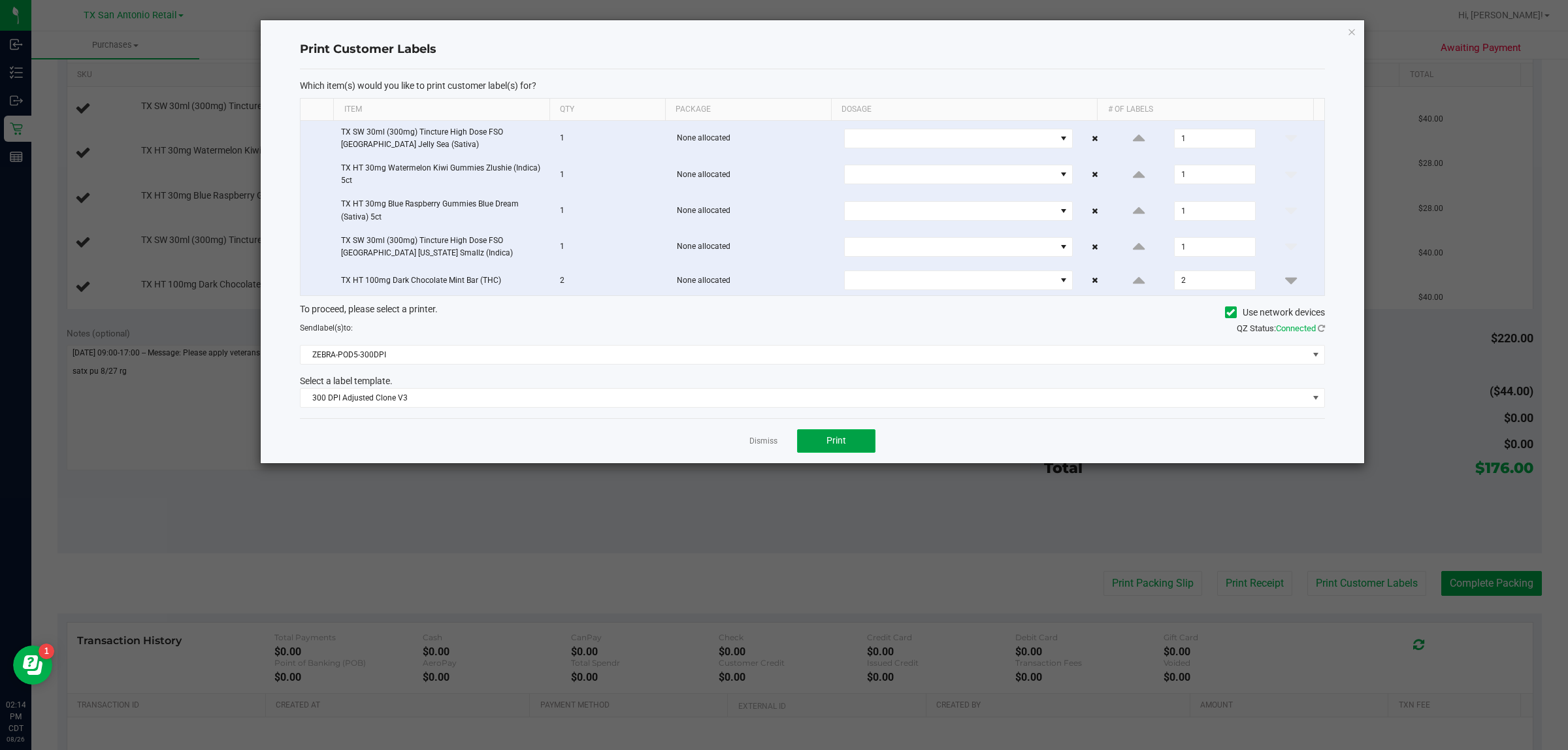
click at [778, 444] on button "Print" at bounding box center [836, 441] width 78 height 23
click at [778, 30] on icon "button" at bounding box center [1352, 31] width 9 height 16
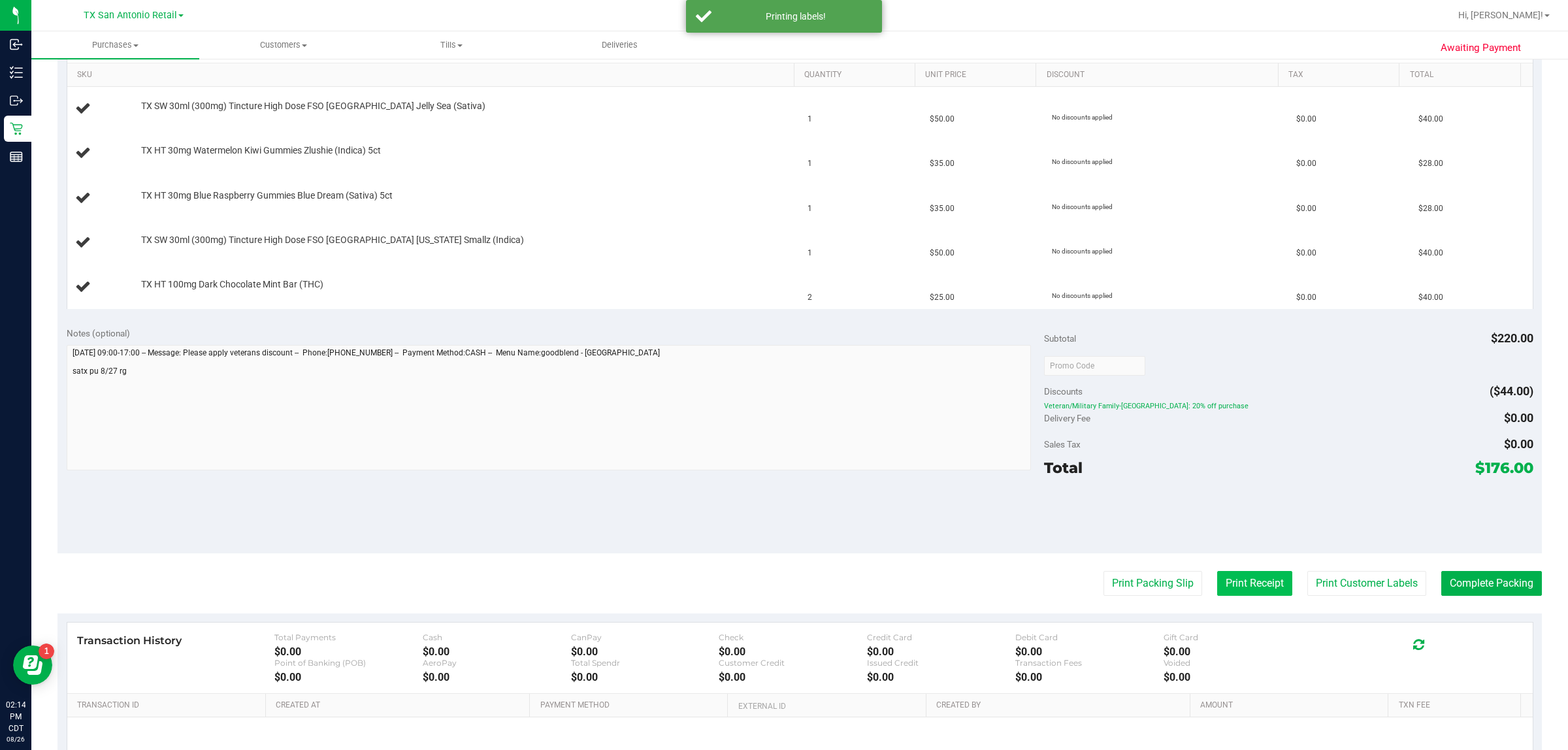
click at [778, 590] on button "Print Receipt" at bounding box center [1254, 583] width 75 height 25
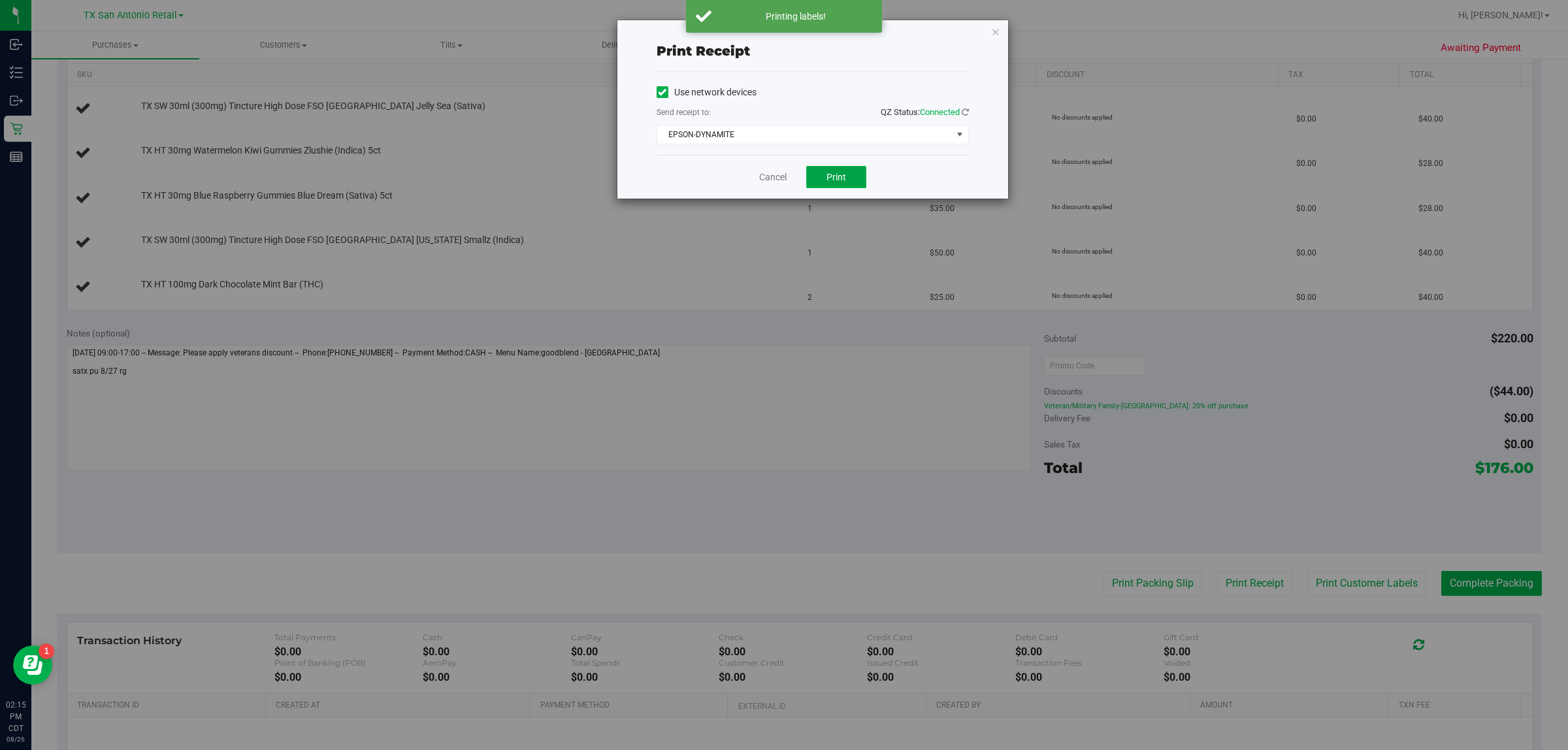
click at [778, 176] on button "Print" at bounding box center [836, 176] width 60 height 23
click at [778, 28] on icon "button" at bounding box center [996, 31] width 9 height 16
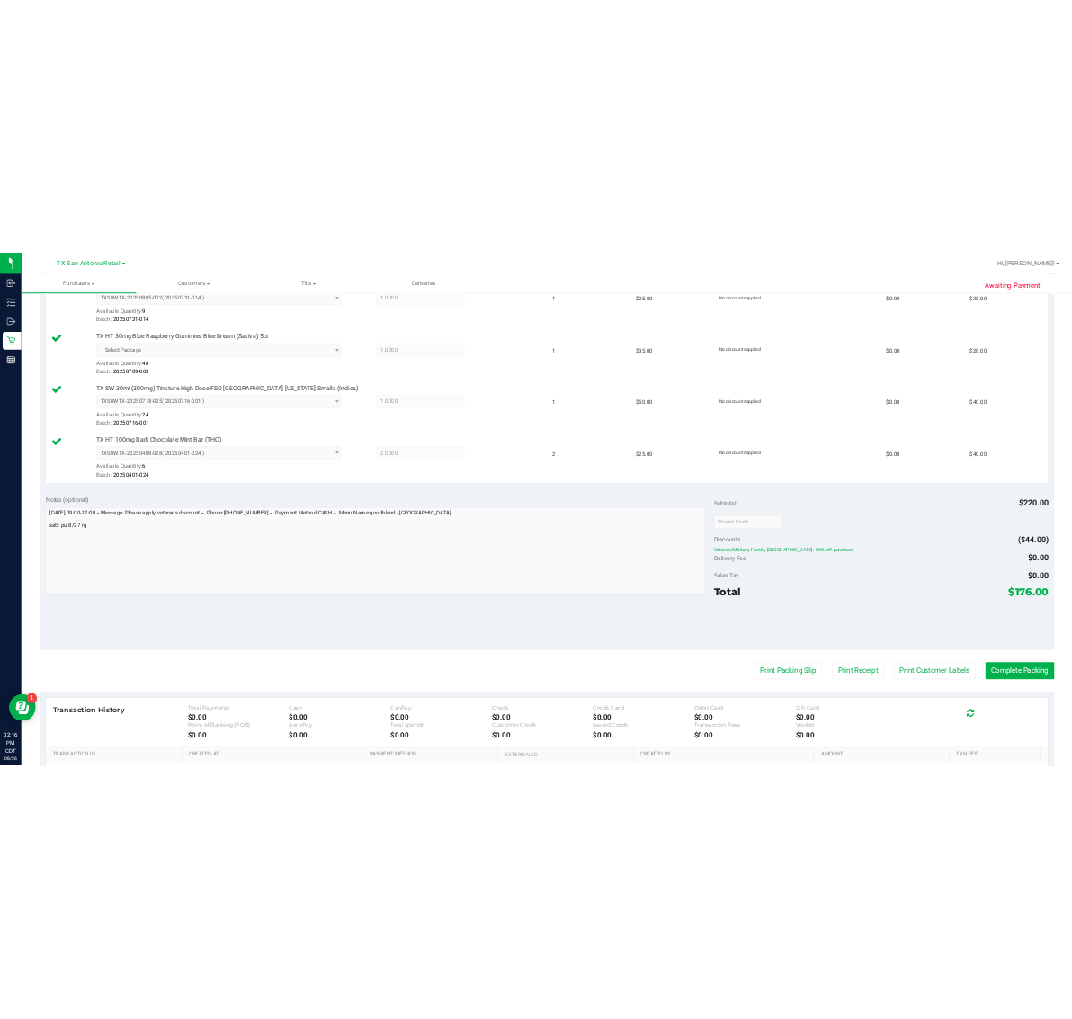
scroll to position [808, 0]
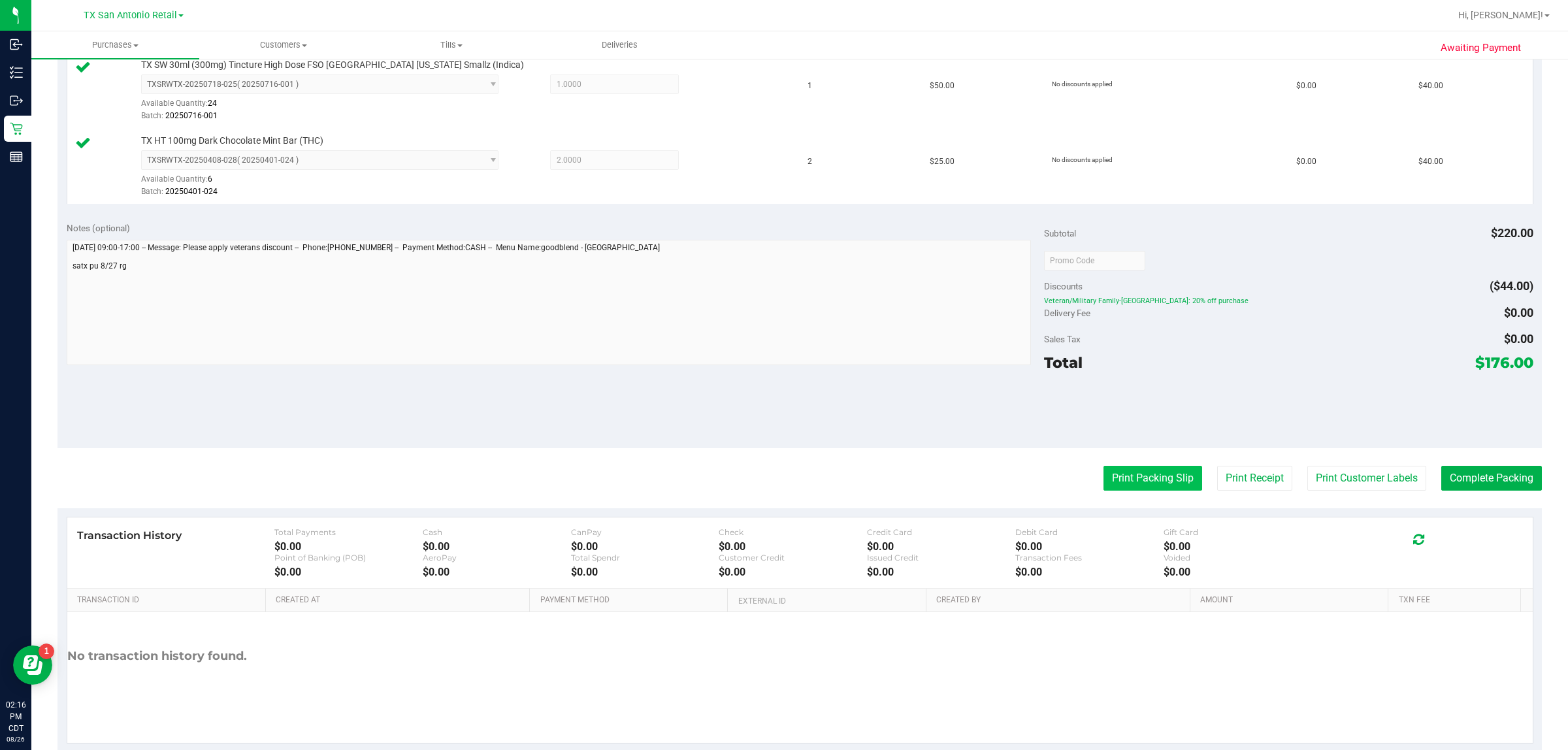
click at [778, 480] on button "Print Packing Slip" at bounding box center [1153, 478] width 99 height 25
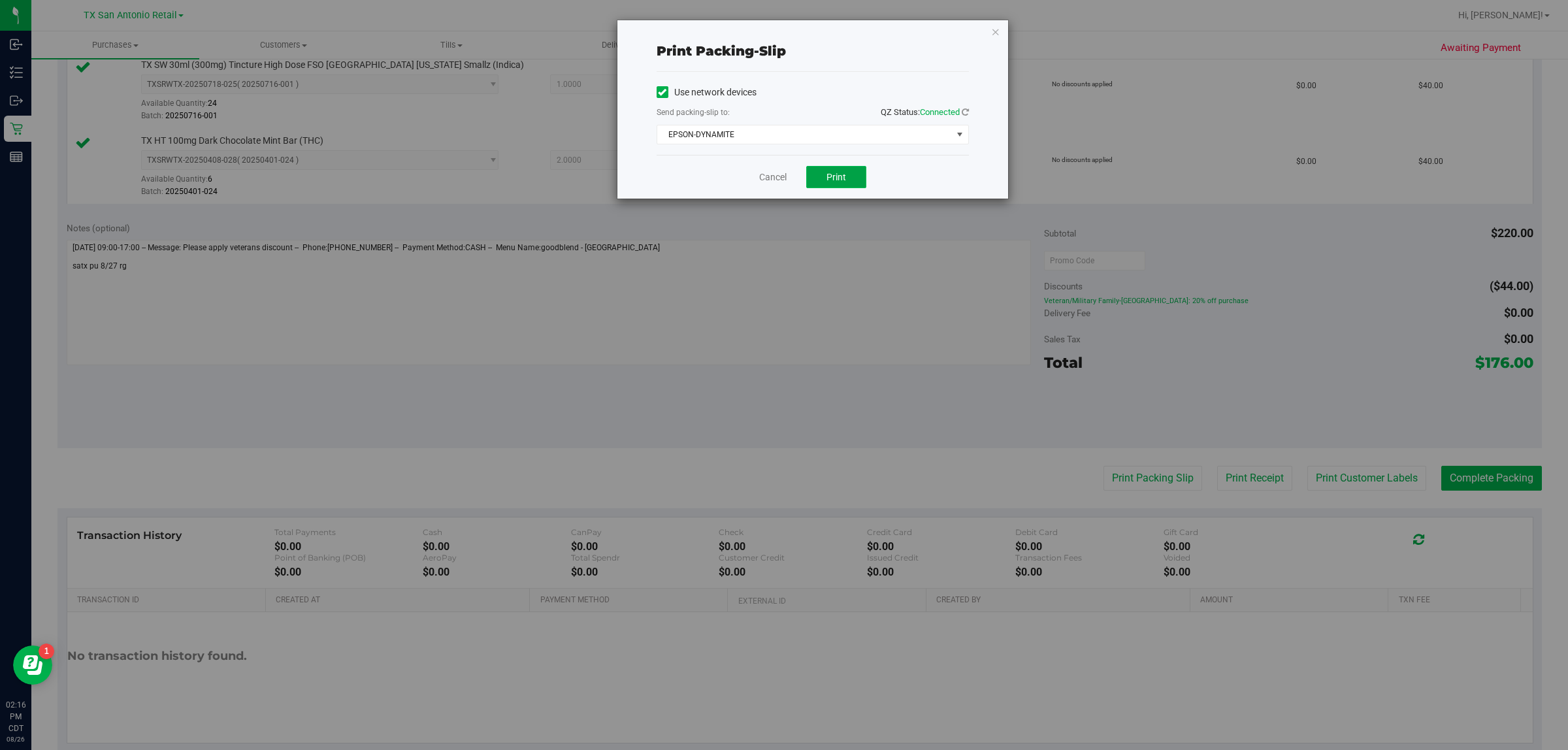
click at [778, 177] on button "Print" at bounding box center [836, 176] width 60 height 23
click at [778, 29] on icon "button" at bounding box center [996, 31] width 9 height 16
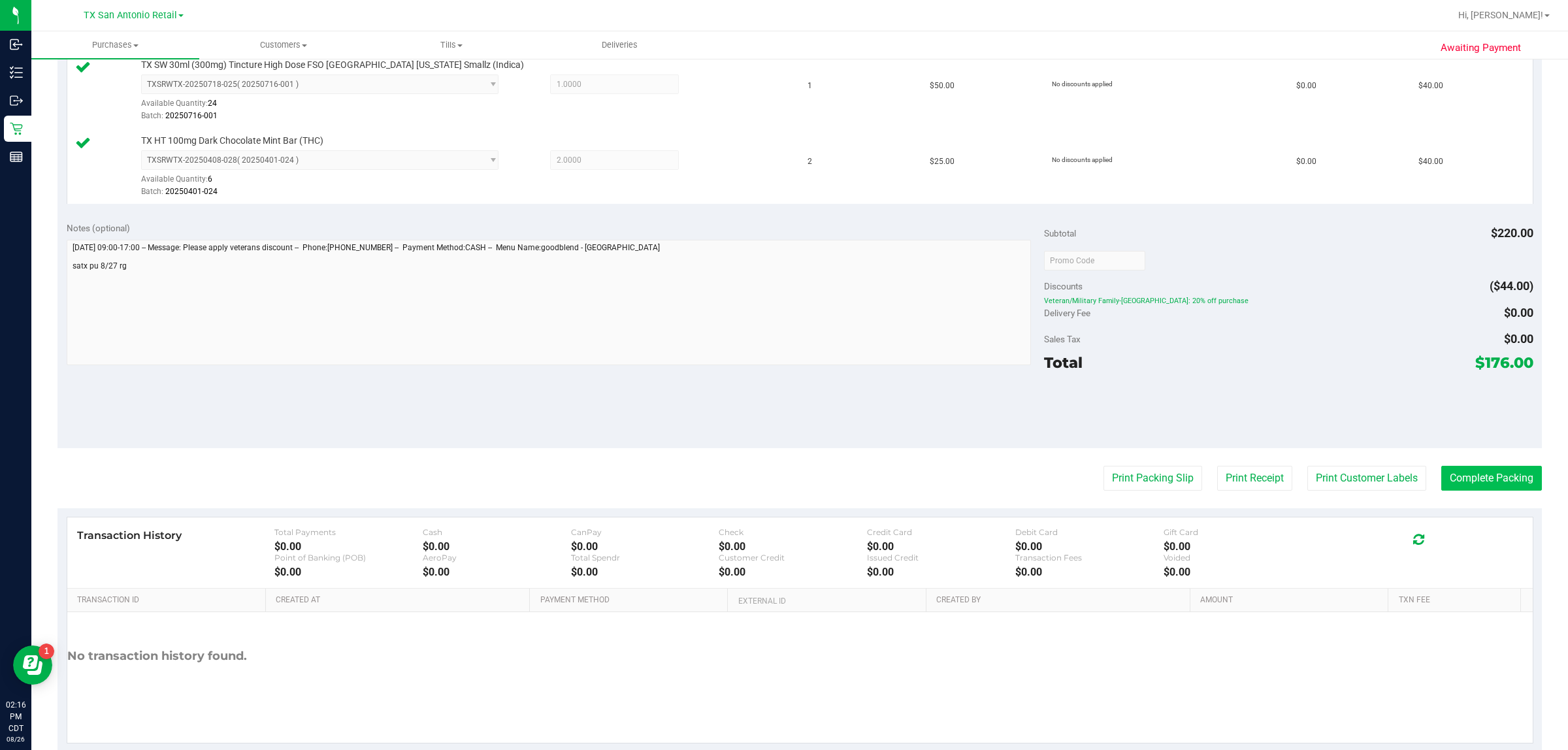
click at [778, 480] on button "Complete Packing" at bounding box center [1491, 478] width 101 height 25
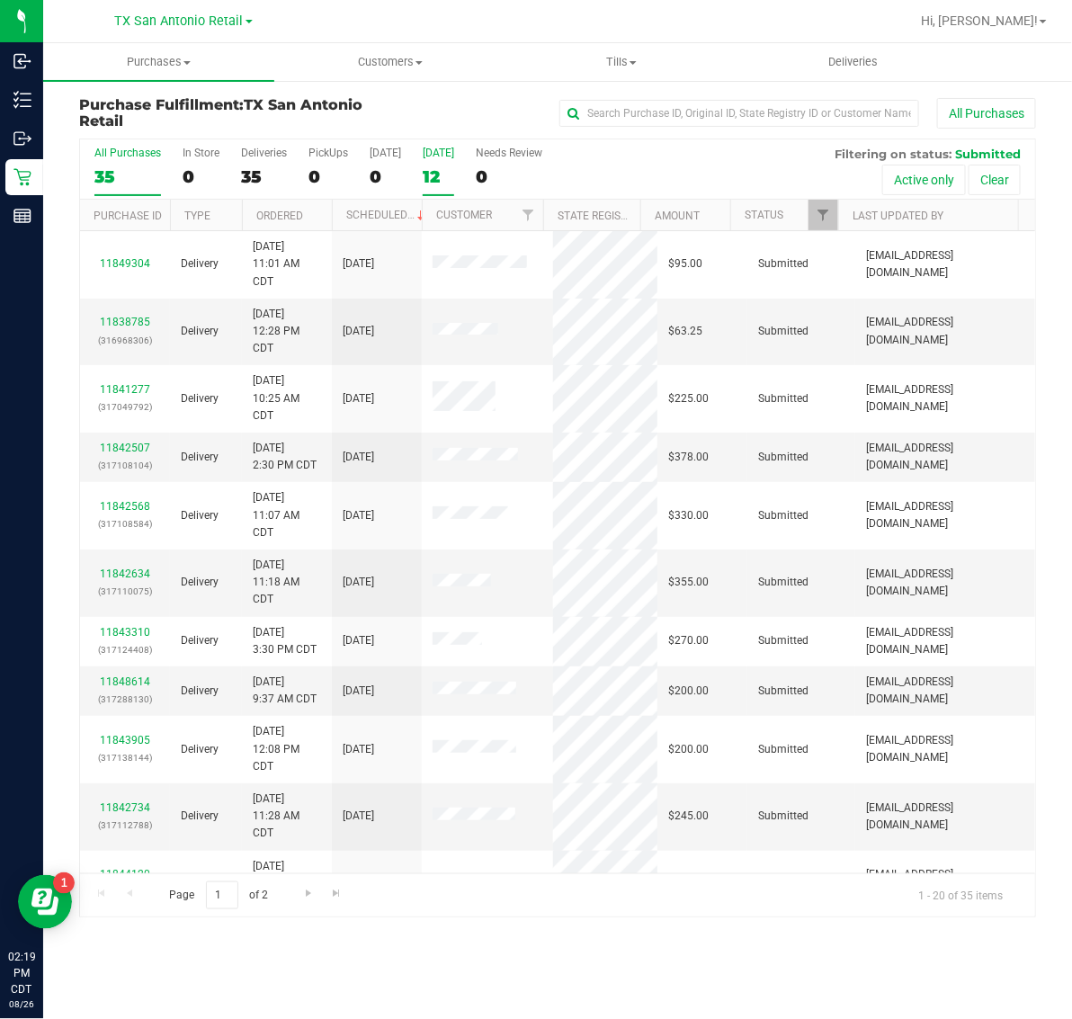
click at [454, 160] on label "[DATE] 12" at bounding box center [438, 171] width 31 height 49
click at [0, 0] on input "[DATE] 12" at bounding box center [0, 0] width 0 height 0
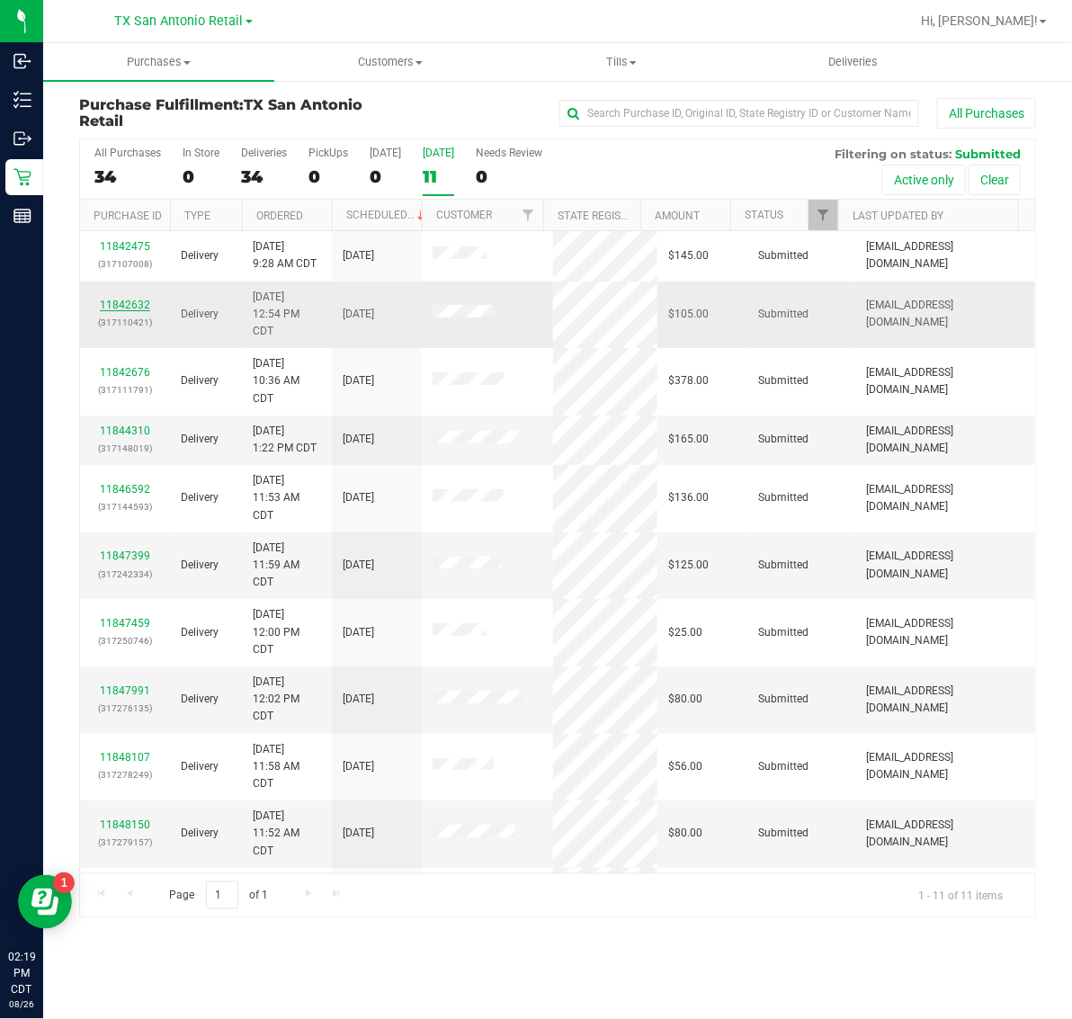
click at [120, 307] on link "11842632" at bounding box center [125, 305] width 50 height 13
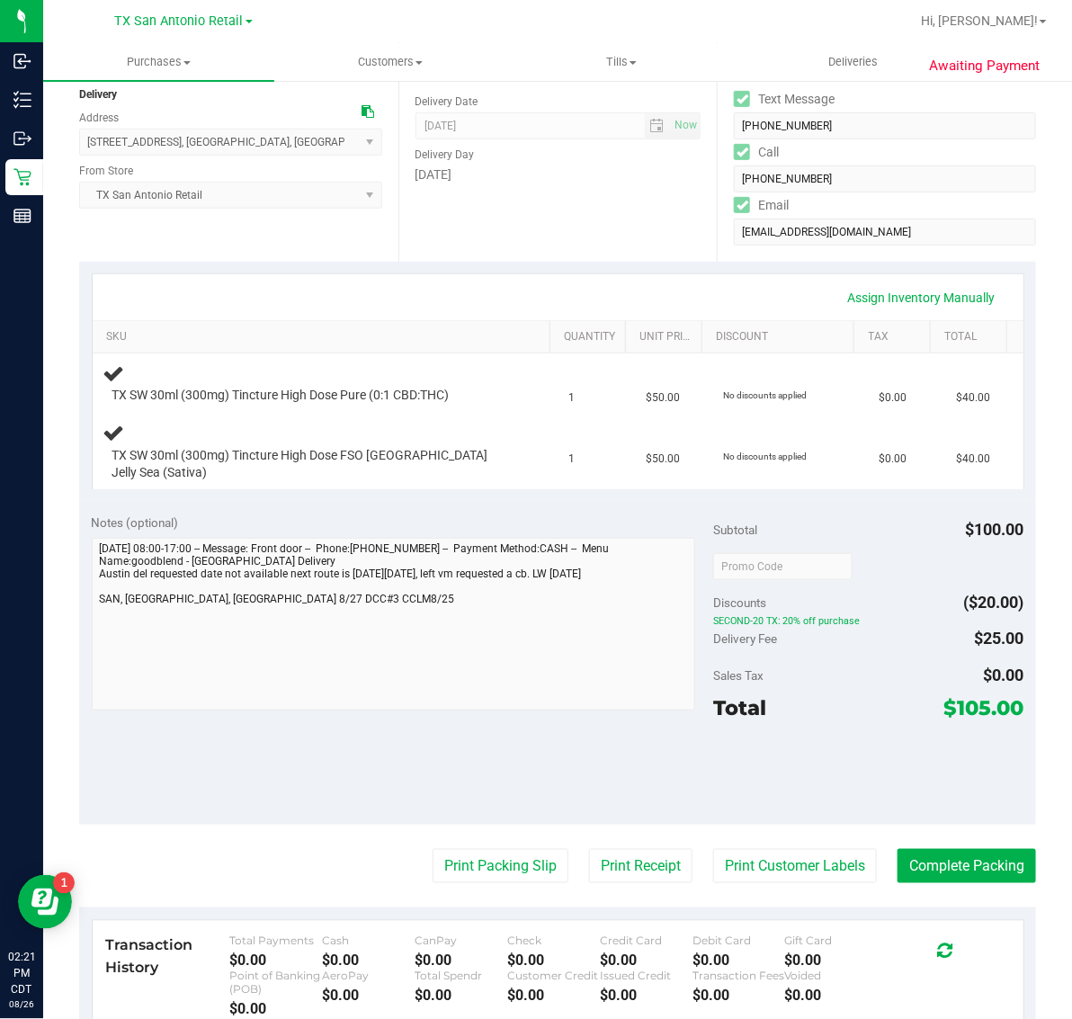
scroll to position [474, 0]
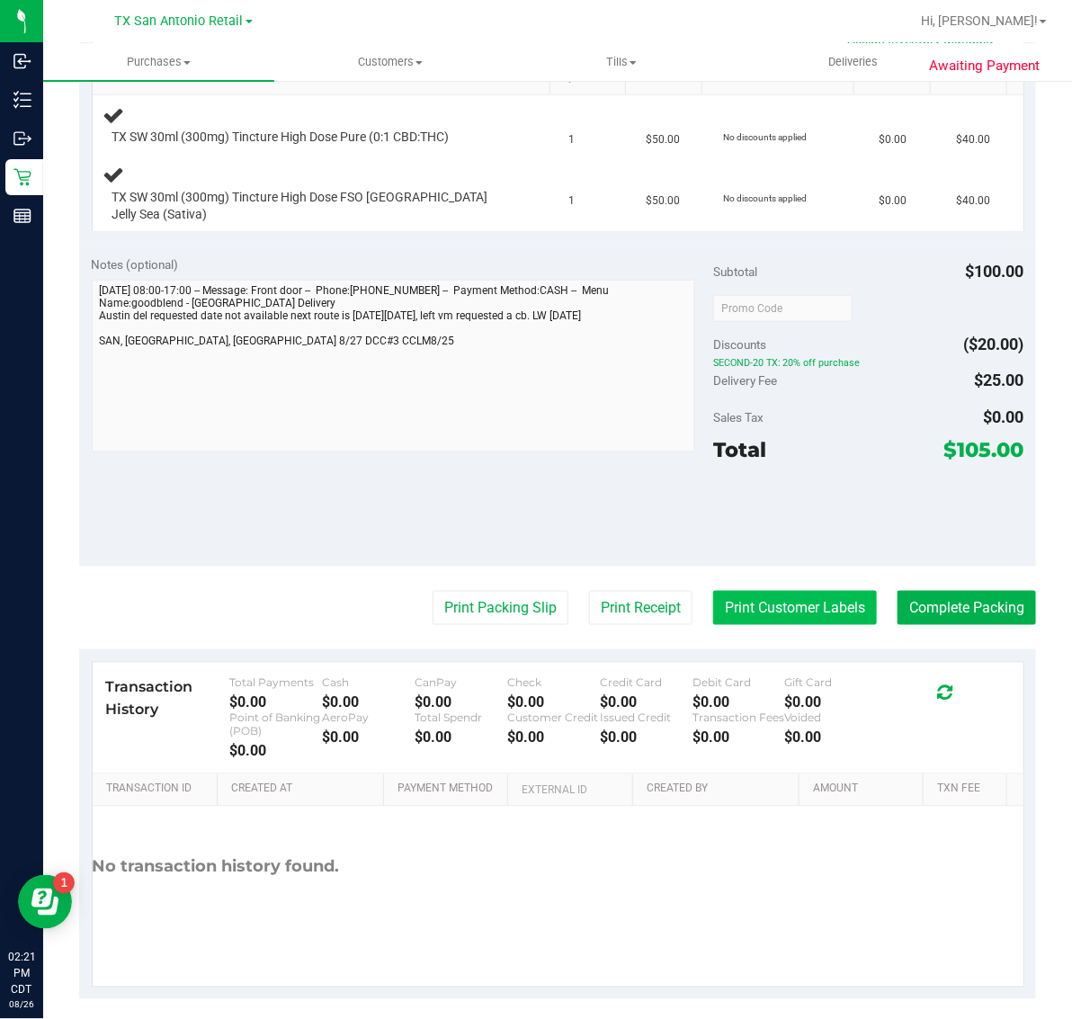
click at [742, 599] on button "Print Customer Labels" at bounding box center [795, 608] width 164 height 34
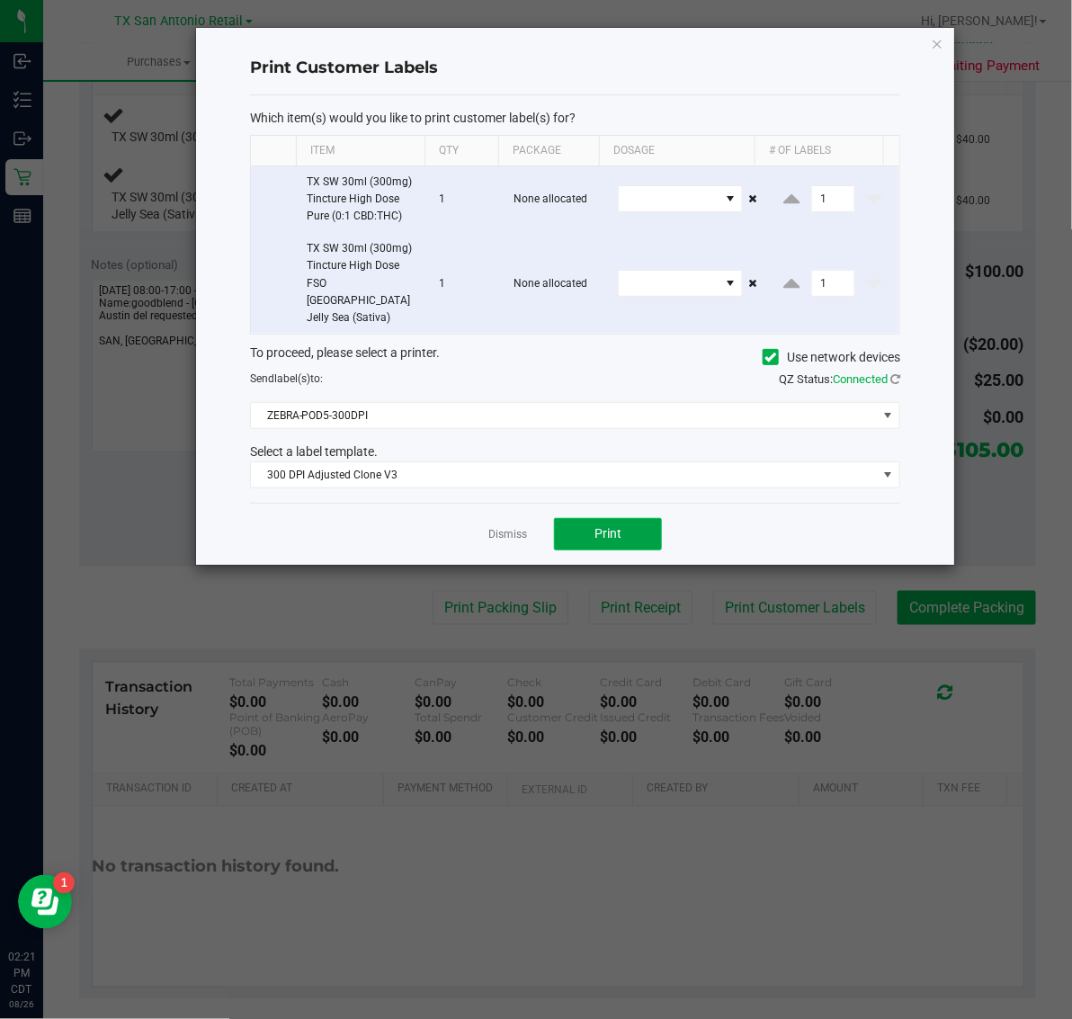
click at [617, 518] on button "Print" at bounding box center [608, 534] width 108 height 32
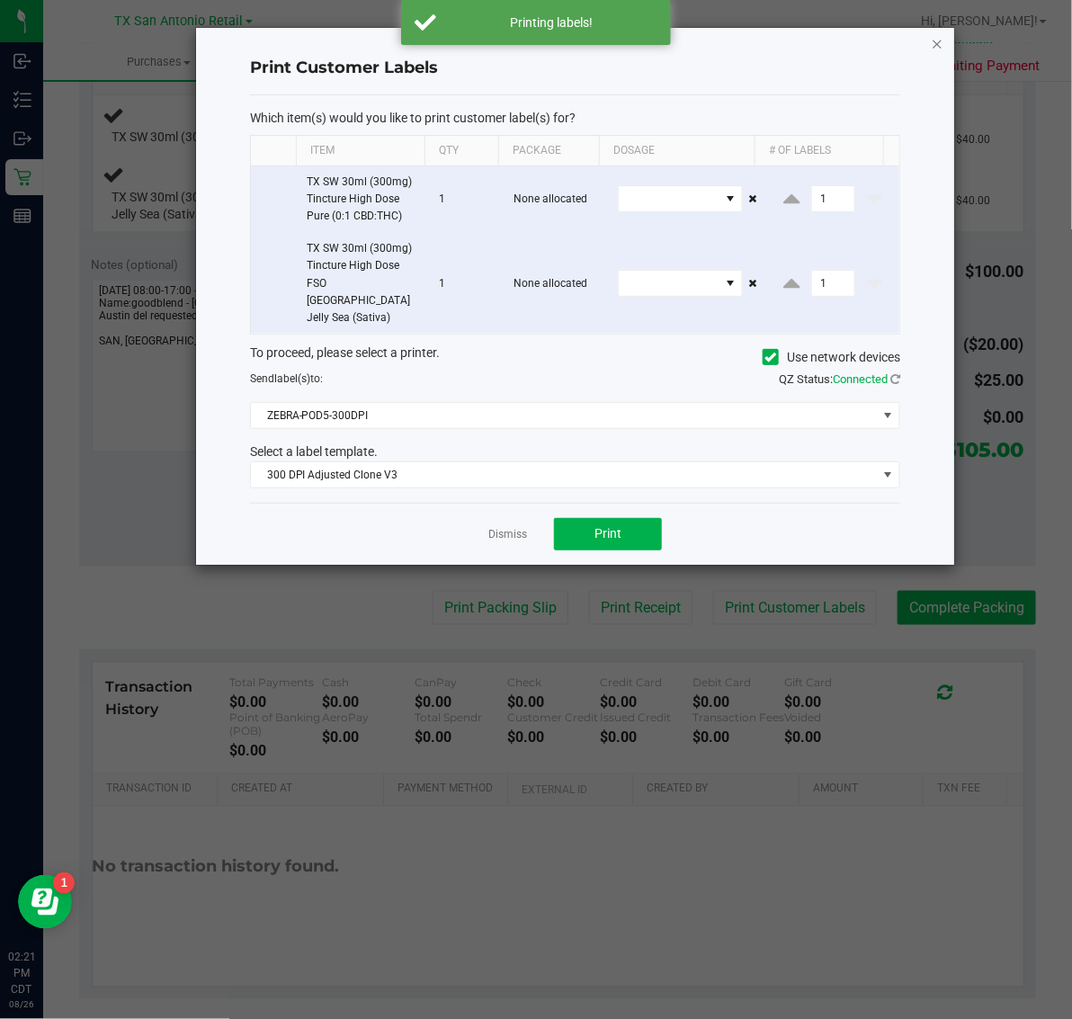
click at [936, 42] on icon "button" at bounding box center [937, 43] width 13 height 22
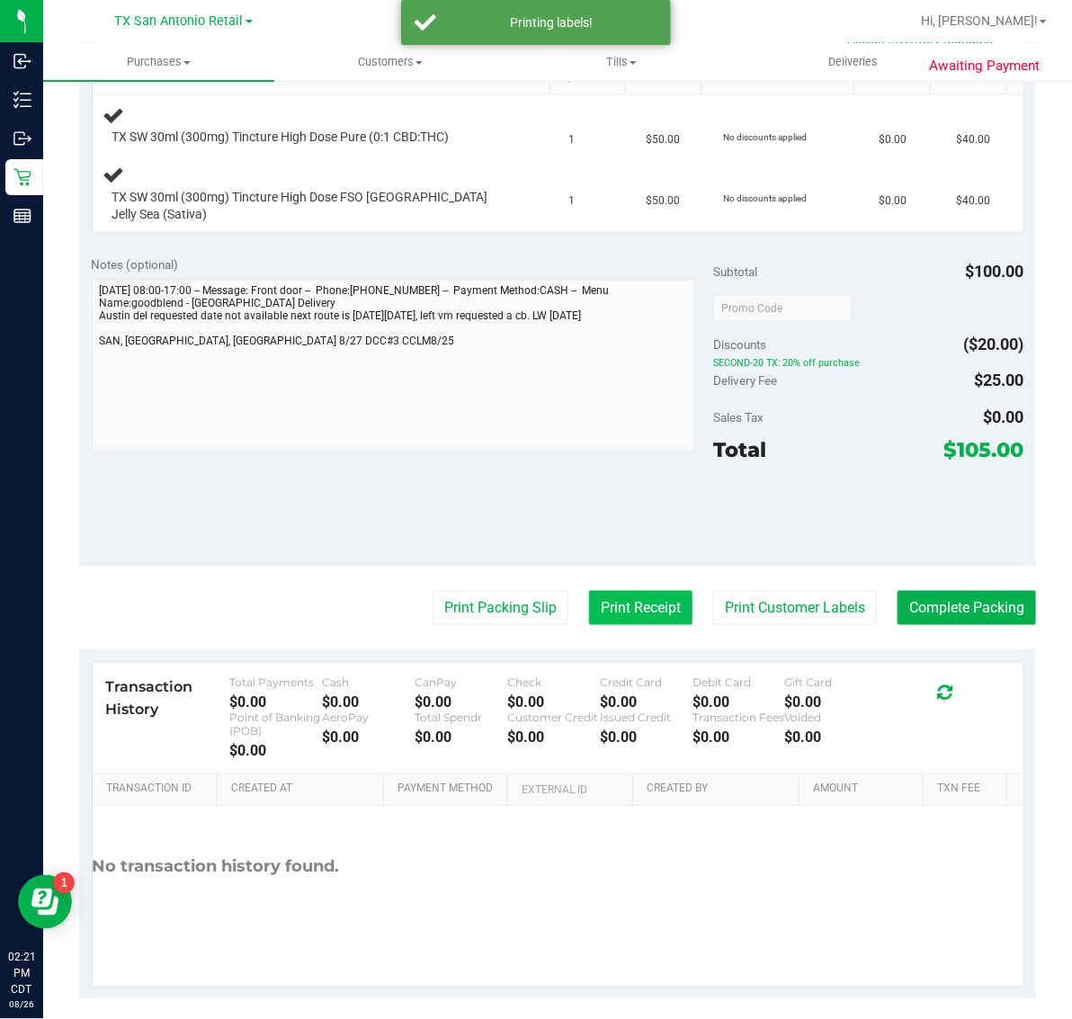
click at [612, 592] on button "Print Receipt" at bounding box center [640, 608] width 103 height 34
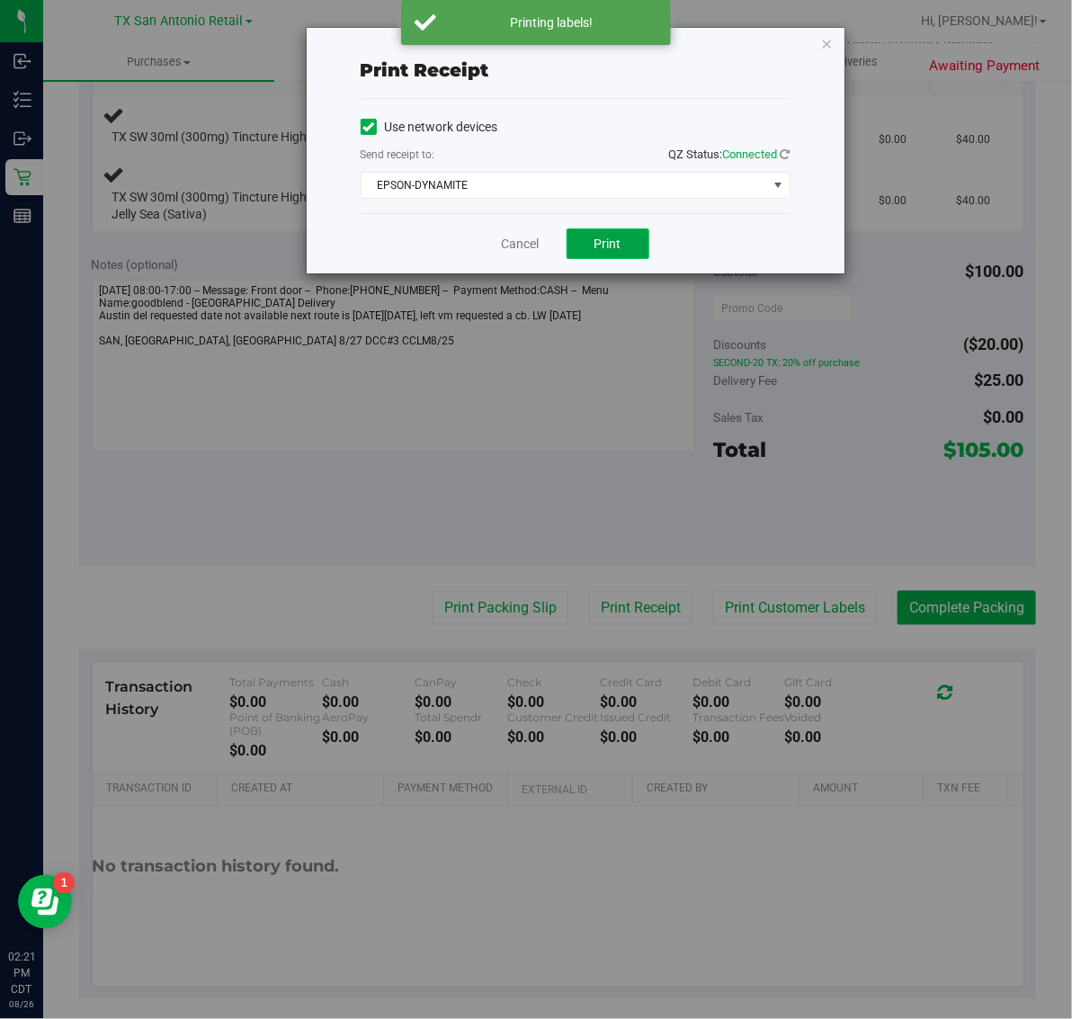
click at [617, 239] on span "Print" at bounding box center [608, 244] width 27 height 14
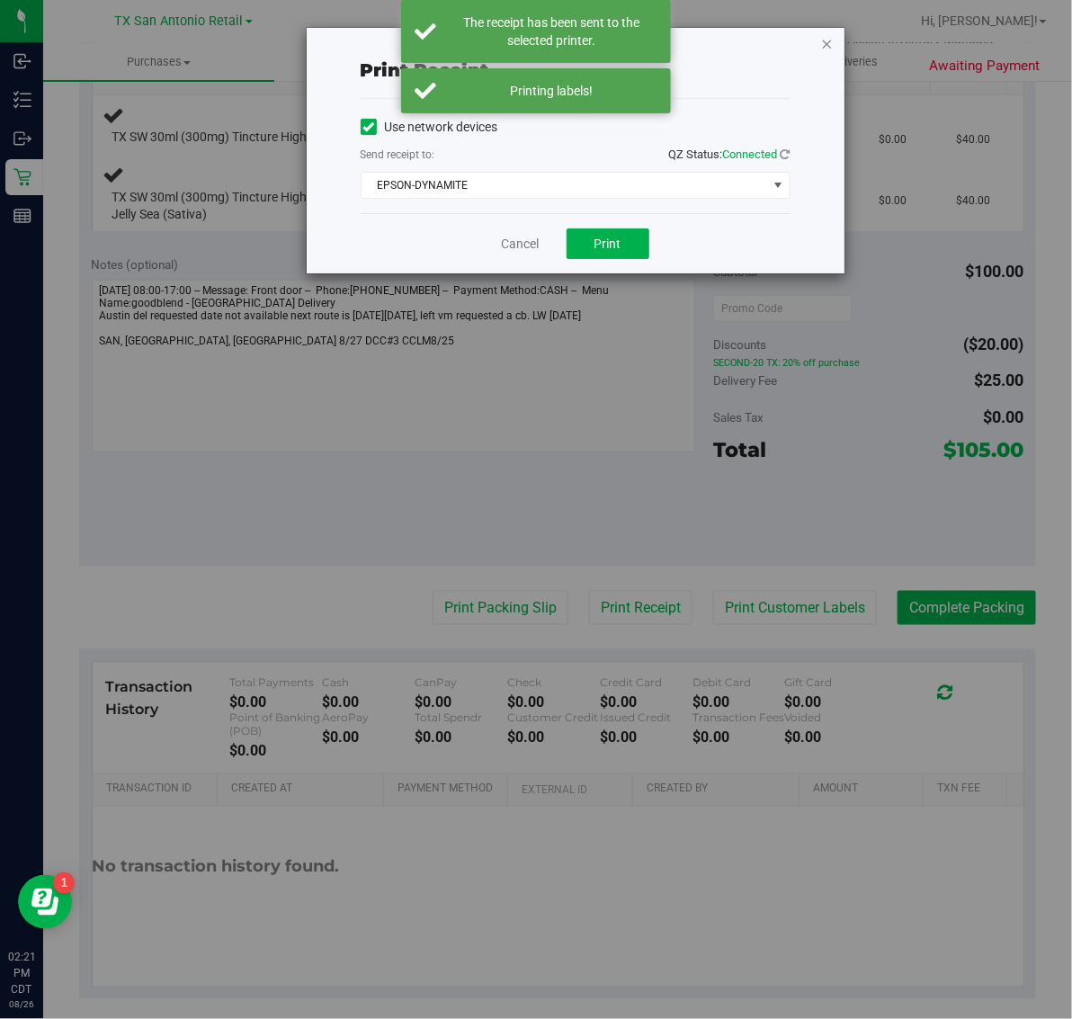
click at [826, 38] on icon "button" at bounding box center [827, 43] width 13 height 22
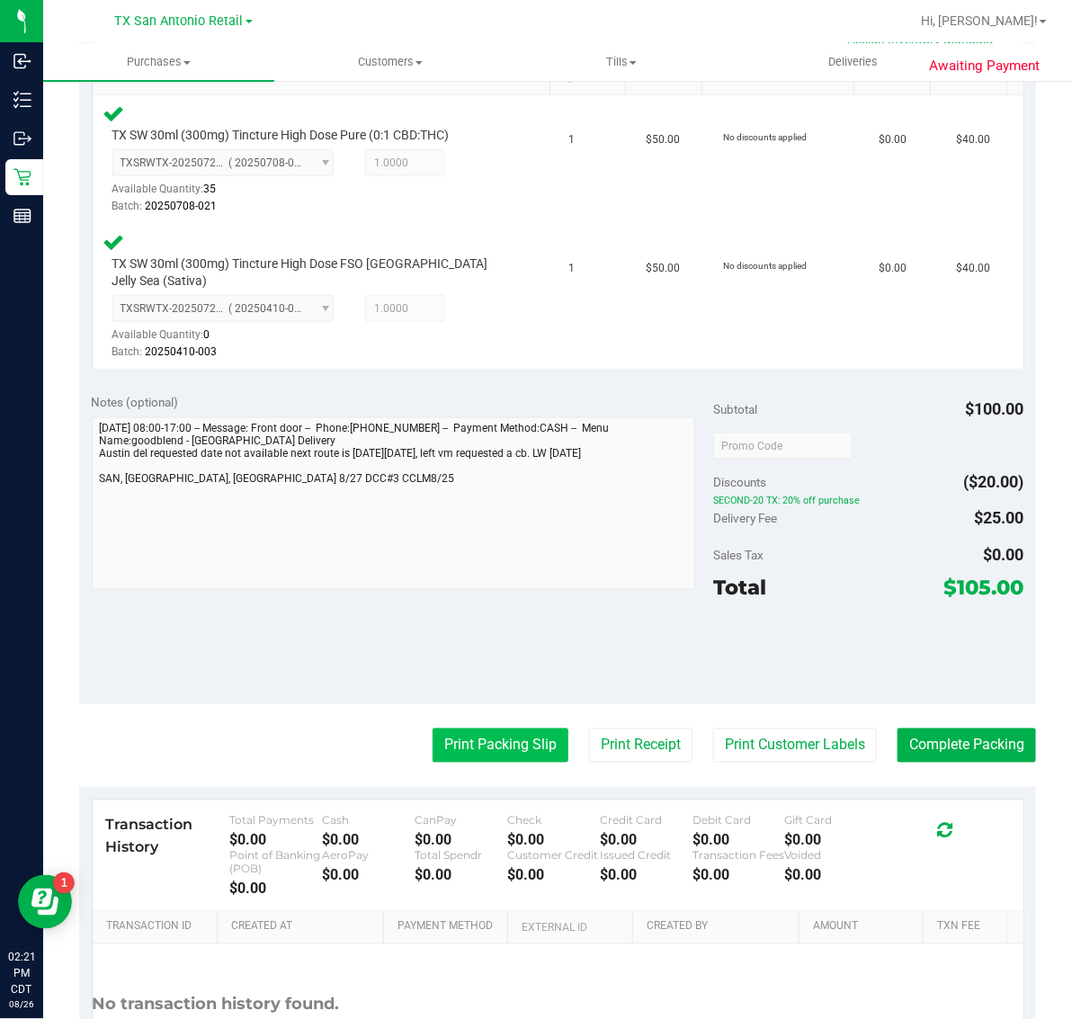
click at [486, 731] on button "Print Packing Slip" at bounding box center [501, 746] width 136 height 34
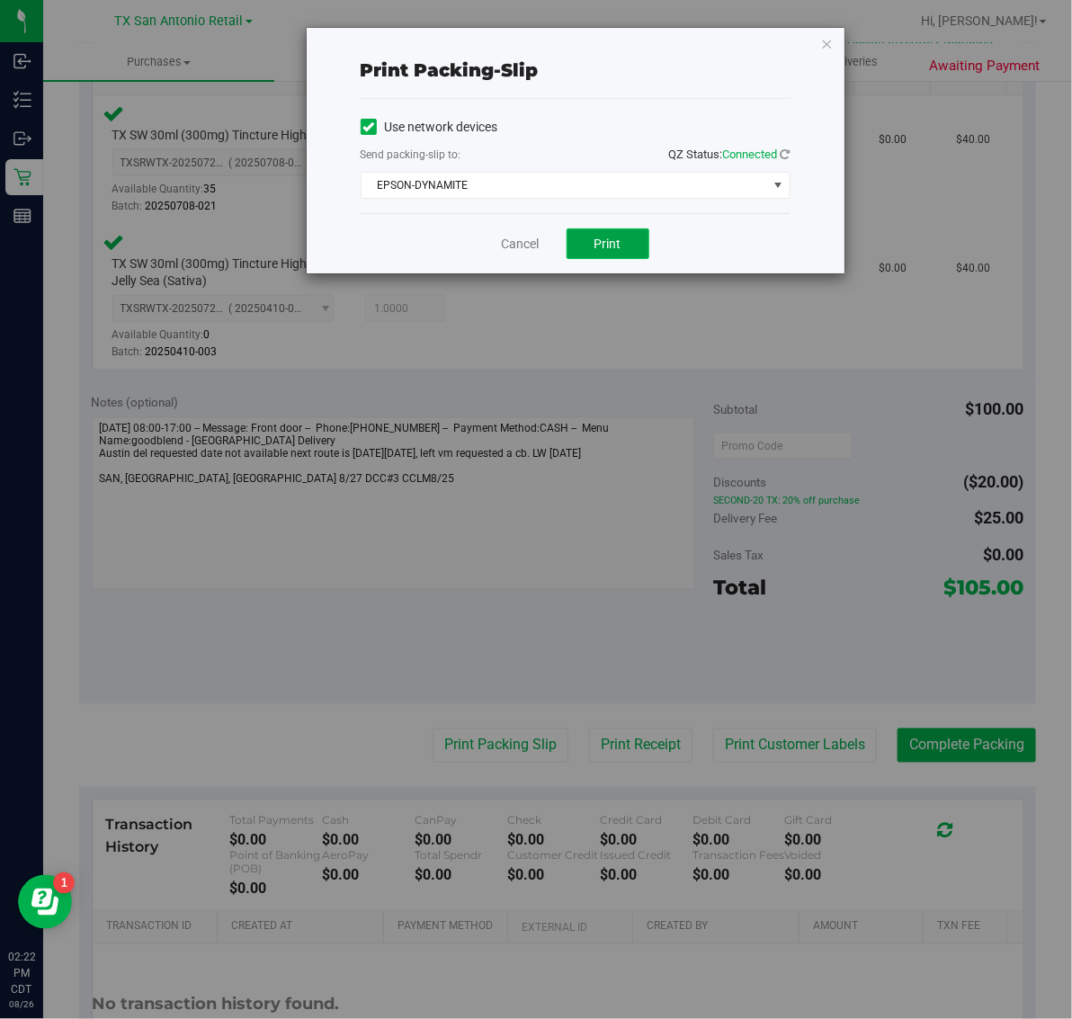
click at [595, 240] on span "Print" at bounding box center [608, 244] width 27 height 14
click at [826, 48] on icon "button" at bounding box center [827, 43] width 13 height 22
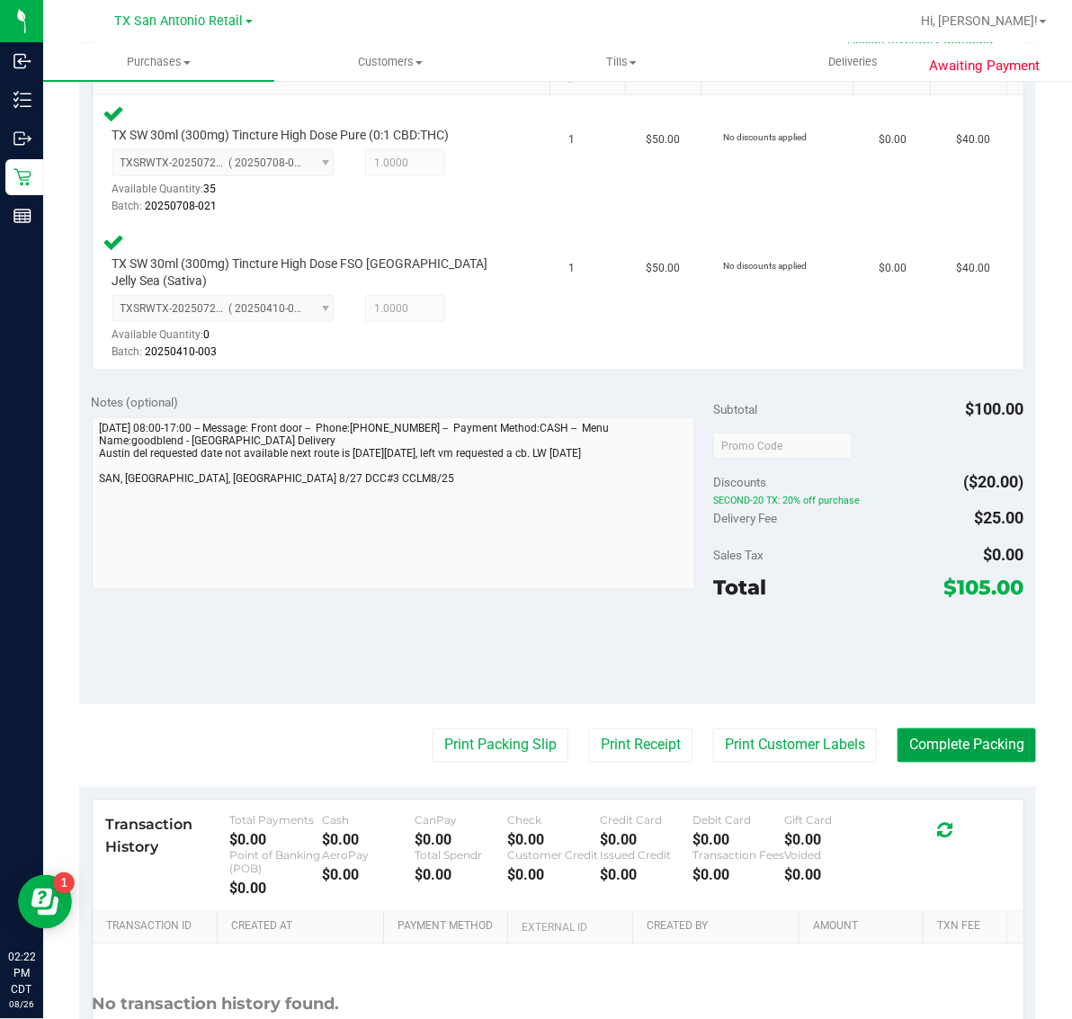
click at [970, 731] on button "Complete Packing" at bounding box center [967, 746] width 139 height 34
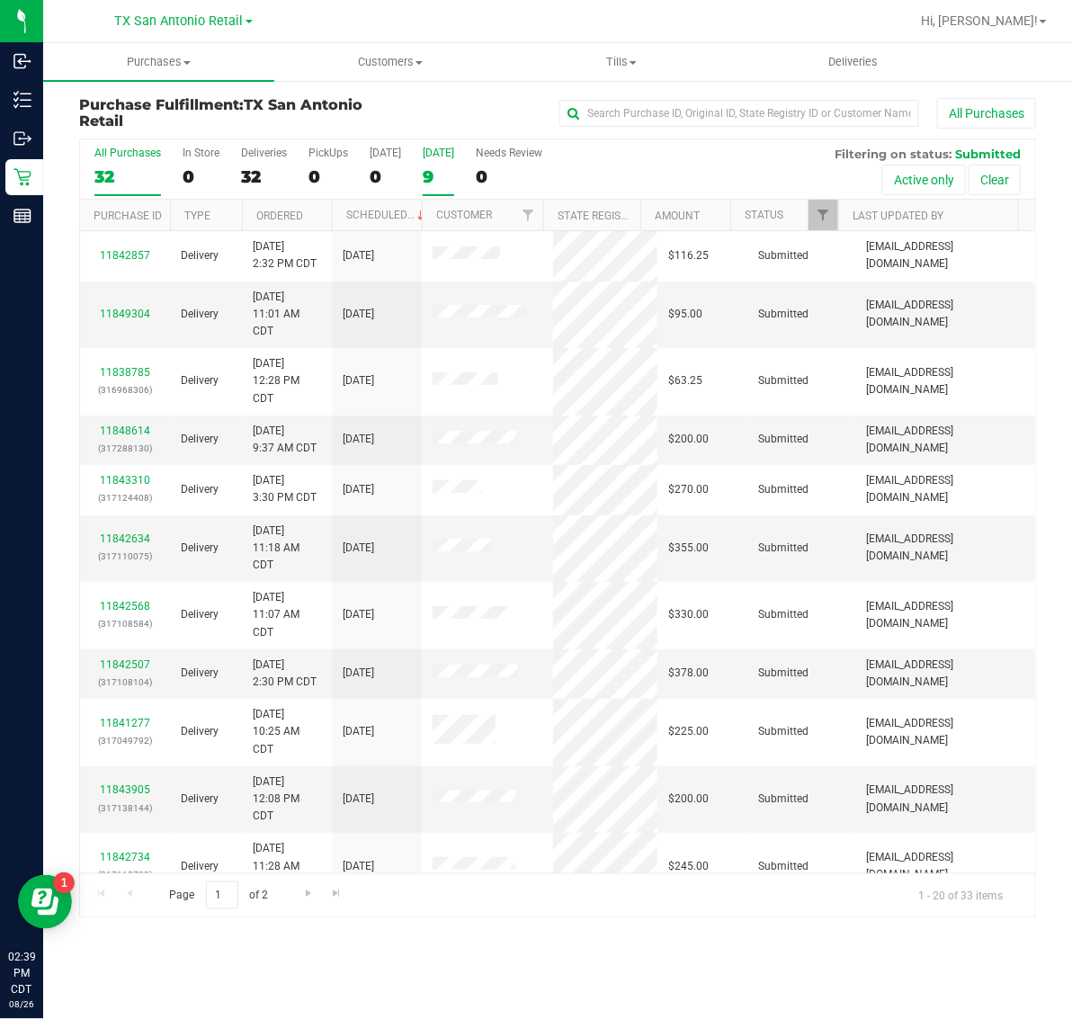
click at [430, 159] on label "[DATE] 9" at bounding box center [438, 171] width 31 height 49
click at [0, 0] on input "[DATE] 9" at bounding box center [0, 0] width 0 height 0
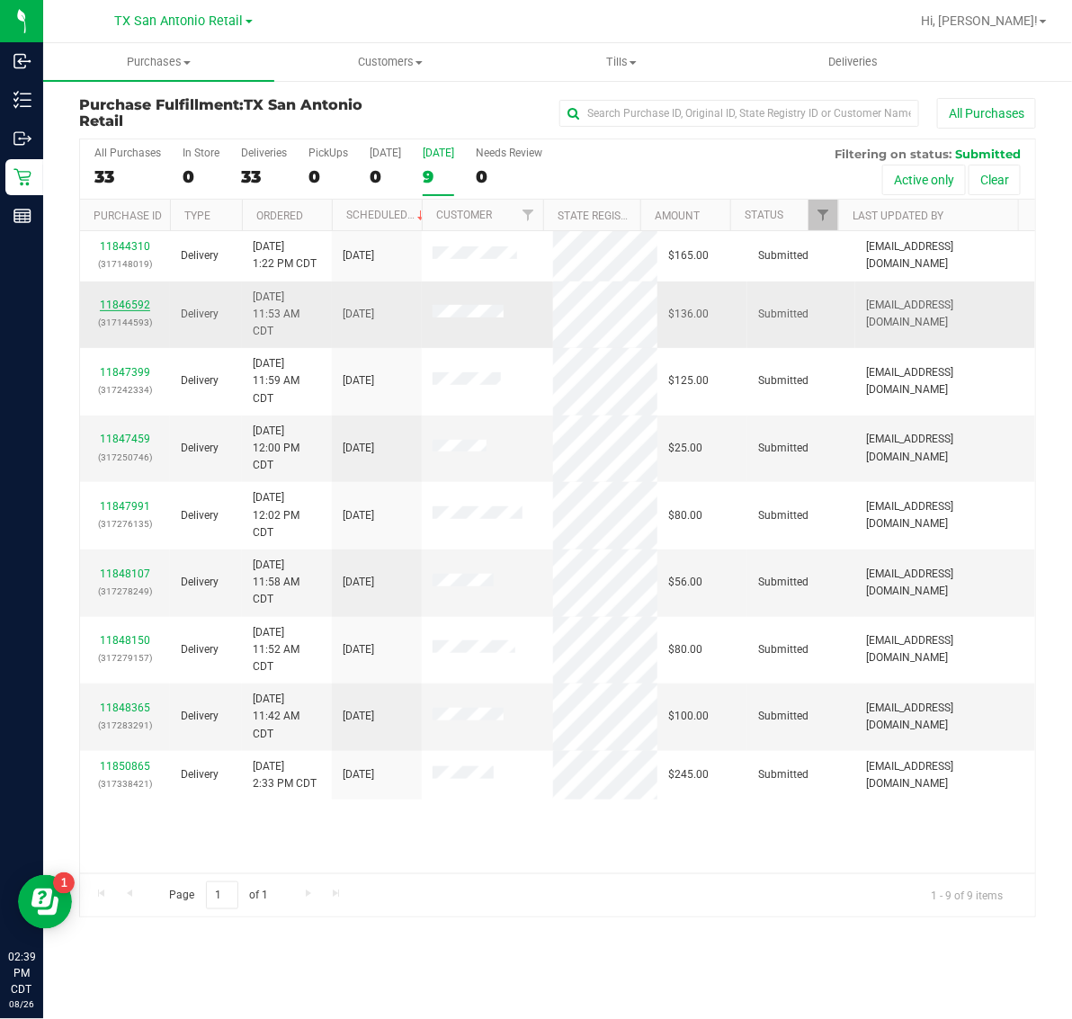
click at [132, 308] on link "11846592" at bounding box center [125, 305] width 50 height 13
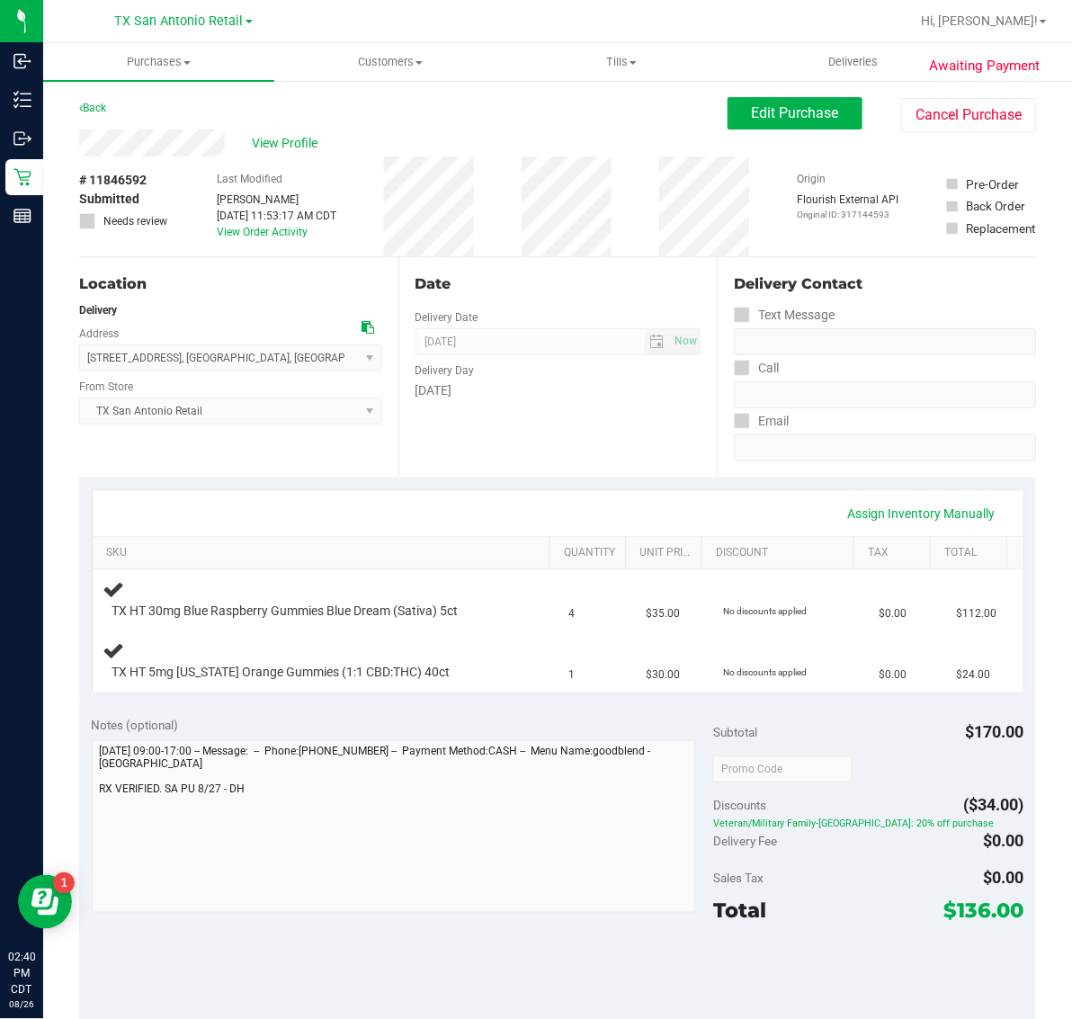
scroll to position [225, 0]
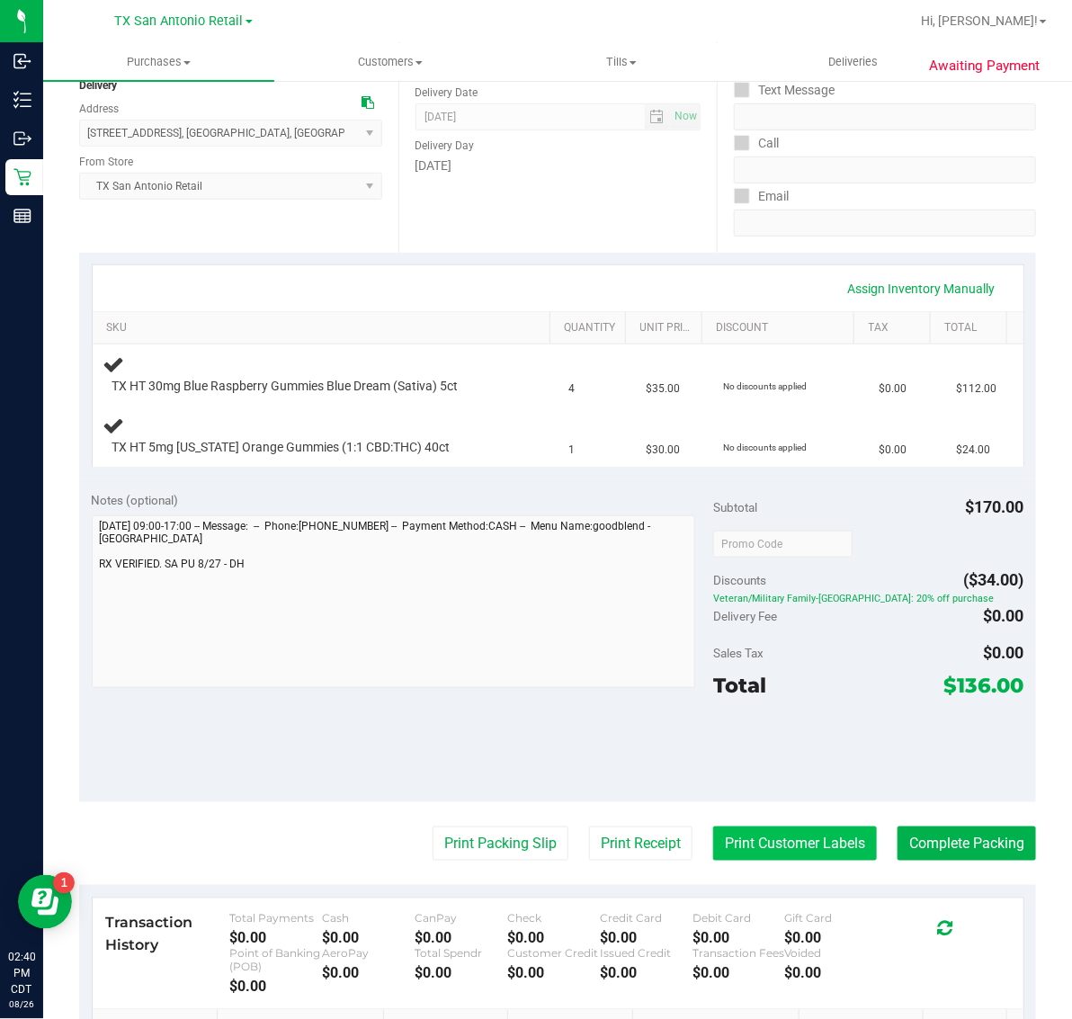
click at [806, 844] on button "Print Customer Labels" at bounding box center [795, 844] width 164 height 34
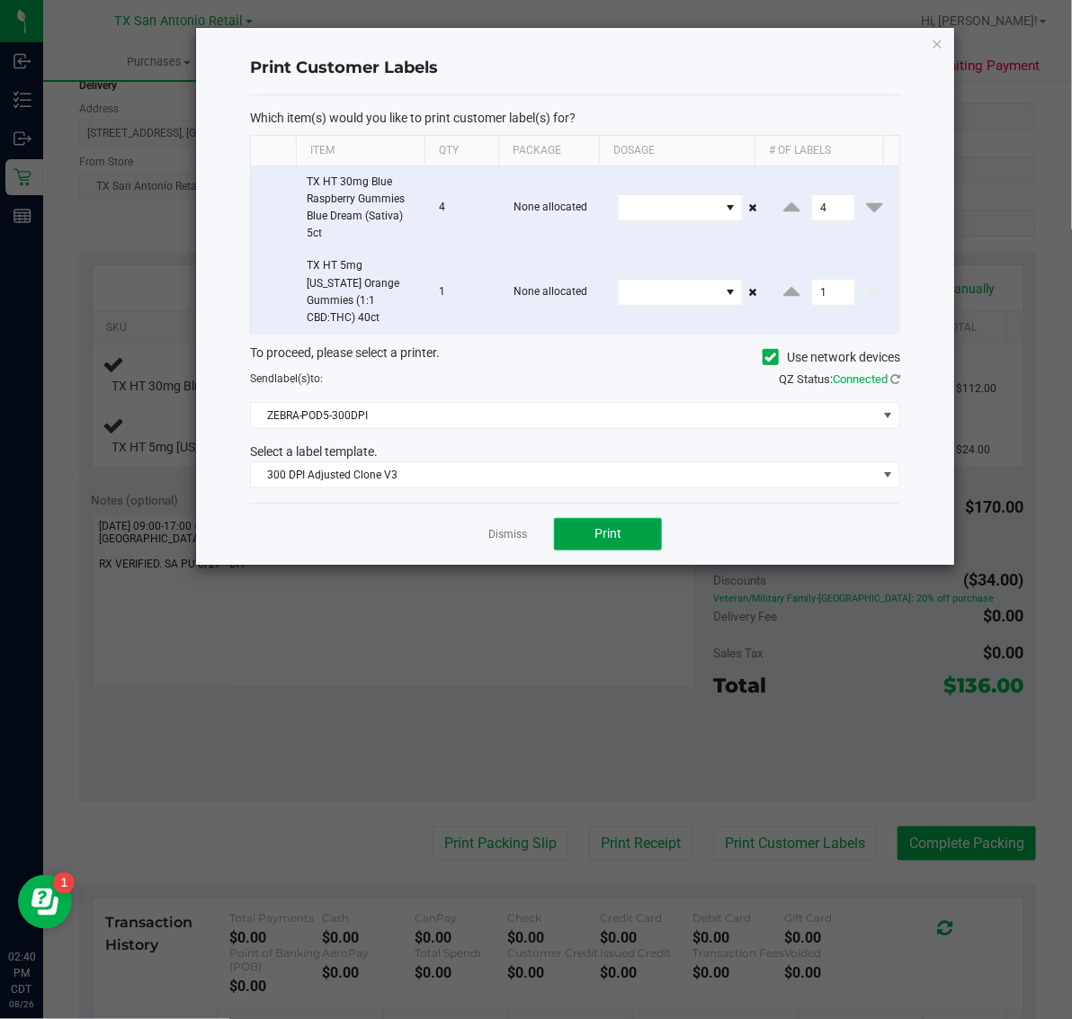
click at [605, 526] on span "Print" at bounding box center [608, 533] width 27 height 14
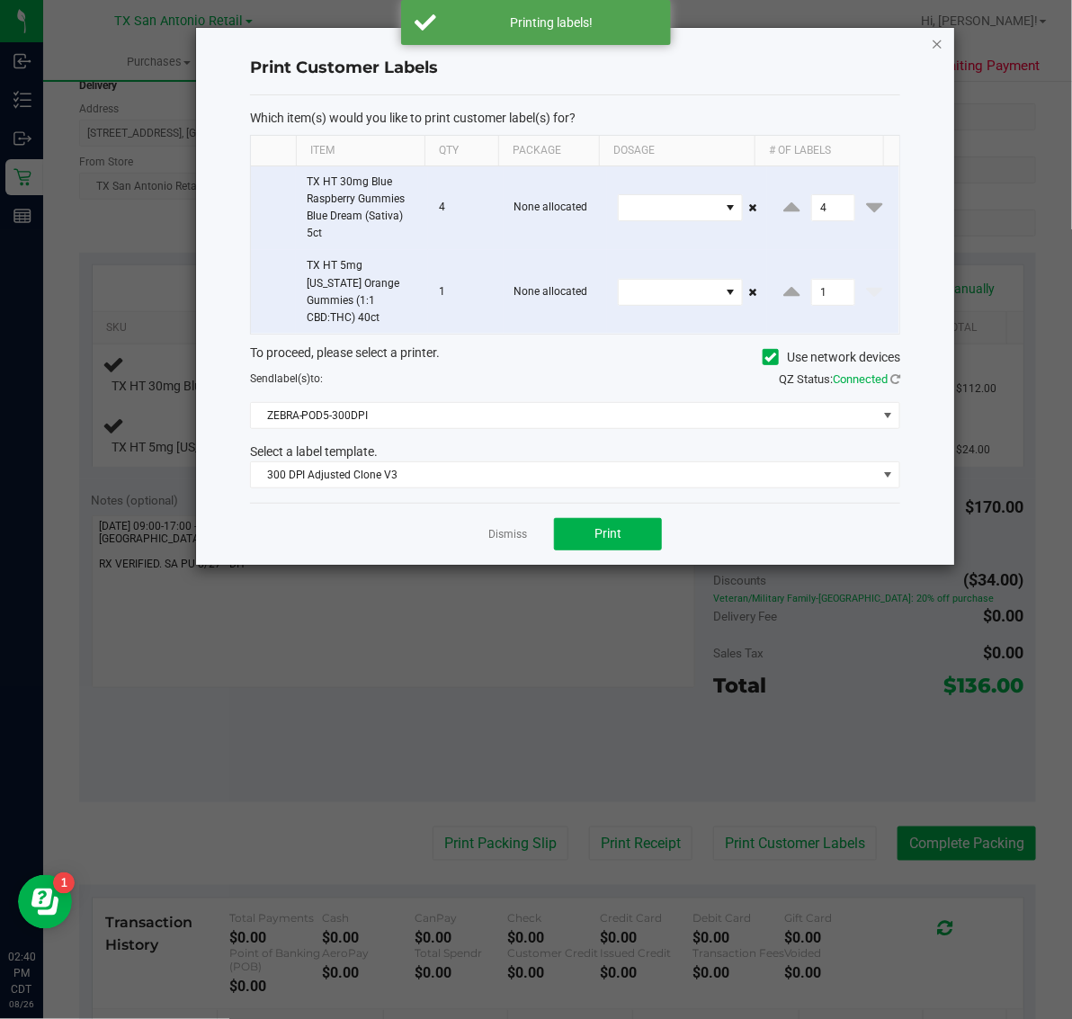
click at [937, 42] on icon "button" at bounding box center [937, 43] width 13 height 22
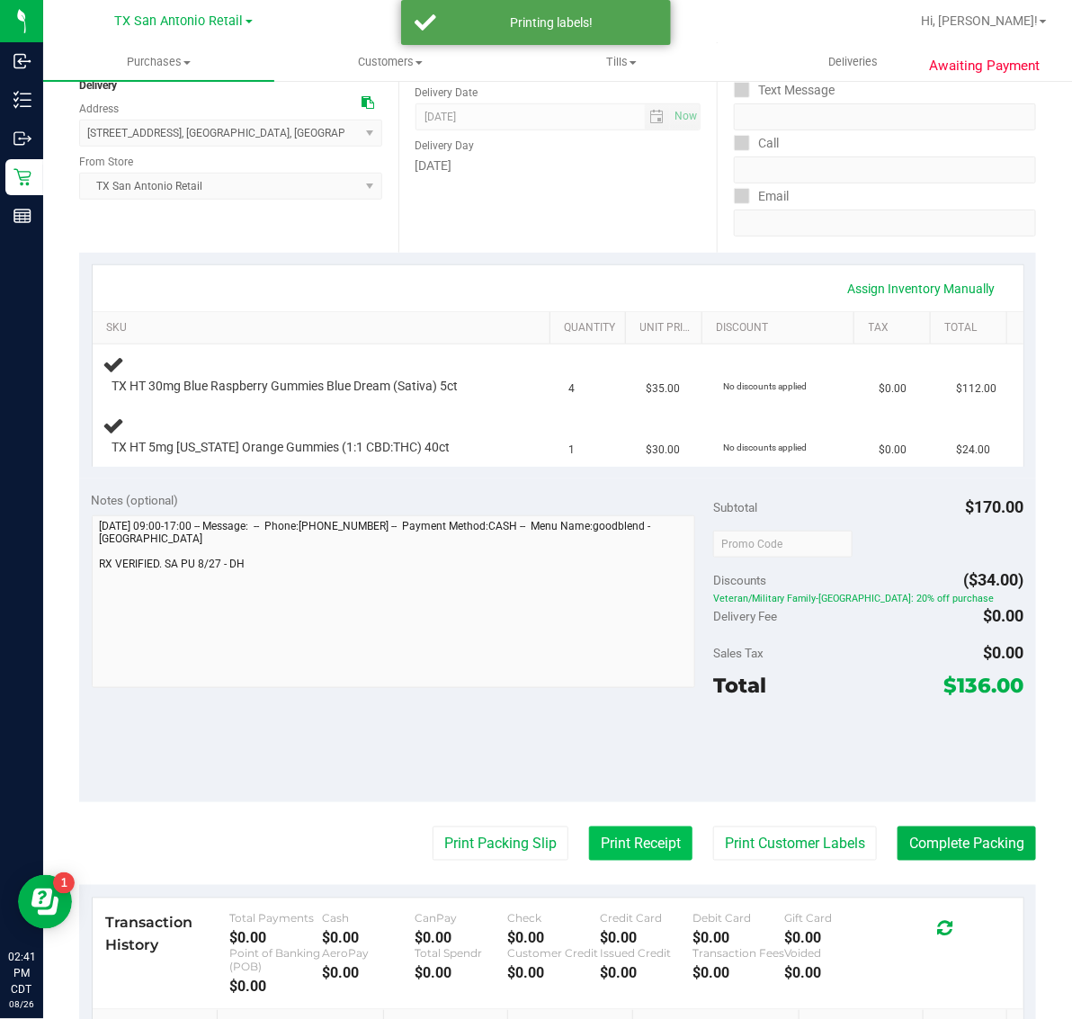
click at [627, 842] on button "Print Receipt" at bounding box center [640, 844] width 103 height 34
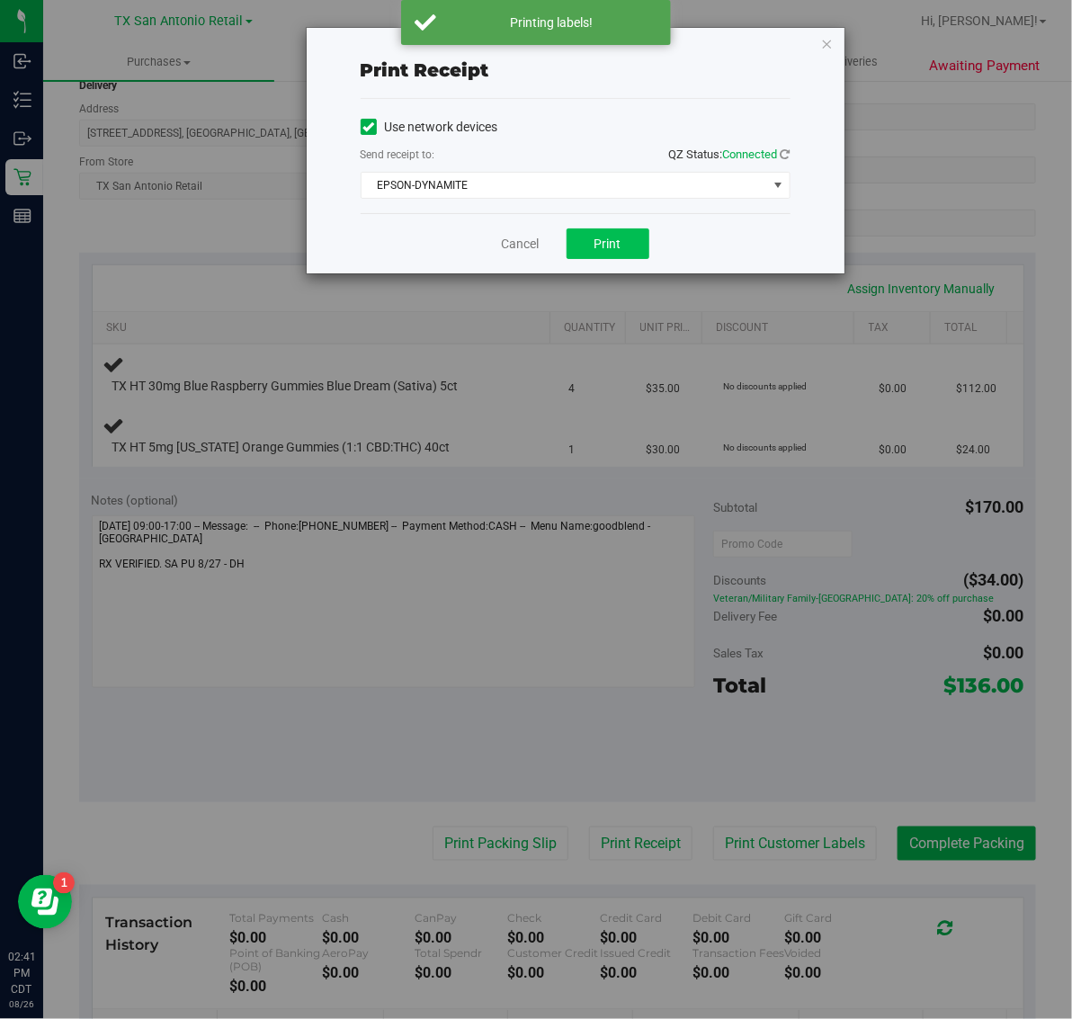
click at [583, 255] on button "Print" at bounding box center [608, 243] width 83 height 31
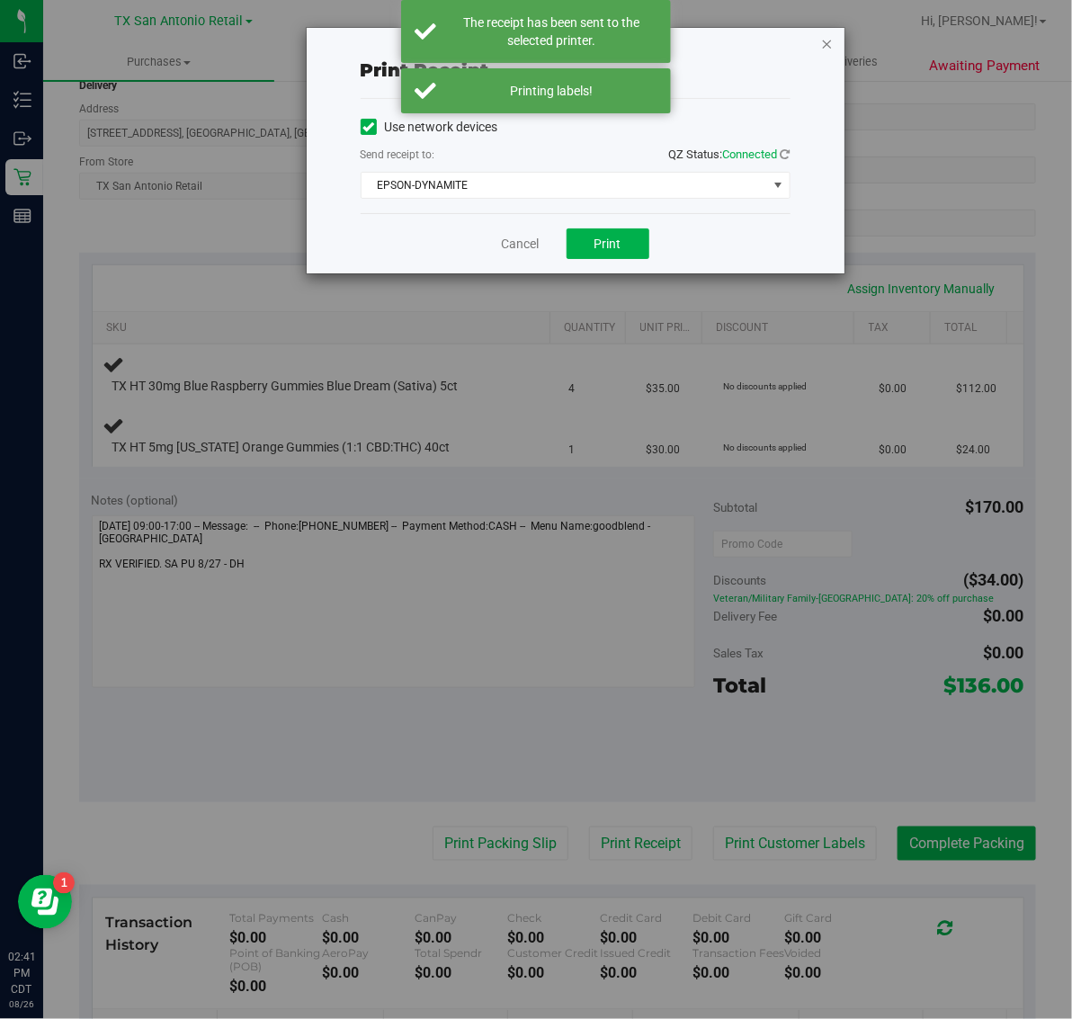
click at [828, 46] on icon "button" at bounding box center [827, 43] width 13 height 22
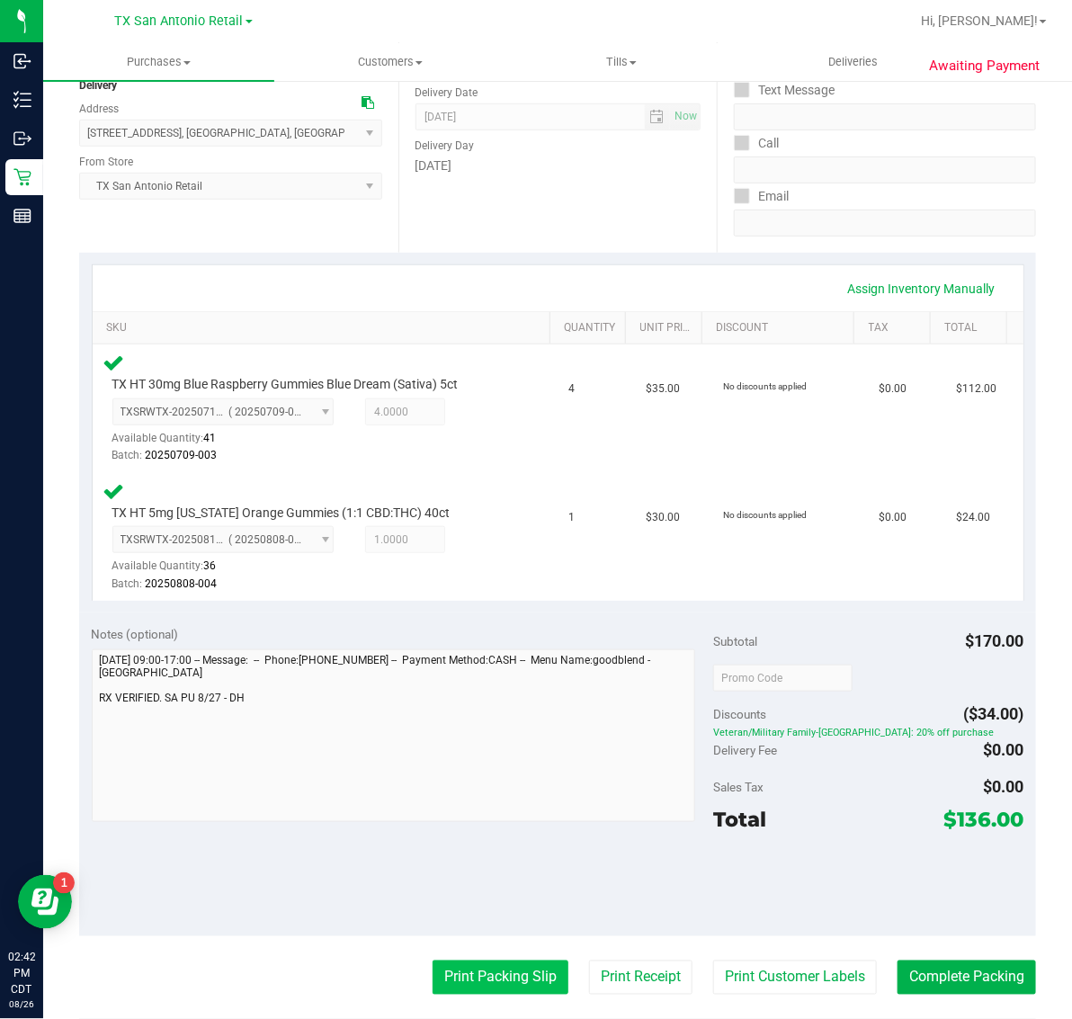
click at [486, 968] on button "Print Packing Slip" at bounding box center [501, 978] width 136 height 34
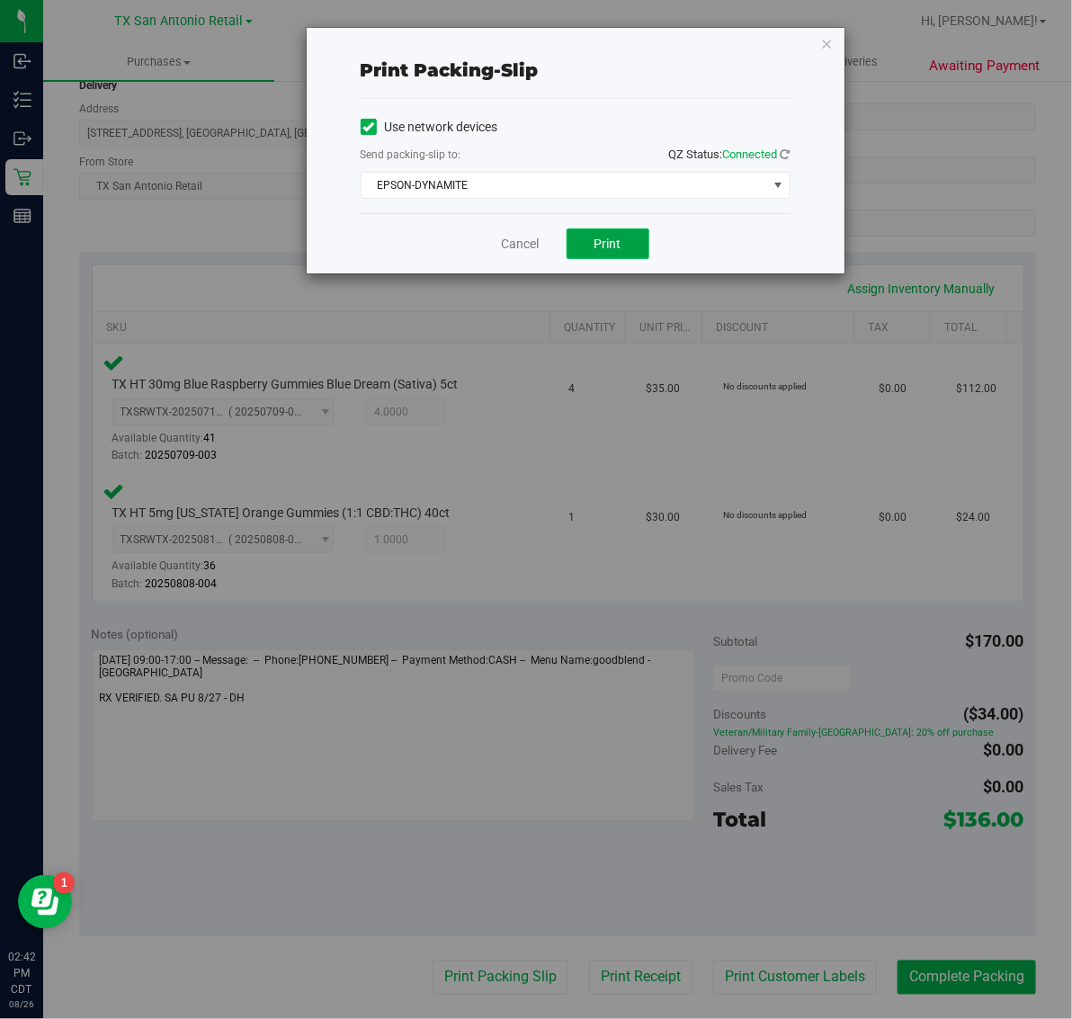
click at [609, 245] on span "Print" at bounding box center [608, 244] width 27 height 14
click at [828, 41] on icon "button" at bounding box center [827, 43] width 13 height 22
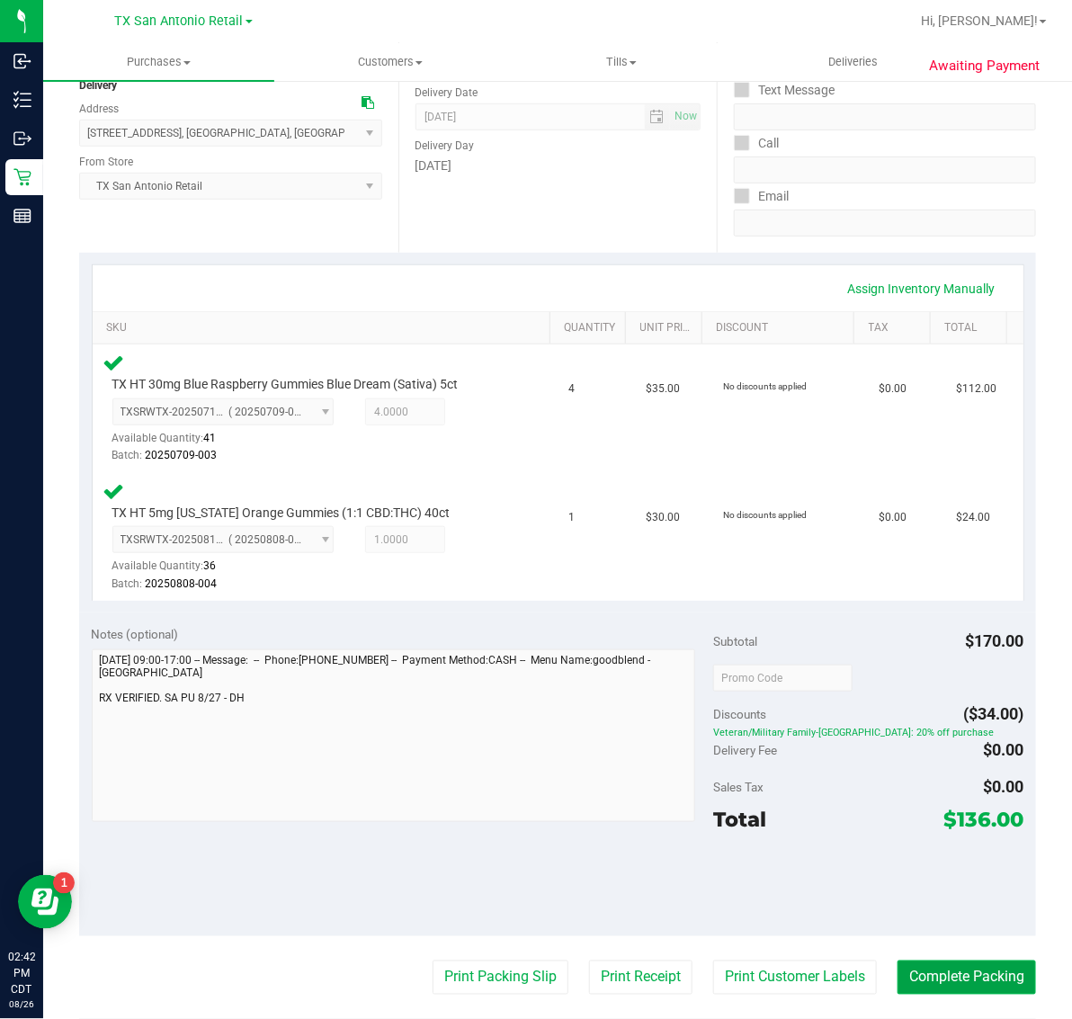
click at [988, 990] on button "Complete Packing" at bounding box center [967, 978] width 139 height 34
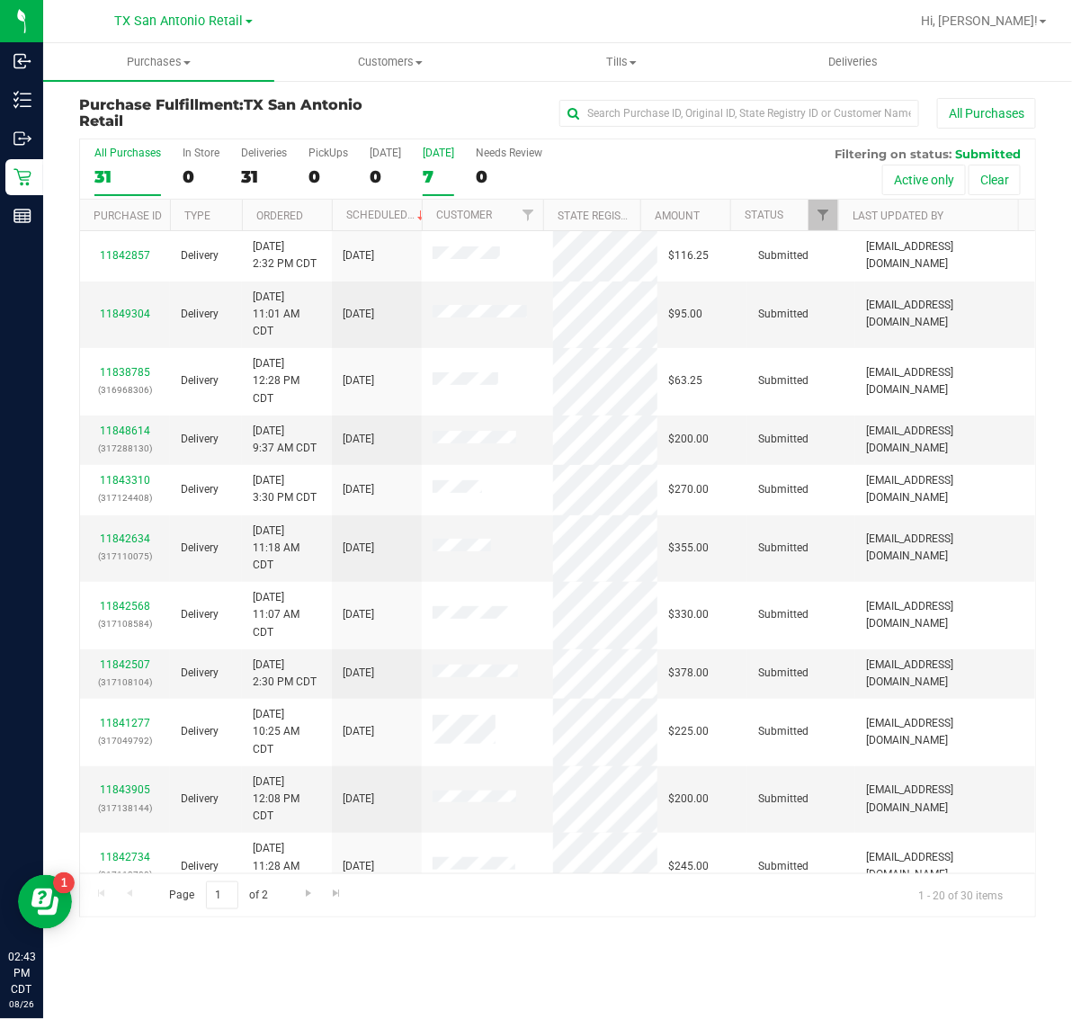
click at [448, 172] on div "7" at bounding box center [438, 176] width 31 height 21
click at [0, 0] on input "[DATE] 7" at bounding box center [0, 0] width 0 height 0
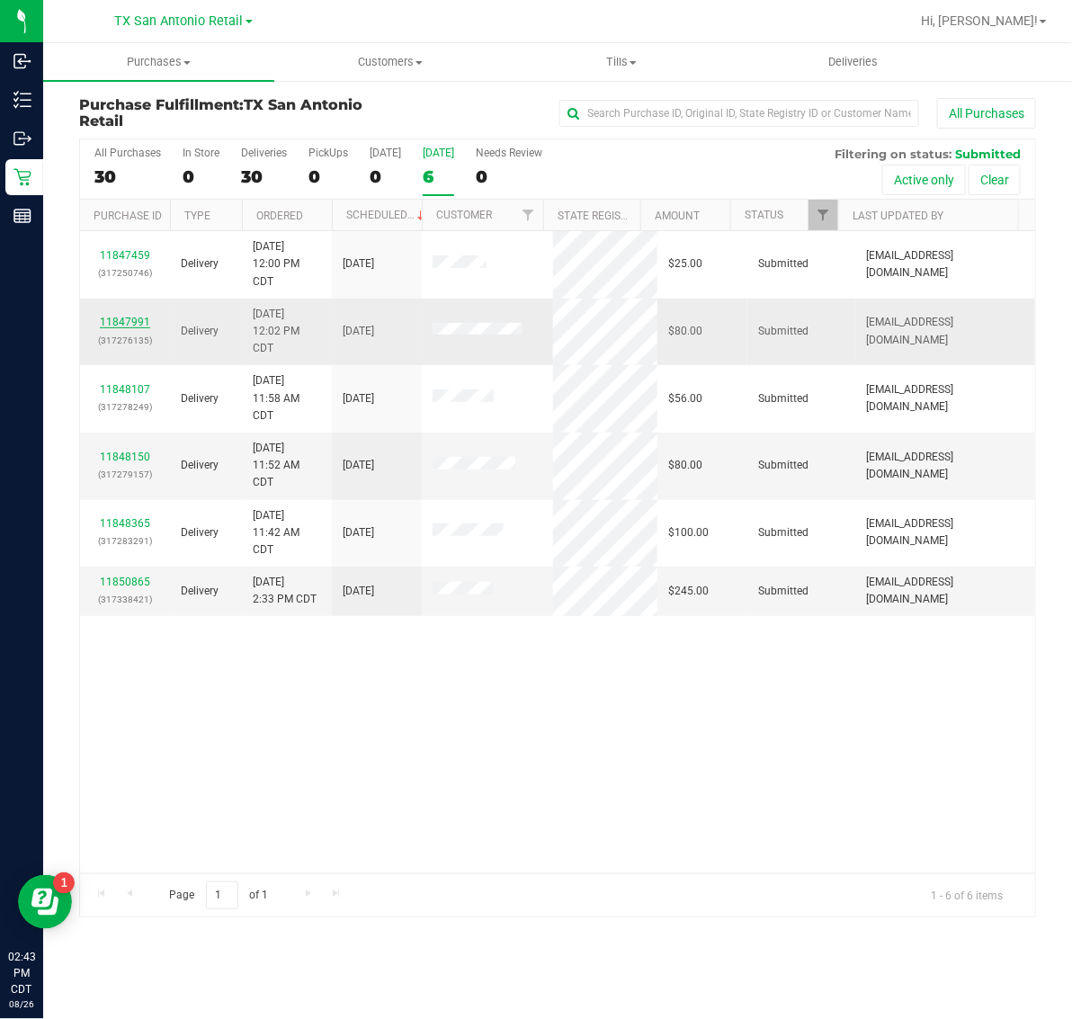
click at [132, 327] on link "11847991" at bounding box center [125, 322] width 50 height 13
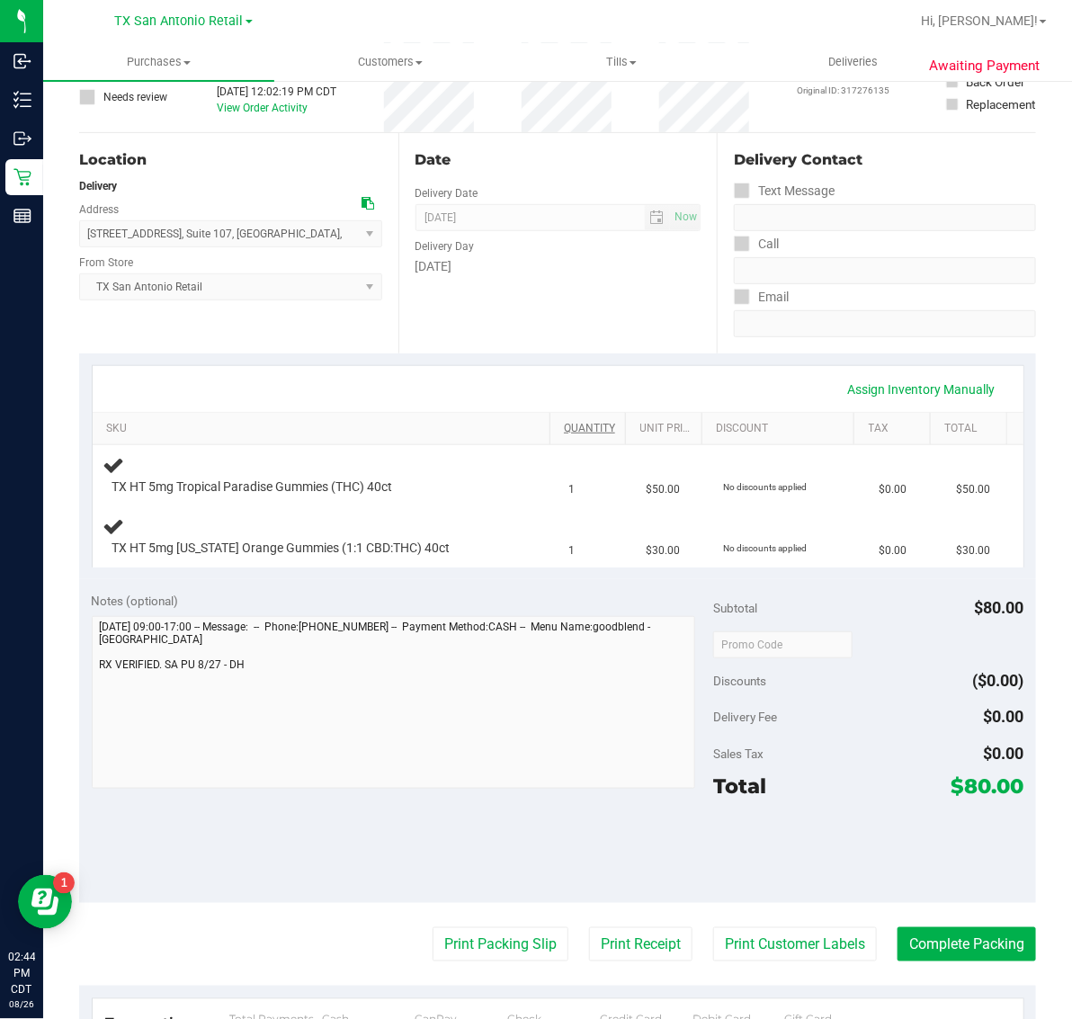
scroll to position [337, 0]
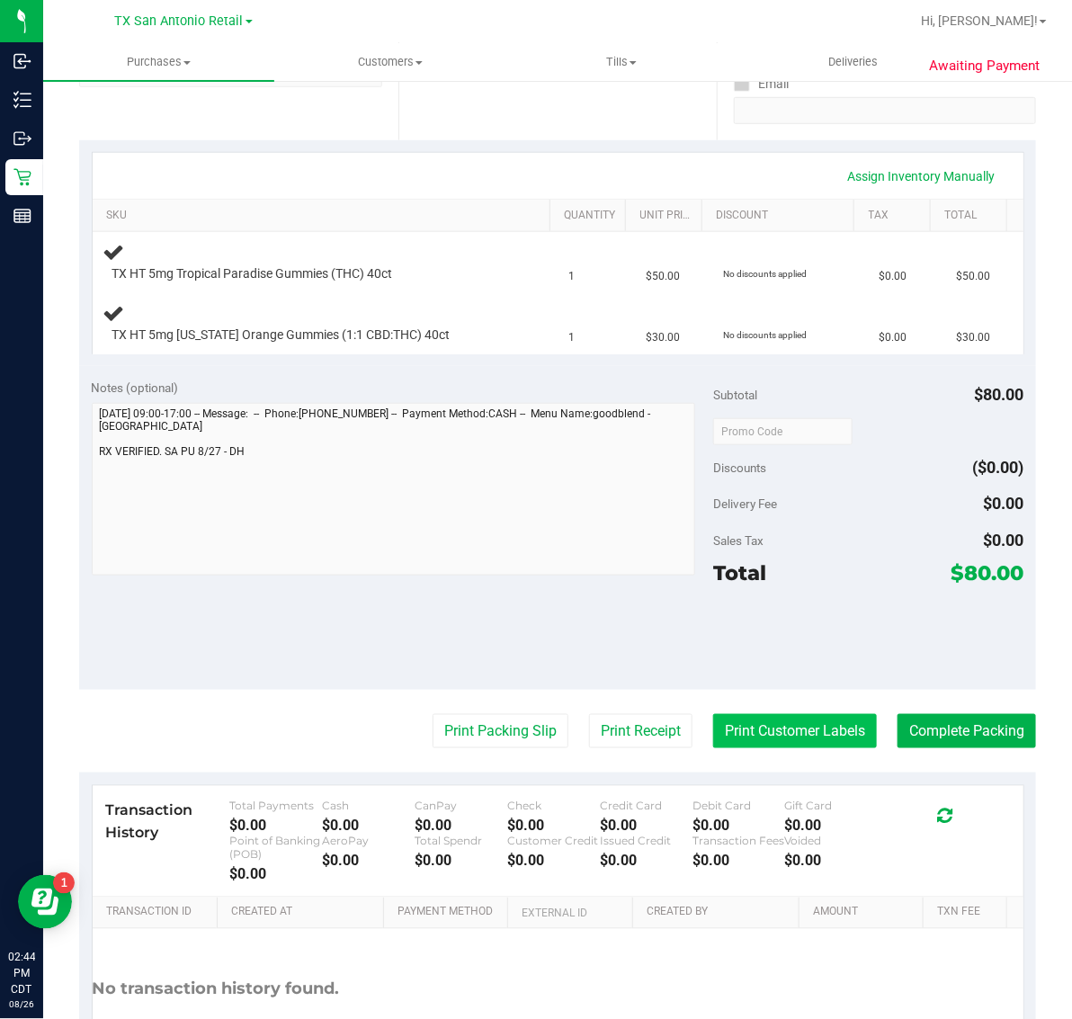
click at [758, 736] on button "Print Customer Labels" at bounding box center [795, 731] width 164 height 34
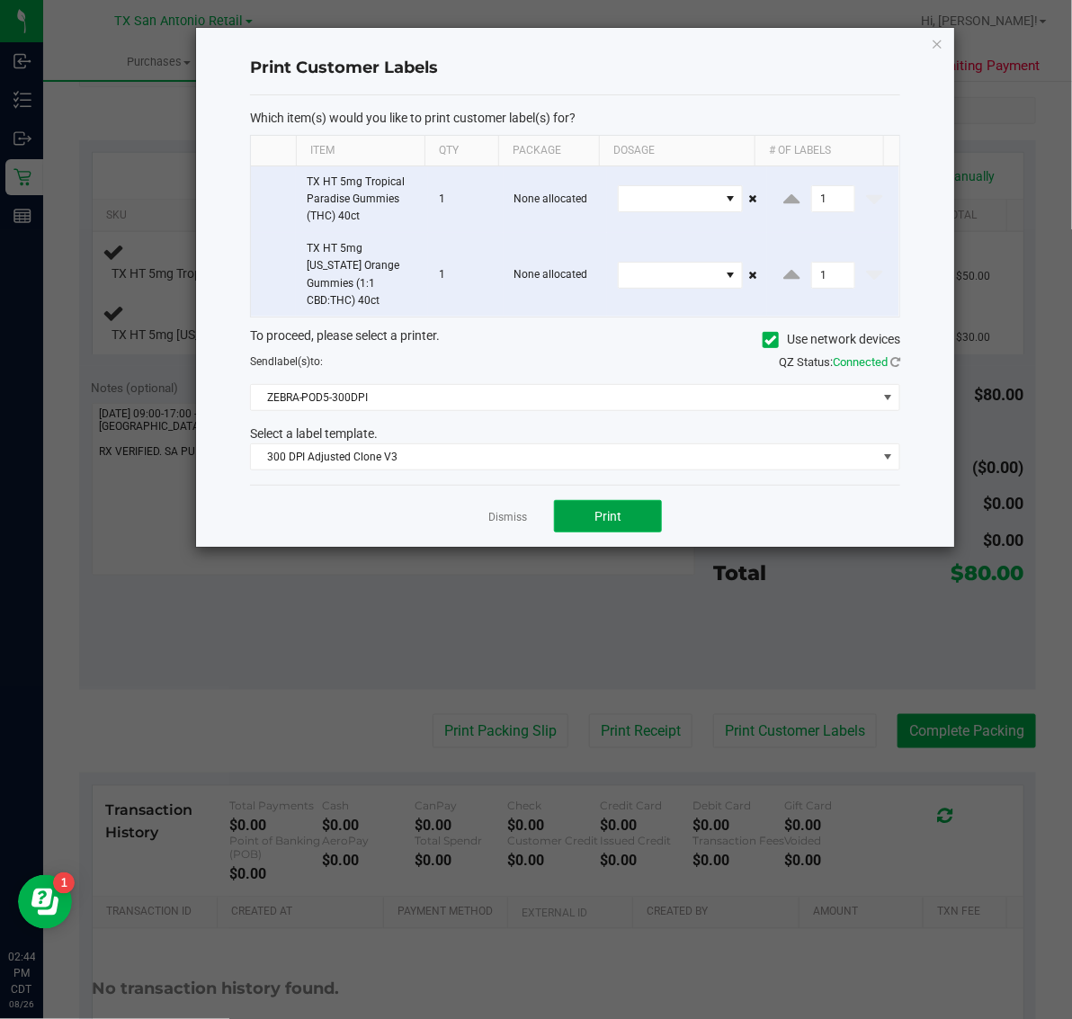
click at [634, 506] on button "Print" at bounding box center [608, 516] width 108 height 32
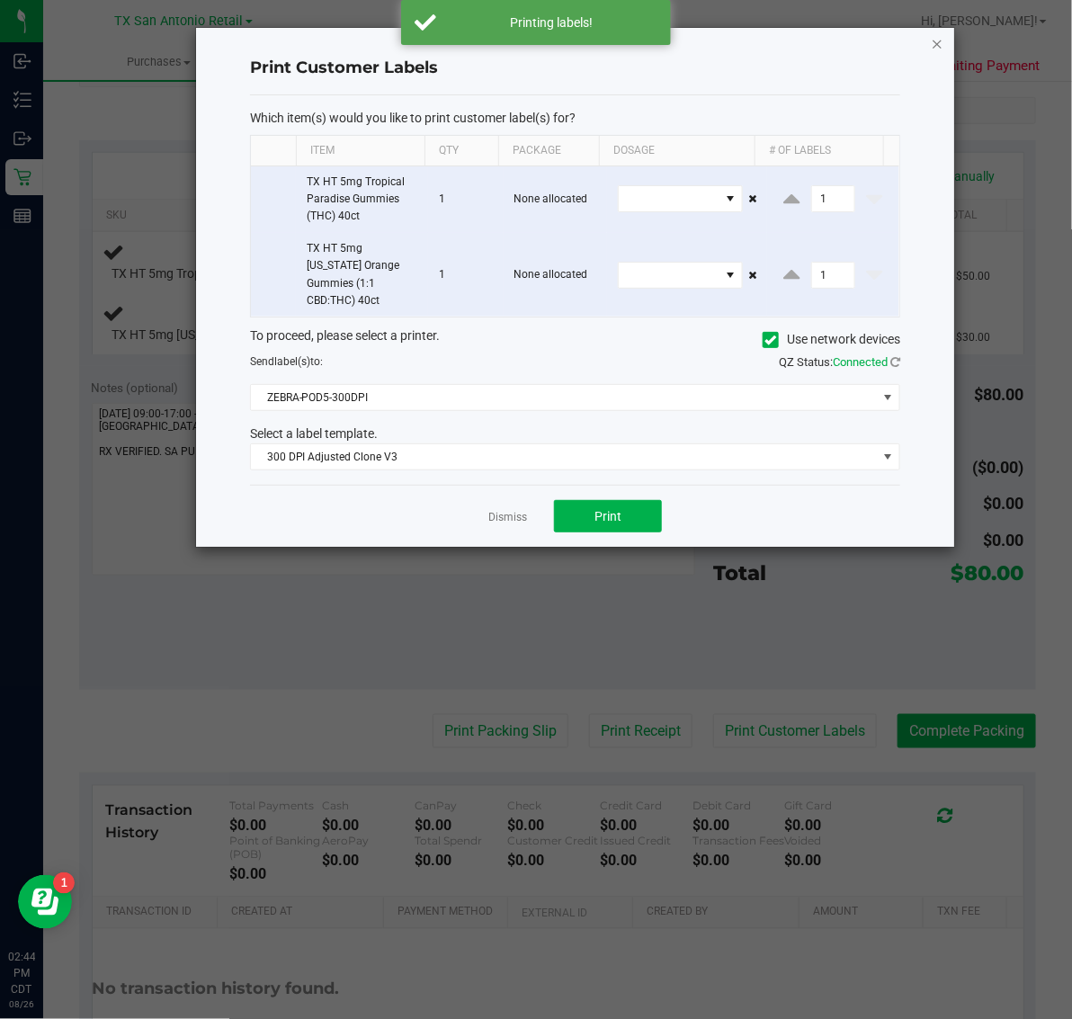
click at [935, 42] on icon "button" at bounding box center [937, 43] width 13 height 22
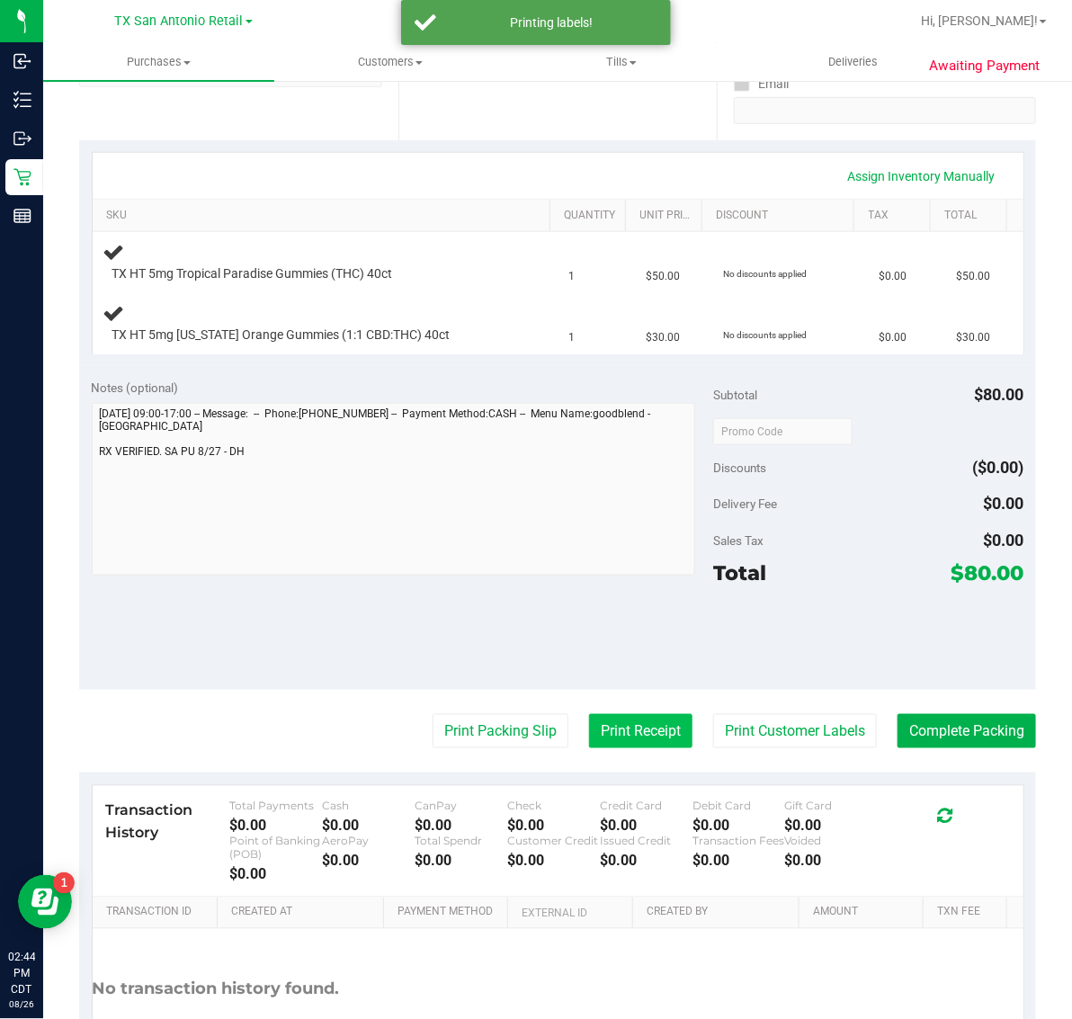
click at [598, 724] on button "Print Receipt" at bounding box center [640, 731] width 103 height 34
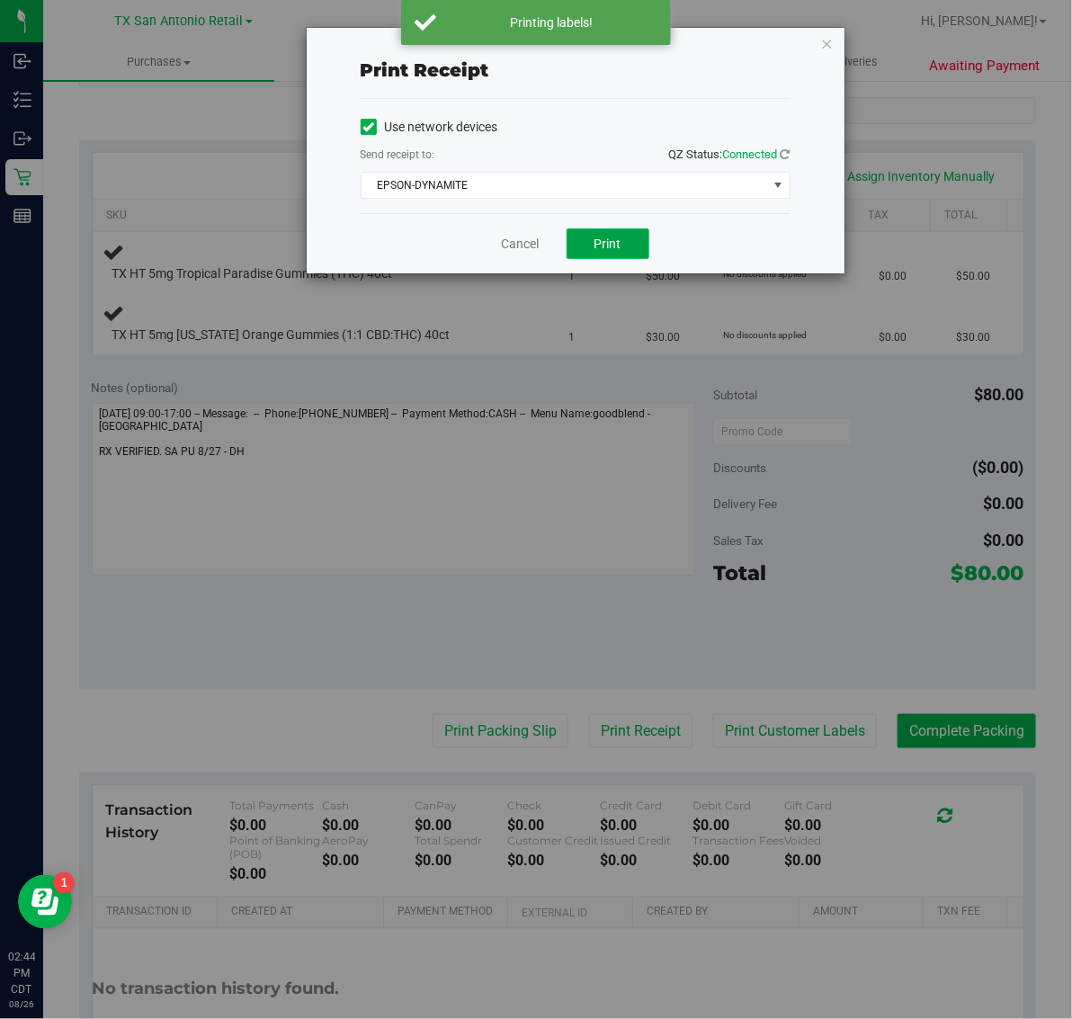
click at [640, 237] on button "Print" at bounding box center [608, 243] width 83 height 31
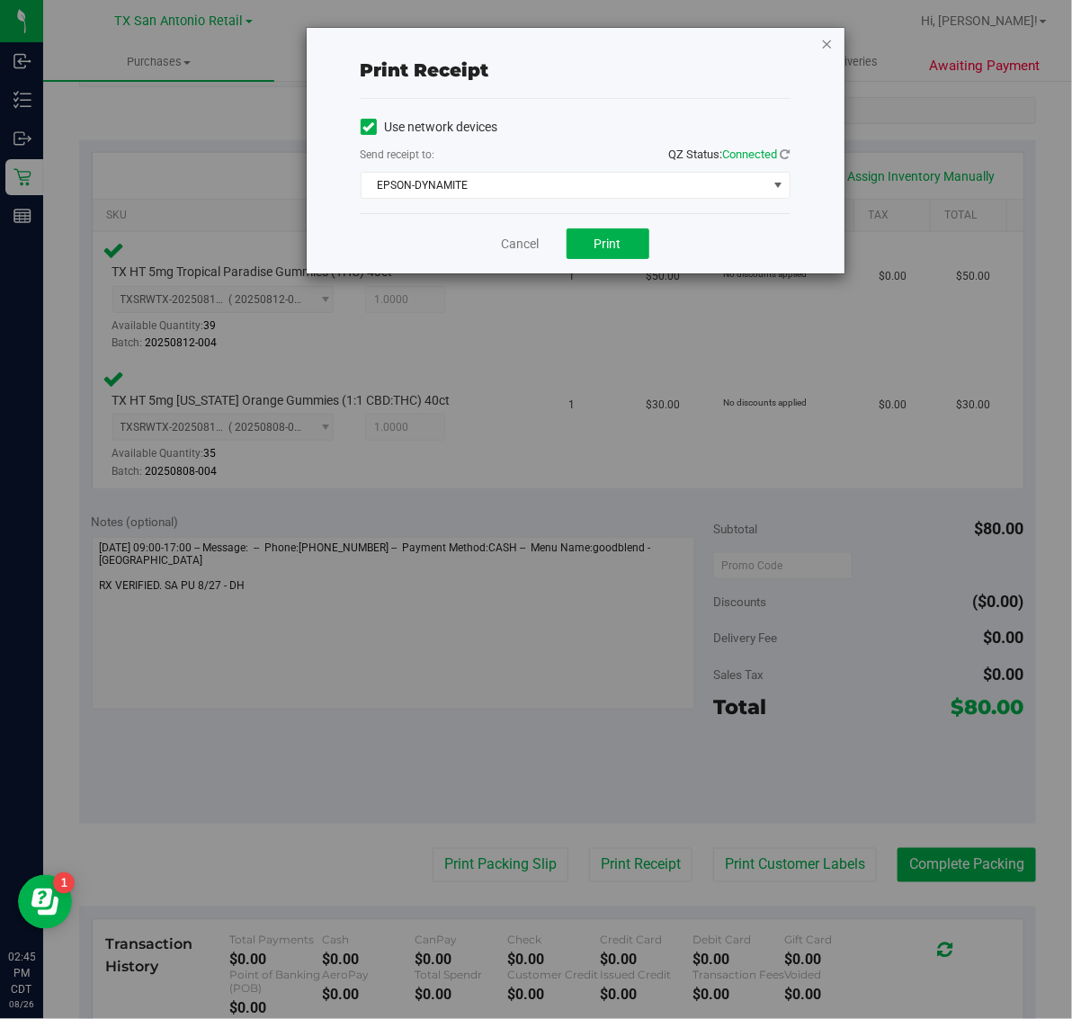
click at [828, 40] on icon "button" at bounding box center [827, 43] width 13 height 22
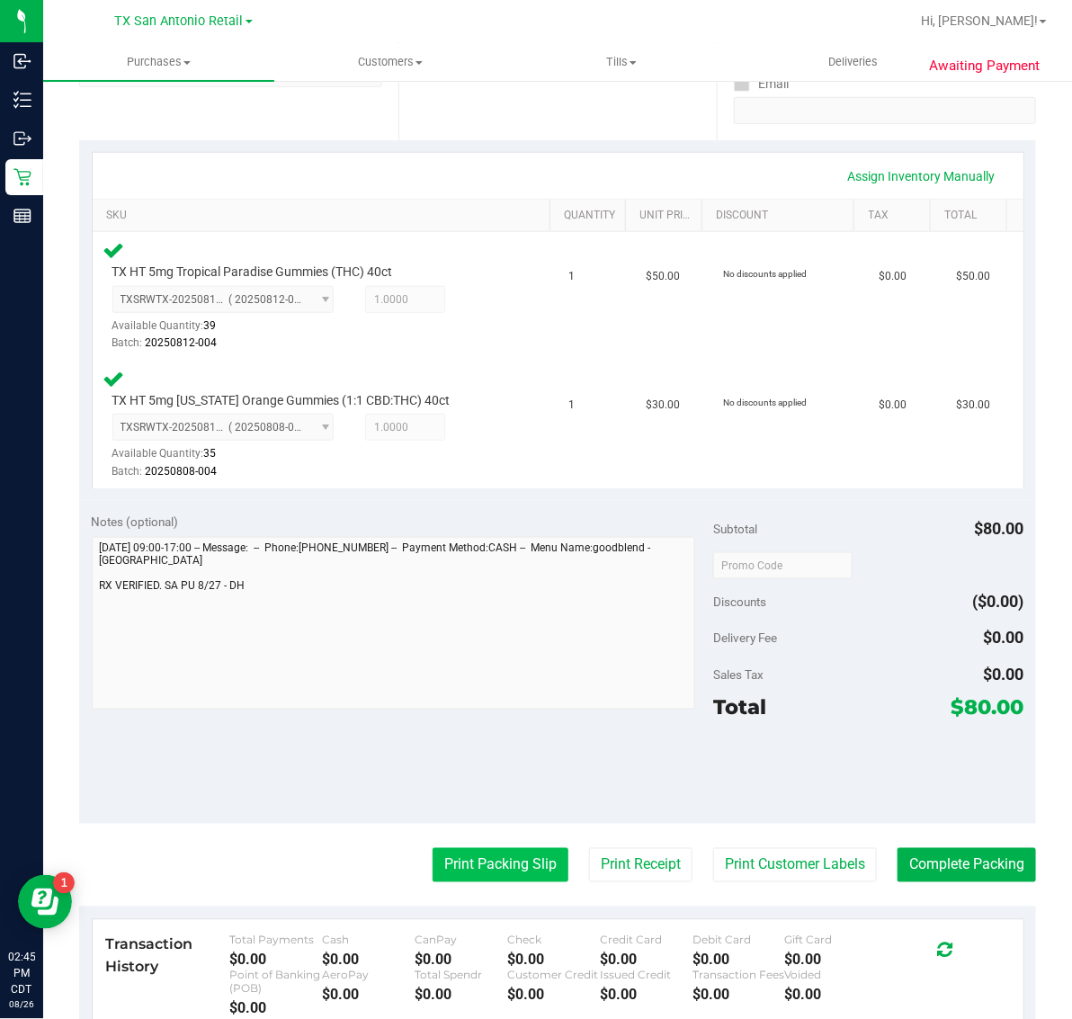
click at [465, 869] on button "Print Packing Slip" at bounding box center [501, 865] width 136 height 34
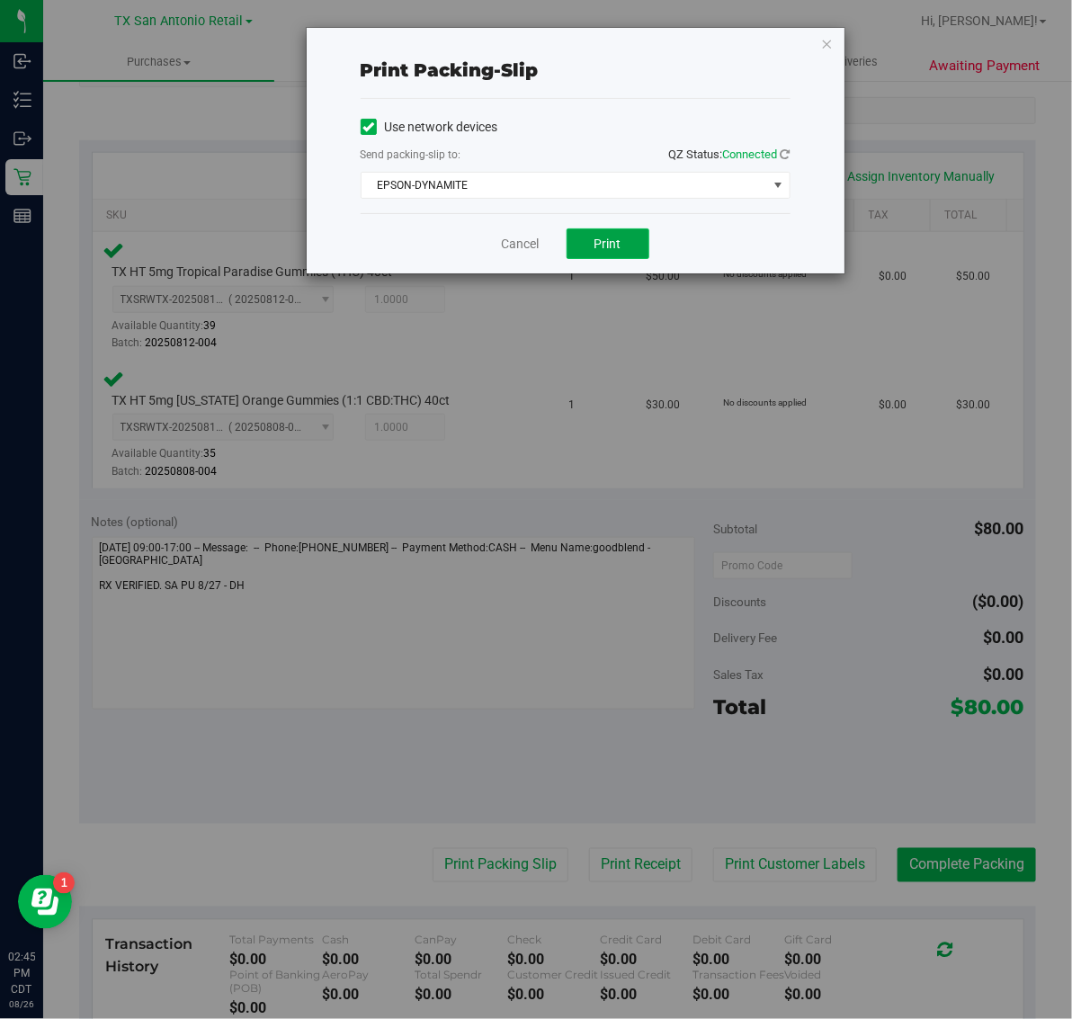
click at [610, 243] on span "Print" at bounding box center [608, 244] width 27 height 14
click at [828, 42] on icon "button" at bounding box center [827, 43] width 13 height 22
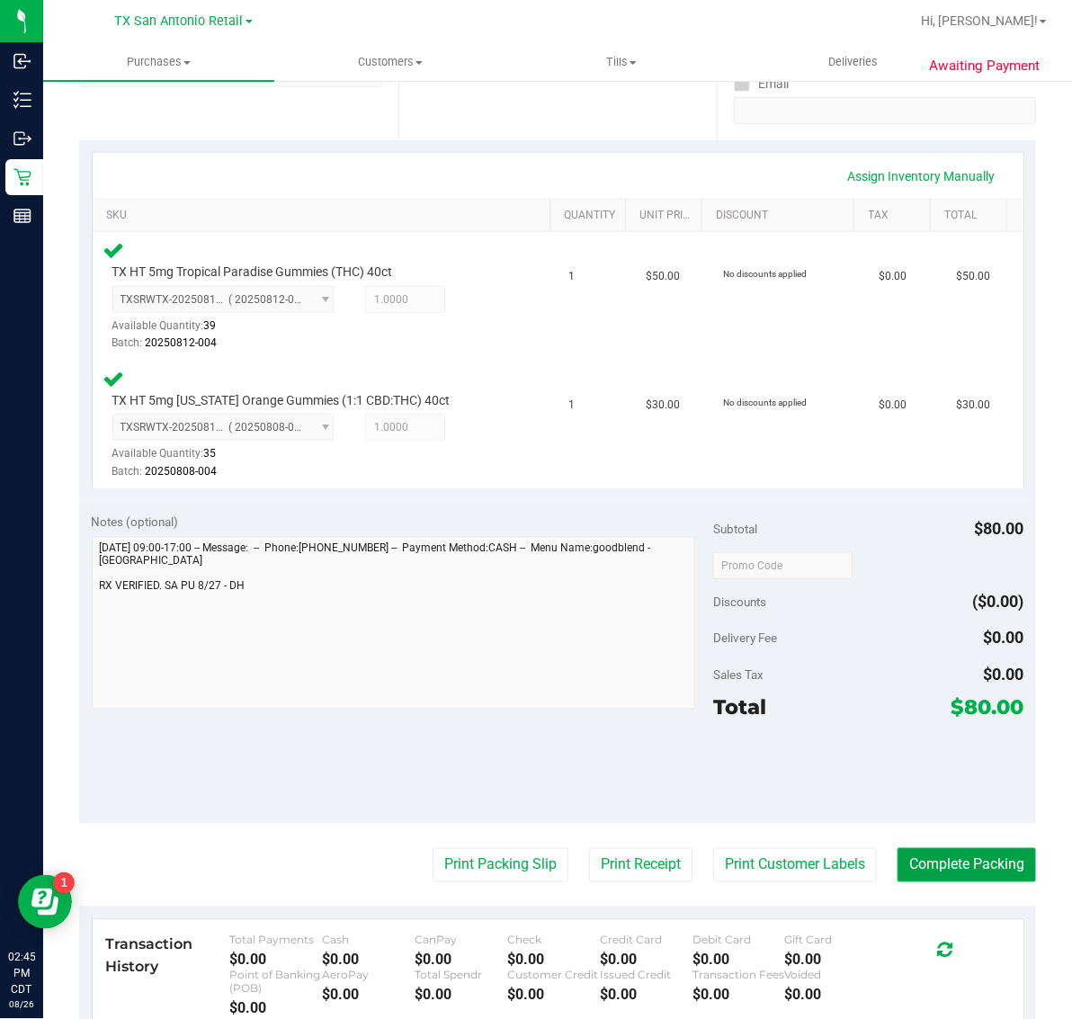
click at [937, 874] on button "Complete Packing" at bounding box center [967, 865] width 139 height 34
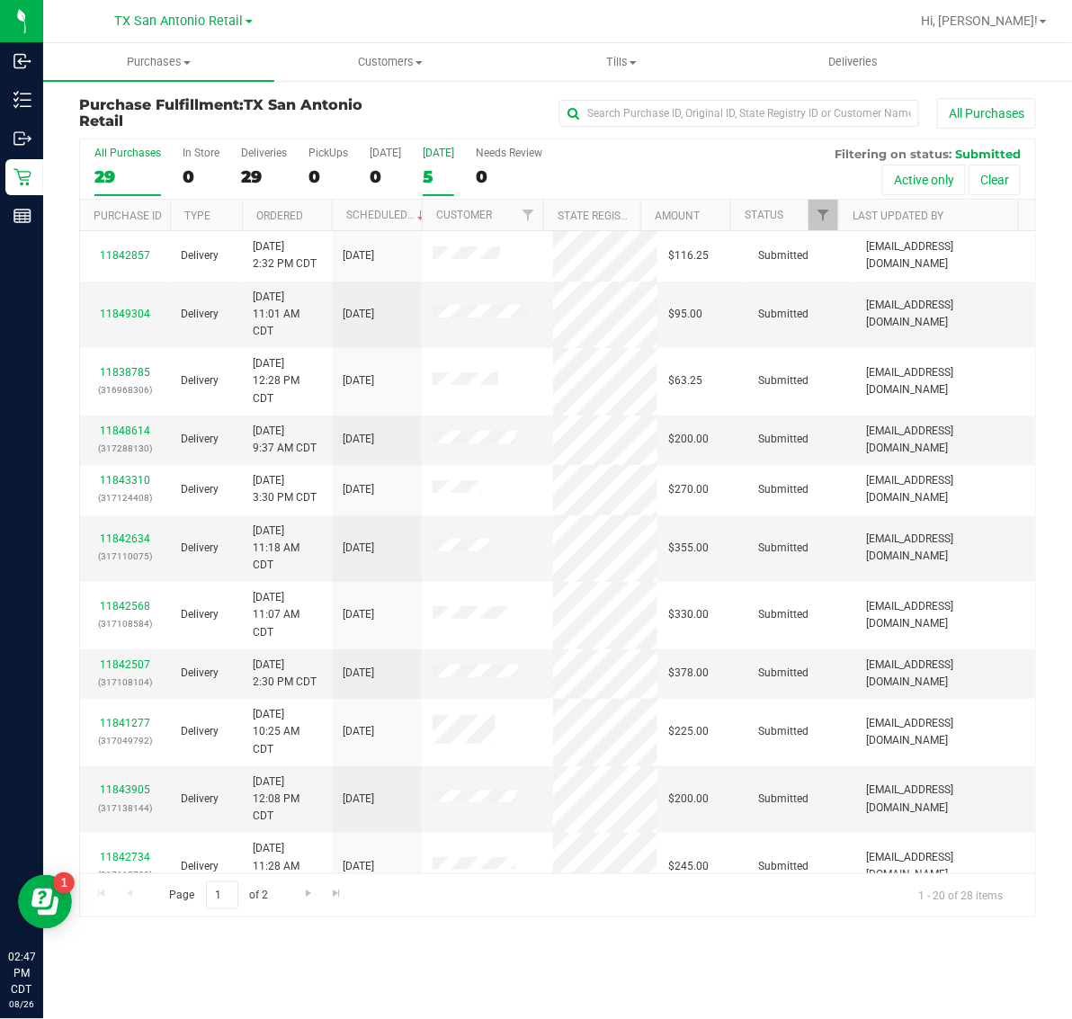
click at [443, 165] on label "[DATE] 5" at bounding box center [438, 171] width 31 height 49
click at [0, 0] on input "[DATE] 5" at bounding box center [0, 0] width 0 height 0
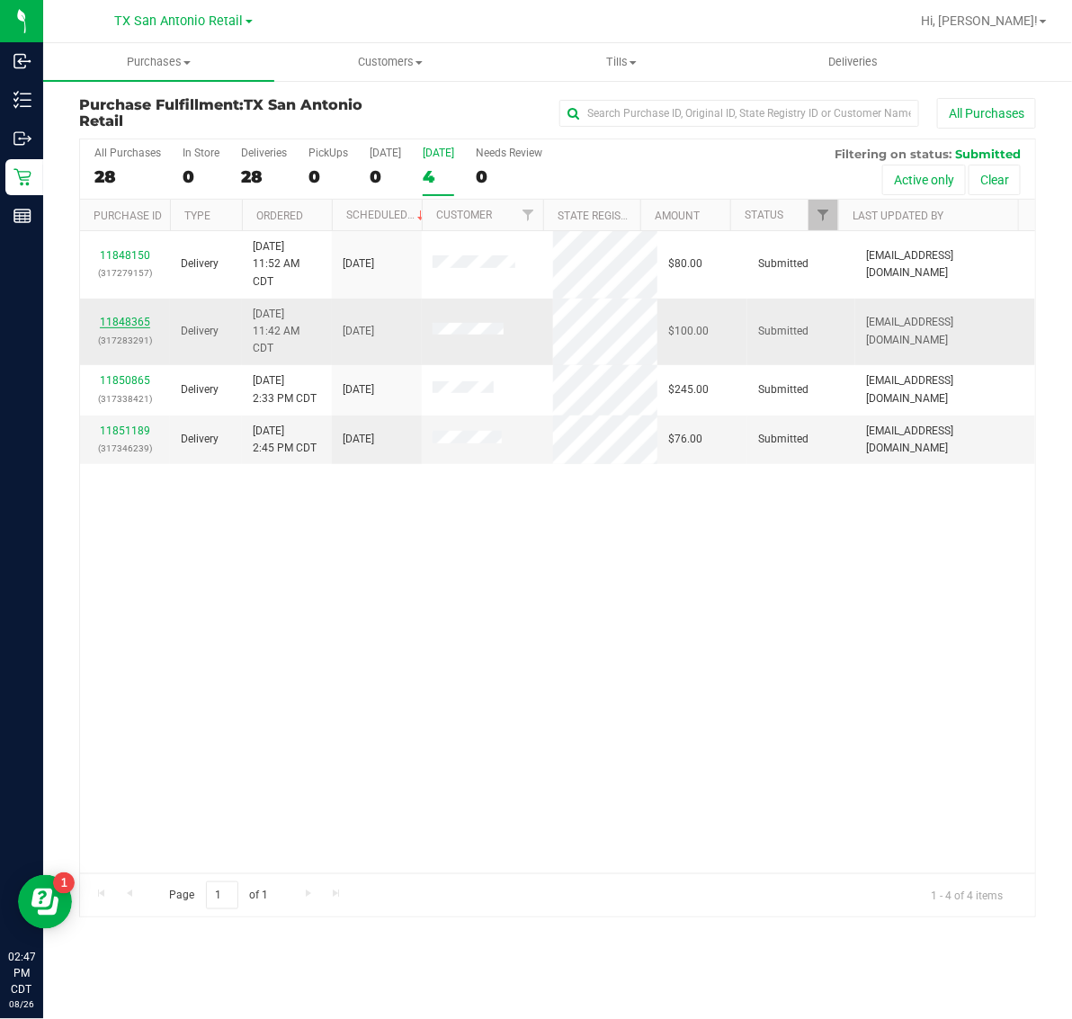
click at [124, 319] on link "11848365" at bounding box center [125, 322] width 50 height 13
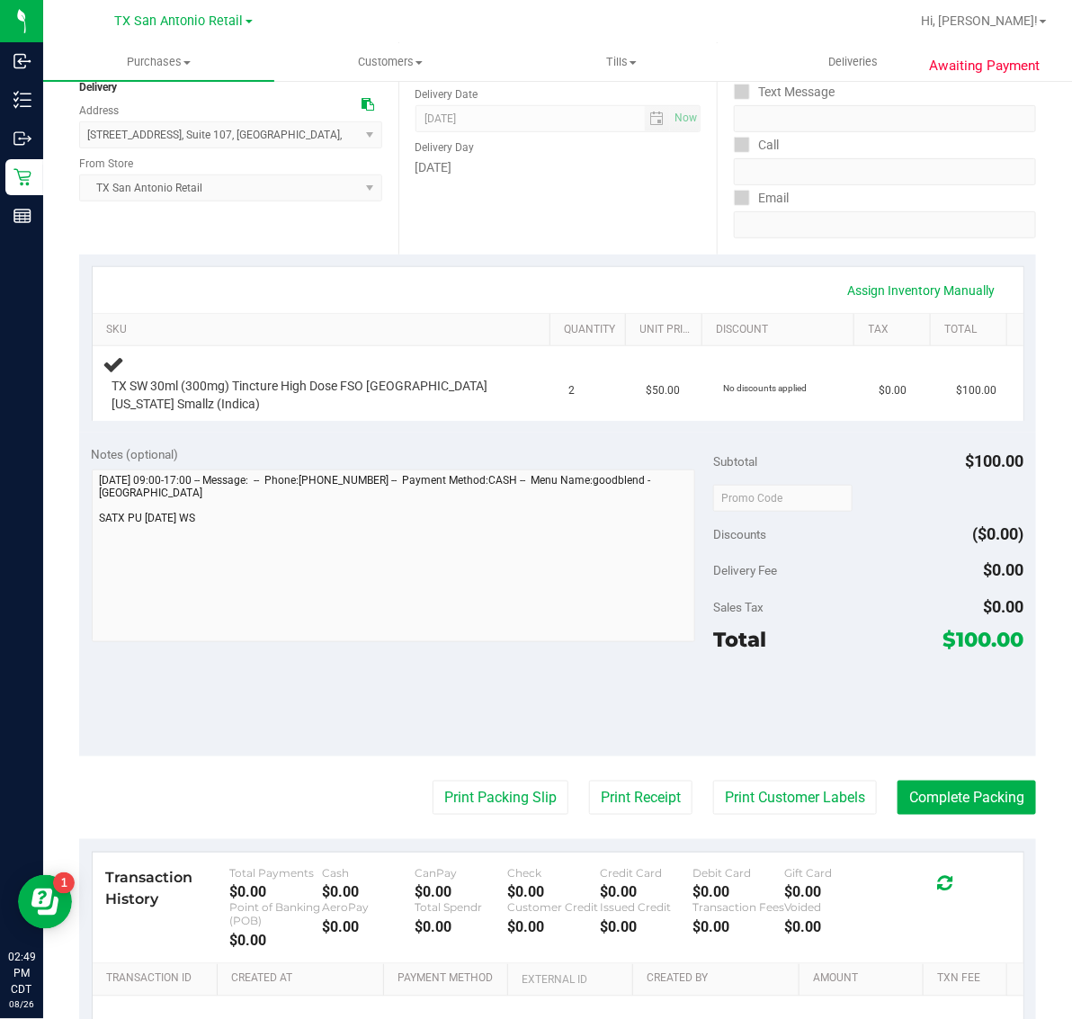
scroll to position [225, 0]
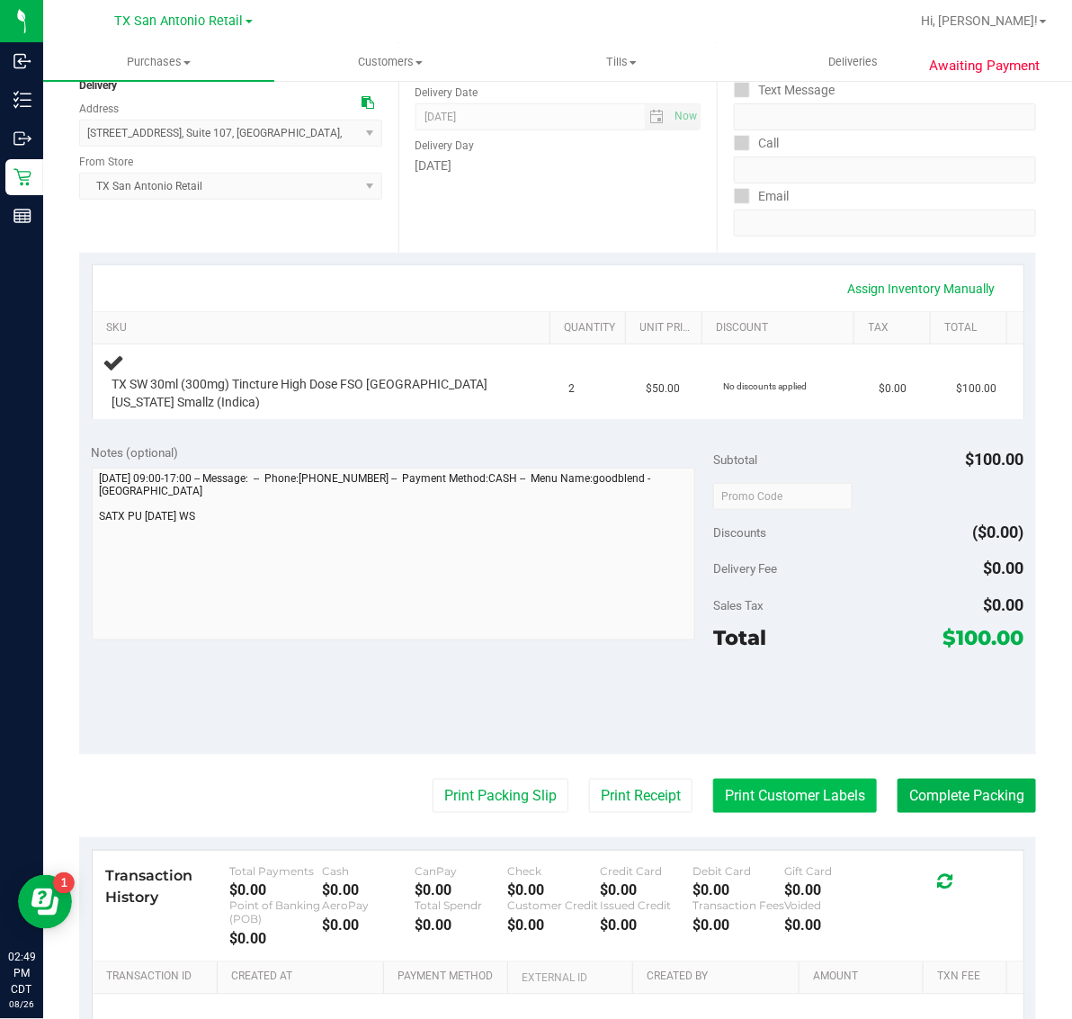
click at [776, 801] on button "Print Customer Labels" at bounding box center [795, 796] width 164 height 34
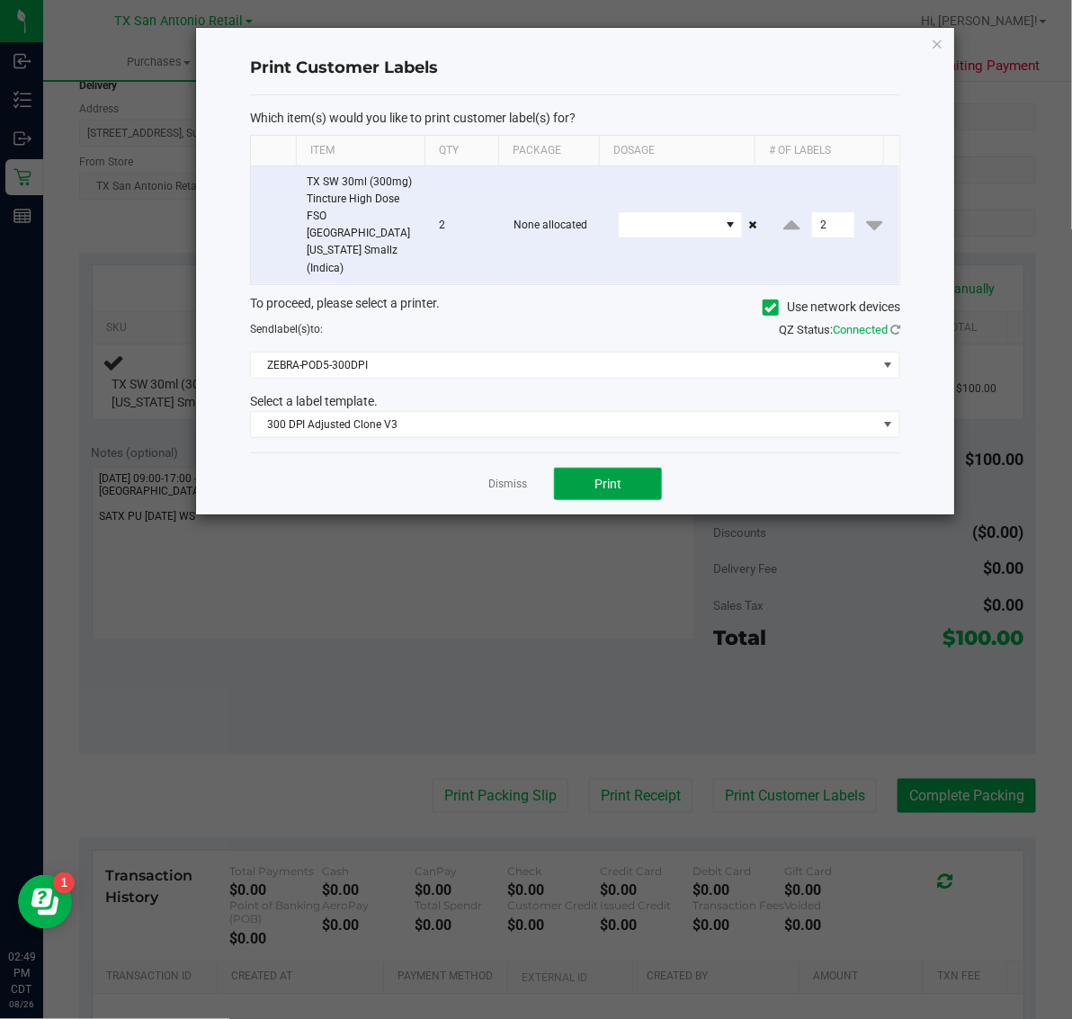
click at [632, 468] on button "Print" at bounding box center [608, 484] width 108 height 32
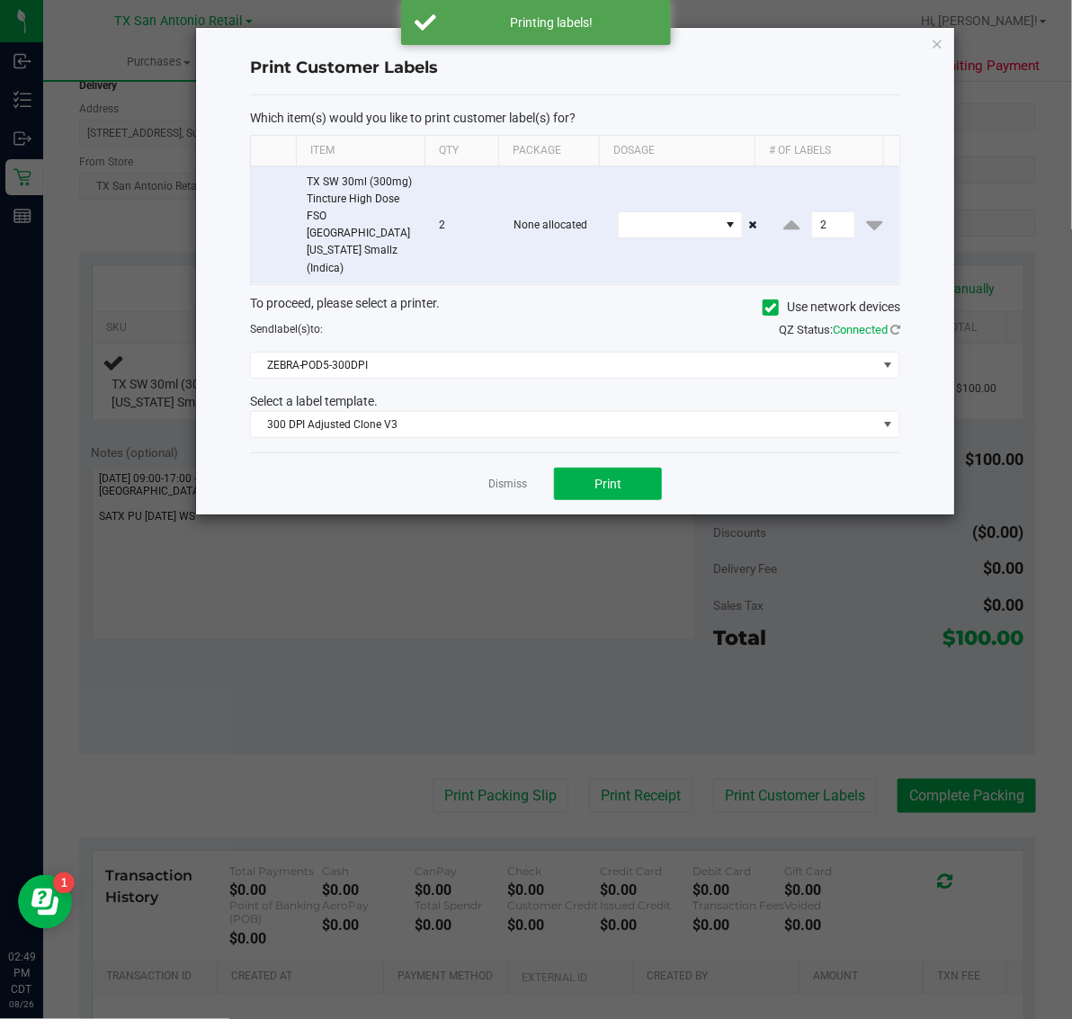
click at [965, 38] on ngb-modal-window "Print Customer Labels Which item(s) would you like to print customer label(s) f…" at bounding box center [543, 509] width 1086 height 1019
click at [935, 42] on icon "button" at bounding box center [937, 43] width 13 height 22
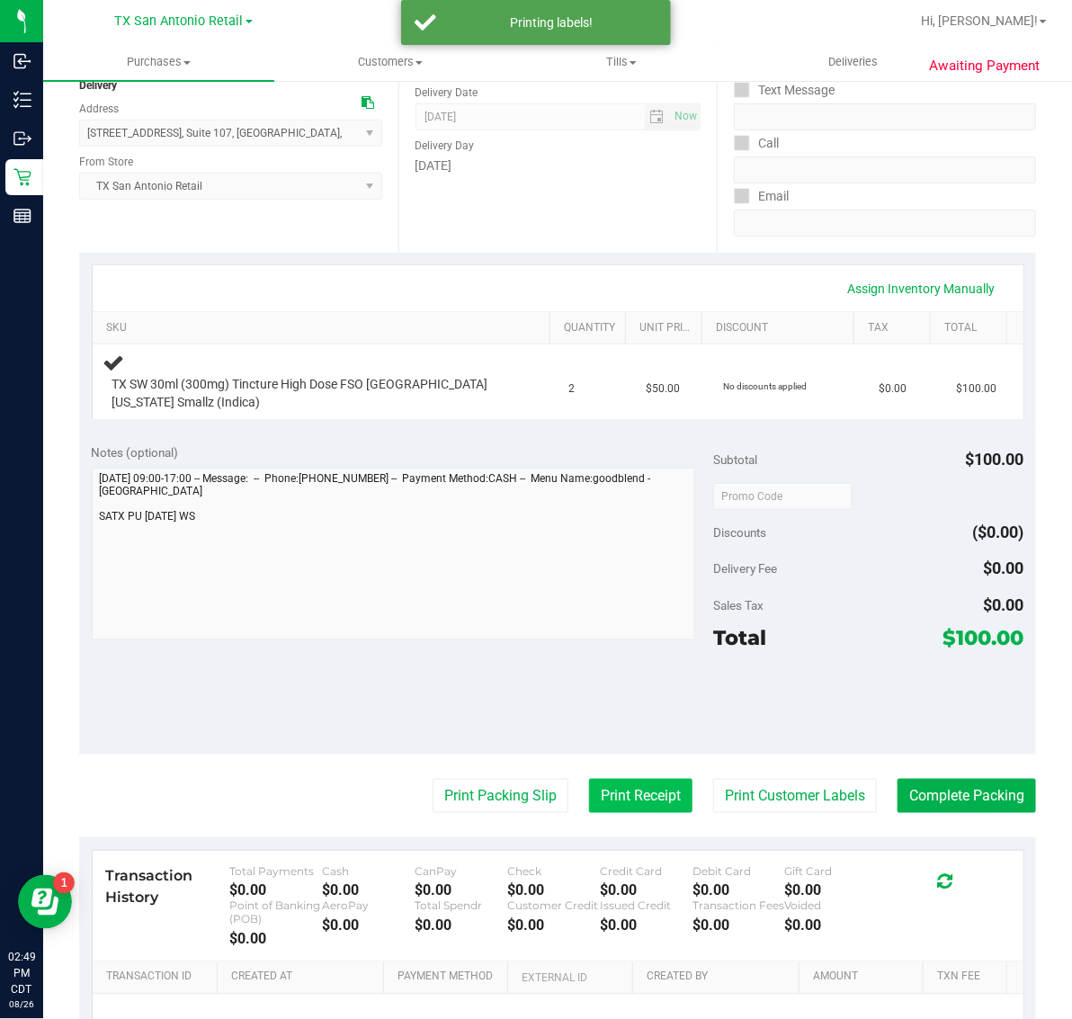
click at [625, 793] on button "Print Receipt" at bounding box center [640, 796] width 103 height 34
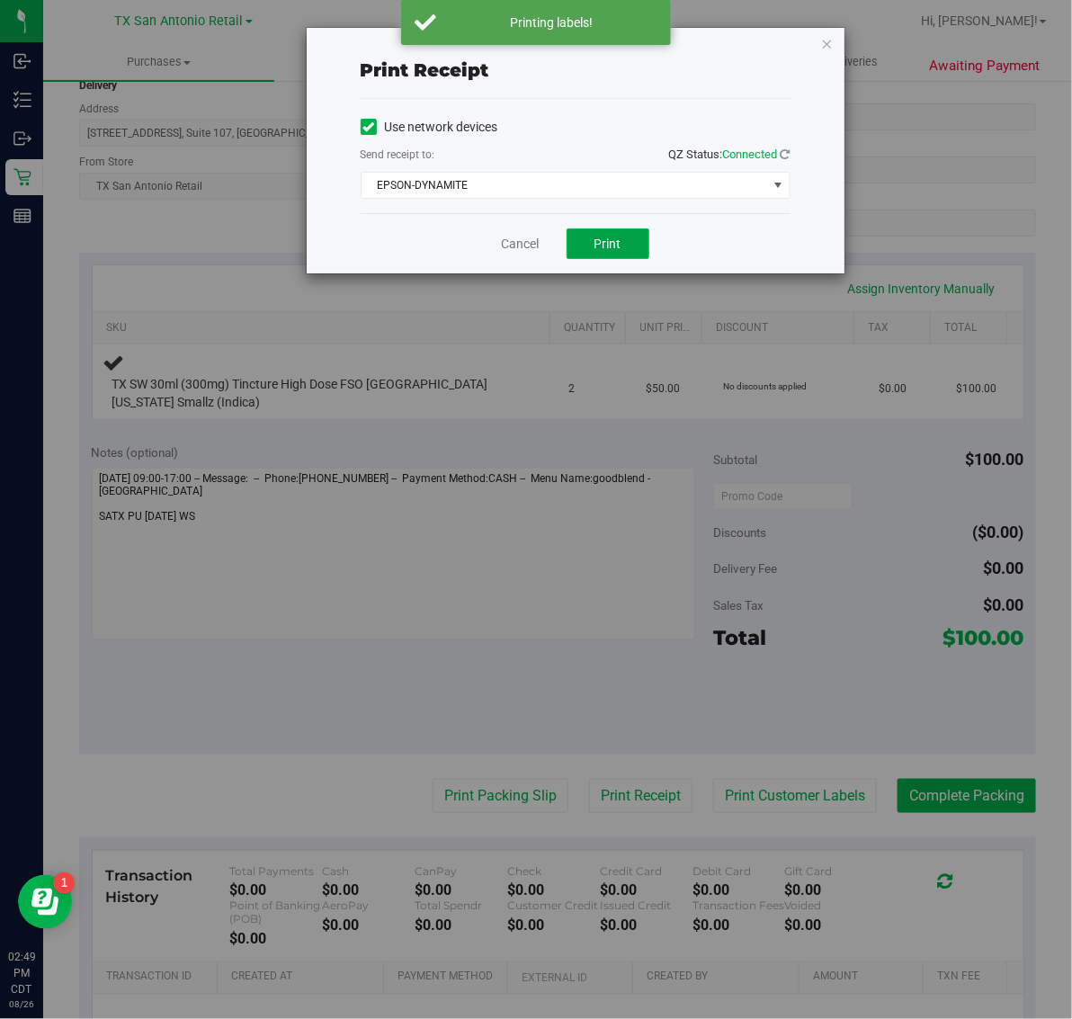
click at [613, 251] on span "Print" at bounding box center [608, 244] width 27 height 14
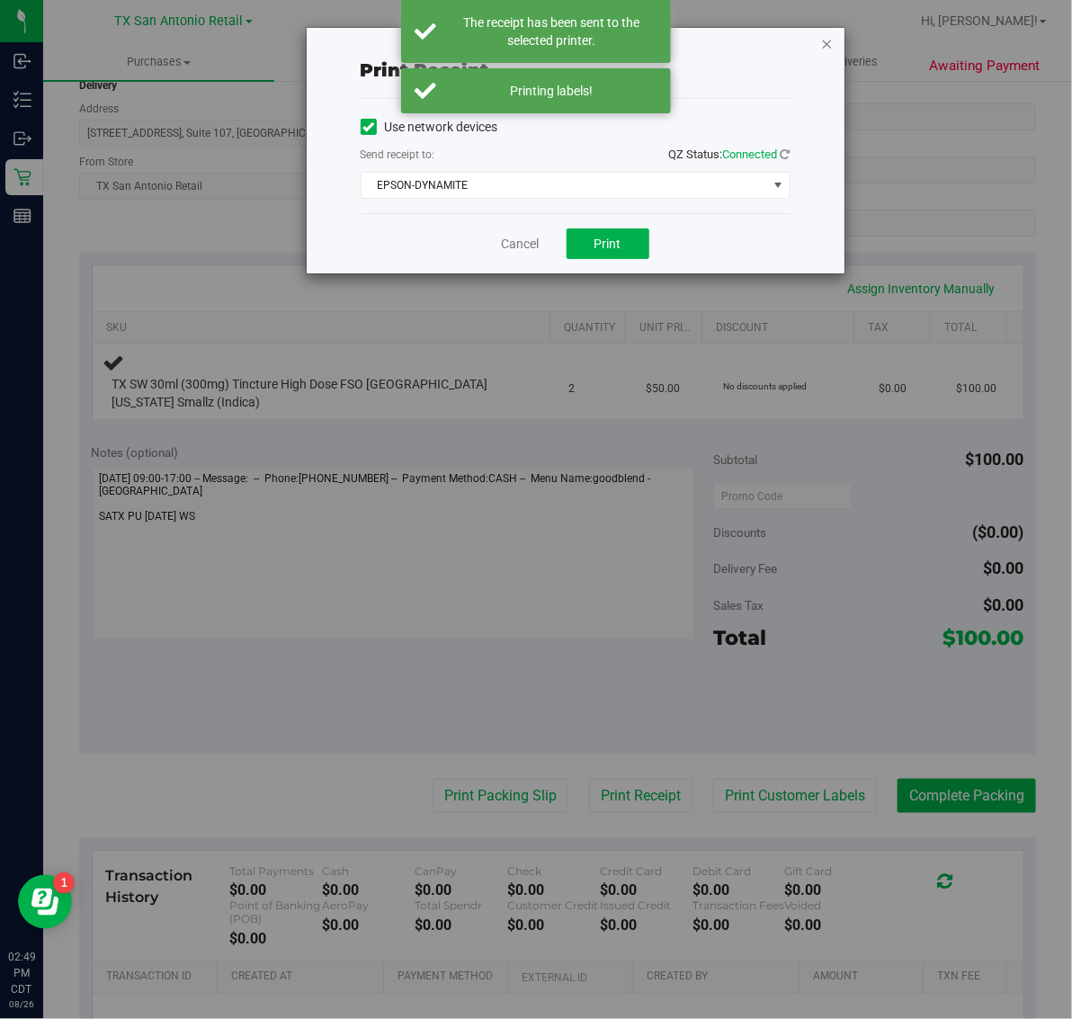
click at [824, 49] on icon "button" at bounding box center [827, 43] width 13 height 22
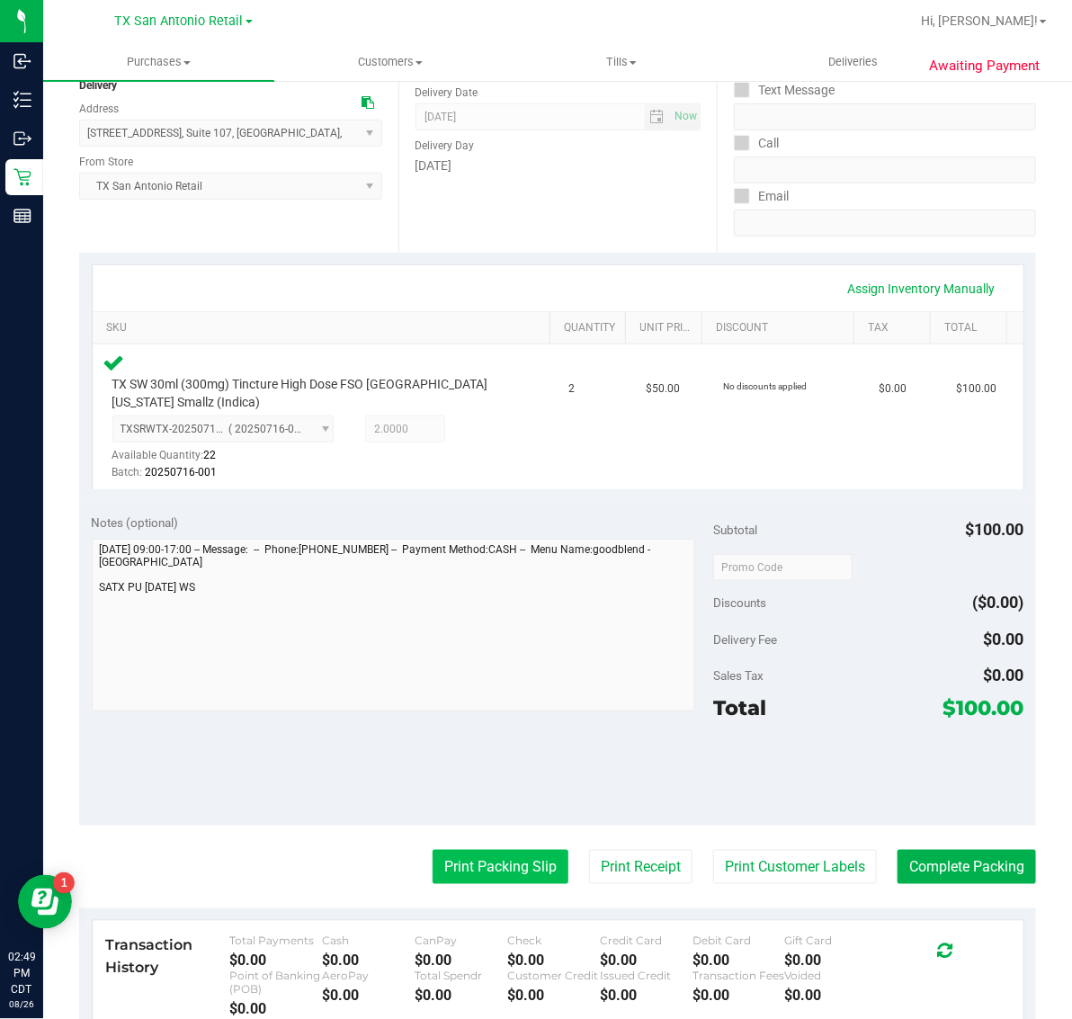
click at [506, 868] on button "Print Packing Slip" at bounding box center [501, 867] width 136 height 34
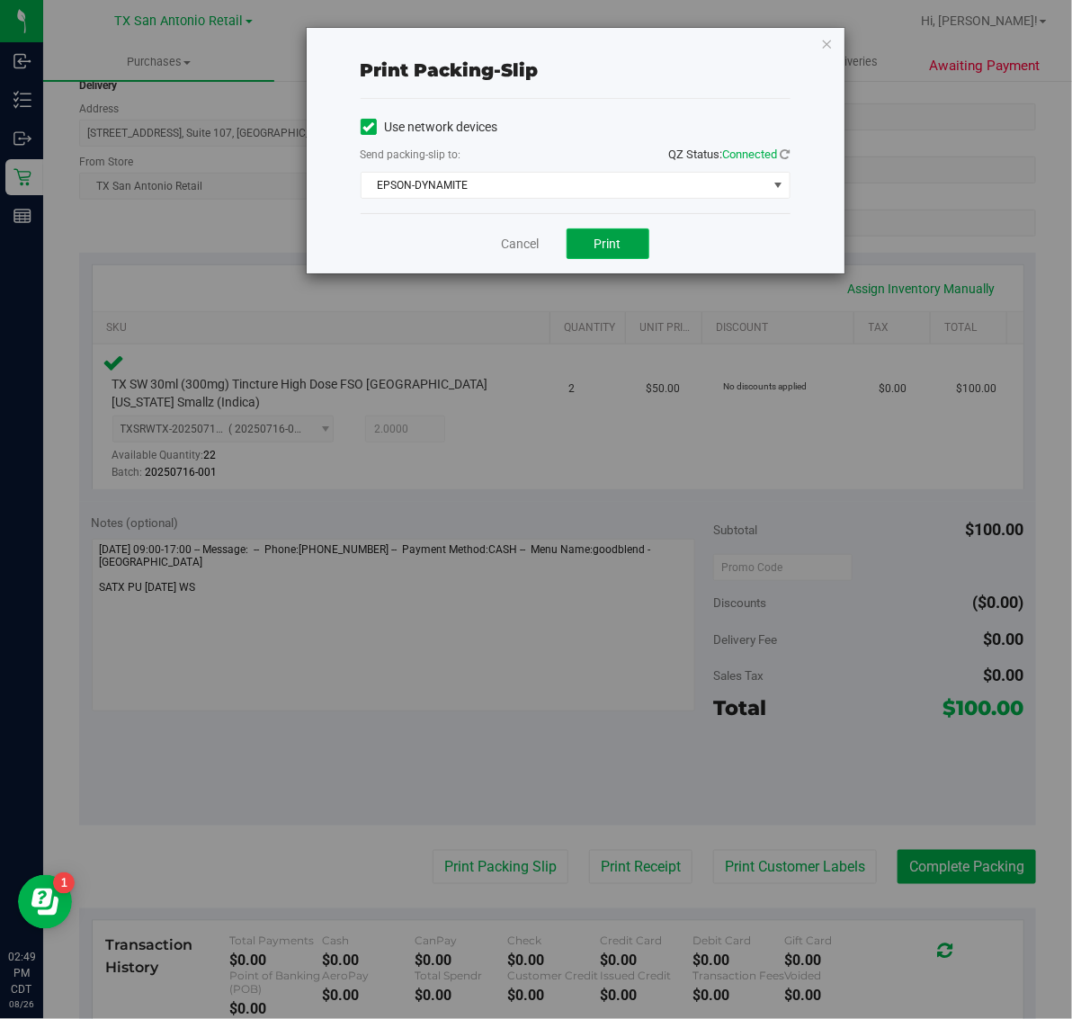
click at [626, 236] on button "Print" at bounding box center [608, 243] width 83 height 31
click at [828, 36] on icon "button" at bounding box center [827, 43] width 13 height 22
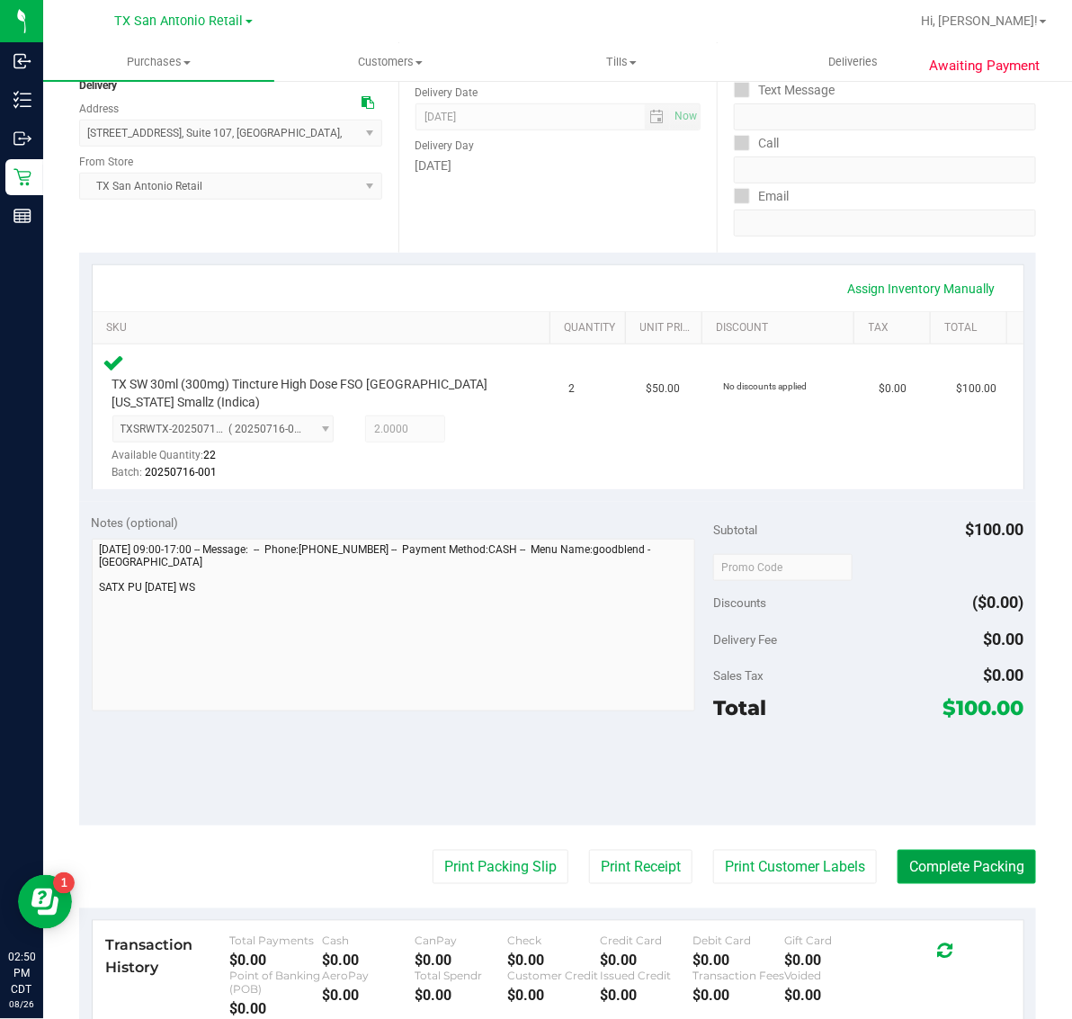
click at [944, 872] on button "Complete Packing" at bounding box center [967, 867] width 139 height 34
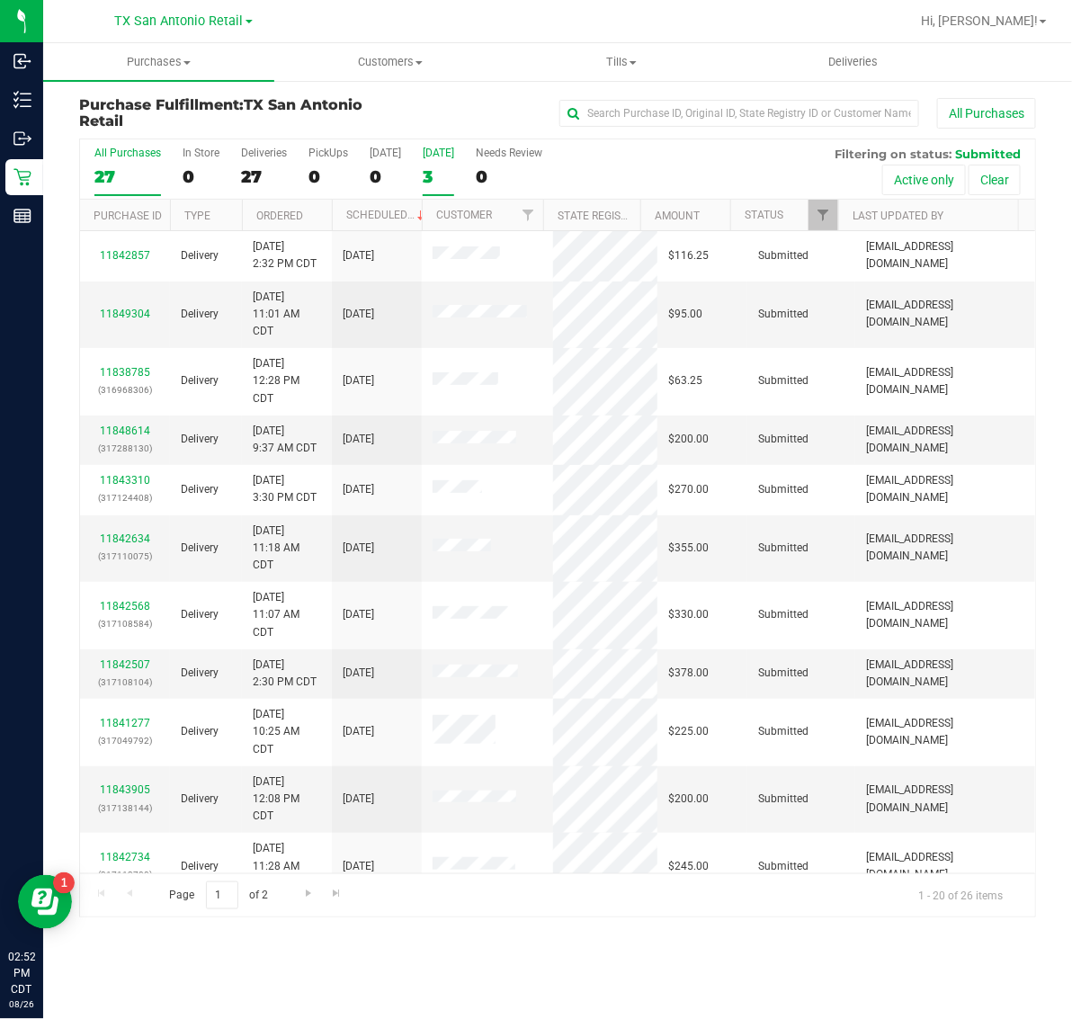
click at [442, 172] on div "3" at bounding box center [438, 176] width 31 height 21
click at [0, 0] on input "Tomorrow 3" at bounding box center [0, 0] width 0 height 0
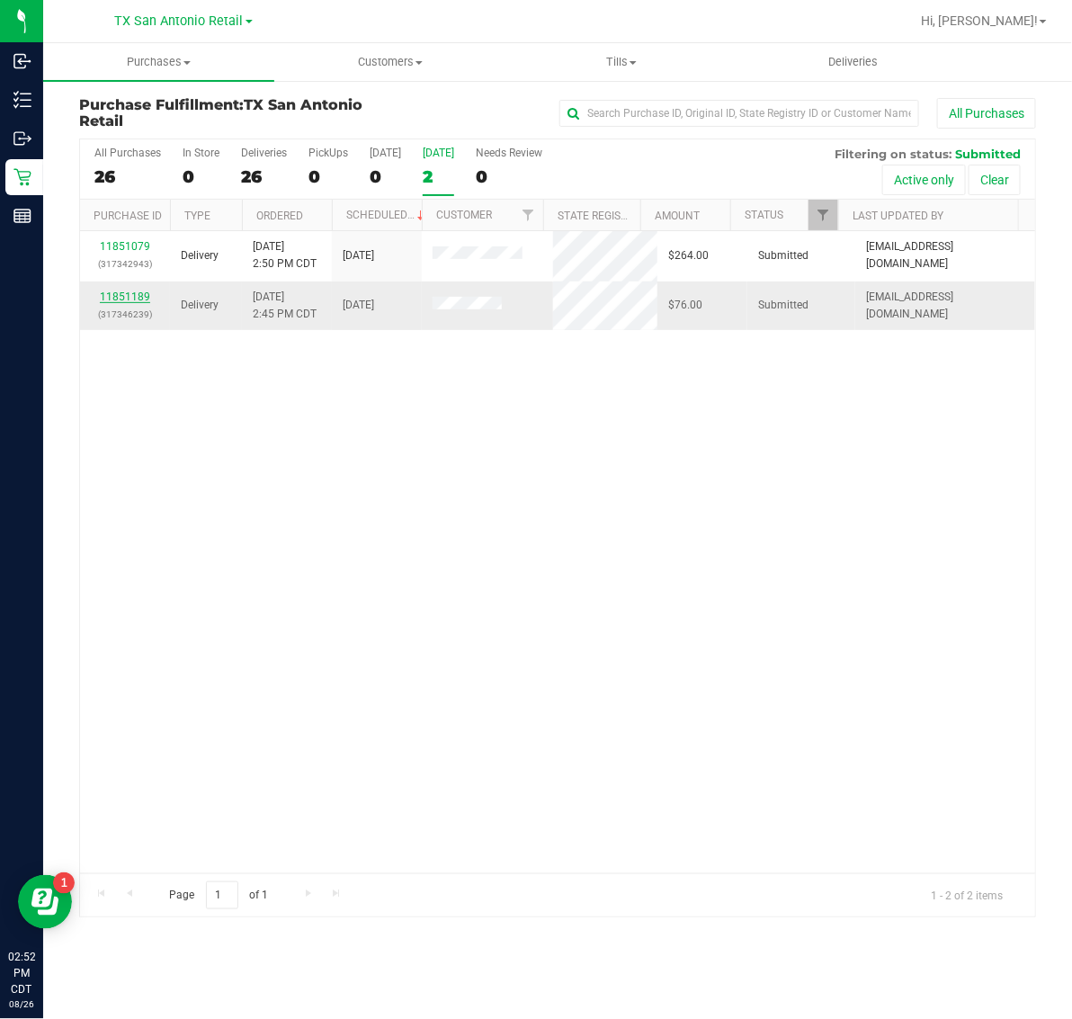
click at [142, 297] on link "11851189" at bounding box center [125, 297] width 50 height 13
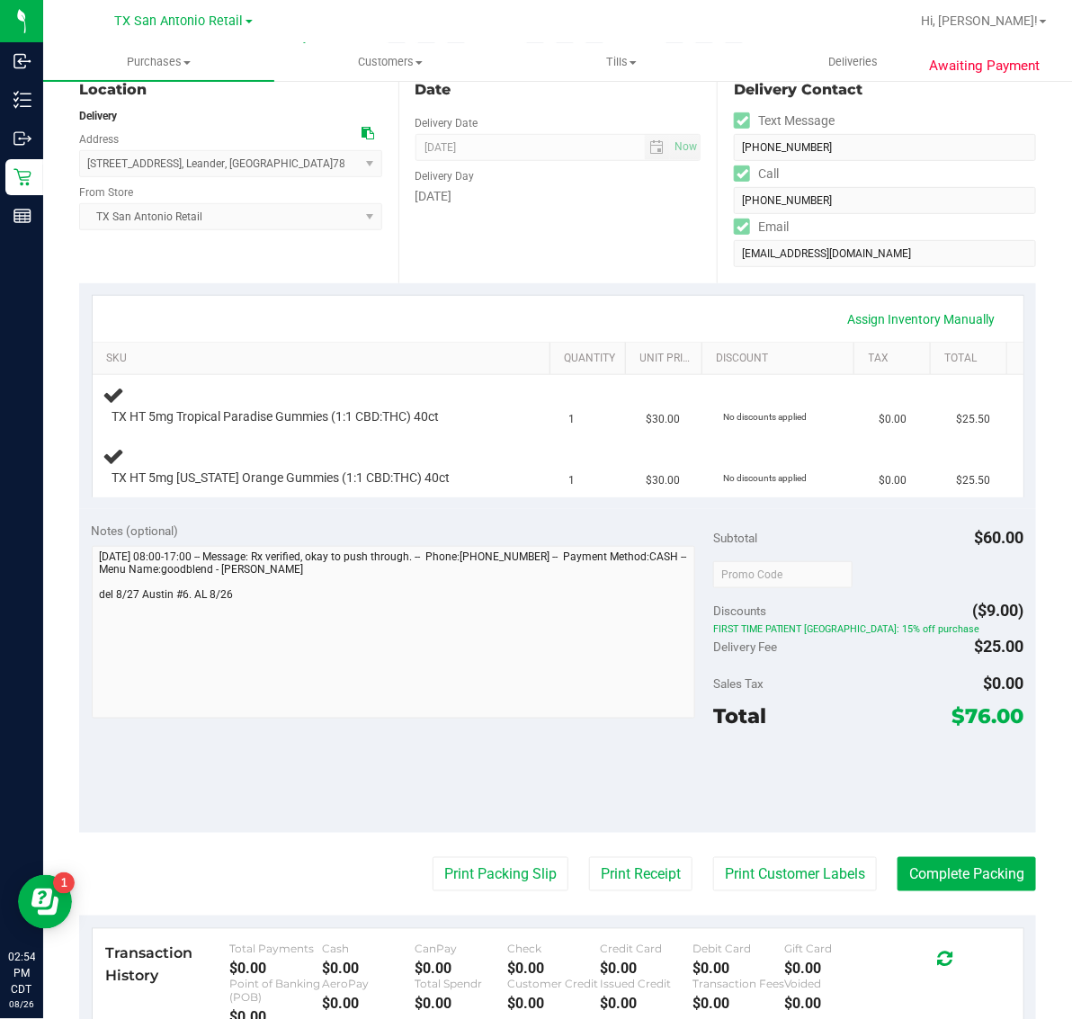
scroll to position [225, 0]
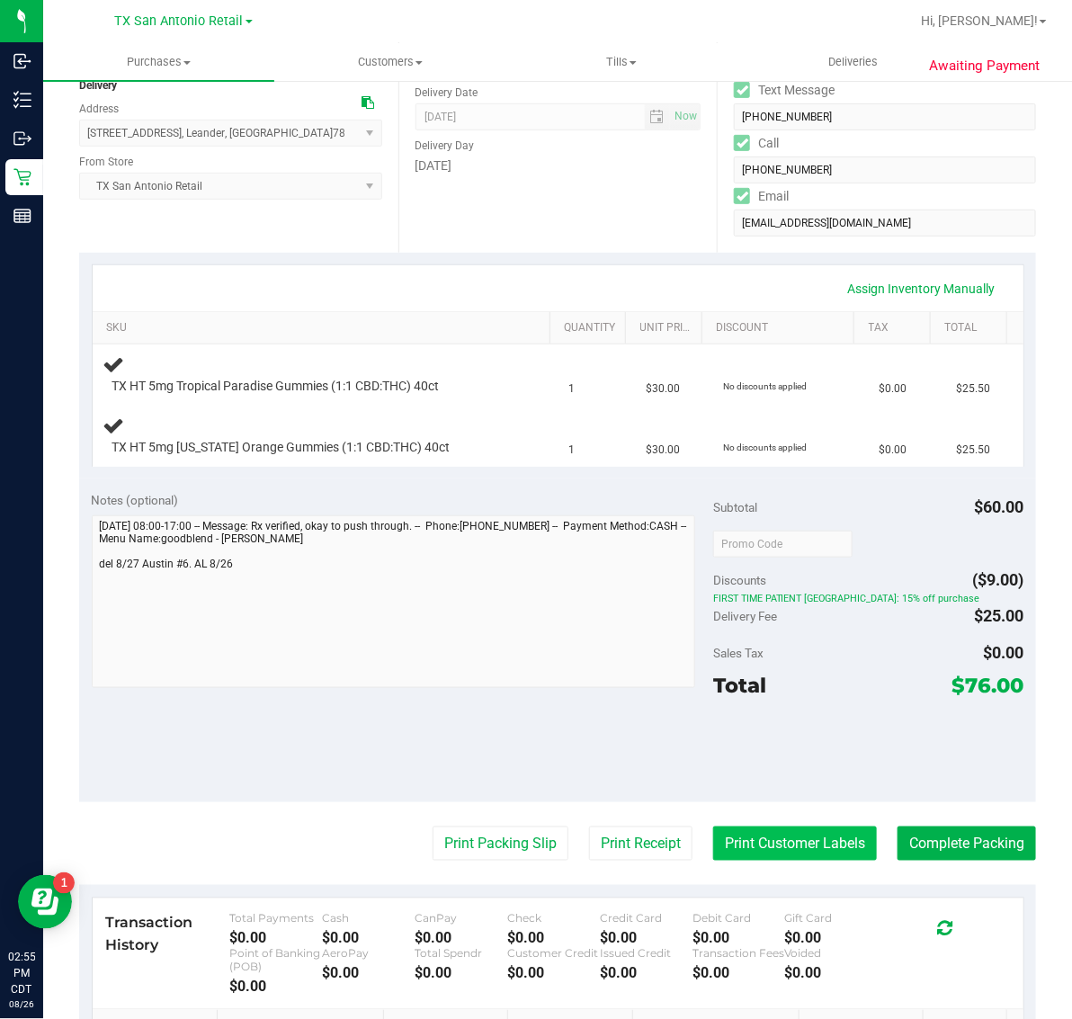
click at [801, 833] on button "Print Customer Labels" at bounding box center [795, 844] width 164 height 34
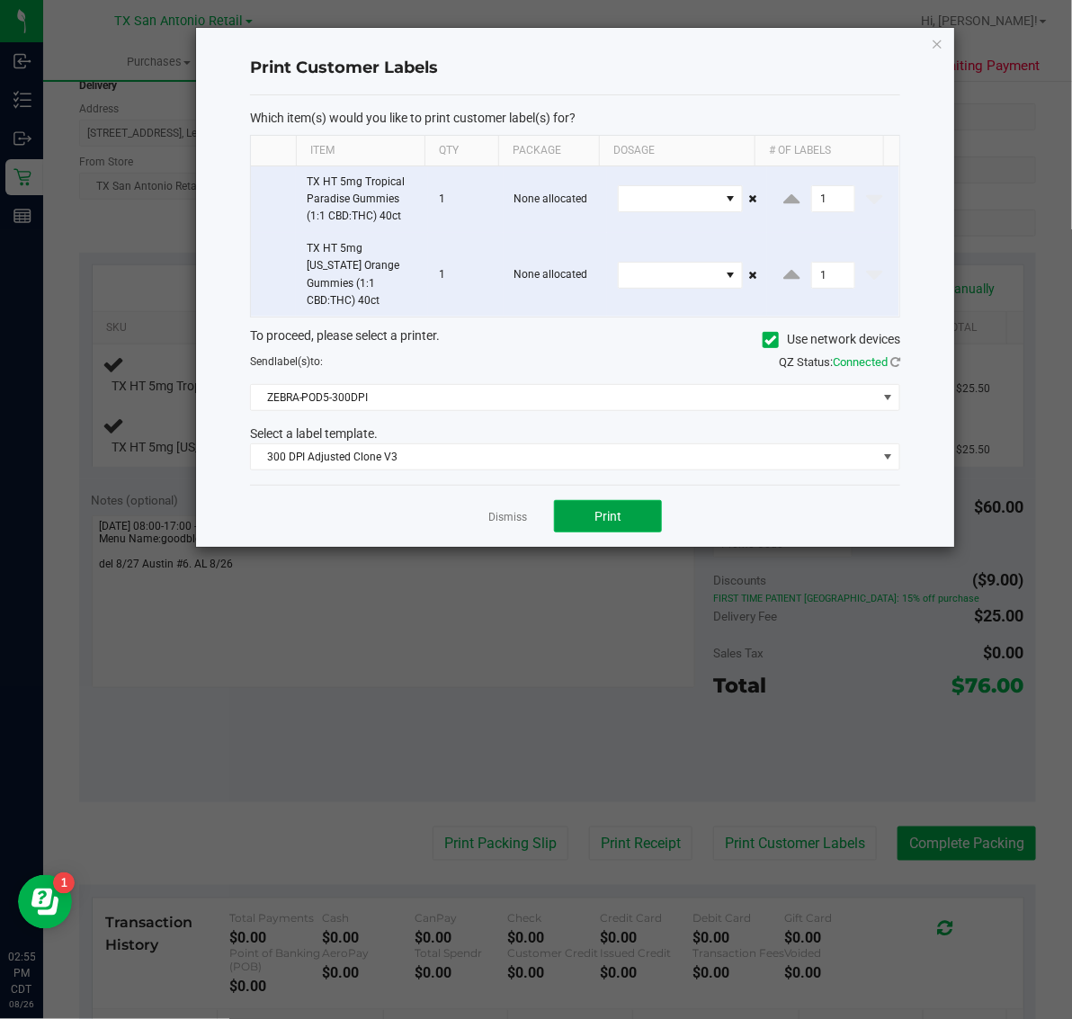
click at [643, 500] on button "Print" at bounding box center [608, 516] width 108 height 32
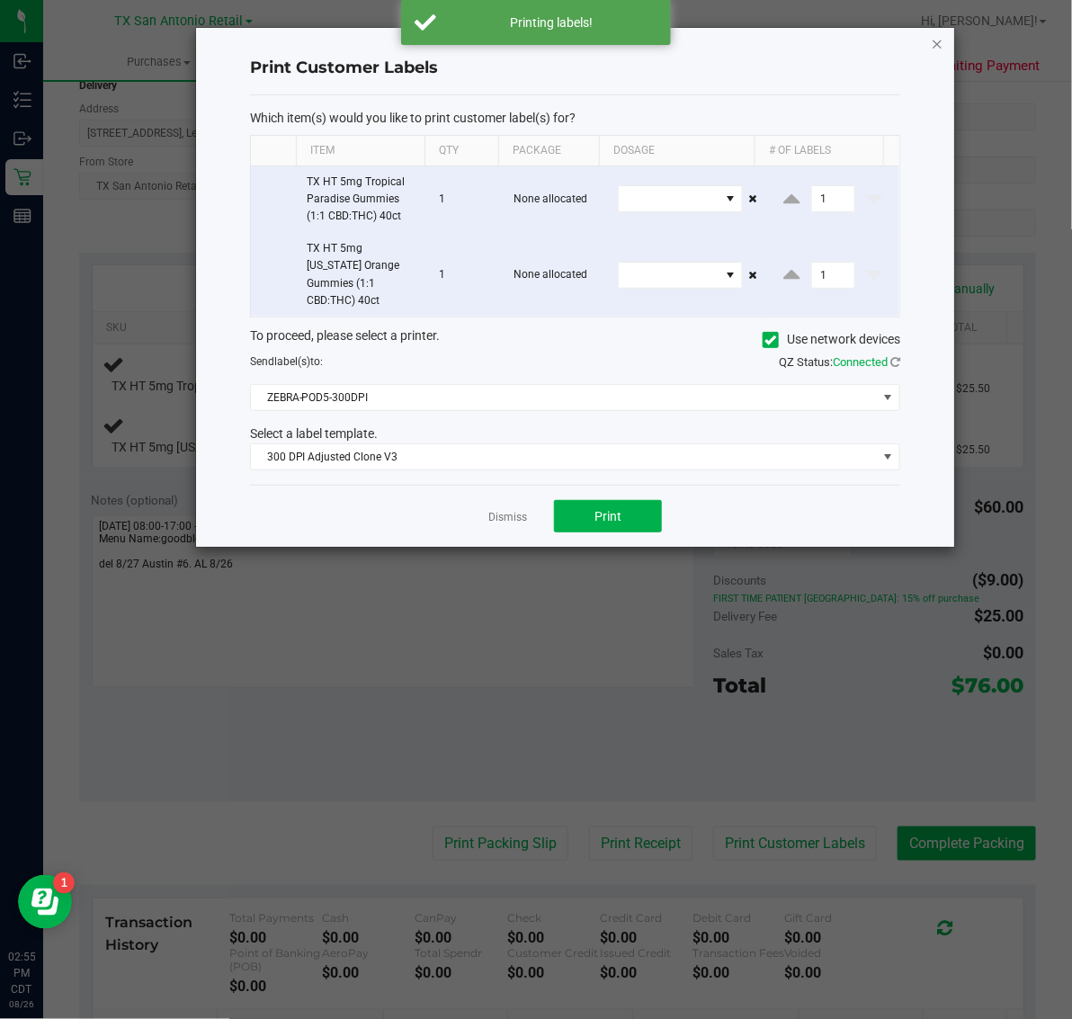
click at [931, 39] on icon "button" at bounding box center [937, 43] width 13 height 22
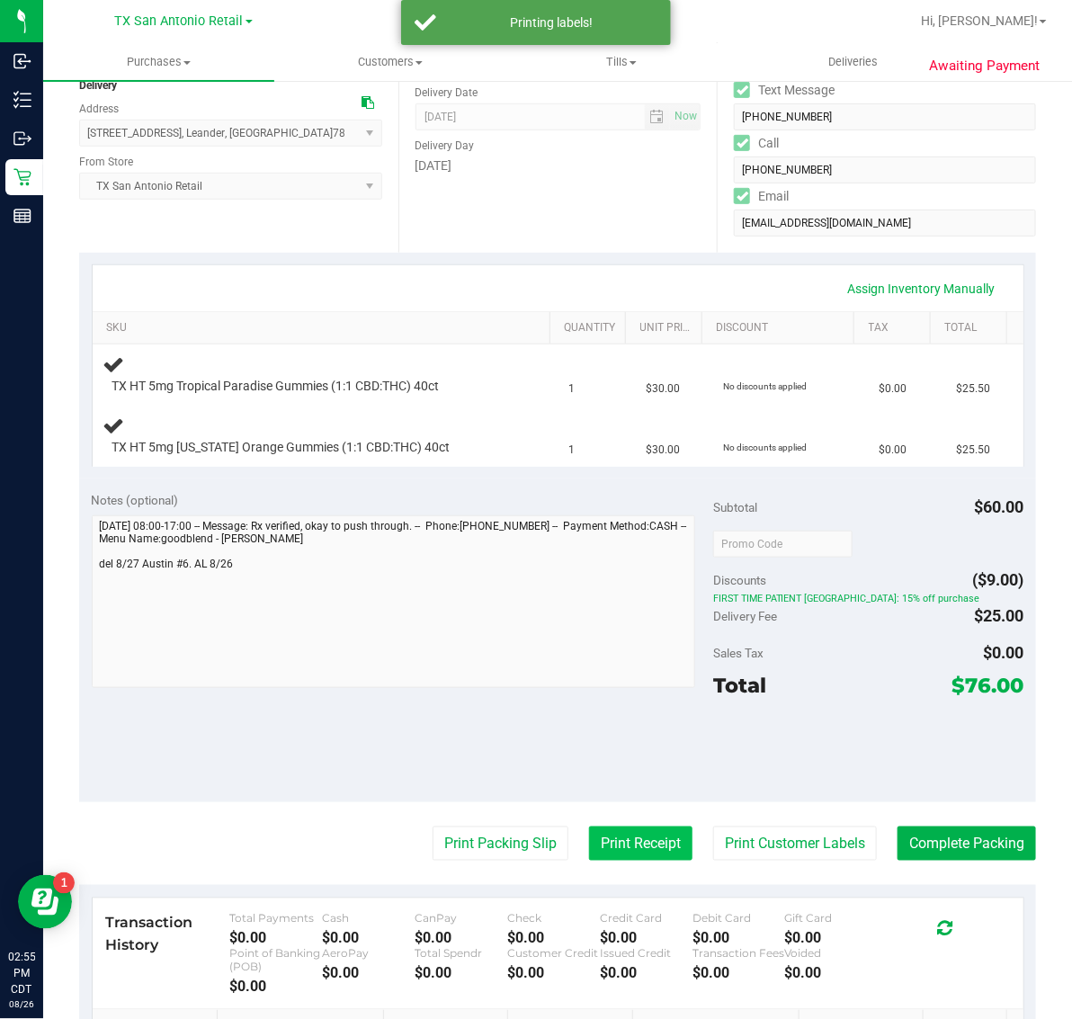
click at [617, 843] on button "Print Receipt" at bounding box center [640, 844] width 103 height 34
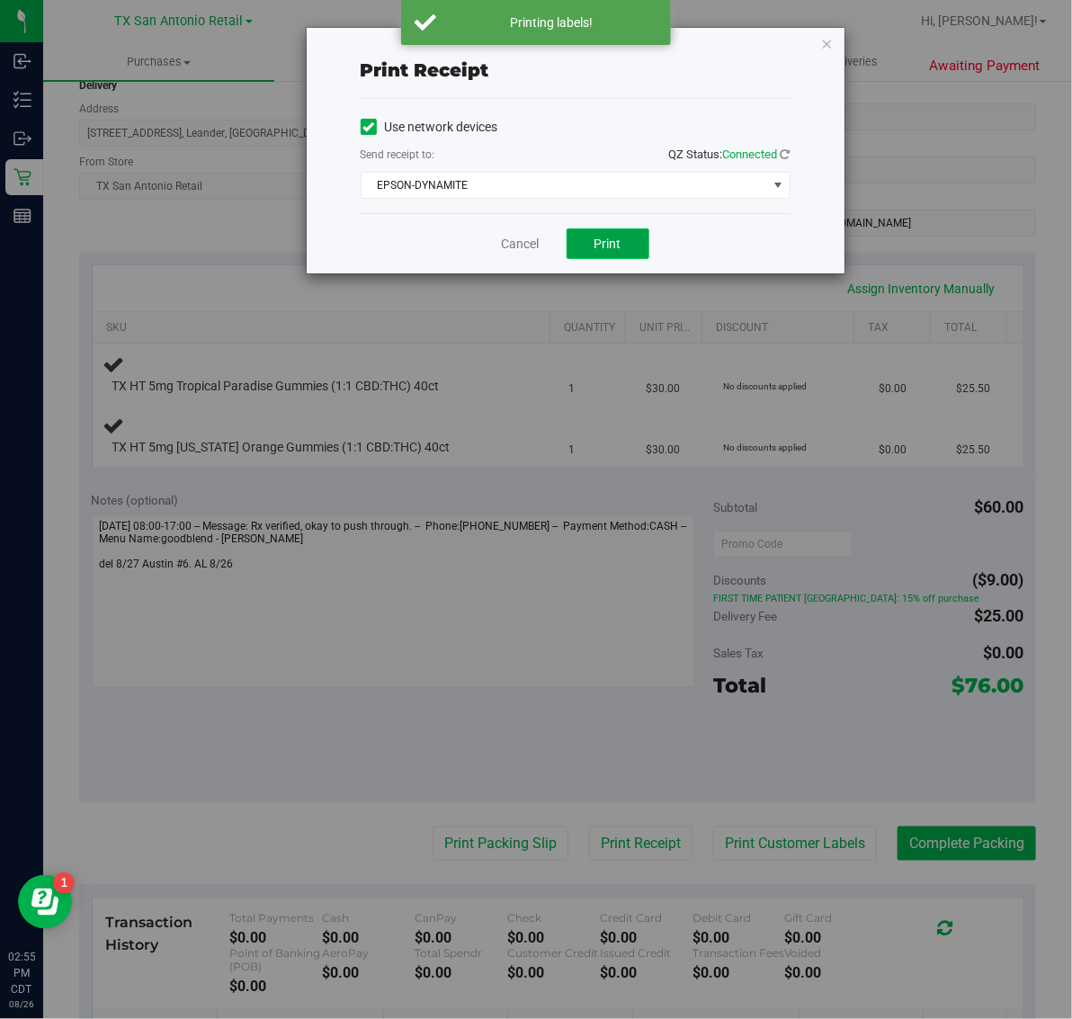
click at [608, 249] on span "Print" at bounding box center [608, 244] width 27 height 14
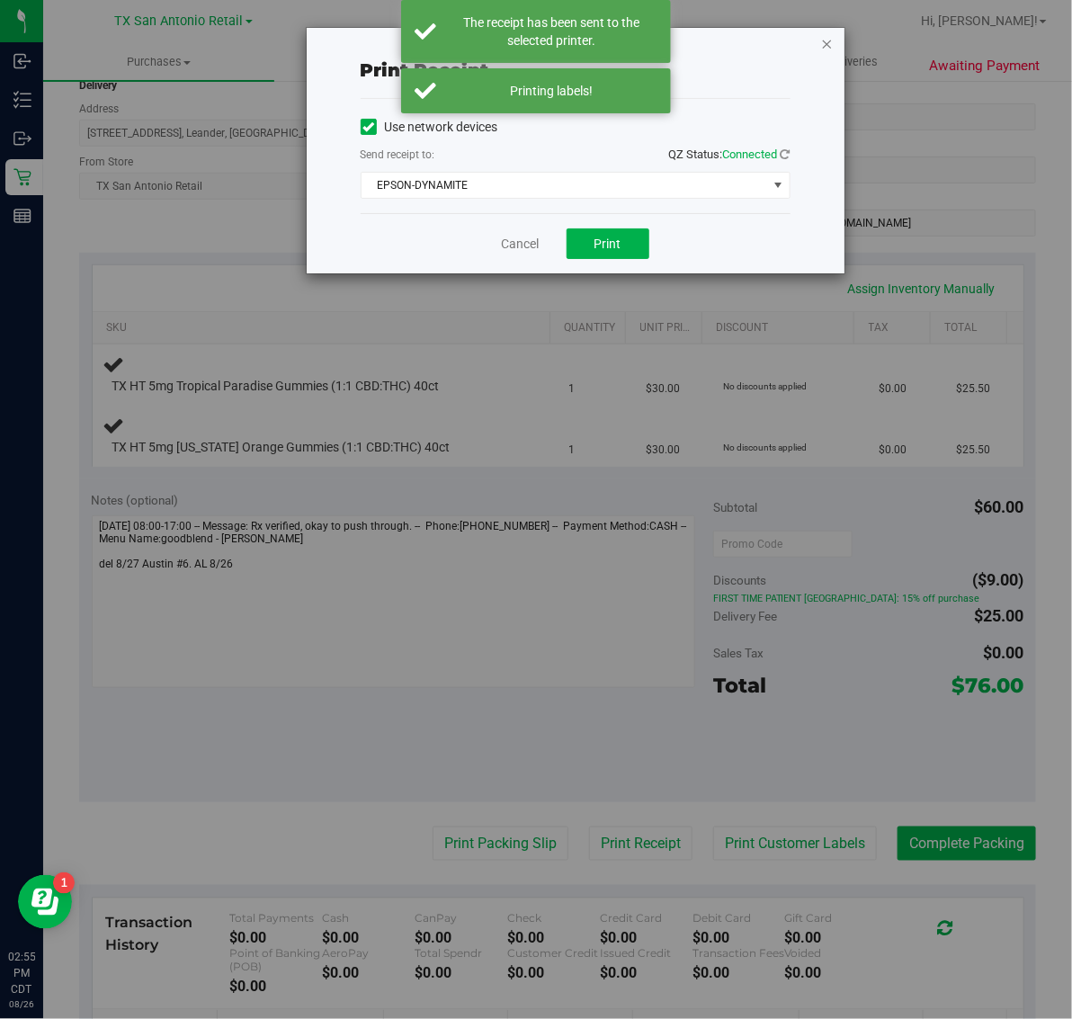
click at [826, 37] on icon "button" at bounding box center [827, 43] width 13 height 22
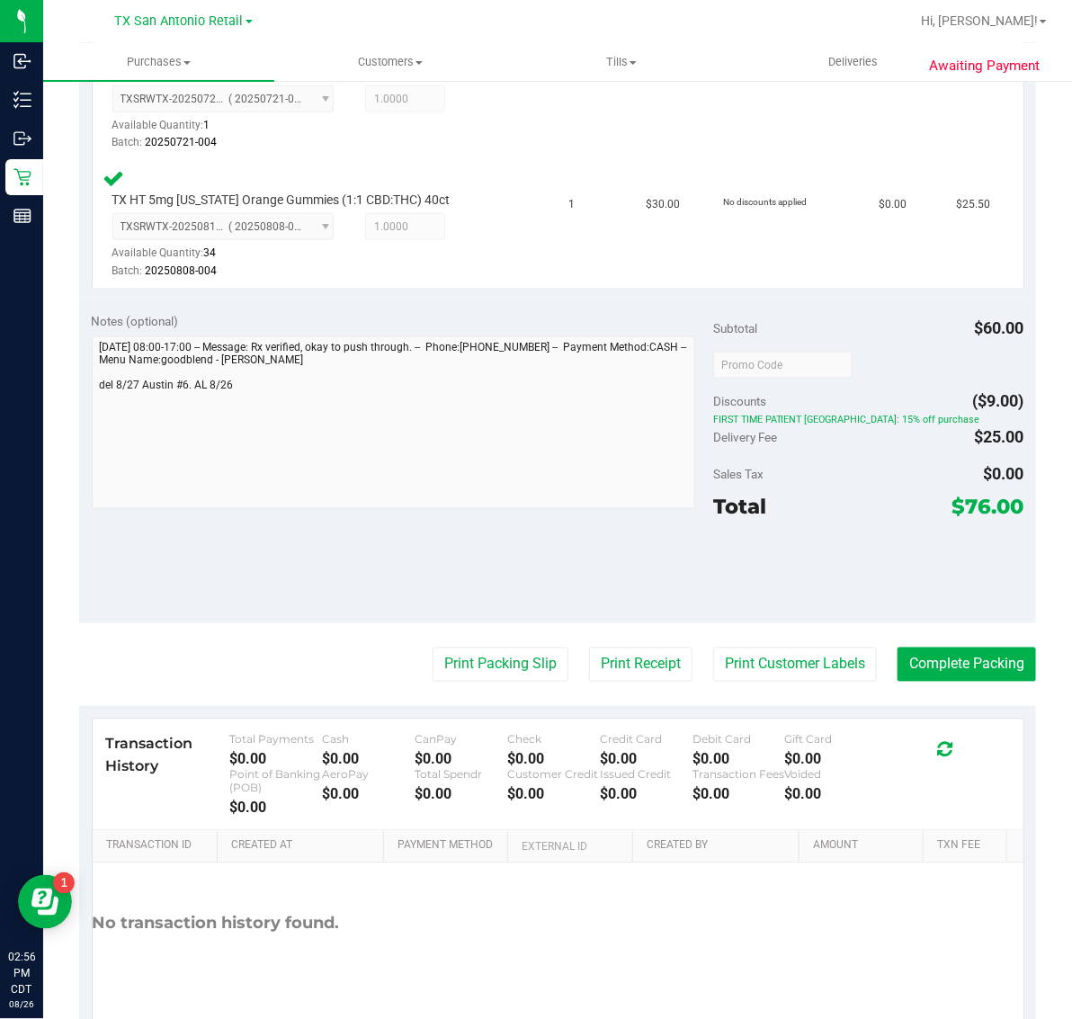
scroll to position [560, 0]
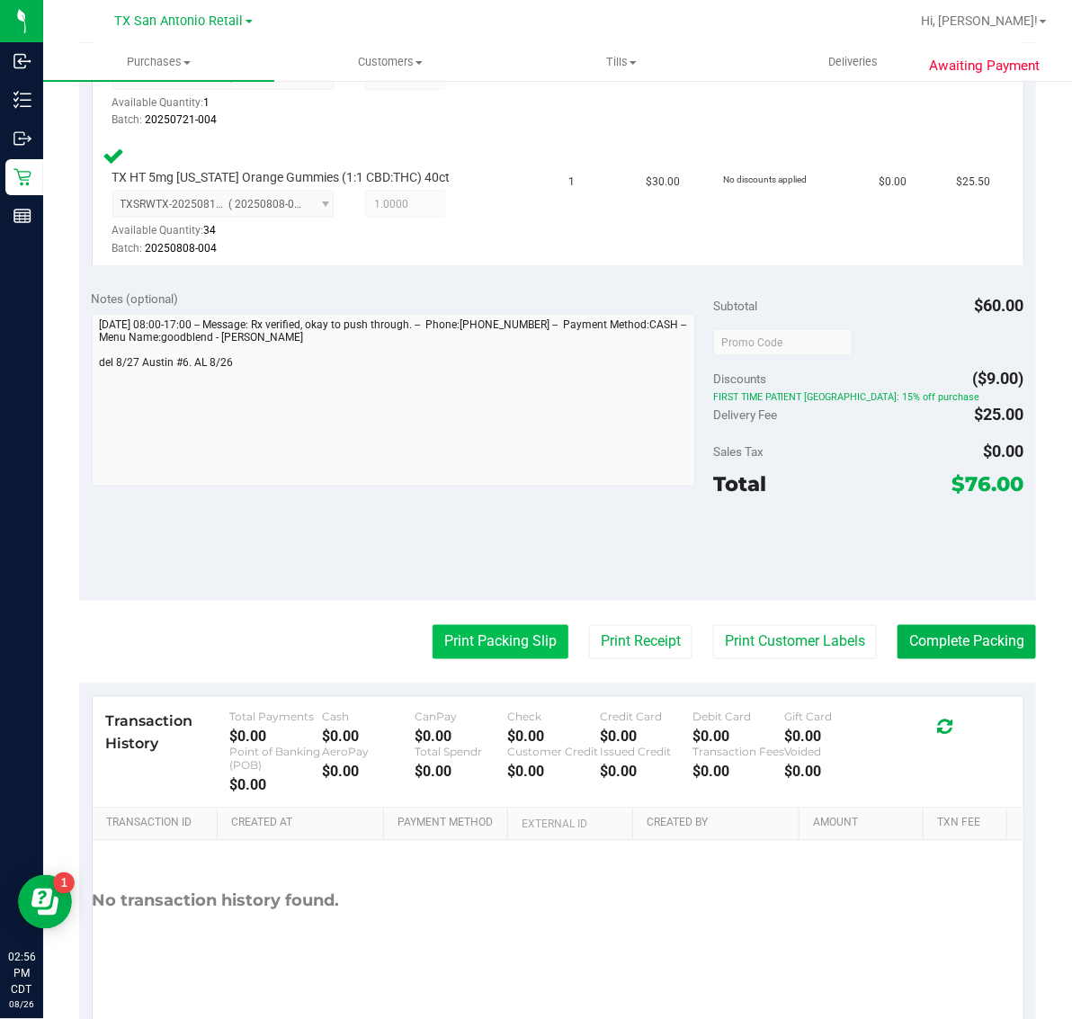
click at [504, 634] on button "Print Packing Slip" at bounding box center [501, 642] width 136 height 34
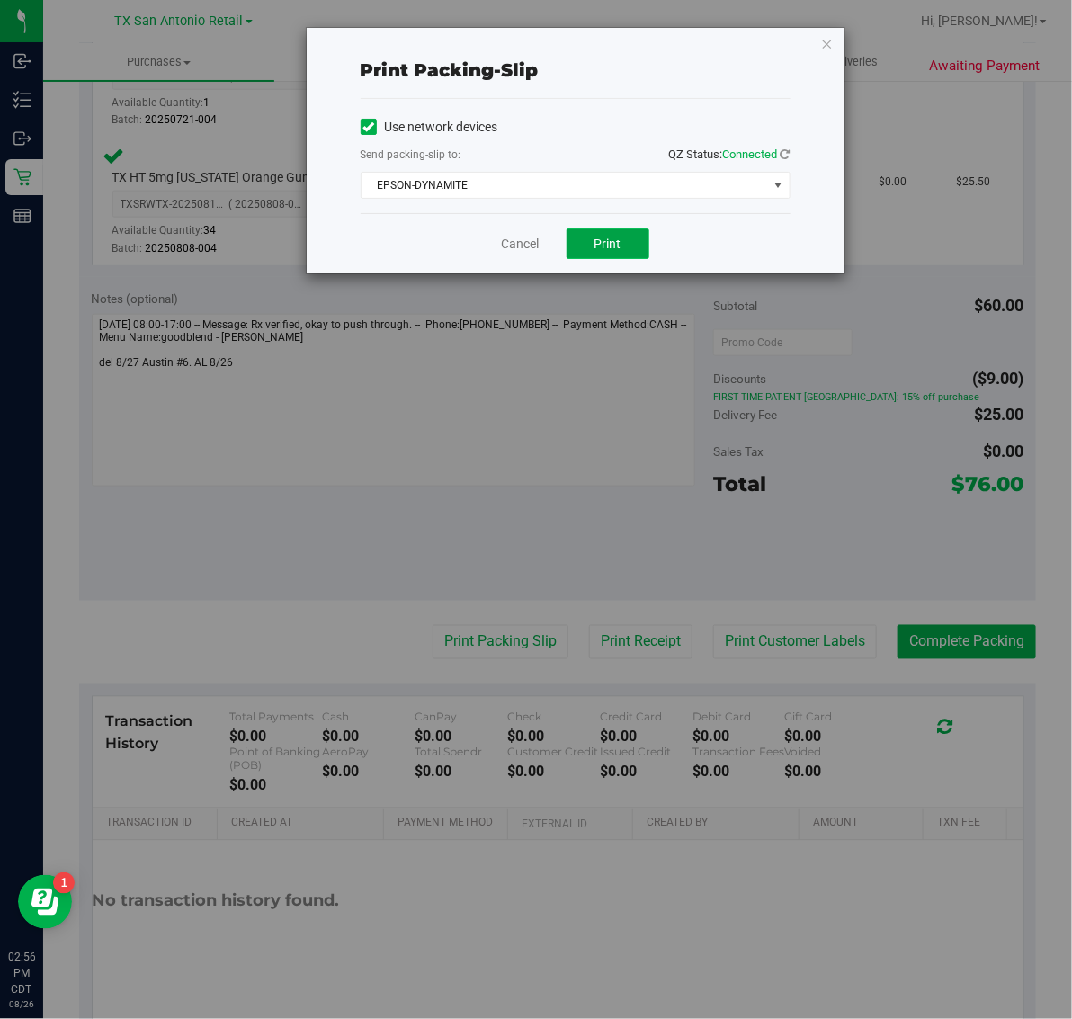
click at [604, 251] on span "Print" at bounding box center [608, 244] width 27 height 14
click at [829, 42] on icon "button" at bounding box center [827, 43] width 13 height 22
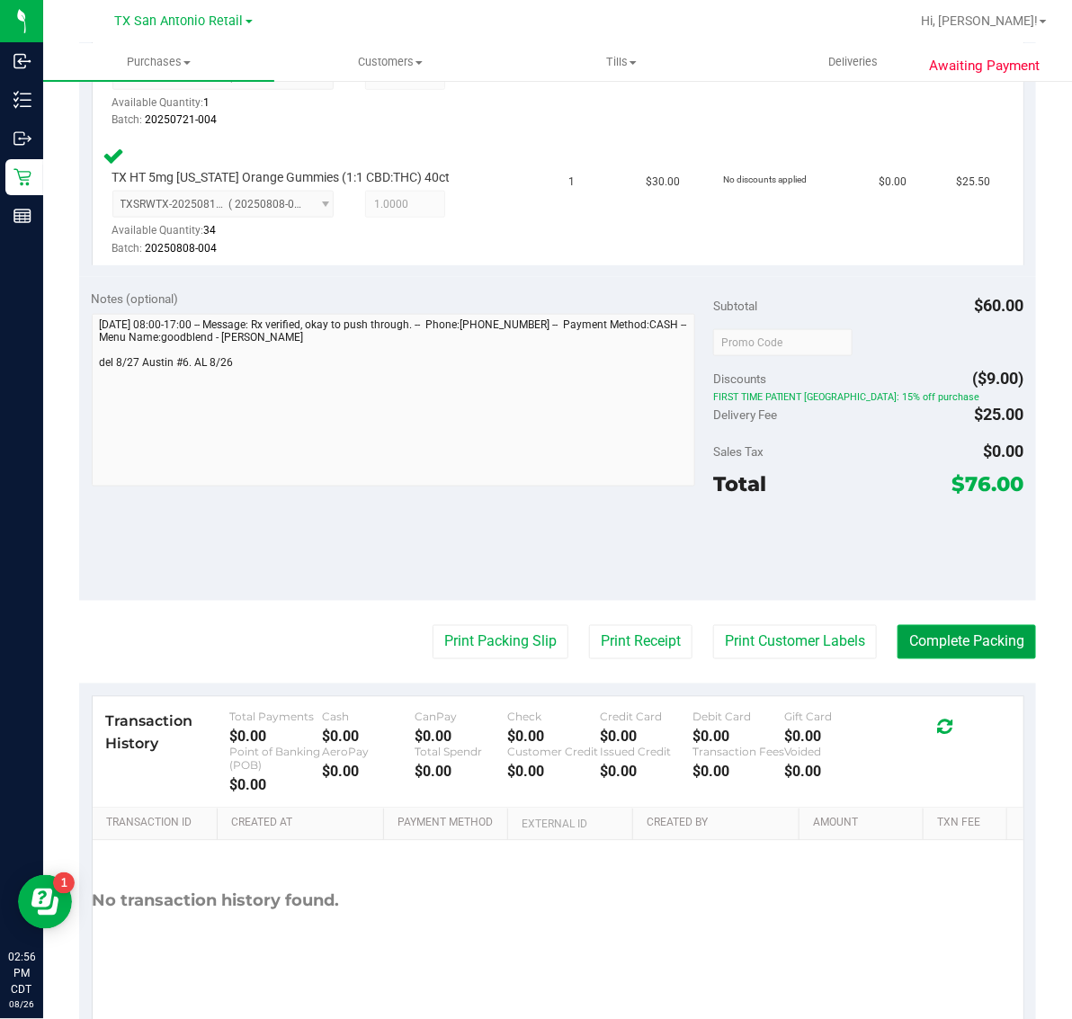
click at [920, 648] on button "Complete Packing" at bounding box center [967, 642] width 139 height 34
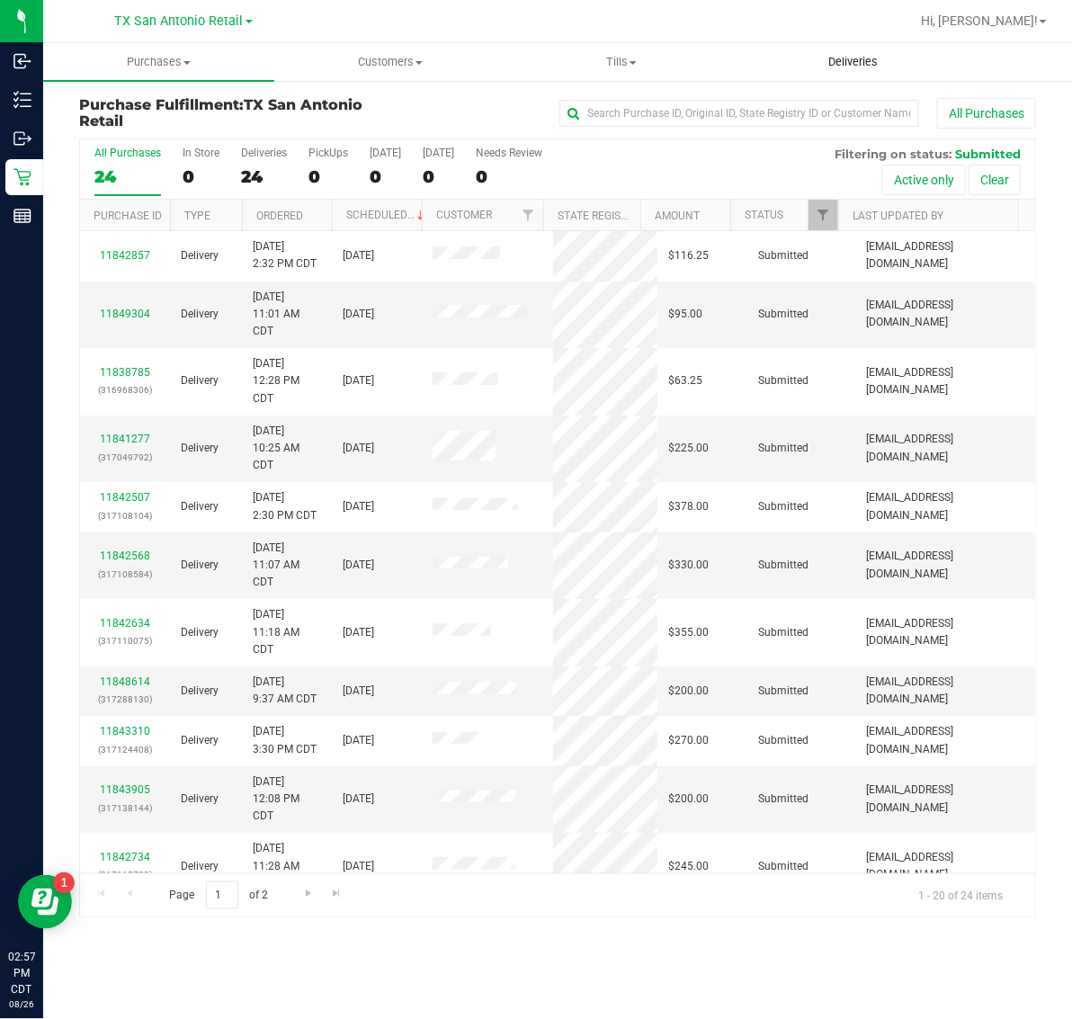
click at [871, 51] on uib-tab-heading "Deliveries" at bounding box center [852, 62] width 229 height 36
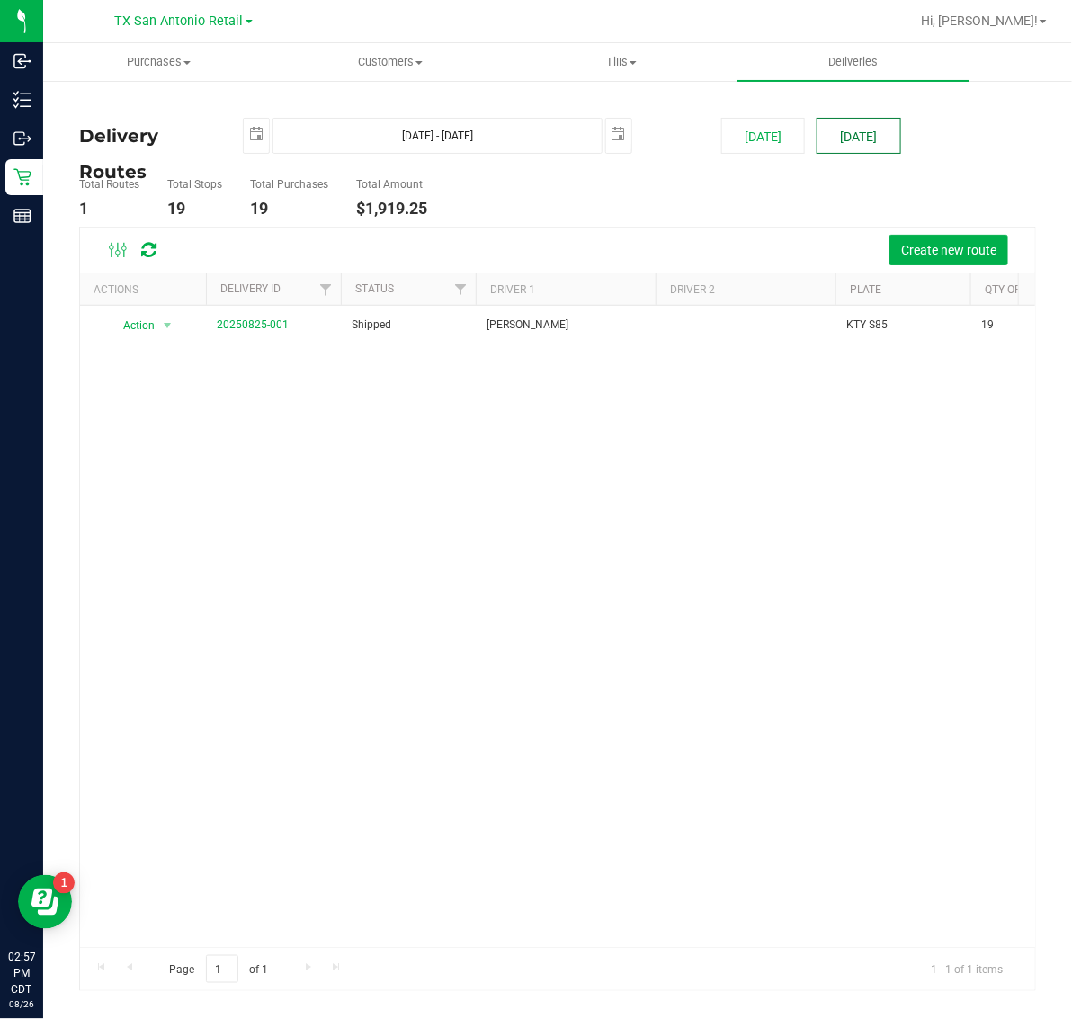
click at [847, 133] on button "Tomorrow" at bounding box center [859, 136] width 84 height 36
type input "Aug 27, 2025 - Aug 27, 2025"
type input "2025-08-27"
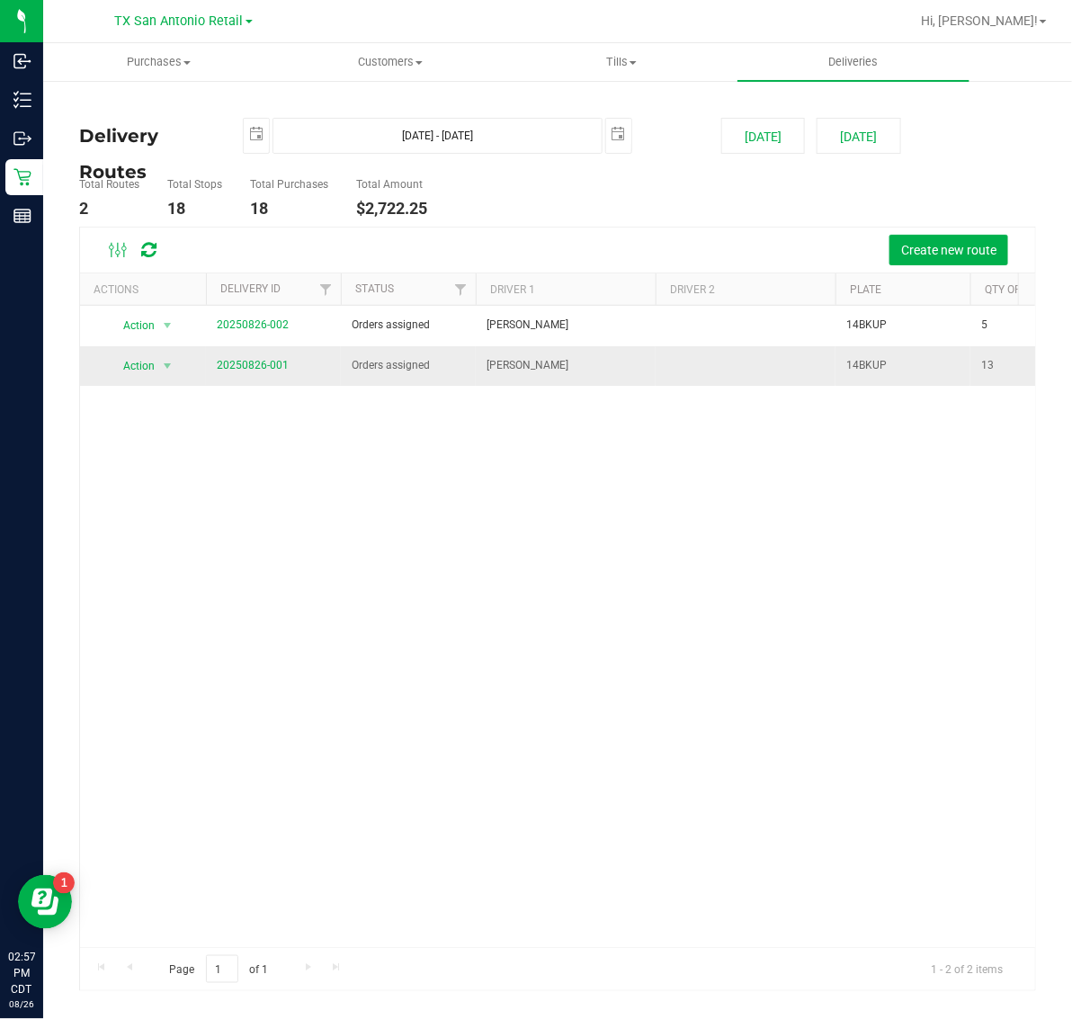
click at [267, 358] on span "20250826-001" at bounding box center [253, 365] width 72 height 17
click at [273, 365] on link "20250826-001" at bounding box center [253, 365] width 72 height 13
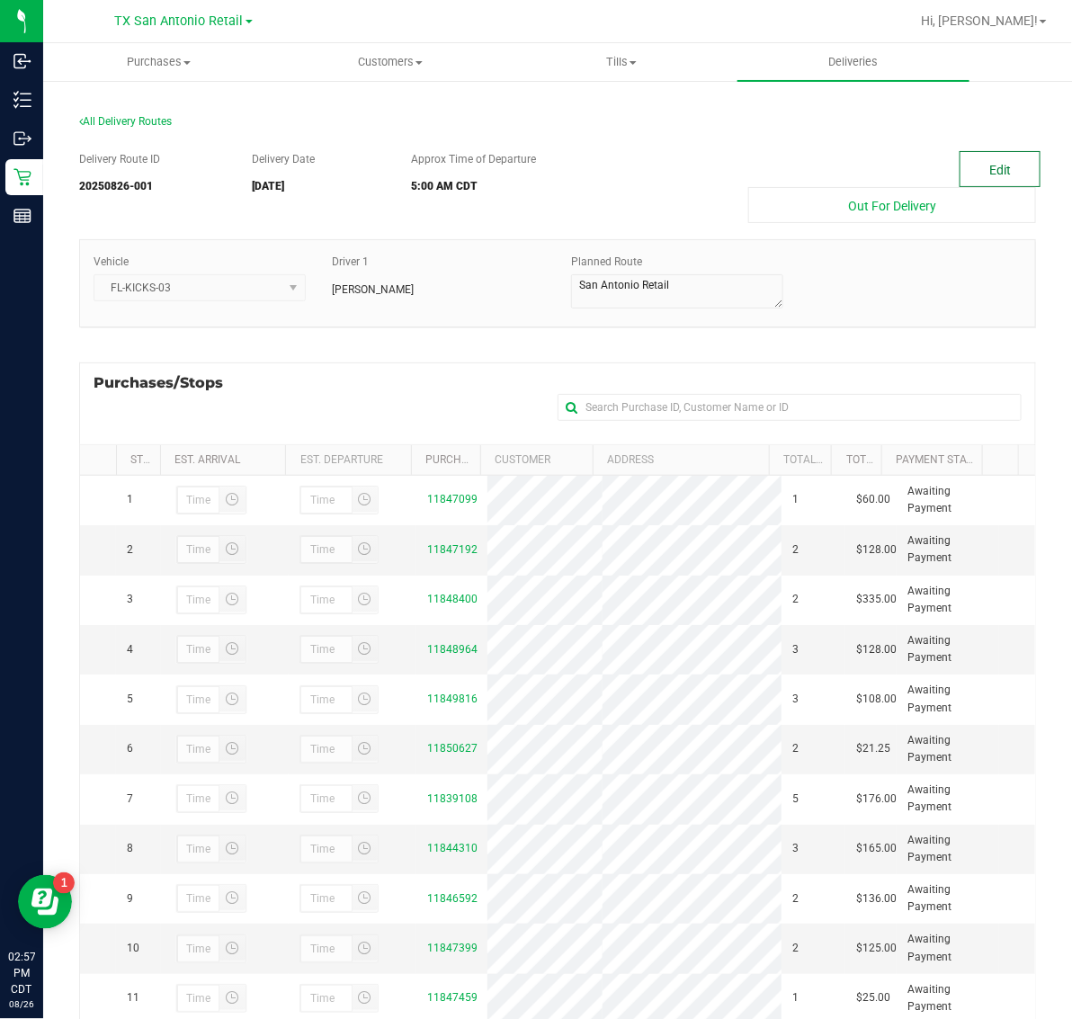
click at [980, 169] on button "Edit" at bounding box center [1000, 169] width 81 height 36
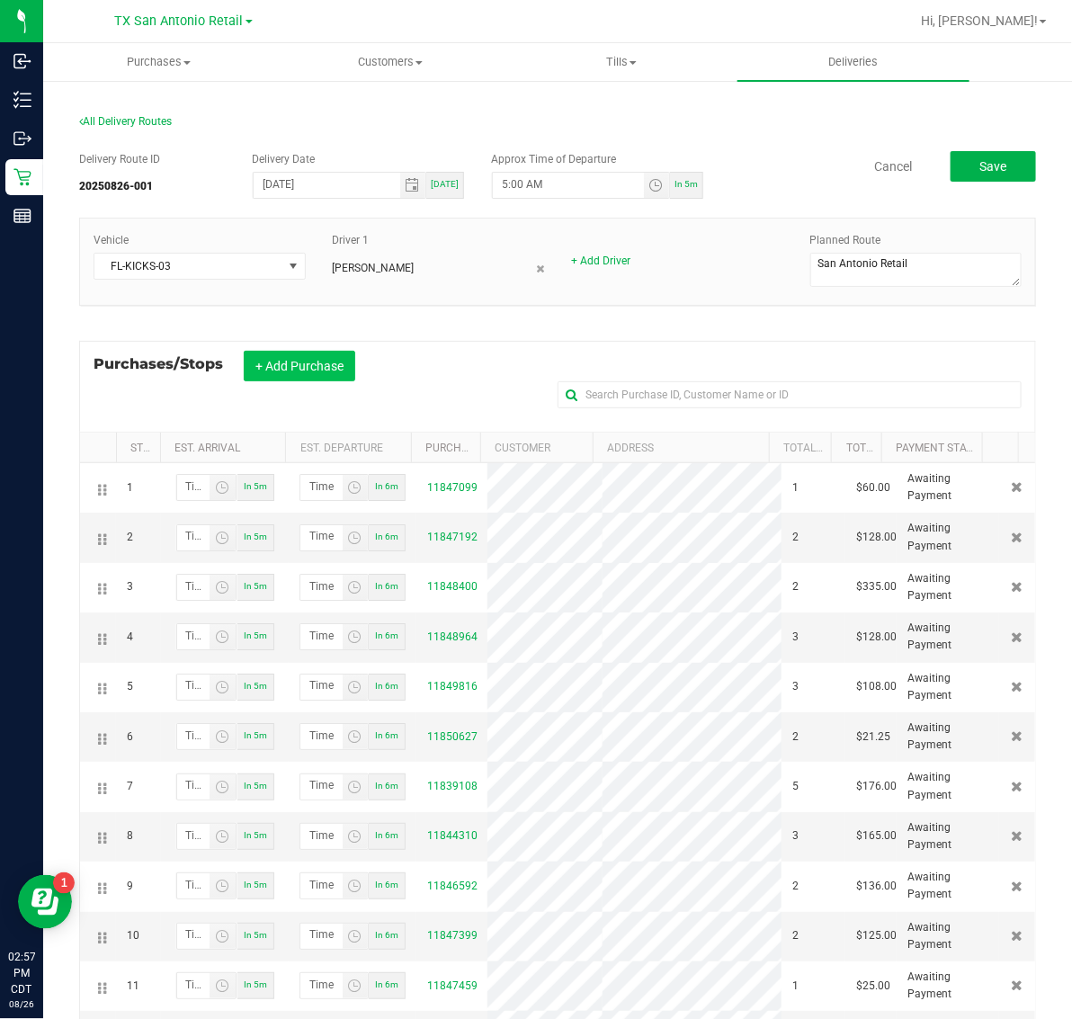
click at [291, 364] on button "+ Add Purchase" at bounding box center [300, 366] width 112 height 31
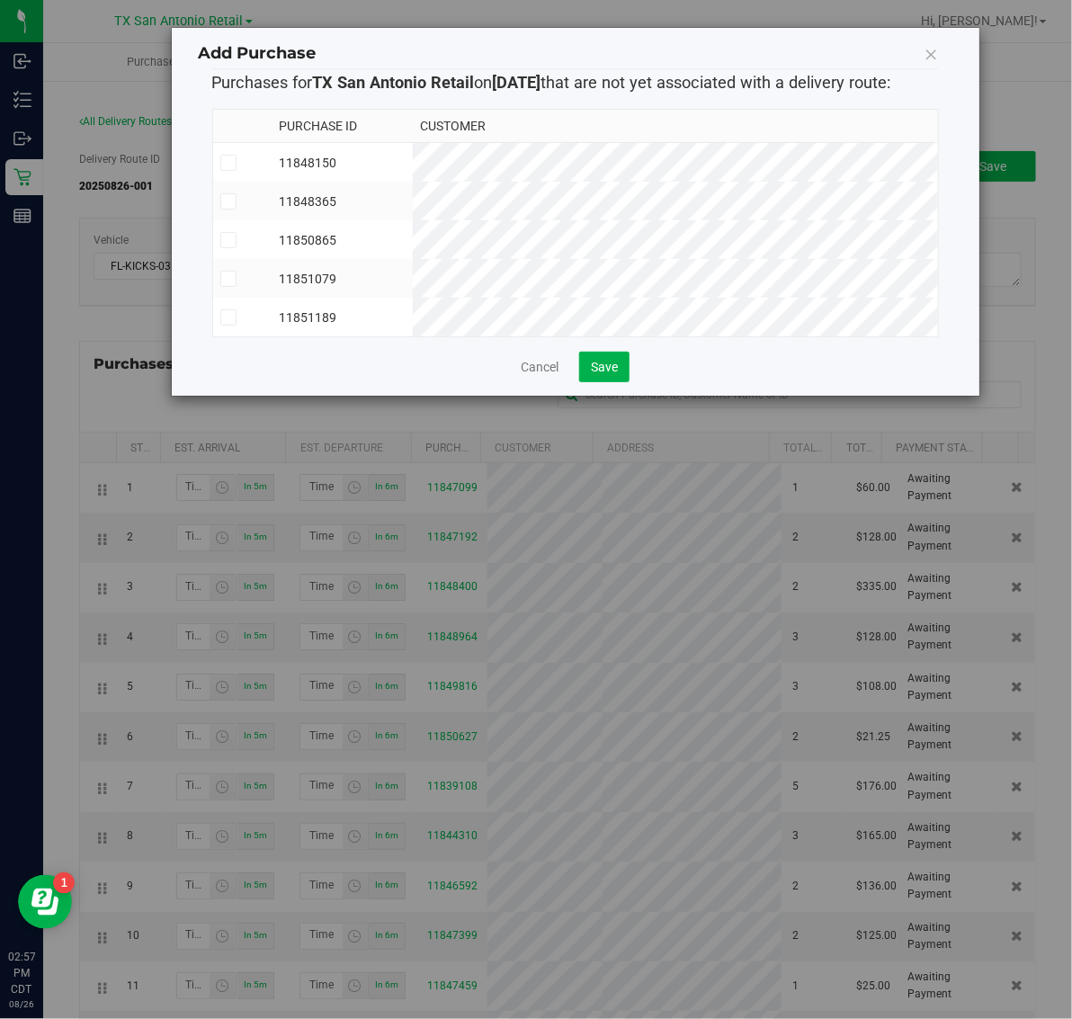
click at [413, 149] on td "11848150" at bounding box center [342, 163] width 141 height 40
drag, startPoint x: 549, startPoint y: 189, endPoint x: 549, endPoint y: 222, distance: 33.3
click at [413, 193] on td "11848365" at bounding box center [342, 201] width 141 height 39
drag, startPoint x: 549, startPoint y: 223, endPoint x: 549, endPoint y: 240, distance: 17.1
click at [413, 225] on td "11850865" at bounding box center [342, 239] width 141 height 39
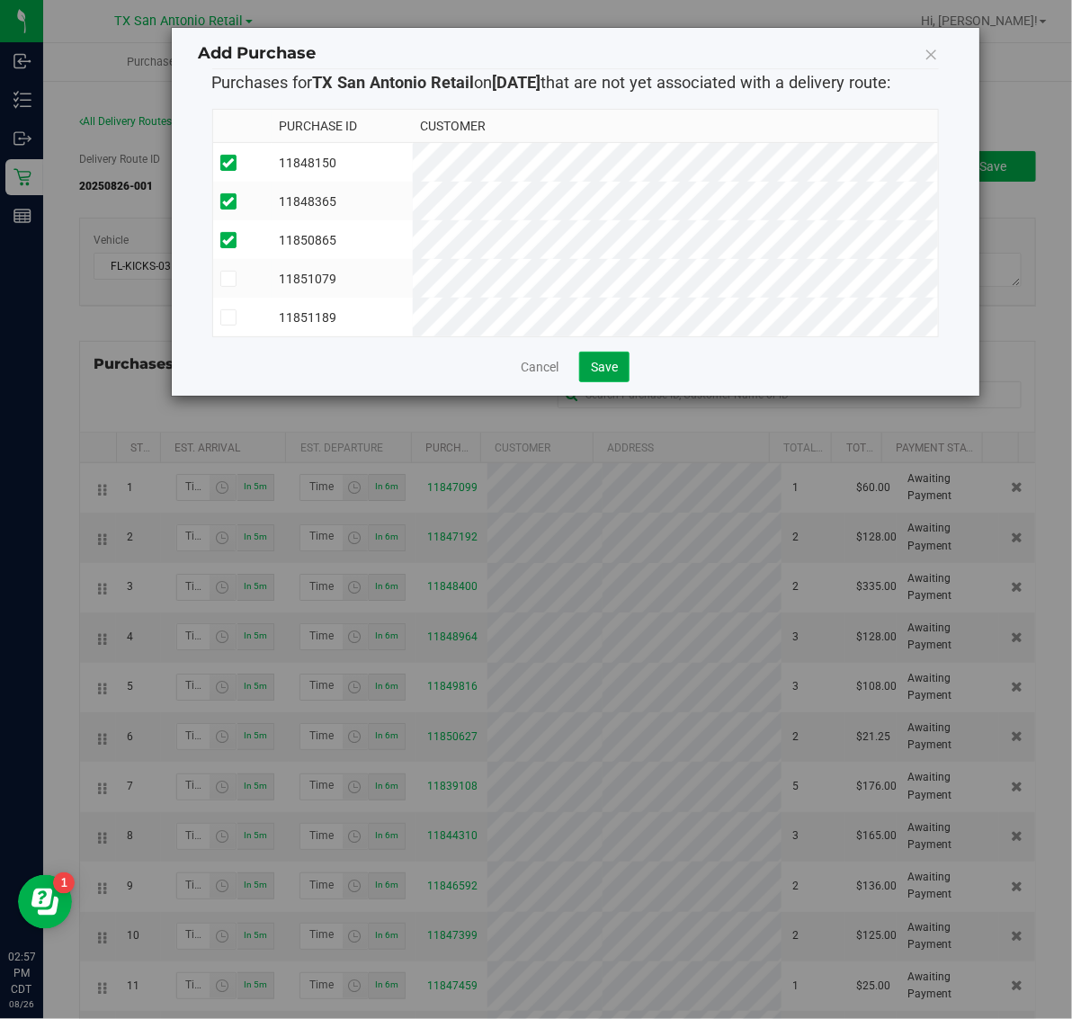
click at [622, 382] on button "Save" at bounding box center [604, 367] width 50 height 31
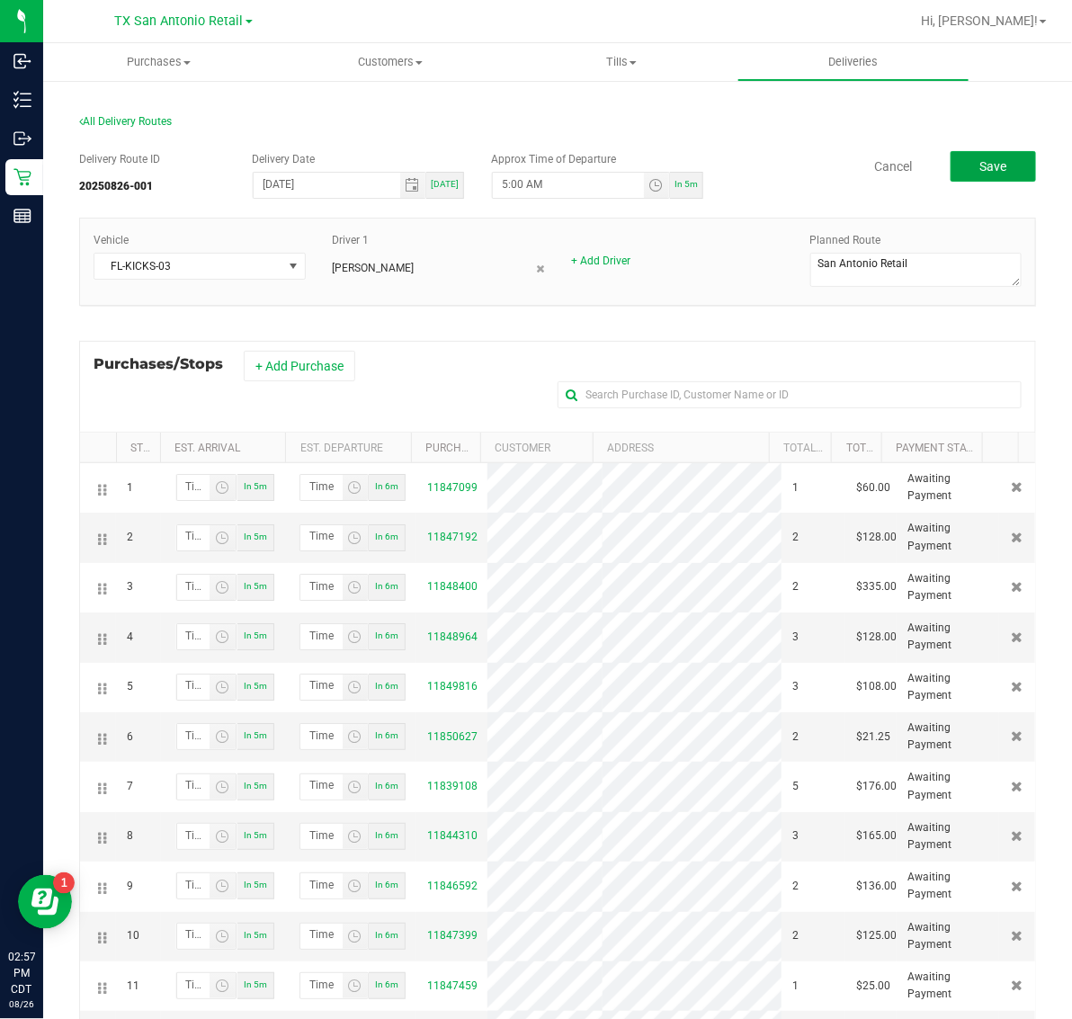
click at [980, 166] on span "Save" at bounding box center [993, 166] width 27 height 14
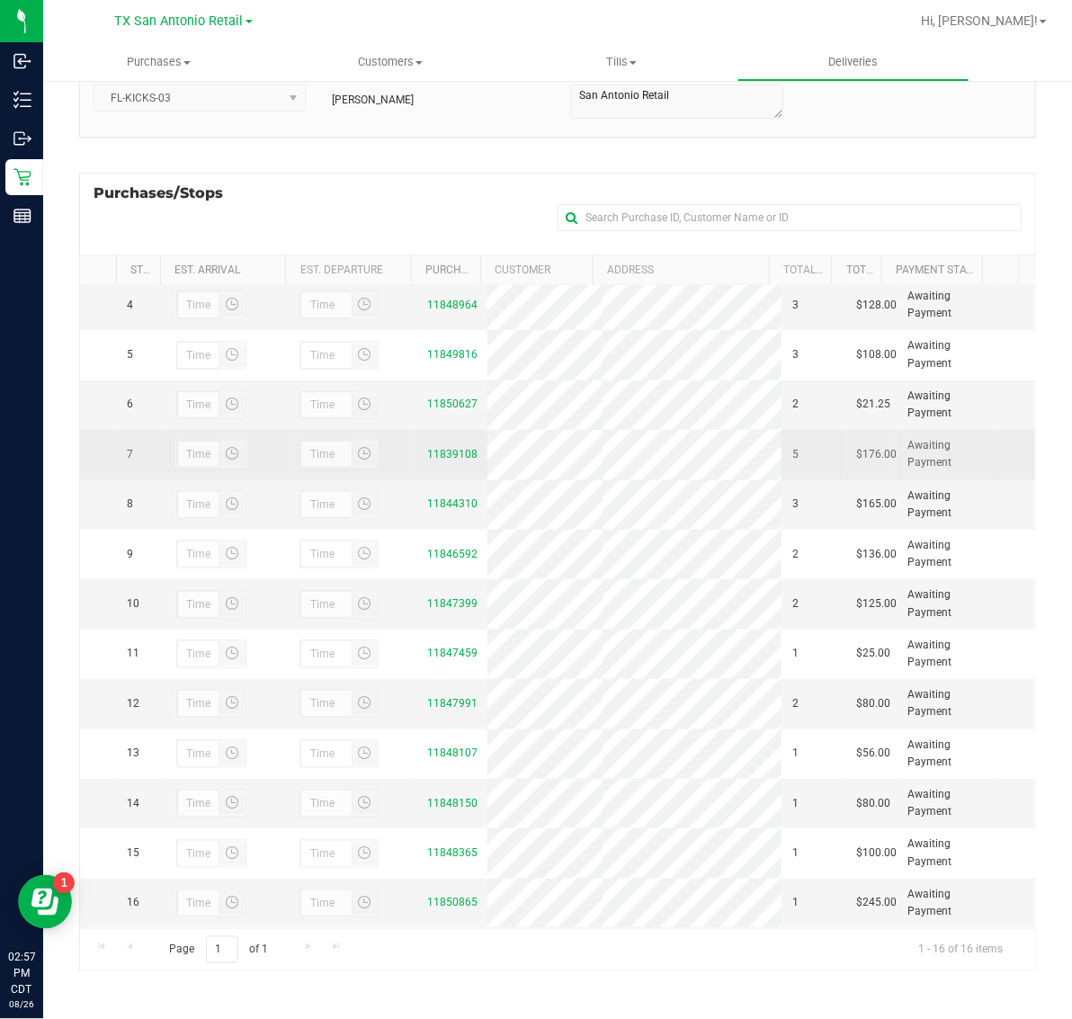
scroll to position [191, 0]
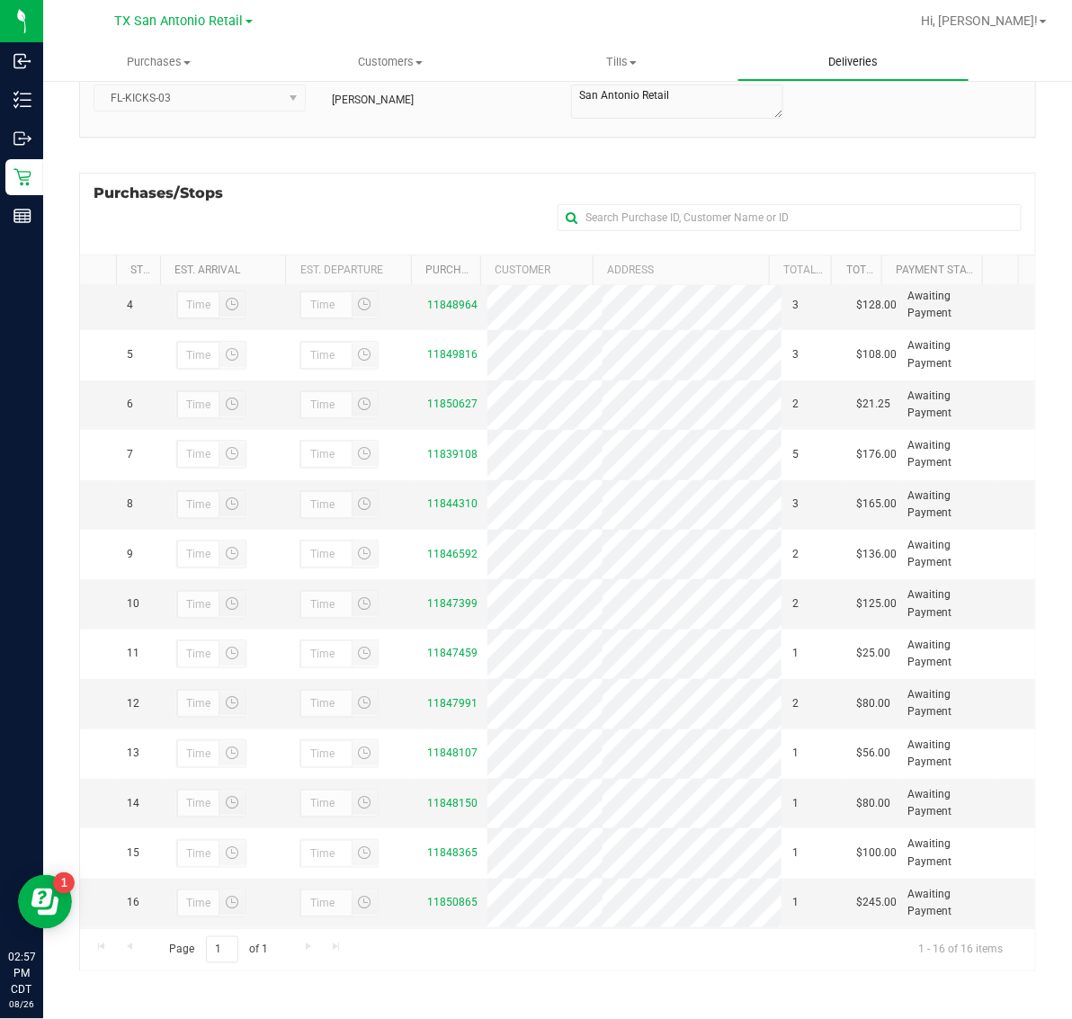
click at [847, 66] on span "Deliveries" at bounding box center [853, 62] width 98 height 16
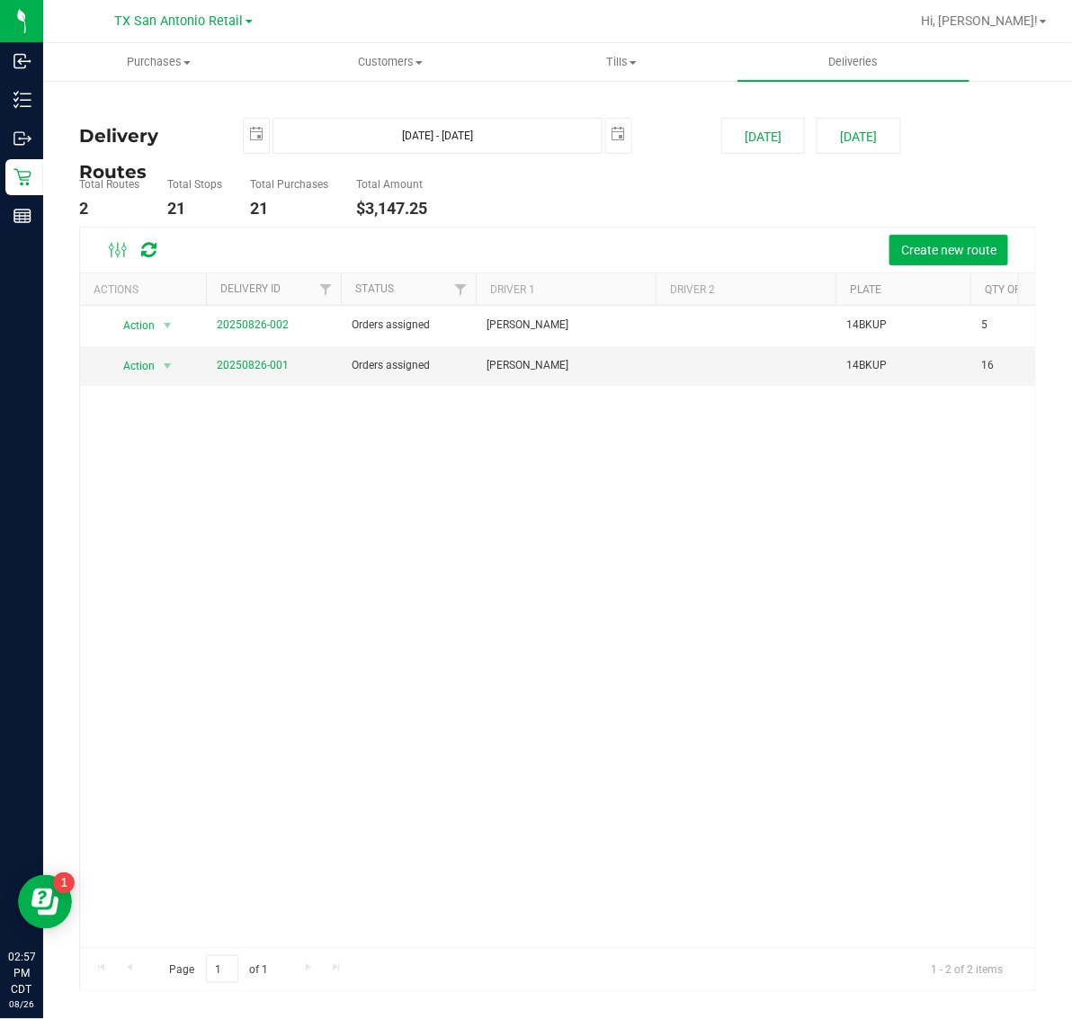
click at [857, 115] on div "Delivery Routes Aug 27, 2025 - Aug 27, 2025 2025-08-27 Today Tomorrow Total Rou…" at bounding box center [557, 544] width 957 height 894
click at [857, 137] on button "Tomorrow" at bounding box center [859, 136] width 84 height 36
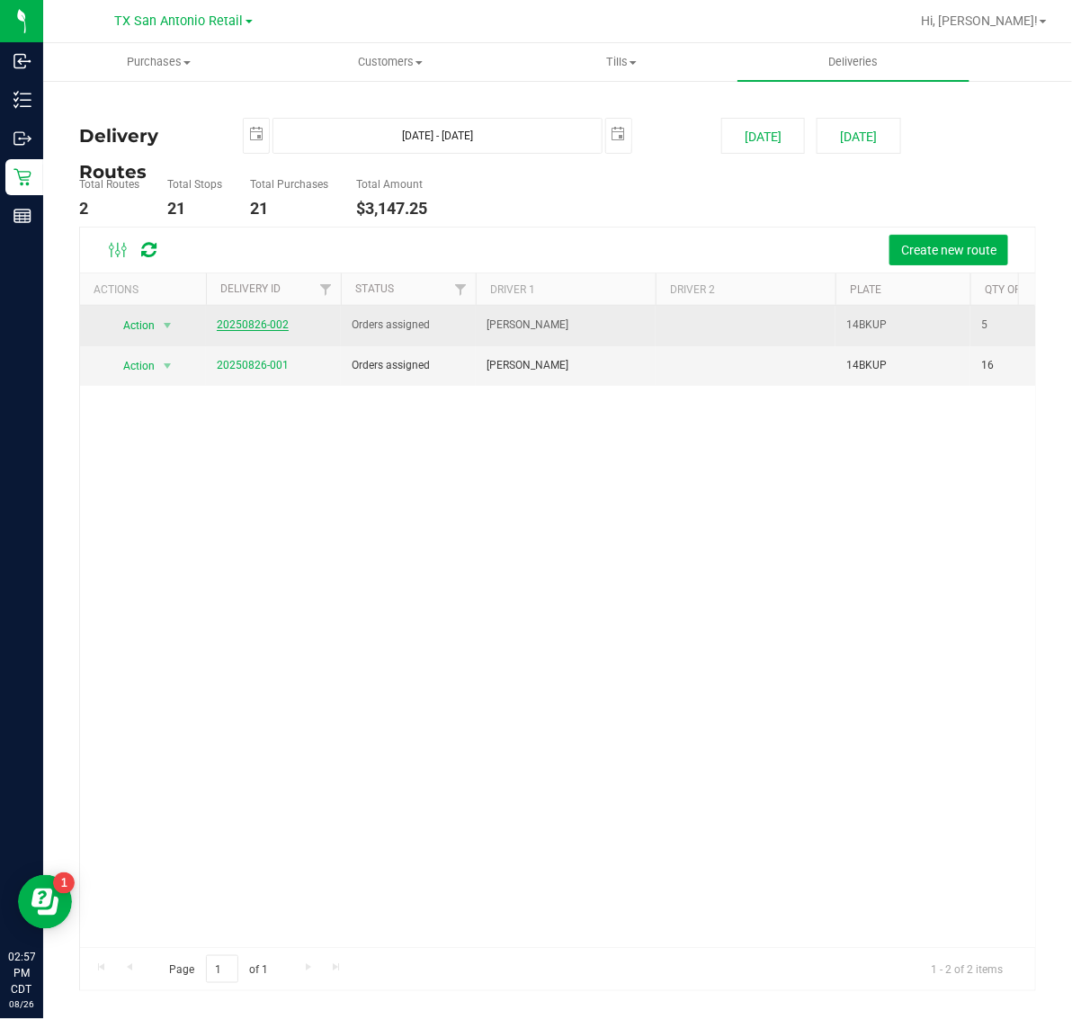
click at [236, 322] on link "20250826-002" at bounding box center [253, 324] width 72 height 13
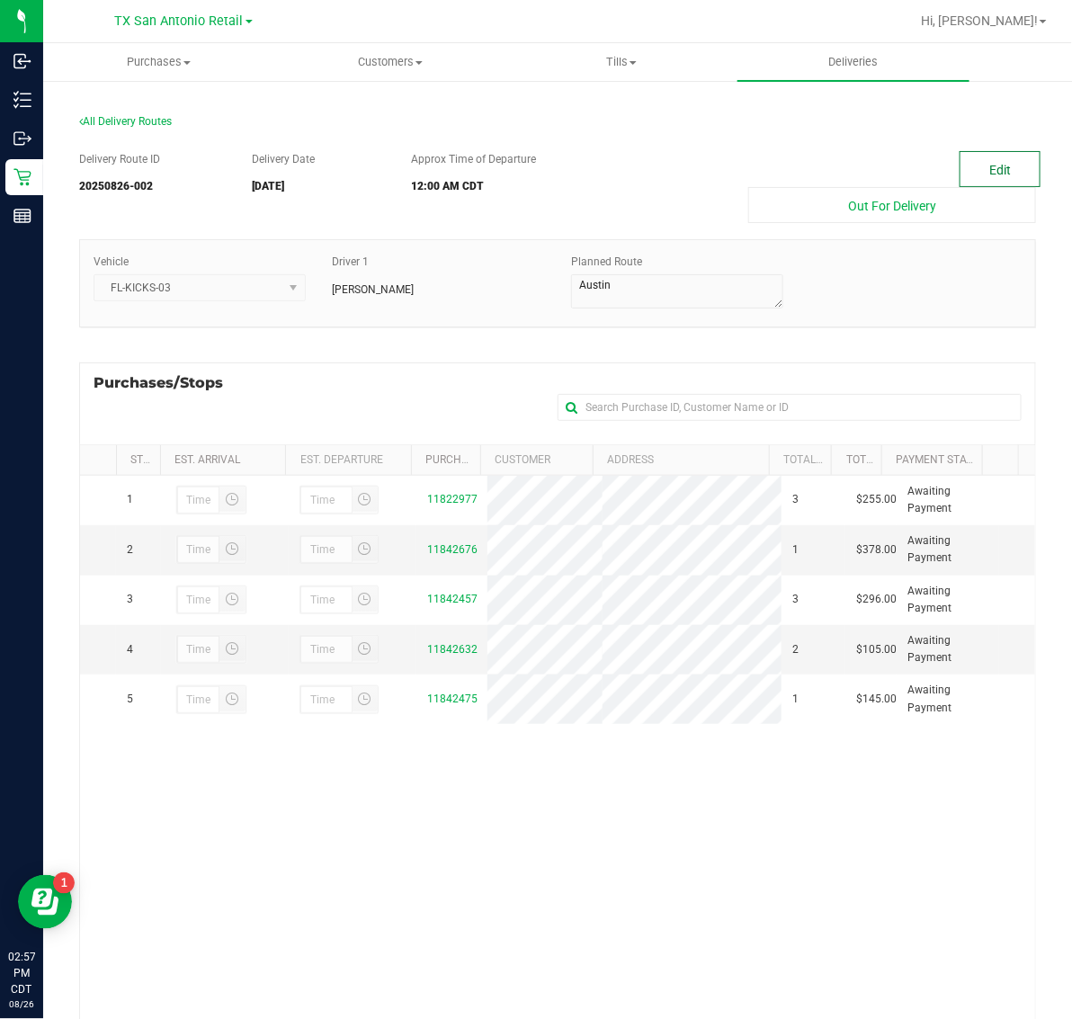
click at [1006, 154] on button "Edit" at bounding box center [1000, 169] width 81 height 36
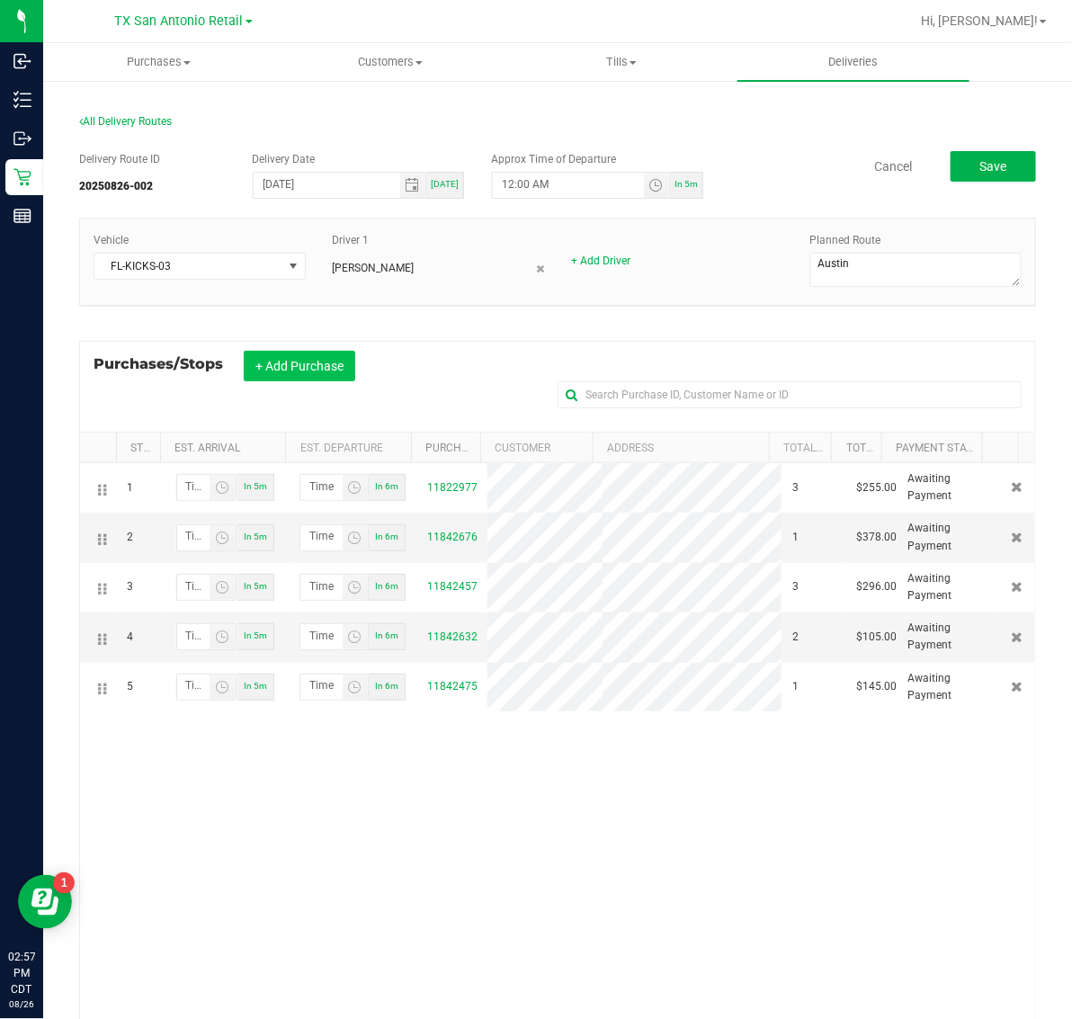
drag, startPoint x: 291, startPoint y: 371, endPoint x: 321, endPoint y: 355, distance: 34.6
click at [292, 370] on button "+ Add Purchase" at bounding box center [300, 366] width 112 height 31
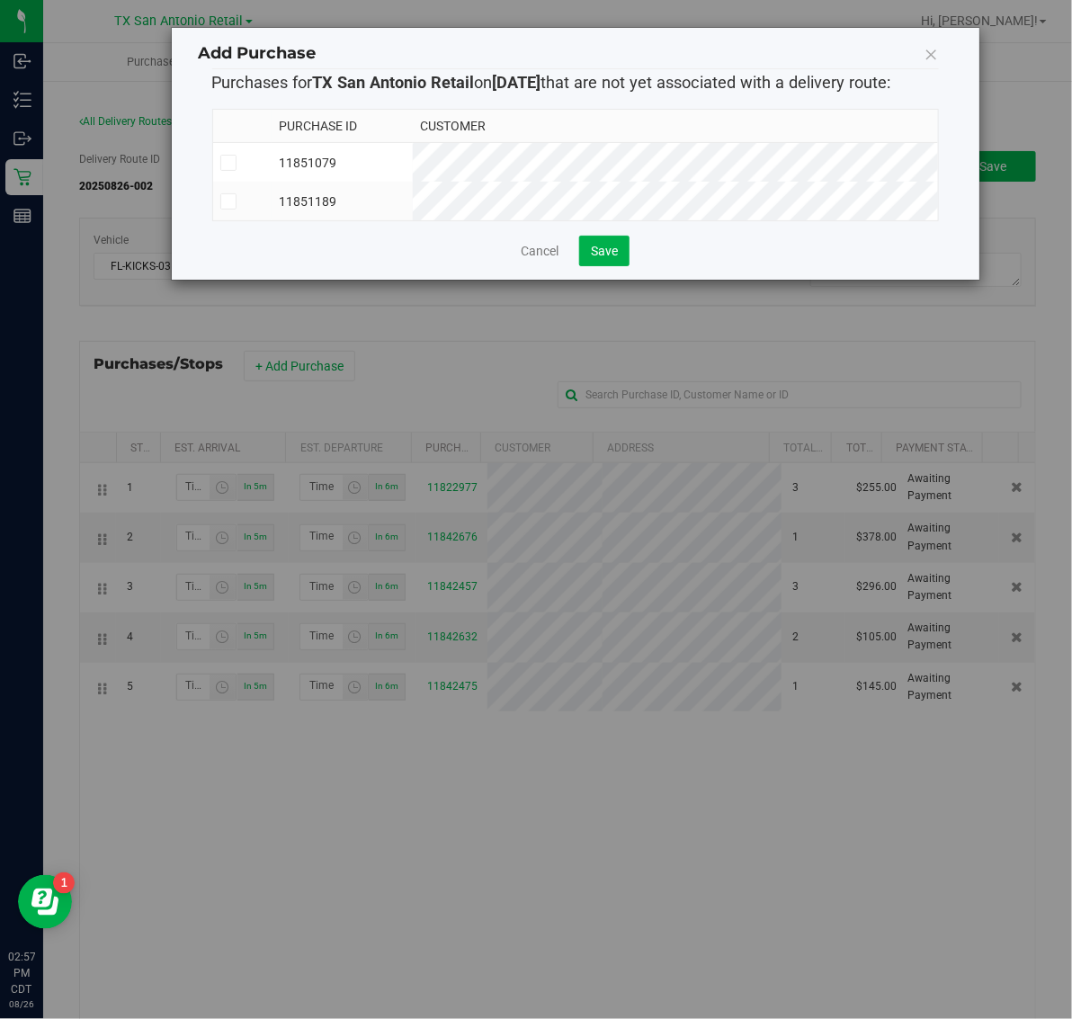
click at [413, 158] on td "11851079" at bounding box center [342, 163] width 141 height 40
drag, startPoint x: 495, startPoint y: 199, endPoint x: 553, endPoint y: 248, distance: 76.6
click at [413, 208] on td "11851189" at bounding box center [342, 201] width 141 height 39
click at [595, 266] on button "Save" at bounding box center [604, 251] width 50 height 31
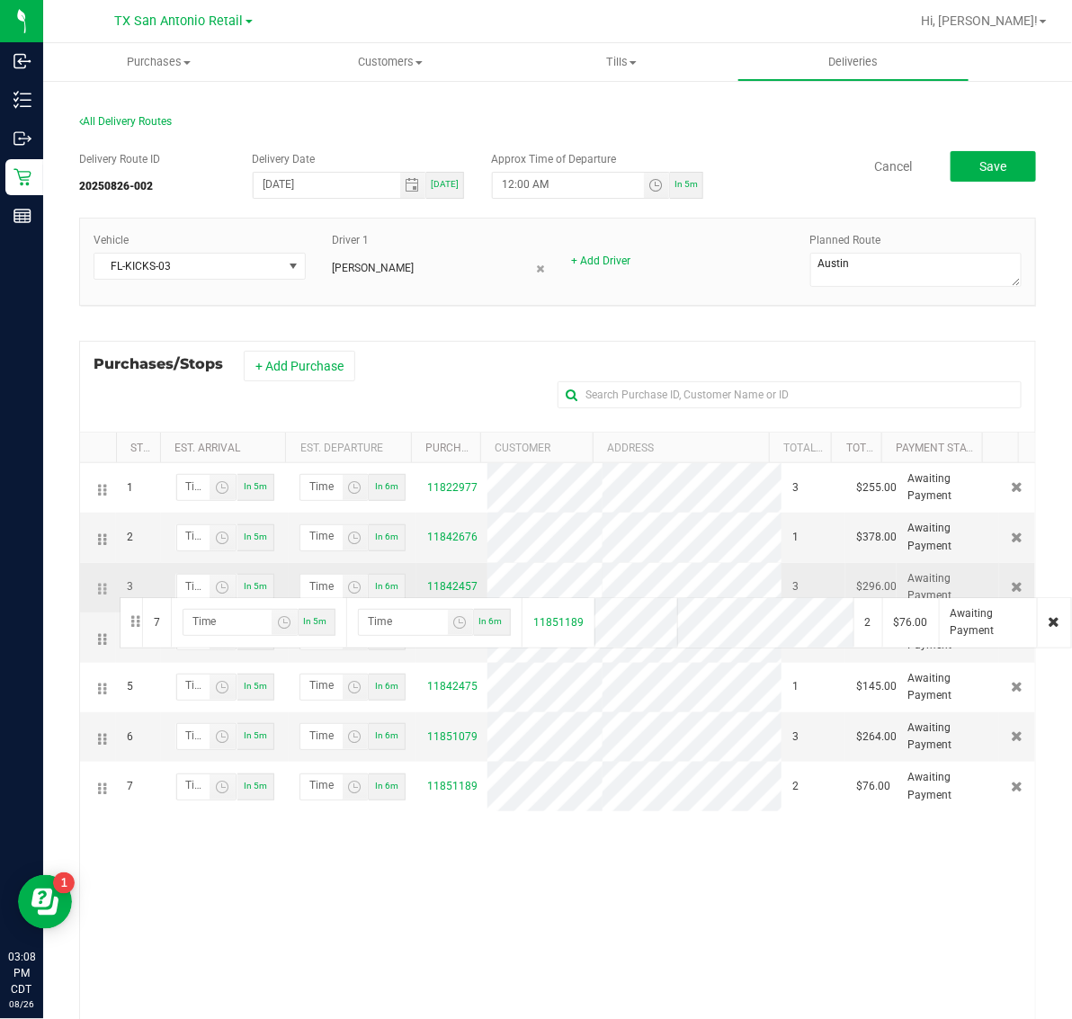
drag, startPoint x: 97, startPoint y: 792, endPoint x: 117, endPoint y: 595, distance: 197.1
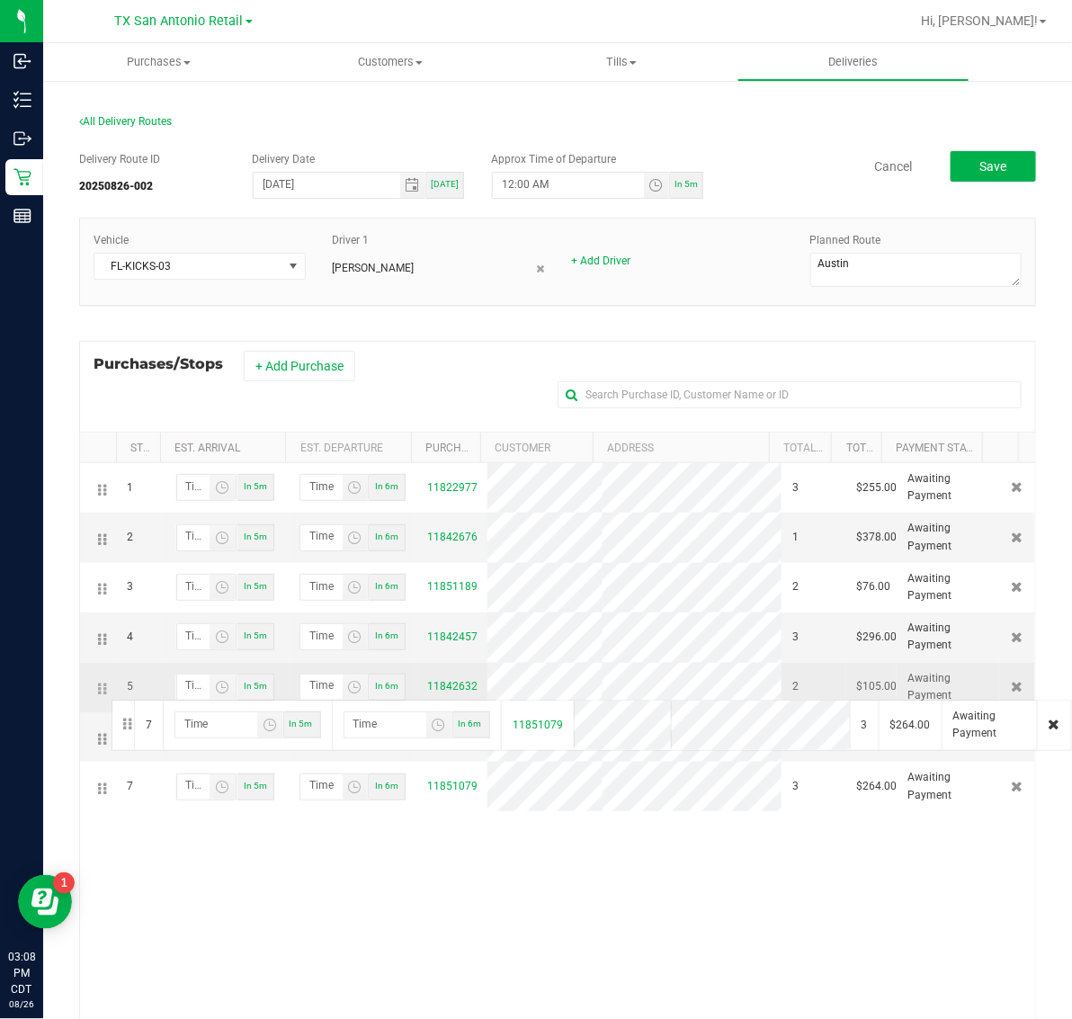
drag, startPoint x: 100, startPoint y: 789, endPoint x: 109, endPoint y: 698, distance: 91.3
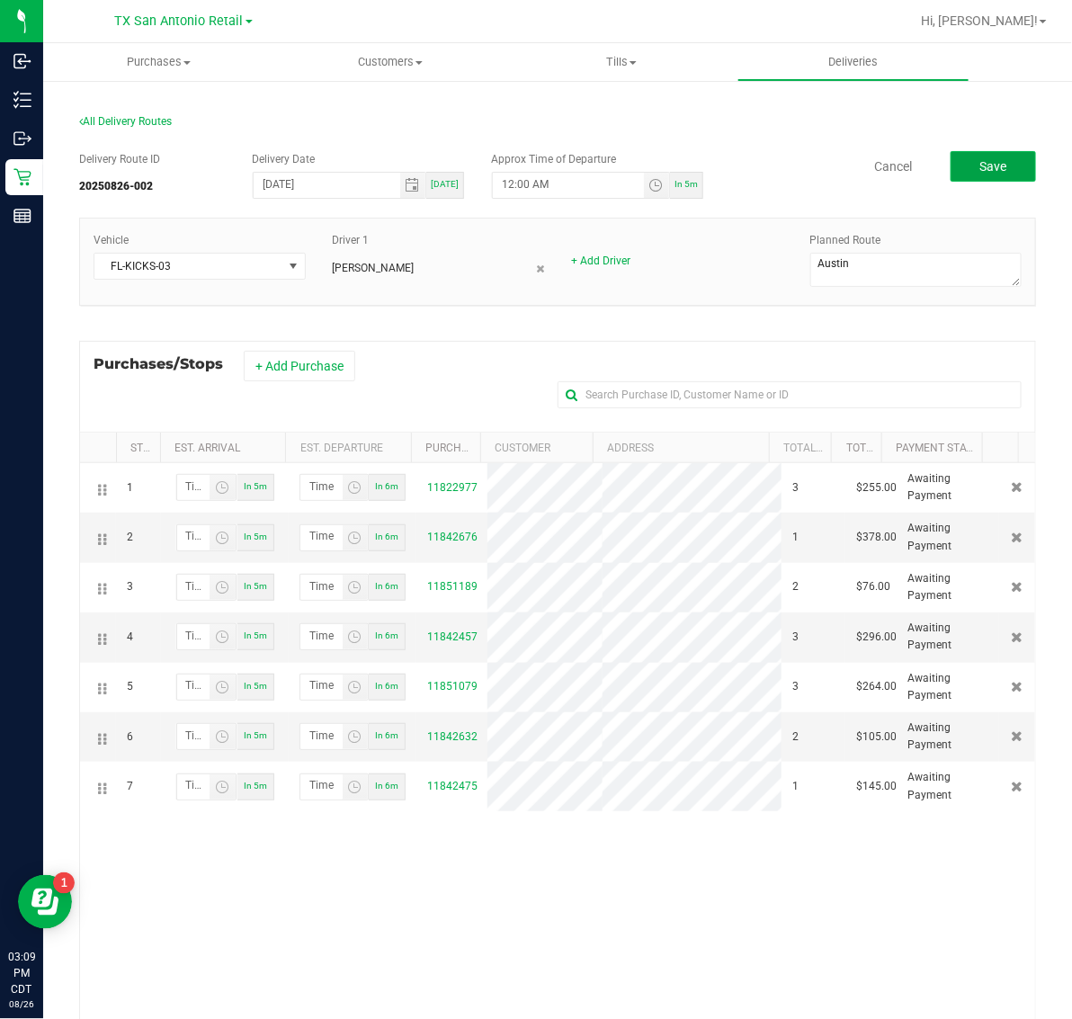
click at [991, 166] on button "Save" at bounding box center [993, 166] width 85 height 31
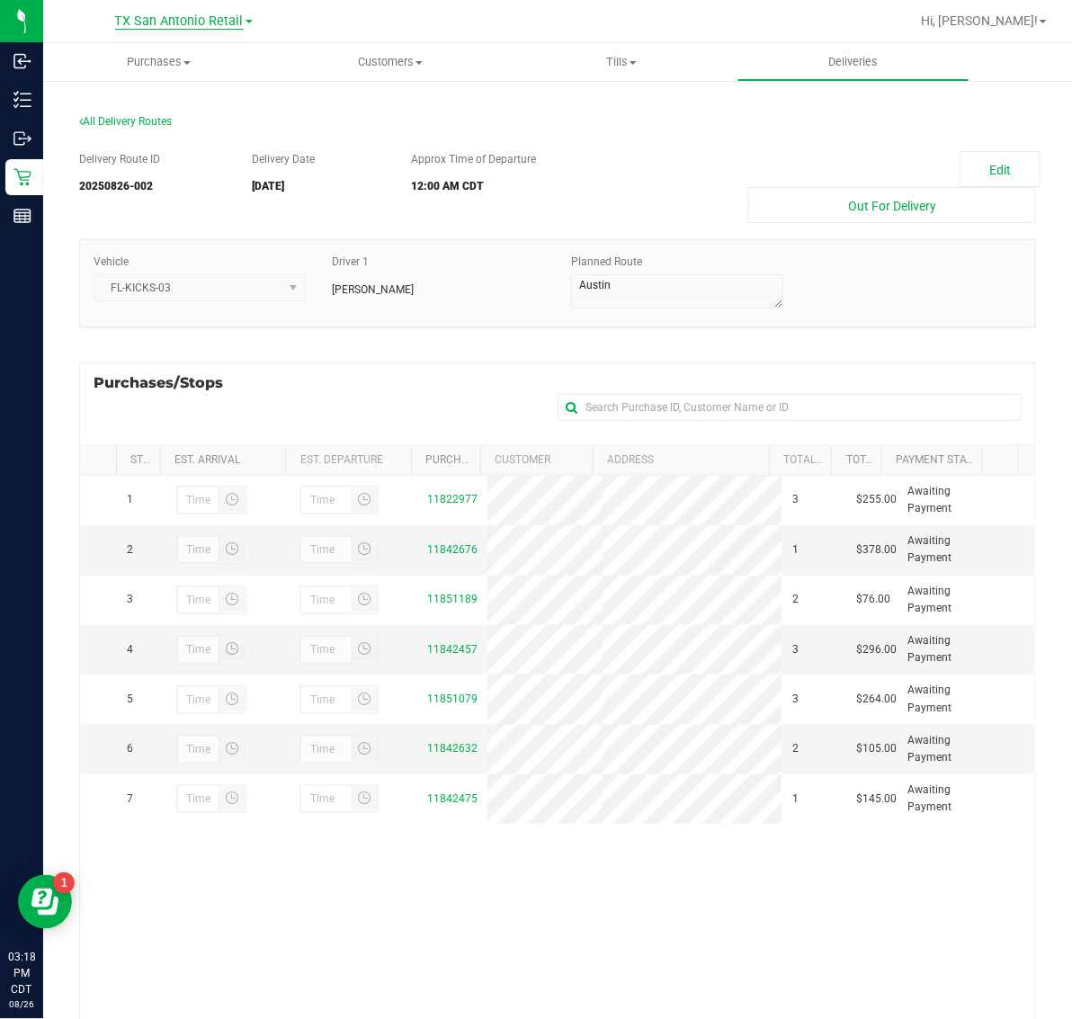
click at [191, 20] on span "TX San Antonio Retail" at bounding box center [179, 21] width 129 height 16
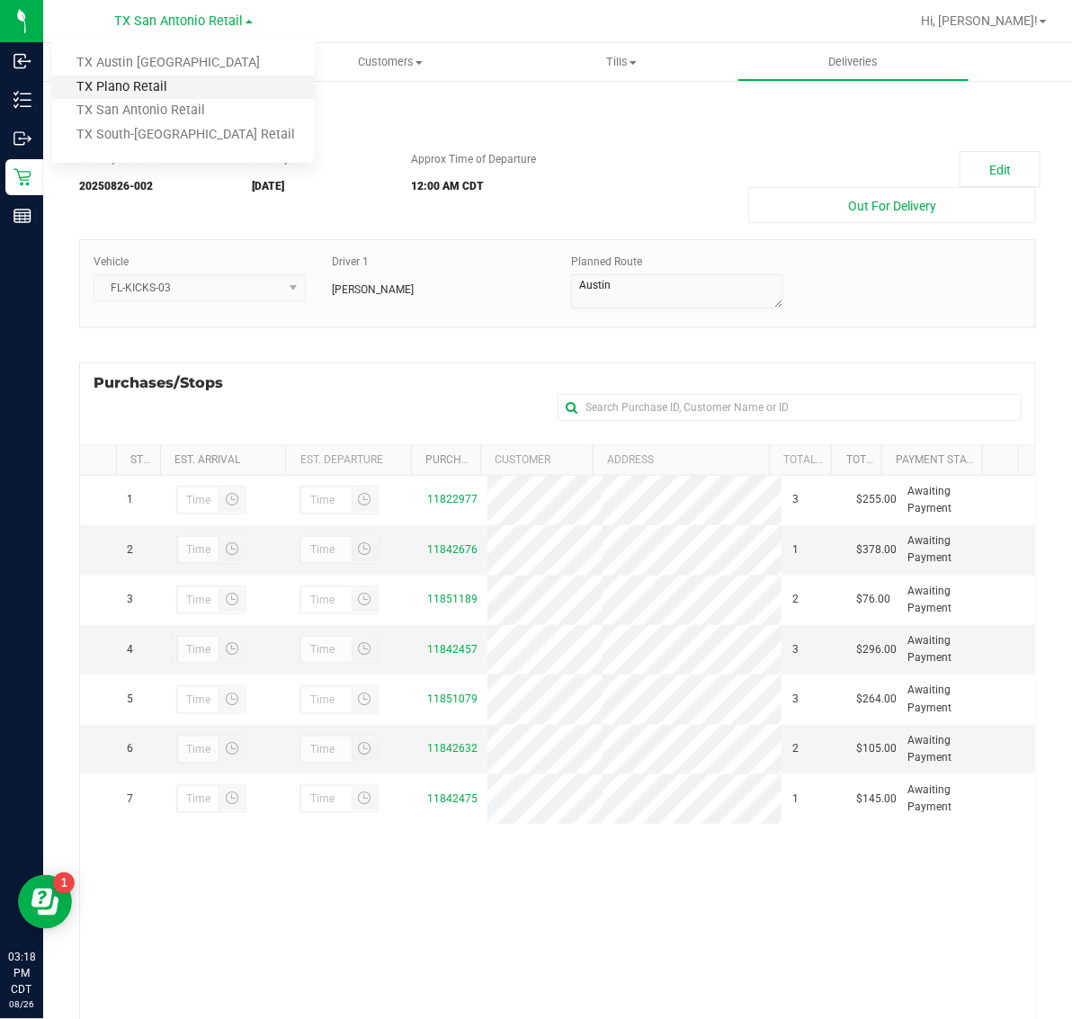
click at [176, 85] on link "TX Plano Retail" at bounding box center [183, 88] width 263 height 24
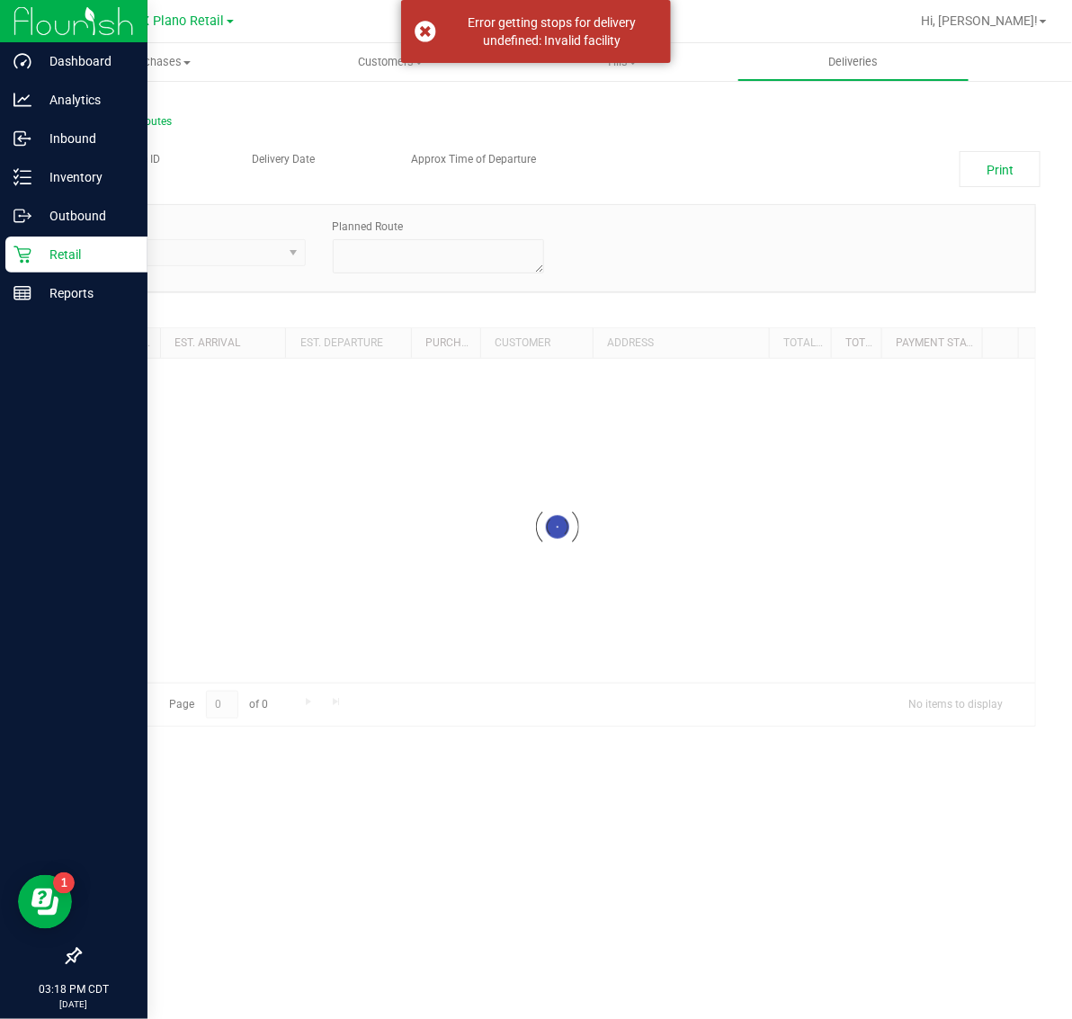
click at [52, 252] on p "Retail" at bounding box center [85, 255] width 108 height 22
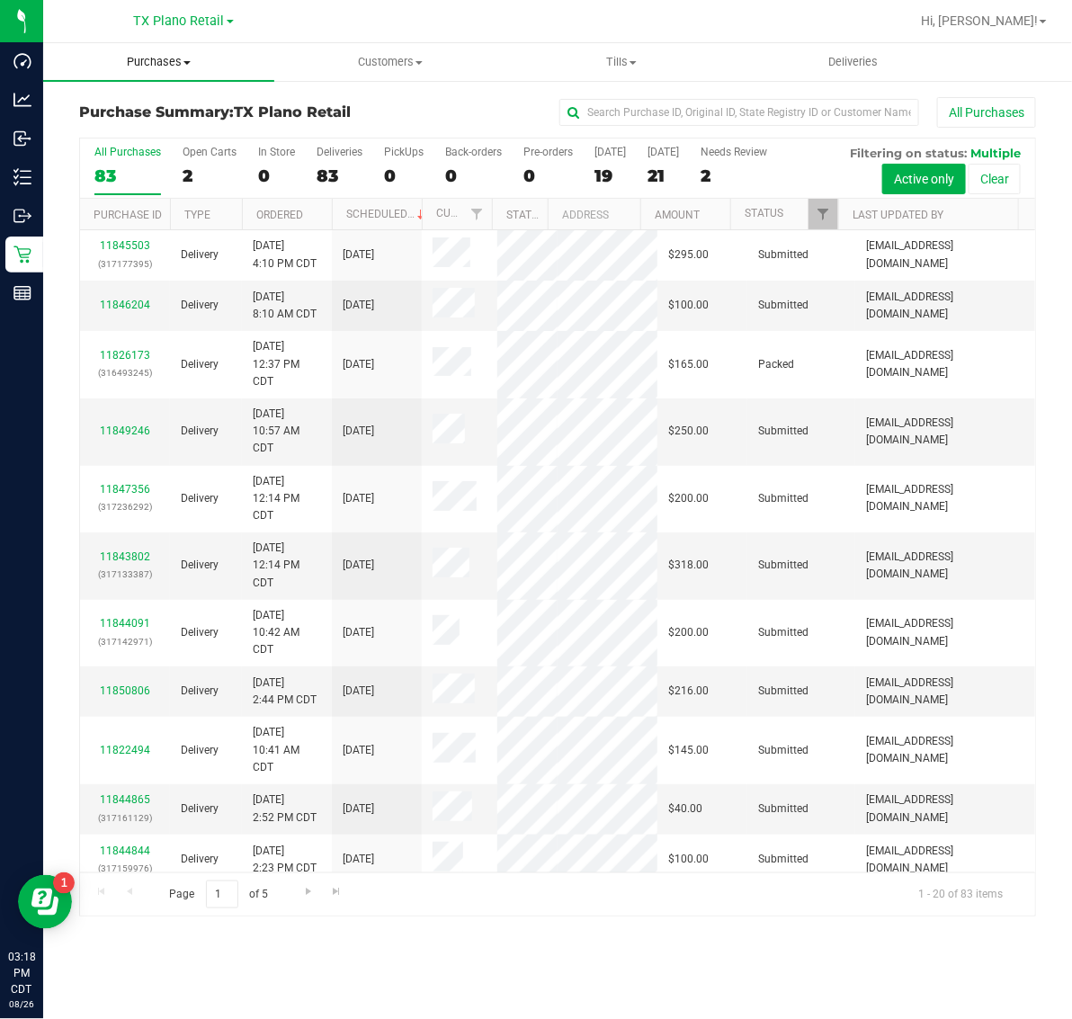
click at [155, 72] on uib-tab-heading "Purchases Summary of purchases Fulfillment All purchases" at bounding box center [158, 62] width 231 height 38
click at [157, 132] on li "Fulfillment" at bounding box center [158, 131] width 231 height 22
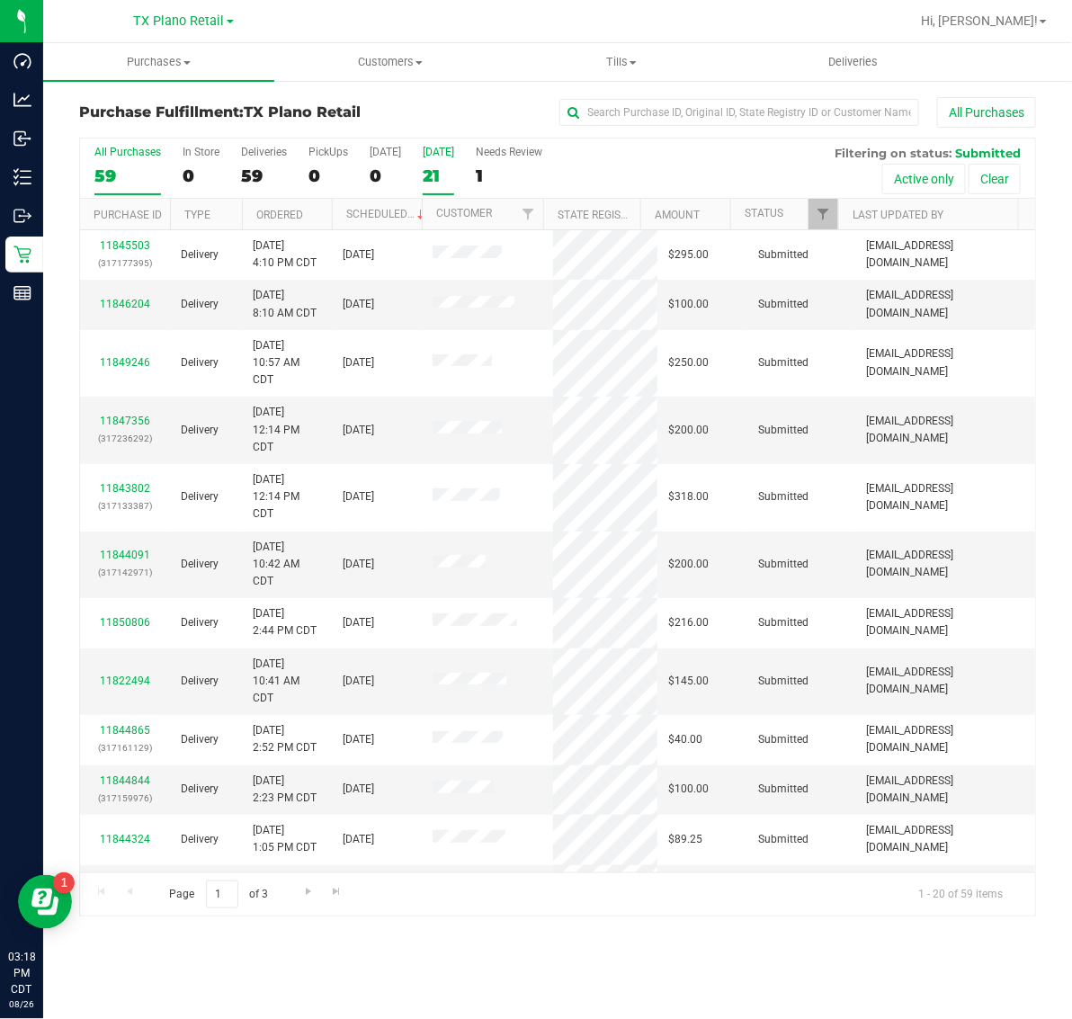
click at [443, 167] on div "21" at bounding box center [438, 176] width 31 height 21
click at [0, 0] on input "Tomorrow 21" at bounding box center [0, 0] width 0 height 0
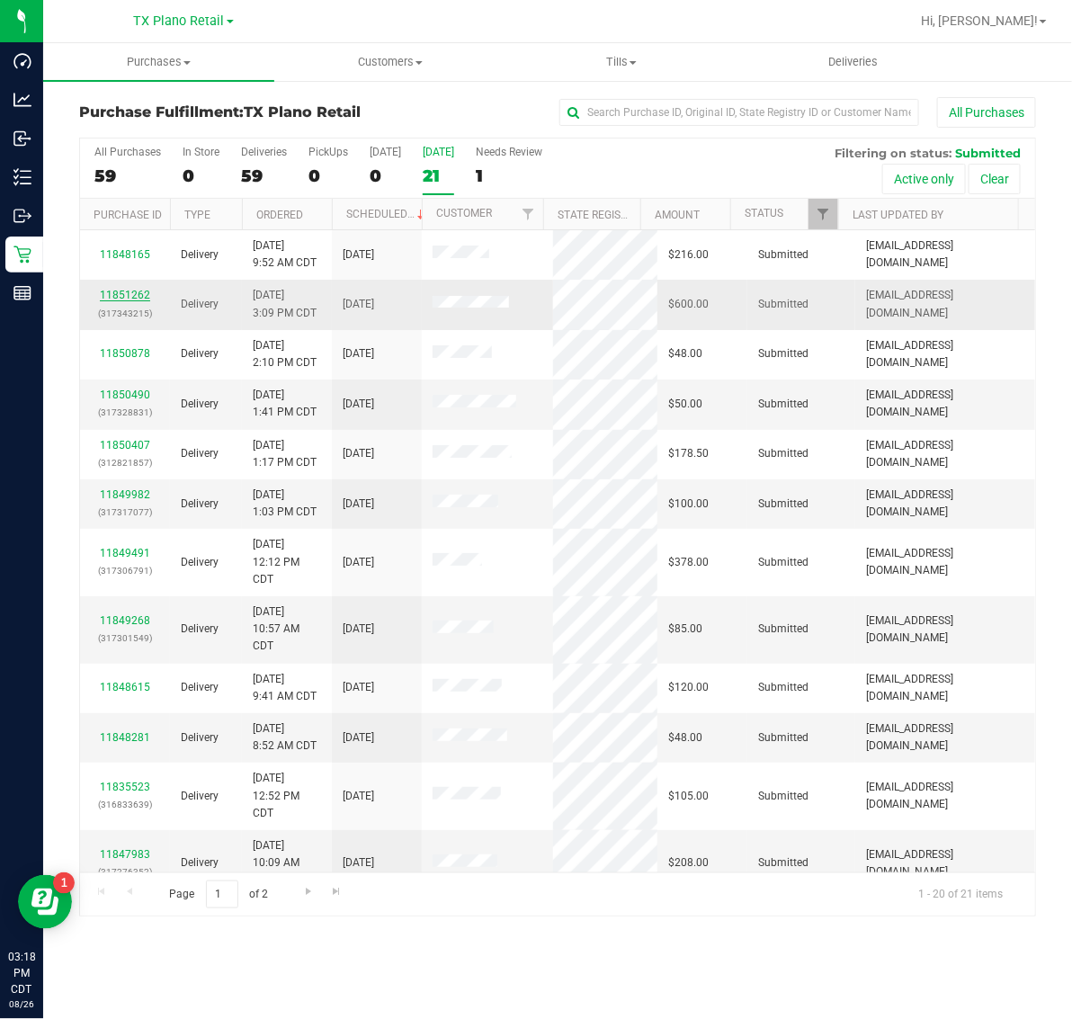
click at [130, 299] on link "11851262" at bounding box center [125, 295] width 50 height 13
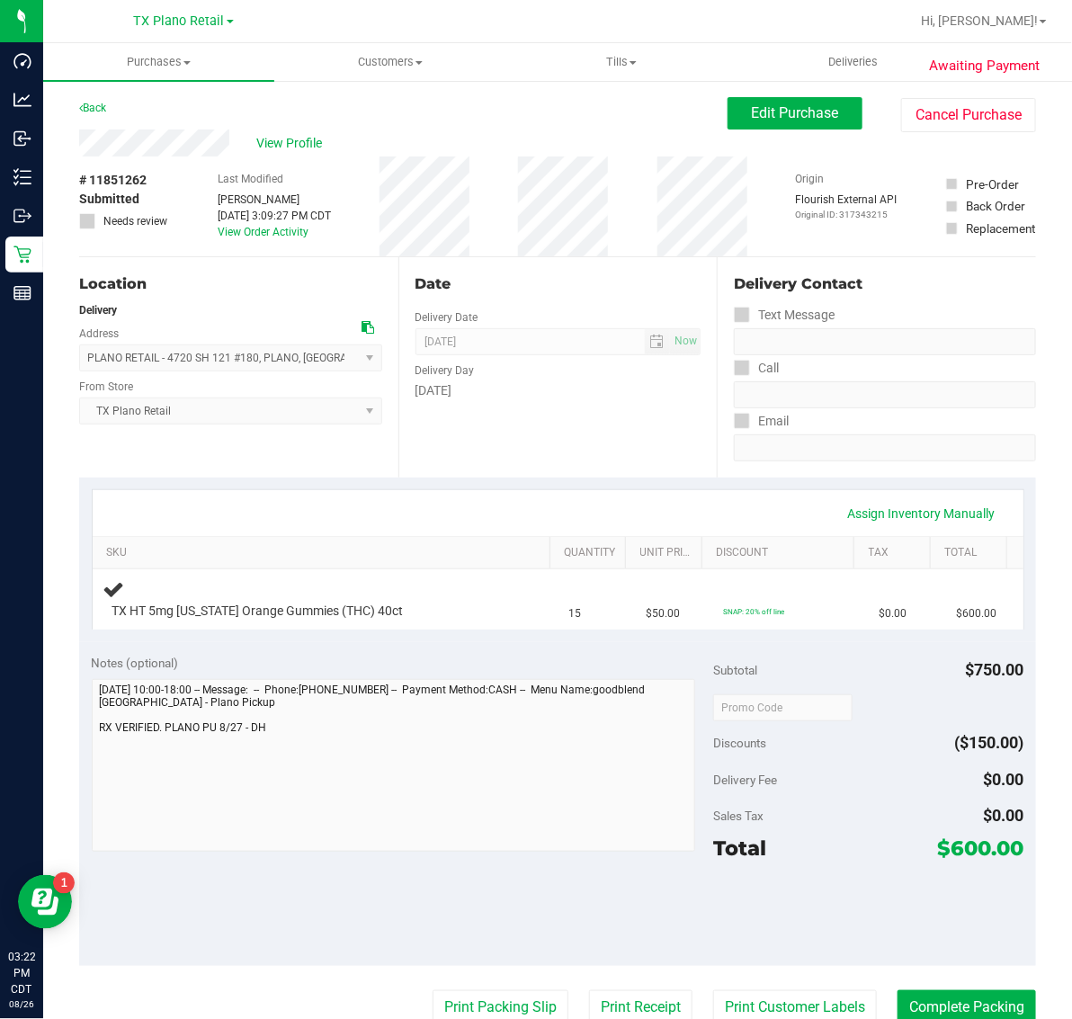
scroll to position [112, 0]
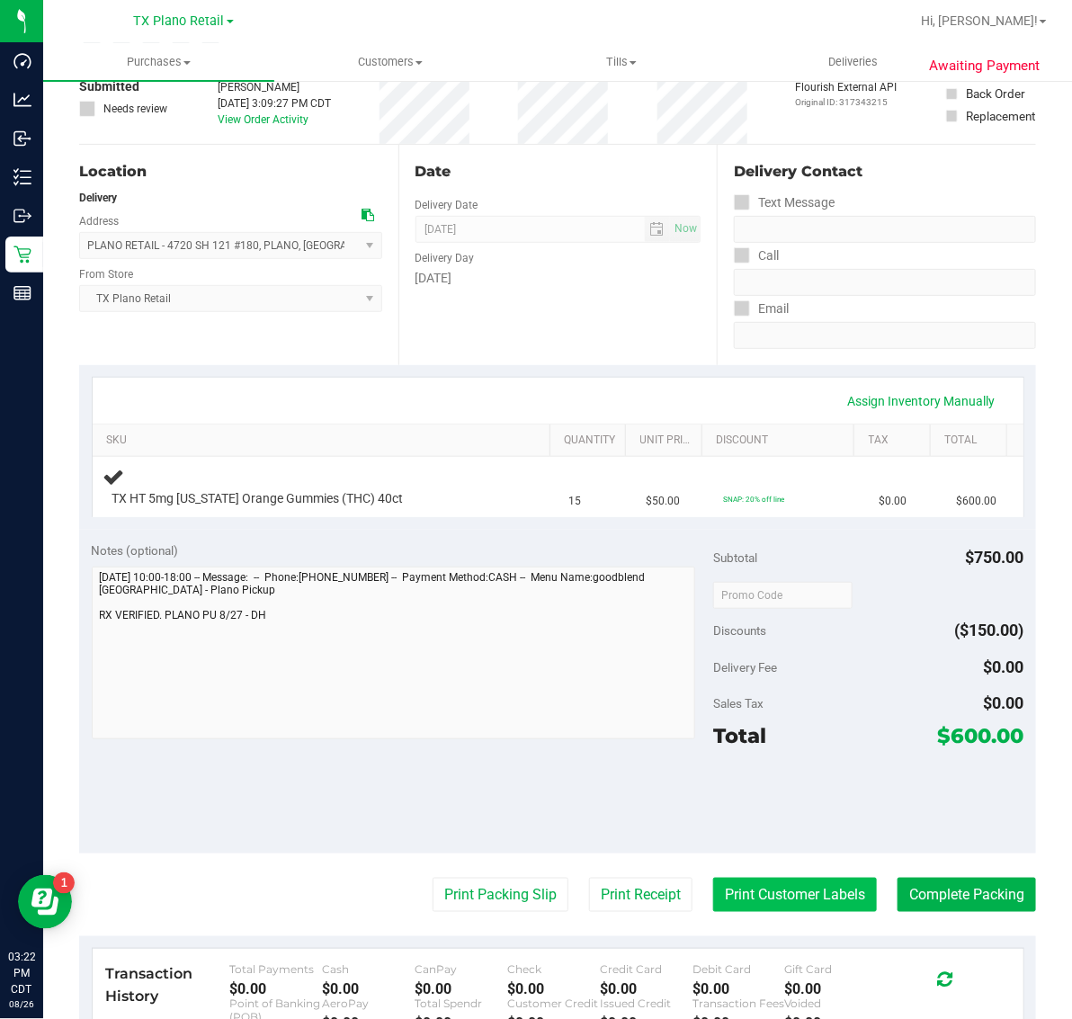
click at [776, 906] on button "Print Customer Labels" at bounding box center [795, 895] width 164 height 34
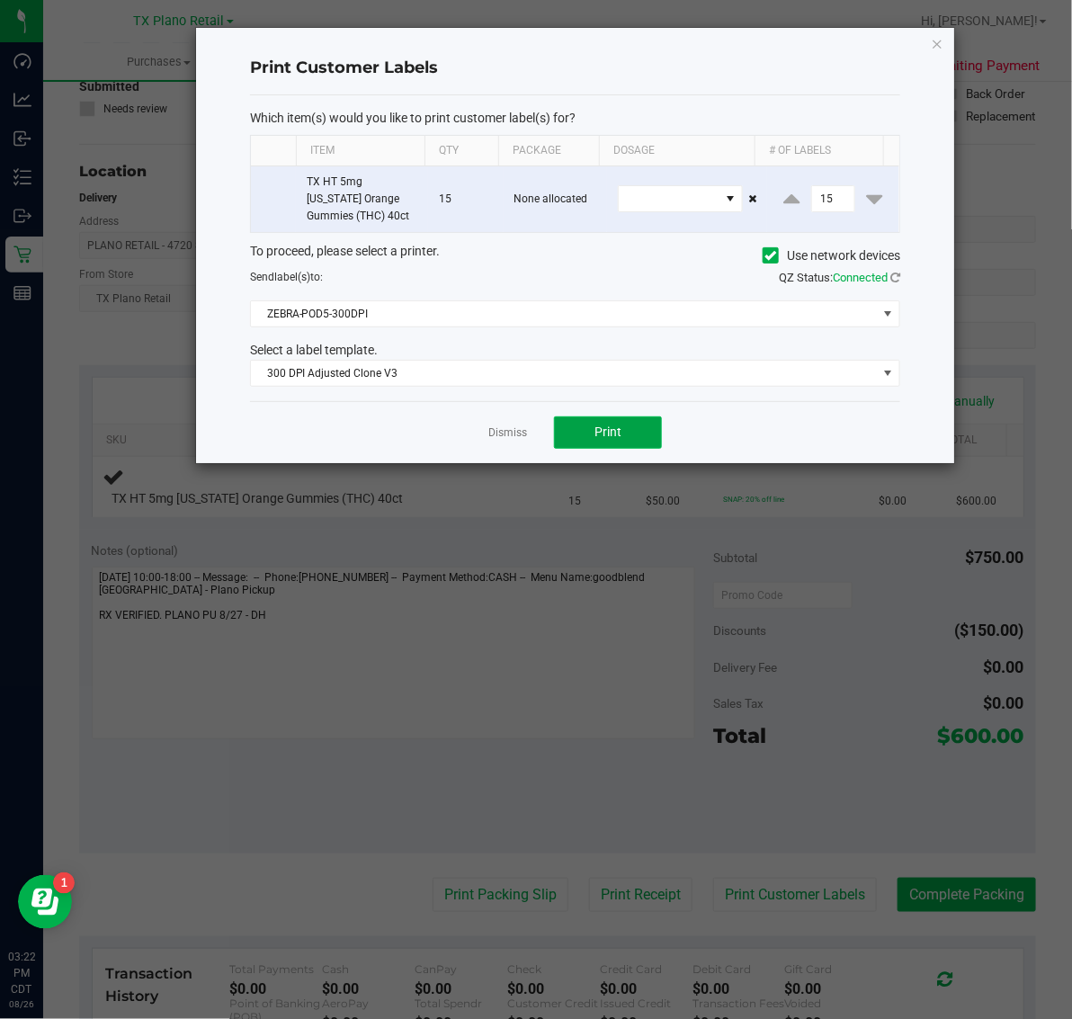
click at [632, 425] on button "Print" at bounding box center [608, 432] width 108 height 32
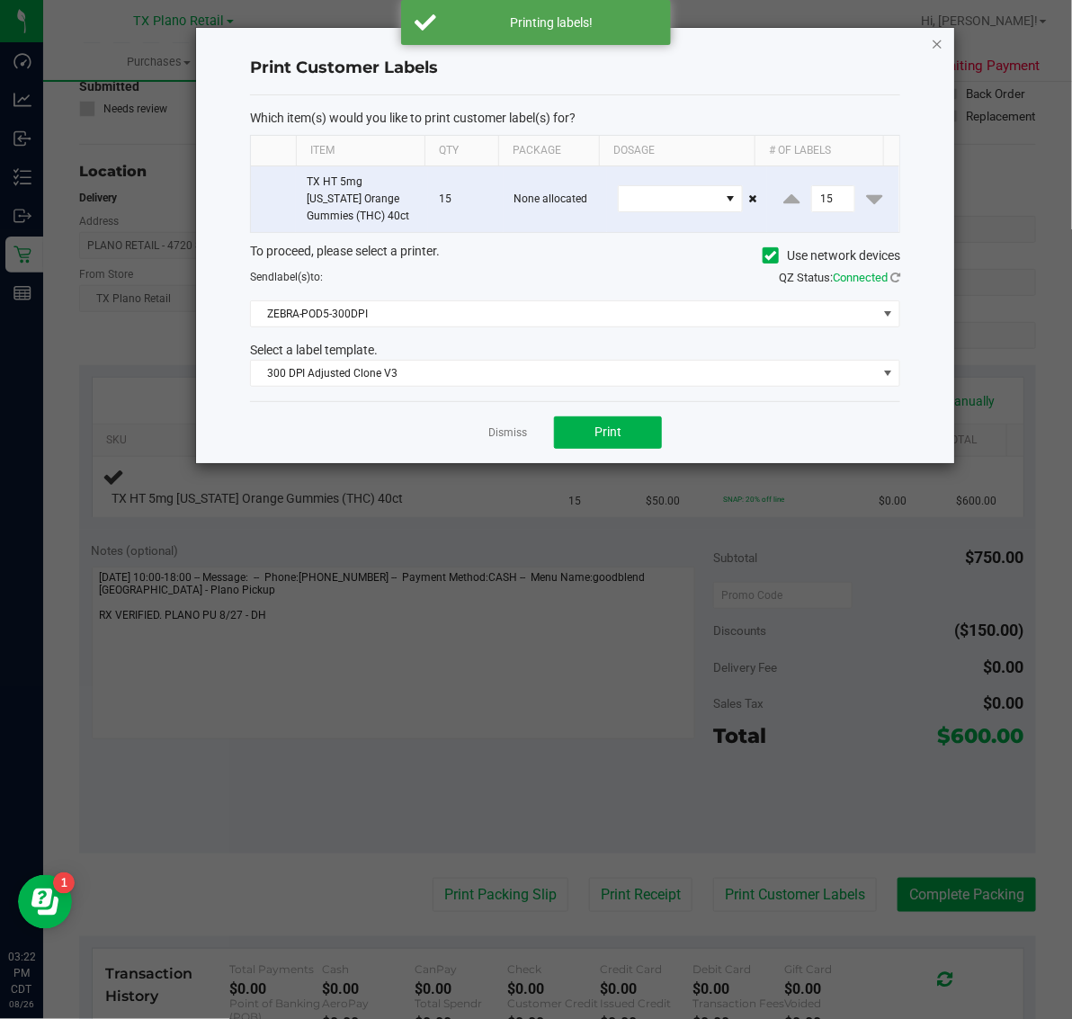
click at [933, 42] on icon "button" at bounding box center [937, 43] width 13 height 22
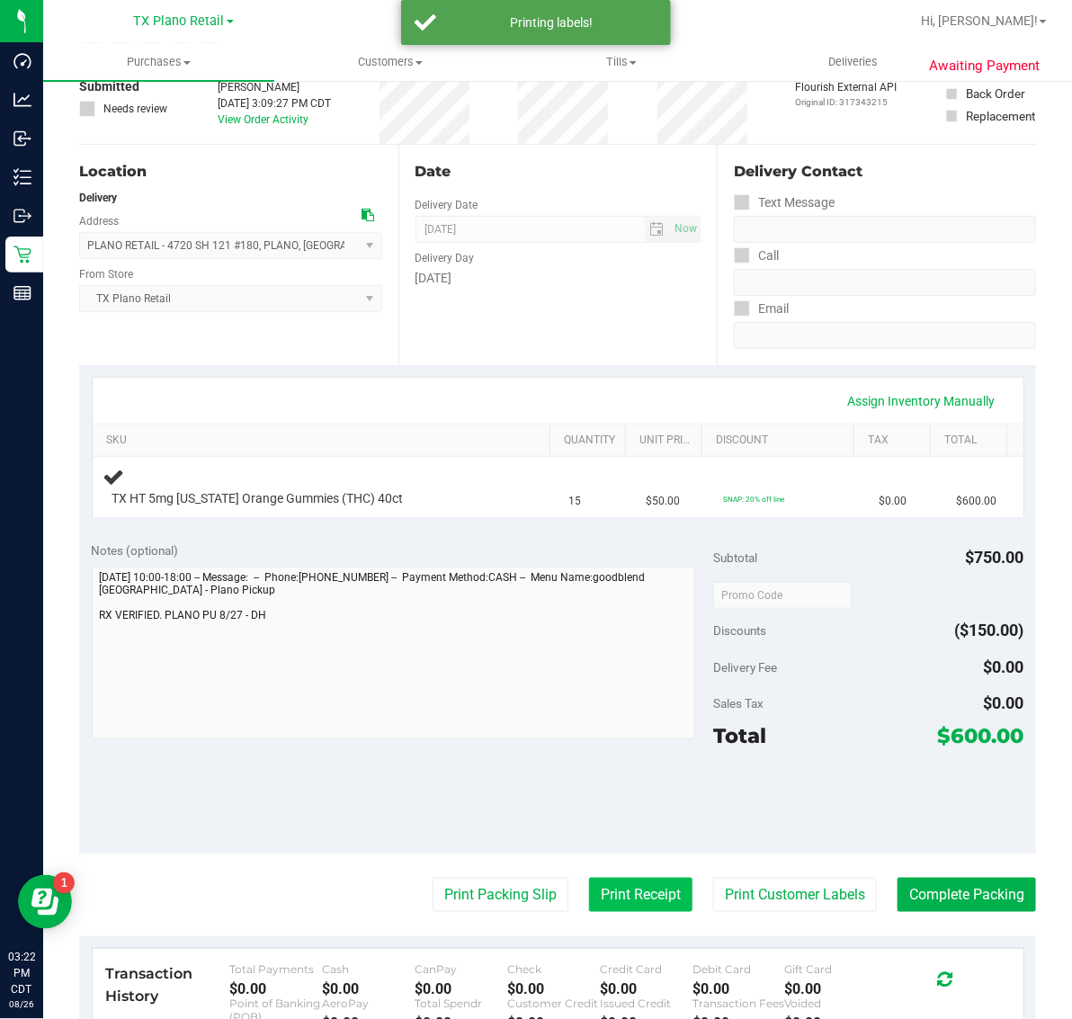
click at [618, 898] on button "Print Receipt" at bounding box center [640, 895] width 103 height 34
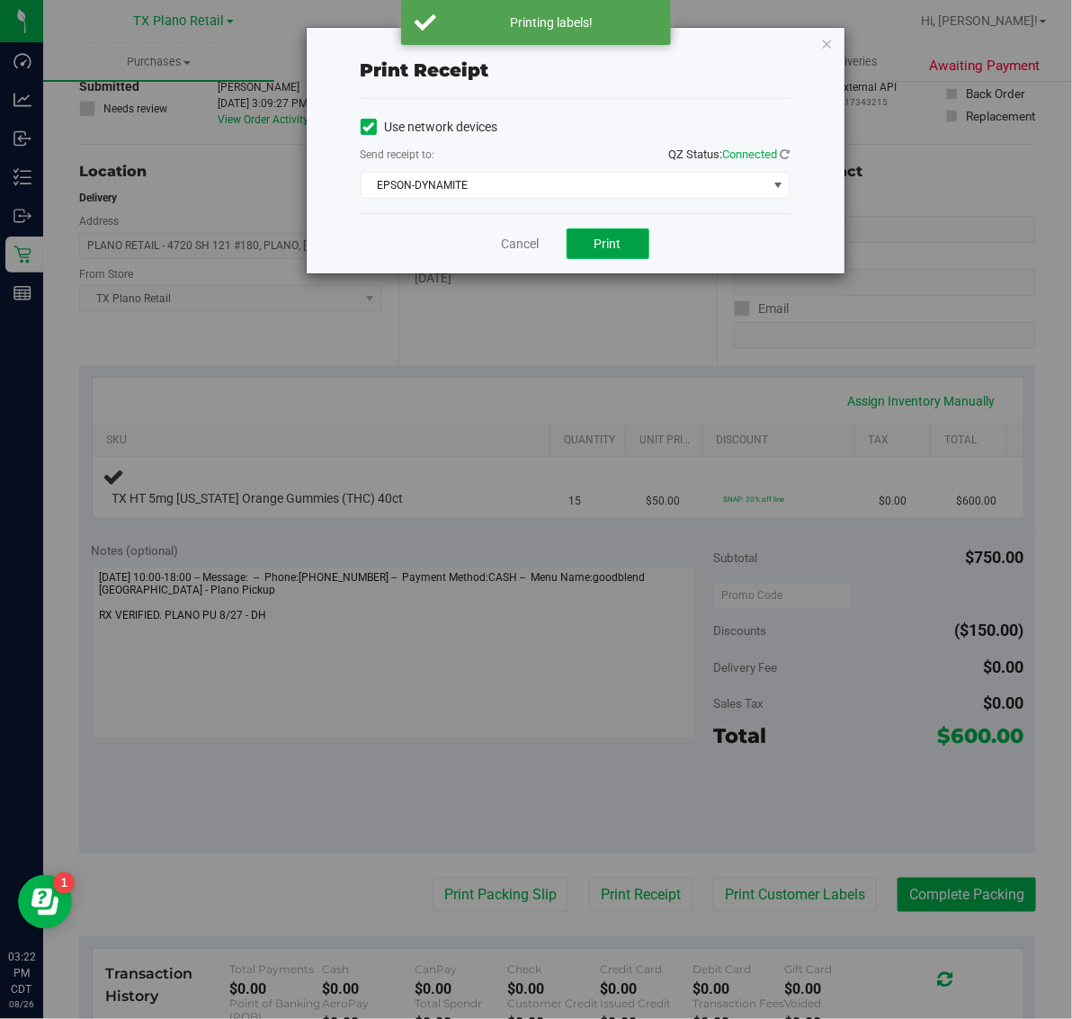
click at [616, 250] on span "Print" at bounding box center [608, 244] width 27 height 14
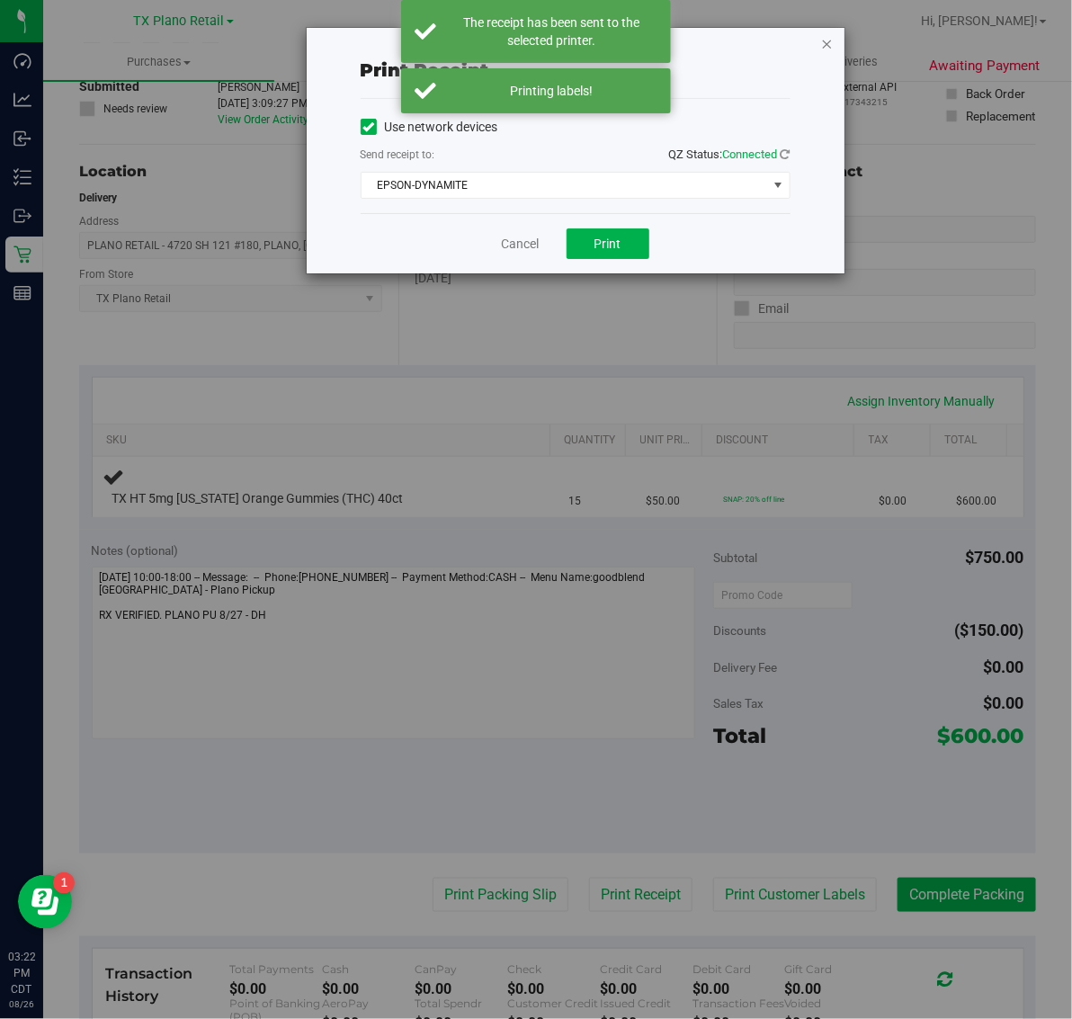
click at [825, 37] on icon "button" at bounding box center [827, 43] width 13 height 22
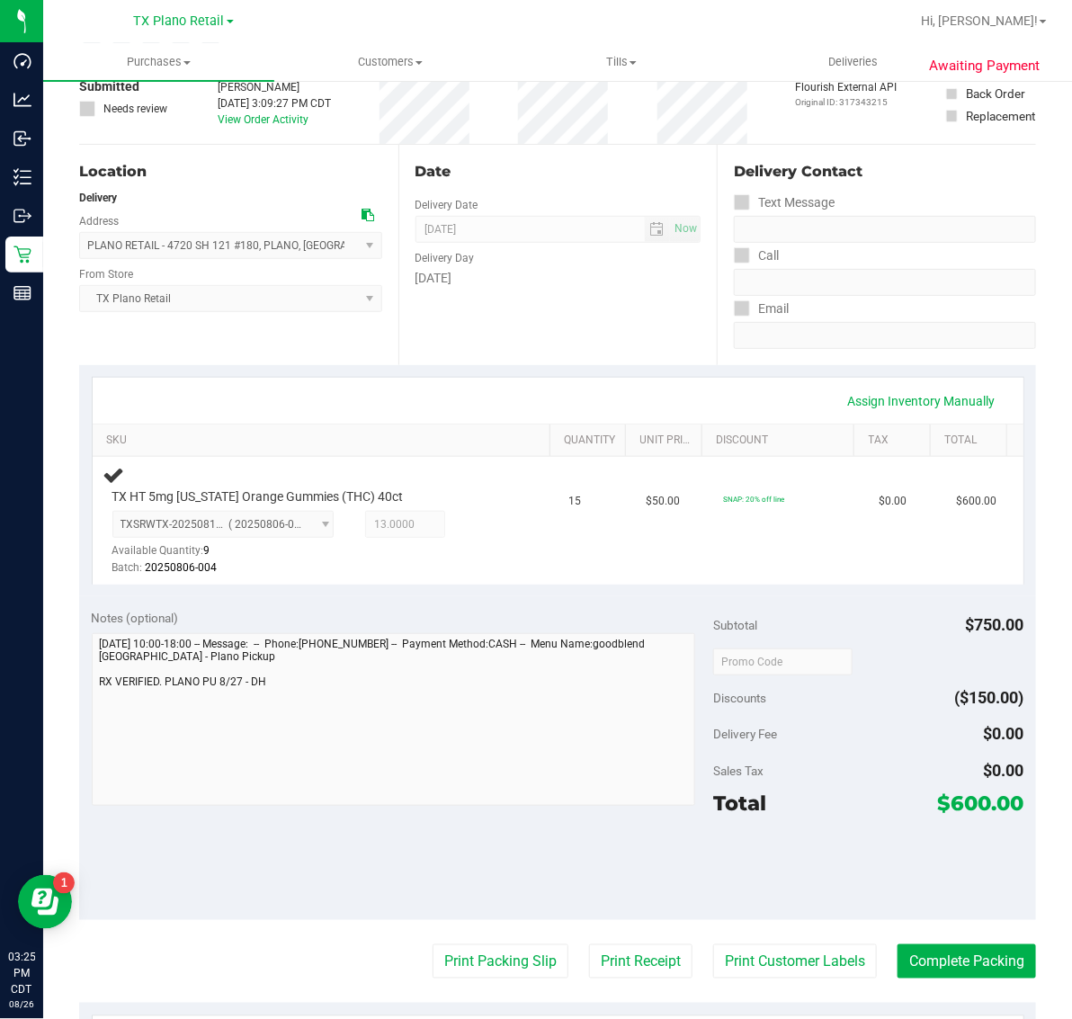
click at [419, 352] on div "Date Delivery Date 08/27/2025 Now 08/27/2025 07:00 AM Now Delivery Day Wednesday" at bounding box center [557, 255] width 319 height 220
click at [469, 374] on div "Assign Inventory Manually SKU Quantity Unit Price Discount Tax Total TX HT 5mg …" at bounding box center [557, 481] width 957 height 232
click at [515, 322] on div "Date Delivery Date 08/27/2025 Now 08/27/2025 07:00 AM Now Delivery Day Wednesday" at bounding box center [557, 255] width 319 height 220
click at [506, 956] on button "Print Packing Slip" at bounding box center [501, 961] width 136 height 34
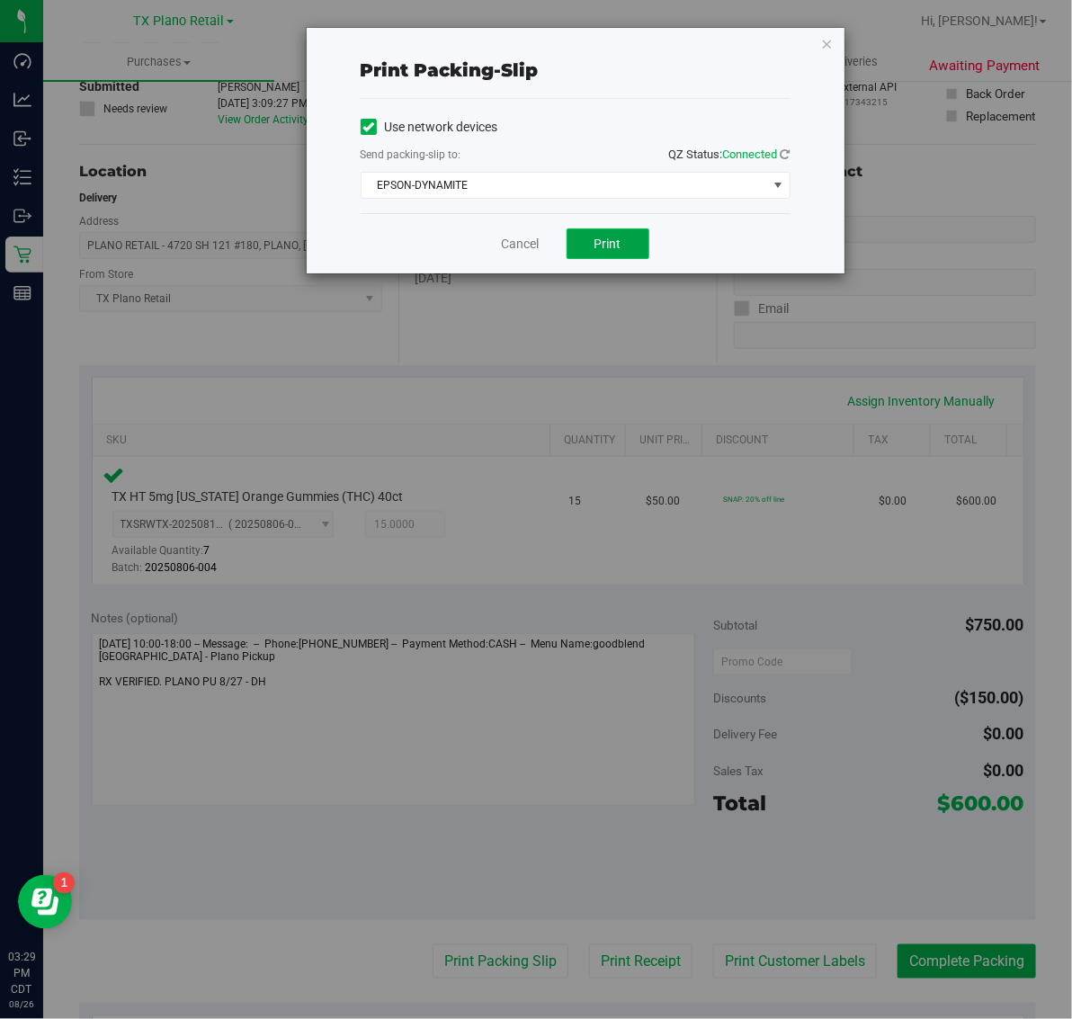
click at [603, 248] on span "Print" at bounding box center [608, 244] width 27 height 14
click at [829, 36] on icon "button" at bounding box center [827, 43] width 13 height 22
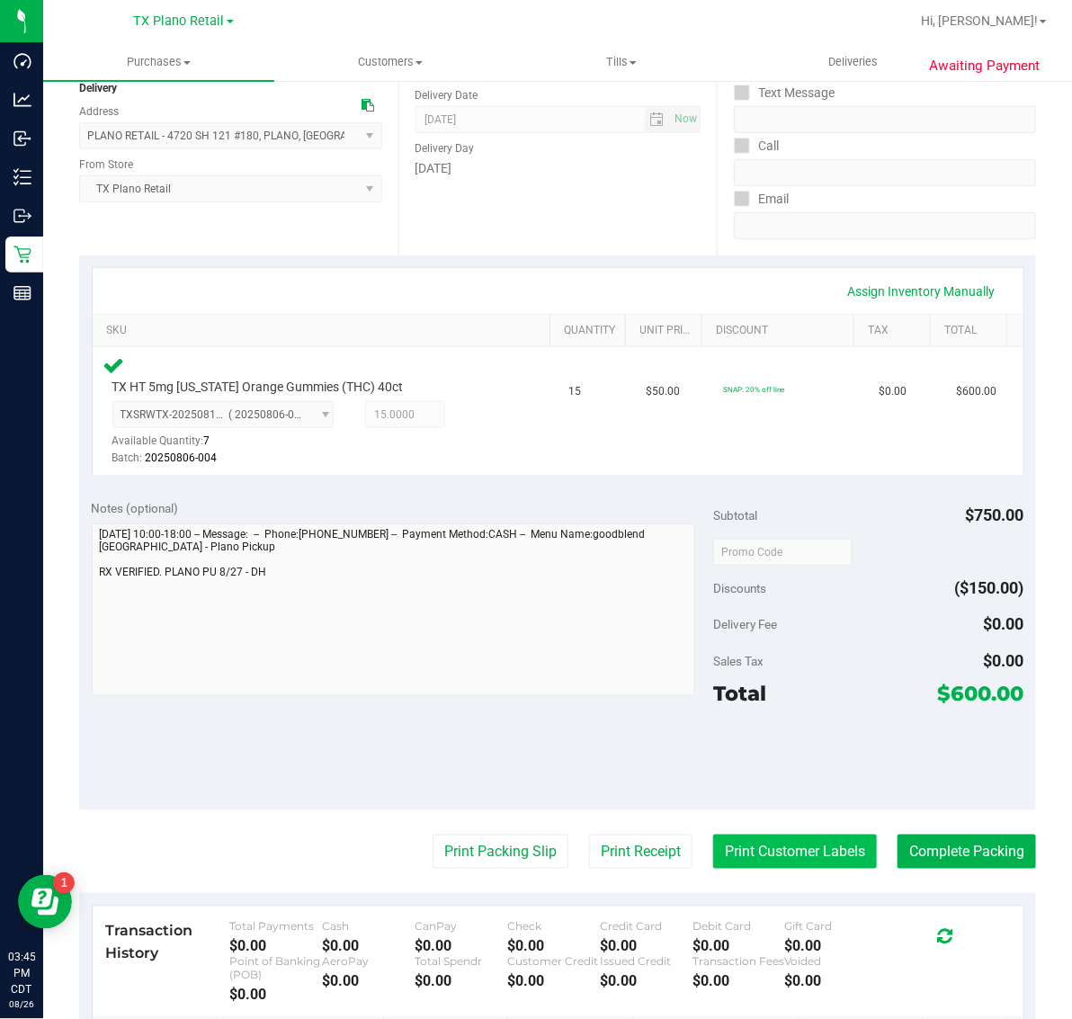
scroll to position [225, 0]
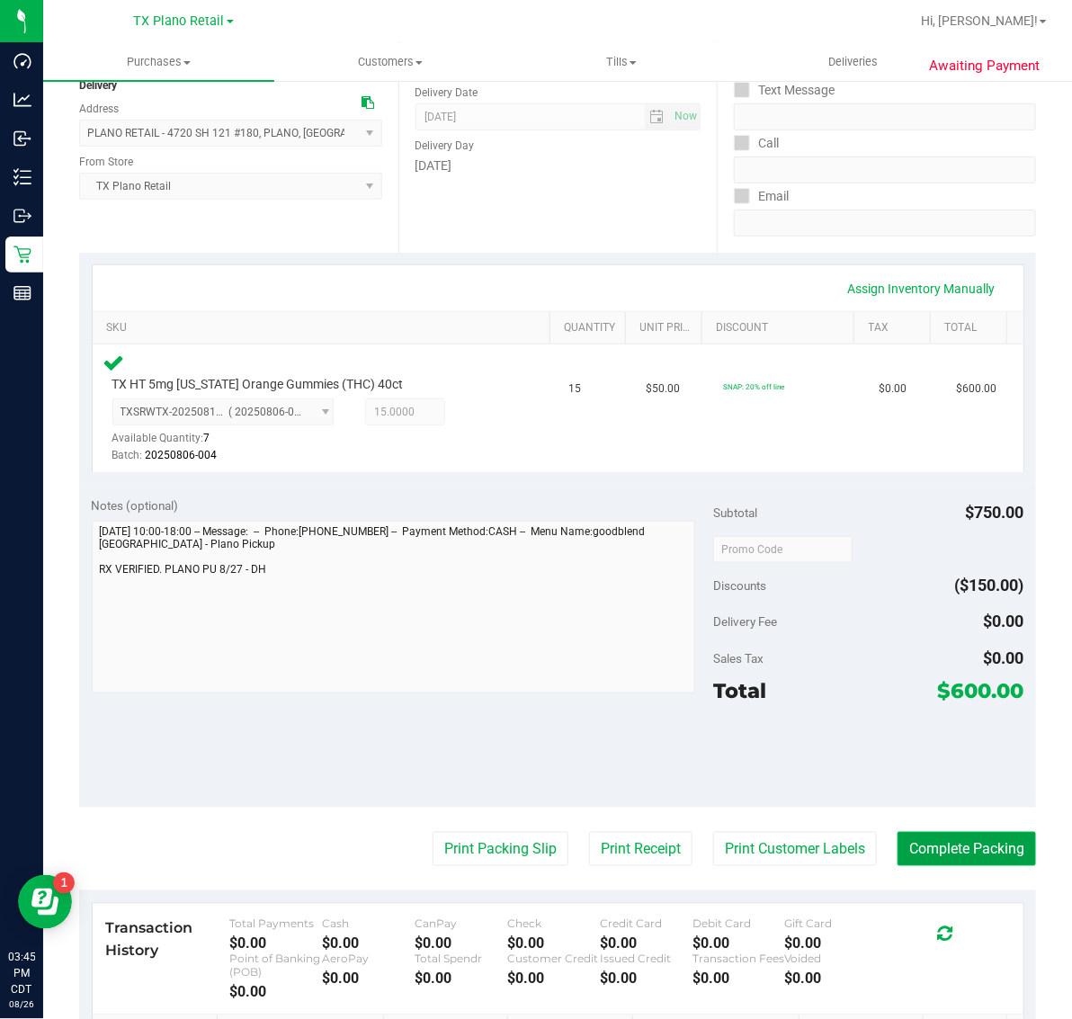
click at [943, 844] on button "Complete Packing" at bounding box center [967, 849] width 139 height 34
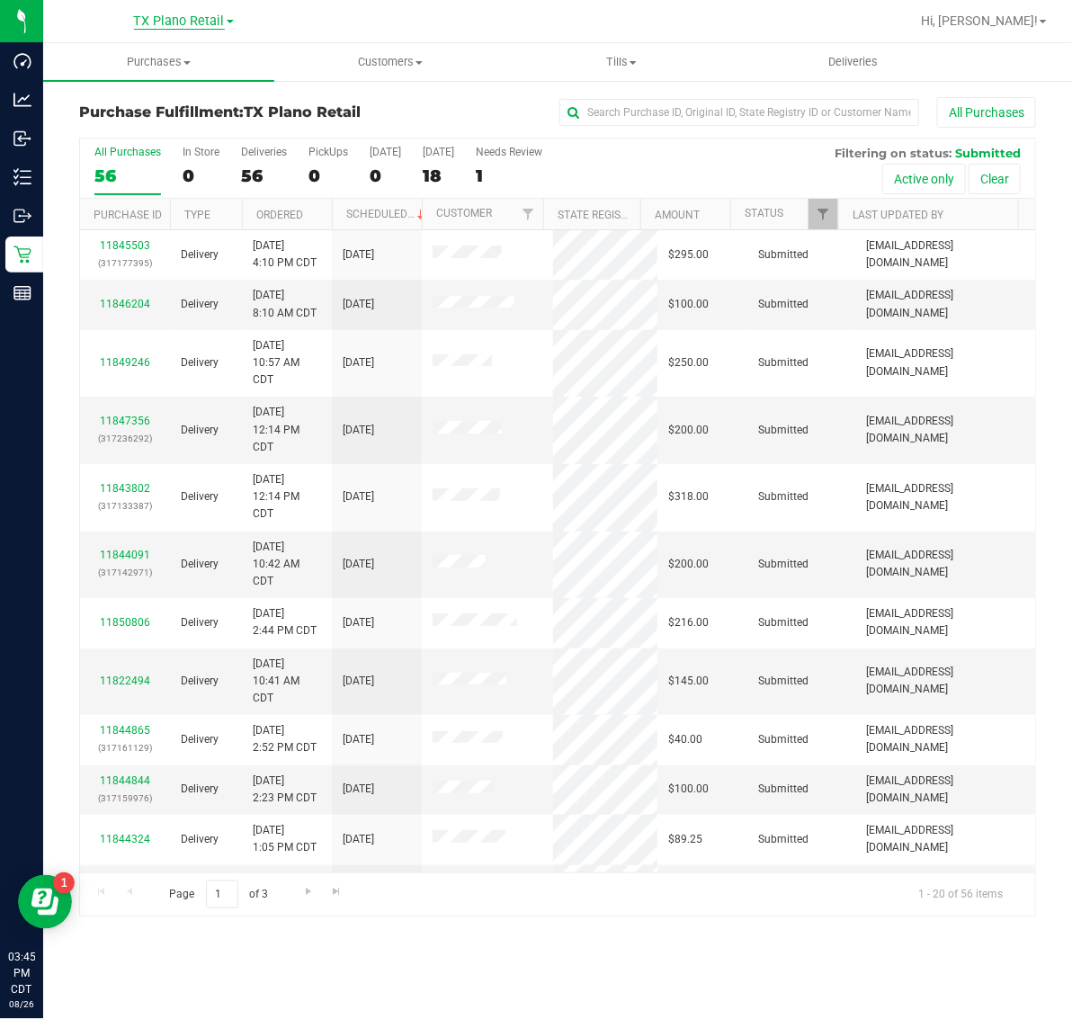
drag, startPoint x: 203, startPoint y: 18, endPoint x: 189, endPoint y: 27, distance: 17.0
click at [200, 20] on span "TX Plano Retail" at bounding box center [179, 21] width 91 height 16
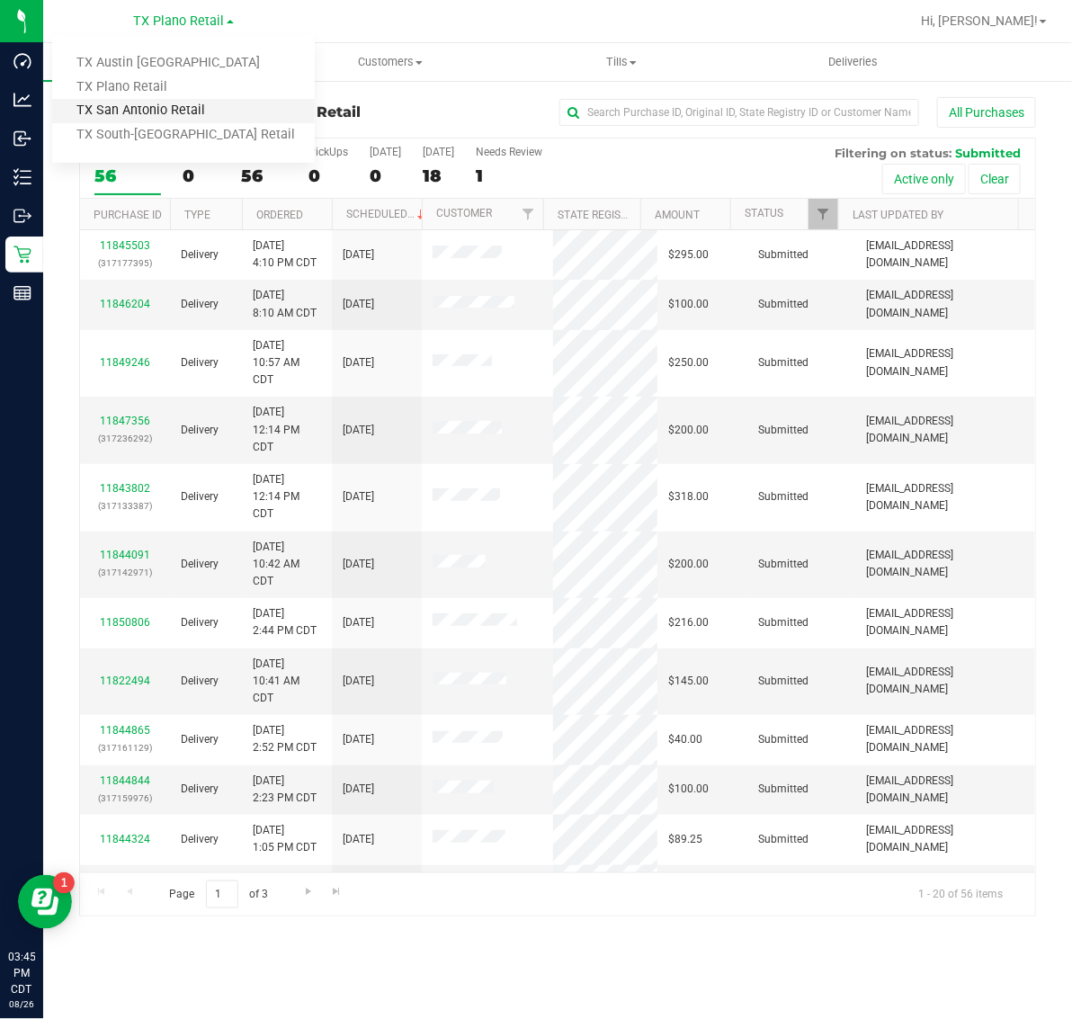
click at [174, 106] on link "TX San Antonio Retail" at bounding box center [183, 111] width 263 height 24
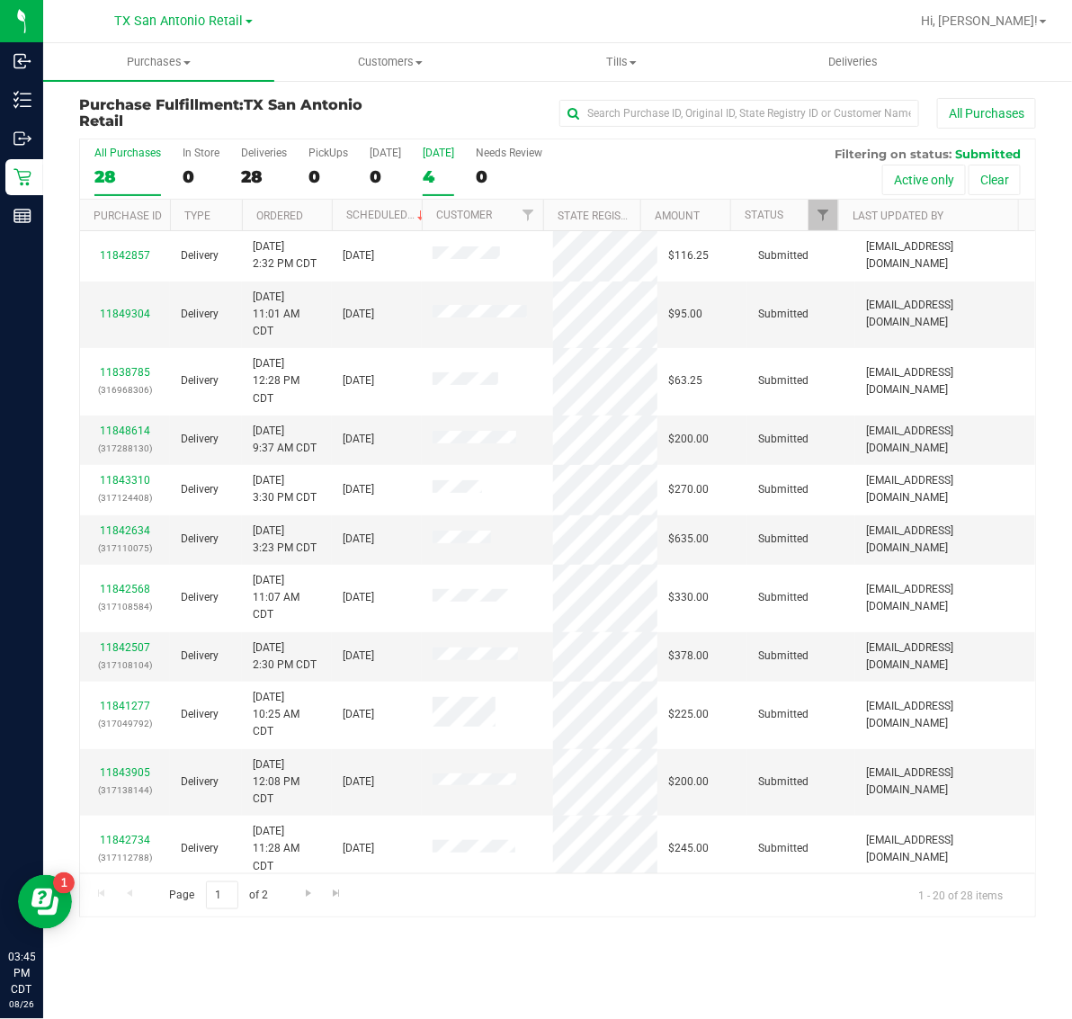
click at [446, 171] on div "4" at bounding box center [438, 176] width 31 height 21
click at [0, 0] on input "Tomorrow 4" at bounding box center [0, 0] width 0 height 0
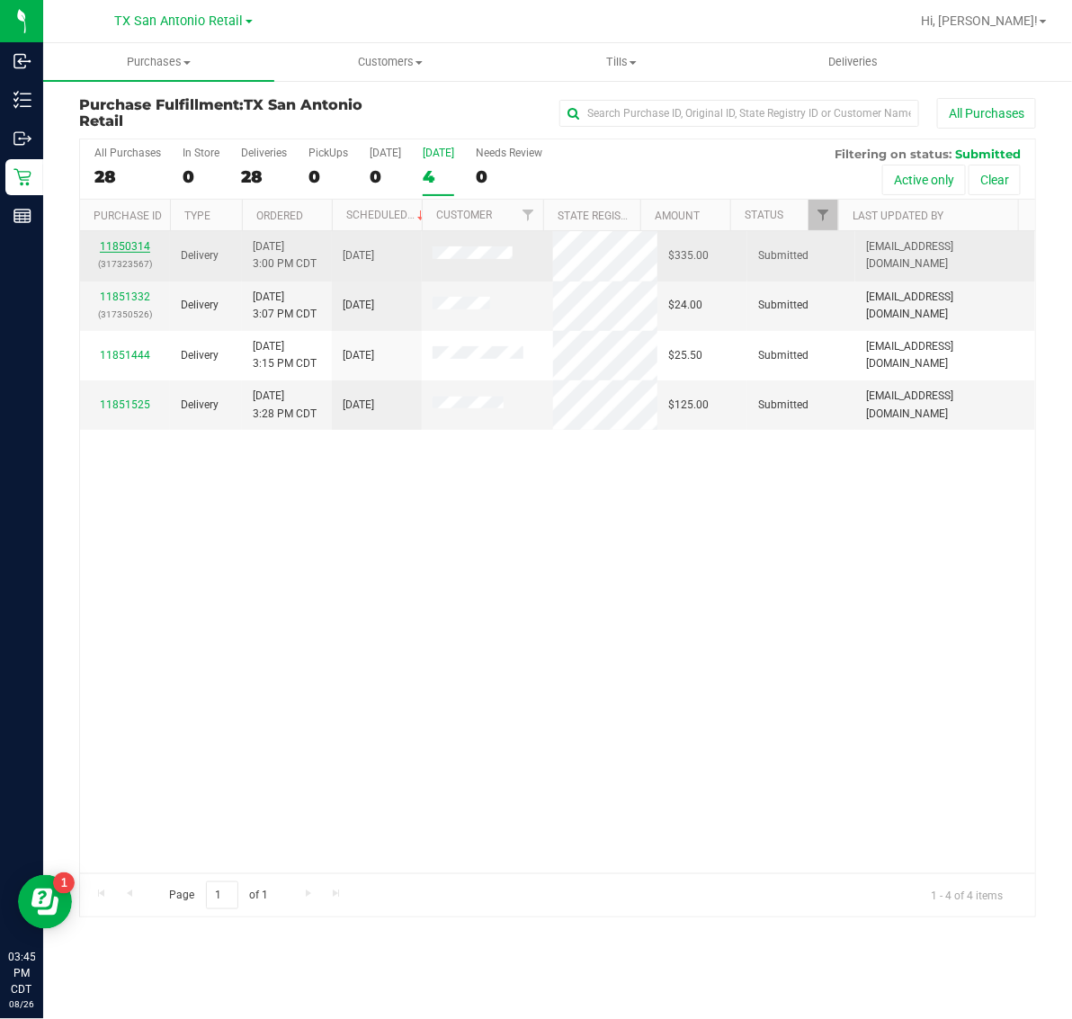
click at [119, 253] on link "11850314" at bounding box center [125, 246] width 50 height 13
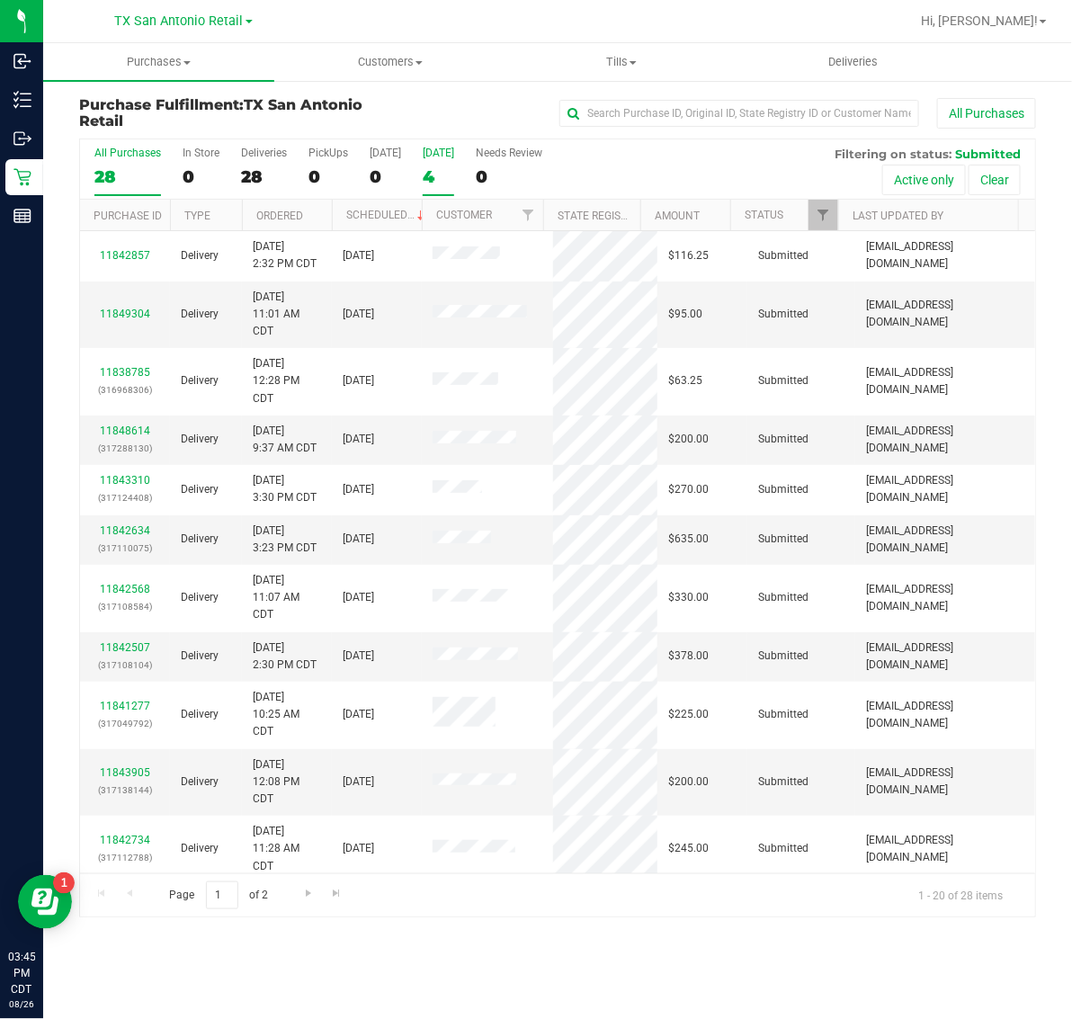
click at [450, 182] on div "4" at bounding box center [438, 176] width 31 height 21
click at [0, 0] on input "Tomorrow 4" at bounding box center [0, 0] width 0 height 0
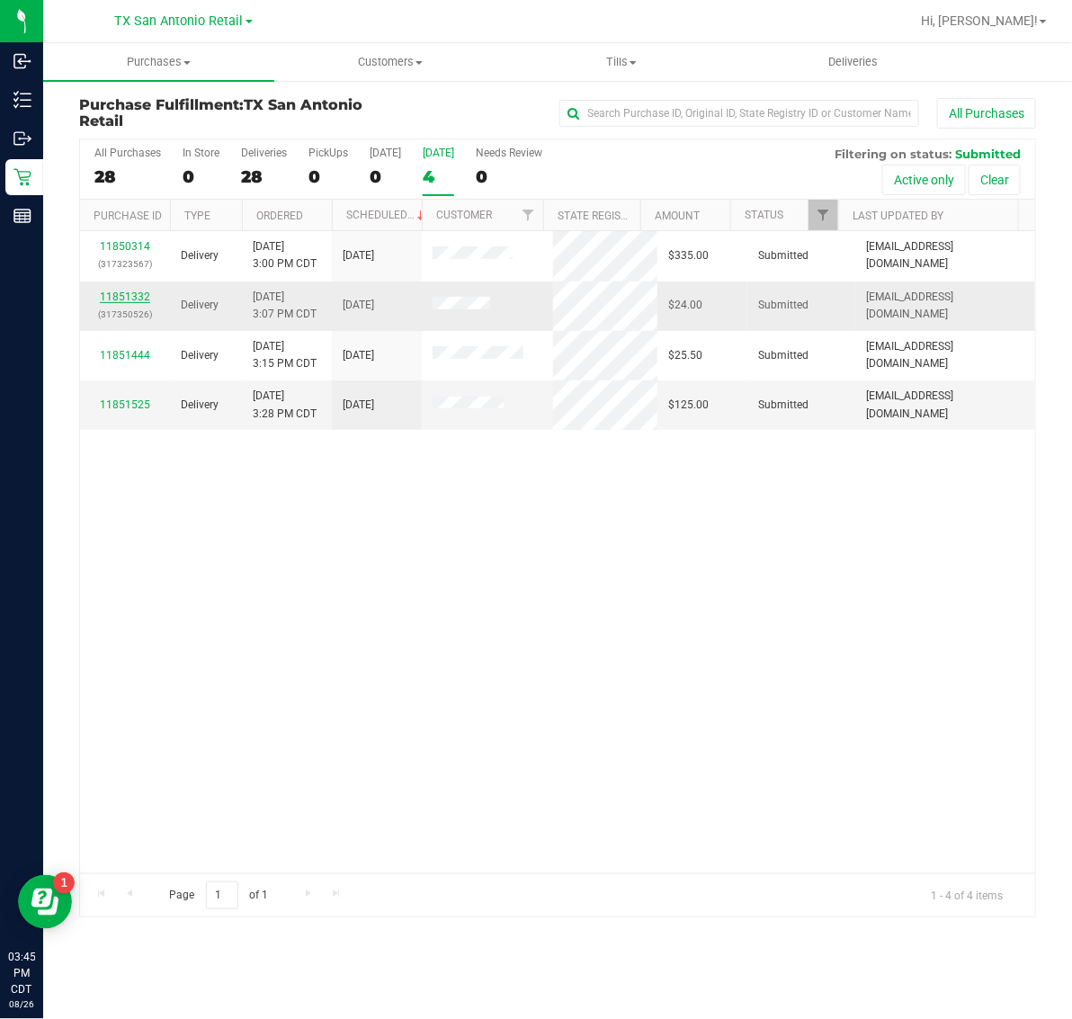
click at [130, 298] on link "11851332" at bounding box center [125, 297] width 50 height 13
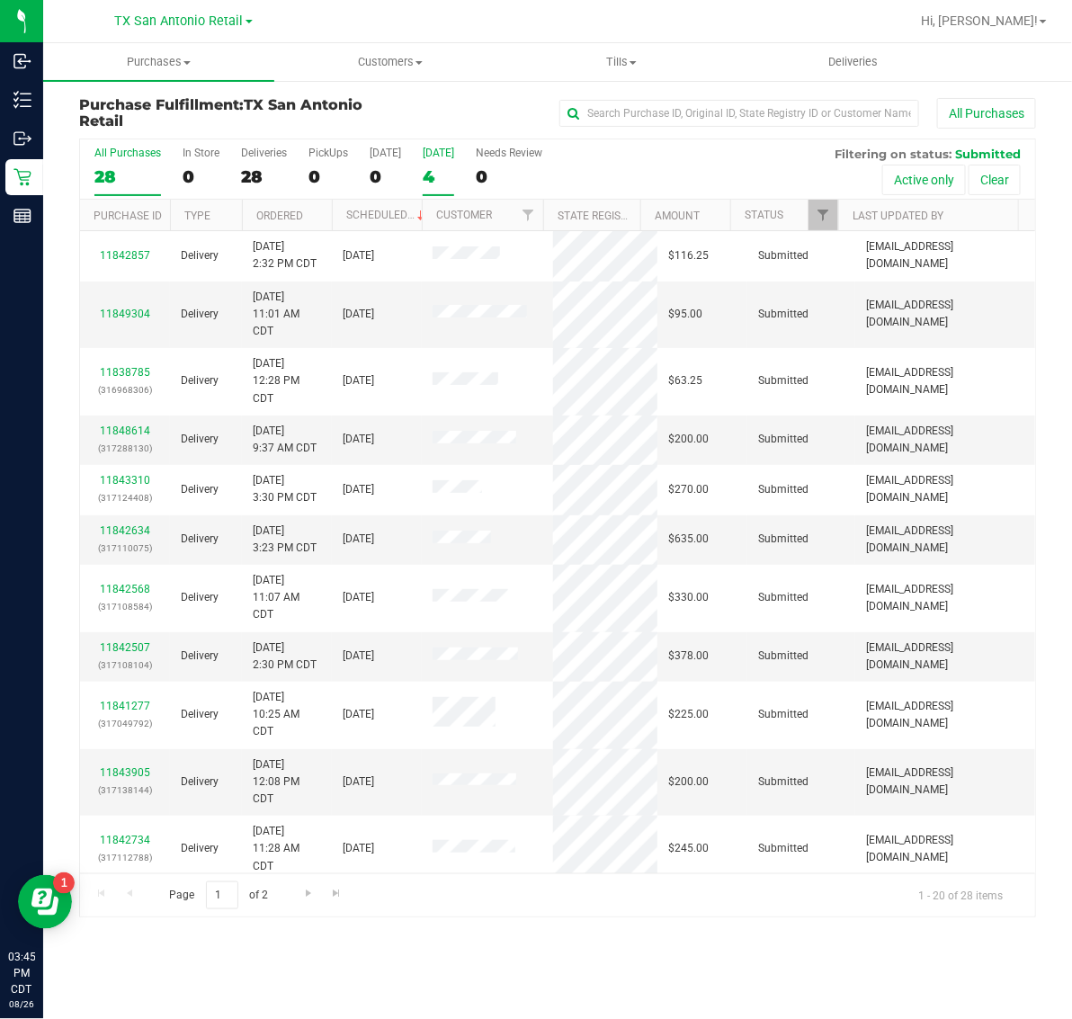
click at [454, 166] on div "4" at bounding box center [438, 176] width 31 height 21
click at [0, 0] on input "Tomorrow 4" at bounding box center [0, 0] width 0 height 0
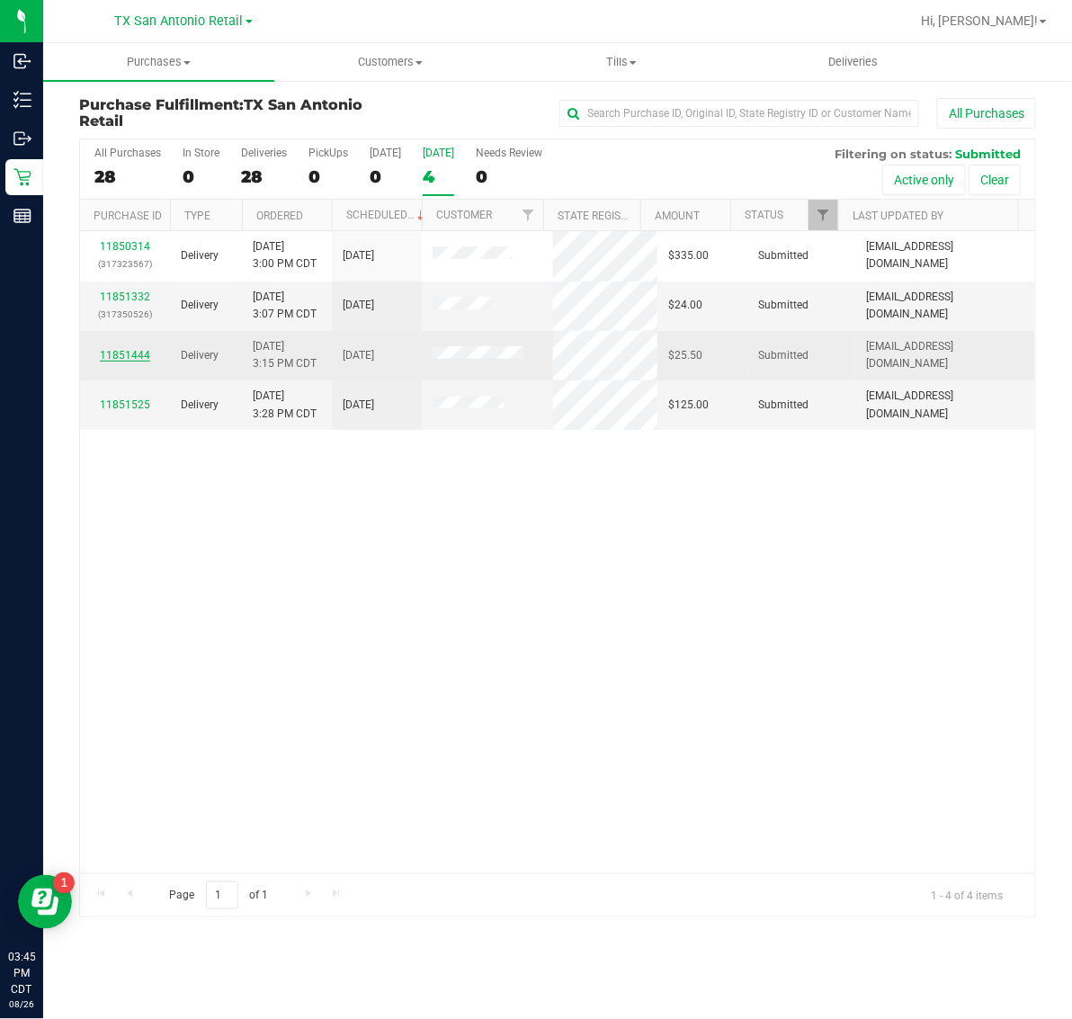
click at [137, 351] on link "11851444" at bounding box center [125, 355] width 50 height 13
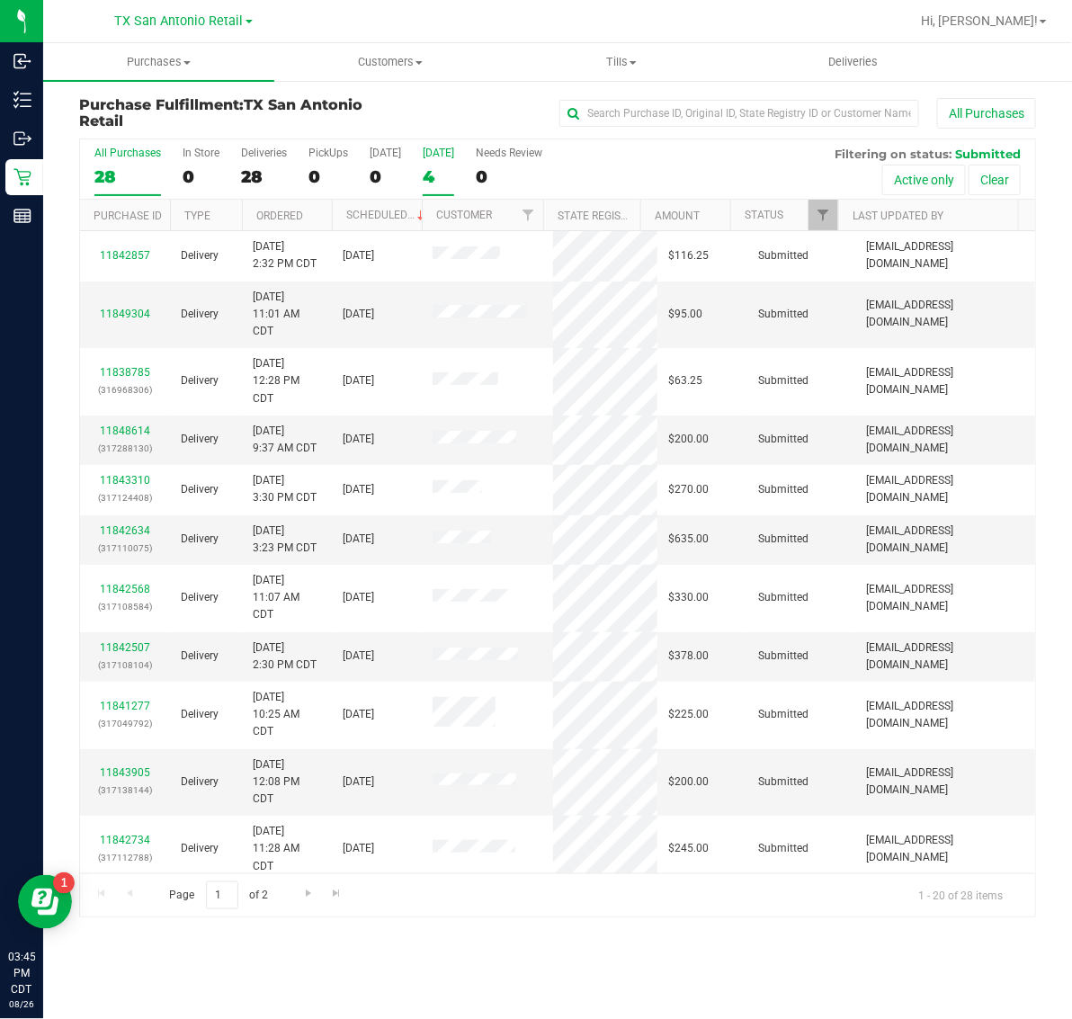
click at [454, 183] on div "4" at bounding box center [438, 176] width 31 height 21
click at [0, 0] on input "Tomorrow 4" at bounding box center [0, 0] width 0 height 0
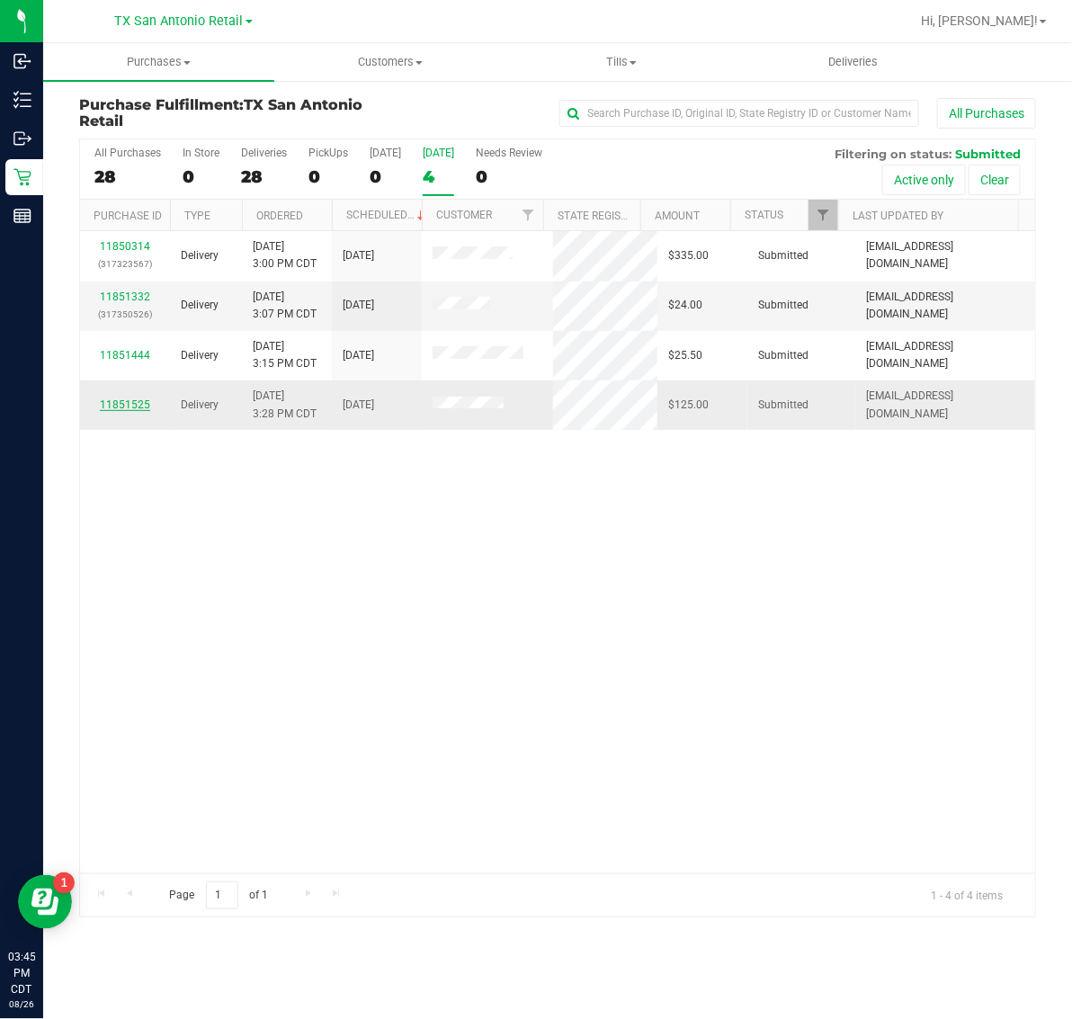
click at [128, 403] on link "11851525" at bounding box center [125, 404] width 50 height 13
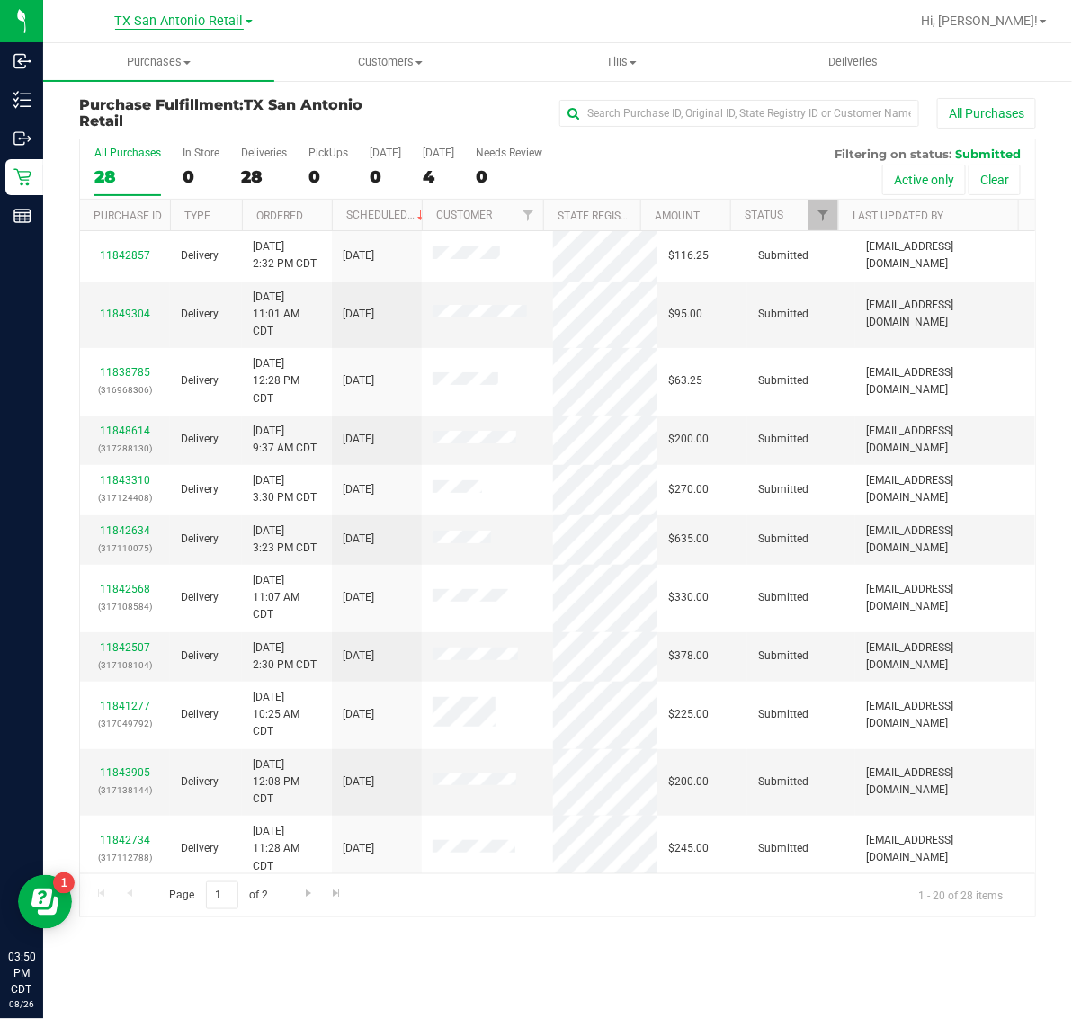
click at [171, 15] on span "TX San Antonio Retail" at bounding box center [179, 21] width 129 height 16
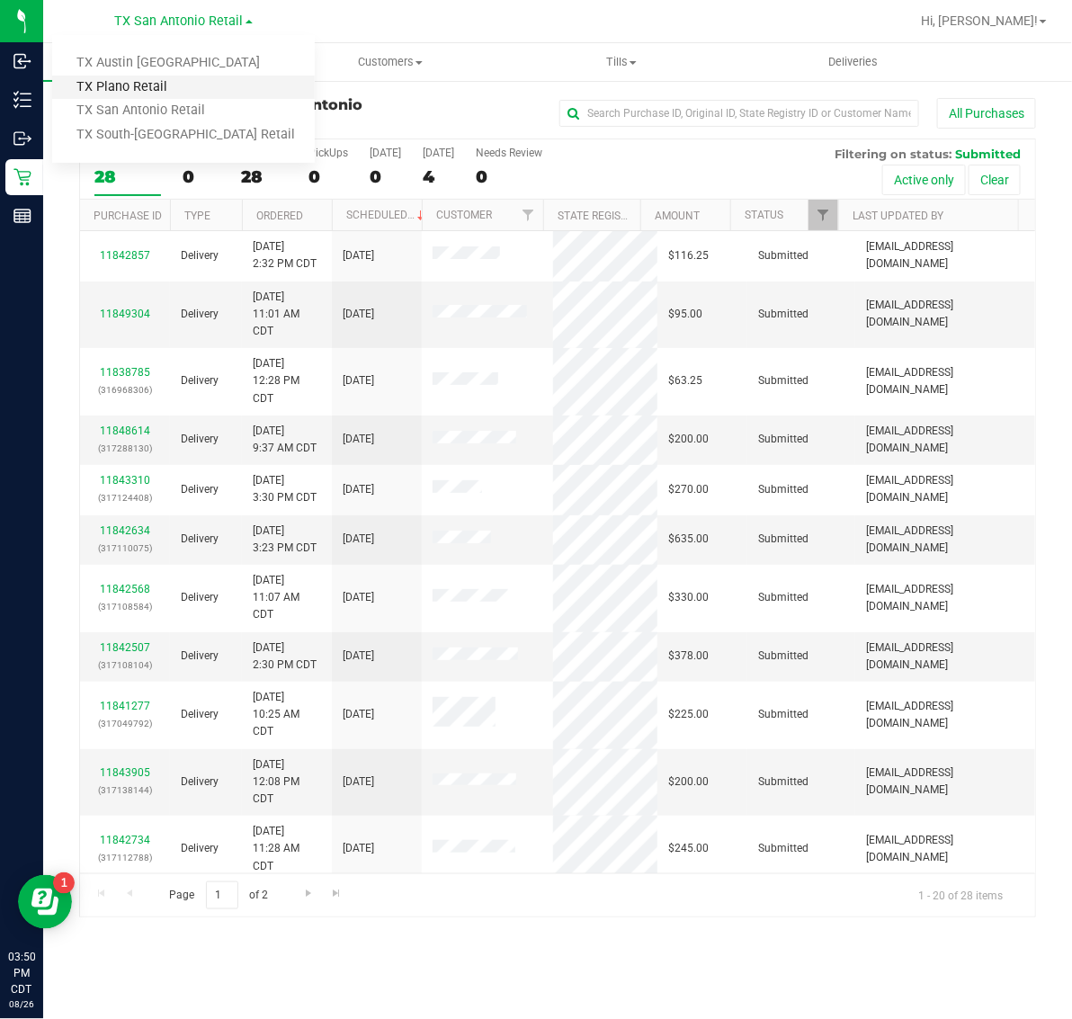
click at [159, 78] on link "TX Plano Retail" at bounding box center [183, 88] width 263 height 24
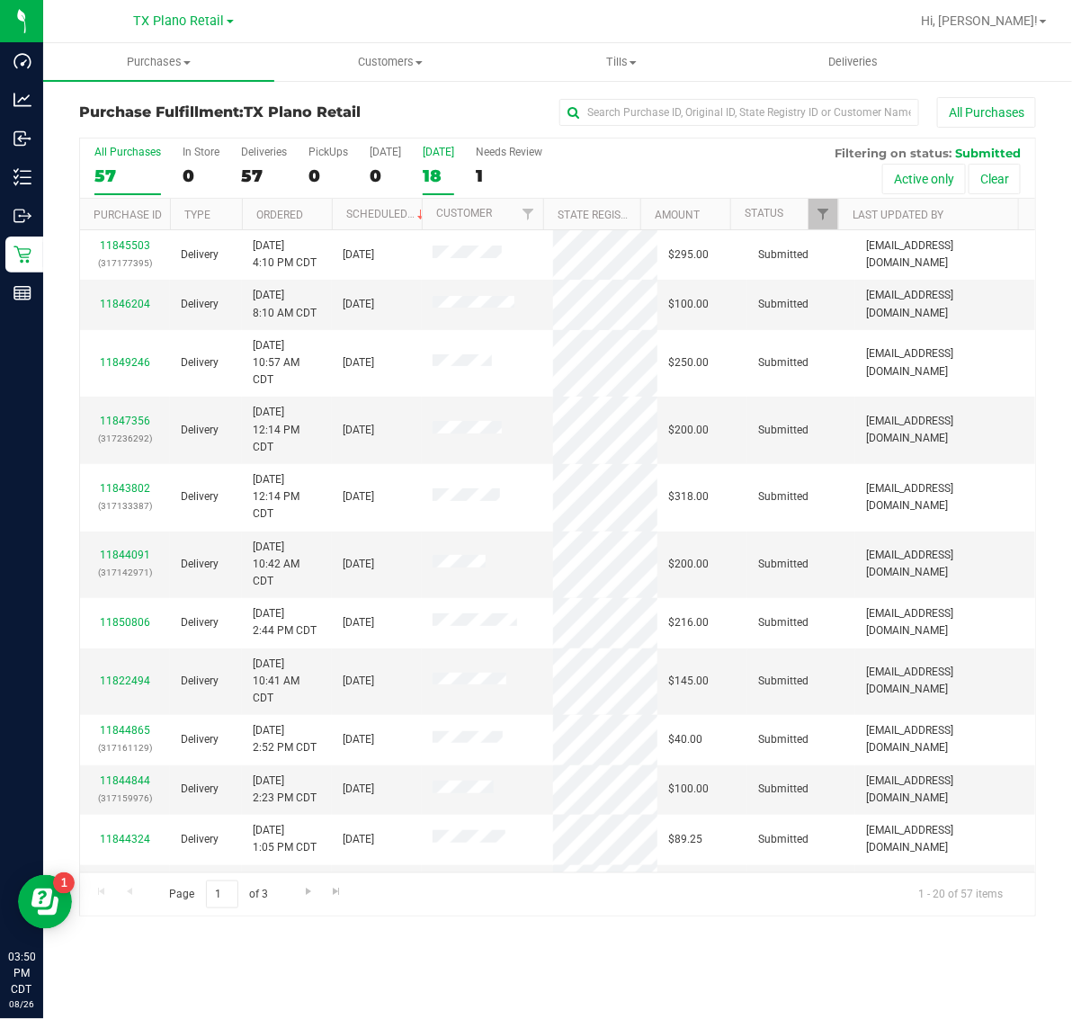
click at [441, 160] on label "Tomorrow 18" at bounding box center [438, 170] width 31 height 49
click at [0, 0] on input "Tomorrow 18" at bounding box center [0, 0] width 0 height 0
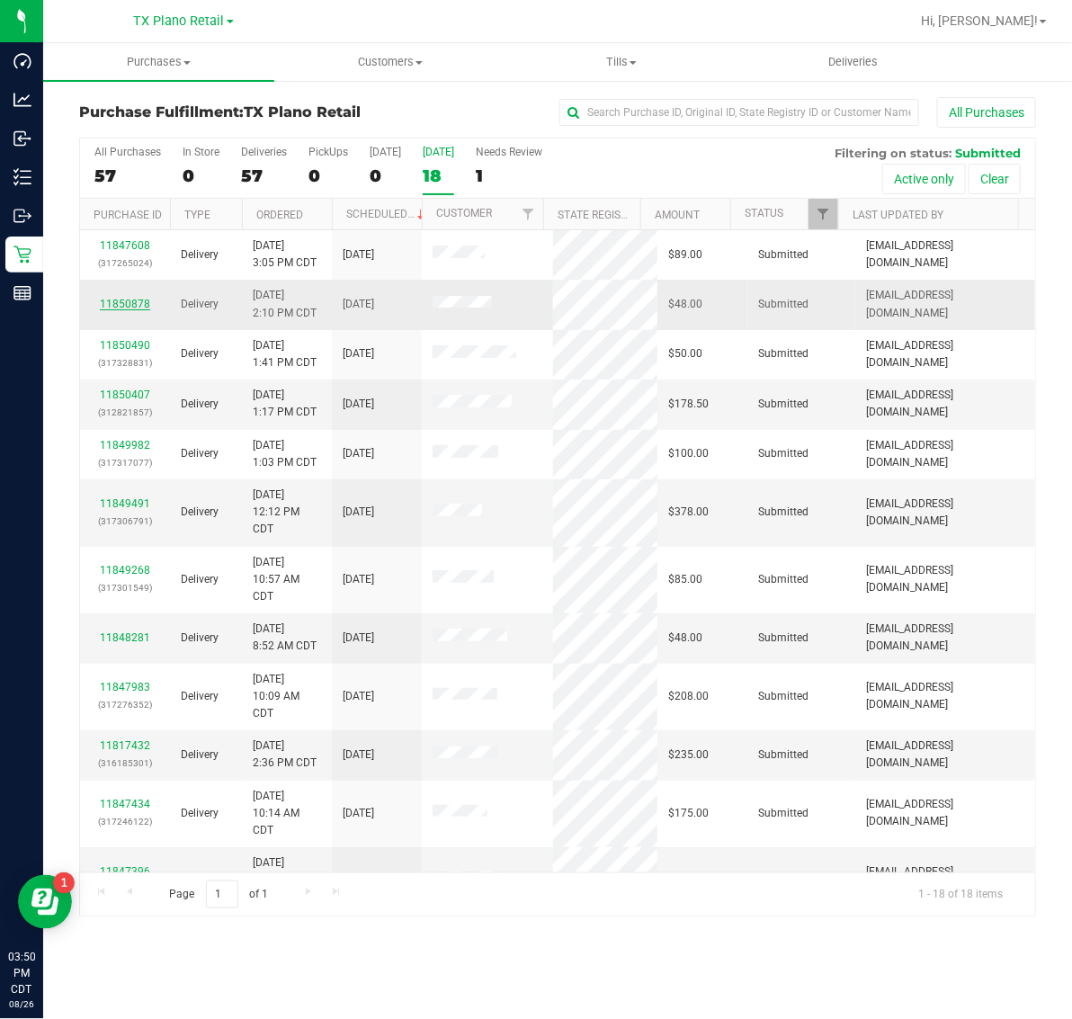
click at [126, 304] on link "11850878" at bounding box center [125, 304] width 50 height 13
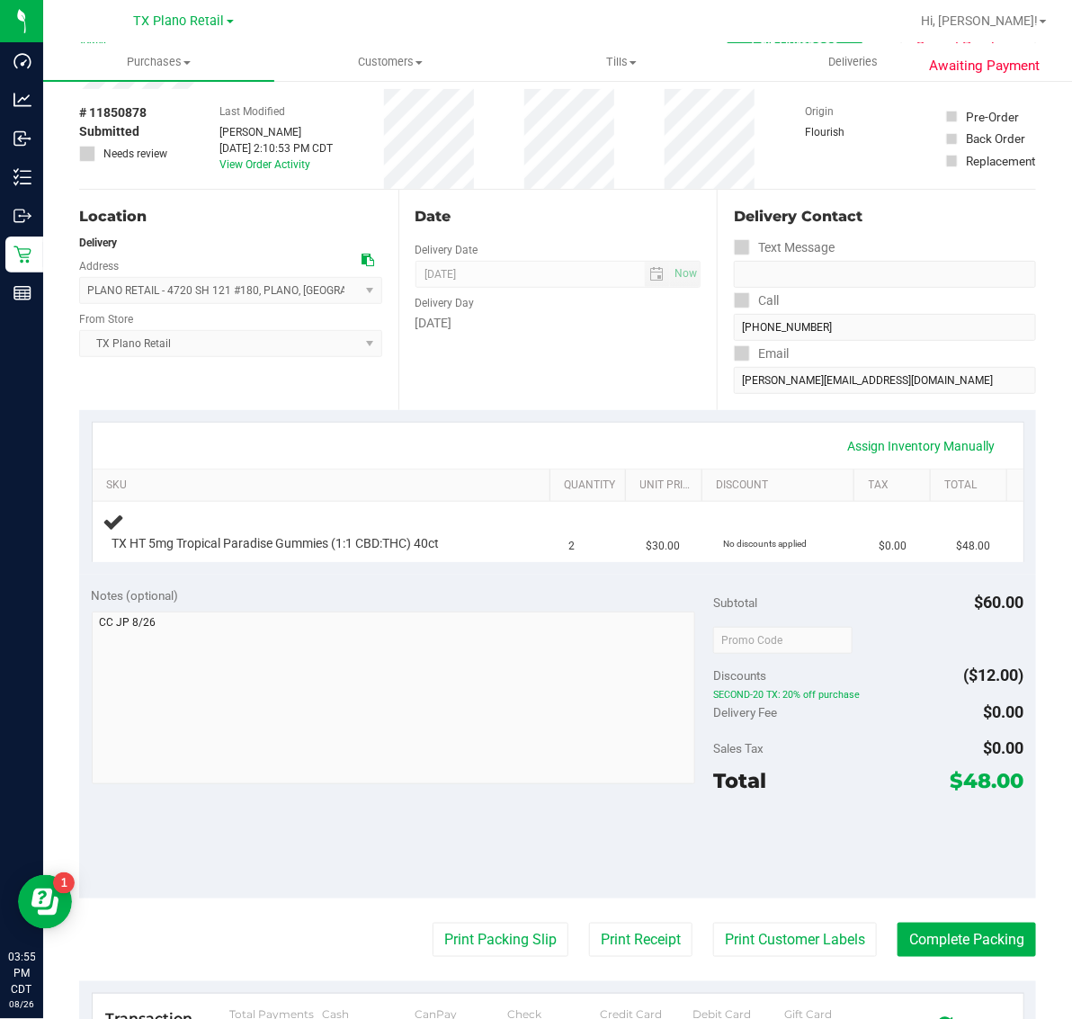
scroll to position [112, 0]
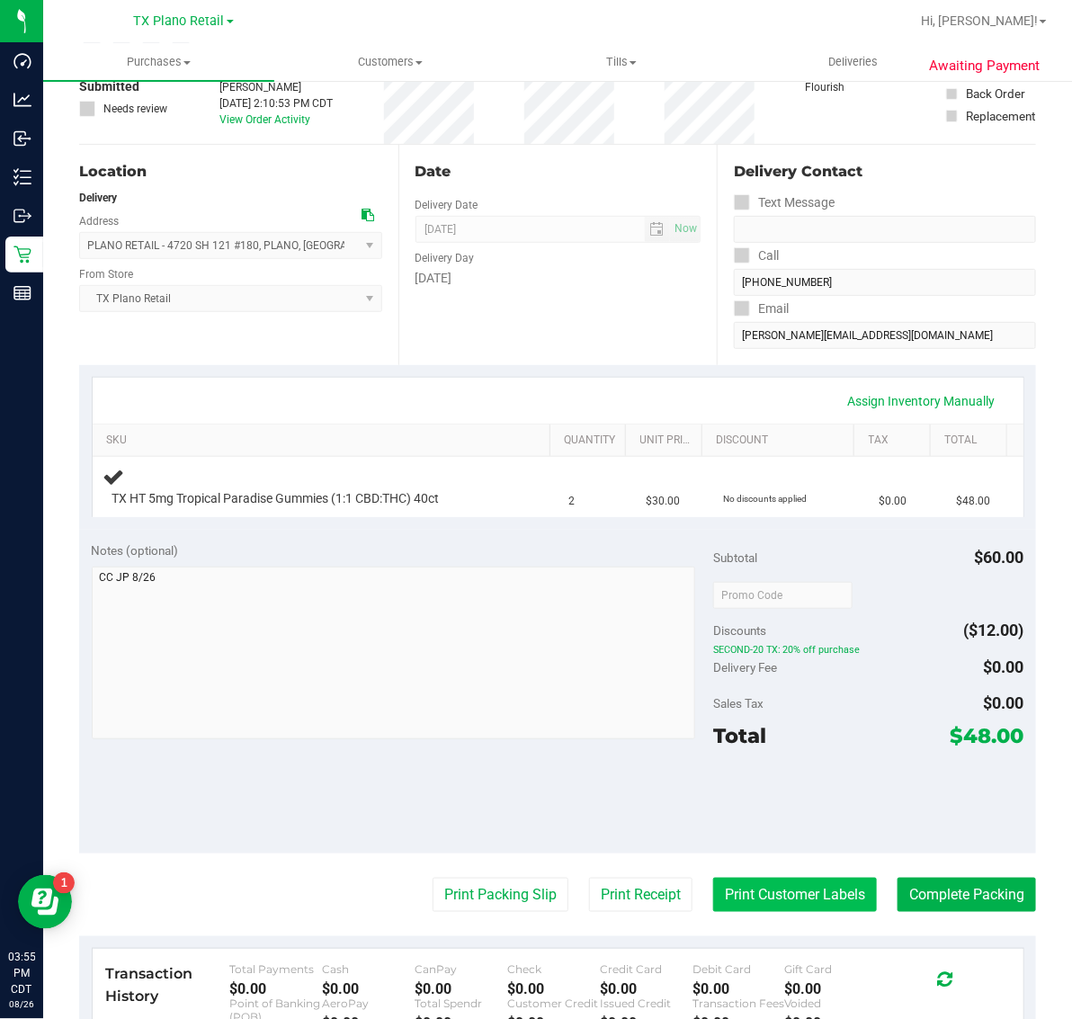
click at [787, 888] on button "Print Customer Labels" at bounding box center [795, 895] width 164 height 34
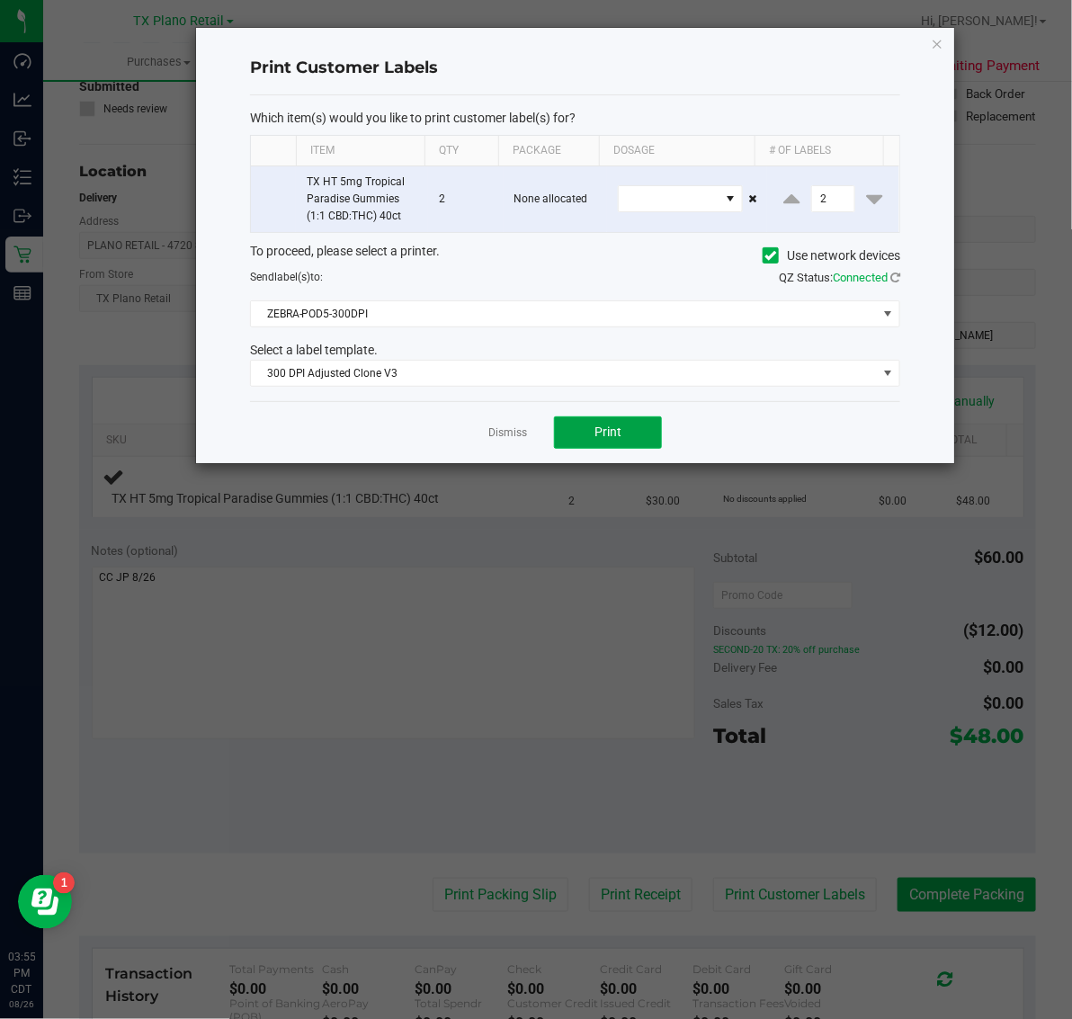
click at [603, 429] on span "Print" at bounding box center [608, 432] width 27 height 14
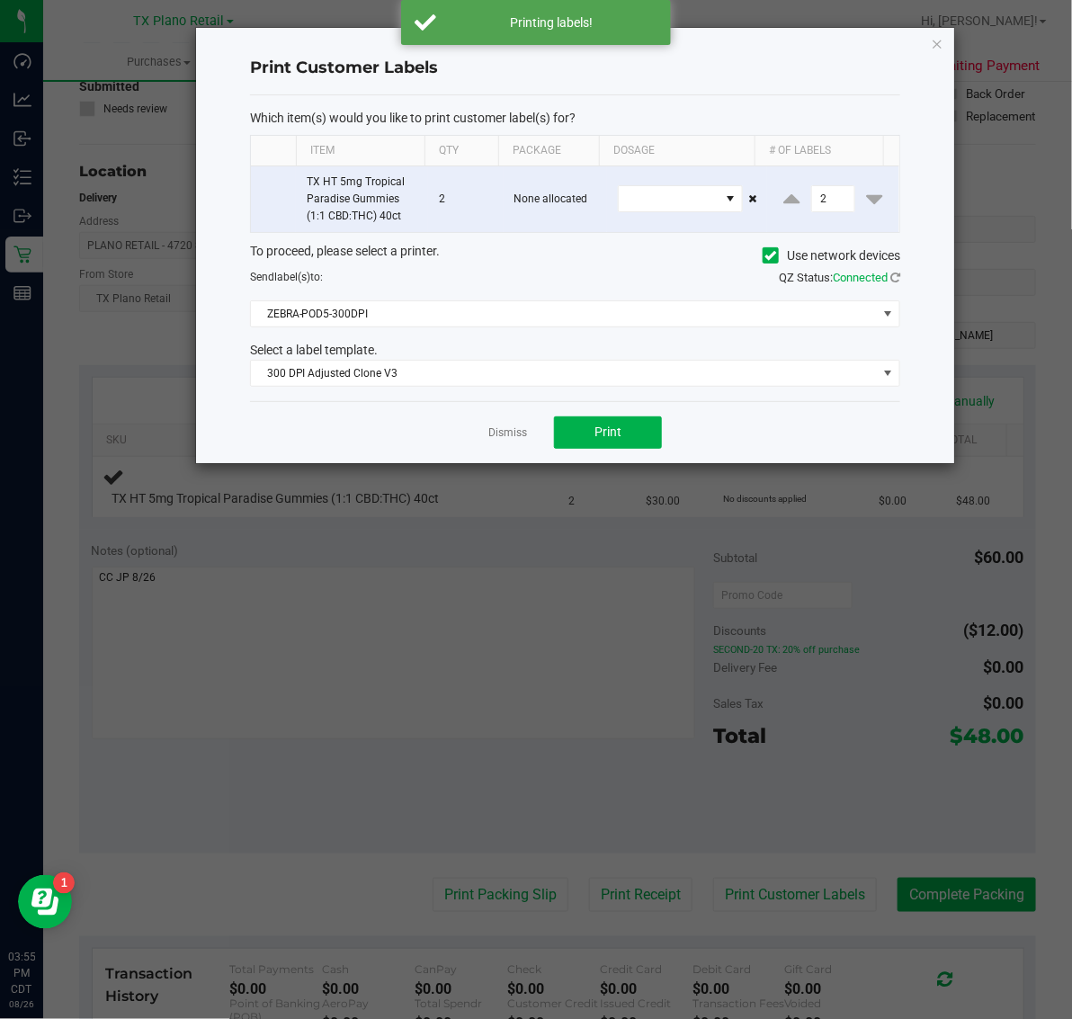
click at [928, 38] on div "Print Customer Labels Which item(s) would you like to print customer label(s) f…" at bounding box center [575, 245] width 758 height 435
click at [936, 39] on icon "button" at bounding box center [937, 43] width 13 height 22
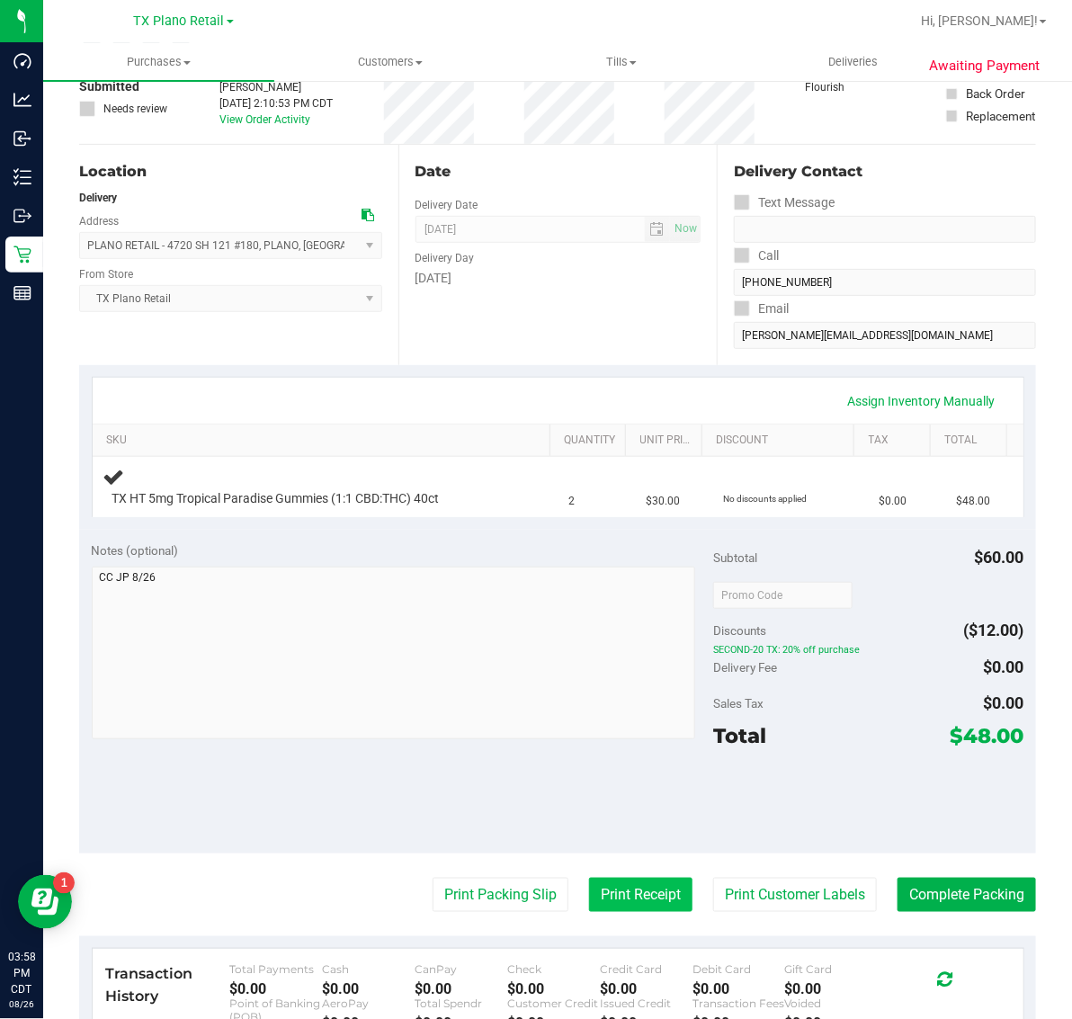
click at [609, 892] on button "Print Receipt" at bounding box center [640, 895] width 103 height 34
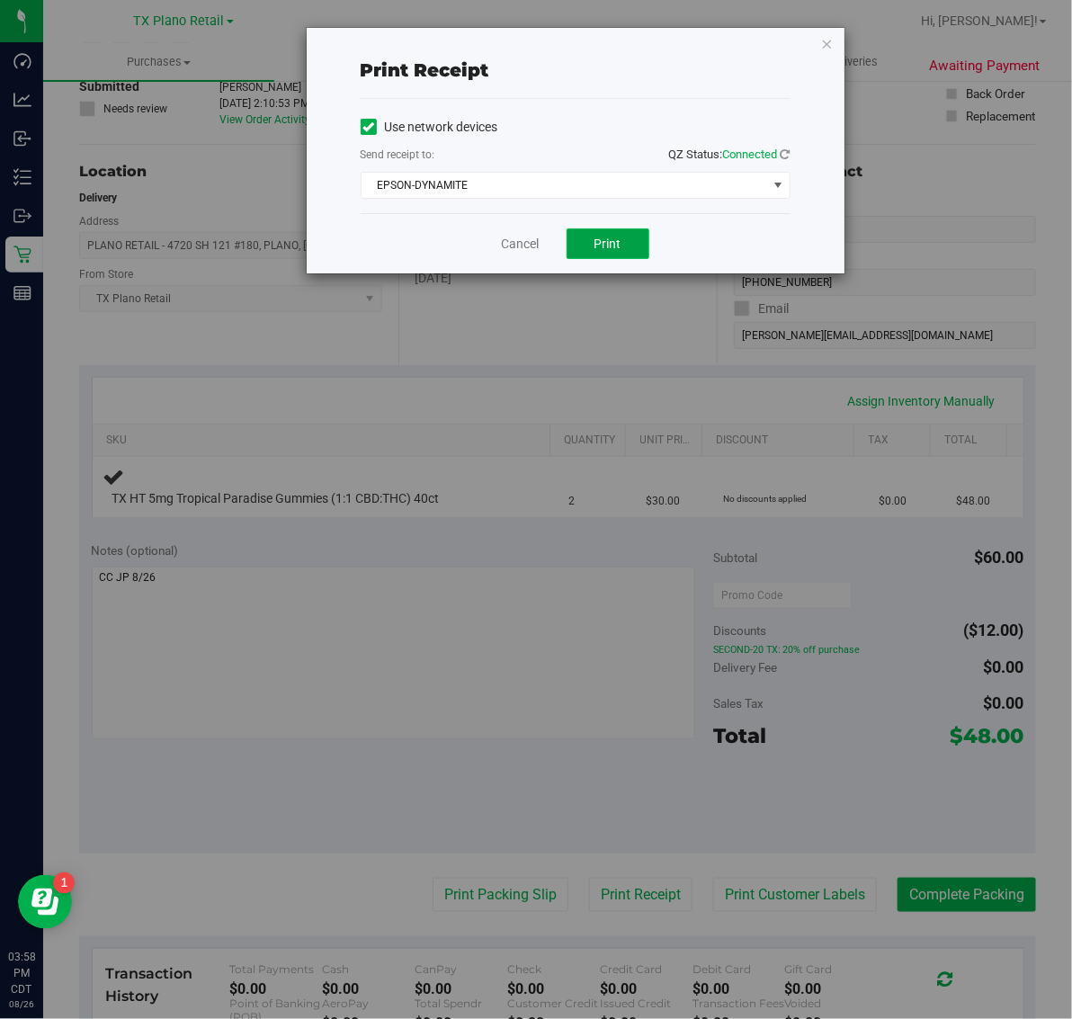
click at [590, 243] on button "Print" at bounding box center [608, 243] width 83 height 31
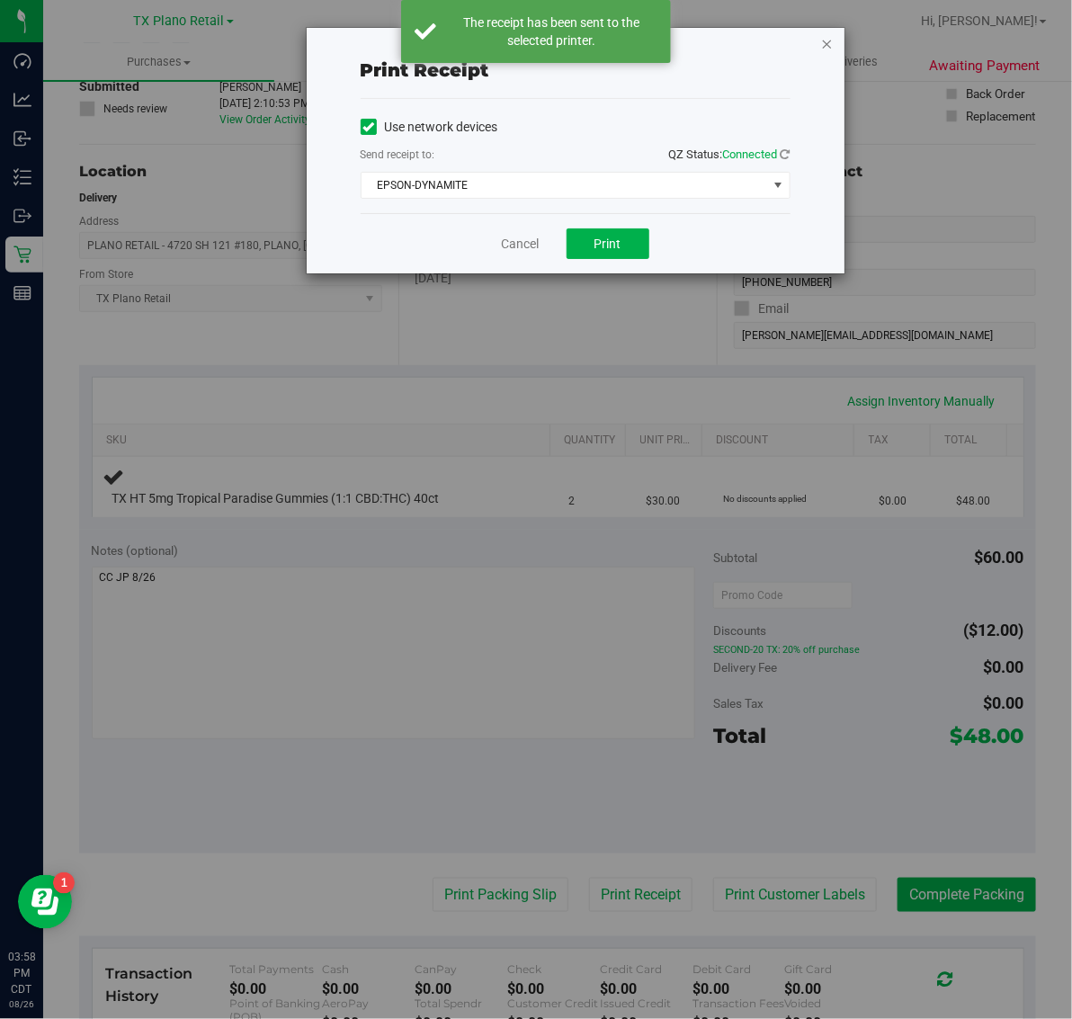
click at [823, 36] on icon "button" at bounding box center [827, 43] width 13 height 22
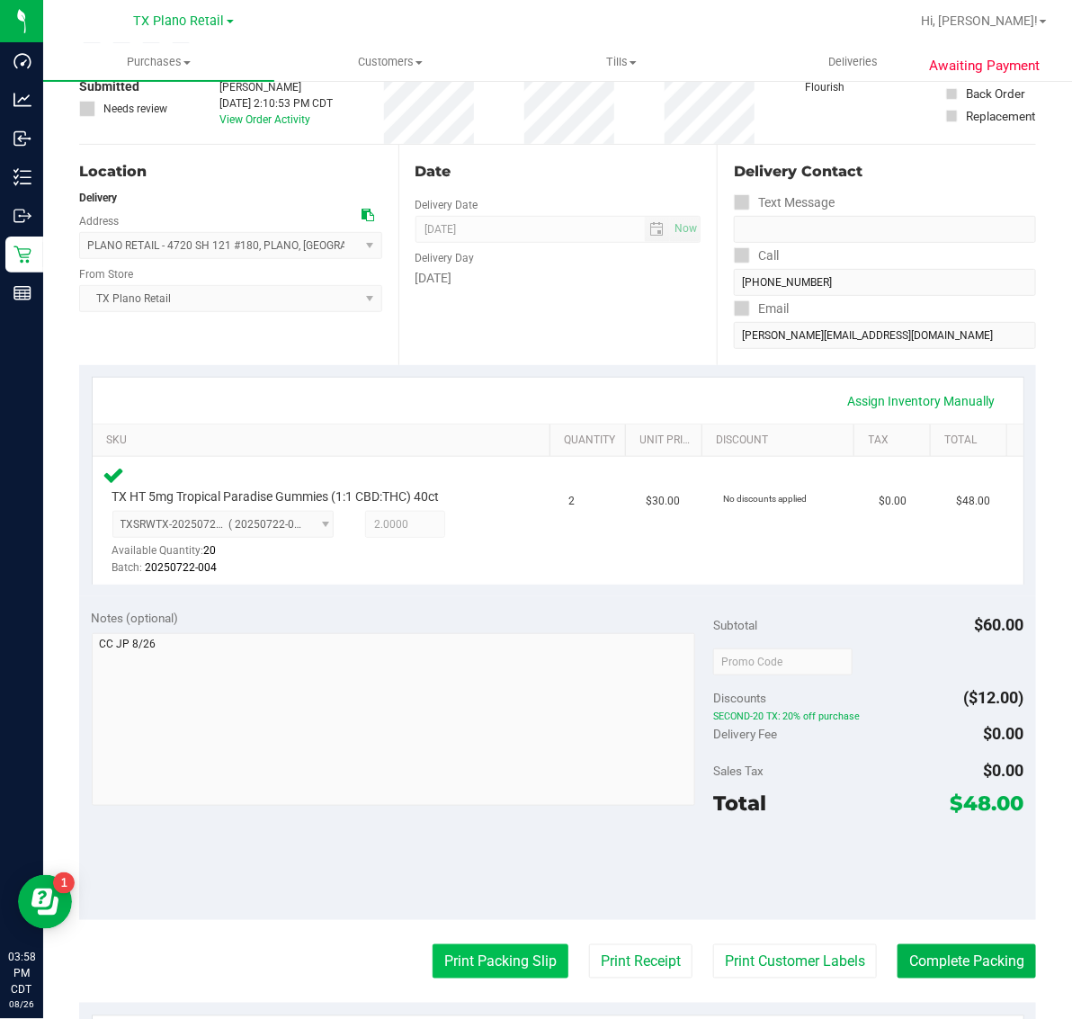
click at [506, 963] on button "Print Packing Slip" at bounding box center [501, 961] width 136 height 34
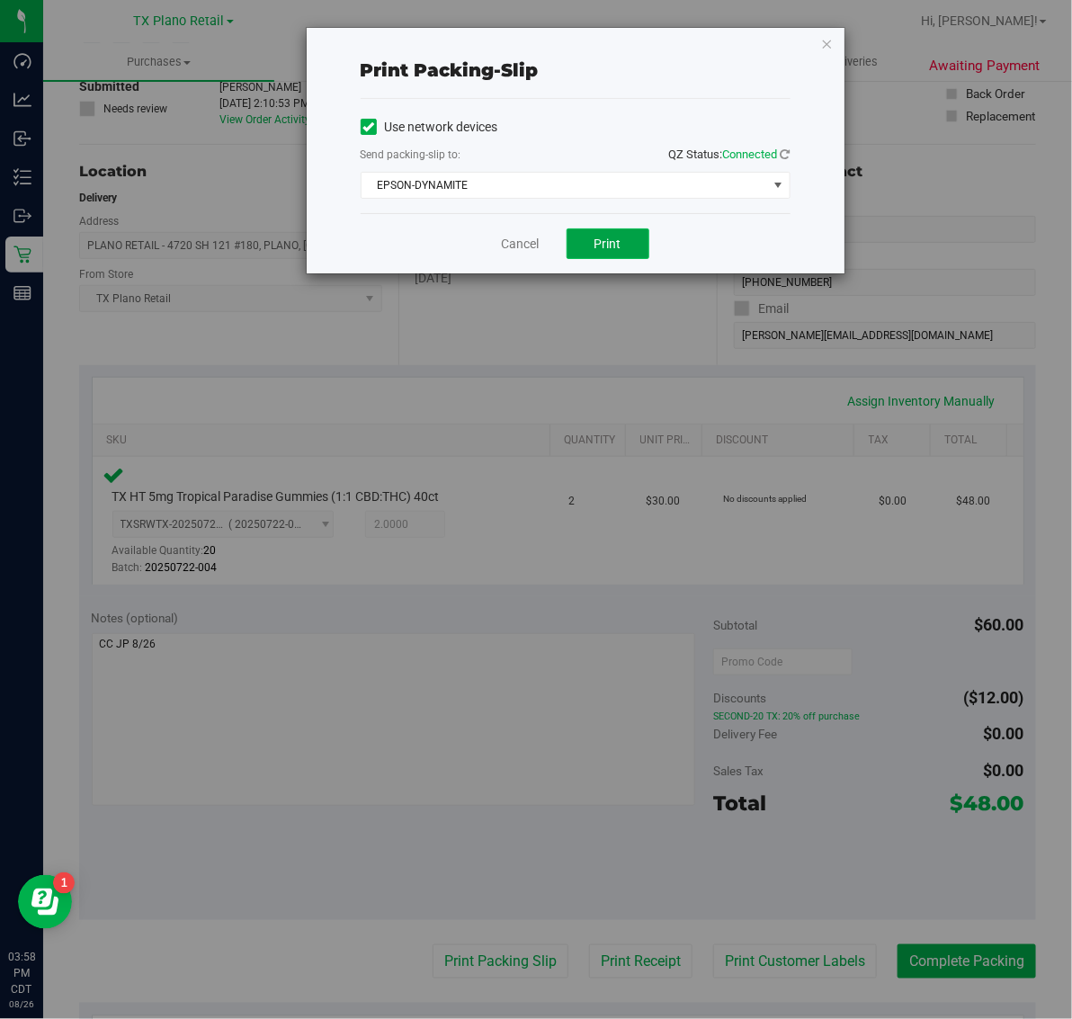
click at [621, 254] on button "Print" at bounding box center [608, 243] width 83 height 31
click at [821, 34] on icon "button" at bounding box center [827, 43] width 13 height 22
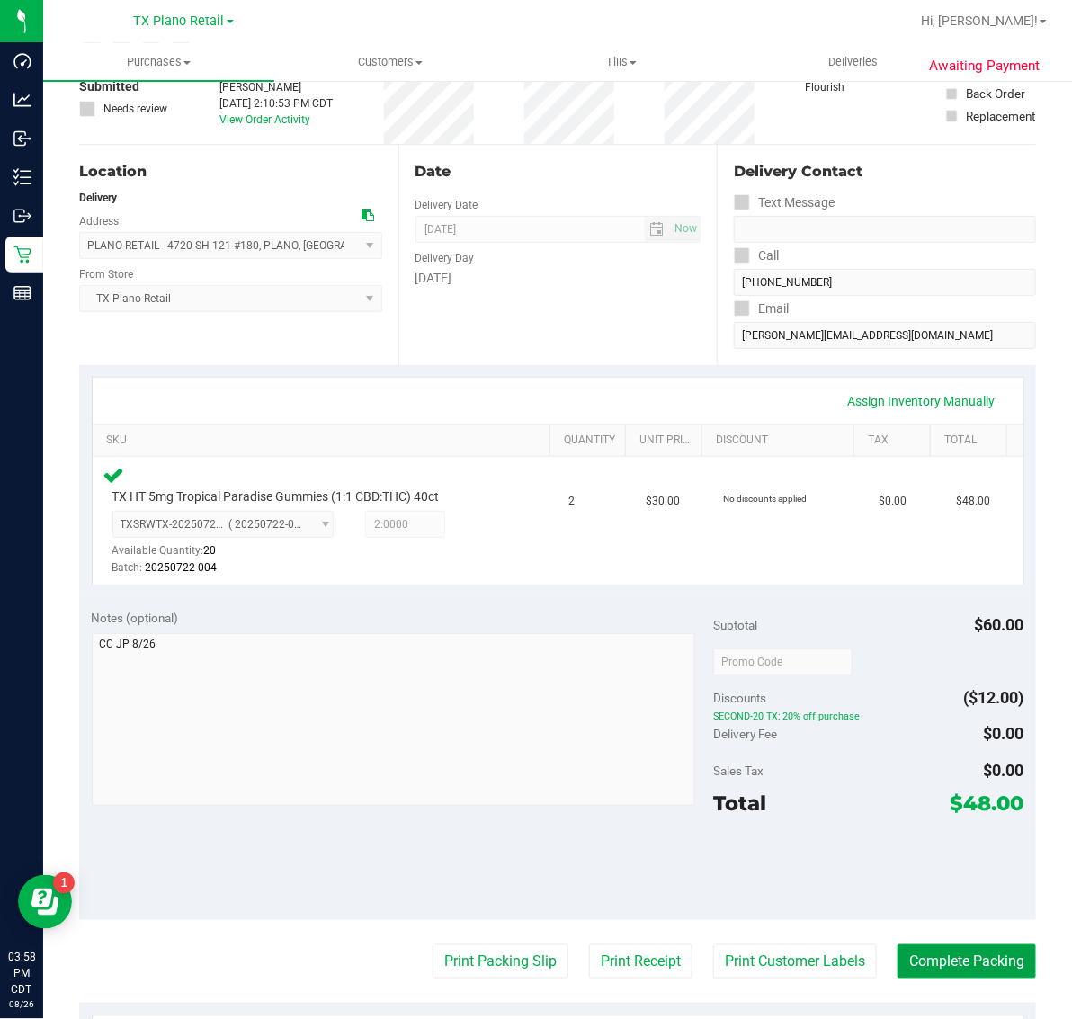
click at [941, 955] on button "Complete Packing" at bounding box center [967, 961] width 139 height 34
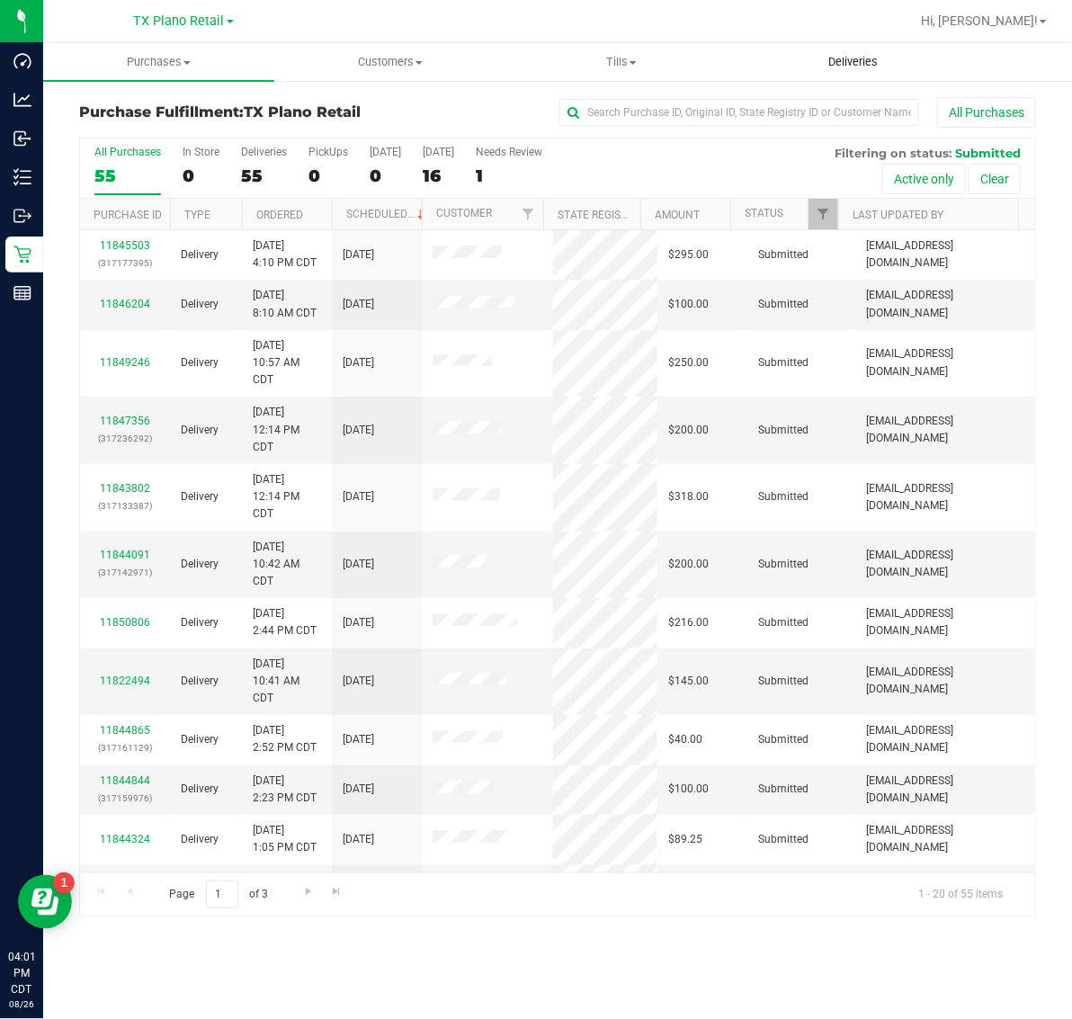
click at [864, 54] on span "Deliveries" at bounding box center [853, 62] width 98 height 16
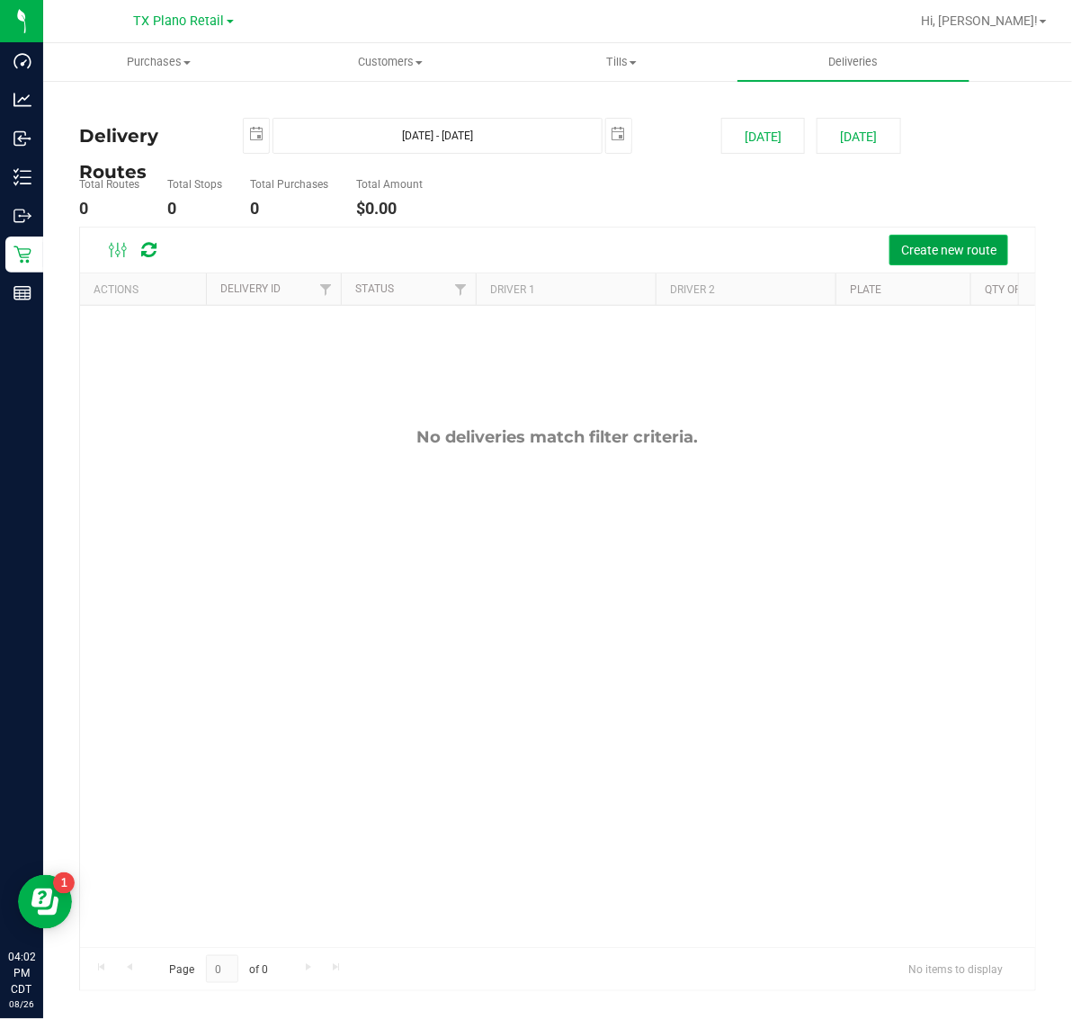
click at [927, 253] on span "Create new route" at bounding box center [948, 250] width 95 height 14
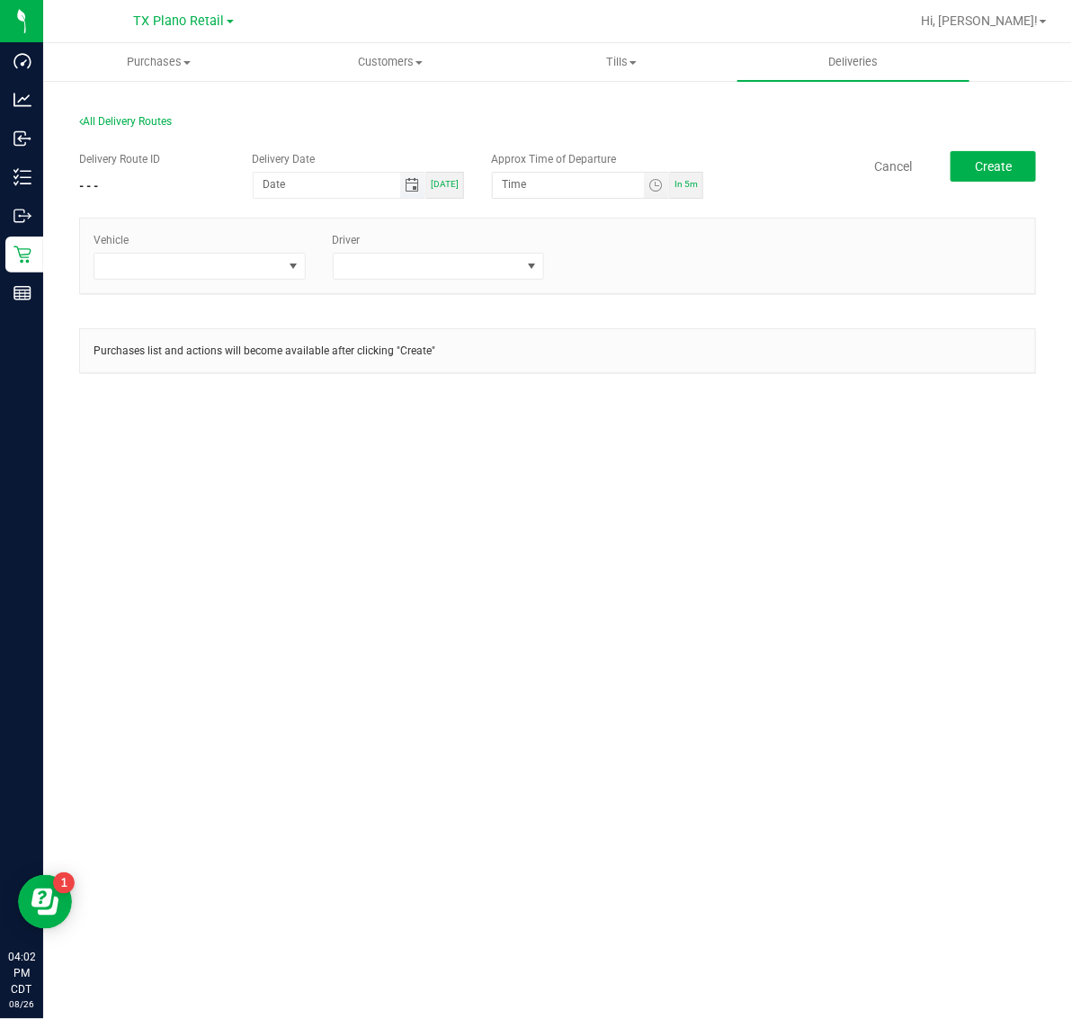
click at [414, 182] on span "Toggle calendar" at bounding box center [412, 185] width 14 height 14
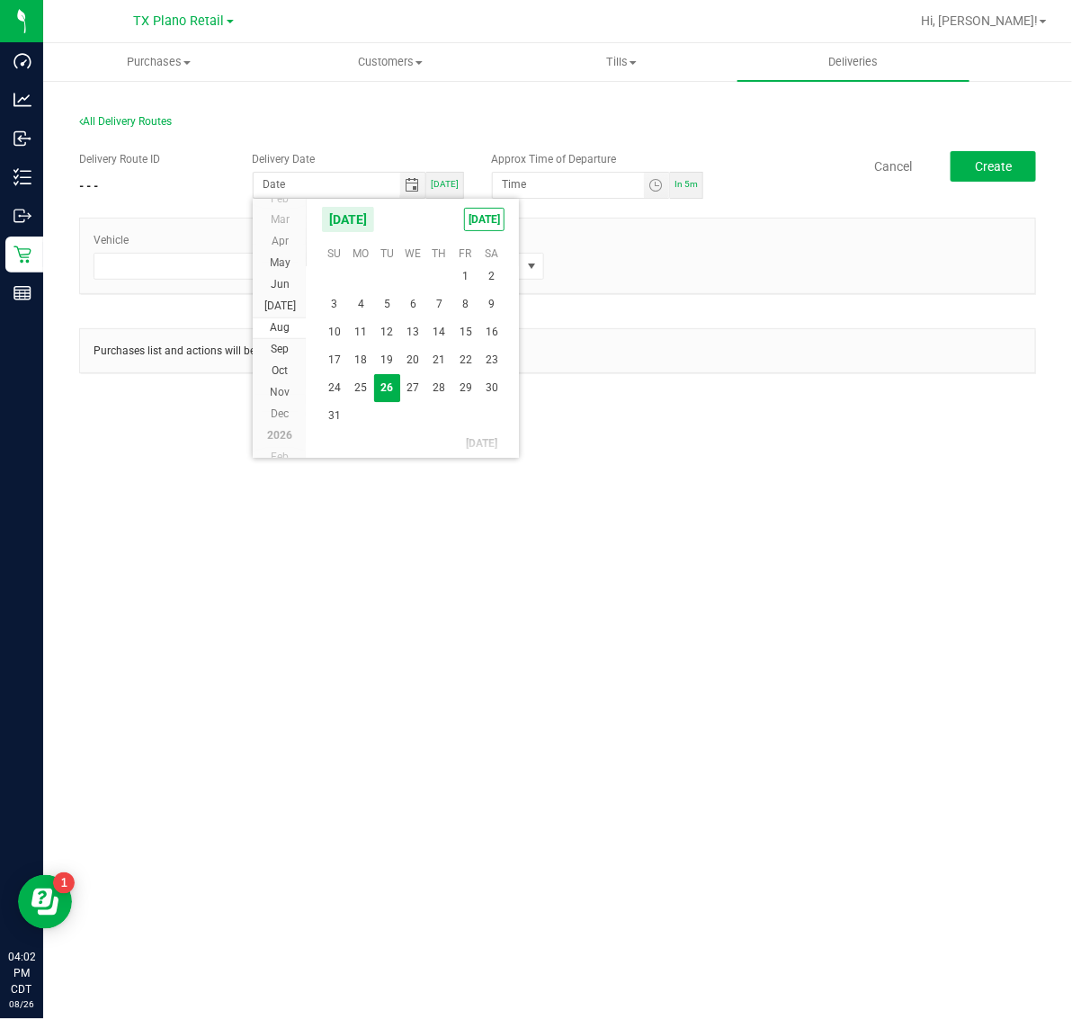
click at [406, 388] on span "27" at bounding box center [413, 388] width 26 height 28
type input "08/27/2025"
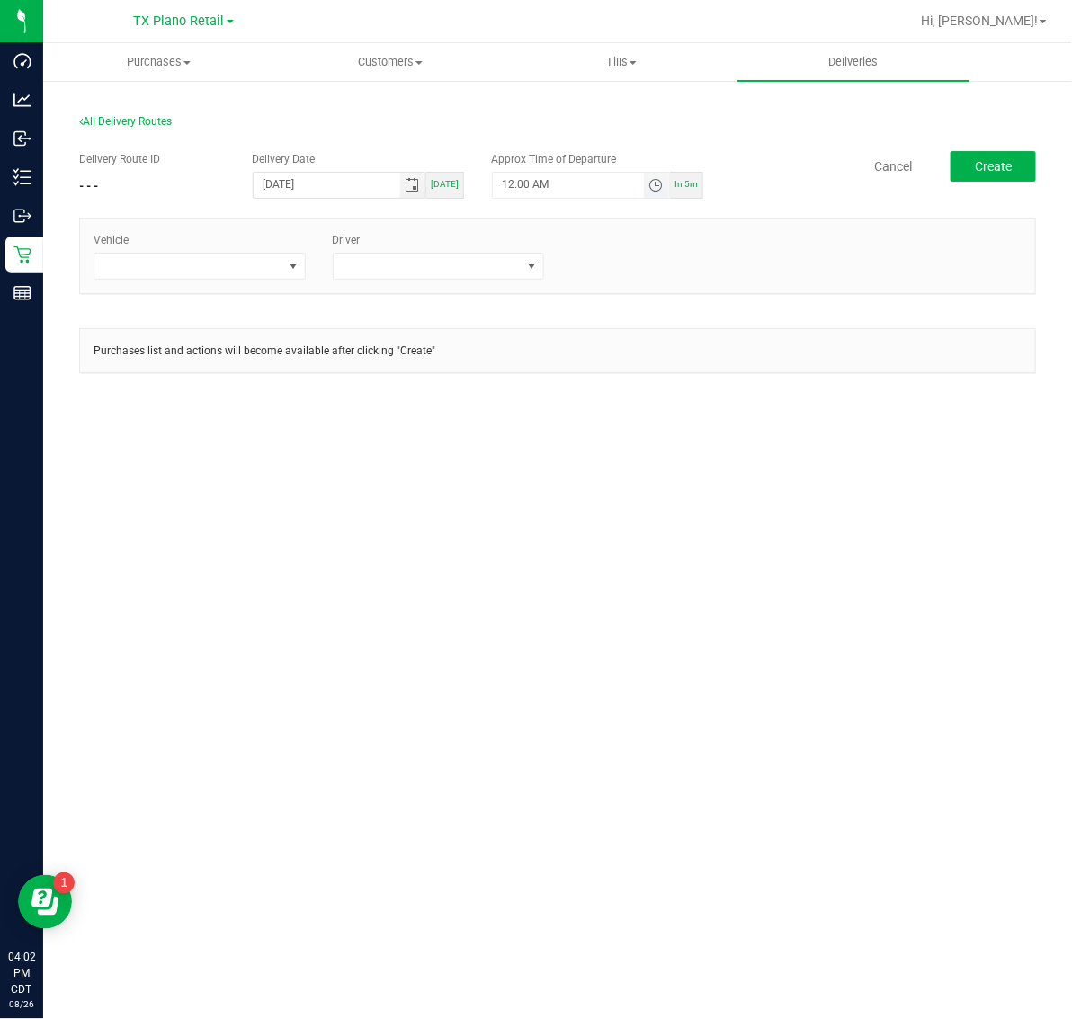
click at [655, 187] on span "Toggle time list" at bounding box center [656, 185] width 14 height 14
click at [526, 380] on span "5" at bounding box center [529, 386] width 6 height 13
click at [635, 385] on span "AM" at bounding box center [643, 386] width 16 height 13
click at [622, 526] on button "Set" at bounding box center [623, 536] width 67 height 40
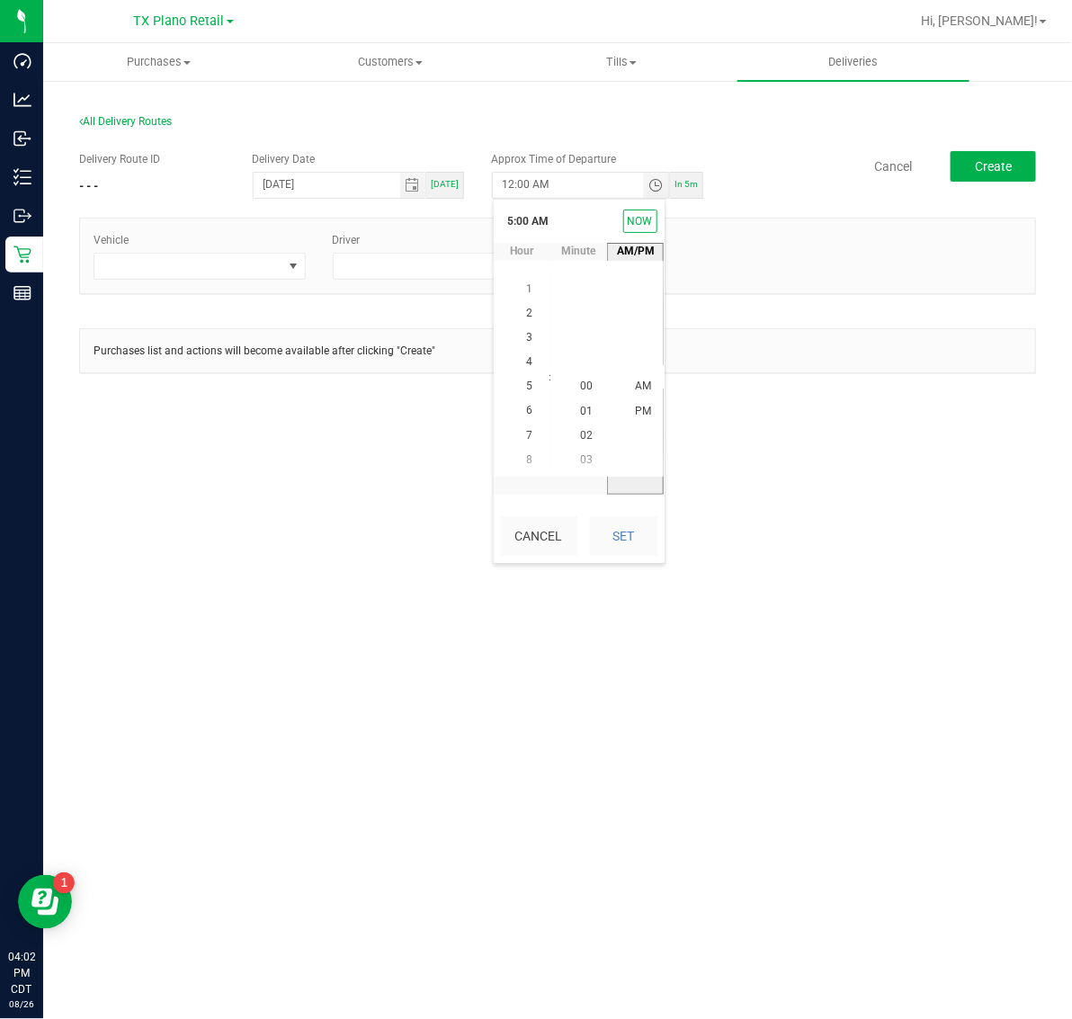
type input "5:00 AM"
click at [227, 267] on span at bounding box center [188, 266] width 188 height 25
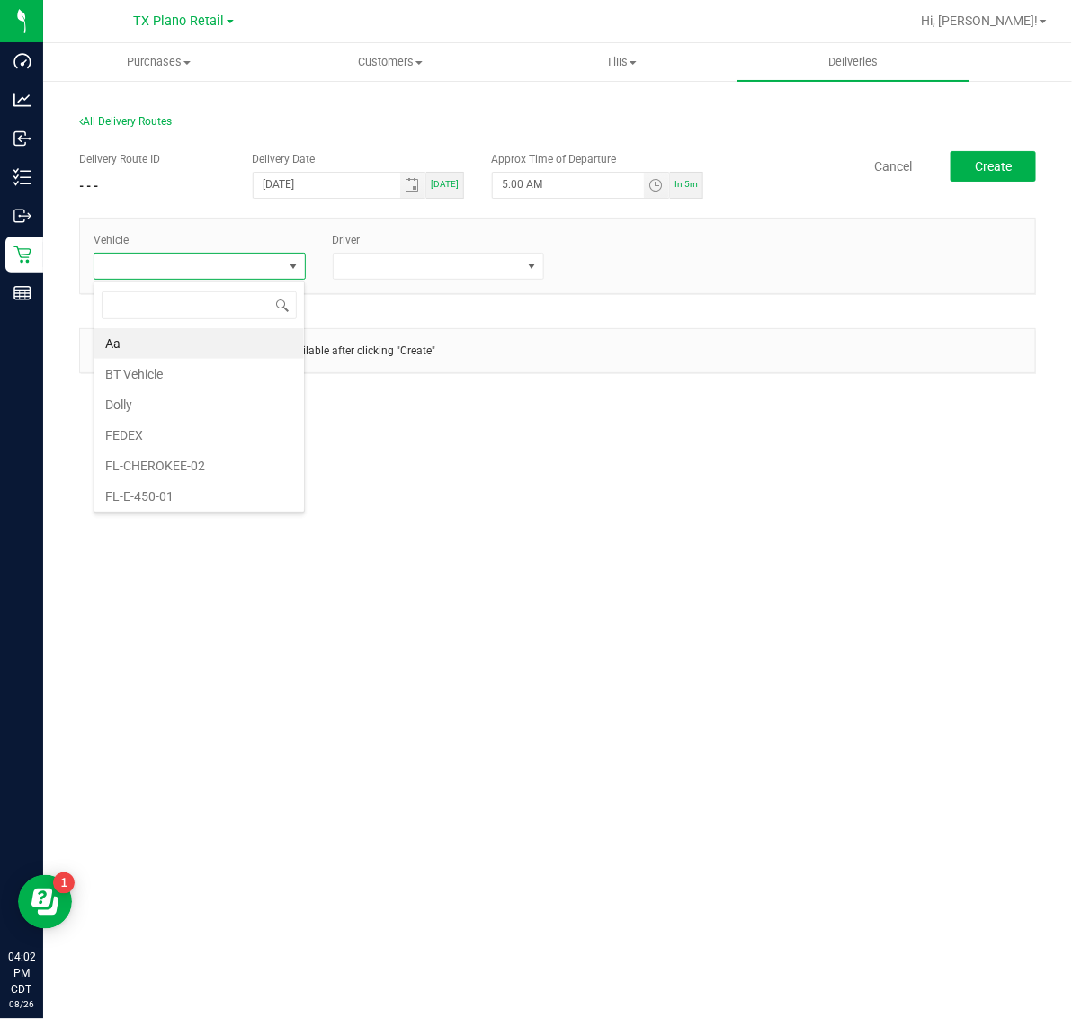
scroll to position [28, 212]
type input "02"
drag, startPoint x: 187, startPoint y: 486, endPoint x: 373, endPoint y: 293, distance: 267.8
click at [190, 484] on li "TX-TRAX-02" at bounding box center [199, 493] width 210 height 31
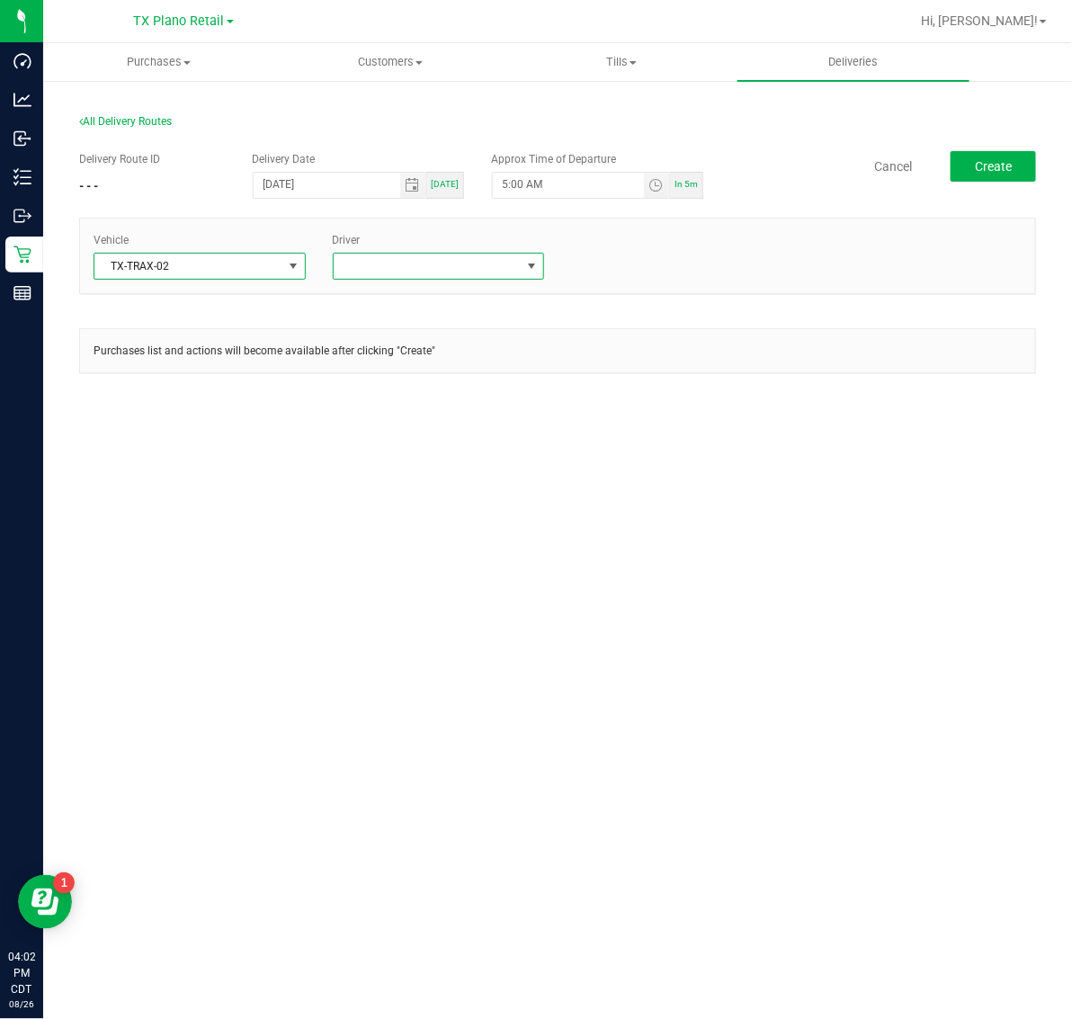
click at [430, 265] on span at bounding box center [428, 266] width 188 height 25
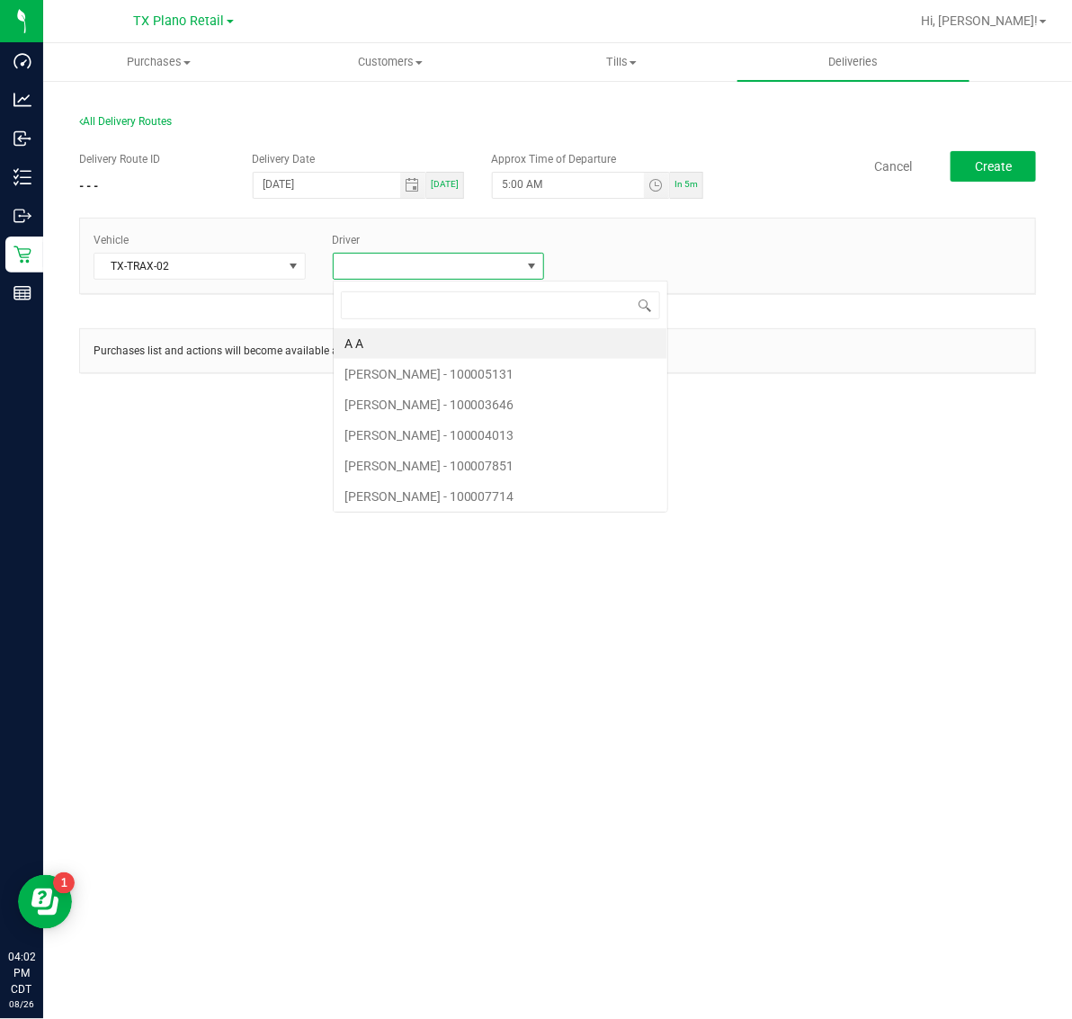
scroll to position [28, 212]
type input "ace"
click at [443, 344] on li "[PERSON_NAME]" at bounding box center [439, 343] width 210 height 31
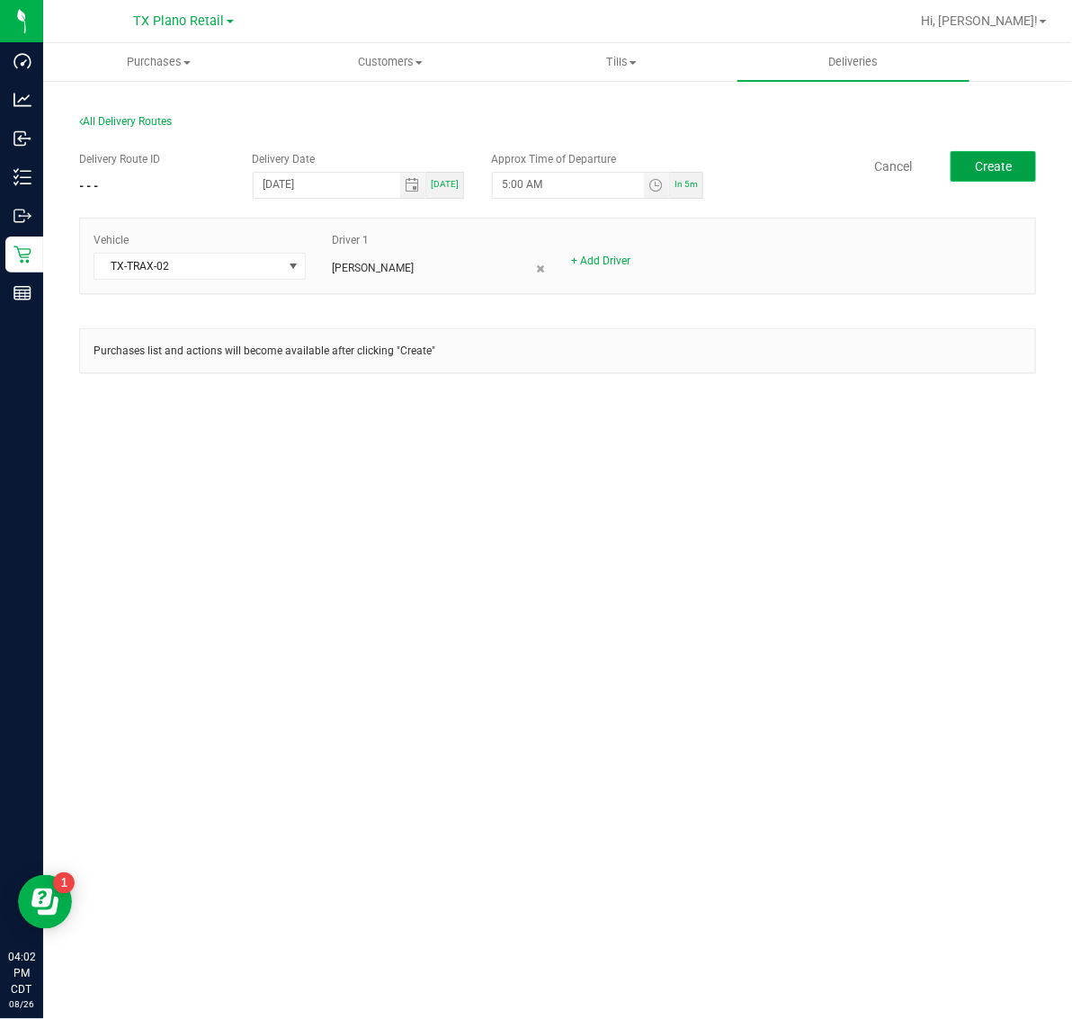
click at [999, 164] on span "Create" at bounding box center [993, 166] width 37 height 14
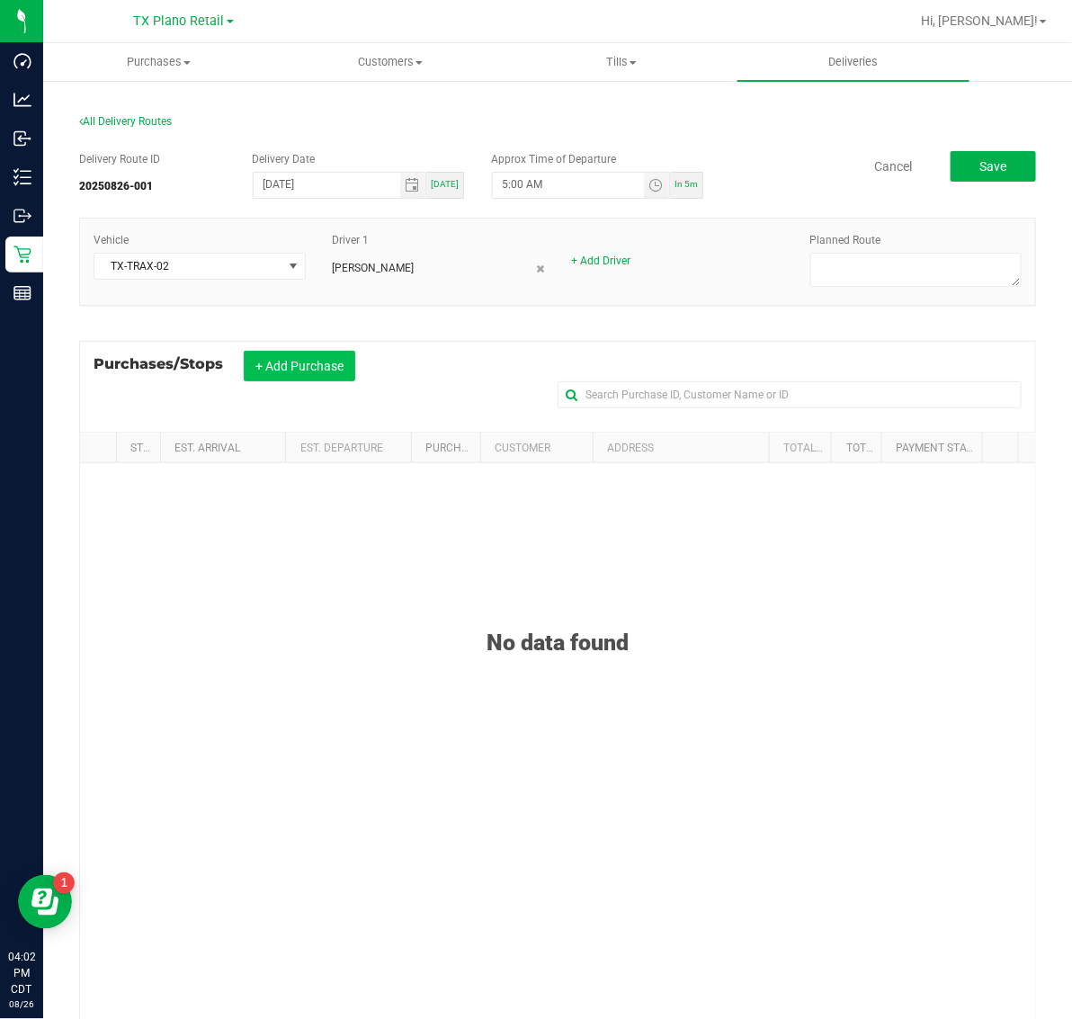
click at [329, 369] on button "+ Add Purchase" at bounding box center [300, 366] width 112 height 31
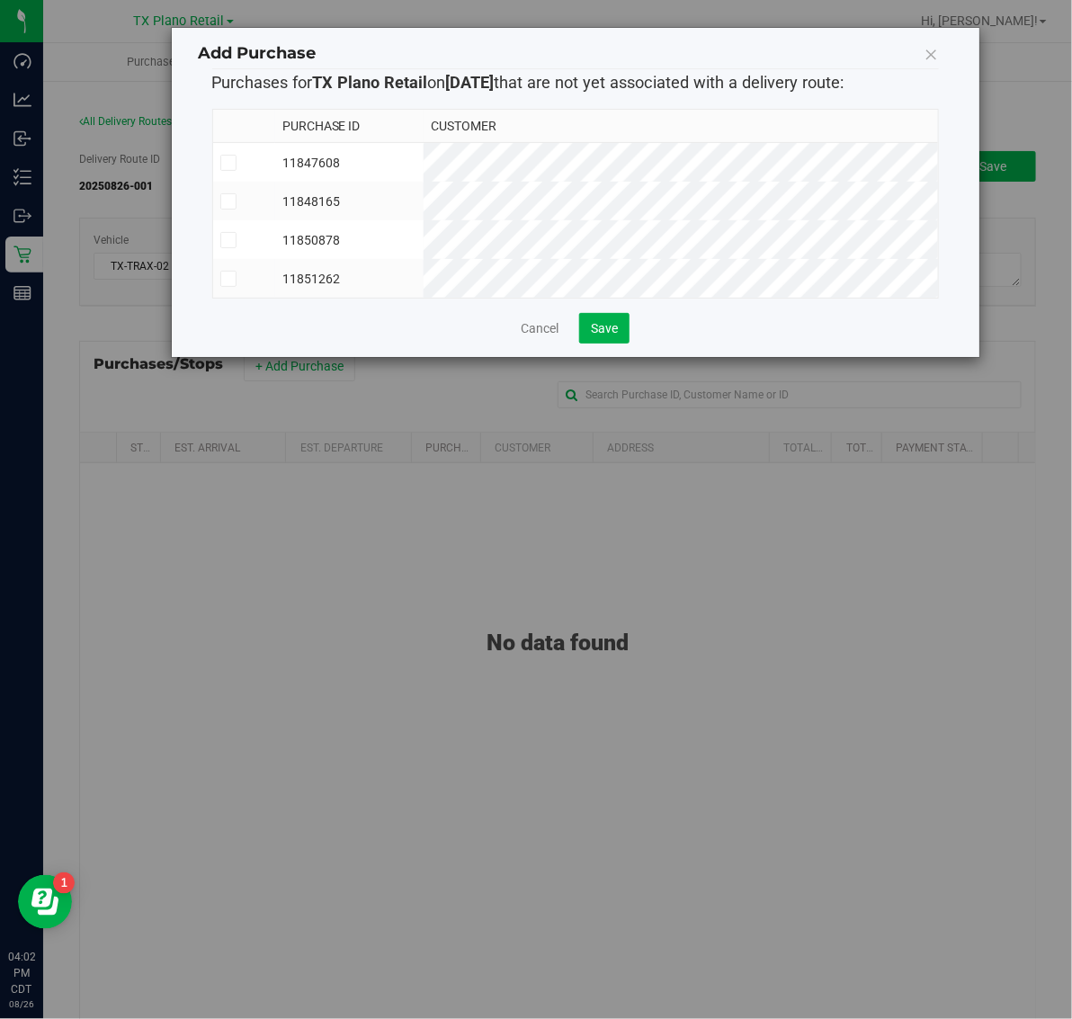
click at [425, 166] on td "11847608" at bounding box center [349, 163] width 149 height 40
click at [425, 168] on td "11847608" at bounding box center [349, 163] width 149 height 40
click at [425, 246] on td "11850878" at bounding box center [349, 239] width 149 height 39
click at [604, 336] on span "Save" at bounding box center [604, 328] width 27 height 14
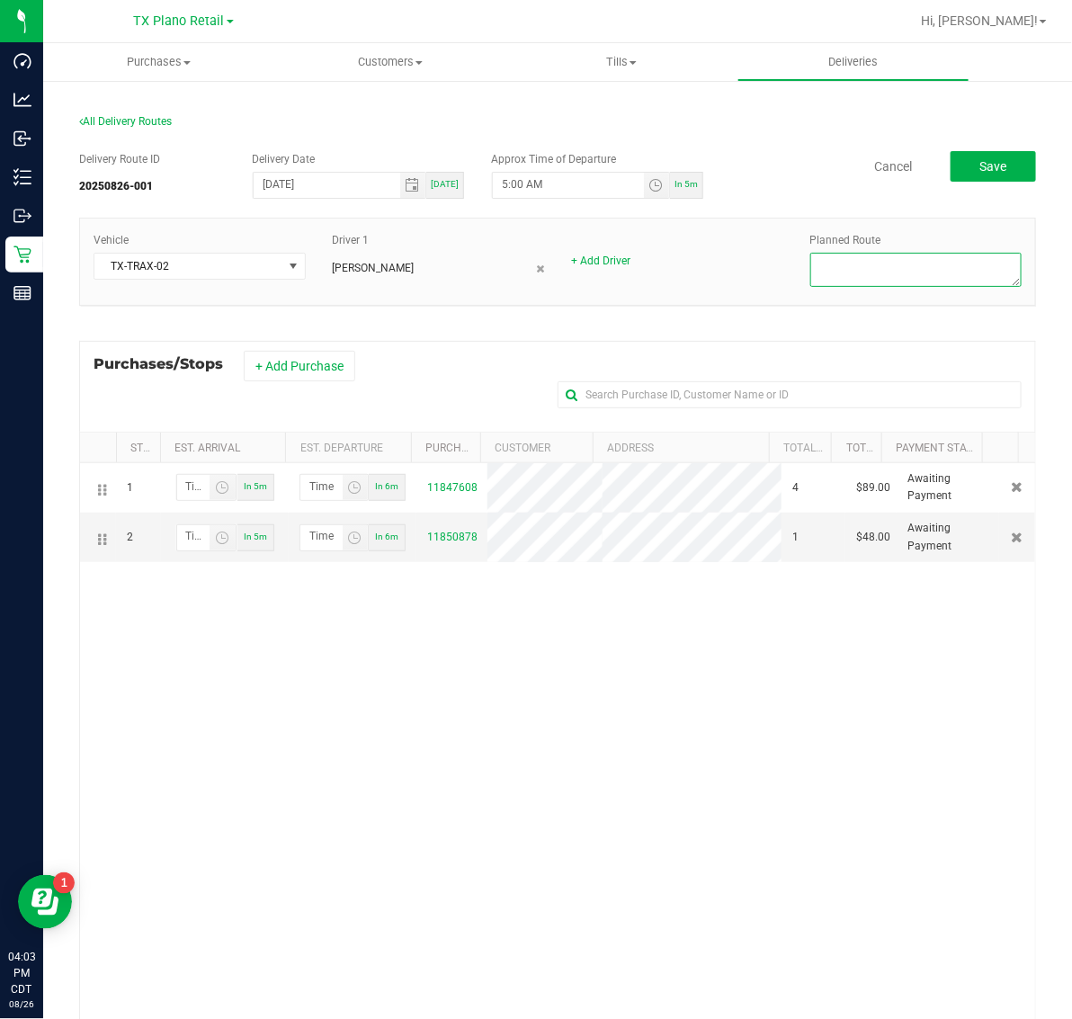
click at [913, 279] on textarea at bounding box center [916, 270] width 212 height 34
click at [914, 276] on textarea at bounding box center [916, 270] width 212 height 34
type textarea "NC TX"
click at [990, 162] on button "Save" at bounding box center [993, 166] width 85 height 31
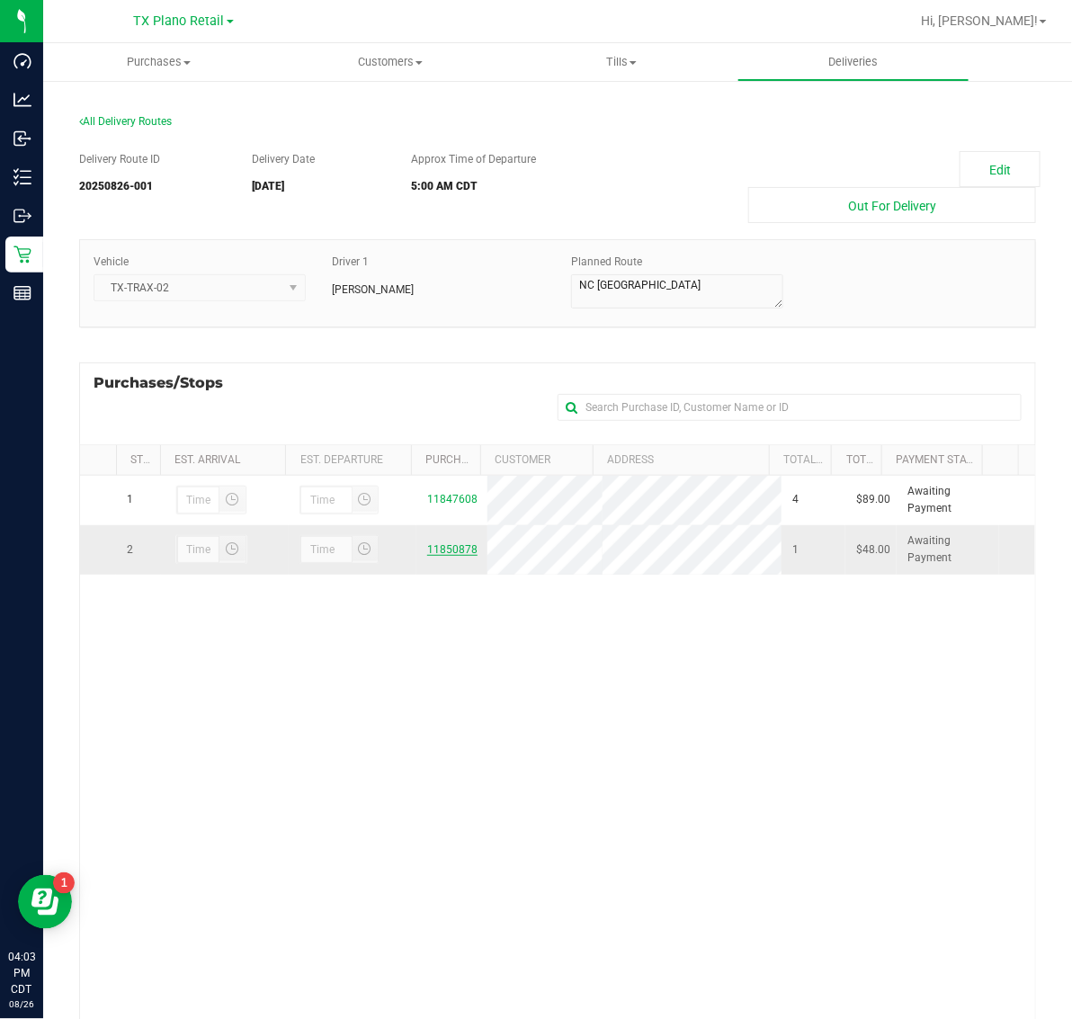
click at [447, 551] on link "11850878" at bounding box center [452, 549] width 50 height 13
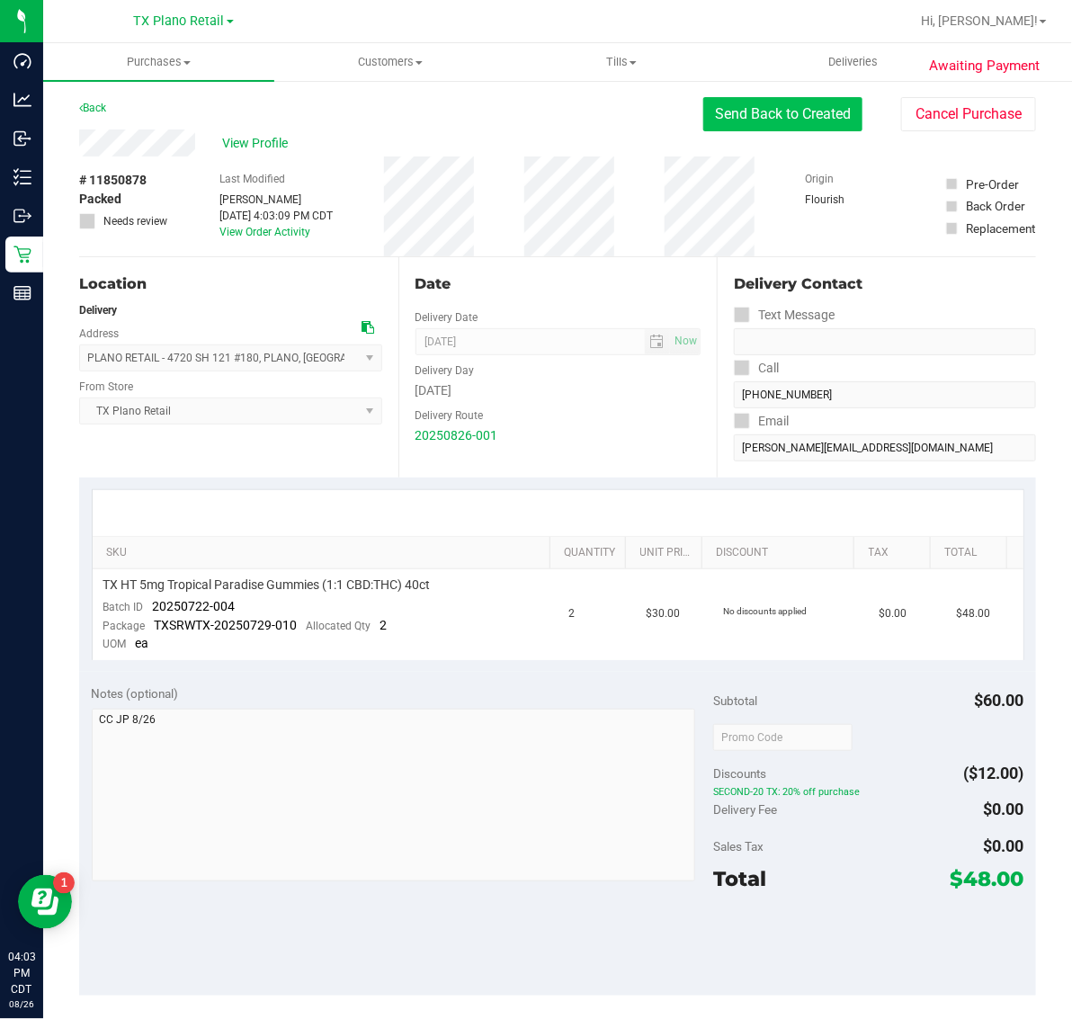
click at [790, 117] on button "Send Back to Created" at bounding box center [782, 114] width 159 height 34
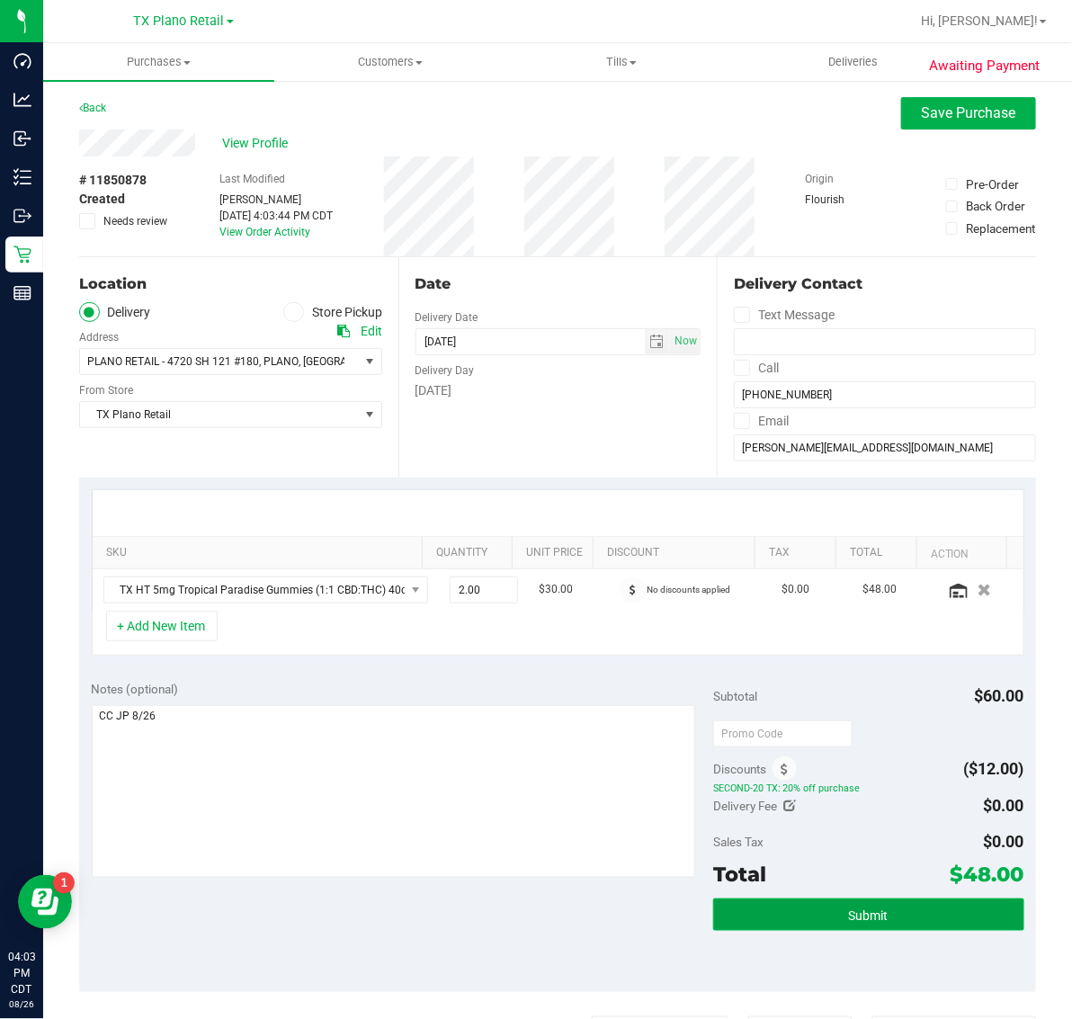
click at [902, 916] on button "Submit" at bounding box center [868, 915] width 311 height 32
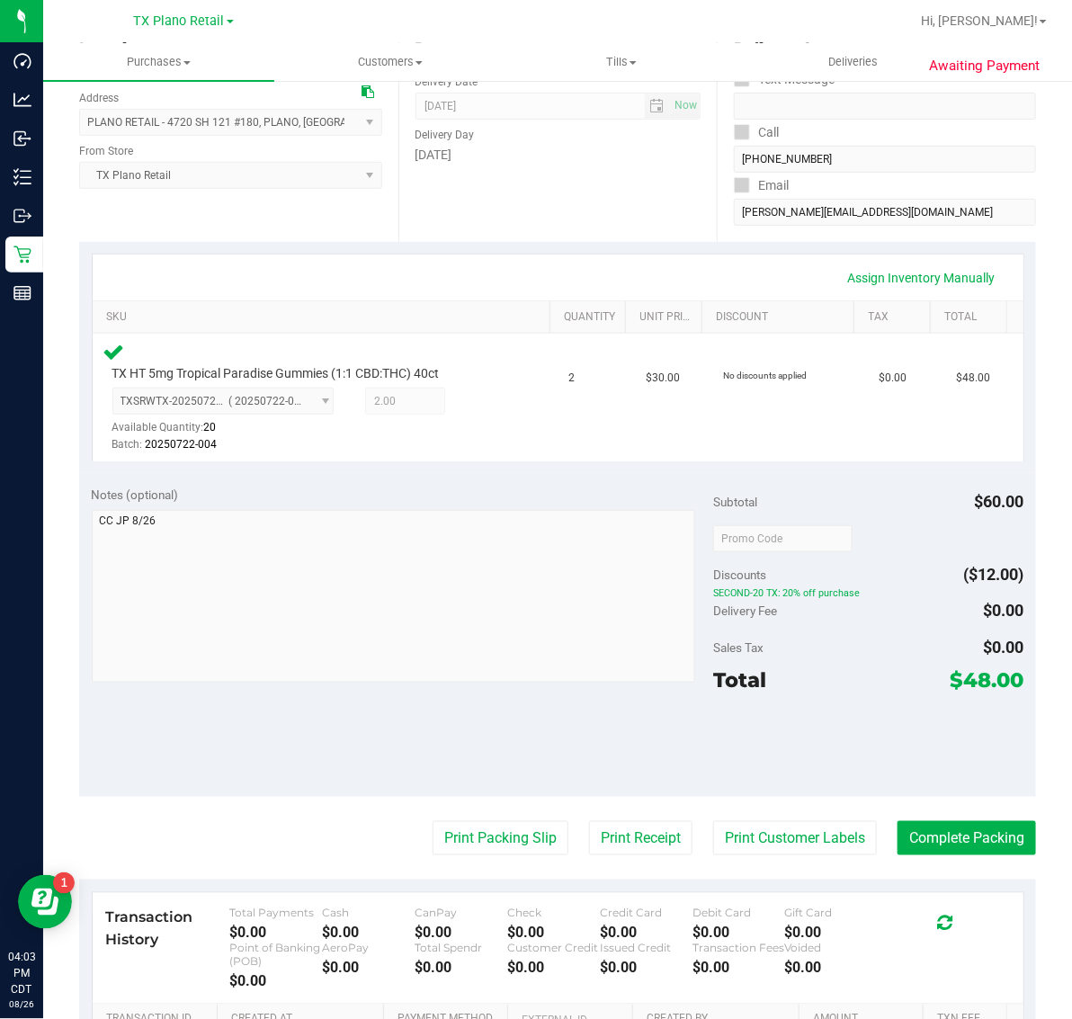
scroll to position [337, 0]
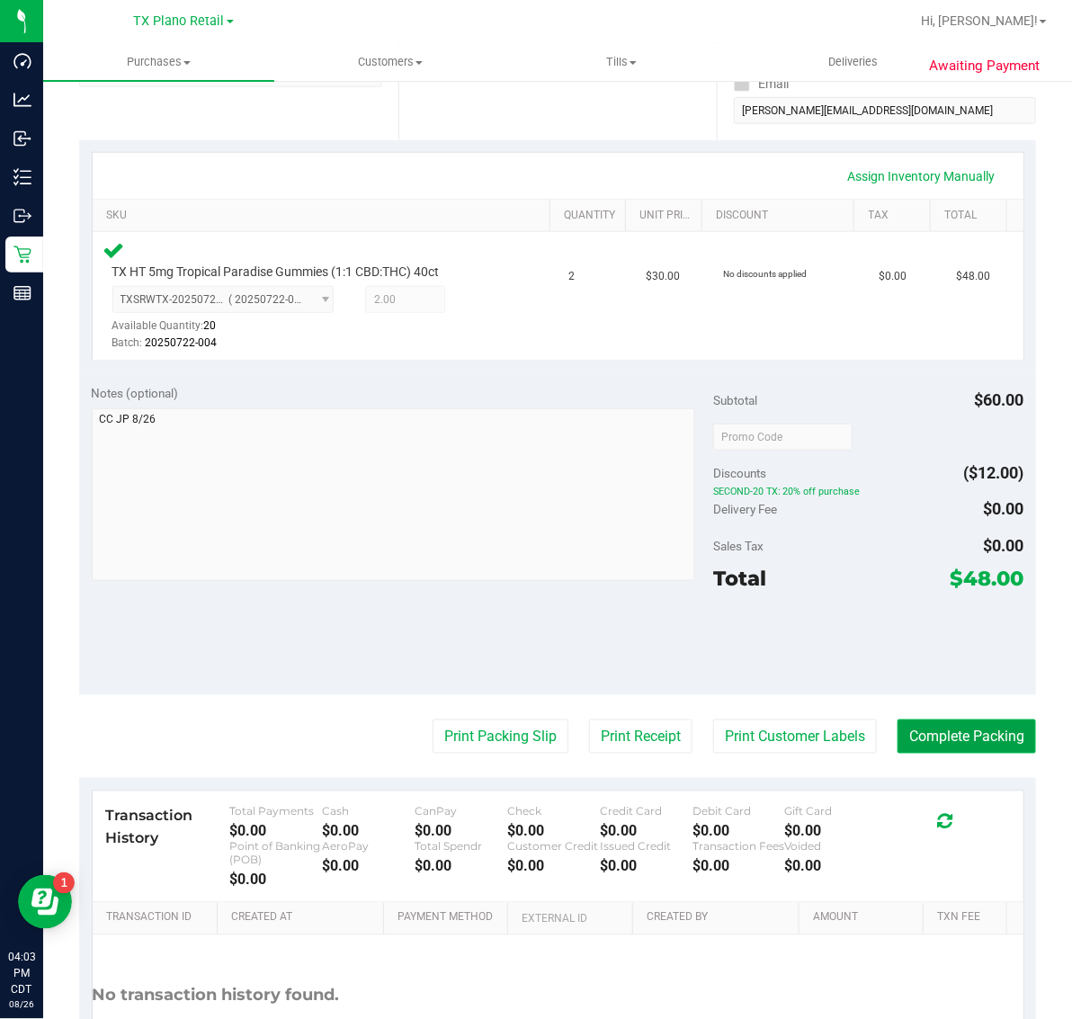
click at [942, 729] on button "Complete Packing" at bounding box center [967, 737] width 139 height 34
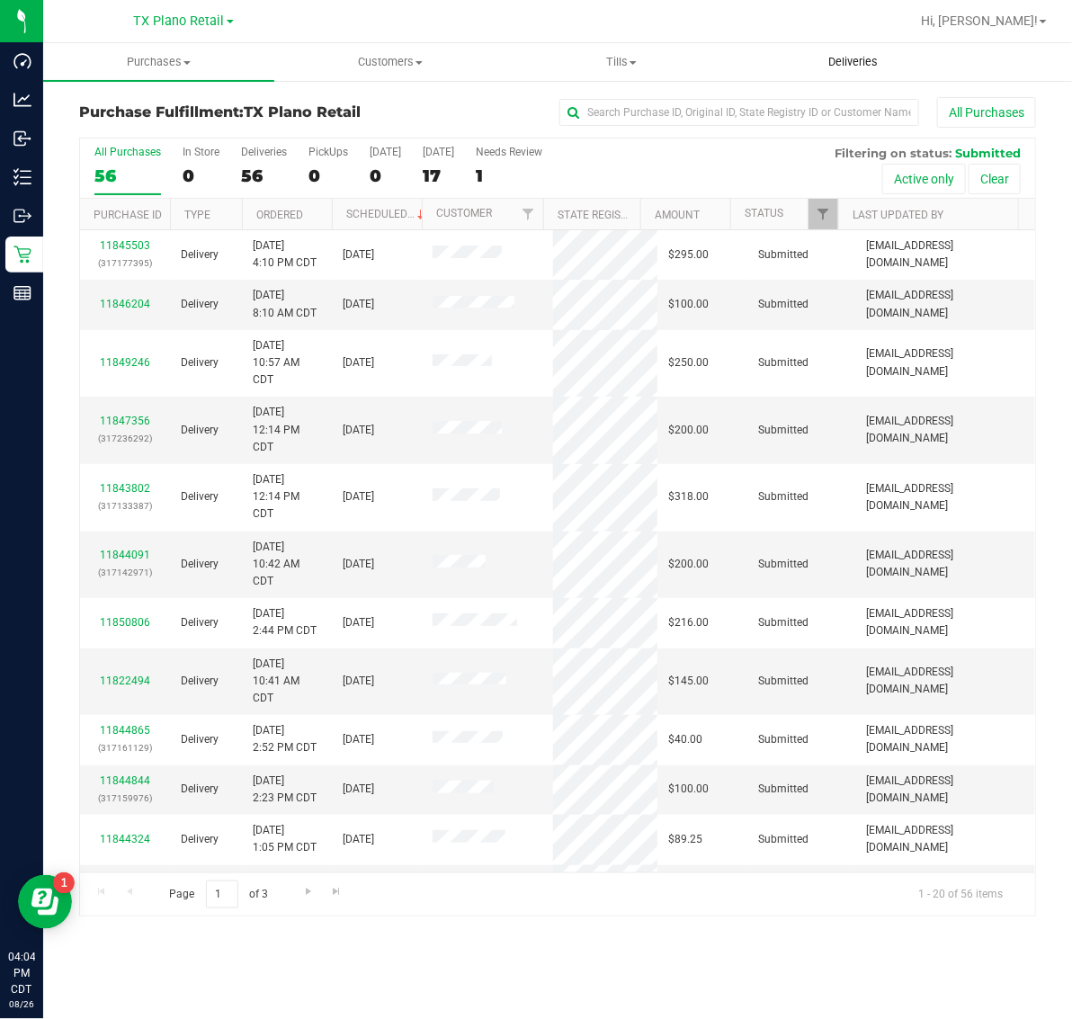
click at [853, 64] on span "Deliveries" at bounding box center [853, 62] width 98 height 16
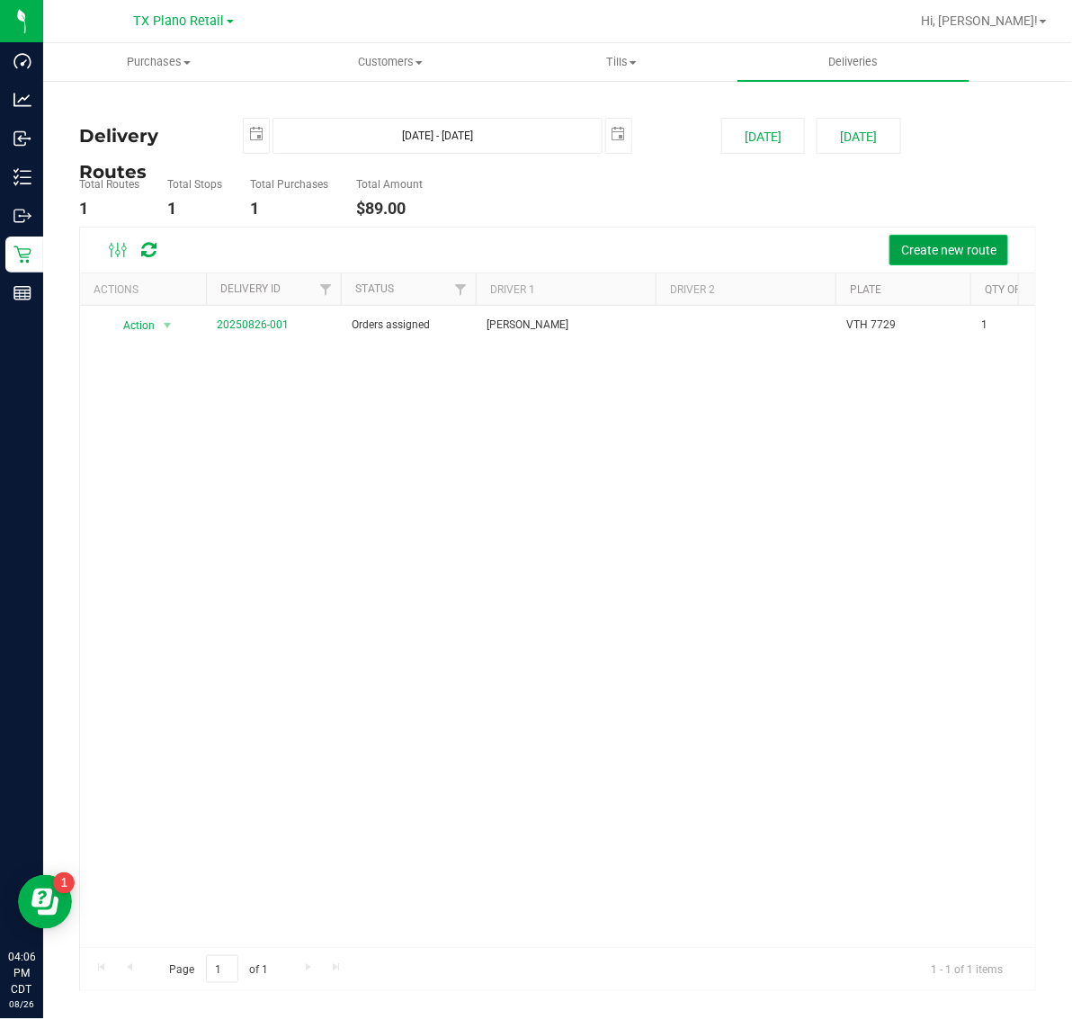
click at [972, 250] on span "Create new route" at bounding box center [948, 250] width 95 height 14
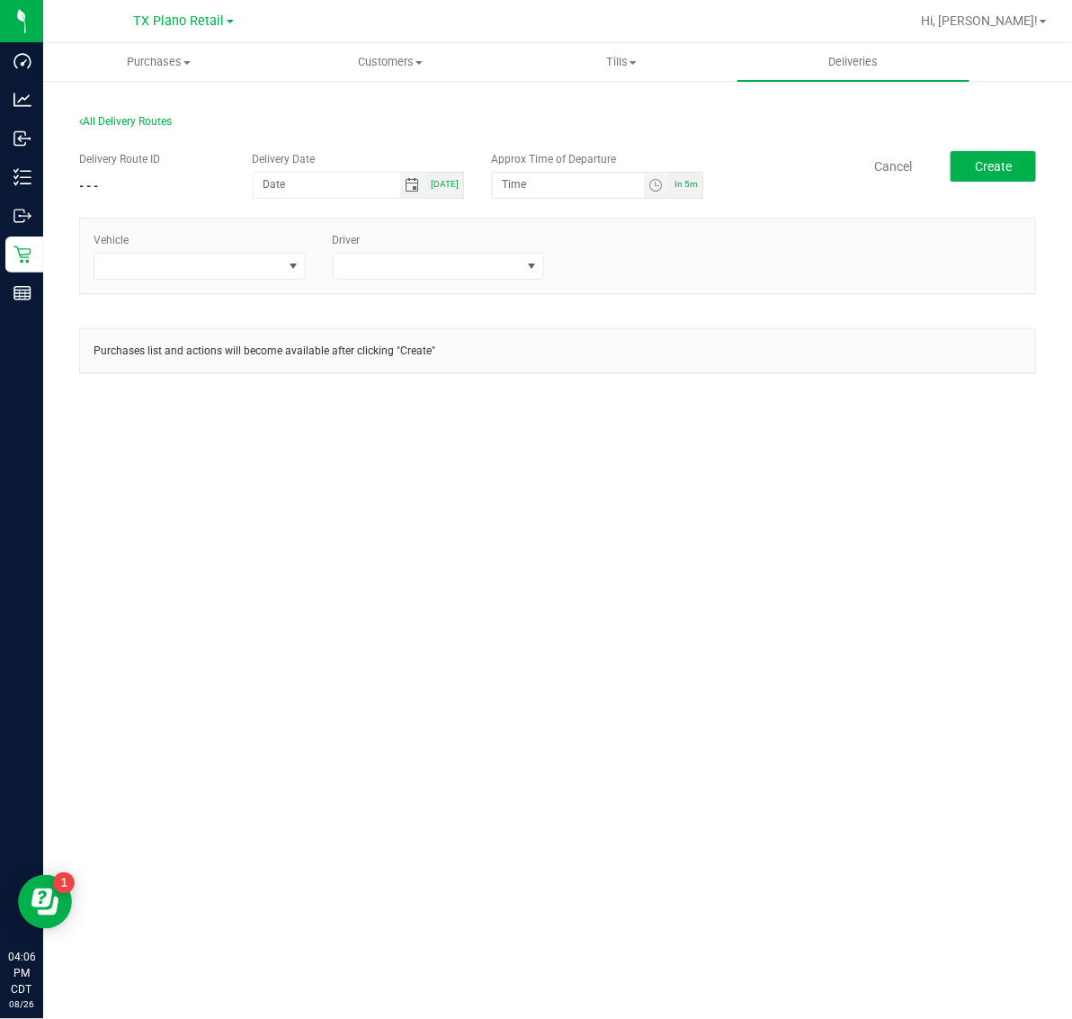
click at [415, 180] on span "Toggle calendar" at bounding box center [412, 185] width 14 height 14
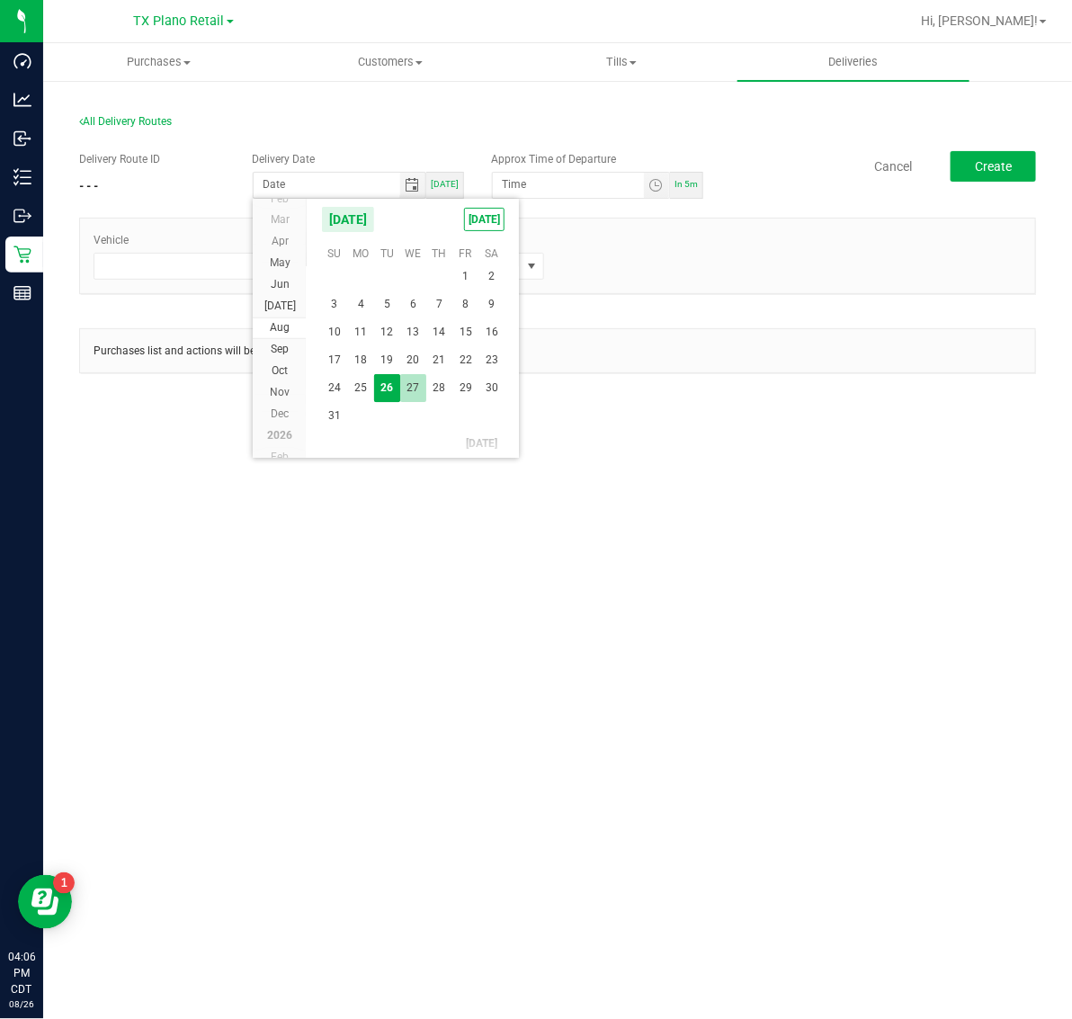
click at [406, 382] on span "27" at bounding box center [413, 388] width 26 height 28
type input "[DATE]"
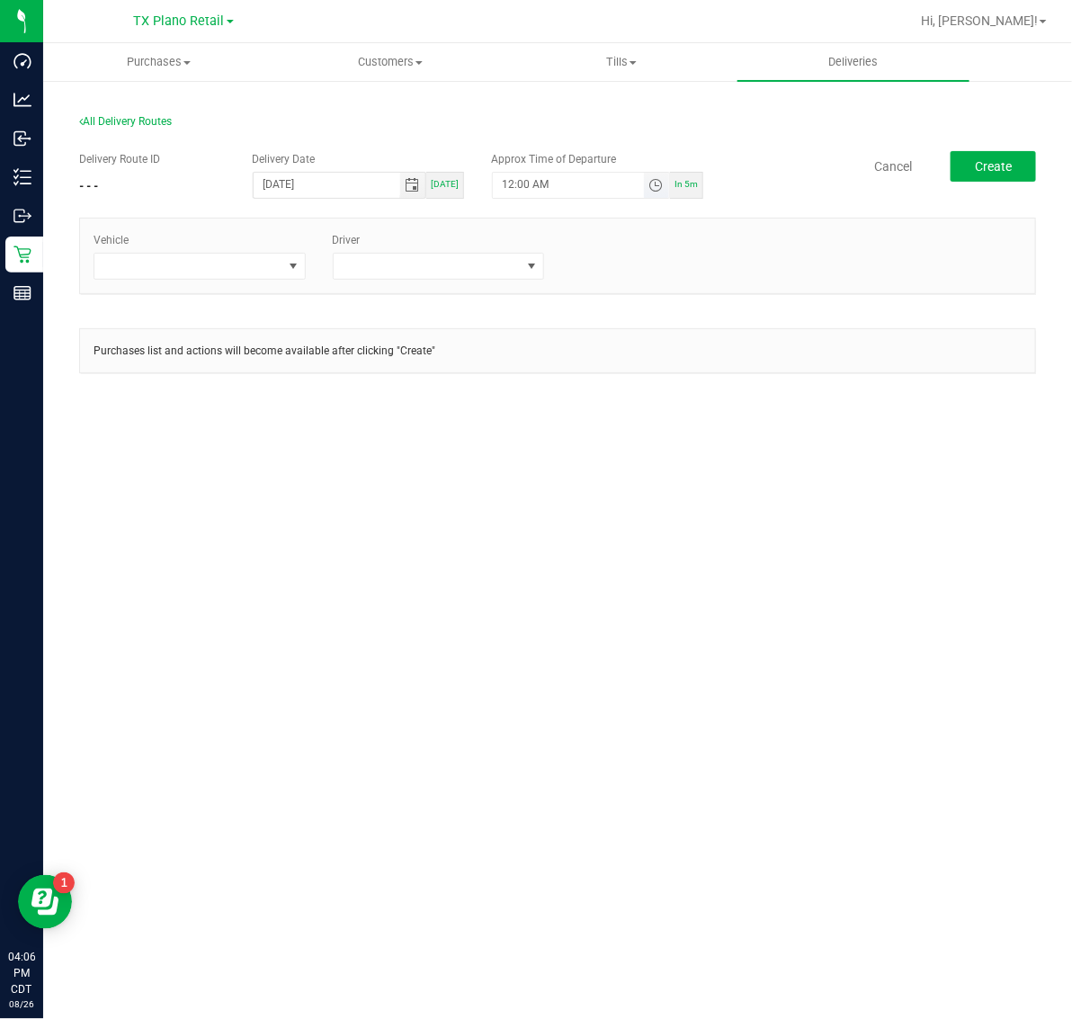
click at [663, 186] on span "Toggle time list" at bounding box center [656, 185] width 14 height 14
drag, startPoint x: 522, startPoint y: 388, endPoint x: 551, endPoint y: 393, distance: 30.2
click at [526, 388] on span "5" at bounding box center [529, 386] width 6 height 13
click at [635, 380] on span "AM" at bounding box center [643, 386] width 16 height 13
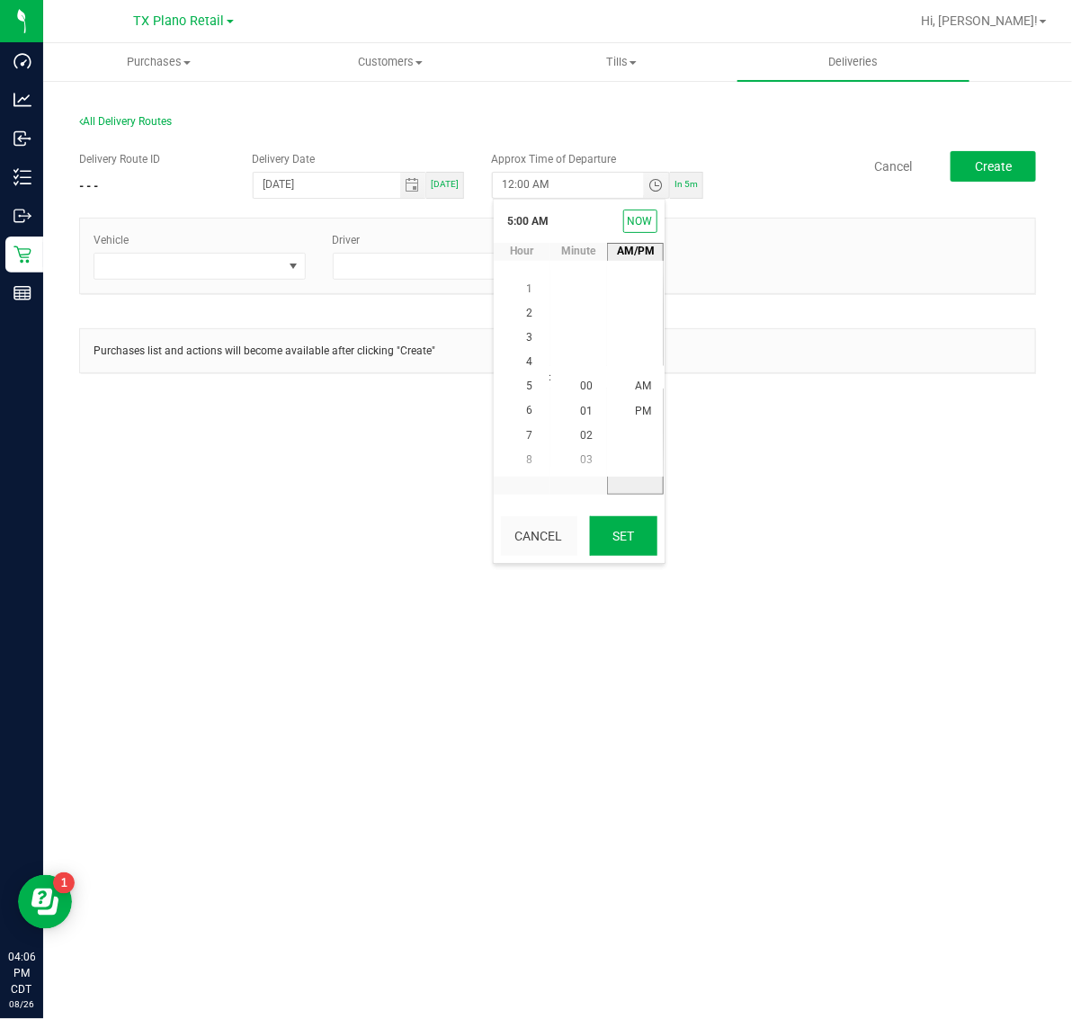
drag, startPoint x: 618, startPoint y: 529, endPoint x: 351, endPoint y: 411, distance: 292.0
click at [617, 529] on button "Set" at bounding box center [623, 536] width 67 height 40
type input "5:00 AM"
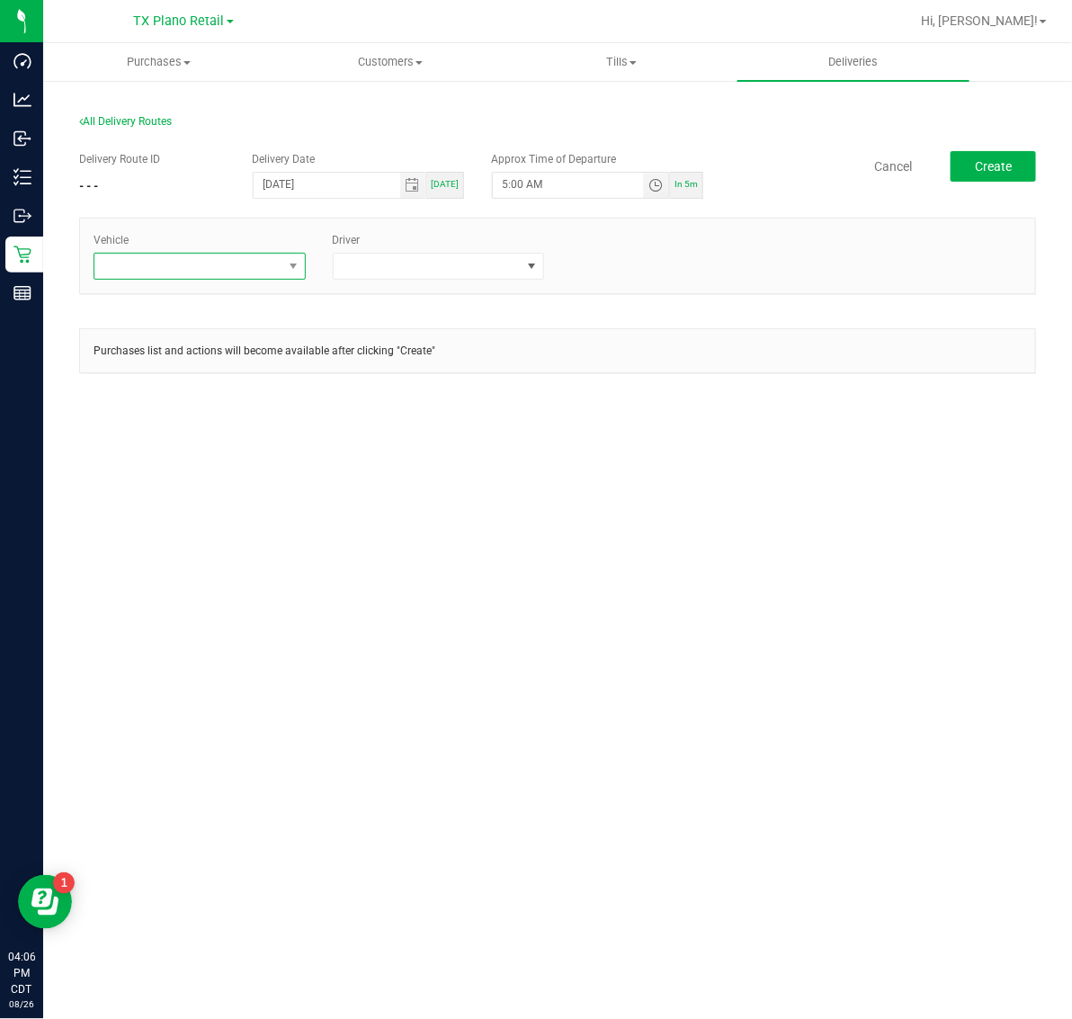
click at [223, 261] on span at bounding box center [188, 266] width 188 height 25
type input "02"
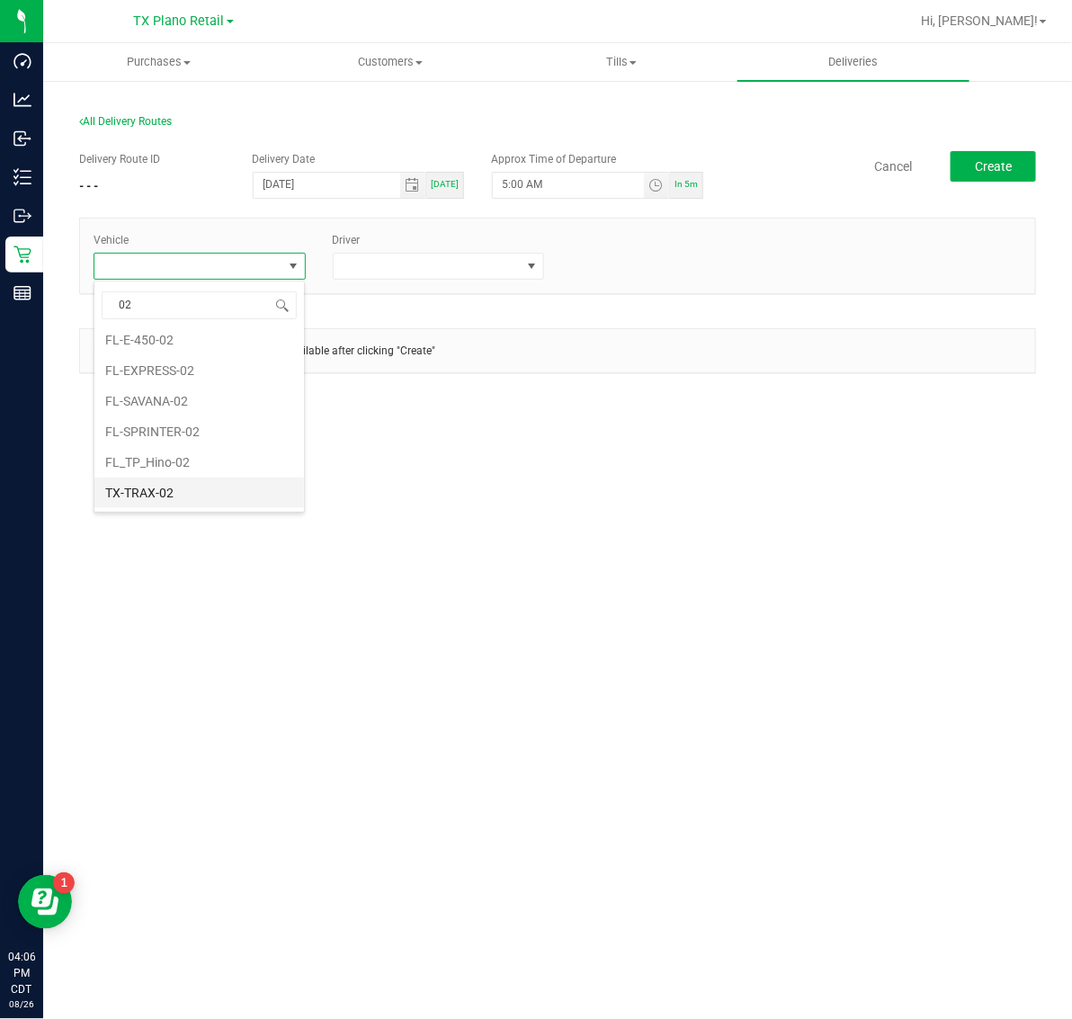
click at [237, 505] on li "TX-TRAX-02" at bounding box center [199, 493] width 210 height 31
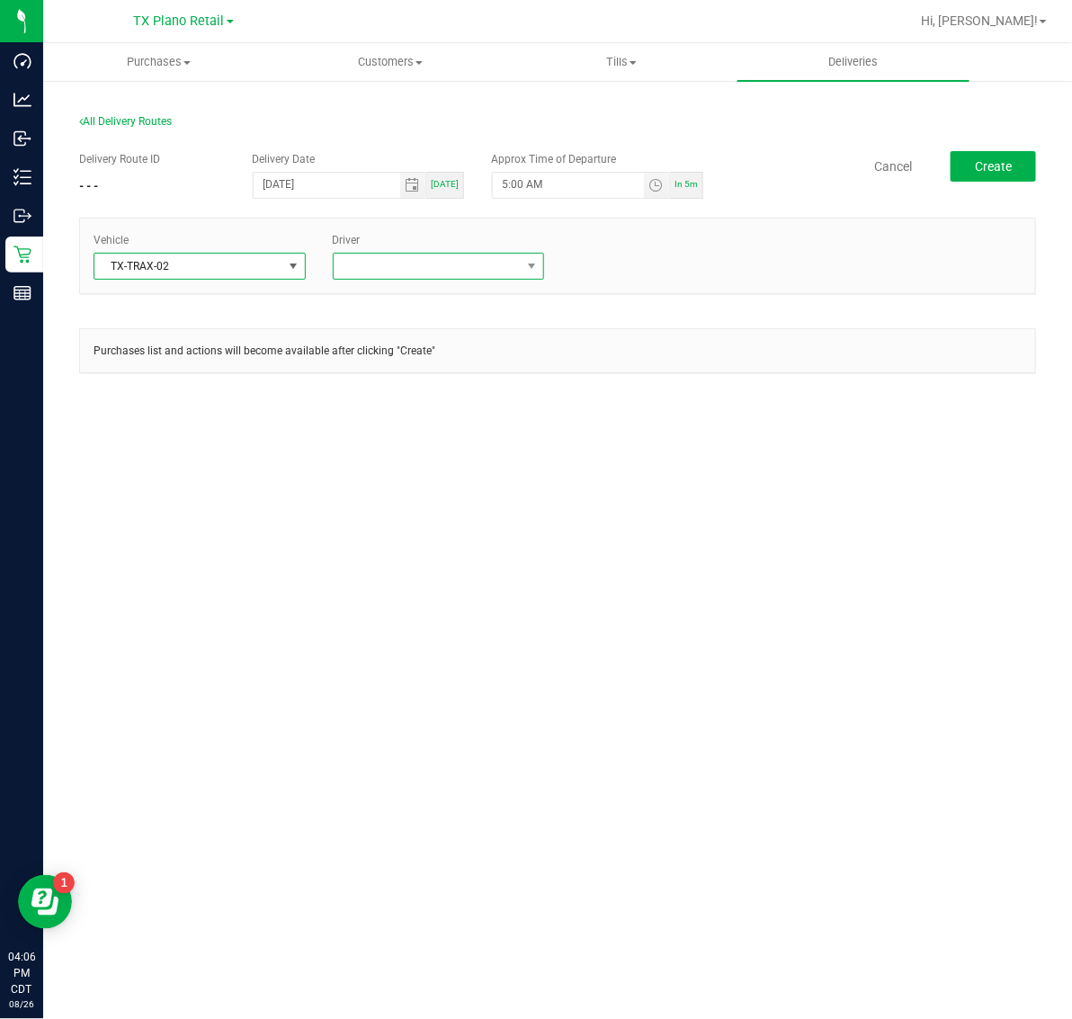
click at [409, 256] on span at bounding box center [428, 266] width 188 height 25
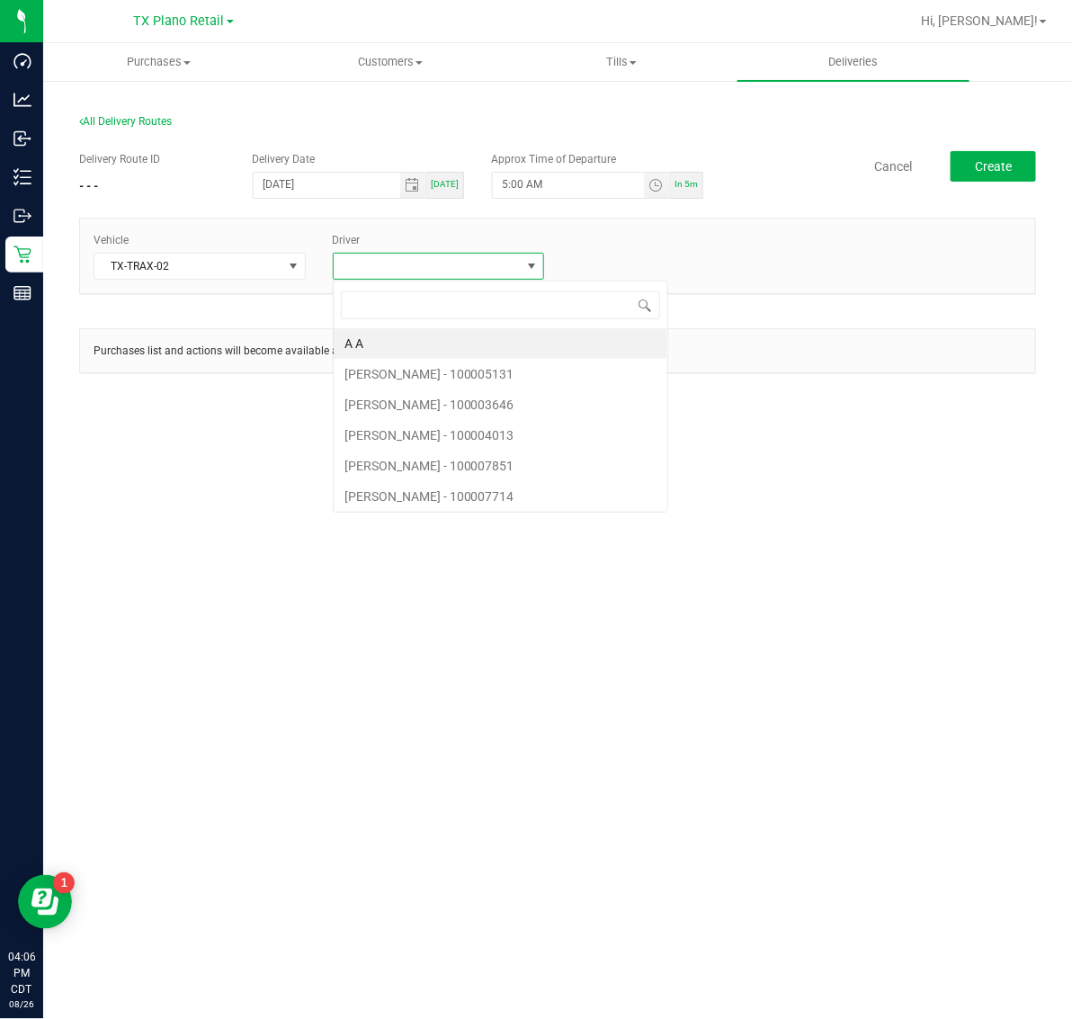
scroll to position [28, 212]
type input "ace"
click at [436, 352] on li "[PERSON_NAME]" at bounding box center [439, 343] width 210 height 31
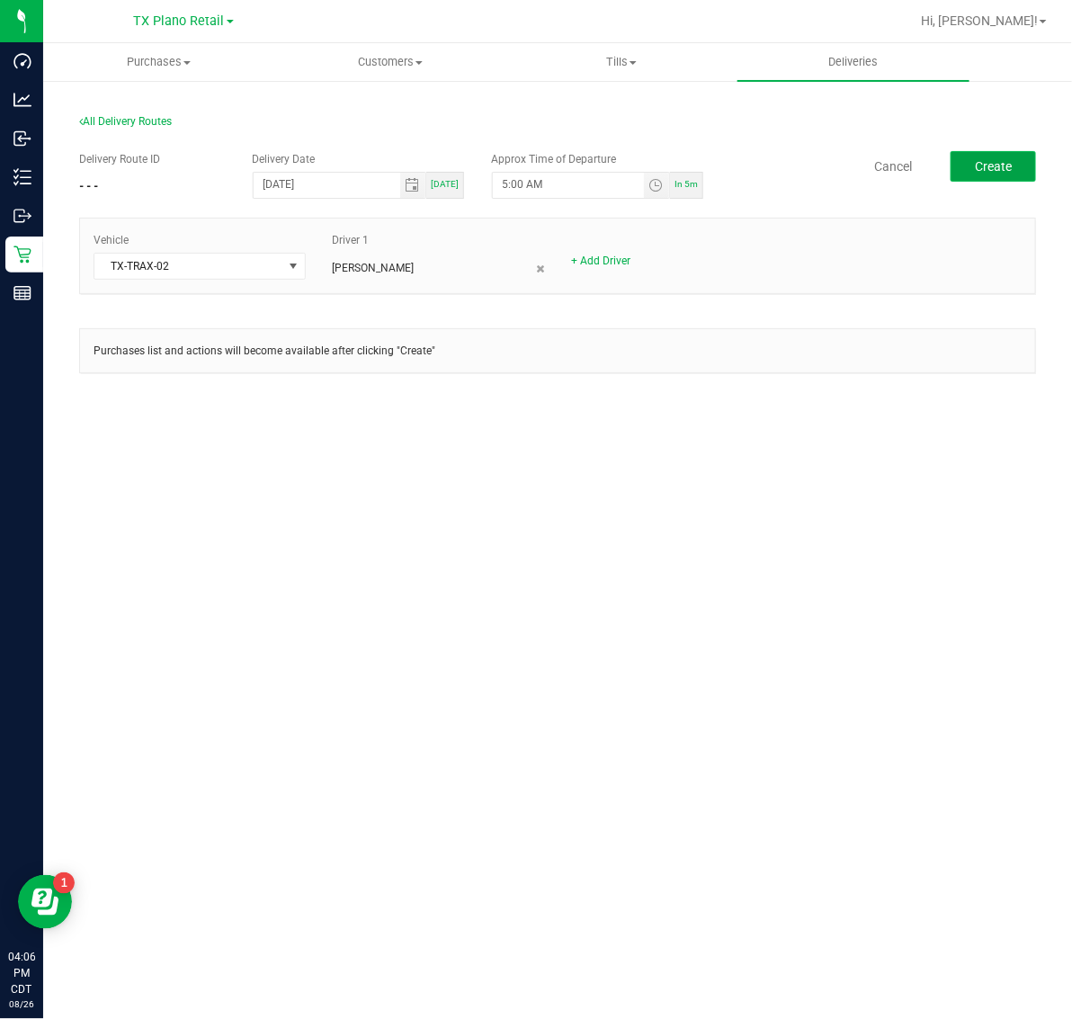
click at [1027, 155] on button "Create" at bounding box center [993, 166] width 85 height 31
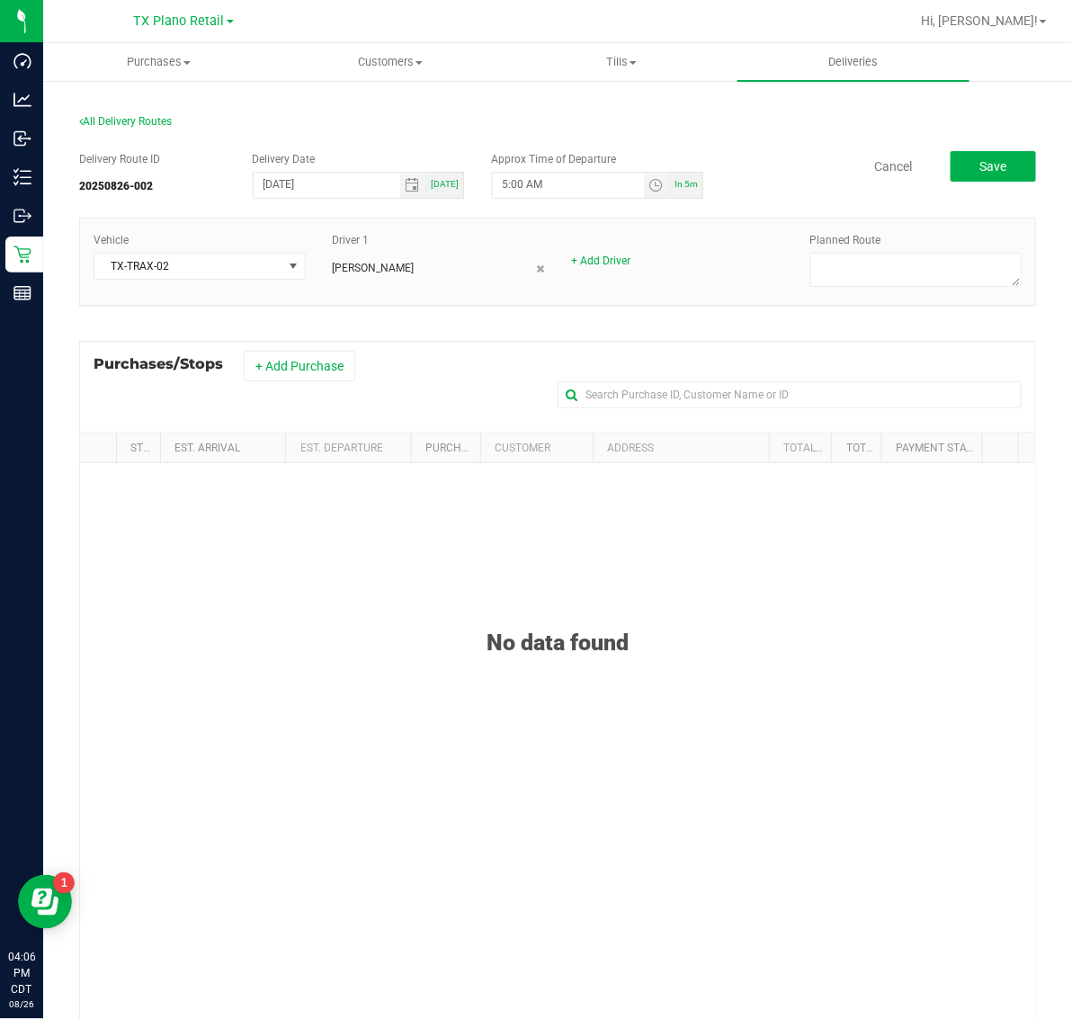
drag, startPoint x: 307, startPoint y: 370, endPoint x: 349, endPoint y: 346, distance: 48.3
click at [311, 370] on button "+ Add Purchase" at bounding box center [300, 366] width 112 height 31
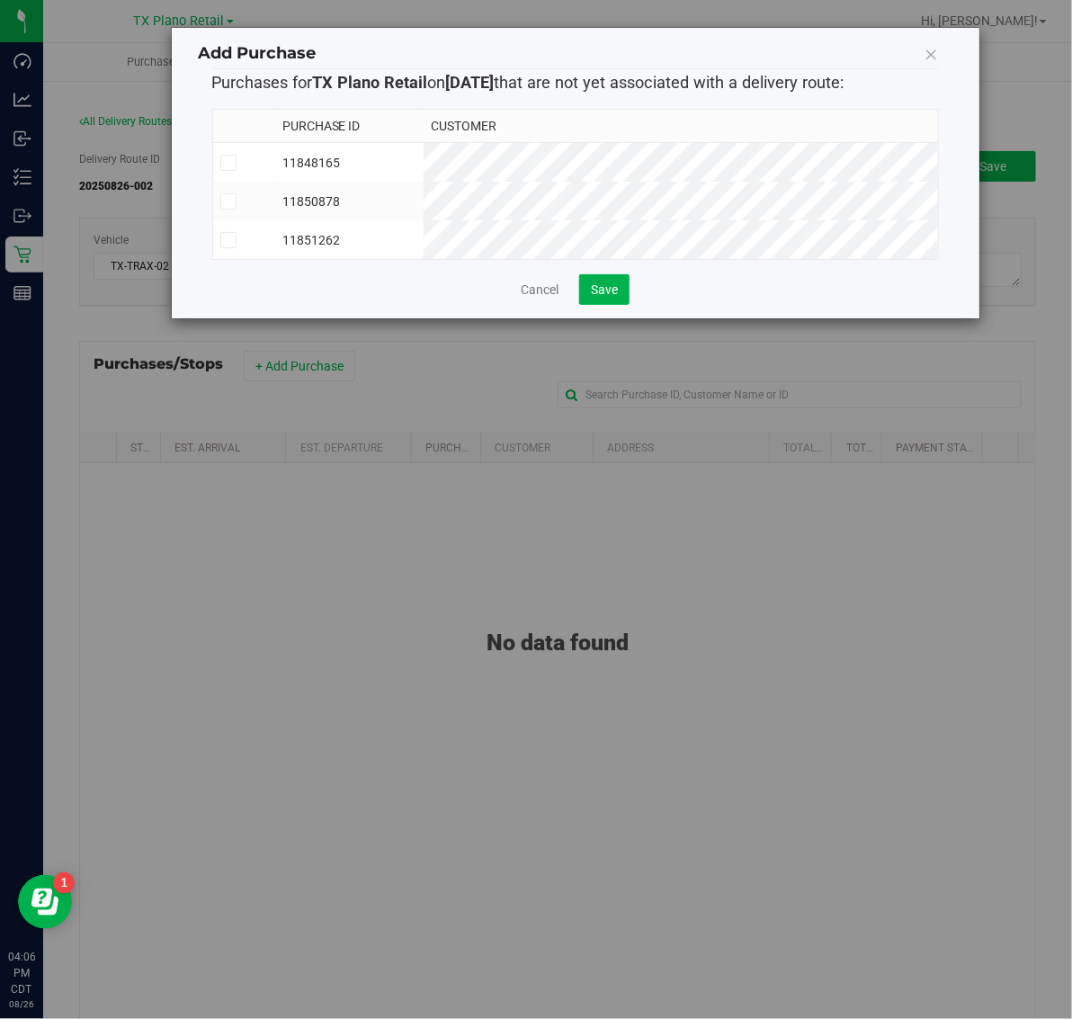
click at [425, 164] on td "11848165" at bounding box center [349, 163] width 149 height 40
click at [425, 196] on td "11850878" at bounding box center [349, 201] width 149 height 39
drag, startPoint x: 517, startPoint y: 239, endPoint x: 540, endPoint y: 257, distance: 28.8
click at [425, 243] on td "11851262" at bounding box center [349, 239] width 149 height 39
click at [600, 305] on button "Save" at bounding box center [604, 289] width 50 height 31
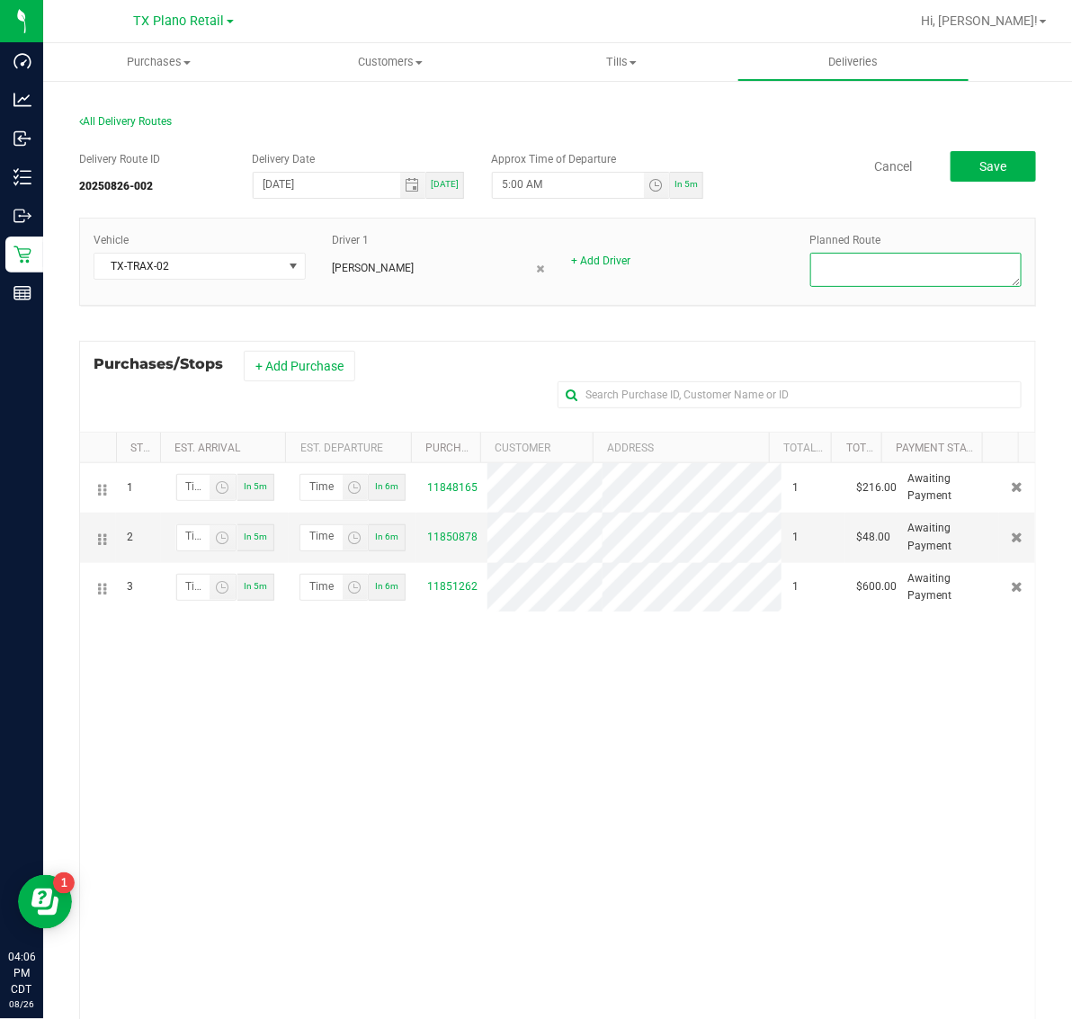
click at [888, 271] on textarea at bounding box center [916, 270] width 212 height 34
type textarea "Plano Retail"
click at [980, 166] on span "Save" at bounding box center [993, 166] width 27 height 14
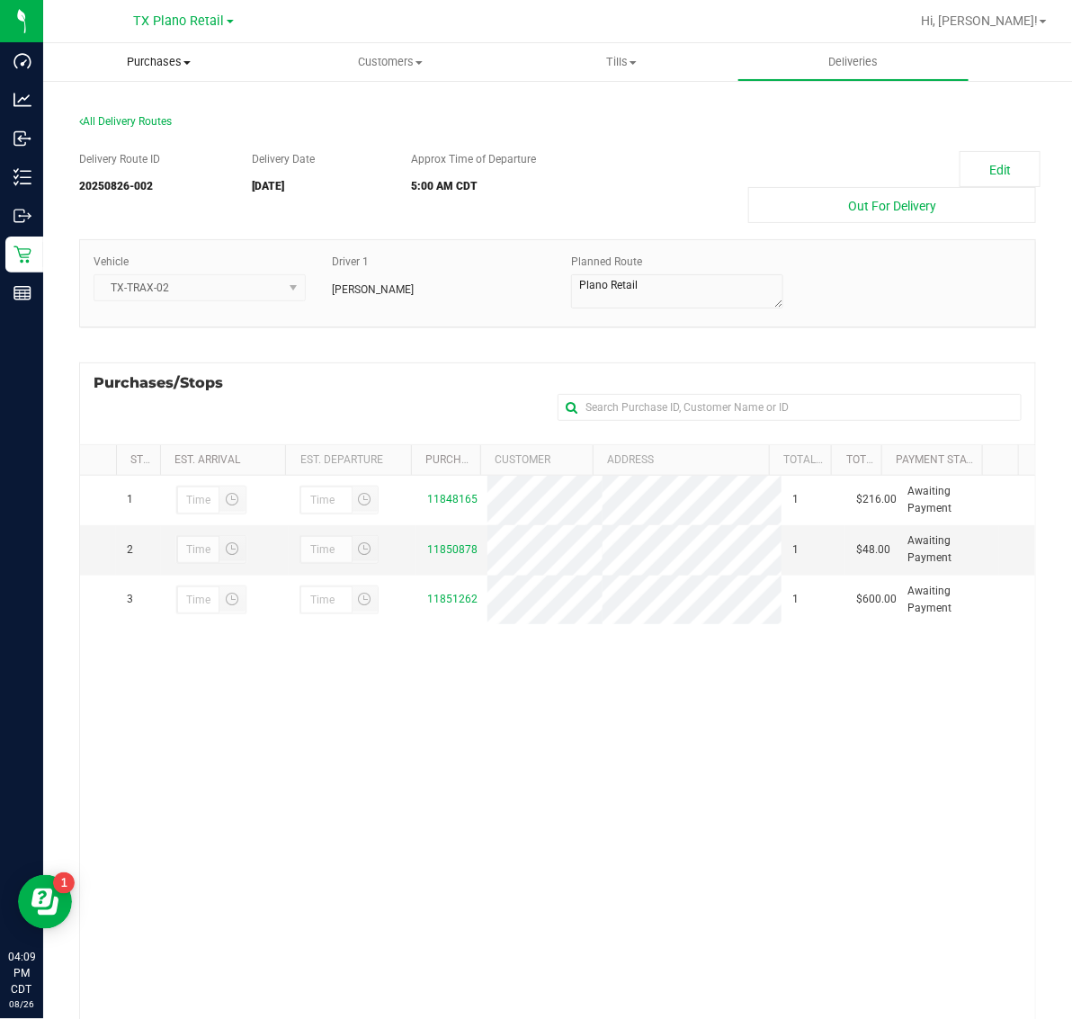
click at [171, 64] on span "Purchases" at bounding box center [158, 62] width 231 height 16
click at [162, 138] on li "Fulfillment" at bounding box center [158, 131] width 231 height 22
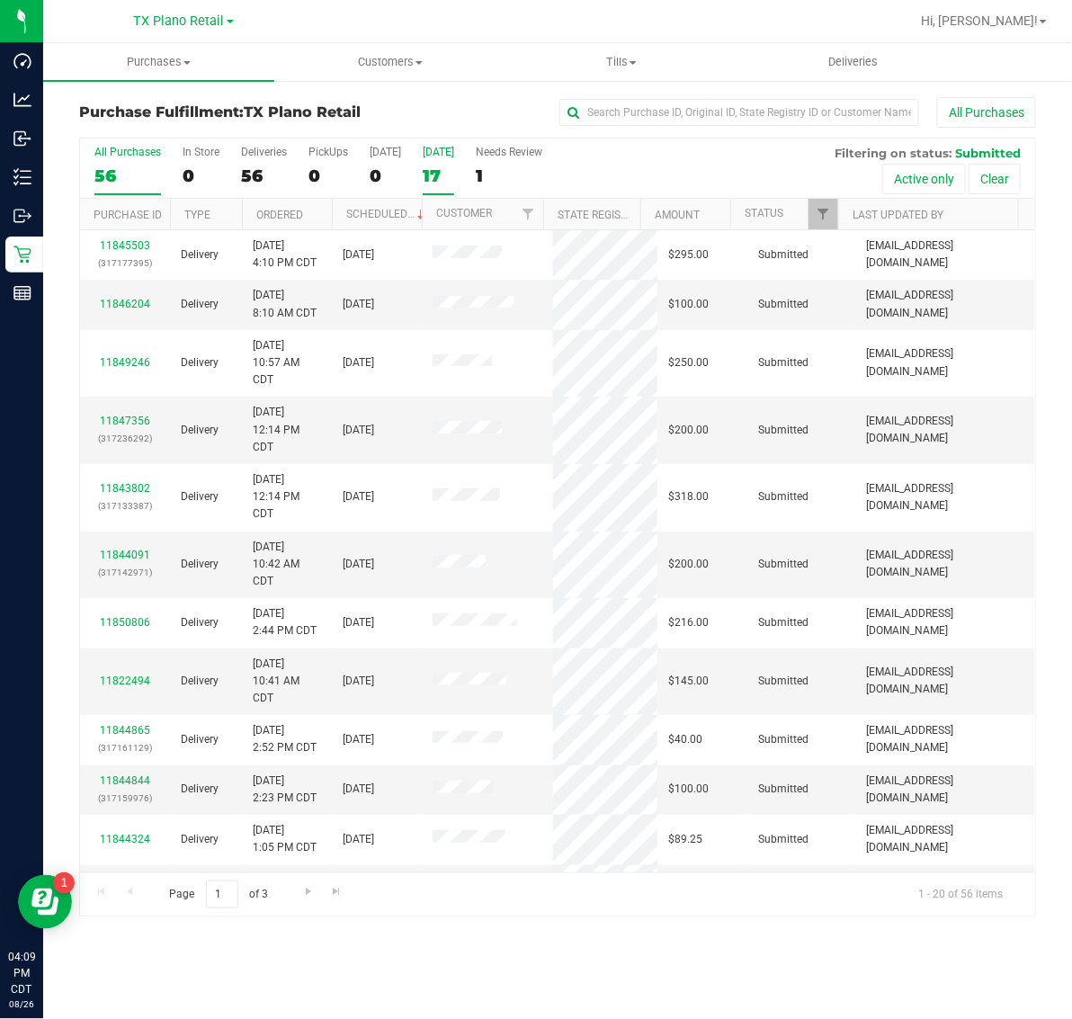
click at [432, 166] on div "17" at bounding box center [438, 176] width 31 height 21
click at [0, 0] on input "Tomorrow 17" at bounding box center [0, 0] width 0 height 0
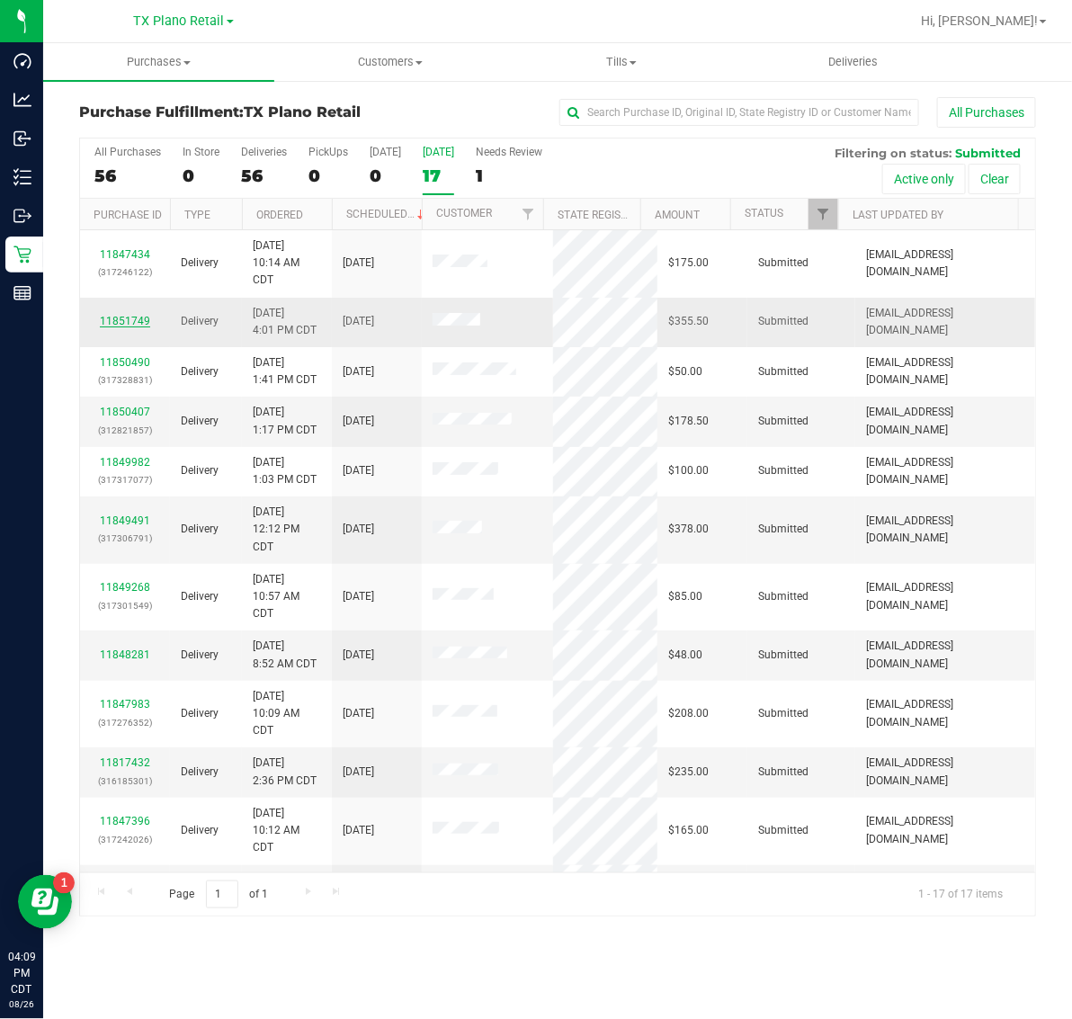
click at [121, 322] on link "11851749" at bounding box center [125, 321] width 50 height 13
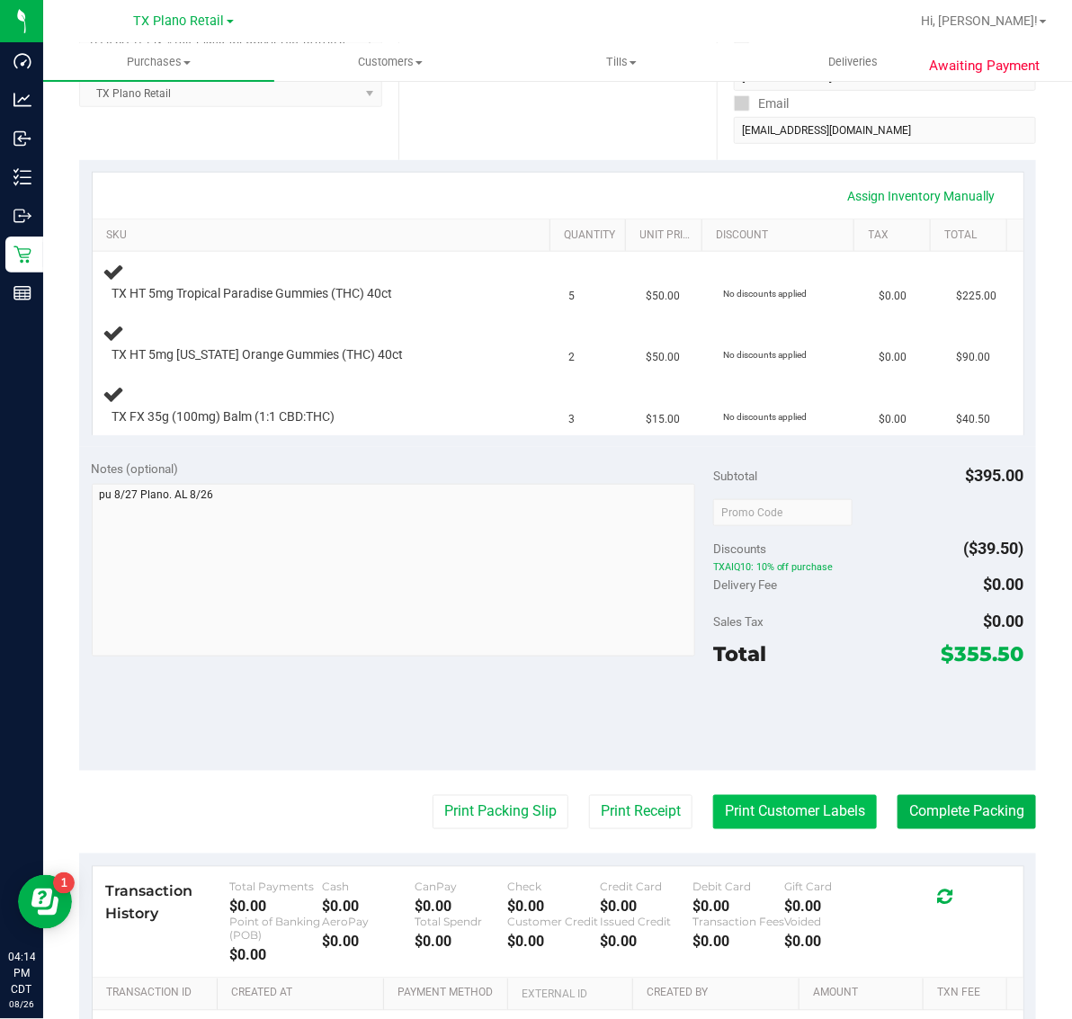
scroll to position [337, 0]
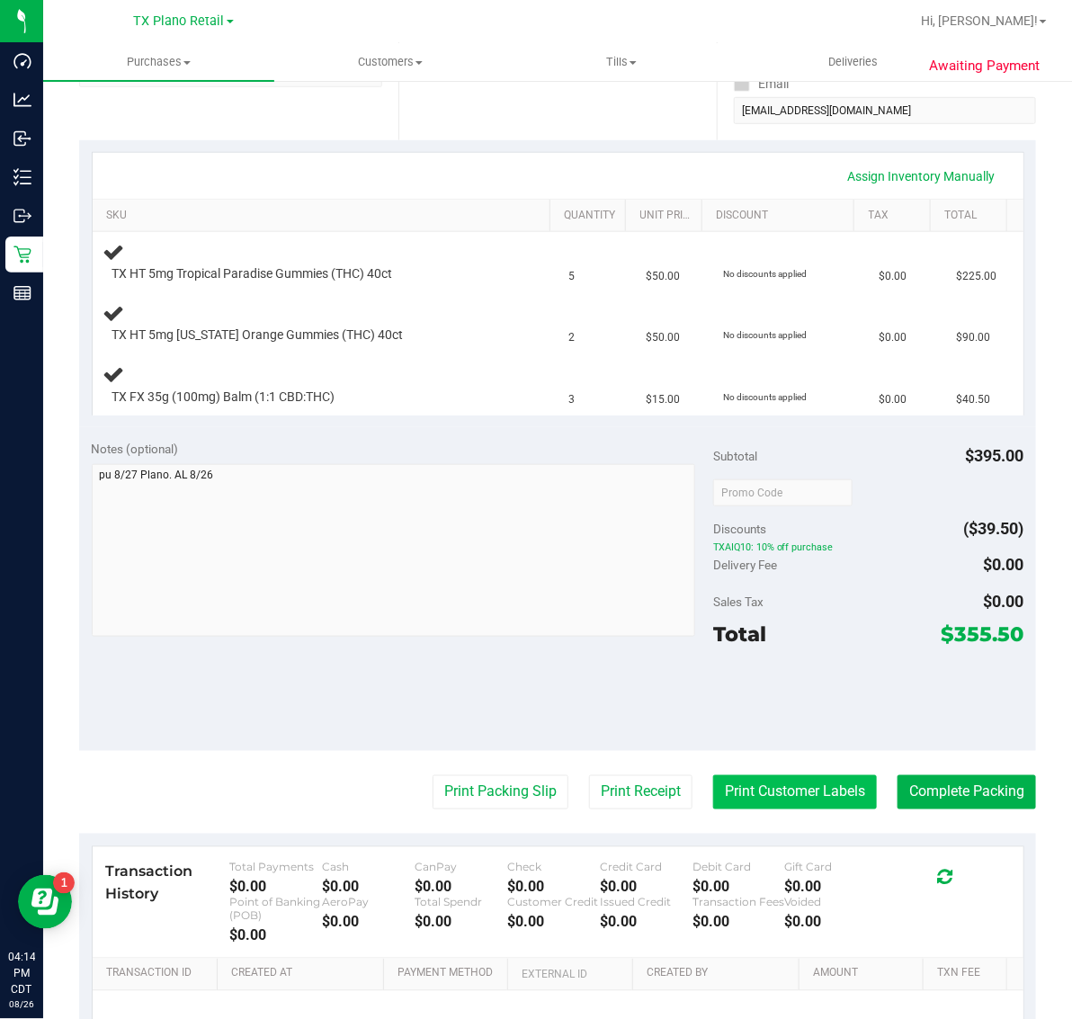
click at [772, 803] on button "Print Customer Labels" at bounding box center [795, 792] width 164 height 34
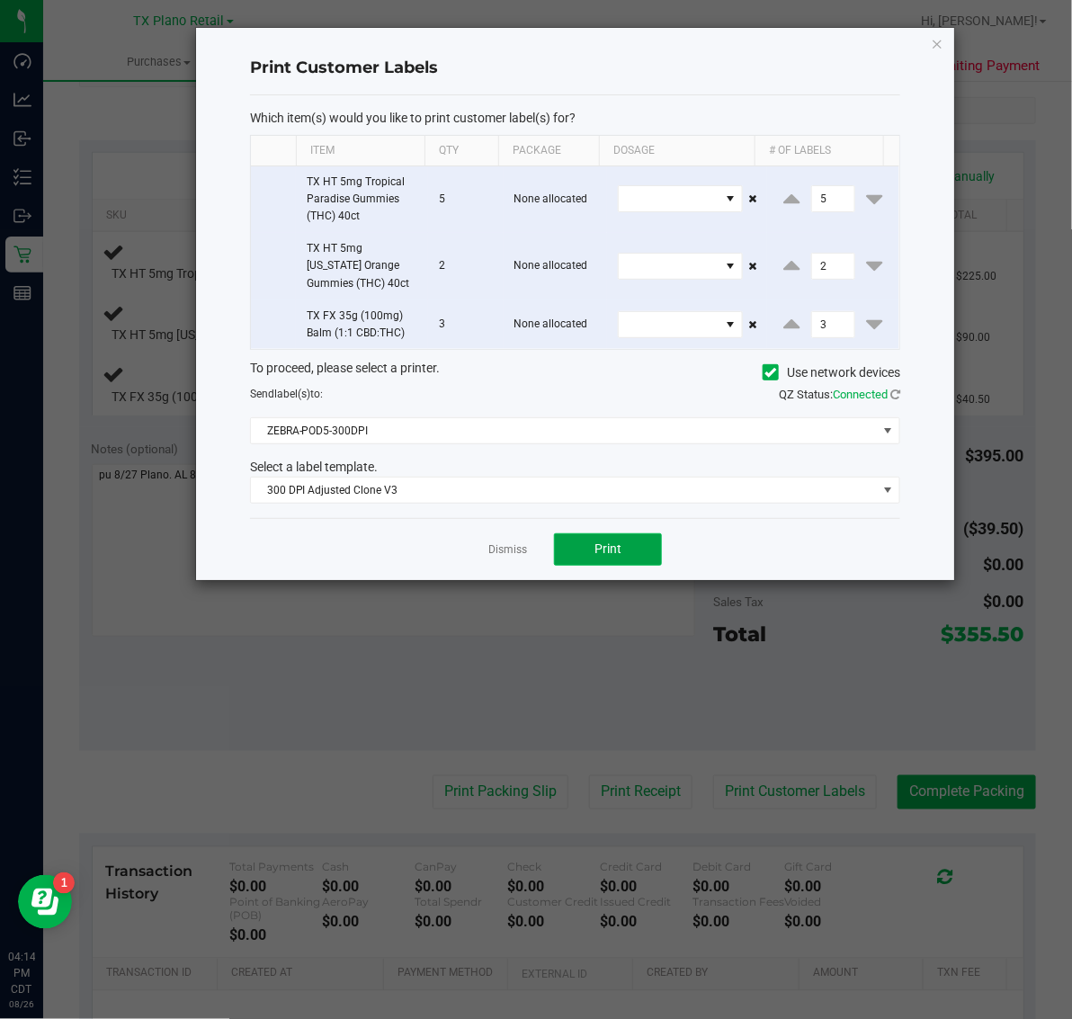
click at [630, 546] on button "Print" at bounding box center [608, 549] width 108 height 32
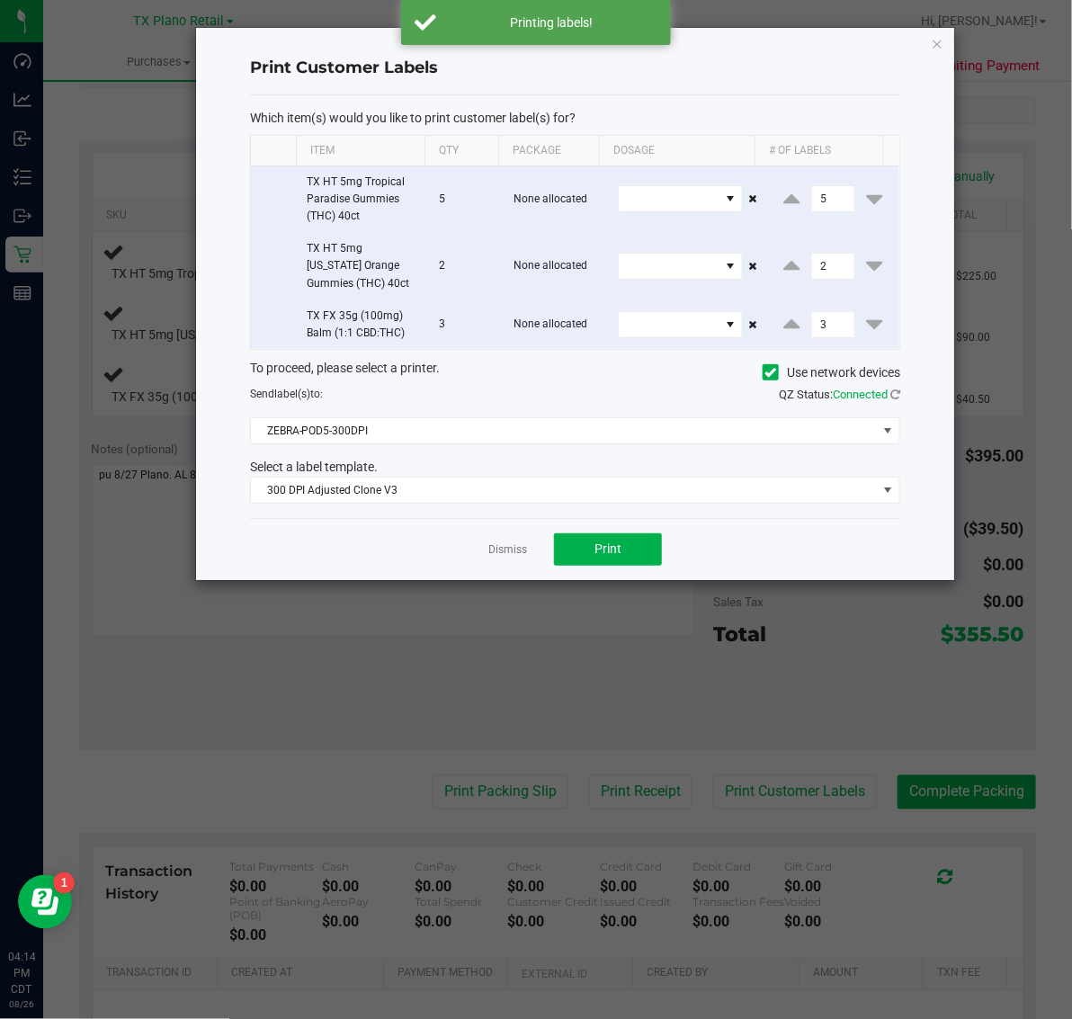
click at [936, 36] on icon "button" at bounding box center [937, 43] width 13 height 22
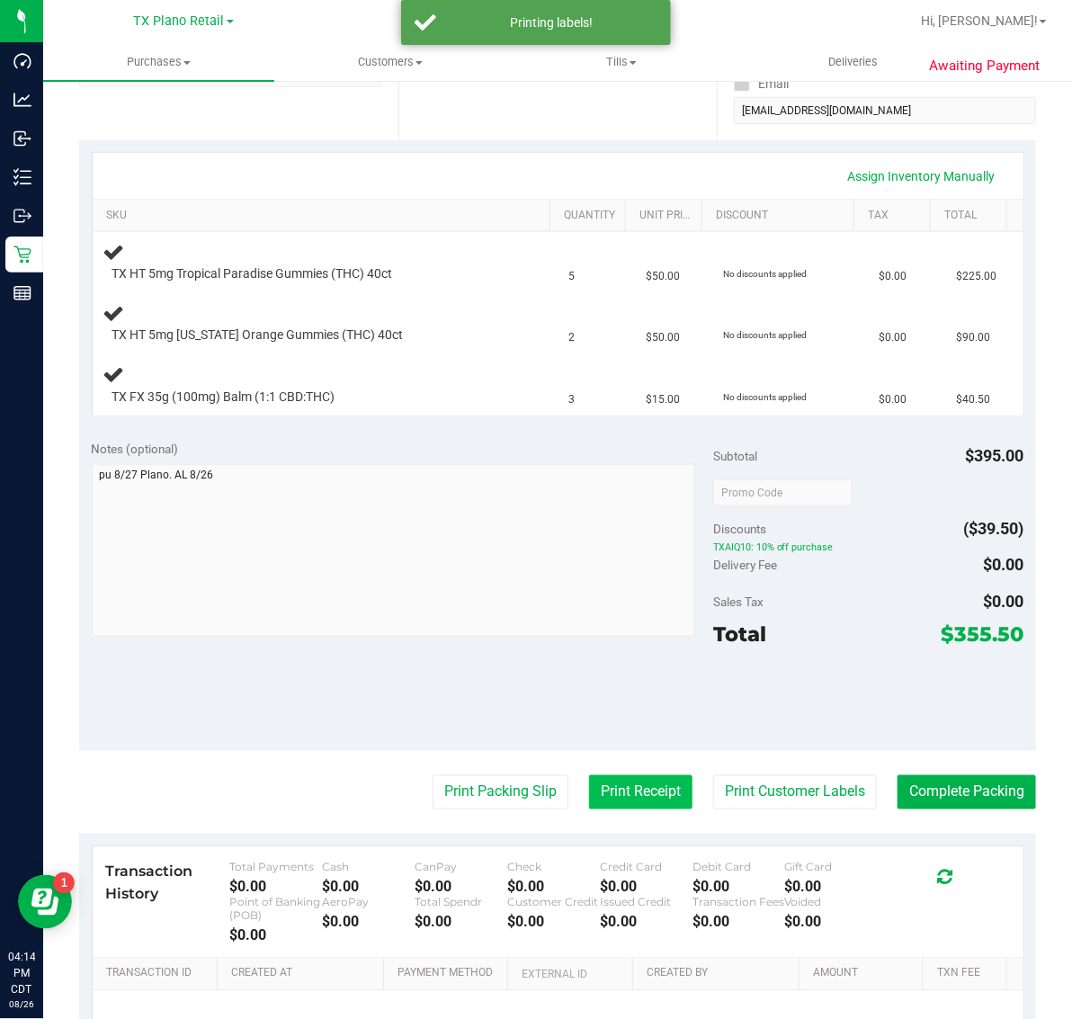
click at [608, 776] on button "Print Receipt" at bounding box center [640, 792] width 103 height 34
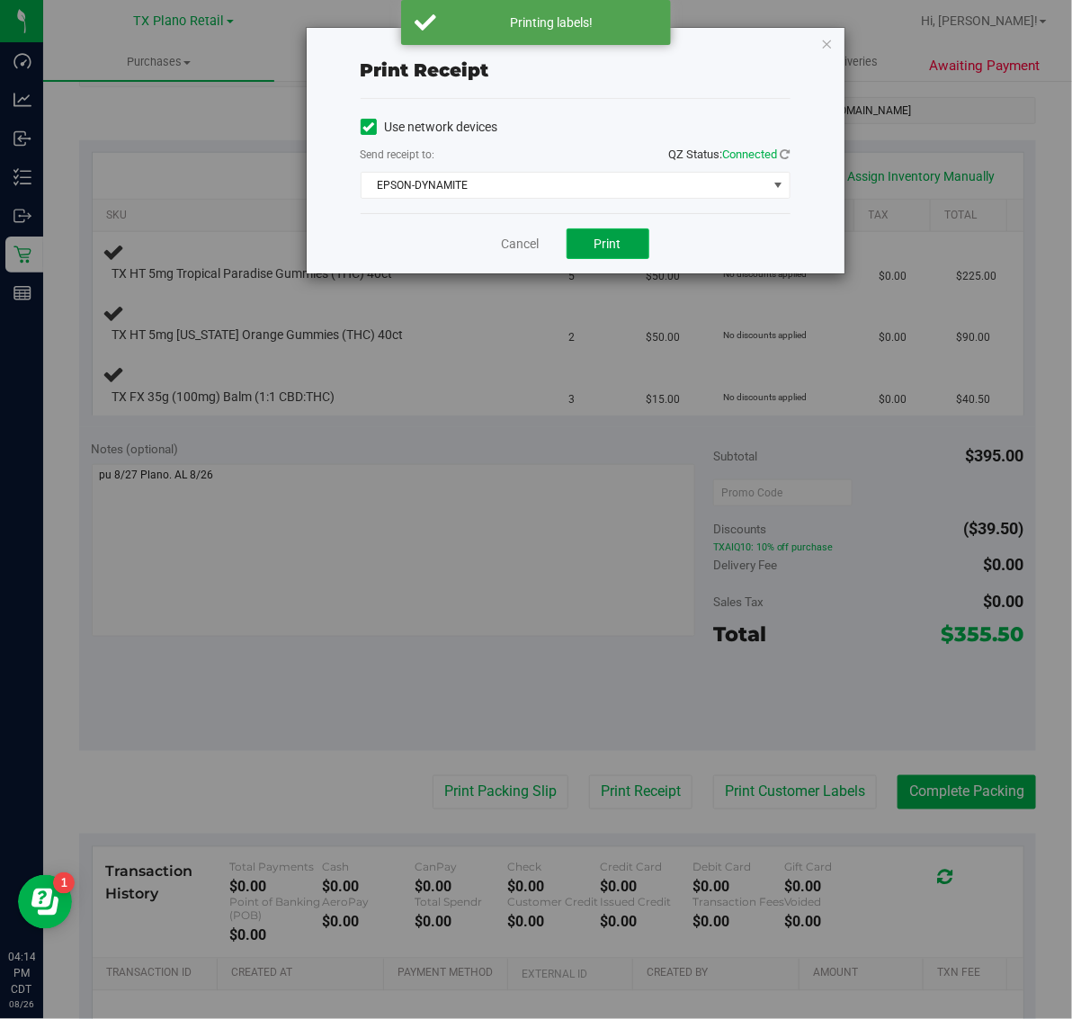
click at [595, 251] on span "Print" at bounding box center [608, 244] width 27 height 14
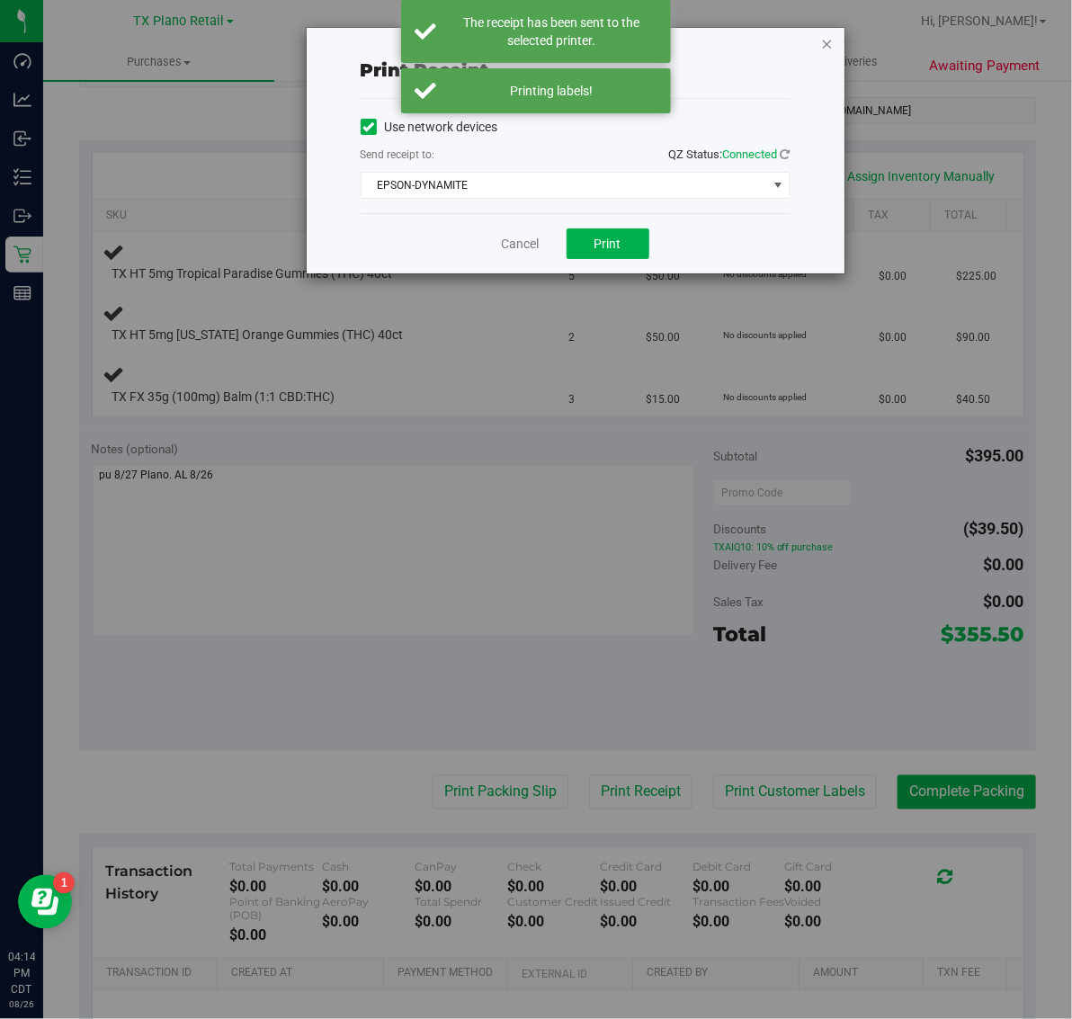
click at [821, 36] on icon "button" at bounding box center [827, 43] width 13 height 22
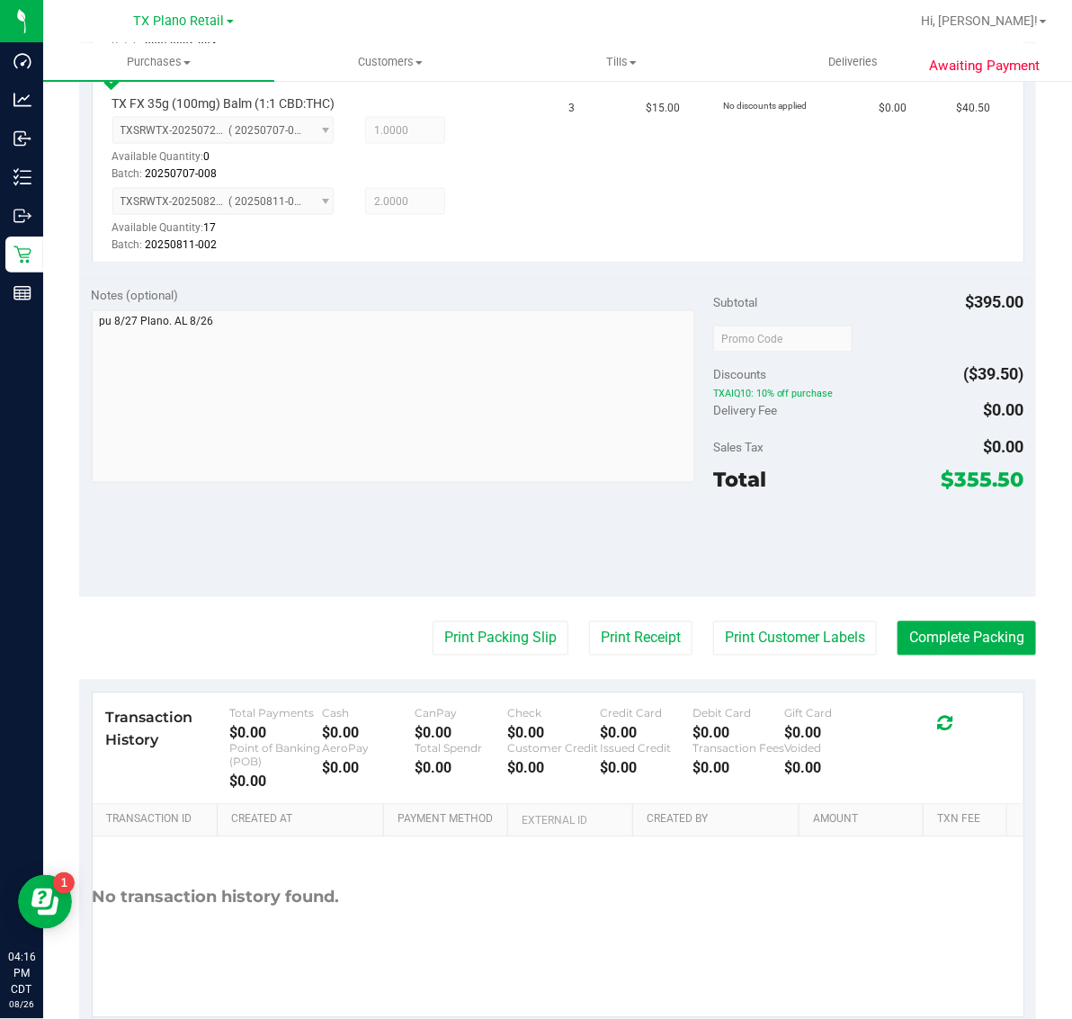
scroll to position [805, 0]
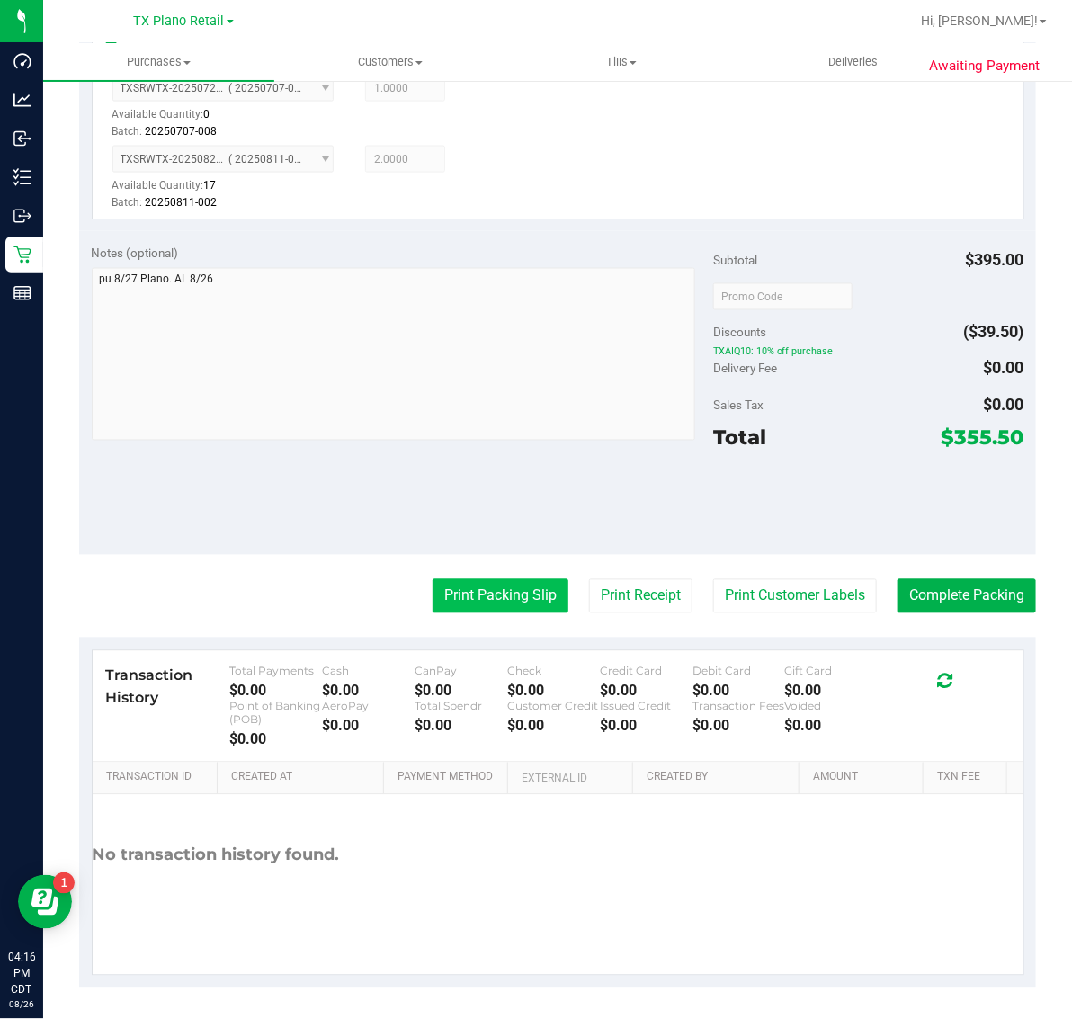
click at [496, 595] on button "Print Packing Slip" at bounding box center [501, 596] width 136 height 34
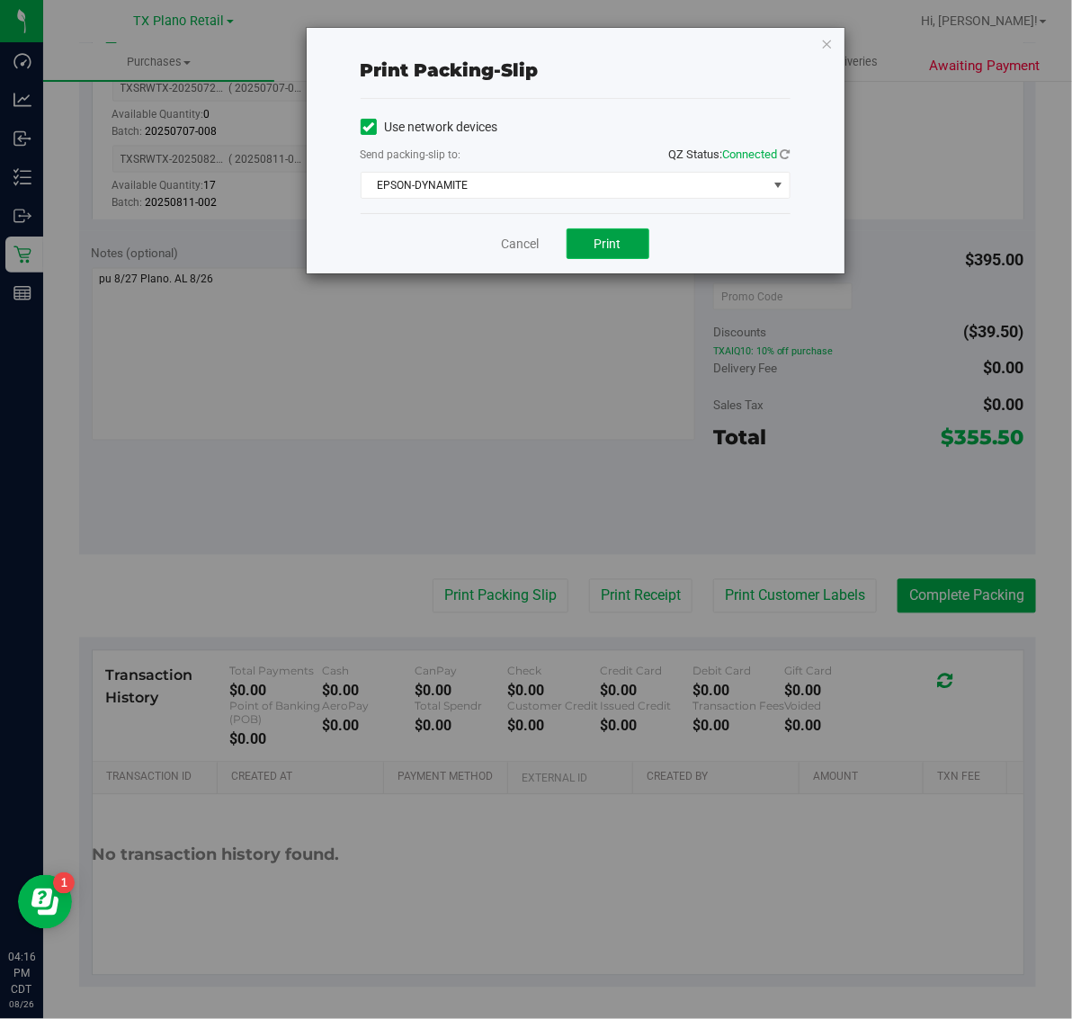
click at [622, 245] on button "Print" at bounding box center [608, 243] width 83 height 31
click at [828, 38] on icon "button" at bounding box center [827, 43] width 13 height 22
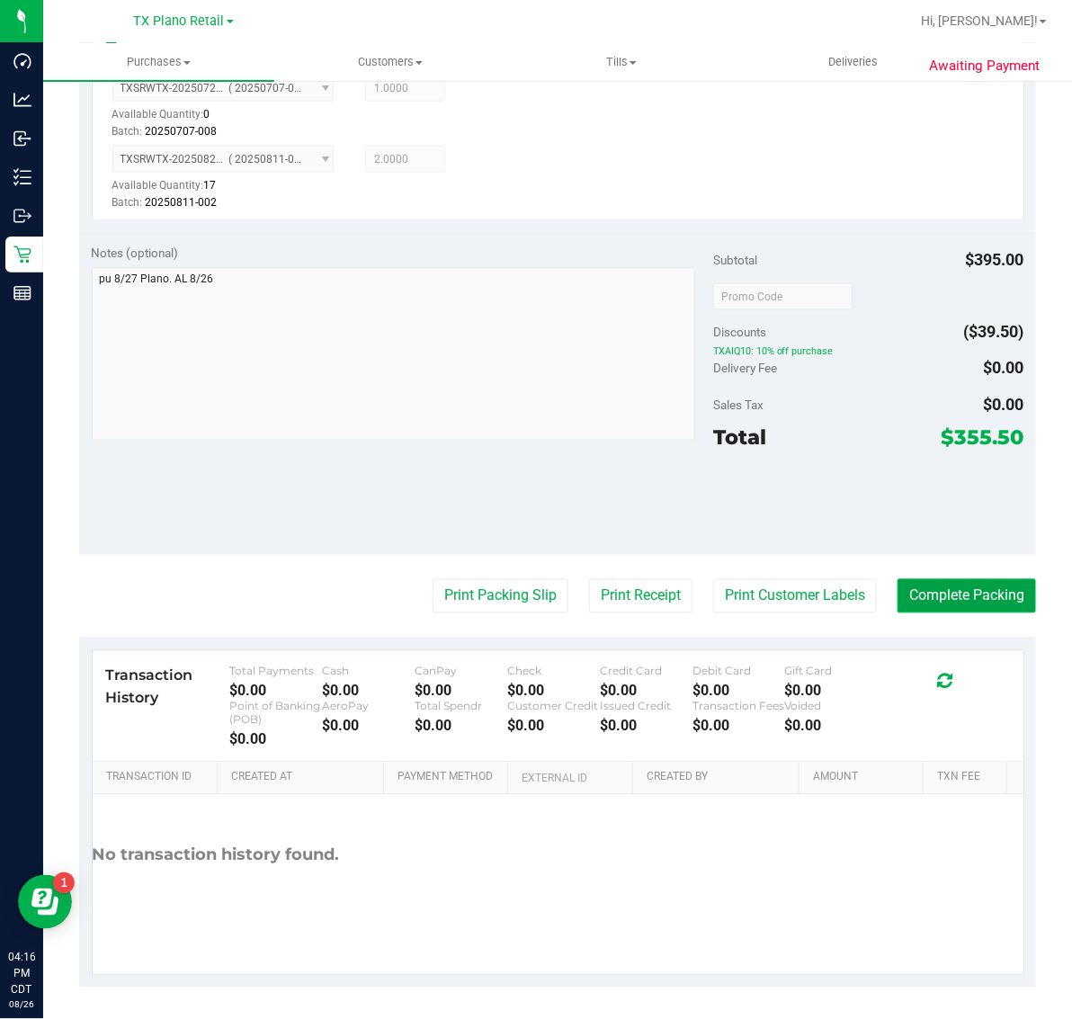
click at [953, 591] on button "Complete Packing" at bounding box center [967, 596] width 139 height 34
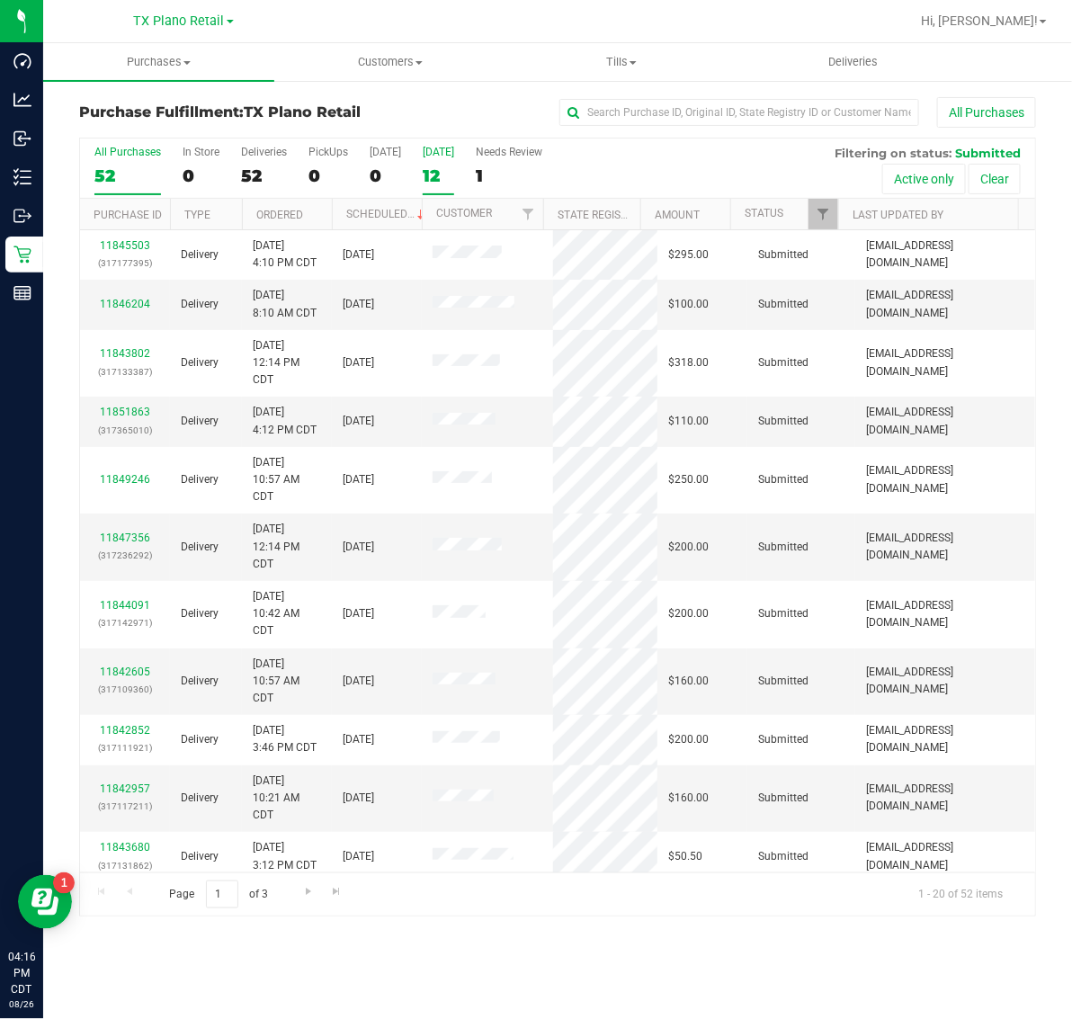
click at [439, 157] on div "[DATE]" at bounding box center [438, 152] width 31 height 13
click at [0, 0] on input "Tomorrow 12" at bounding box center [0, 0] width 0 height 0
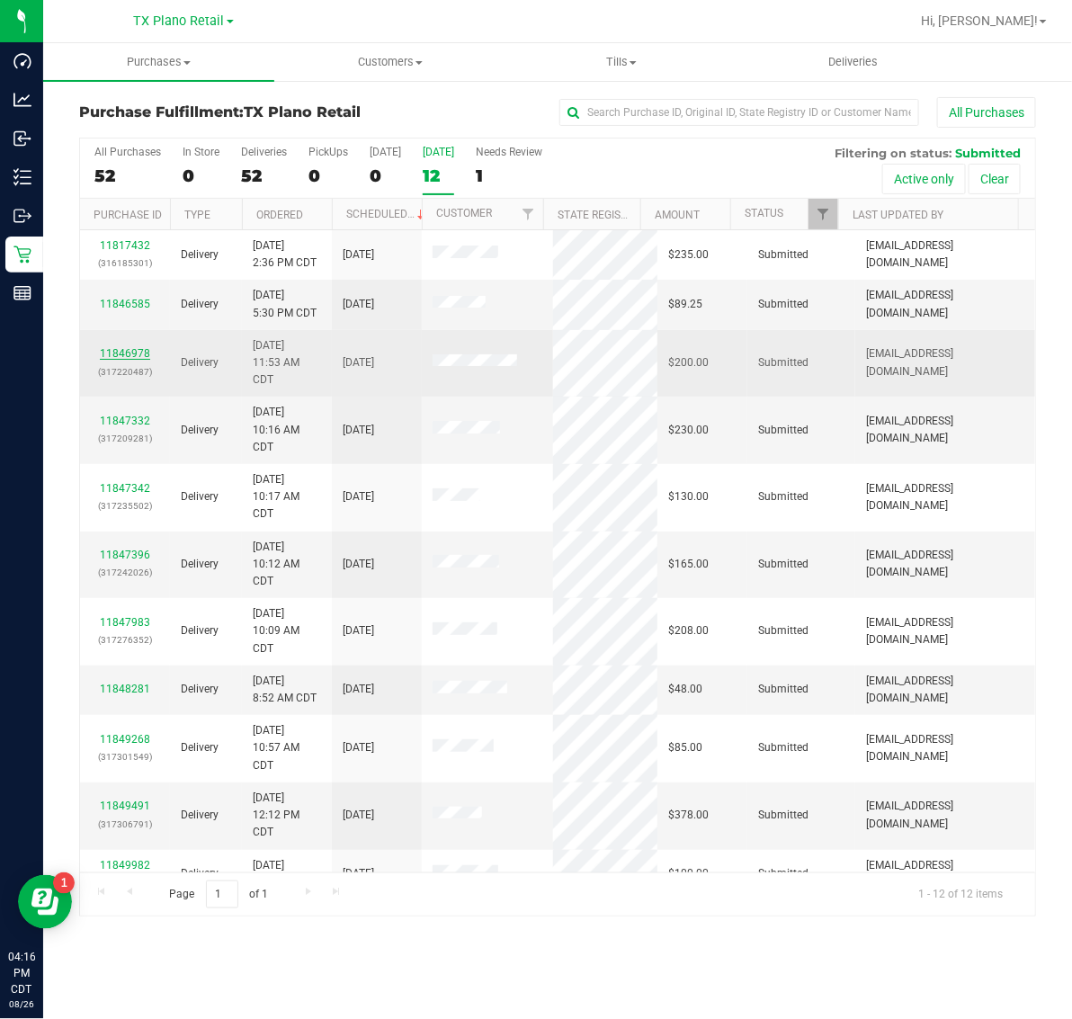
click at [131, 355] on link "11846978" at bounding box center [125, 353] width 50 height 13
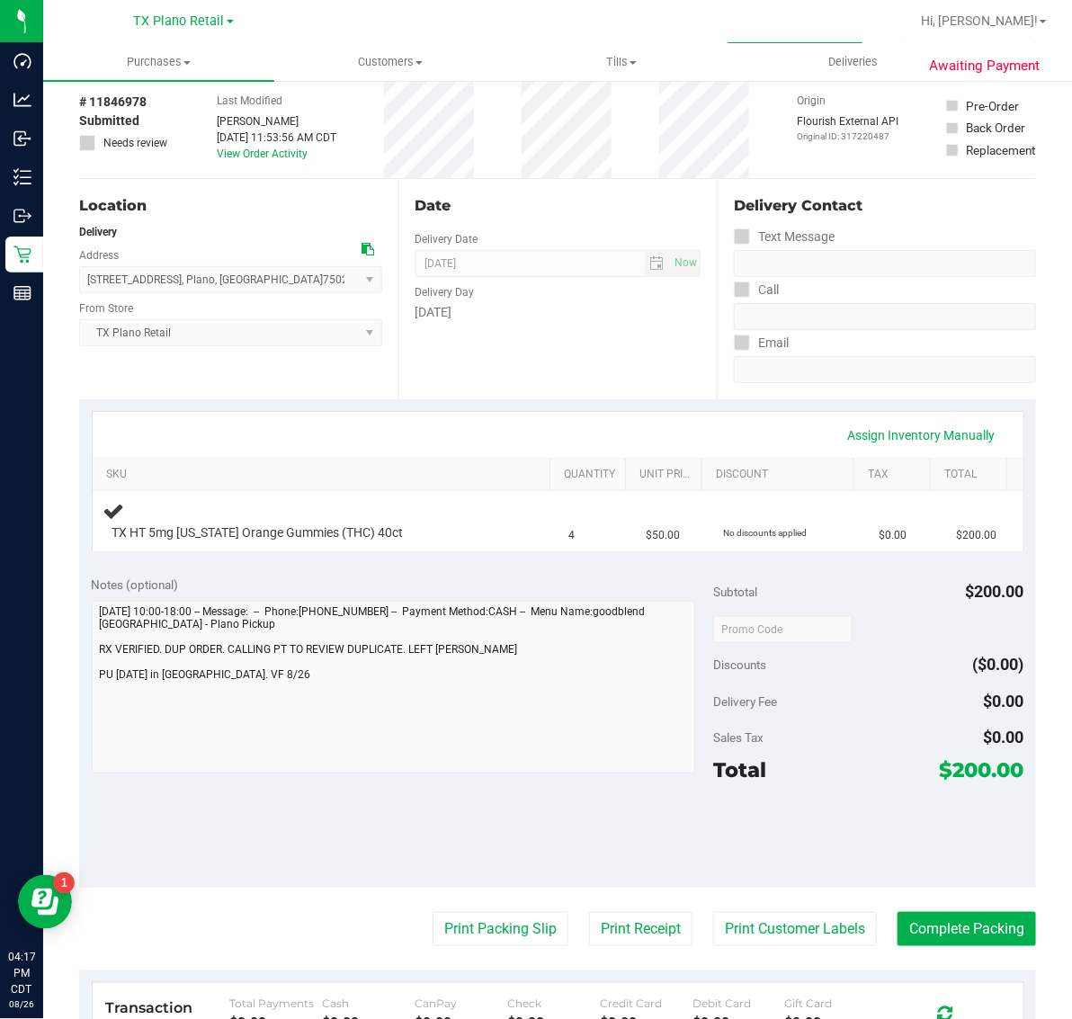
scroll to position [112, 0]
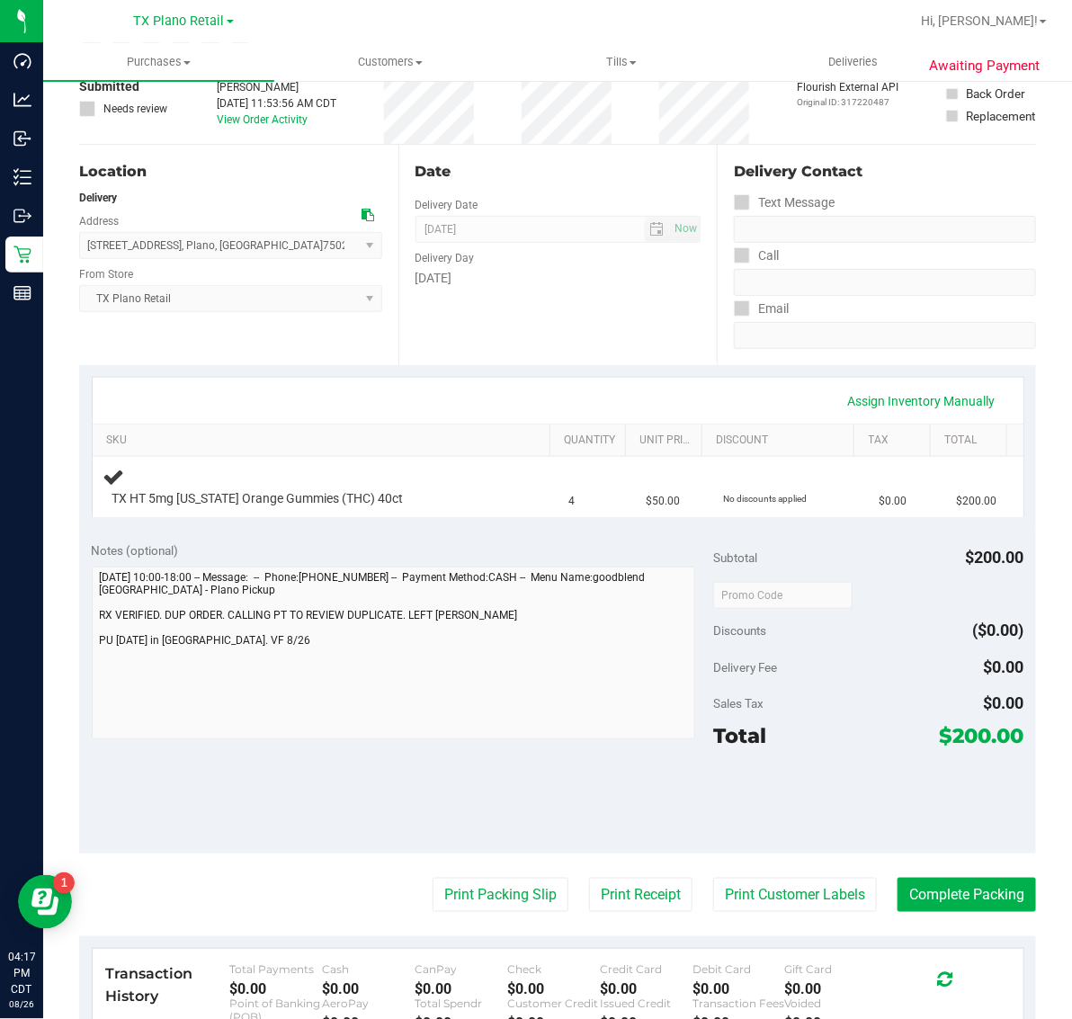
click at [789, 915] on purchase-details "Back Edit Purchase Cancel Purchase View Profile # 11846978 Submitted Needs revi…" at bounding box center [557, 636] width 957 height 1302
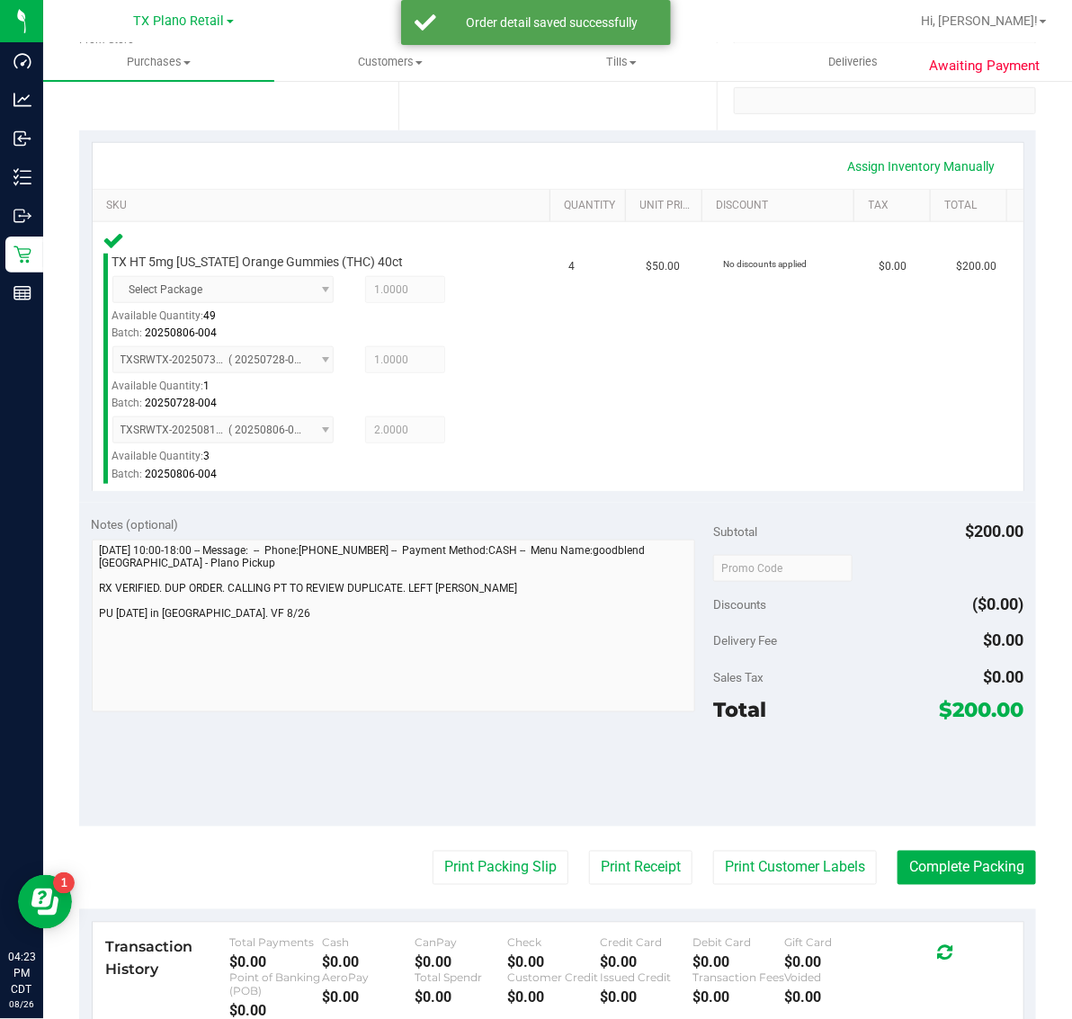
scroll to position [371, 0]
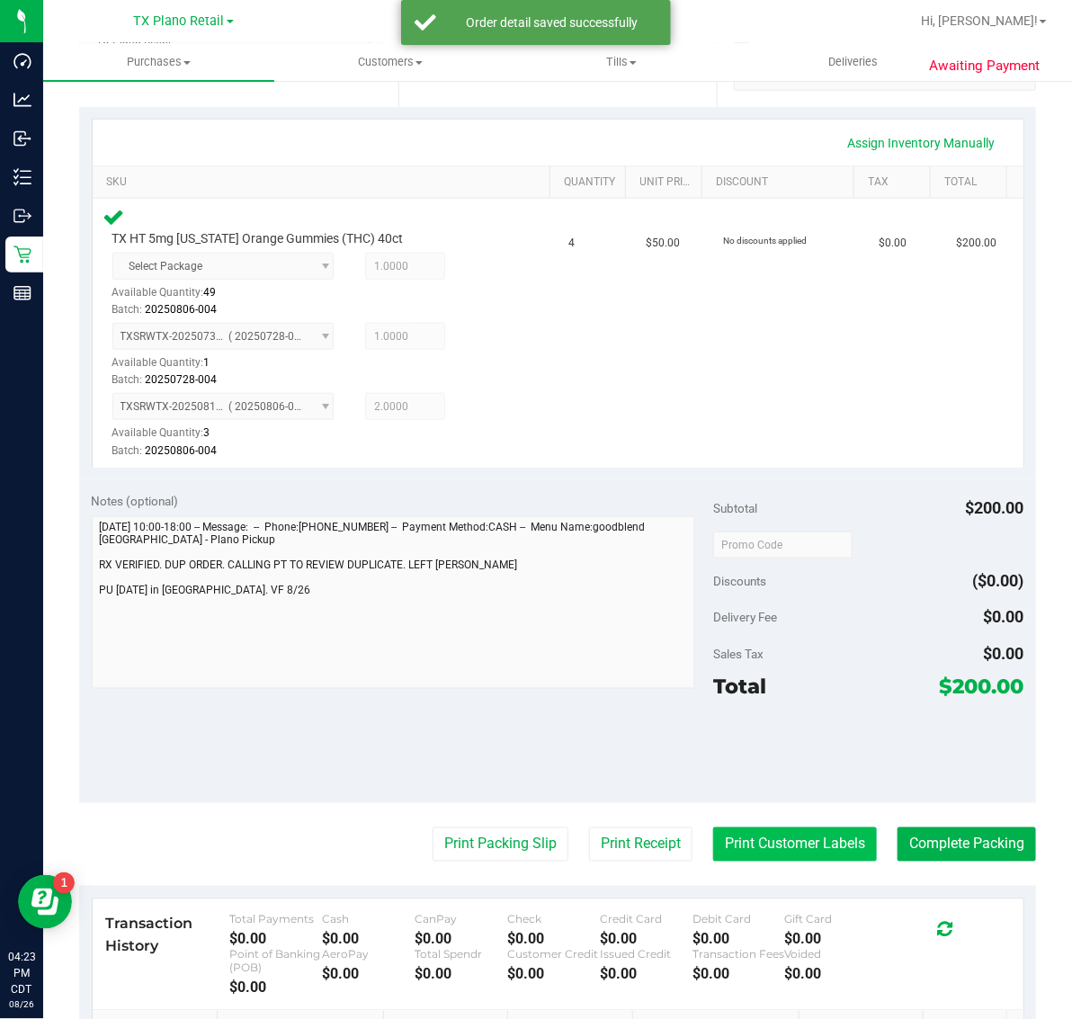
click at [753, 835] on button "Print Customer Labels" at bounding box center [795, 845] width 164 height 34
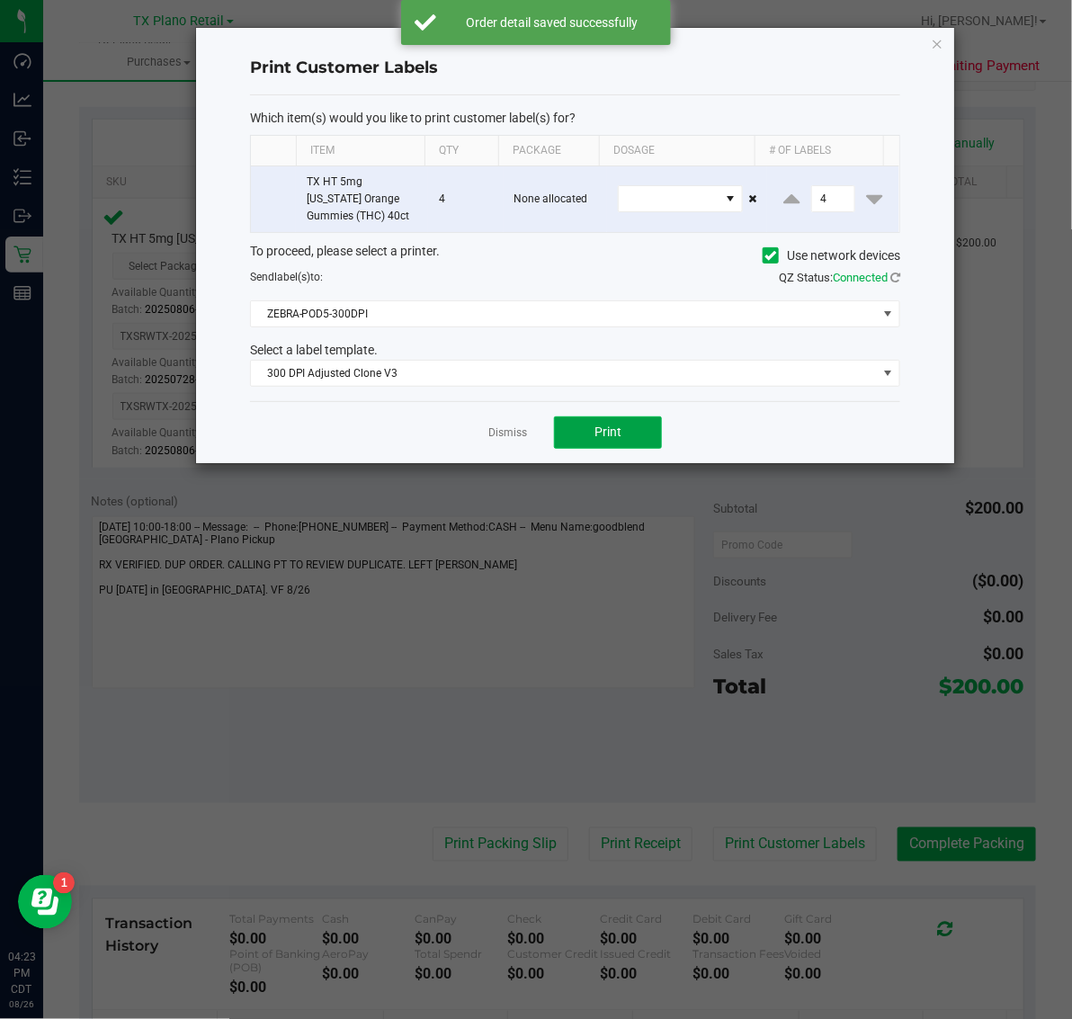
click at [643, 438] on button "Print" at bounding box center [608, 432] width 108 height 32
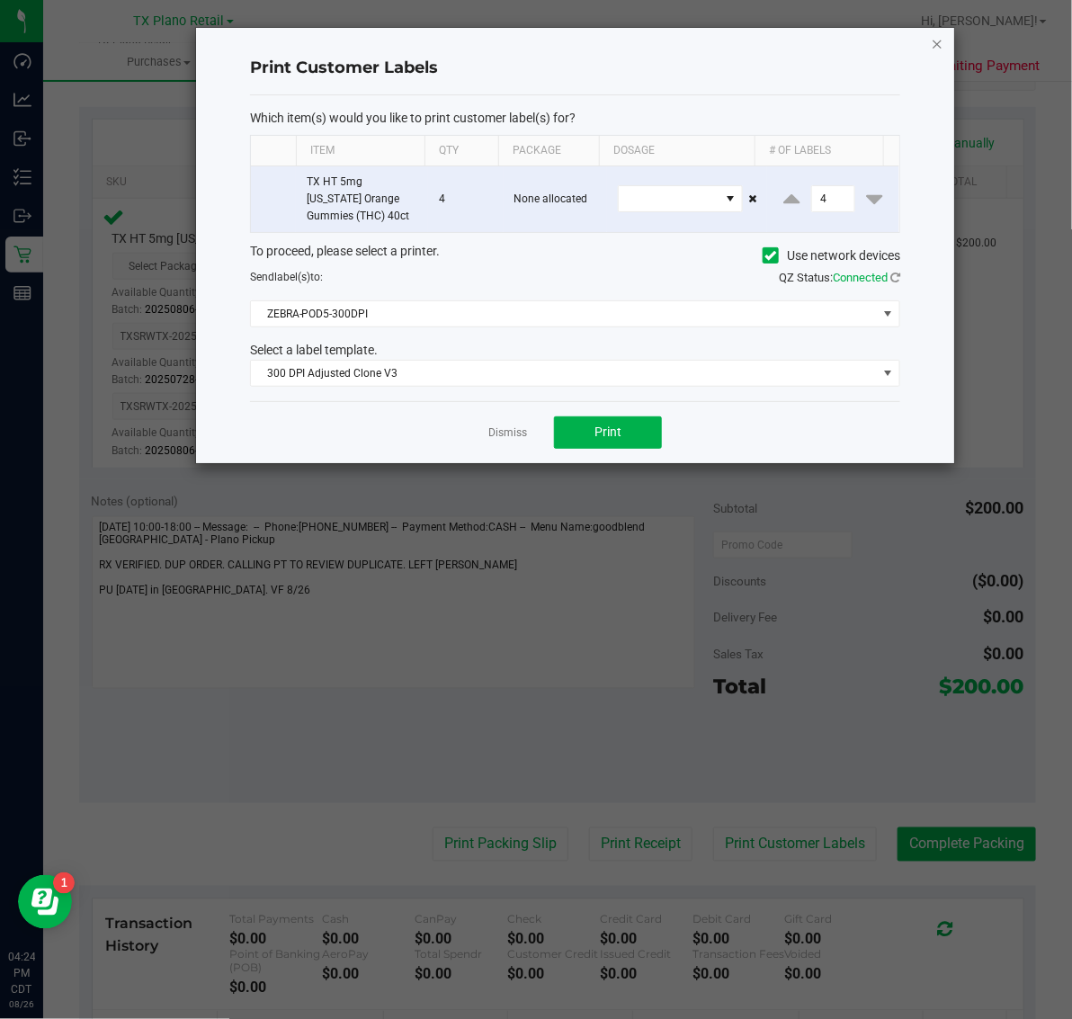
click at [936, 46] on icon "button" at bounding box center [937, 43] width 13 height 22
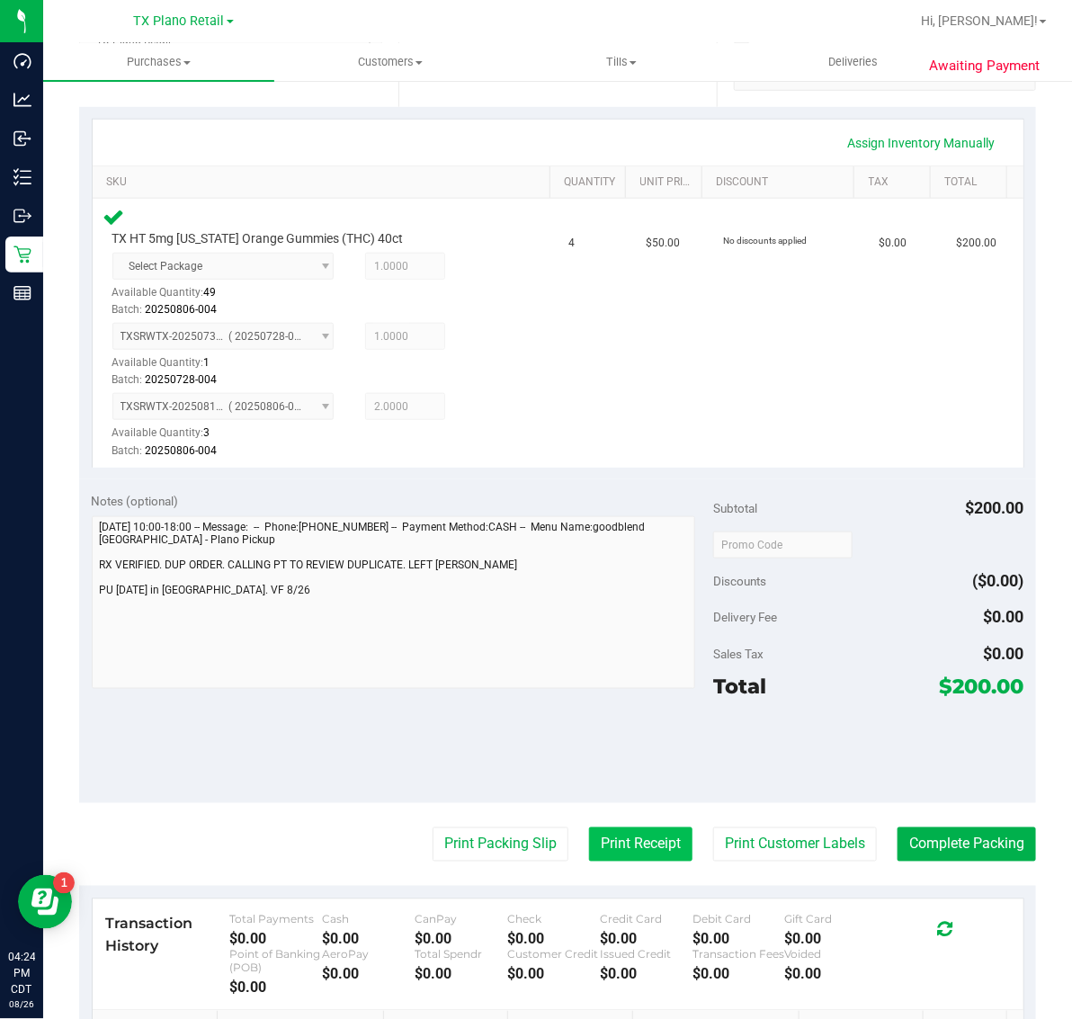
click at [631, 846] on button "Print Receipt" at bounding box center [640, 845] width 103 height 34
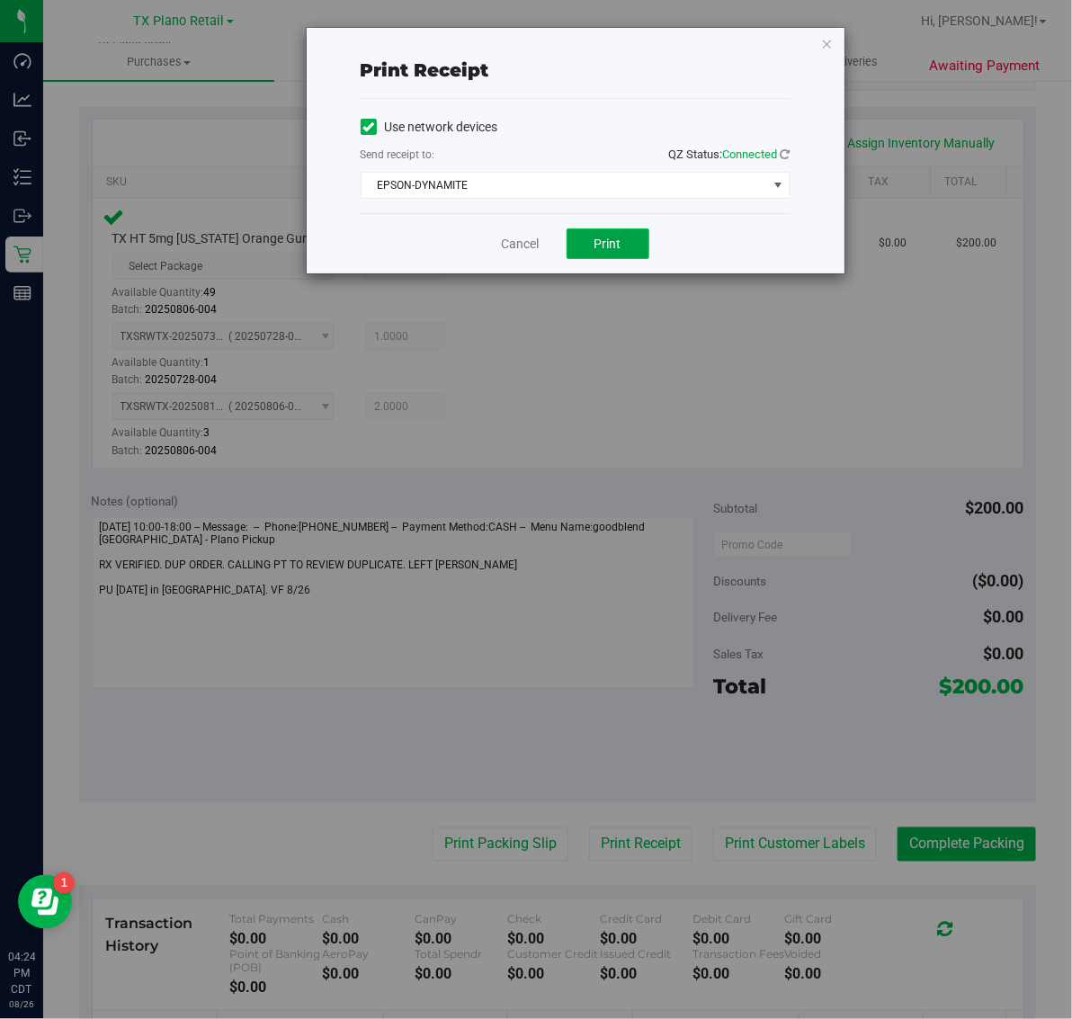
click at [617, 243] on span "Print" at bounding box center [608, 244] width 27 height 14
click at [825, 40] on icon "button" at bounding box center [827, 43] width 13 height 22
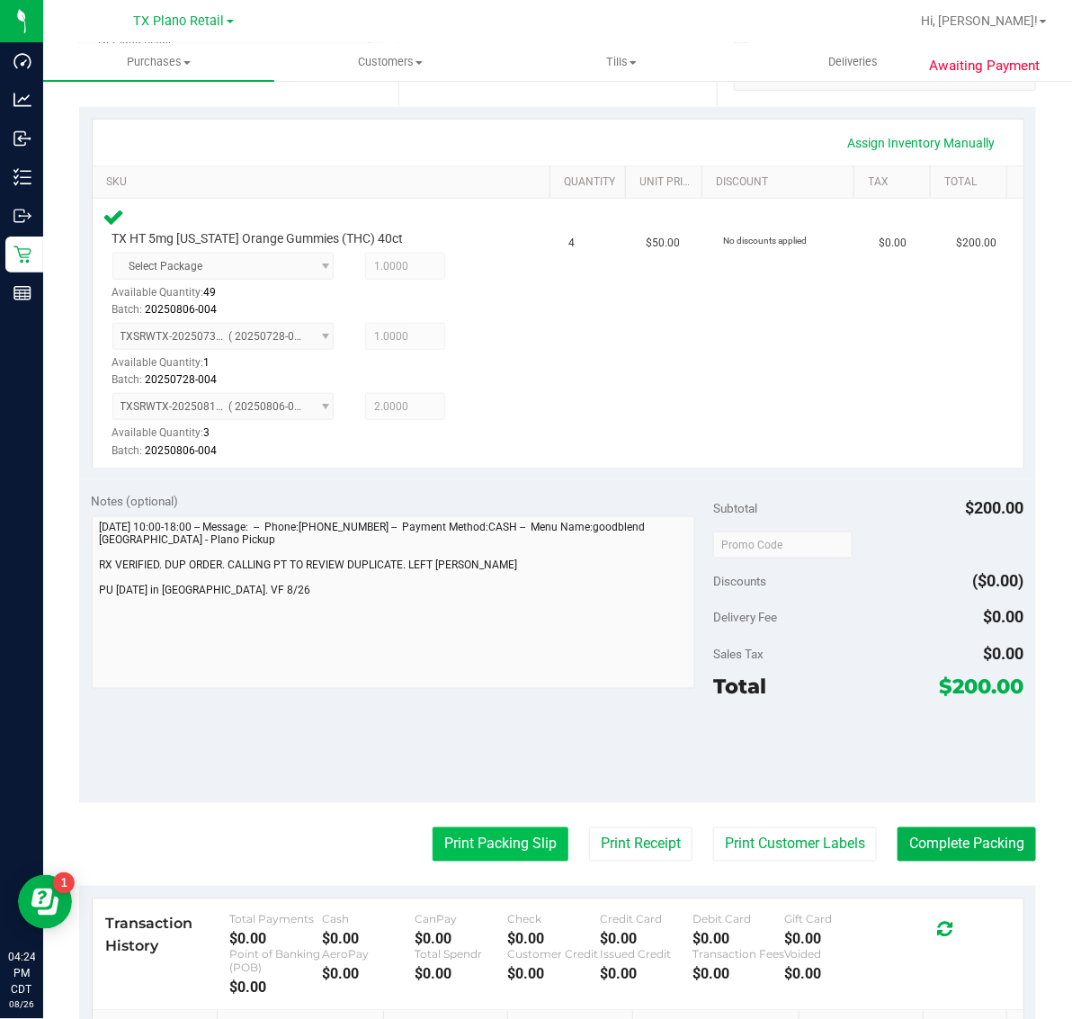
click at [469, 844] on button "Print Packing Slip" at bounding box center [501, 845] width 136 height 34
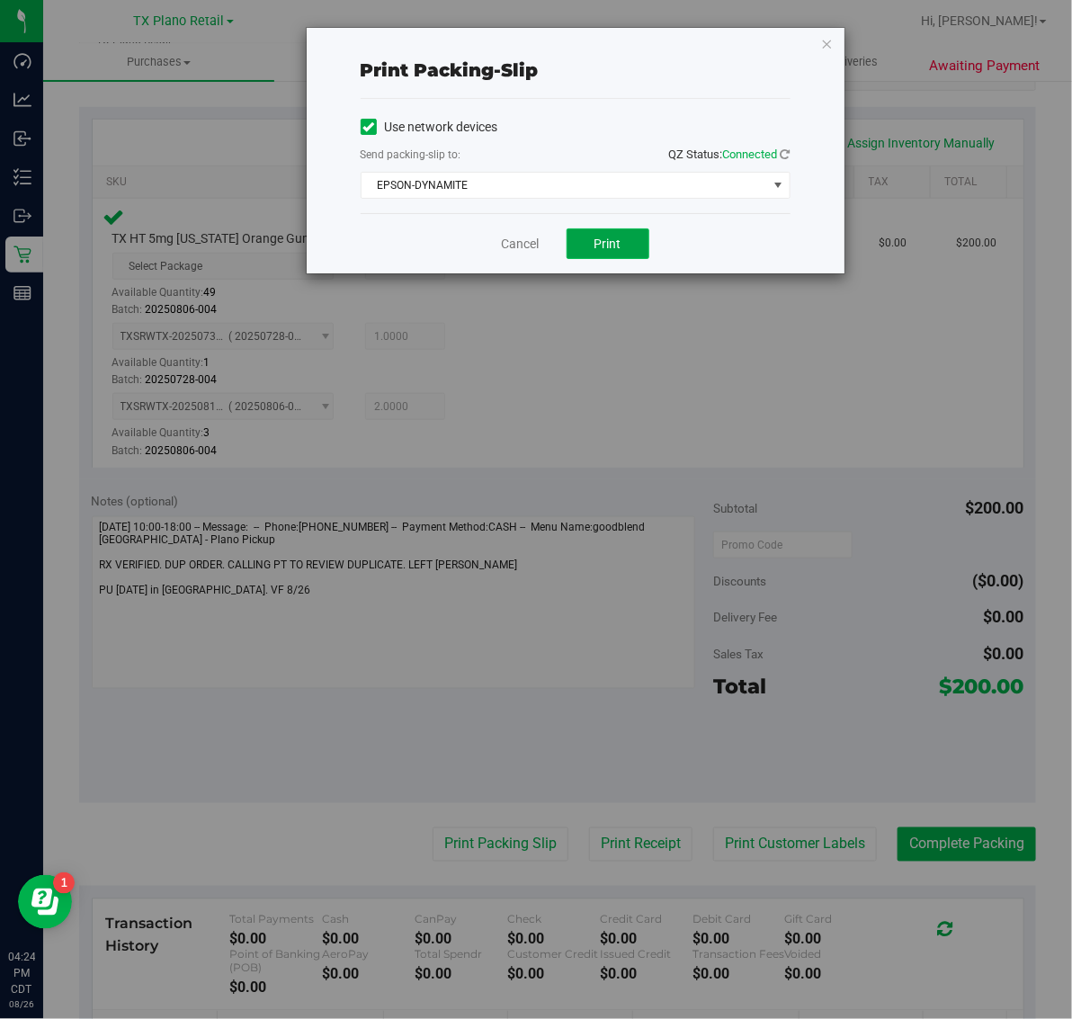
click at [607, 247] on span "Print" at bounding box center [608, 244] width 27 height 14
click at [821, 39] on icon "button" at bounding box center [827, 43] width 13 height 22
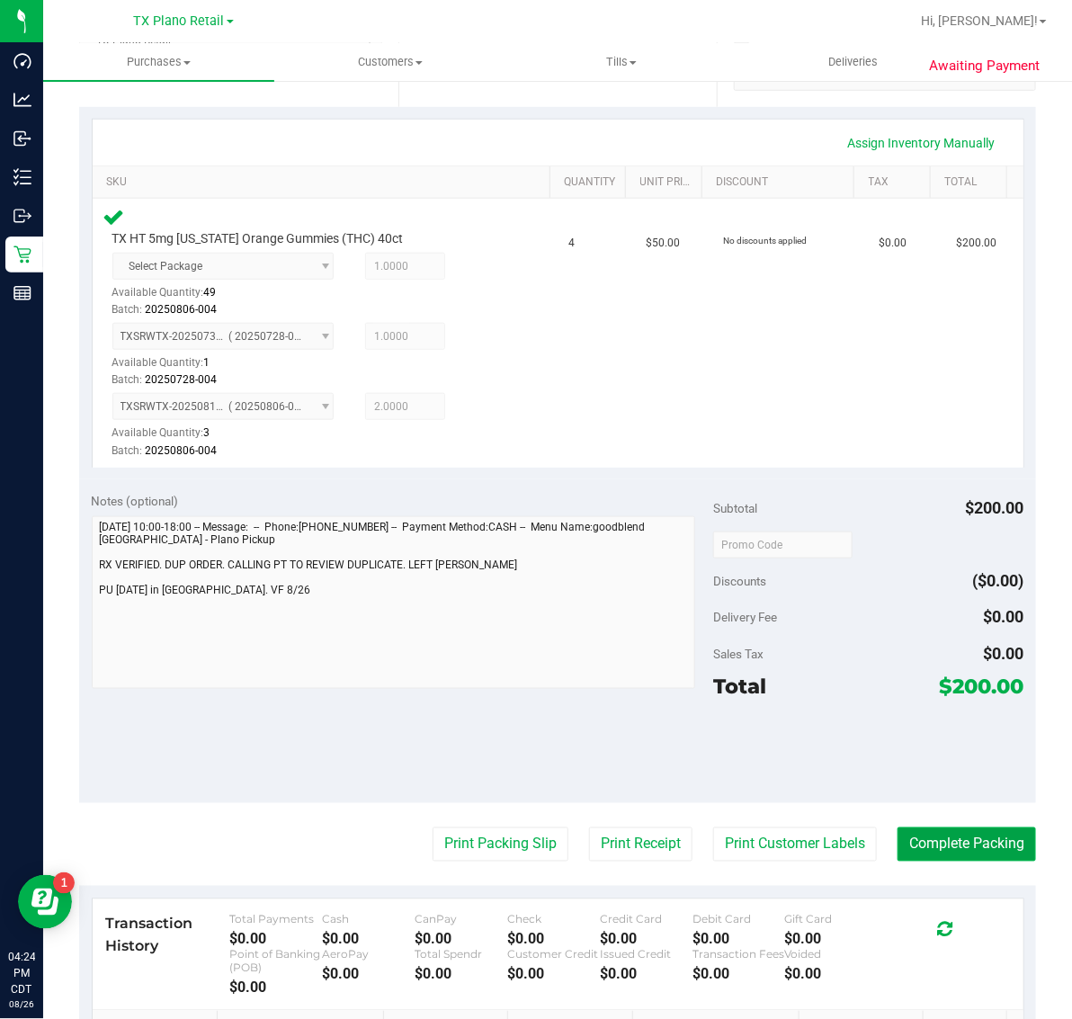
click at [938, 839] on button "Complete Packing" at bounding box center [967, 845] width 139 height 34
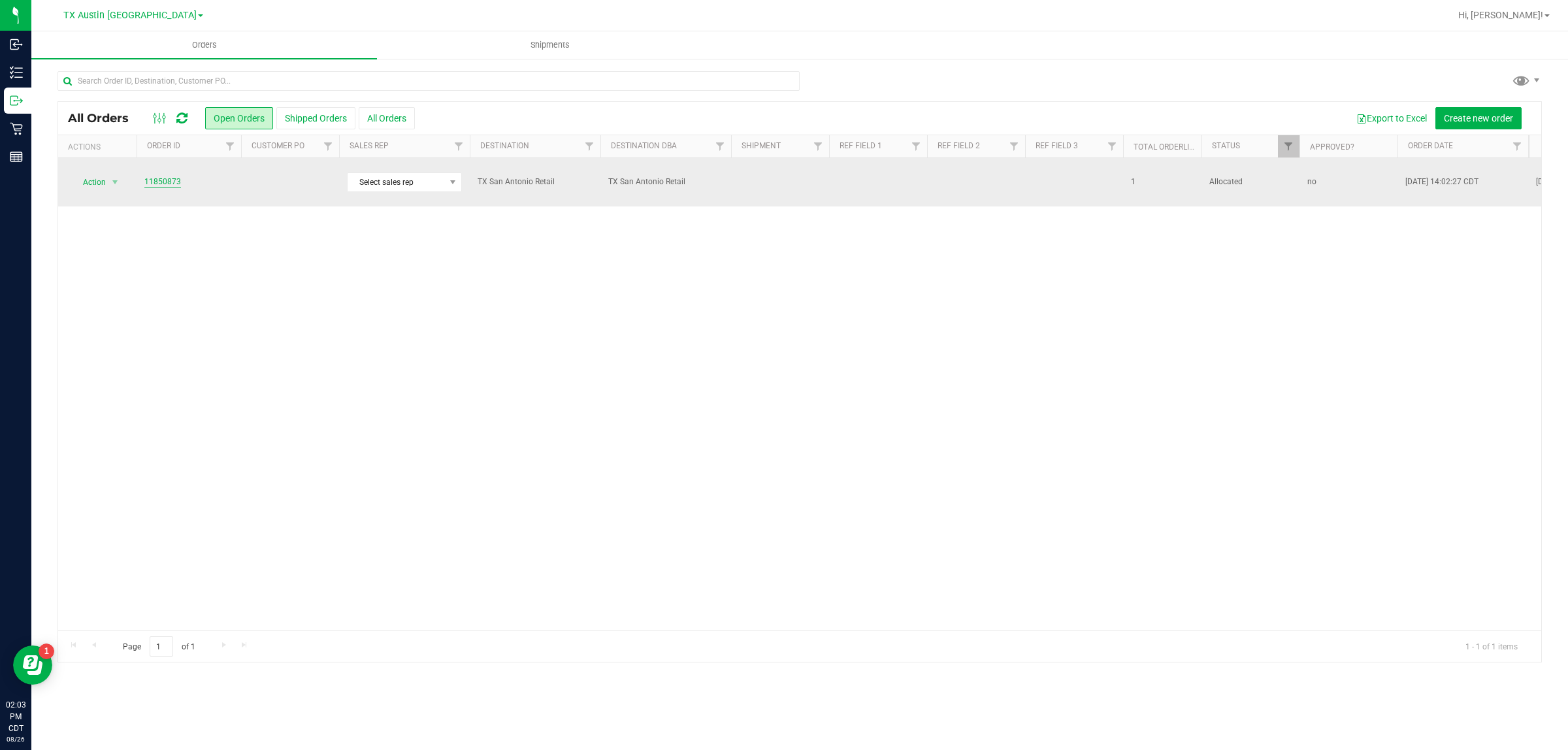
click at [153, 179] on link "11850873" at bounding box center [163, 182] width 36 height 12
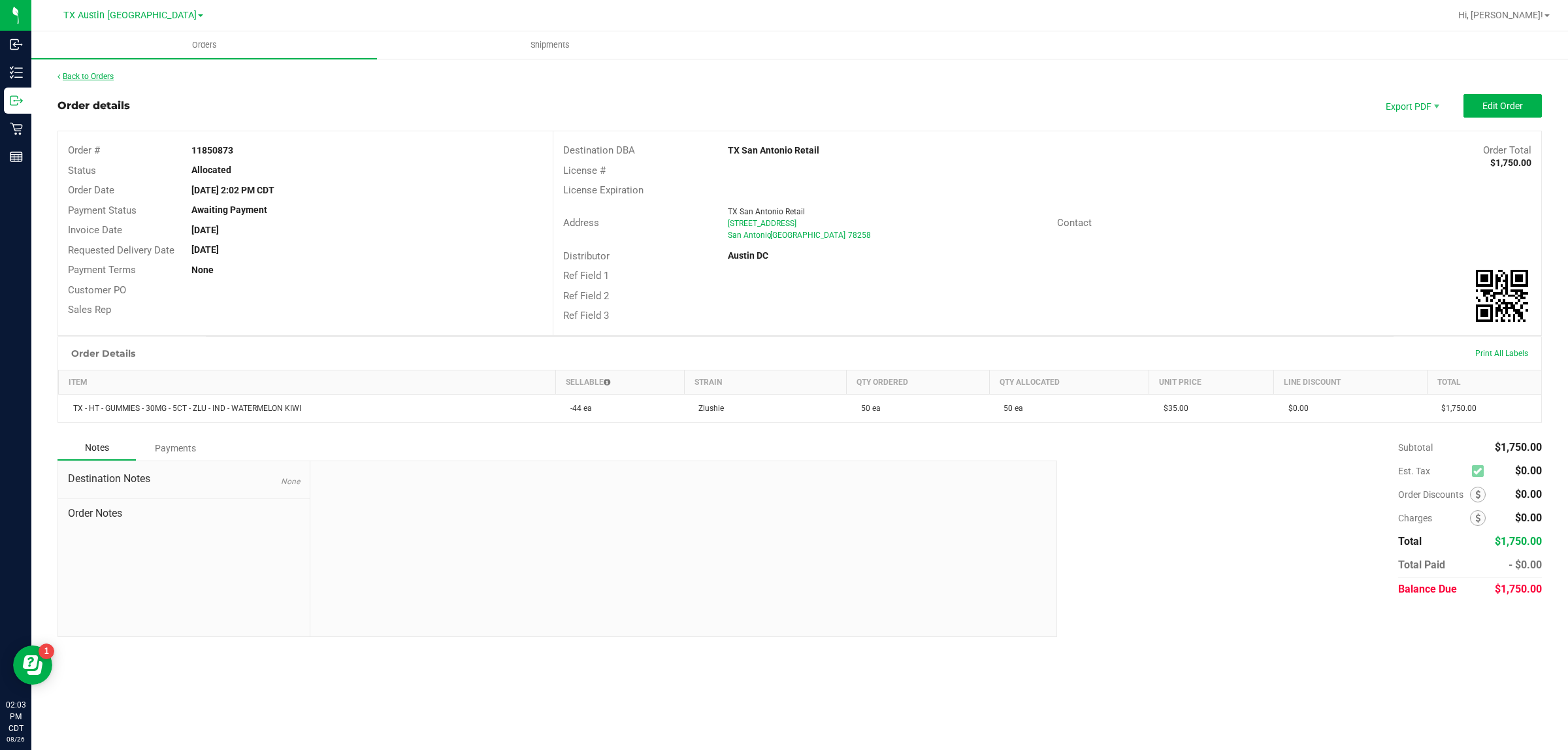
click at [92, 76] on link "Back to Orders" at bounding box center [85, 76] width 56 height 9
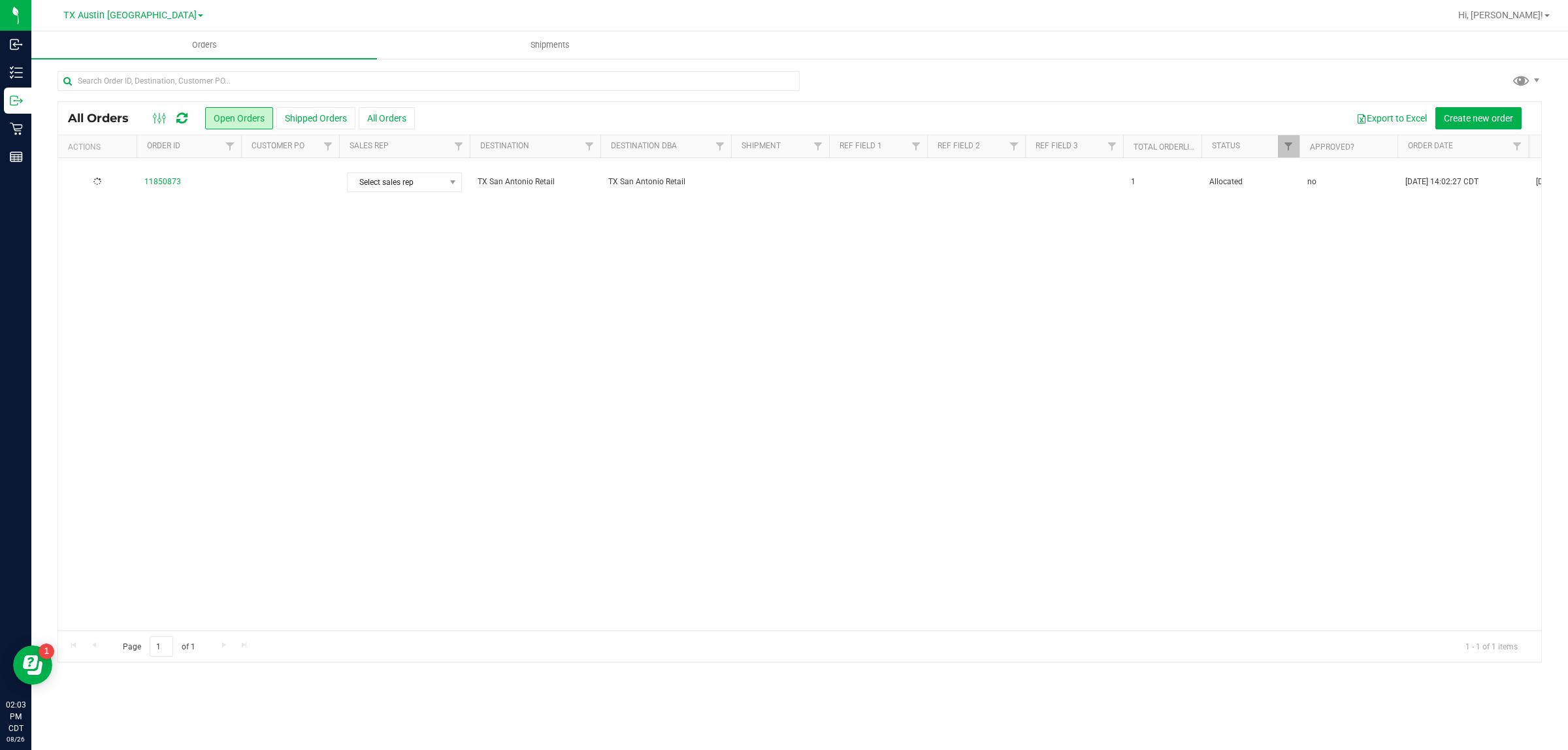
click at [264, 185] on td at bounding box center [290, 182] width 98 height 49
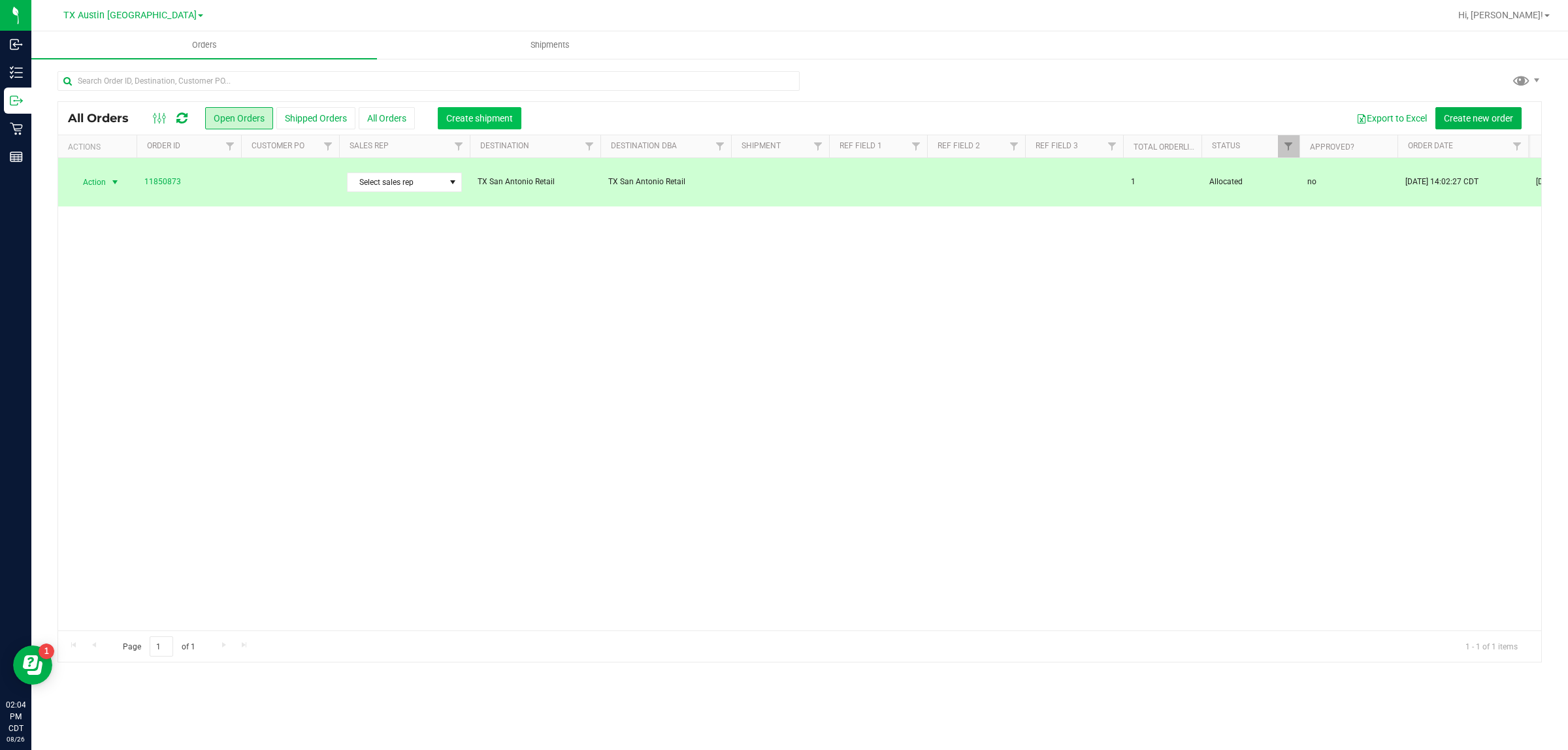
click at [480, 121] on span "Create shipment" at bounding box center [479, 118] width 67 height 10
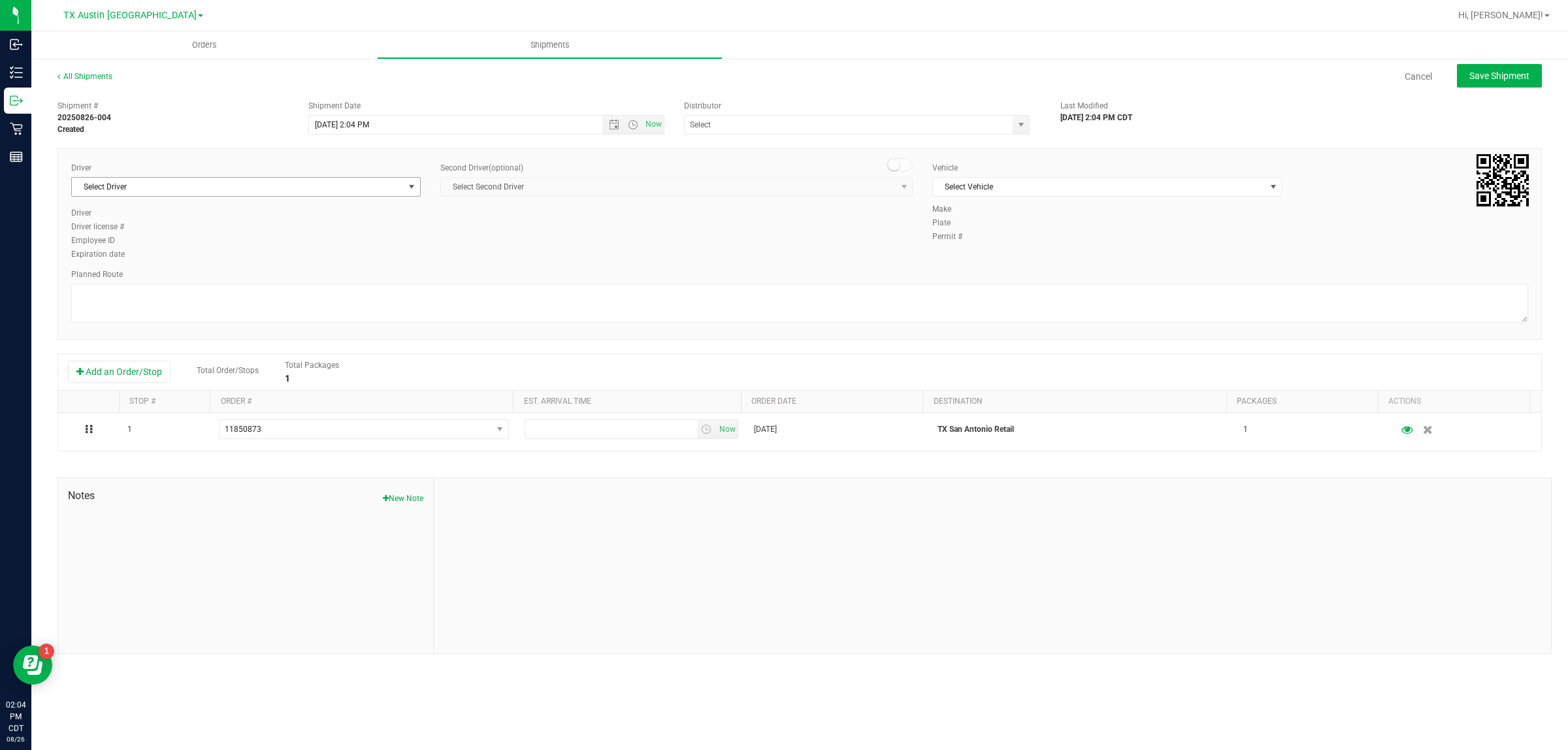
click at [302, 183] on span "Select Driver" at bounding box center [237, 187] width 332 height 18
click at [307, 237] on li "[PERSON_NAME]" at bounding box center [245, 241] width 348 height 20
type input "bat"
click at [1059, 183] on span "Select Vehicle" at bounding box center [1098, 187] width 332 height 18
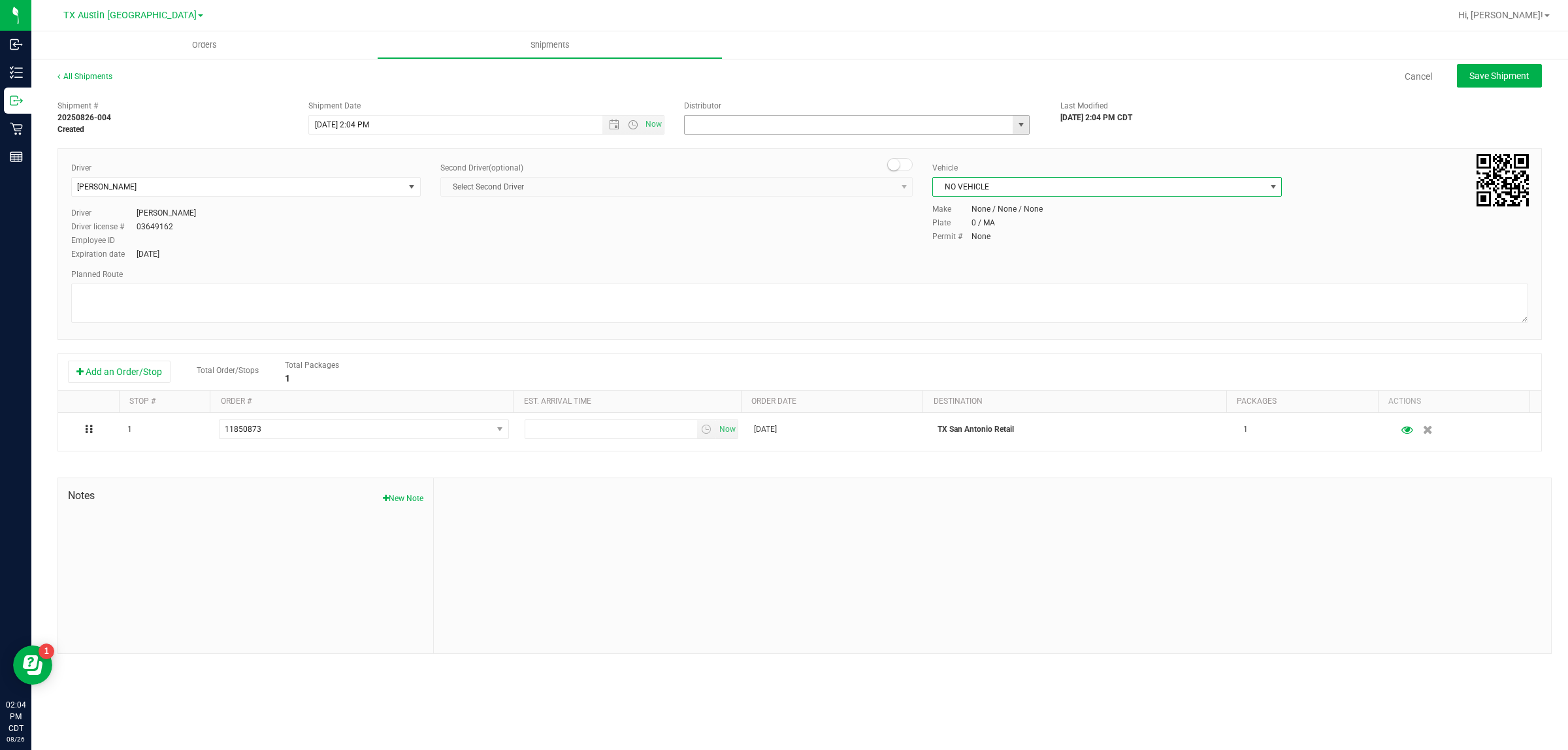
click at [774, 120] on input "text" at bounding box center [844, 124] width 318 height 18
click at [775, 147] on li "Austin DC" at bounding box center [857, 147] width 344 height 20
type input "Austin DC"
click at [654, 125] on span "Now" at bounding box center [654, 124] width 23 height 19
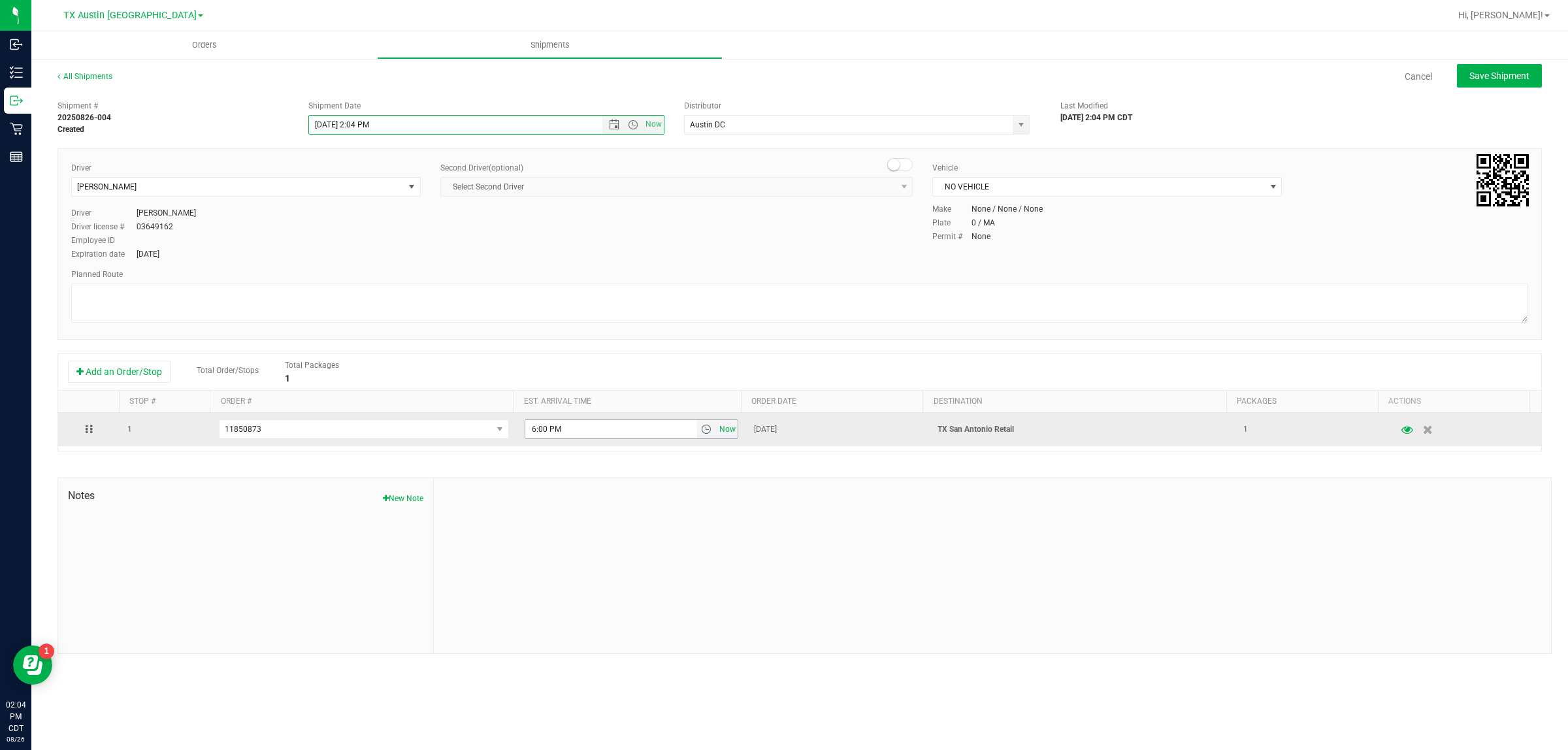
click at [718, 431] on span "Now" at bounding box center [728, 429] width 23 height 19
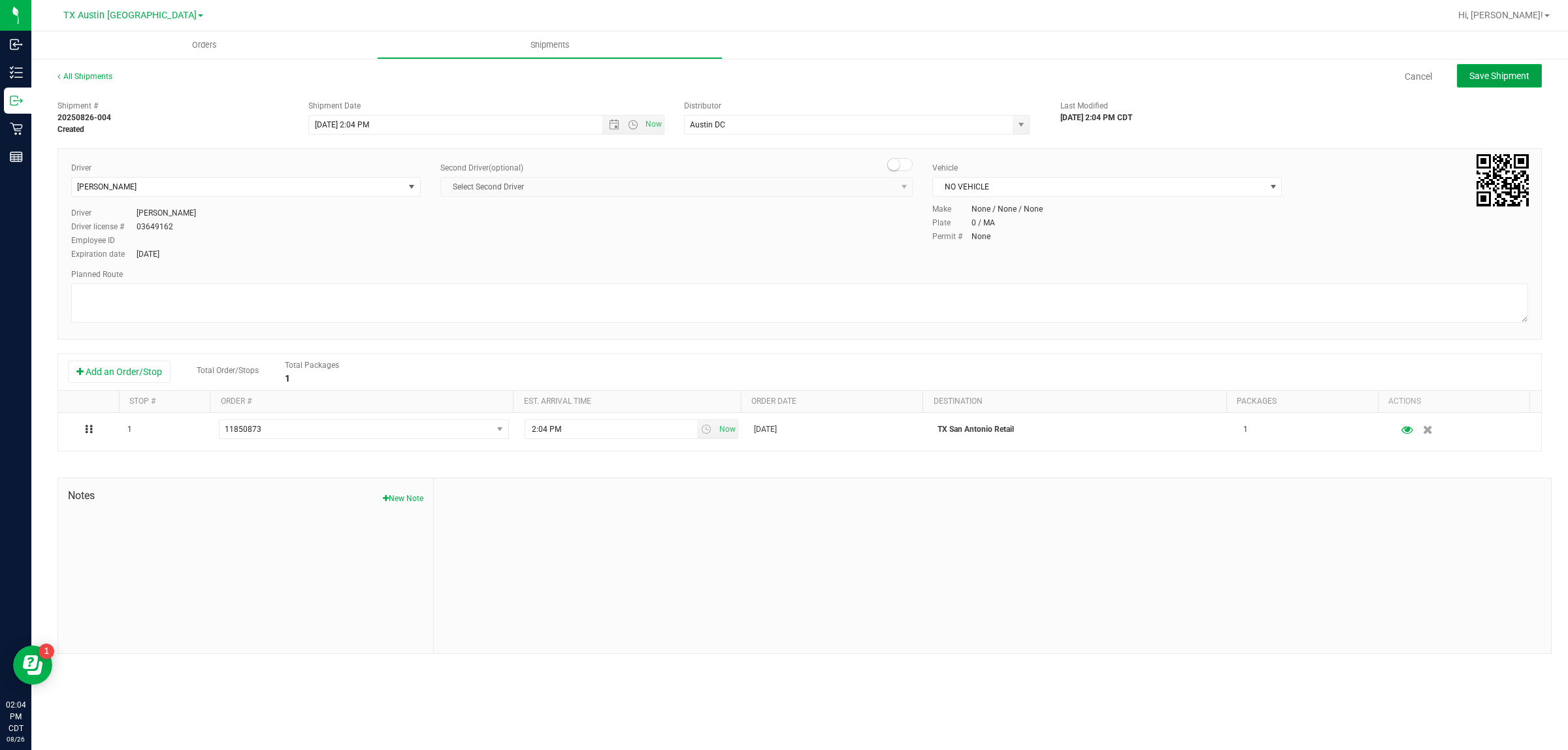
click at [1484, 76] on span "Save Shipment" at bounding box center [1499, 76] width 60 height 10
type input "8/26/2025 7:04 PM"
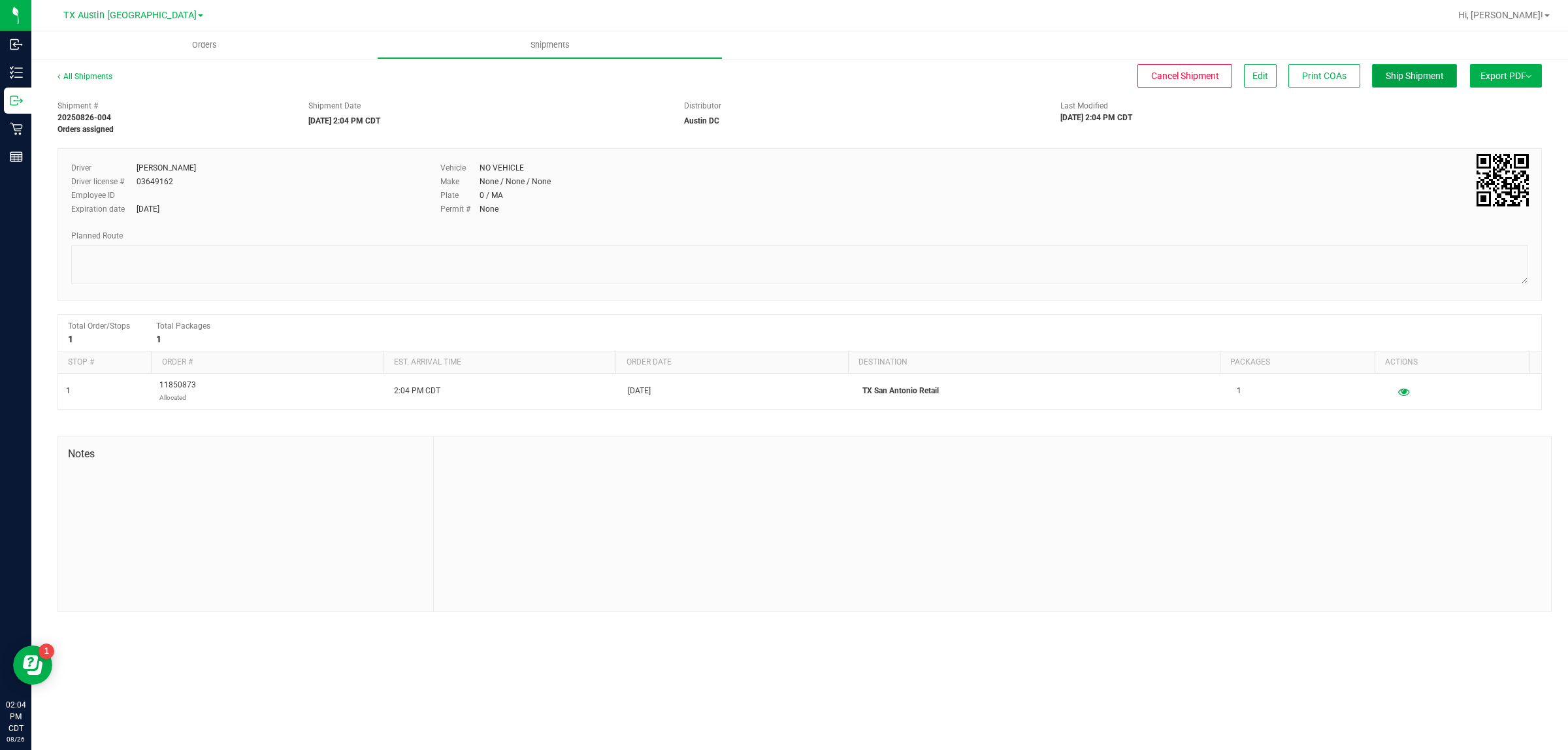
click at [1386, 72] on span "Ship Shipment" at bounding box center [1415, 76] width 58 height 10
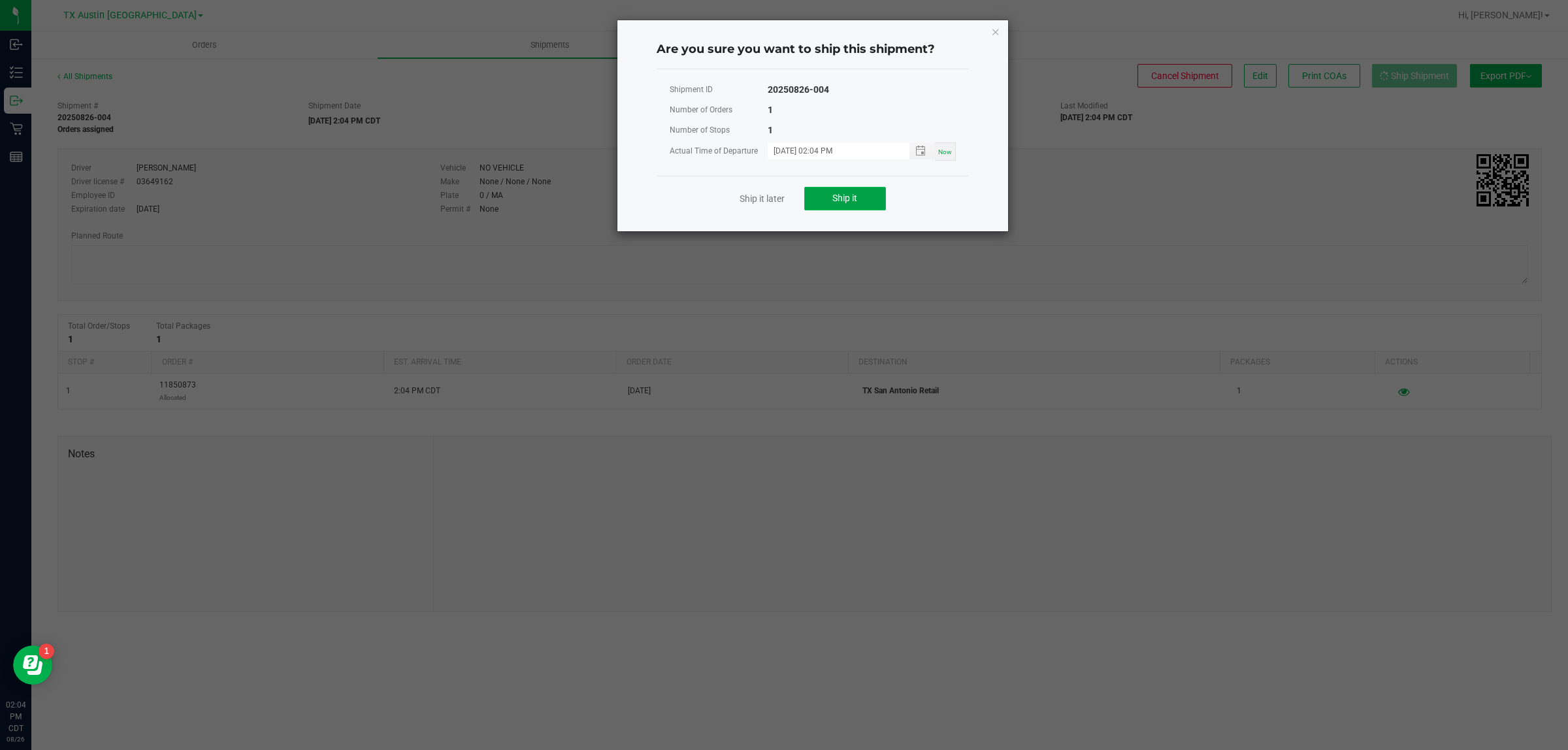
click at [854, 203] on span "Ship it" at bounding box center [845, 197] width 25 height 10
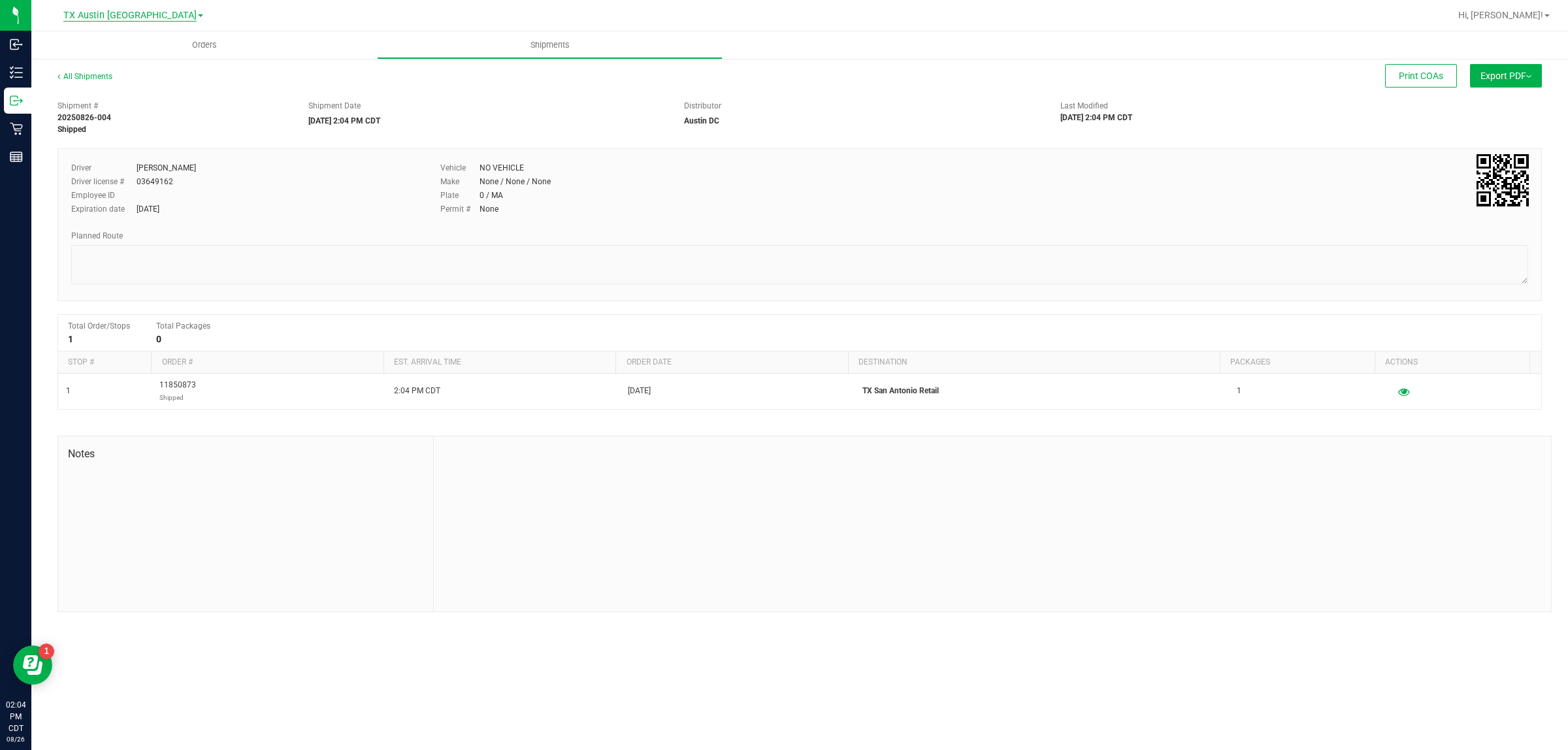
click at [131, 14] on span "TX Austin [GEOGRAPHIC_DATA]" at bounding box center [129, 15] width 133 height 12
click at [135, 76] on link "TX San Antonio Retail" at bounding box center [133, 81] width 191 height 17
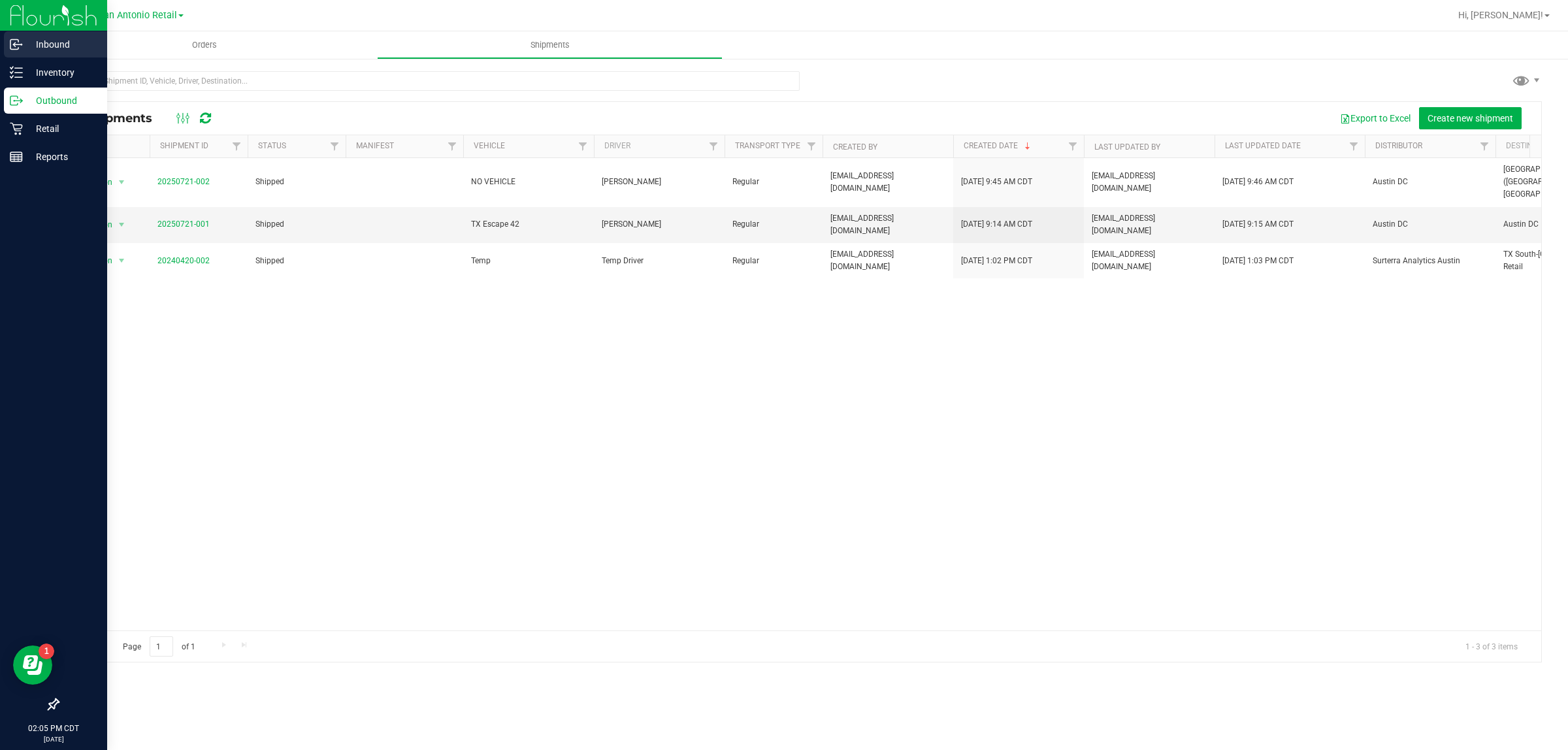
click at [68, 39] on p "Inbound" at bounding box center [62, 44] width 78 height 16
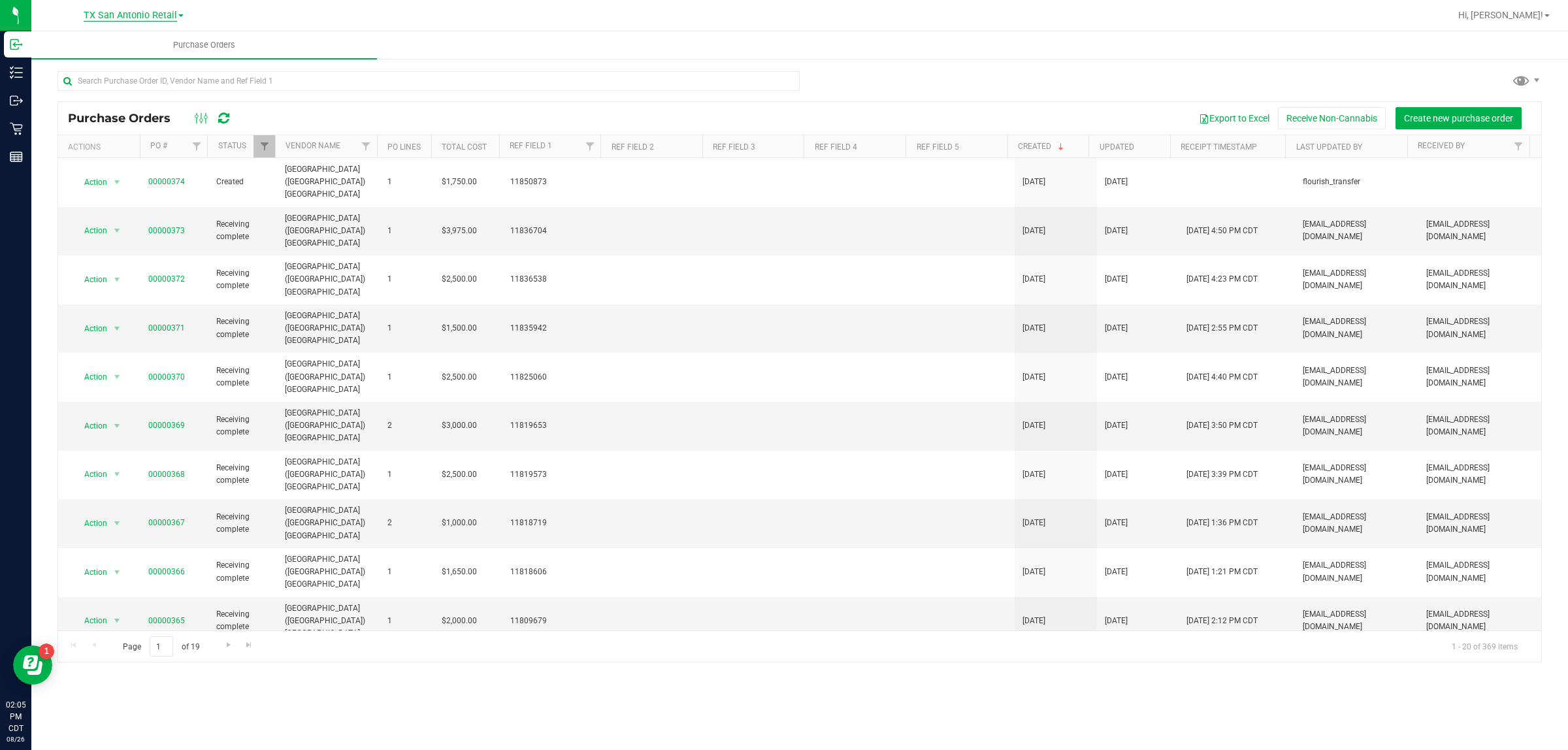
click at [142, 15] on span "TX San Antonio Retail" at bounding box center [130, 15] width 94 height 12
click at [140, 44] on link "TX Austin [GEOGRAPHIC_DATA]" at bounding box center [133, 46] width 191 height 17
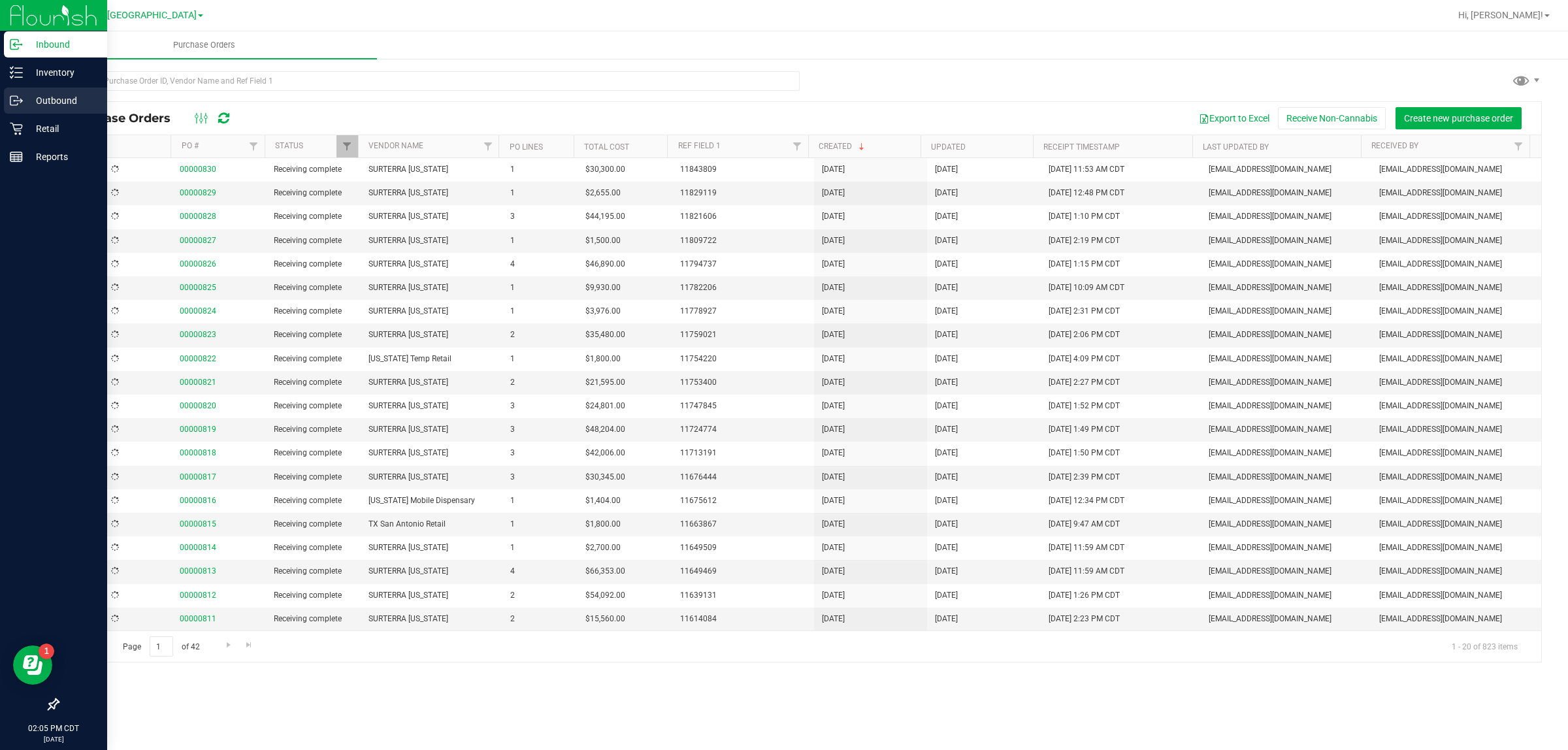
click at [52, 94] on p "Outbound" at bounding box center [62, 101] width 78 height 16
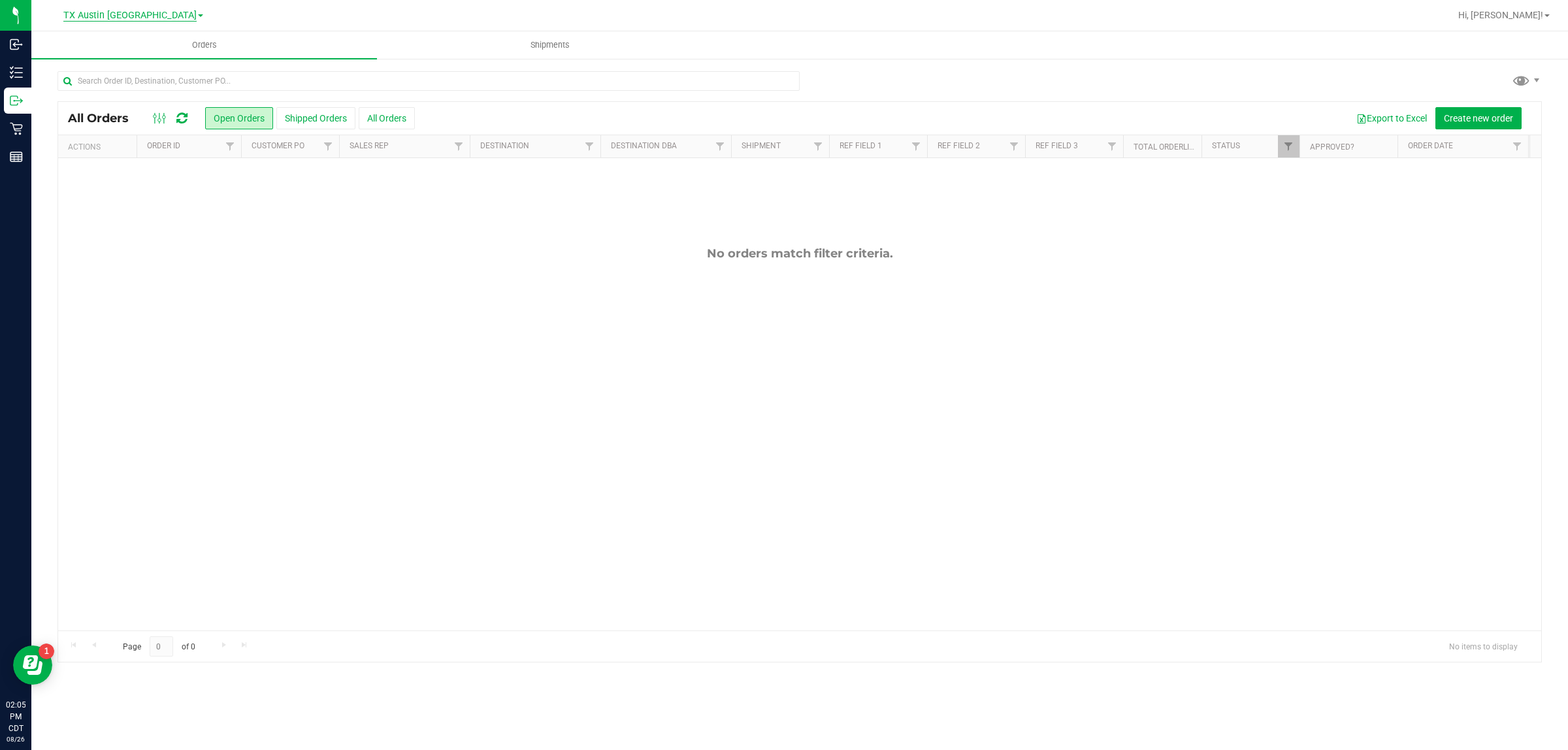
click at [114, 10] on span "TX Austin [GEOGRAPHIC_DATA]" at bounding box center [129, 15] width 133 height 12
click at [129, 78] on link "TX San Antonio Retail" at bounding box center [133, 81] width 191 height 17
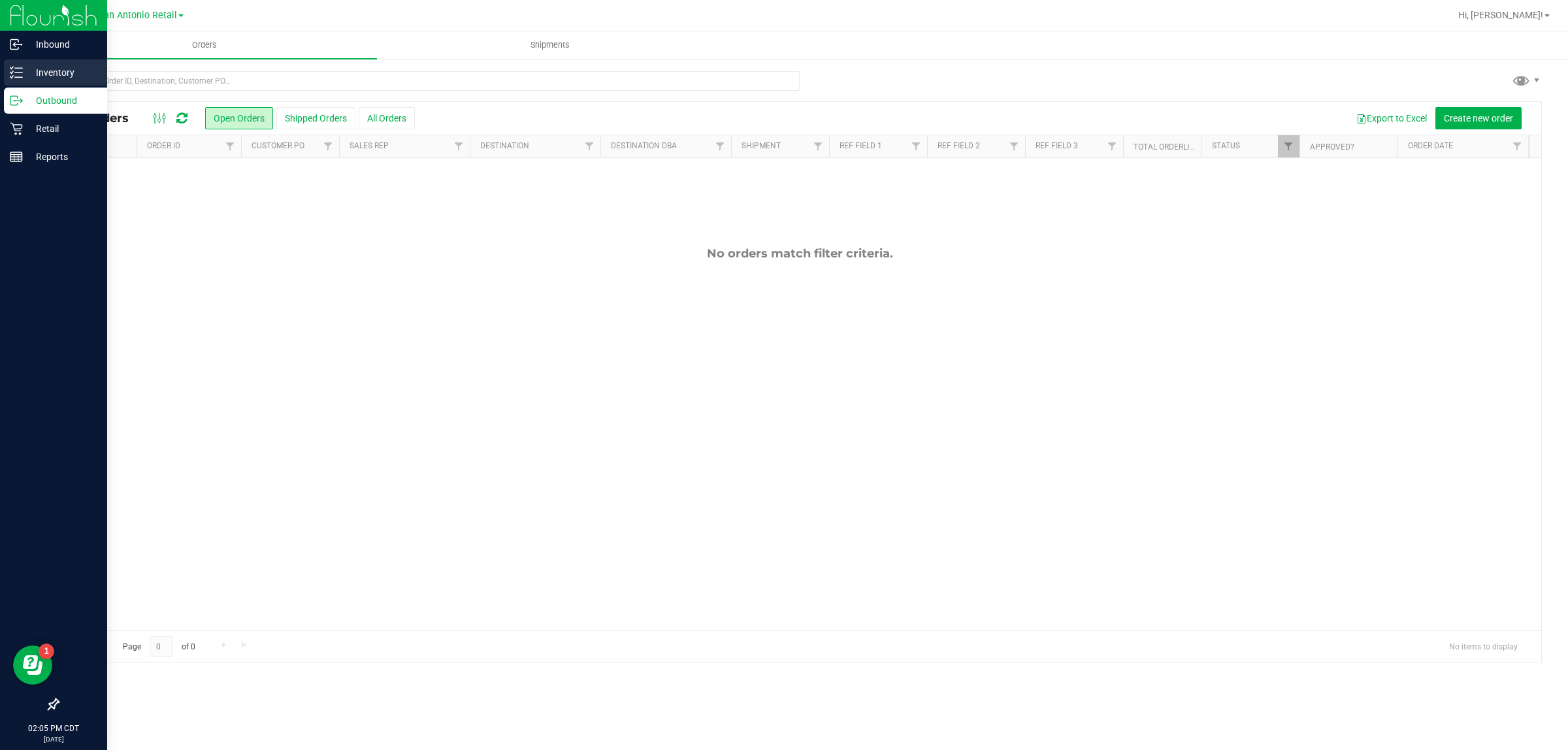
click at [37, 70] on p "Inventory" at bounding box center [62, 73] width 78 height 16
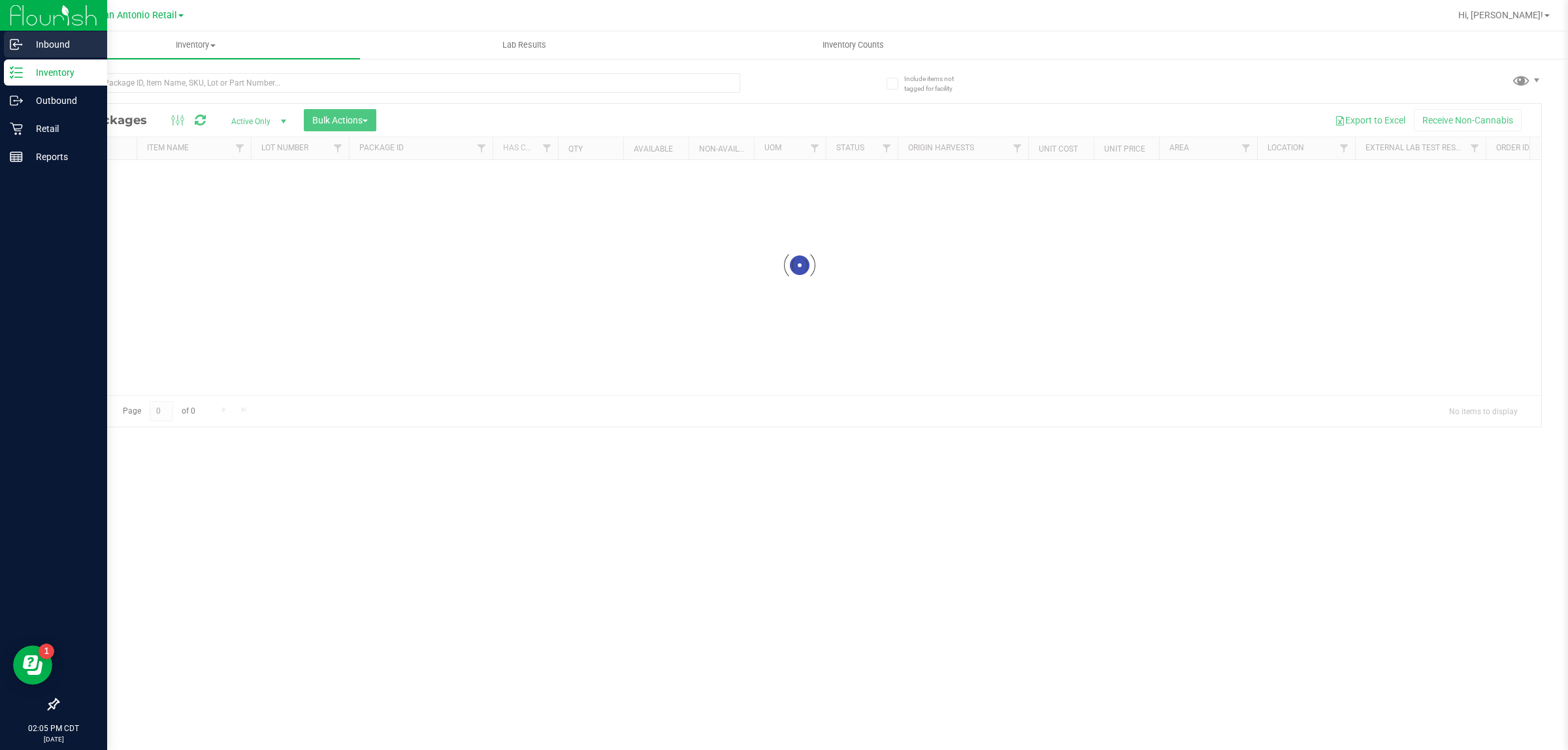
click at [54, 41] on p "Inbound" at bounding box center [62, 44] width 78 height 16
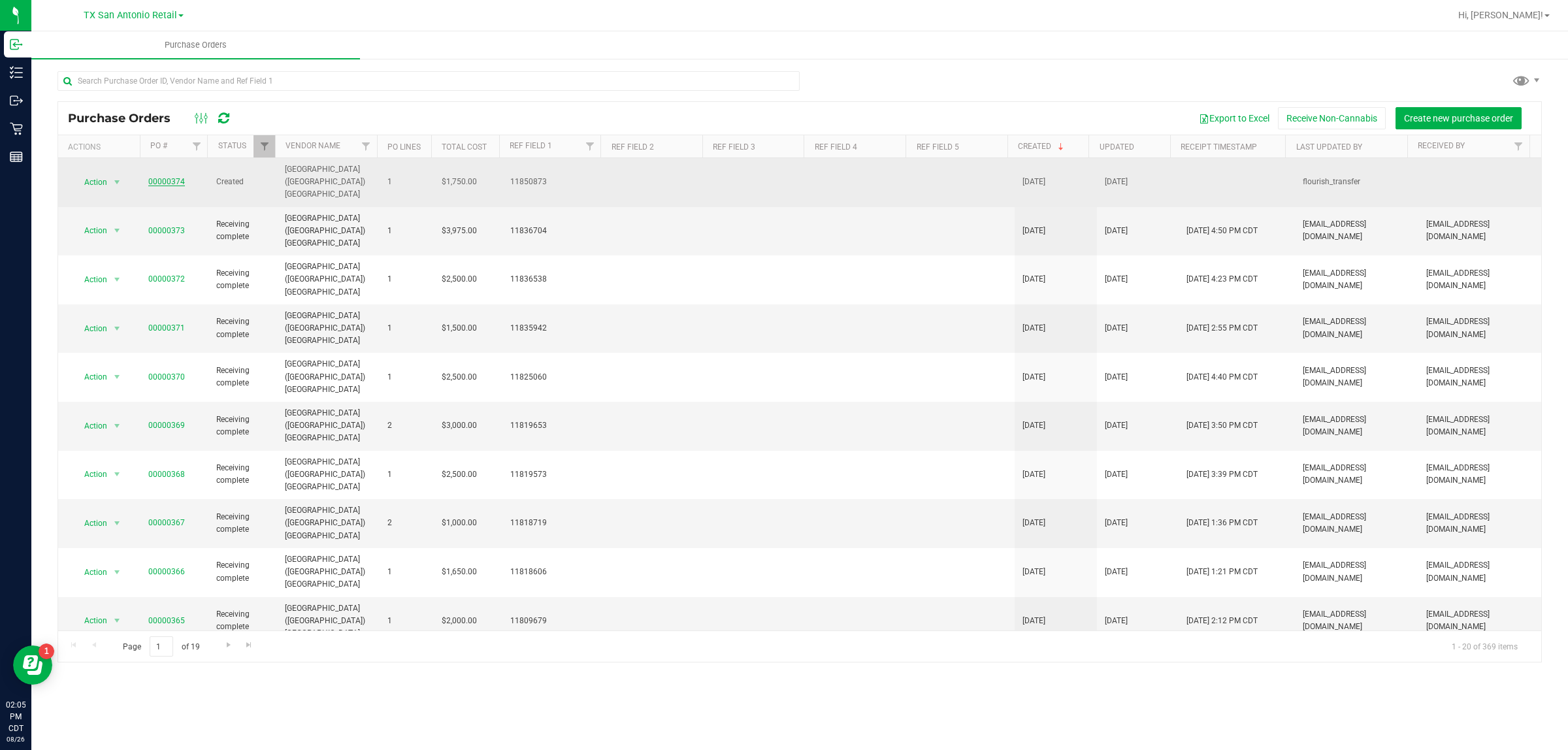
click at [166, 177] on link "00000374" at bounding box center [166, 182] width 36 height 9
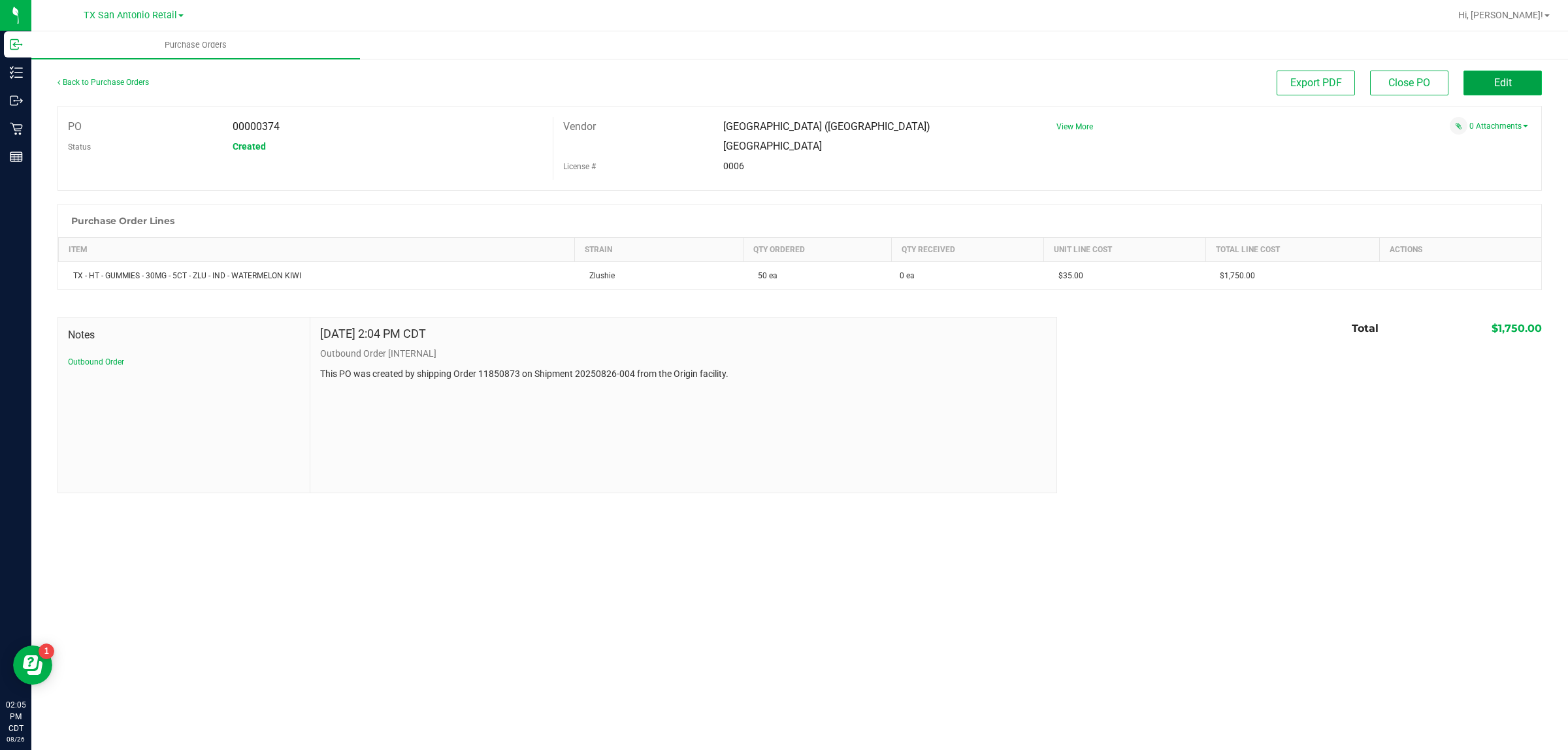
click at [1516, 76] on button "Edit" at bounding box center [1503, 83] width 78 height 25
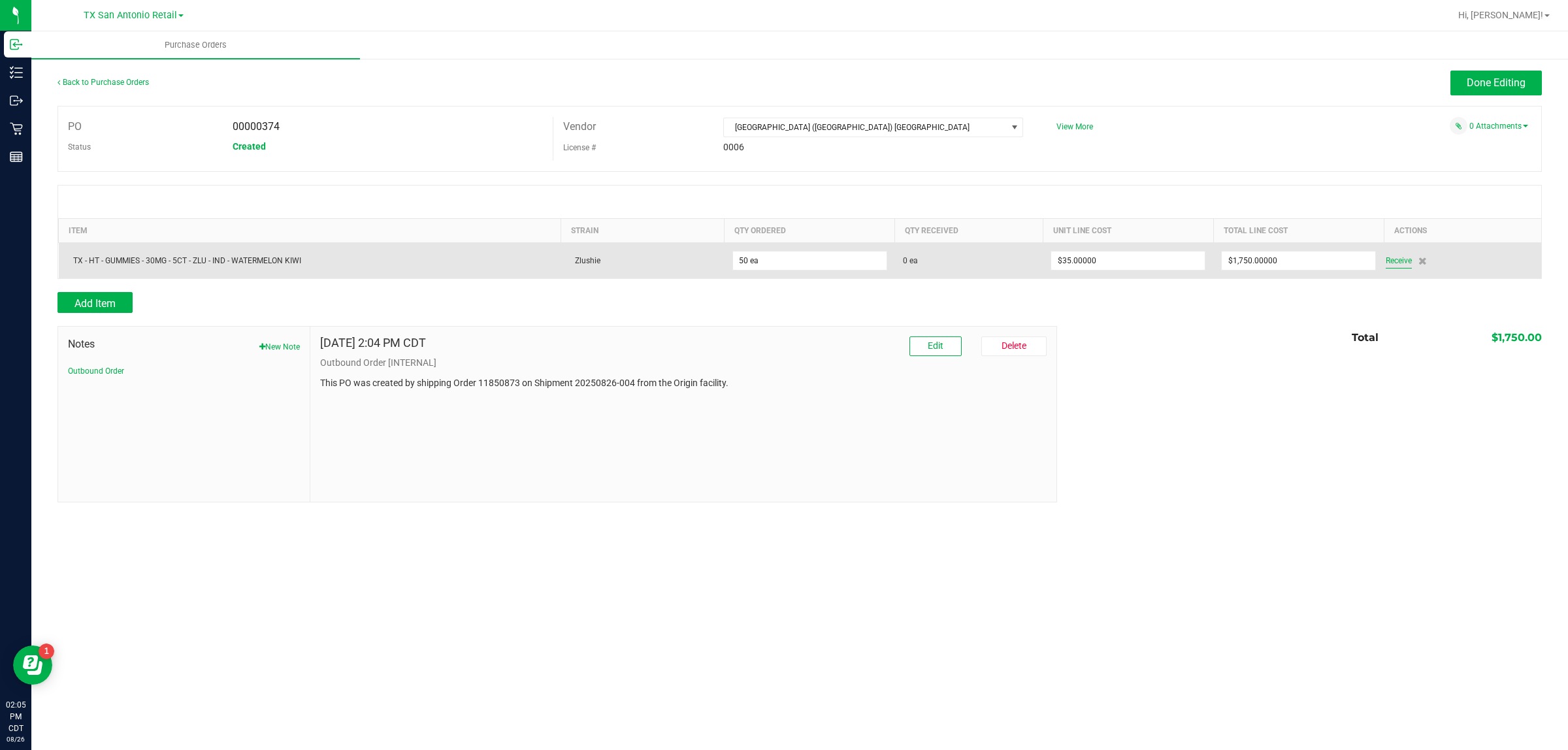
click at [1394, 266] on span "Receive" at bounding box center [1399, 261] width 26 height 16
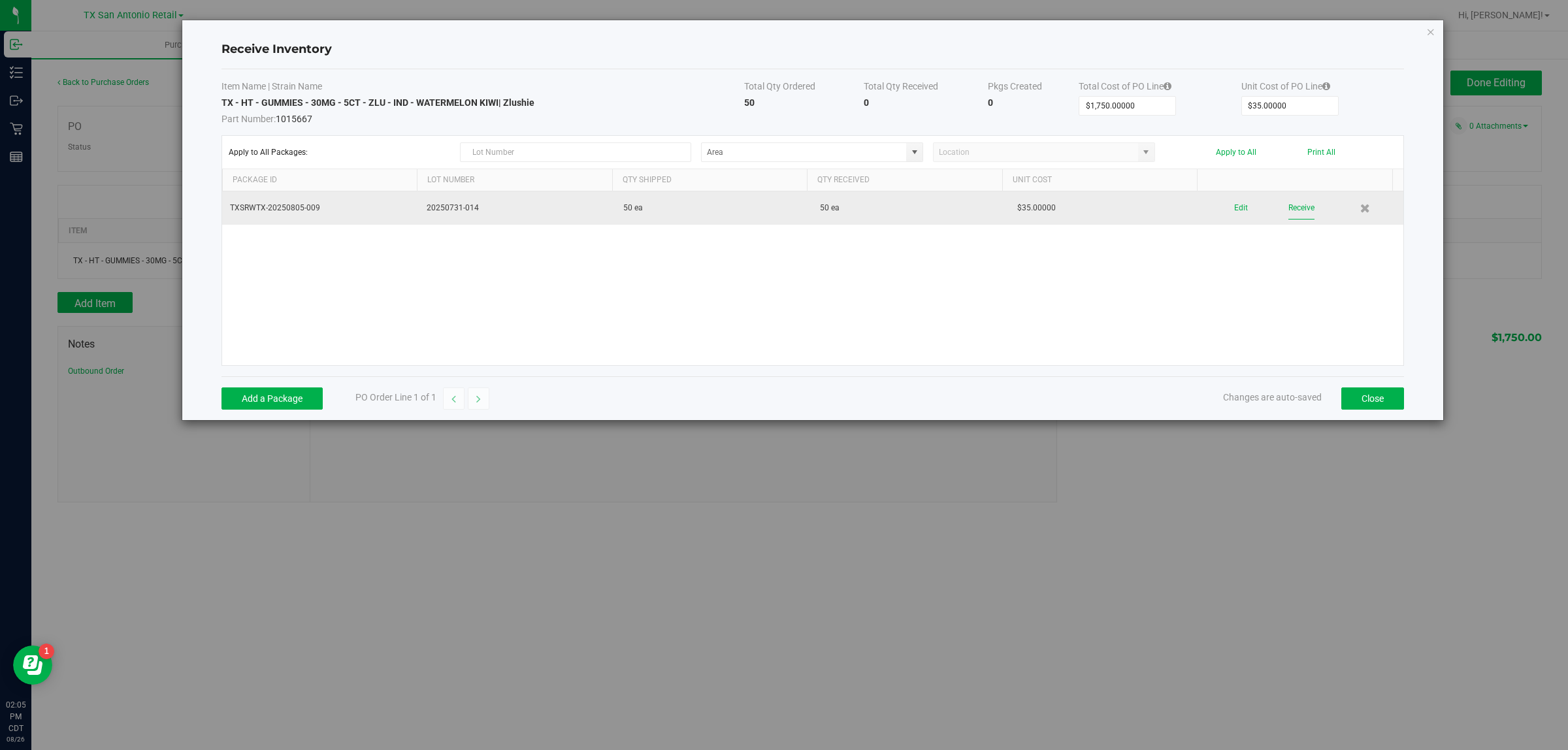
click at [1288, 208] on button "Receive" at bounding box center [1301, 208] width 26 height 23
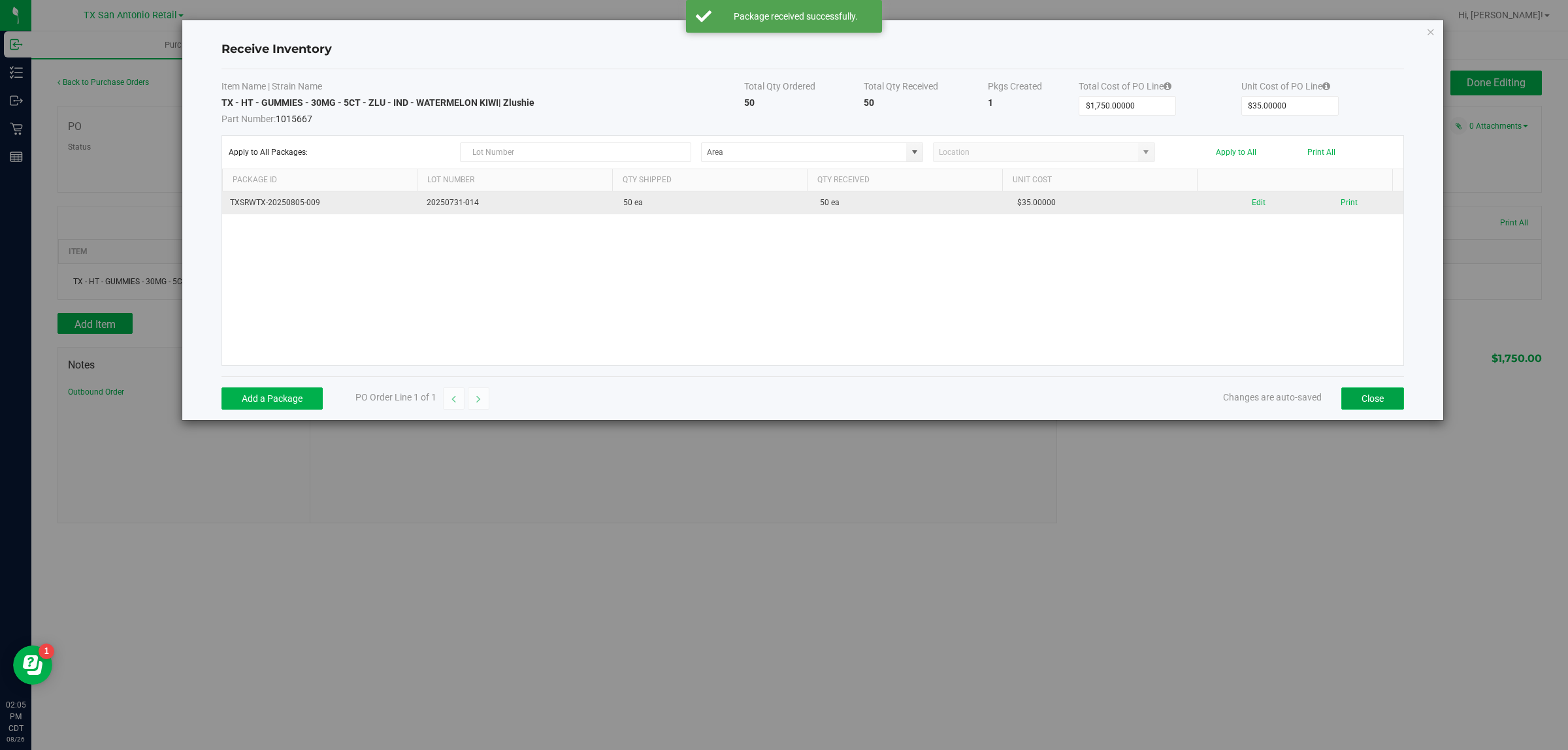
click at [1380, 404] on button "Close" at bounding box center [1373, 398] width 62 height 23
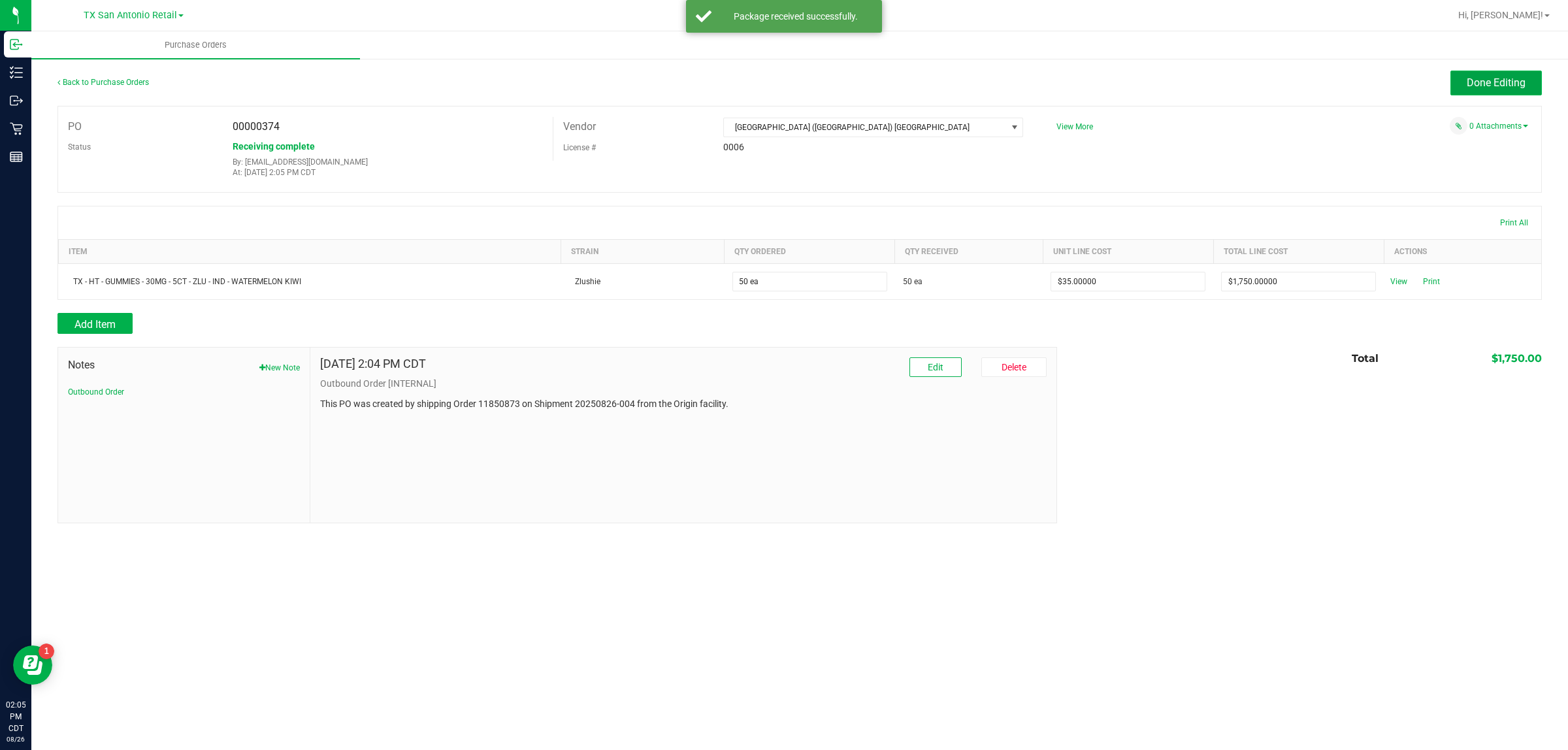
click at [1479, 87] on span "Done Editing" at bounding box center [1495, 82] width 59 height 12
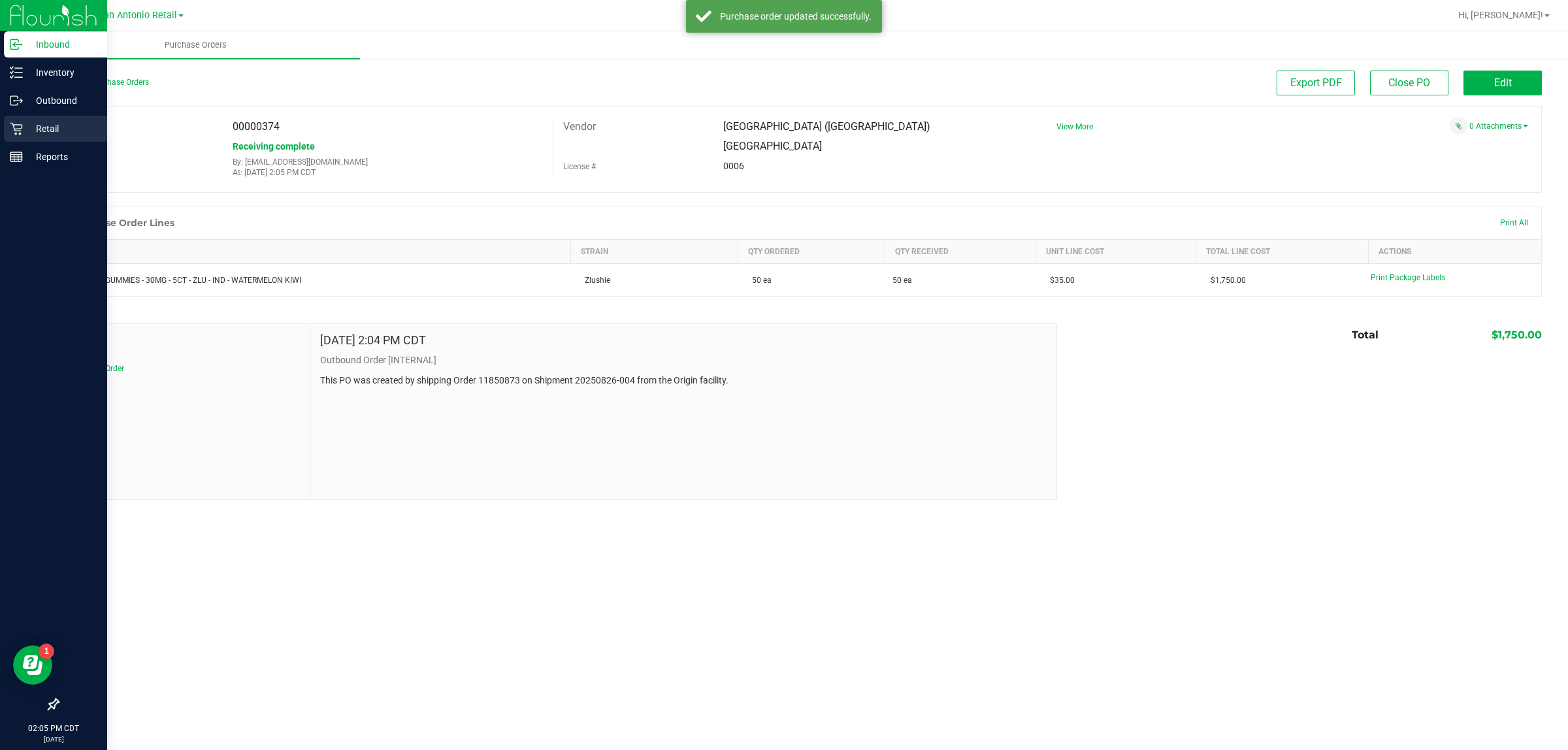
click at [68, 122] on p "Retail" at bounding box center [62, 129] width 78 height 16
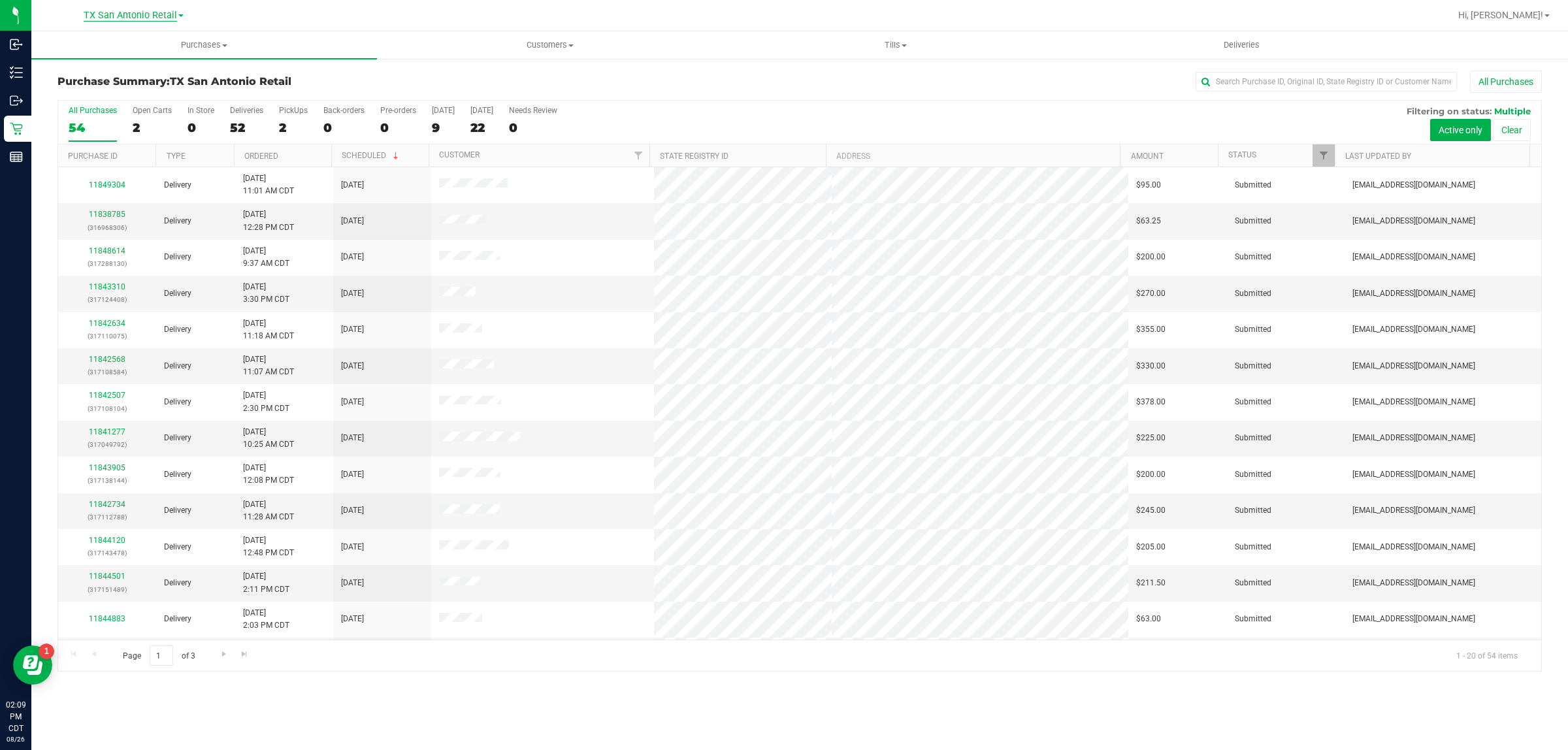
click at [142, 13] on span "TX San Antonio Retail" at bounding box center [130, 15] width 94 height 12
click at [134, 46] on link "TX Austin [GEOGRAPHIC_DATA]" at bounding box center [133, 46] width 191 height 17
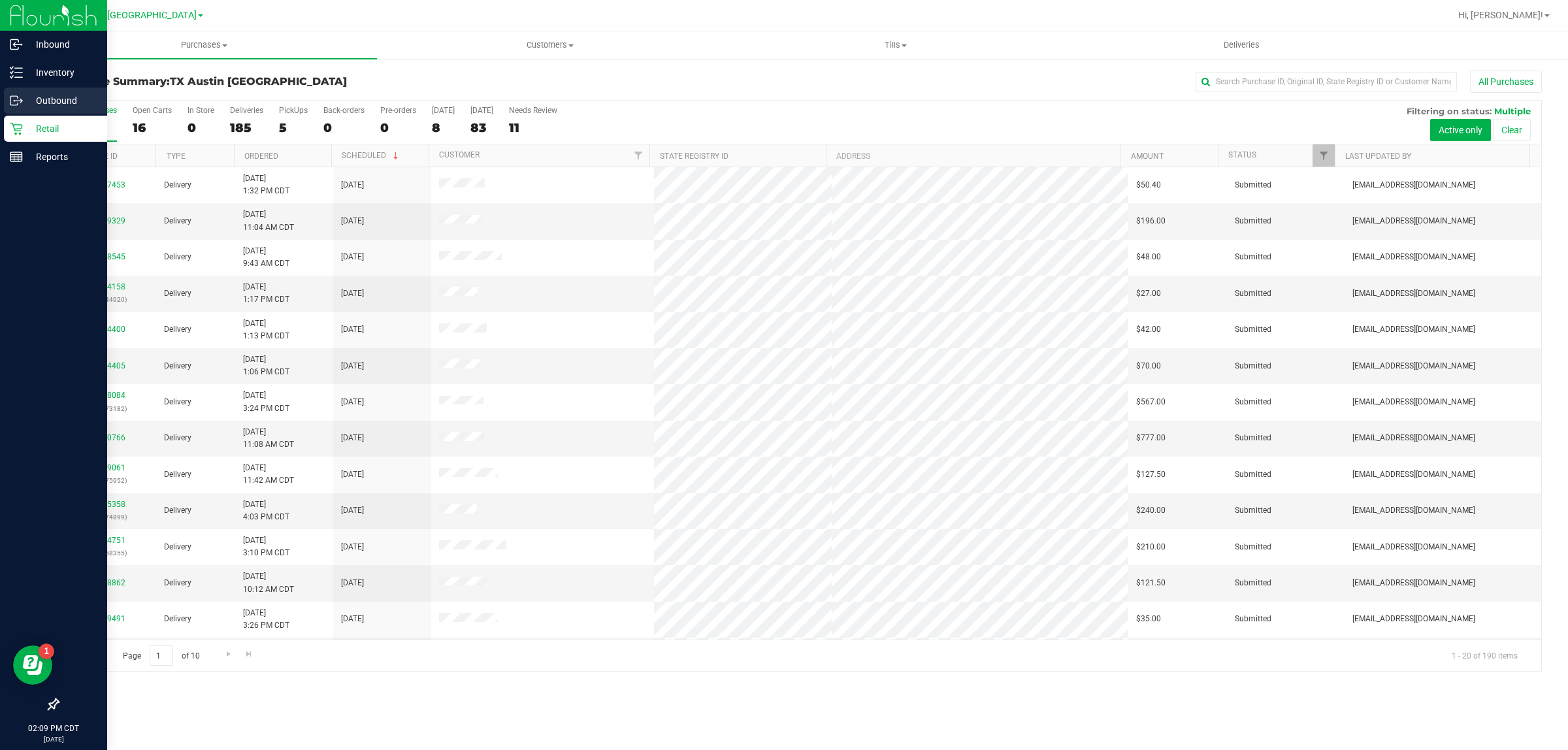
click at [60, 99] on p "Outbound" at bounding box center [62, 101] width 78 height 16
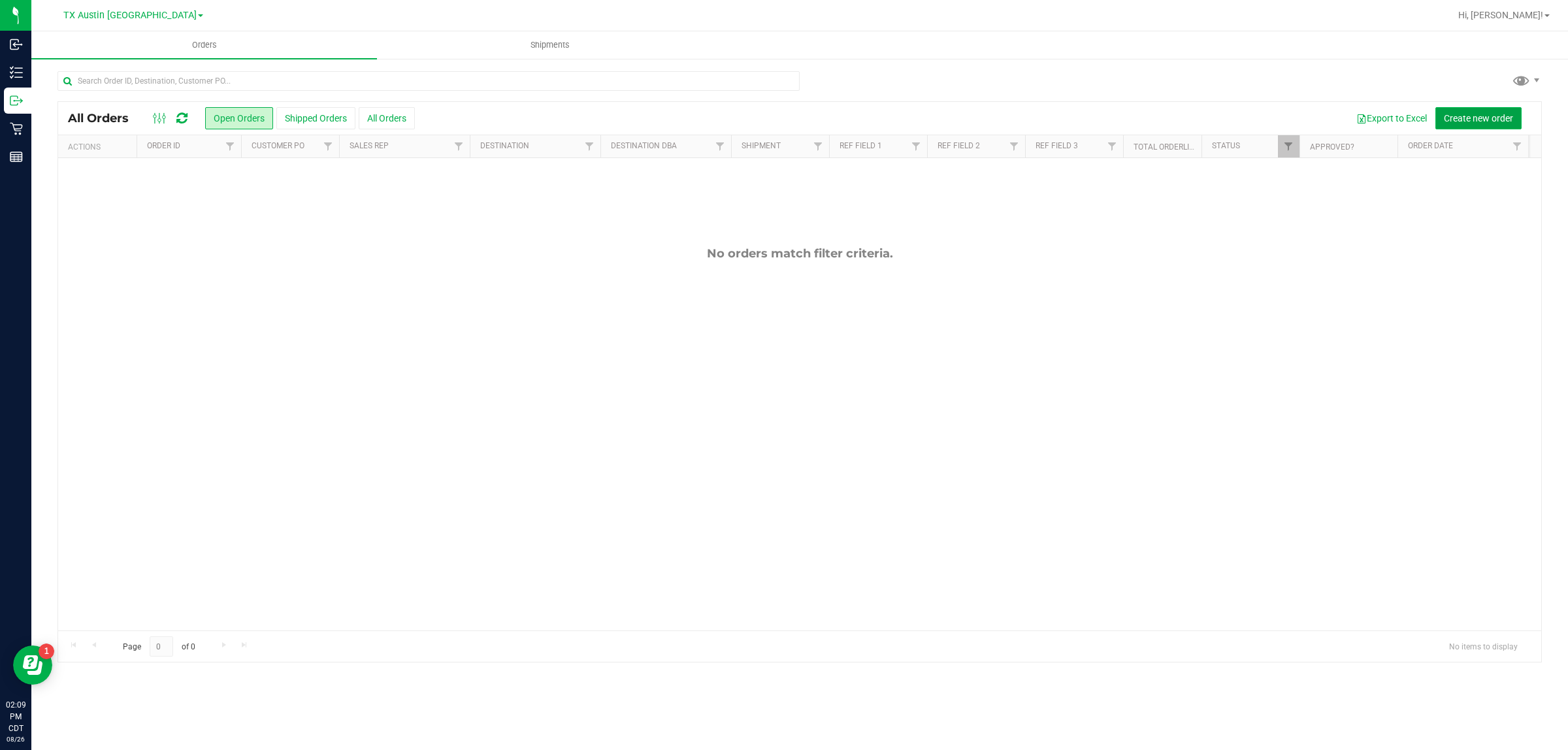
click at [1483, 119] on span "Create new order" at bounding box center [1478, 118] width 69 height 10
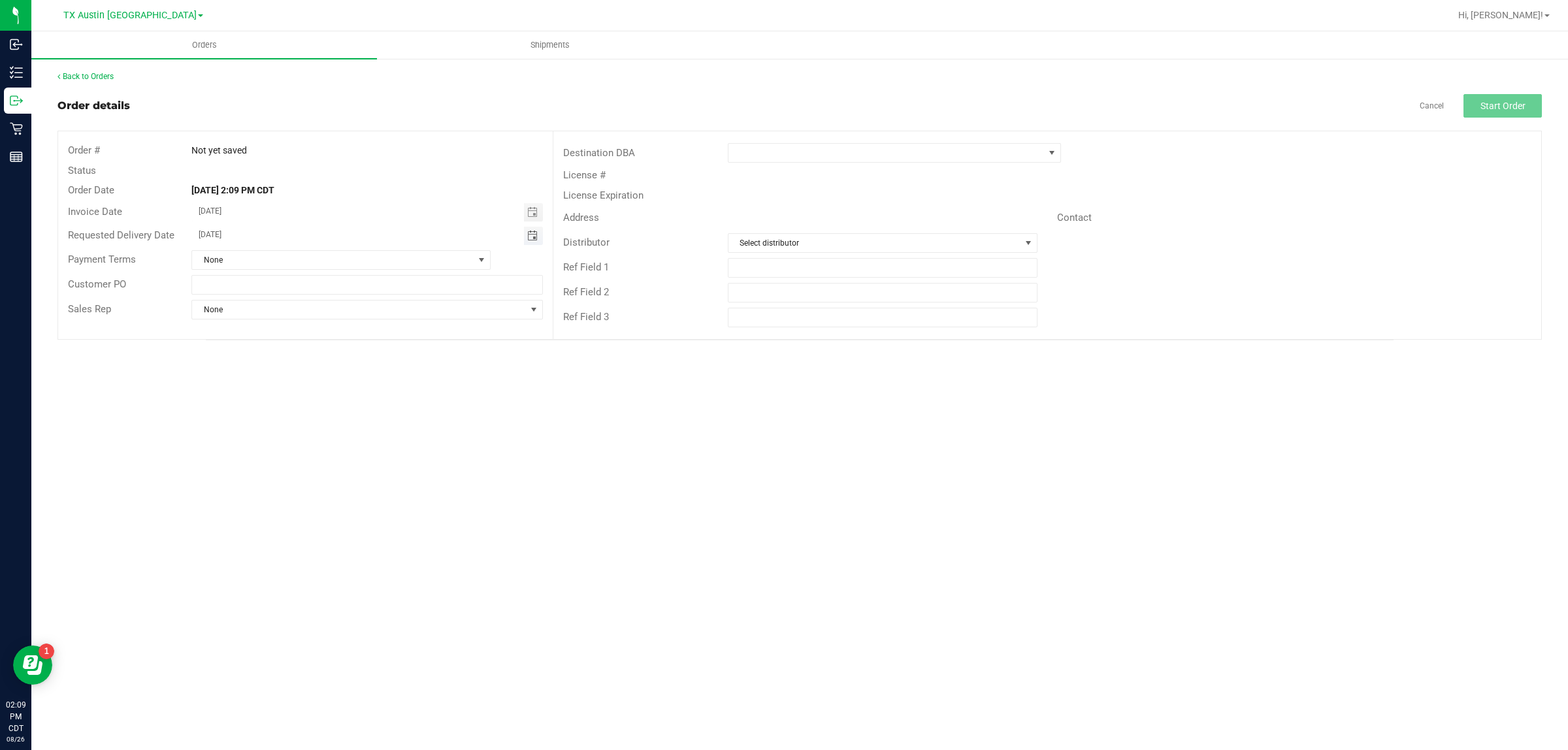
click at [532, 237] on span "Toggle calendar" at bounding box center [532, 236] width 10 height 10
click at [348, 259] on span "[DATE]" at bounding box center [360, 259] width 29 height 17
type input "[DATE]"
click at [906, 155] on span at bounding box center [886, 152] width 315 height 18
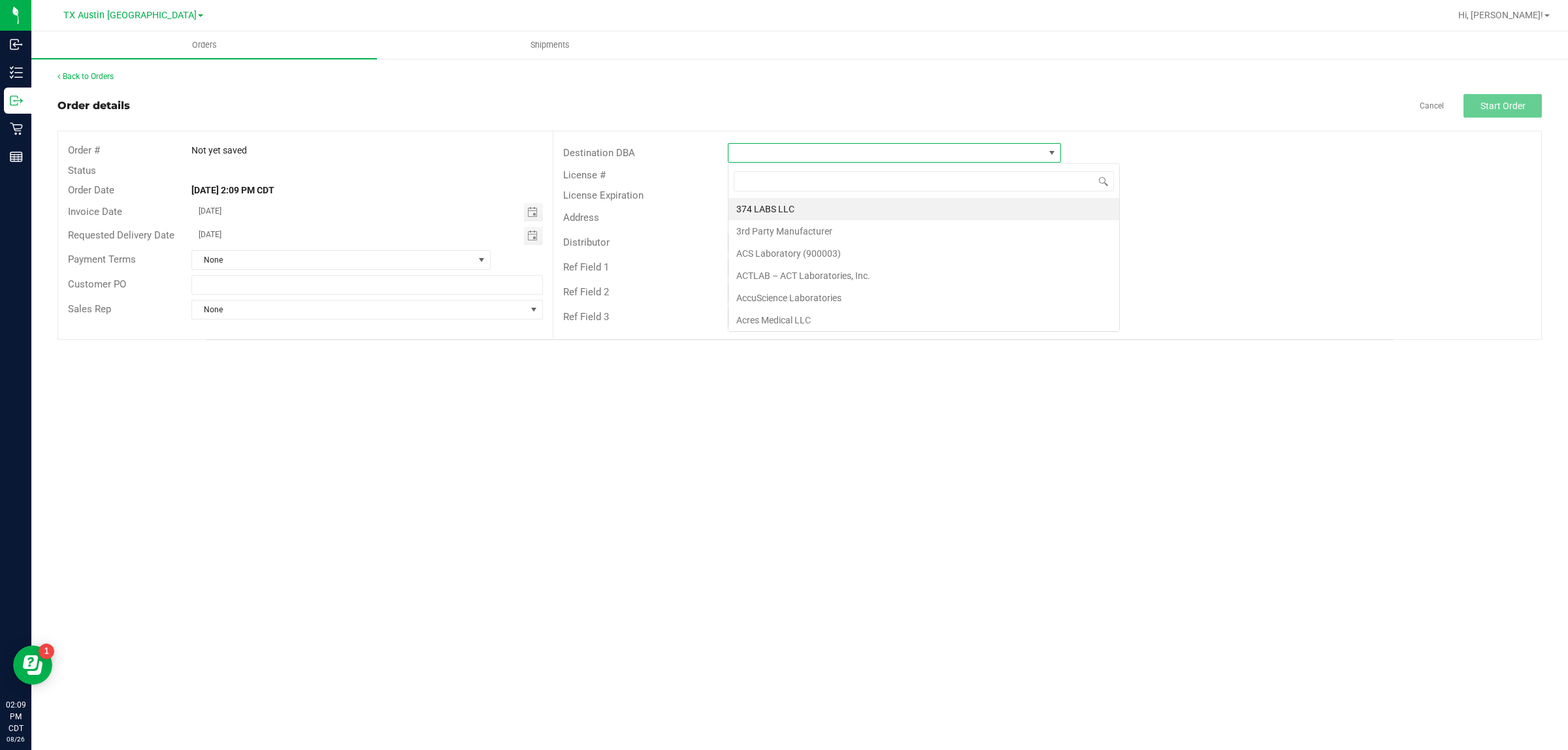
scroll to position [20, 333]
type input "tx"
click at [890, 237] on li "TX San Antonio Retail" at bounding box center [894, 231] width 332 height 23
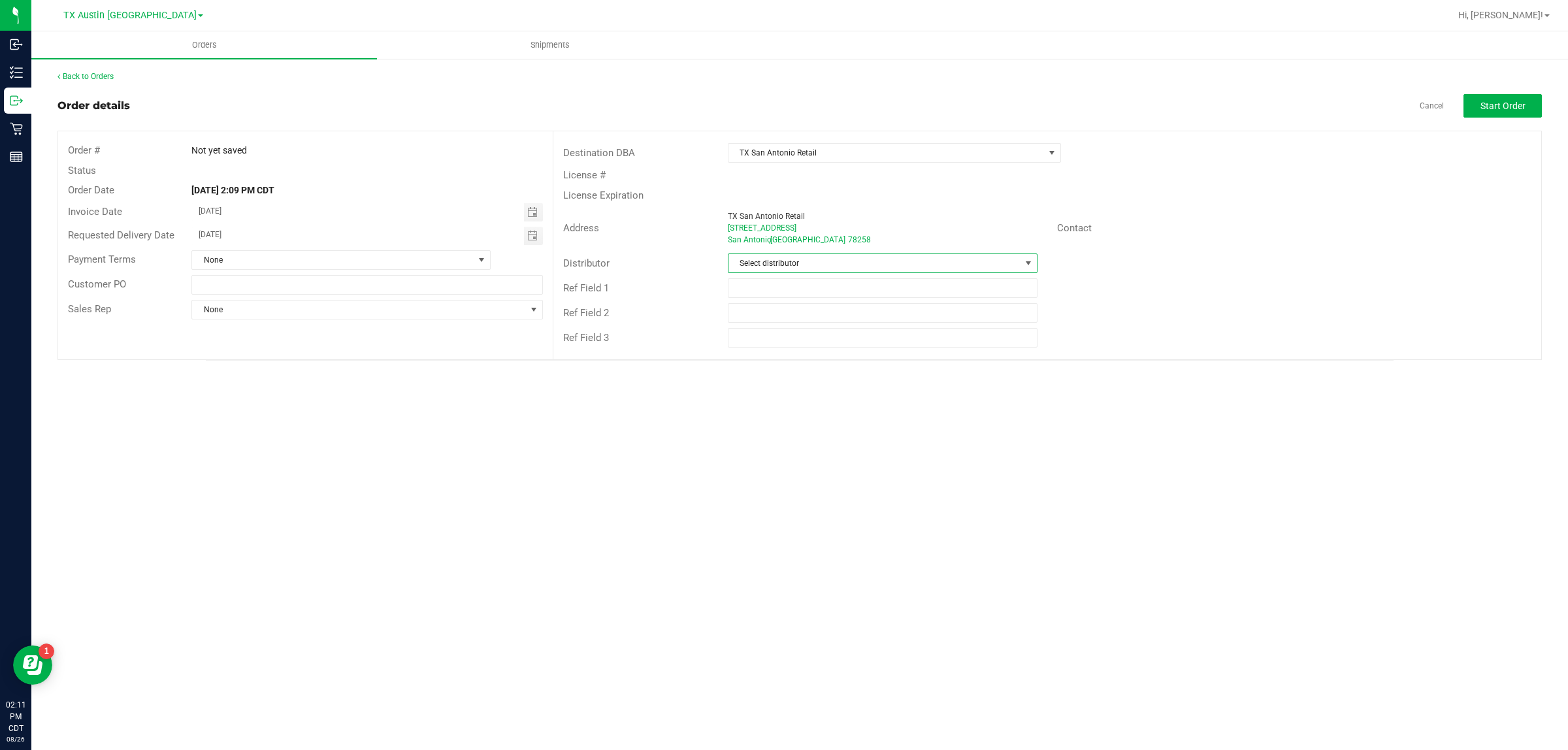
click at [895, 262] on span "Select distributor" at bounding box center [874, 263] width 292 height 18
type input "b"
type input "aus"
click at [895, 322] on li "Austin DC" at bounding box center [882, 319] width 309 height 23
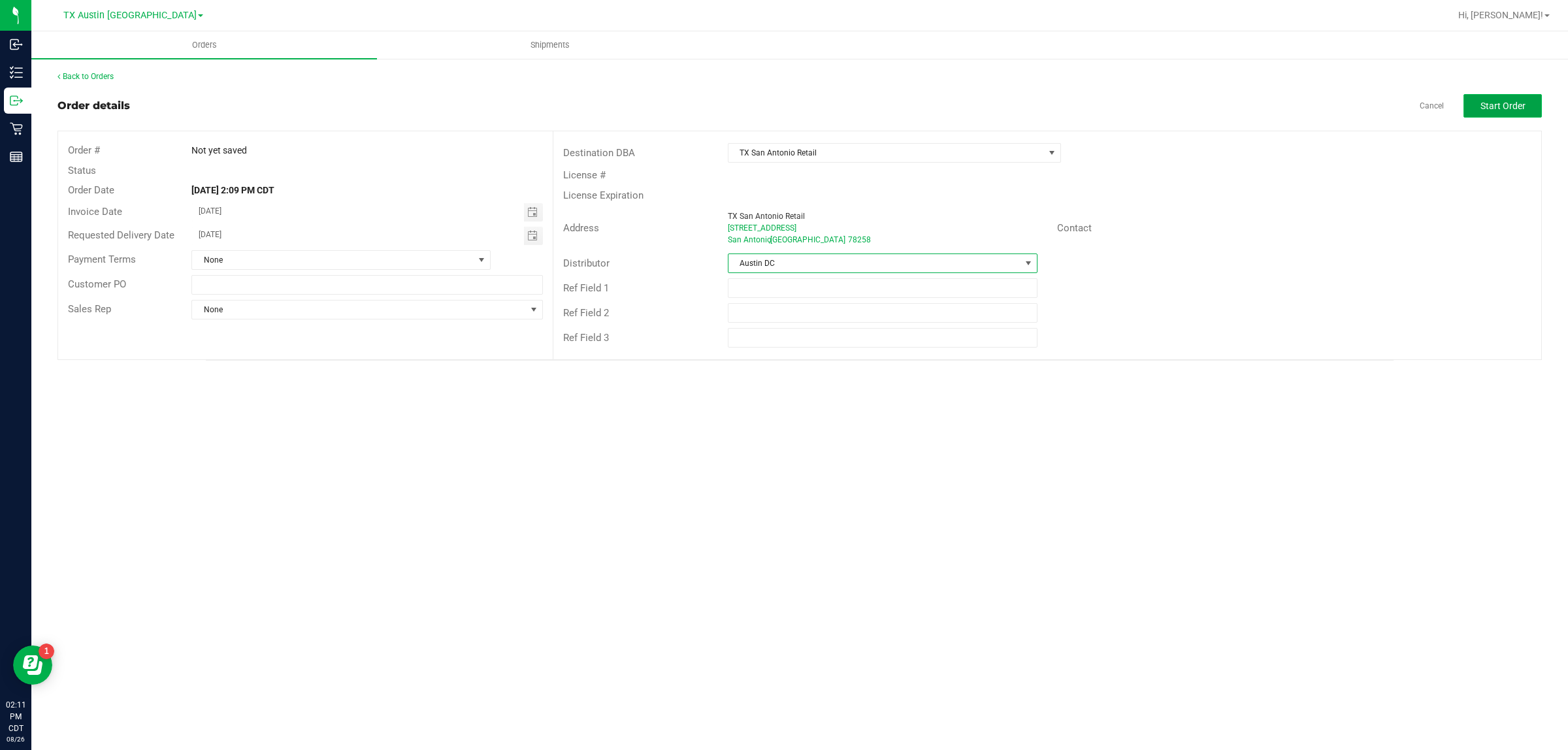
click at [1521, 103] on span "Start Order" at bounding box center [1503, 106] width 45 height 10
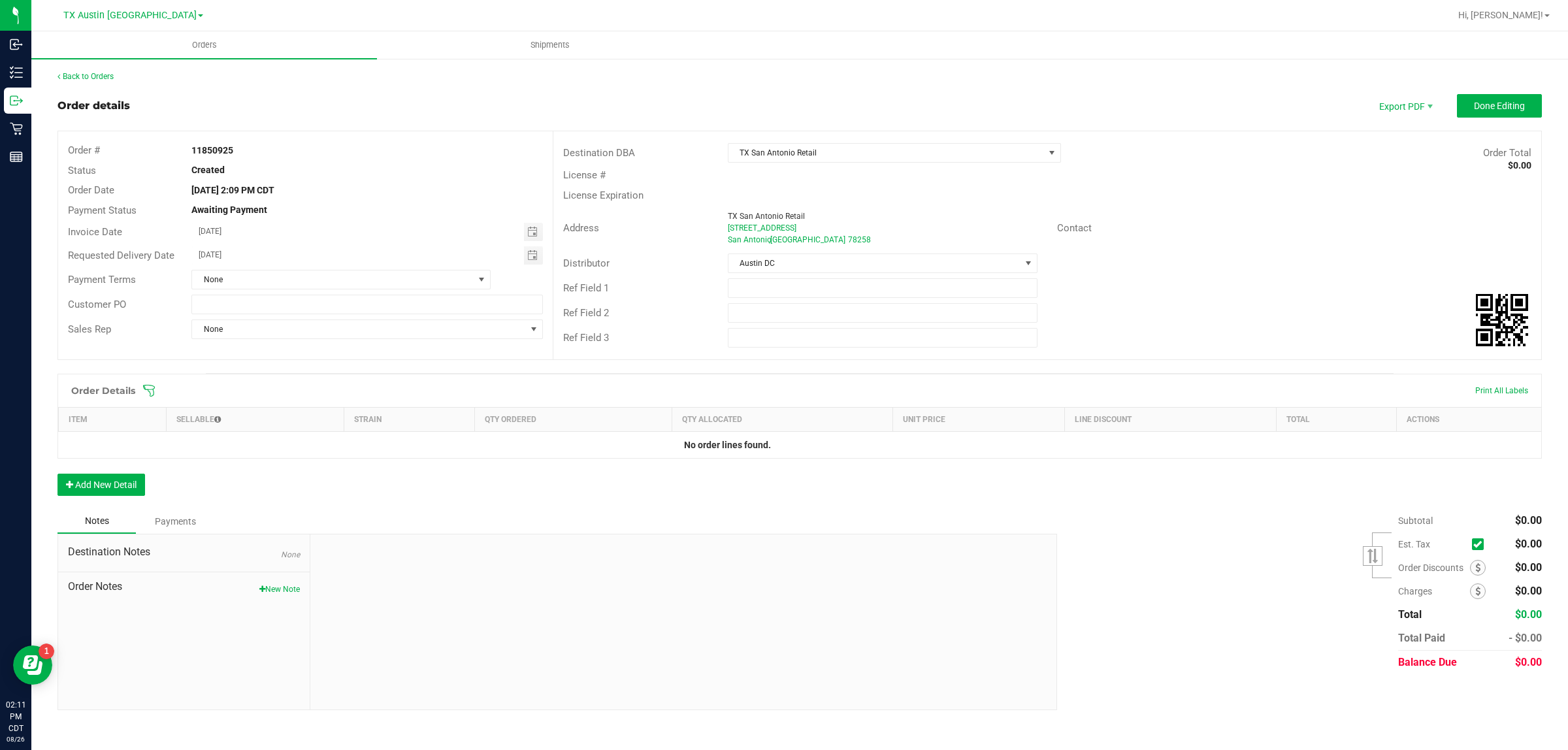
click at [142, 387] on icon at bounding box center [149, 391] width 13 height 13
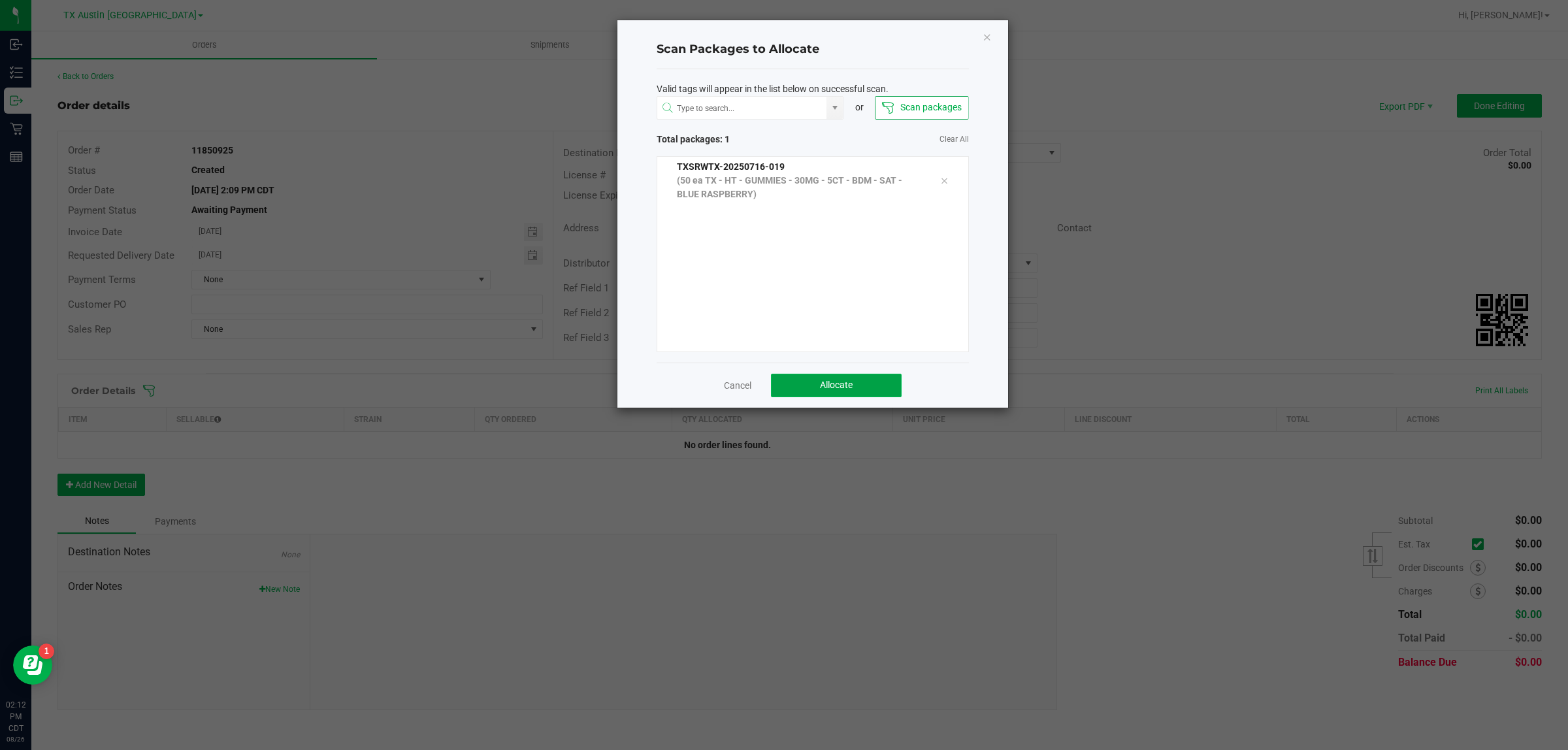
click at [821, 380] on span "Allocate" at bounding box center [836, 385] width 33 height 10
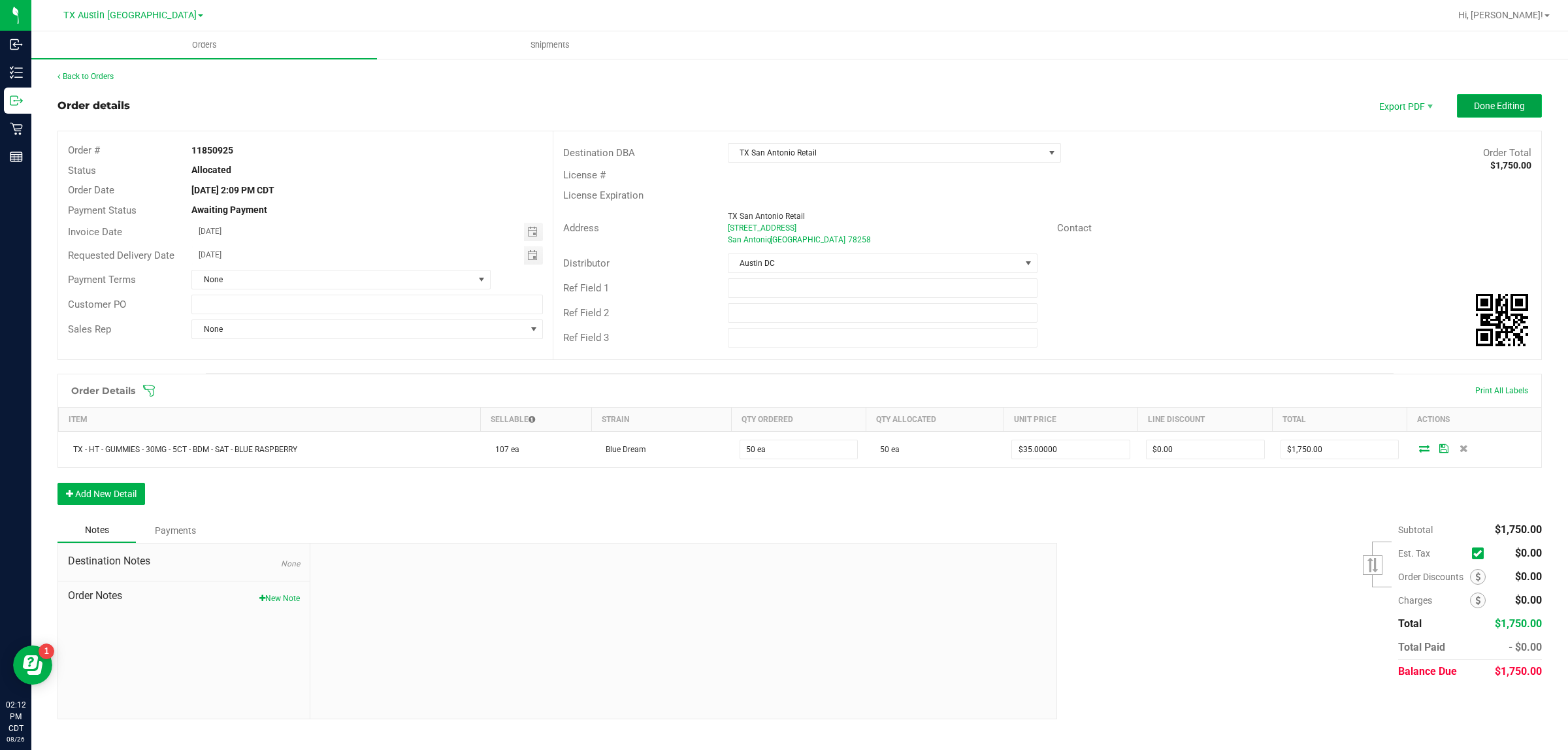
click at [1516, 103] on span "Done Editing" at bounding box center [1499, 106] width 51 height 10
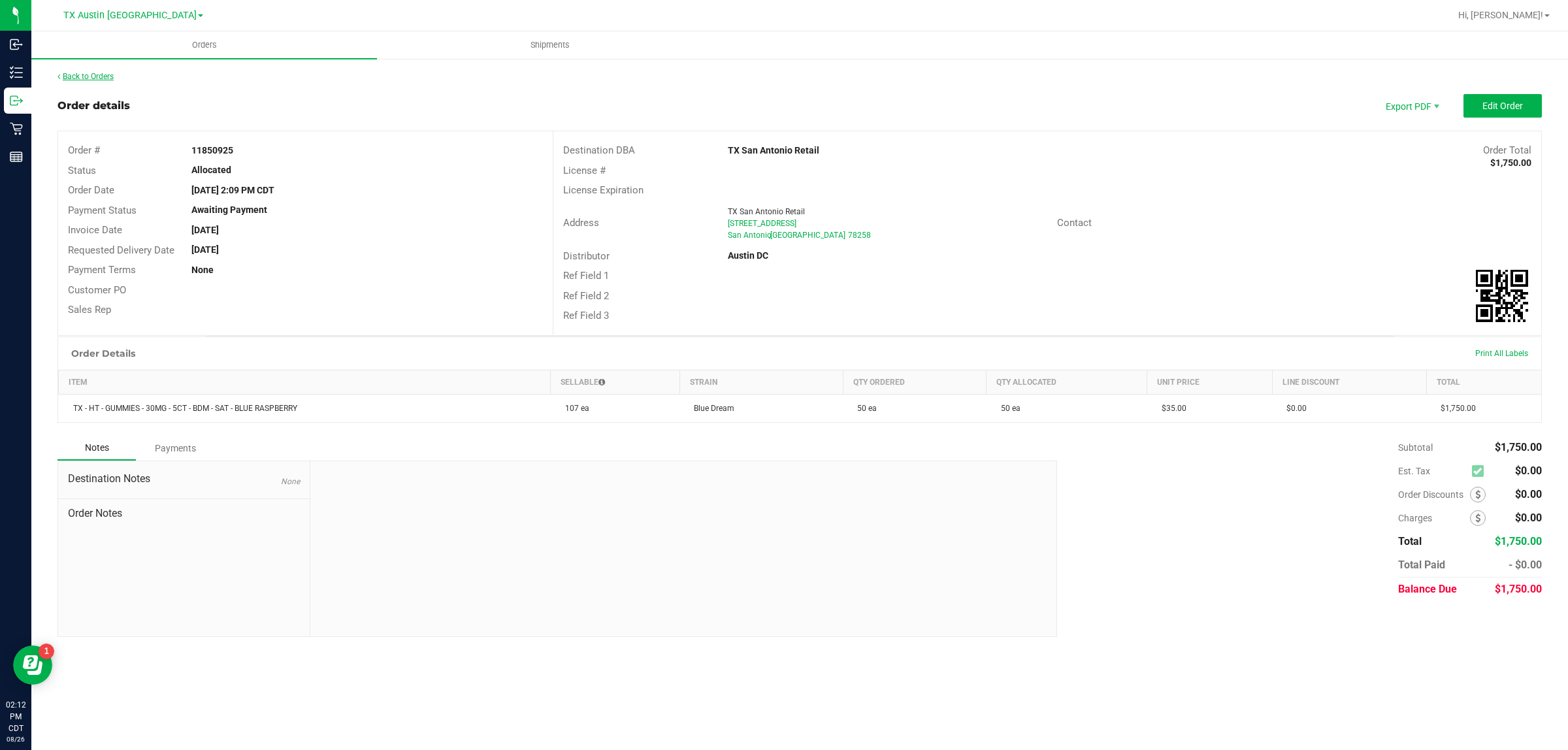
click at [98, 73] on link "Back to Orders" at bounding box center [85, 76] width 56 height 9
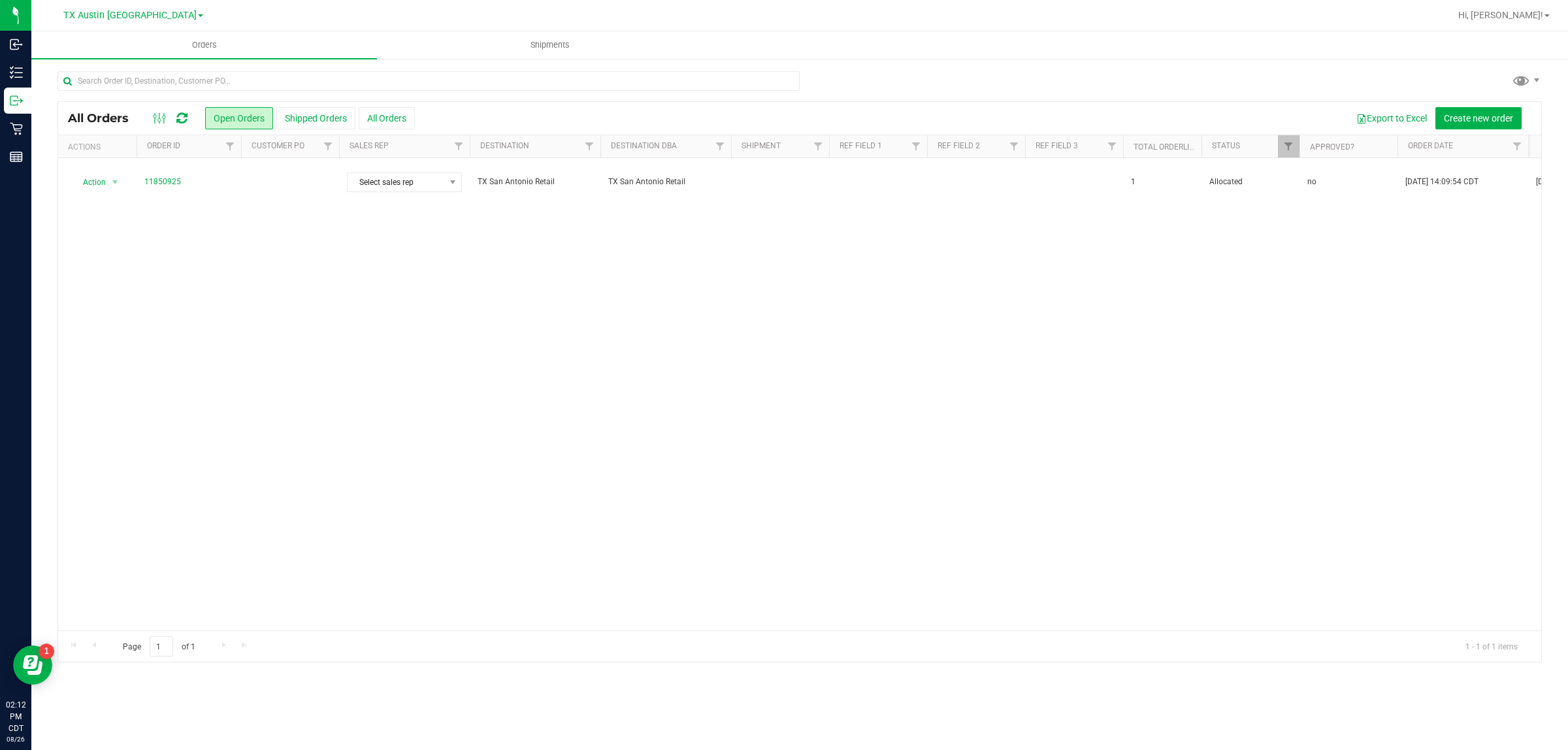
click at [276, 184] on td at bounding box center [290, 182] width 98 height 49
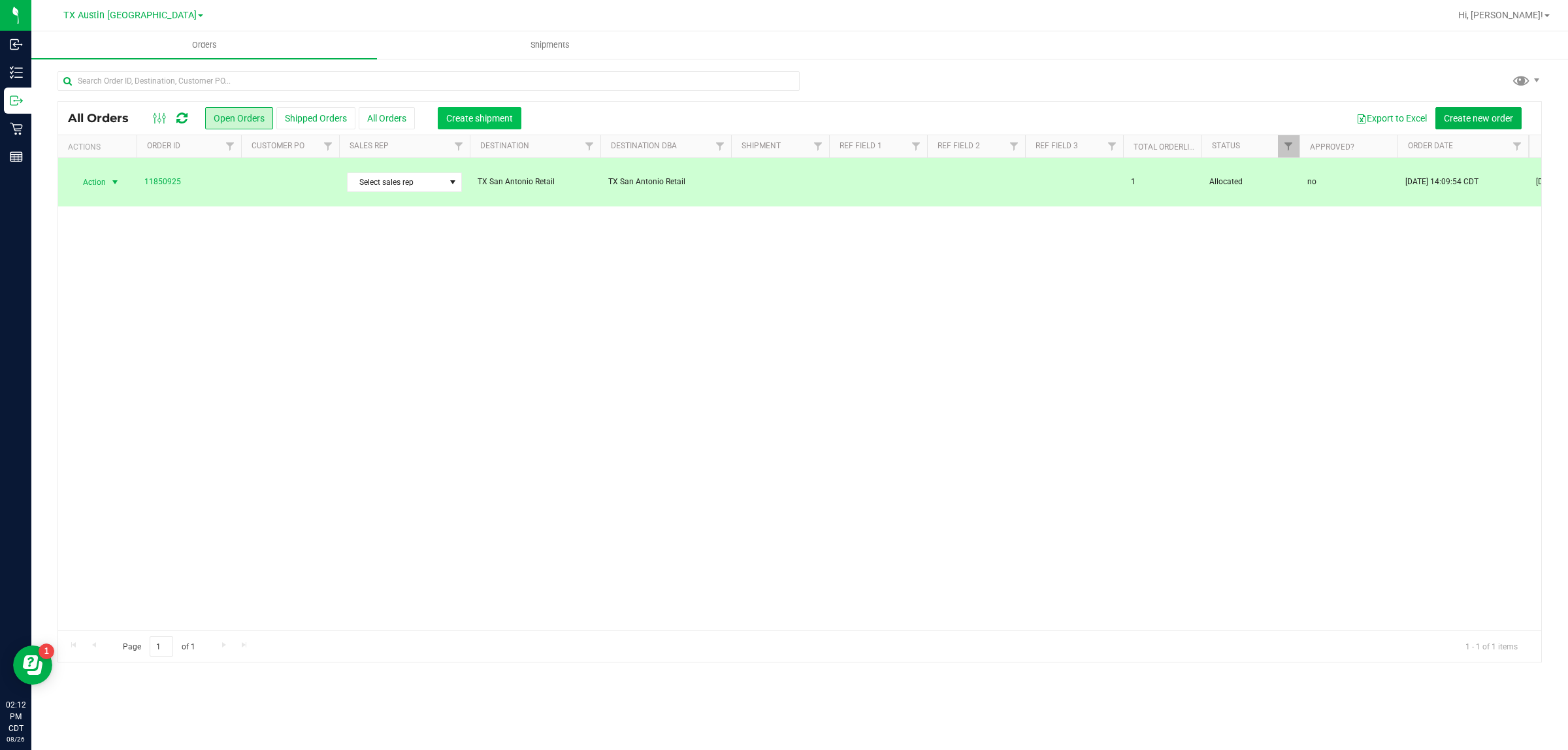
click at [460, 114] on span "Create shipment" at bounding box center [479, 118] width 67 height 10
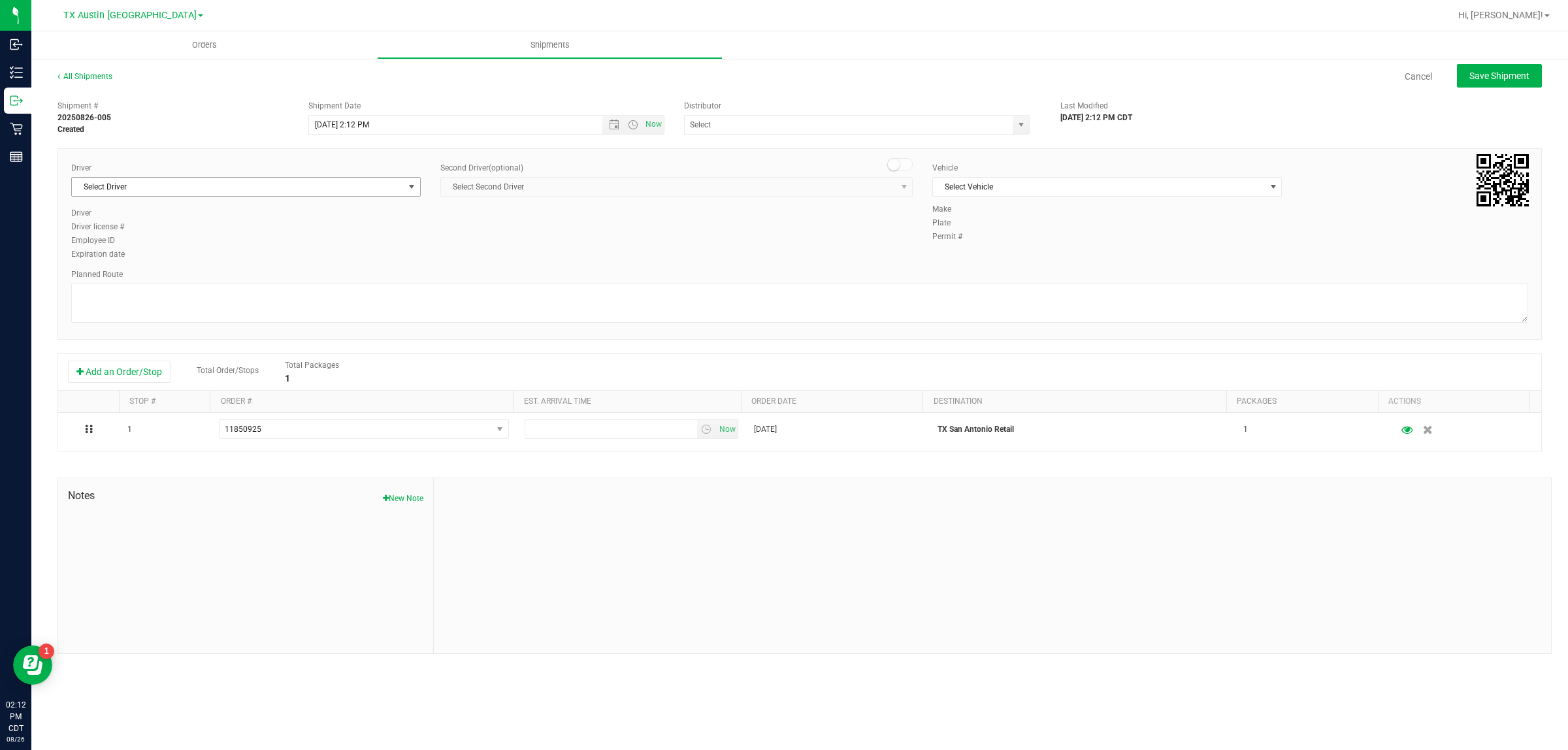
click at [259, 181] on span "Select Driver" at bounding box center [237, 187] width 332 height 18
click at [288, 239] on li "[PERSON_NAME]" at bounding box center [245, 241] width 348 height 20
type input "bat"
click at [1060, 192] on span "Select Vehicle" at bounding box center [1098, 187] width 332 height 18
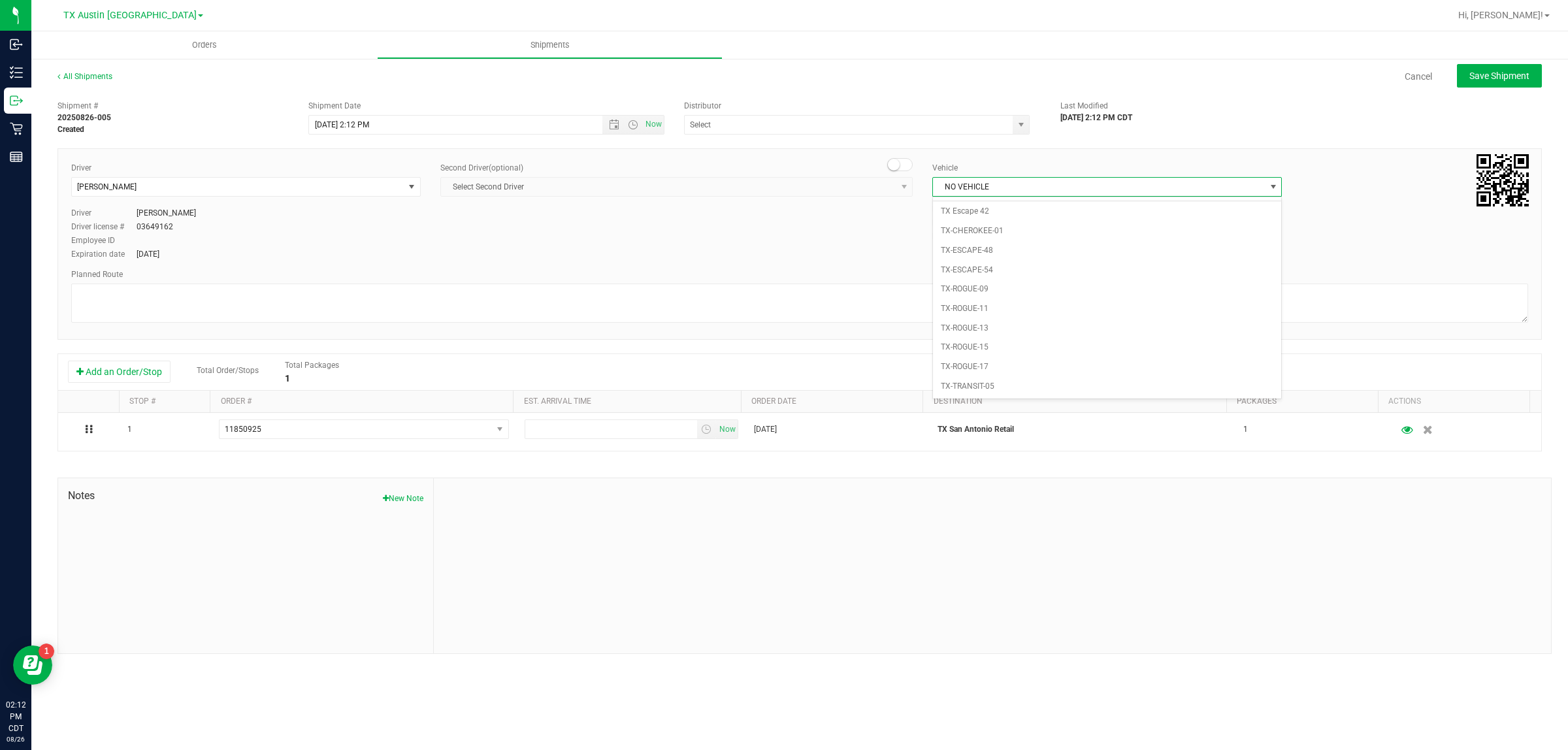
click at [1060, 186] on span "NO VEHICLE" at bounding box center [1098, 187] width 332 height 18
click at [821, 126] on input "text" at bounding box center [844, 124] width 318 height 18
click at [815, 152] on li "Austin DC" at bounding box center [857, 147] width 344 height 20
type input "Austin DC"
click at [658, 128] on span "Now" at bounding box center [654, 124] width 23 height 19
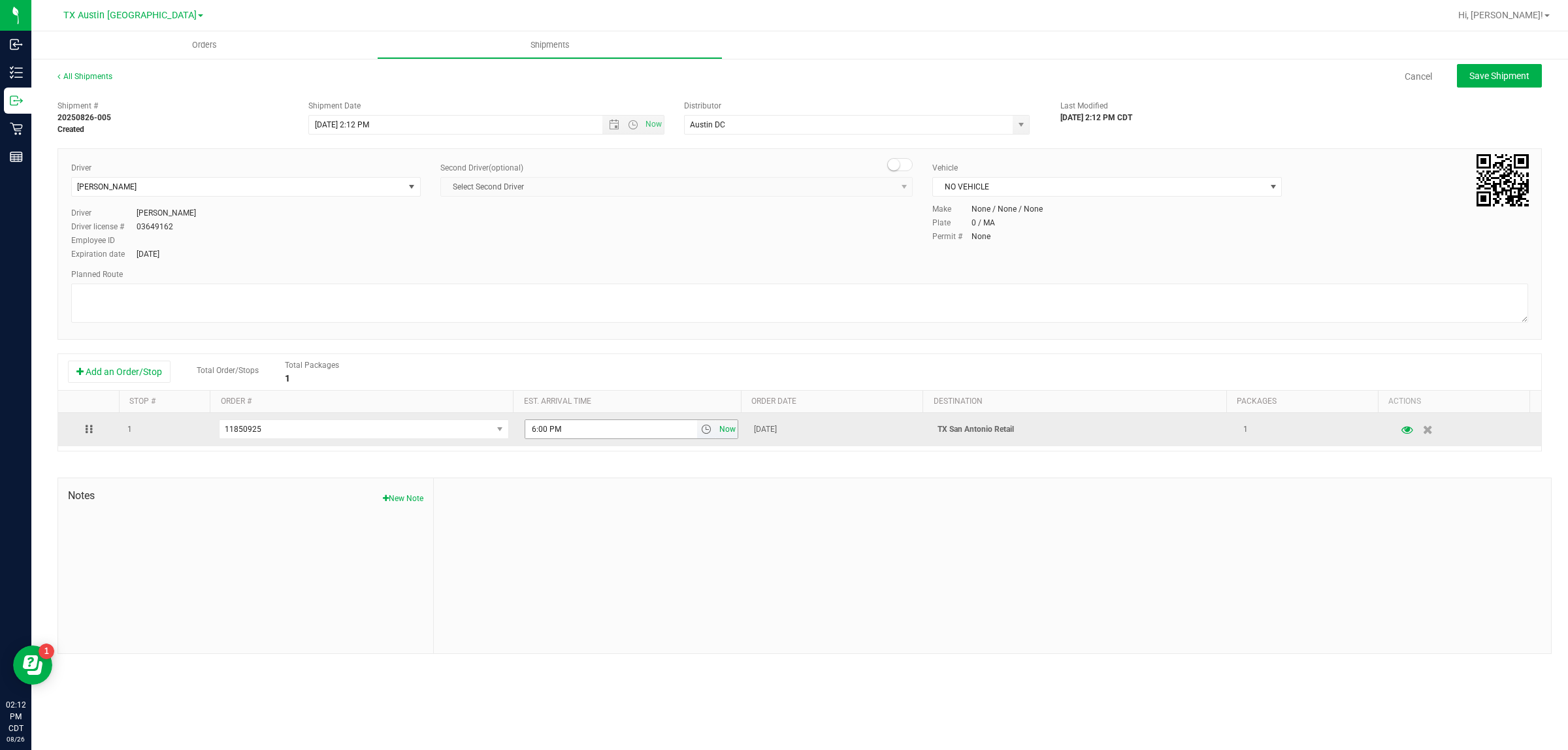
click at [726, 432] on span "Now" at bounding box center [728, 429] width 23 height 19
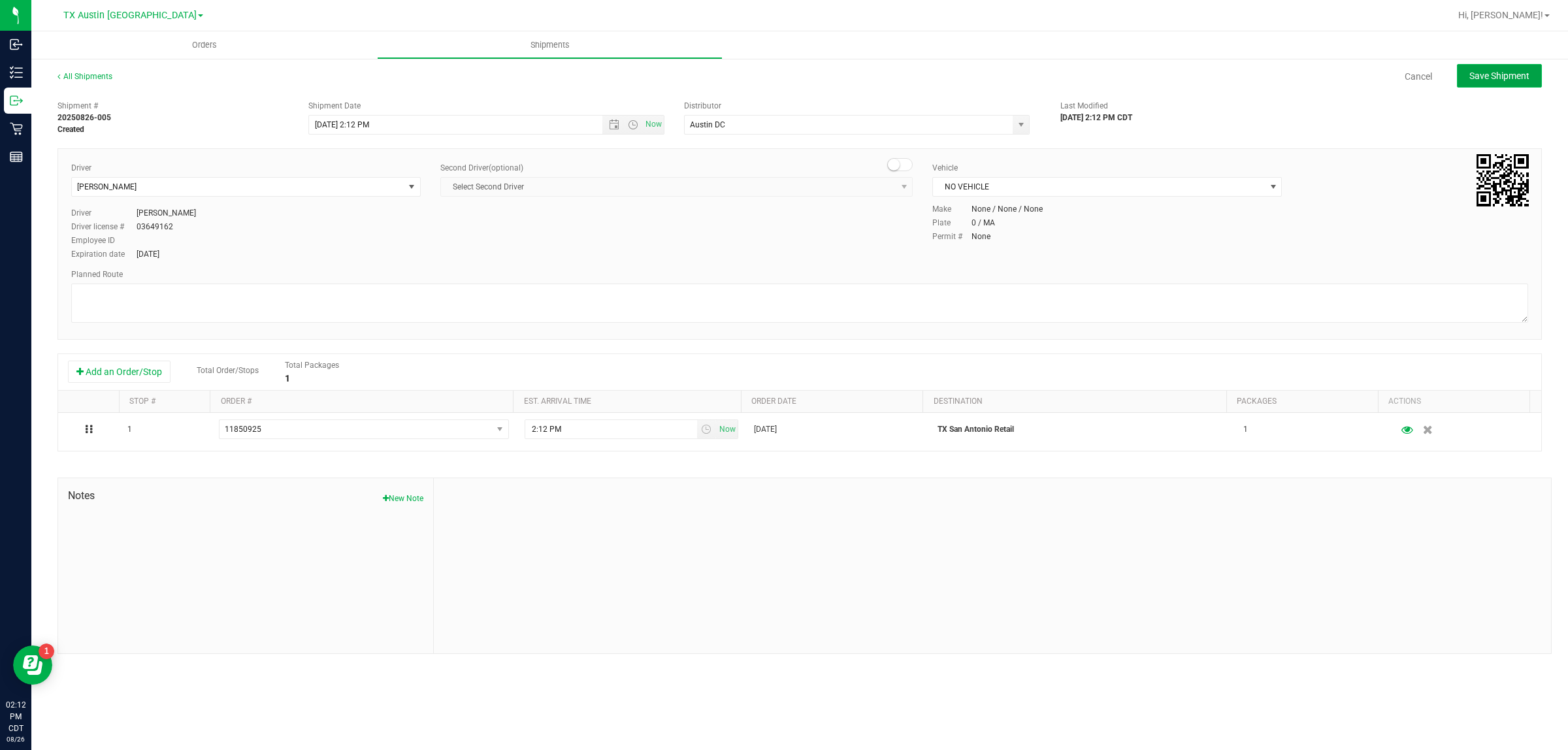
click at [1498, 75] on span "Save Shipment" at bounding box center [1499, 76] width 60 height 10
type input "[DATE] 7:12 PM"
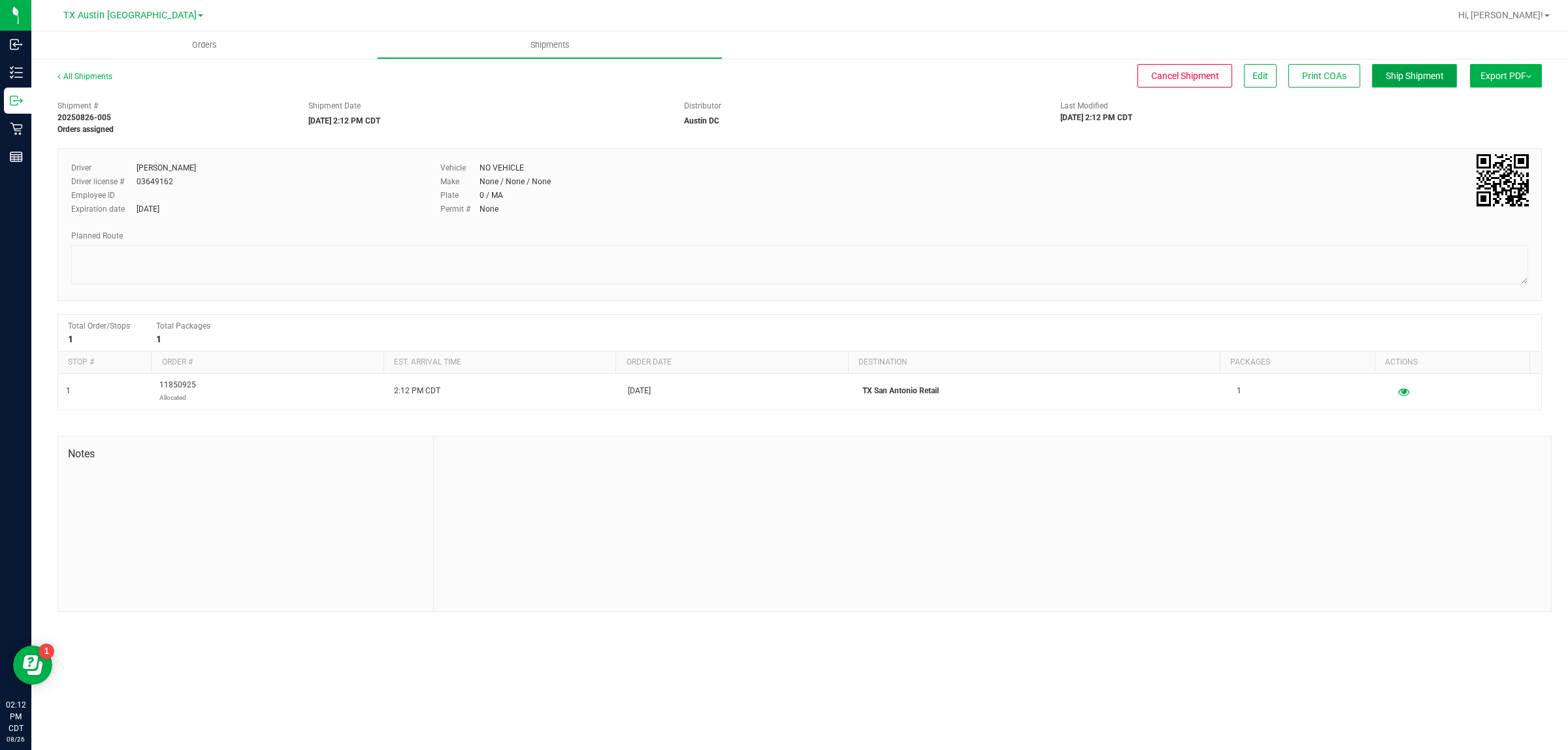
click at [1396, 74] on span "Ship Shipment" at bounding box center [1415, 76] width 58 height 10
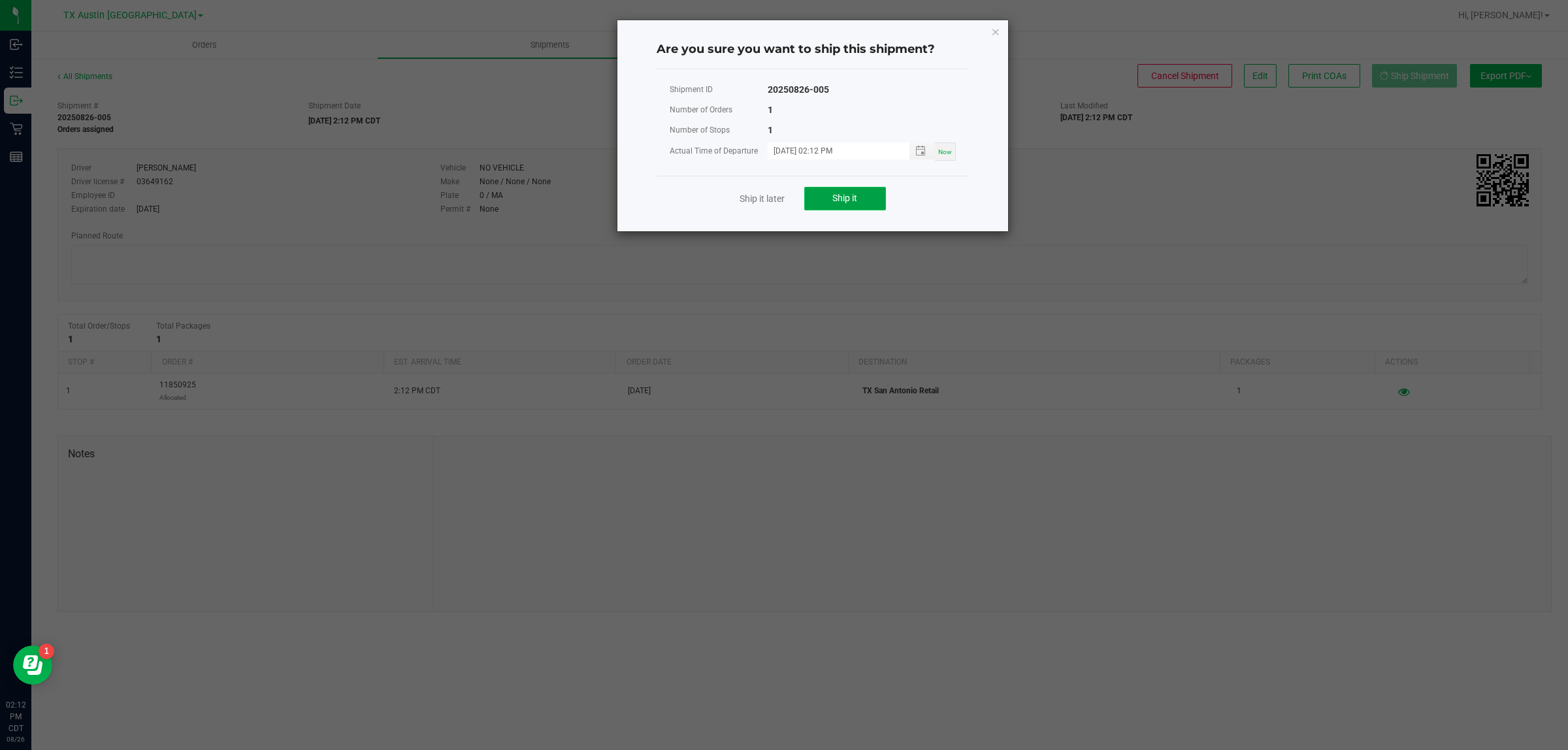
click at [853, 200] on span "Ship it" at bounding box center [845, 197] width 25 height 10
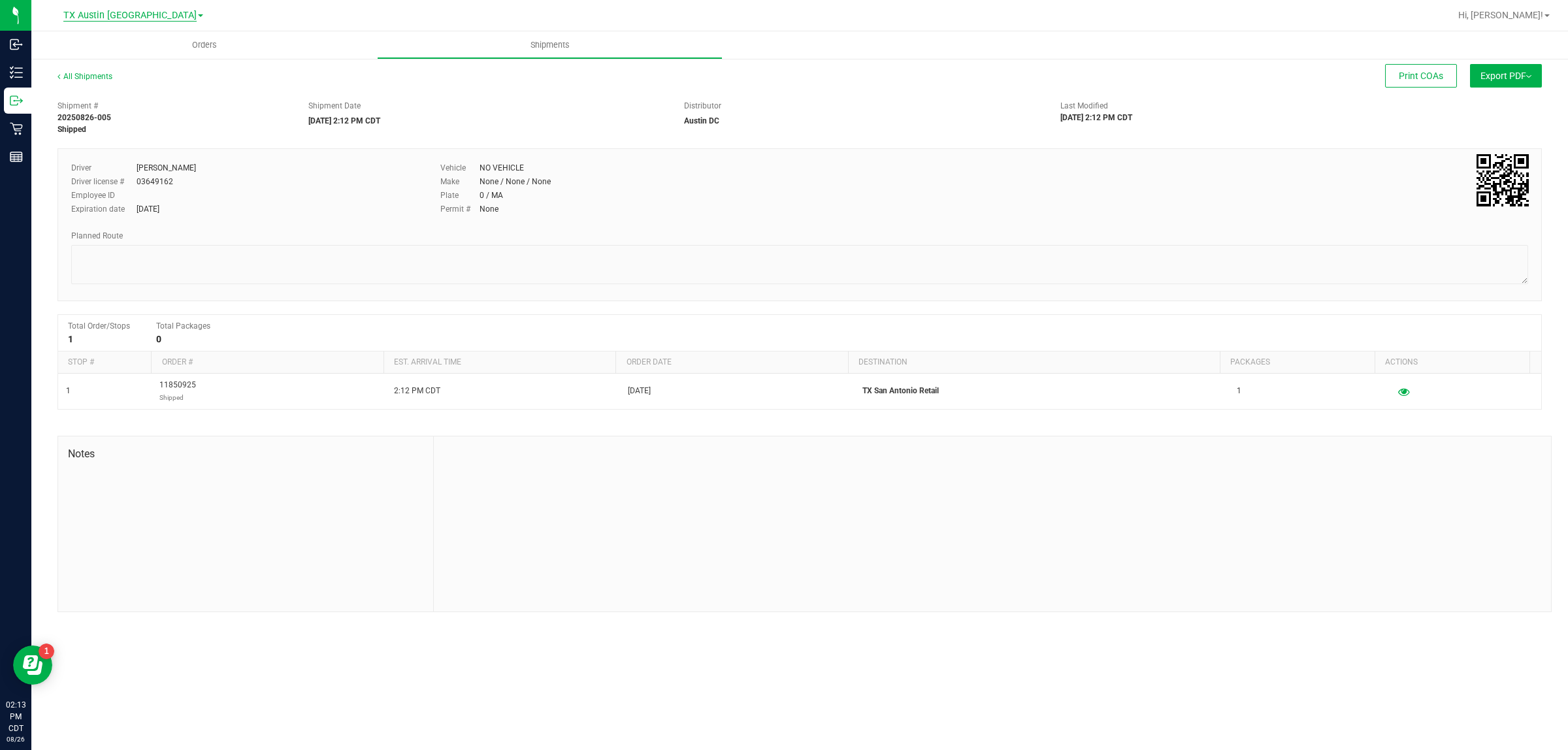
click at [131, 13] on span "TX Austin [GEOGRAPHIC_DATA]" at bounding box center [129, 15] width 133 height 12
click at [126, 78] on link "TX San Antonio Retail" at bounding box center [133, 81] width 191 height 17
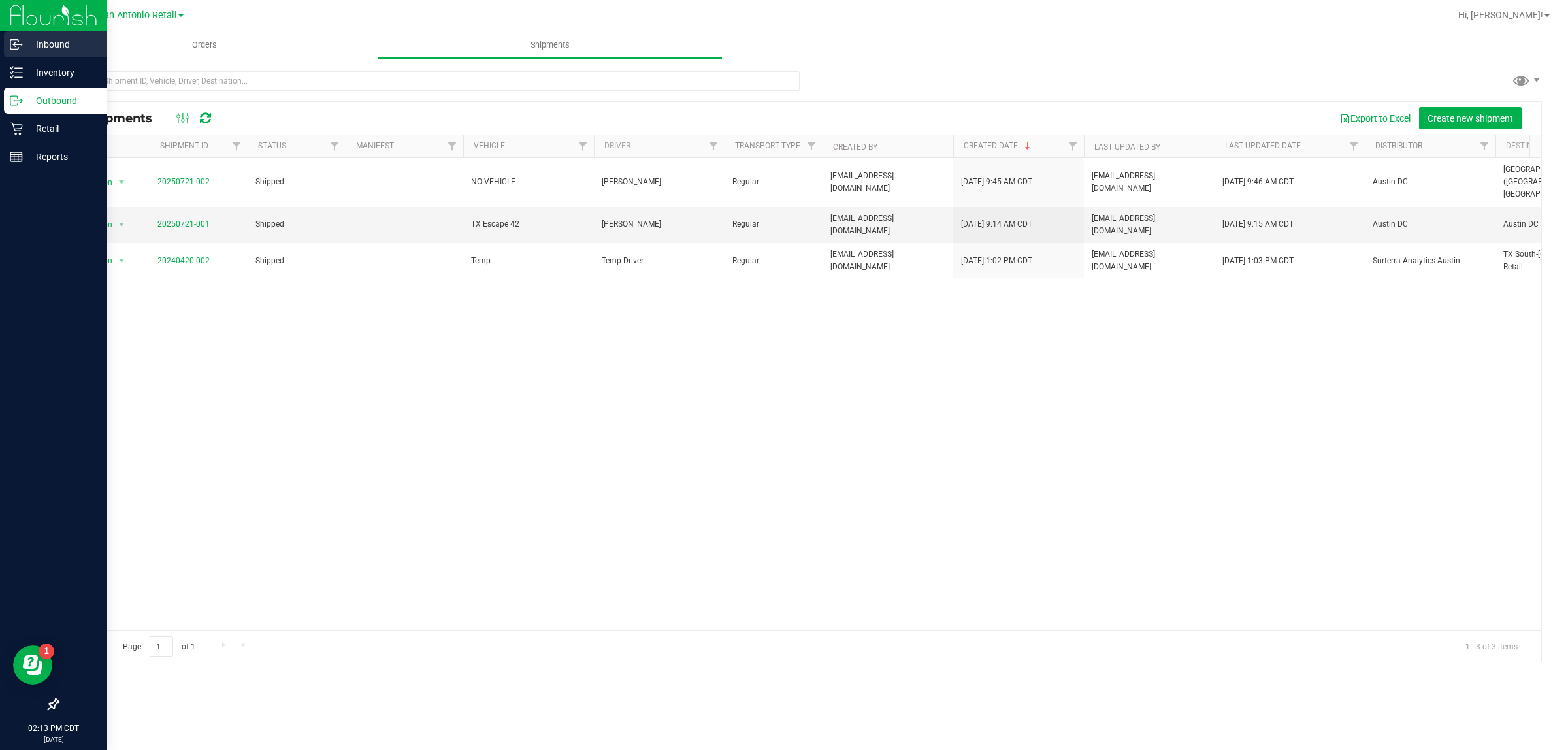
click at [64, 42] on p "Inbound" at bounding box center [62, 44] width 78 height 16
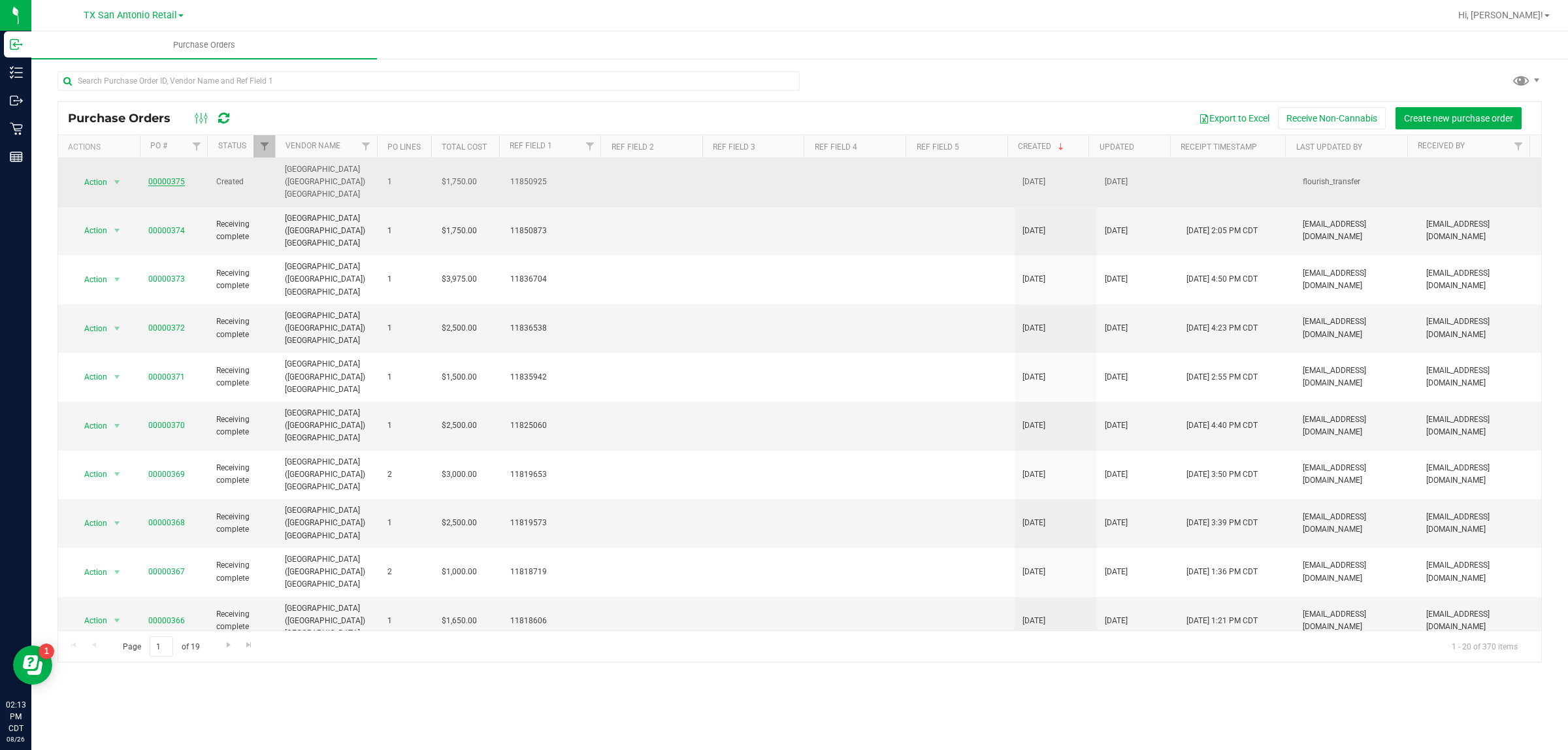
click at [155, 177] on link "00000375" at bounding box center [166, 182] width 36 height 9
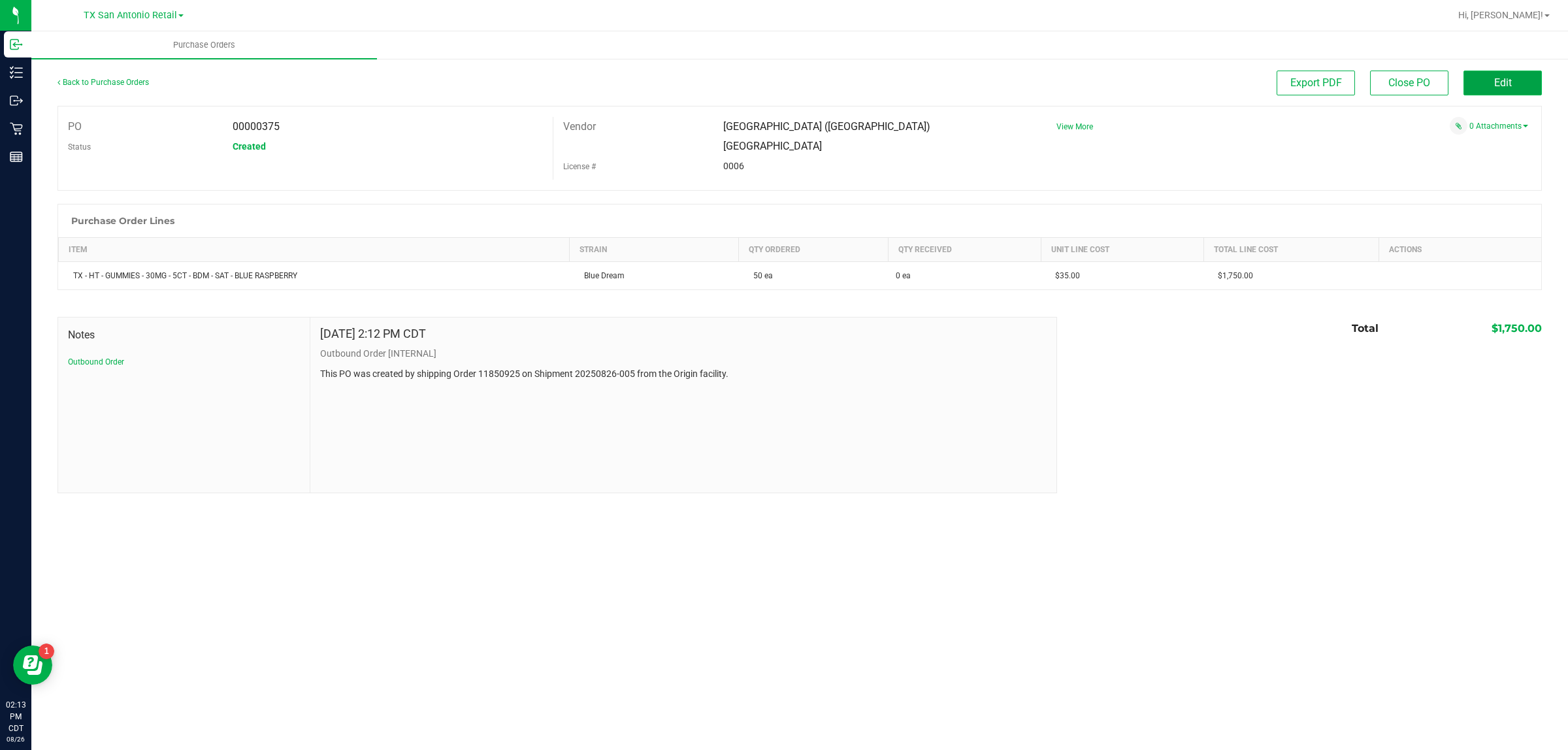
click at [1519, 70] on button "Edit" at bounding box center [1503, 83] width 78 height 25
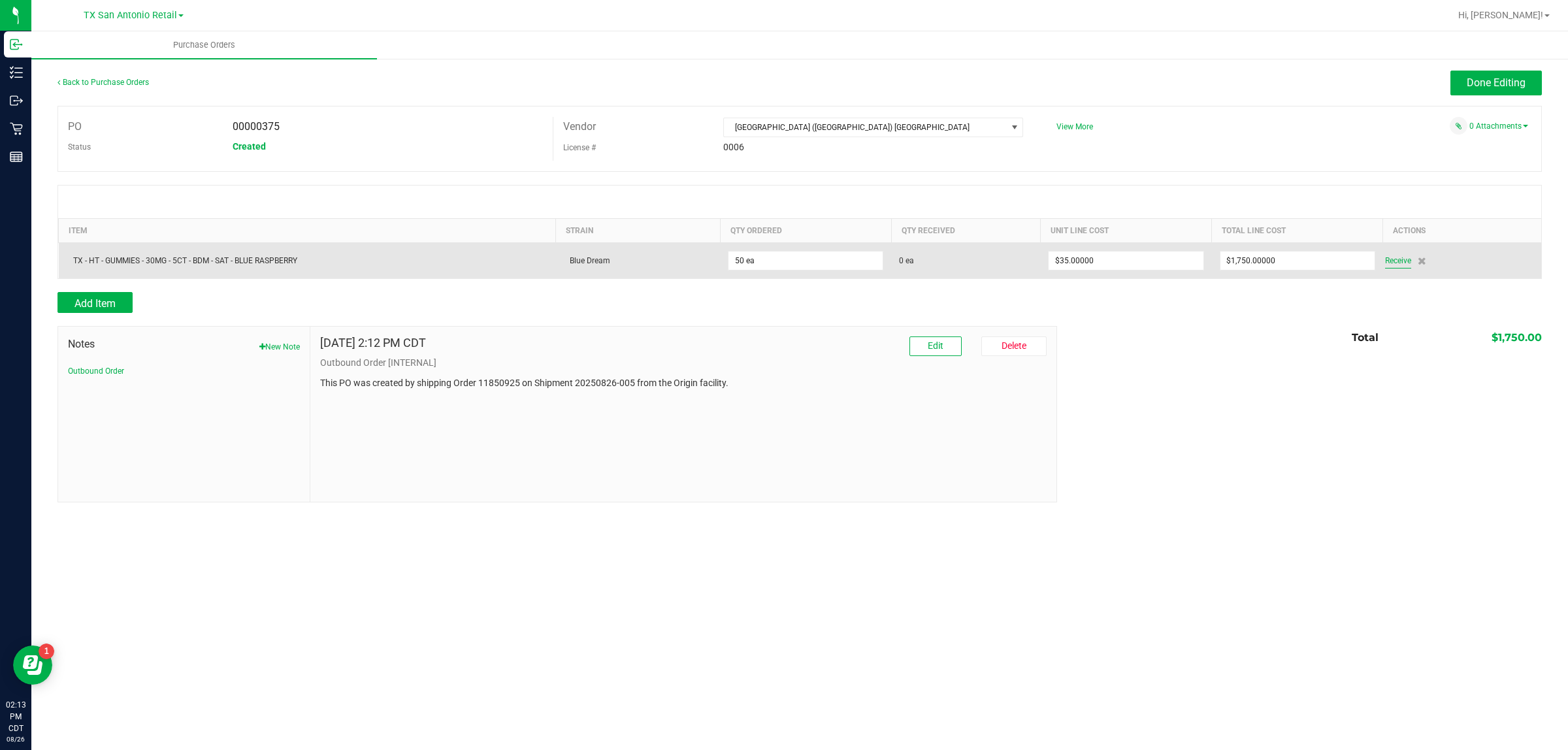
click at [1393, 266] on span "Receive" at bounding box center [1398, 261] width 26 height 16
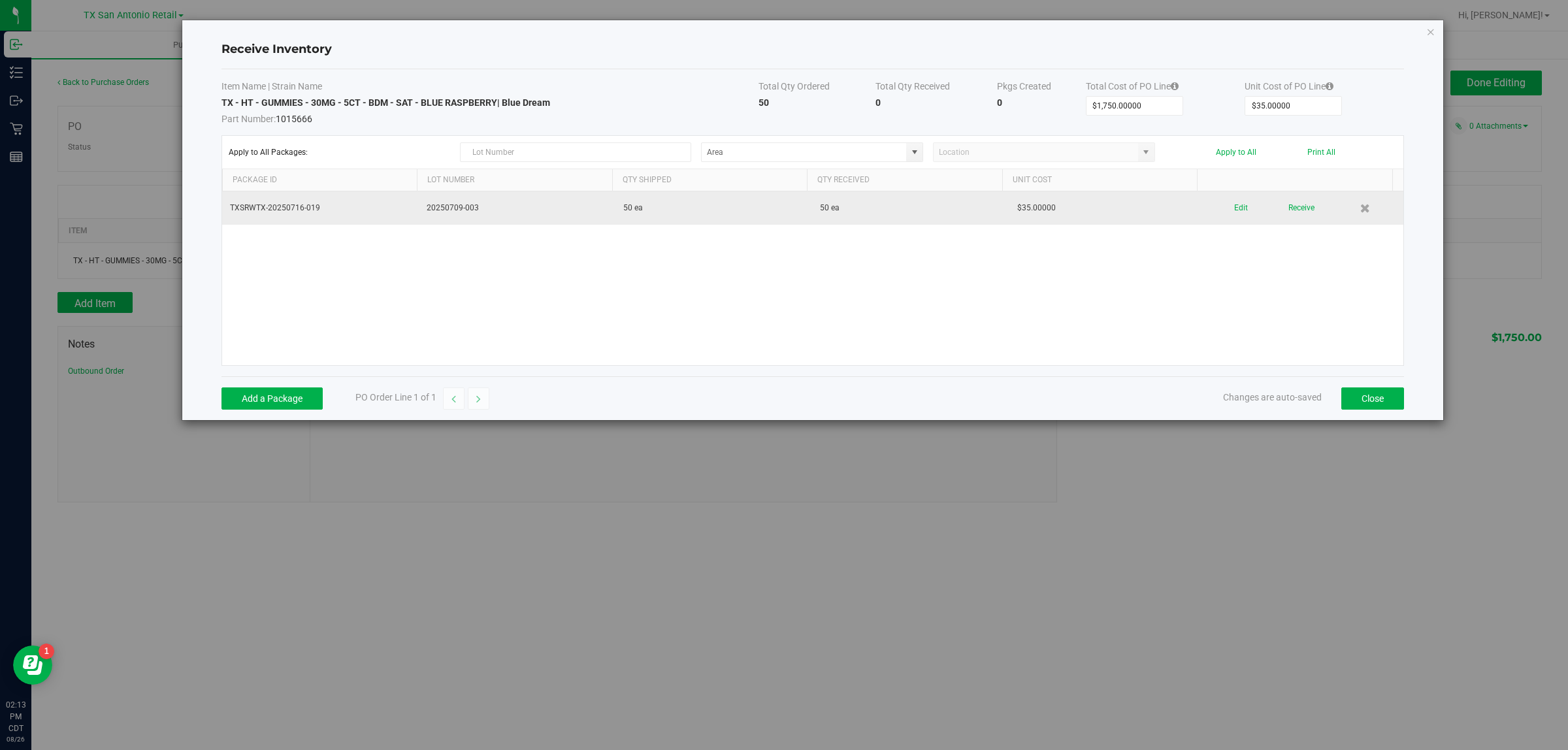
click at [1275, 204] on div "Edit Receive" at bounding box center [1304, 208] width 181 height 23
click at [1295, 221] on td "Edit Receive" at bounding box center [1304, 208] width 197 height 33
click at [1291, 212] on button "Receive" at bounding box center [1301, 208] width 26 height 23
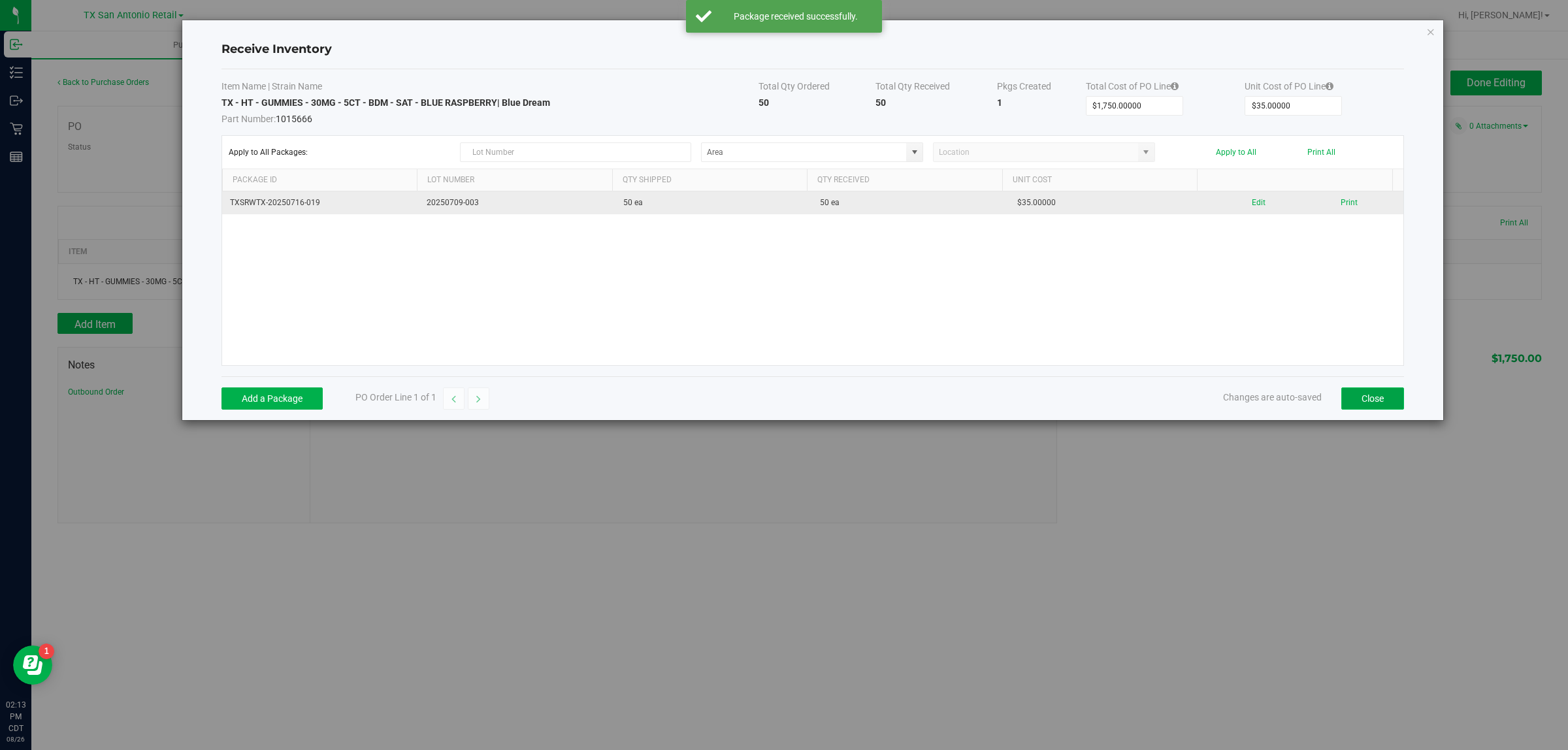
click at [1368, 402] on button "Close" at bounding box center [1373, 398] width 62 height 23
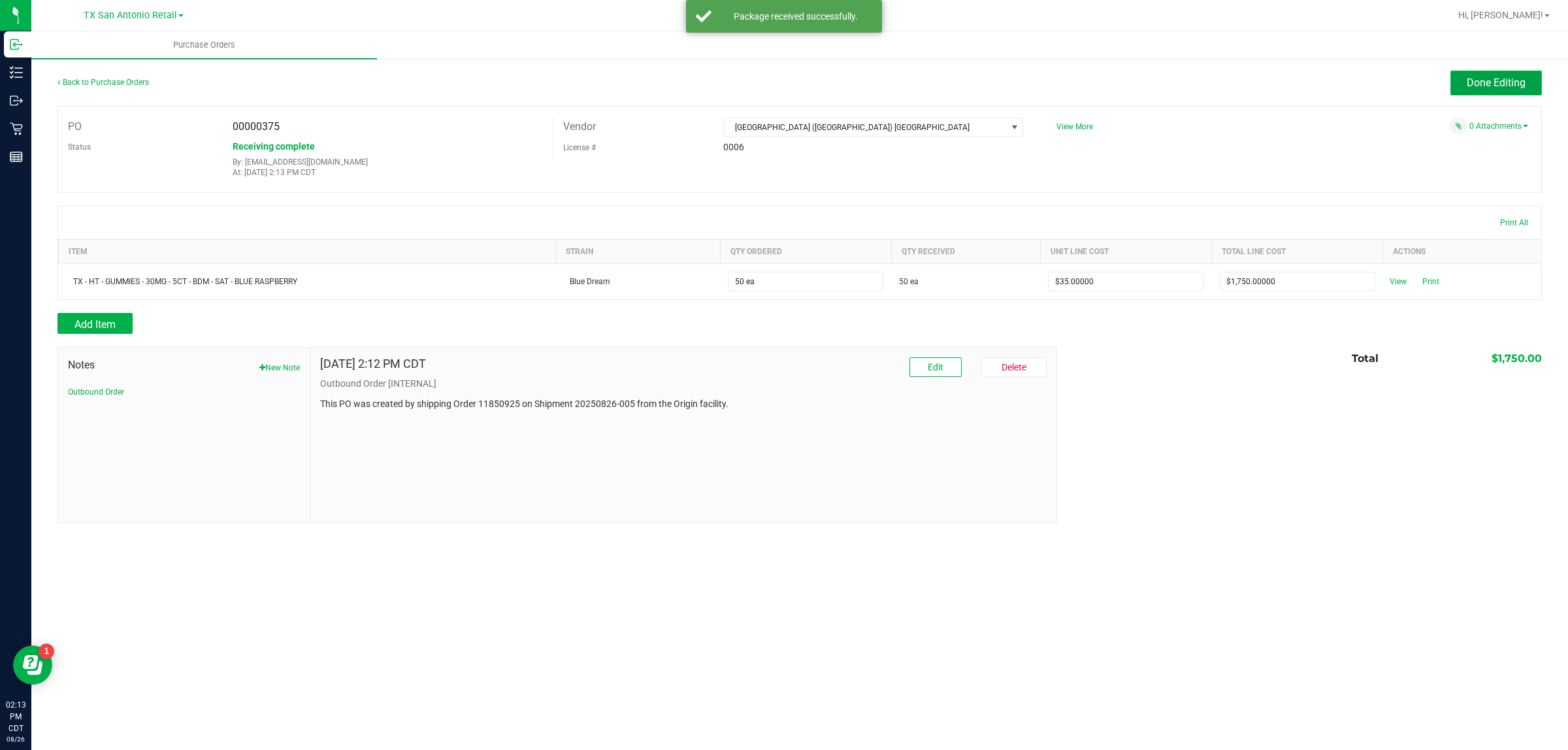
click at [1473, 81] on span "Done Editing" at bounding box center [1495, 82] width 59 height 12
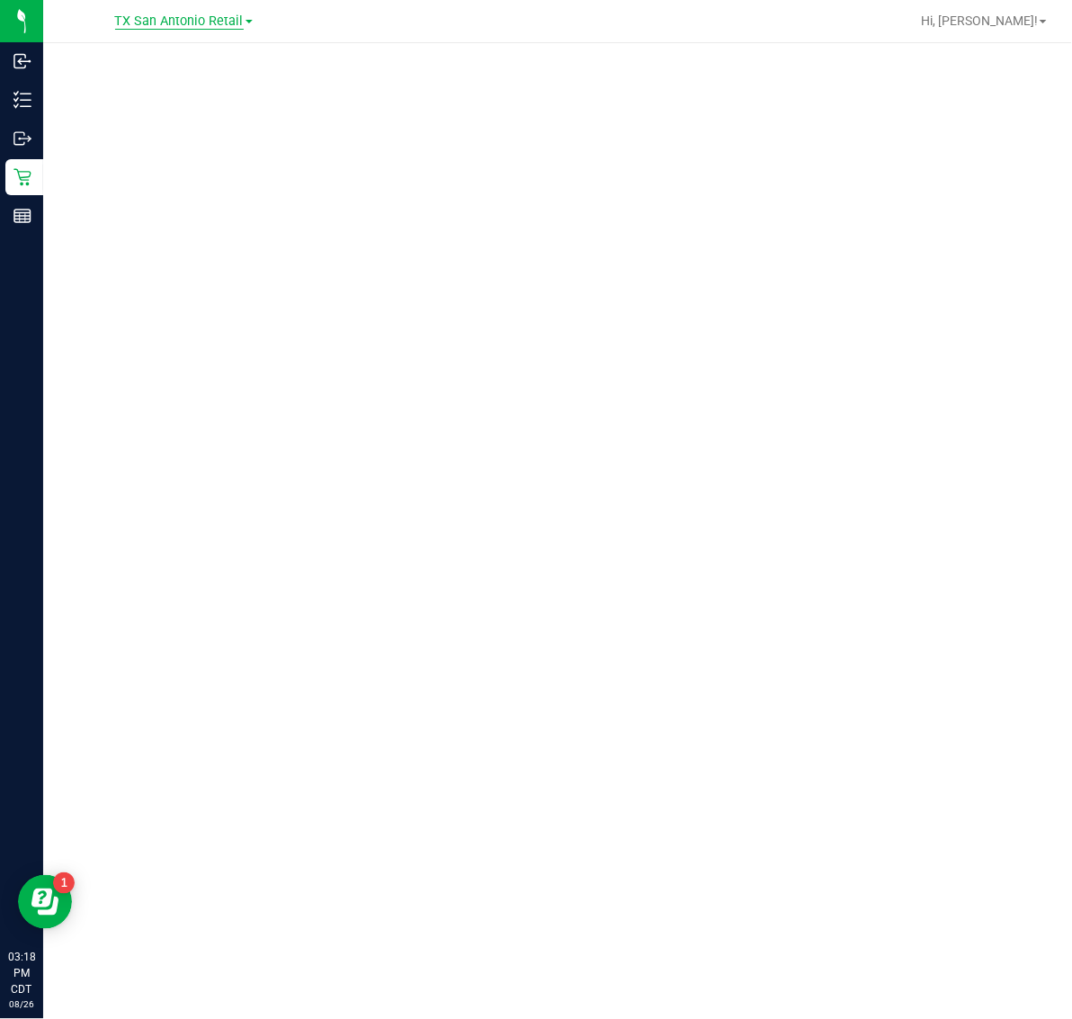
click at [181, 23] on span "TX San Antonio Retail" at bounding box center [179, 21] width 129 height 16
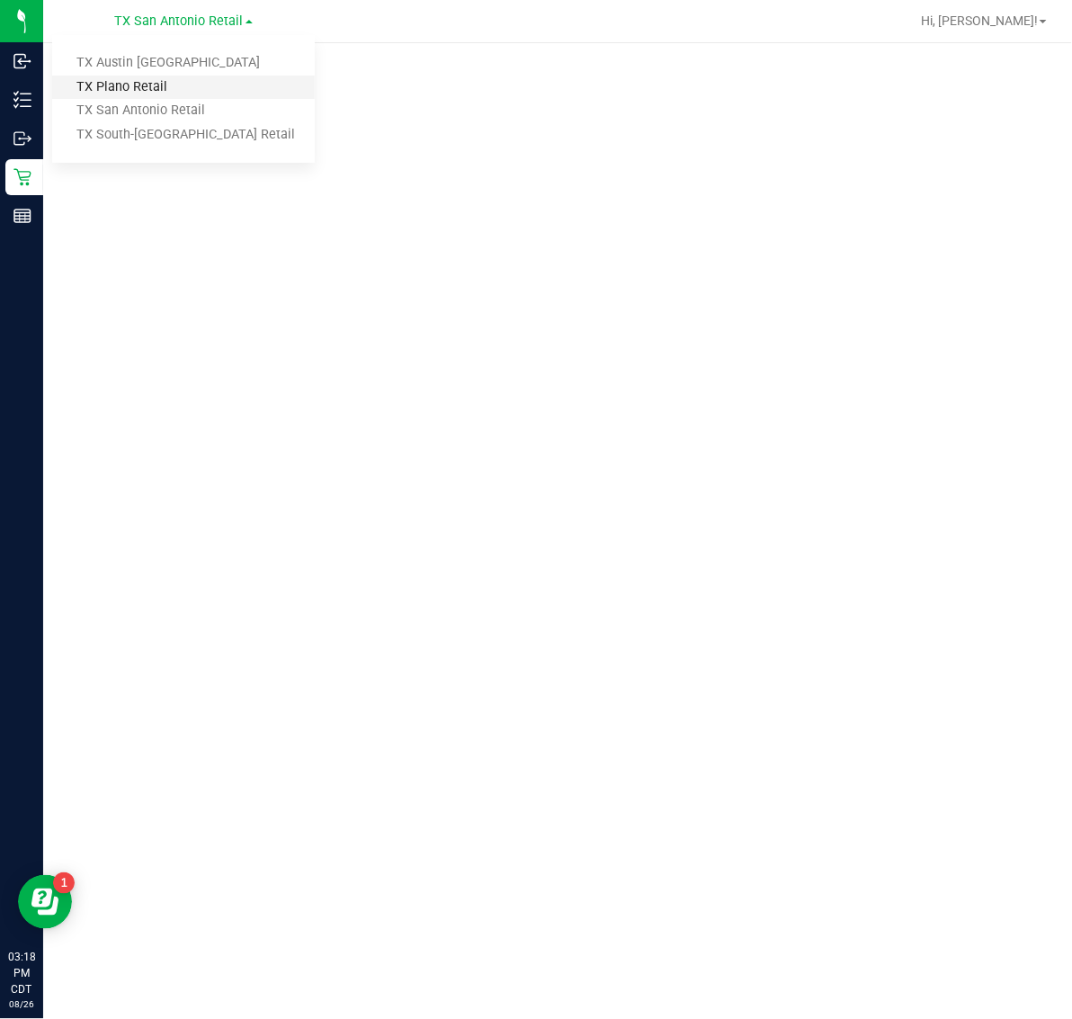
click at [156, 87] on link "TX Plano Retail" at bounding box center [183, 88] width 263 height 24
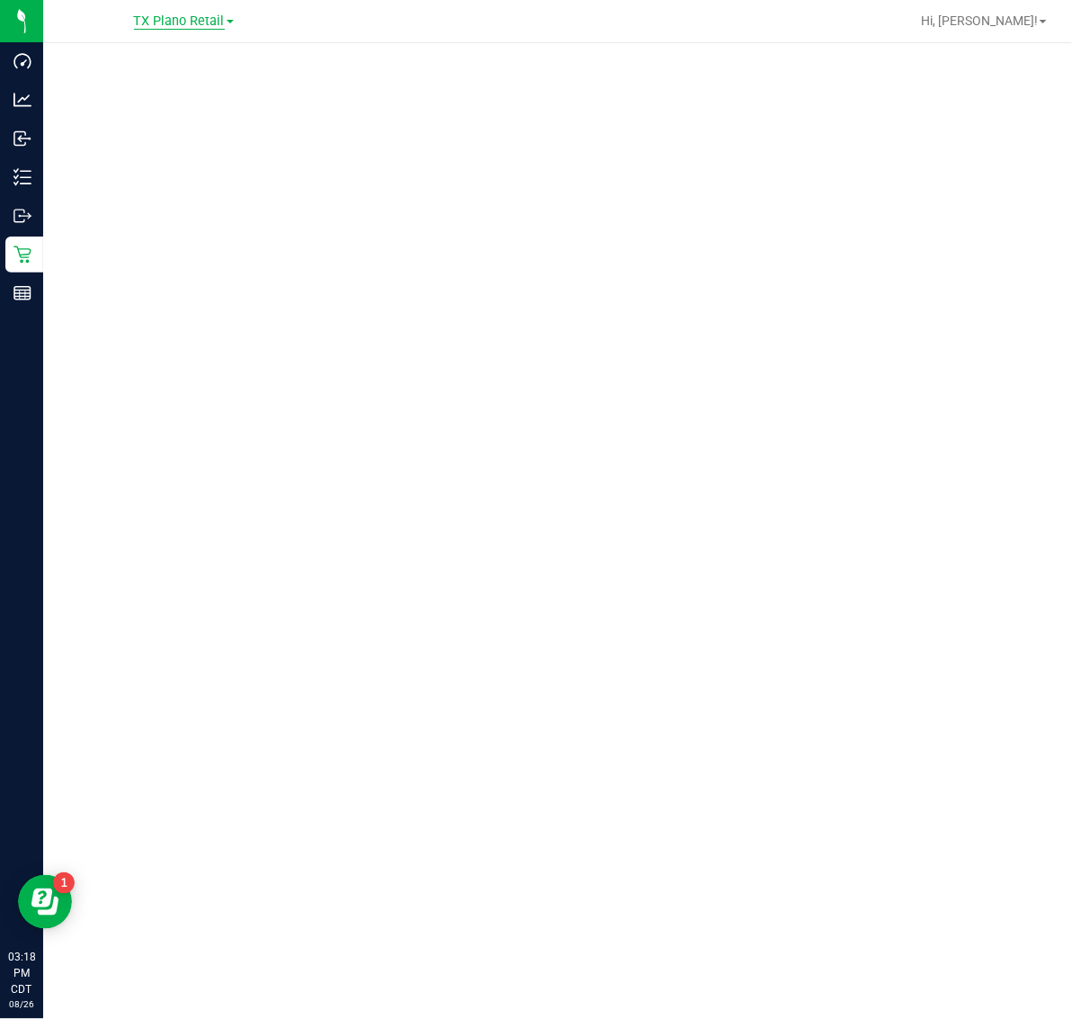
click at [162, 18] on span "TX Plano Retail" at bounding box center [179, 21] width 91 height 16
click at [164, 76] on link "TX Plano Retail" at bounding box center [183, 88] width 263 height 24
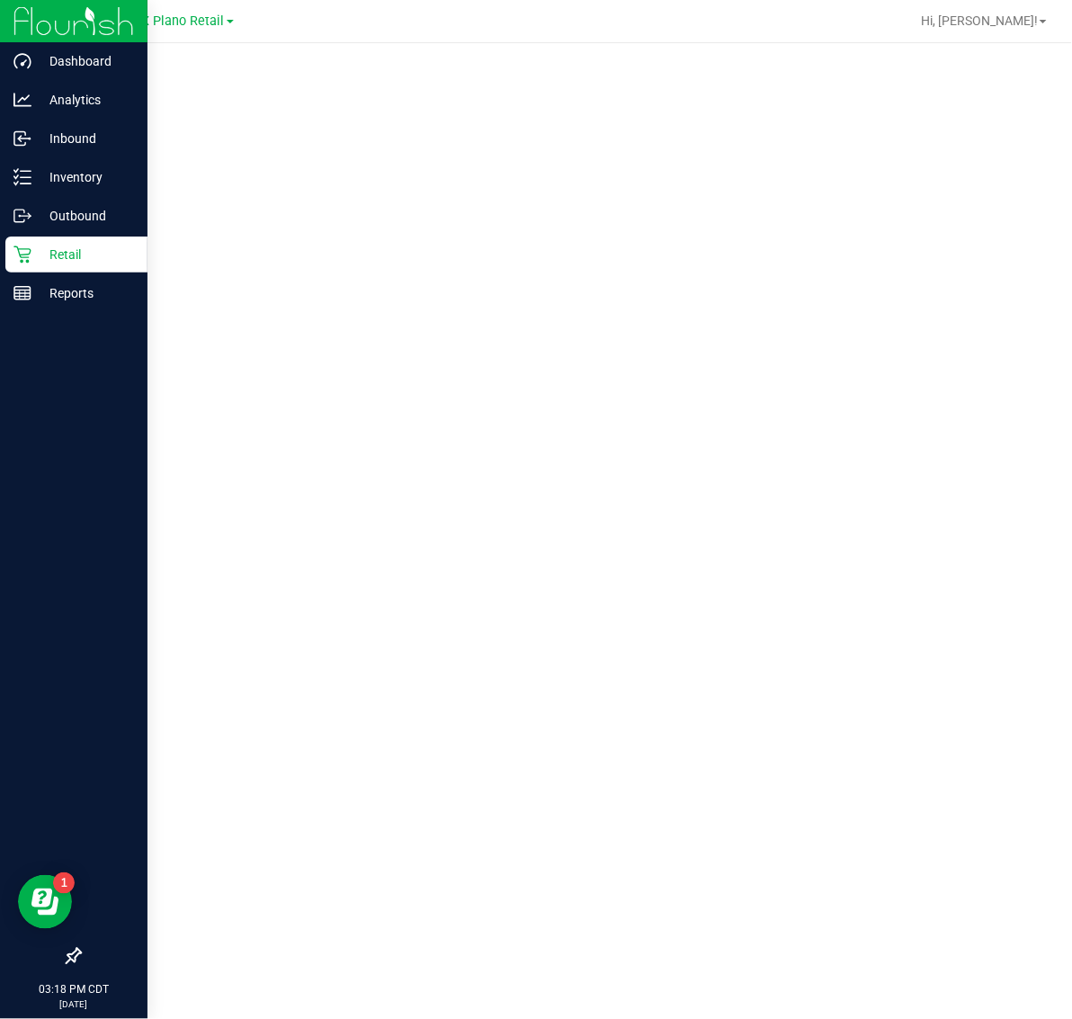
click at [52, 249] on p "Retail" at bounding box center [85, 255] width 108 height 22
click at [91, 253] on p "Retail" at bounding box center [85, 255] width 108 height 22
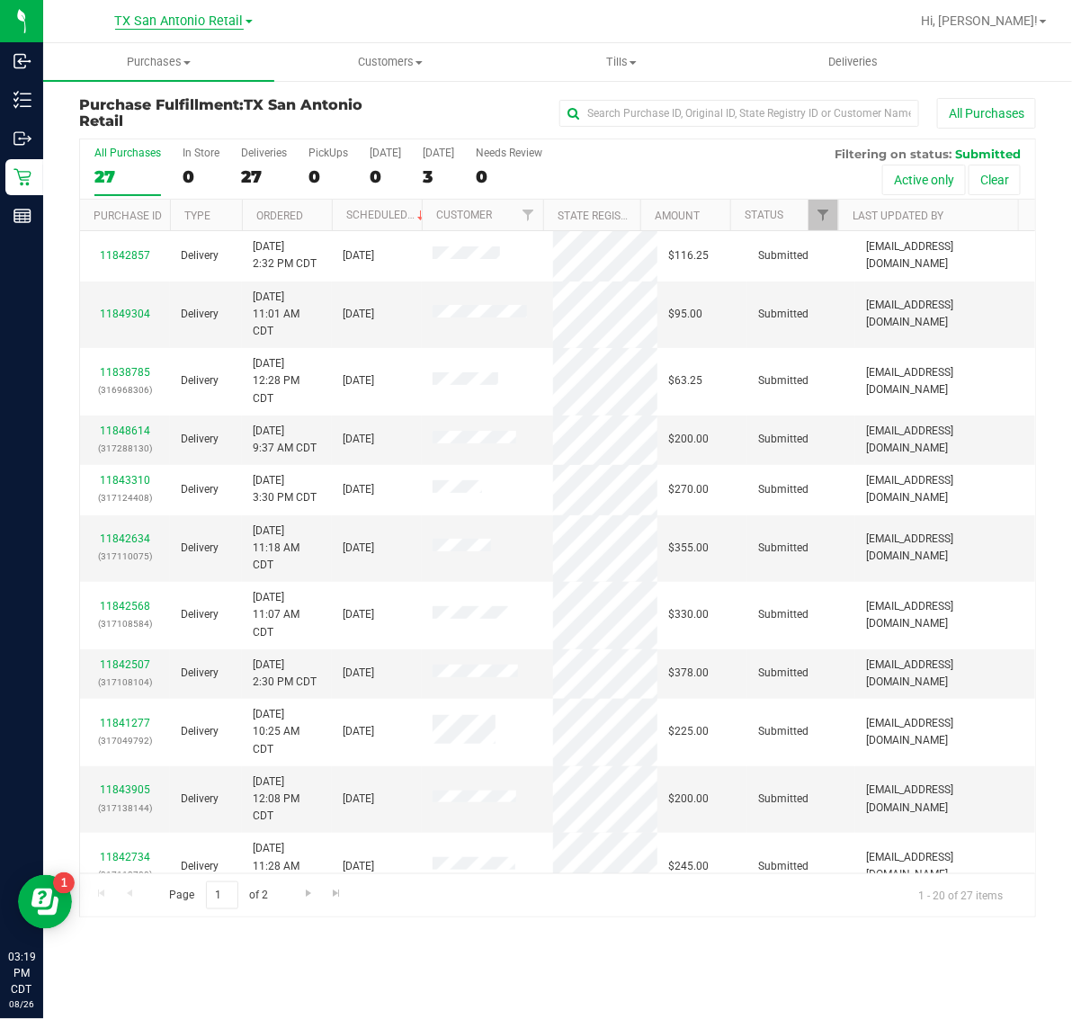
click at [180, 27] on span "TX San Antonio Retail" at bounding box center [179, 21] width 129 height 16
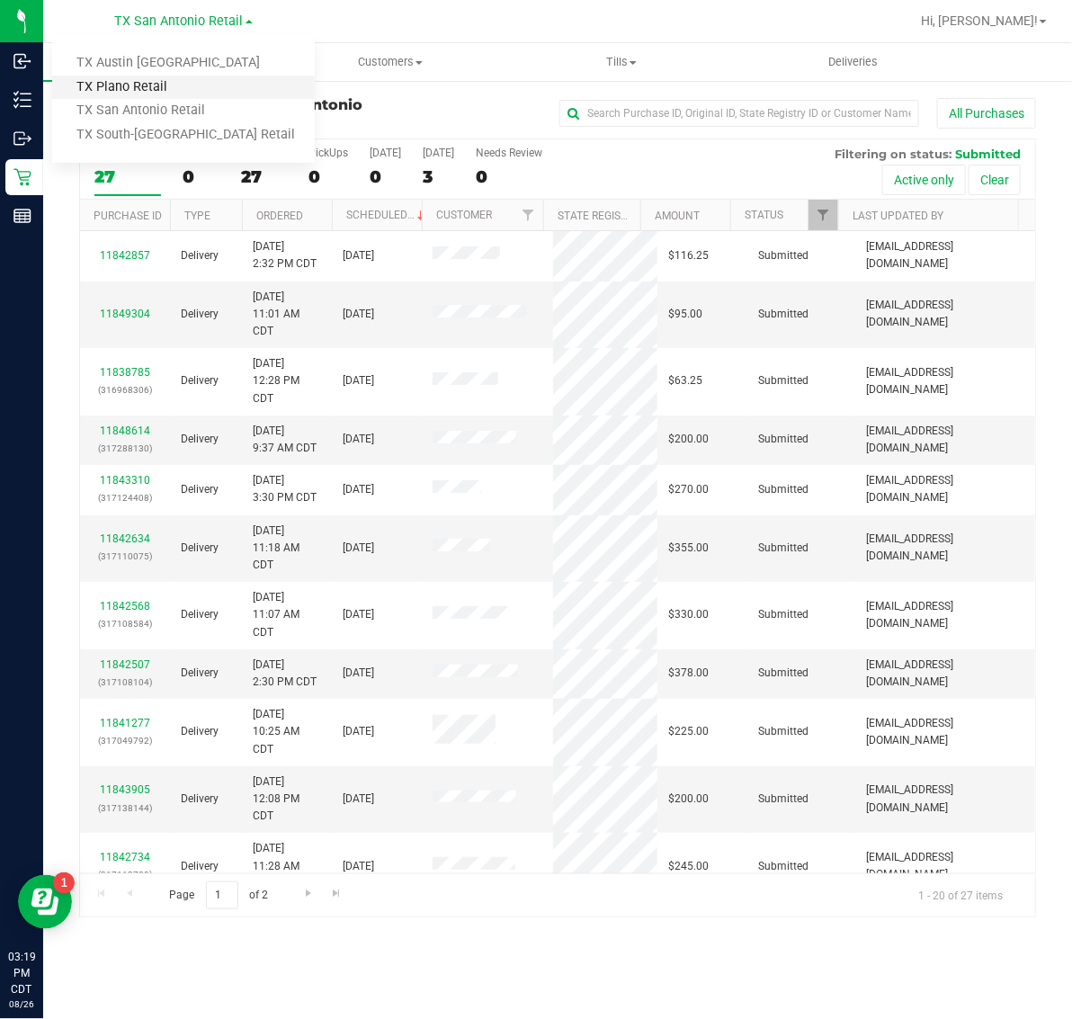
click at [164, 83] on link "TX Plano Retail" at bounding box center [183, 88] width 263 height 24
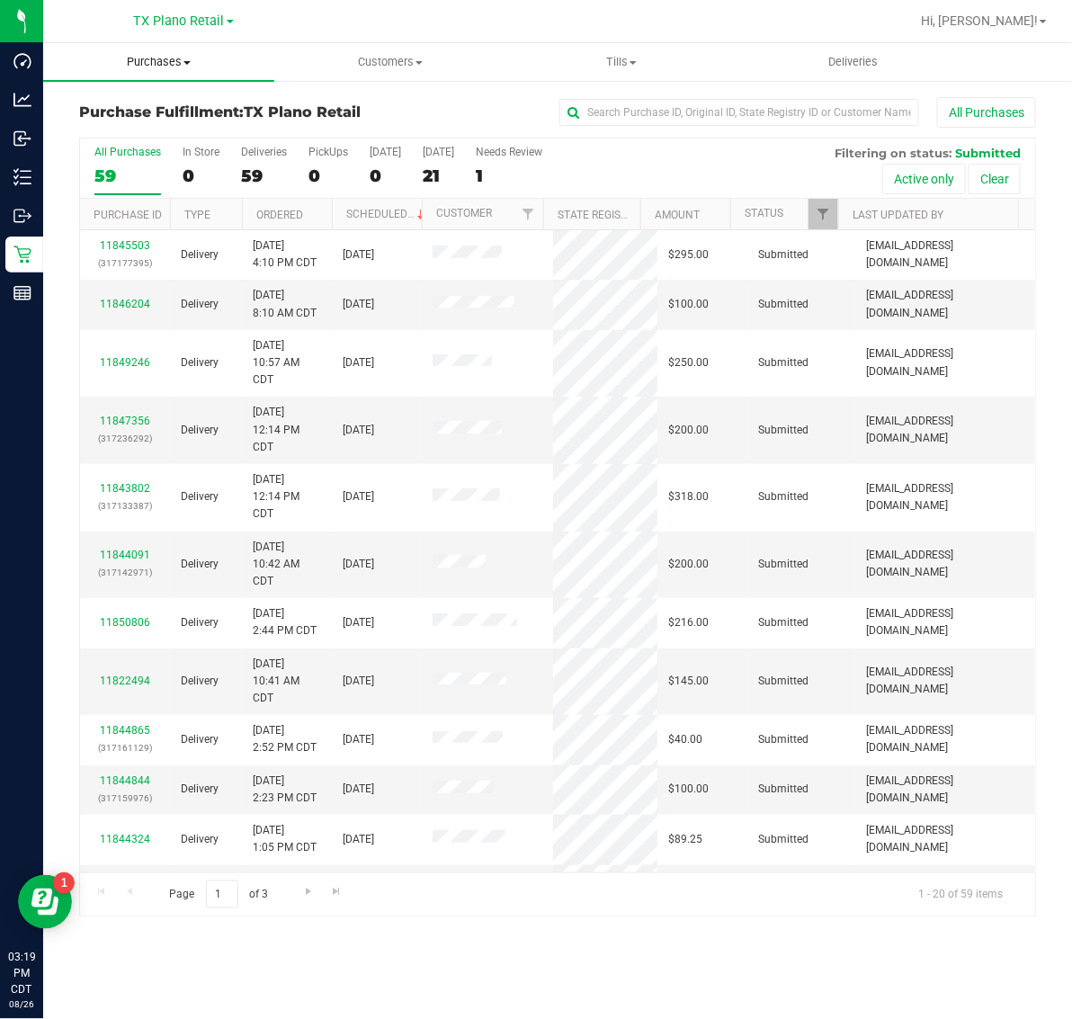
click at [154, 60] on span "Purchases" at bounding box center [158, 62] width 231 height 16
click at [169, 124] on li "Fulfillment" at bounding box center [158, 131] width 231 height 22
click at [434, 155] on div "[DATE]" at bounding box center [438, 152] width 31 height 13
click at [0, 0] on input "[DATE] 21" at bounding box center [0, 0] width 0 height 0
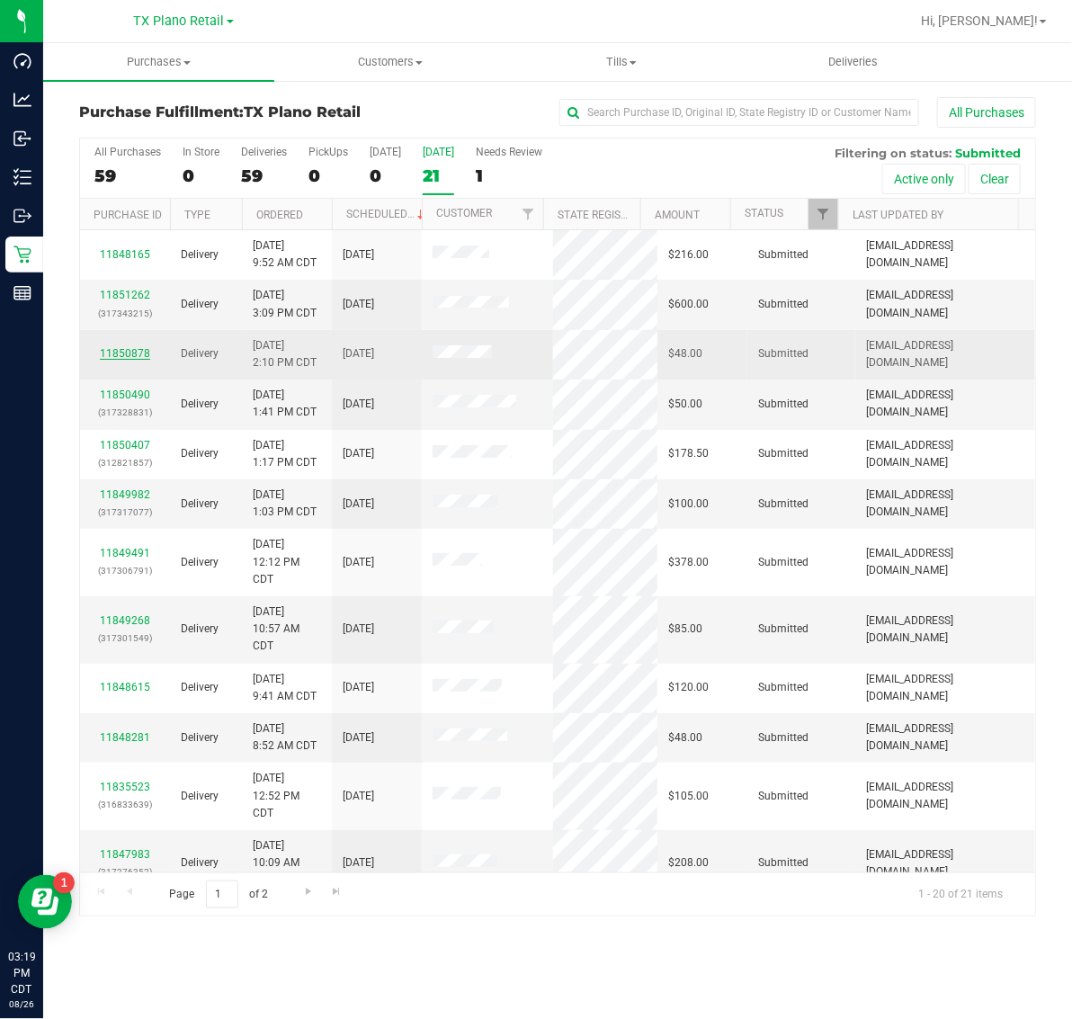
click at [135, 355] on link "11850878" at bounding box center [125, 353] width 50 height 13
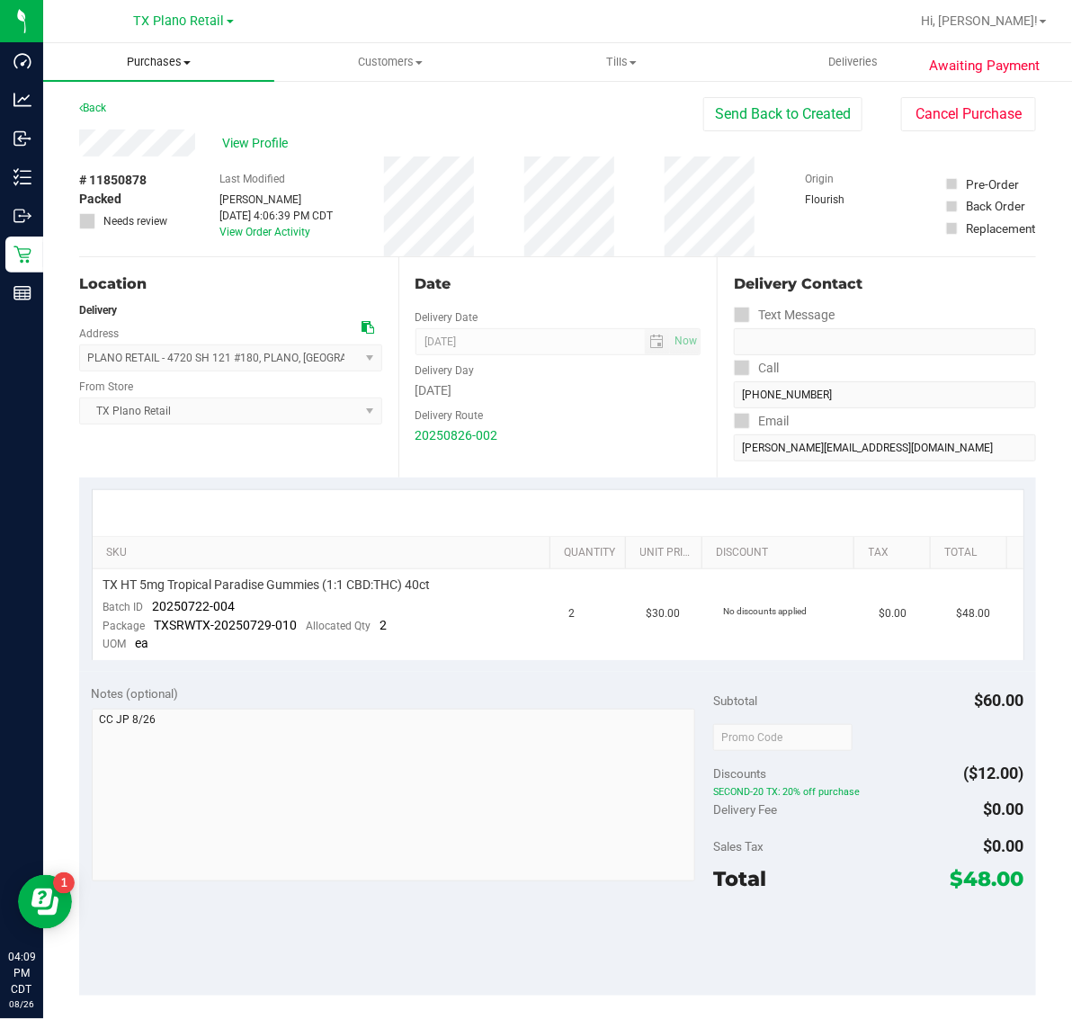
click at [169, 59] on span "Purchases" at bounding box center [158, 62] width 231 height 16
click at [165, 129] on li "Fulfillment" at bounding box center [158, 131] width 231 height 22
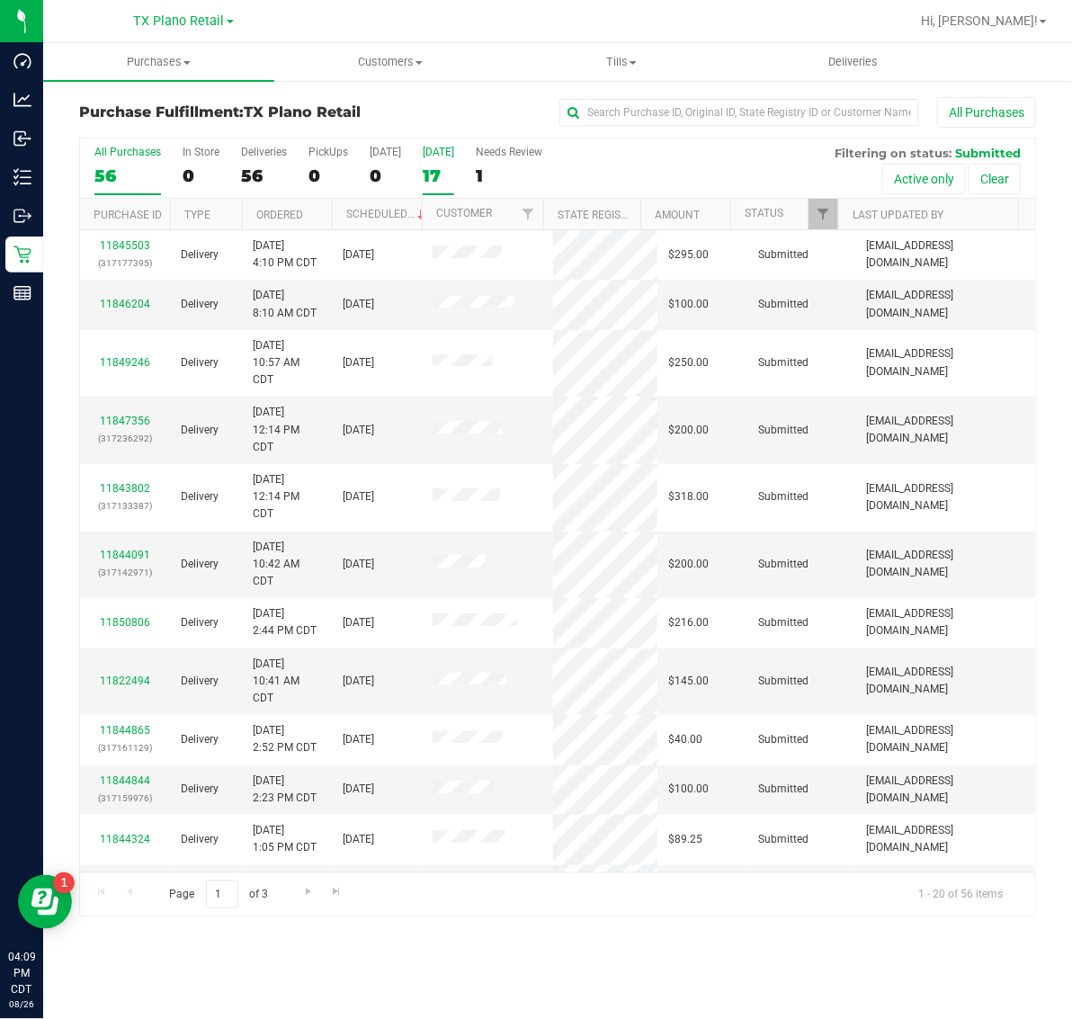
click at [436, 167] on div "17" at bounding box center [438, 176] width 31 height 21
click at [0, 0] on input "[DATE] 17" at bounding box center [0, 0] width 0 height 0
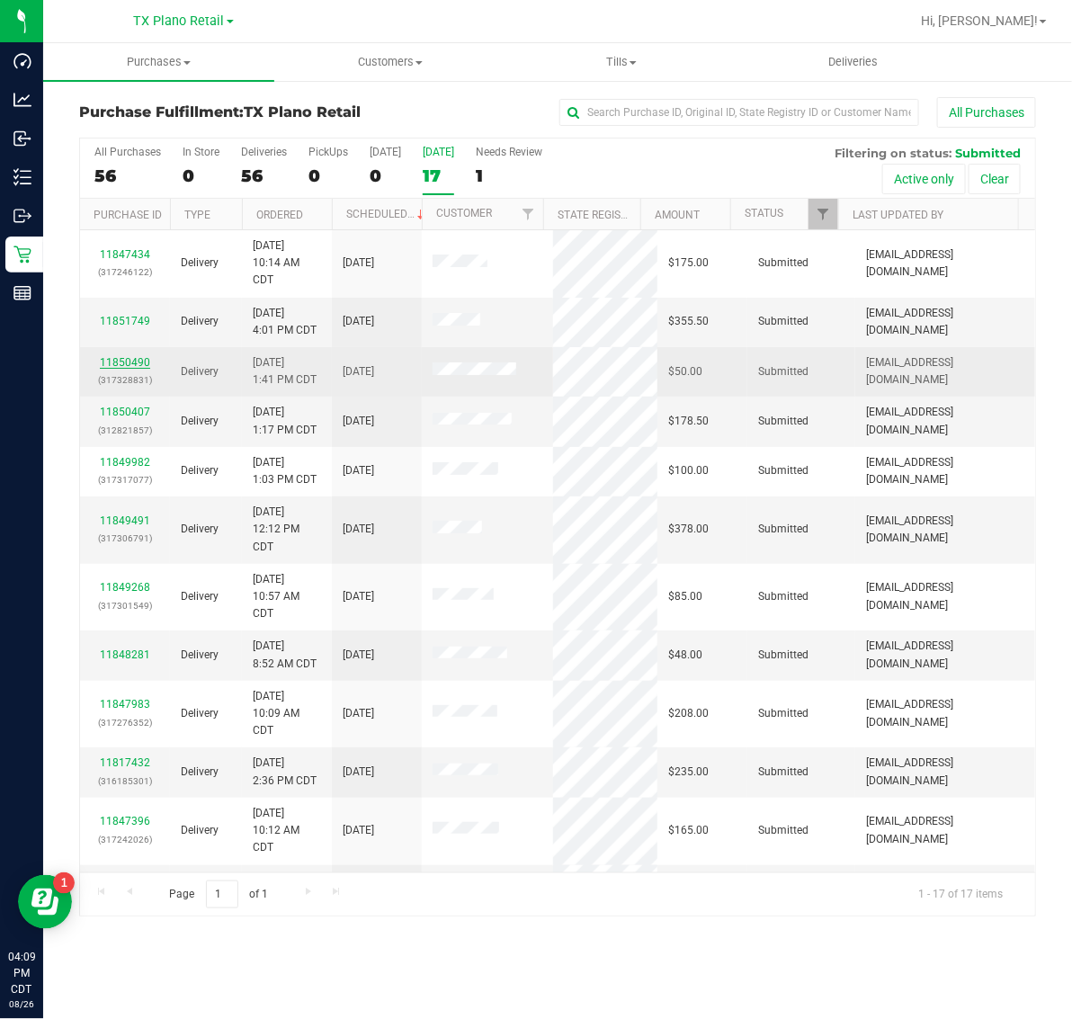
click at [131, 362] on link "11850490" at bounding box center [125, 362] width 50 height 13
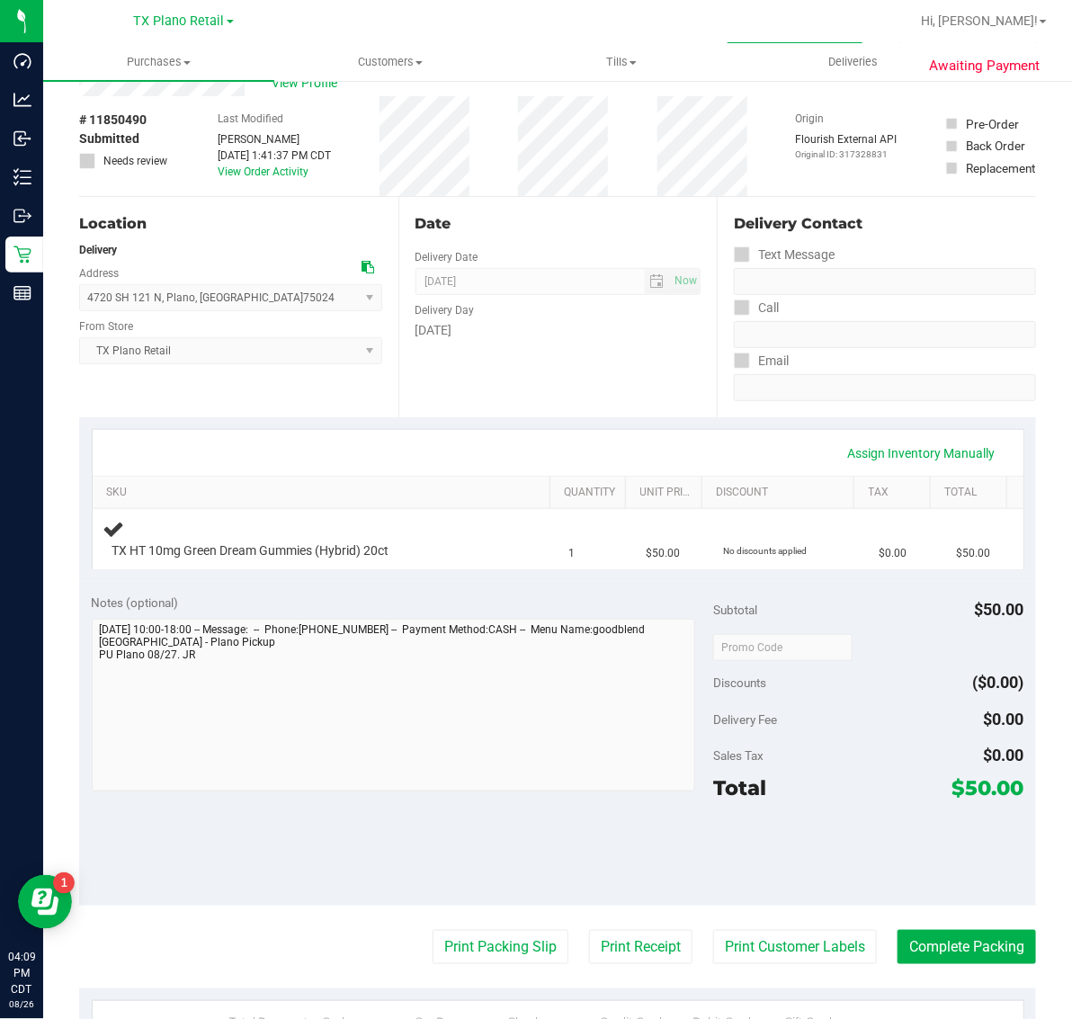
scroll to position [112, 0]
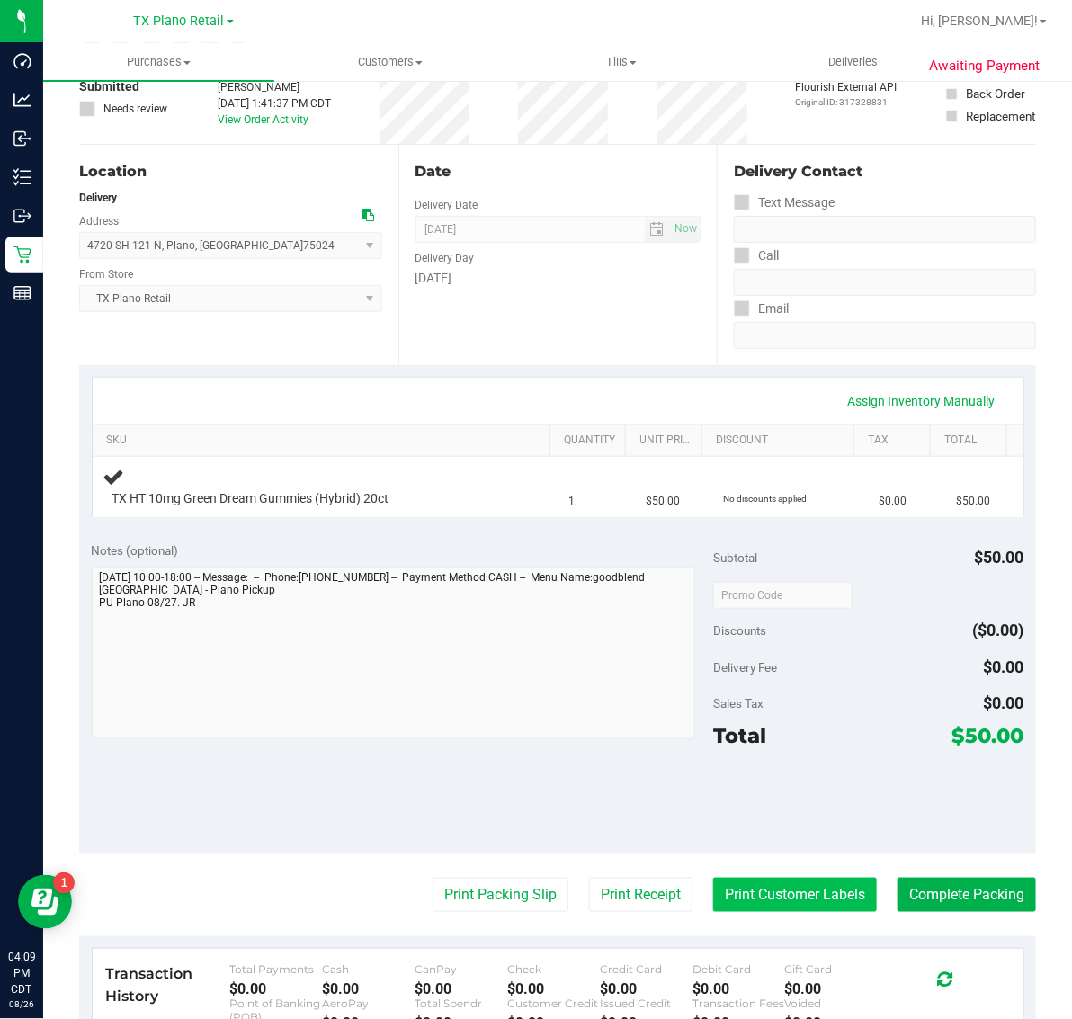
click at [774, 896] on button "Print Customer Labels" at bounding box center [795, 895] width 164 height 34
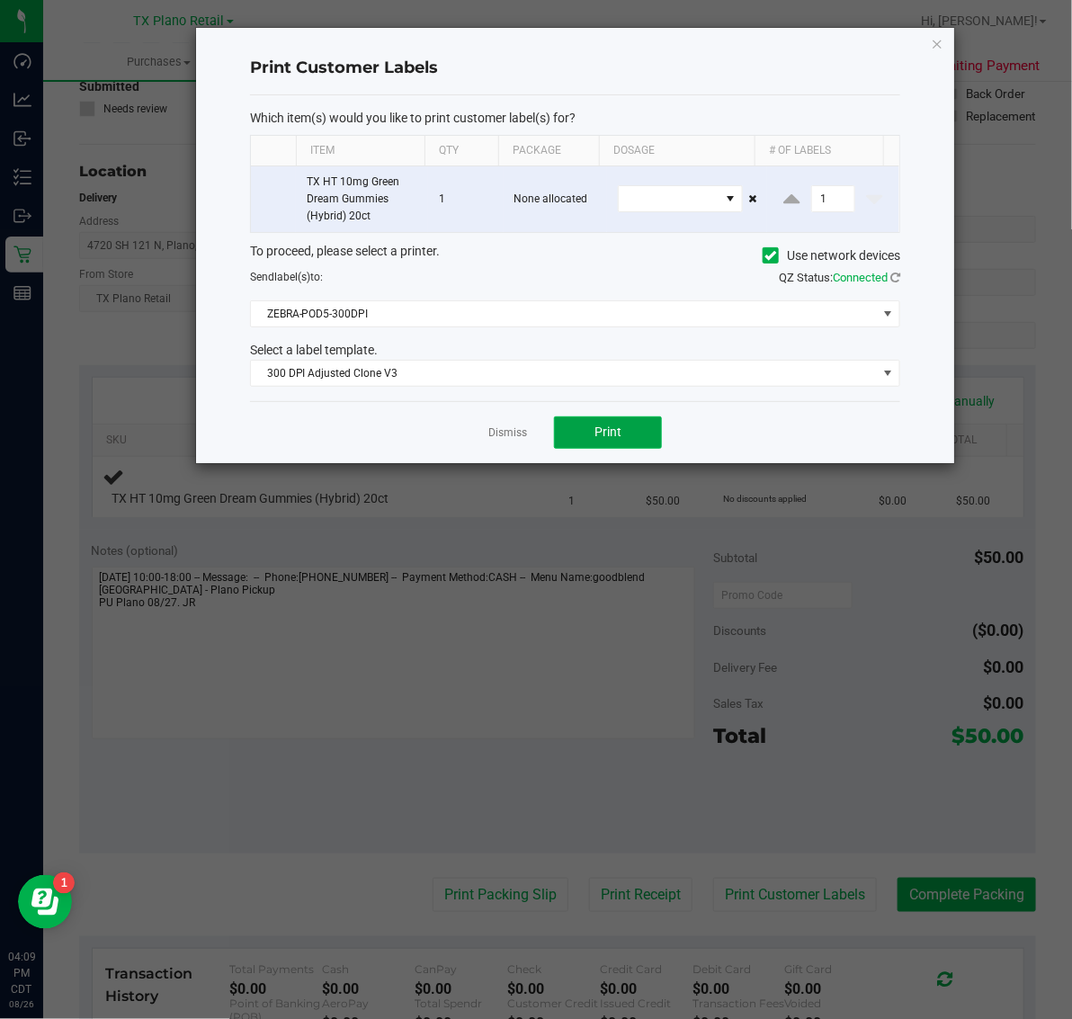
click at [604, 434] on span "Print" at bounding box center [608, 432] width 27 height 14
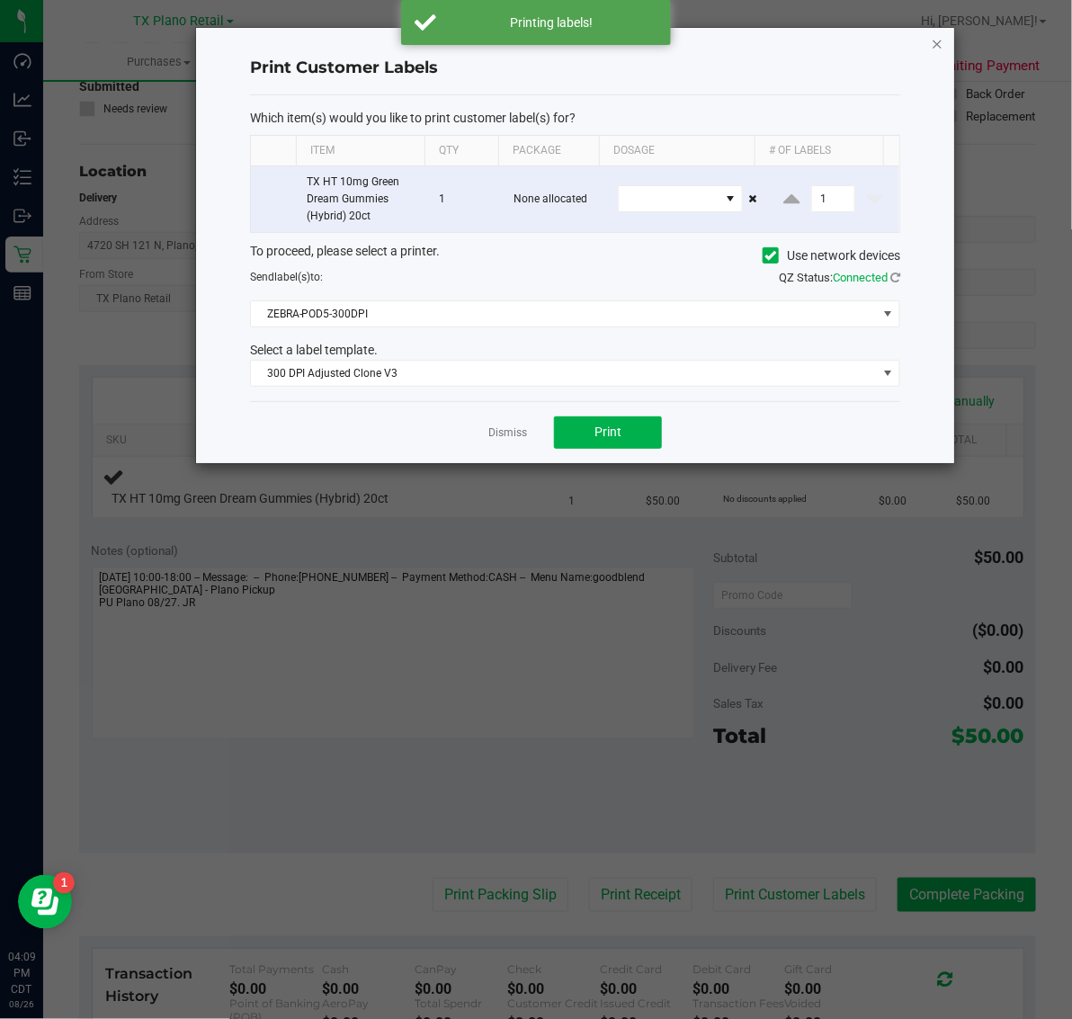
click at [937, 37] on icon "button" at bounding box center [937, 43] width 13 height 22
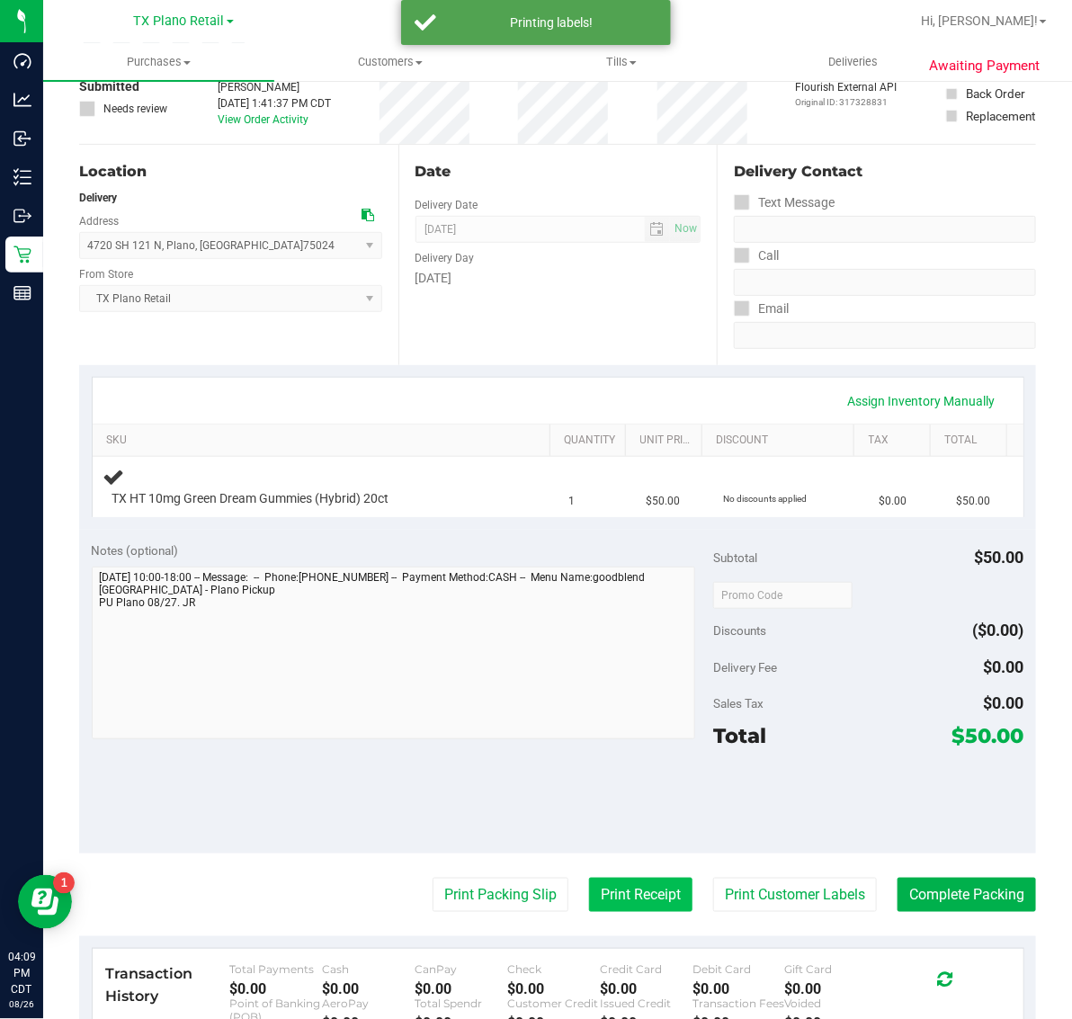
click at [618, 896] on button "Print Receipt" at bounding box center [640, 895] width 103 height 34
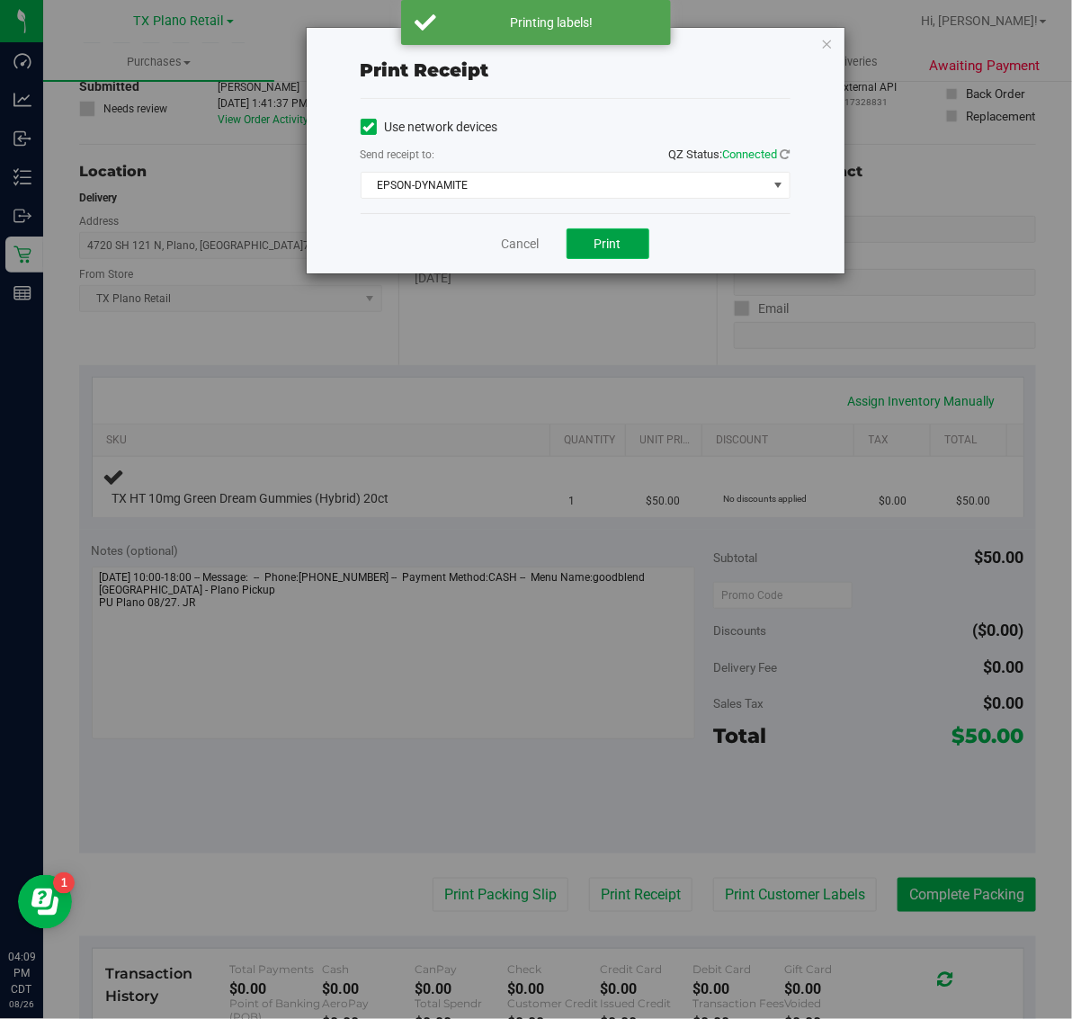
click at [587, 240] on button "Print" at bounding box center [608, 243] width 83 height 31
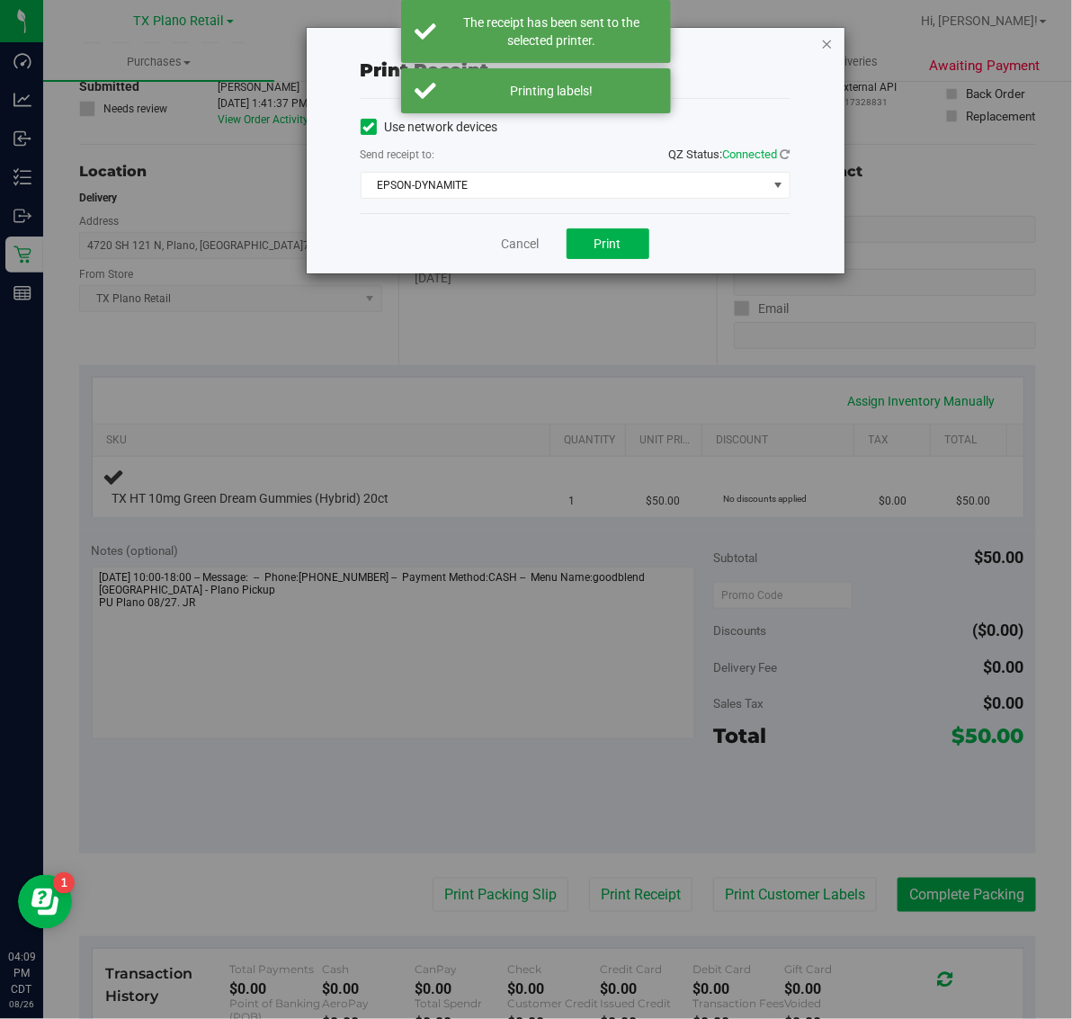
click at [828, 38] on icon "button" at bounding box center [827, 43] width 13 height 22
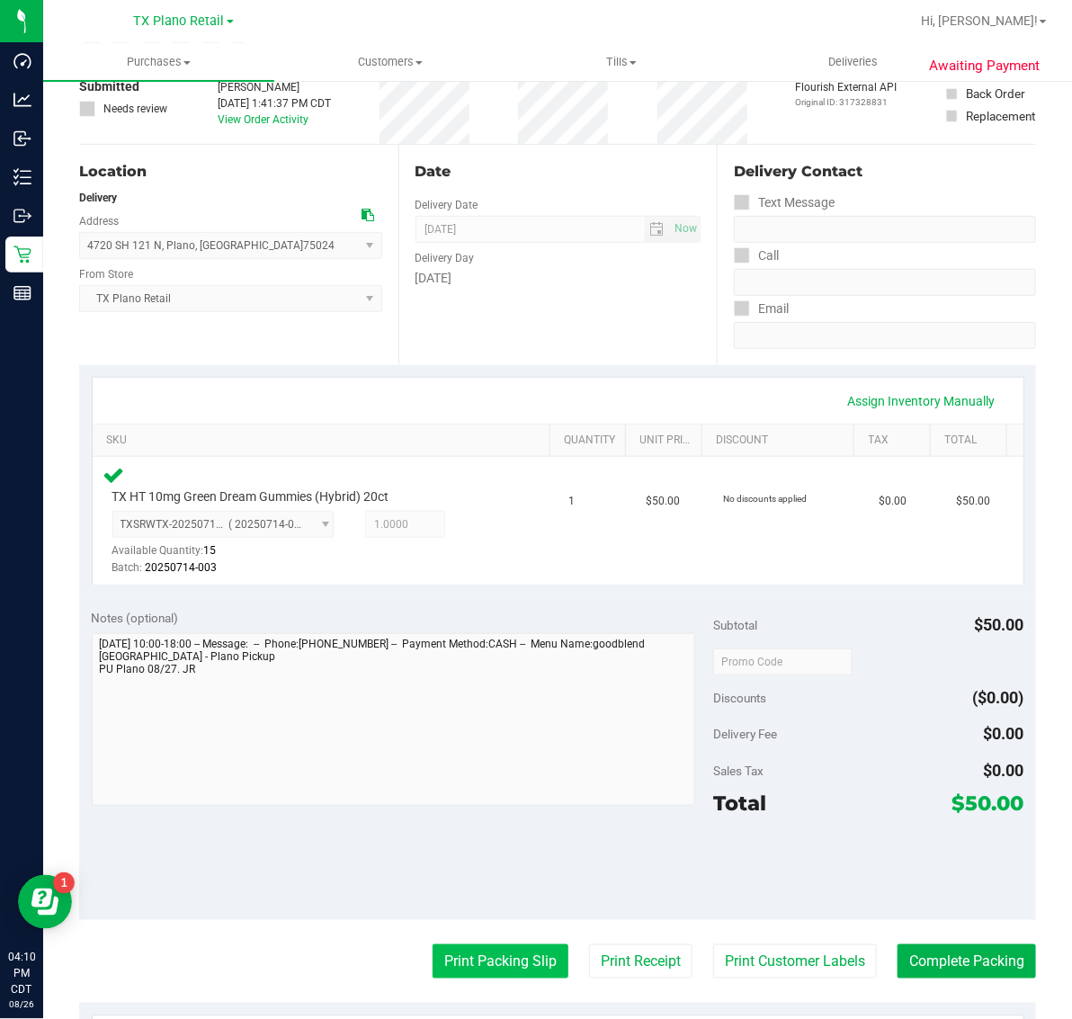
click at [482, 961] on button "Print Packing Slip" at bounding box center [501, 961] width 136 height 34
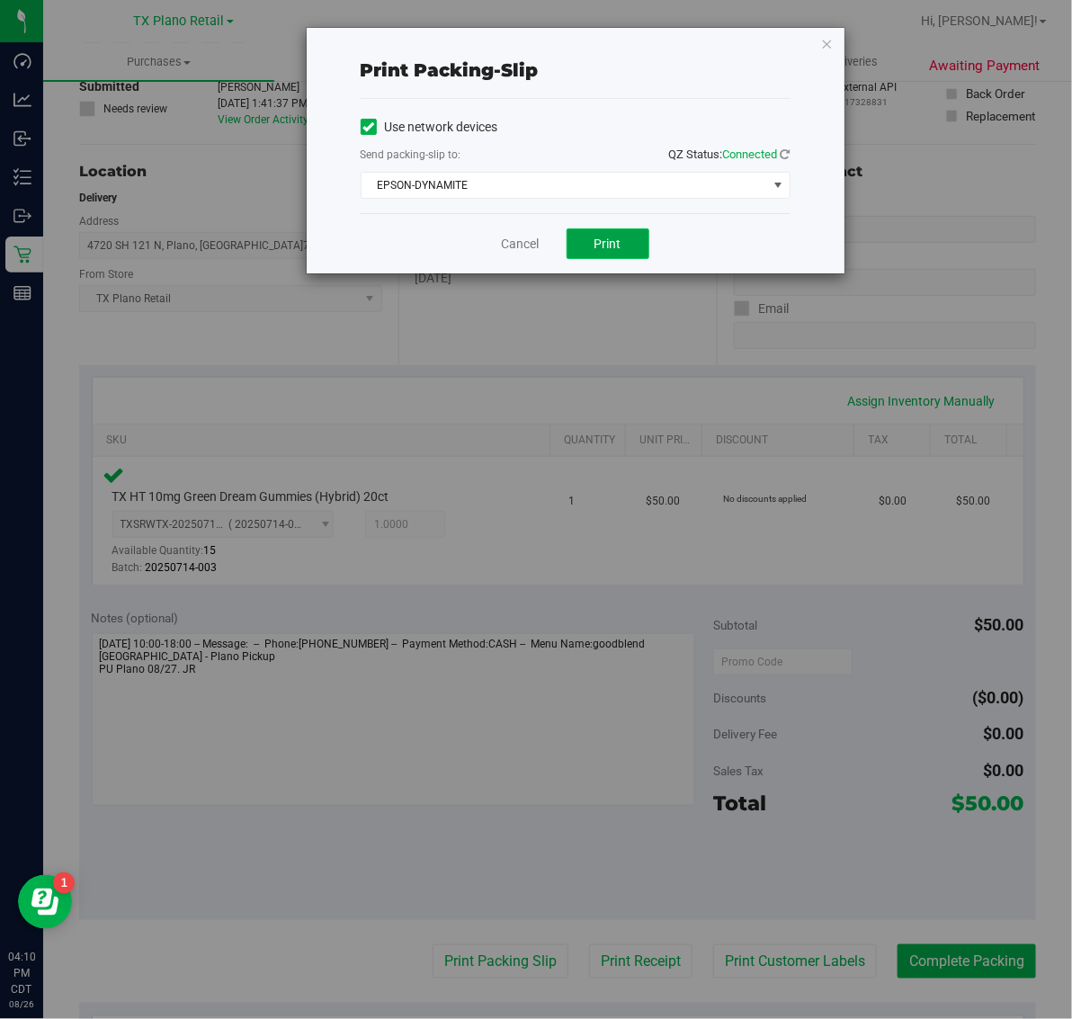
click at [596, 244] on span "Print" at bounding box center [608, 244] width 27 height 14
click at [821, 42] on icon "button" at bounding box center [827, 43] width 13 height 22
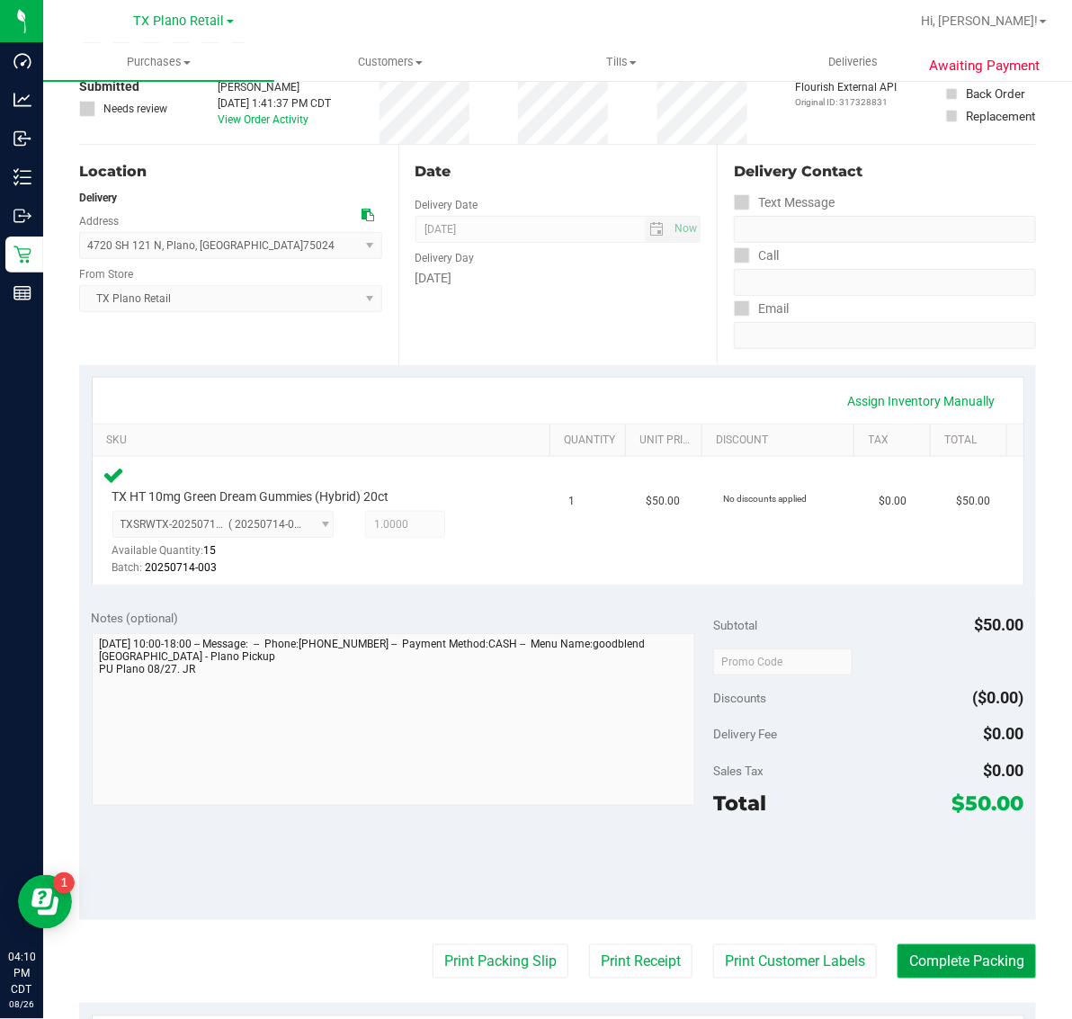
click at [953, 944] on button "Complete Packing" at bounding box center [967, 961] width 139 height 34
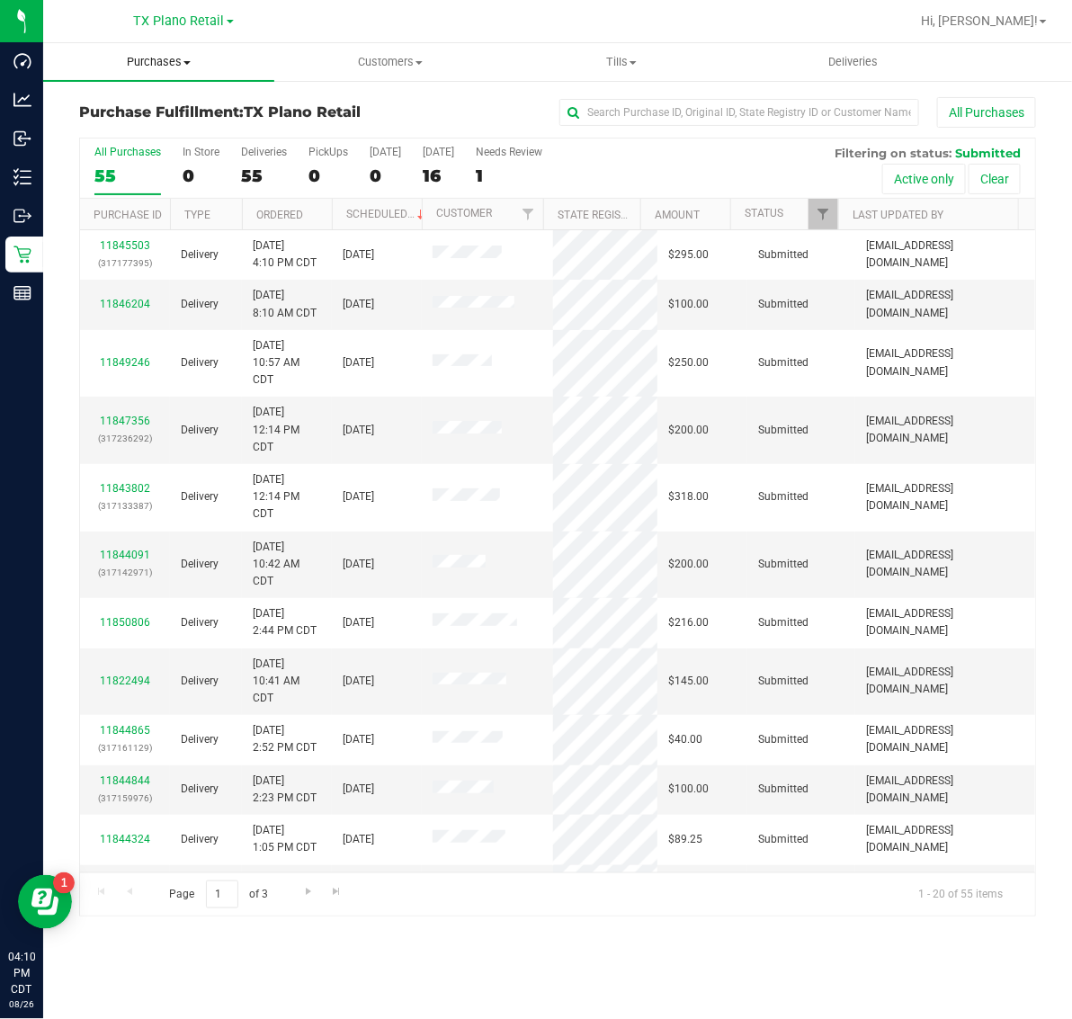
click at [157, 66] on span "Purchases" at bounding box center [158, 62] width 231 height 16
click at [447, 173] on div "16" at bounding box center [438, 176] width 31 height 21
click at [0, 0] on input "[DATE] 16" at bounding box center [0, 0] width 0 height 0
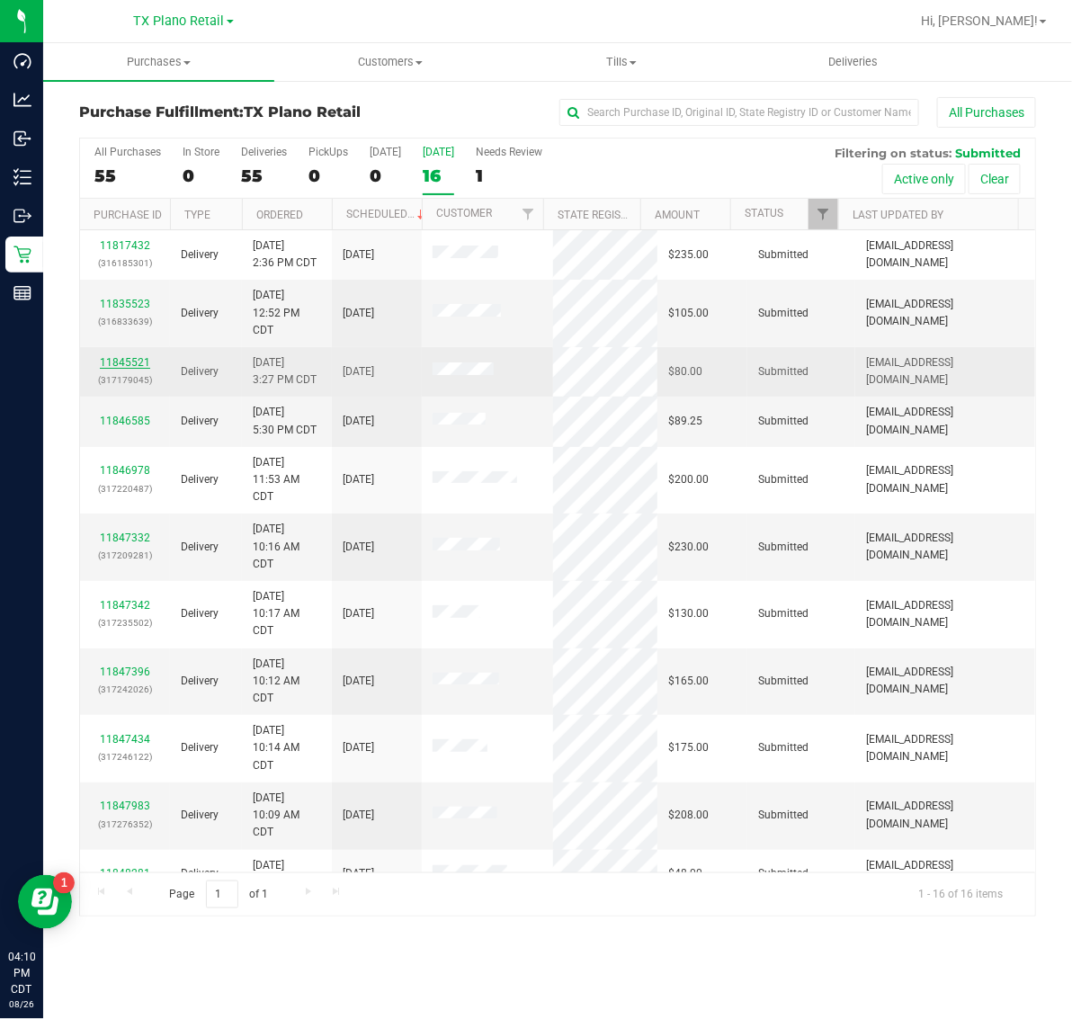
click at [119, 367] on link "11845521" at bounding box center [125, 362] width 50 height 13
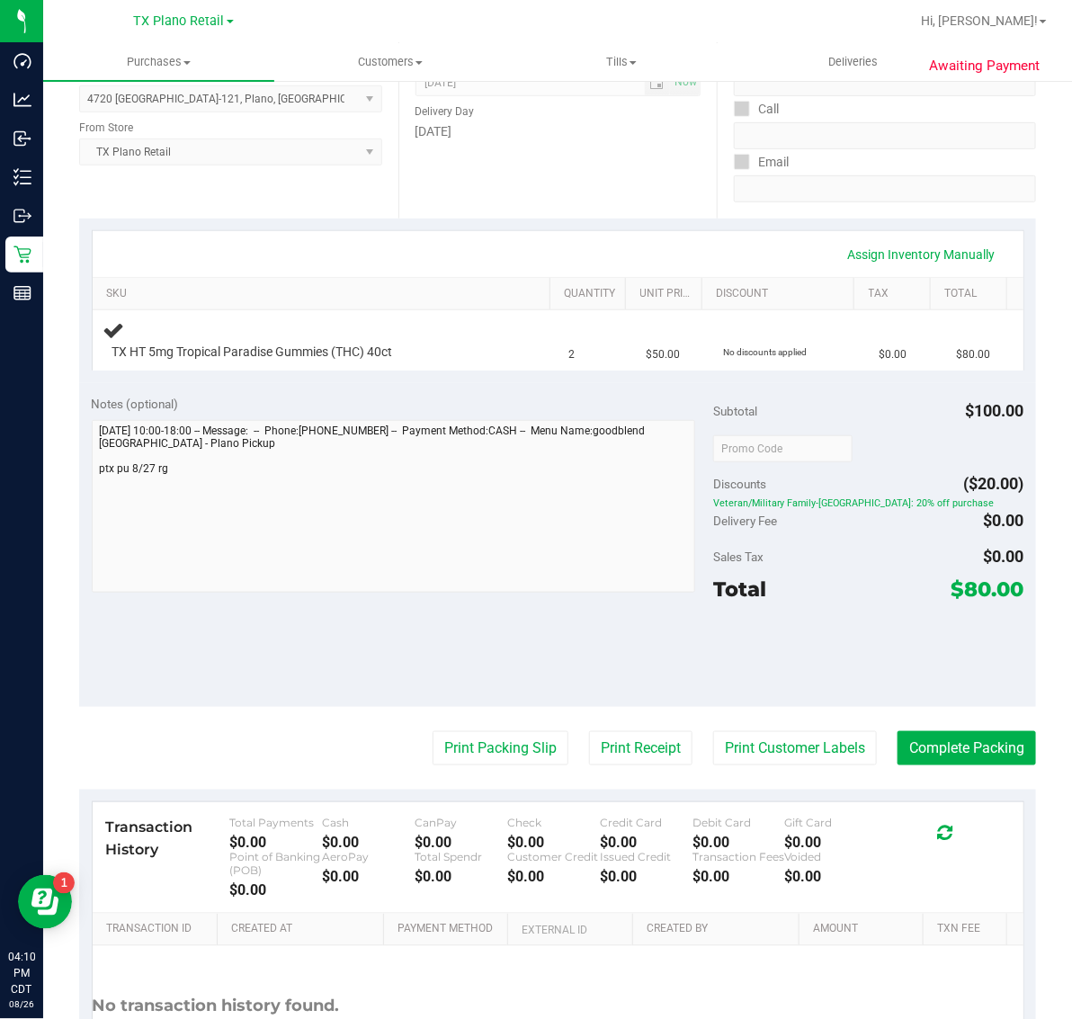
scroll to position [337, 0]
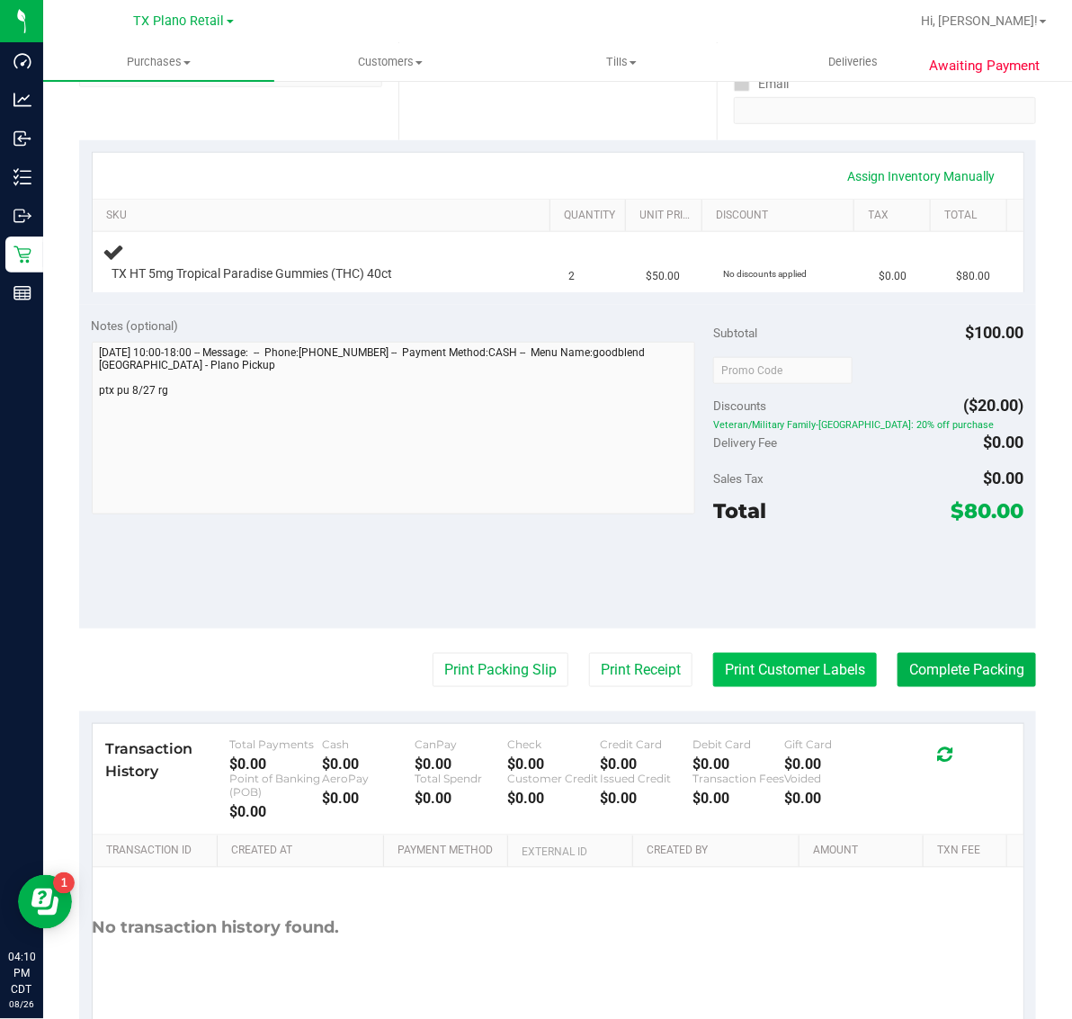
click at [783, 662] on button "Print Customer Labels" at bounding box center [795, 670] width 164 height 34
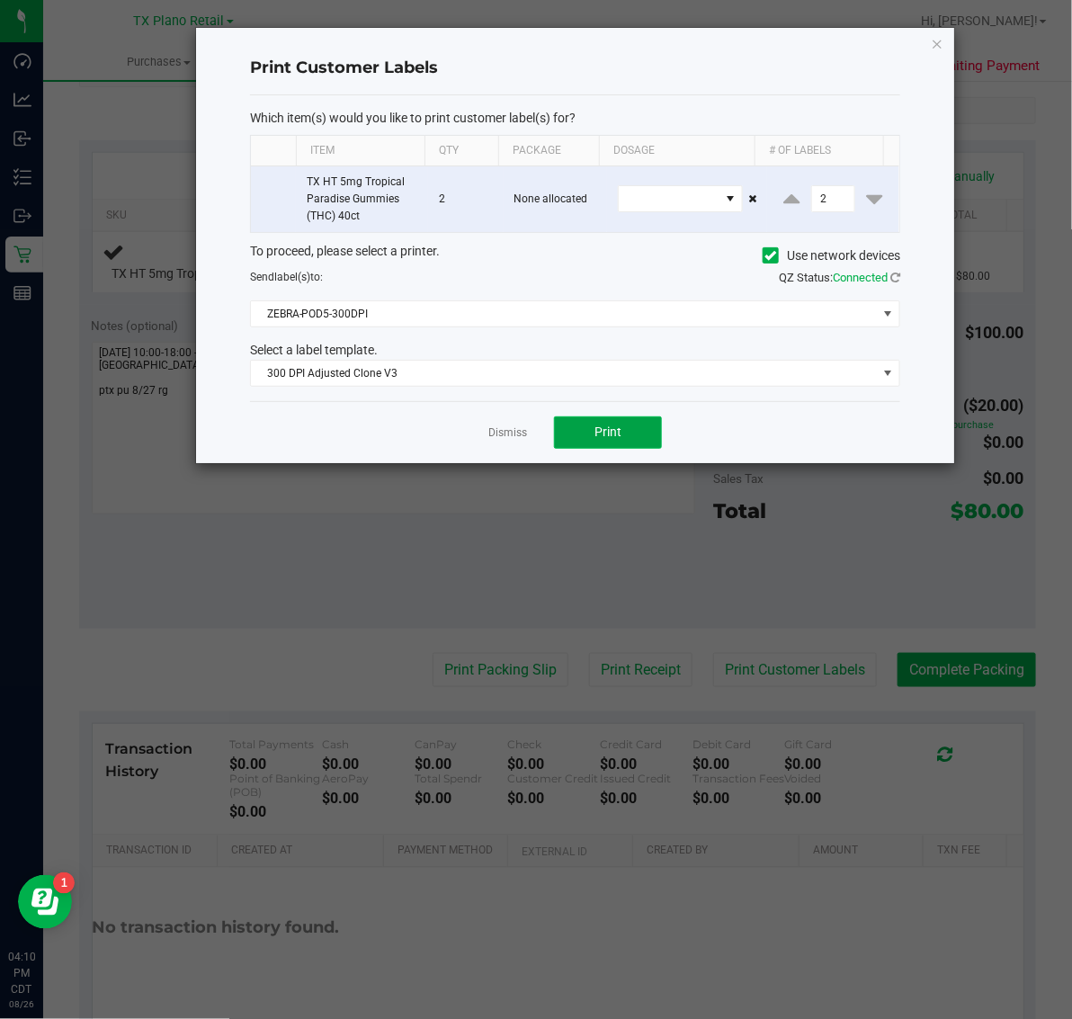
click at [628, 442] on button "Print" at bounding box center [608, 432] width 108 height 32
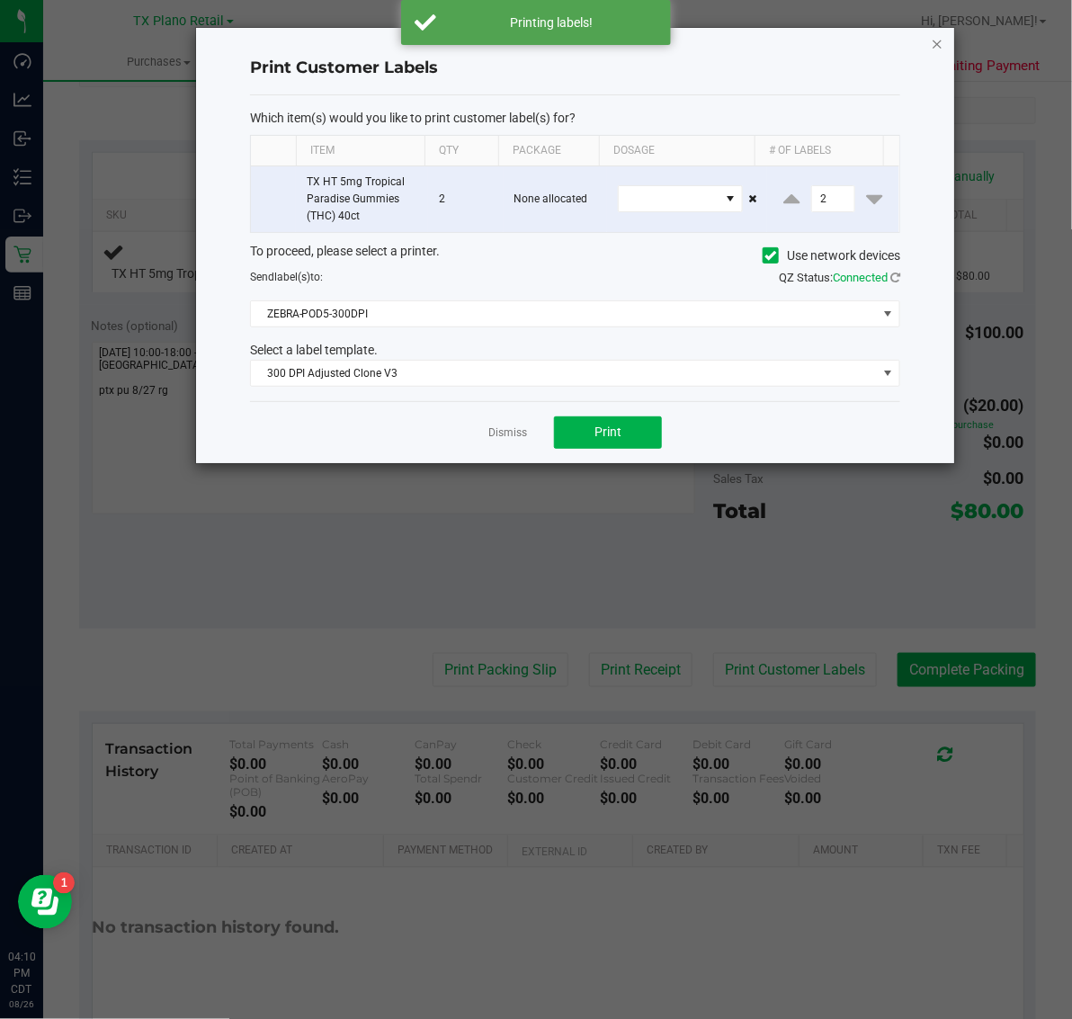
click at [943, 38] on icon "button" at bounding box center [937, 43] width 13 height 22
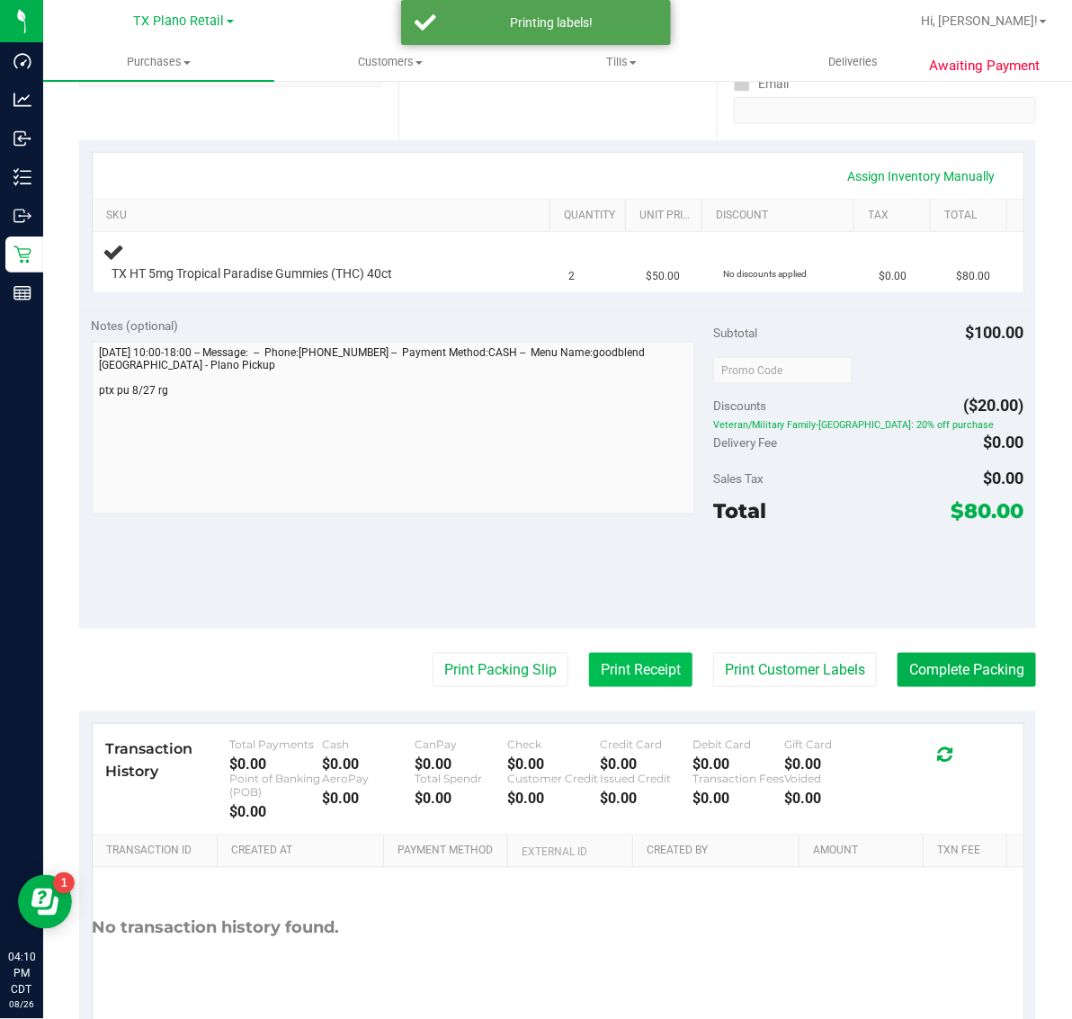
click at [608, 666] on button "Print Receipt" at bounding box center [640, 670] width 103 height 34
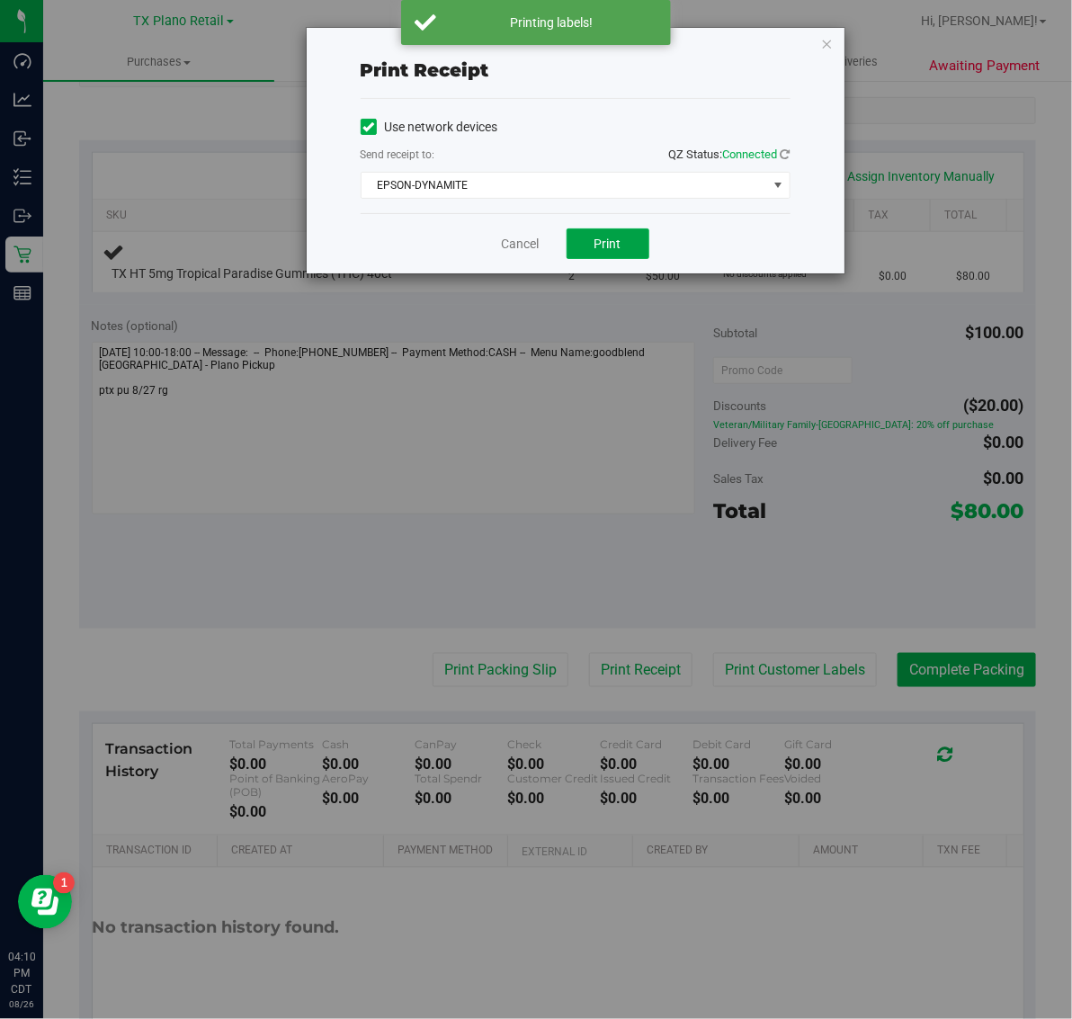
drag, startPoint x: 630, startPoint y: 230, endPoint x: 673, endPoint y: 202, distance: 51.4
click at [631, 230] on button "Print" at bounding box center [608, 243] width 83 height 31
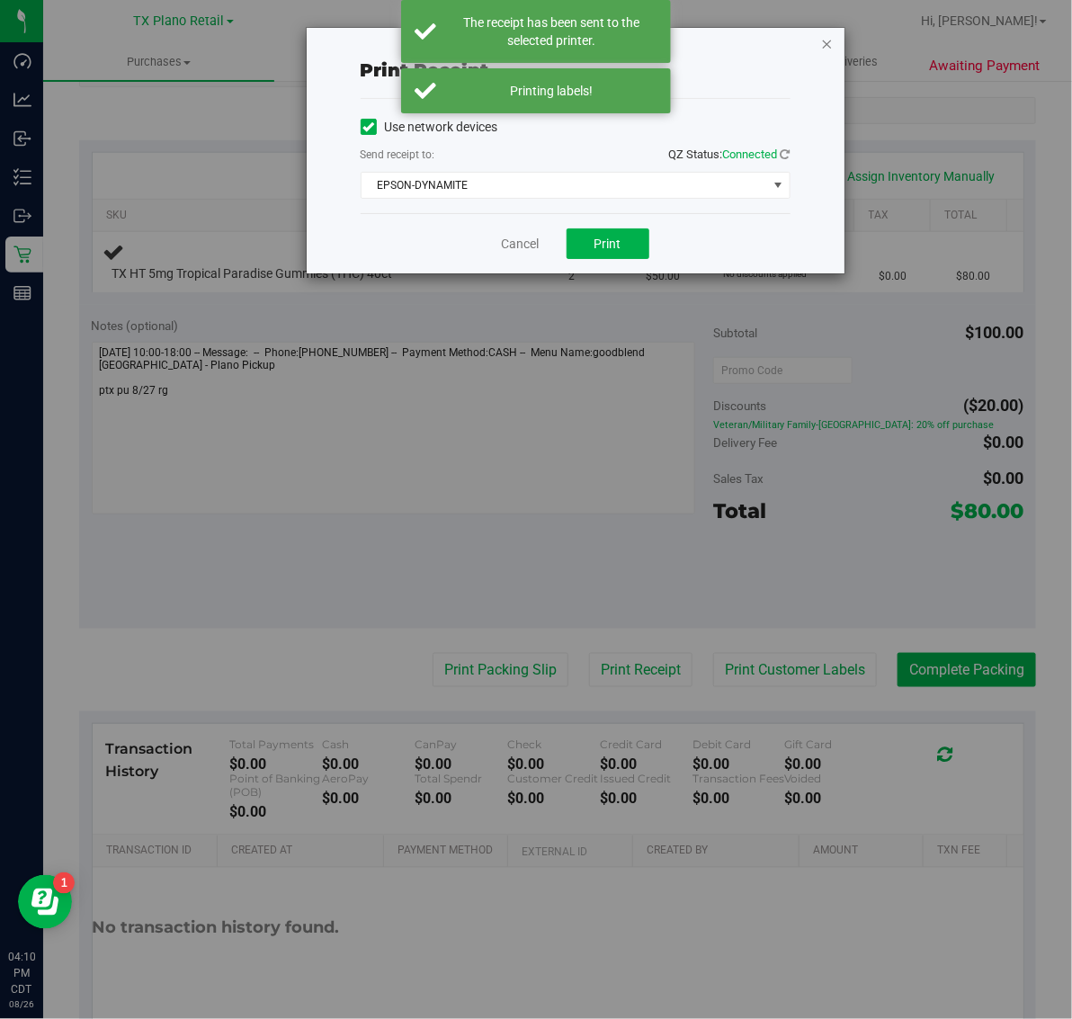
click at [825, 39] on icon "button" at bounding box center [827, 43] width 13 height 22
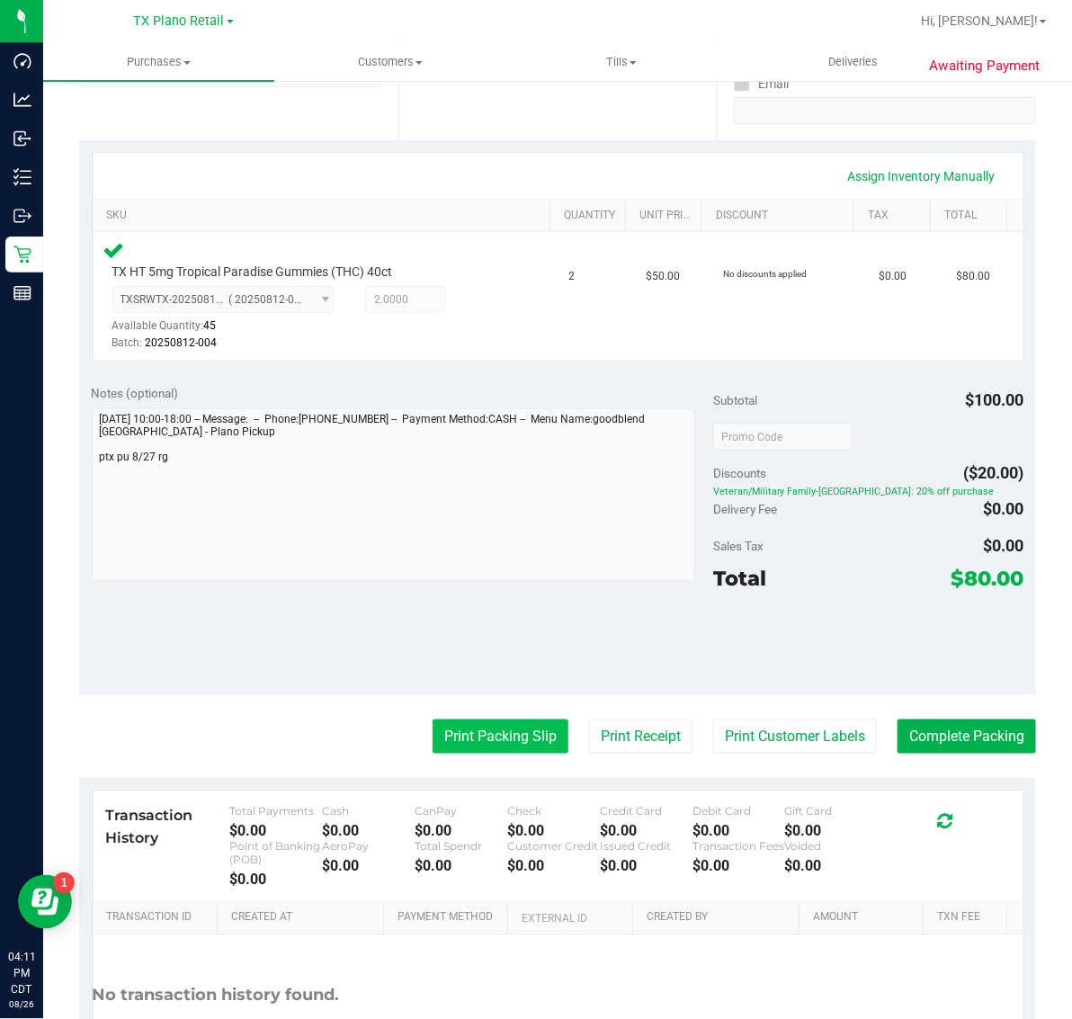
click at [520, 727] on button "Print Packing Slip" at bounding box center [501, 737] width 136 height 34
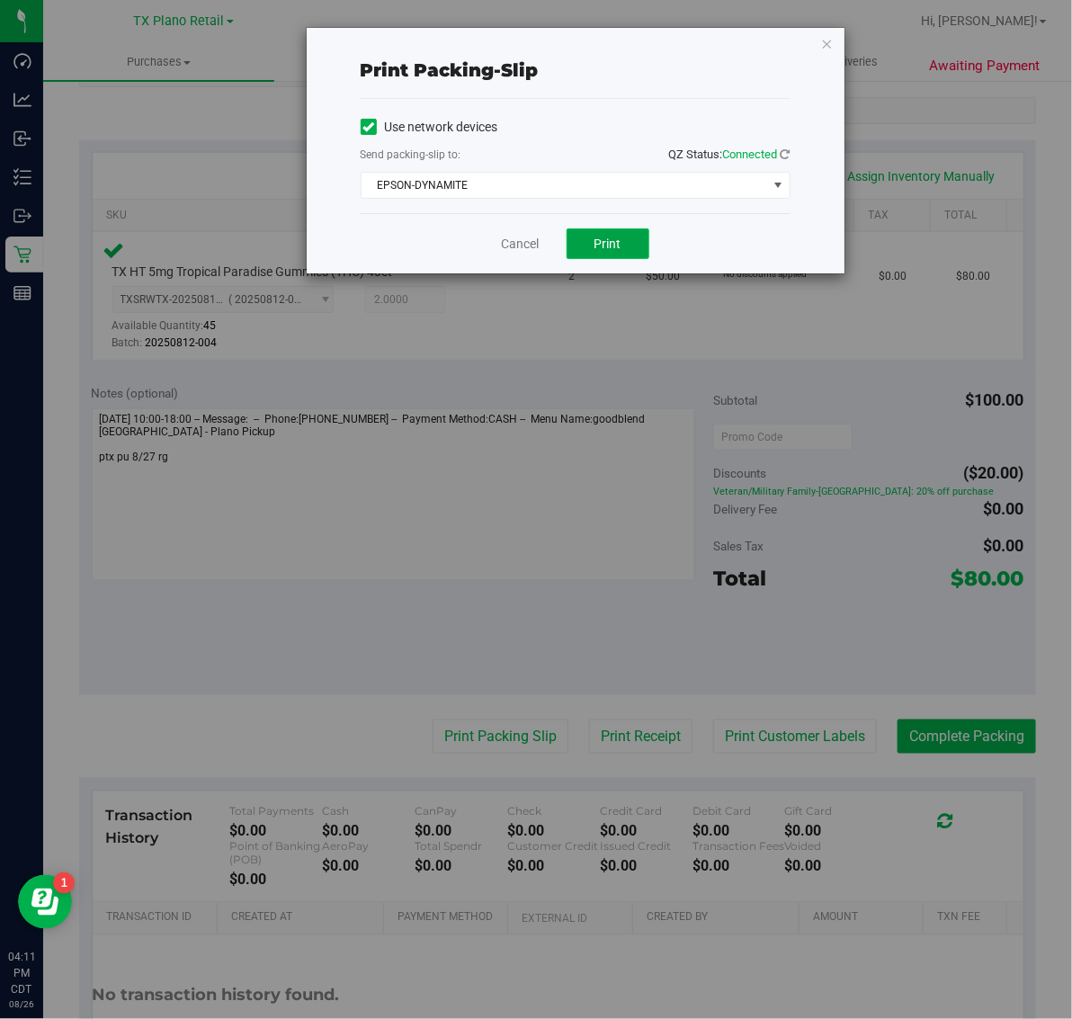
click at [622, 249] on button "Print" at bounding box center [608, 243] width 83 height 31
click at [828, 43] on icon "button" at bounding box center [827, 43] width 13 height 22
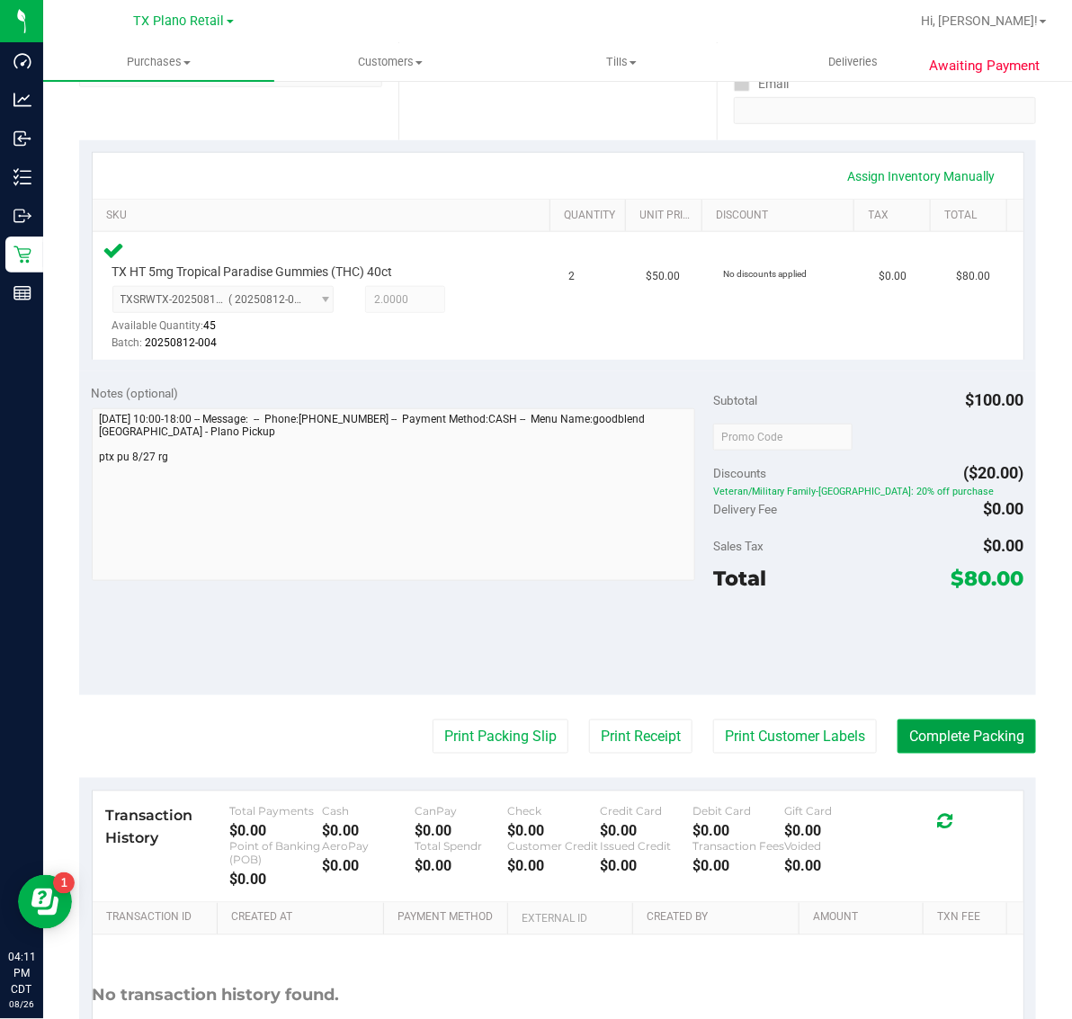
click at [929, 743] on button "Complete Packing" at bounding box center [967, 737] width 139 height 34
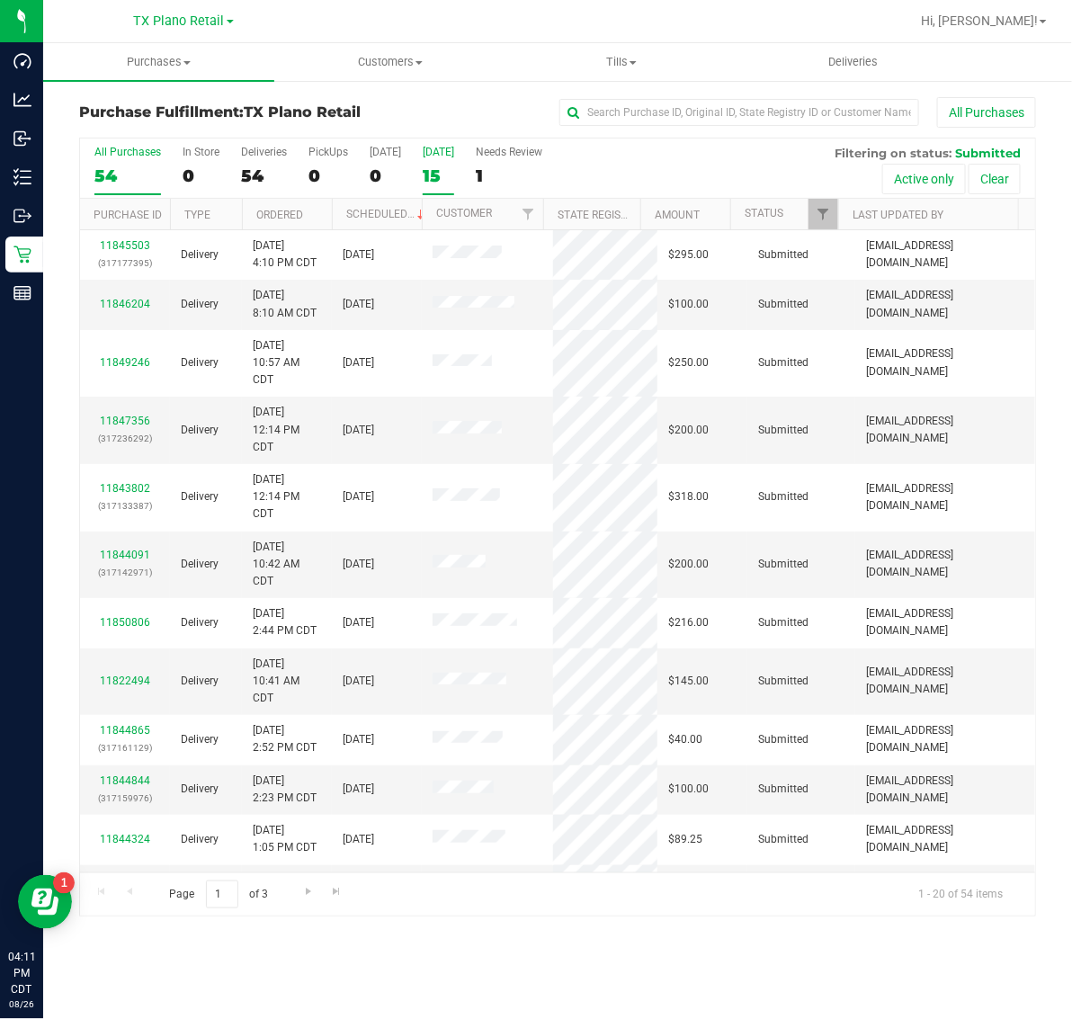
click at [437, 164] on label "[DATE] 15" at bounding box center [438, 170] width 31 height 49
click at [0, 0] on input "[DATE] 15" at bounding box center [0, 0] width 0 height 0
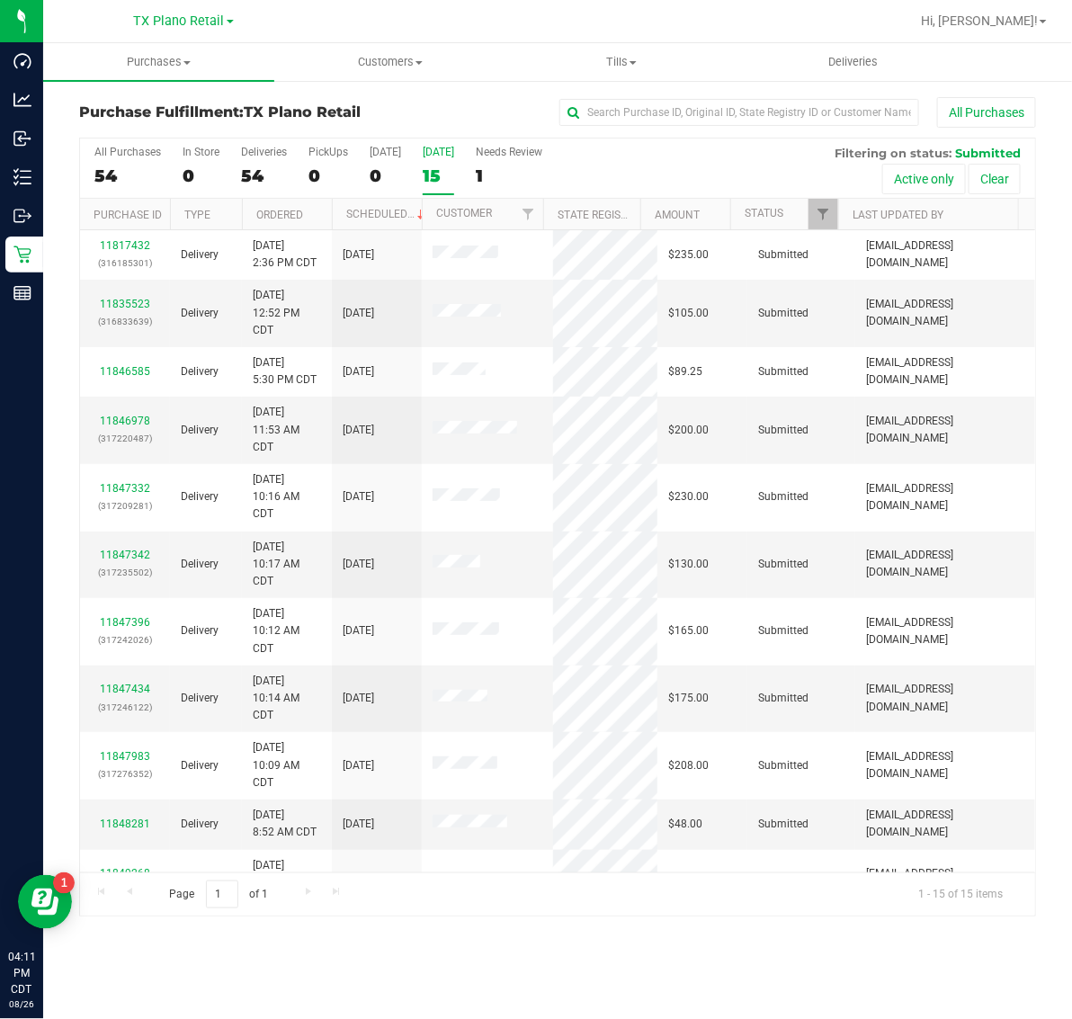
click at [432, 166] on div "15" at bounding box center [438, 176] width 31 height 21
click at [0, 0] on input "[DATE] 15" at bounding box center [0, 0] width 0 height 0
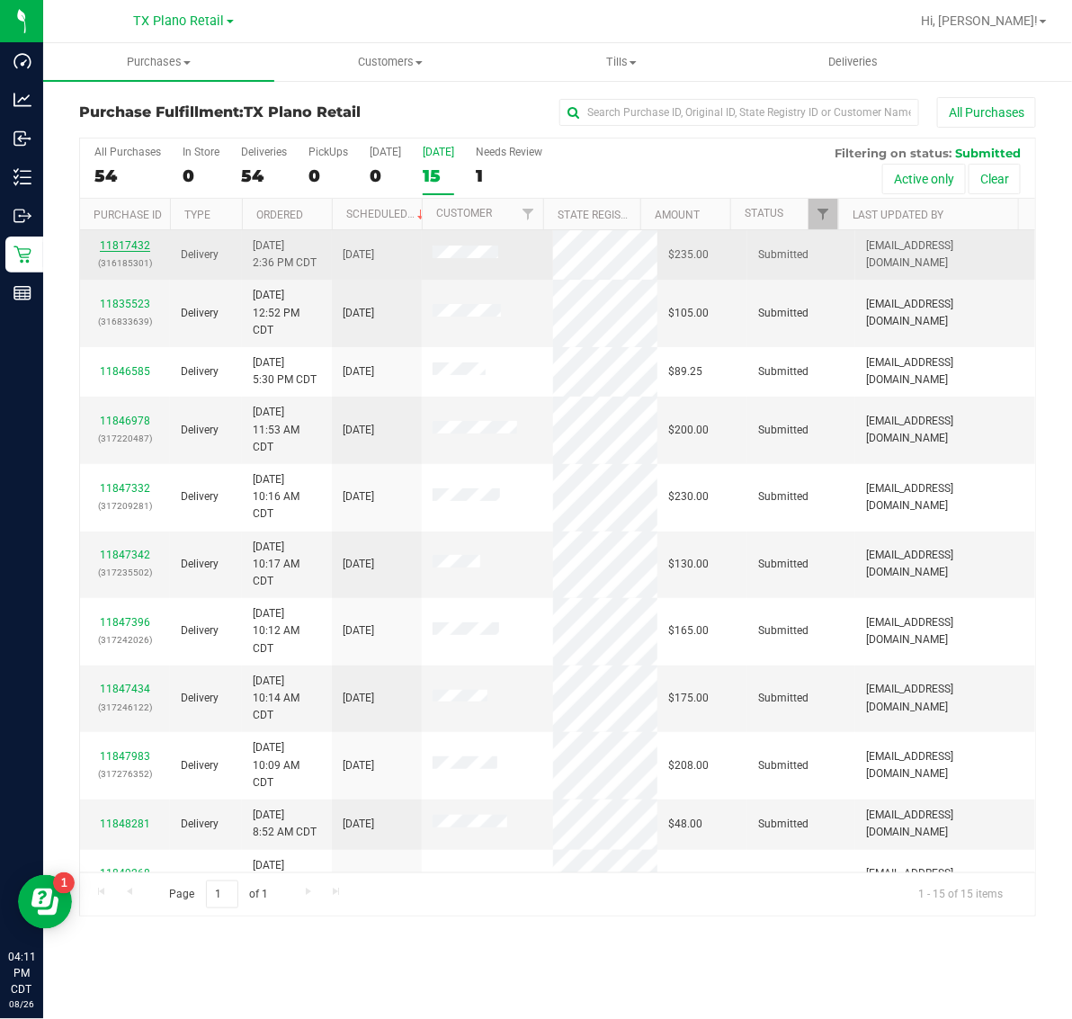
click at [114, 247] on link "11817432" at bounding box center [125, 245] width 50 height 13
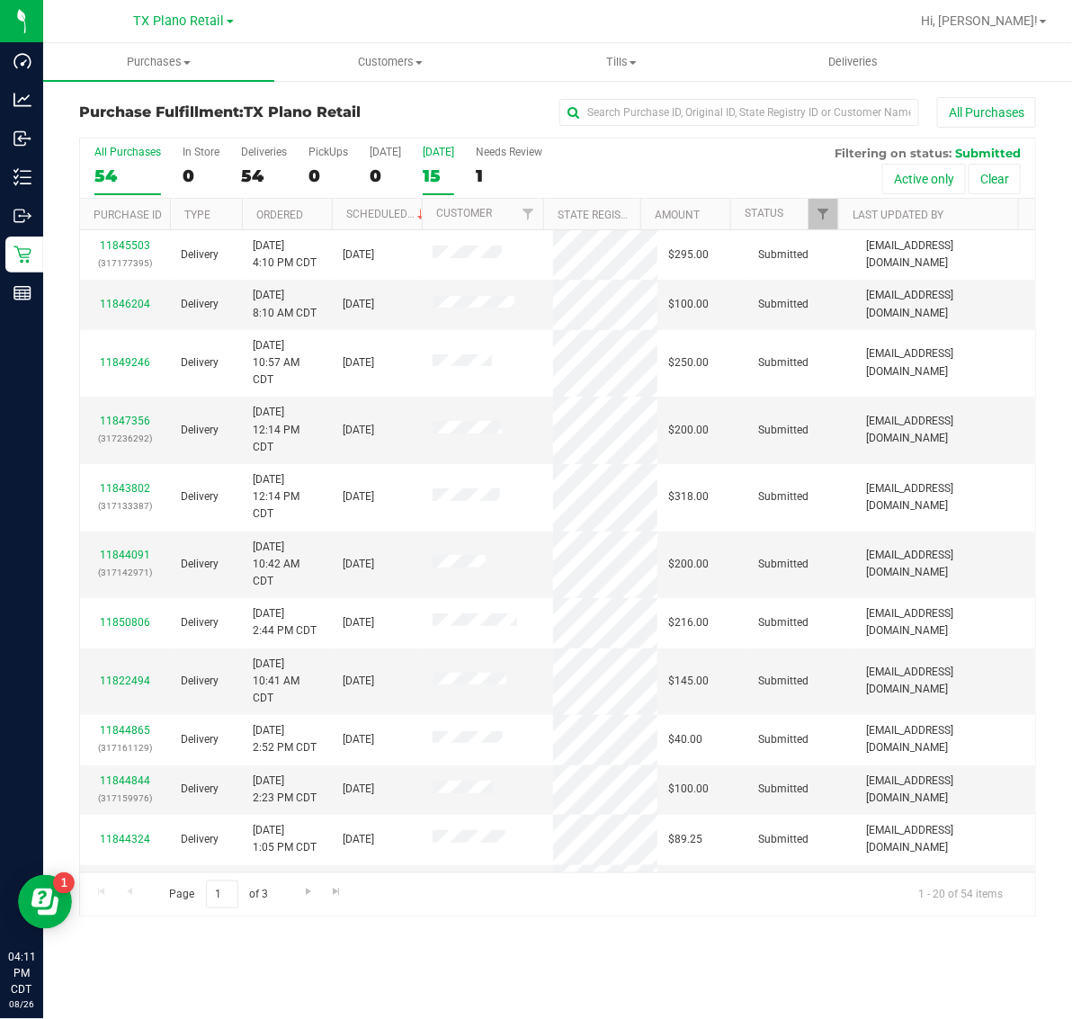
click at [446, 153] on div "[DATE]" at bounding box center [438, 152] width 31 height 13
click at [0, 0] on input "[DATE] 15" at bounding box center [0, 0] width 0 height 0
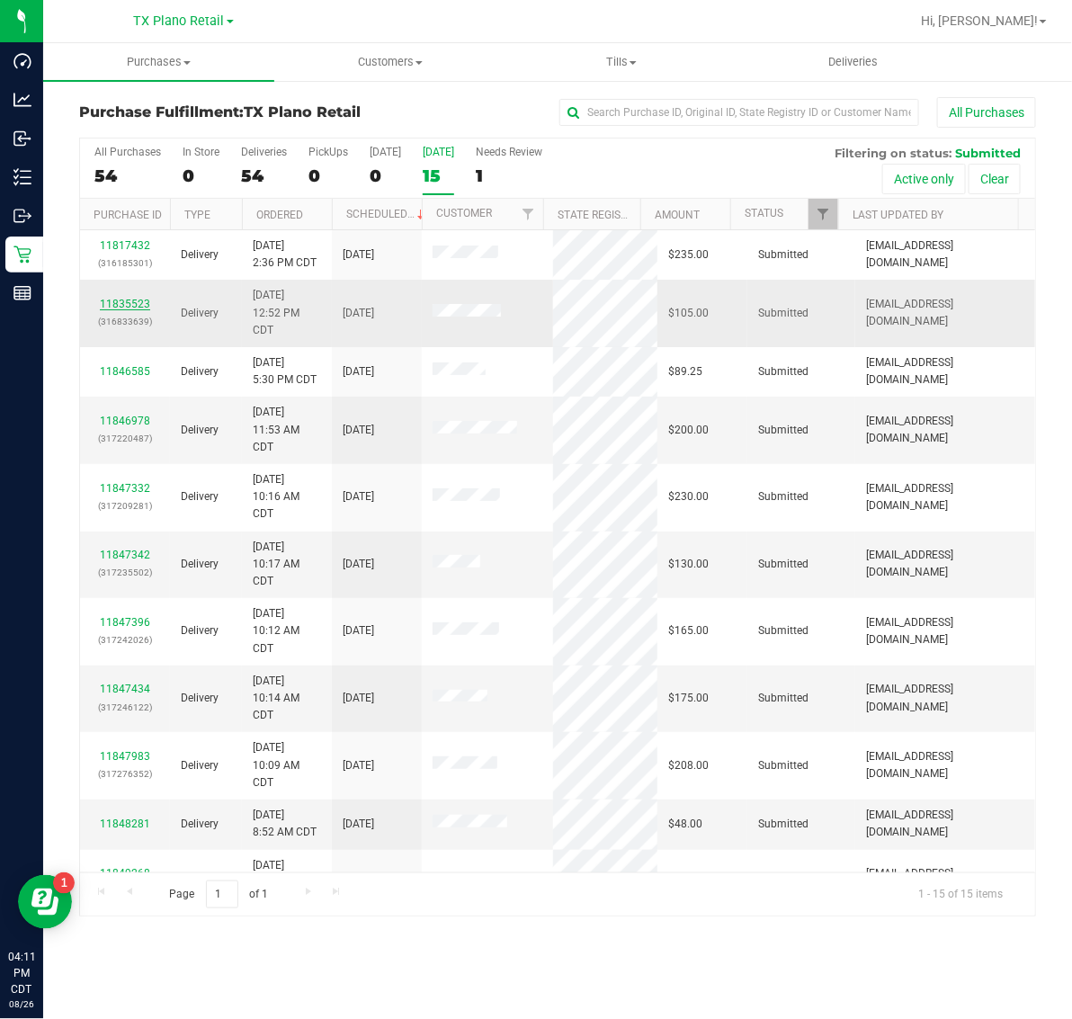
click at [130, 306] on link "11835523" at bounding box center [125, 304] width 50 height 13
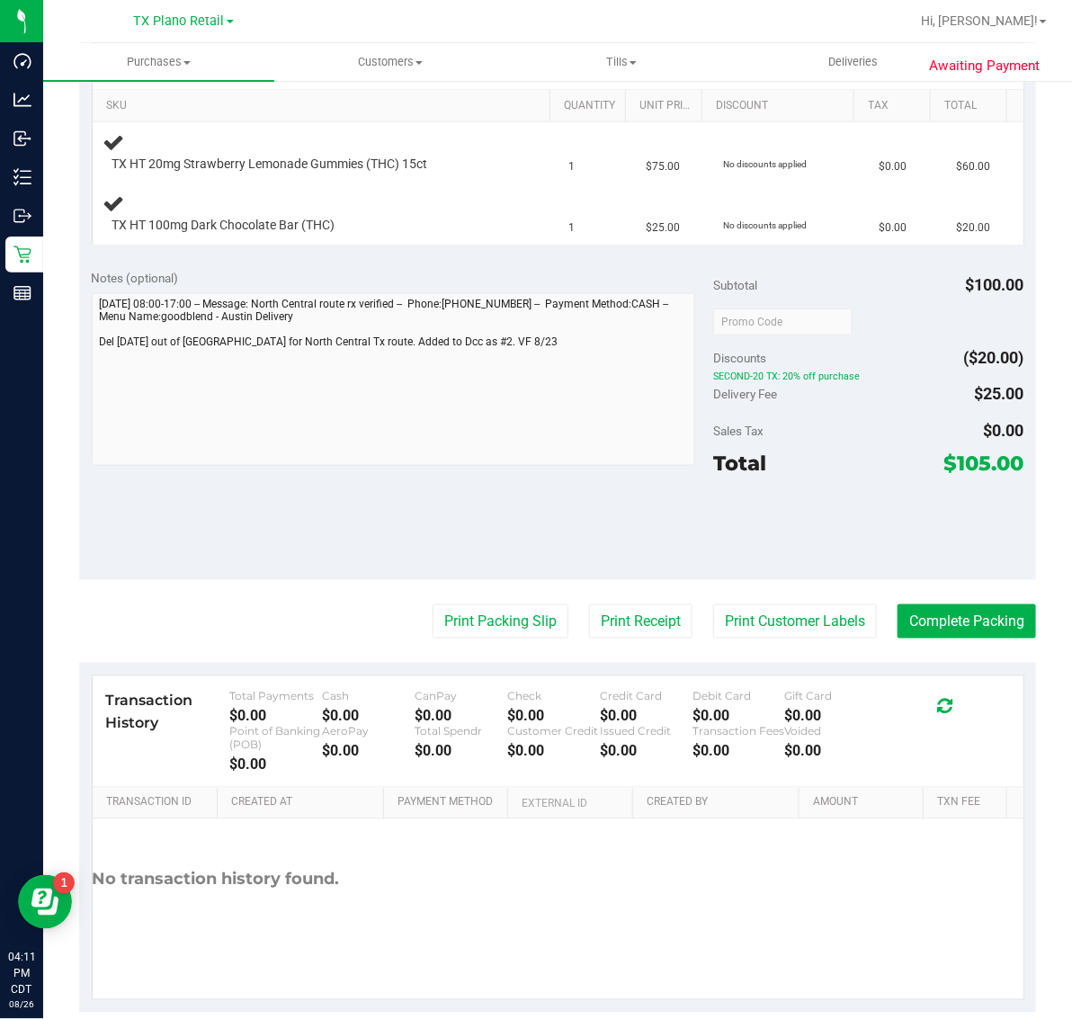
scroll to position [450, 0]
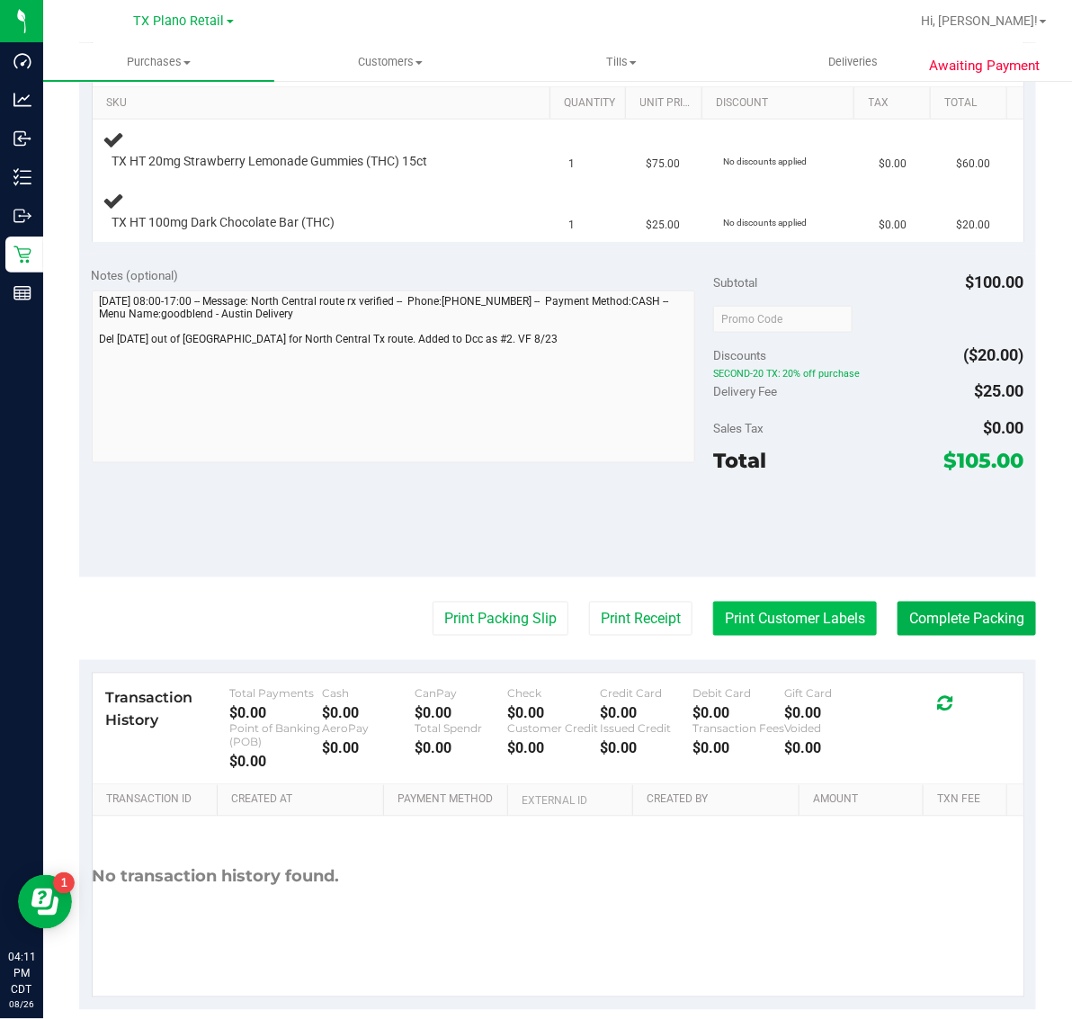
click at [760, 614] on button "Print Customer Labels" at bounding box center [795, 619] width 164 height 34
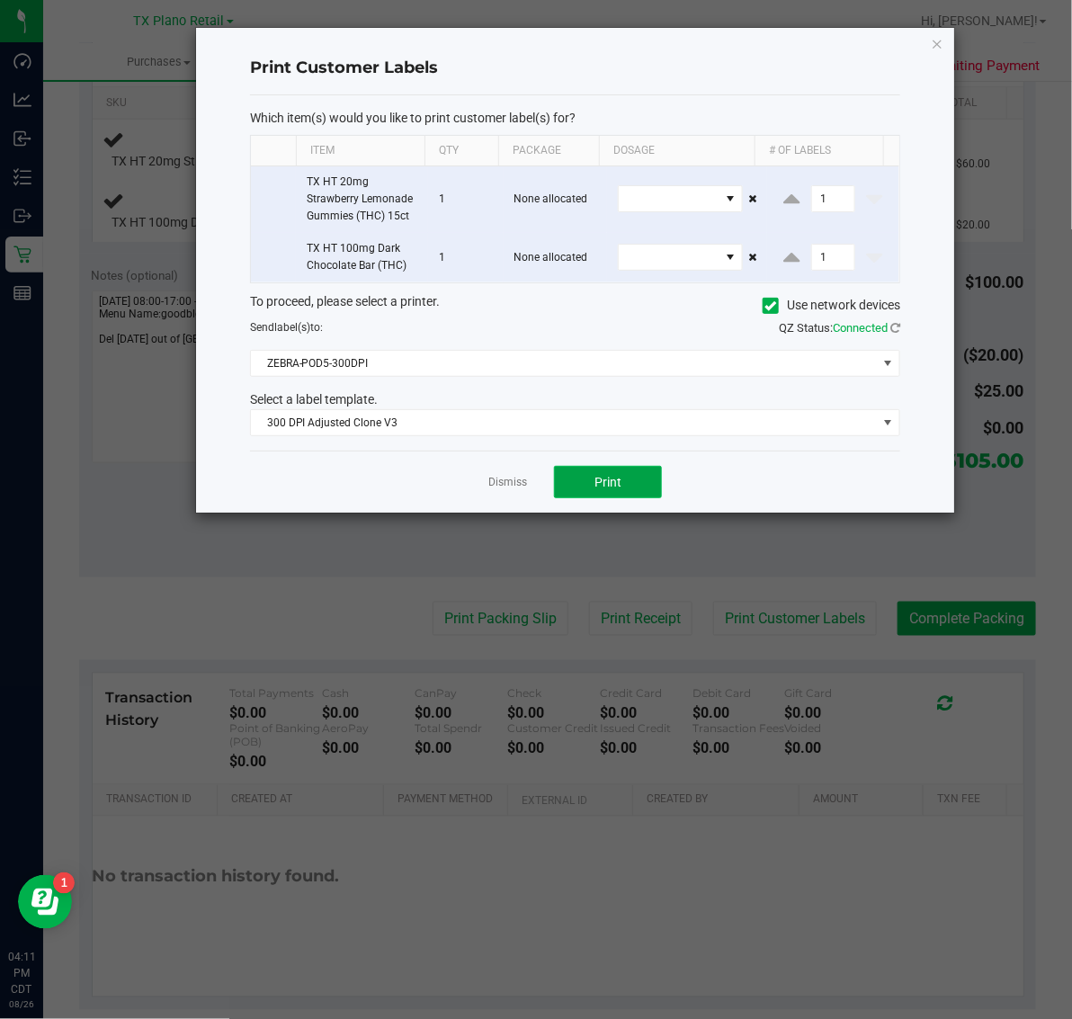
click at [635, 495] on button "Print" at bounding box center [608, 482] width 108 height 32
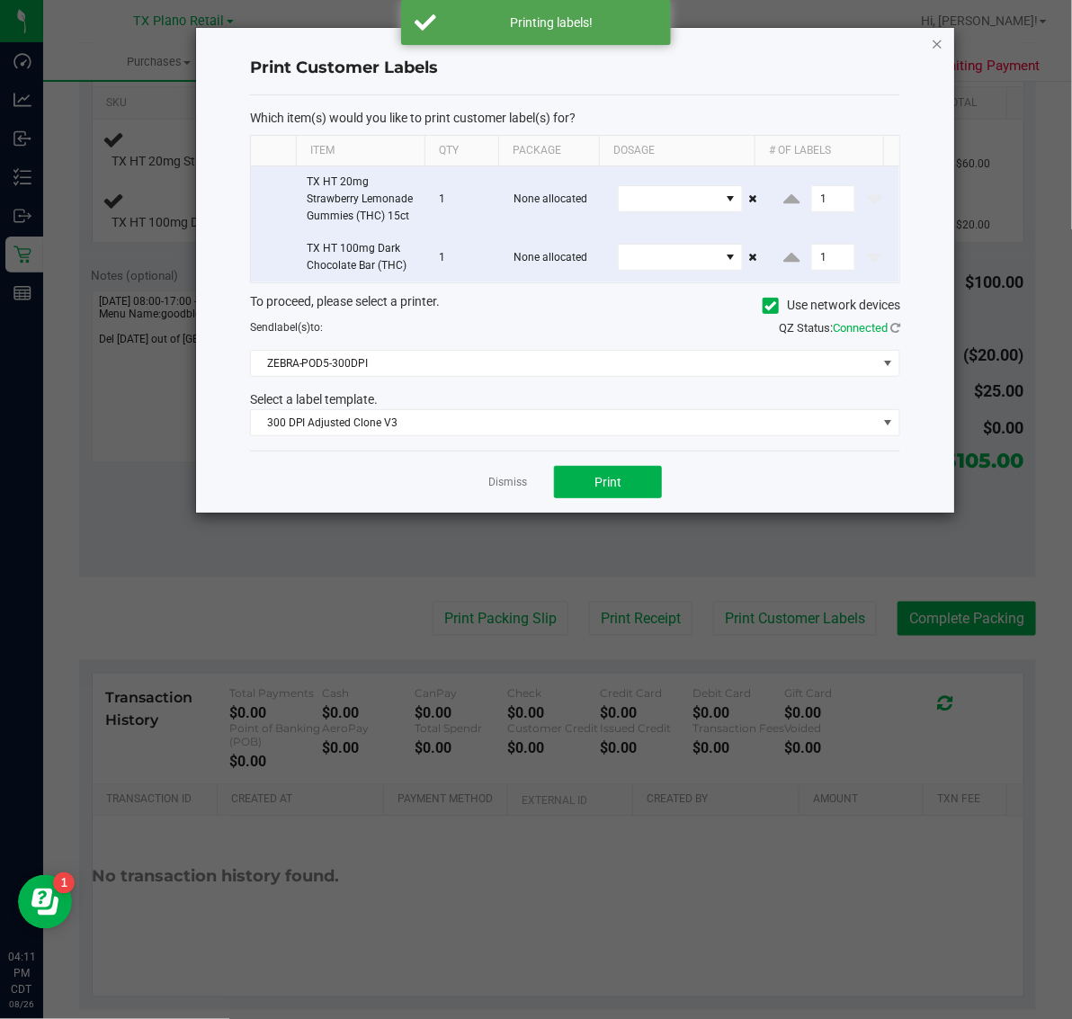
click at [932, 38] on icon "button" at bounding box center [937, 43] width 13 height 22
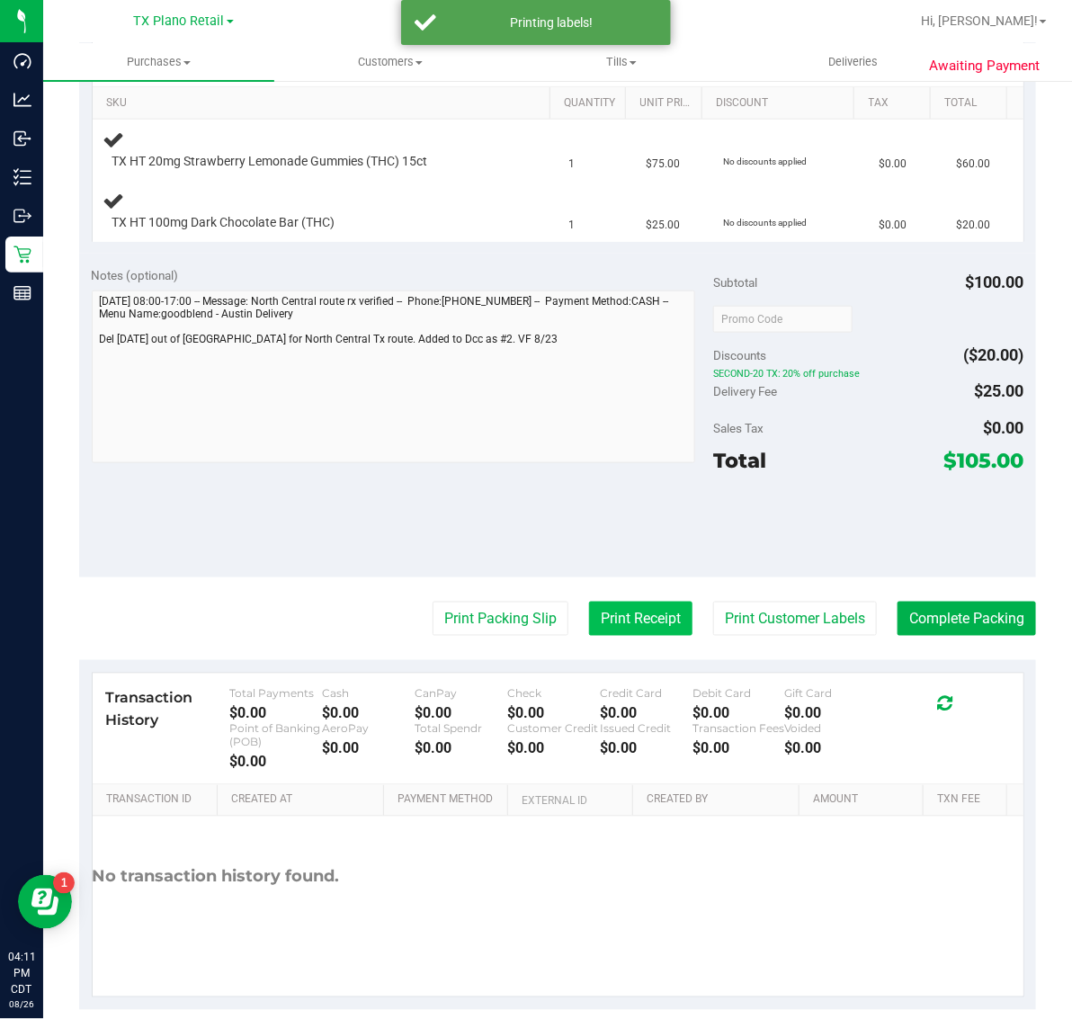
click at [616, 622] on button "Print Receipt" at bounding box center [640, 619] width 103 height 34
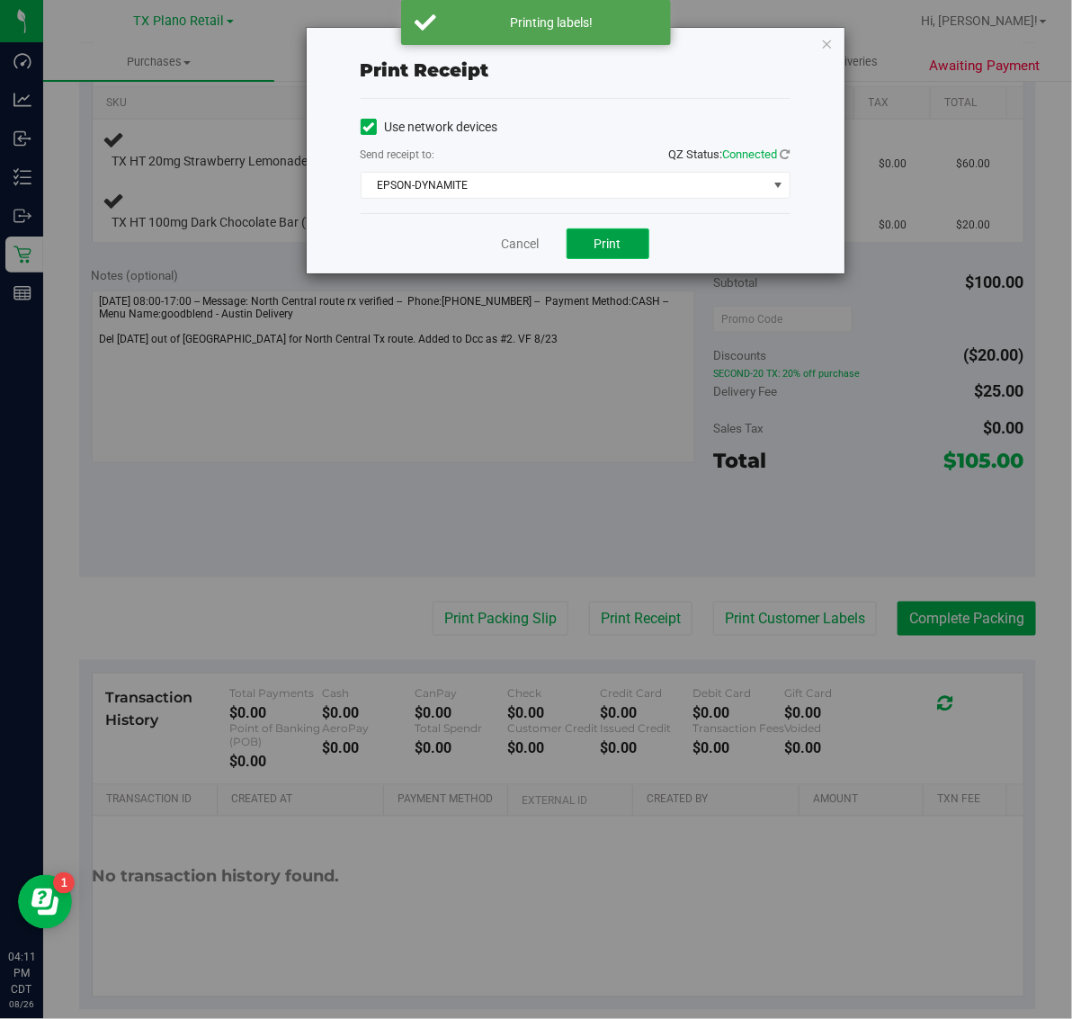
click at [612, 238] on span "Print" at bounding box center [608, 244] width 27 height 14
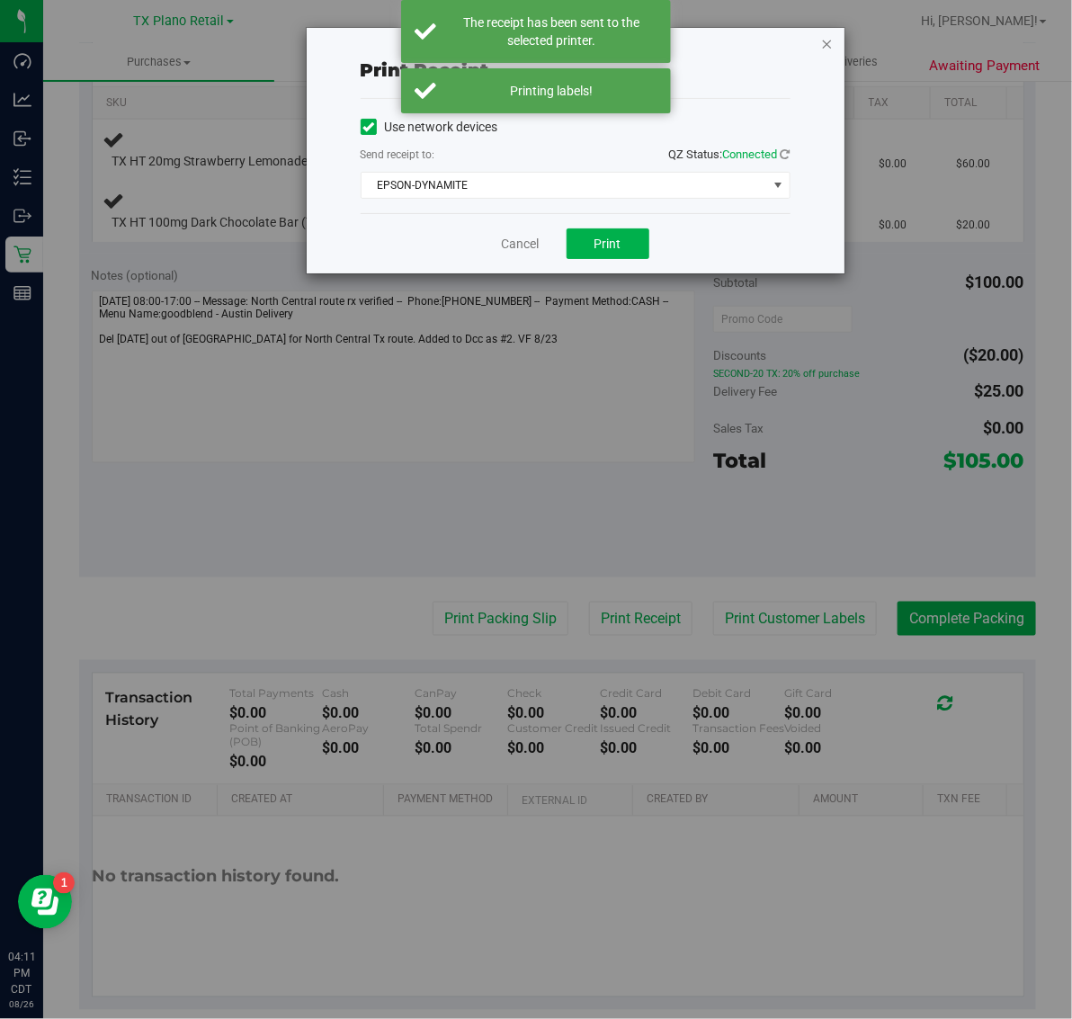
click at [828, 37] on icon "button" at bounding box center [827, 43] width 13 height 22
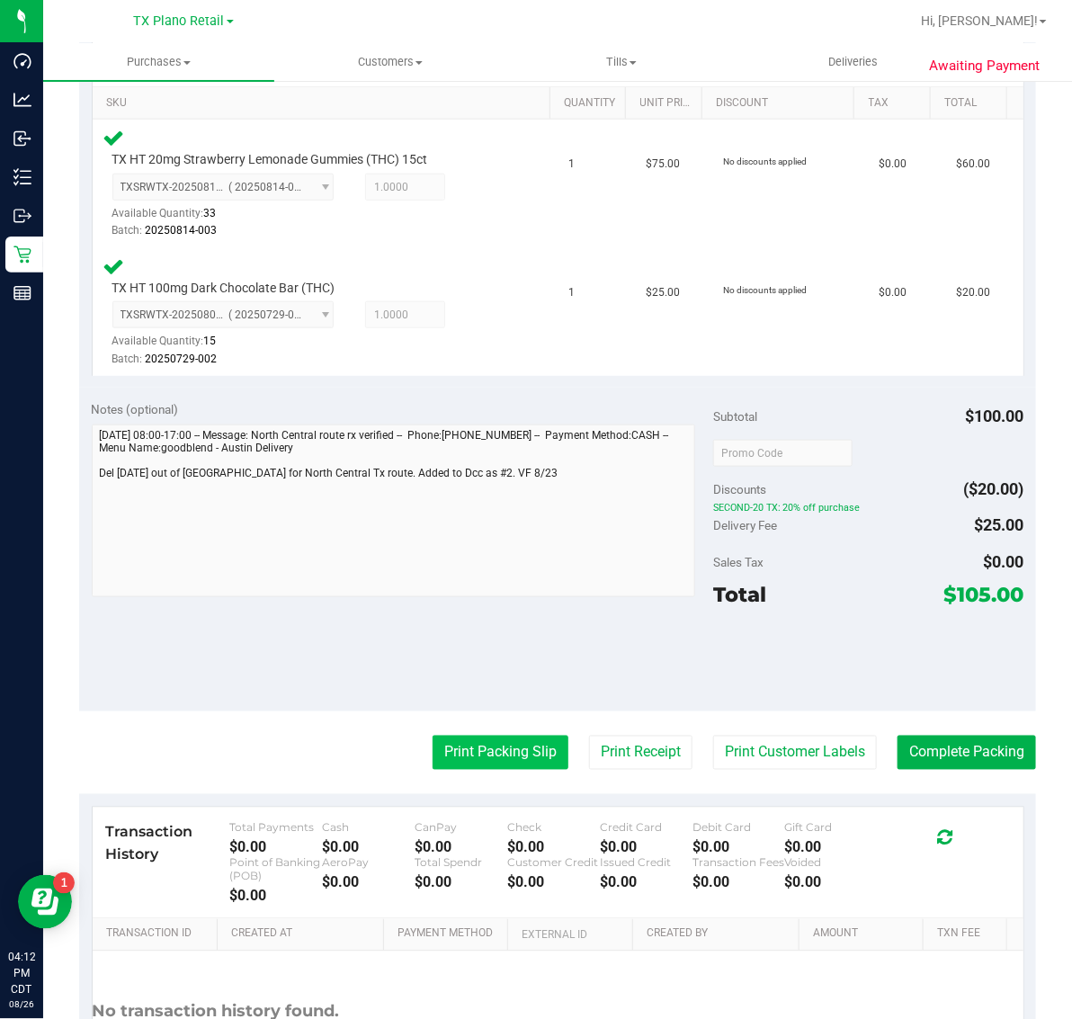
click at [488, 756] on button "Print Packing Slip" at bounding box center [501, 753] width 136 height 34
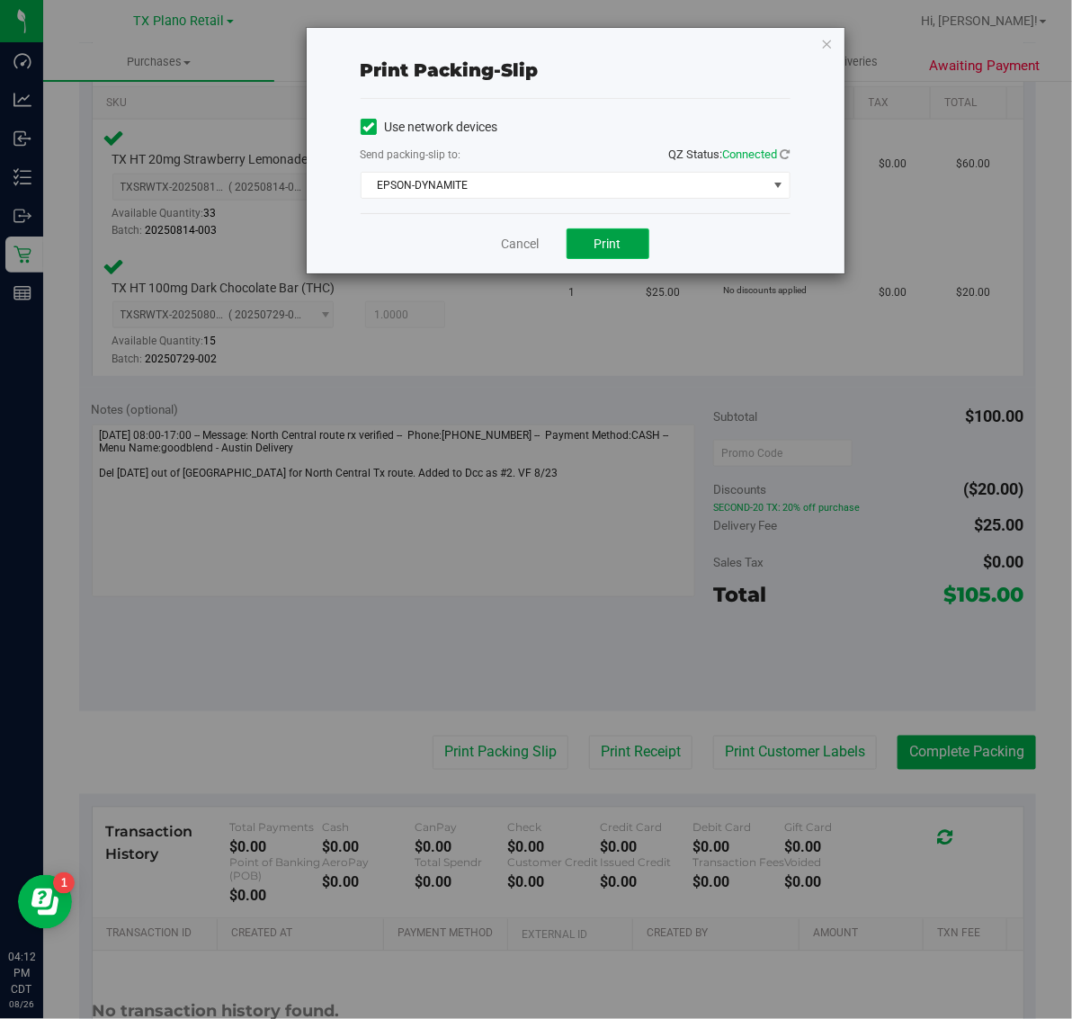
click at [608, 245] on span "Print" at bounding box center [608, 244] width 27 height 14
click at [828, 42] on icon "button" at bounding box center [827, 43] width 13 height 22
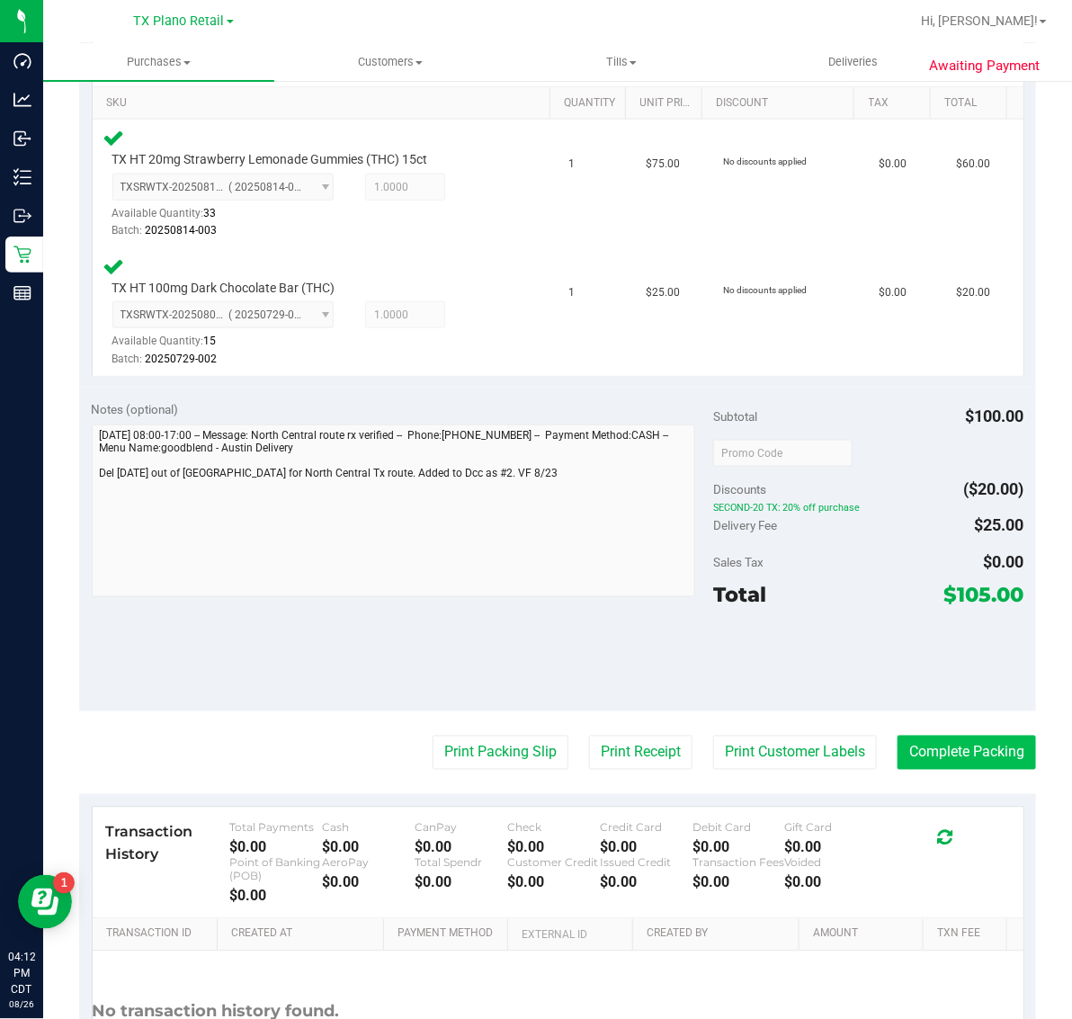
click at [970, 736] on button "Complete Packing" at bounding box center [967, 753] width 139 height 34
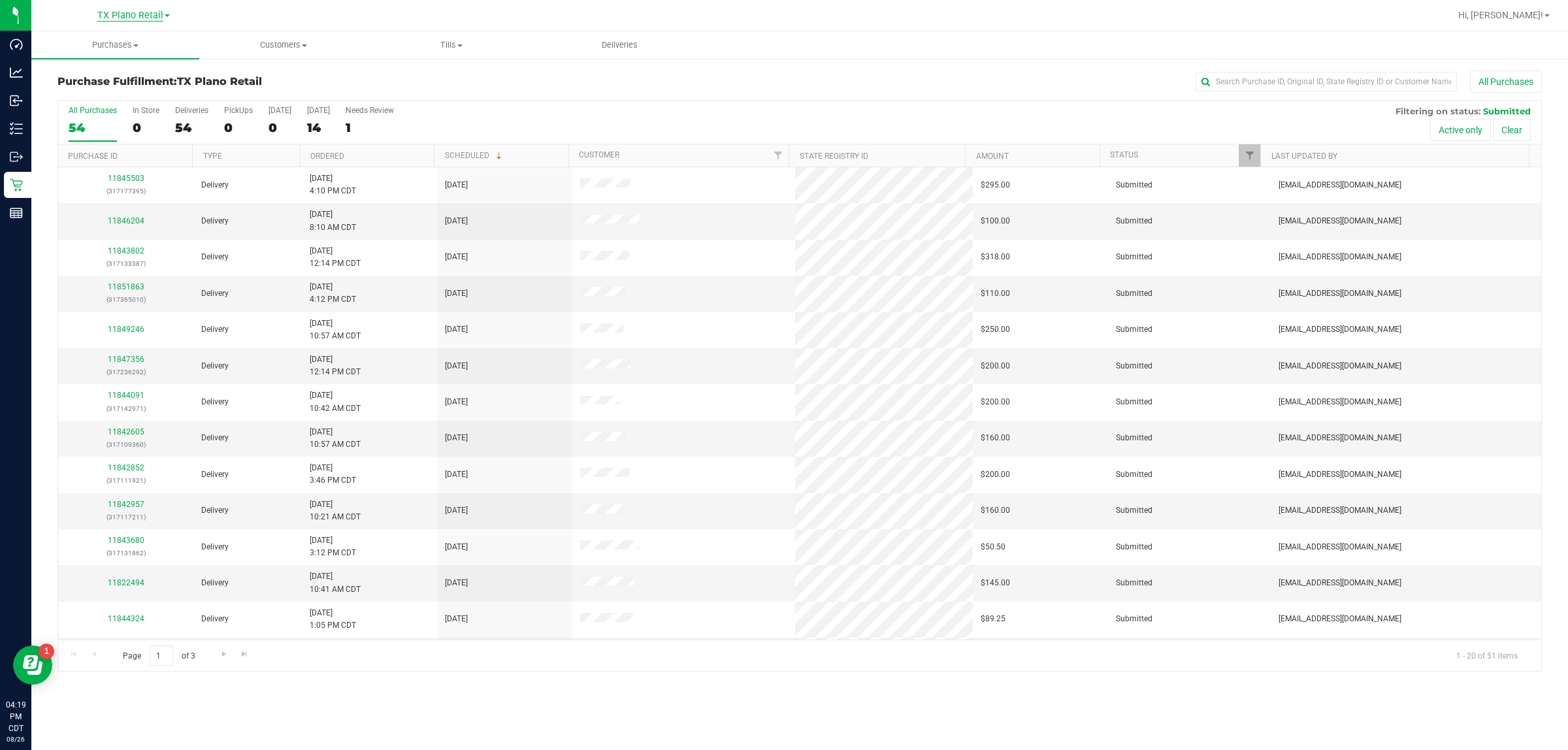
click at [155, 10] on span "TX Plano Retail" at bounding box center [130, 15] width 66 height 12
click at [145, 44] on link "TX Austin [GEOGRAPHIC_DATA]" at bounding box center [133, 46] width 191 height 17
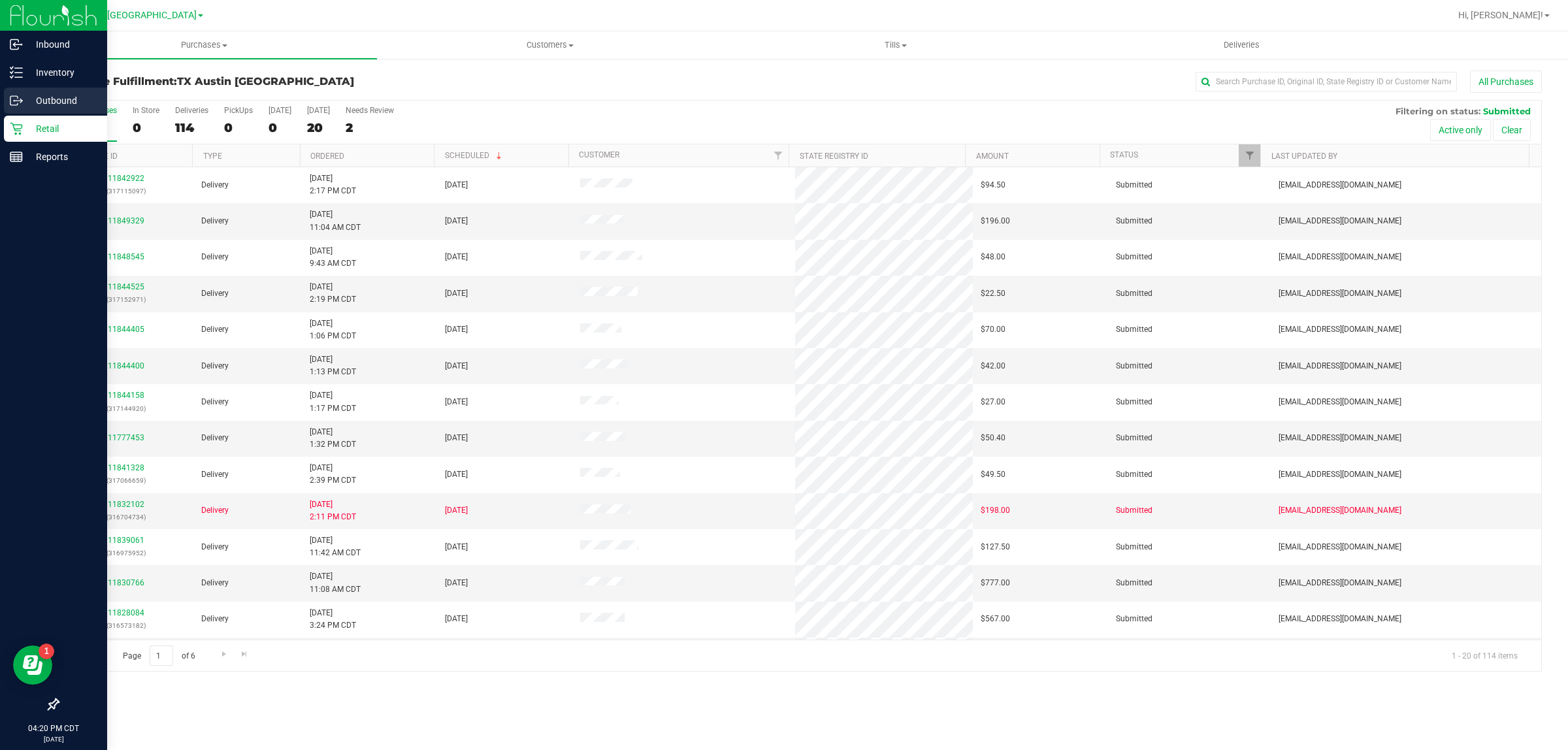
click at [51, 100] on p "Outbound" at bounding box center [62, 101] width 78 height 16
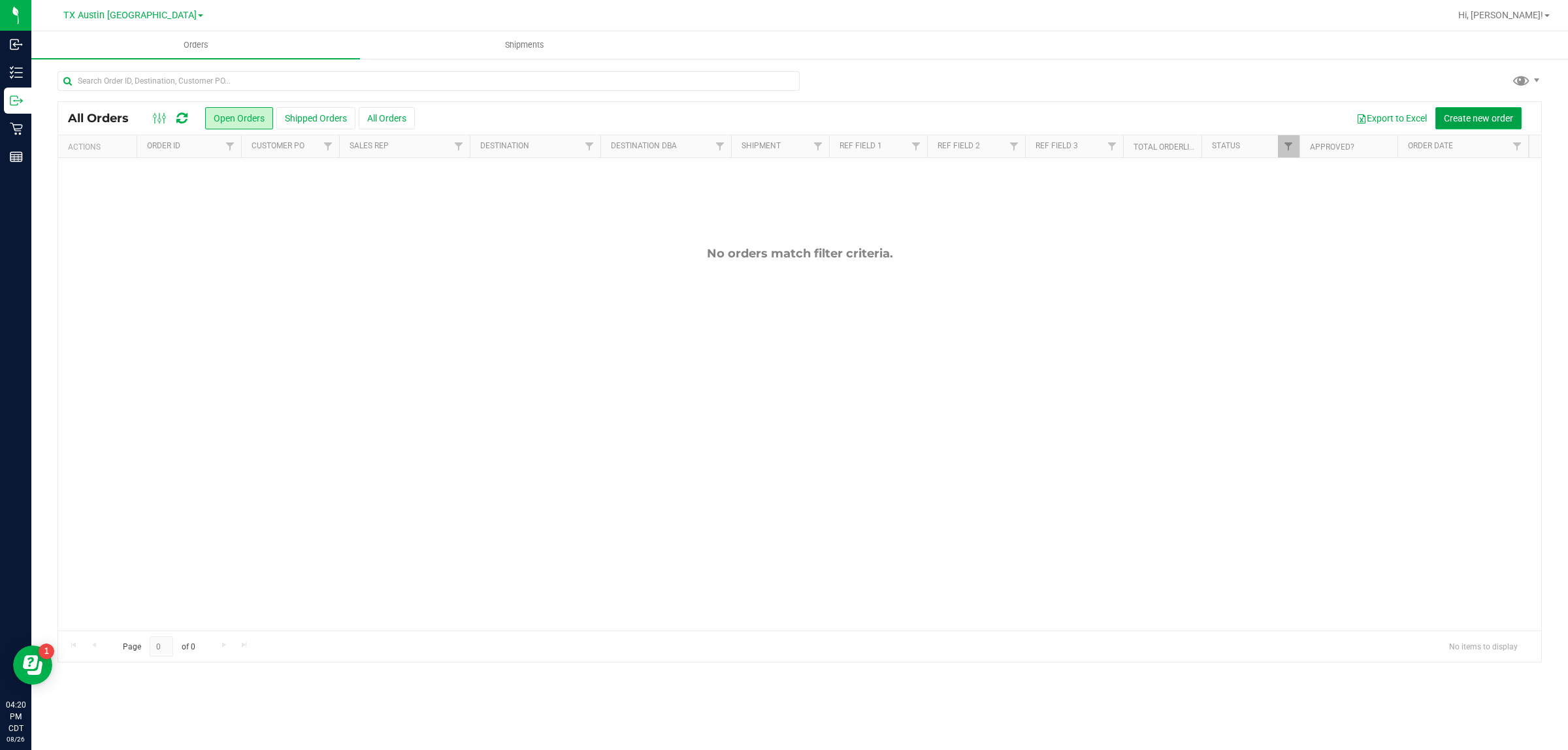
click at [778, 113] on span "Create new order" at bounding box center [1478, 118] width 69 height 10
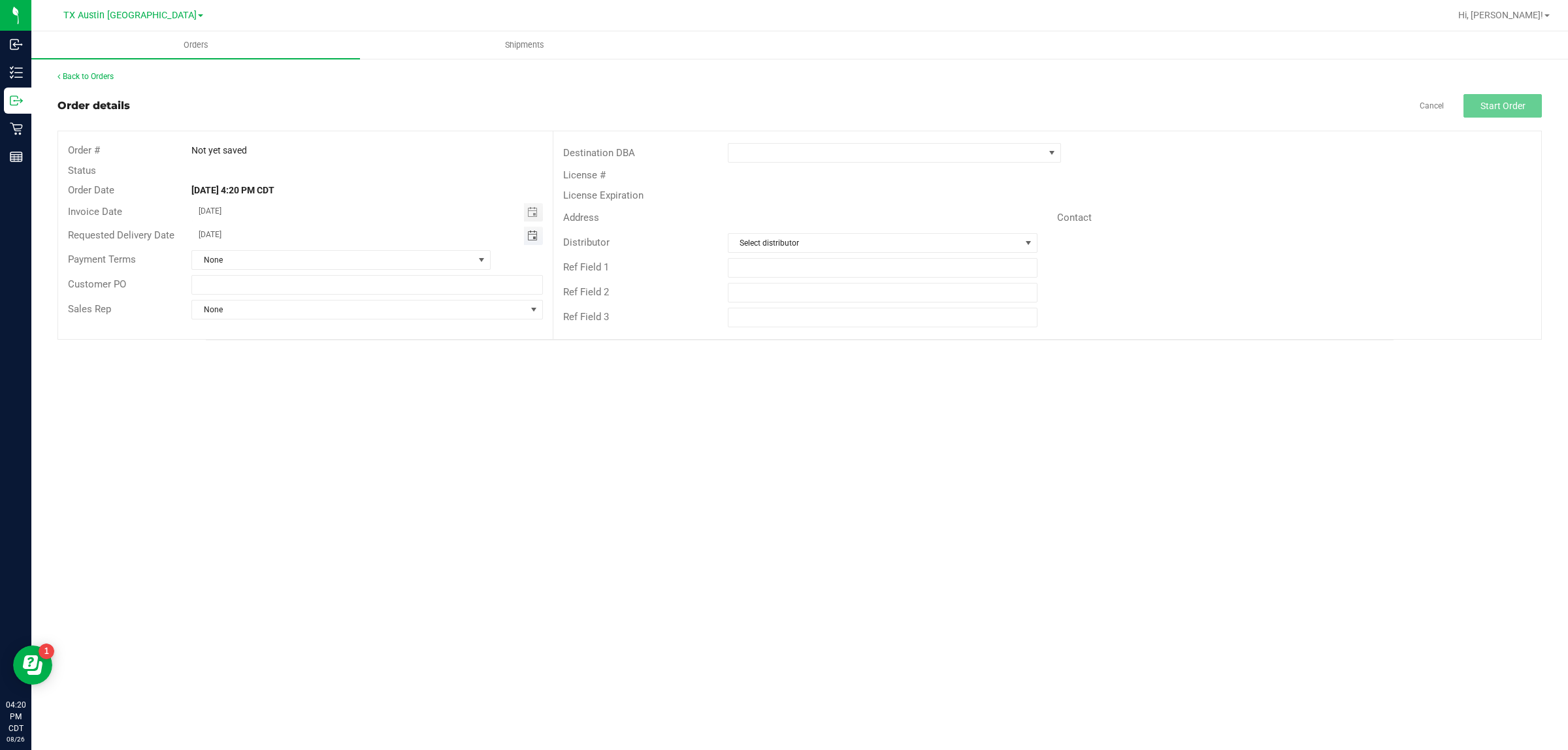
click at [530, 238] on span "Toggle calendar" at bounding box center [532, 236] width 10 height 10
click at [367, 251] on span "[DATE]" at bounding box center [360, 259] width 29 height 17
type input "[DATE]"
click at [778, 150] on span at bounding box center [886, 152] width 315 height 18
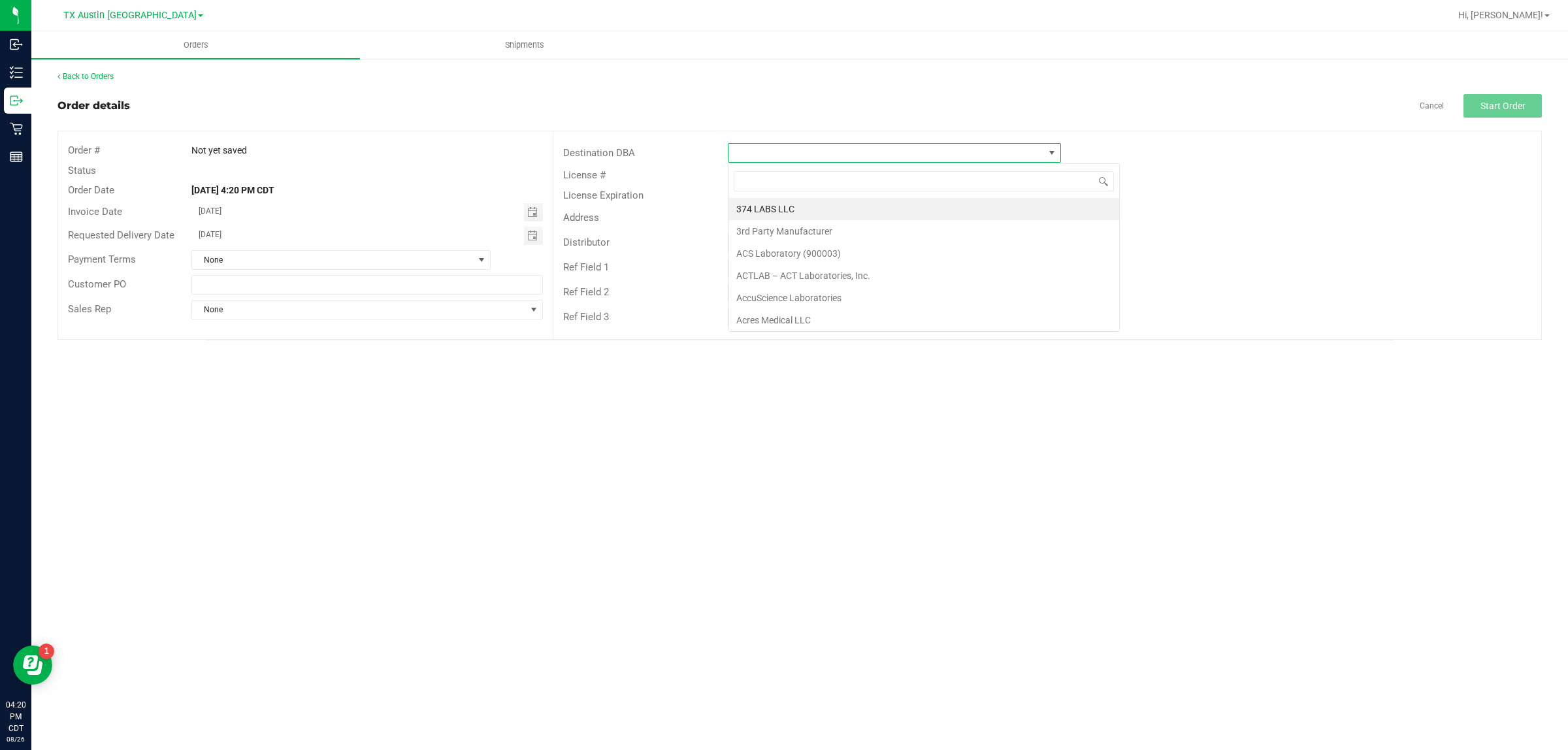
scroll to position [20, 333]
type input "tx"
click at [778, 211] on li "TX Plano Retail" at bounding box center [894, 209] width 332 height 23
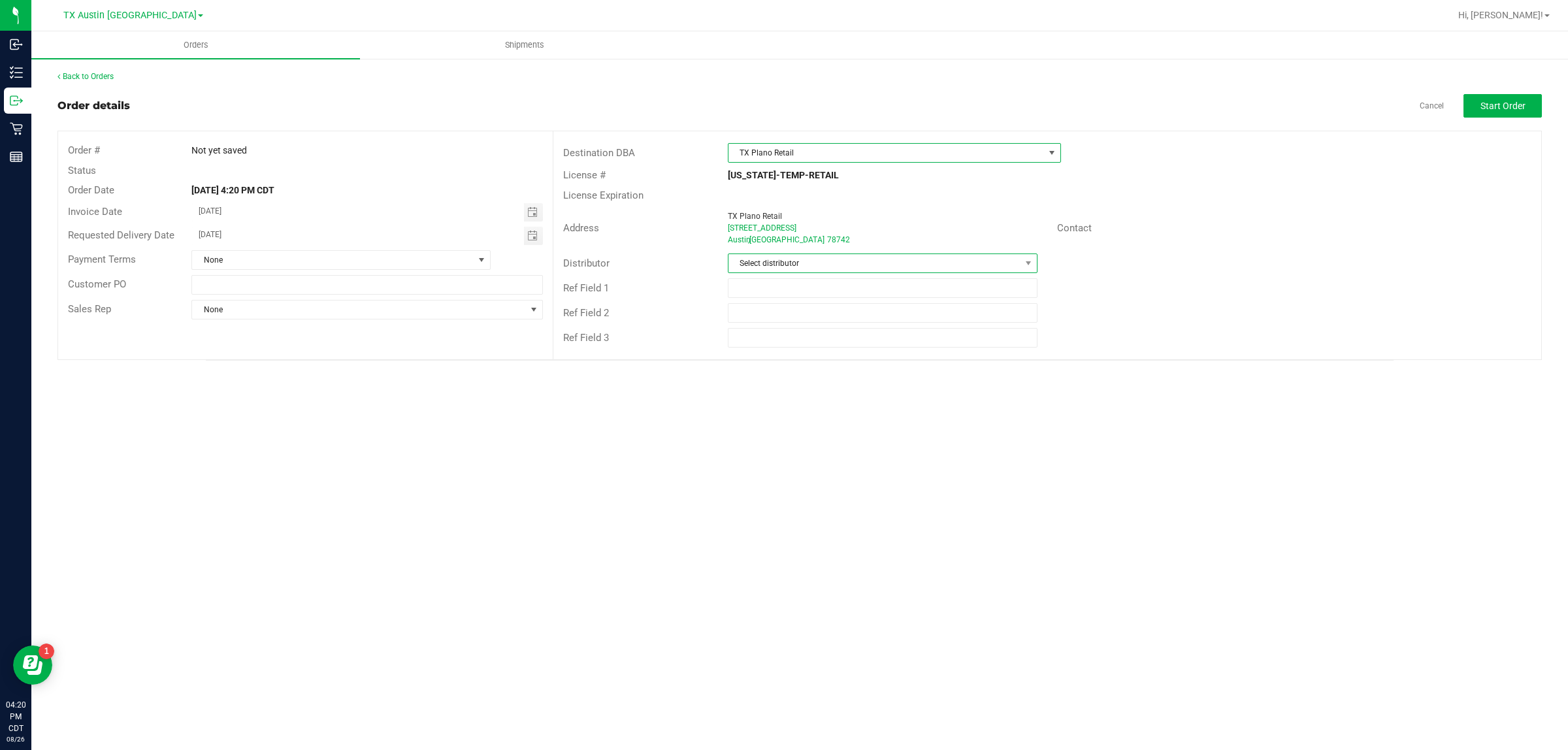
click at [778, 263] on span "Select distributor" at bounding box center [874, 263] width 292 height 18
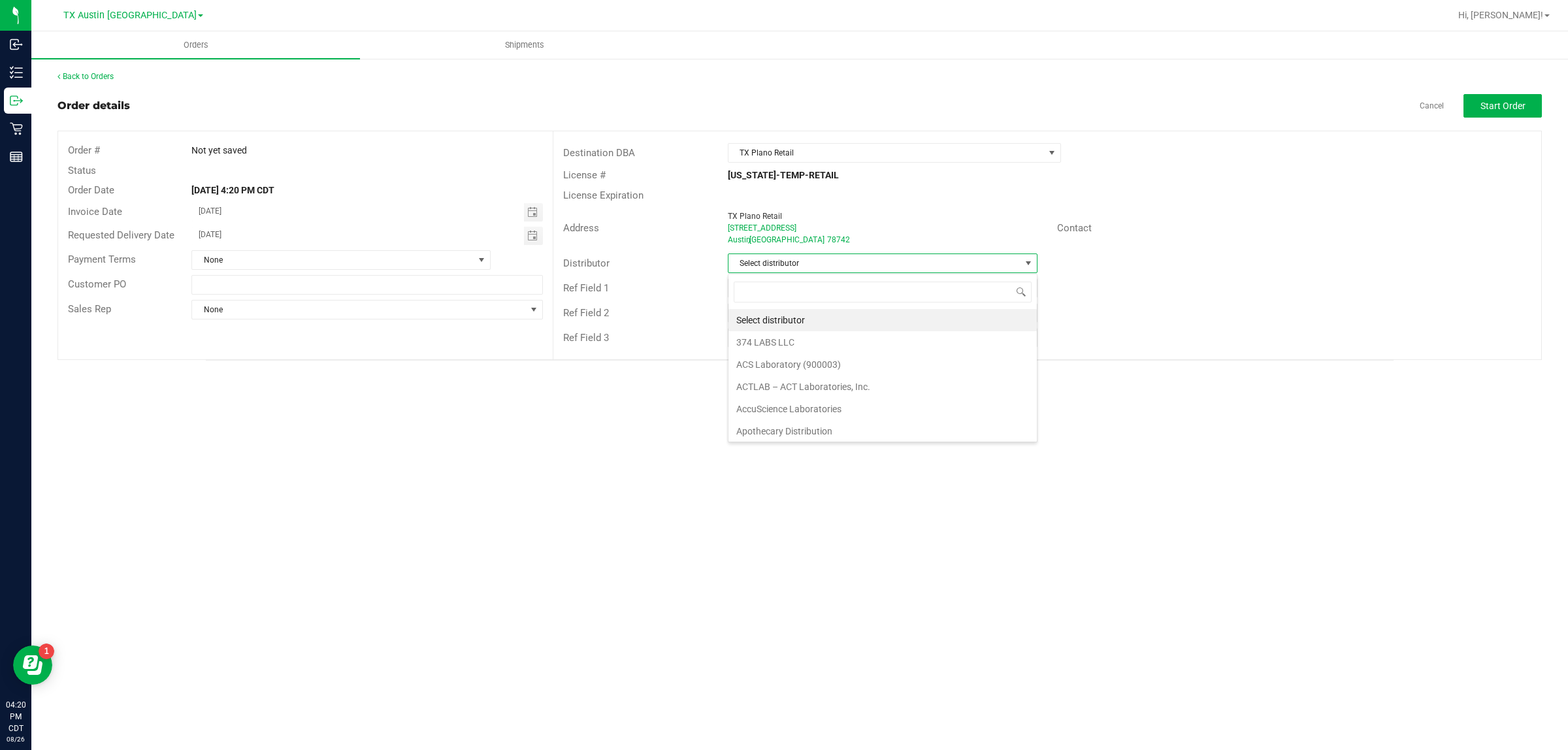
scroll to position [20, 309]
type input "aus"
click at [778, 317] on li "Austin DC" at bounding box center [882, 319] width 309 height 23
click at [778, 101] on span "Start Order" at bounding box center [1503, 106] width 45 height 10
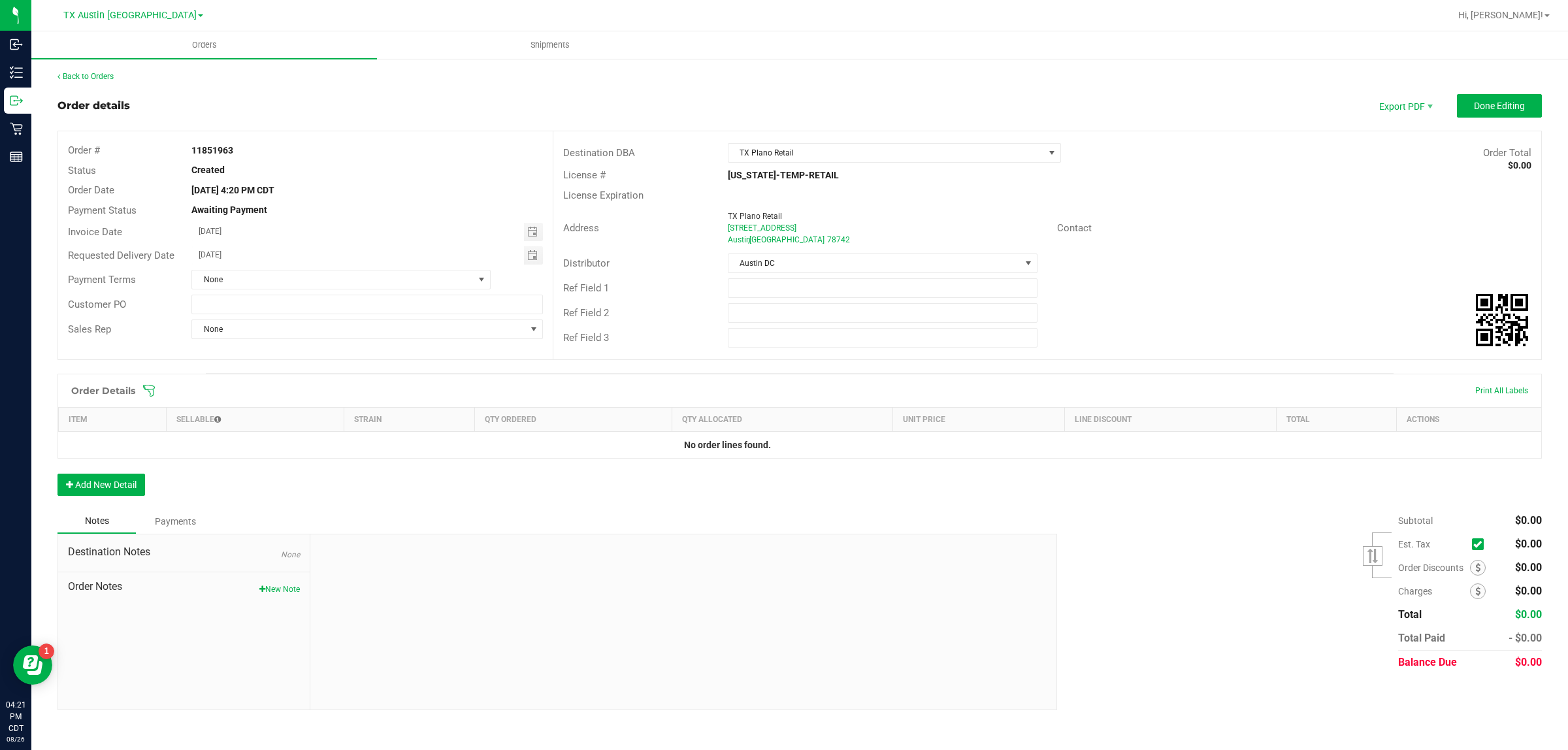
click at [154, 391] on icon at bounding box center [149, 391] width 13 height 13
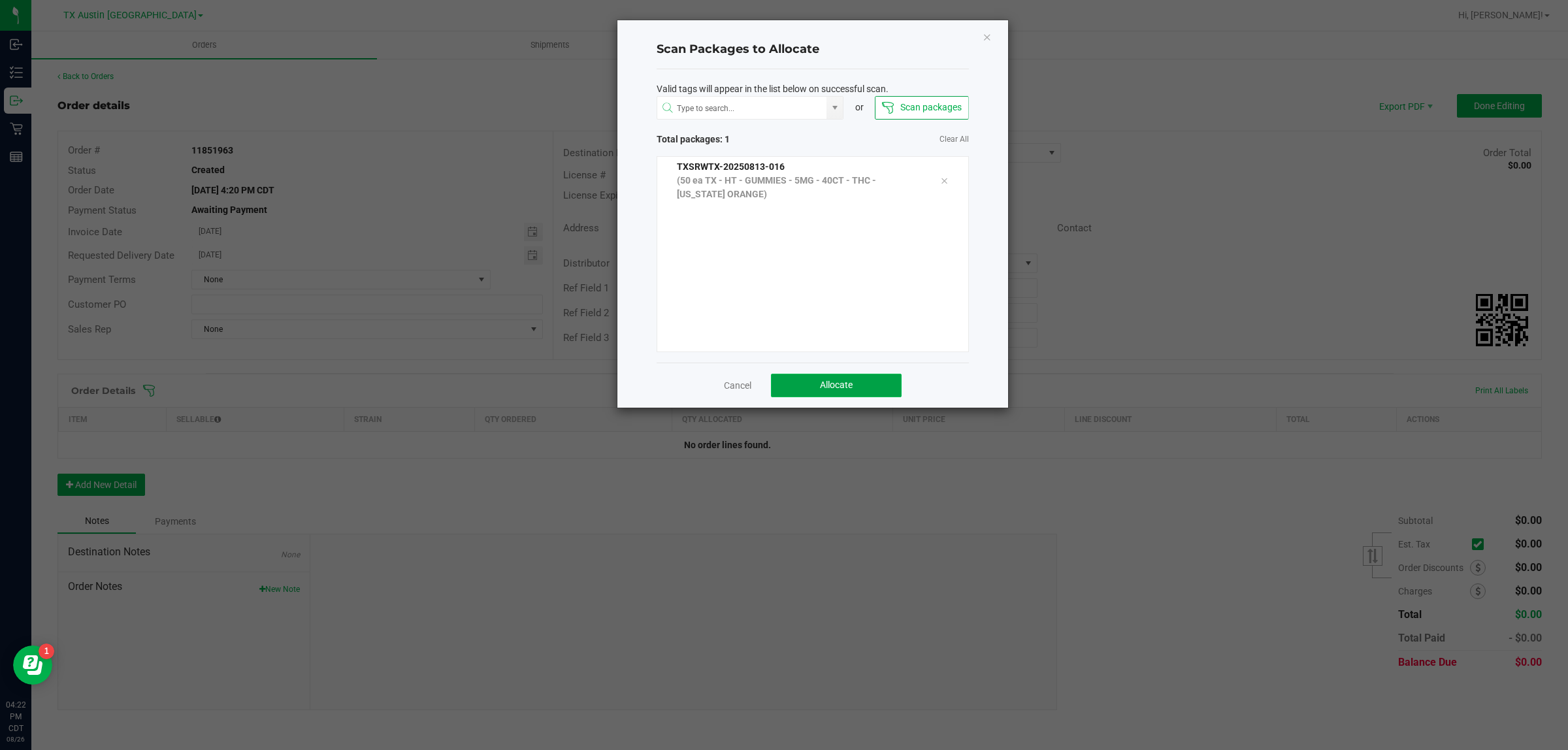
click at [778, 387] on button "Allocate" at bounding box center [836, 386] width 131 height 23
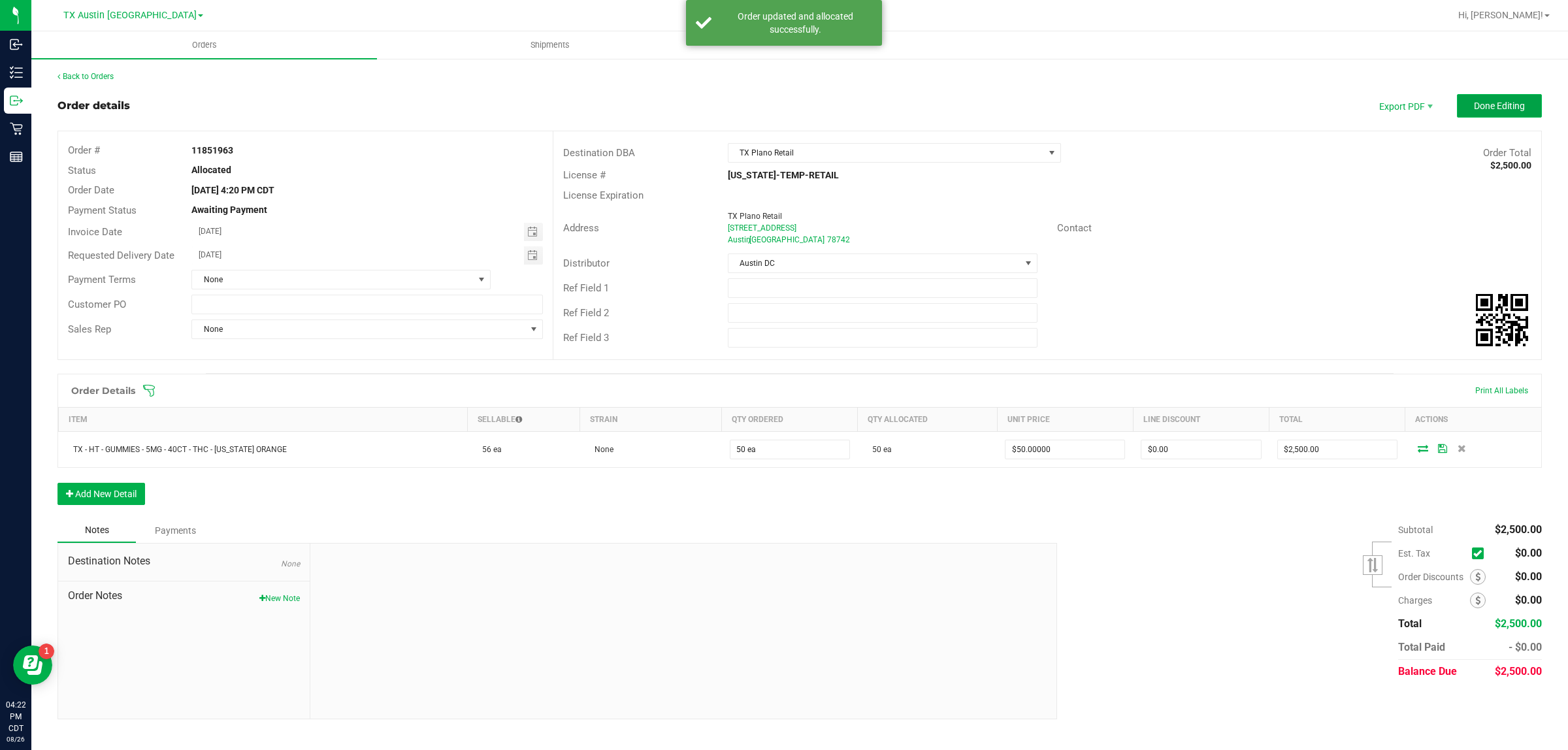
click at [778, 95] on button "Done Editing" at bounding box center [1499, 106] width 85 height 23
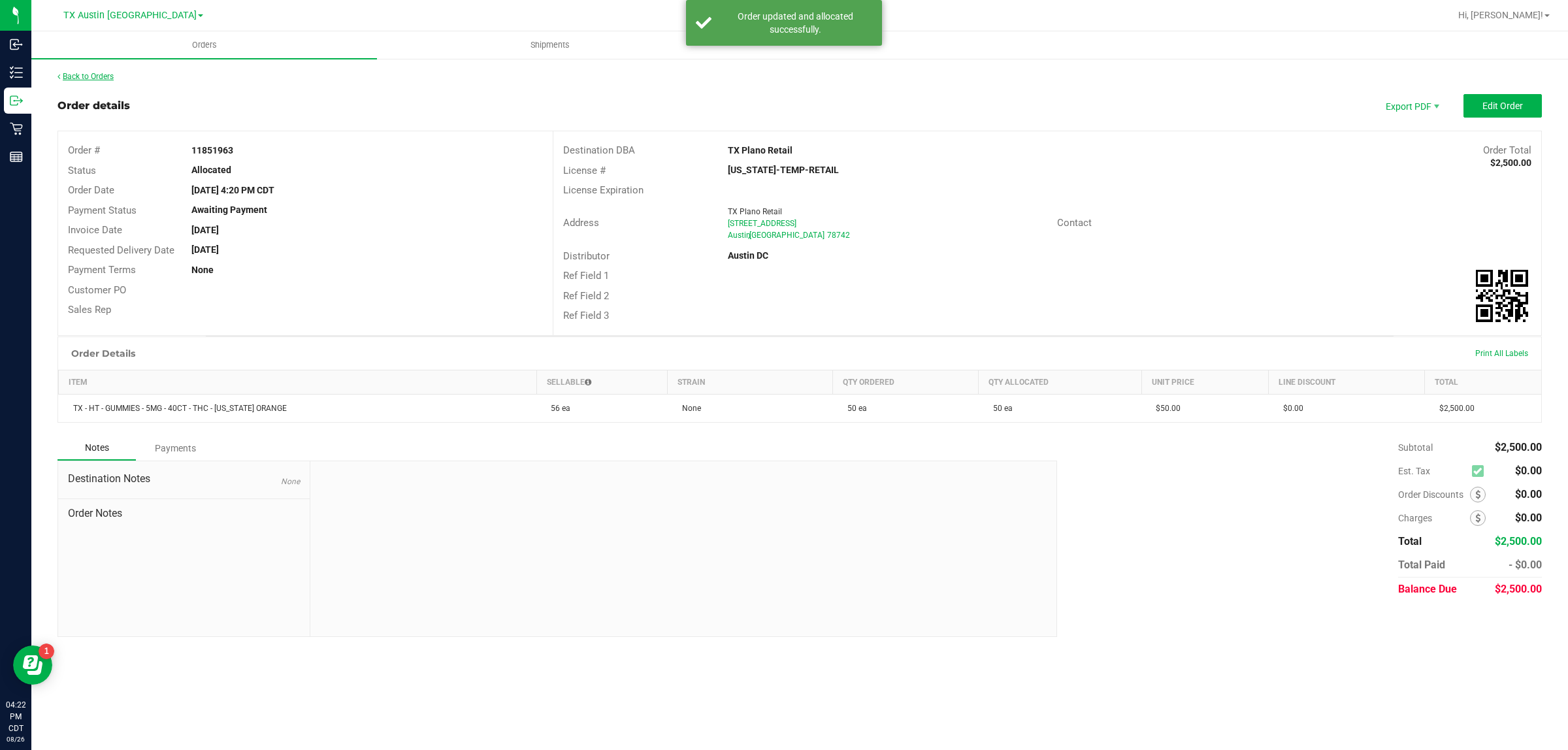
click at [106, 76] on link "Back to Orders" at bounding box center [85, 76] width 56 height 9
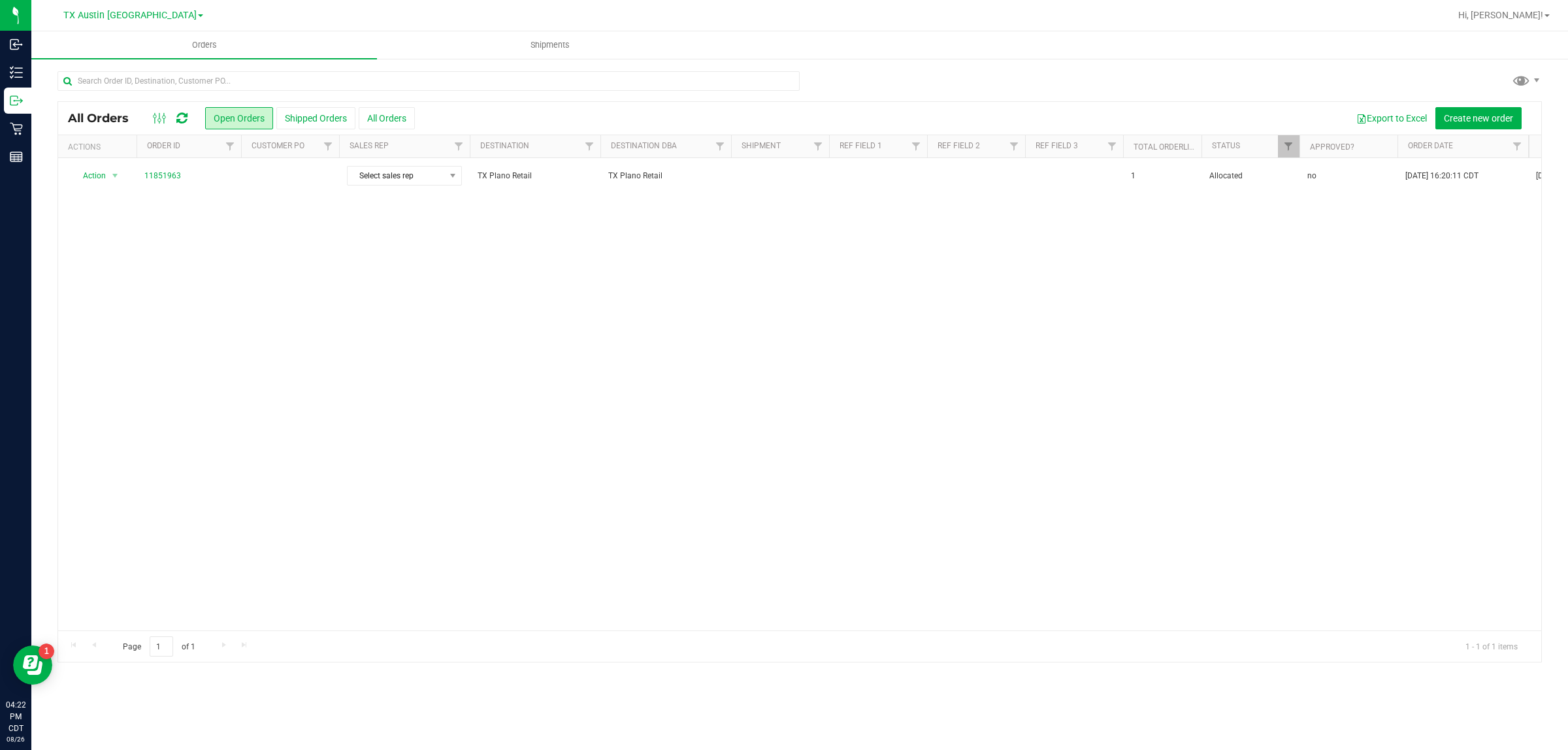
click at [232, 190] on td "11851963" at bounding box center [189, 176] width 105 height 36
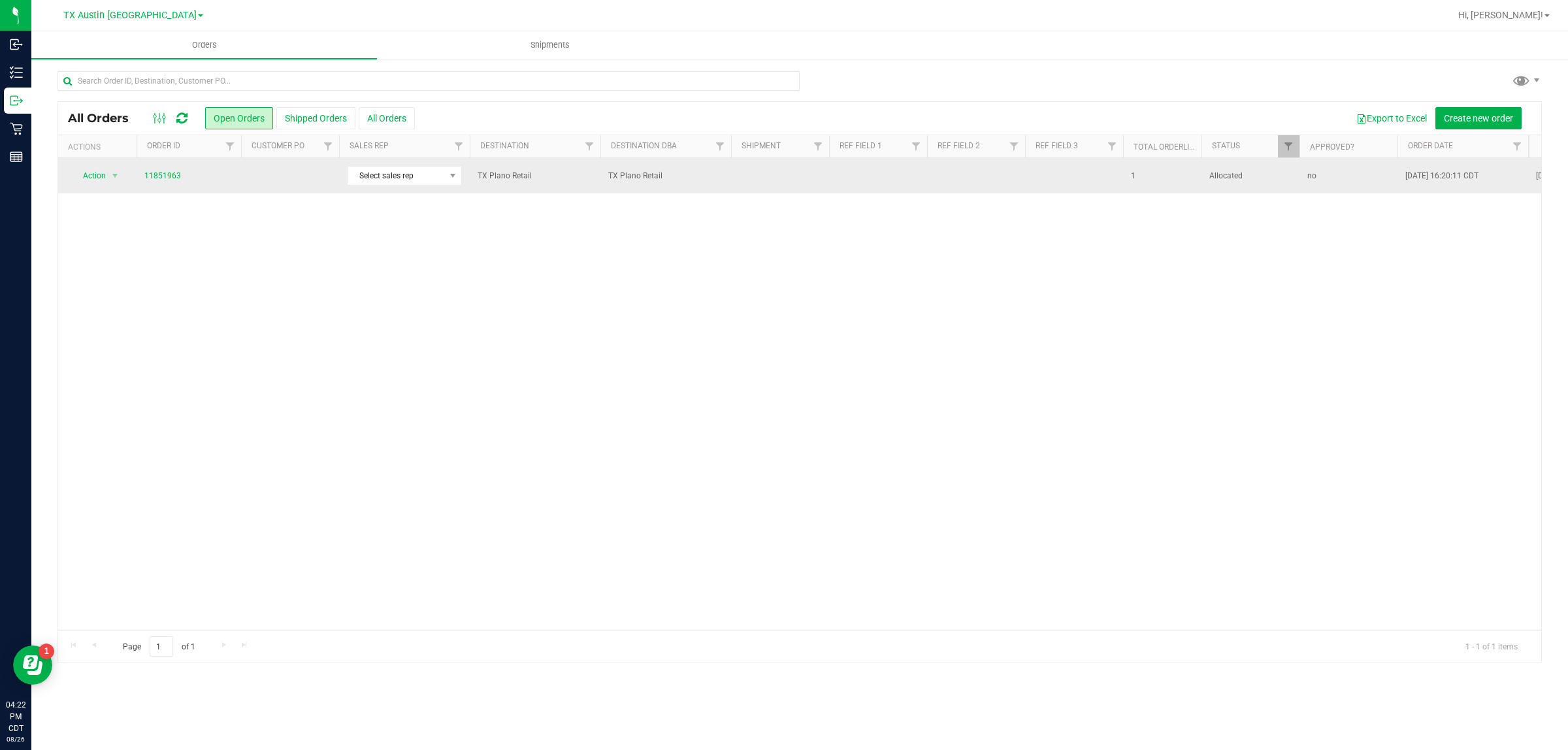
click at [237, 187] on td "11851963" at bounding box center [189, 176] width 105 height 36
click at [240, 187] on td "11851963" at bounding box center [189, 176] width 105 height 36
click at [272, 179] on td at bounding box center [290, 176] width 98 height 36
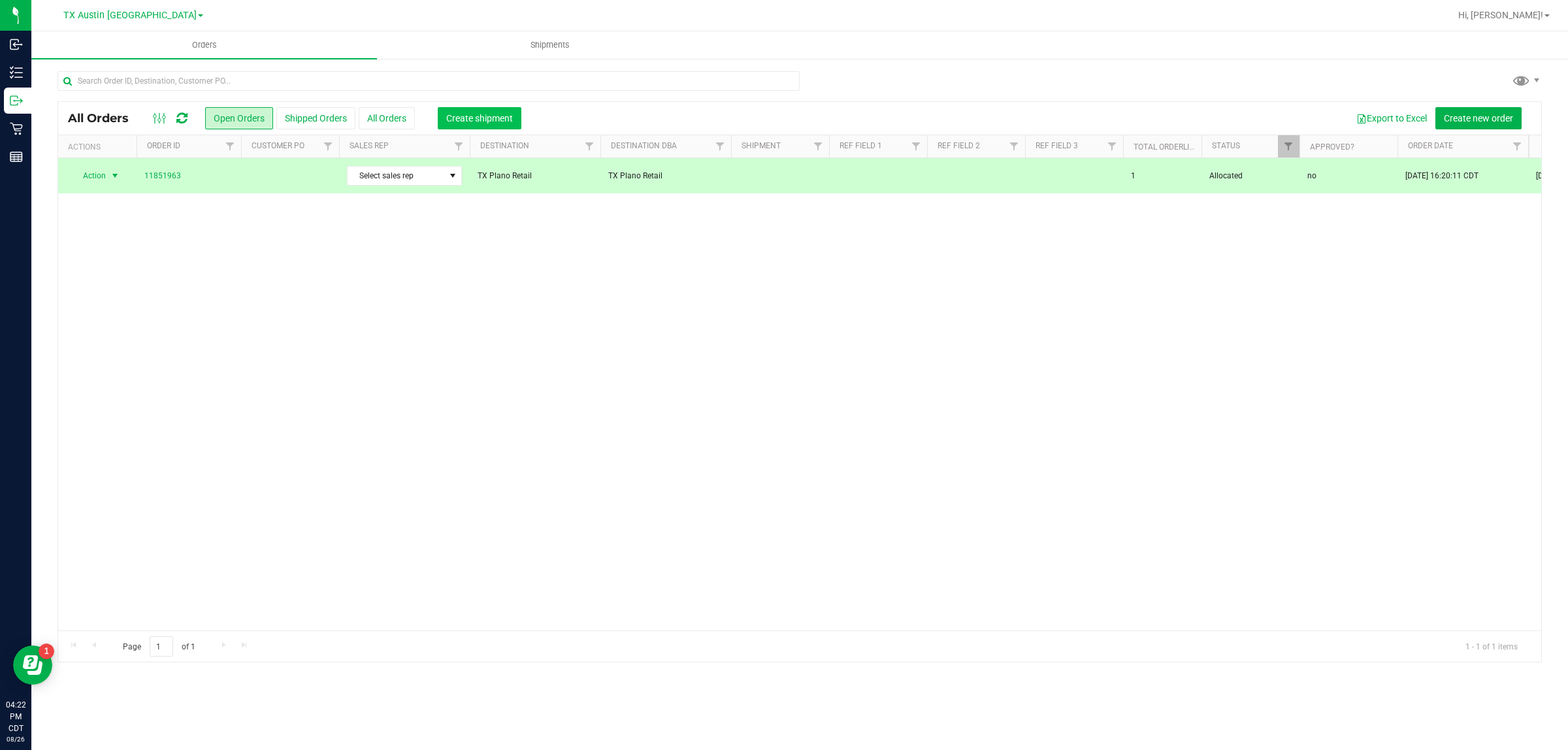
click at [464, 121] on span "Create shipment" at bounding box center [479, 118] width 67 height 10
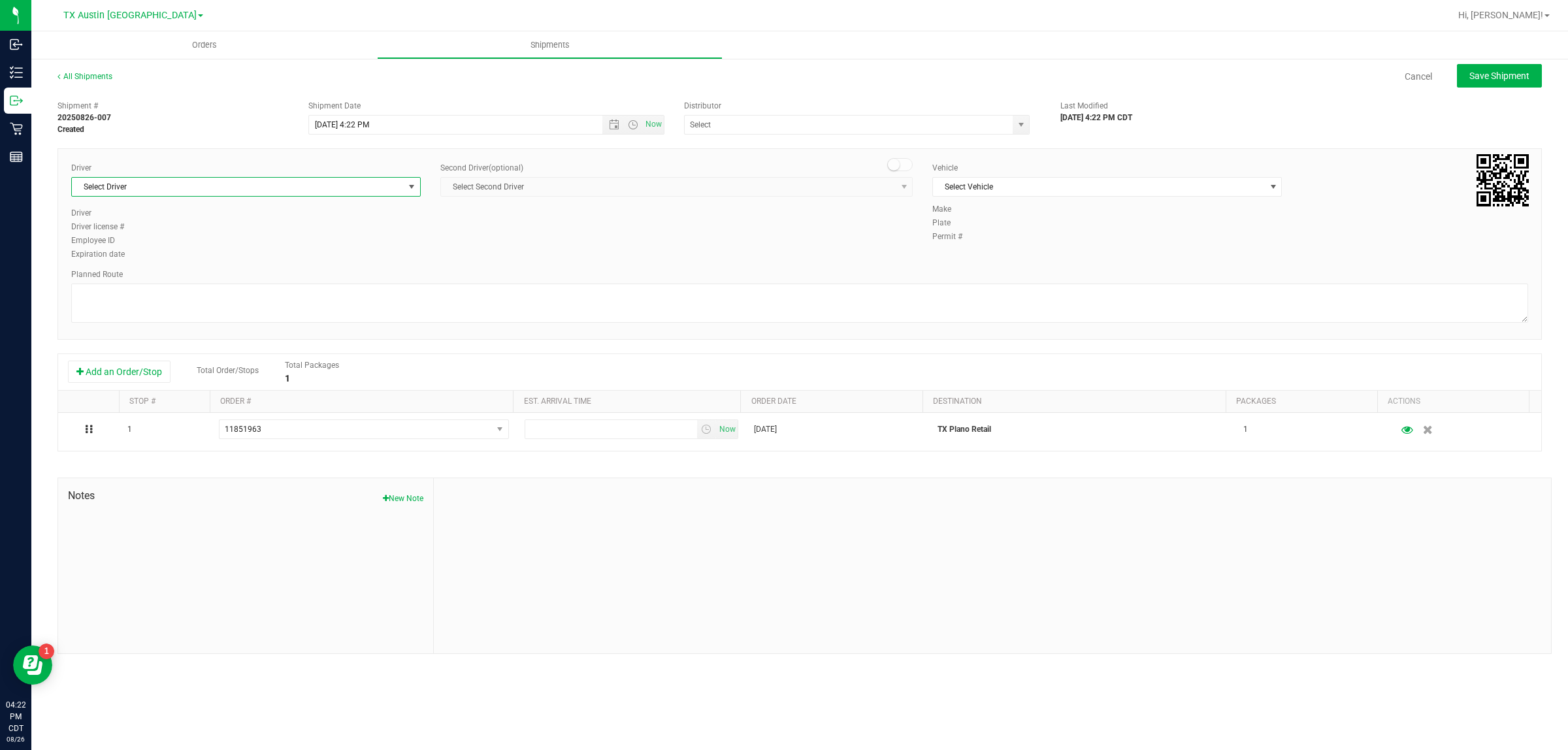
click at [322, 192] on span "Select Driver" at bounding box center [237, 187] width 332 height 18
drag, startPoint x: 317, startPoint y: 240, endPoint x: 347, endPoint y: 243, distance: 30.1
click at [318, 242] on li "[PERSON_NAME]" at bounding box center [245, 241] width 348 height 20
type input "bat"
click at [778, 183] on span "Select Vehicle" at bounding box center [1098, 187] width 332 height 18
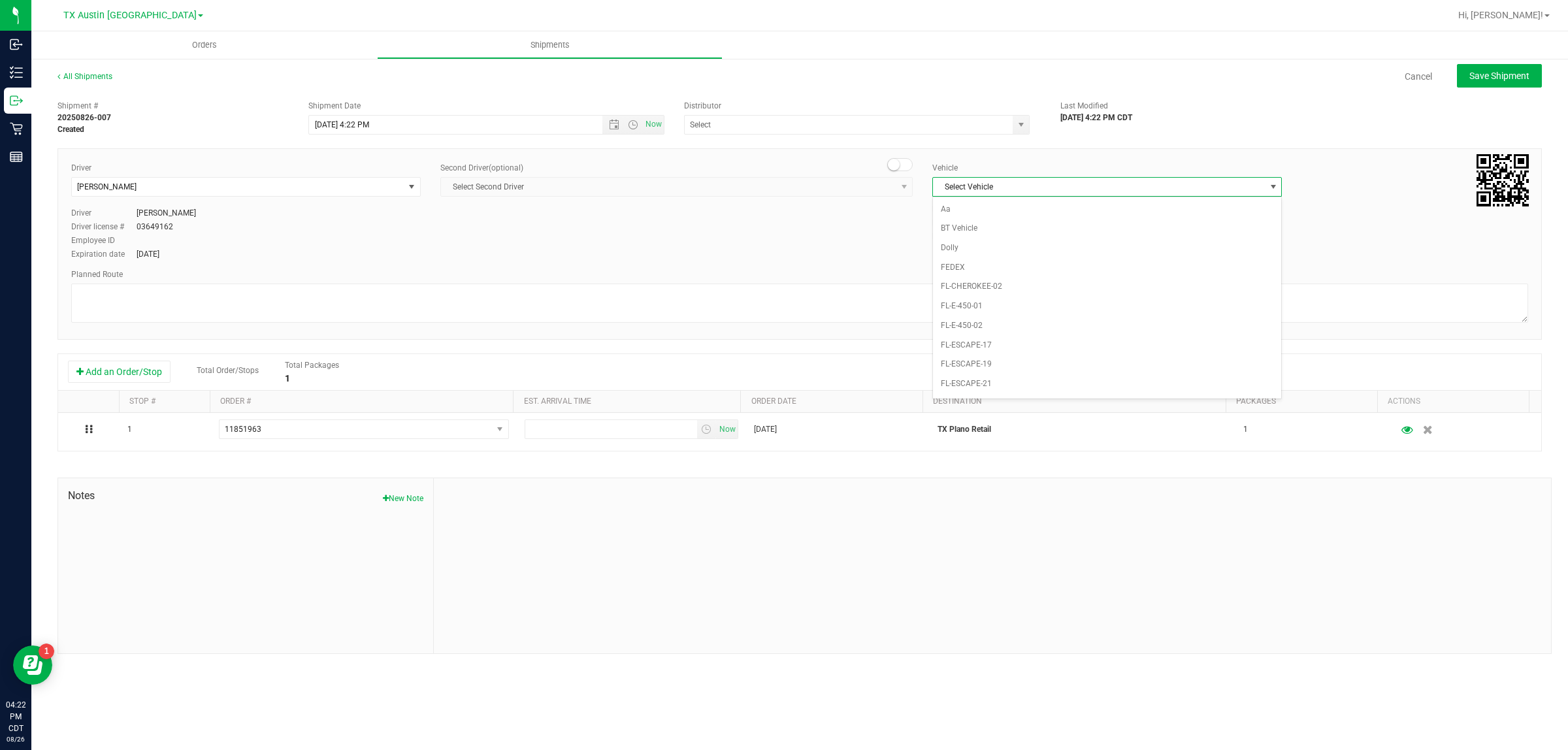
scroll to position [869, 0]
click at [778, 131] on input "text" at bounding box center [844, 124] width 318 height 18
click at [778, 146] on li "Austin DC" at bounding box center [857, 147] width 344 height 20
type input "Austin DC"
click at [657, 123] on span "Now" at bounding box center [654, 124] width 23 height 19
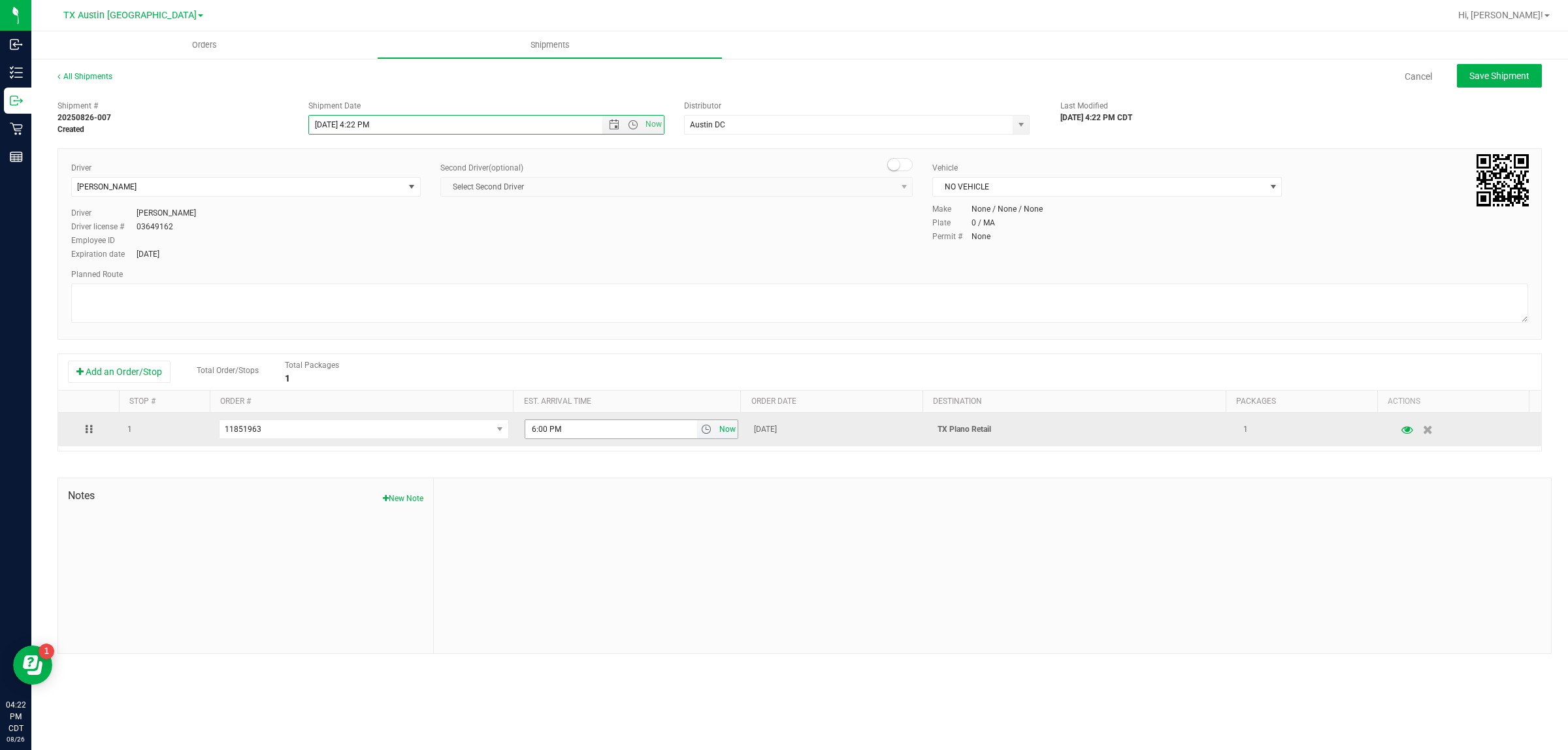
click at [722, 428] on span "Now" at bounding box center [728, 429] width 23 height 19
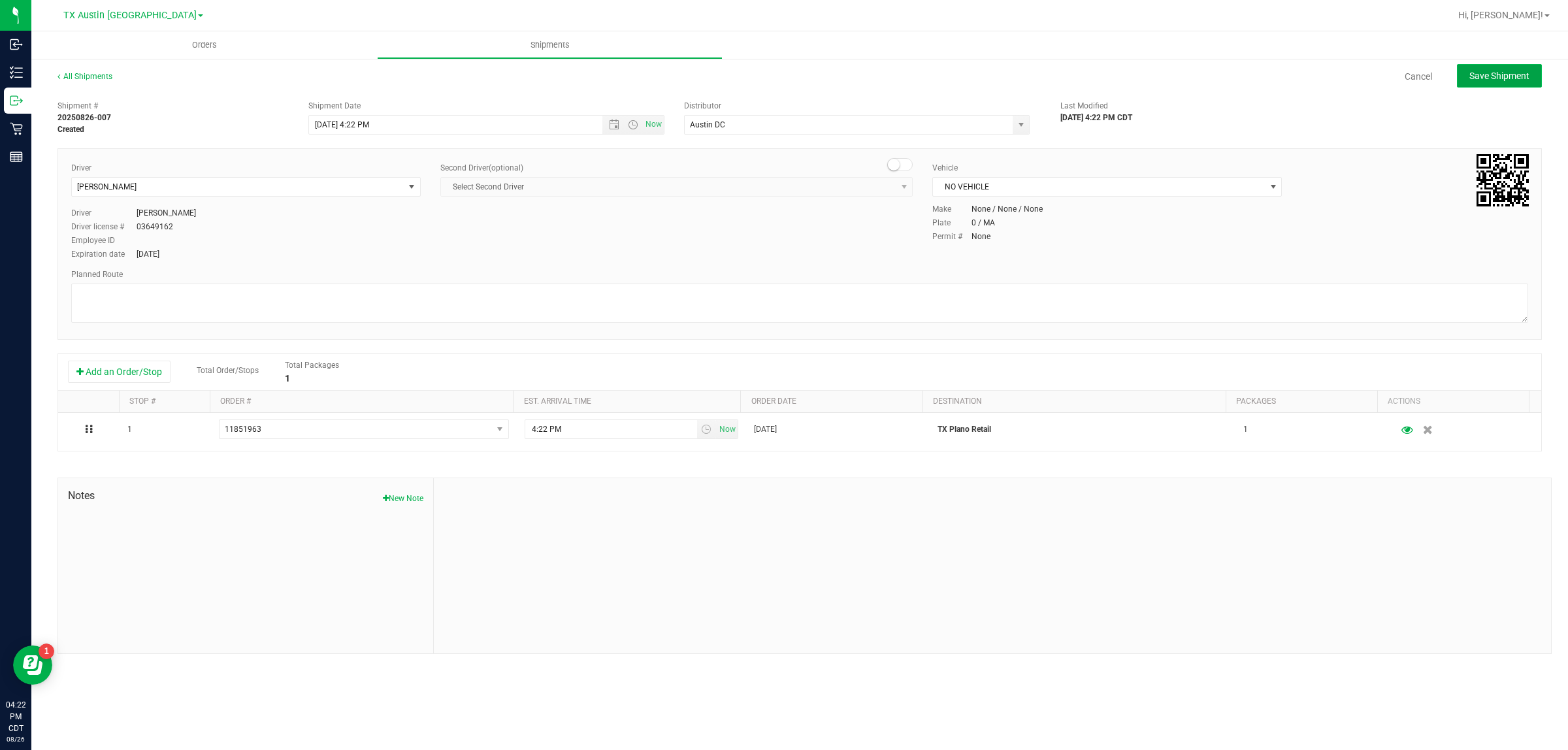
click at [778, 72] on span "Save Shipment" at bounding box center [1499, 76] width 60 height 10
type input "[DATE] 9:22 PM"
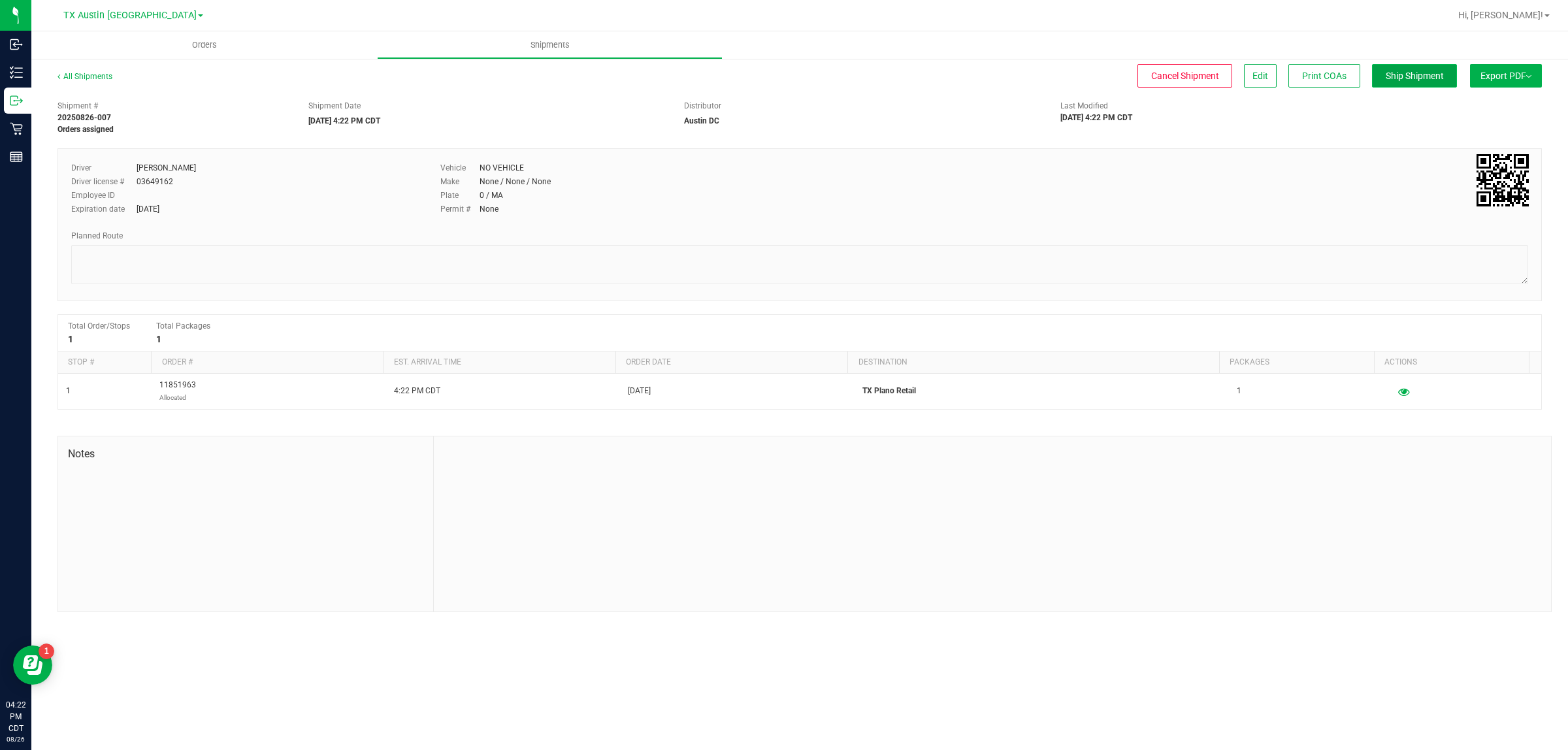
click at [778, 81] on span "Ship Shipment" at bounding box center [1415, 76] width 58 height 10
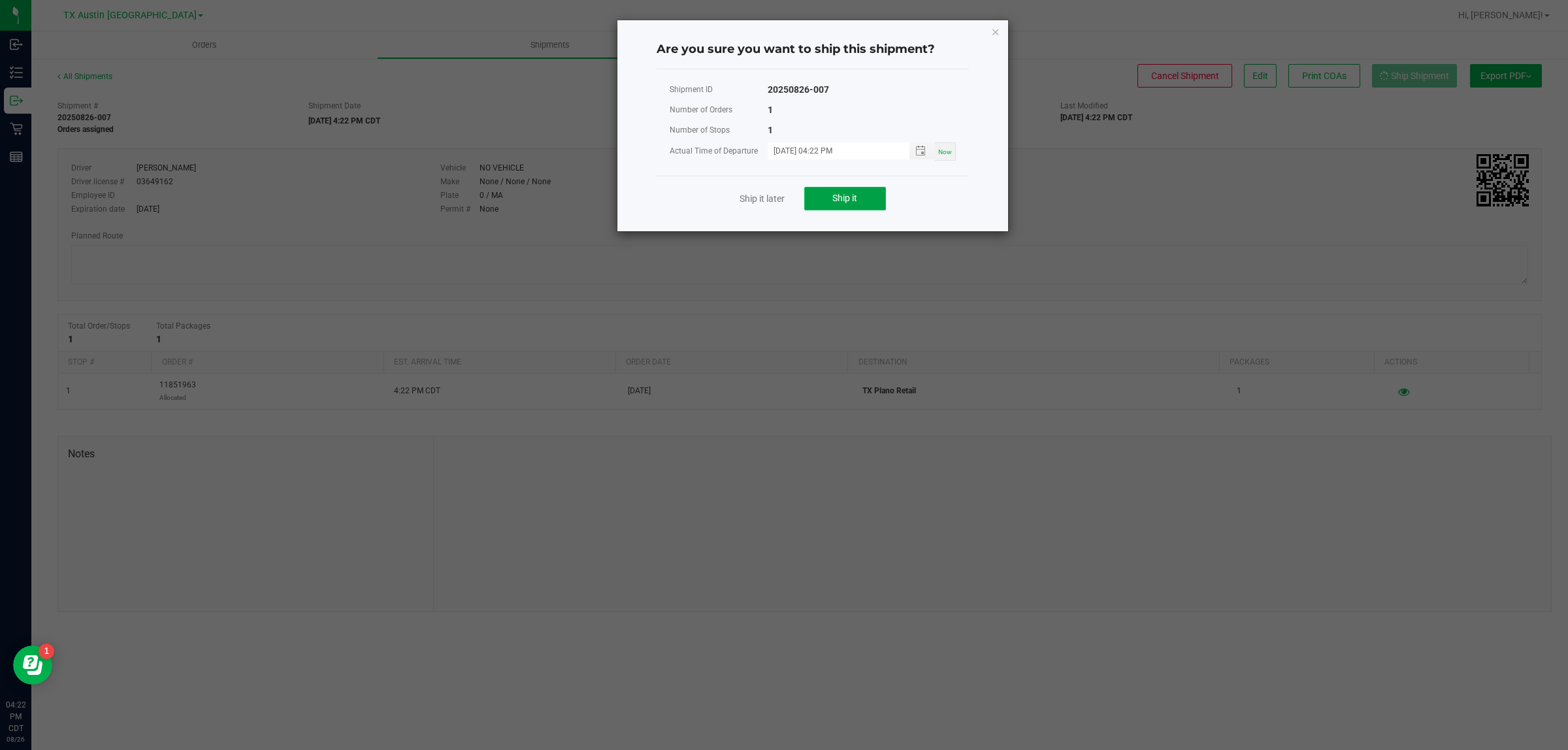
click at [778, 200] on span "Ship it" at bounding box center [845, 197] width 25 height 10
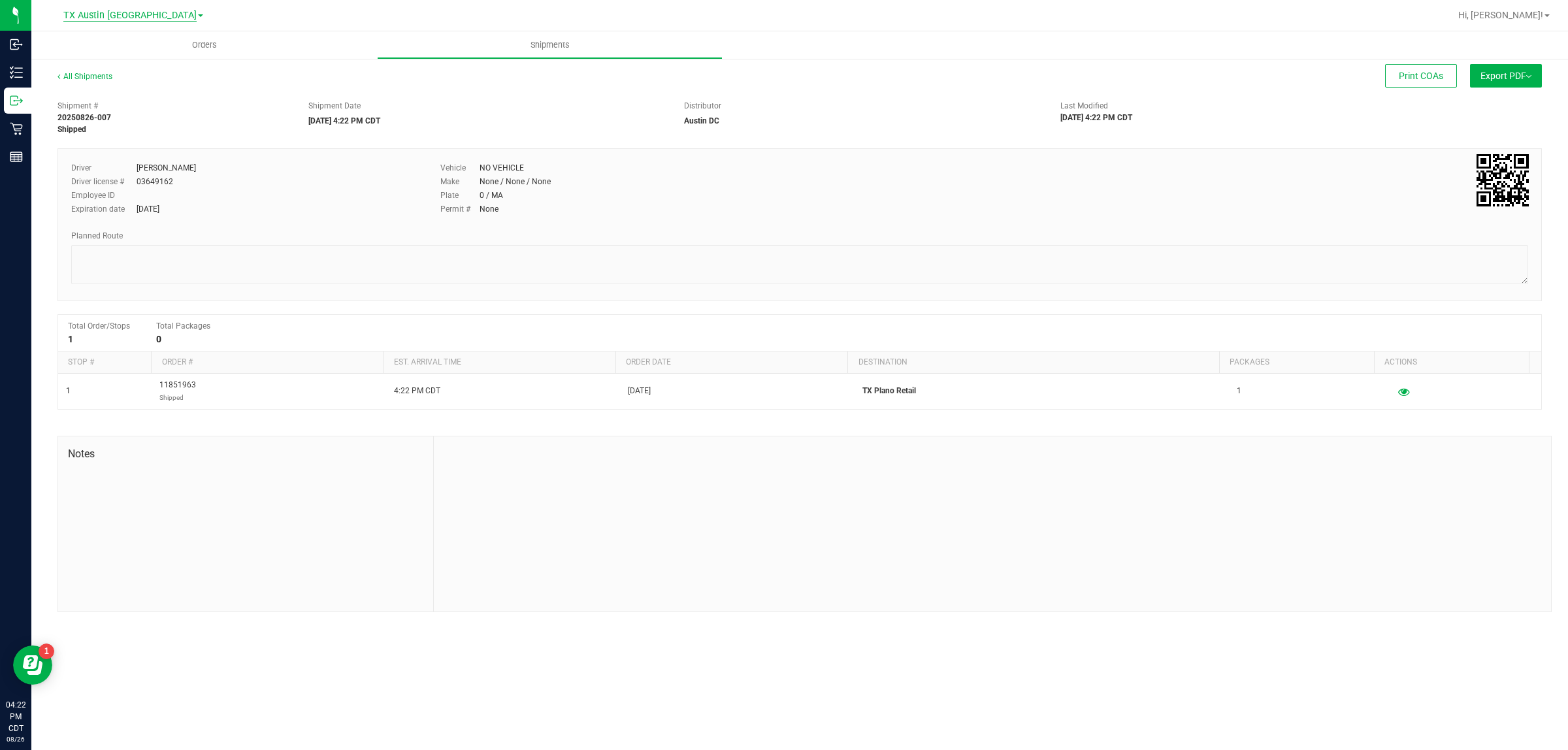
click at [144, 15] on span "TX Austin [GEOGRAPHIC_DATA]" at bounding box center [129, 15] width 133 height 12
click at [131, 62] on link "TX Plano Retail" at bounding box center [133, 64] width 191 height 17
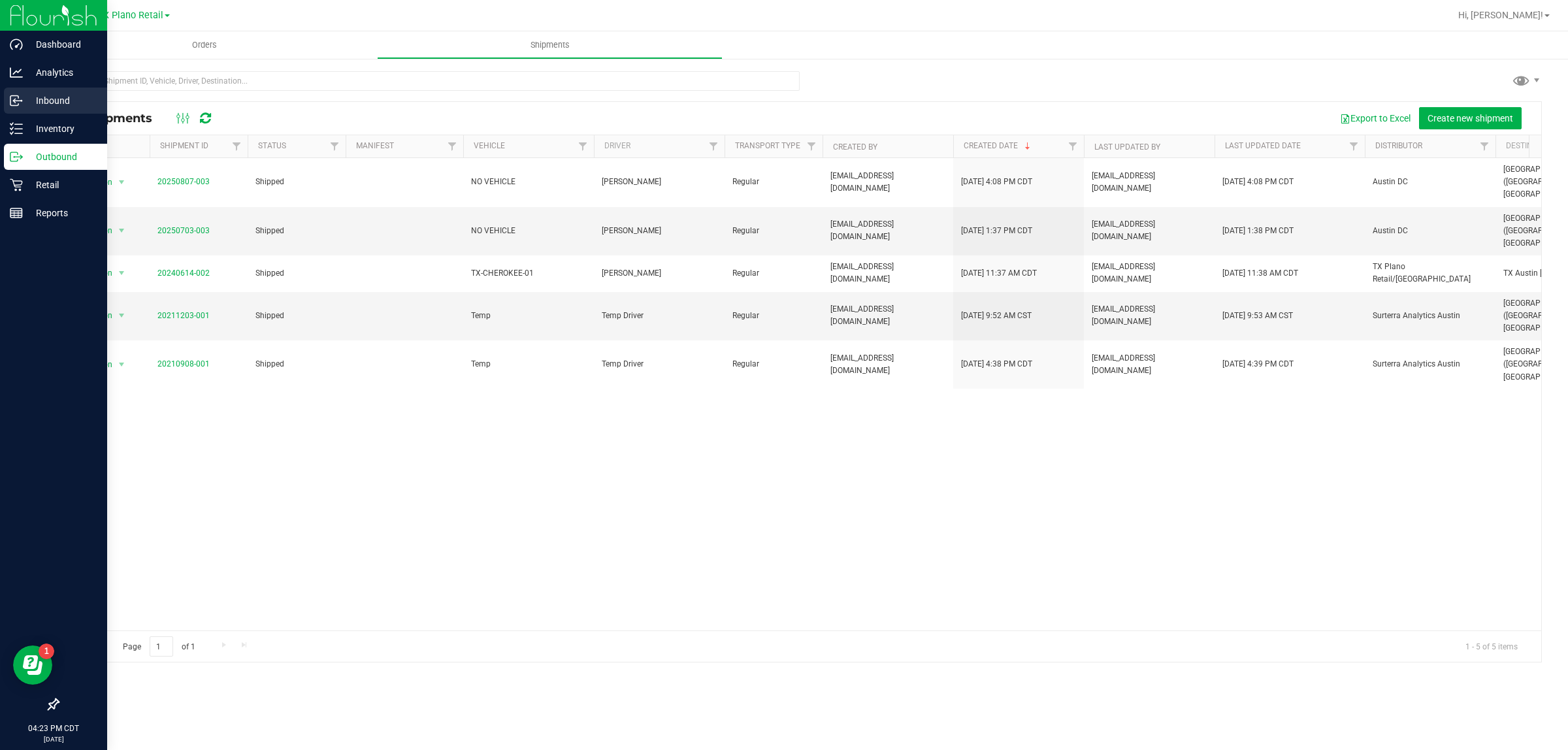
click at [36, 95] on p "Inbound" at bounding box center [62, 101] width 78 height 16
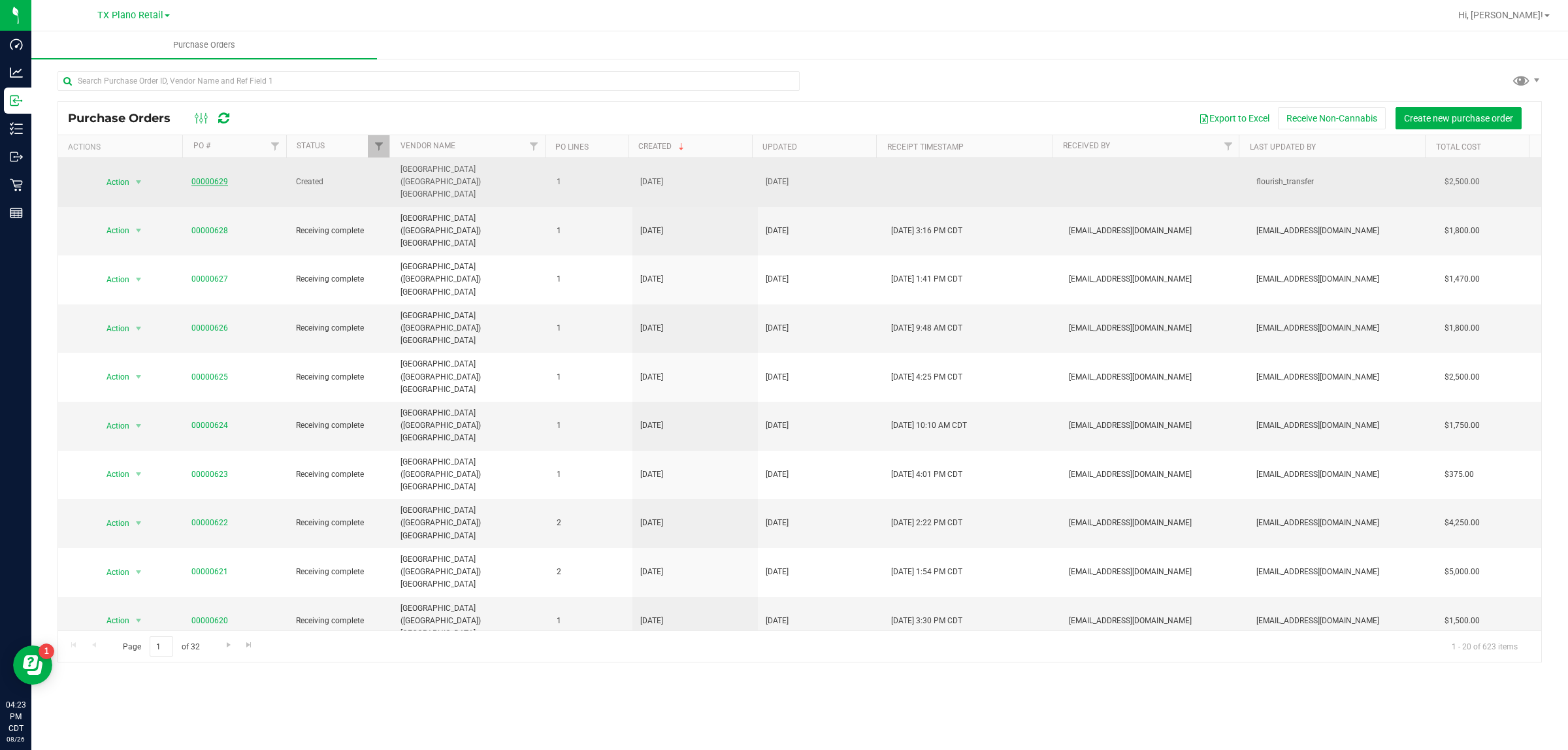
click at [195, 177] on link "00000629" at bounding box center [210, 182] width 36 height 9
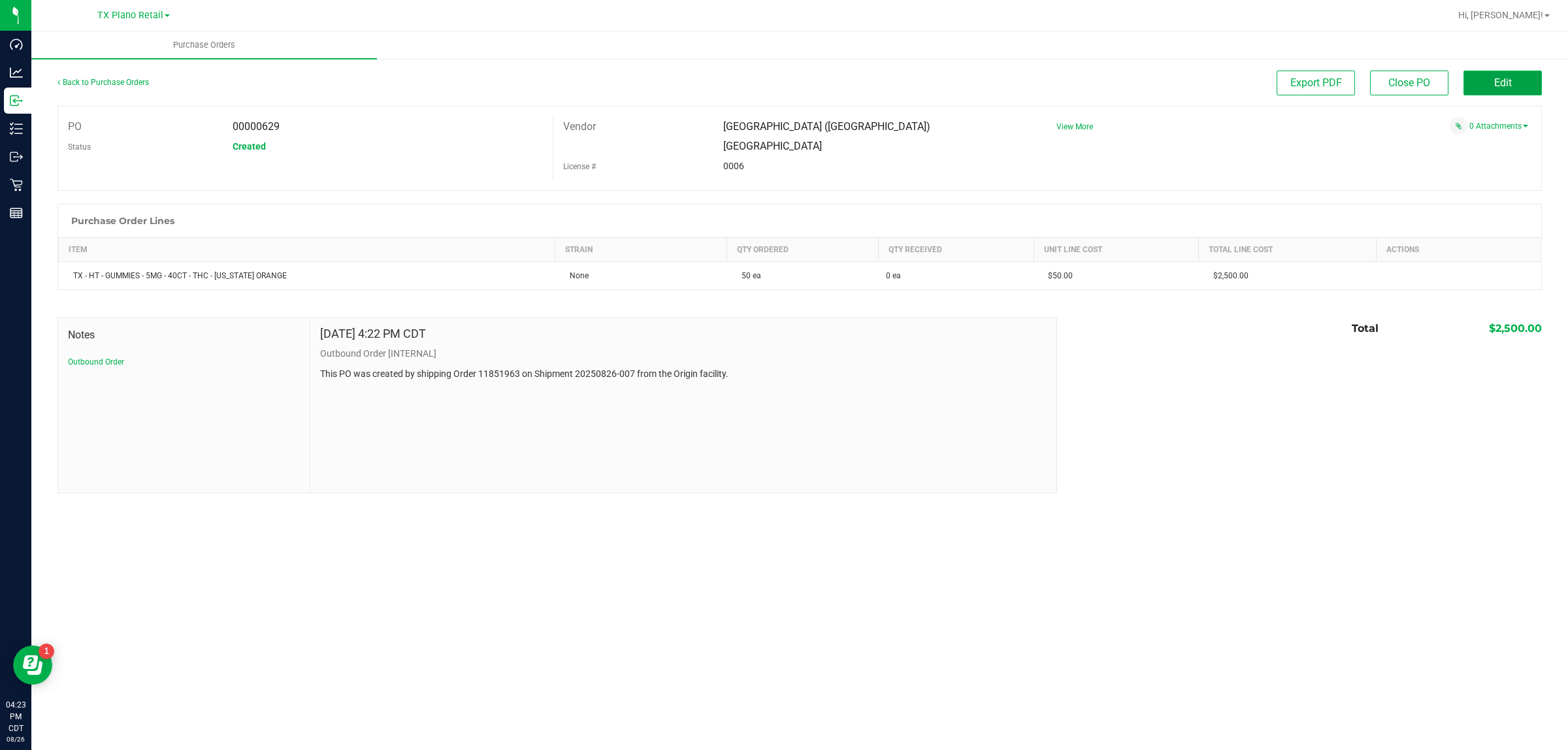
click at [778, 77] on button "Edit" at bounding box center [1503, 83] width 78 height 25
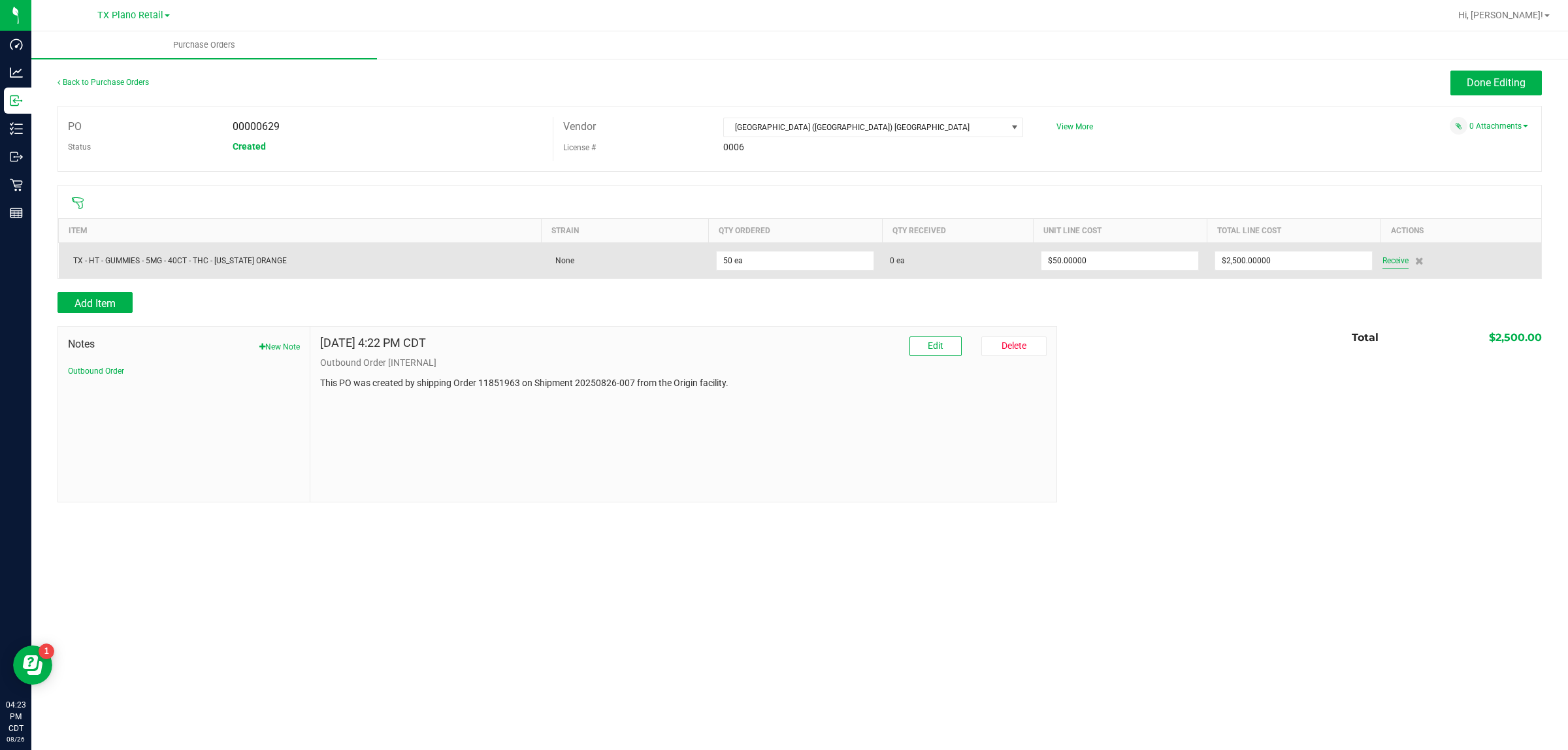
click at [778, 265] on span "Receive" at bounding box center [1395, 261] width 26 height 16
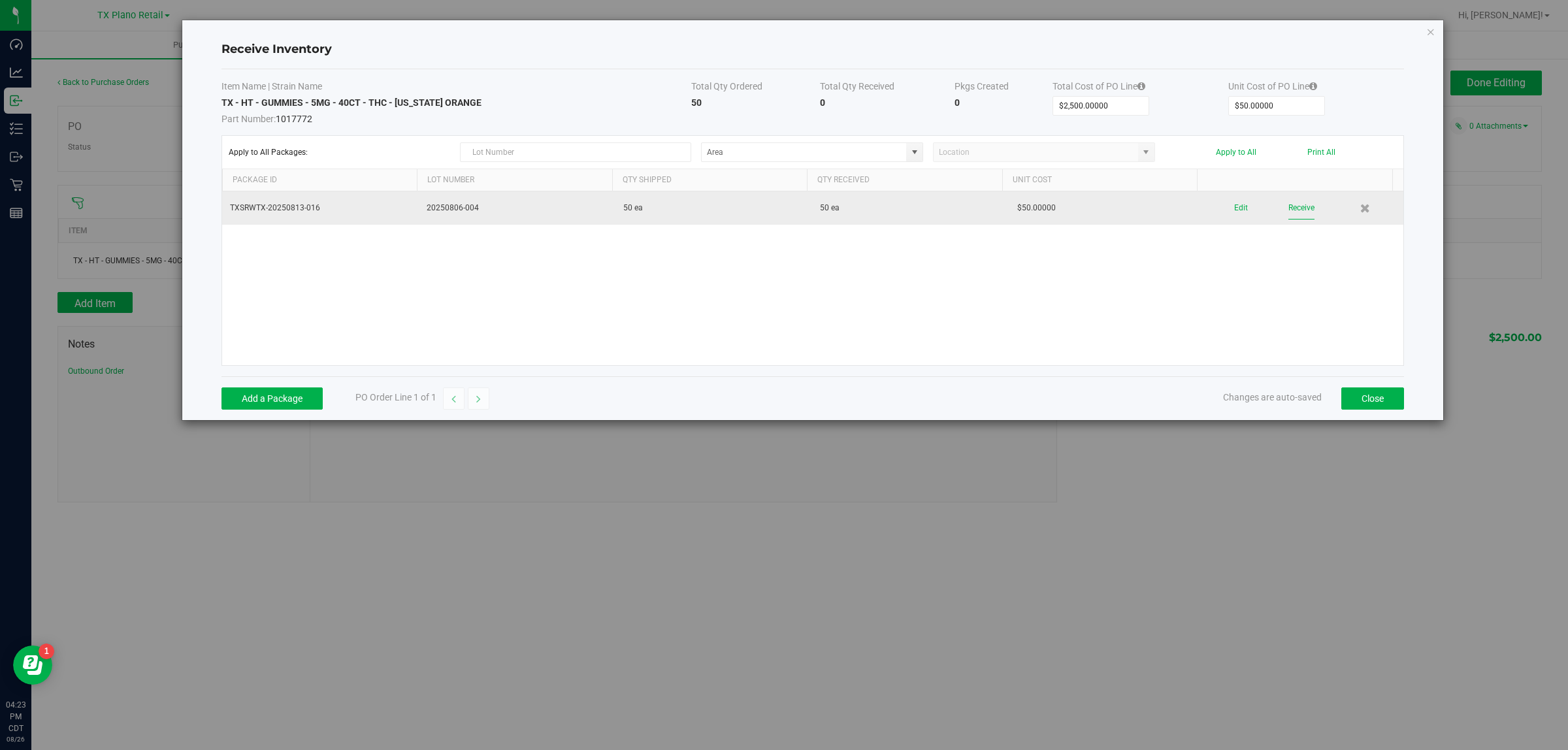
click at [778, 211] on button "Receive" at bounding box center [1301, 208] width 26 height 23
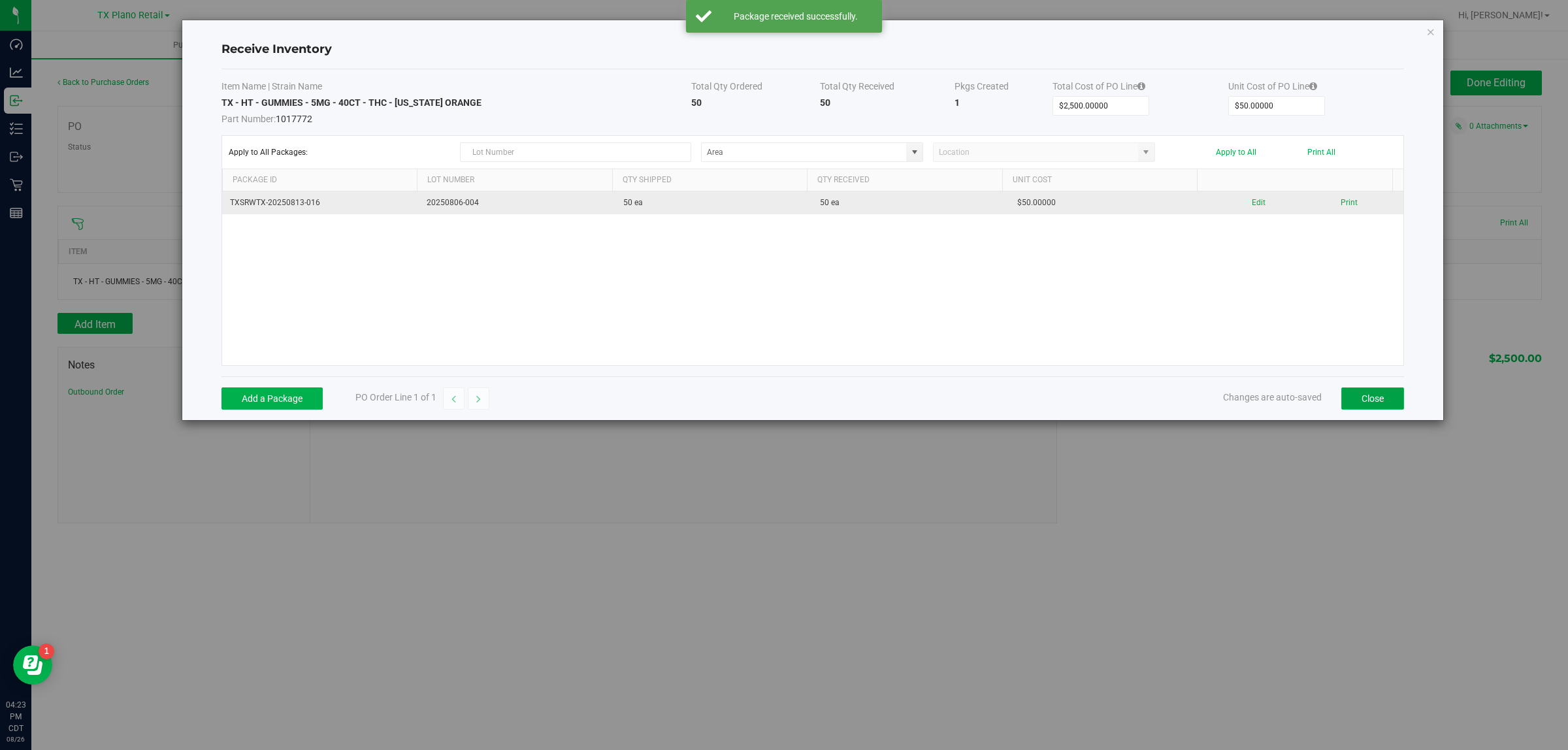
click at [778, 404] on button "Close" at bounding box center [1373, 398] width 62 height 23
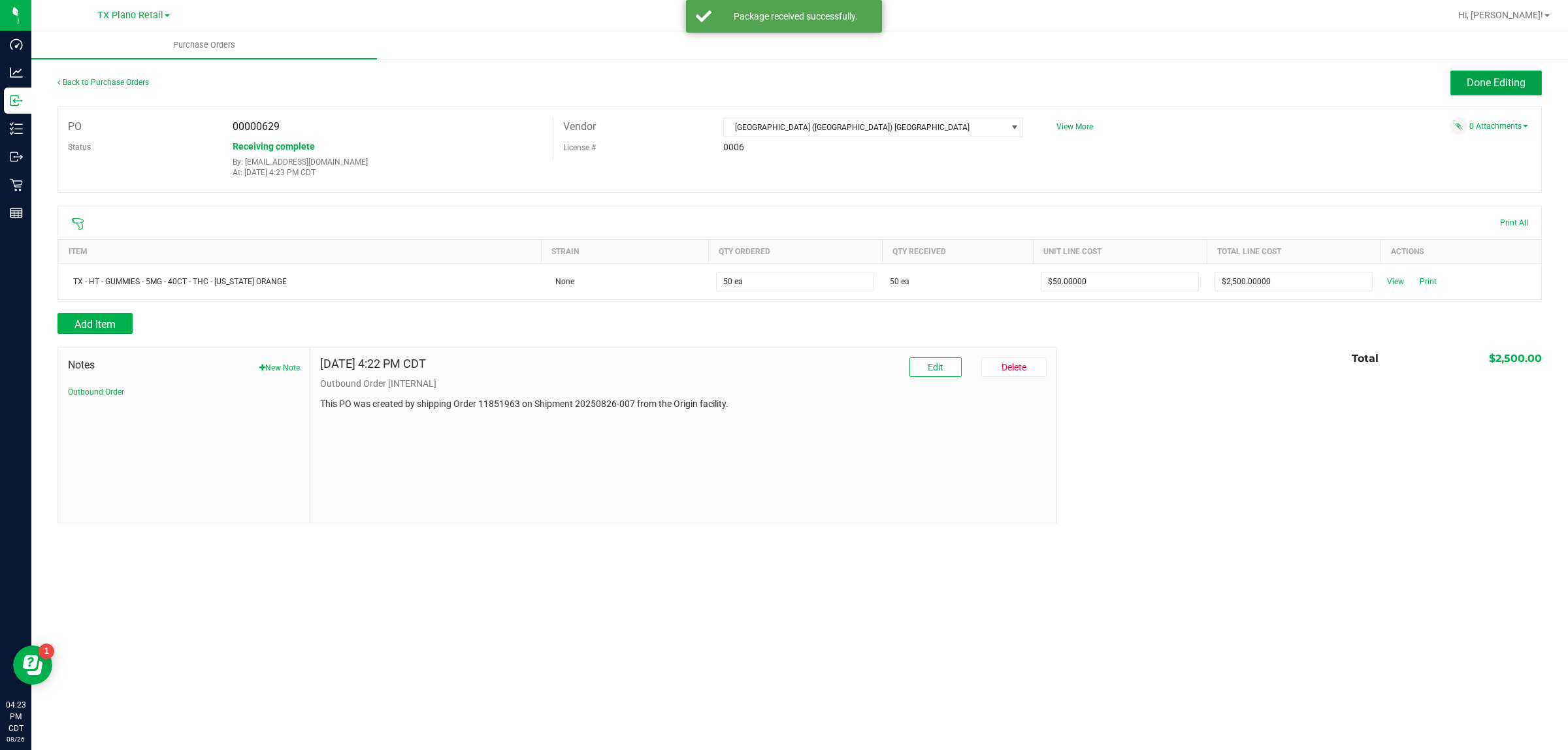
click at [778, 76] on span "Done Editing" at bounding box center [1495, 82] width 59 height 12
